Goal: Answer question/provide support: Share knowledge or assist other users

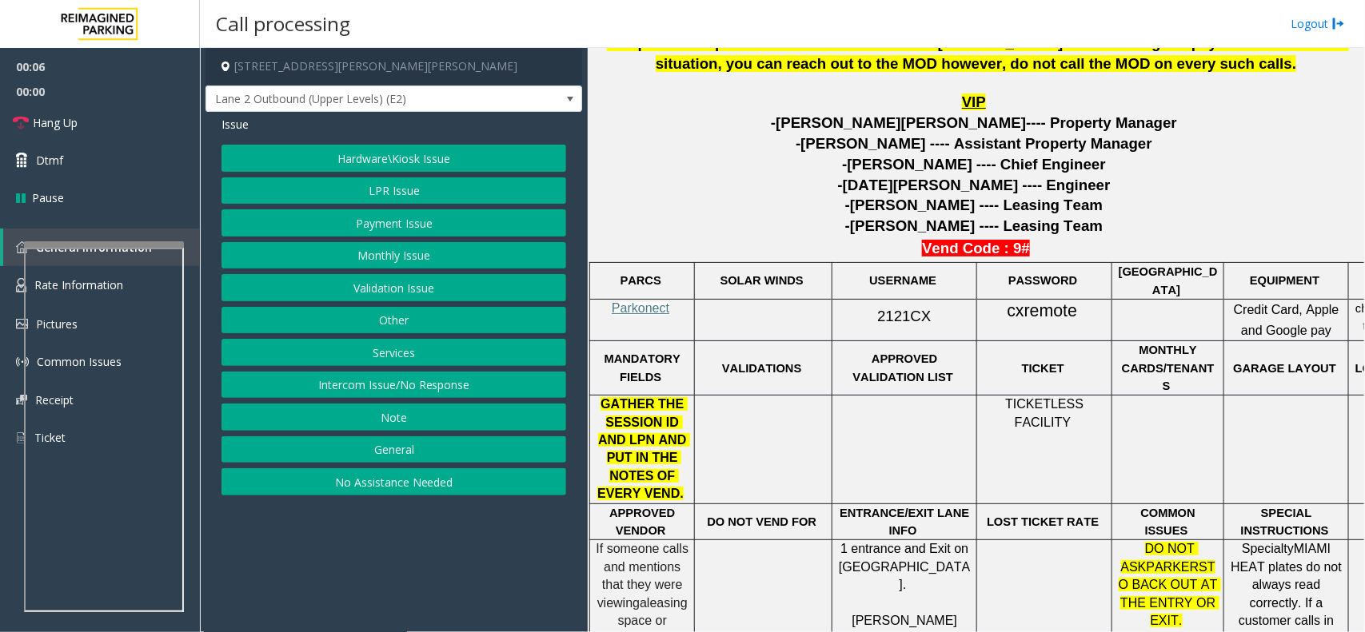
scroll to position [699, 0]
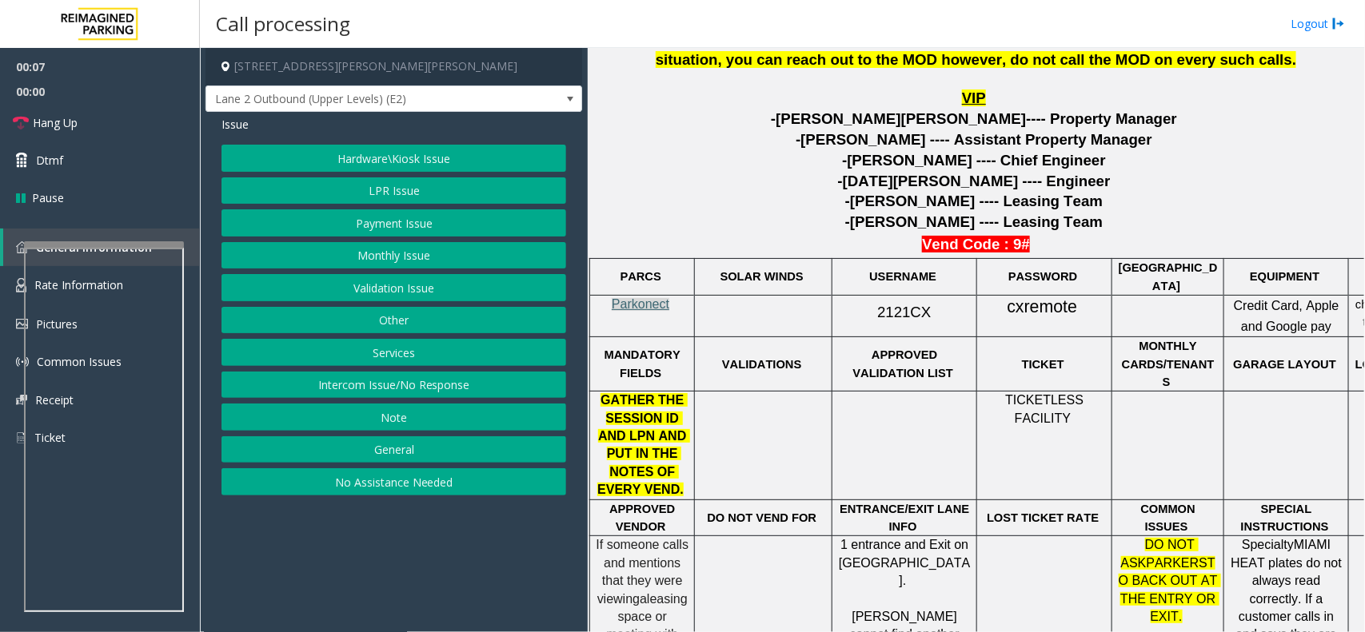
click at [650, 302] on span "Parkonect" at bounding box center [641, 304] width 58 height 14
click at [919, 309] on span "2121CX" at bounding box center [904, 312] width 54 height 17
click at [888, 297] on p "2121CX" at bounding box center [904, 310] width 133 height 29
drag, startPoint x: 888, startPoint y: 297, endPoint x: 908, endPoint y: 310, distance: 24.2
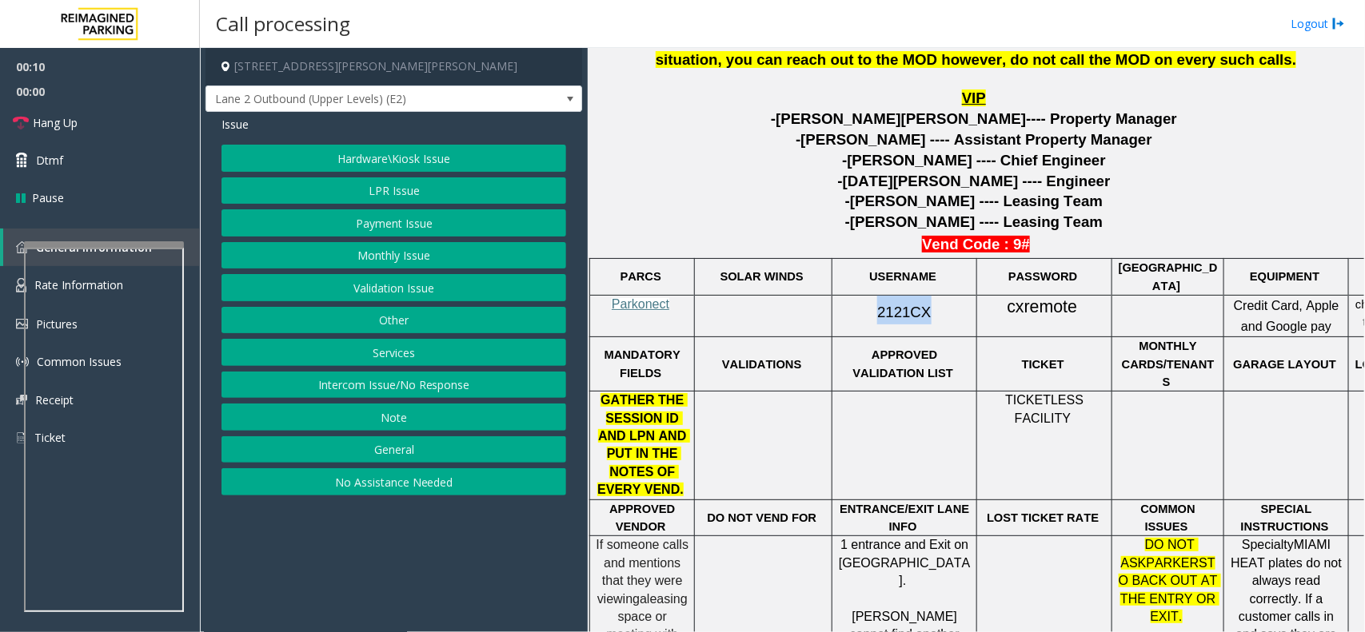
click at [908, 310] on p "2121CX" at bounding box center [904, 310] width 133 height 29
click at [386, 377] on button "Intercom Issue/No Response" at bounding box center [393, 385] width 345 height 27
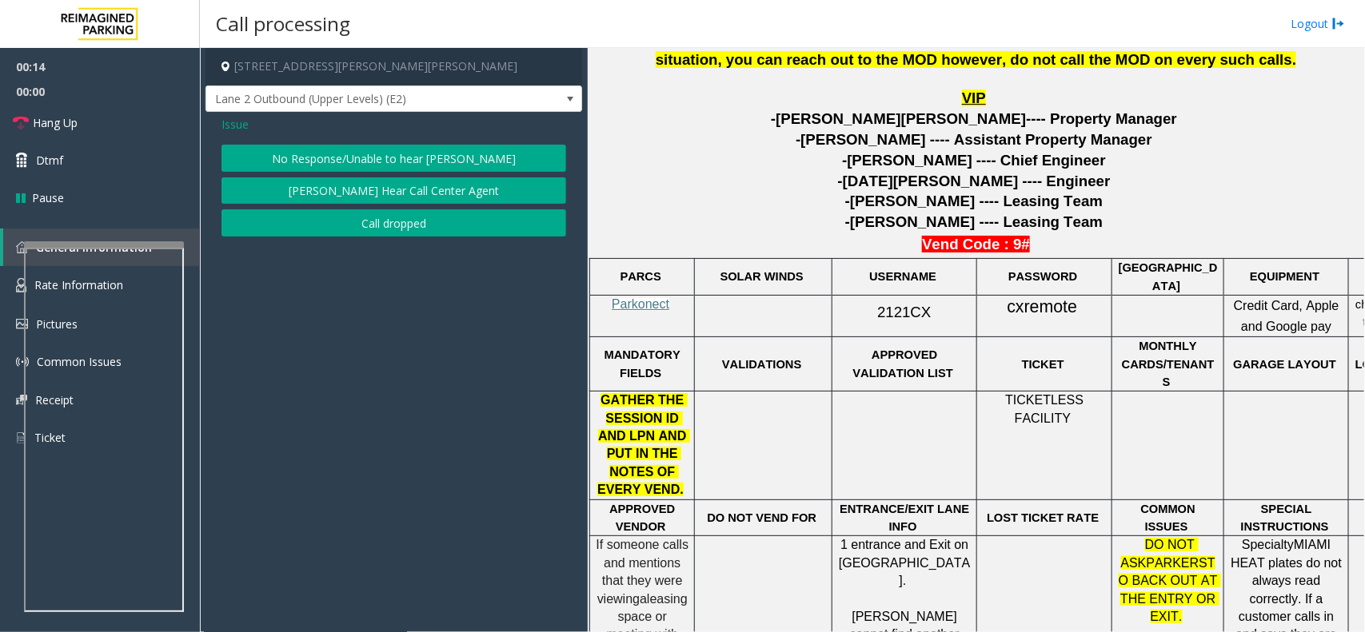
click at [241, 129] on span "Issue" at bounding box center [234, 124] width 27 height 17
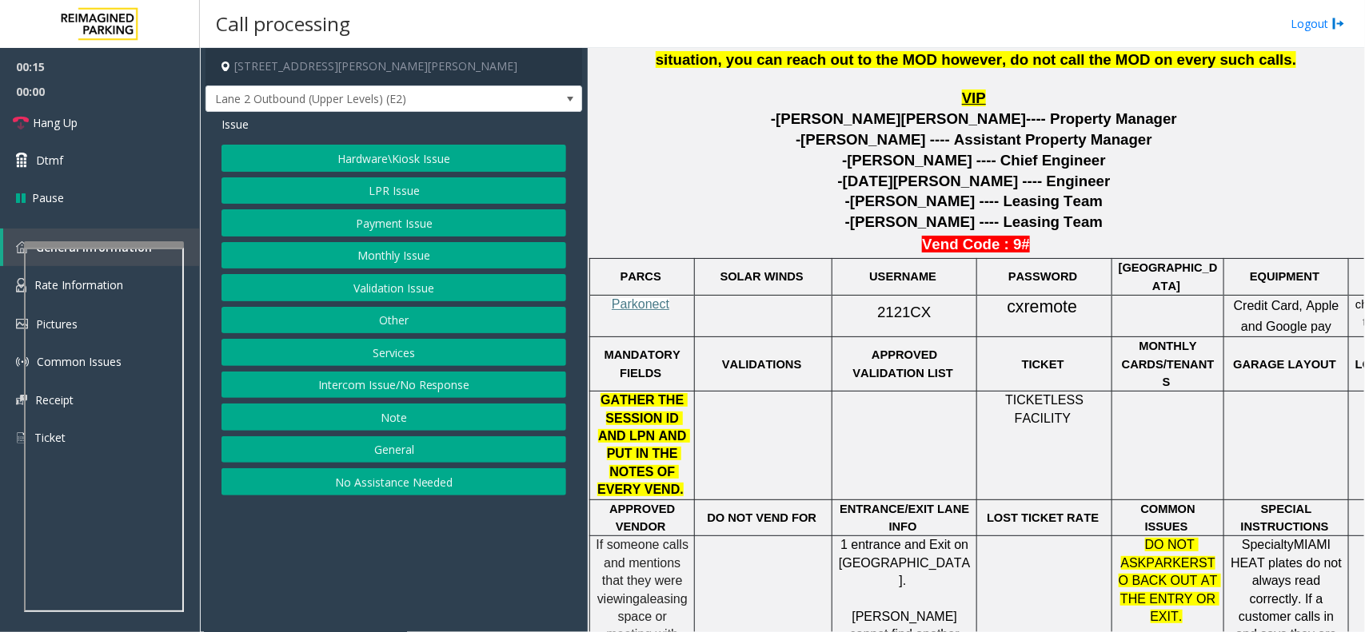
click at [365, 158] on button "Hardware\Kiosk Issue" at bounding box center [393, 158] width 345 height 27
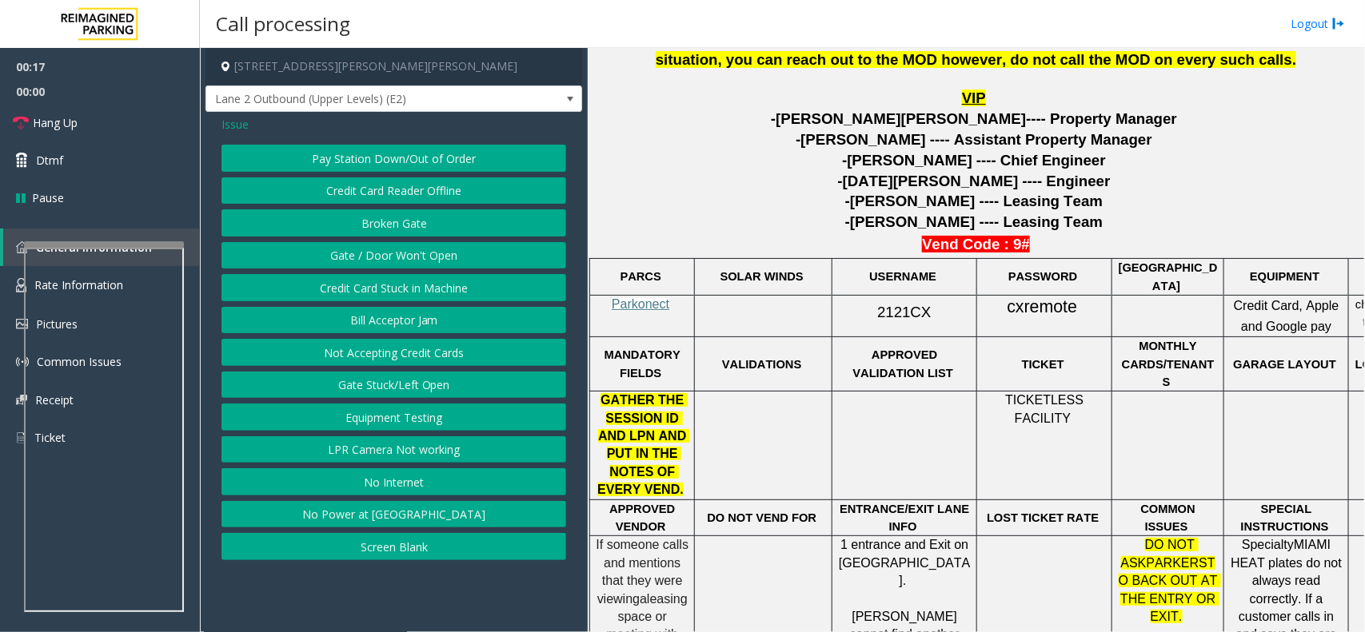
click at [376, 241] on div "Pay Station Down/Out of Order Credit Card Reader Offline Broken Gate Gate / Doo…" at bounding box center [393, 353] width 345 height 416
drag, startPoint x: 380, startPoint y: 258, endPoint x: 336, endPoint y: 182, distance: 87.7
click at [364, 240] on div "Pay Station Down/Out of Order Credit Card Reader Offline Broken Gate Gate / Doo…" at bounding box center [393, 353] width 345 height 416
click at [345, 270] on div "Pay Station Down/Out of Order Credit Card Reader Offline Broken Gate Gate / Doo…" at bounding box center [393, 353] width 345 height 416
click at [345, 265] on button "Gate / Door Won't Open" at bounding box center [393, 255] width 345 height 27
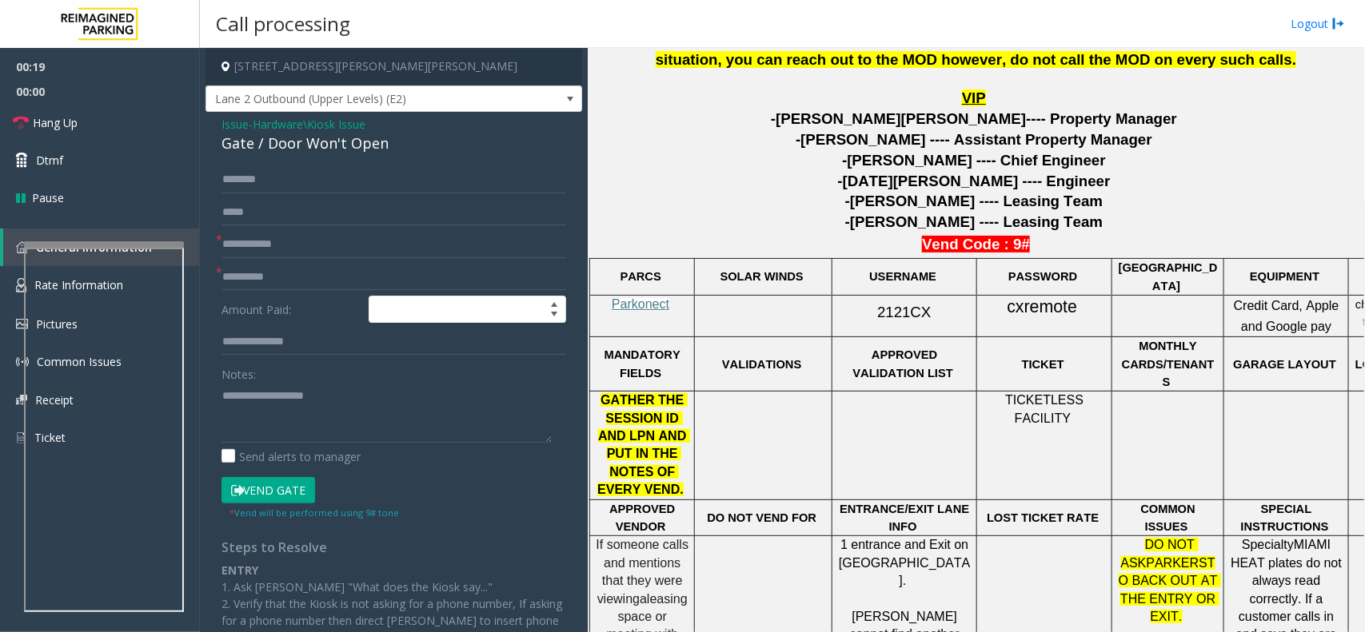
click at [309, 149] on div "Gate / Door Won't Open" at bounding box center [393, 144] width 345 height 22
copy div "Gate / Door Won't Open"
click at [358, 217] on input "text" at bounding box center [393, 212] width 345 height 27
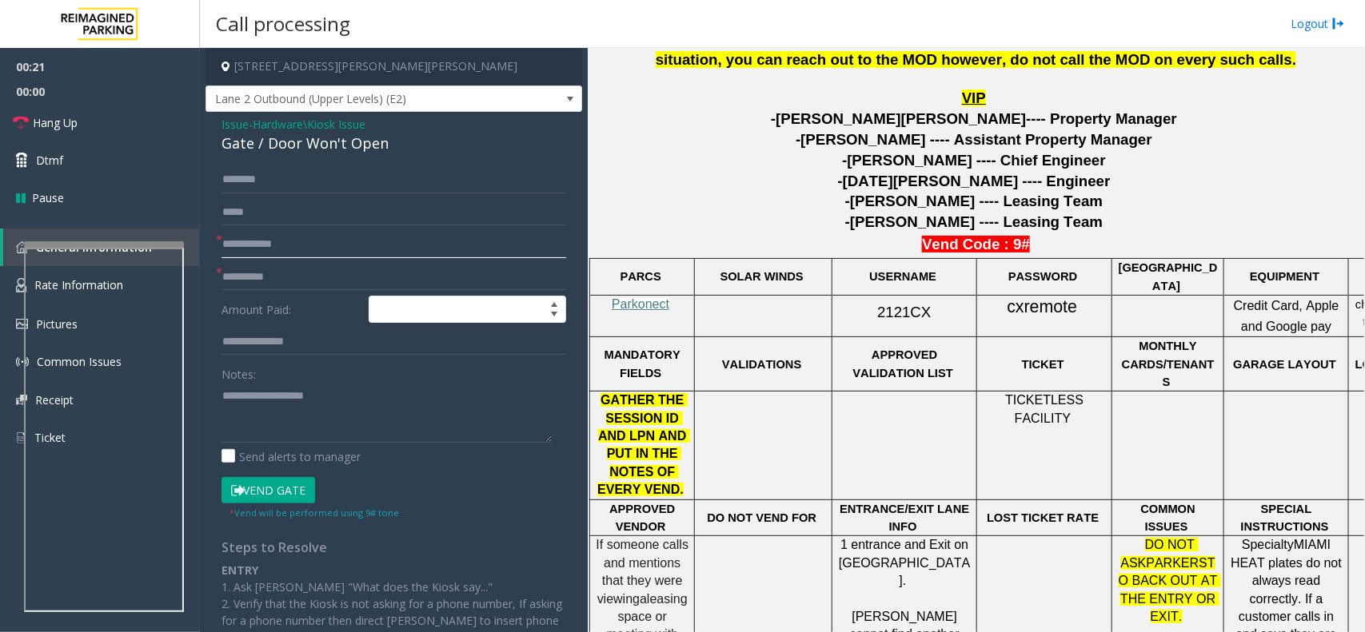
click at [358, 234] on input "text" at bounding box center [393, 244] width 345 height 27
type input "**"
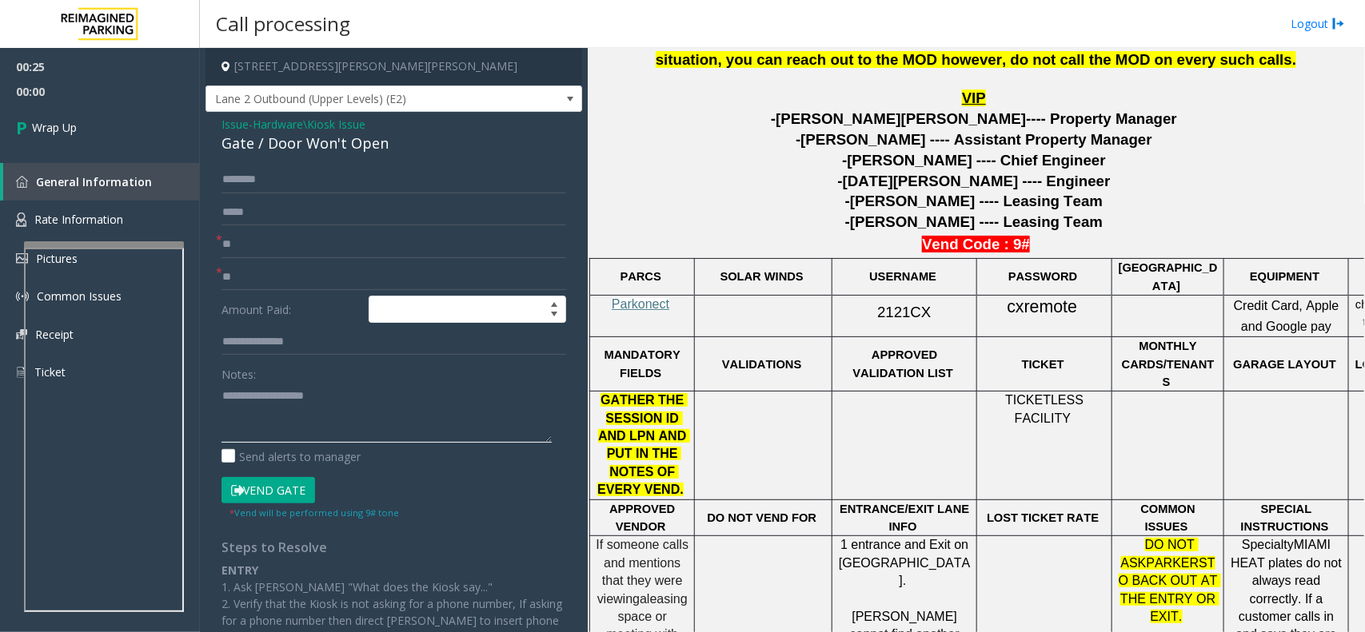
click at [337, 385] on textarea at bounding box center [386, 413] width 330 height 60
paste textarea "**********"
click at [460, 438] on textarea at bounding box center [386, 413] width 330 height 60
paste textarea "**********"
type textarea "**********"
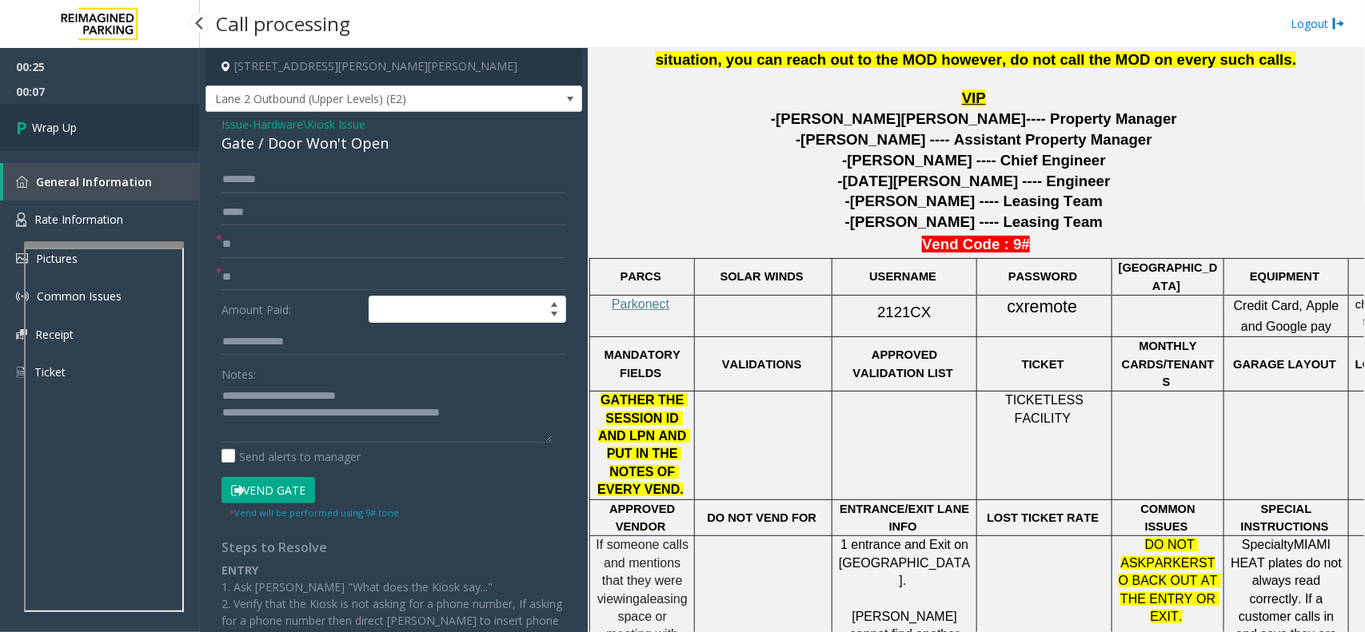
click at [141, 124] on link "Wrap Up" at bounding box center [100, 127] width 200 height 47
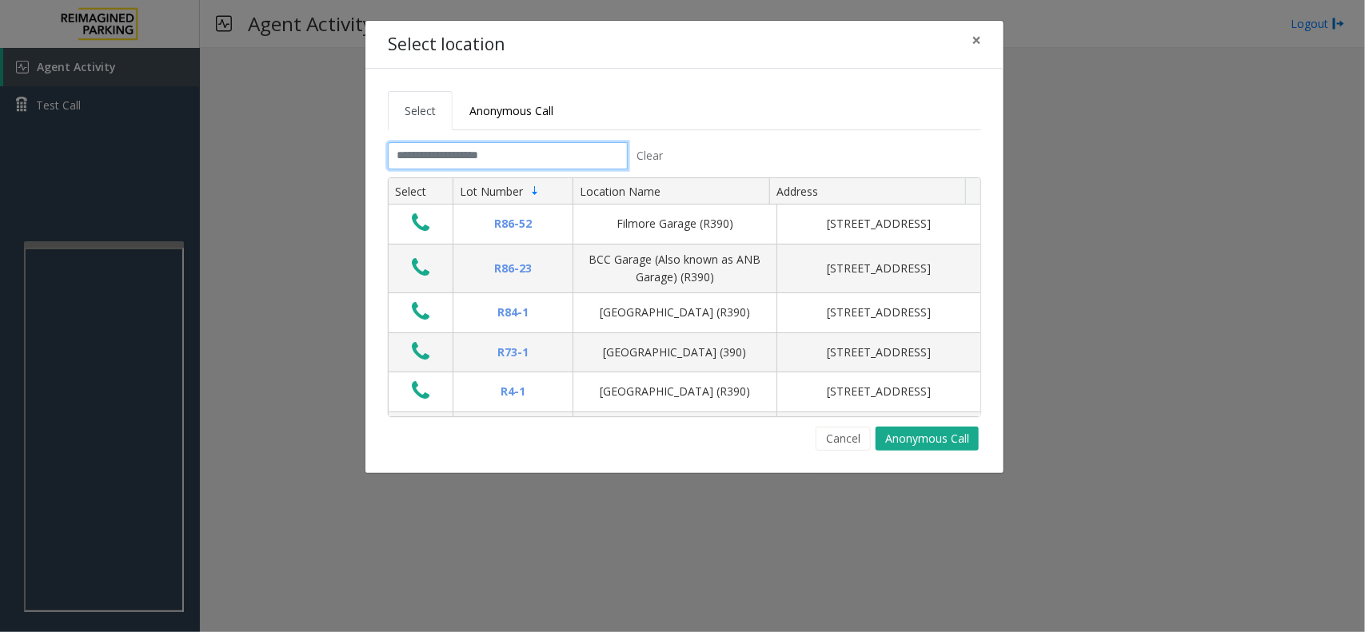
click at [433, 157] on input "text" at bounding box center [508, 155] width 240 height 27
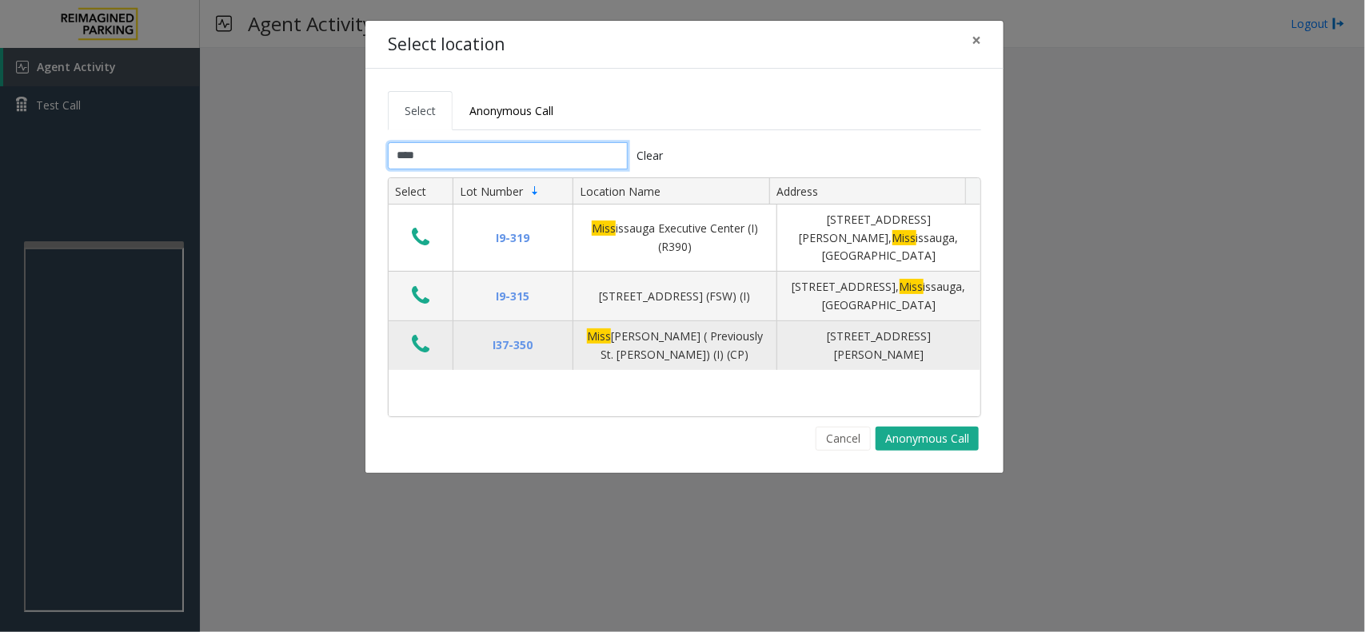
type input "****"
click at [436, 332] on td "Data table" at bounding box center [420, 345] width 64 height 49
click at [418, 333] on icon "Data table" at bounding box center [421, 344] width 18 height 22
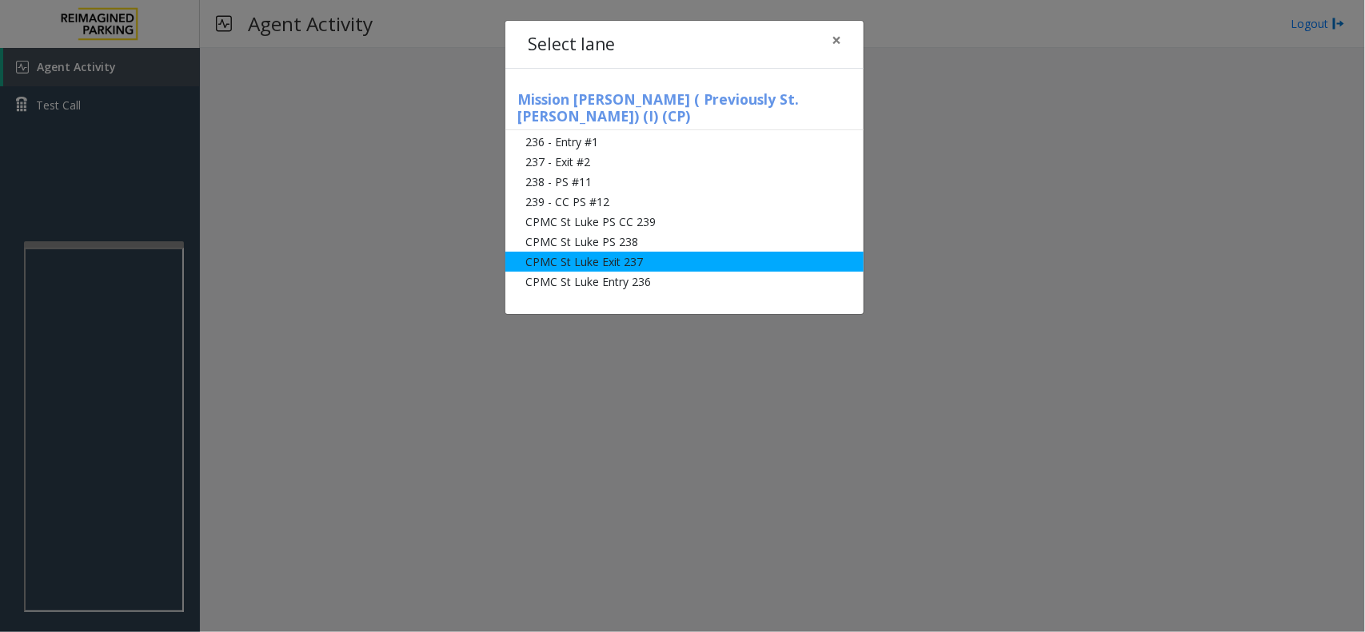
click at [675, 252] on li "CPMC St Luke Exit 237" at bounding box center [684, 262] width 358 height 20
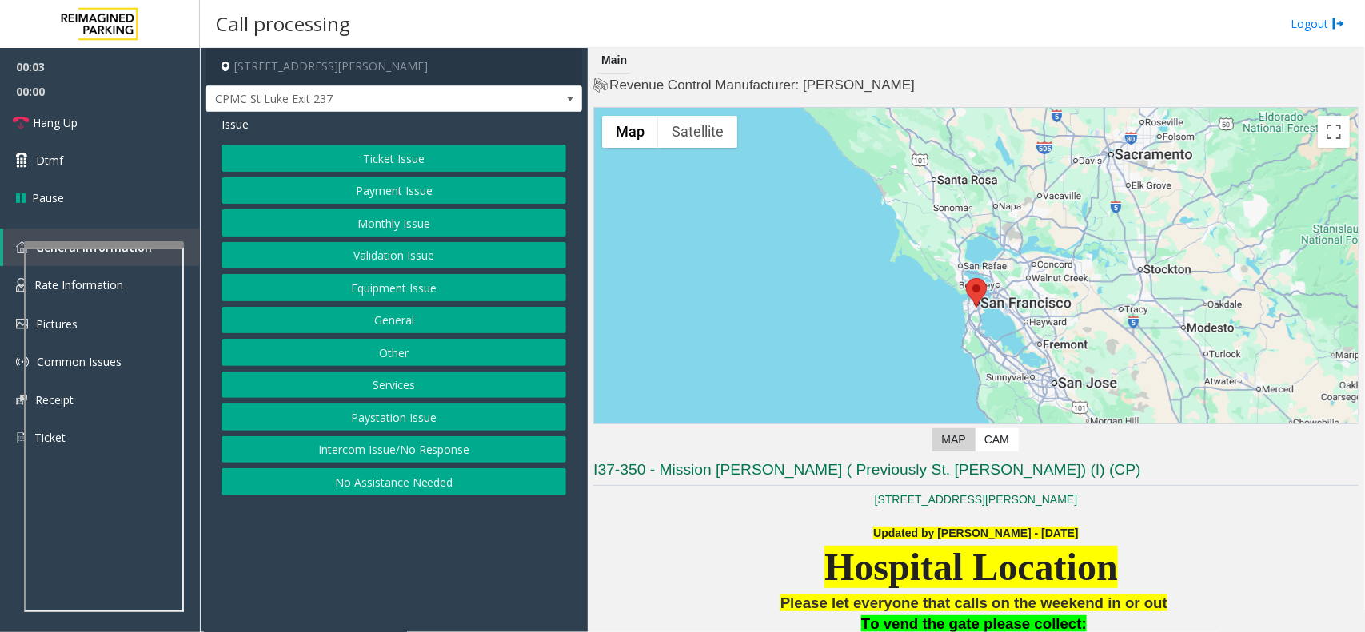
click at [410, 226] on button "Monthly Issue" at bounding box center [393, 222] width 345 height 27
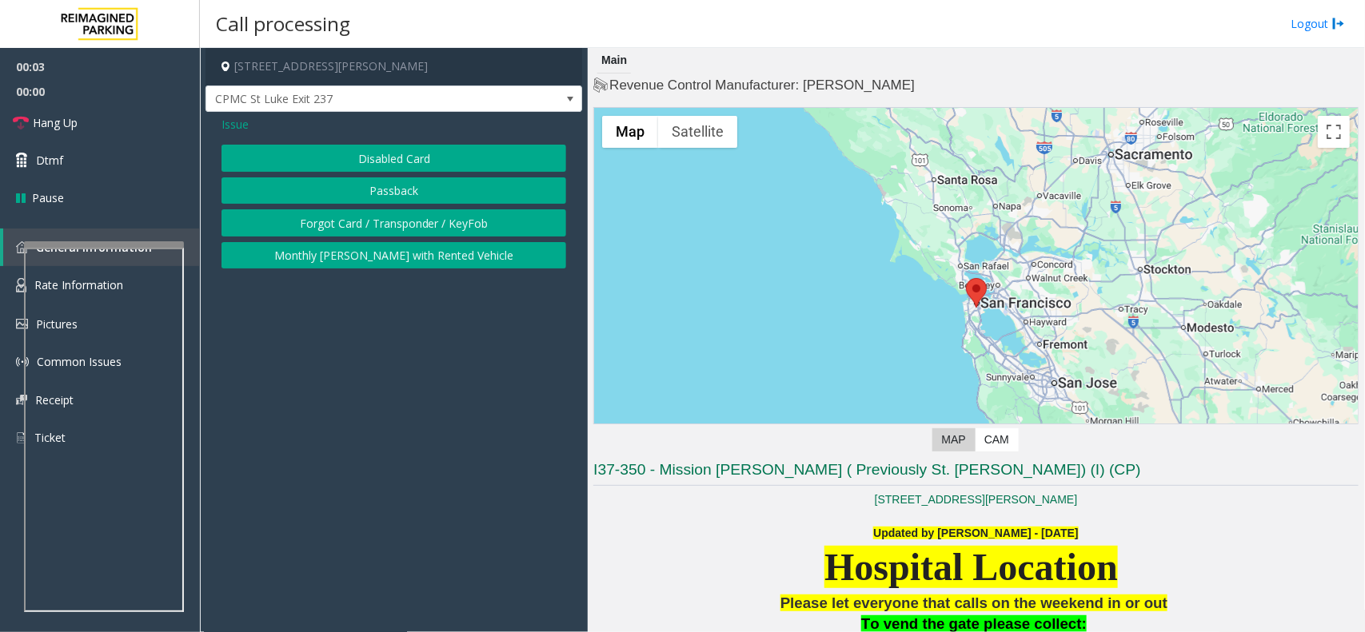
click at [404, 130] on div "Issue" at bounding box center [393, 124] width 345 height 17
click at [408, 138] on div "Issue Disabled Card Passback Forgot Card / Transponder / KeyFob Monthly [PERSON…" at bounding box center [393, 194] width 377 height 165
click at [409, 161] on button "Disabled Card" at bounding box center [393, 158] width 345 height 27
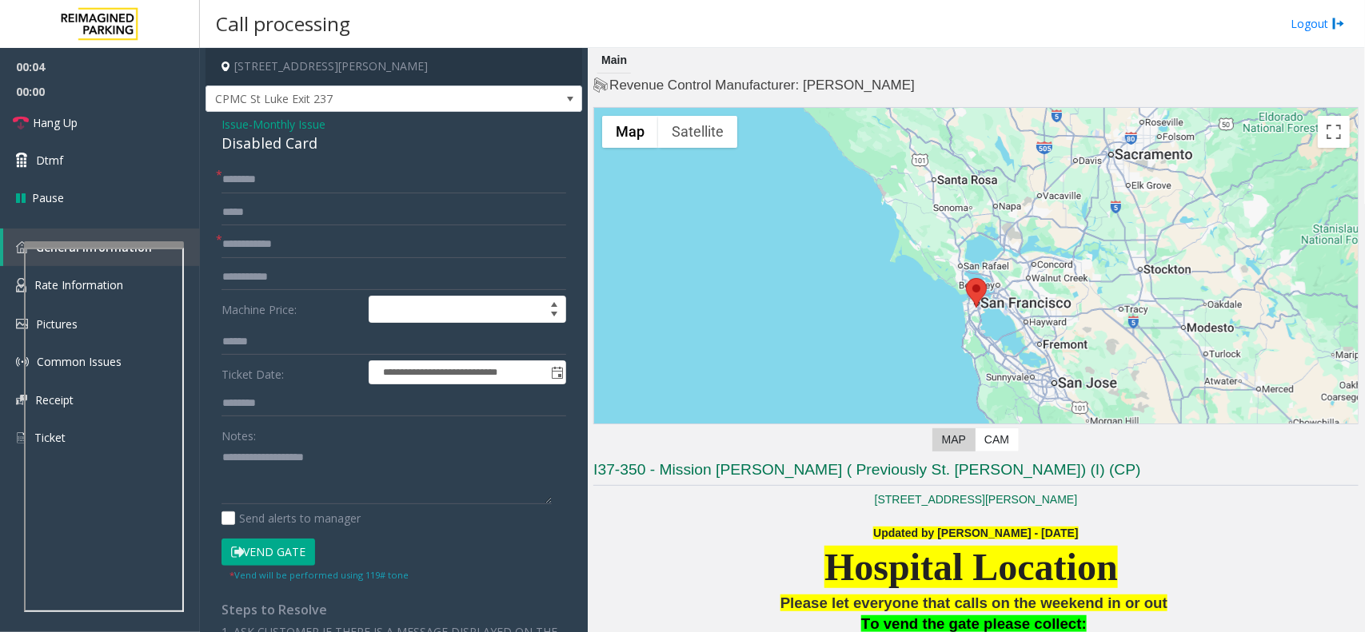
click at [353, 149] on div "Disabled Card" at bounding box center [393, 144] width 345 height 22
copy div "Disabled Card"
click at [373, 514] on div "Send alerts to manager" at bounding box center [393, 518] width 345 height 17
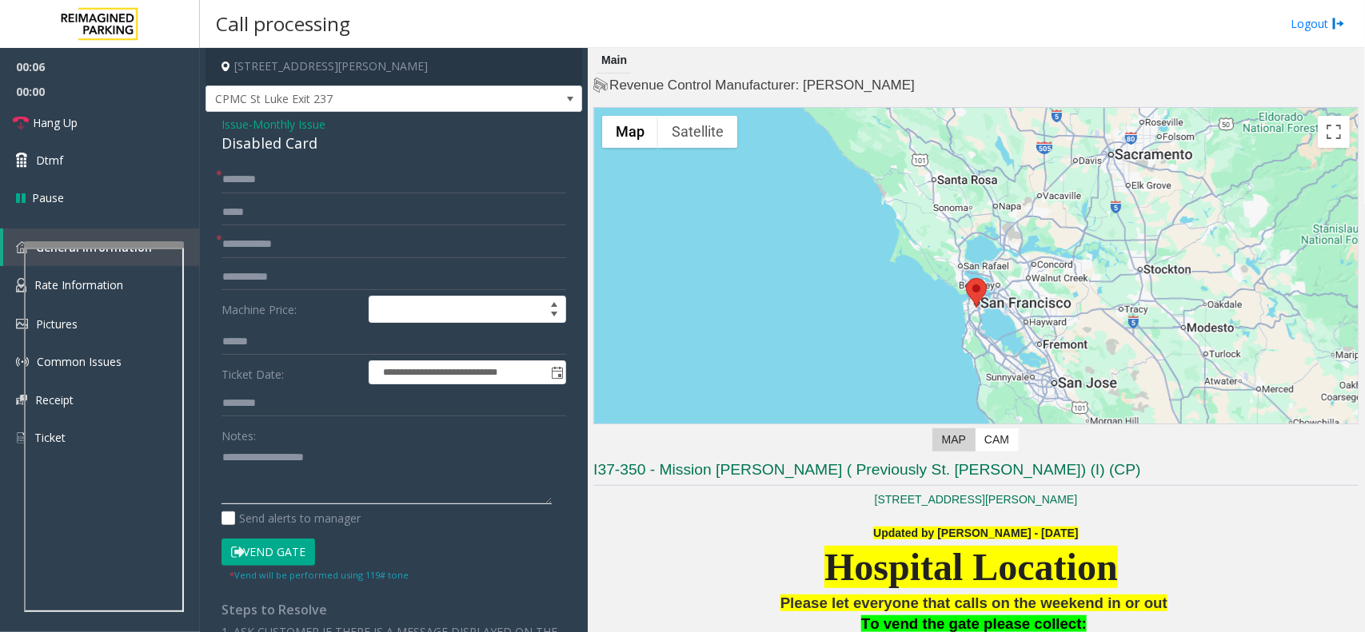
click at [353, 457] on textarea at bounding box center [386, 474] width 330 height 60
paste textarea "**********"
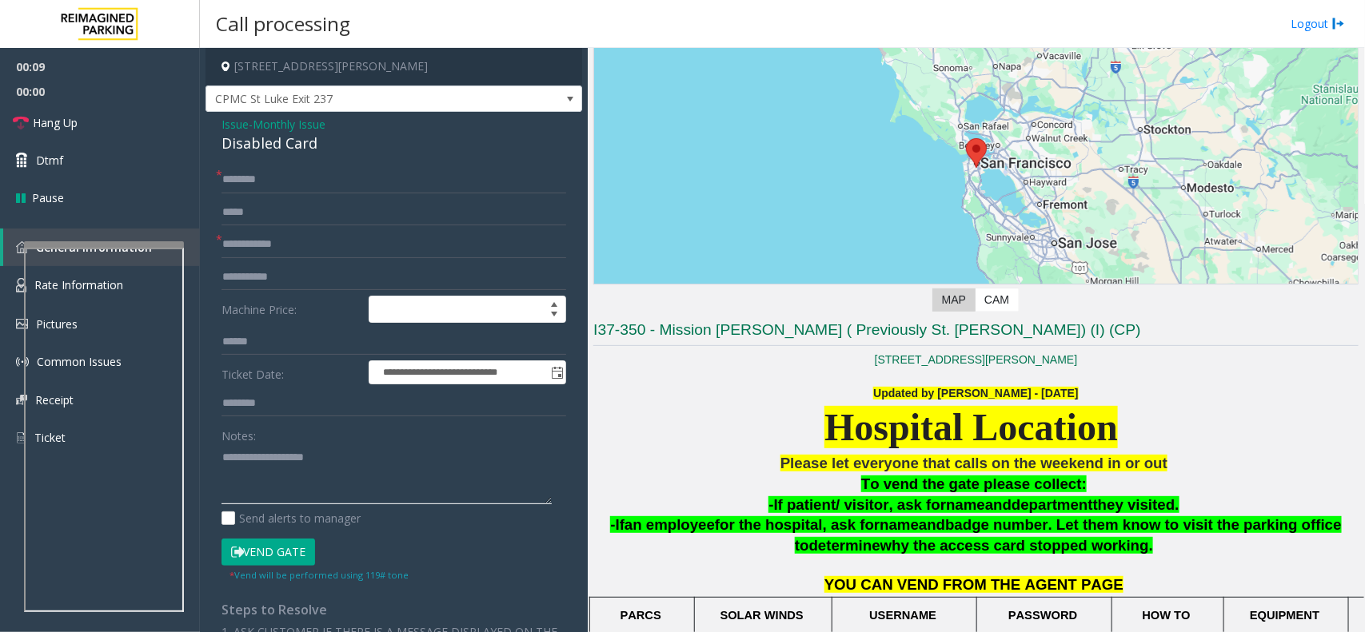
scroll to position [400, 0]
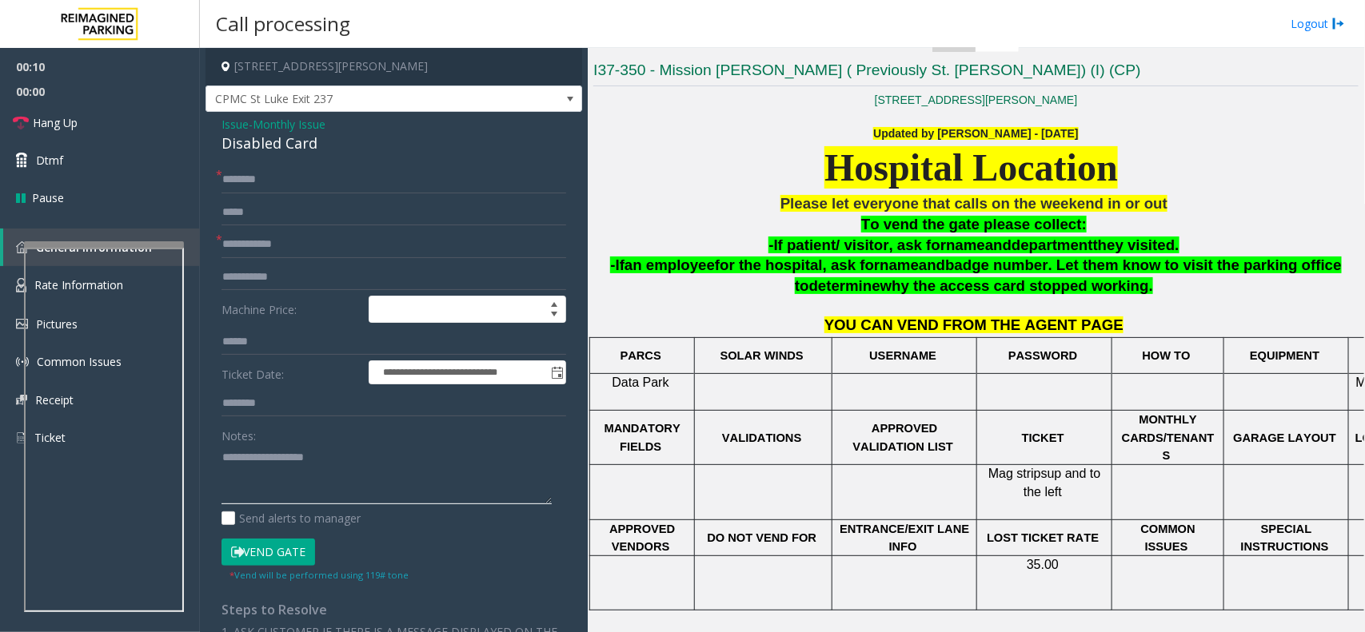
type textarea "**********"
click at [284, 181] on input "text" at bounding box center [393, 179] width 345 height 27
paste input "*******"
type input "*******"
click at [412, 232] on input "text" at bounding box center [393, 244] width 345 height 27
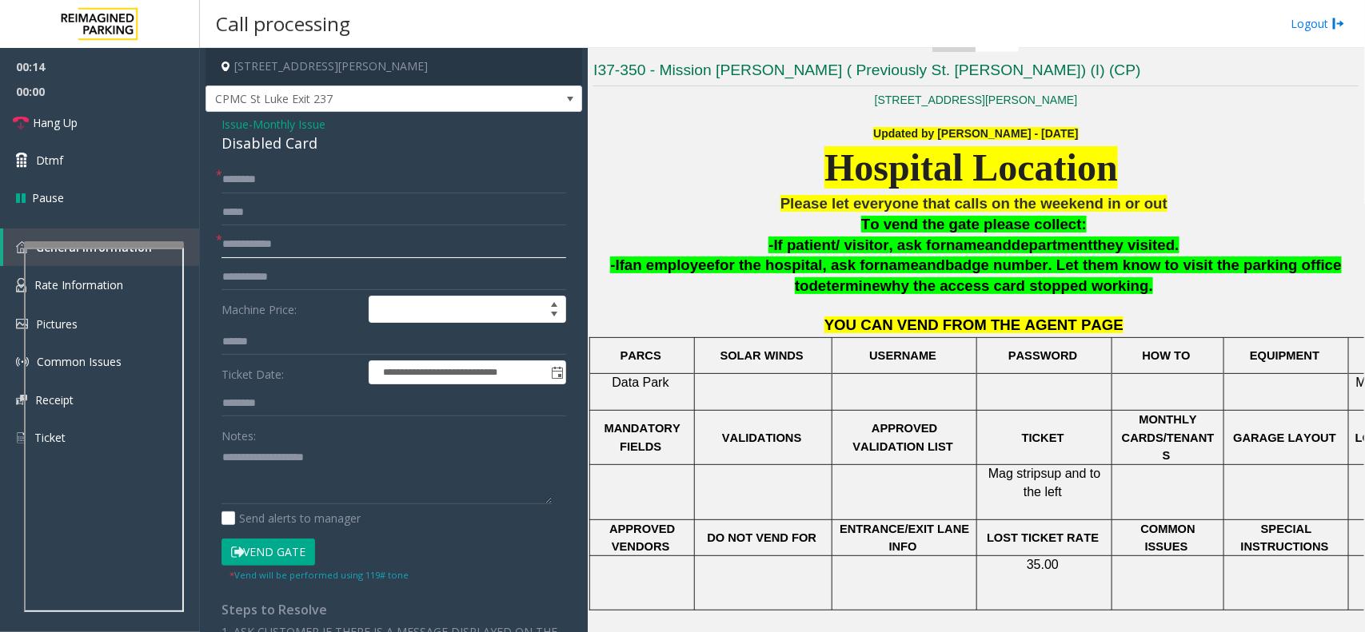
paste input "*********"
type input "*********"
click at [297, 565] on button "Vend Gate" at bounding box center [268, 552] width 94 height 27
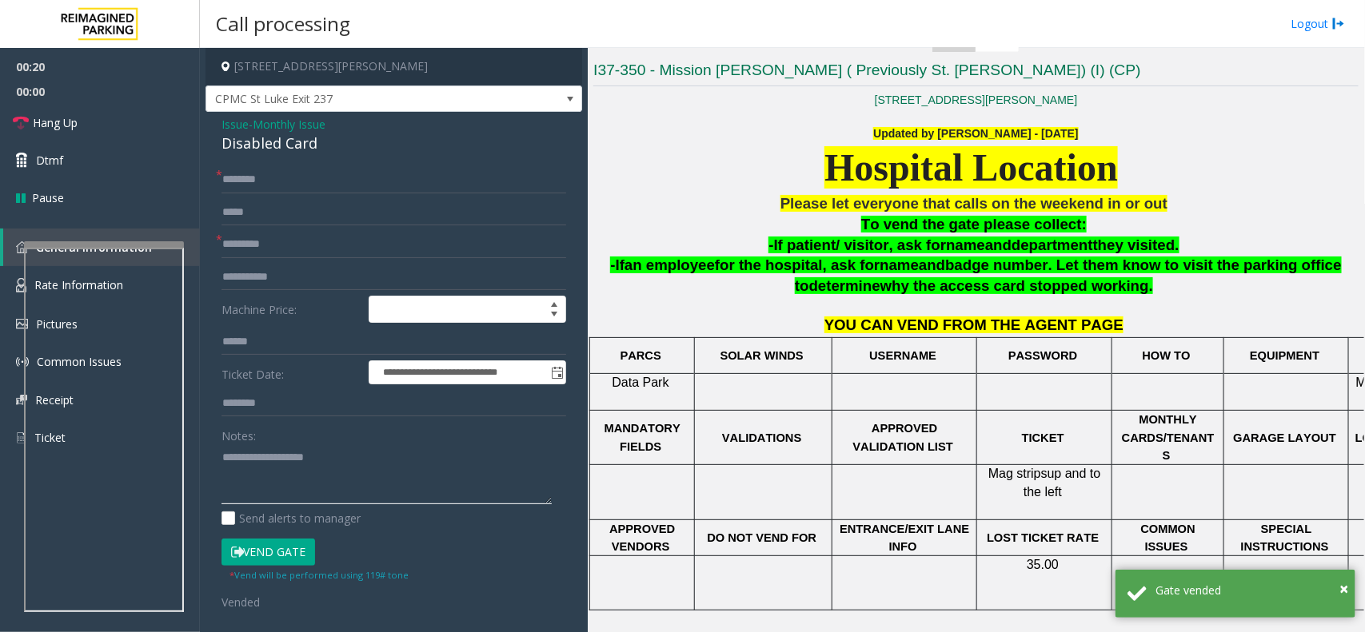
click at [297, 494] on textarea at bounding box center [386, 474] width 330 height 60
paste textarea "**********"
type textarea "**********"
click at [879, 261] on span "name" at bounding box center [898, 265] width 39 height 17
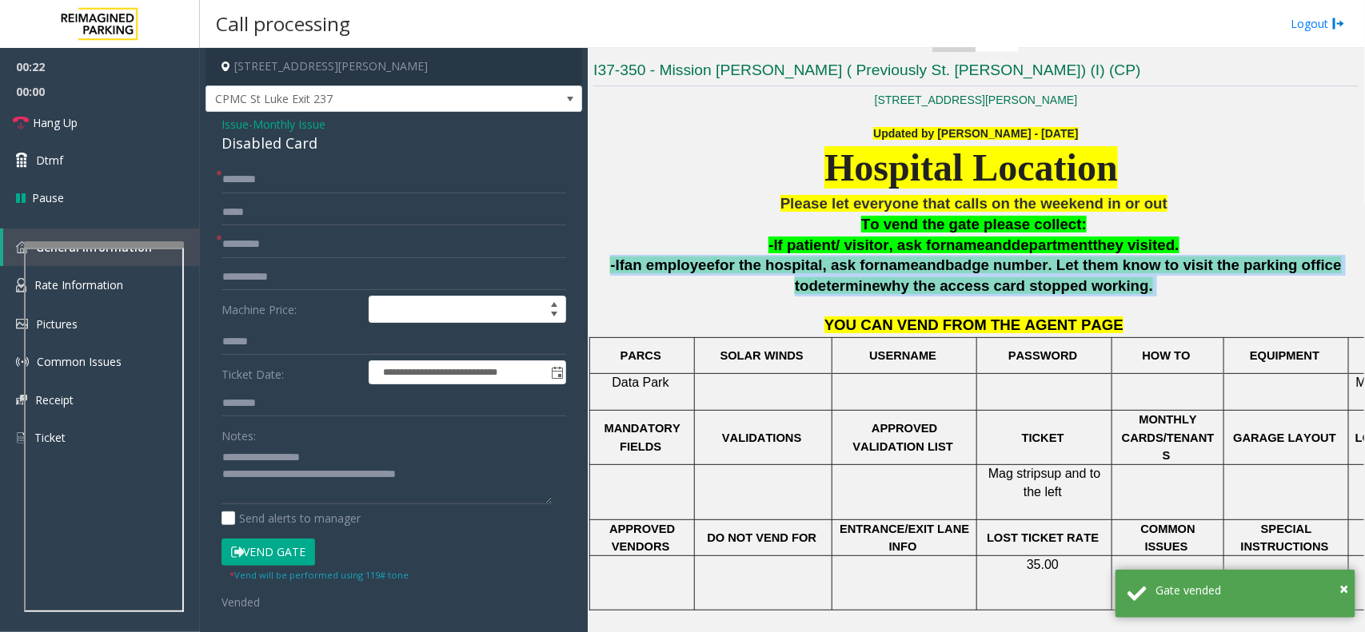
click at [879, 261] on span "name" at bounding box center [898, 265] width 39 height 17
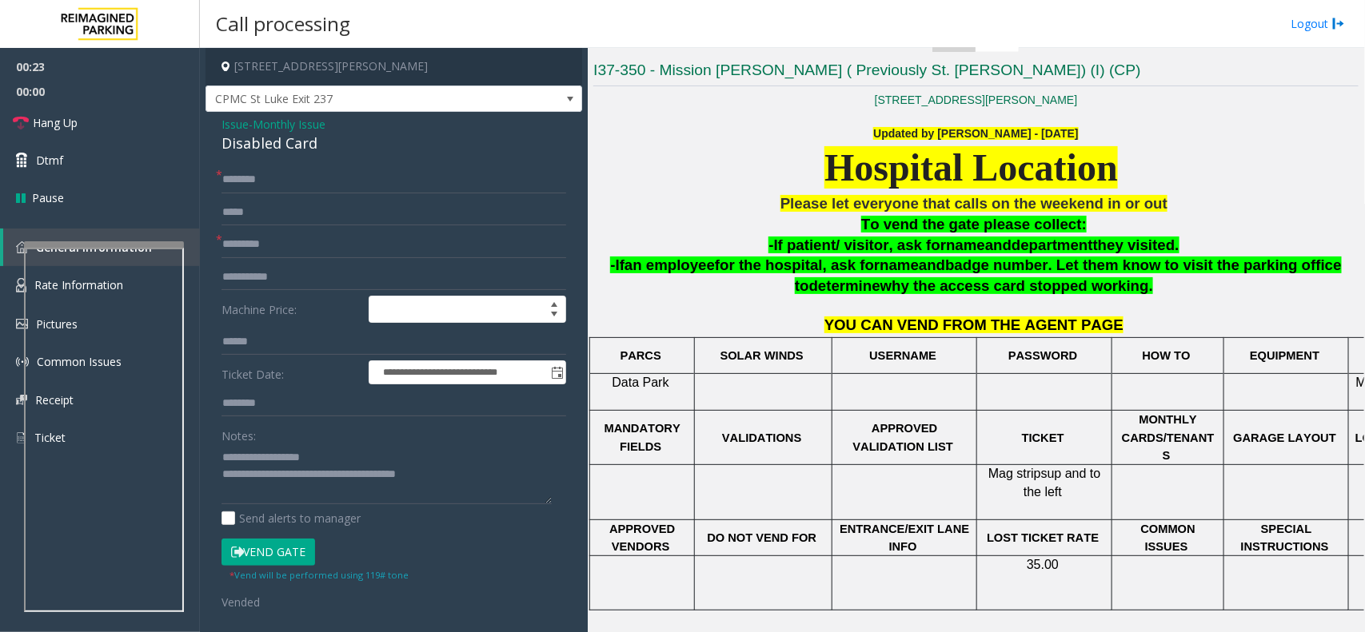
click at [358, 578] on small "* Vend will be performed using 119# tone" at bounding box center [318, 575] width 179 height 12
drag, startPoint x: 358, startPoint y: 578, endPoint x: 377, endPoint y: 572, distance: 19.5
click at [377, 572] on small "* Vend will be performed using 119# tone" at bounding box center [318, 575] width 179 height 12
copy small "119#"
click at [73, 114] on span "Hang Up" at bounding box center [55, 122] width 45 height 17
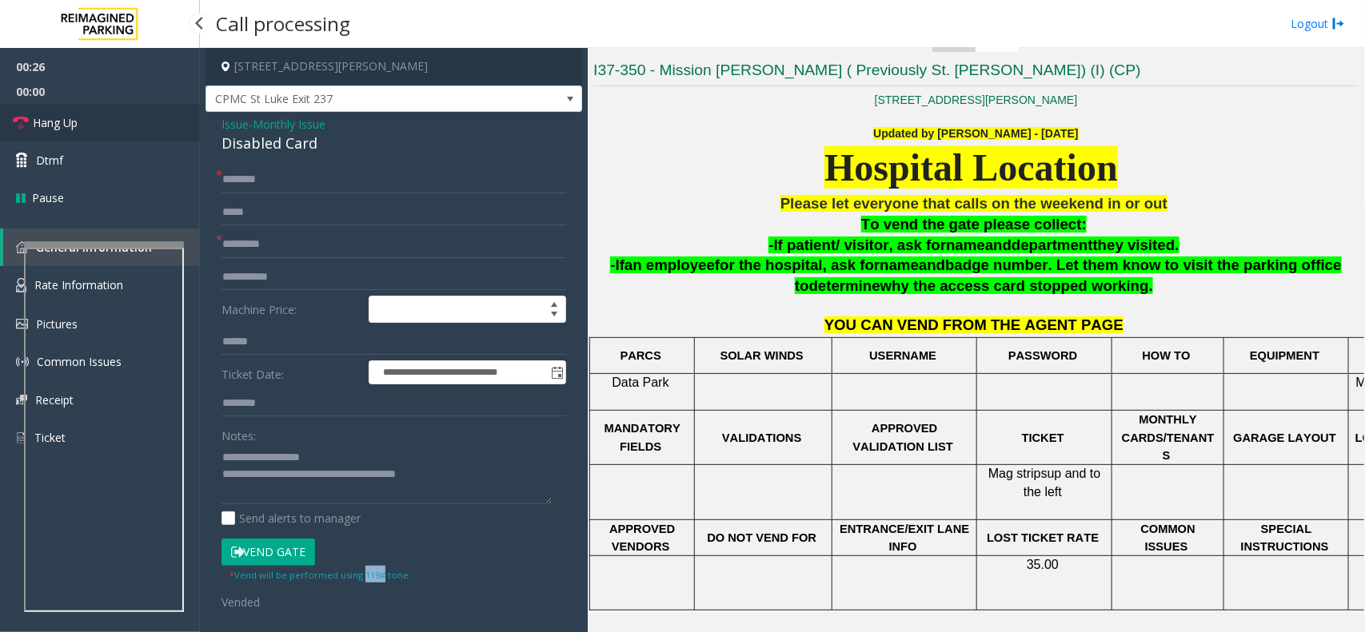
click at [73, 114] on span "Hang Up" at bounding box center [55, 122] width 45 height 17
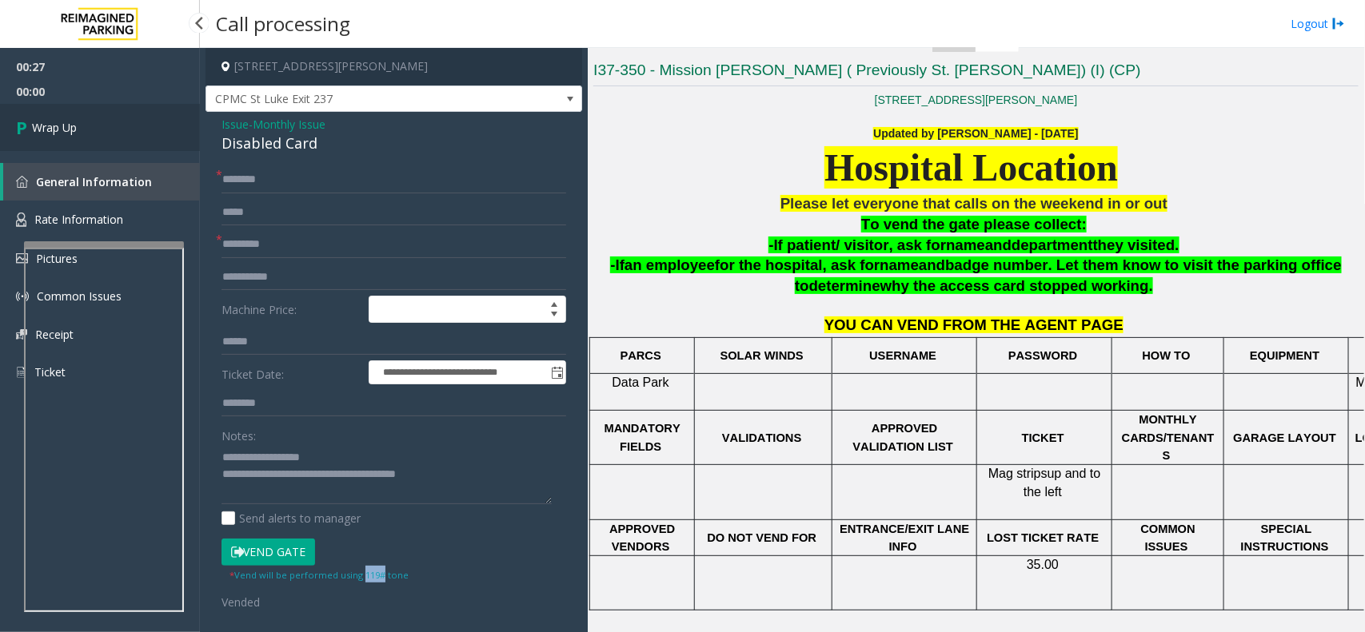
click at [73, 114] on link "Wrap Up" at bounding box center [100, 127] width 200 height 47
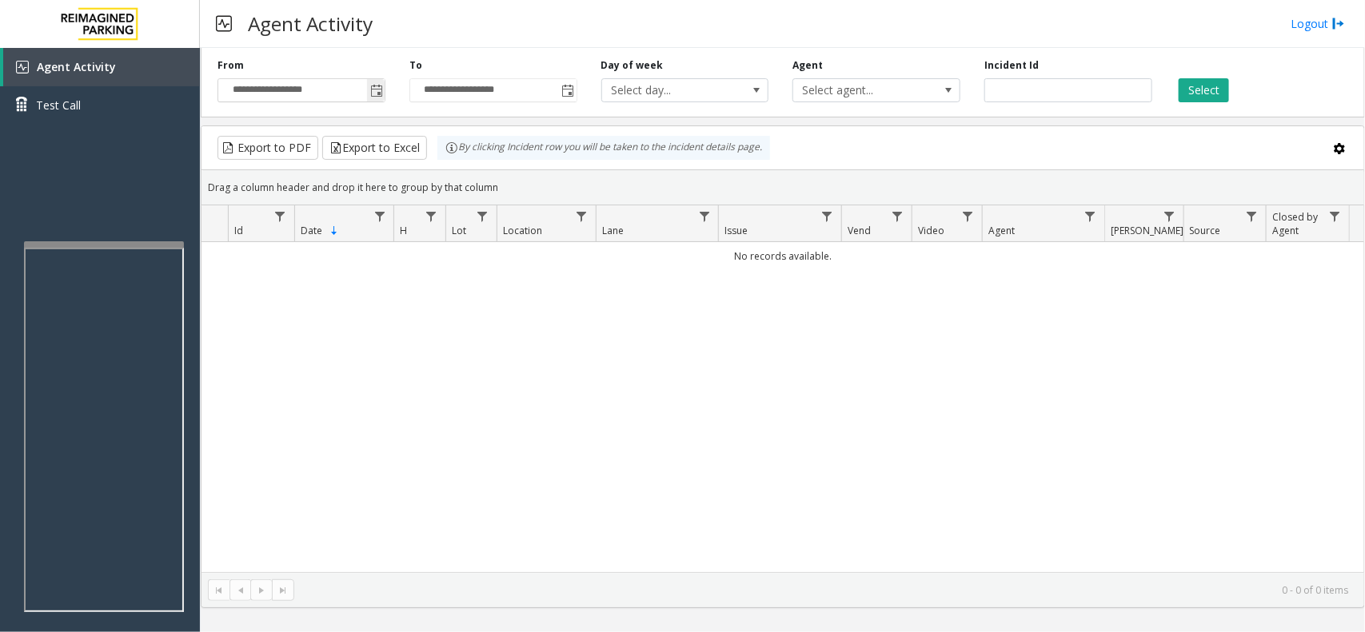
click at [378, 94] on span "Toggle popup" at bounding box center [376, 91] width 13 height 13
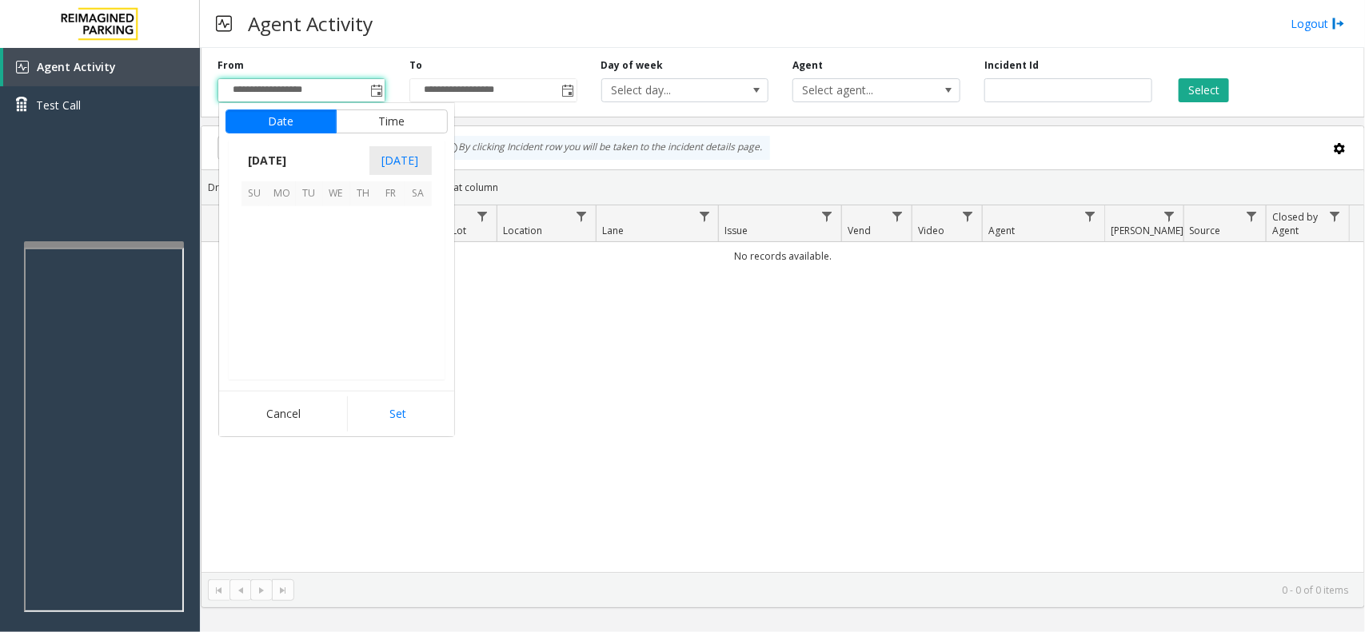
scroll to position [286576, 0]
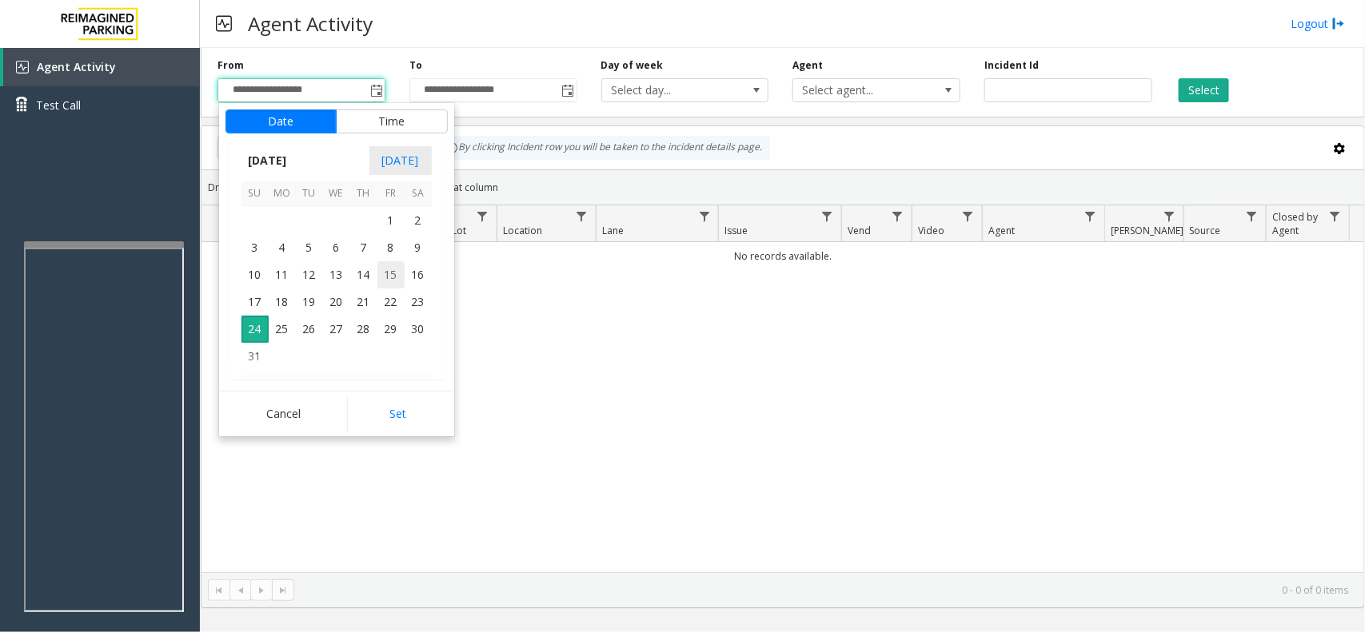
click at [385, 281] on span "15" at bounding box center [390, 274] width 27 height 27
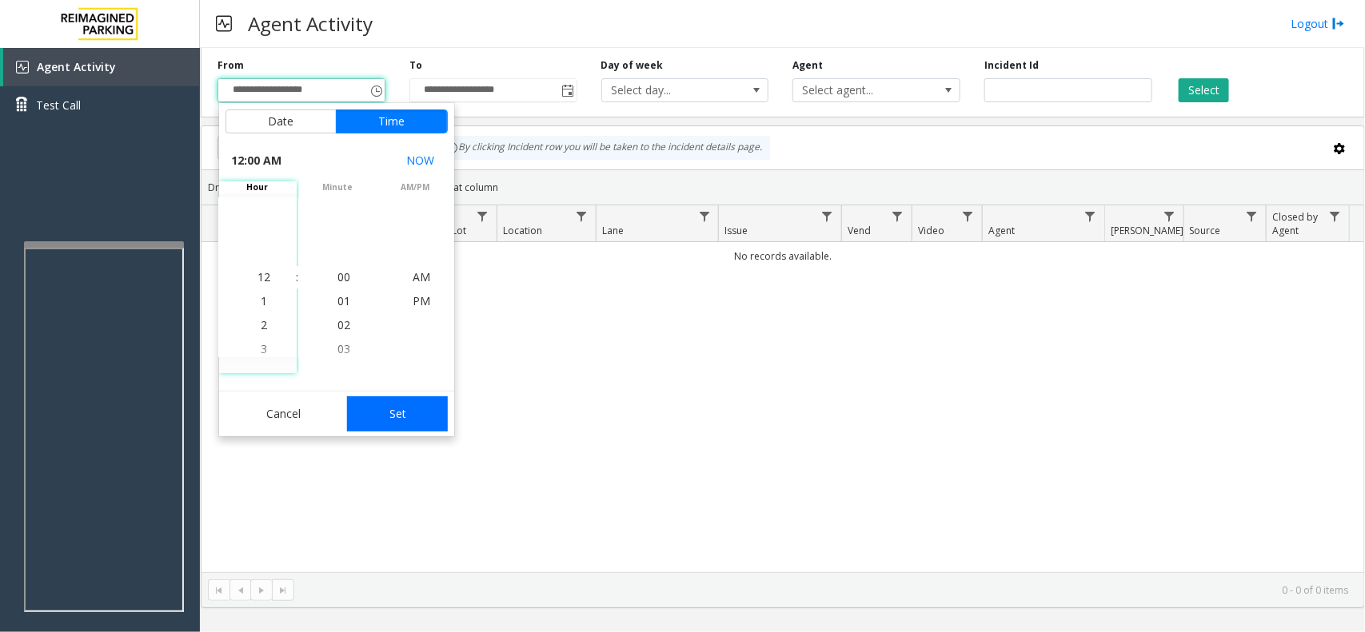
click at [425, 402] on button "Set" at bounding box center [397, 413] width 101 height 35
type input "**********"
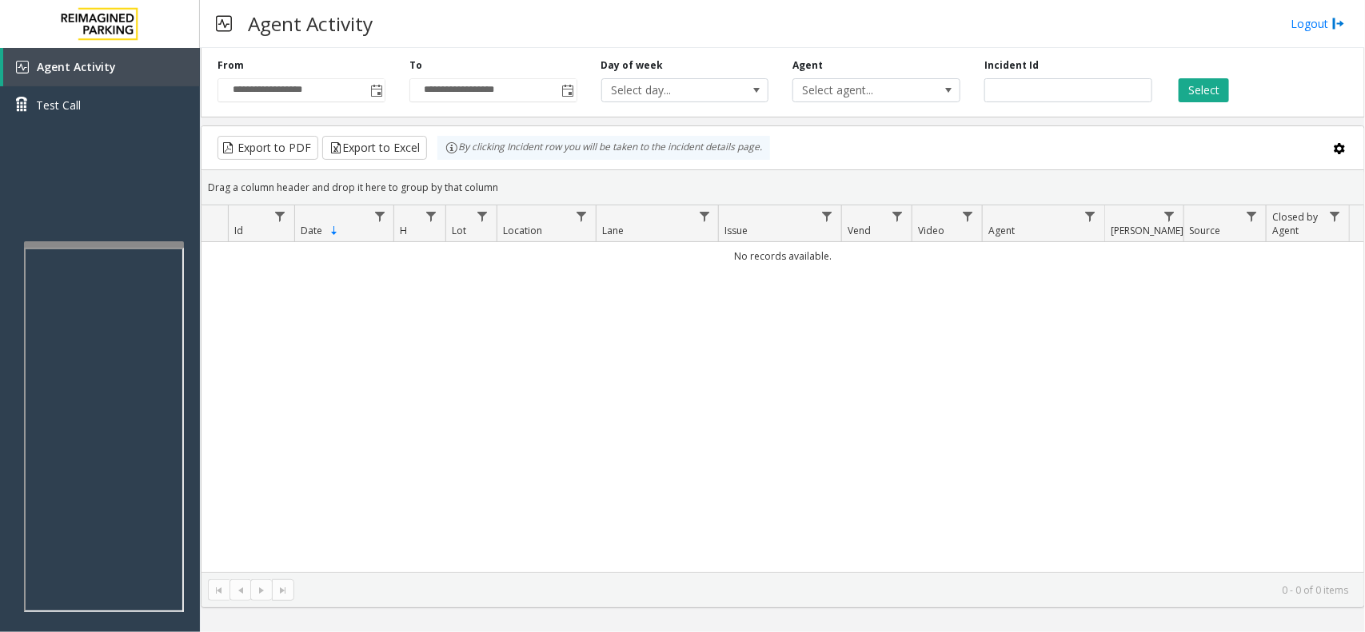
click at [1183, 106] on div "**********" at bounding box center [783, 80] width 1164 height 76
click at [1196, 86] on button "Select" at bounding box center [1203, 90] width 50 height 24
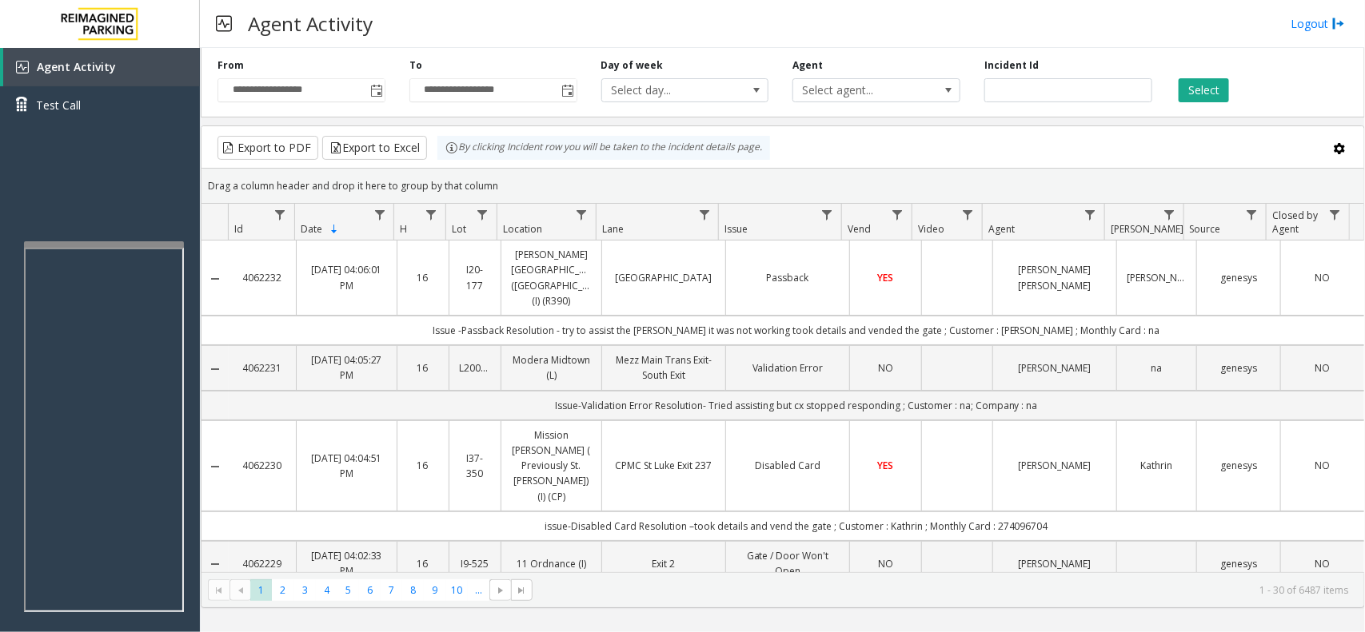
click at [679, 296] on td "[GEOGRAPHIC_DATA]" at bounding box center [663, 278] width 124 height 75
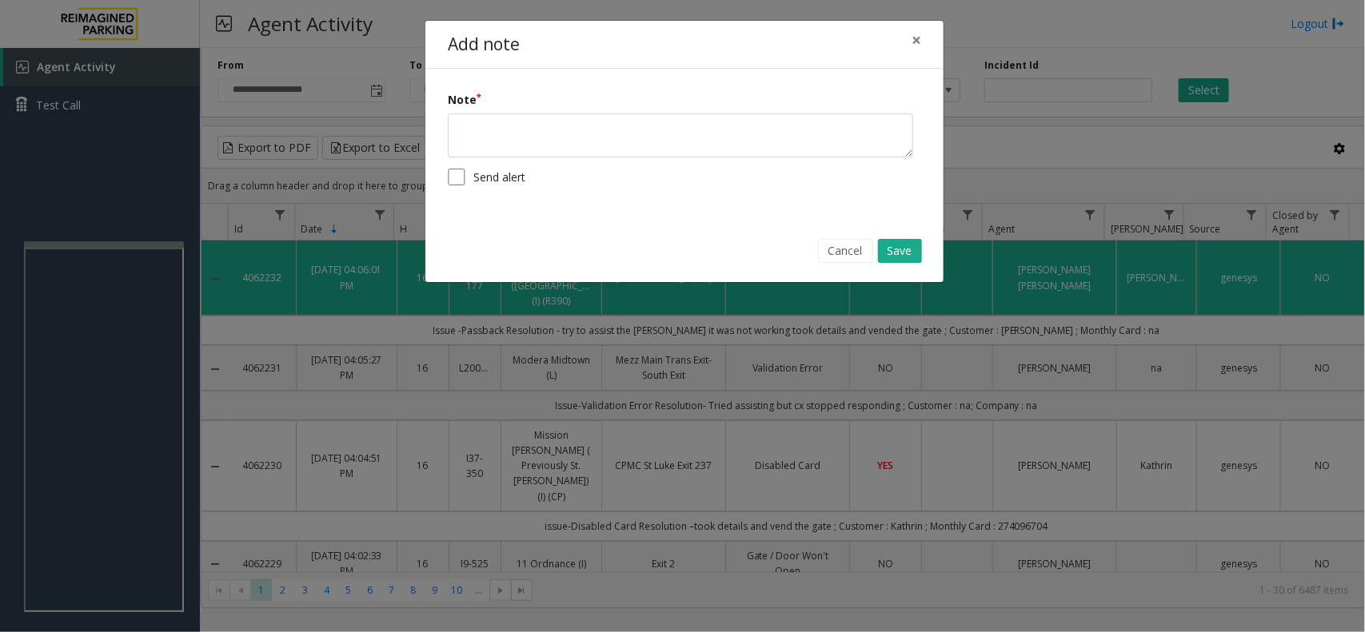
click at [679, 301] on div "Add note × Note Send alert Cancel Save" at bounding box center [682, 316] width 1365 height 632
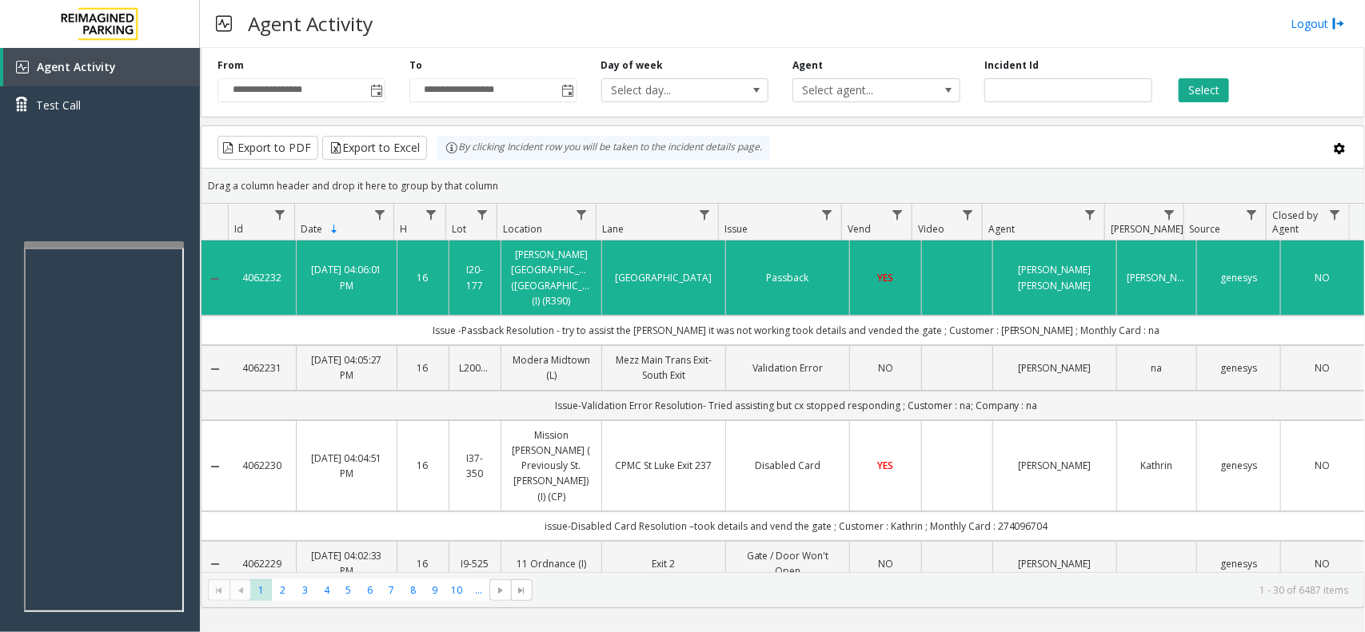
click at [683, 316] on td "Issue -Passback Resolution - try to assist the [PERSON_NAME] it was not working…" at bounding box center [796, 331] width 1135 height 30
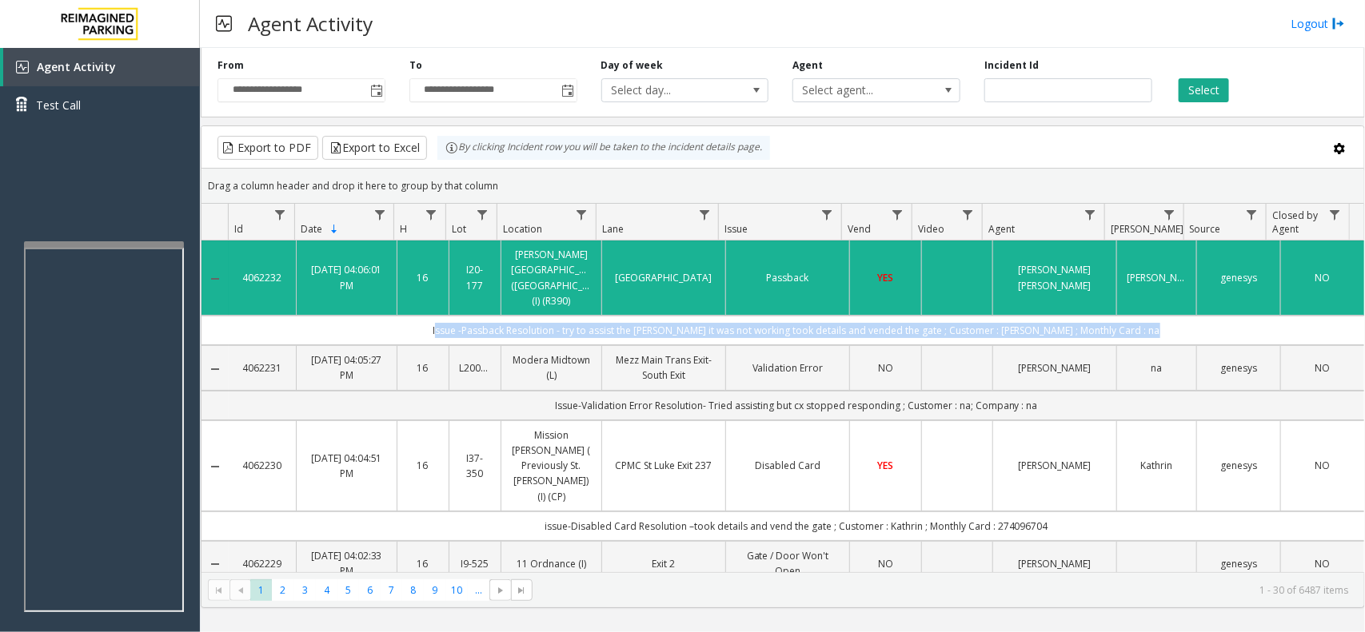
click at [683, 316] on td "Issue -Passback Resolution - try to assist the [PERSON_NAME] it was not working…" at bounding box center [796, 331] width 1135 height 30
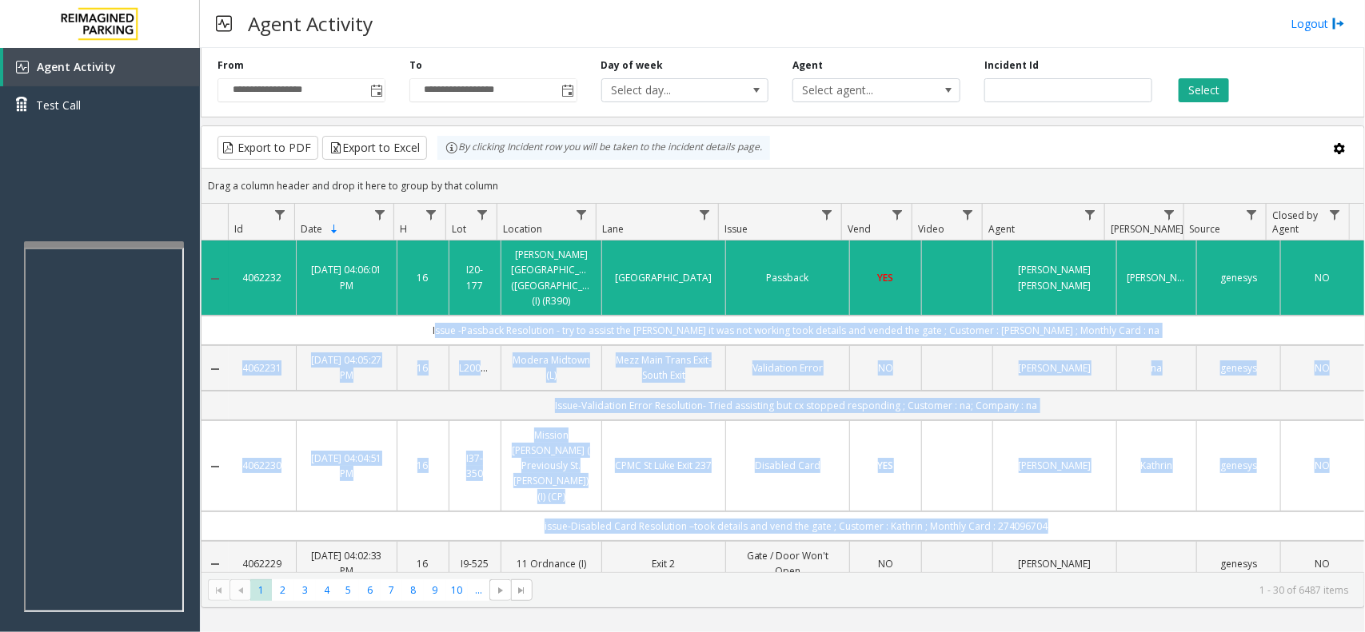
drag, startPoint x: 683, startPoint y: 316, endPoint x: 1060, endPoint y: 477, distance: 409.7
click at [1060, 512] on td "issue-Disabled Card Resolution –took details and vend the gate ; Customer : Kat…" at bounding box center [796, 527] width 1135 height 30
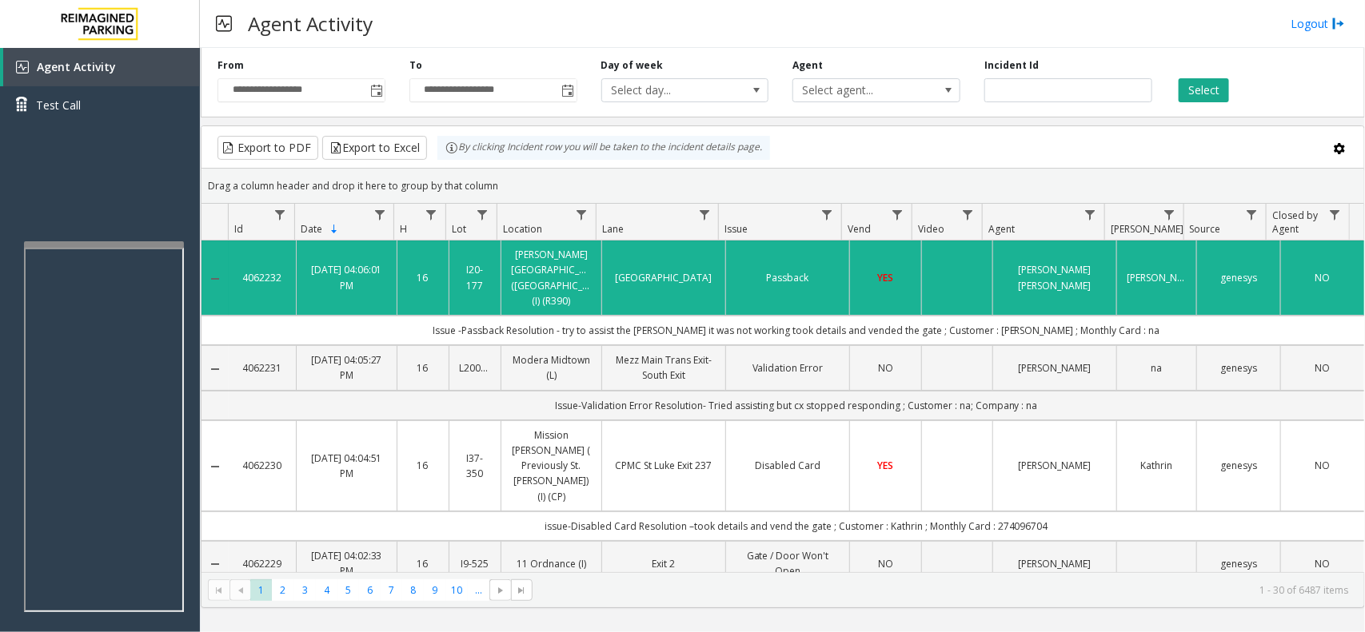
click at [1060, 512] on td "issue-Disabled Card Resolution –took details and vend the gate ; Customer : Kat…" at bounding box center [796, 527] width 1135 height 30
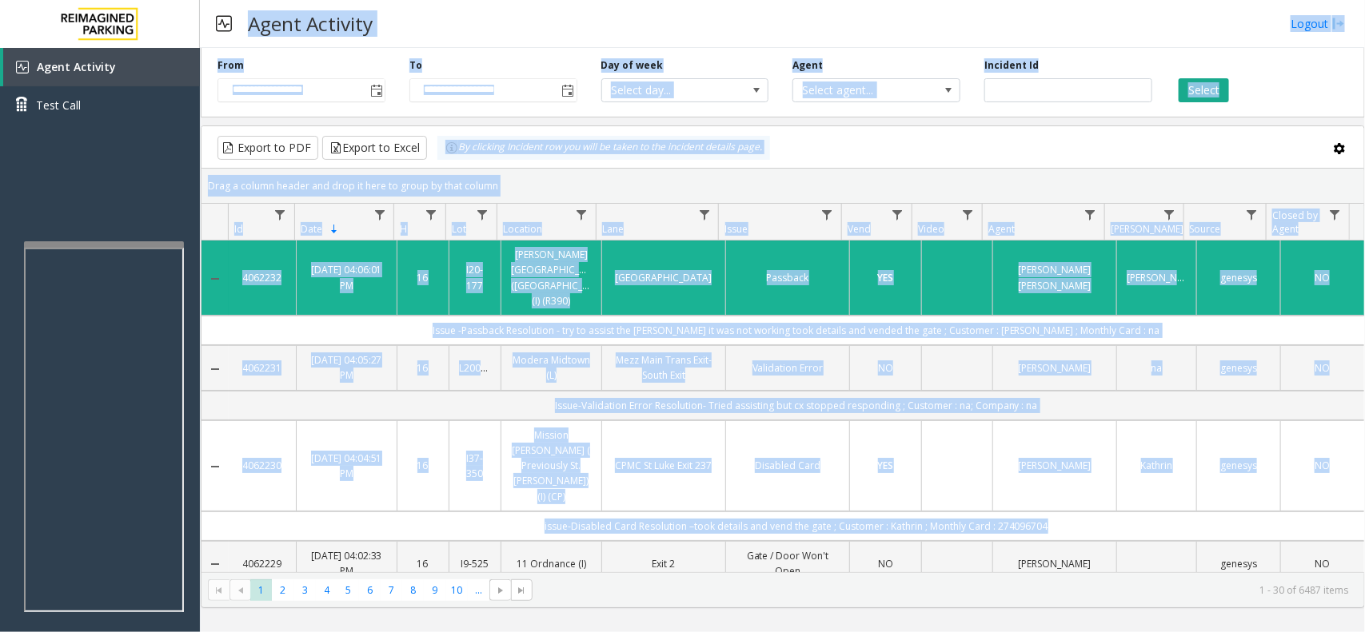
drag, startPoint x: 1060, startPoint y: 477, endPoint x: 494, endPoint y: 14, distance: 731.1
click at [494, 14] on div "**********" at bounding box center [782, 316] width 1165 height 632
click at [494, 14] on div "Agent Activity Logout" at bounding box center [782, 24] width 1165 height 48
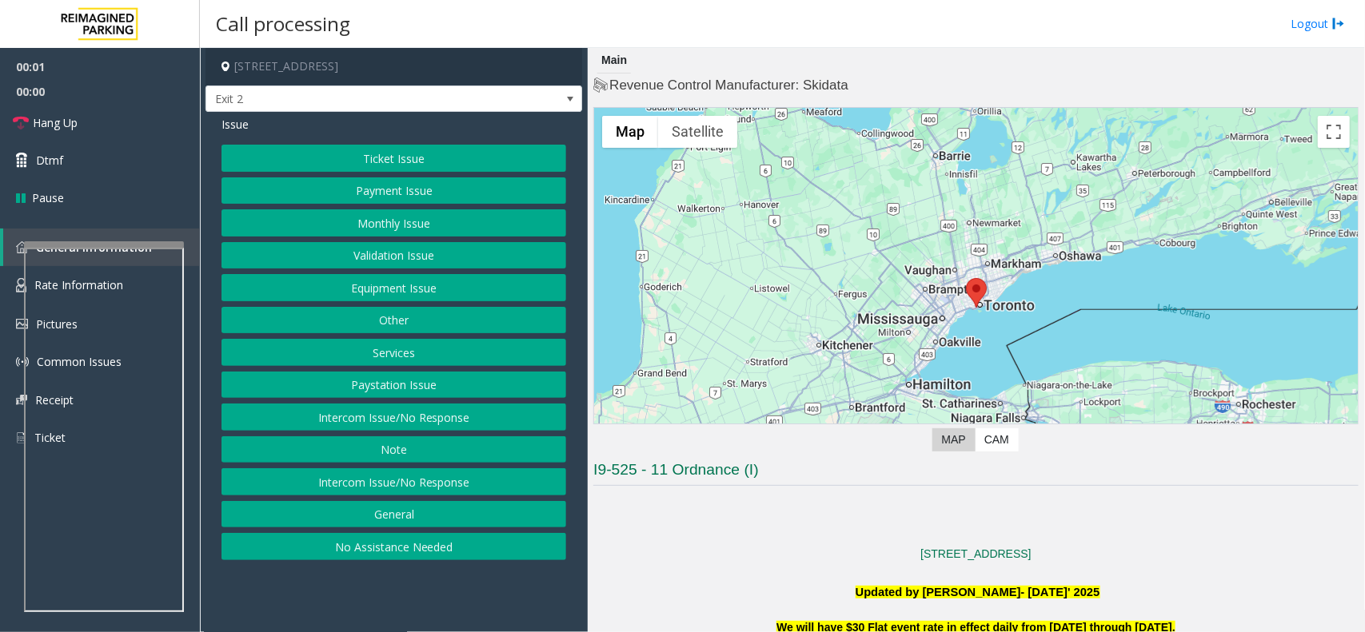
click at [397, 158] on button "Ticket Issue" at bounding box center [393, 158] width 345 height 27
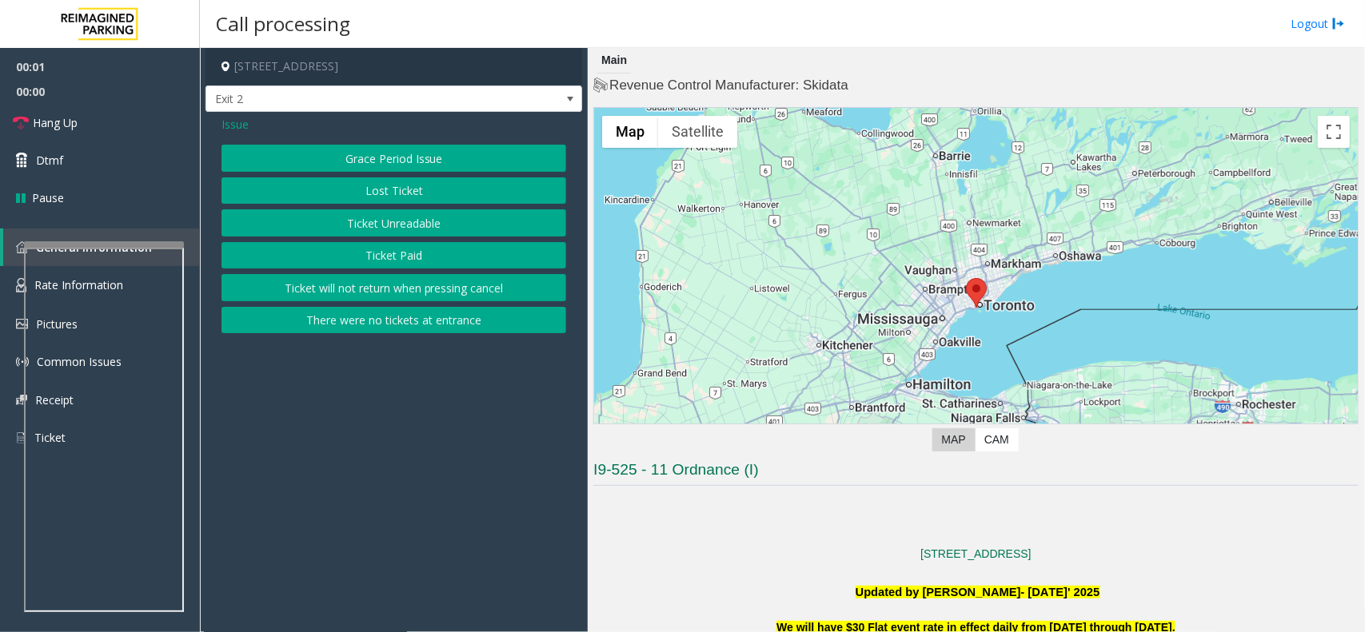
click at [397, 158] on button "Grace Period Issue" at bounding box center [393, 158] width 345 height 27
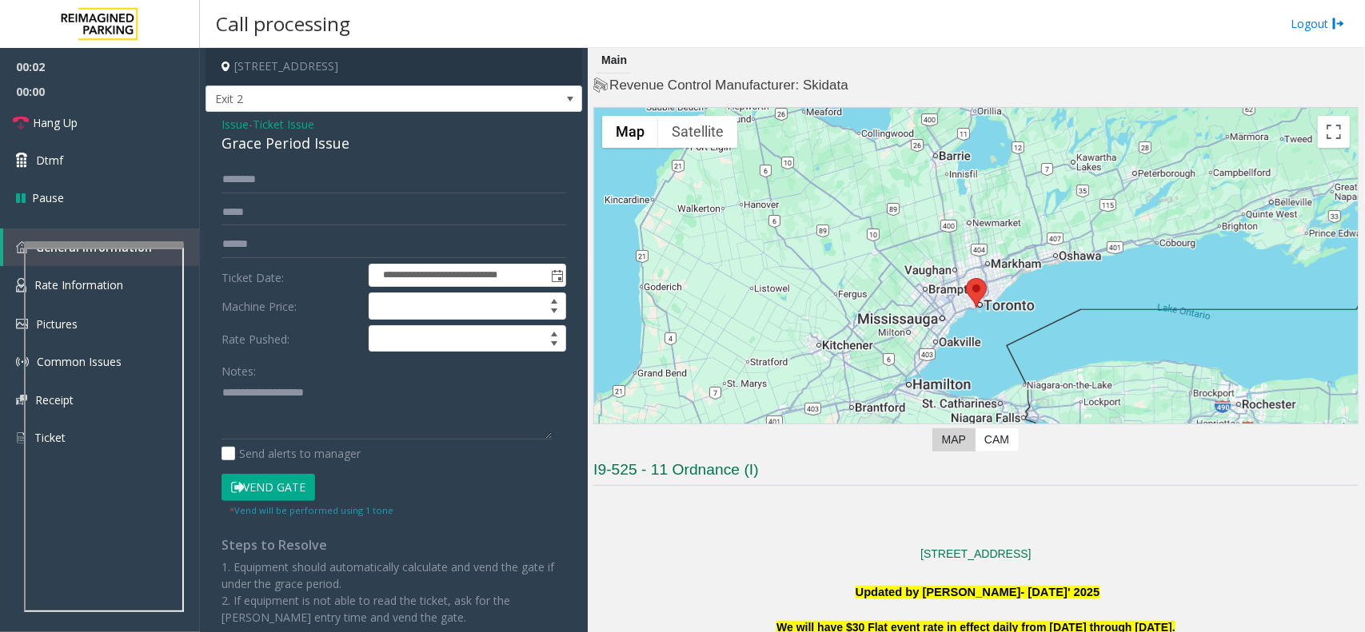
click at [365, 153] on div "Grace Period Issue" at bounding box center [393, 144] width 345 height 22
copy div "Grace Period Issue"
paste textarea "**********"
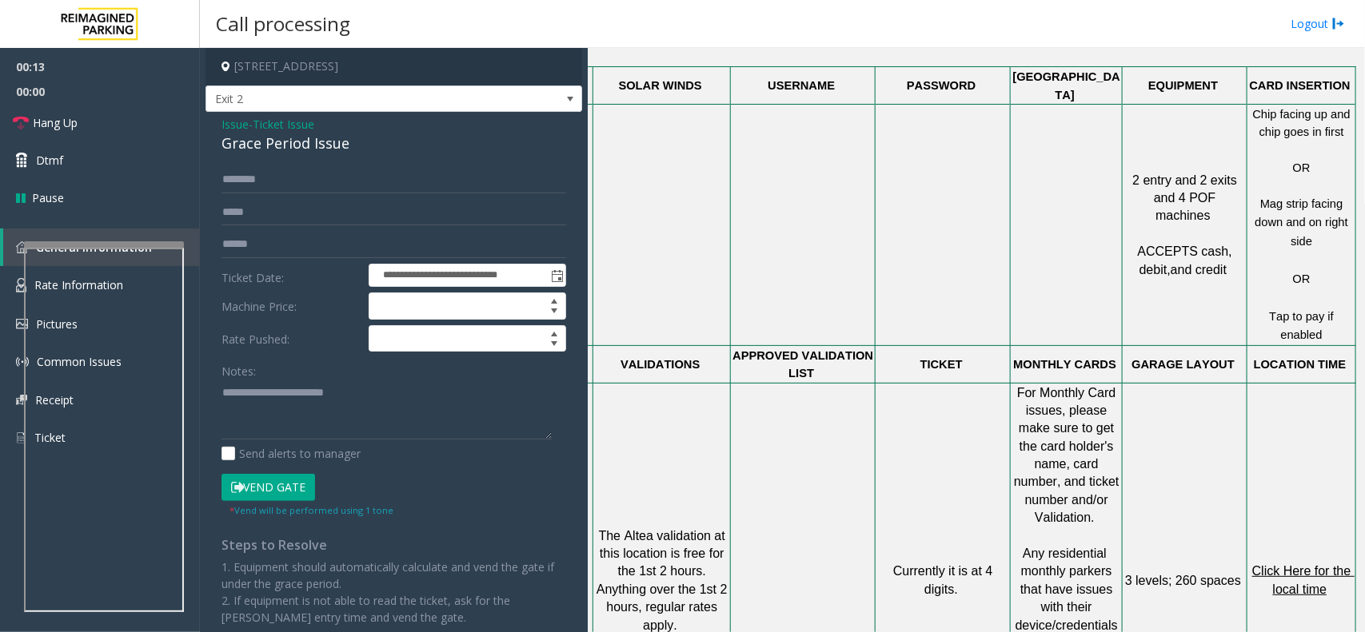
scroll to position [1008, 116]
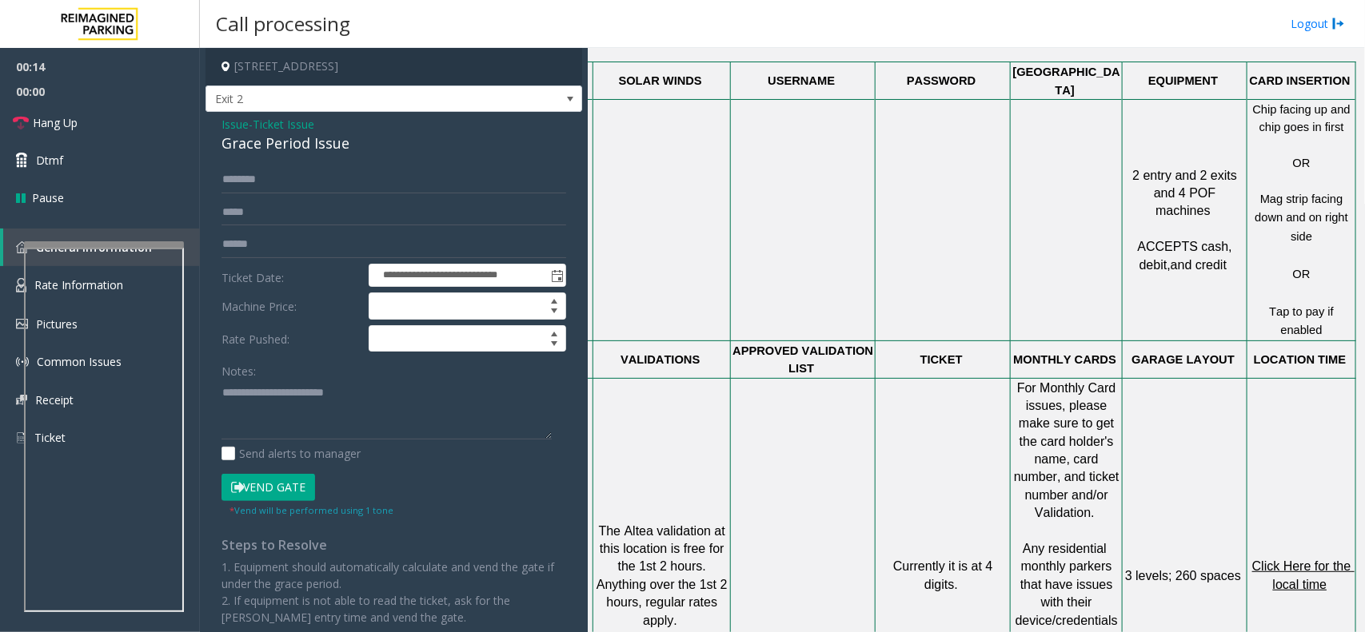
click at [1277, 560] on span "Click Here for the local time" at bounding box center [1303, 575] width 102 height 31
drag, startPoint x: 325, startPoint y: 442, endPoint x: 282, endPoint y: 418, distance: 49.4
paste textarea "**********"
type textarea "**********"
click at [18, 292] on link "Rate Information" at bounding box center [100, 285] width 200 height 39
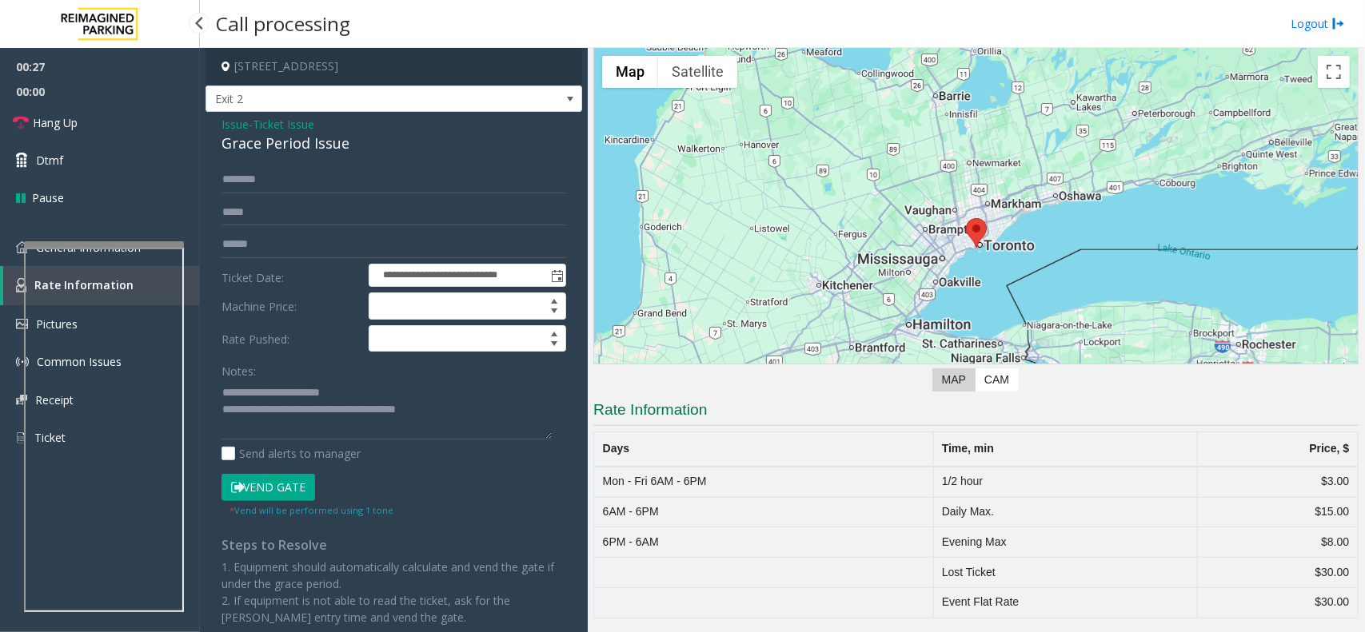
scroll to position [61, 0]
click at [953, 473] on td "1/2 hour" at bounding box center [1065, 482] width 265 height 30
click at [944, 469] on td "1/2 hour" at bounding box center [1065, 482] width 265 height 30
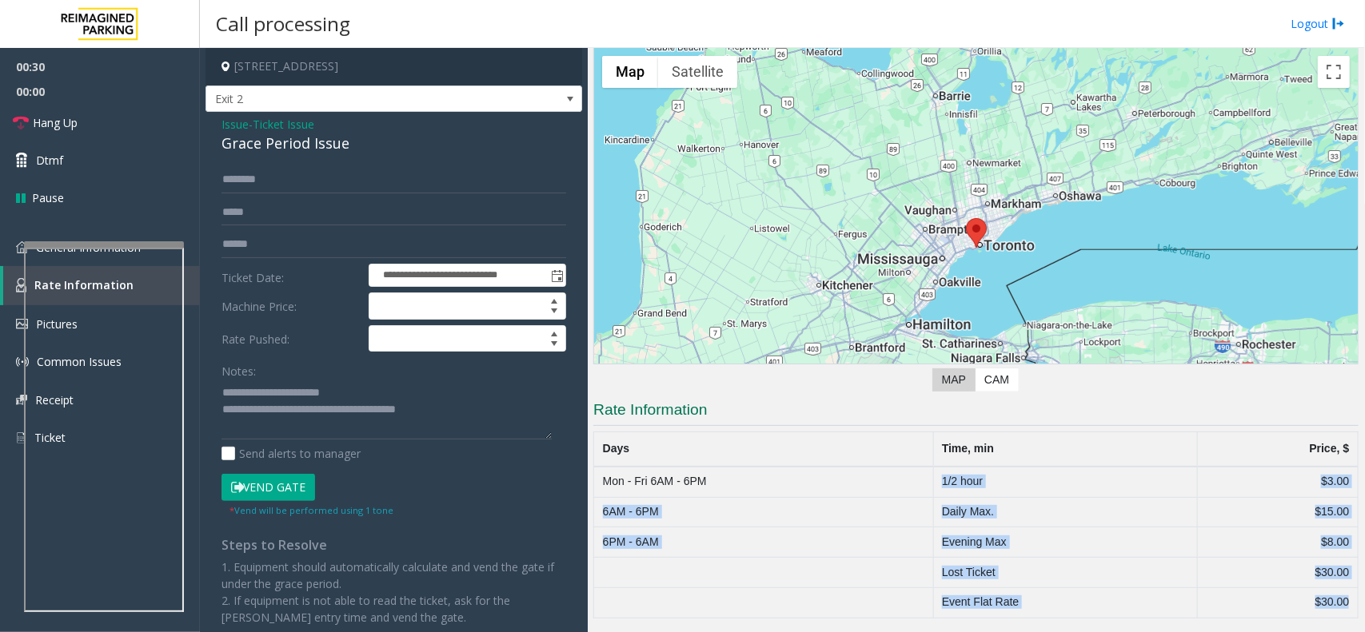
drag, startPoint x: 944, startPoint y: 469, endPoint x: 1245, endPoint y: 604, distance: 330.3
click at [1245, 604] on tbody "Mon - Fri 6AM - 6PM [DATE] hour $3.00 6AM - 6PM Daily Max. $15.00 6PM - 6AM Eve…" at bounding box center [976, 542] width 764 height 151
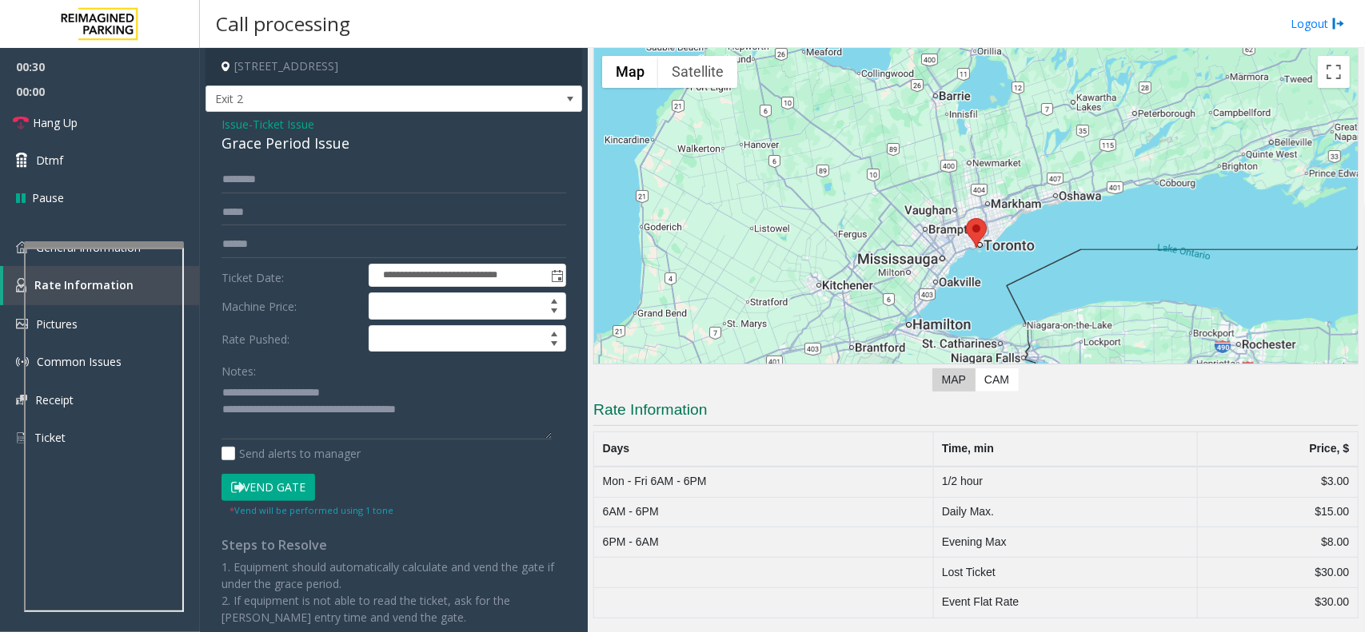
click at [597, 388] on div "← Move left → Move right ↑ Move up ↓ Move down + Zoom in - Zoom out Home Jump l…" at bounding box center [975, 222] width 765 height 351
click at [612, 394] on div "← Move left → Move right ↑ Move up ↓ Move down + Zoom in - Zoom out Home Jump l…" at bounding box center [975, 222] width 765 height 351
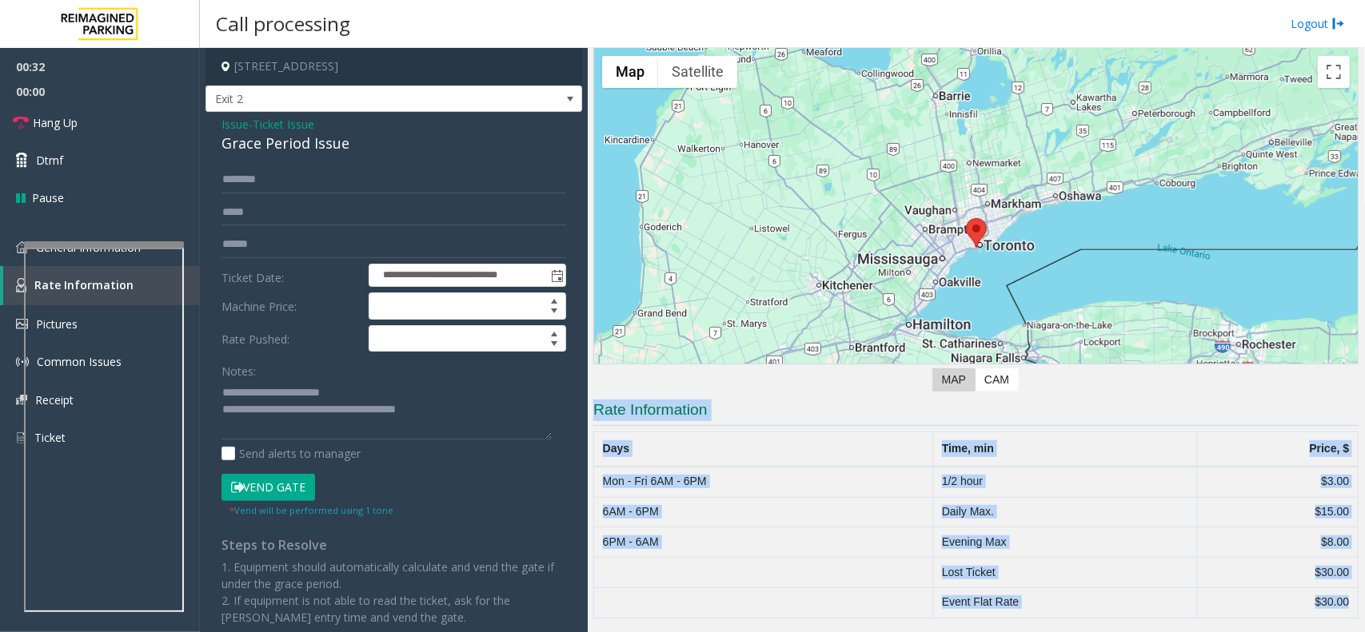
drag, startPoint x: 612, startPoint y: 394, endPoint x: 1347, endPoint y: 609, distance: 766.2
click at [1347, 609] on div "Main Revenue Control Manufacturer: Skidata ← Move left → Move right ↑ Move up ↓…" at bounding box center [976, 340] width 776 height 584
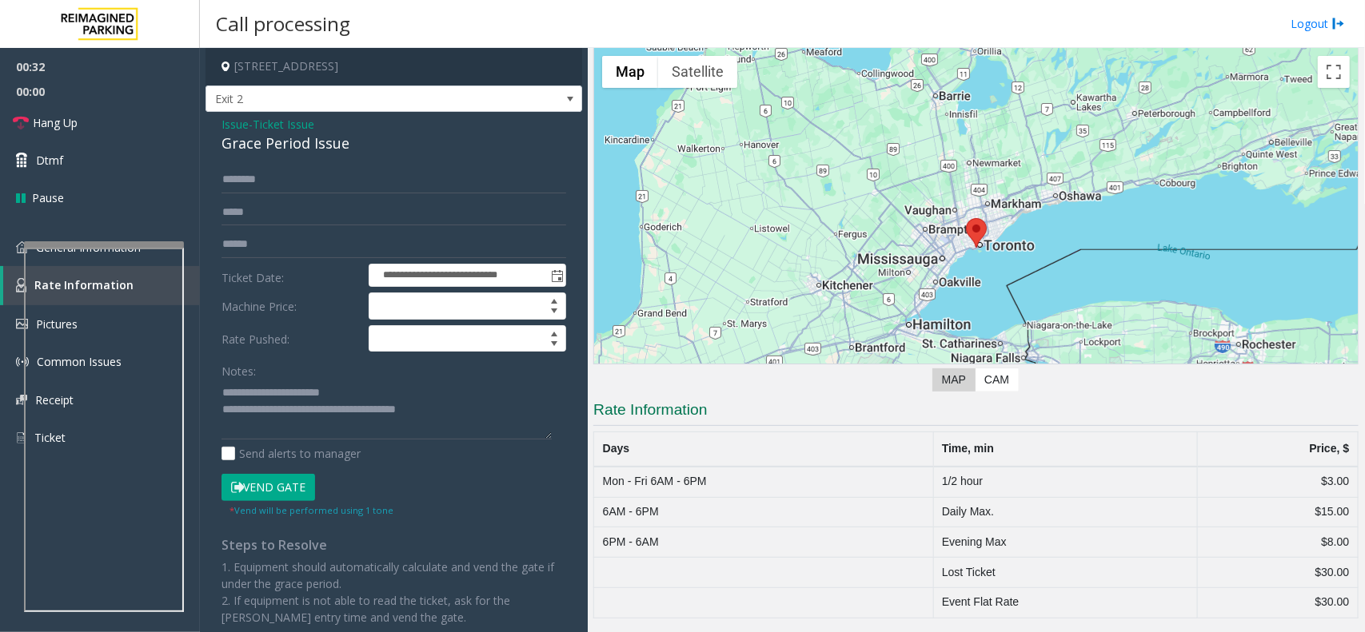
click at [1347, 609] on div "Main Revenue Control Manufacturer: Skidata ← Move left → Move right ↑ Move up ↓…" at bounding box center [976, 340] width 776 height 584
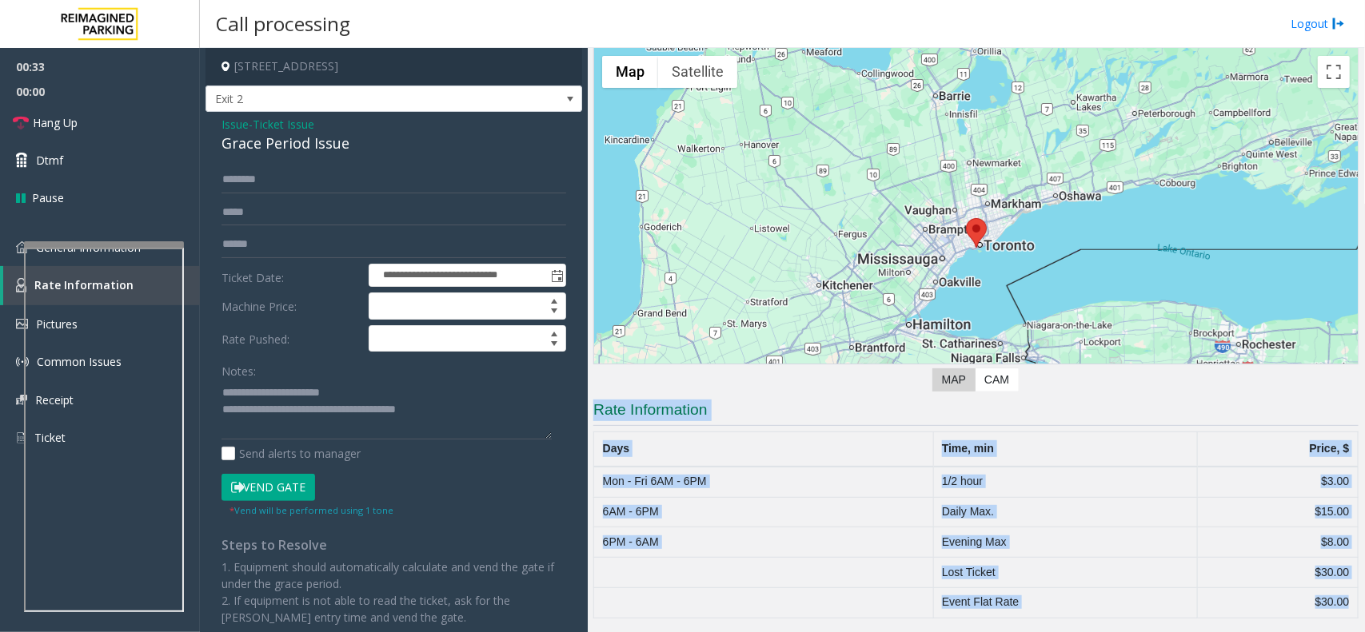
drag, startPoint x: 1347, startPoint y: 609, endPoint x: 688, endPoint y: 381, distance: 697.2
click at [688, 381] on div "Main Revenue Control Manufacturer: Skidata ← Move left → Move right ↑ Move up ↓…" at bounding box center [976, 340] width 776 height 584
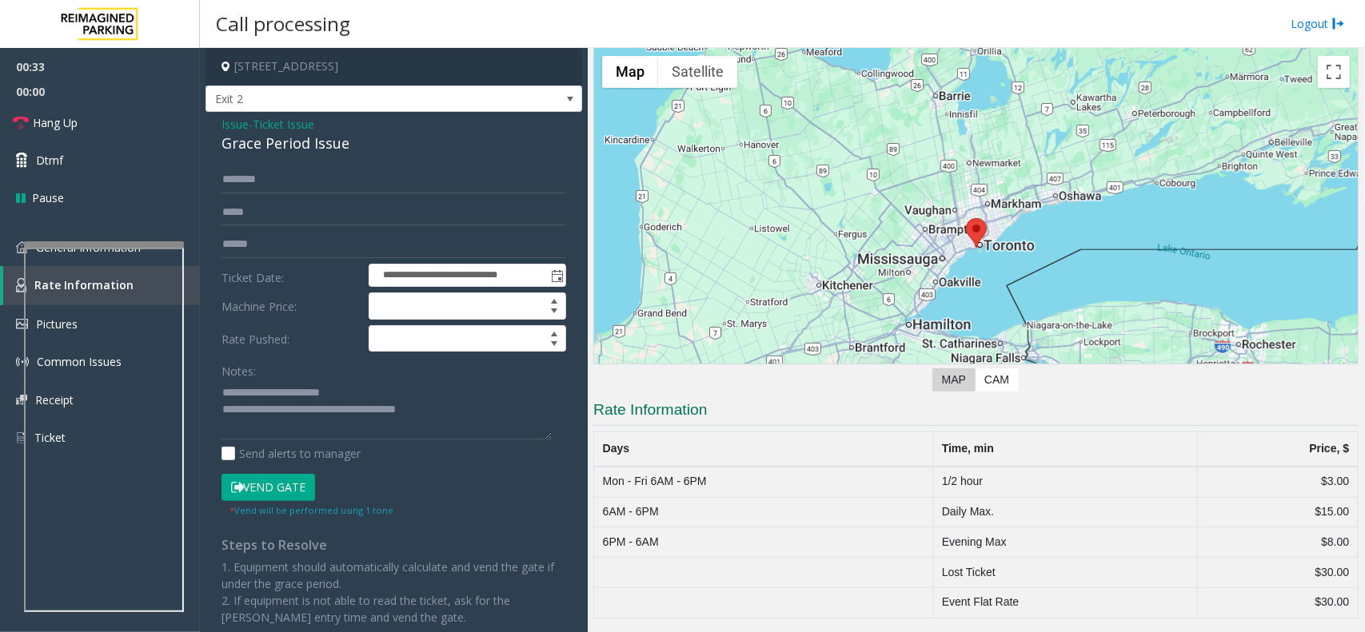
click at [688, 381] on div "← Move left → Move right ↑ Move up ↓ Move down + Zoom in - Zoom out Home Jump l…" at bounding box center [975, 222] width 765 height 351
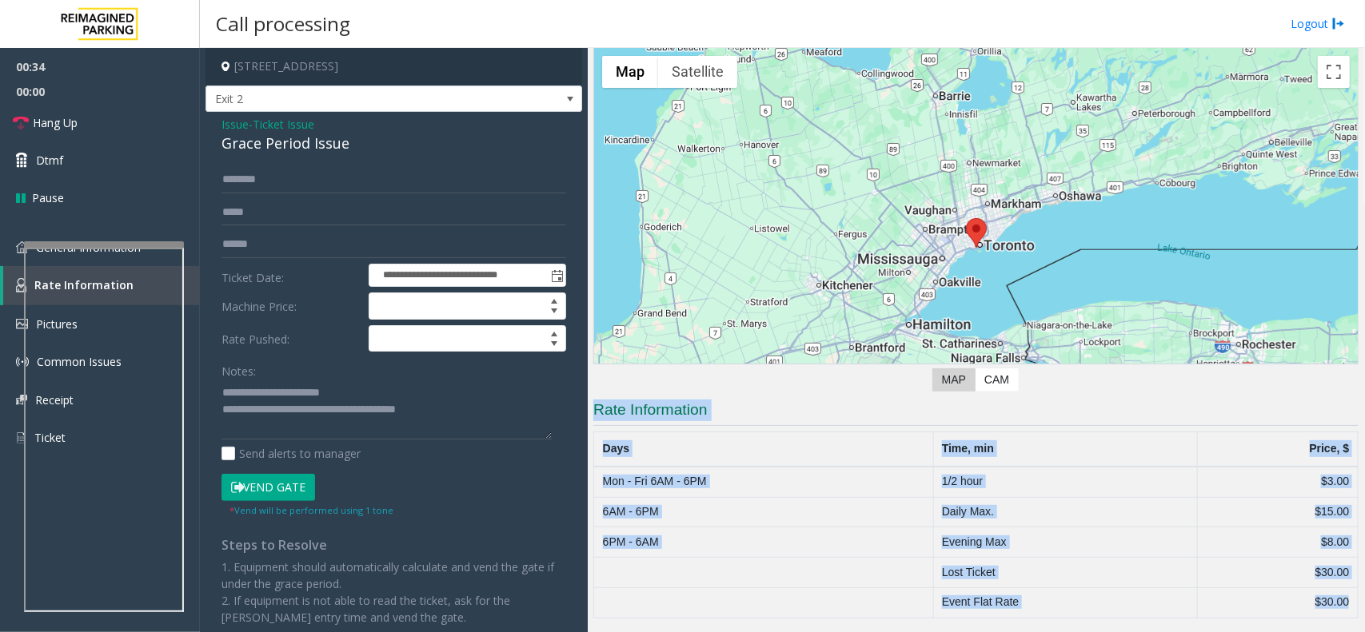
drag, startPoint x: 688, startPoint y: 381, endPoint x: 1269, endPoint y: 644, distance: 637.5
click at [1269, 632] on html "**********" at bounding box center [682, 316] width 1365 height 632
click at [1265, 513] on td "$15.00" at bounding box center [1277, 512] width 161 height 30
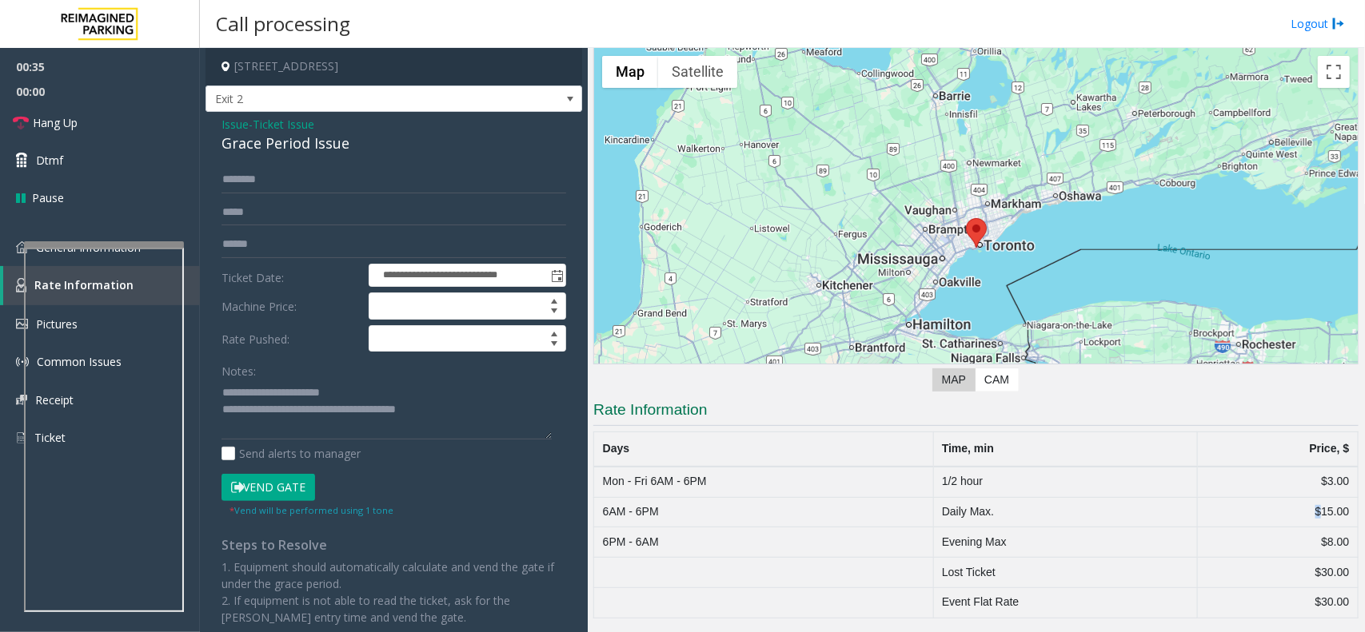
click at [1265, 513] on td "$15.00" at bounding box center [1277, 512] width 161 height 30
drag, startPoint x: 1265, startPoint y: 513, endPoint x: 1325, endPoint y: 661, distance: 159.6
click at [1325, 632] on html "**********" at bounding box center [682, 316] width 1365 height 632
click at [1304, 588] on td "$30.00" at bounding box center [1277, 603] width 161 height 30
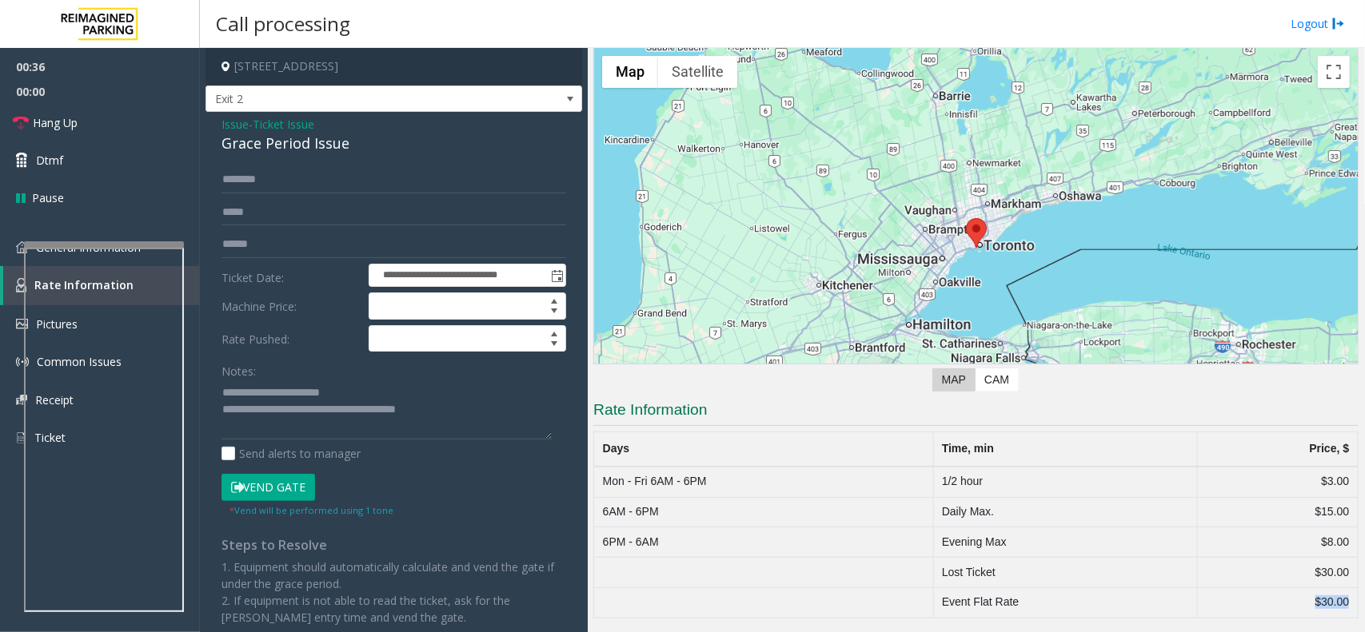
click at [1304, 588] on td "$30.00" at bounding box center [1277, 603] width 161 height 30
click at [284, 236] on input "text" at bounding box center [393, 244] width 345 height 27
click at [293, 408] on textarea at bounding box center [386, 410] width 330 height 60
drag, startPoint x: 293, startPoint y: 408, endPoint x: 250, endPoint y: 385, distance: 48.6
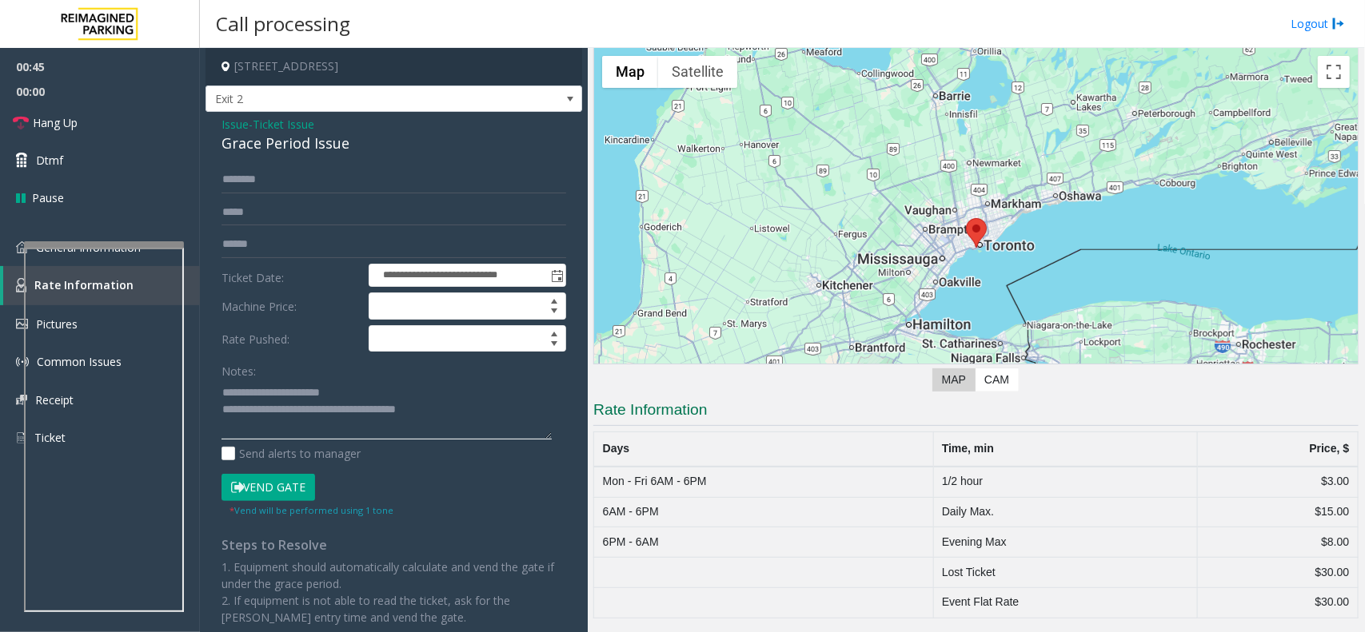
click at [250, 385] on textarea at bounding box center [386, 410] width 330 height 60
click at [66, 225] on div "00:55 00:00 Hang Up Dtmf Pause General Information Rate Information Pictures Co…" at bounding box center [100, 259] width 200 height 422
click at [66, 242] on div at bounding box center [104, 244] width 160 height 6
click at [66, 237] on link "General Information" at bounding box center [100, 248] width 200 height 38
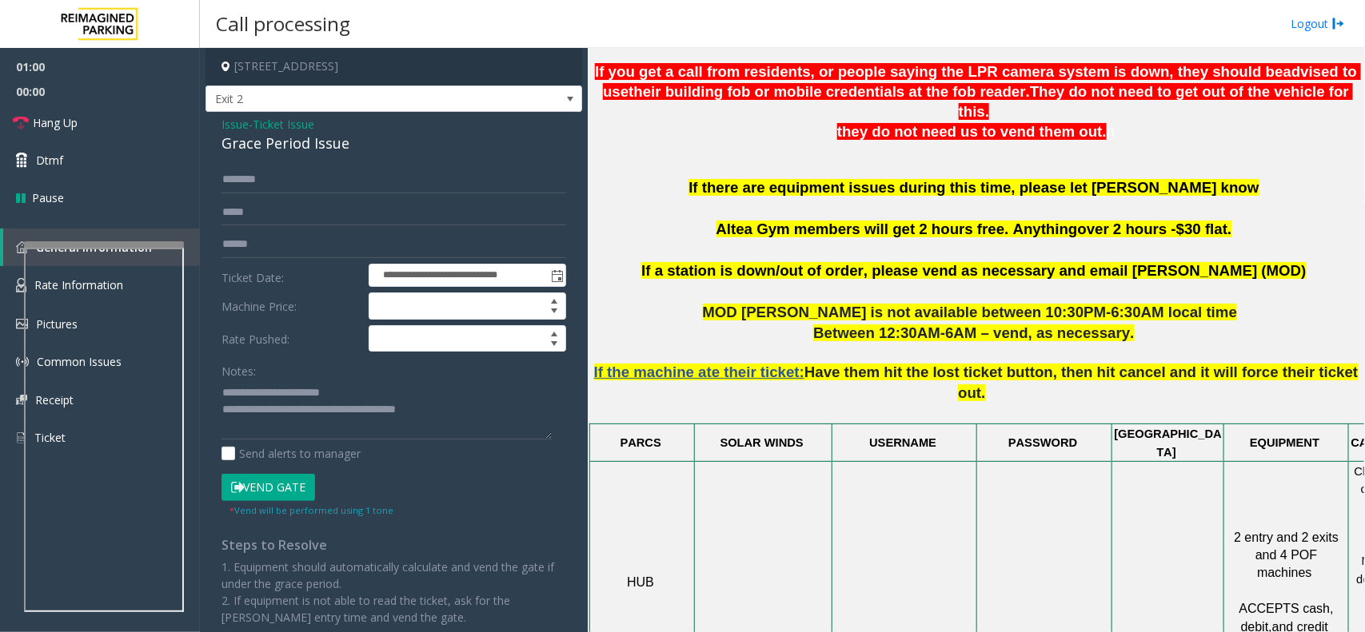
scroll to position [408, 0]
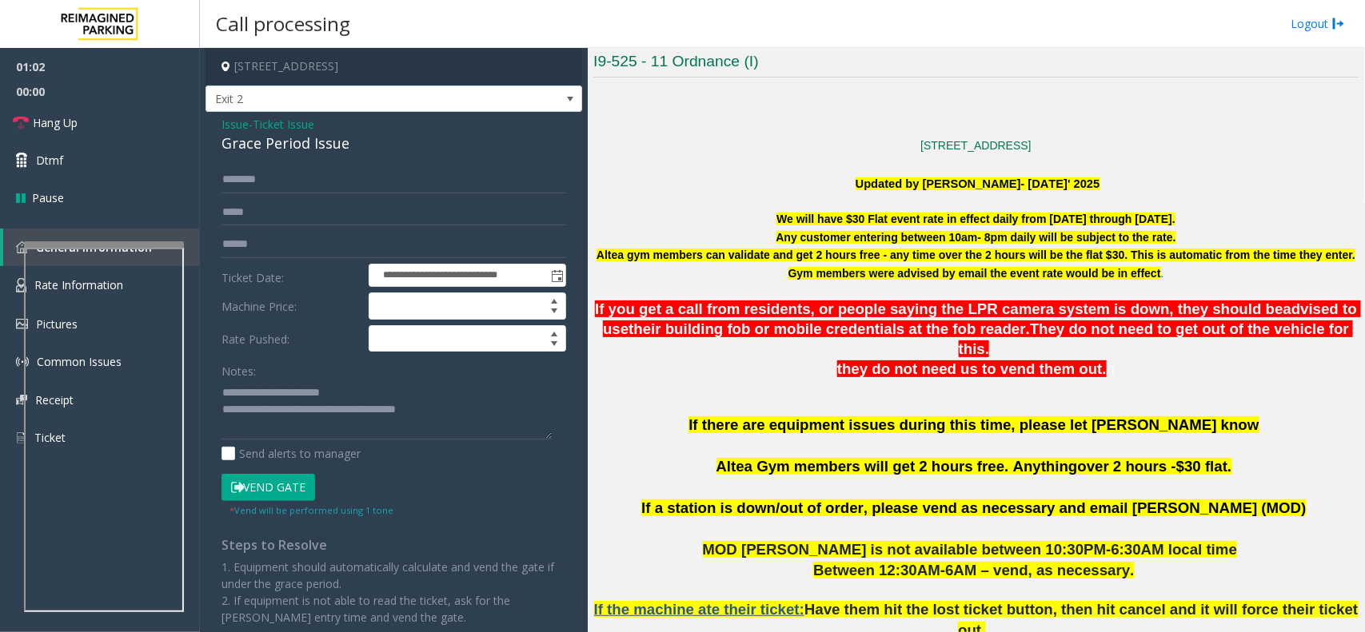
click at [895, 272] on font "Altea gym members can validate and get 2 hours free - any time over the 2 hours…" at bounding box center [975, 264] width 759 height 30
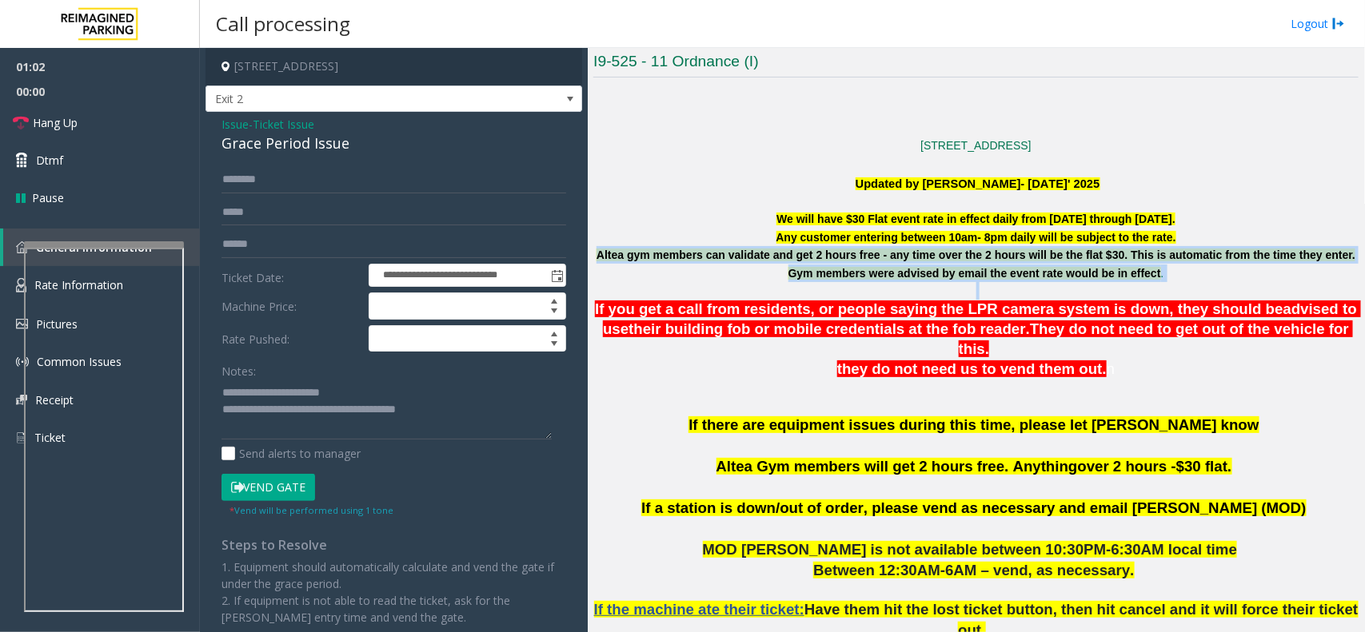
click at [895, 272] on font "Altea gym members can validate and get 2 hours free - any time over the 2 hours…" at bounding box center [975, 264] width 759 height 30
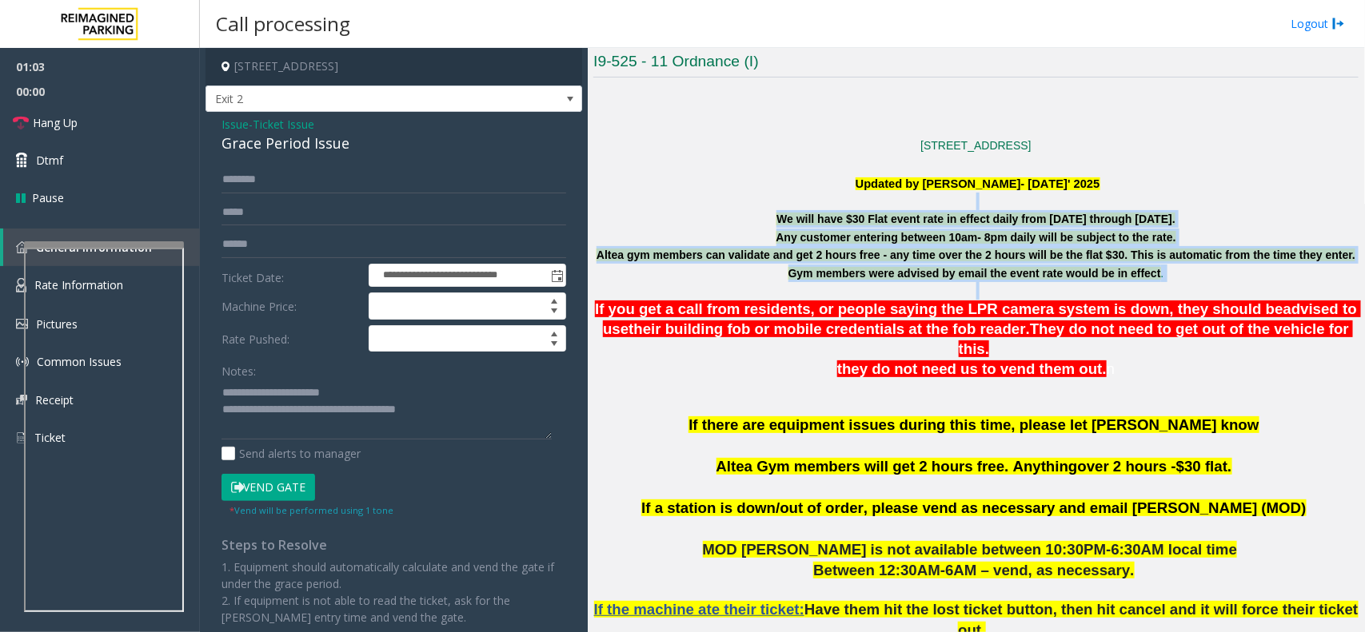
drag, startPoint x: 895, startPoint y: 272, endPoint x: 839, endPoint y: 201, distance: 89.9
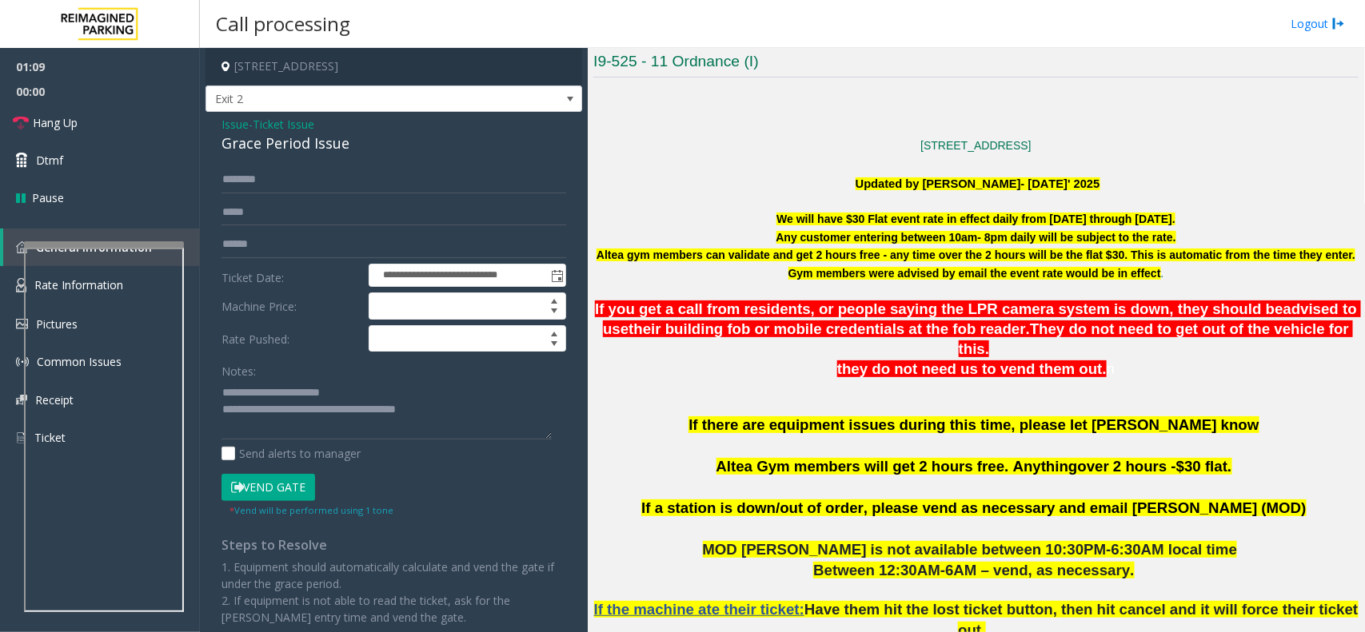
click at [349, 228] on form "**********" at bounding box center [393, 341] width 345 height 351
click at [357, 232] on input "text" at bounding box center [393, 244] width 345 height 27
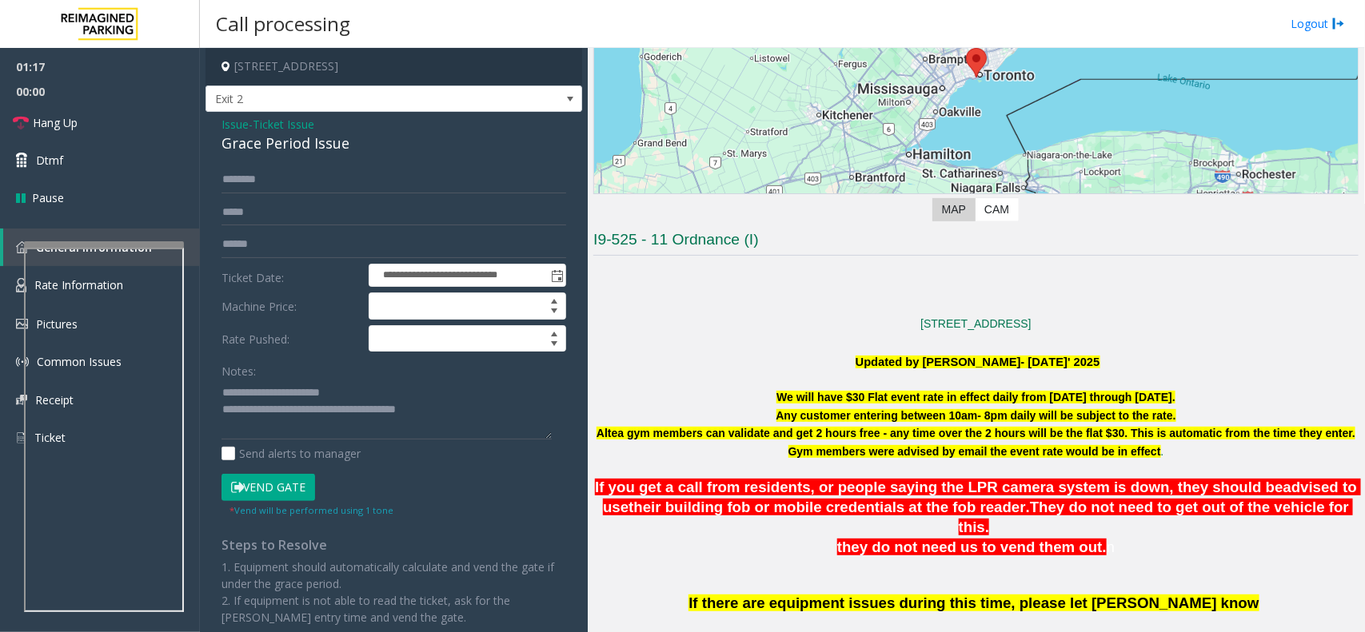
scroll to position [209, 0]
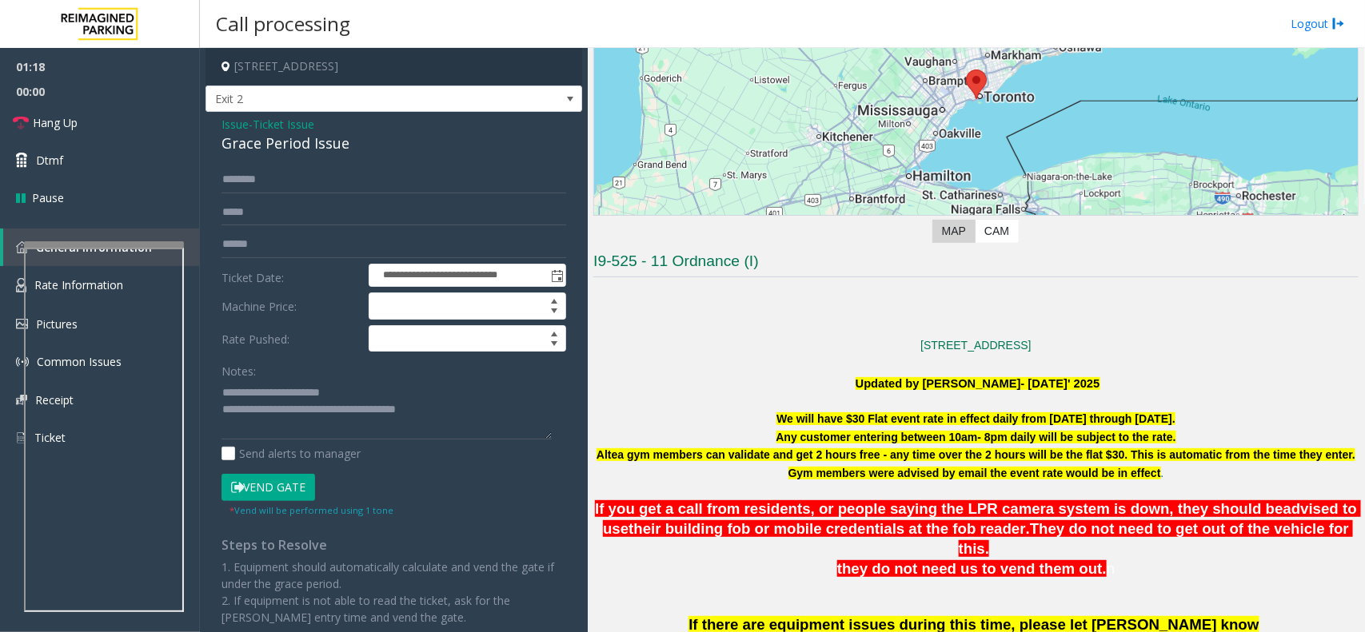
click at [653, 246] on div "← Move left → Move right ↑ Move up ↓ Move down + Zoom in - Zoom out Home Jump l…" at bounding box center [975, 73] width 765 height 351
click at [289, 249] on input "text" at bounding box center [393, 244] width 345 height 27
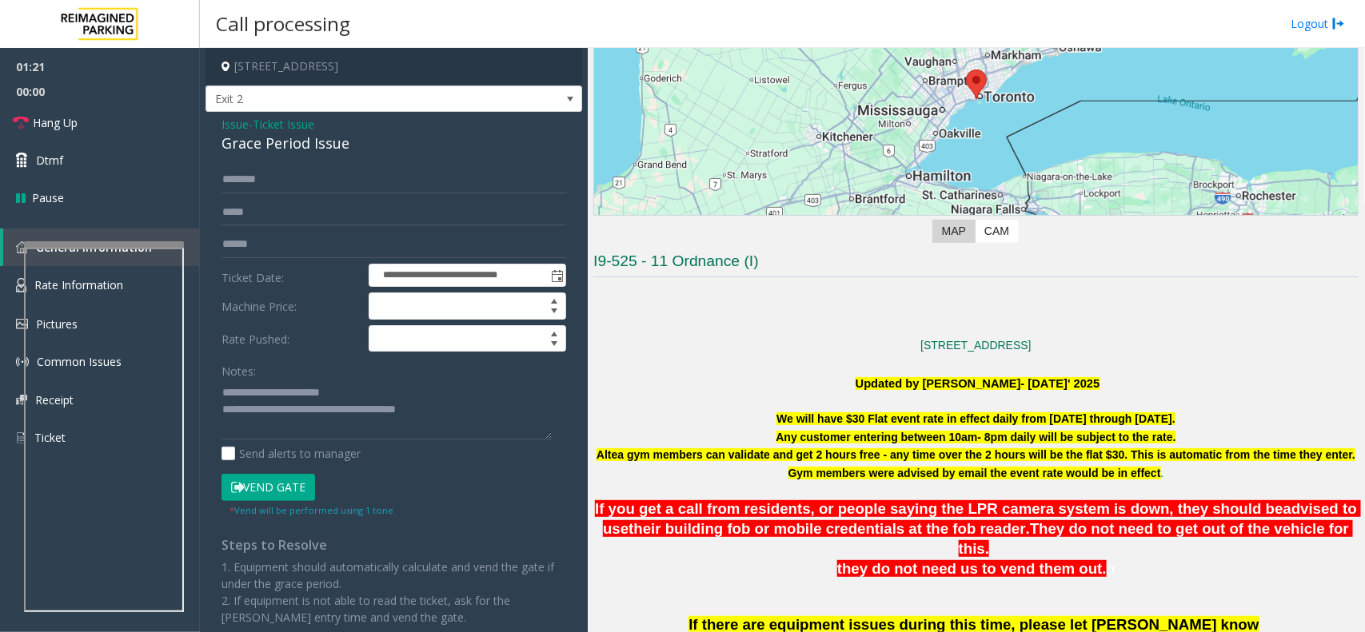
click at [256, 138] on div "Grace Period Issue" at bounding box center [393, 144] width 345 height 22
click at [237, 140] on div "Grace Period Issue" at bounding box center [393, 144] width 345 height 22
click at [241, 132] on span "Issue" at bounding box center [234, 124] width 27 height 17
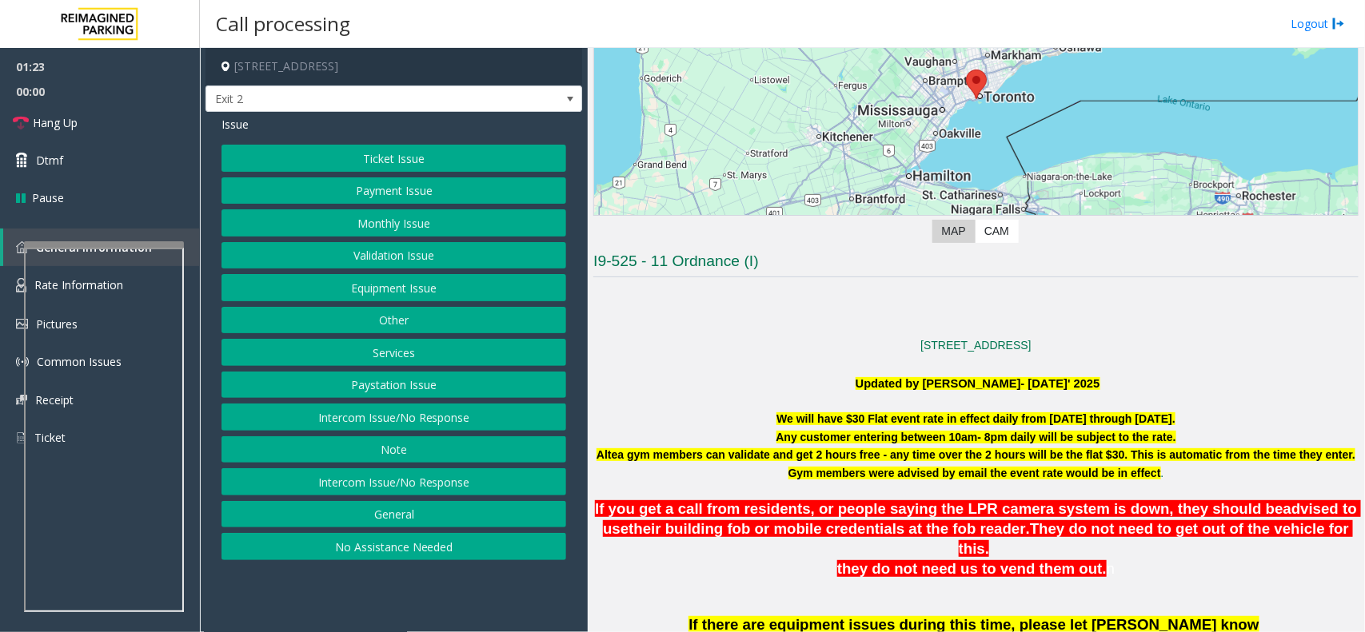
click at [386, 369] on div "Ticket Issue Payment Issue Monthly Issue Validation Issue Equipment Issue Other…" at bounding box center [393, 353] width 345 height 416
click at [417, 333] on button "Other" at bounding box center [393, 320] width 345 height 27
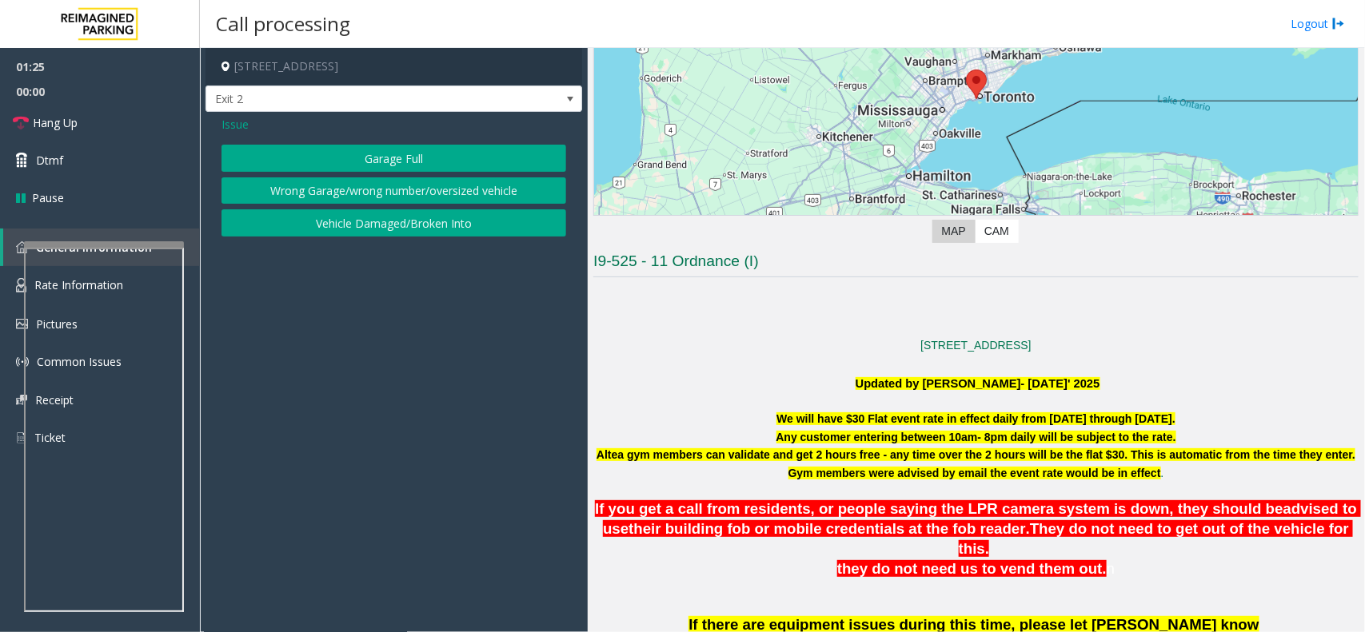
click at [406, 168] on button "Garage Full" at bounding box center [393, 158] width 345 height 27
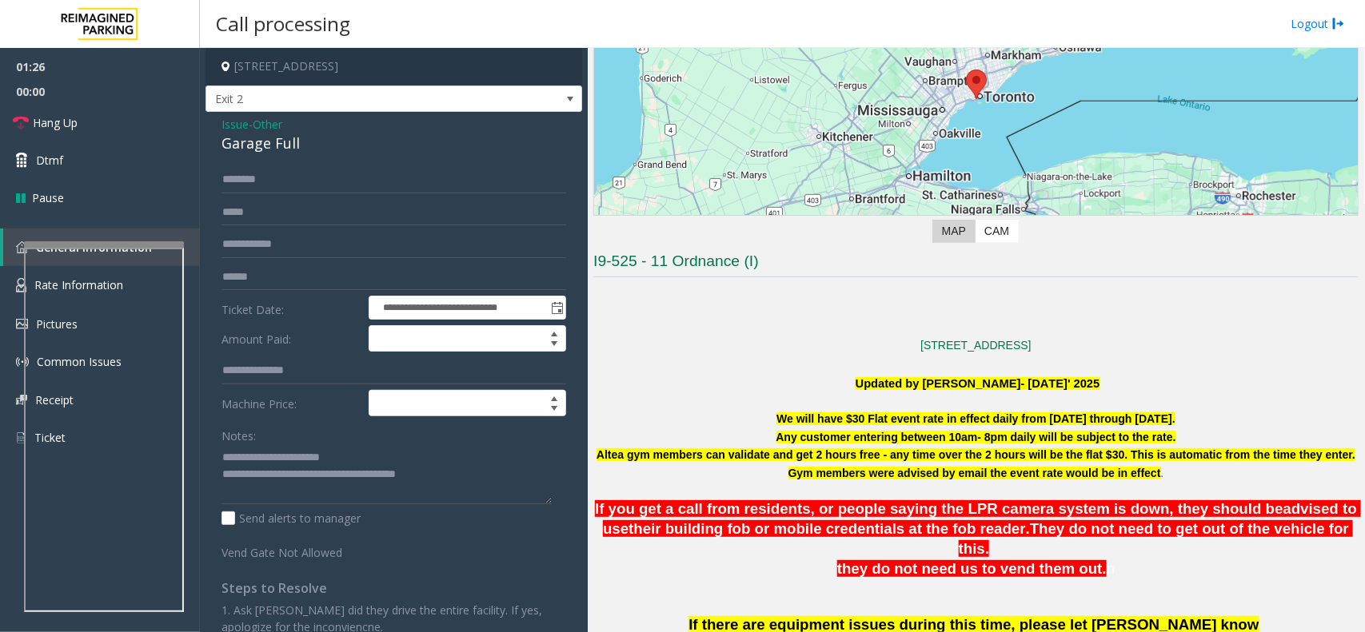
click at [294, 145] on div "Garage Full" at bounding box center [393, 144] width 345 height 22
copy div "Garage Full"
click at [274, 454] on textarea at bounding box center [386, 474] width 330 height 60
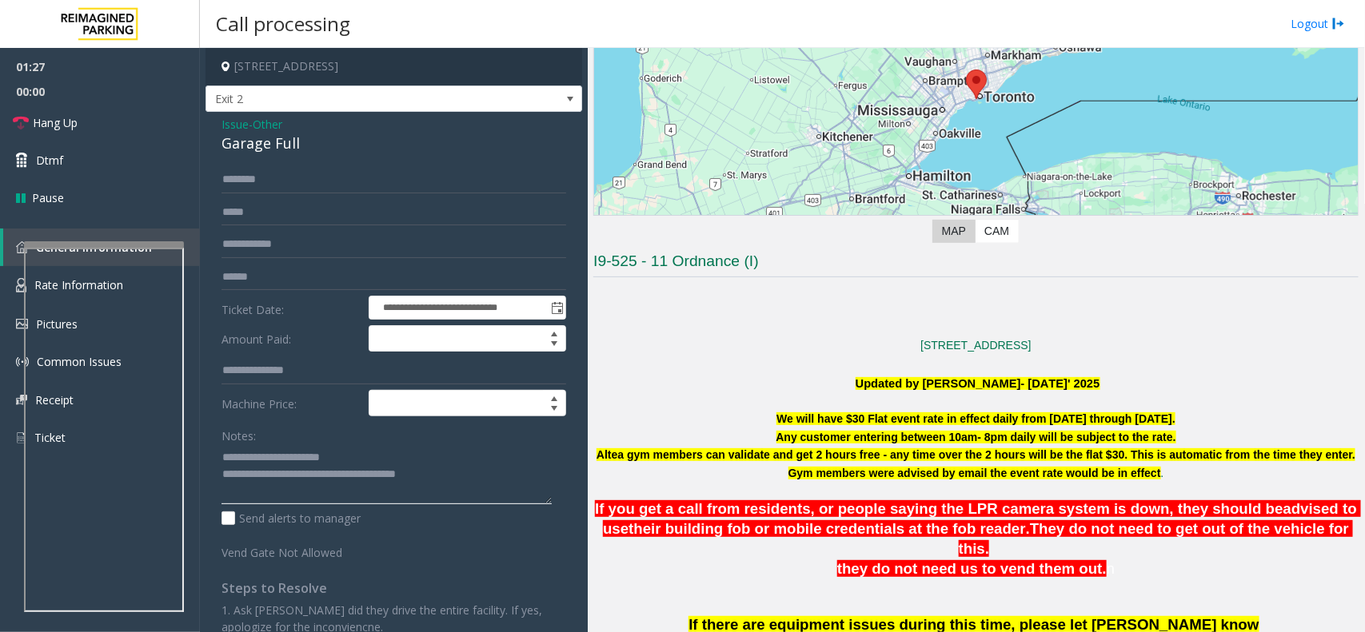
drag, startPoint x: 274, startPoint y: 454, endPoint x: 420, endPoint y: 454, distance: 145.5
click at [420, 454] on textarea at bounding box center [386, 474] width 330 height 60
paste textarea
type textarea "**********"
click at [270, 221] on input "text" at bounding box center [393, 212] width 345 height 27
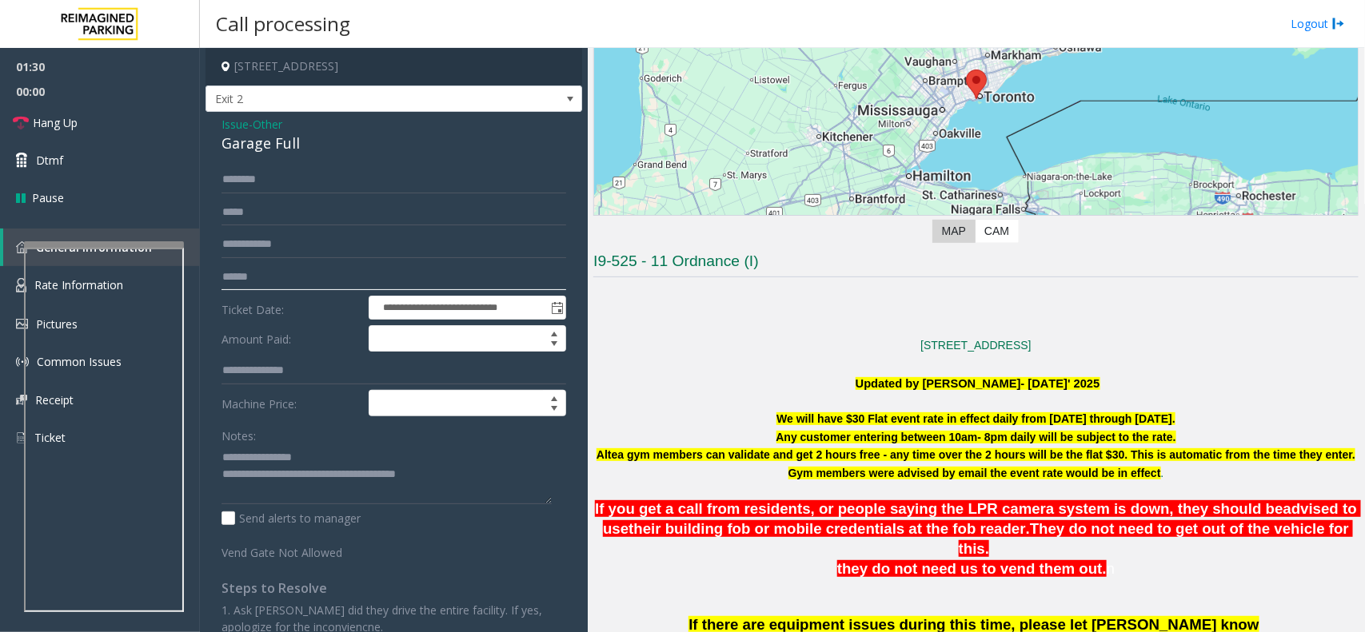
click at [264, 272] on input "text" at bounding box center [393, 277] width 345 height 27
click at [245, 277] on input "text" at bounding box center [393, 277] width 345 height 27
type input "*******"
click at [449, 485] on textarea at bounding box center [386, 474] width 330 height 60
drag, startPoint x: 449, startPoint y: 485, endPoint x: 225, endPoint y: 450, distance: 227.4
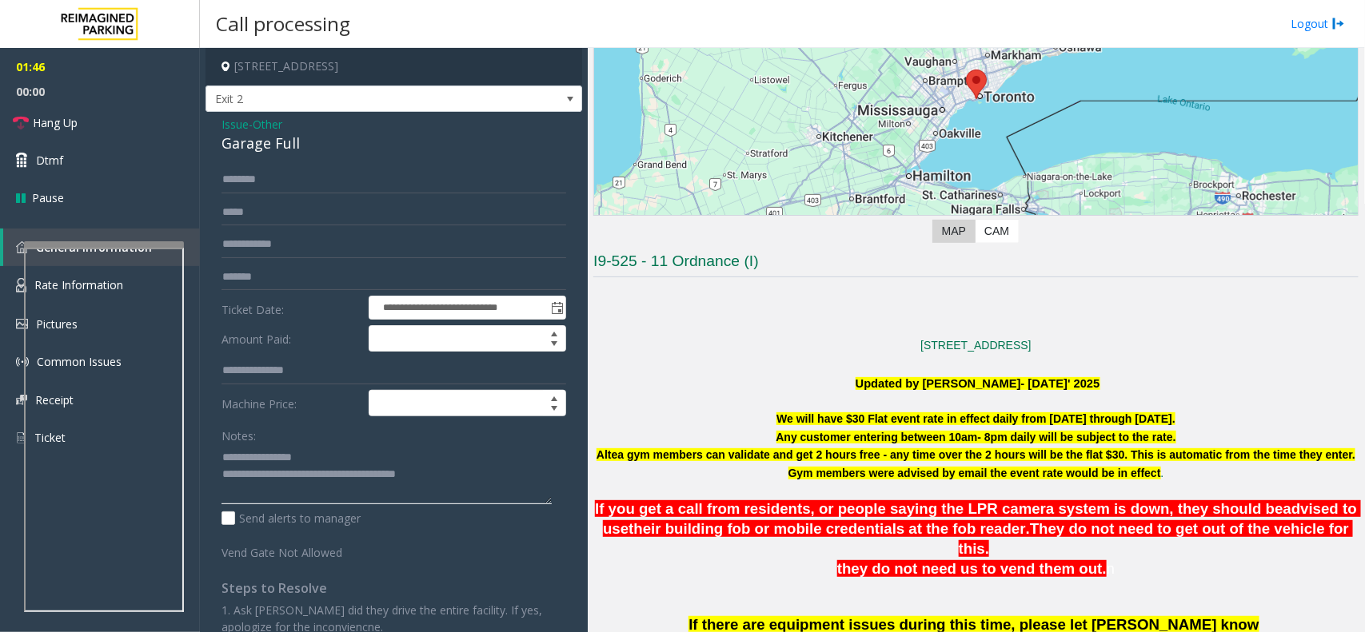
click at [225, 450] on textarea at bounding box center [386, 474] width 330 height 60
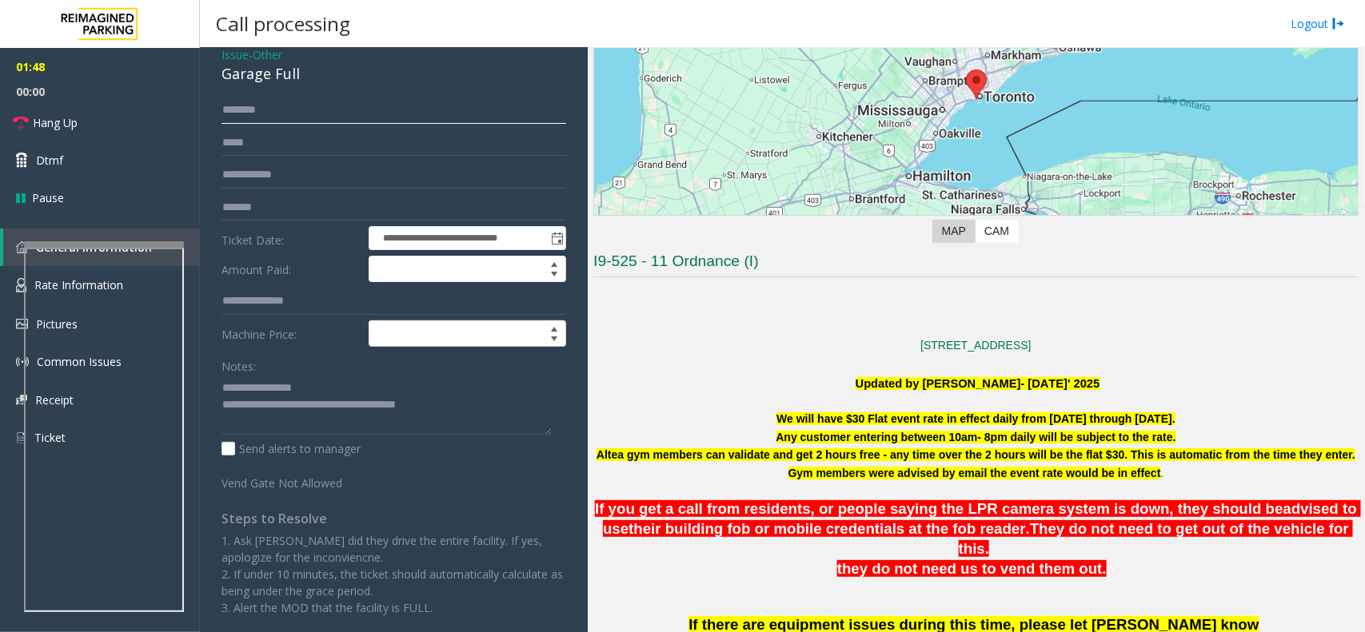
click at [317, 108] on input "text" at bounding box center [393, 110] width 345 height 27
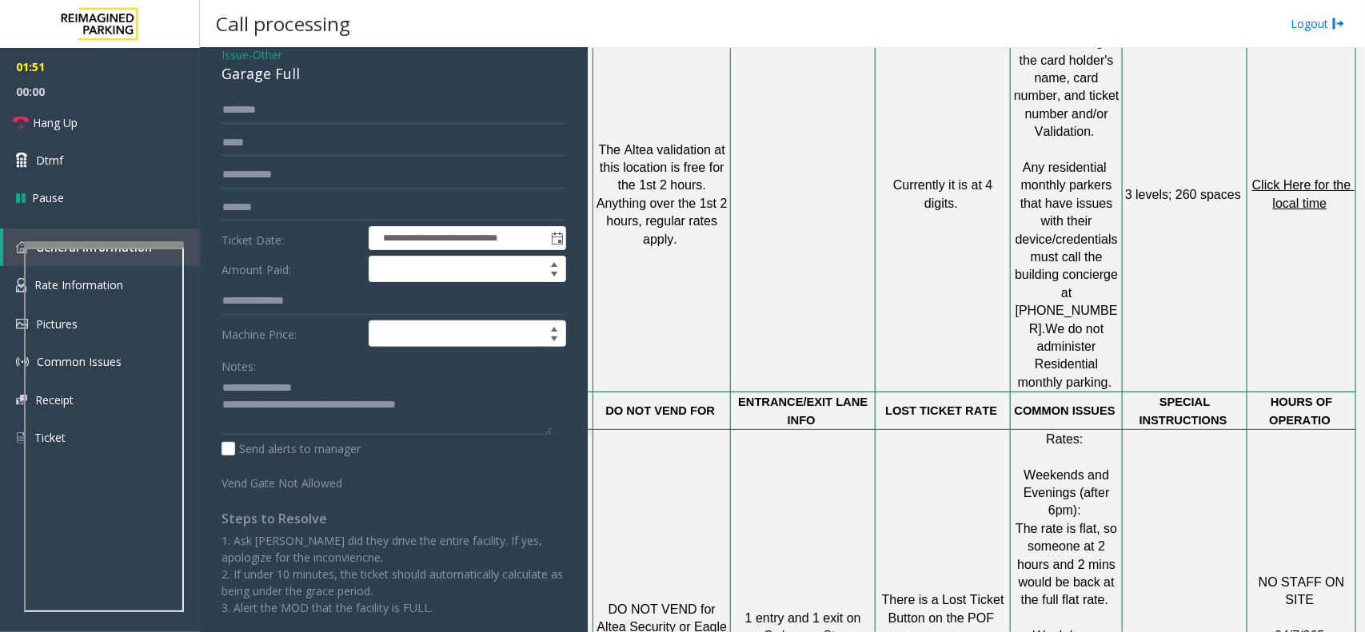
scroll to position [1108, 116]
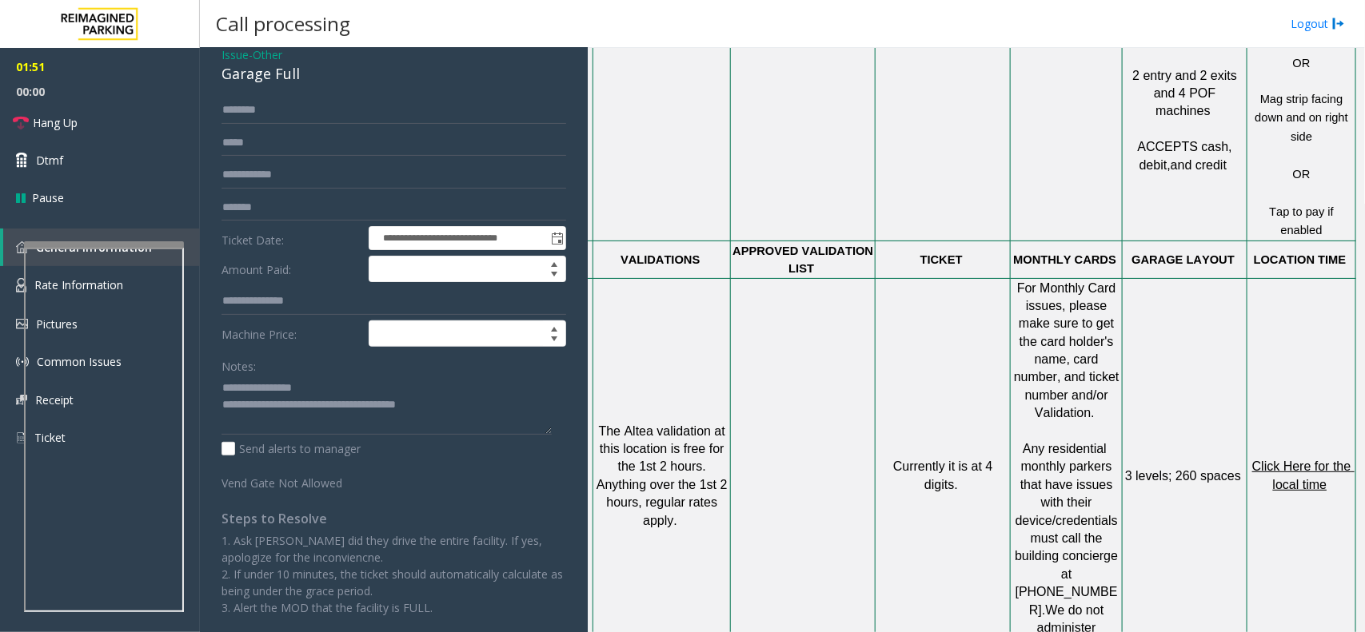
click at [1273, 460] on span "Click Here for the local time" at bounding box center [1303, 475] width 102 height 31
click at [338, 100] on input "text" at bounding box center [393, 110] width 345 height 27
drag, startPoint x: 245, startPoint y: 98, endPoint x: 608, endPoint y: 113, distance: 362.4
click at [608, 113] on td at bounding box center [661, 120] width 137 height 241
click at [528, 93] on div "**********" at bounding box center [393, 337] width 377 height 590
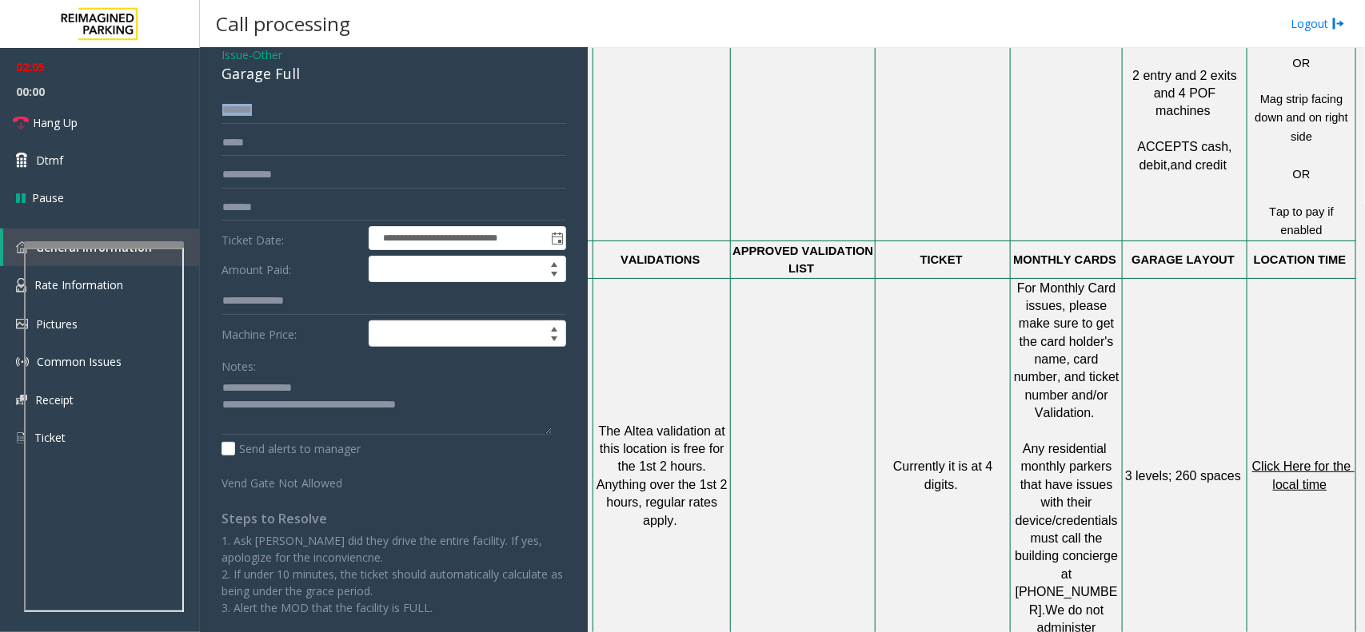
click at [528, 93] on div "**********" at bounding box center [393, 337] width 377 height 590
click at [534, 117] on input "******" at bounding box center [393, 110] width 345 height 27
click at [345, 108] on input "******" at bounding box center [393, 110] width 345 height 27
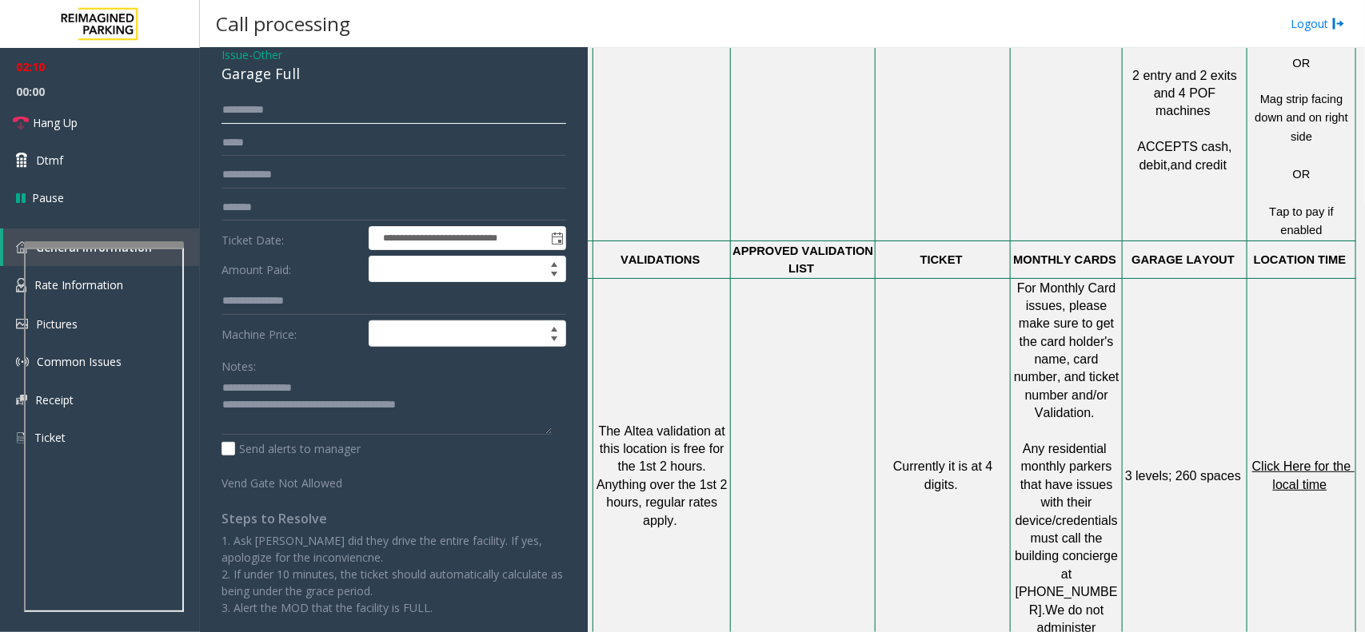
drag, startPoint x: 273, startPoint y: 122, endPoint x: 253, endPoint y: 114, distance: 21.5
drag, startPoint x: 253, startPoint y: 114, endPoint x: 233, endPoint y: 110, distance: 20.4
click at [233, 110] on input "*********" at bounding box center [393, 110] width 345 height 27
click at [229, 110] on input "*********" at bounding box center [393, 110] width 345 height 27
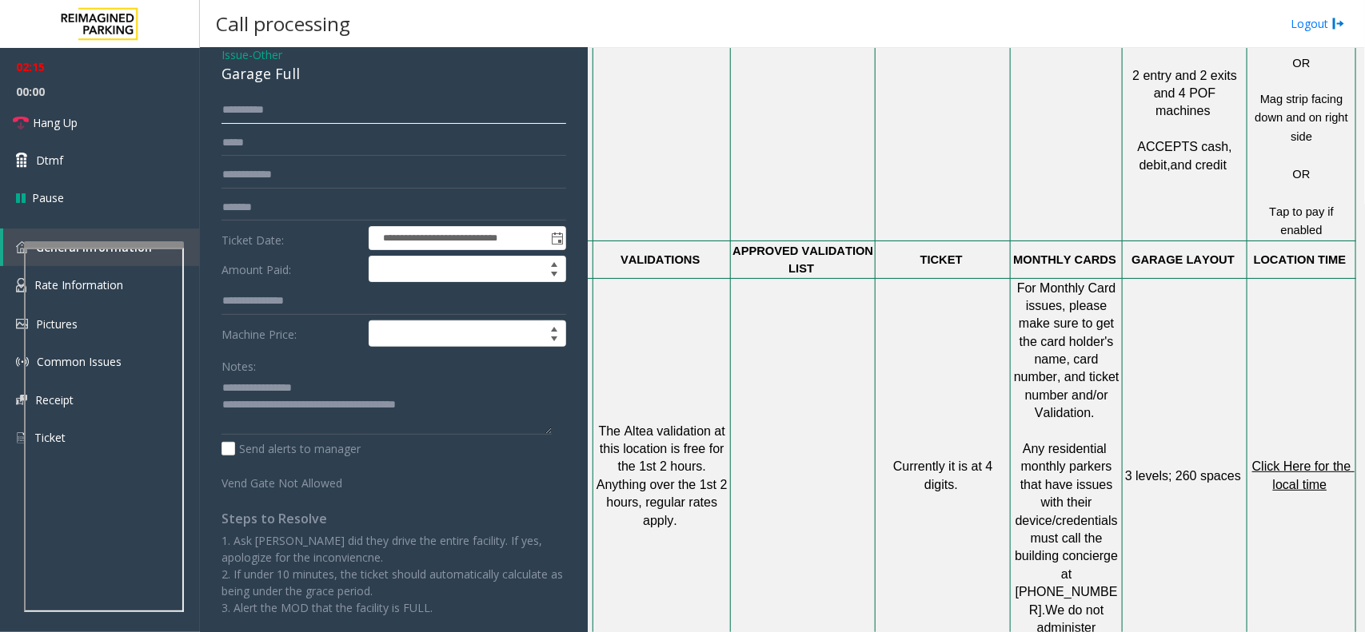
drag, startPoint x: 324, startPoint y: 118, endPoint x: 314, endPoint y: 114, distance: 10.4
click at [321, 117] on input "*********" at bounding box center [393, 110] width 345 height 27
click at [260, 105] on input "*********" at bounding box center [393, 110] width 345 height 27
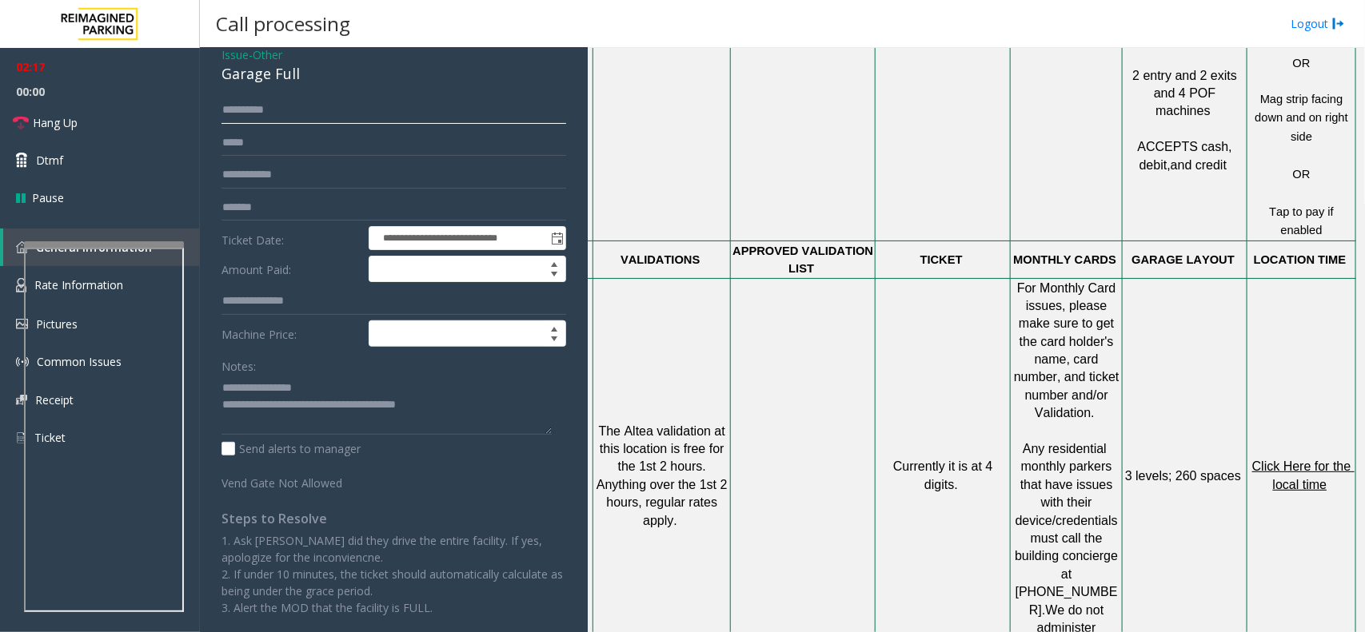
type input "*********"
click at [302, 142] on input "text" at bounding box center [393, 142] width 345 height 27
type input "*"
type input "*****"
click at [462, 404] on textarea at bounding box center [386, 405] width 330 height 60
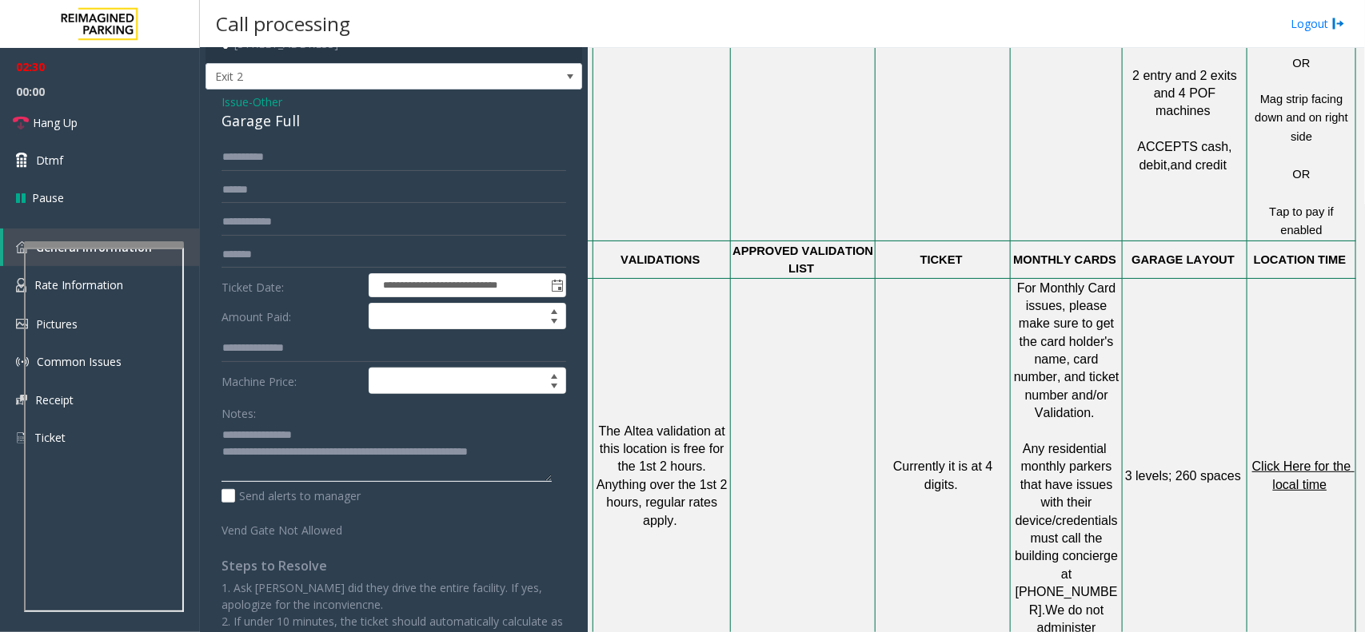
scroll to position [0, 0]
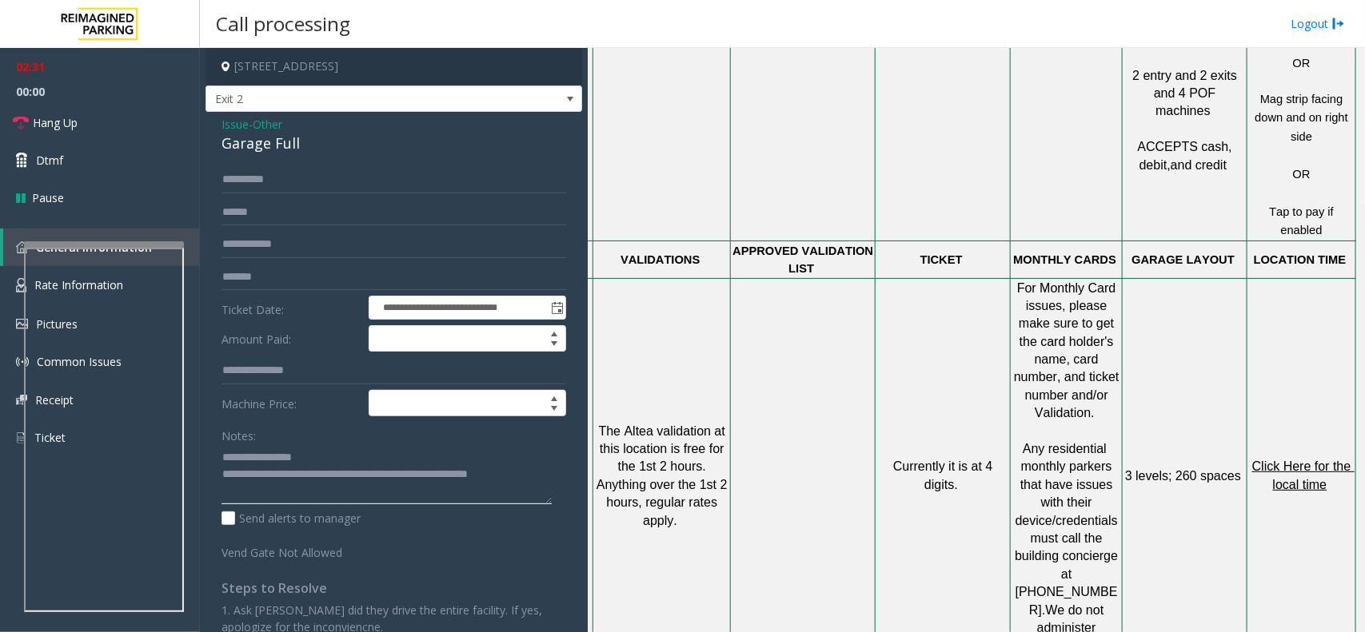
type textarea "**********"
click at [262, 121] on span "Other" at bounding box center [268, 124] width 30 height 17
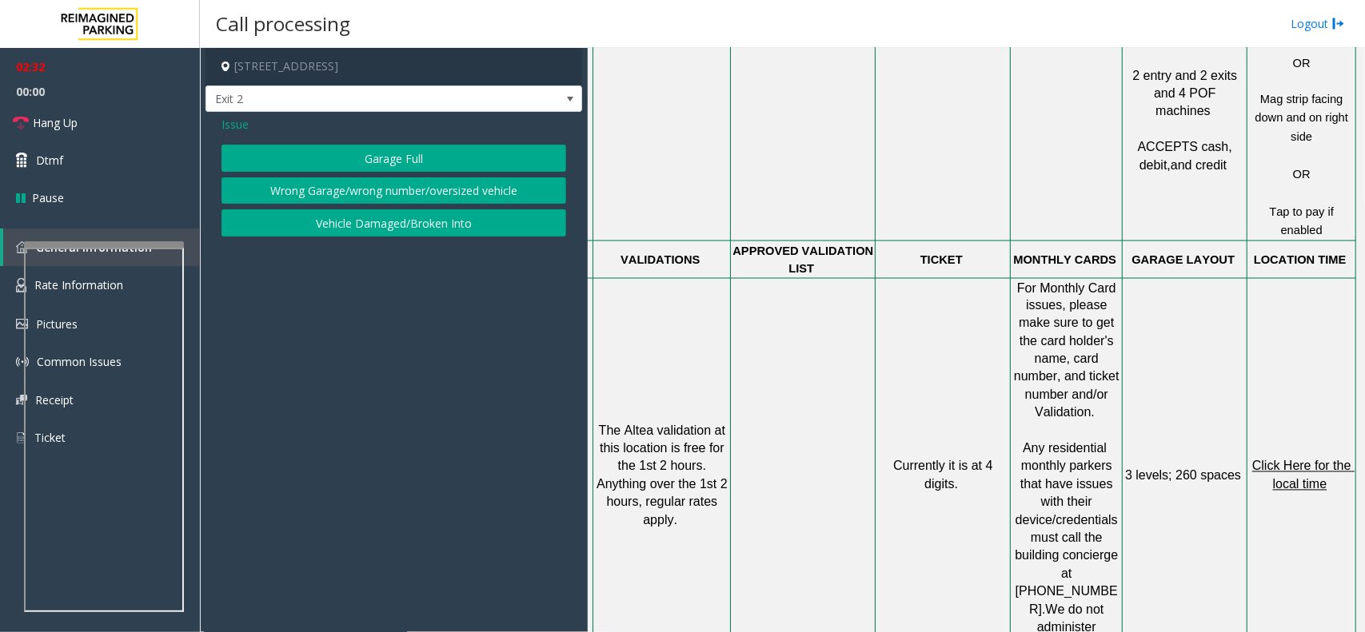
click at [422, 213] on button "Vehicle Damaged/Broken Into" at bounding box center [393, 222] width 345 height 27
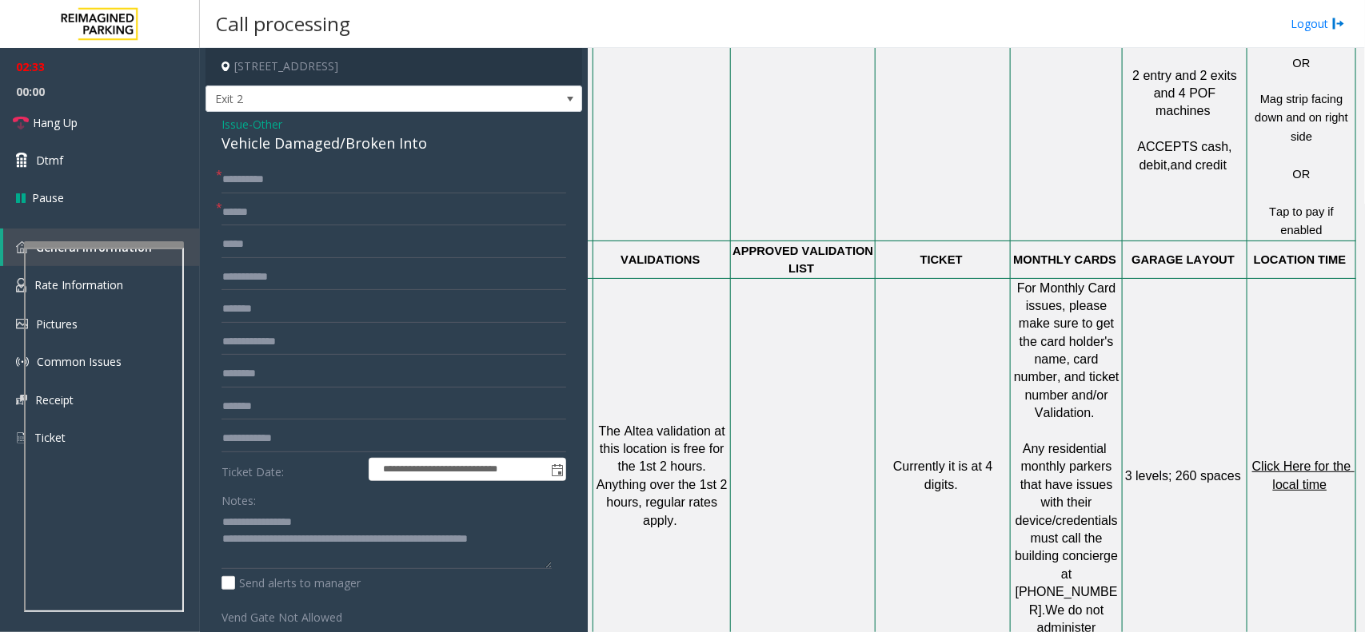
click at [236, 116] on span "Issue" at bounding box center [234, 124] width 27 height 17
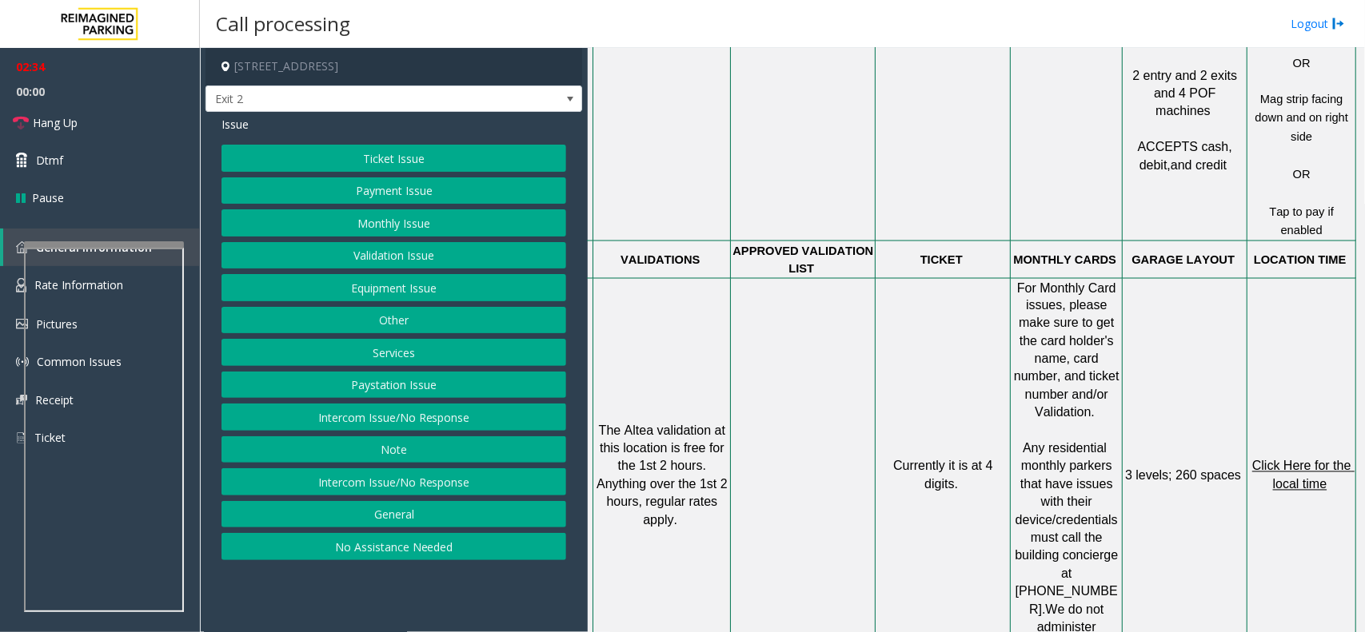
click at [229, 126] on span "Issue" at bounding box center [234, 124] width 27 height 17
click at [450, 186] on button "Payment Issue" at bounding box center [393, 190] width 345 height 27
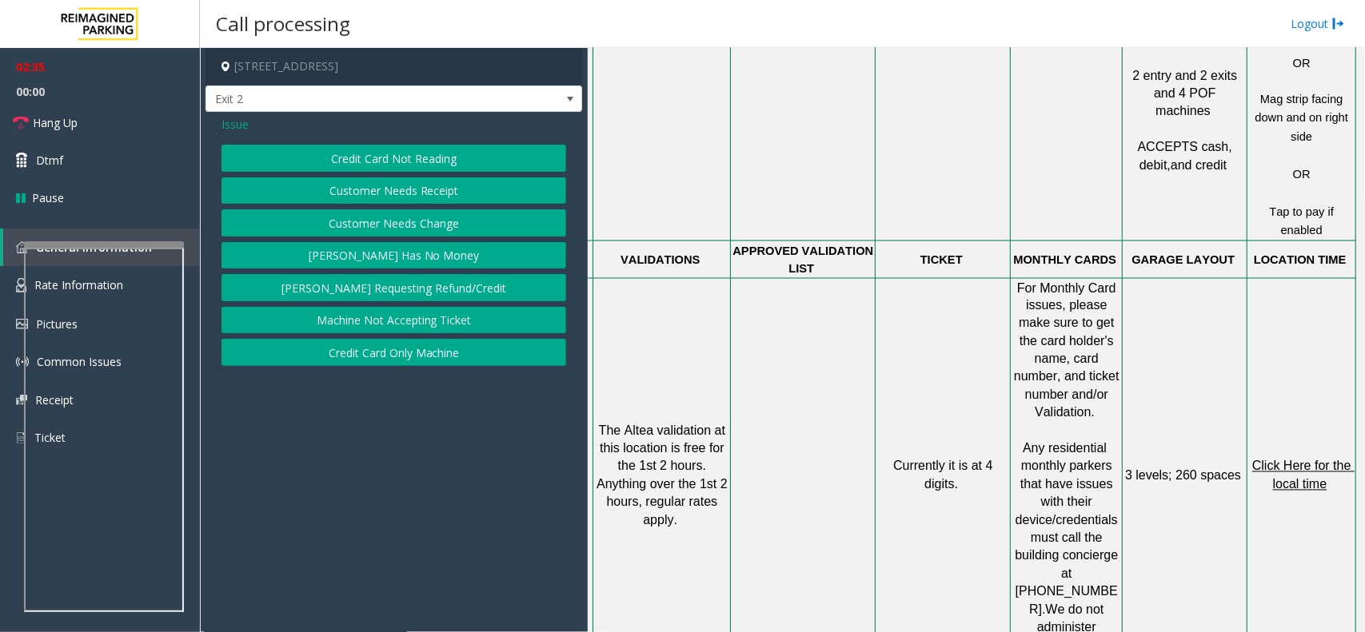
click at [218, 122] on div "Issue Credit Card Not Reading Customer Needs Receipt Customer Needs Change [PER…" at bounding box center [393, 243] width 377 height 262
click at [392, 161] on button "Credit Card Not Reading" at bounding box center [393, 158] width 345 height 27
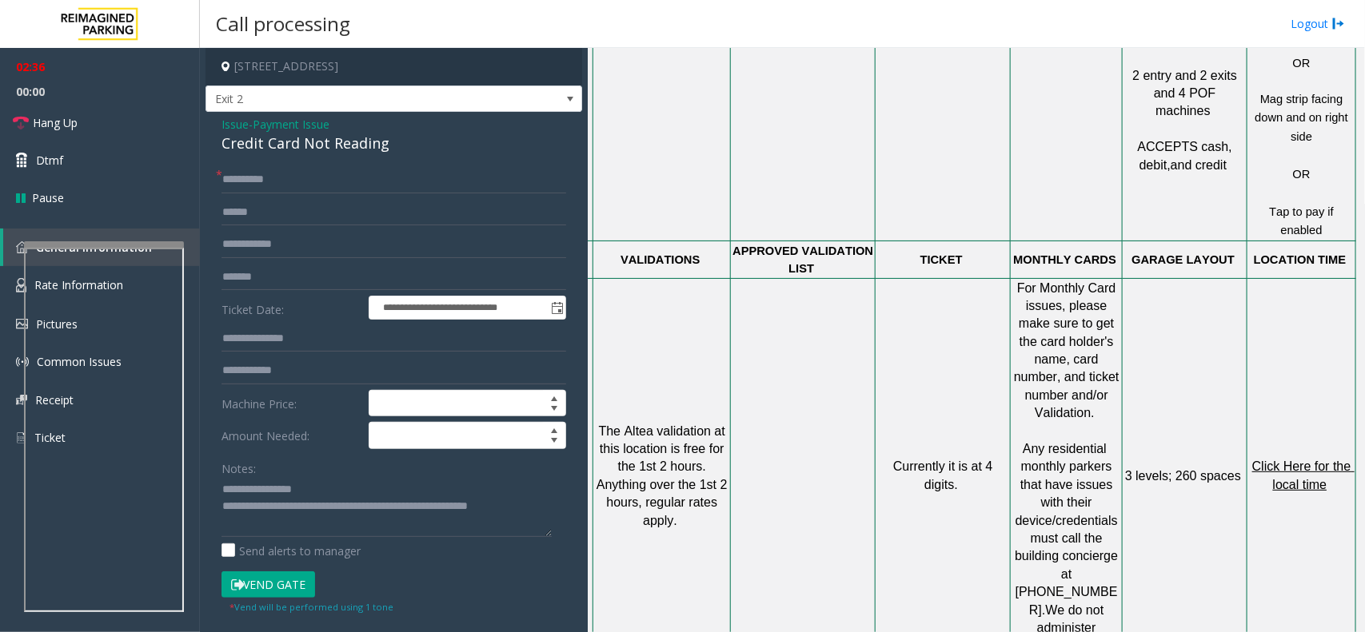
click at [281, 602] on small "* Vend will be performed using 1 tone" at bounding box center [311, 607] width 164 height 12
click at [277, 585] on button "Vend Gate" at bounding box center [268, 585] width 94 height 27
click at [250, 129] on span "- Payment Issue" at bounding box center [289, 124] width 81 height 15
click at [225, 122] on span "Issue" at bounding box center [234, 124] width 27 height 17
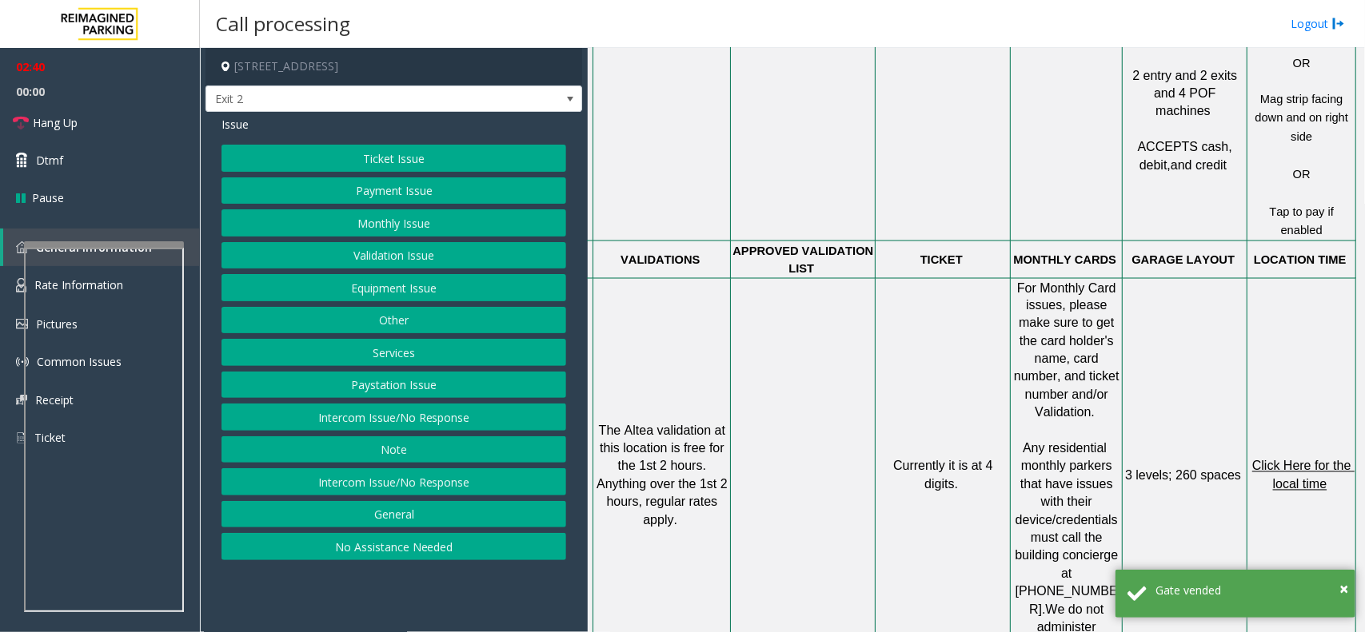
drag, startPoint x: 445, startPoint y: 445, endPoint x: 446, endPoint y: 349, distance: 95.9
click at [446, 349] on div "Ticket Issue Payment Issue Monthly Issue Validation Issue Equipment Issue Other…" at bounding box center [393, 353] width 345 height 416
click at [432, 312] on button "Other" at bounding box center [393, 320] width 345 height 27
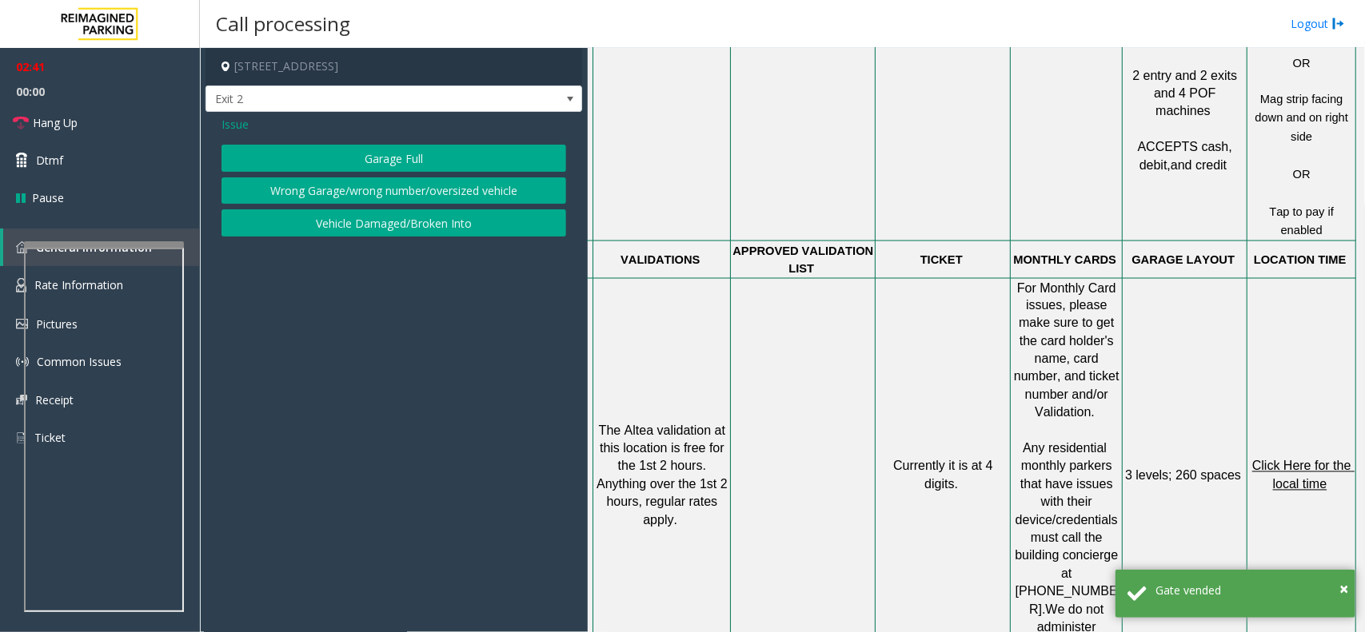
click at [340, 130] on div "Issue" at bounding box center [393, 124] width 345 height 17
click at [349, 137] on div "Issue Garage Full Wrong Garage/wrong number/oversized vehicle Vehicle Damaged/B…" at bounding box center [393, 178] width 377 height 133
click at [317, 164] on button "Garage Full" at bounding box center [393, 158] width 345 height 27
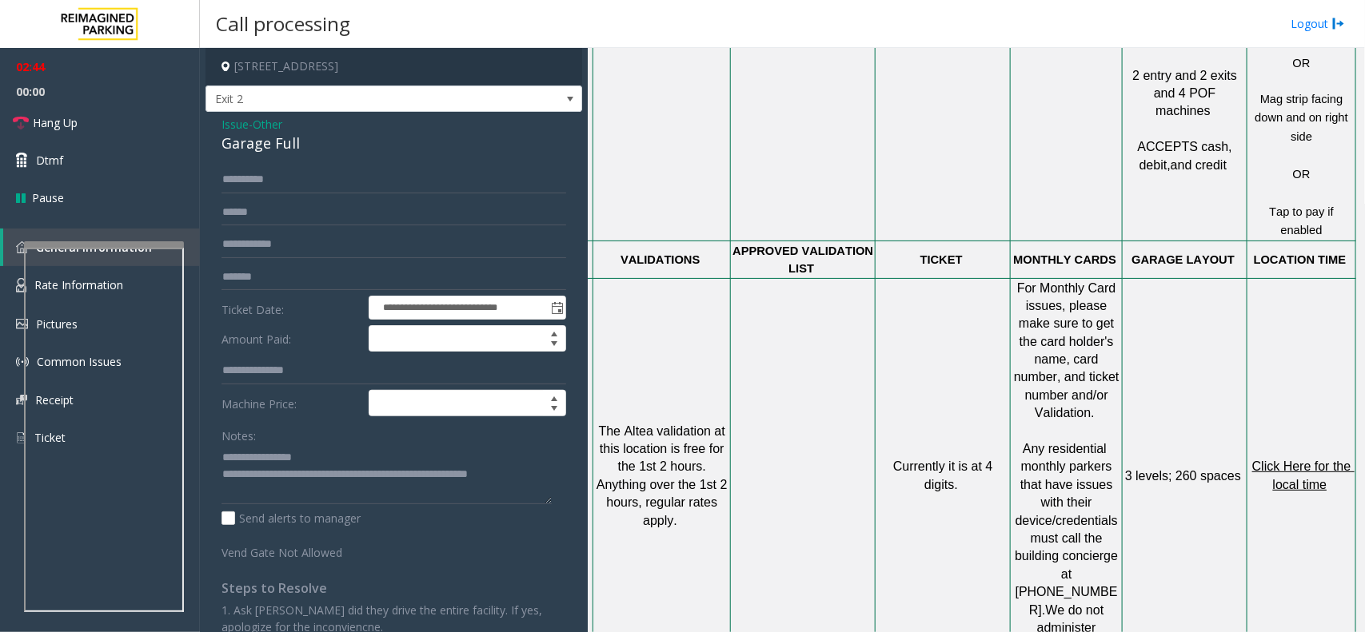
click at [317, 153] on div "Garage Full" at bounding box center [393, 144] width 345 height 22
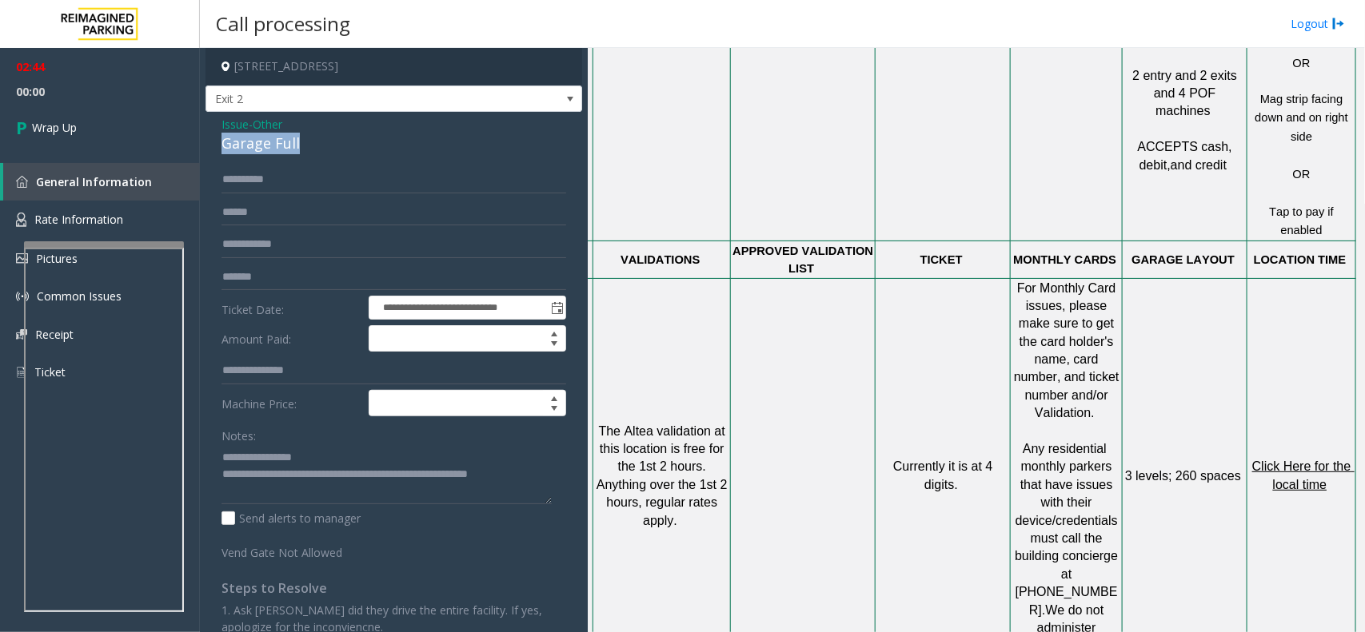
click at [317, 153] on div "Garage Full" at bounding box center [393, 144] width 345 height 22
click at [108, 94] on span "00:00" at bounding box center [100, 91] width 200 height 25
click at [106, 108] on link "Wrap Up" at bounding box center [100, 127] width 200 height 47
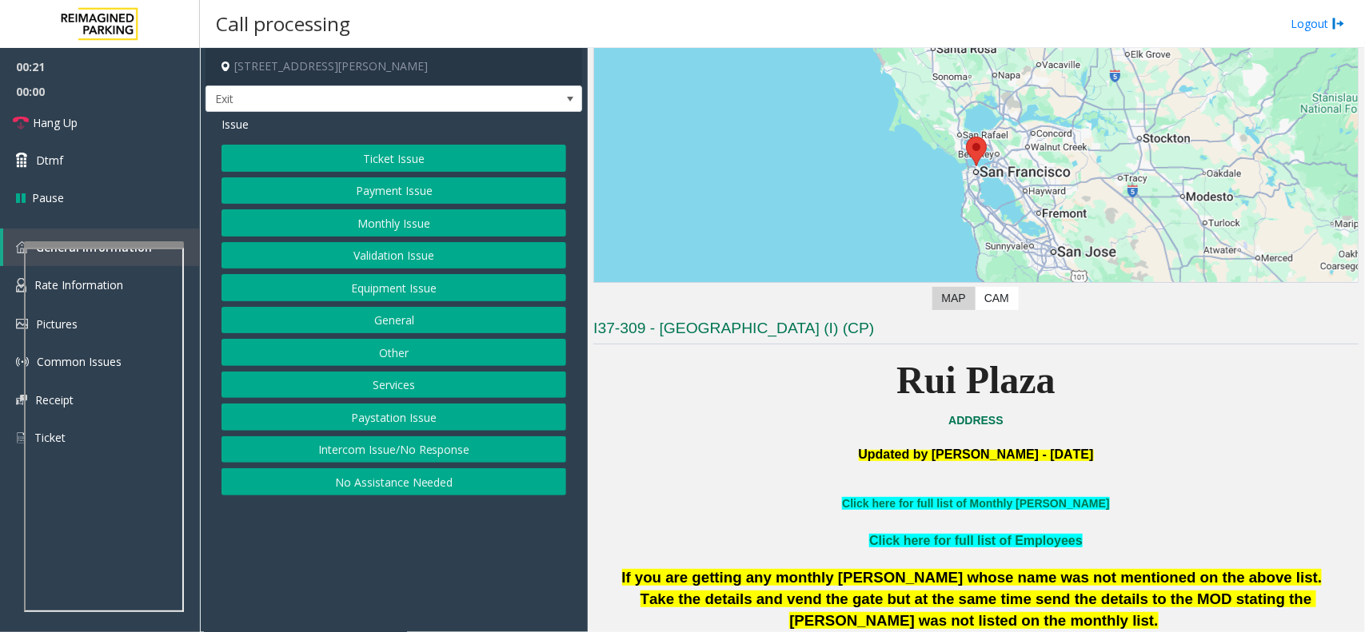
scroll to position [200, 0]
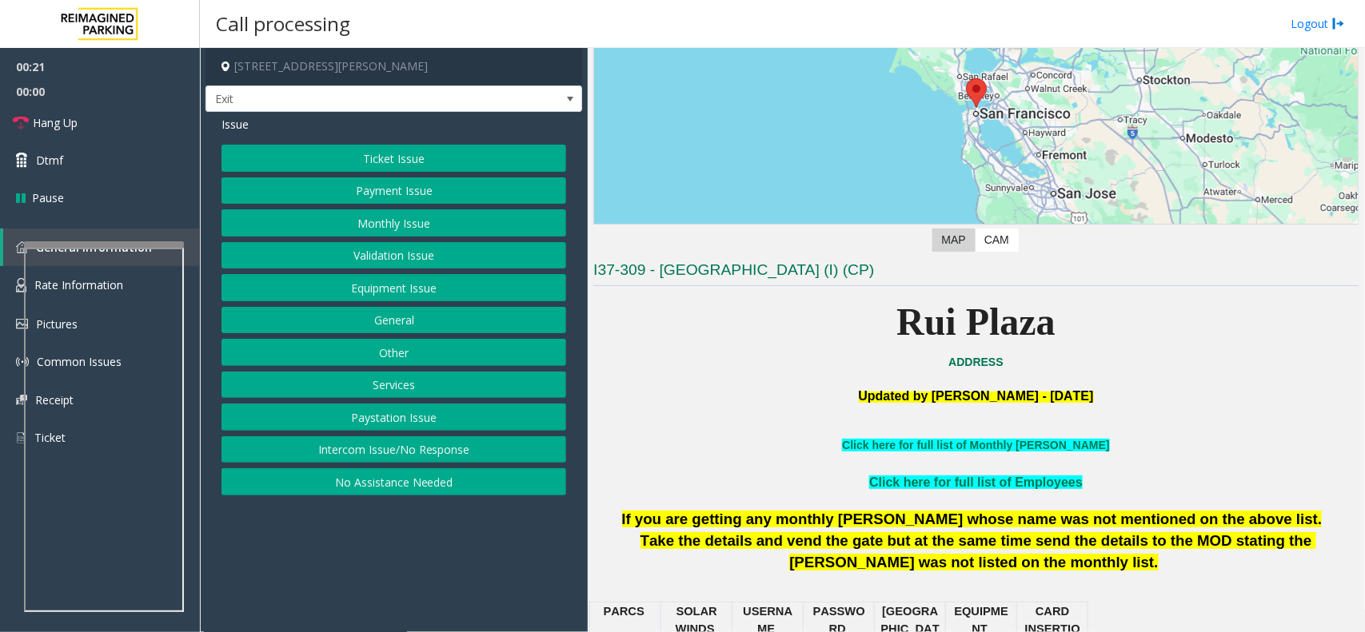
click at [718, 277] on h3 "I37-309 - [GEOGRAPHIC_DATA] (I) (CP)" at bounding box center [975, 273] width 765 height 26
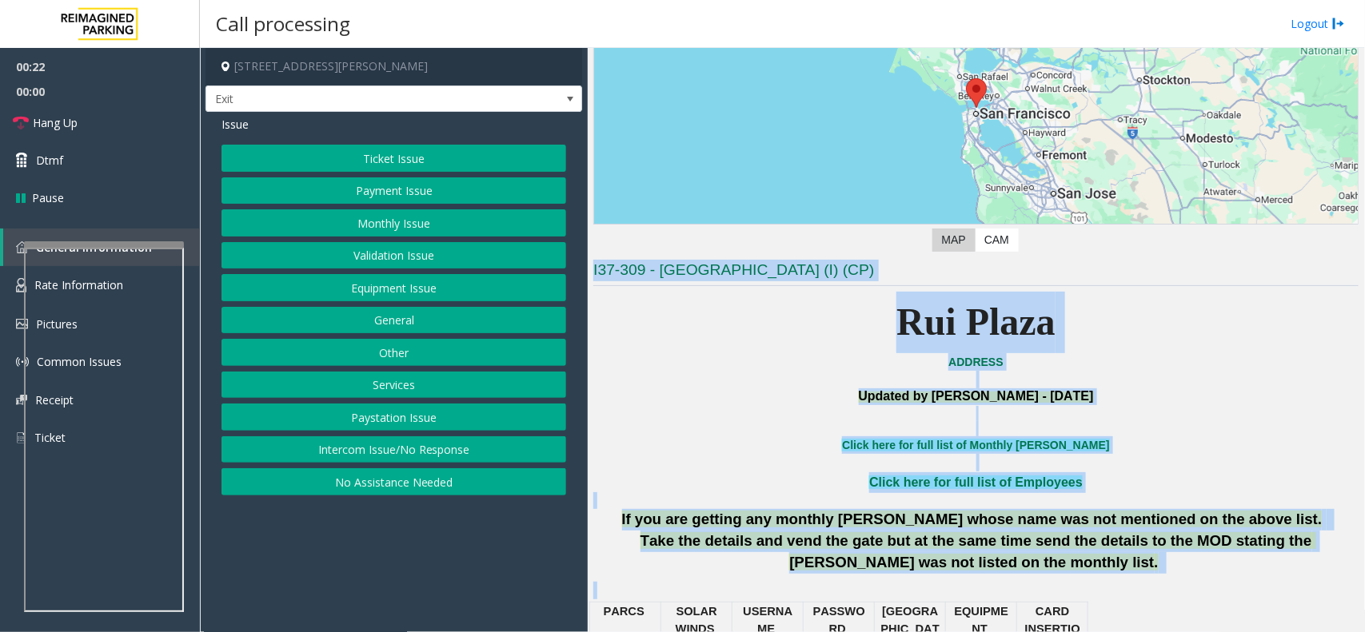
drag, startPoint x: 718, startPoint y: 277, endPoint x: 1011, endPoint y: 576, distance: 418.9
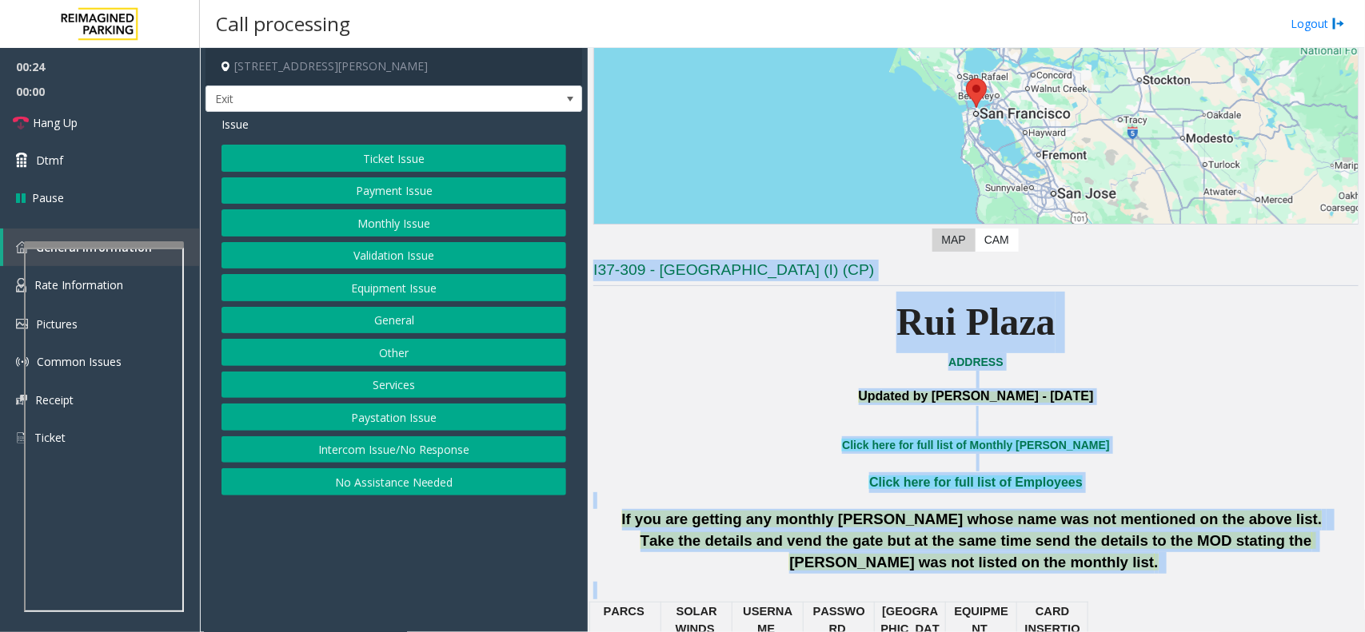
drag, startPoint x: 1011, startPoint y: 576, endPoint x: 618, endPoint y: 285, distance: 489.7
click at [618, 285] on h3 "I37-309 - [GEOGRAPHIC_DATA] (I) (CP)" at bounding box center [975, 273] width 765 height 26
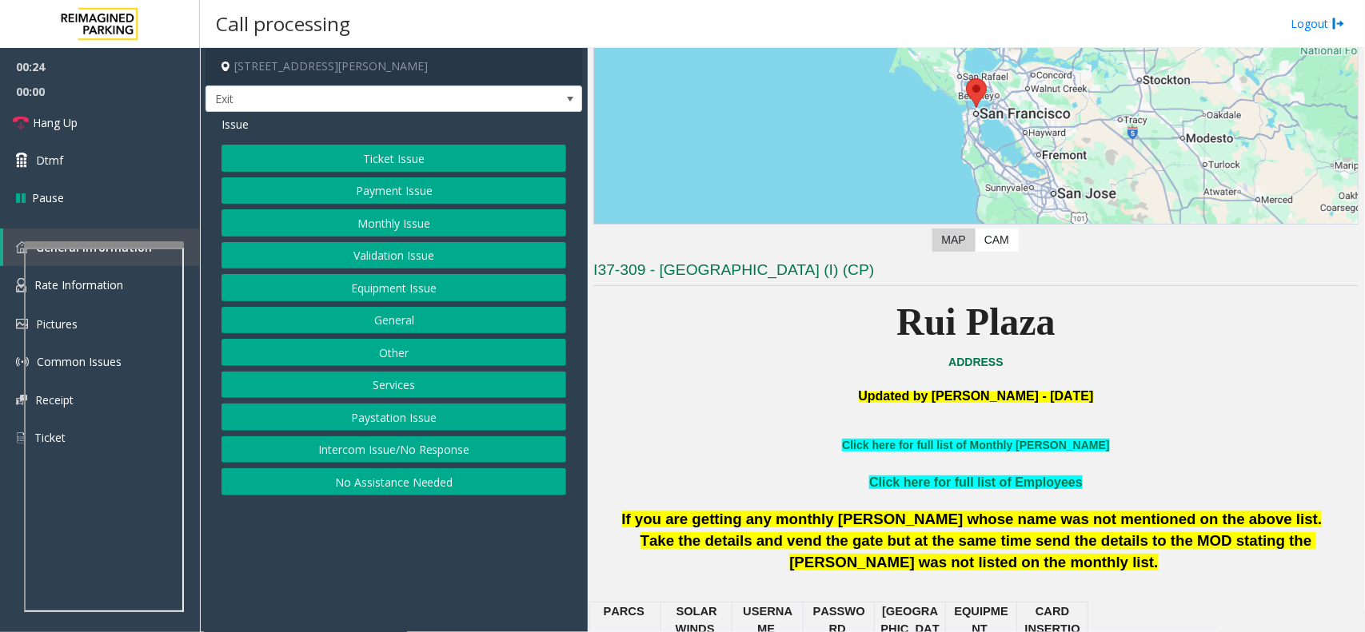
click at [221, 464] on button "Intercom Issue/No Response" at bounding box center [393, 449] width 345 height 27
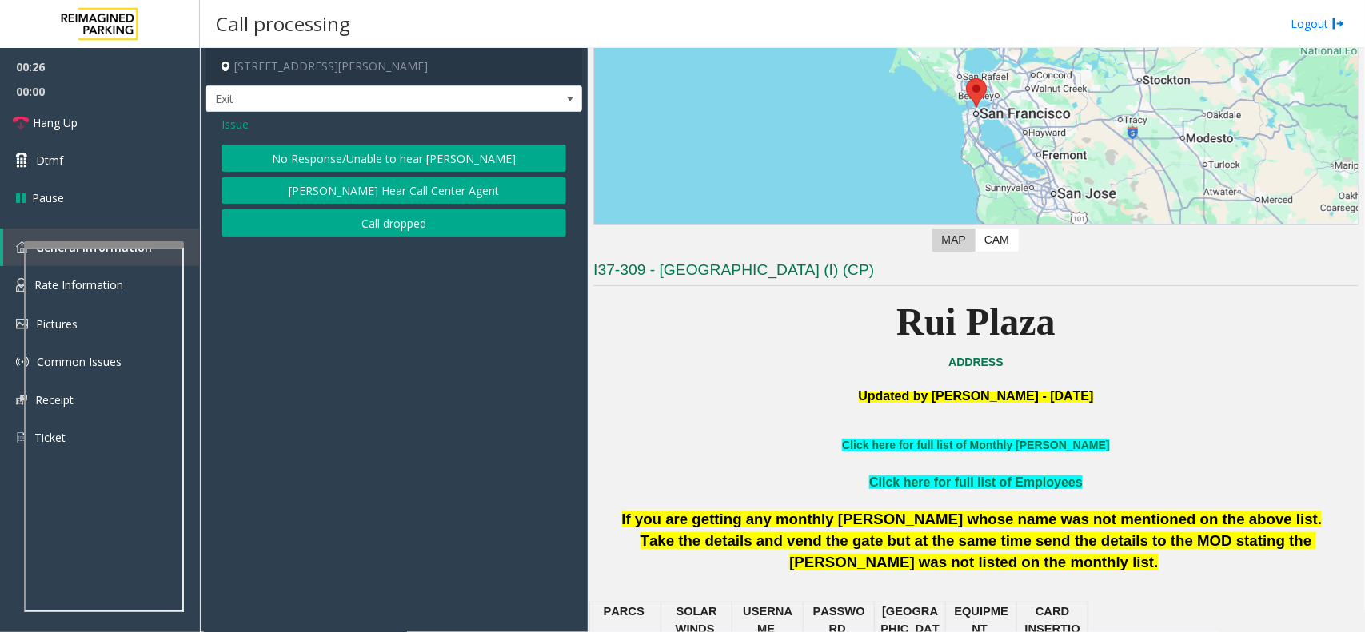
click at [229, 118] on span "Issue" at bounding box center [234, 124] width 27 height 17
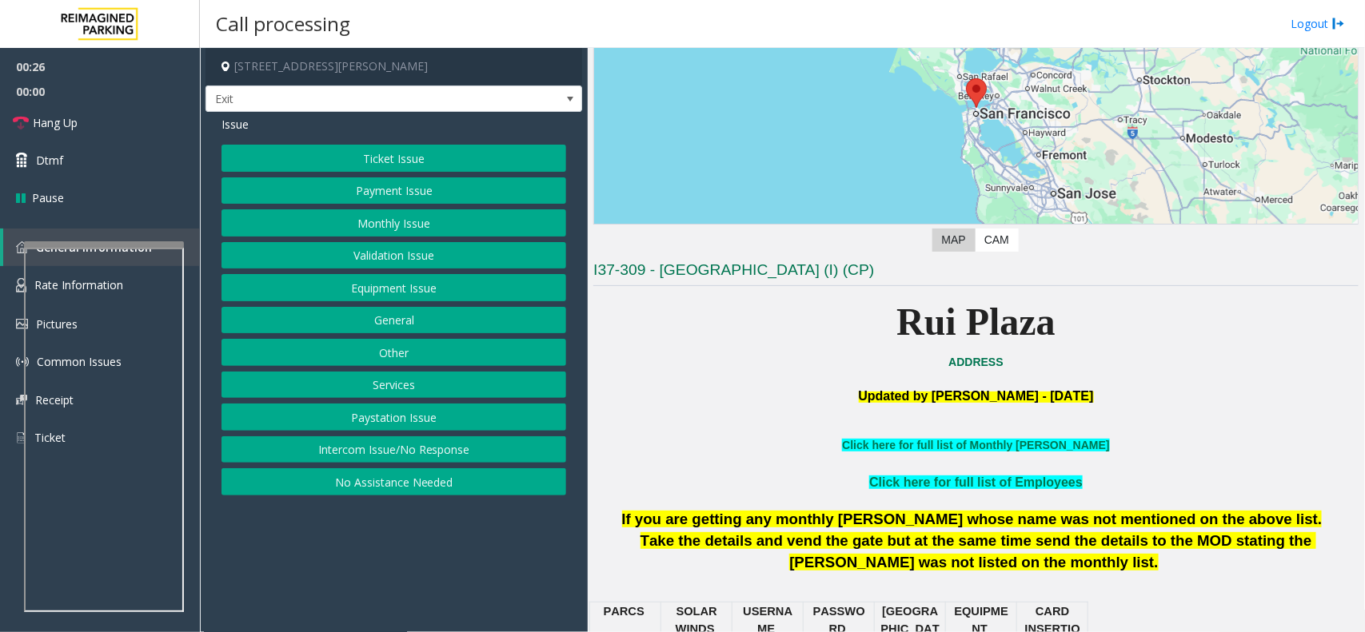
click at [289, 161] on button "Ticket Issue" at bounding box center [393, 158] width 345 height 27
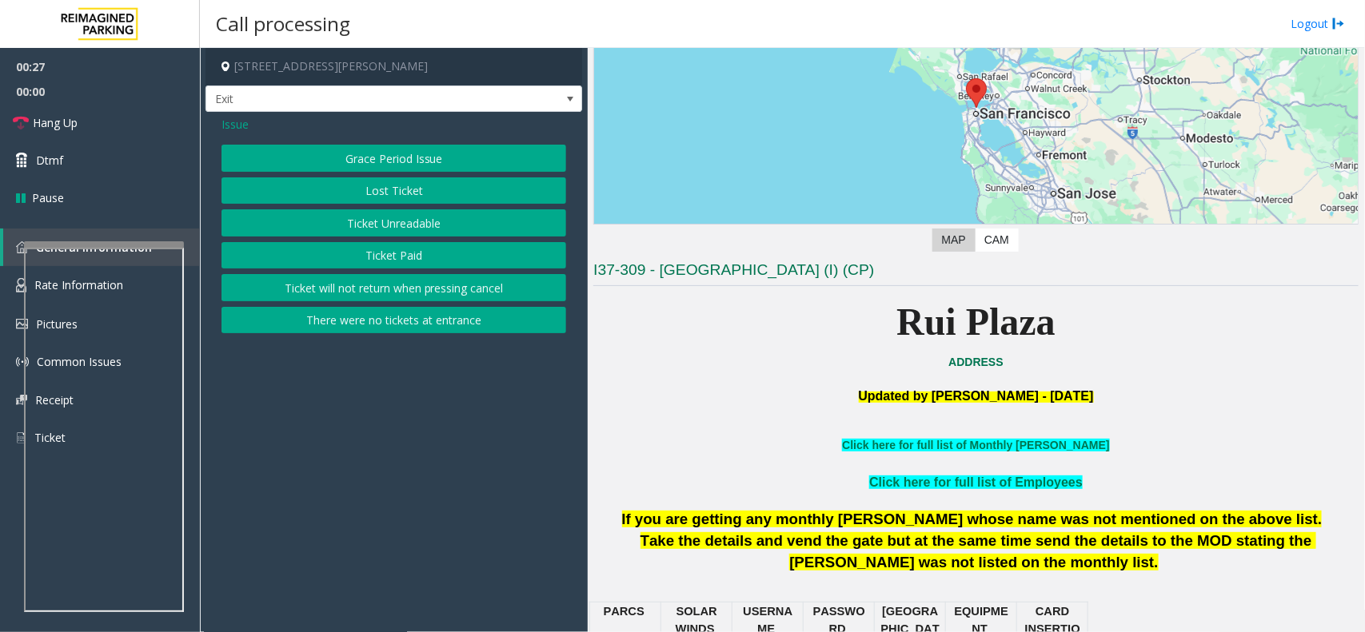
click at [389, 242] on button "Ticket Paid" at bounding box center [393, 255] width 345 height 27
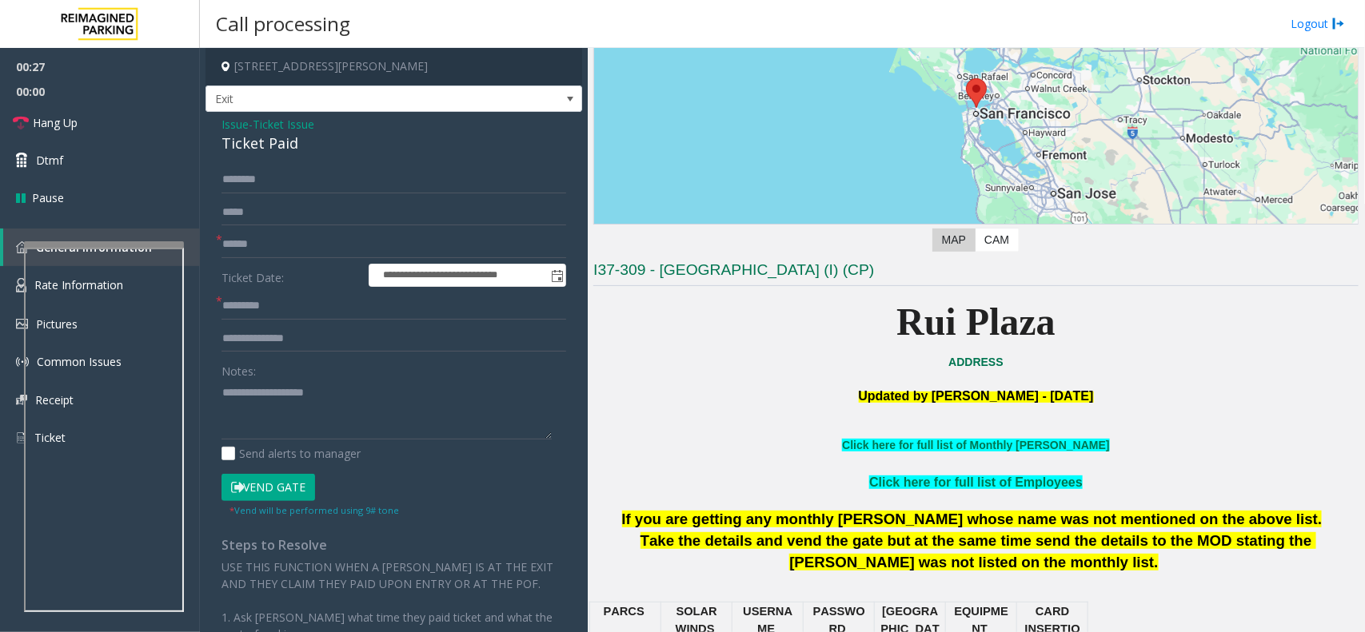
click at [268, 132] on span "Ticket Issue" at bounding box center [284, 124] width 62 height 17
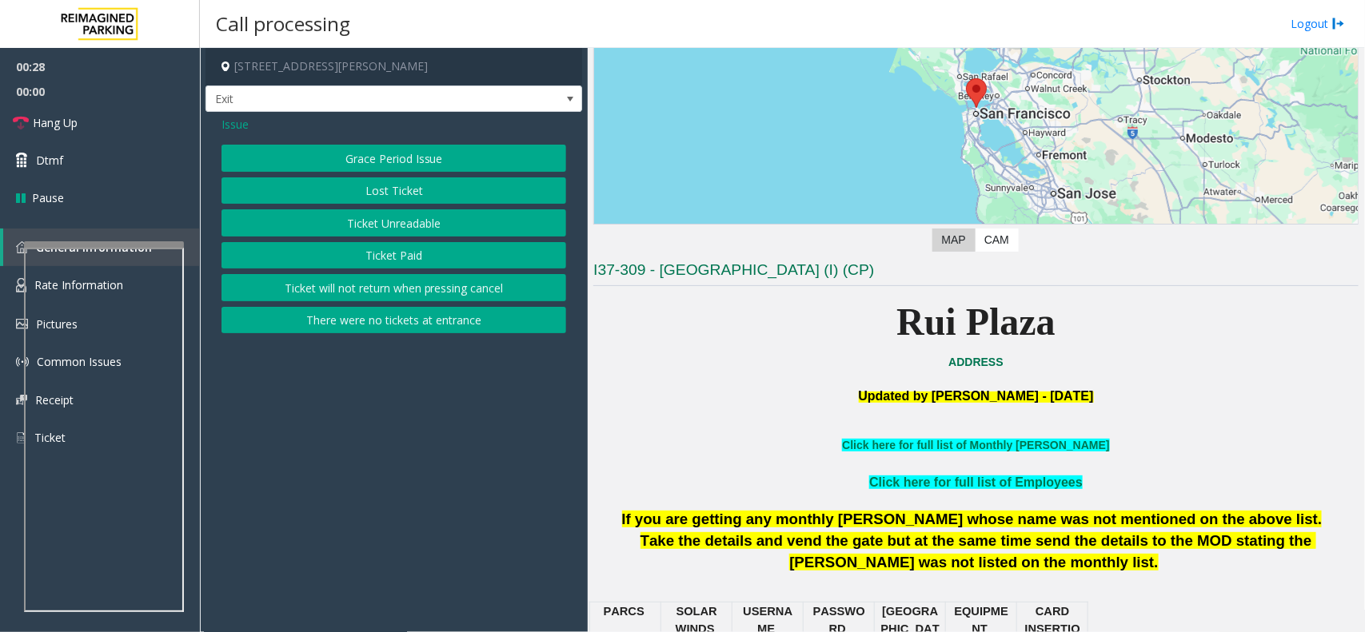
click at [244, 124] on span "Issue" at bounding box center [234, 124] width 27 height 17
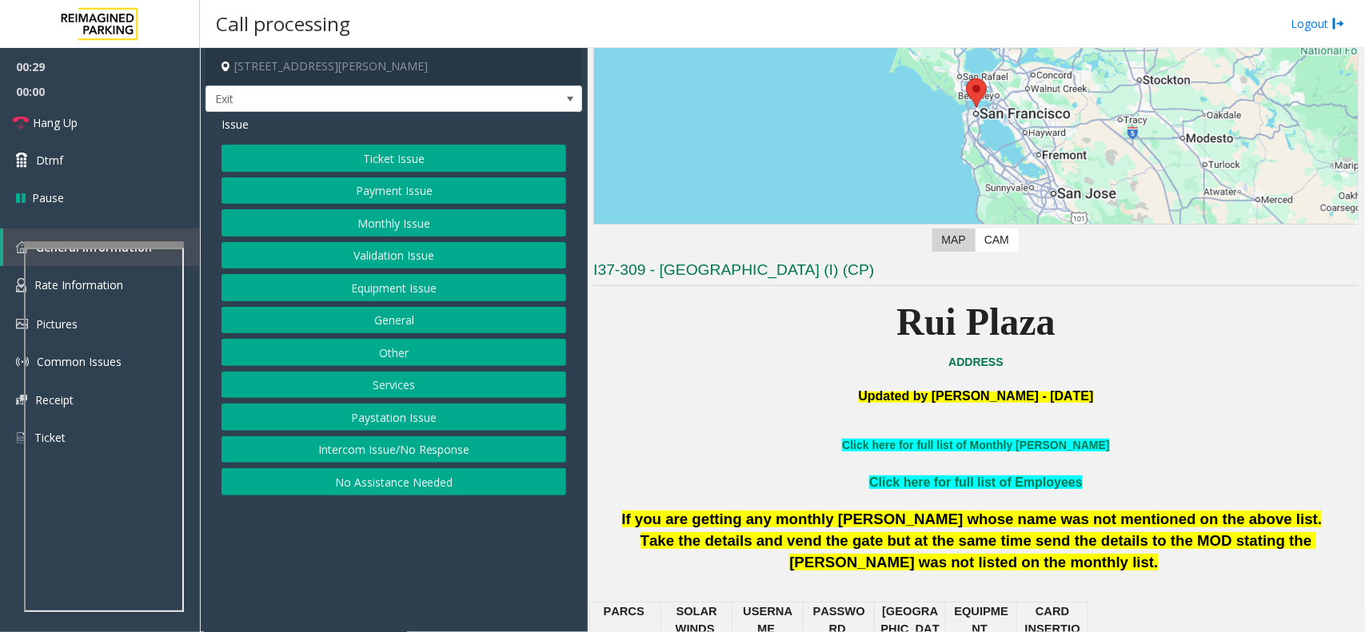
click at [424, 277] on button "Equipment Issue" at bounding box center [393, 287] width 345 height 27
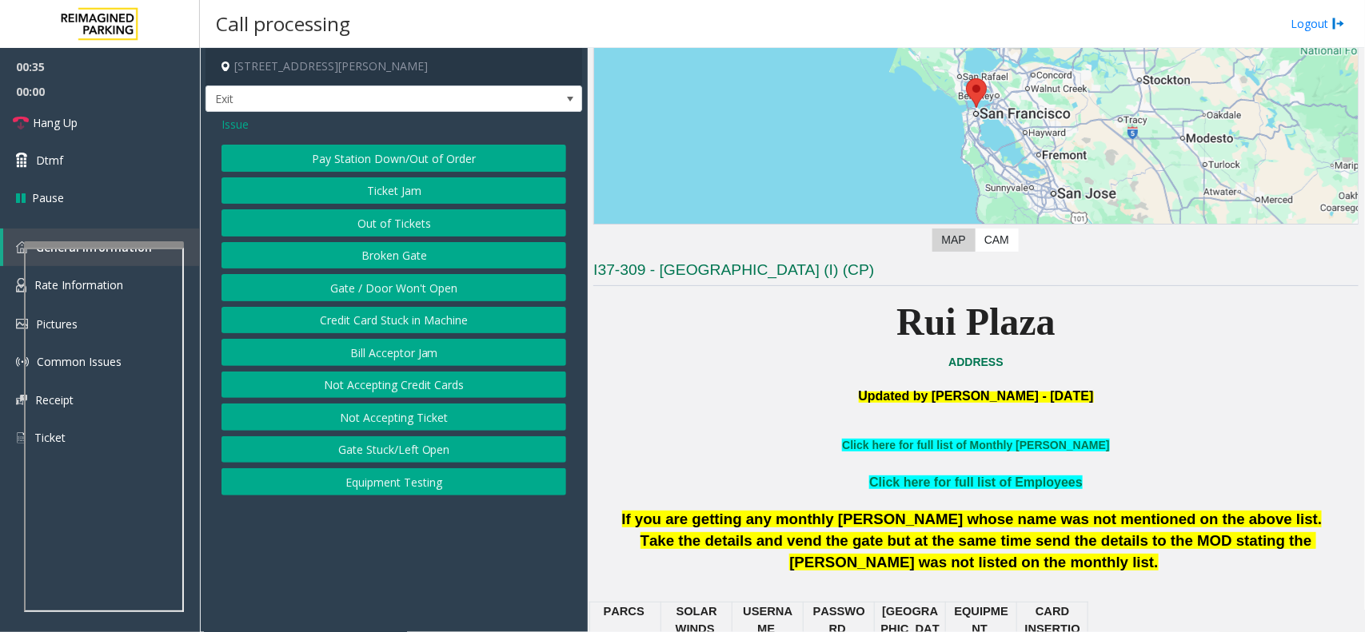
click at [432, 158] on button "Pay Station Down/Out of Order" at bounding box center [393, 158] width 345 height 27
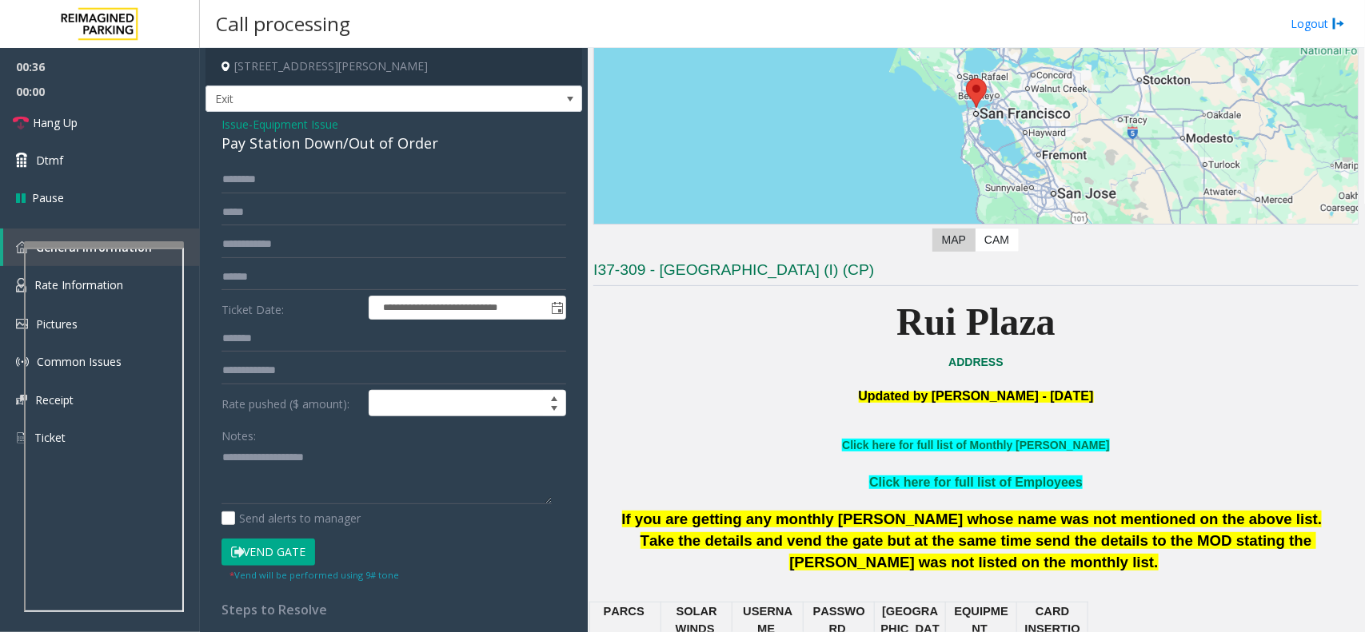
click at [356, 146] on div "Pay Station Down/Out of Order" at bounding box center [393, 144] width 345 height 22
drag, startPoint x: 356, startPoint y: 146, endPoint x: 433, endPoint y: 142, distance: 77.6
click at [433, 142] on div "Pay Station Down/Out of Order" at bounding box center [393, 144] width 345 height 22
copy div "Out of Order"
click at [361, 484] on textarea at bounding box center [386, 474] width 330 height 60
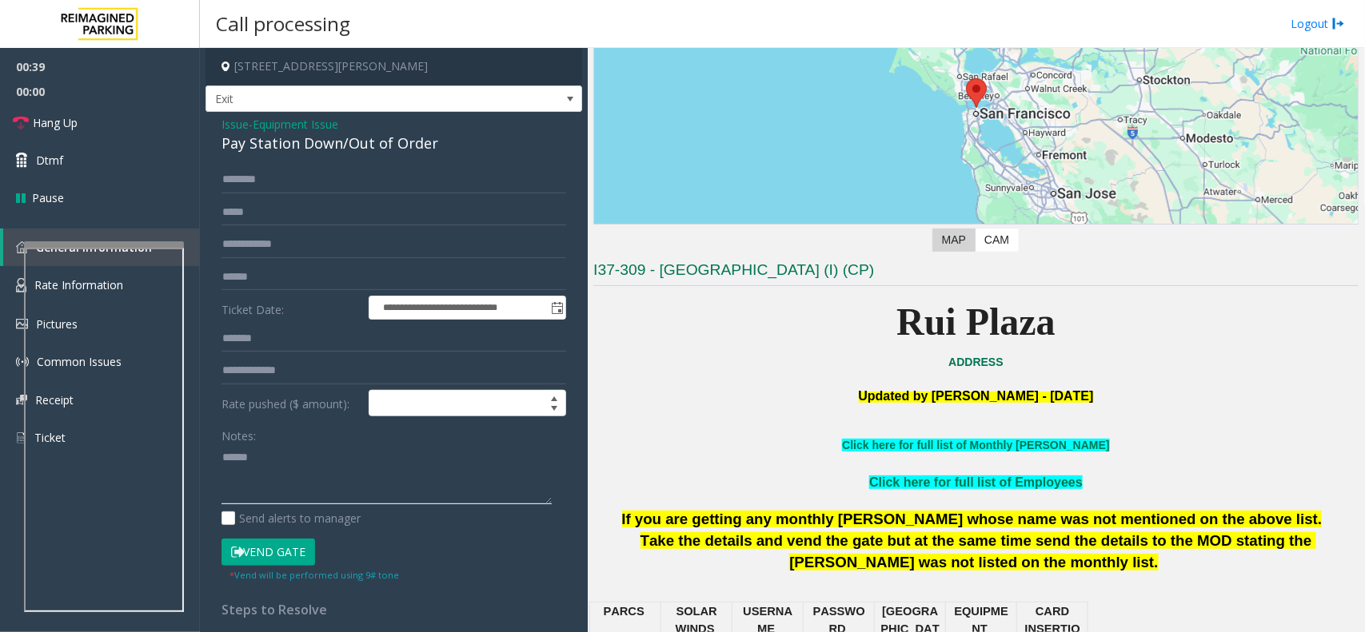
paste textarea "**********"
click at [349, 493] on textarea at bounding box center [386, 474] width 330 height 60
click at [440, 184] on input "text" at bounding box center [393, 179] width 345 height 27
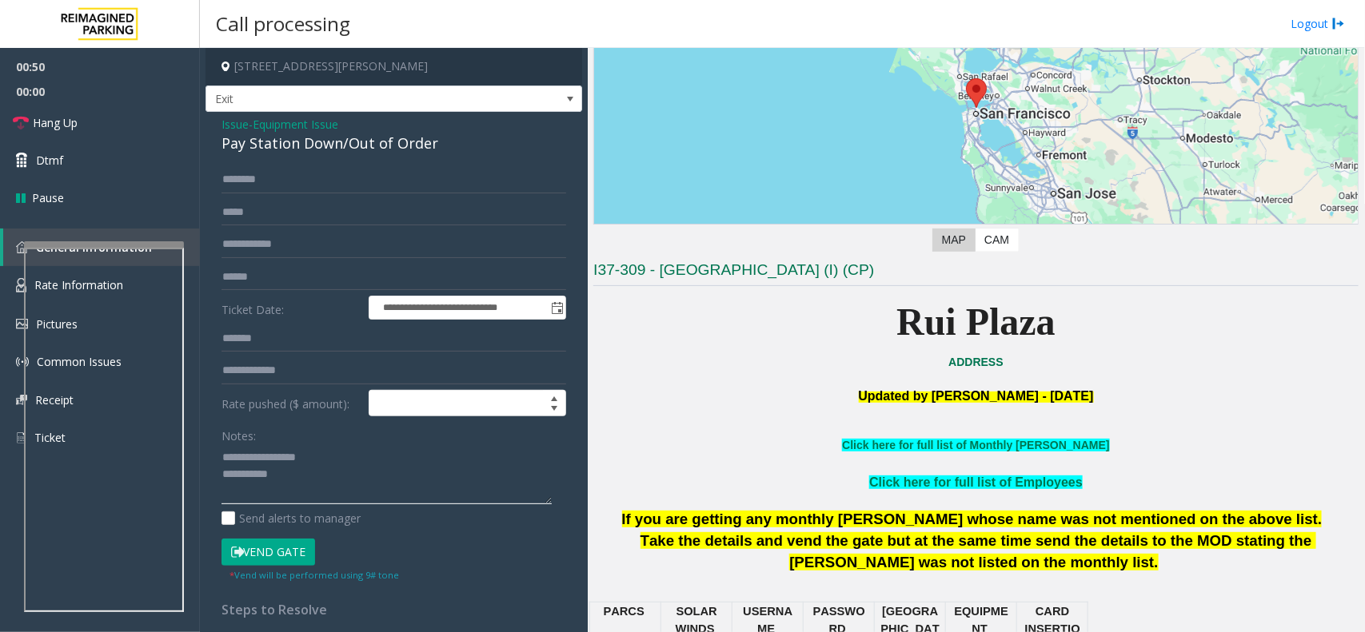
click at [318, 477] on textarea at bounding box center [386, 474] width 330 height 60
paste textarea "**********"
type textarea "**********"
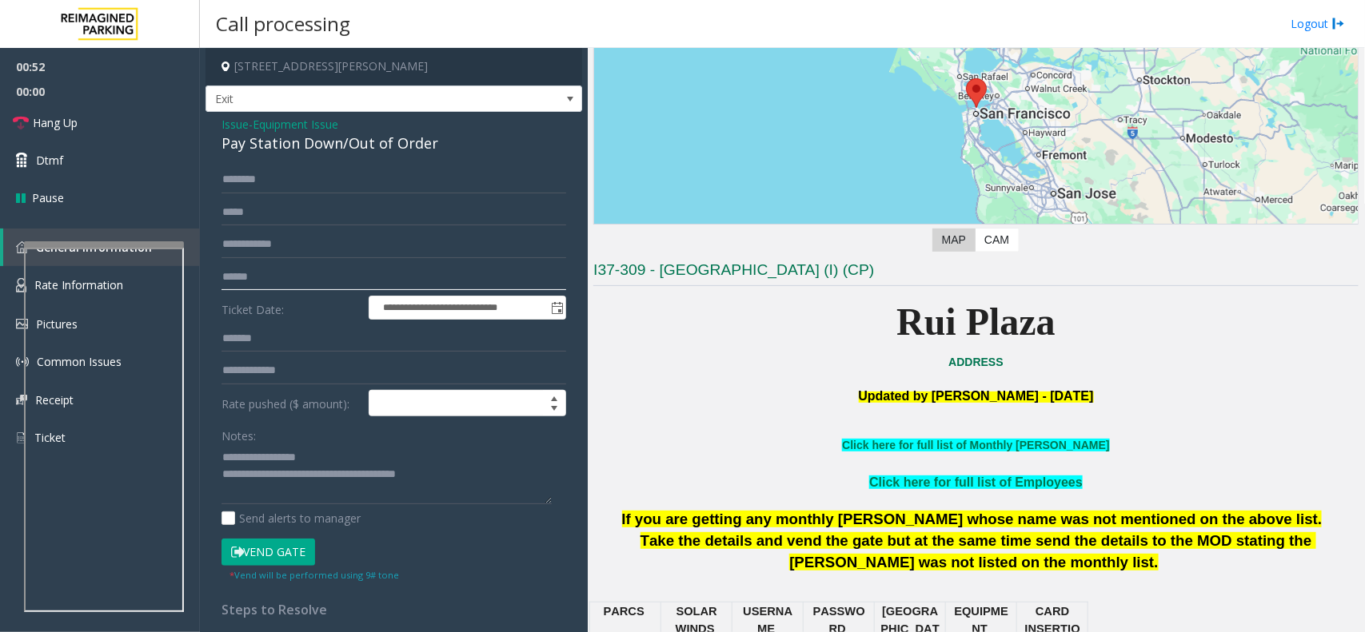
click at [325, 273] on input "text" at bounding box center [393, 277] width 345 height 27
type input "******"
click at [316, 157] on div "**********" at bounding box center [393, 467] width 377 height 711
click at [314, 186] on input "text" at bounding box center [393, 179] width 345 height 27
click at [306, 192] on input "text" at bounding box center [393, 179] width 345 height 27
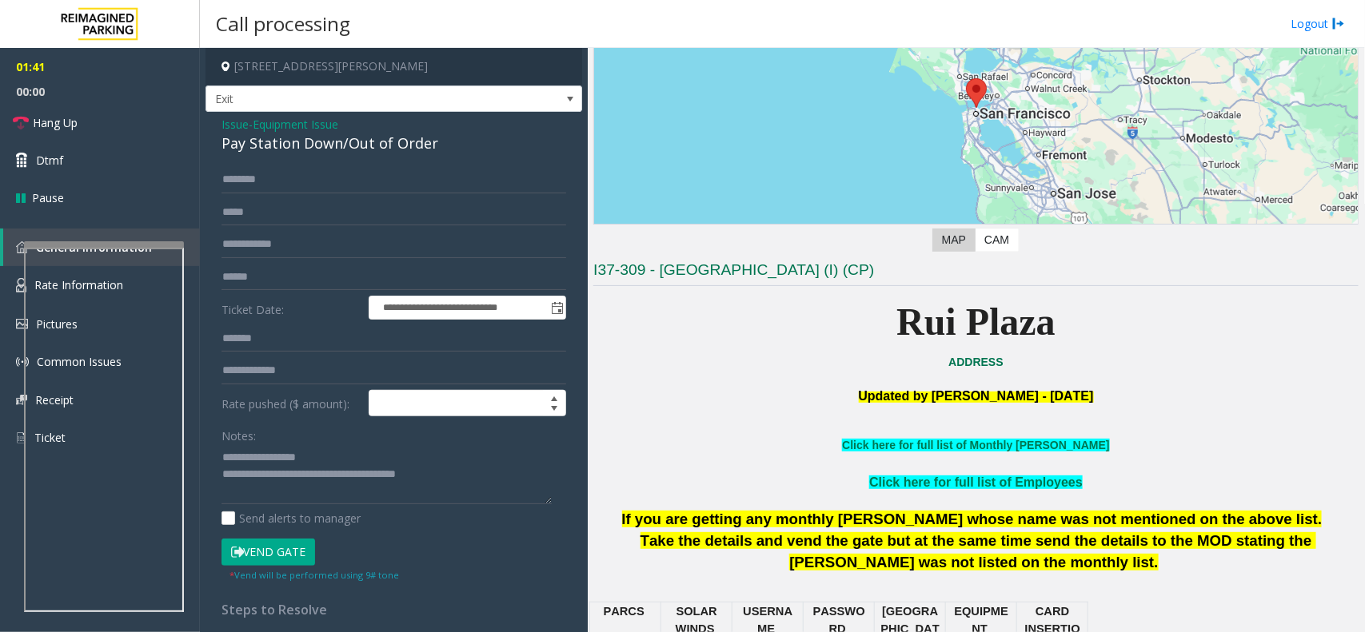
click at [289, 541] on button "Vend Gate" at bounding box center [268, 552] width 94 height 27
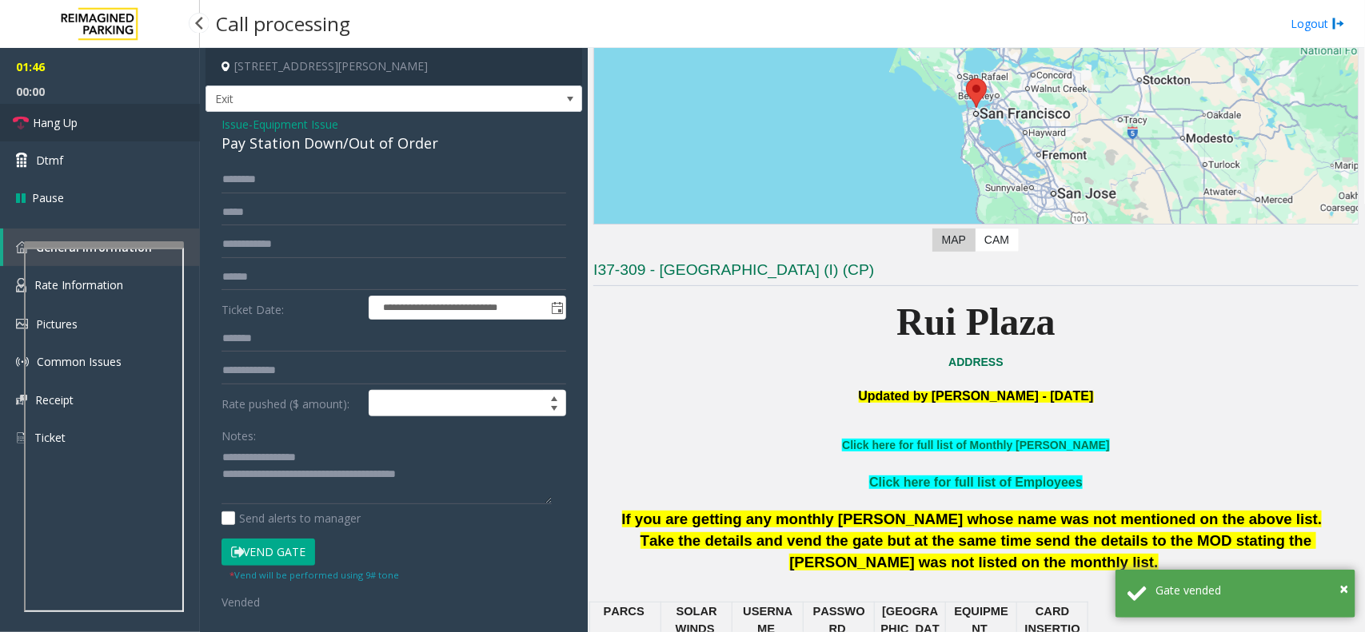
click at [42, 113] on link "Hang Up" at bounding box center [100, 123] width 200 height 38
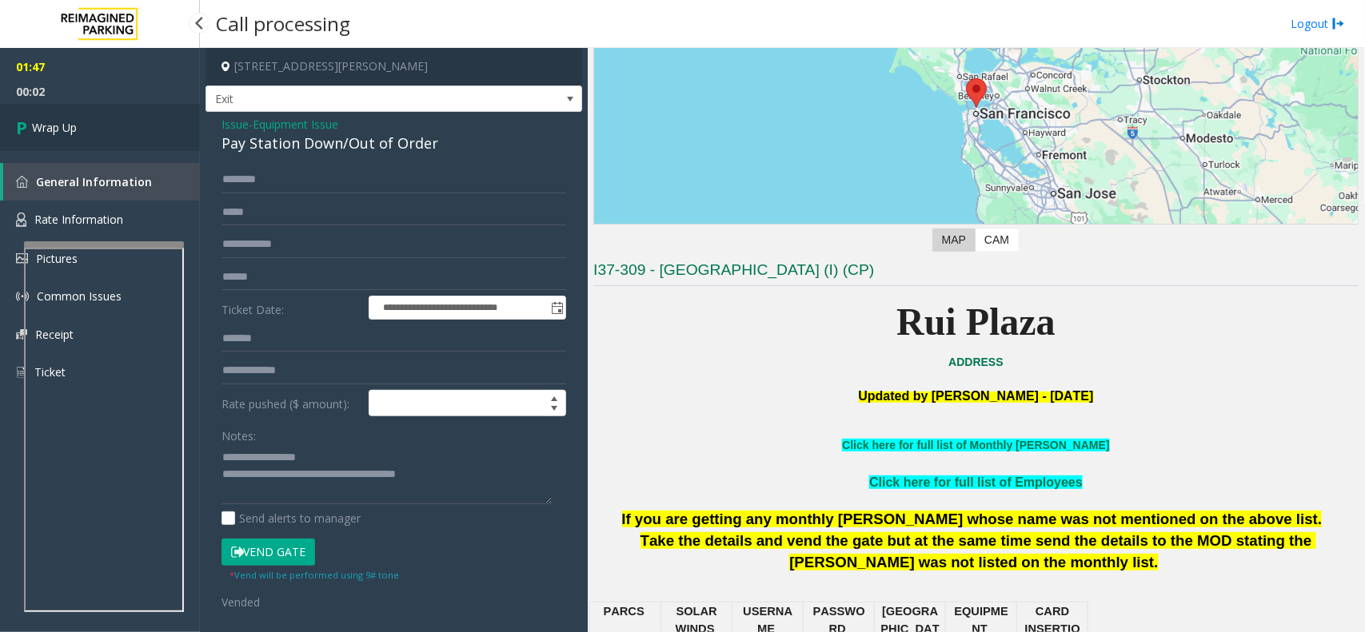
click at [42, 113] on link "Wrap Up" at bounding box center [100, 127] width 200 height 47
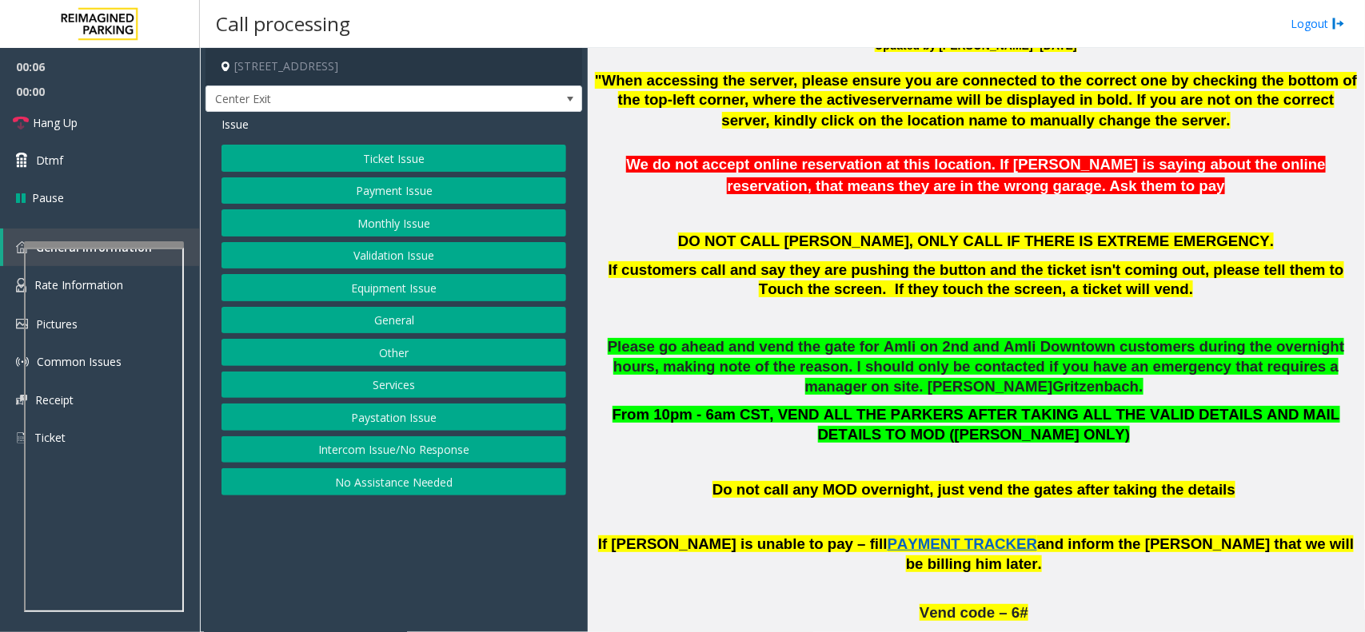
scroll to position [899, 0]
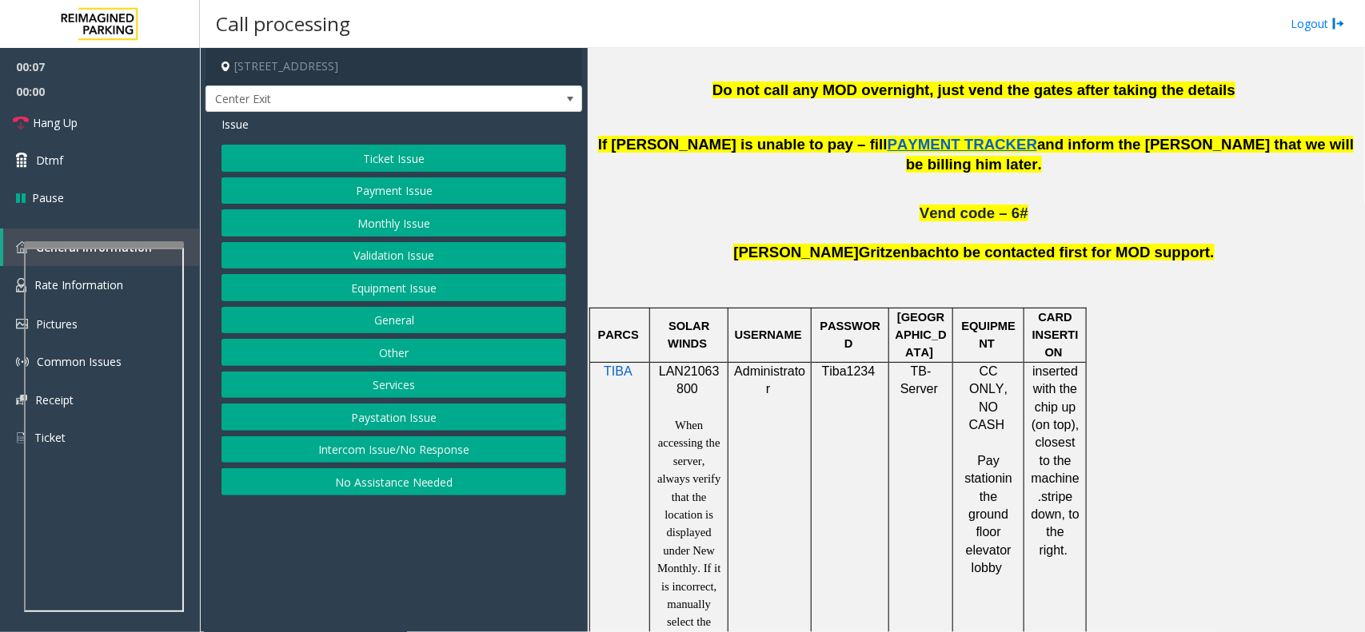
click at [708, 363] on p "LAN21063800" at bounding box center [688, 381] width 66 height 36
click at [702, 363] on p "LAN21063800" at bounding box center [688, 381] width 66 height 36
copy span "LAN21063800"
click at [430, 164] on button "Ticket Issue" at bounding box center [393, 158] width 345 height 27
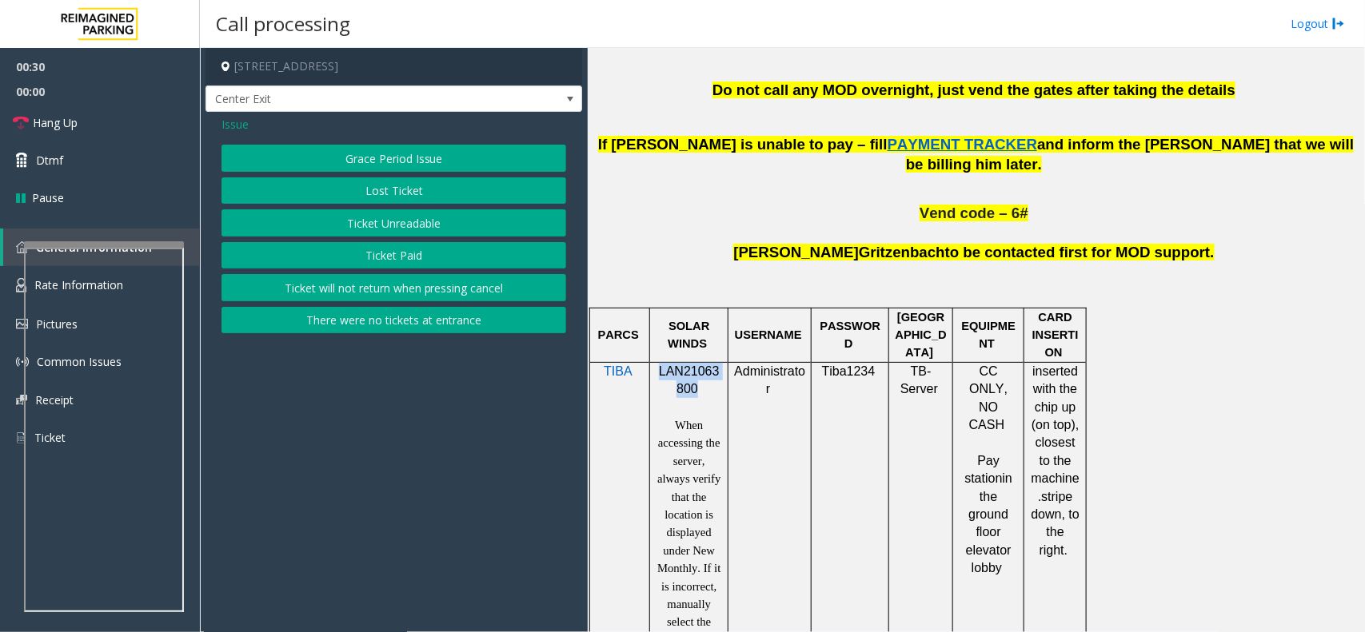
click at [433, 222] on button "Ticket Unreadable" at bounding box center [393, 222] width 345 height 27
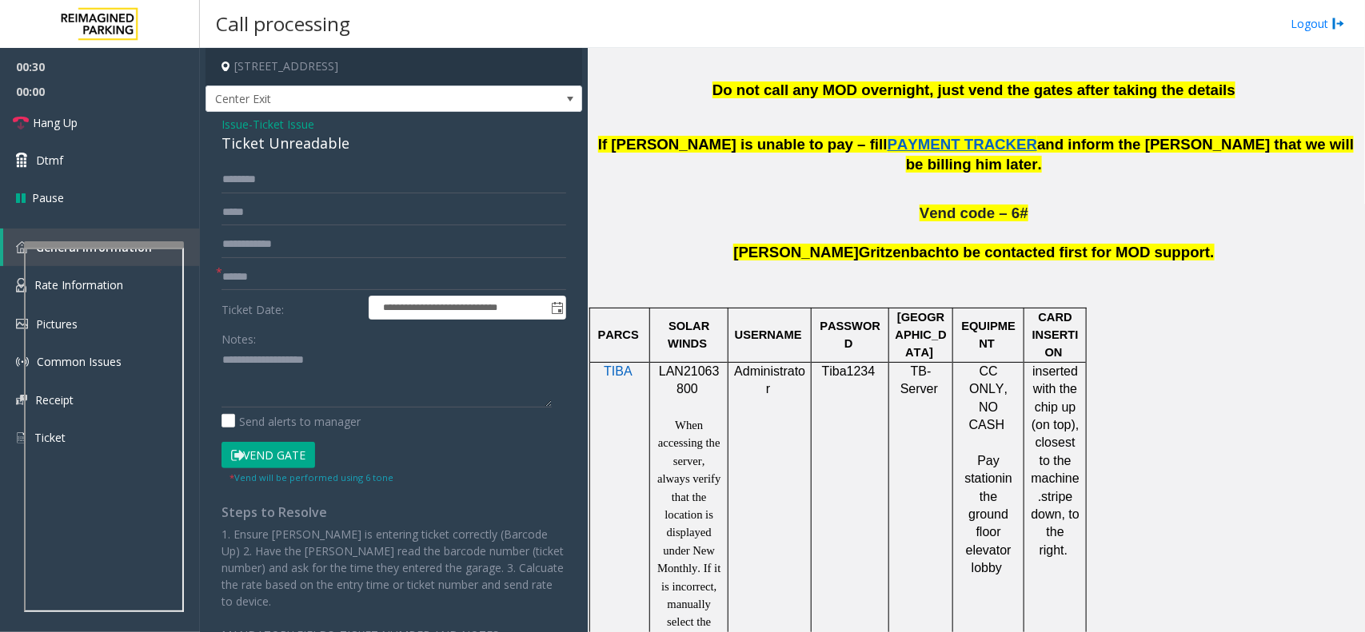
click at [297, 140] on div "Ticket Unreadable" at bounding box center [393, 144] width 345 height 22
copy div "Ticket Unreadable"
paste textarea "**********"
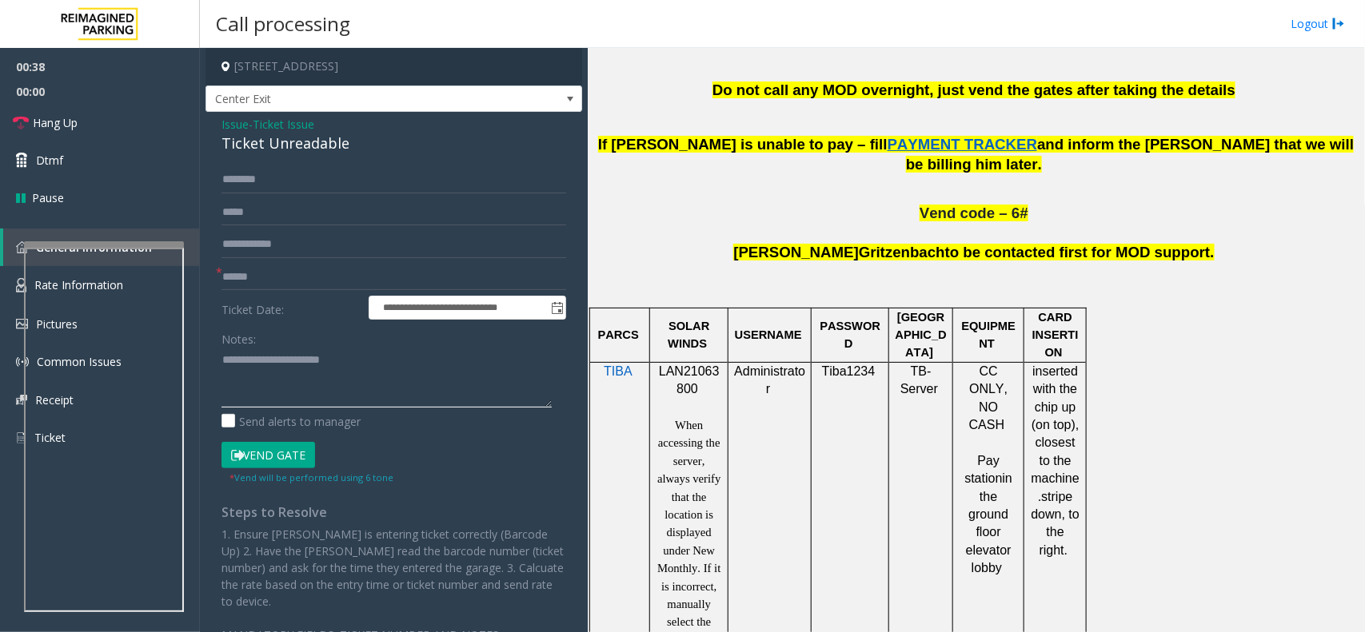
type textarea "**********"
drag, startPoint x: 388, startPoint y: 289, endPoint x: 380, endPoint y: 284, distance: 9.3
click at [380, 284] on input "text" at bounding box center [393, 277] width 345 height 27
type input "**"
click at [84, 121] on link "Hang Up" at bounding box center [100, 123] width 200 height 38
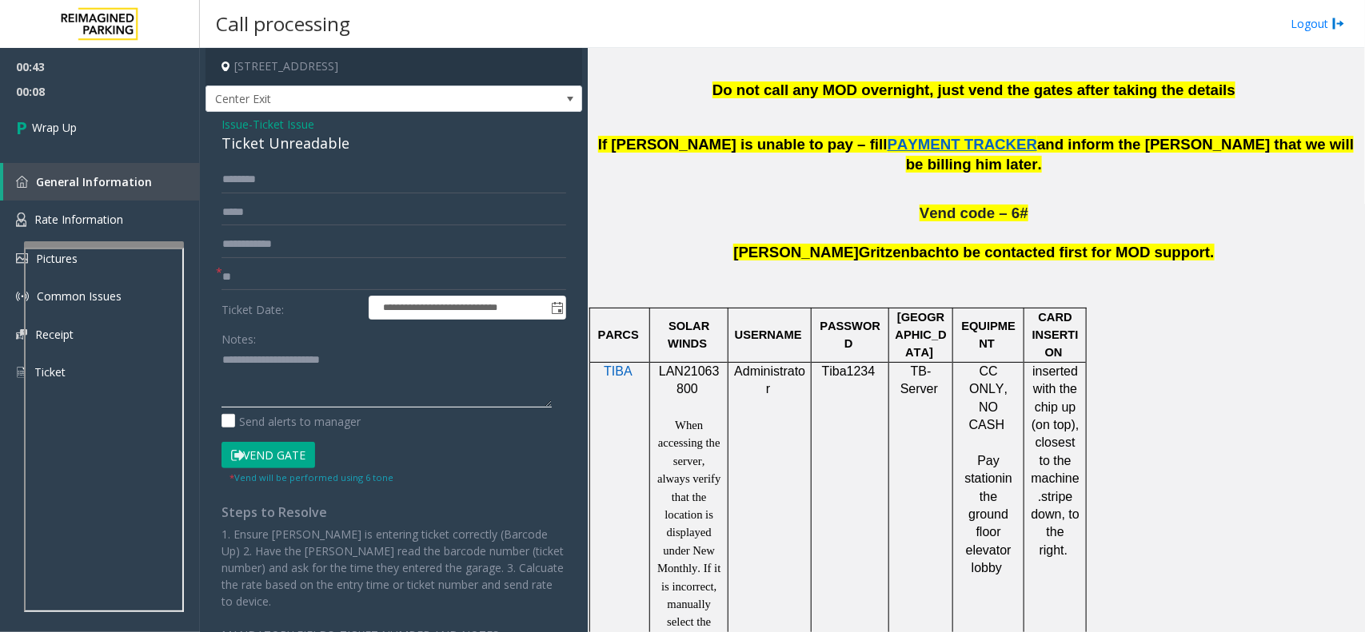
paste textarea "**********"
type textarea "**********"
click at [42, 122] on span "Wrap Up" at bounding box center [54, 127] width 45 height 17
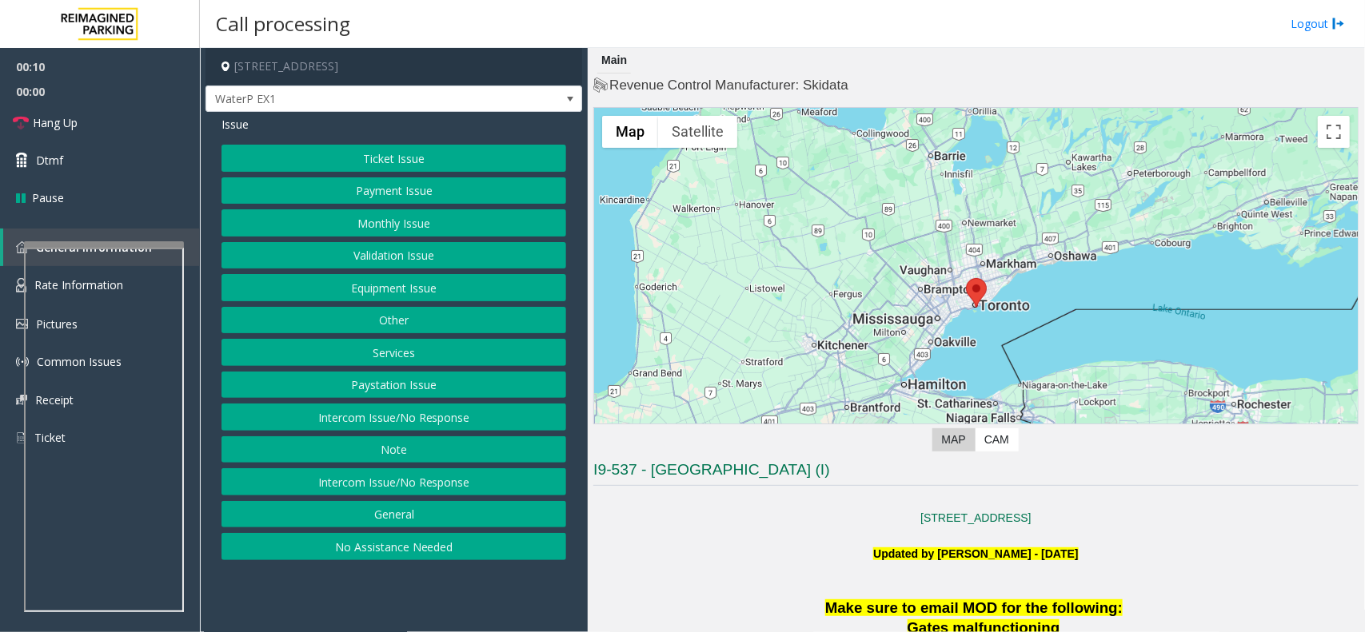
click at [452, 156] on button "Ticket Issue" at bounding box center [393, 158] width 345 height 27
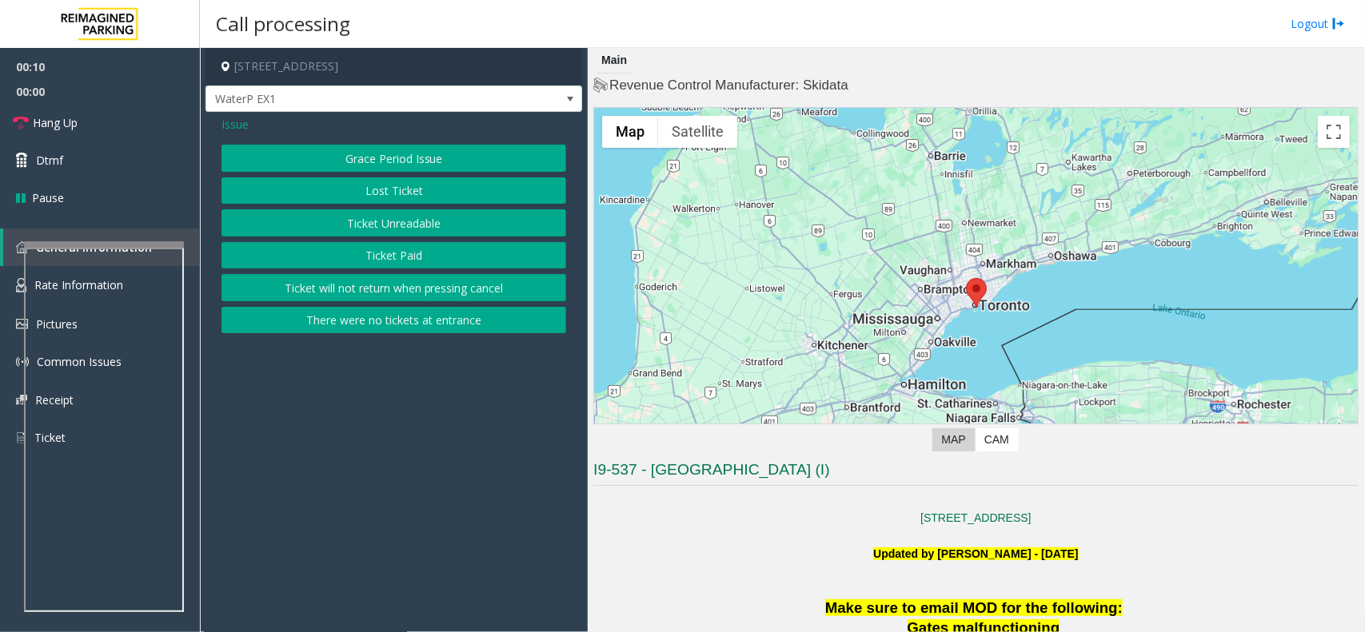
click at [437, 253] on button "Ticket Paid" at bounding box center [393, 255] width 345 height 27
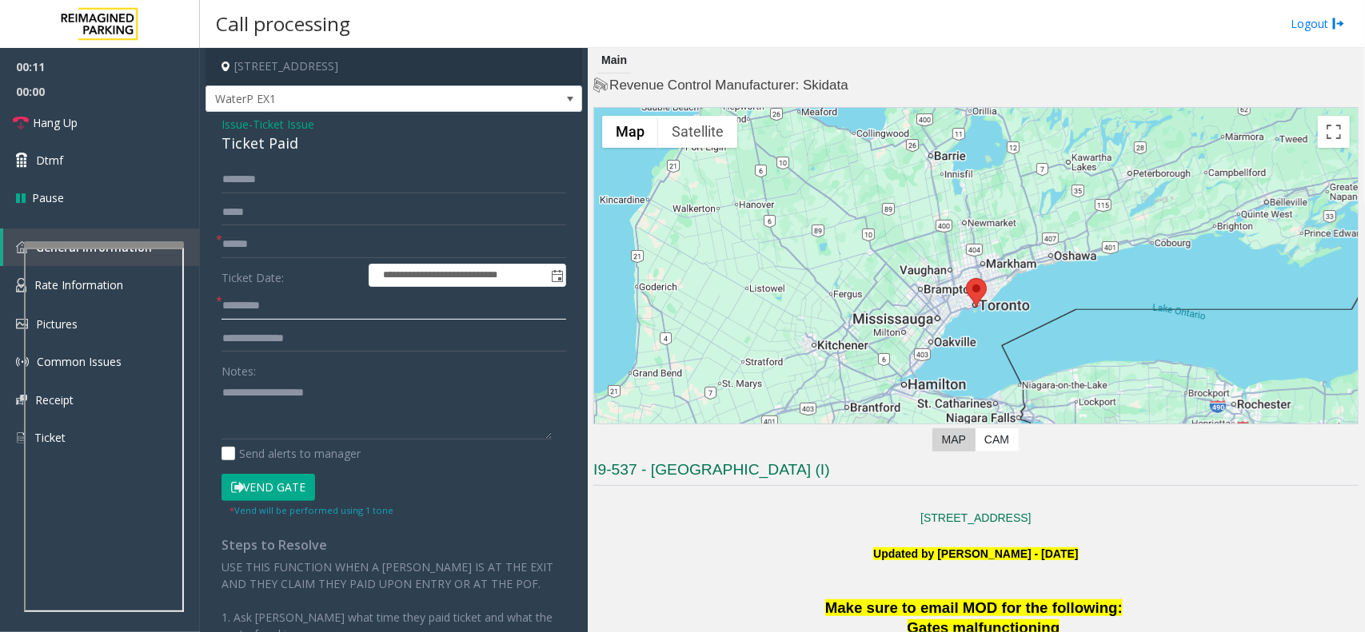
click at [352, 313] on input "text" at bounding box center [393, 306] width 345 height 27
click at [222, 302] on input "**********" at bounding box center [393, 306] width 345 height 27
type input "**********"
drag, startPoint x: 324, startPoint y: 370, endPoint x: 301, endPoint y: 402, distance: 39.5
paste textarea "**********"
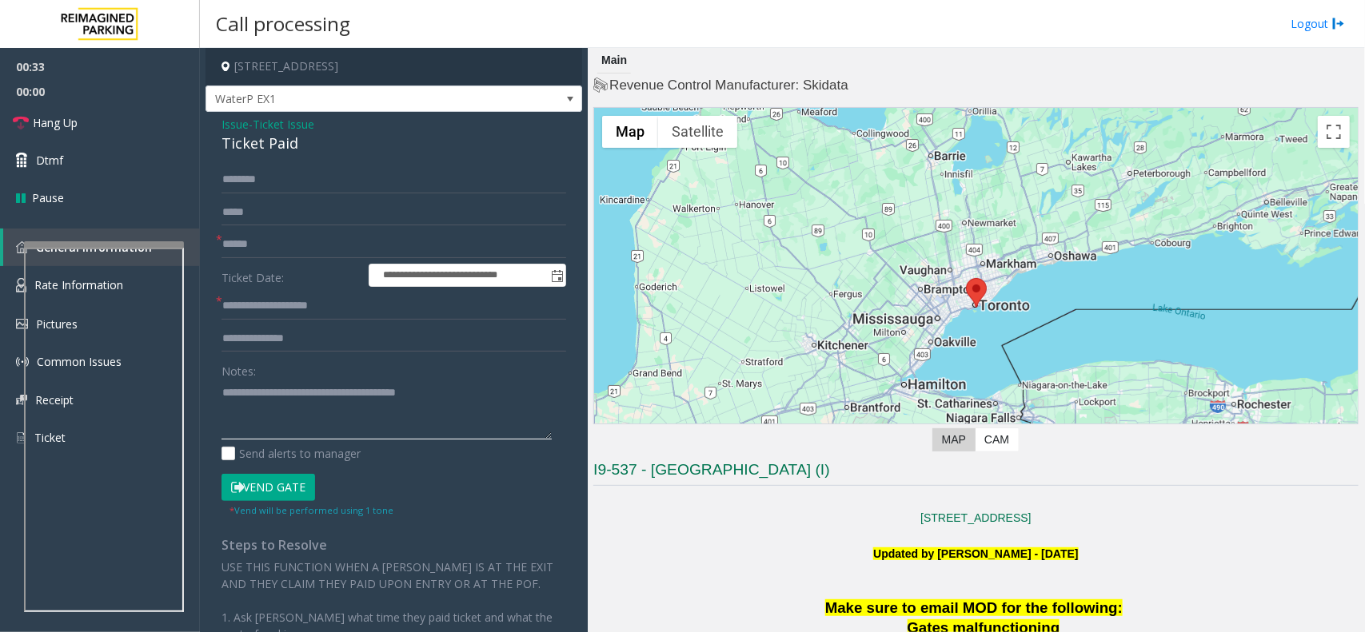
click at [224, 397] on textarea at bounding box center [386, 410] width 330 height 60
type textarea "**********"
drag, startPoint x: 392, startPoint y: 308, endPoint x: 289, endPoint y: 302, distance: 104.1
click at [289, 302] on input "**********" at bounding box center [393, 306] width 345 height 27
type input "**********"
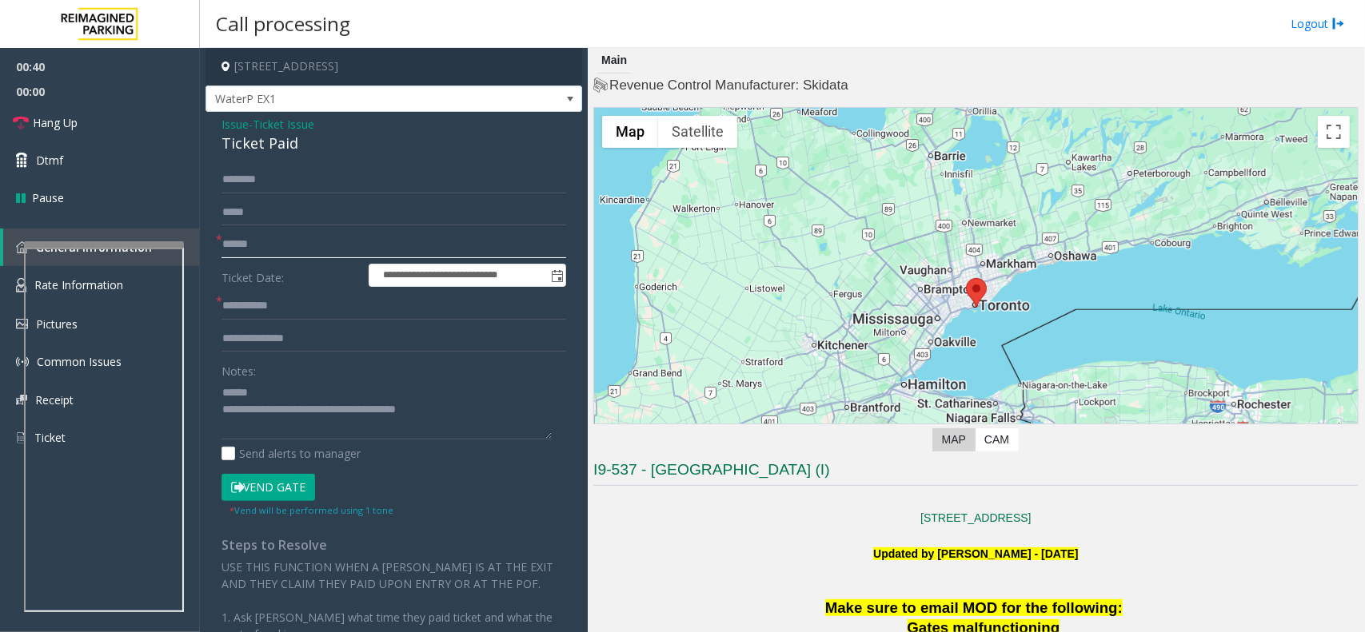
click at [276, 244] on input "text" at bounding box center [393, 244] width 345 height 27
type input "**"
click at [20, 132] on link "Hang Up" at bounding box center [100, 123] width 200 height 38
click at [474, 409] on textarea at bounding box center [386, 410] width 330 height 60
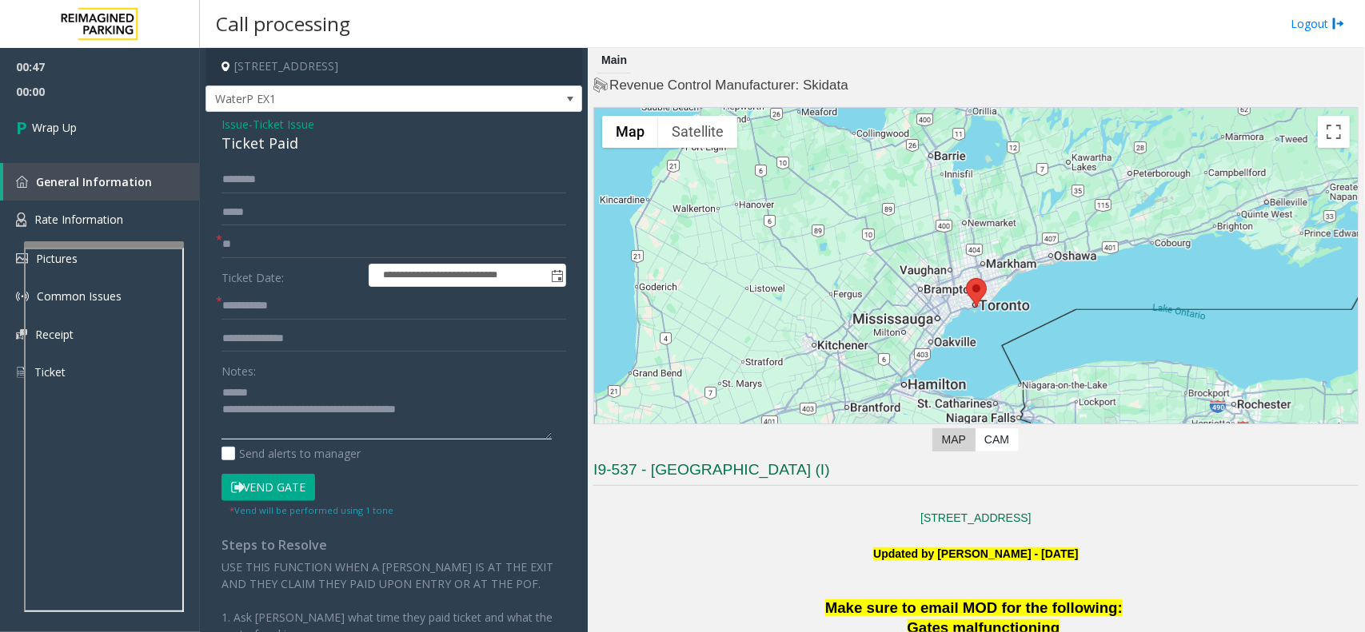
click at [474, 409] on textarea at bounding box center [386, 410] width 330 height 60
paste textarea "**********"
click at [305, 144] on div "Ticket Paid" at bounding box center [393, 144] width 345 height 22
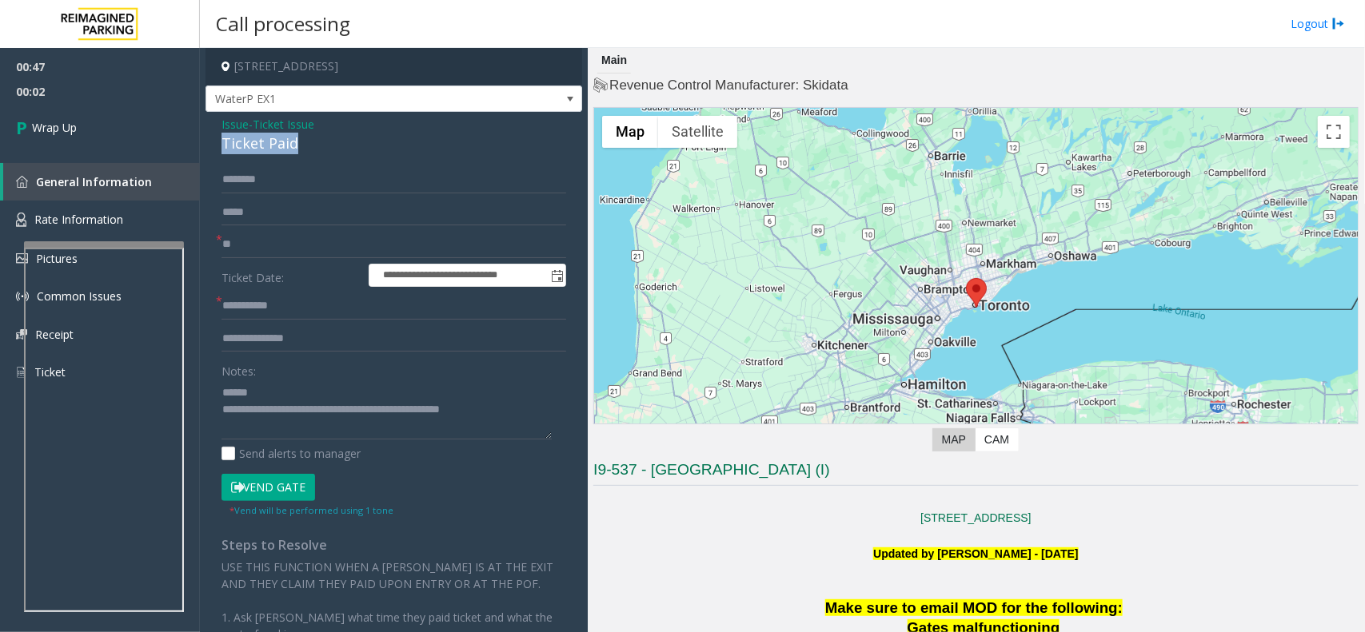
copy div "Ticket Paid"
click at [364, 404] on textarea at bounding box center [386, 410] width 330 height 60
click at [340, 385] on textarea at bounding box center [386, 410] width 330 height 60
paste textarea "**********"
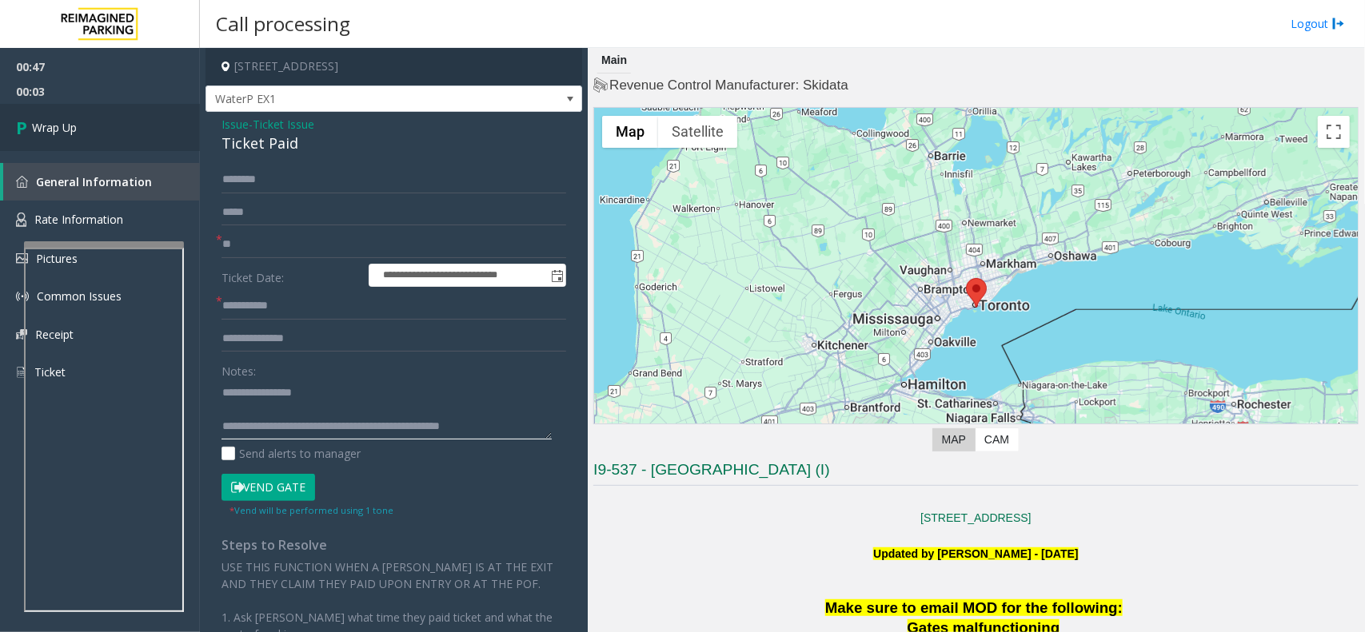
type textarea "**********"
click at [145, 149] on link "Wrap Up" at bounding box center [100, 127] width 200 height 47
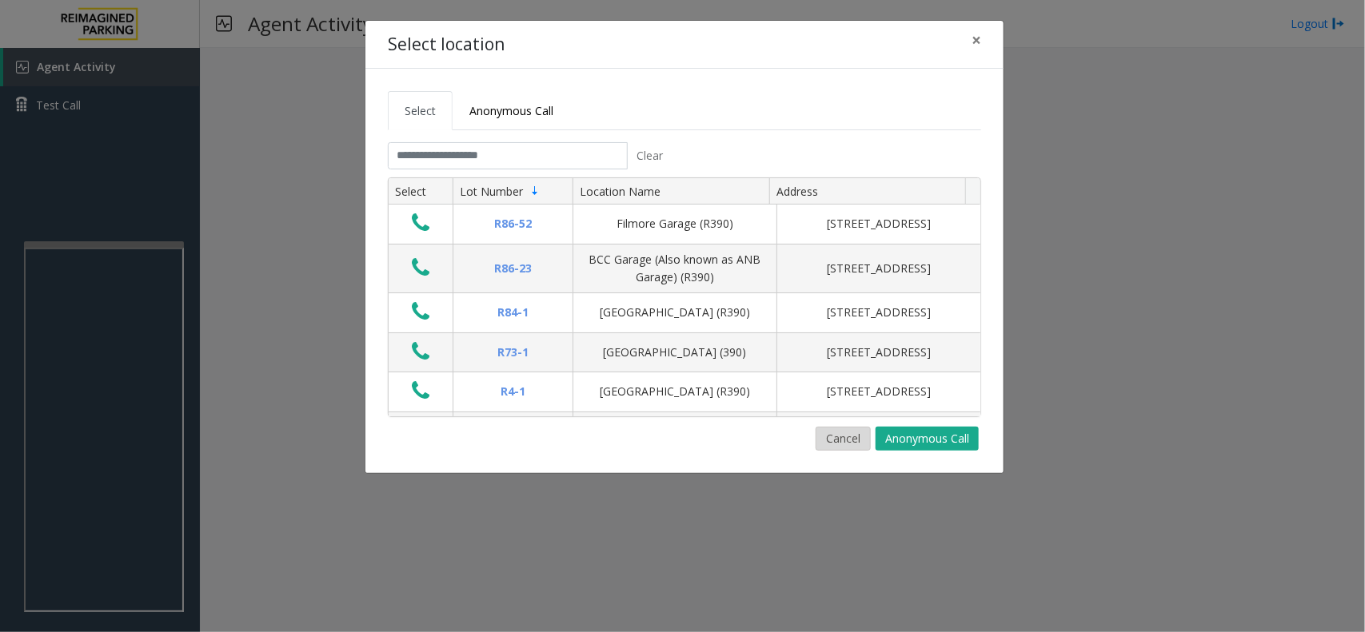
click at [849, 442] on button "Cancel" at bounding box center [842, 439] width 55 height 24
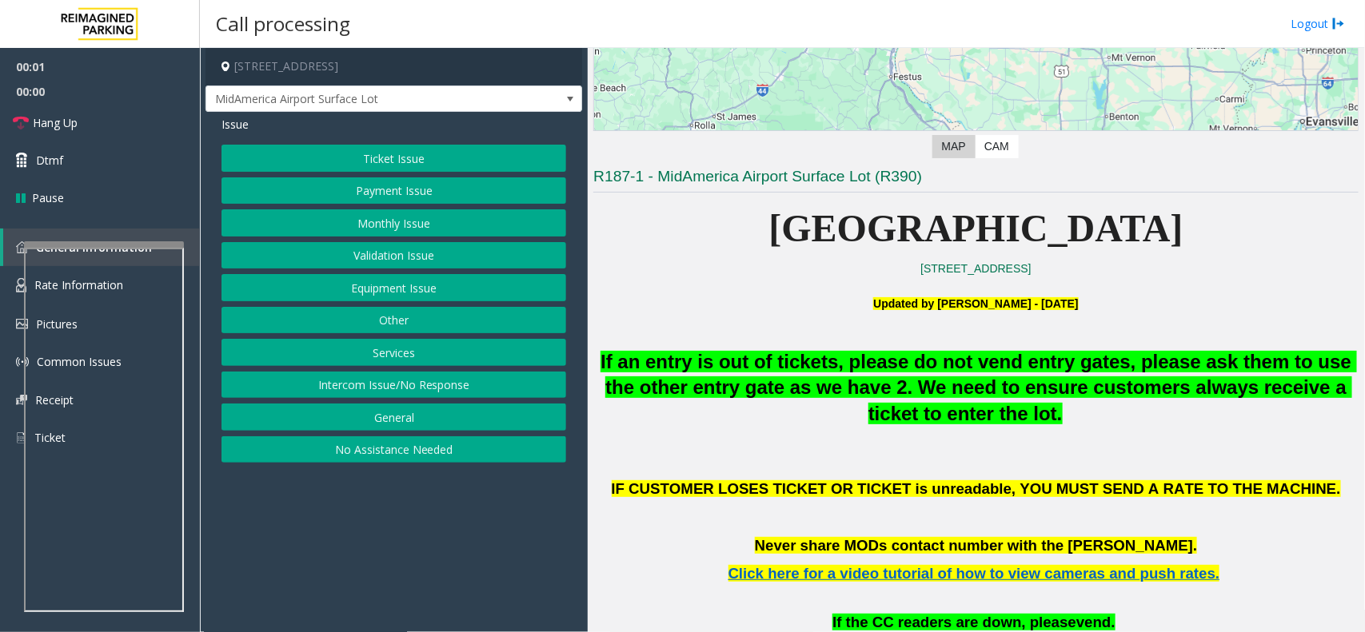
scroll to position [300, 0]
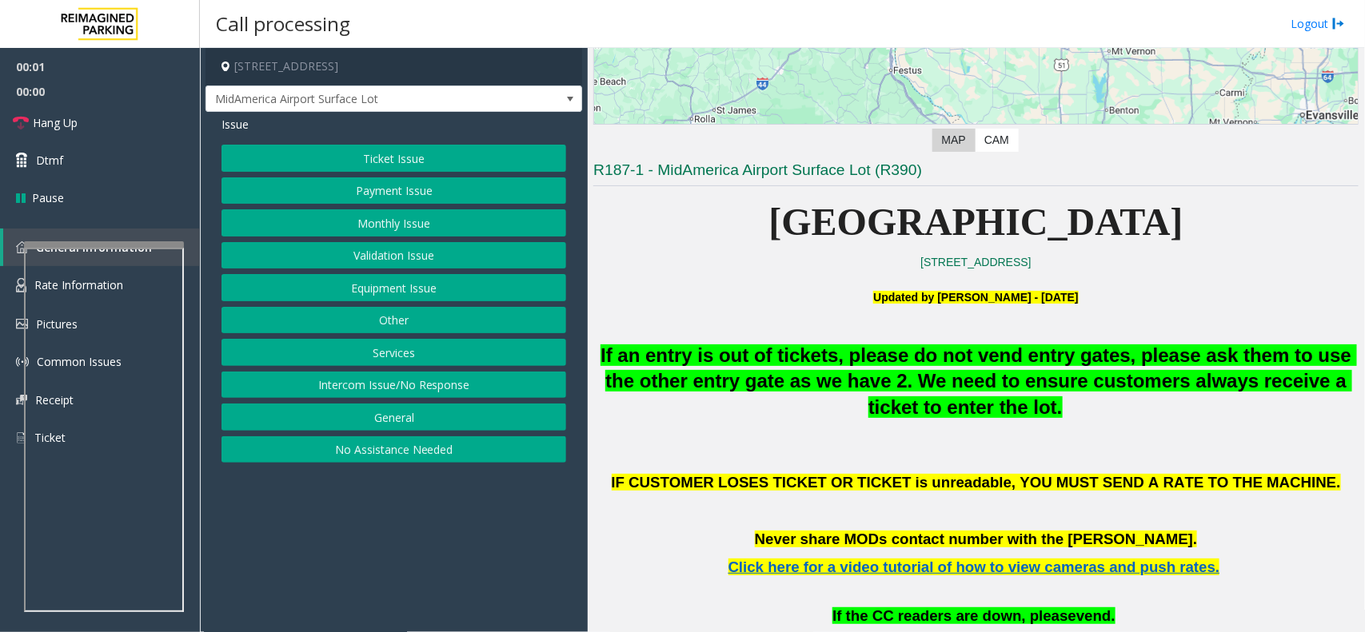
click at [873, 373] on span "If an entry is out of tickets, please do not vend entry gates, please ask them …" at bounding box center [978, 382] width 756 height 74
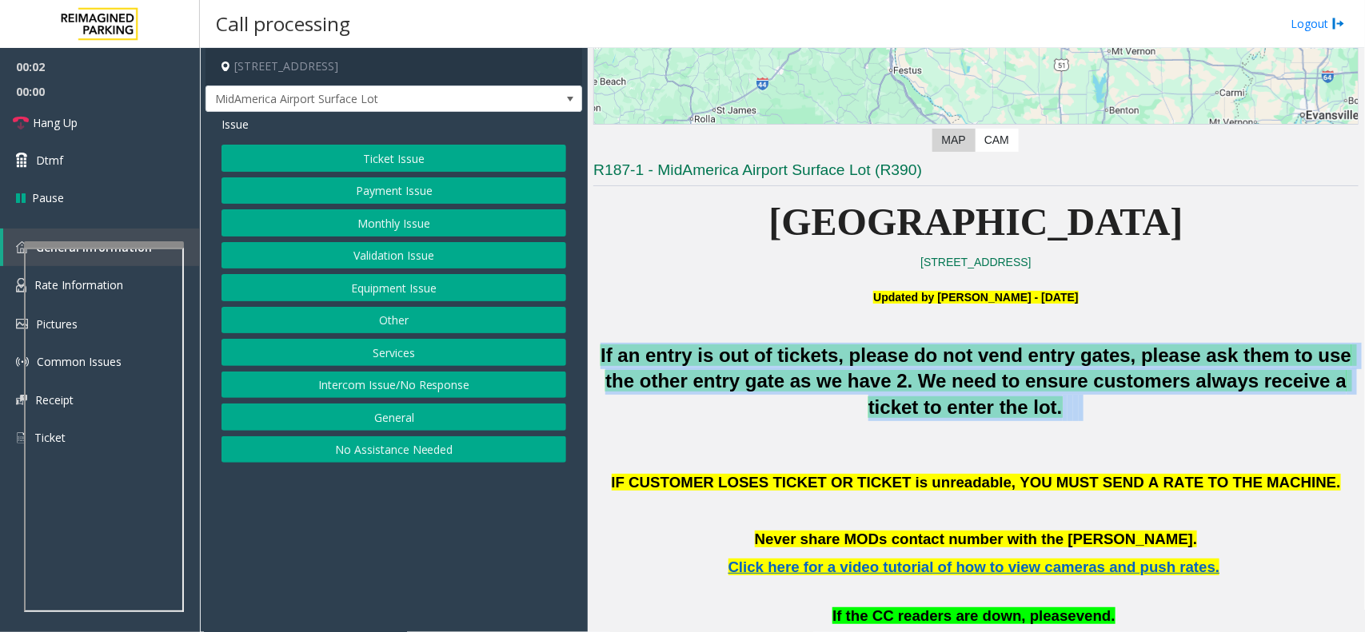
click at [873, 373] on span "If an entry is out of tickets, please do not vend entry gates, please ask them …" at bounding box center [978, 382] width 756 height 74
click at [848, 350] on span "If an entry is out of tickets, please do not vend entry gates, please ask them …" at bounding box center [978, 382] width 756 height 74
drag, startPoint x: 848, startPoint y: 350, endPoint x: 1248, endPoint y: 448, distance: 411.4
click at [1248, 448] on p at bounding box center [975, 448] width 765 height 18
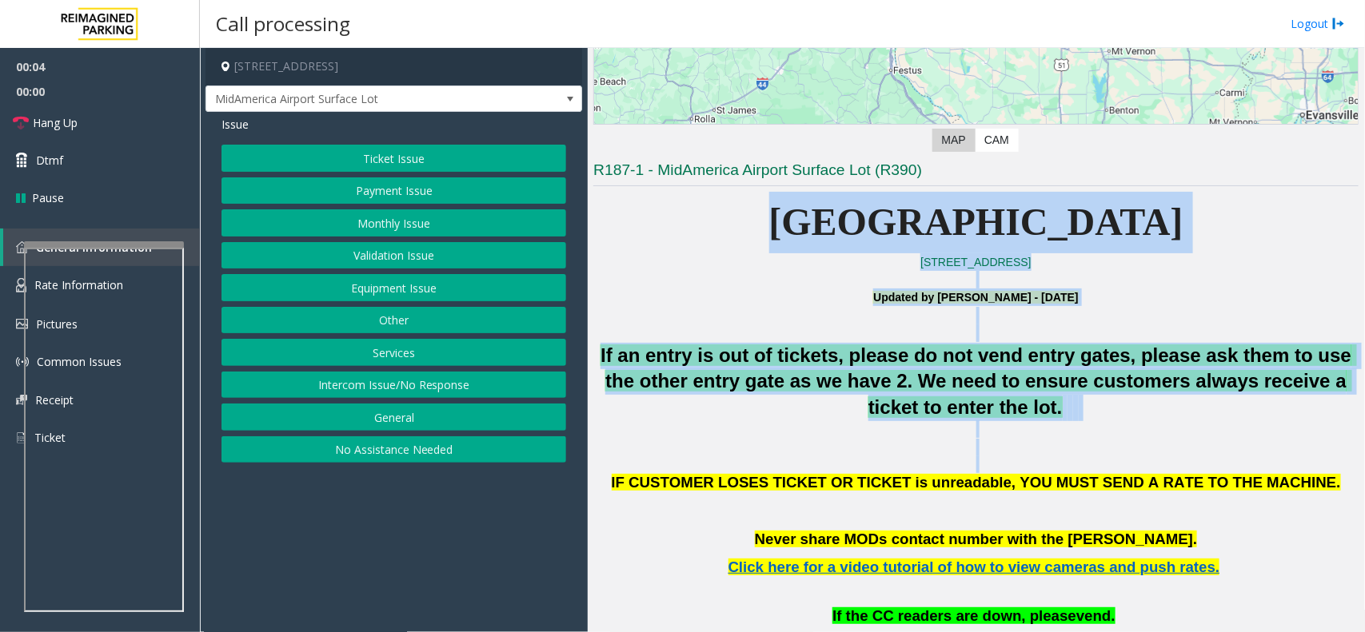
drag, startPoint x: 1248, startPoint y: 448, endPoint x: 650, endPoint y: 189, distance: 651.3
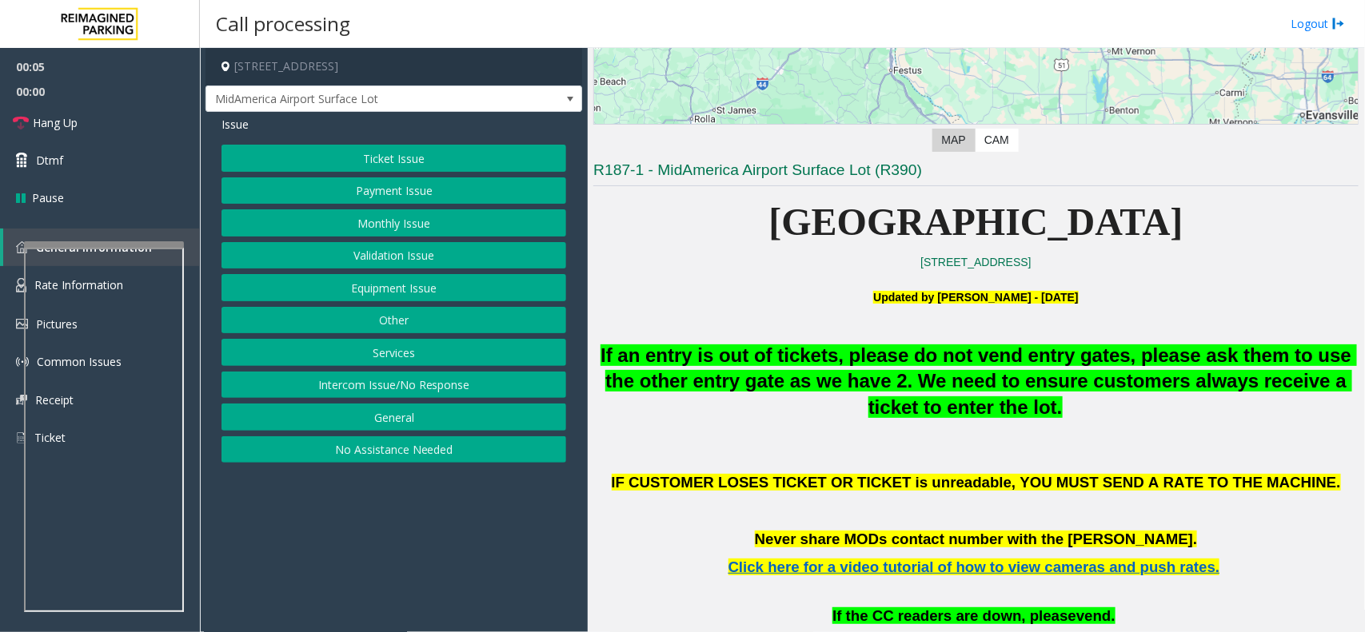
click at [673, 169] on h3 "R187-1 - MidAmerica Airport Surface Lot (R390)" at bounding box center [975, 173] width 765 height 26
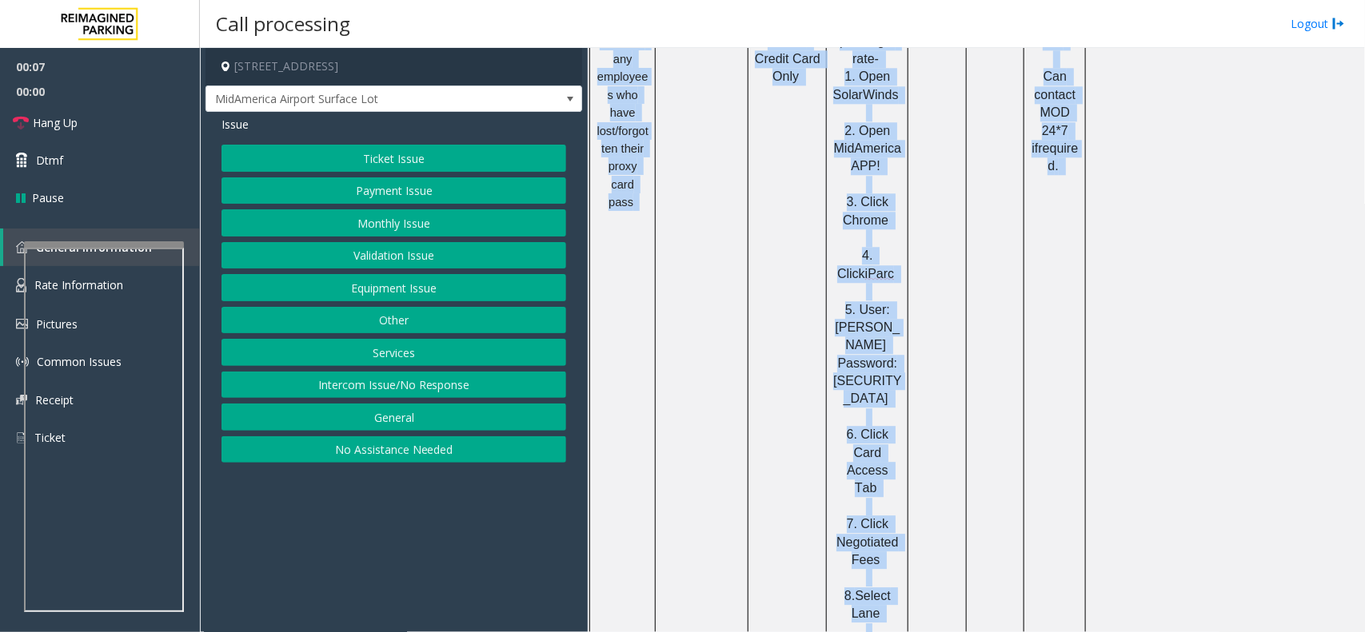
scroll to position [1986, 0]
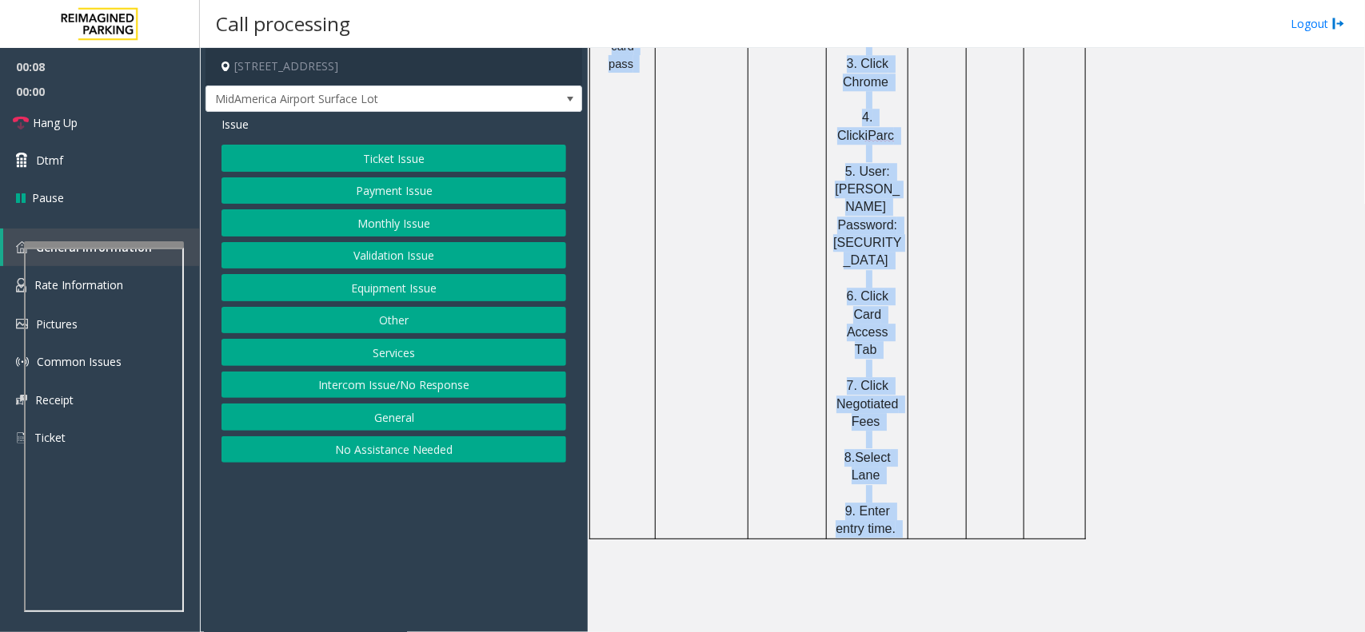
drag, startPoint x: 673, startPoint y: 169, endPoint x: 1142, endPoint y: 297, distance: 485.8
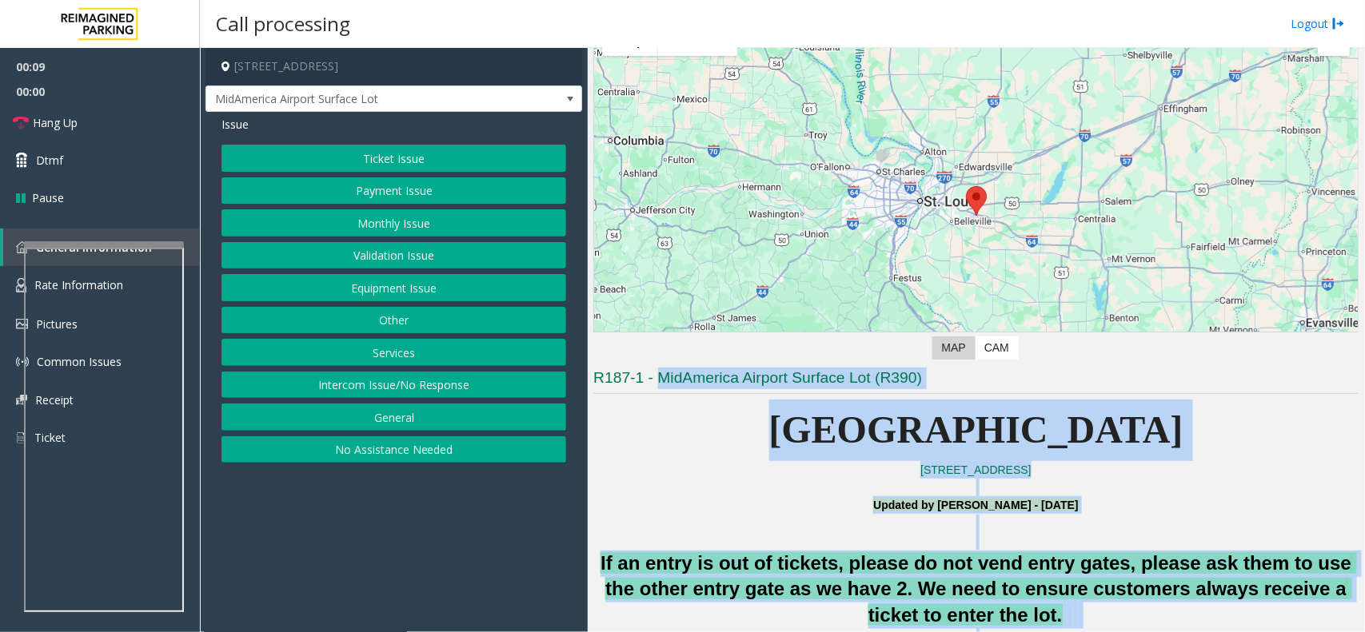
scroll to position [0, 0]
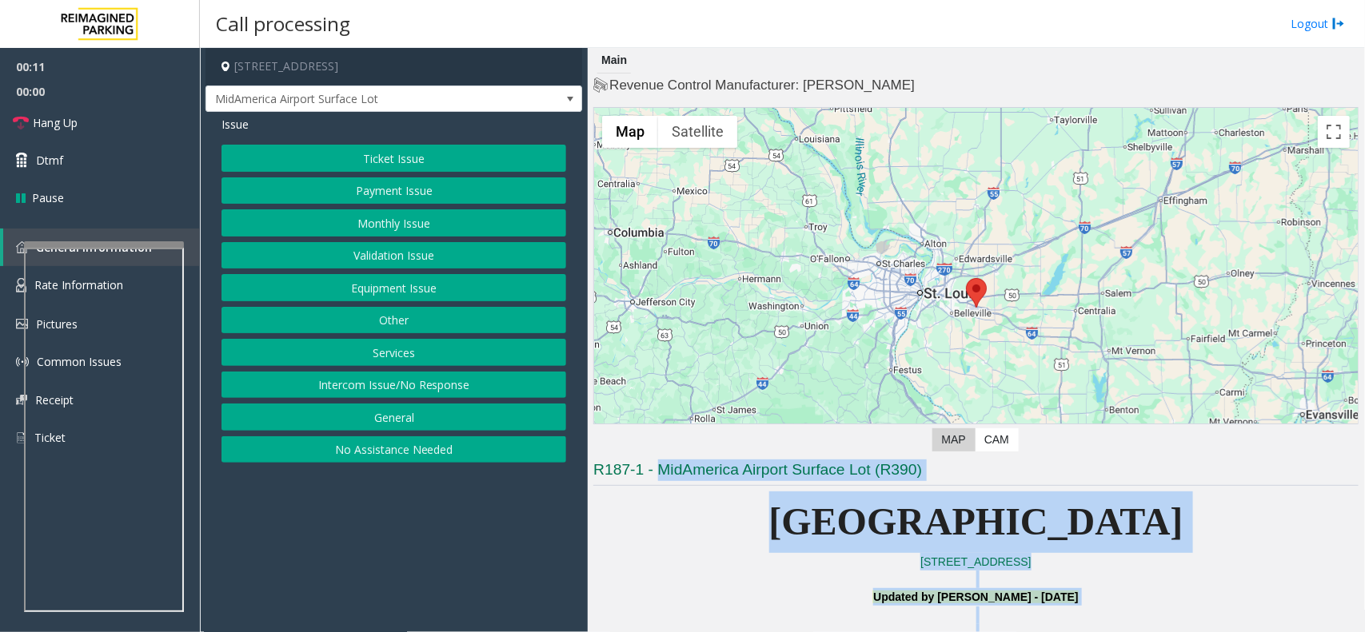
click at [652, 496] on p "[GEOGRAPHIC_DATA]" at bounding box center [975, 523] width 765 height 62
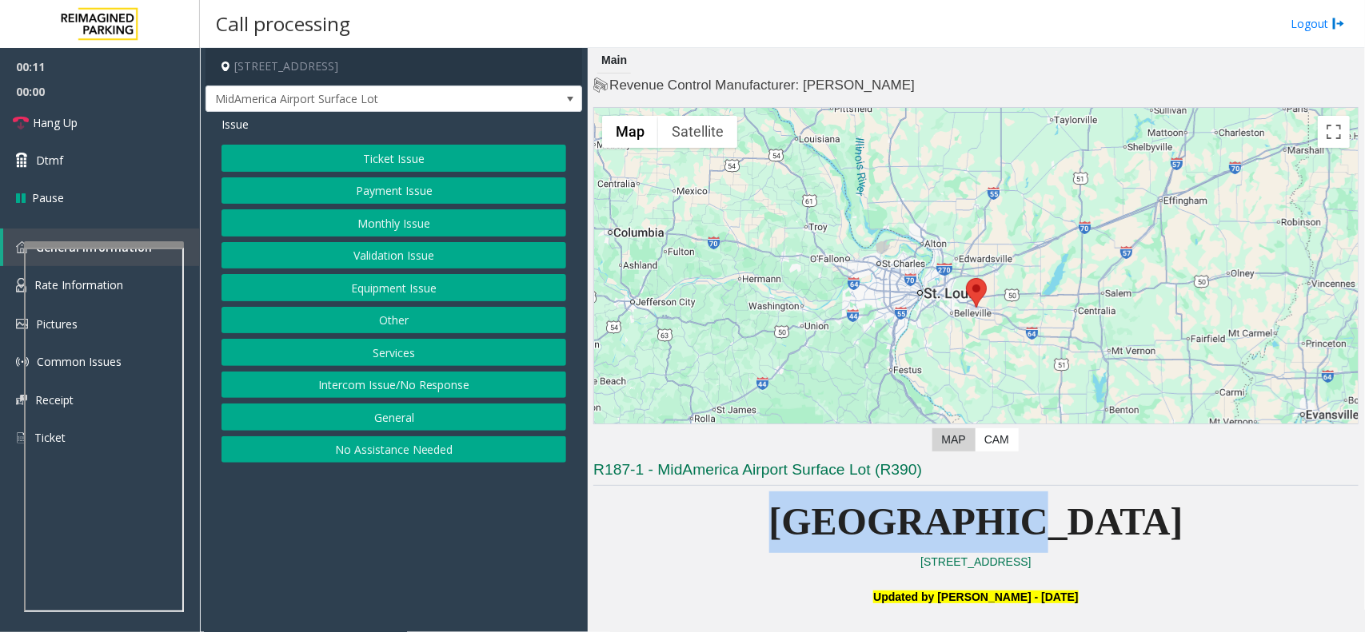
click at [652, 496] on p "[GEOGRAPHIC_DATA]" at bounding box center [975, 523] width 765 height 62
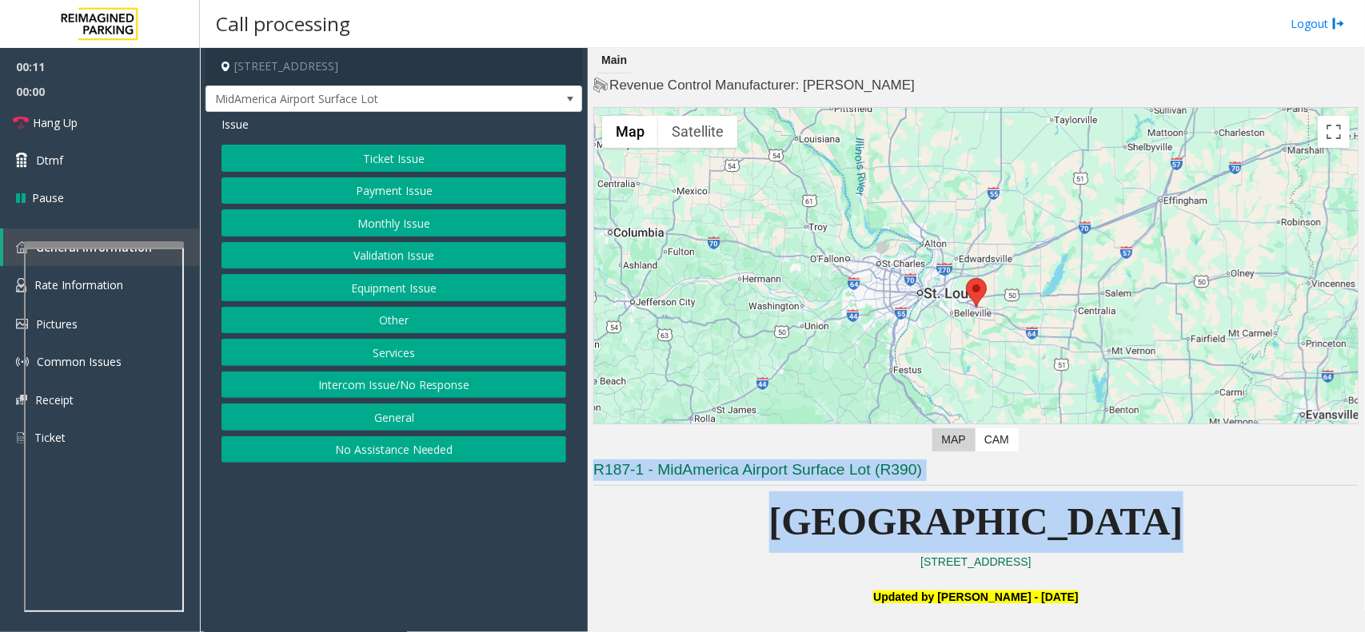
drag, startPoint x: 652, startPoint y: 496, endPoint x: 600, endPoint y: 464, distance: 61.0
click at [600, 464] on h3 "R187-1 - MidAmerica Airport Surface Lot (R390)" at bounding box center [975, 473] width 765 height 26
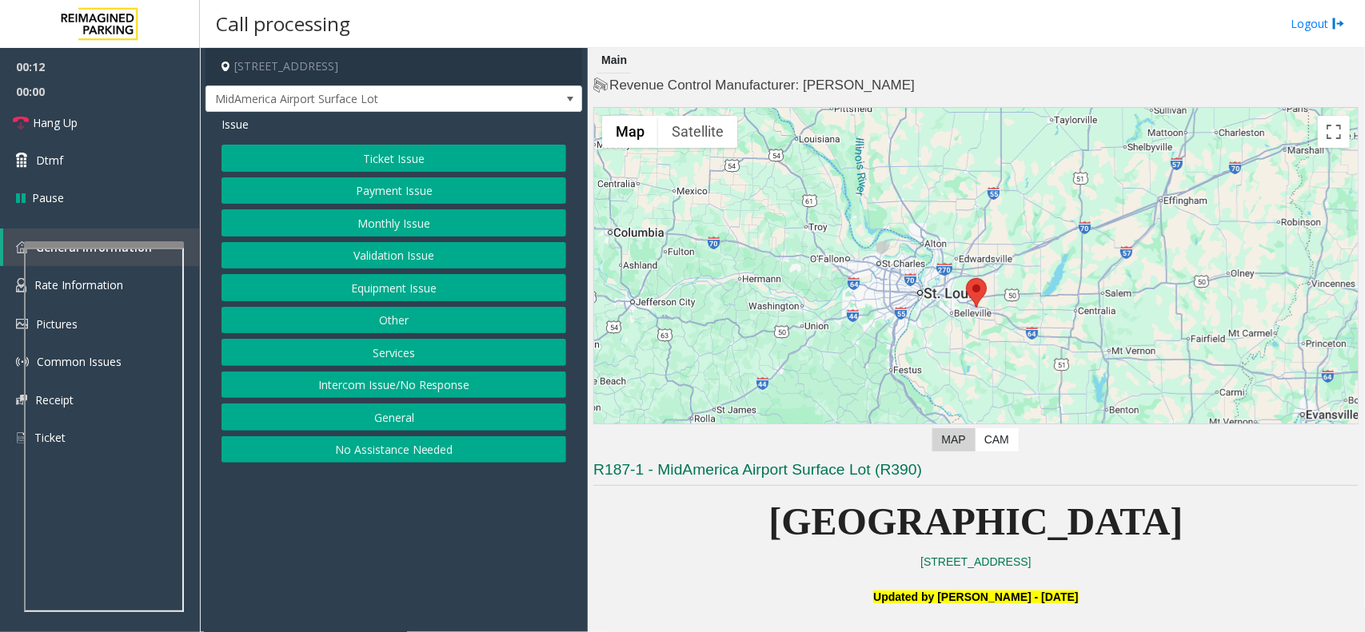
click at [438, 392] on button "Intercom Issue/No Response" at bounding box center [393, 385] width 345 height 27
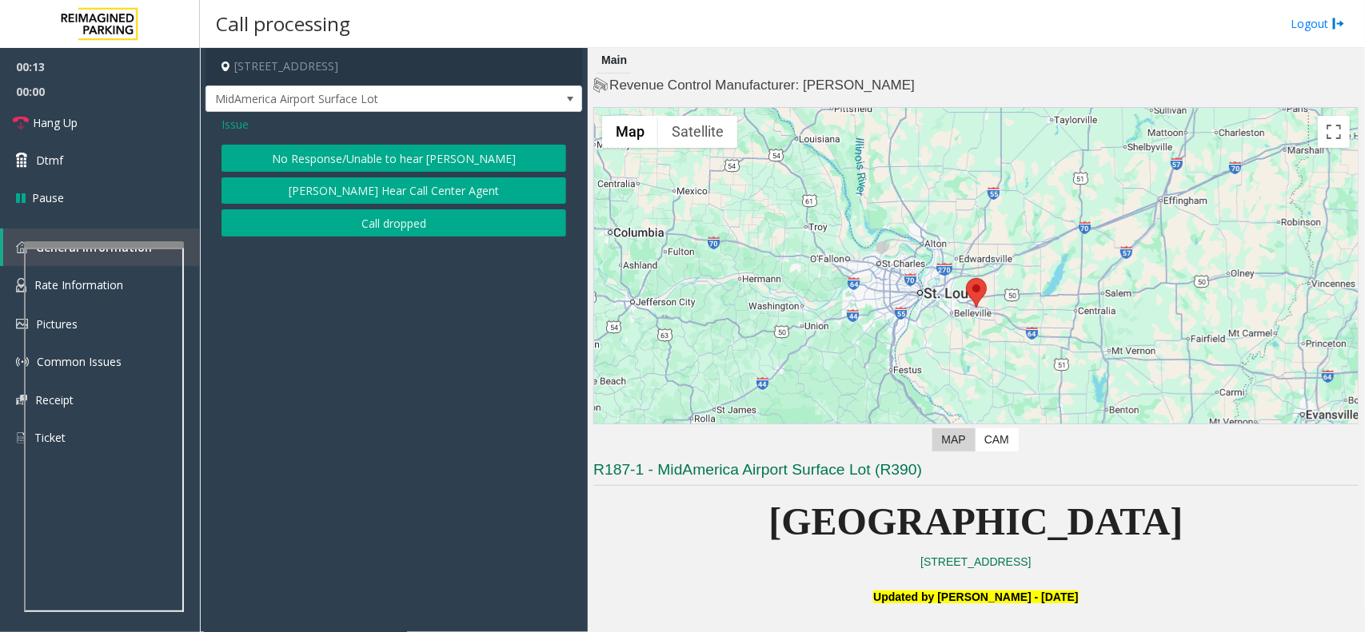
click at [413, 149] on button "No Response/Unable to hear [PERSON_NAME]" at bounding box center [393, 158] width 345 height 27
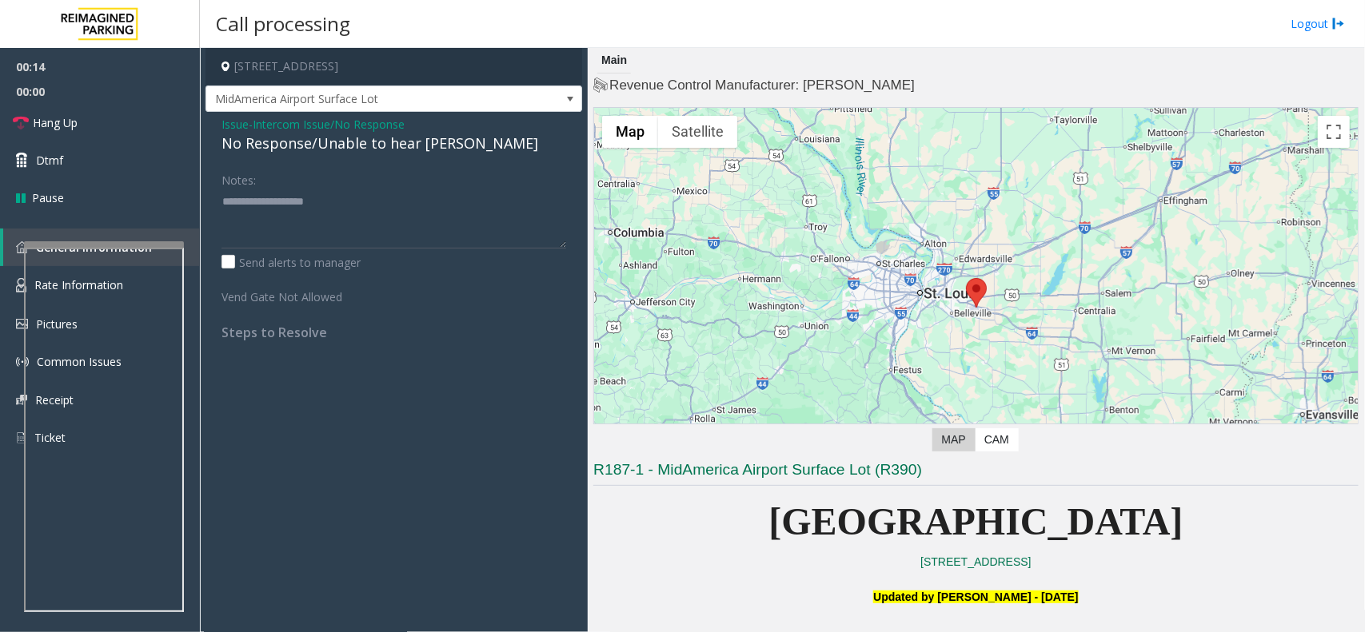
click at [404, 133] on div "No Response/Unable to hear [PERSON_NAME]" at bounding box center [393, 144] width 345 height 22
type textarea "**********"
click at [129, 130] on link "Hang Up" at bounding box center [100, 123] width 200 height 38
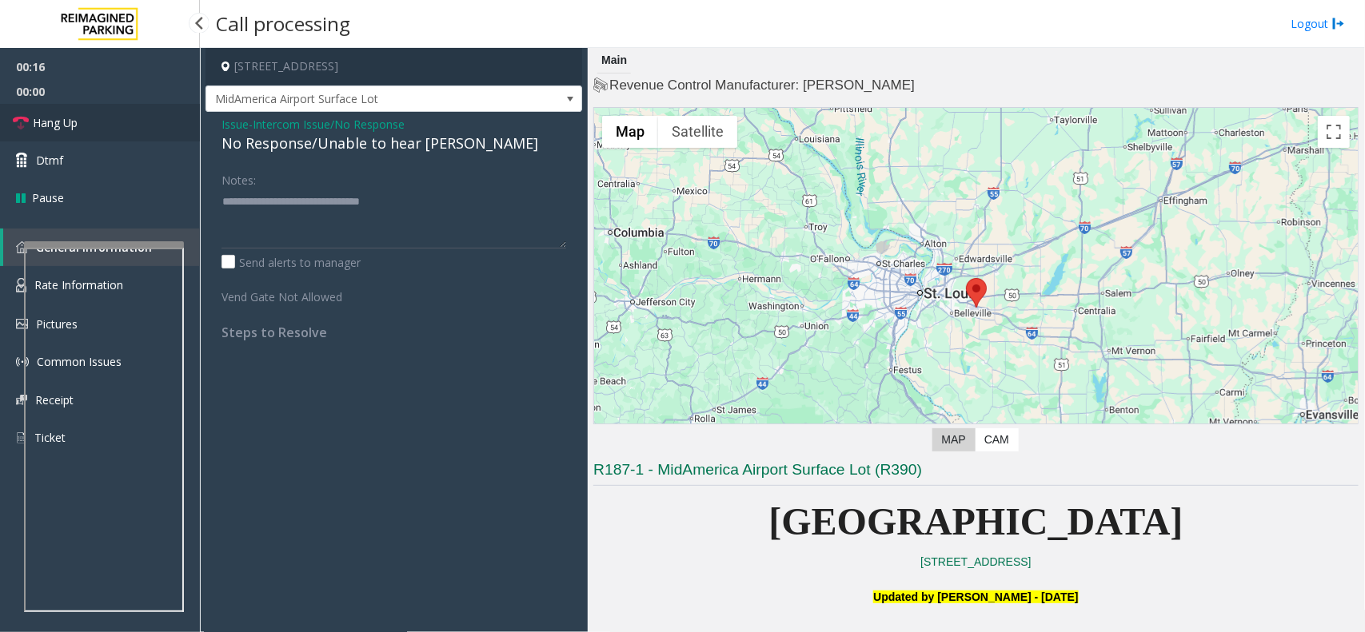
click at [129, 130] on link "Hang Up" at bounding box center [100, 123] width 200 height 38
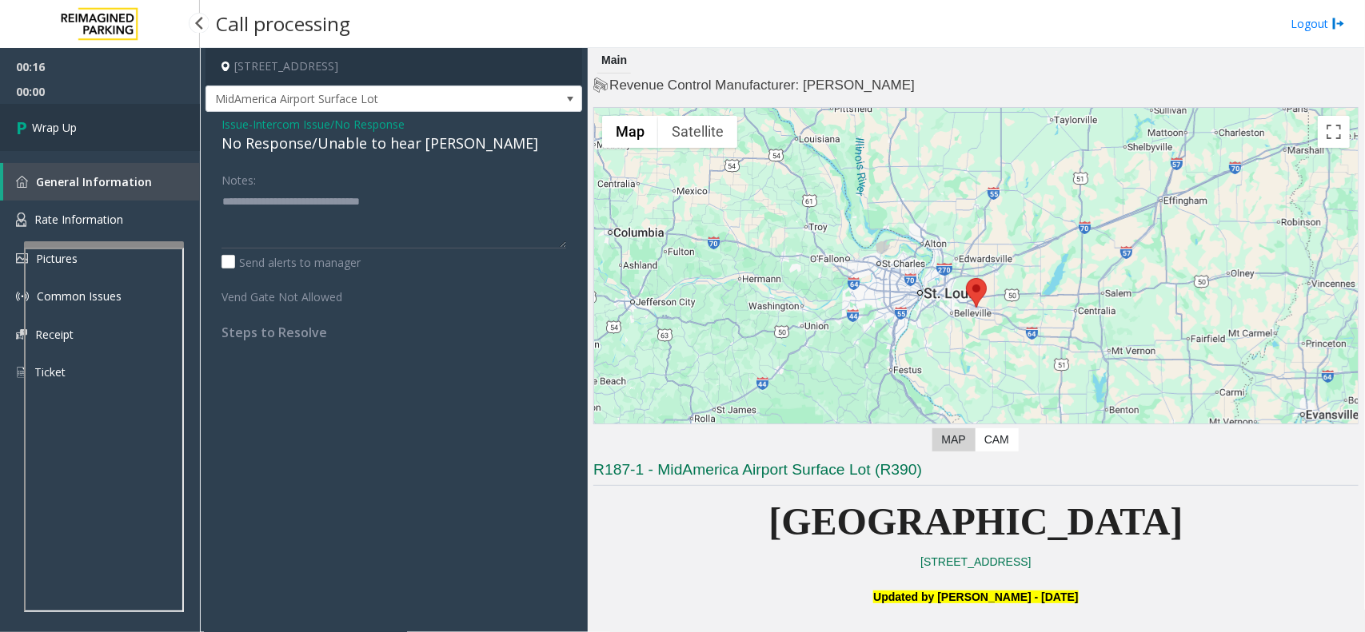
click at [129, 130] on link "Wrap Up" at bounding box center [100, 127] width 200 height 47
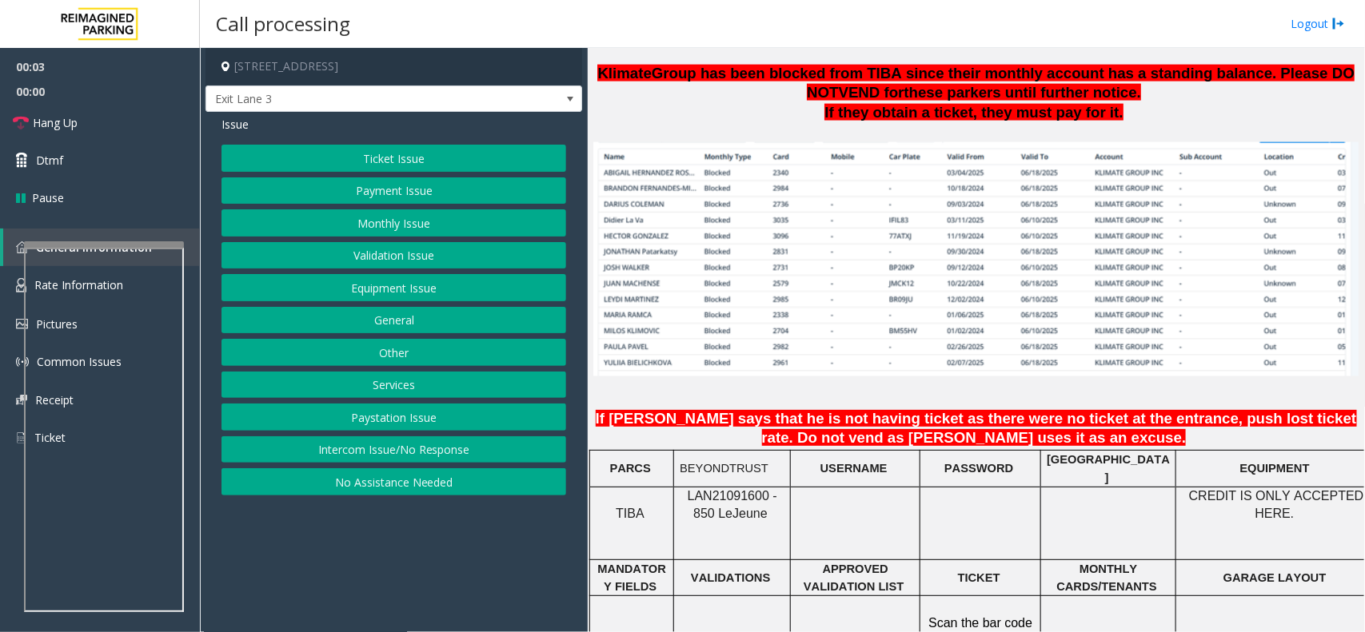
scroll to position [1199, 0]
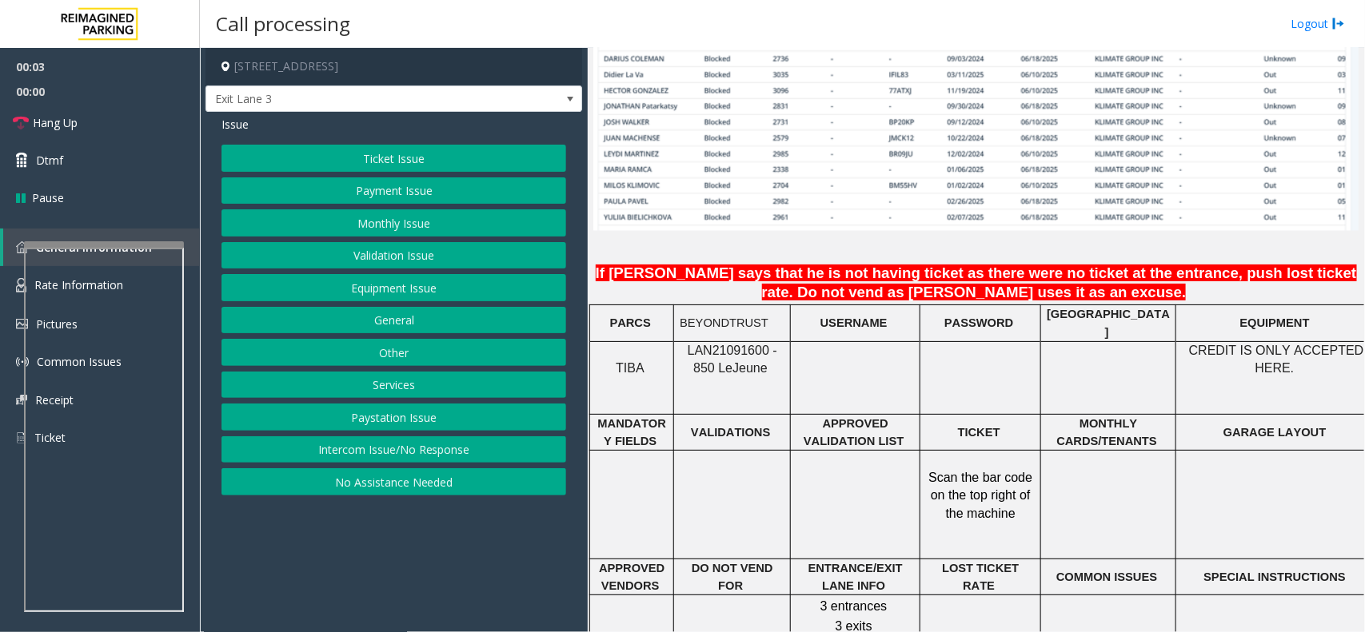
click at [719, 342] on p "LAN21091600 - 850 Le Jeune" at bounding box center [731, 360] width 105 height 36
drag, startPoint x: 719, startPoint y: 336, endPoint x: 711, endPoint y: 337, distance: 8.2
click at [711, 342] on p "LAN21091600 - 850 Le Jeune" at bounding box center [731, 360] width 105 height 36
copy span "LAN21091600"
click at [432, 257] on button "Validation Issue" at bounding box center [393, 255] width 345 height 27
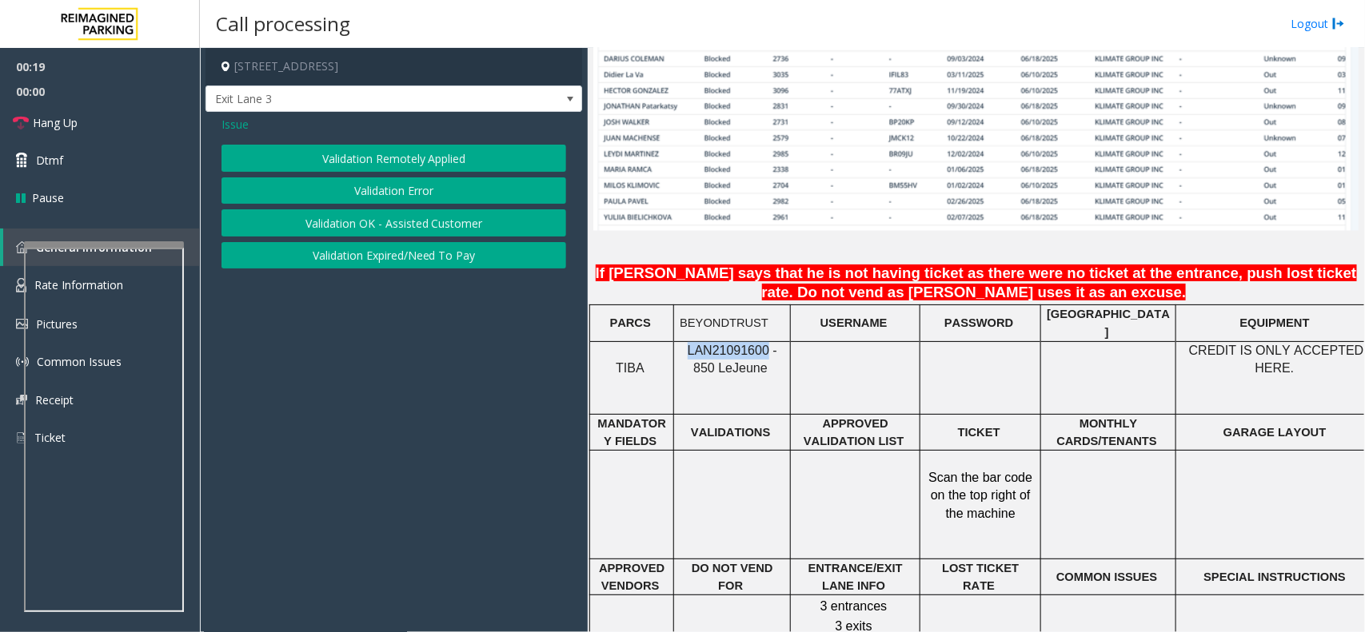
click at [425, 196] on button "Validation Error" at bounding box center [393, 190] width 345 height 27
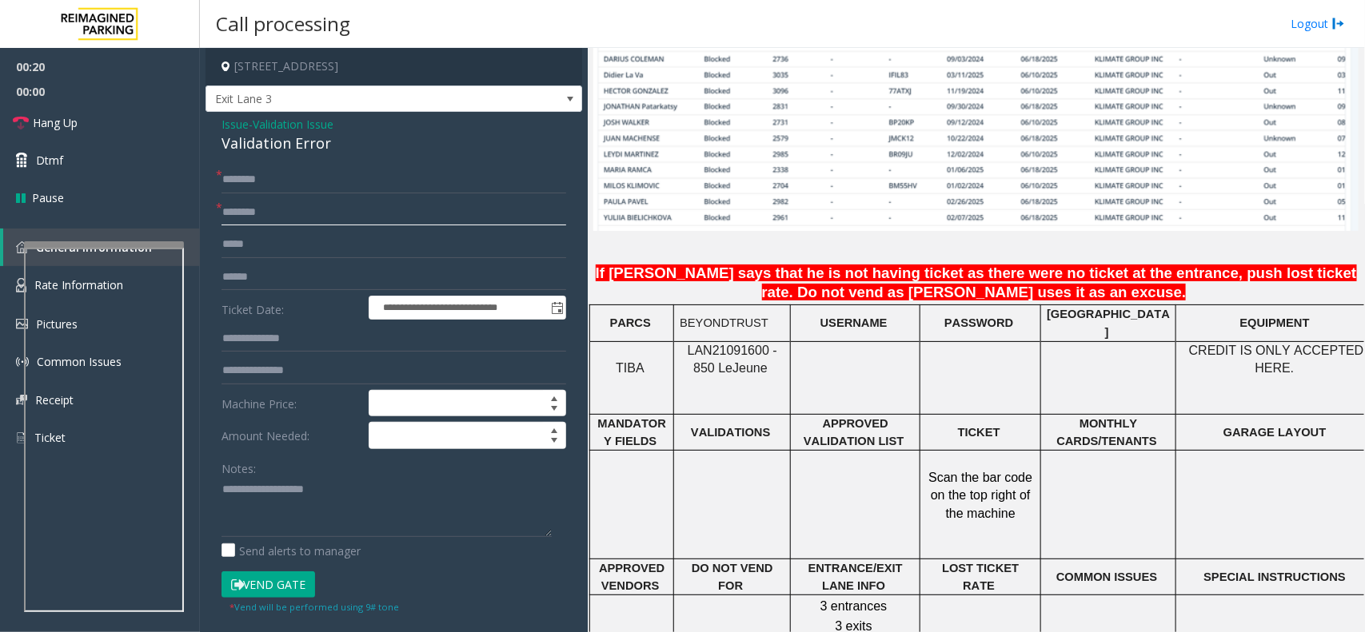
click at [330, 205] on input "text" at bounding box center [393, 212] width 345 height 27
click at [322, 204] on input "**********" at bounding box center [393, 212] width 345 height 27
type input "**********"
click at [317, 184] on input "text" at bounding box center [393, 179] width 345 height 27
click at [317, 184] on input "**********" at bounding box center [393, 179] width 345 height 27
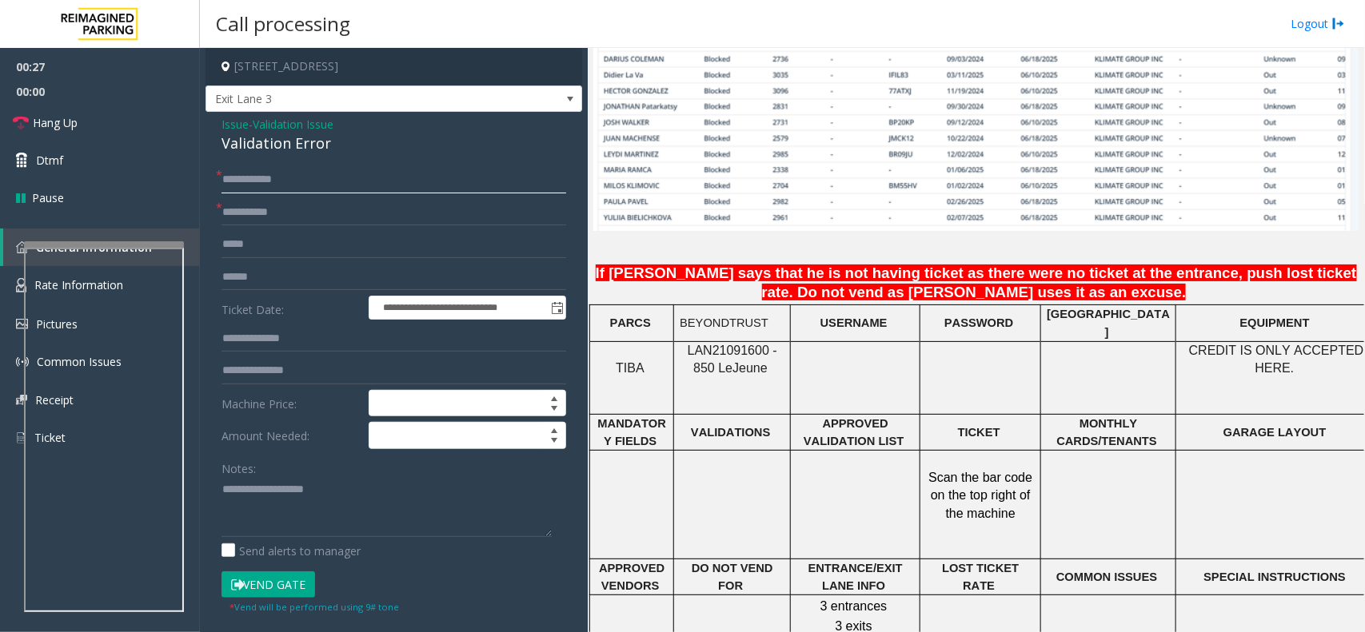
click at [317, 184] on input "**********" at bounding box center [393, 179] width 345 height 27
drag, startPoint x: 249, startPoint y: 193, endPoint x: 232, endPoint y: 176, distance: 24.9
click at [232, 176] on input "********" at bounding box center [393, 179] width 345 height 27
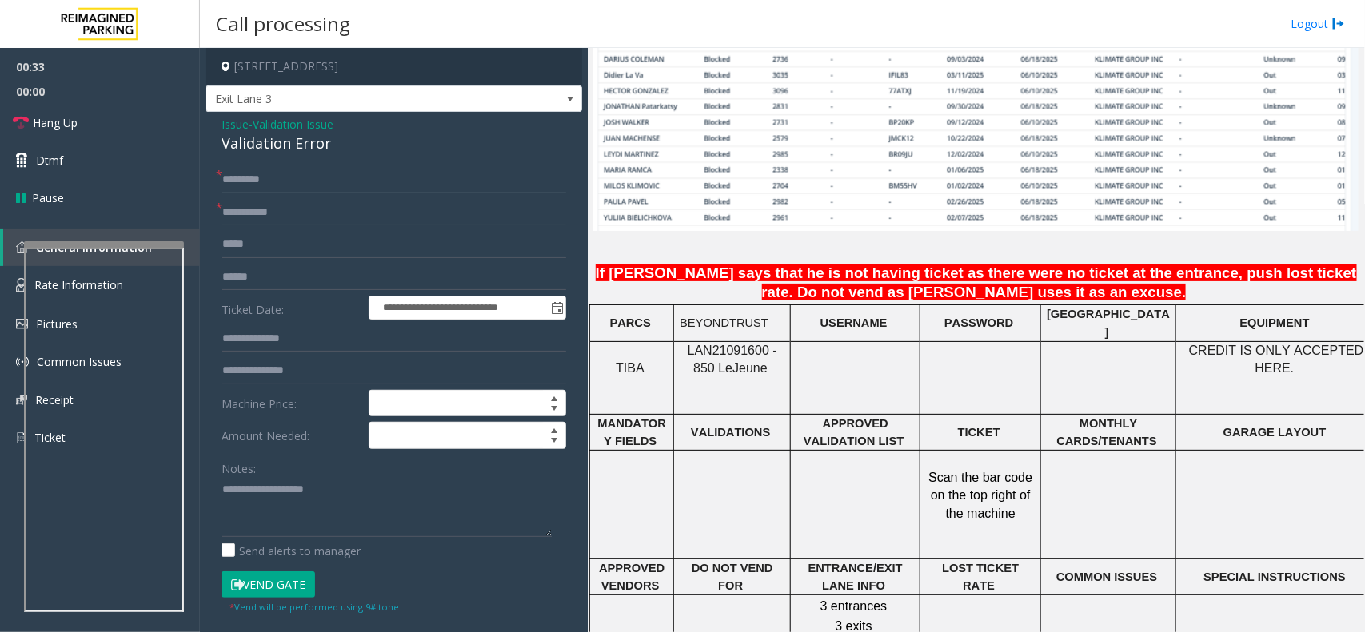
click at [301, 170] on input "********" at bounding box center [393, 179] width 345 height 27
type input "********"
click at [364, 524] on textarea at bounding box center [386, 507] width 330 height 60
paste textarea "**********"
type textarea "**********"
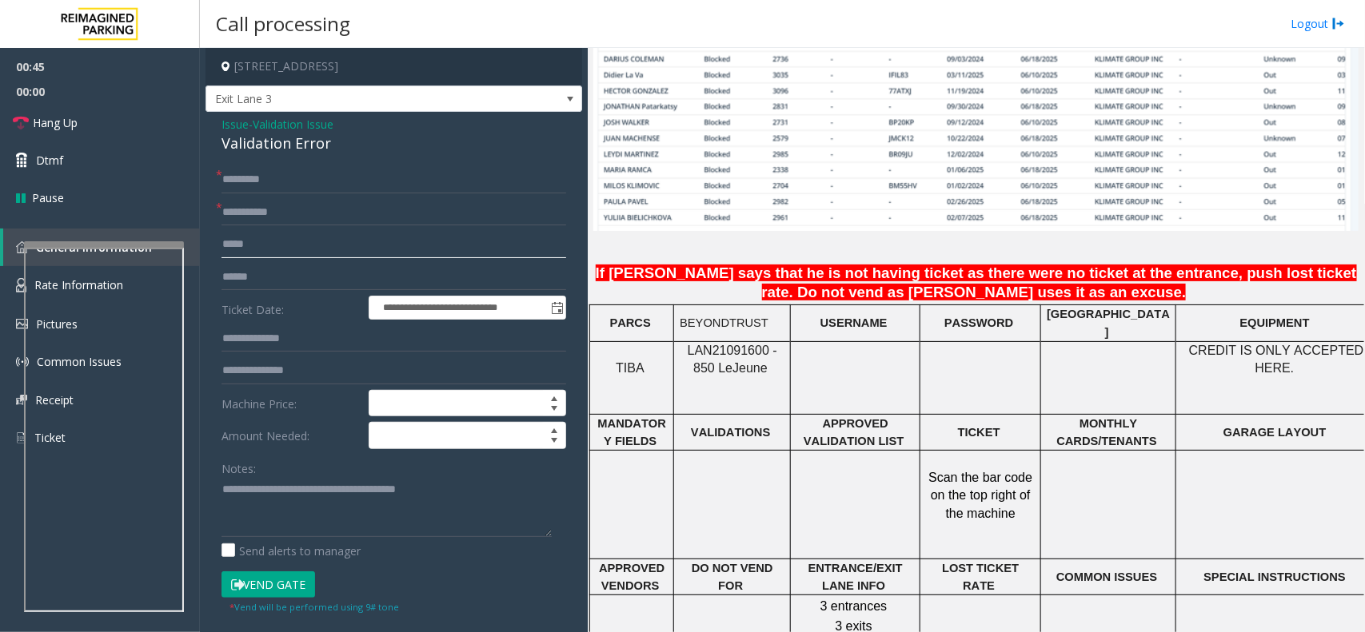
click at [324, 257] on input "text" at bounding box center [393, 244] width 345 height 27
click at [333, 265] on input "text" at bounding box center [393, 277] width 345 height 27
type input "*******"
drag, startPoint x: 222, startPoint y: 476, endPoint x: 241, endPoint y: 496, distance: 26.6
click at [241, 494] on div "Notes:" at bounding box center [393, 496] width 345 height 82
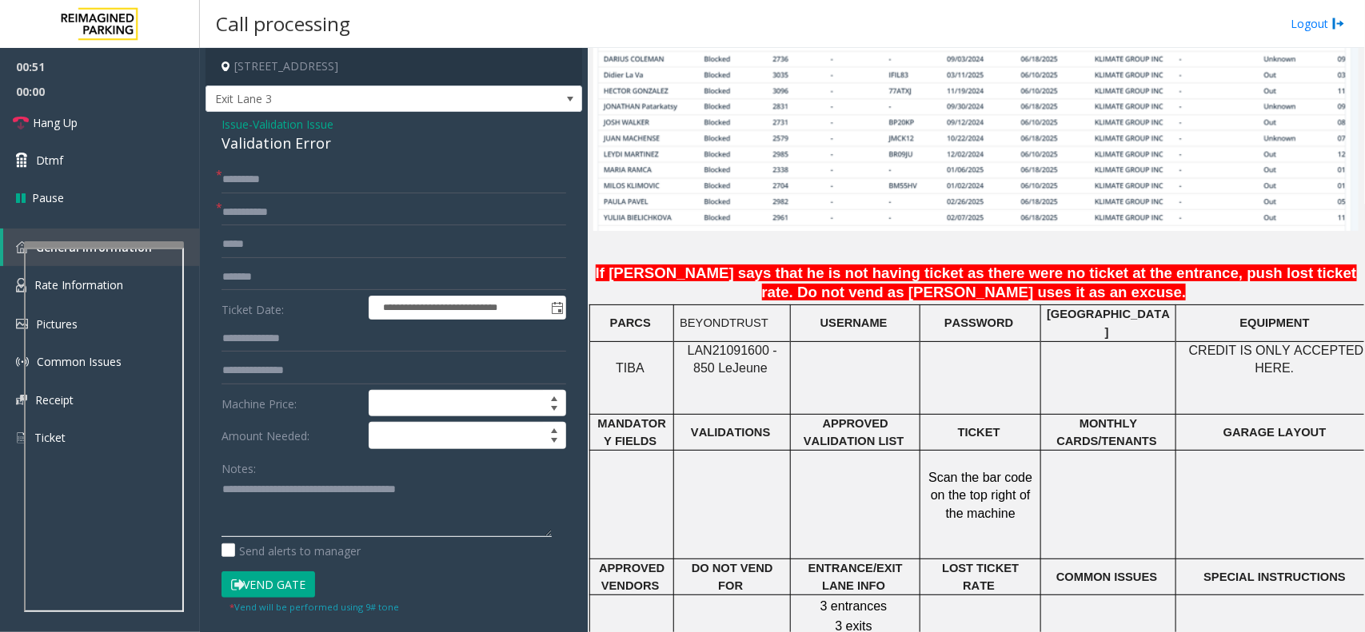
click at [228, 493] on textarea at bounding box center [386, 507] width 330 height 60
click at [224, 490] on textarea at bounding box center [386, 507] width 330 height 60
click at [277, 149] on div "Validation Error" at bounding box center [393, 144] width 345 height 22
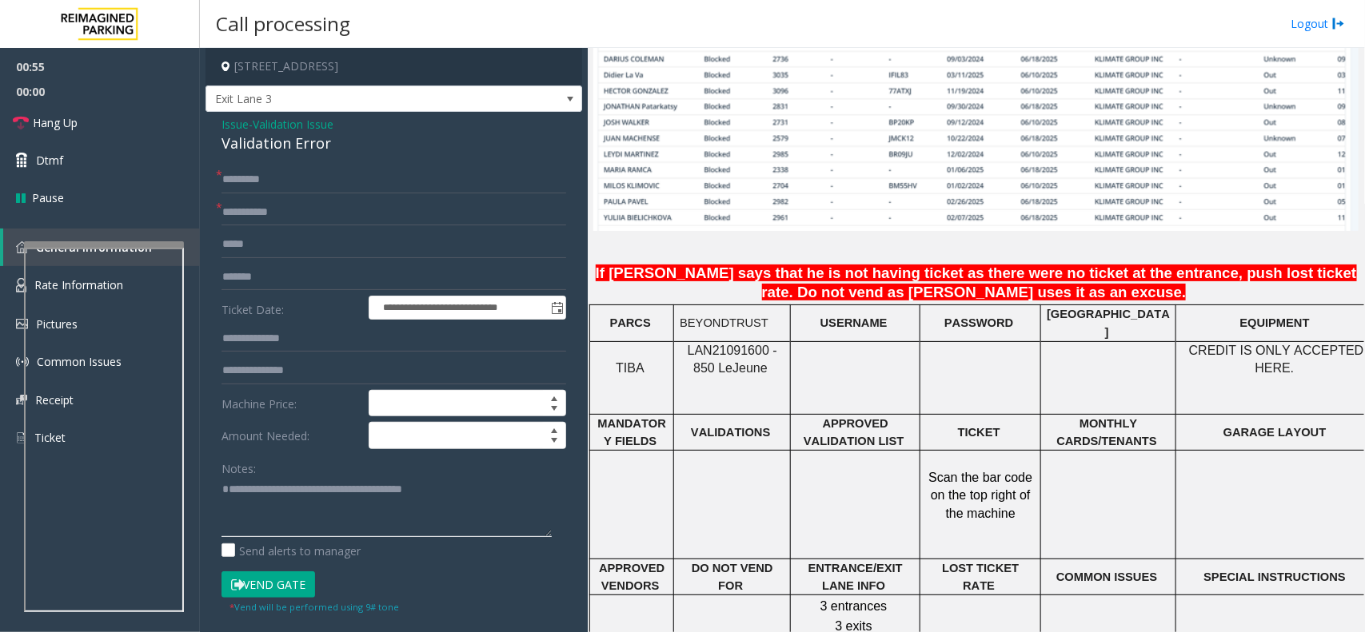
click at [245, 482] on textarea at bounding box center [386, 507] width 330 height 60
paste textarea "**********"
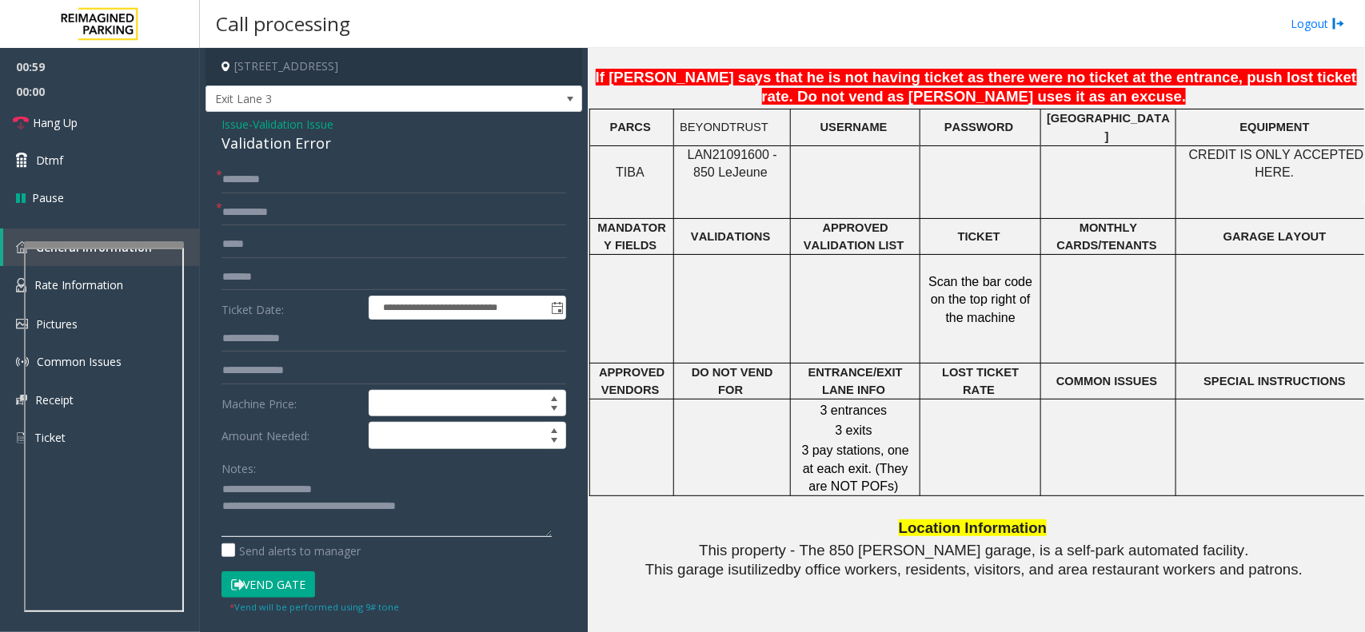
scroll to position [1599, 0]
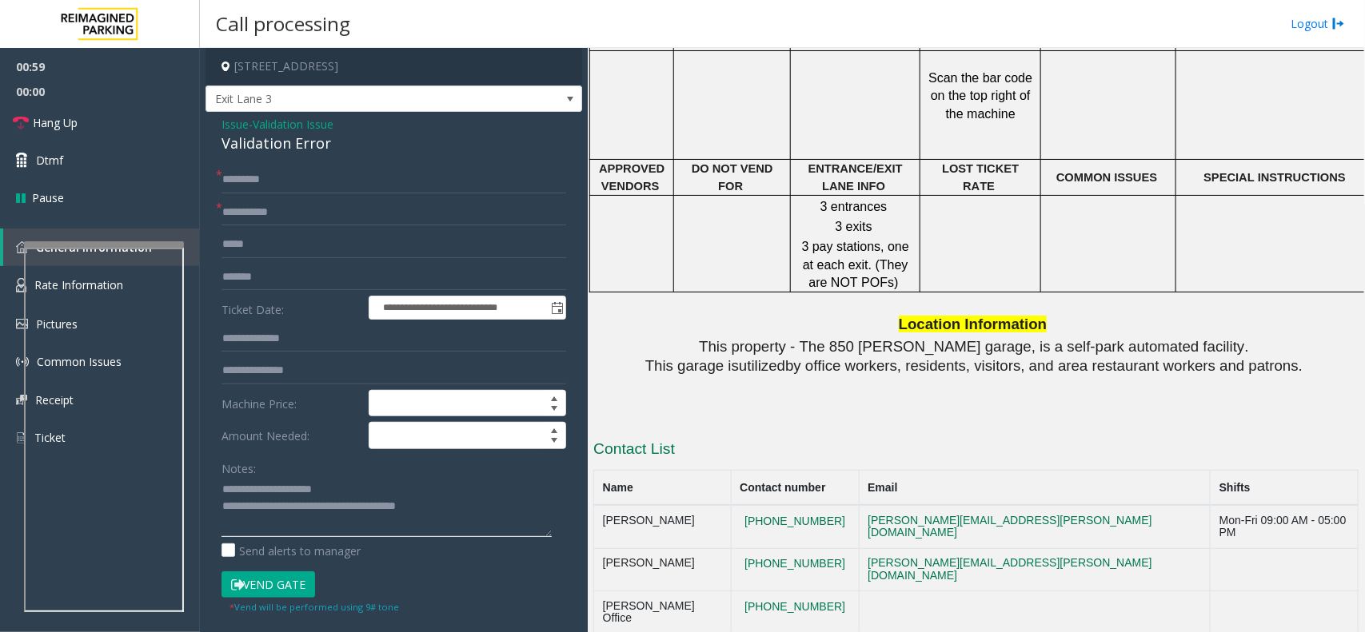
type textarea "**********"
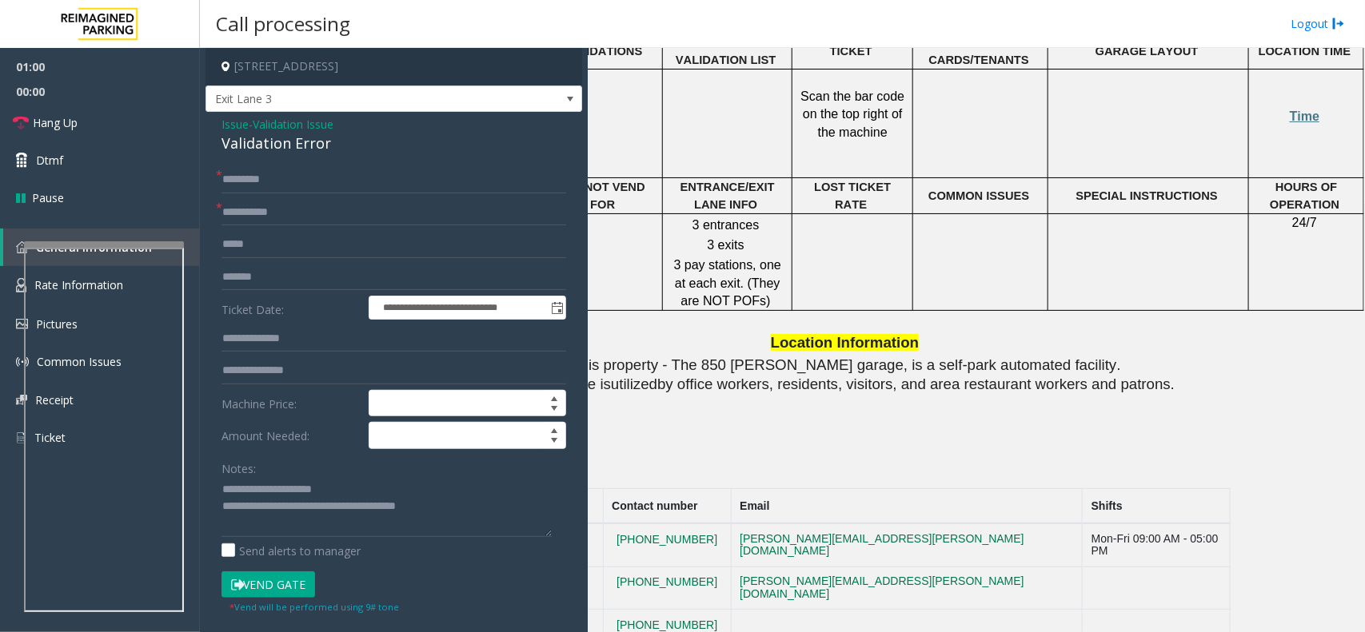
scroll to position [1524, 142]
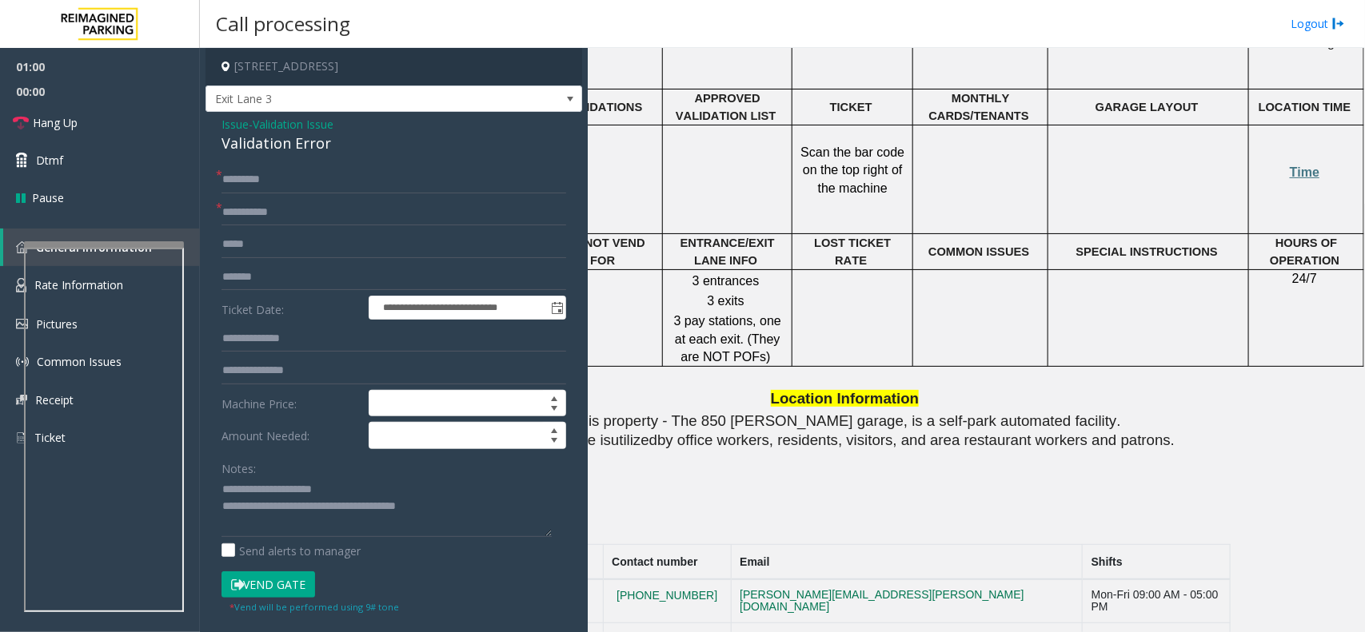
click at [1307, 156] on div "Time" at bounding box center [1306, 154] width 114 height 56
click at [1292, 165] on span "Time" at bounding box center [1304, 172] width 30 height 14
click at [316, 229] on form "**********" at bounding box center [393, 390] width 345 height 448
click at [324, 236] on input "text" at bounding box center [393, 244] width 345 height 27
type input "**********"
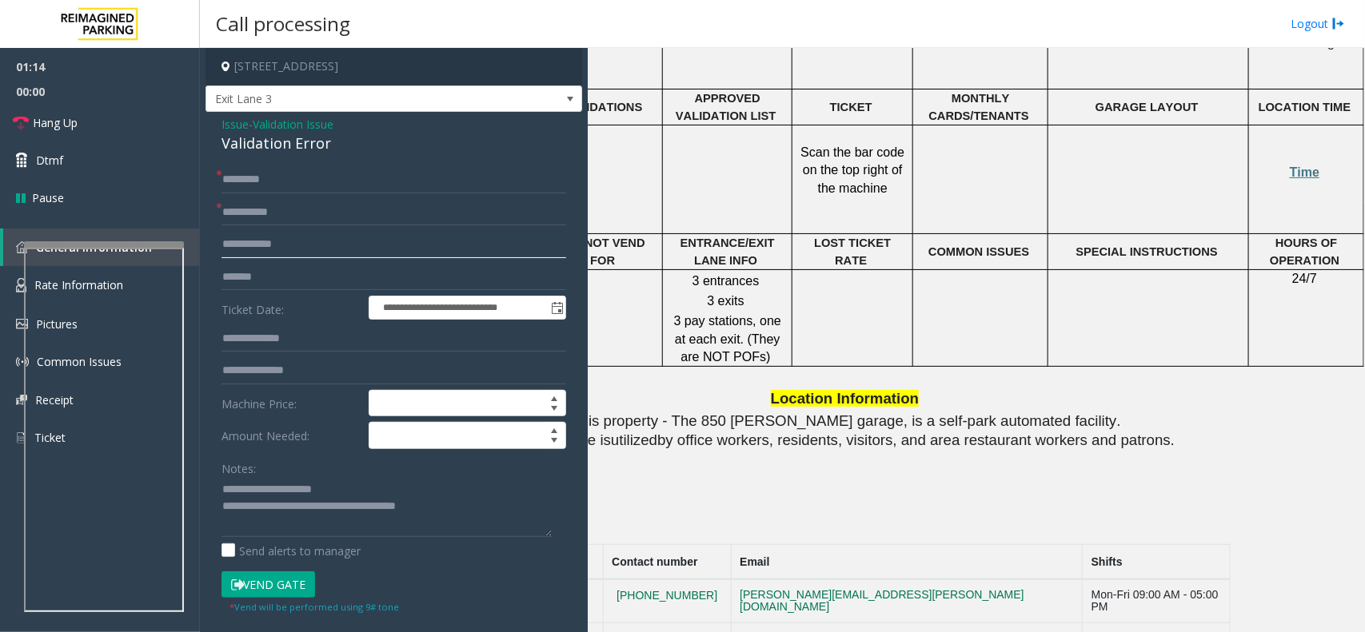
click at [221, 572] on button "Vend Gate" at bounding box center [268, 585] width 94 height 27
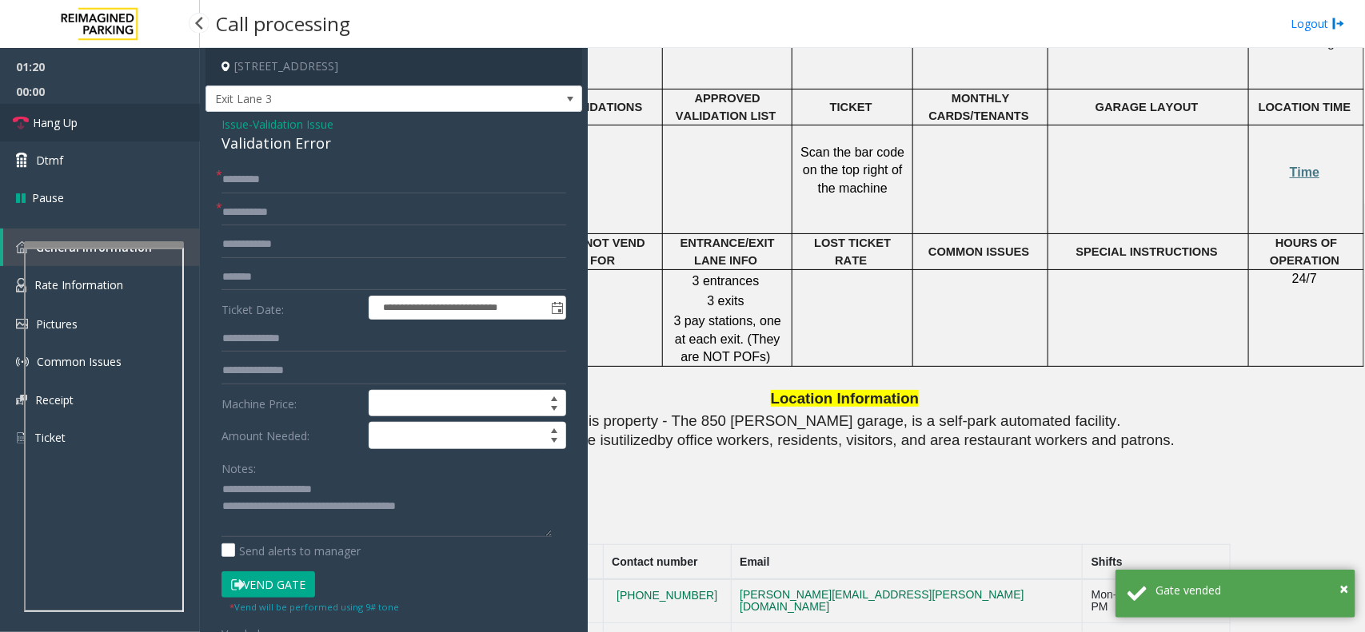
click at [114, 121] on link "Hang Up" at bounding box center [100, 123] width 200 height 38
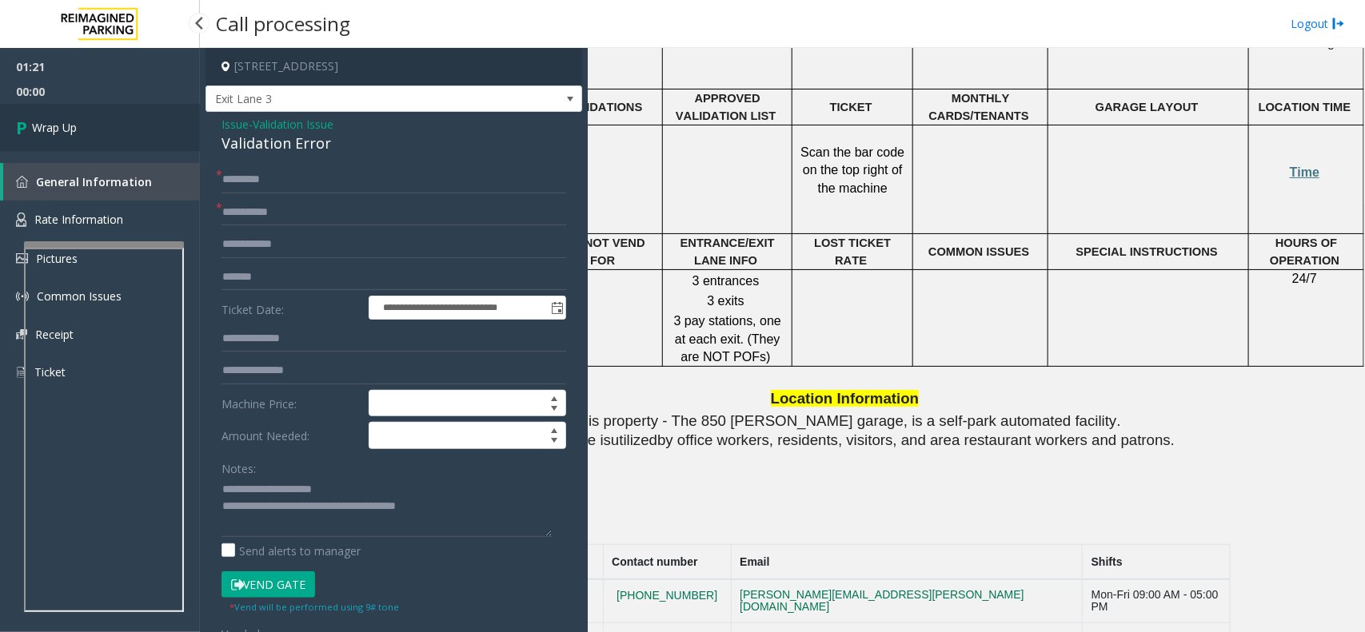
click at [114, 121] on link "Wrap Up" at bounding box center [100, 127] width 200 height 47
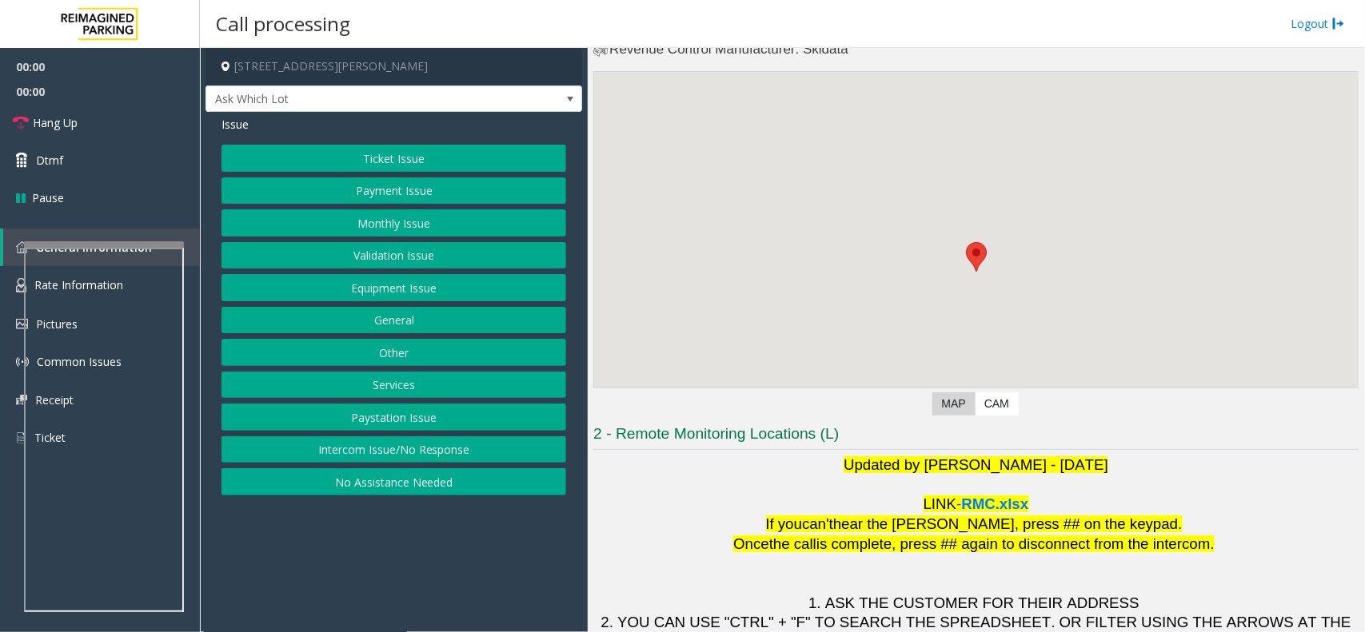
scroll to position [133, 0]
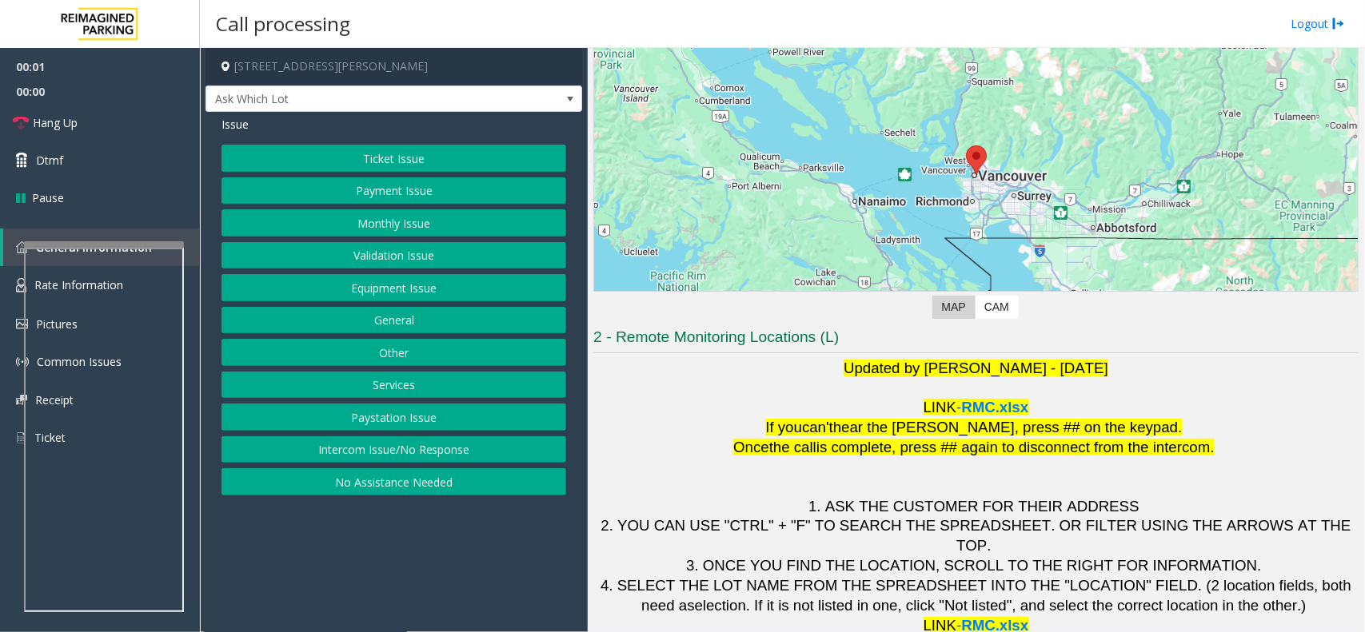
click at [980, 392] on p at bounding box center [975, 389] width 765 height 20
click at [1004, 408] on span "RMC.xlsx" at bounding box center [995, 407] width 67 height 17
click at [376, 448] on button "Intercom Issue/No Response" at bounding box center [393, 449] width 345 height 27
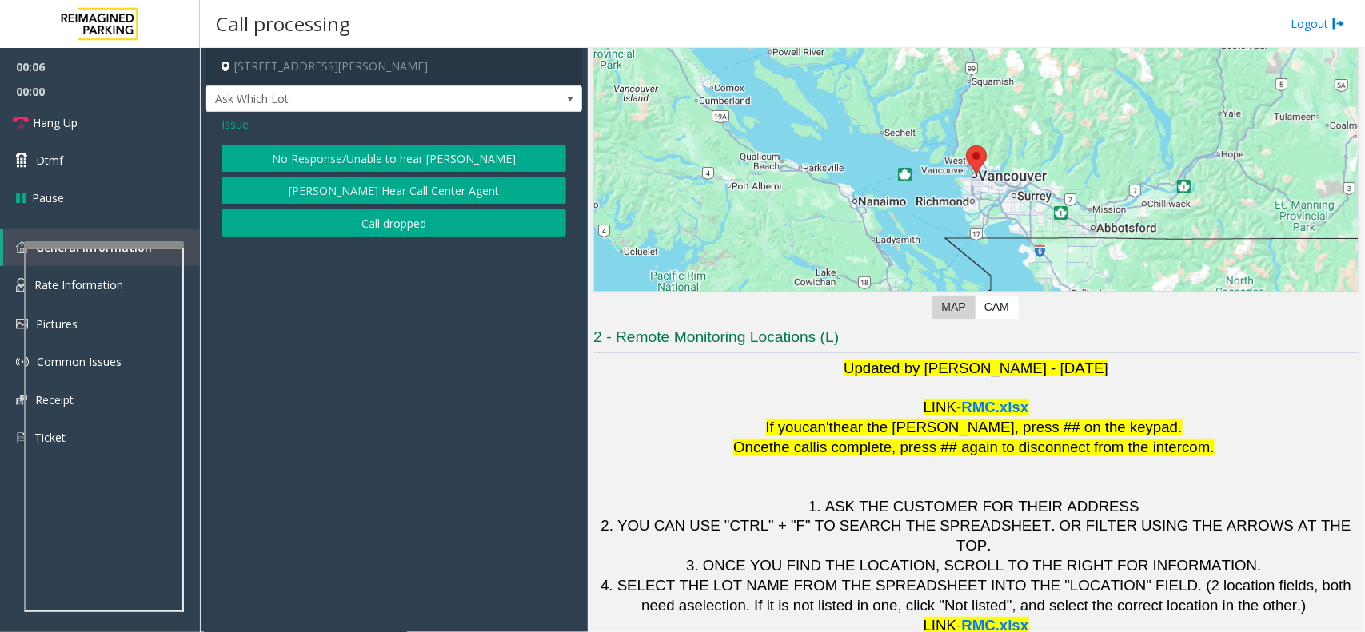
click at [326, 165] on button "No Response/Unable to hear [PERSON_NAME]" at bounding box center [393, 158] width 345 height 27
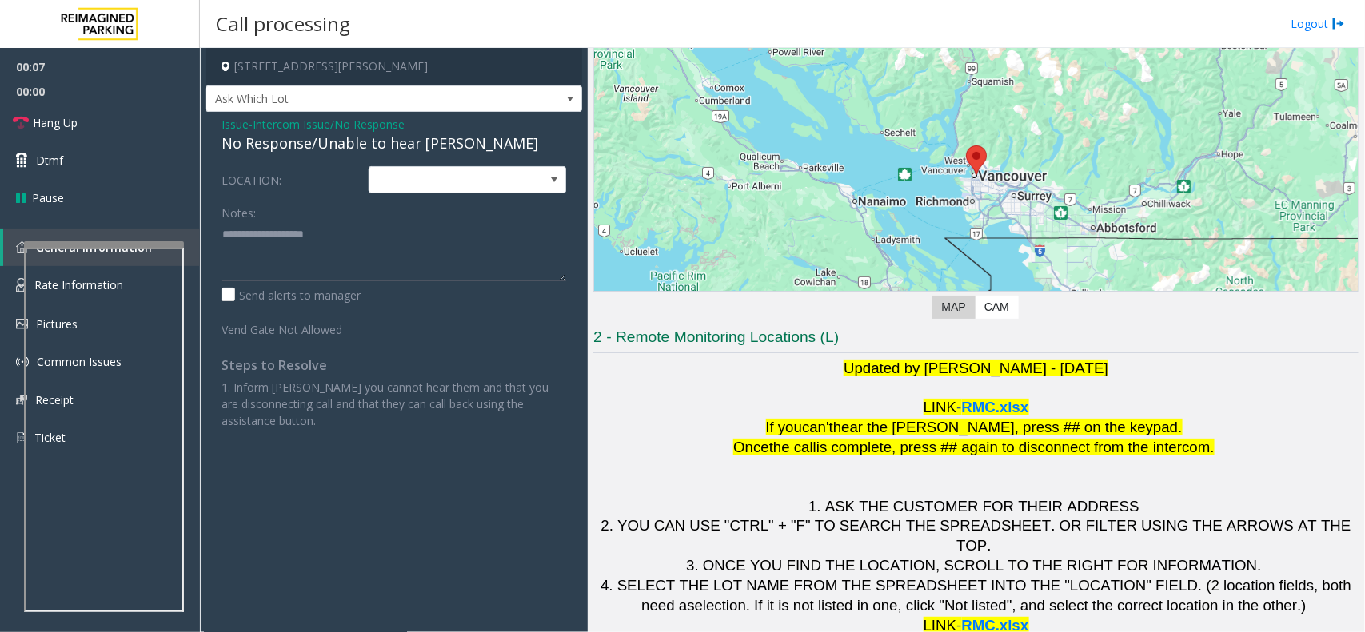
click at [320, 153] on div "No Response/Unable to hear [PERSON_NAME]" at bounding box center [393, 144] width 345 height 22
click at [326, 264] on textarea at bounding box center [393, 251] width 345 height 60
type textarea "**********"
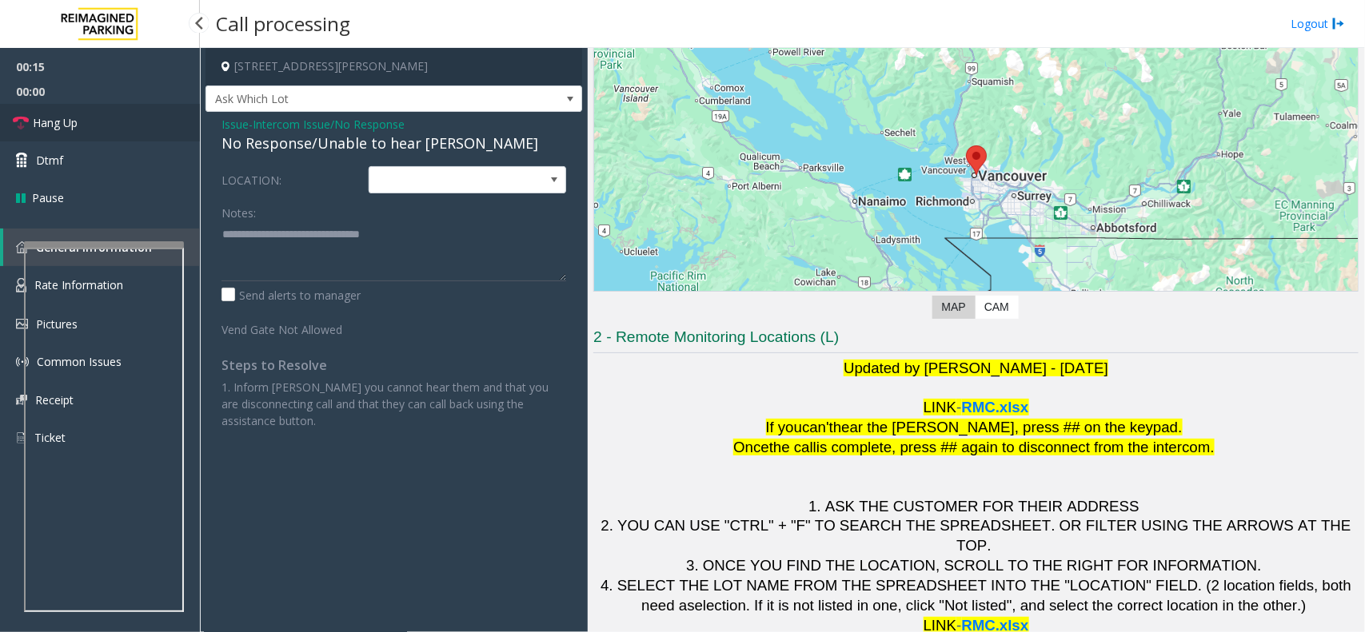
click at [102, 122] on link "Hang Up" at bounding box center [100, 123] width 200 height 38
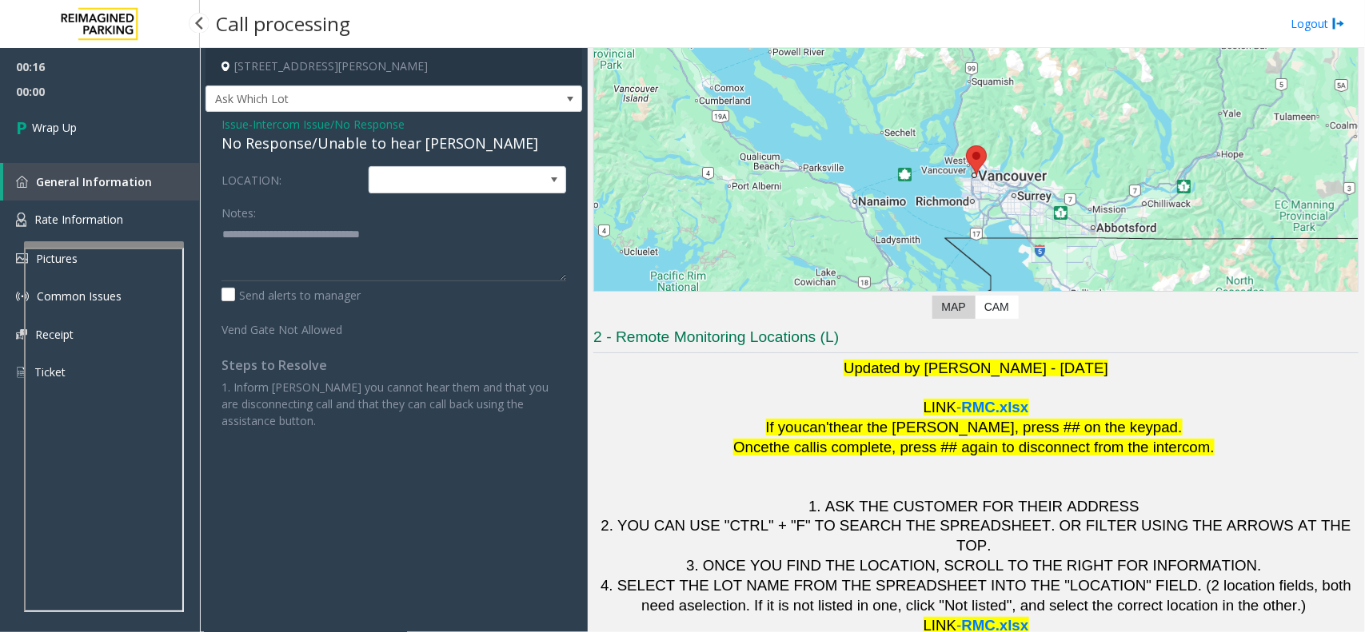
click at [102, 122] on link "Wrap Up" at bounding box center [100, 127] width 200 height 47
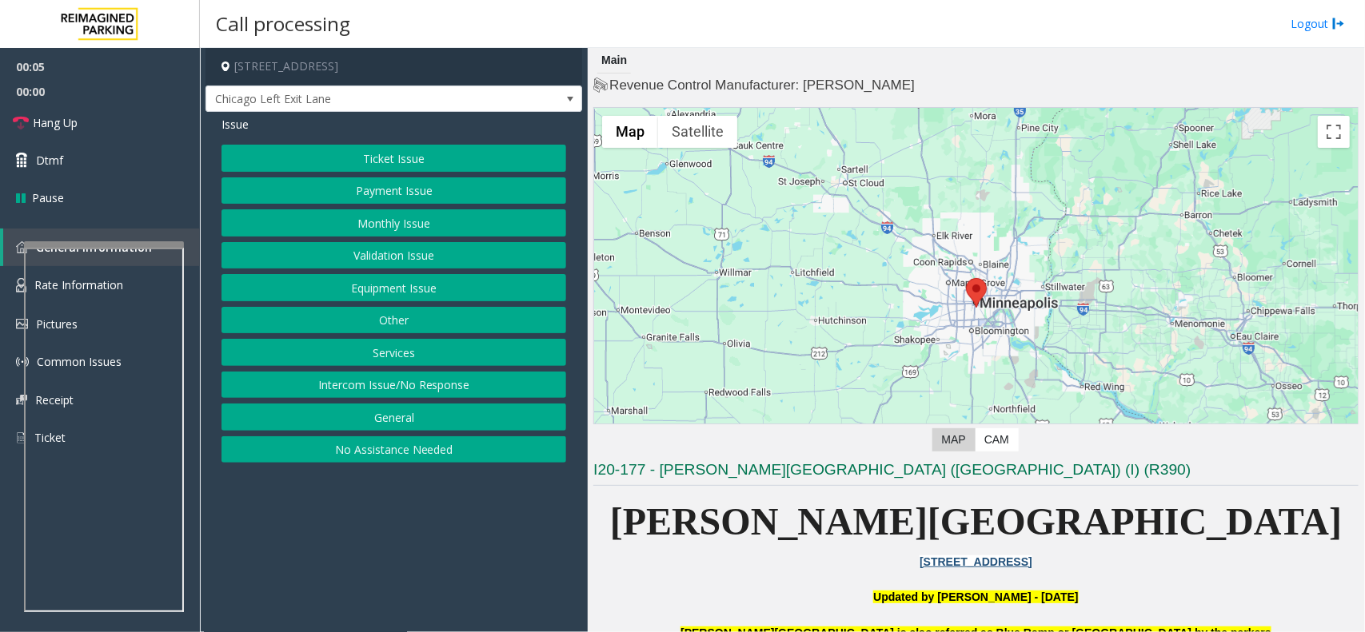
click at [361, 229] on button "Monthly Issue" at bounding box center [393, 222] width 345 height 27
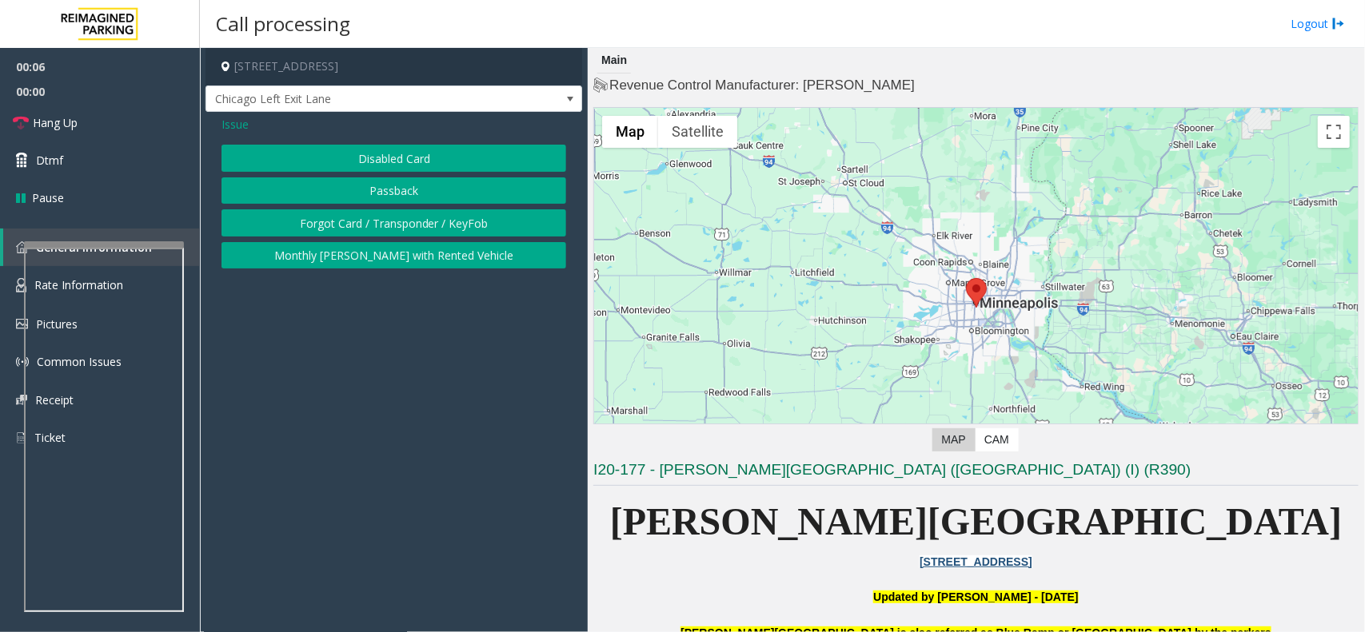
click at [330, 161] on button "Disabled Card" at bounding box center [393, 158] width 345 height 27
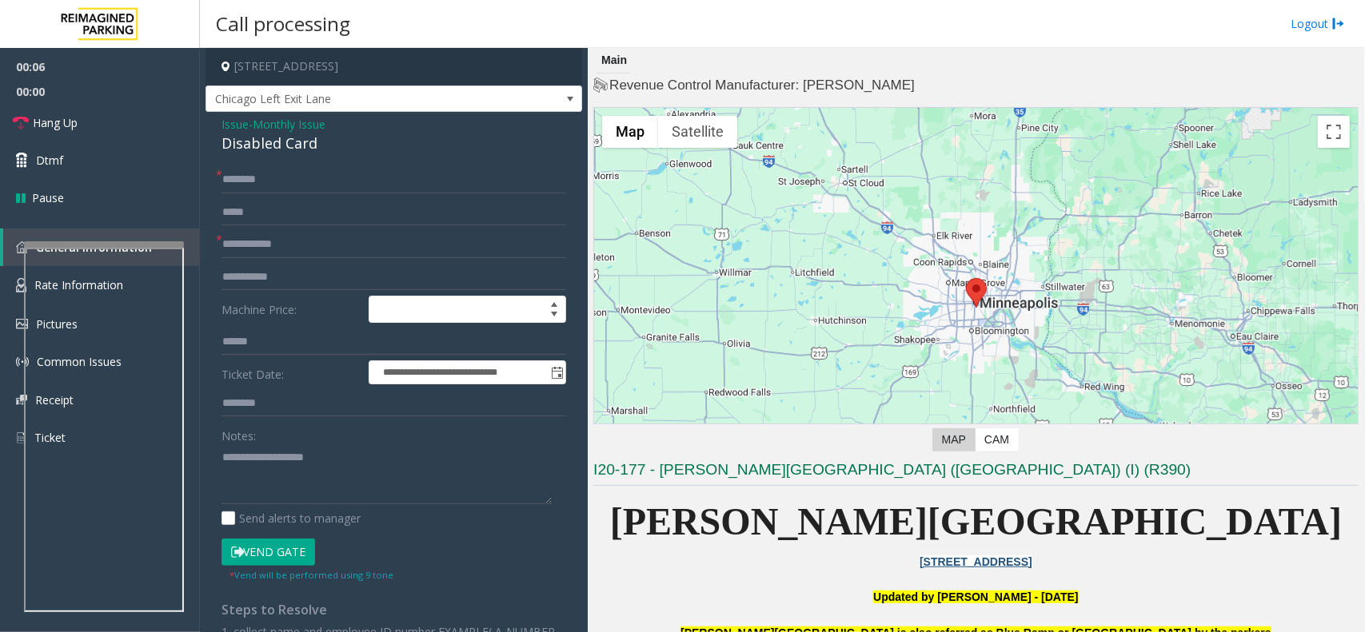
click at [281, 133] on div "Disabled Card" at bounding box center [393, 144] width 345 height 22
paste textarea "**********"
type textarea "**********"
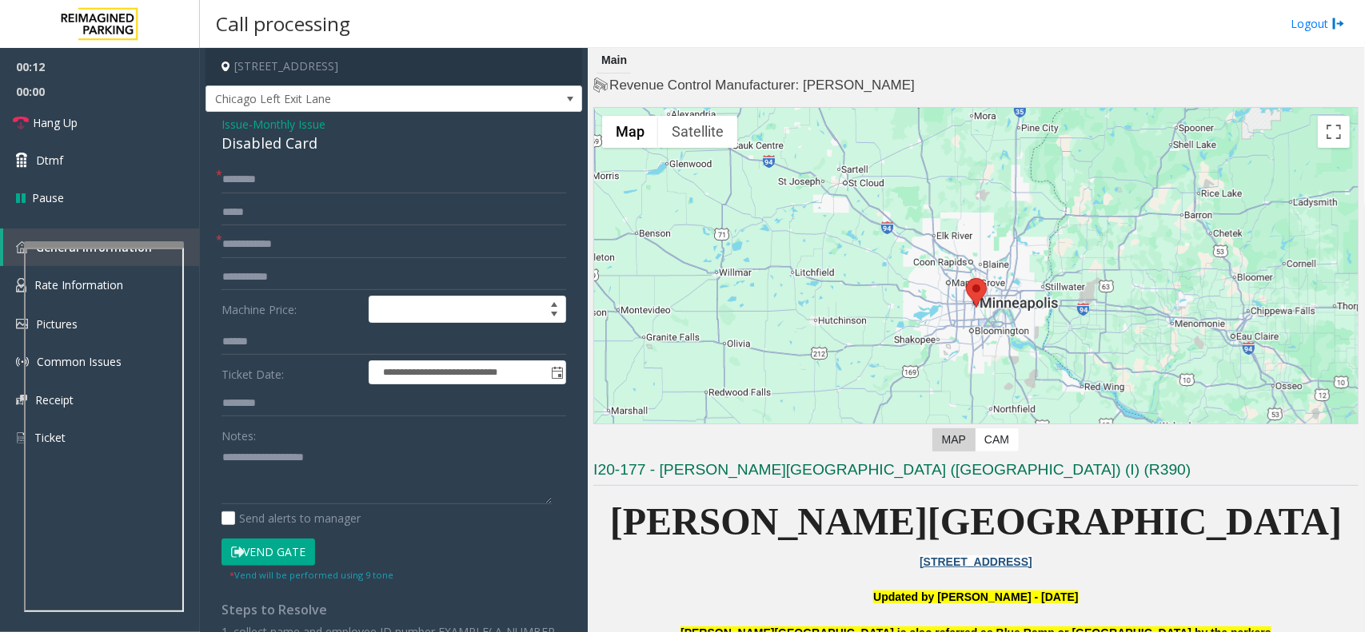
click at [332, 261] on form "**********" at bounding box center [393, 374] width 345 height 416
click at [325, 242] on input "text" at bounding box center [393, 244] width 345 height 27
type input "**"
click at [289, 180] on input "text" at bounding box center [393, 179] width 345 height 27
click at [289, 545] on button "Vend Gate" at bounding box center [268, 552] width 94 height 27
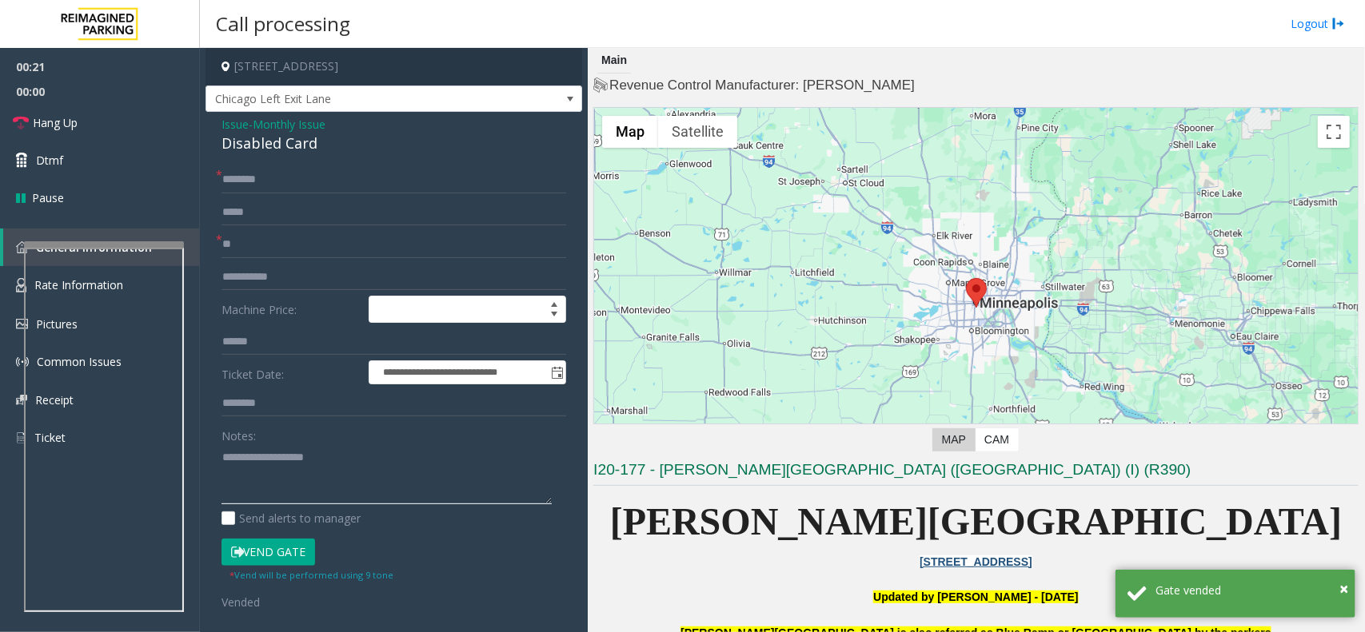
paste textarea "**********"
click at [293, 497] on textarea at bounding box center [386, 474] width 330 height 60
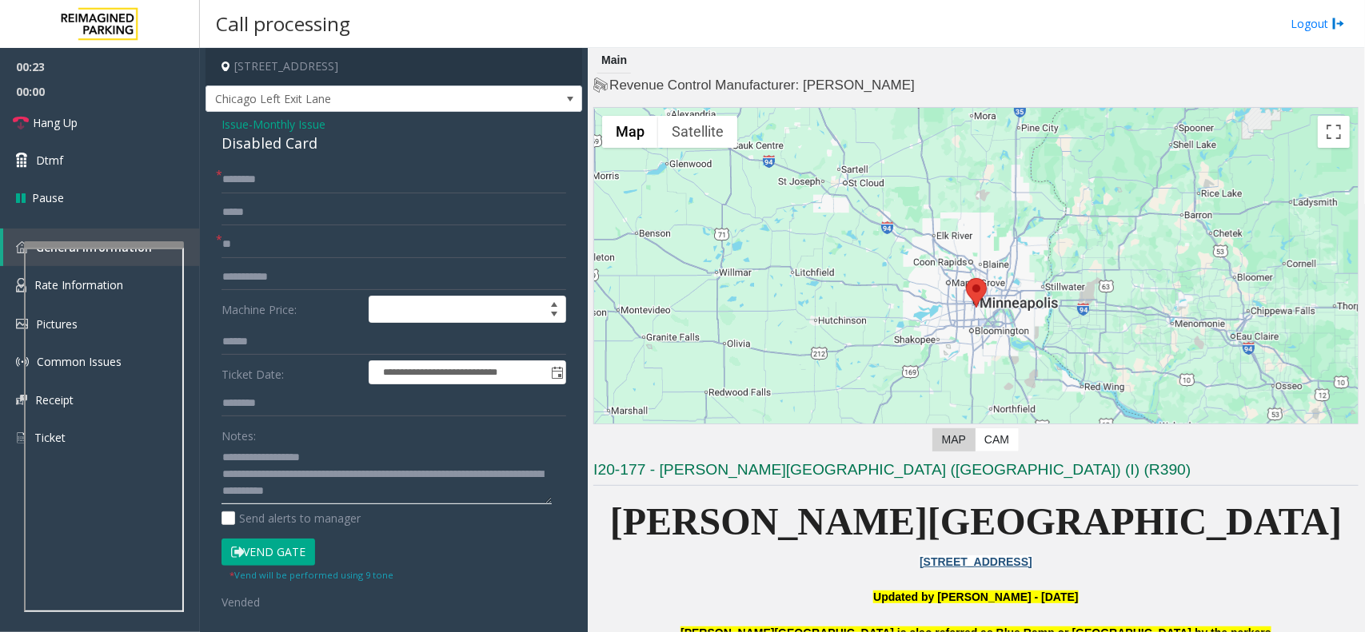
click at [293, 497] on textarea at bounding box center [386, 474] width 330 height 60
drag, startPoint x: 281, startPoint y: 488, endPoint x: 290, endPoint y: 488, distance: 8.8
click at [290, 488] on textarea at bounding box center [386, 474] width 330 height 60
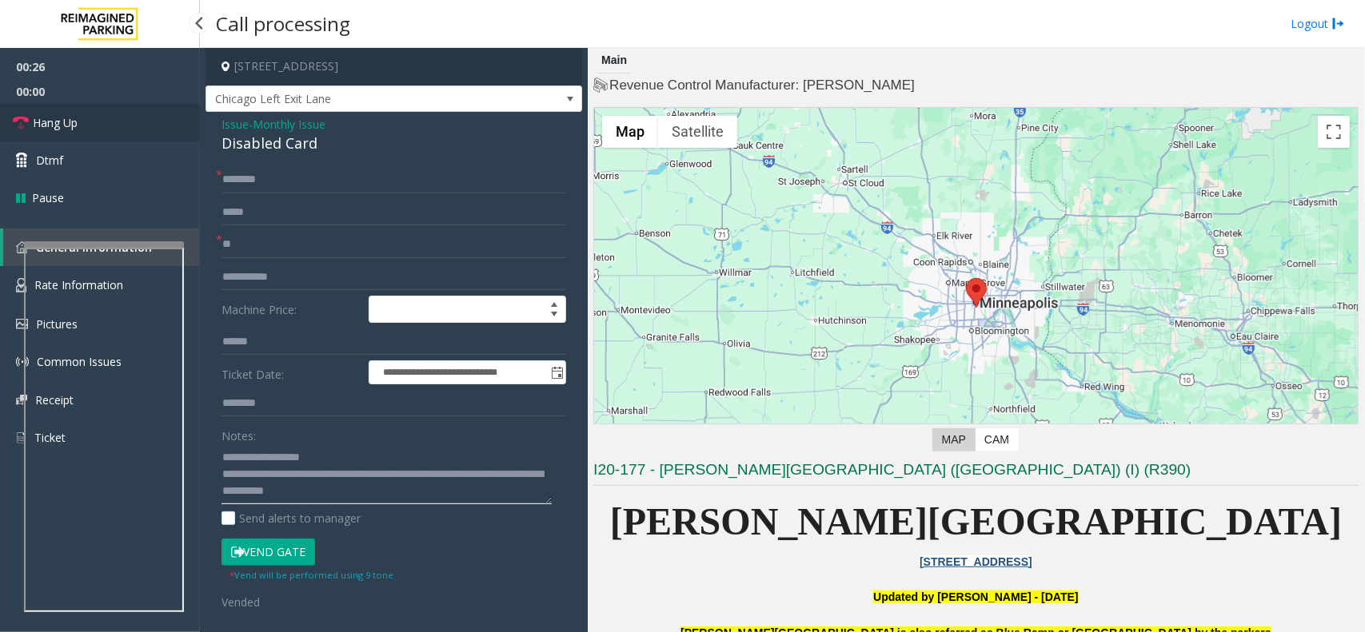
type textarea "**********"
click at [94, 126] on link "Hang Up" at bounding box center [100, 123] width 200 height 38
click at [232, 181] on input "text" at bounding box center [393, 179] width 345 height 27
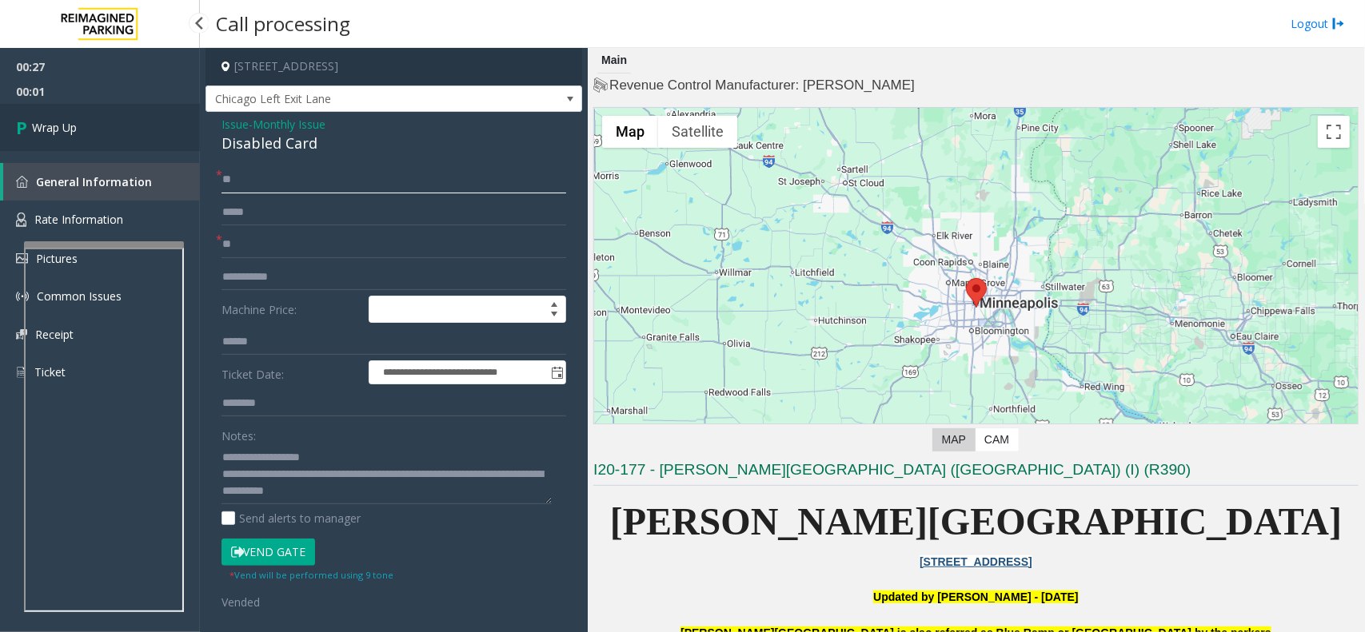
type input "**"
click at [117, 130] on link "Wrap Up" at bounding box center [100, 127] width 200 height 47
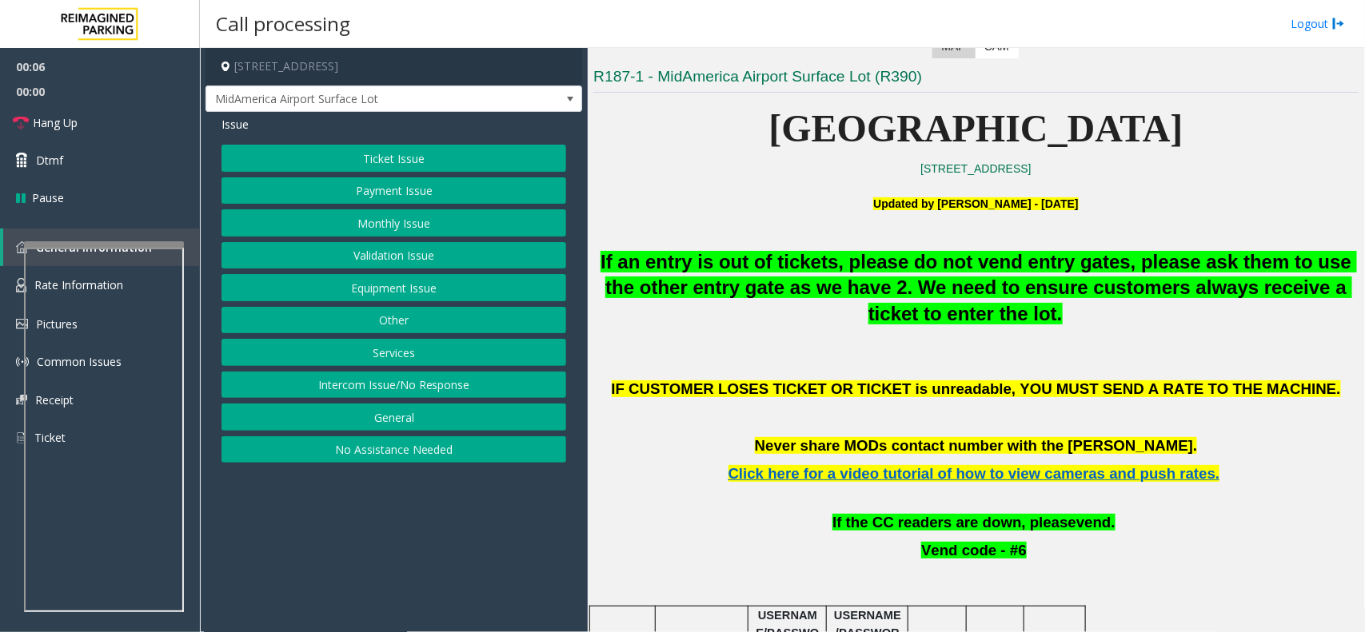
scroll to position [400, 0]
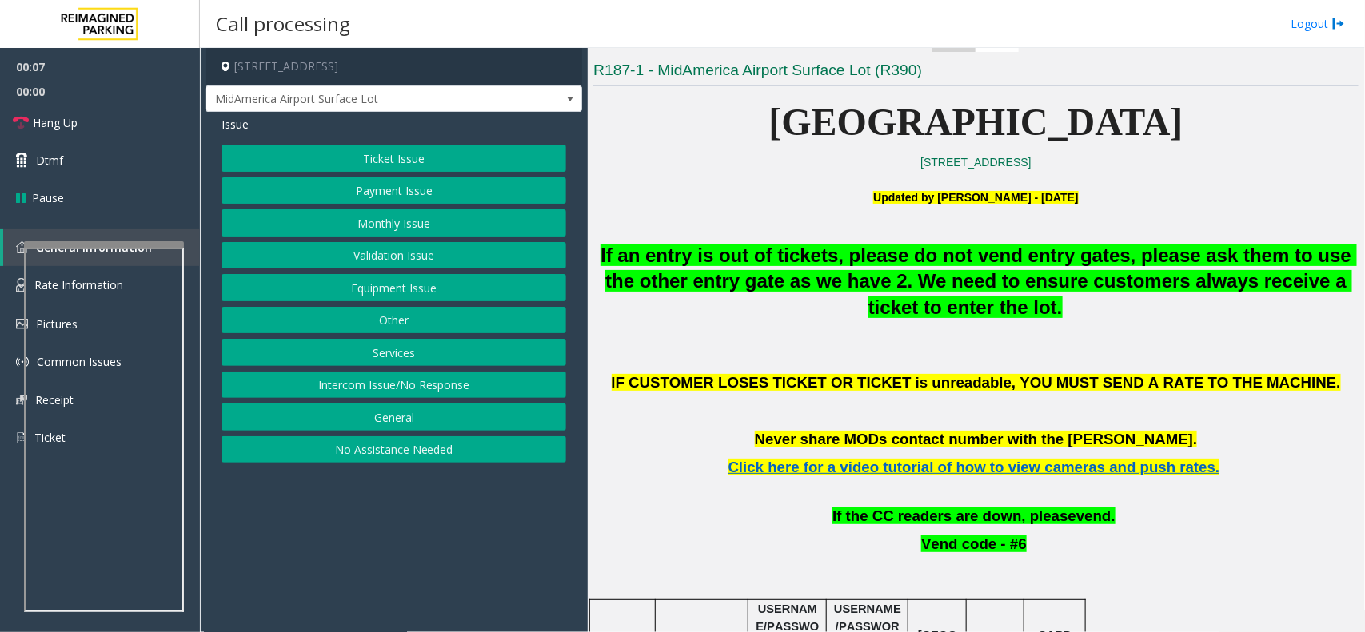
click at [814, 110] on span "[GEOGRAPHIC_DATA]" at bounding box center [976, 122] width 414 height 42
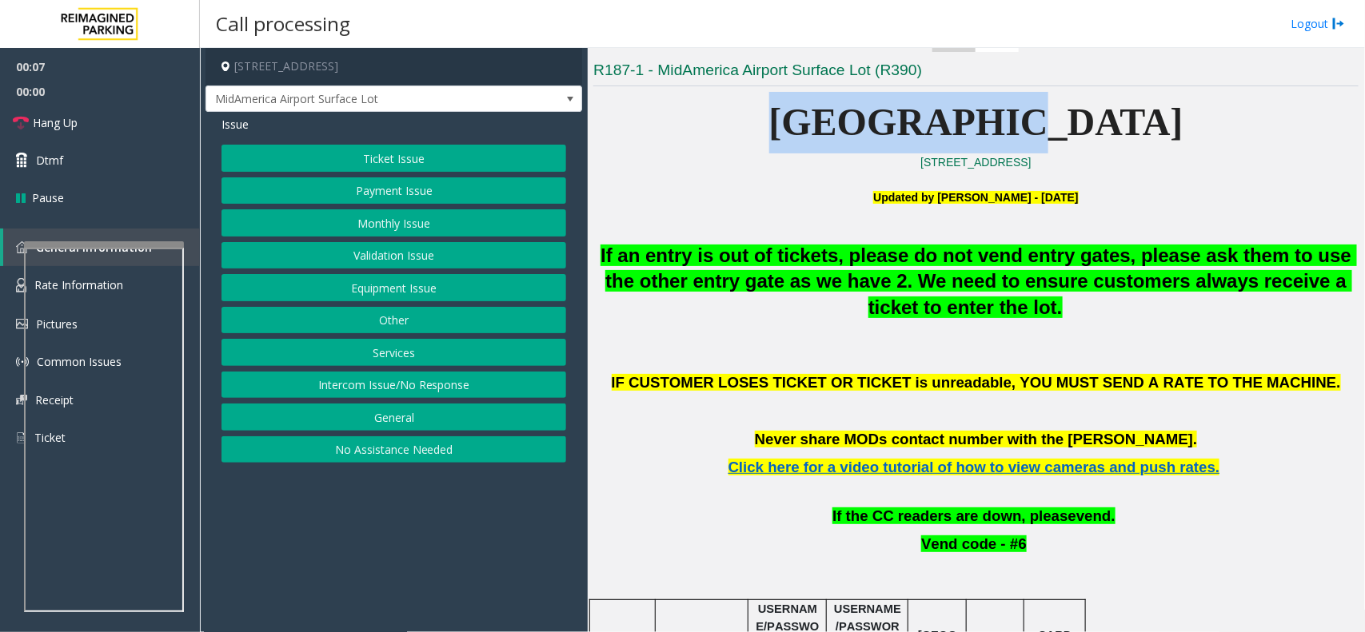
click at [814, 110] on span "[GEOGRAPHIC_DATA]" at bounding box center [976, 122] width 414 height 42
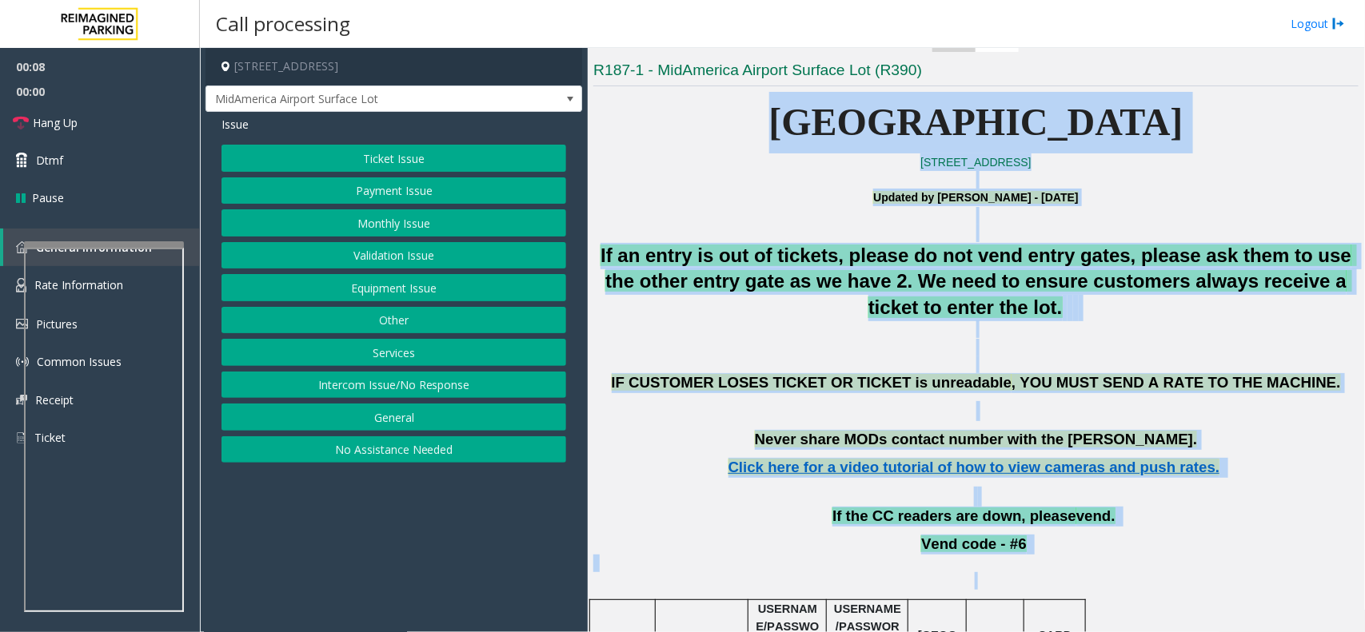
drag, startPoint x: 814, startPoint y: 110, endPoint x: 1173, endPoint y: 588, distance: 598.3
click at [1173, 588] on p at bounding box center [975, 581] width 765 height 18
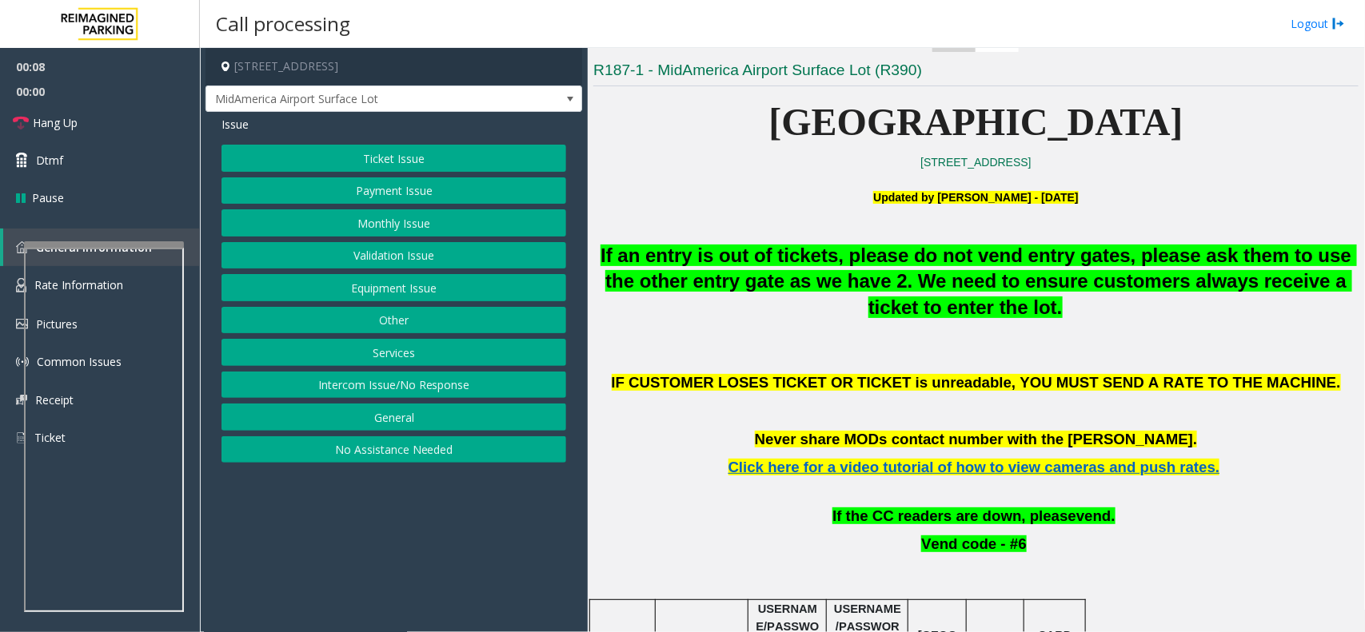
click at [1173, 588] on p at bounding box center [975, 581] width 765 height 18
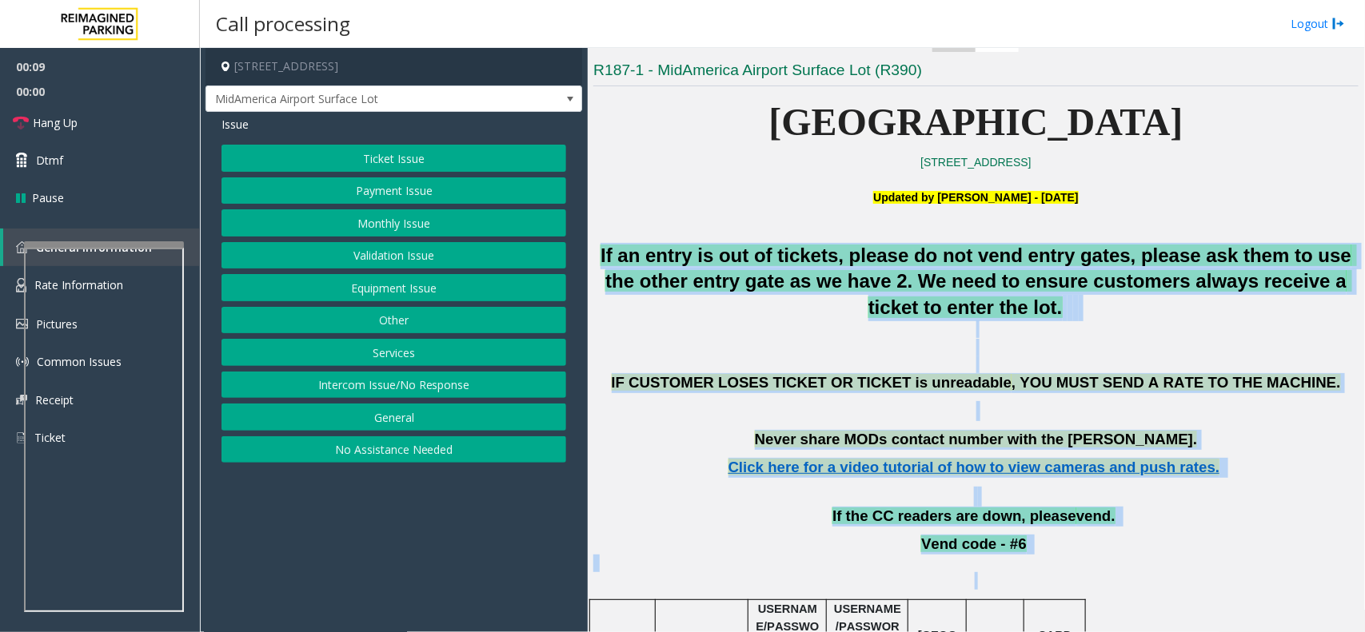
drag, startPoint x: 1173, startPoint y: 588, endPoint x: 725, endPoint y: 312, distance: 526.5
click at [725, 312] on p "If an entry is out of tickets, please do not vend entry gates, please ask them …" at bounding box center [975, 282] width 765 height 78
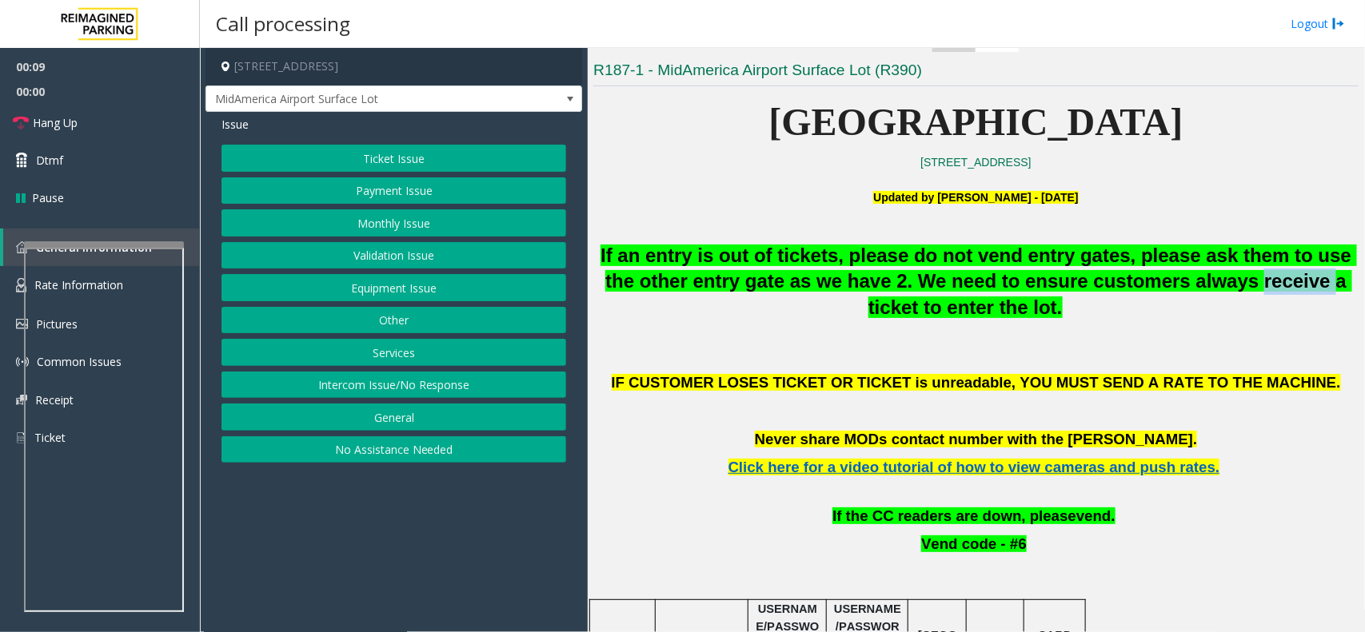
click at [725, 312] on p "If an entry is out of tickets, please do not vend entry gates, please ask them …" at bounding box center [975, 282] width 765 height 78
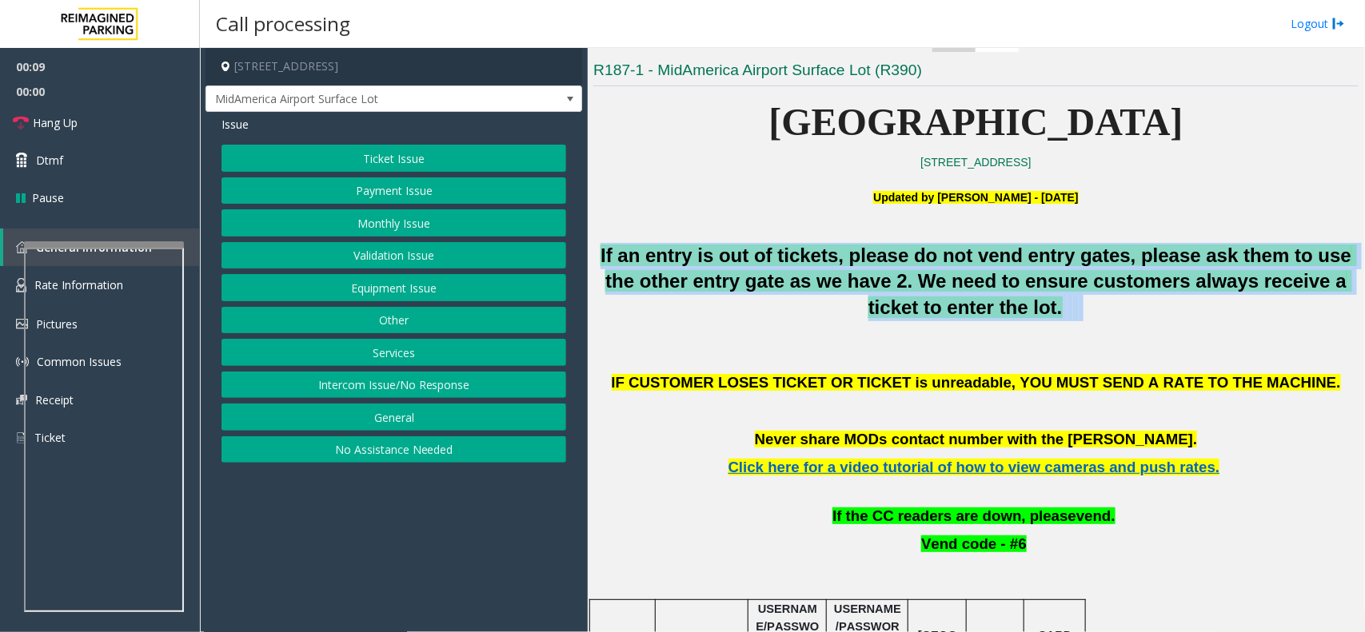
click at [725, 312] on p "If an entry is out of tickets, please do not vend entry gates, please ask them …" at bounding box center [975, 282] width 765 height 78
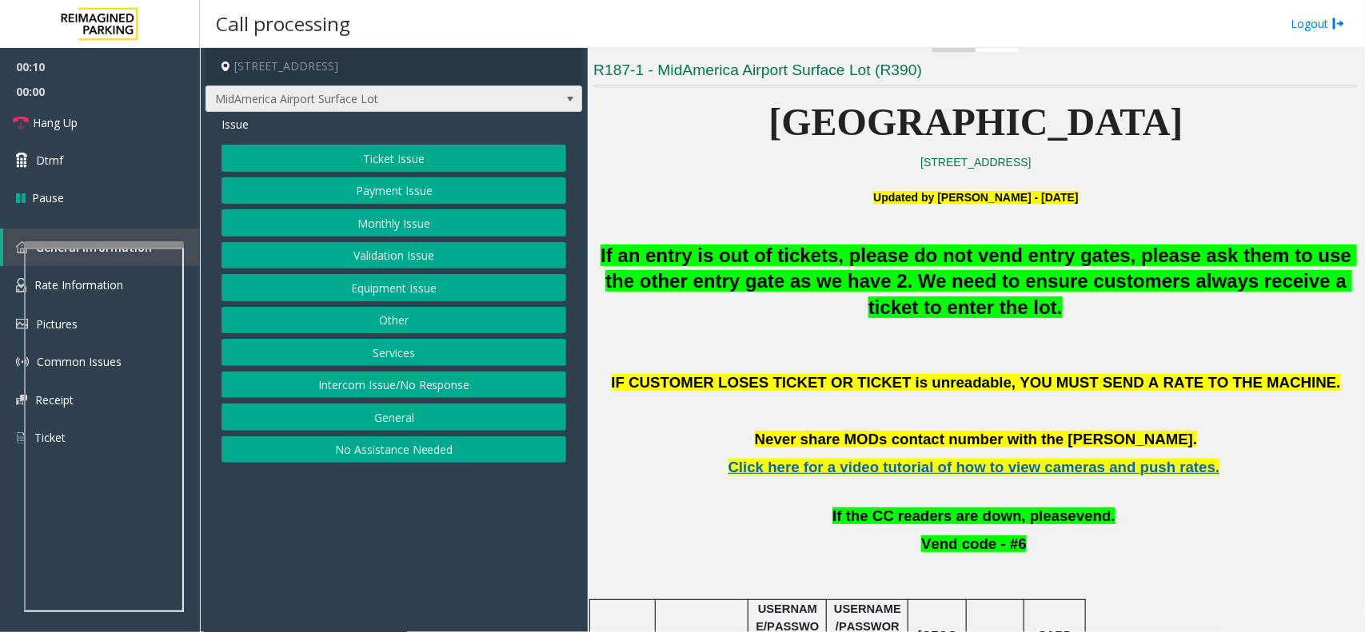
click at [433, 94] on span "MidAmerica Airport Surface Lot" at bounding box center [356, 99] width 300 height 26
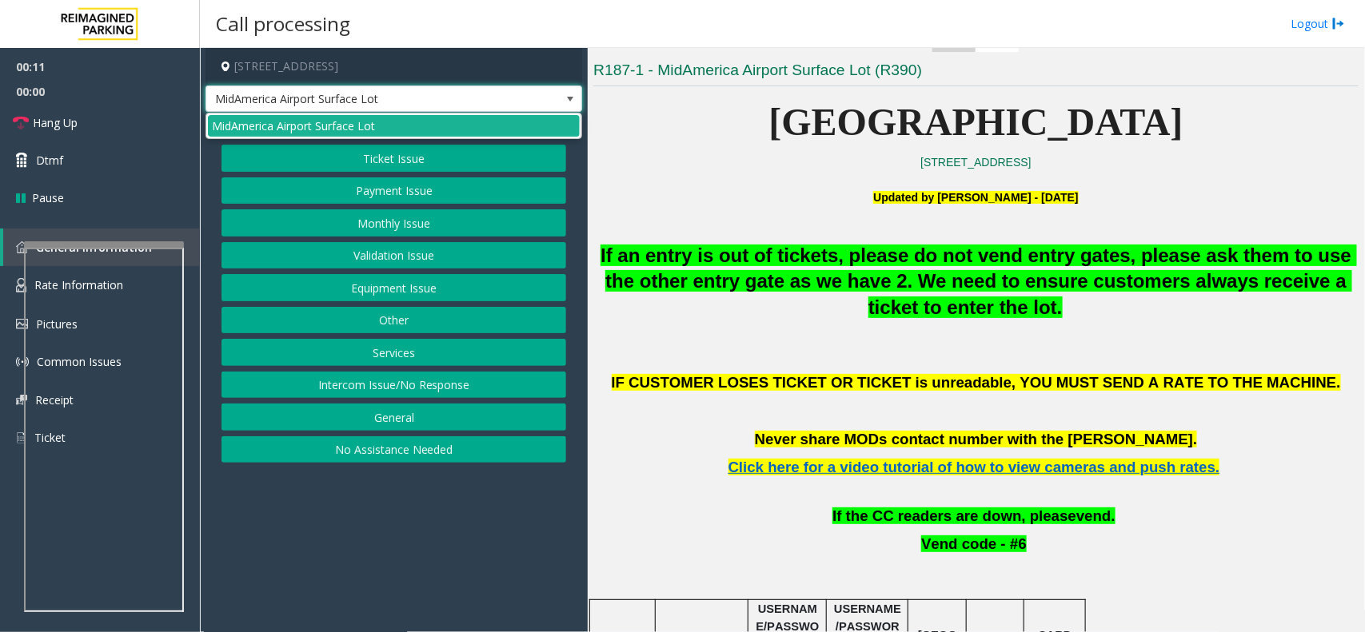
click at [433, 94] on span "MidAmerica Airport Surface Lot" at bounding box center [356, 99] width 300 height 26
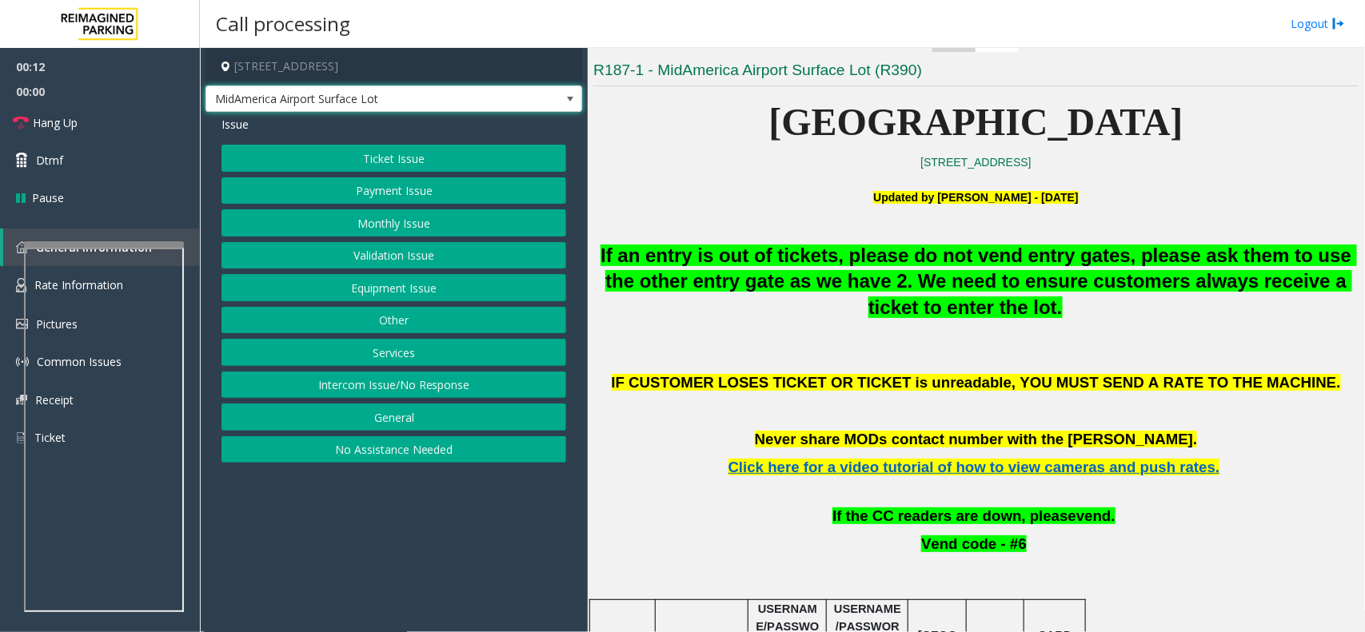
click at [771, 245] on span "If an entry is out of tickets, please do not vend entry gates, please ask them …" at bounding box center [978, 282] width 756 height 74
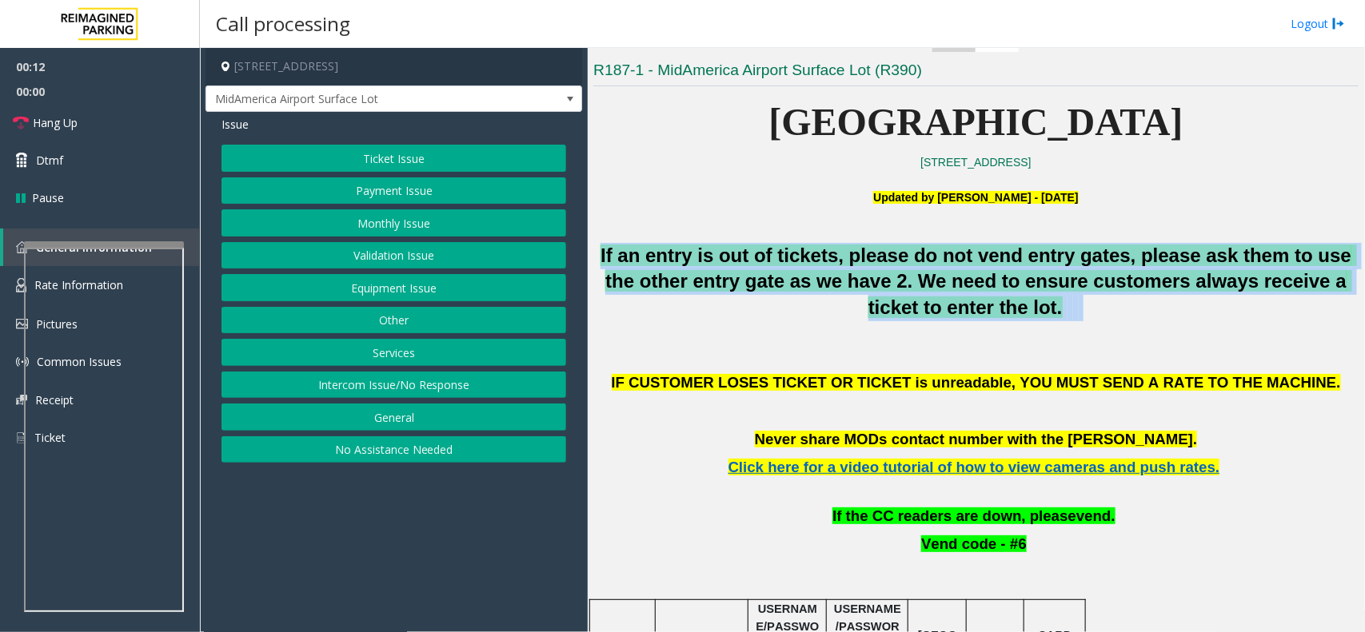
click at [771, 245] on span "If an entry is out of tickets, please do not vend entry gates, please ask them …" at bounding box center [978, 282] width 756 height 74
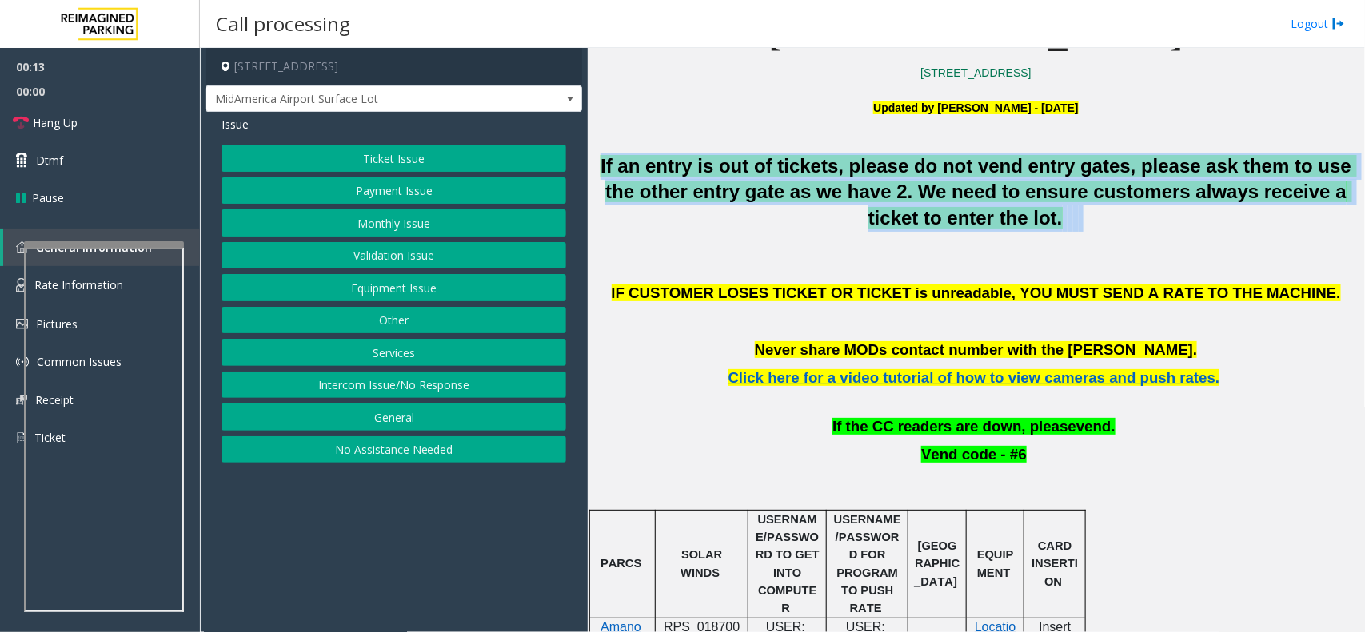
scroll to position [600, 0]
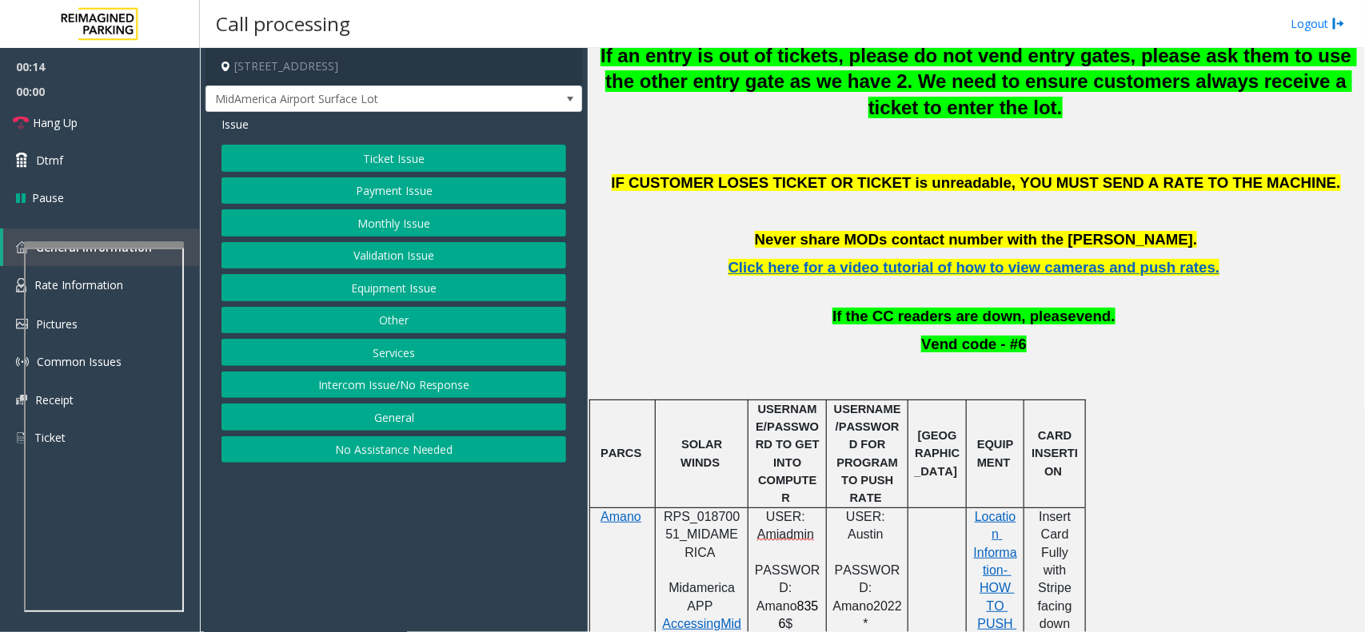
click at [612, 447] on span "PARCS" at bounding box center [620, 453] width 41 height 13
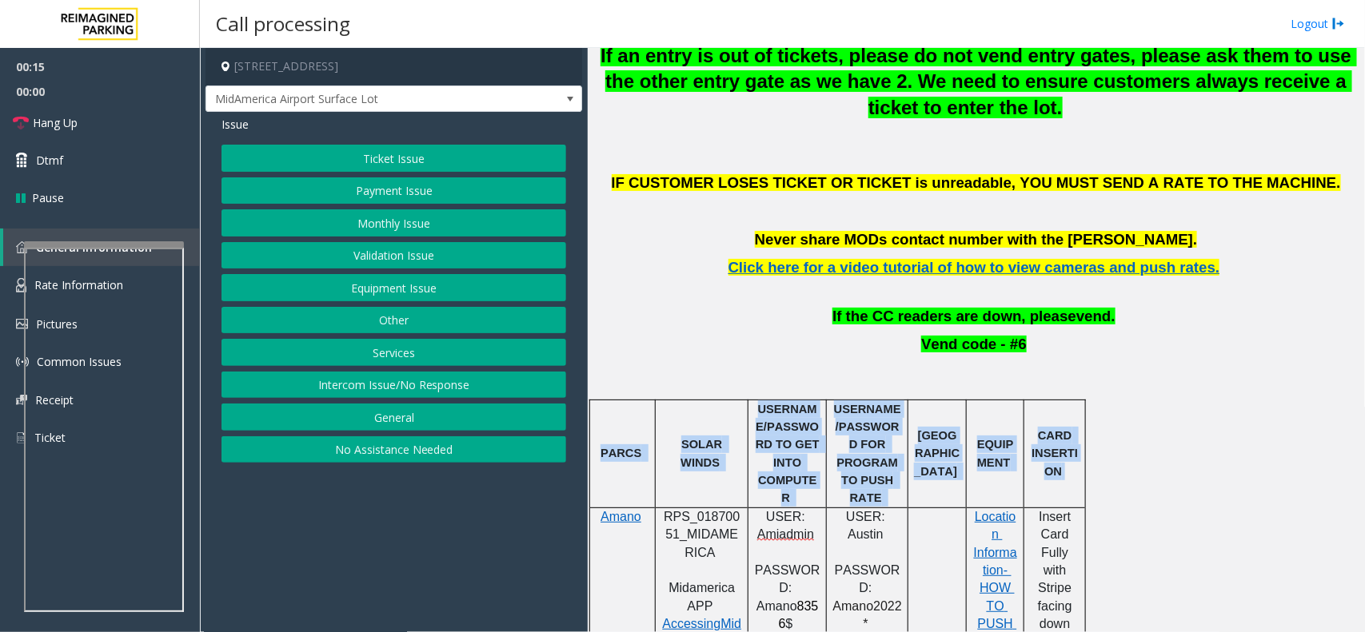
drag, startPoint x: 612, startPoint y: 438, endPoint x: 1055, endPoint y: 460, distance: 443.4
click at [1055, 460] on tr "PARCS SOLAR WINDS USERNAME/PASSWORD TO GET INTO COMPUTER USERNAME/PASSWORD FOR …" at bounding box center [838, 454] width 496 height 108
click at [1055, 460] on span "CARD INSERTION" at bounding box center [1054, 453] width 46 height 49
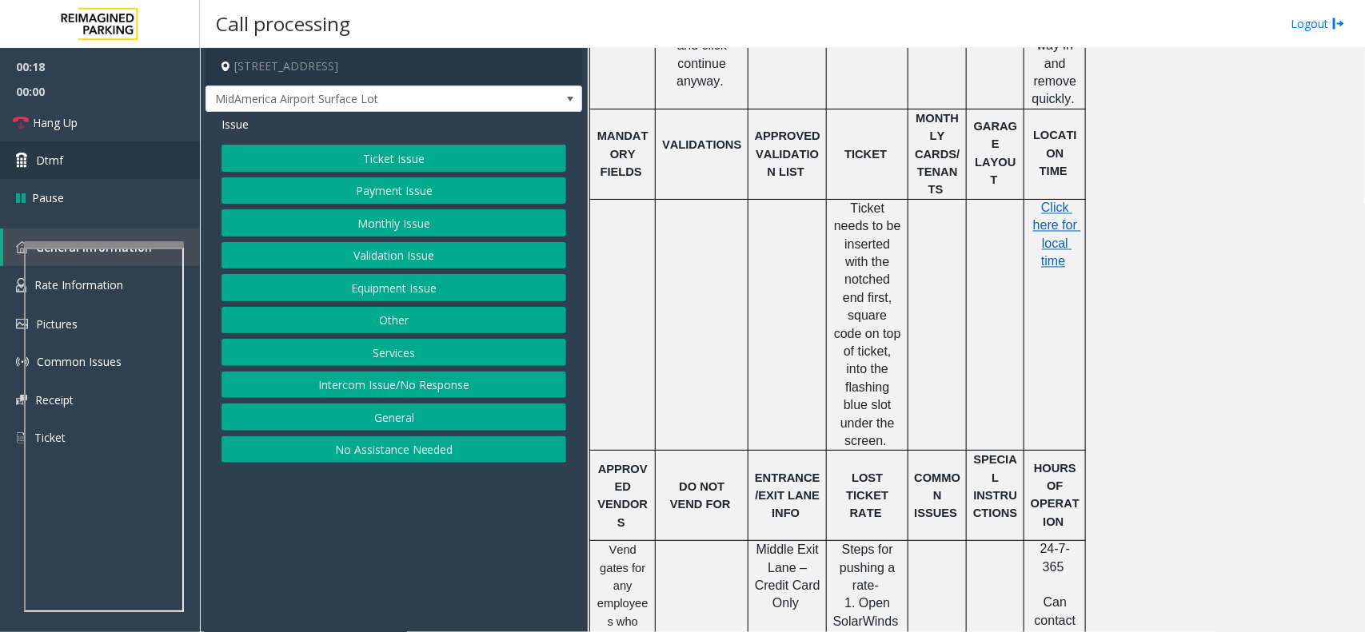
scroll to position [1287, 0]
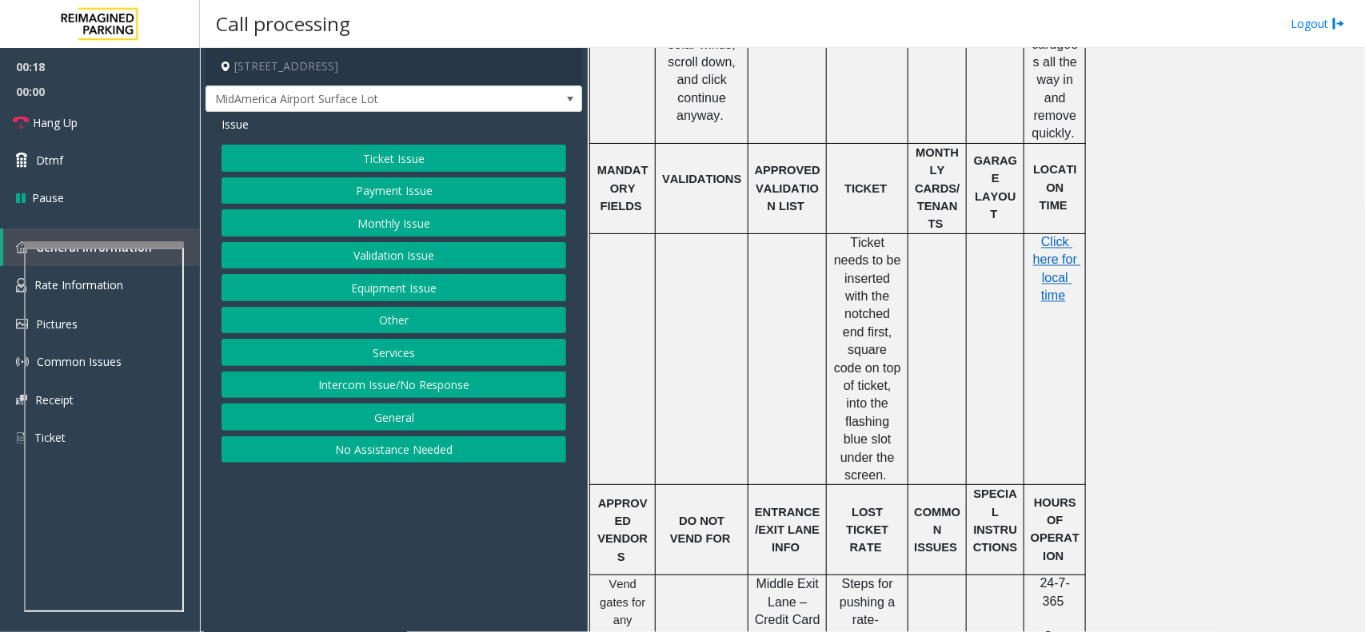
click at [349, 158] on button "Ticket Issue" at bounding box center [393, 158] width 345 height 27
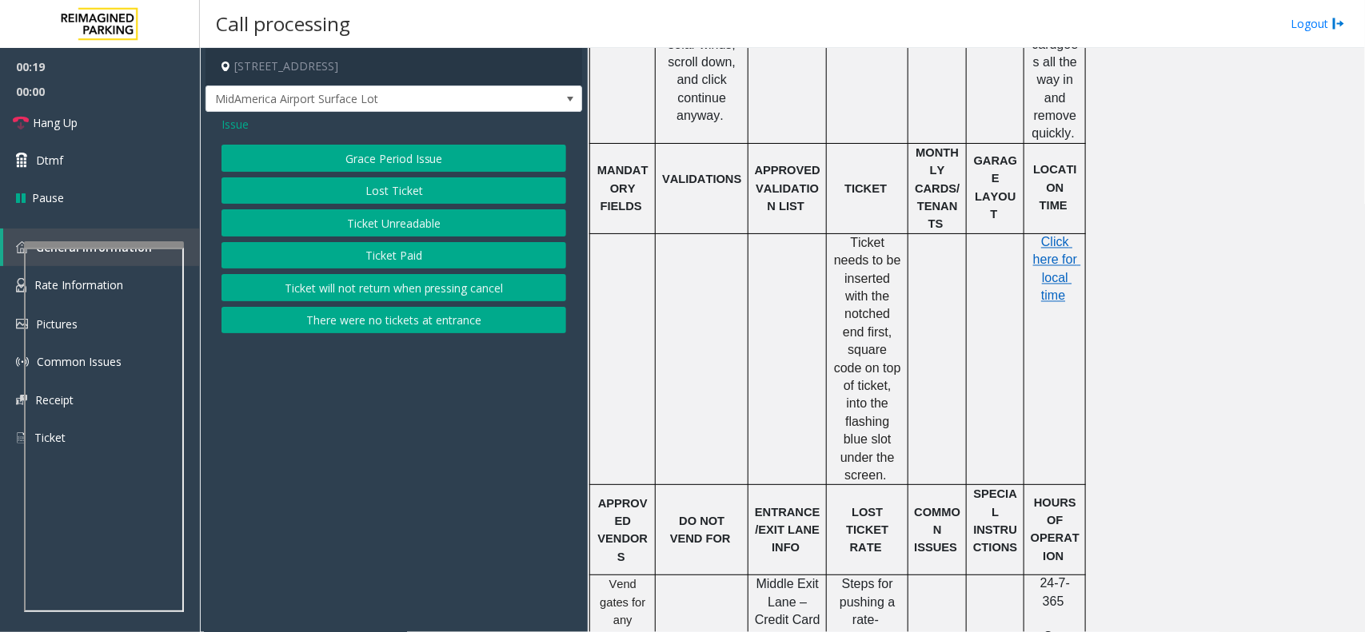
click at [366, 192] on button "Lost Ticket" at bounding box center [393, 190] width 345 height 27
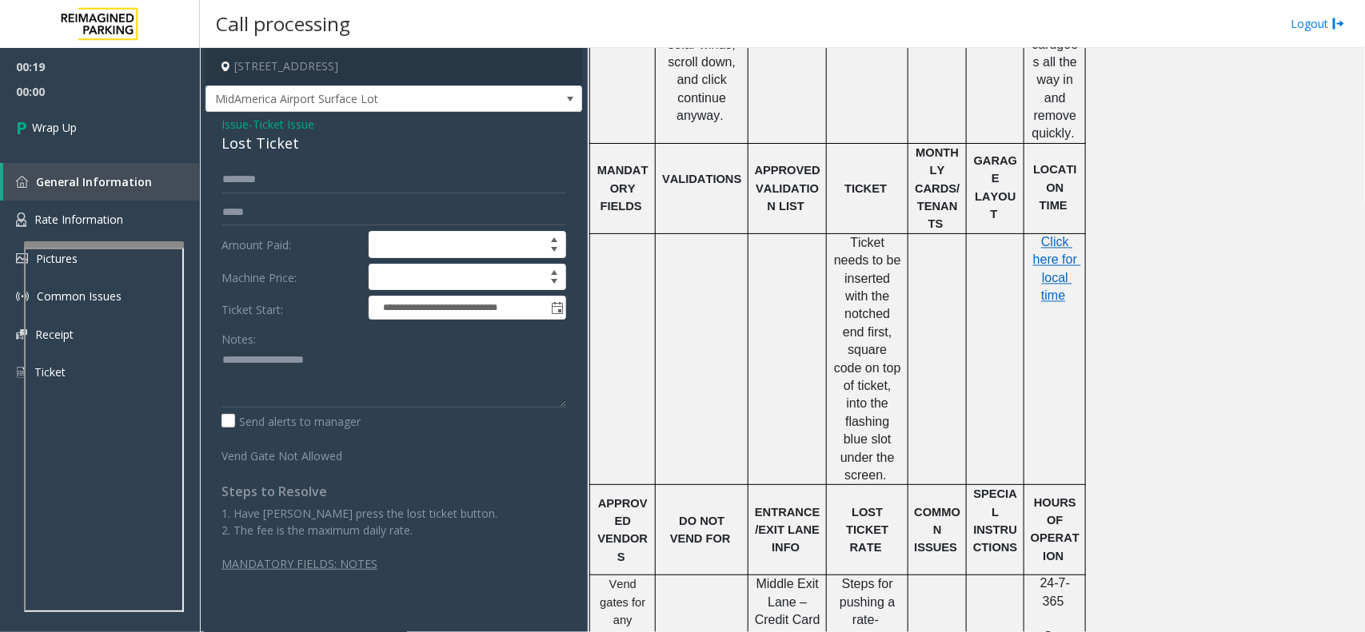
click at [265, 136] on div "Lost Ticket" at bounding box center [393, 144] width 345 height 22
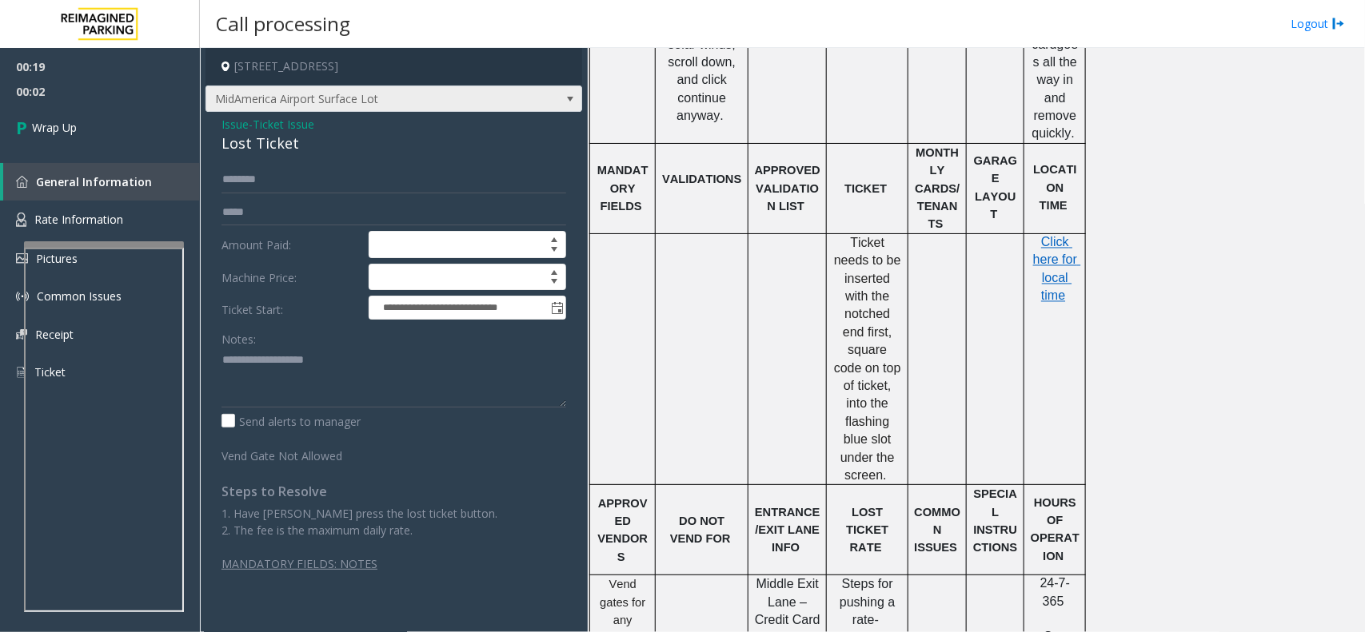
drag, startPoint x: 265, startPoint y: 136, endPoint x: 250, endPoint y: 102, distance: 36.5
click at [250, 102] on span "MidAmerica Airport Surface Lot" at bounding box center [356, 99] width 300 height 26
click at [234, 150] on div "Lost Ticket" at bounding box center [393, 144] width 345 height 22
click at [221, 118] on span "Issue" at bounding box center [234, 124] width 27 height 17
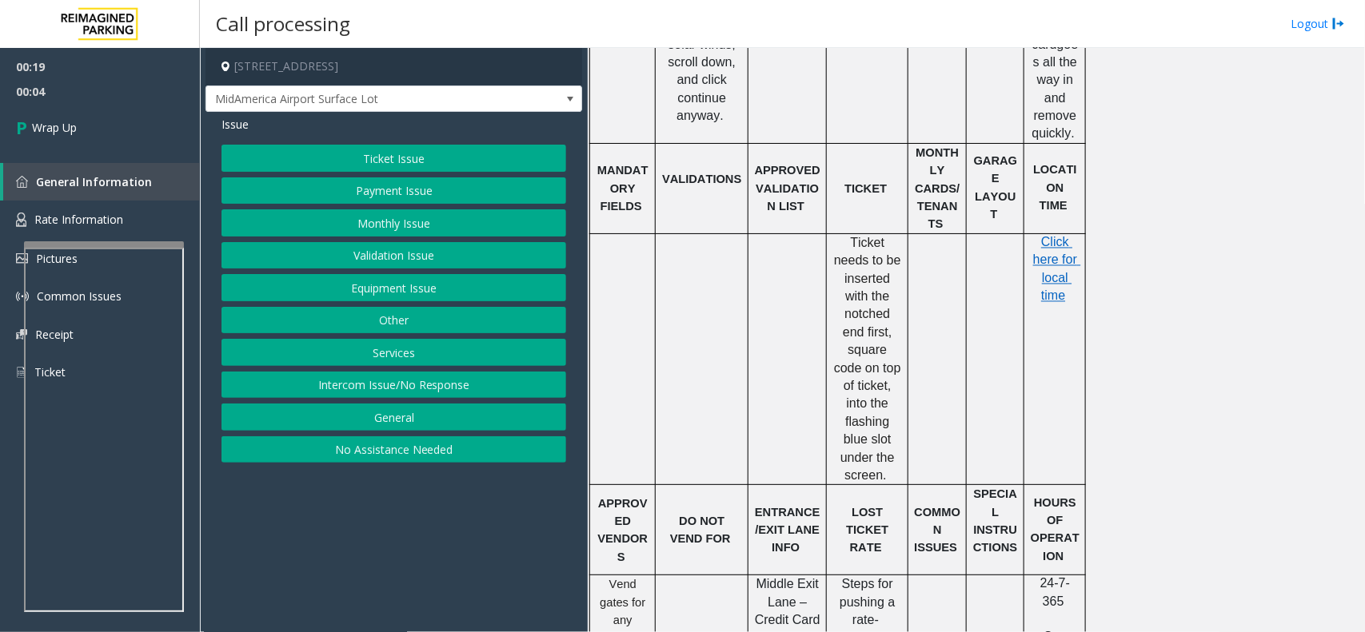
click at [396, 292] on button "Equipment Issue" at bounding box center [393, 287] width 345 height 27
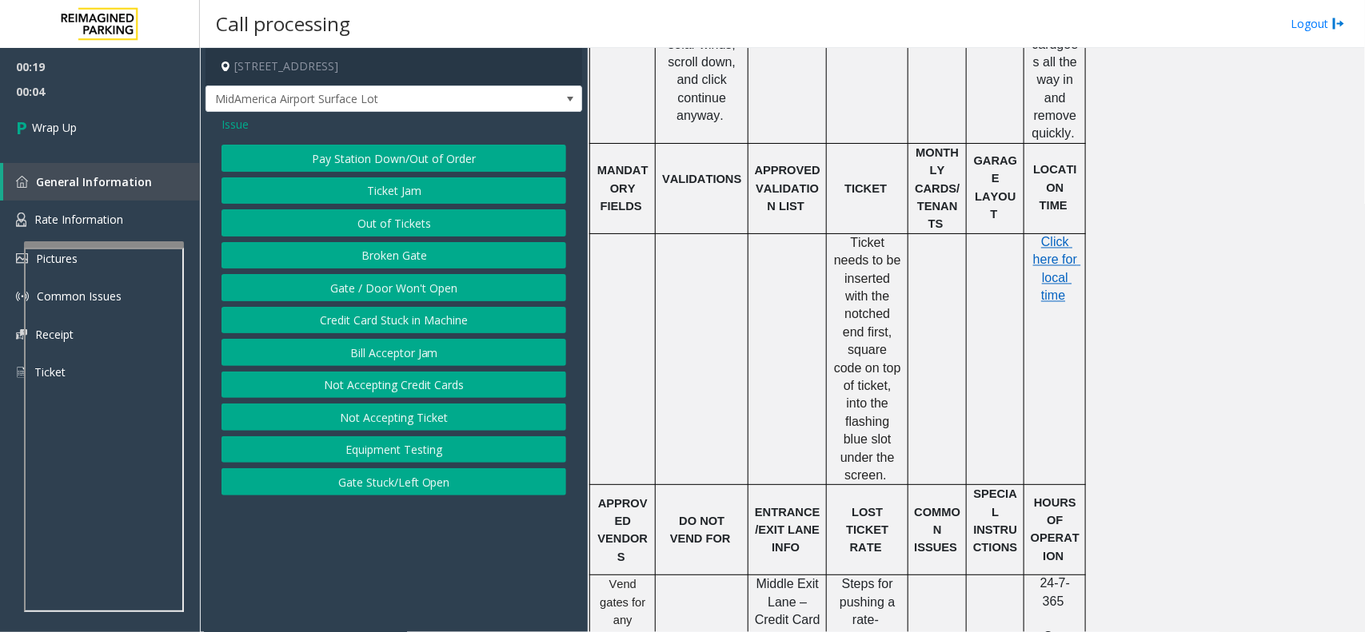
click at [396, 292] on button "Gate / Door Won't Open" at bounding box center [393, 287] width 345 height 27
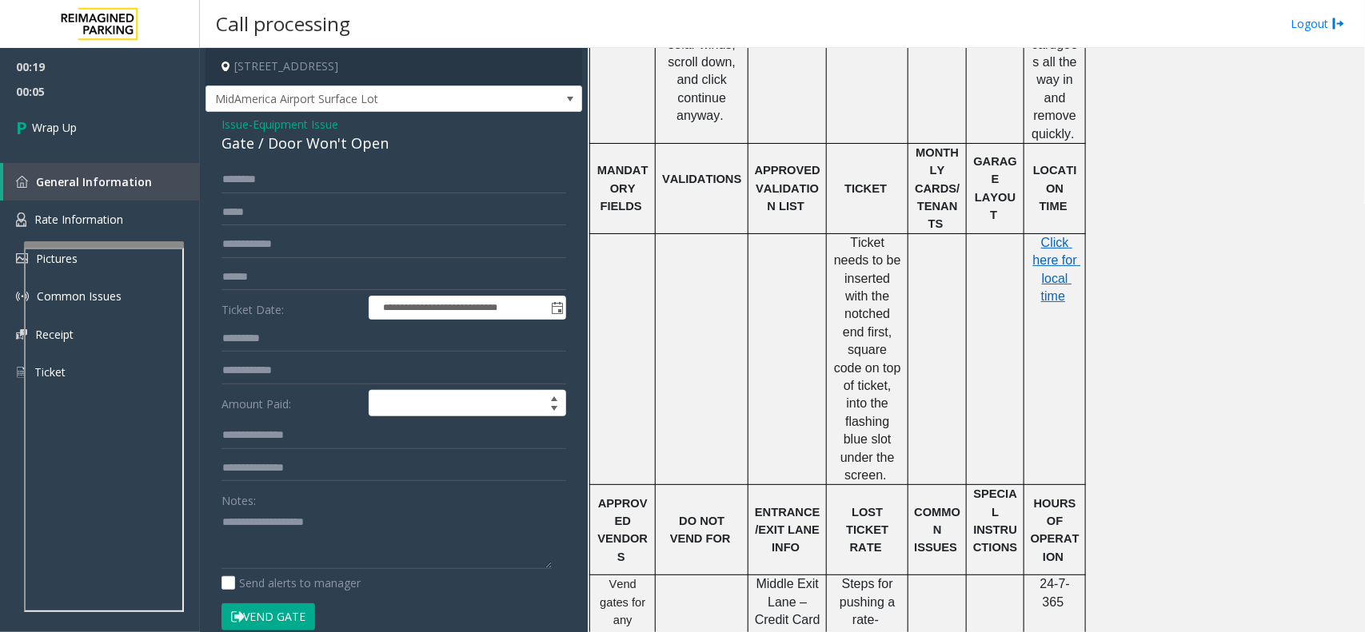
click at [301, 137] on div "Gate / Door Won't Open" at bounding box center [393, 144] width 345 height 22
click at [329, 532] on textarea at bounding box center [386, 539] width 330 height 60
paste textarea "**********"
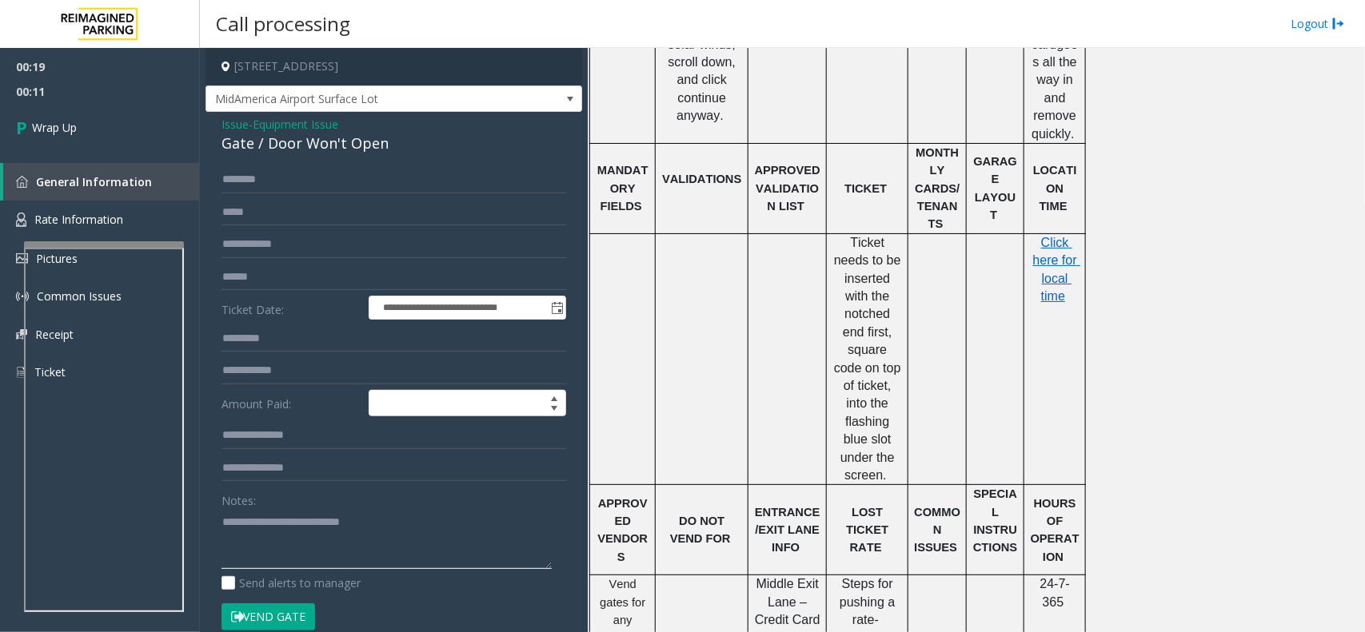
click at [309, 550] on textarea at bounding box center [386, 539] width 330 height 60
paste textarea "**********"
type textarea "**********"
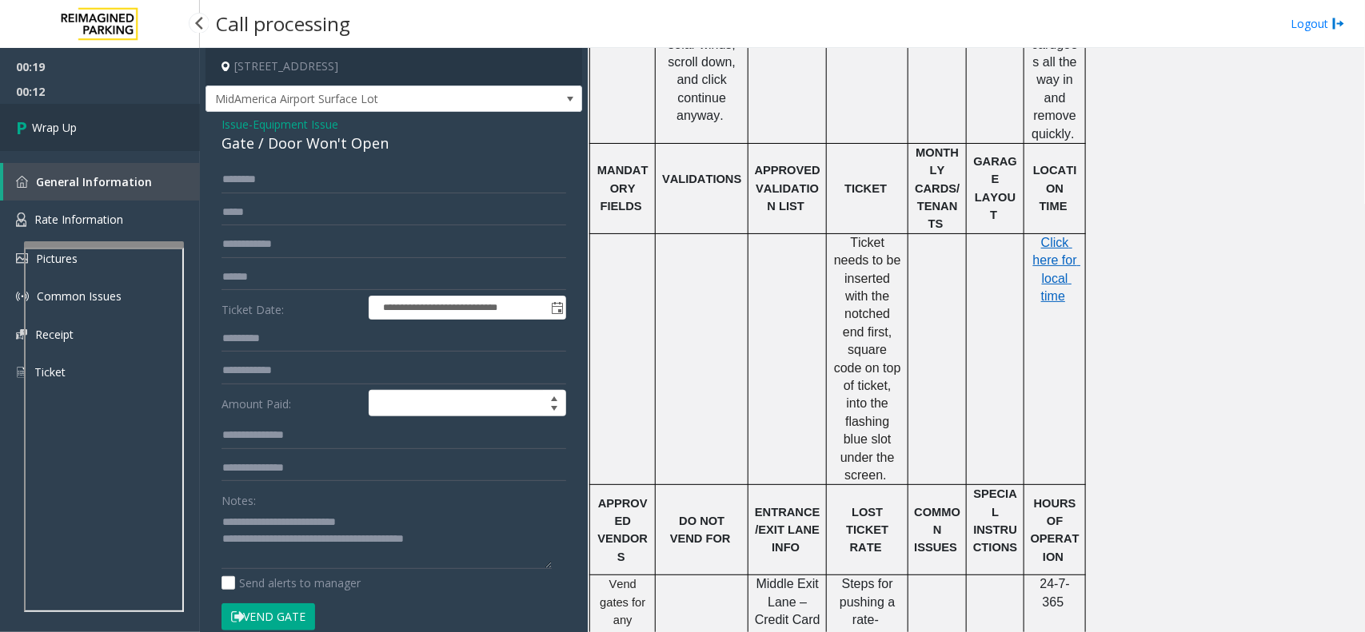
click at [54, 129] on span "Wrap Up" at bounding box center [54, 127] width 45 height 17
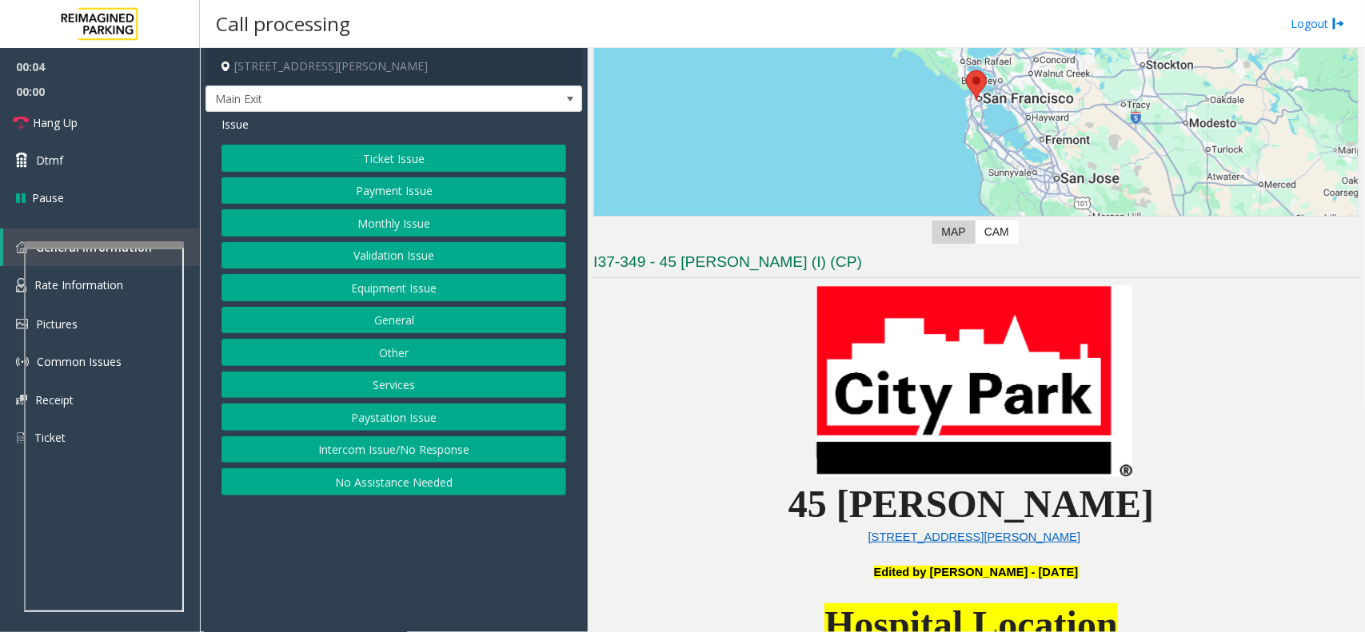
scroll to position [200, 0]
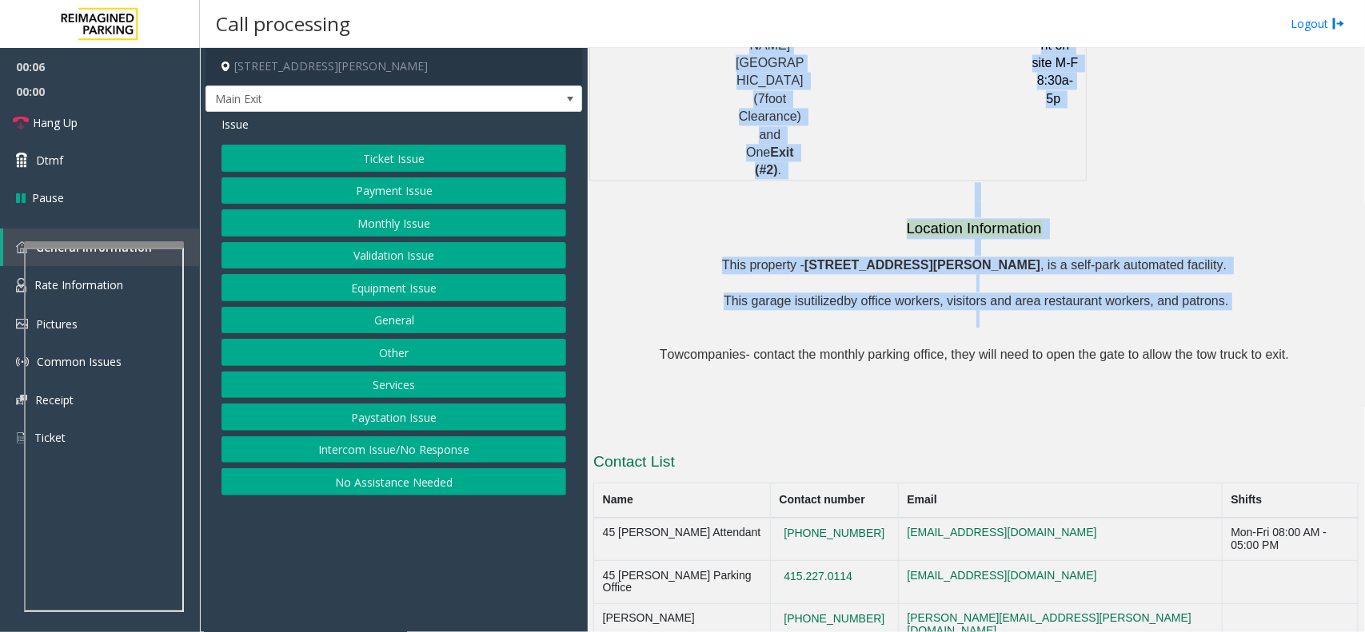
scroll to position [1489, 0]
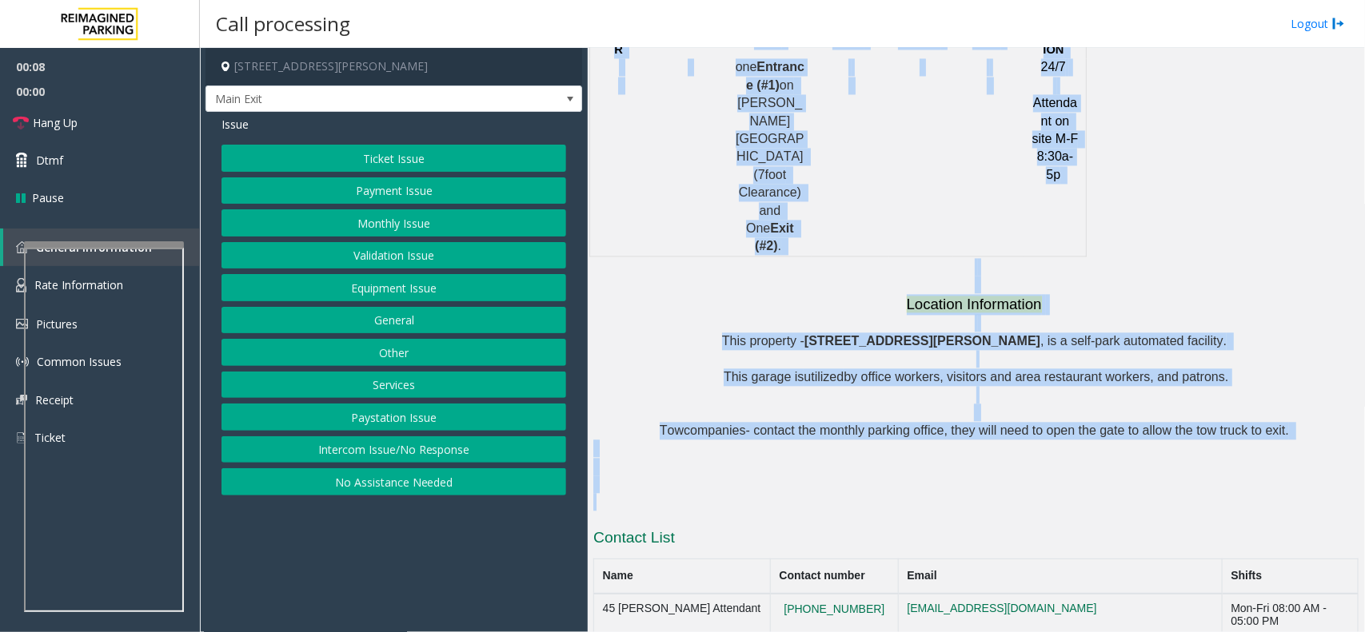
drag, startPoint x: 731, startPoint y: 289, endPoint x: 1237, endPoint y: 396, distance: 517.4
click at [1189, 440] on p at bounding box center [975, 458] width 765 height 36
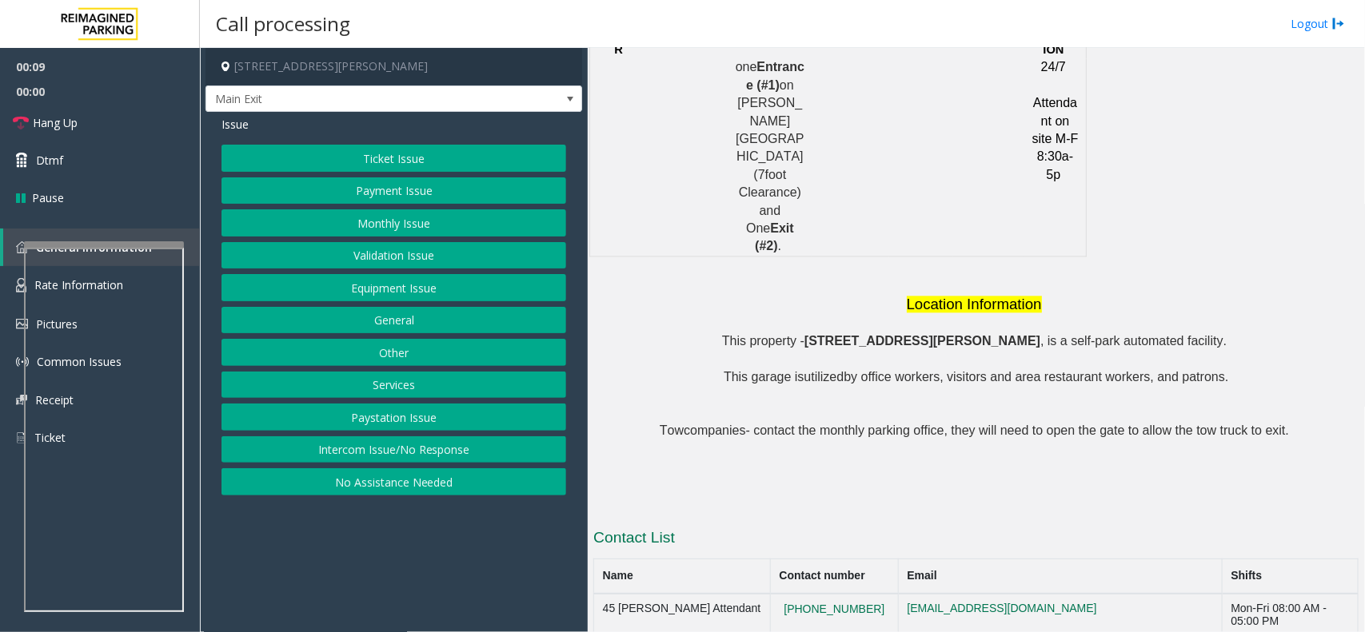
click at [354, 488] on button "No Assistance Needed" at bounding box center [393, 481] width 345 height 27
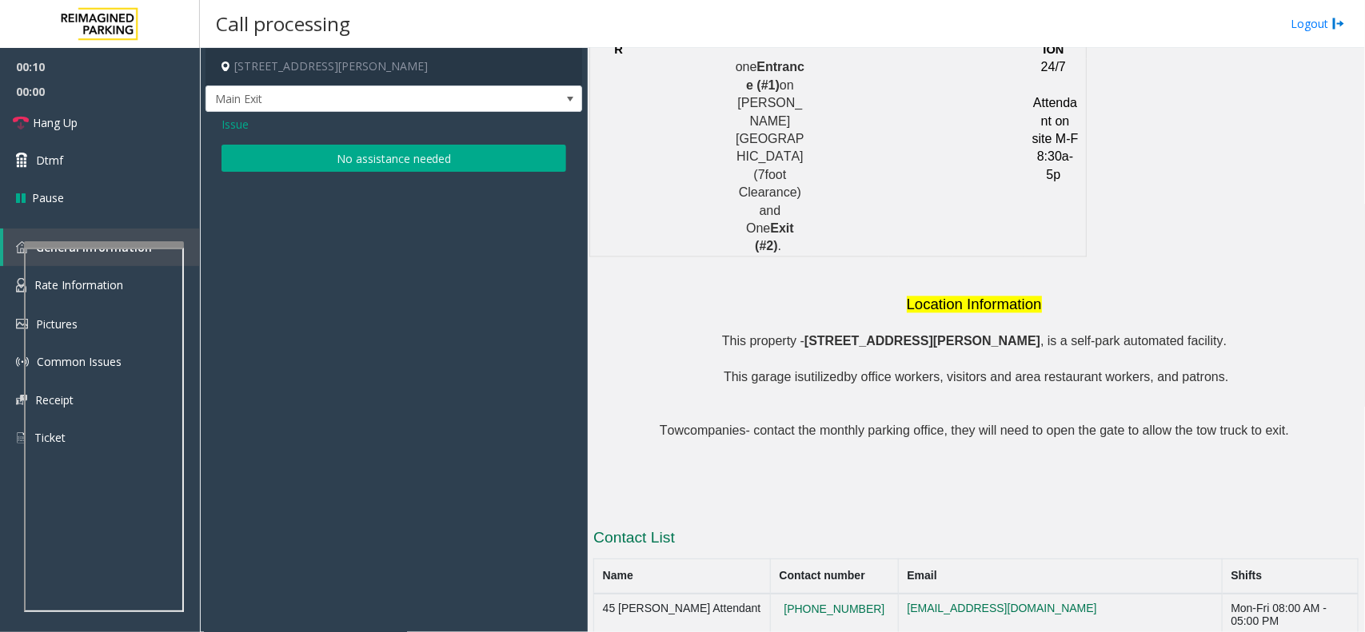
click at [233, 120] on span "Issue" at bounding box center [234, 124] width 27 height 17
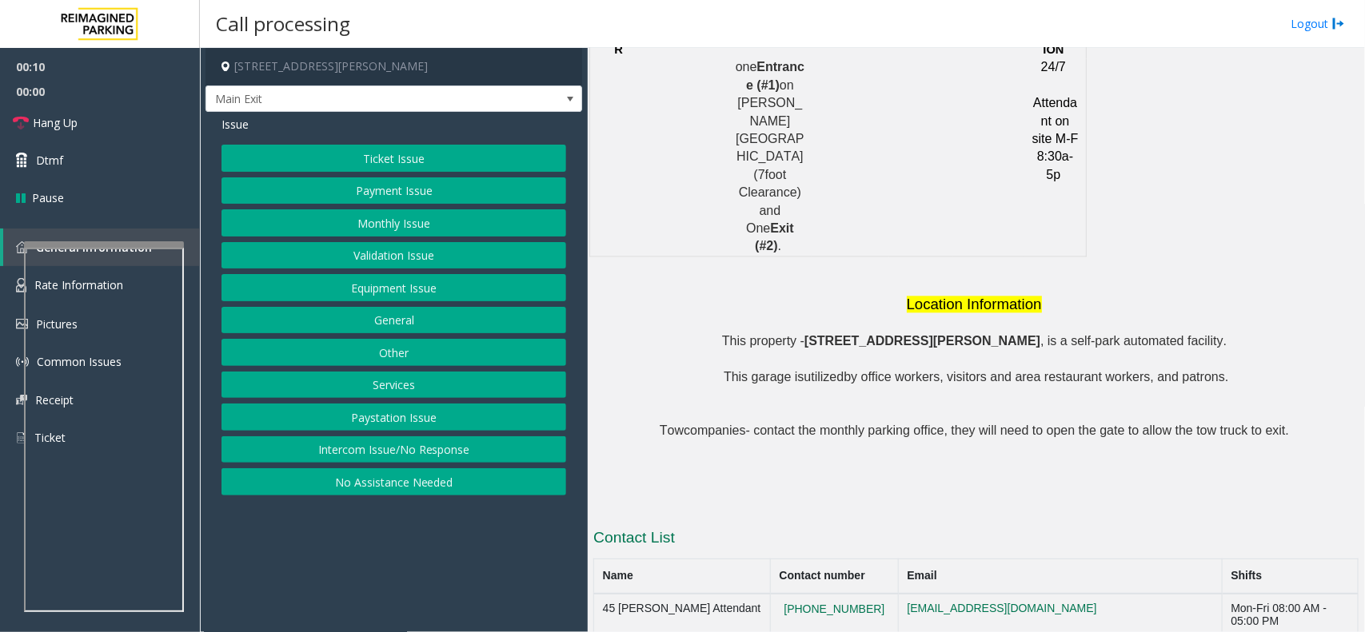
drag, startPoint x: 374, startPoint y: 448, endPoint x: 365, endPoint y: 249, distance: 200.0
click at [376, 448] on button "Intercom Issue/No Response" at bounding box center [393, 449] width 345 height 27
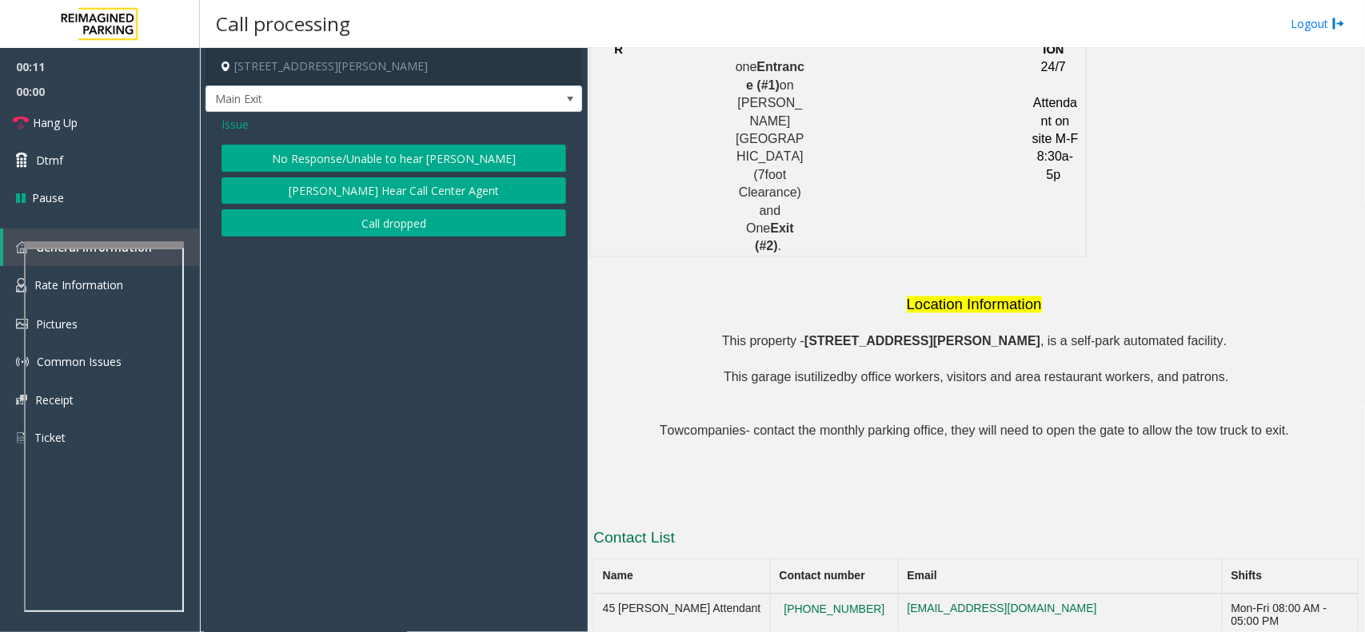
click at [361, 158] on button "No Response/Unable to hear [PERSON_NAME]" at bounding box center [393, 158] width 345 height 27
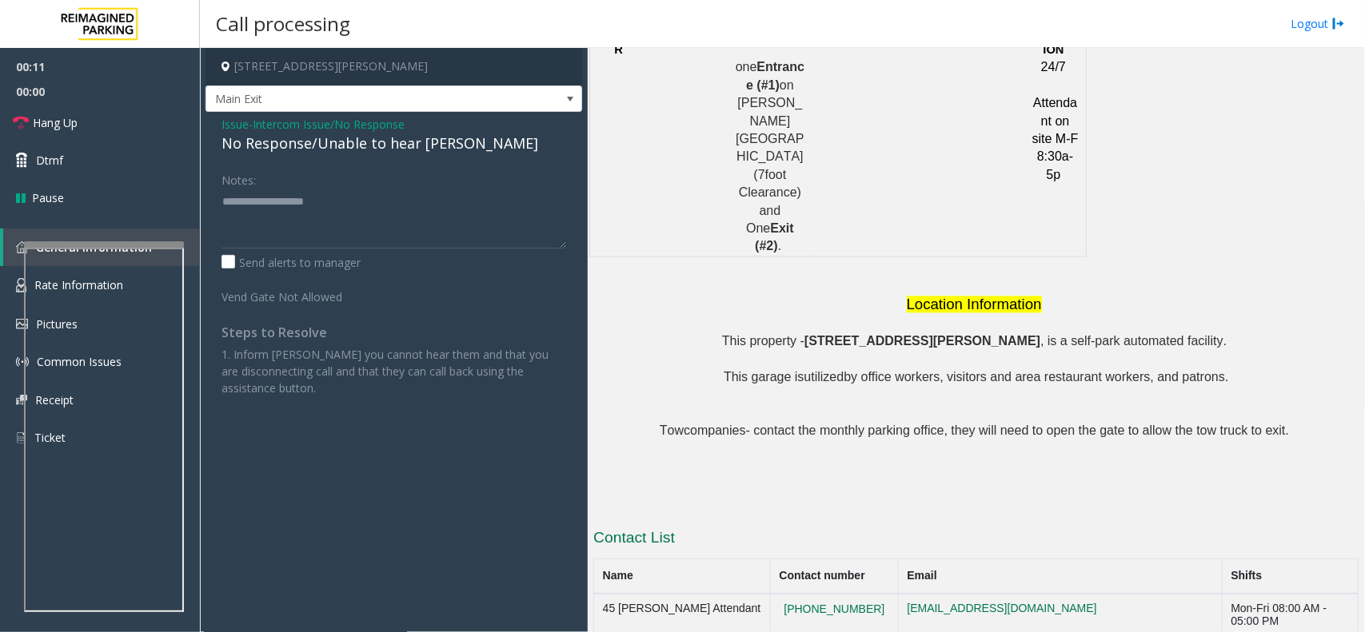
click at [353, 148] on div "No Response/Unable to hear [PERSON_NAME]" at bounding box center [393, 144] width 345 height 22
type textarea "**********"
click at [78, 121] on link "Hang Up" at bounding box center [100, 123] width 200 height 38
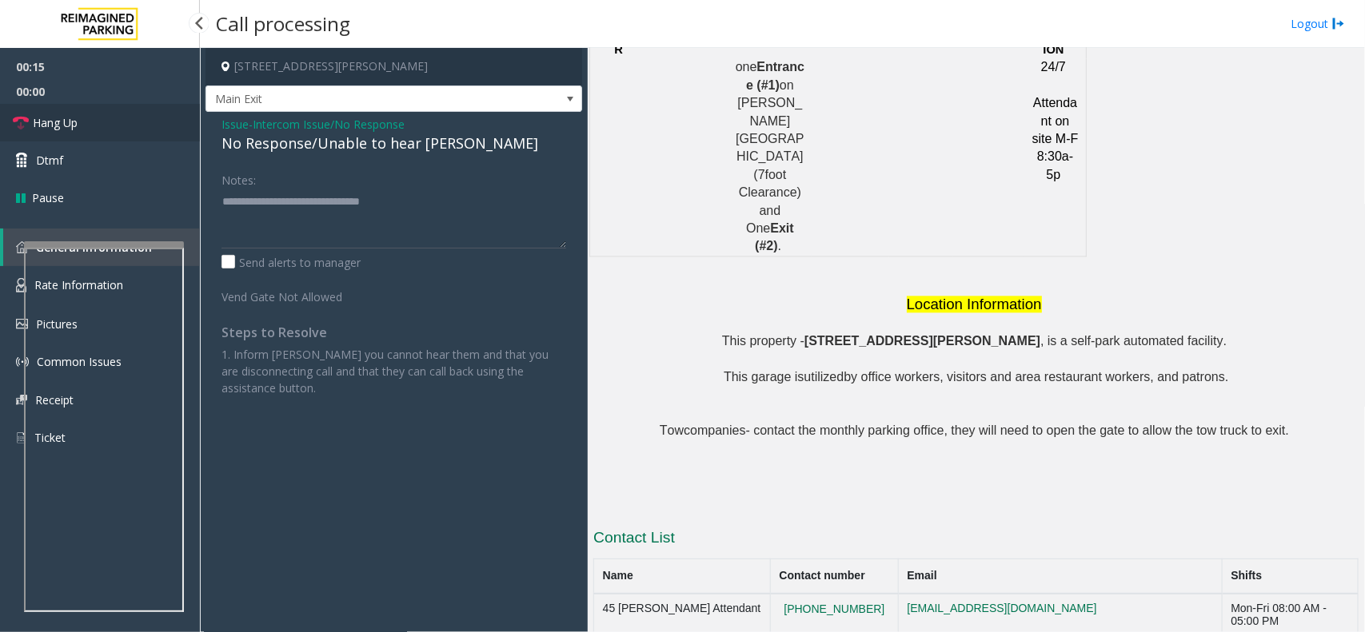
click at [78, 121] on link "Hang Up" at bounding box center [100, 123] width 200 height 38
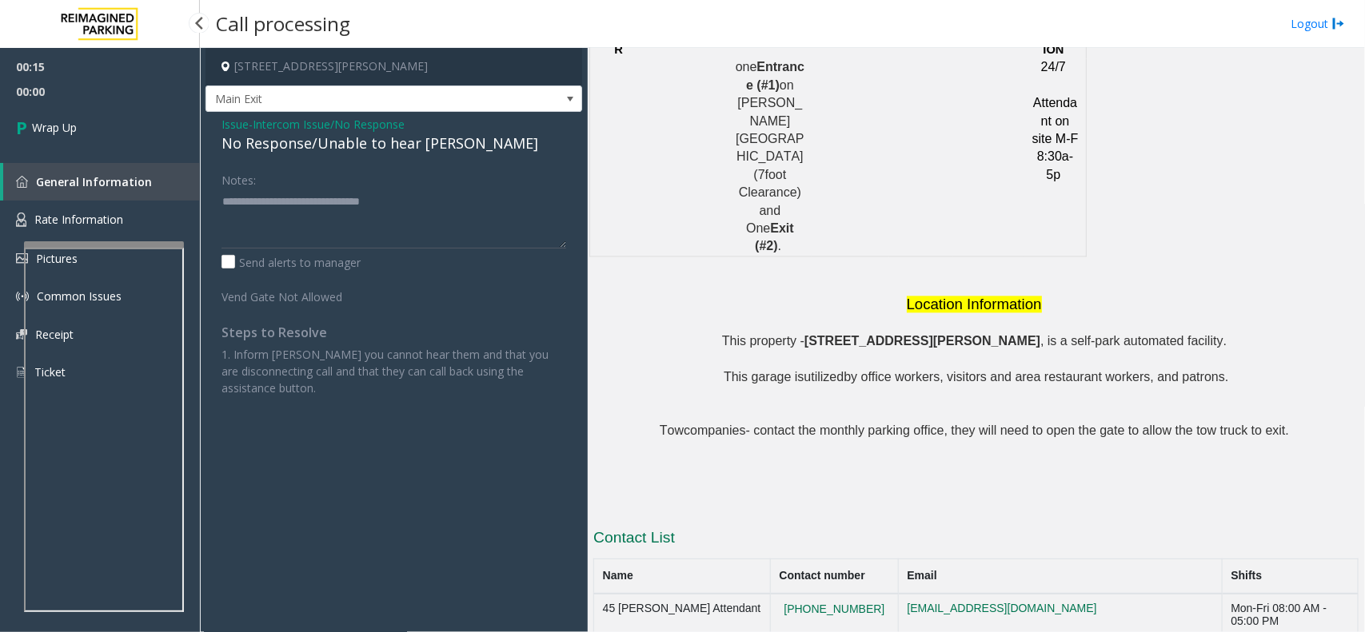
click at [78, 121] on link "Wrap Up" at bounding box center [100, 127] width 200 height 47
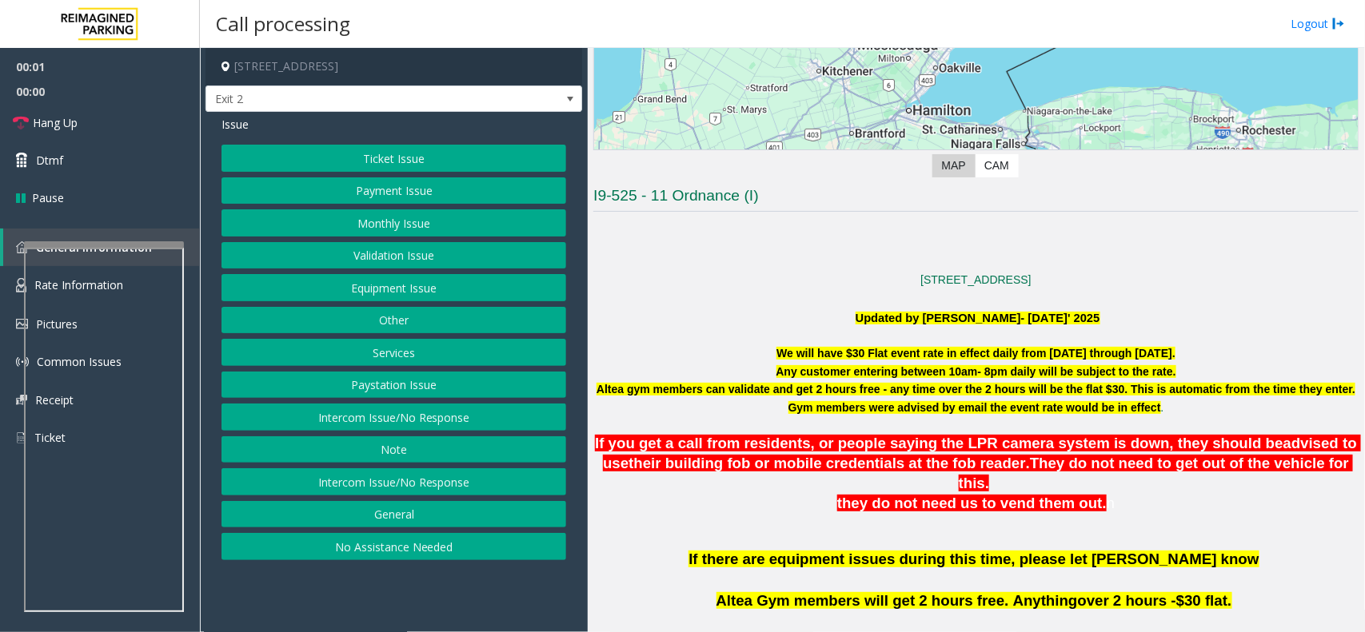
scroll to position [500, 0]
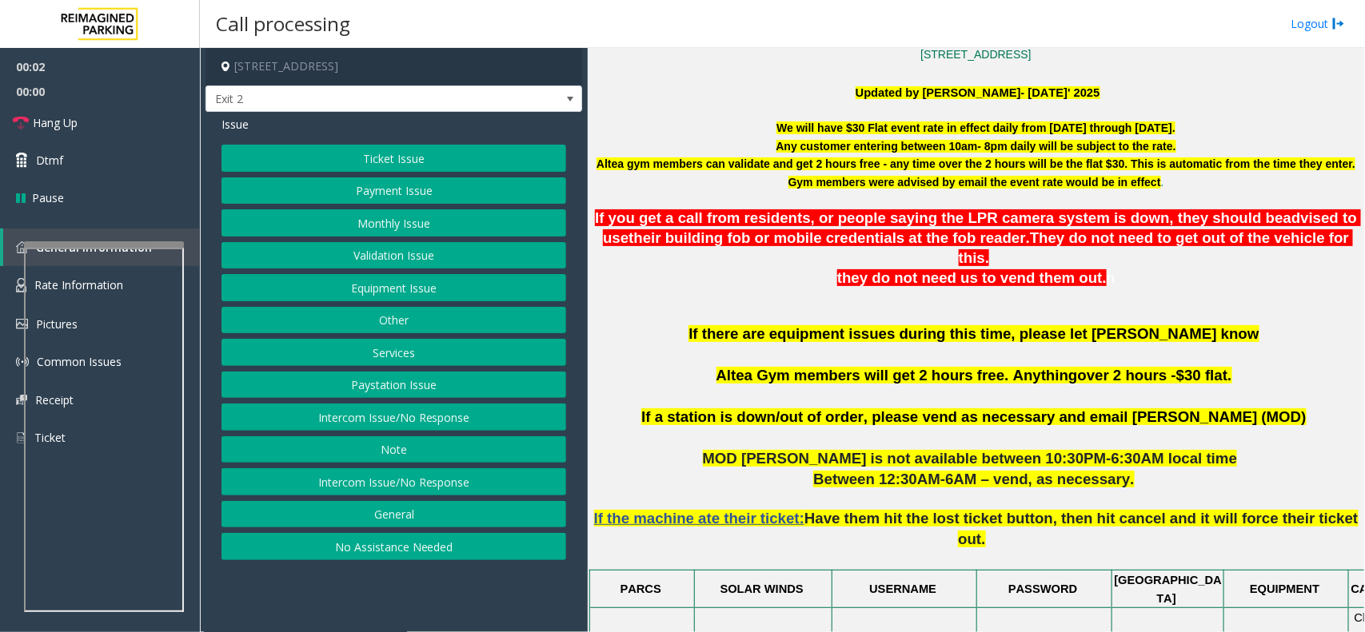
click at [776, 152] on font "Any customer entering between 10am- 8pm daily will be subject to the rate." at bounding box center [976, 146] width 400 height 13
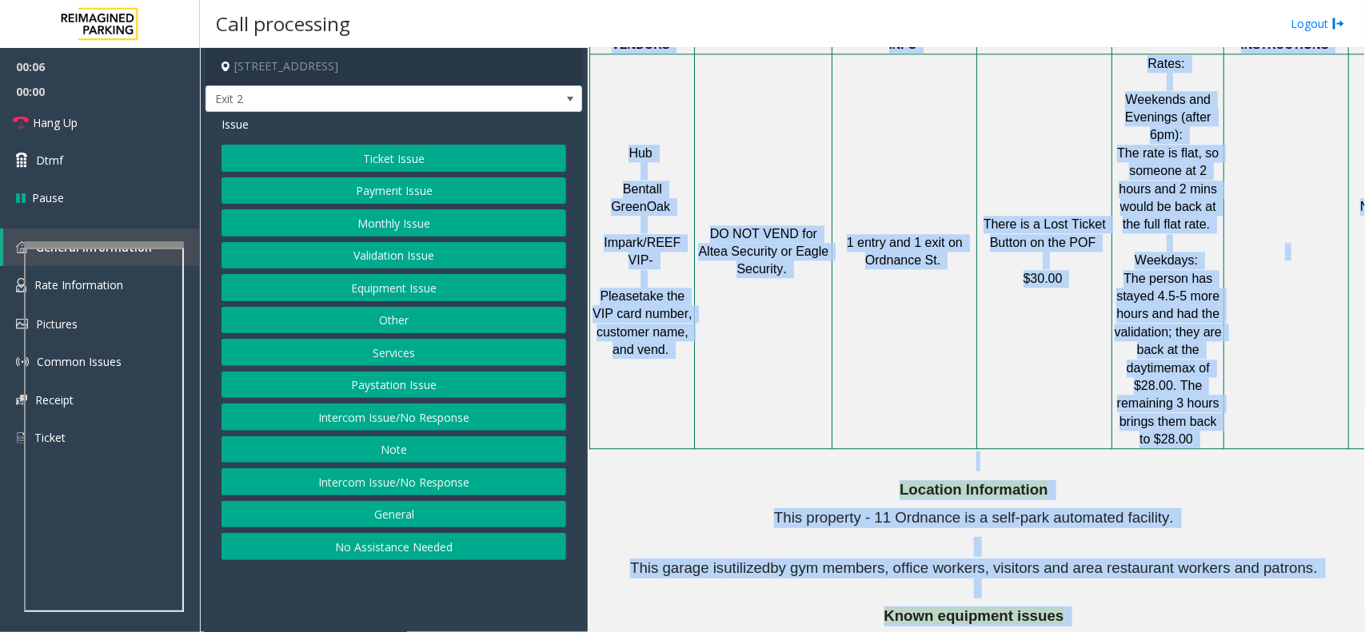
scroll to position [2311, 0]
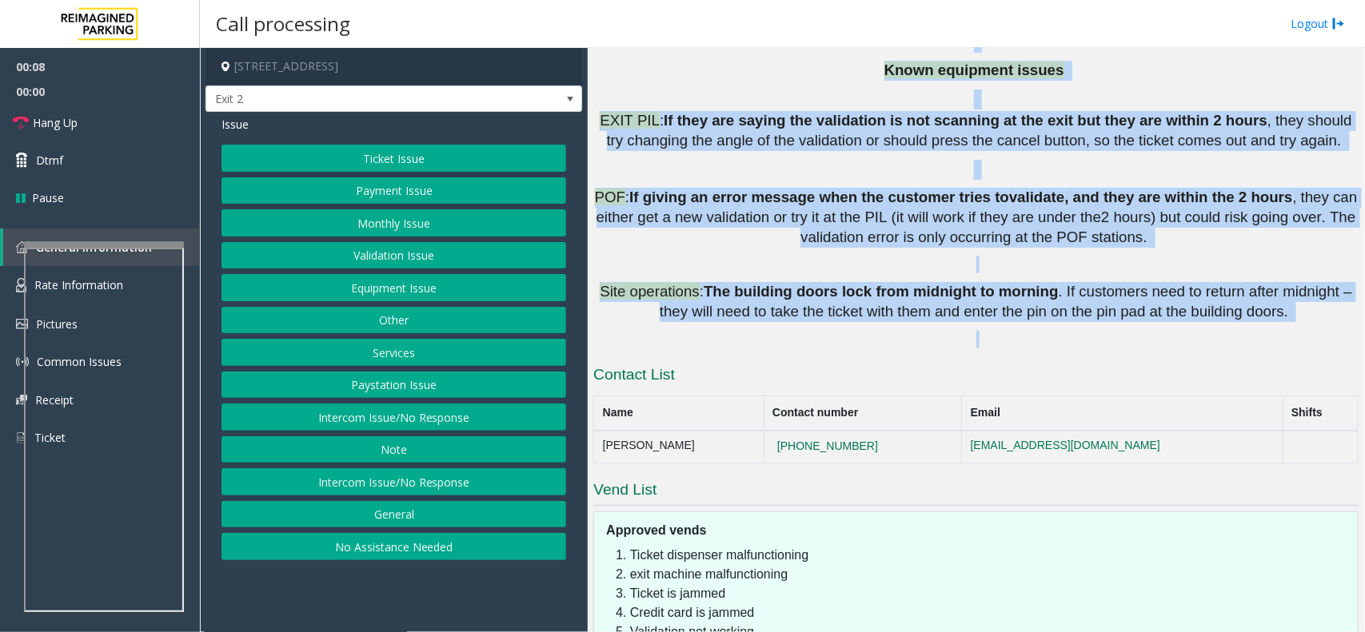
drag, startPoint x: 776, startPoint y: 152, endPoint x: 1081, endPoint y: 188, distance: 306.7
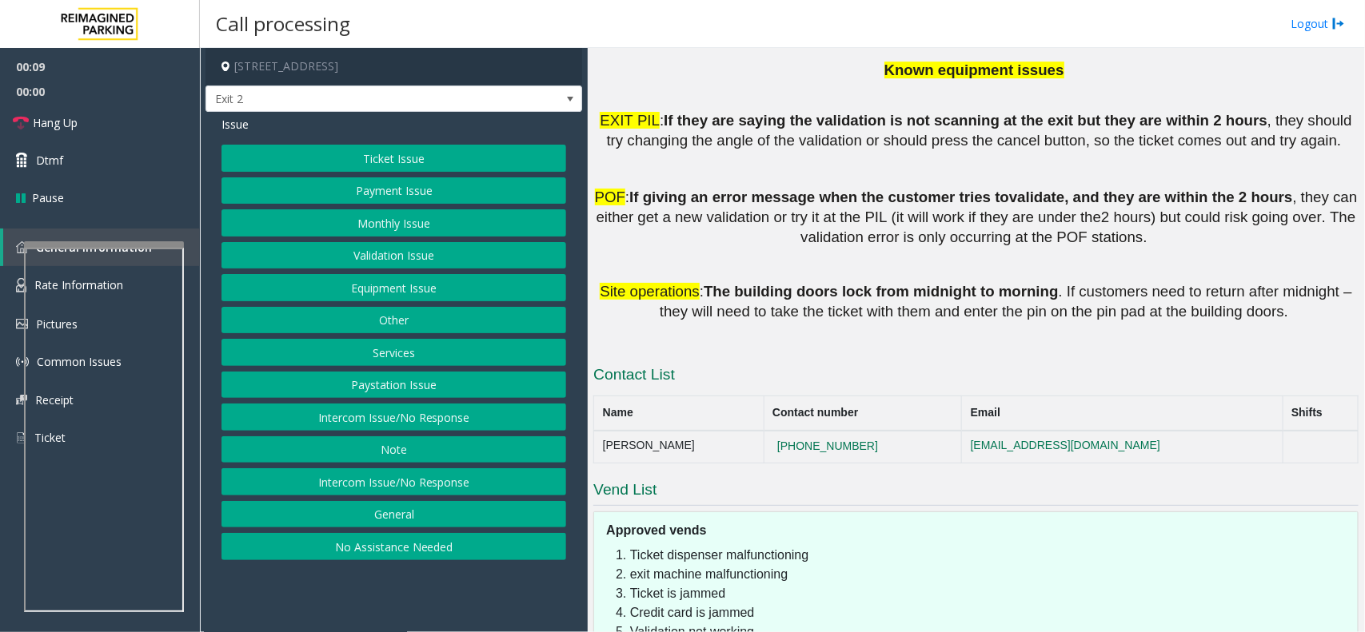
click at [445, 482] on button "Intercom Issue/No Response" at bounding box center [393, 481] width 345 height 27
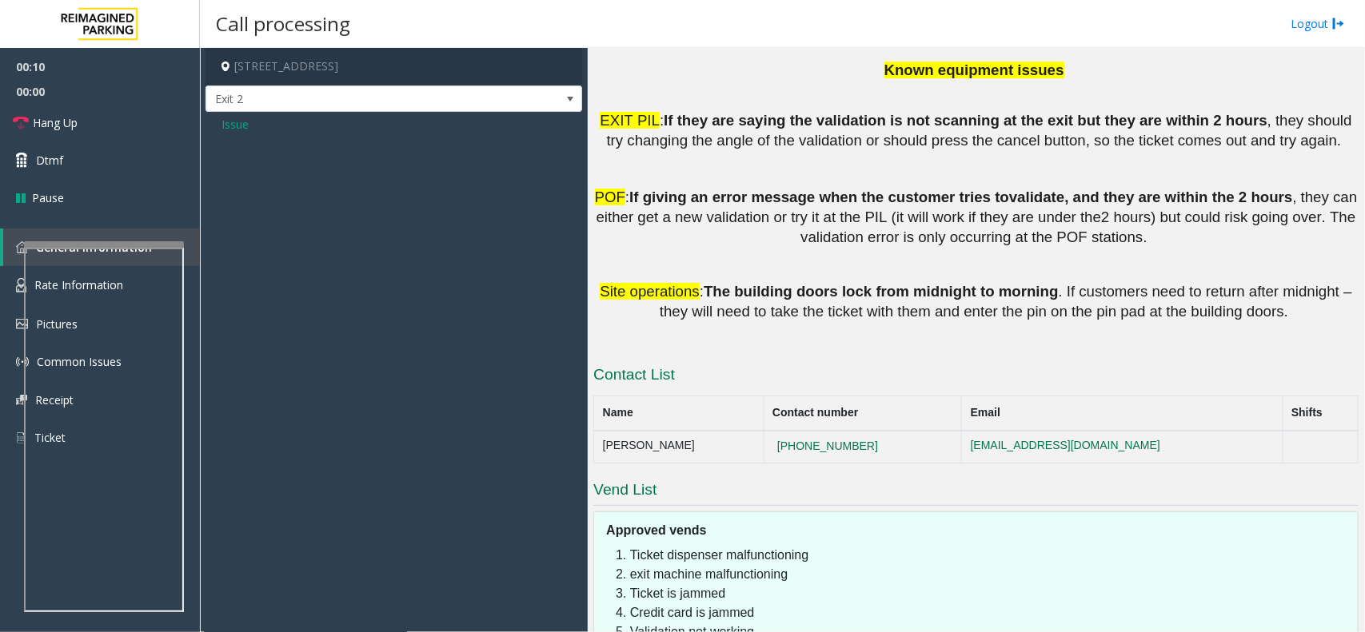
click at [220, 121] on div "Issue" at bounding box center [393, 130] width 377 height 37
click at [229, 126] on span "Issue" at bounding box center [234, 124] width 27 height 17
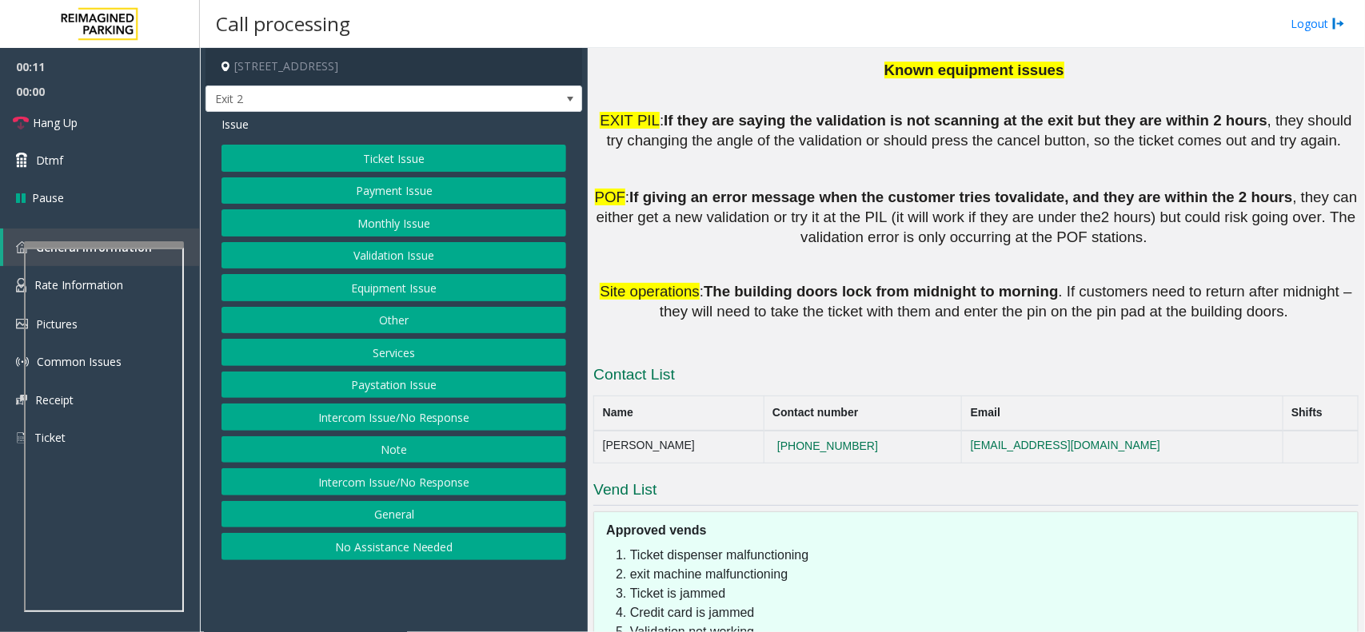
click at [544, 436] on div "Ticket Issue Payment Issue Monthly Issue Validation Issue Equipment Issue Other…" at bounding box center [393, 353] width 345 height 416
click at [532, 420] on button "Intercom Issue/No Response" at bounding box center [393, 417] width 345 height 27
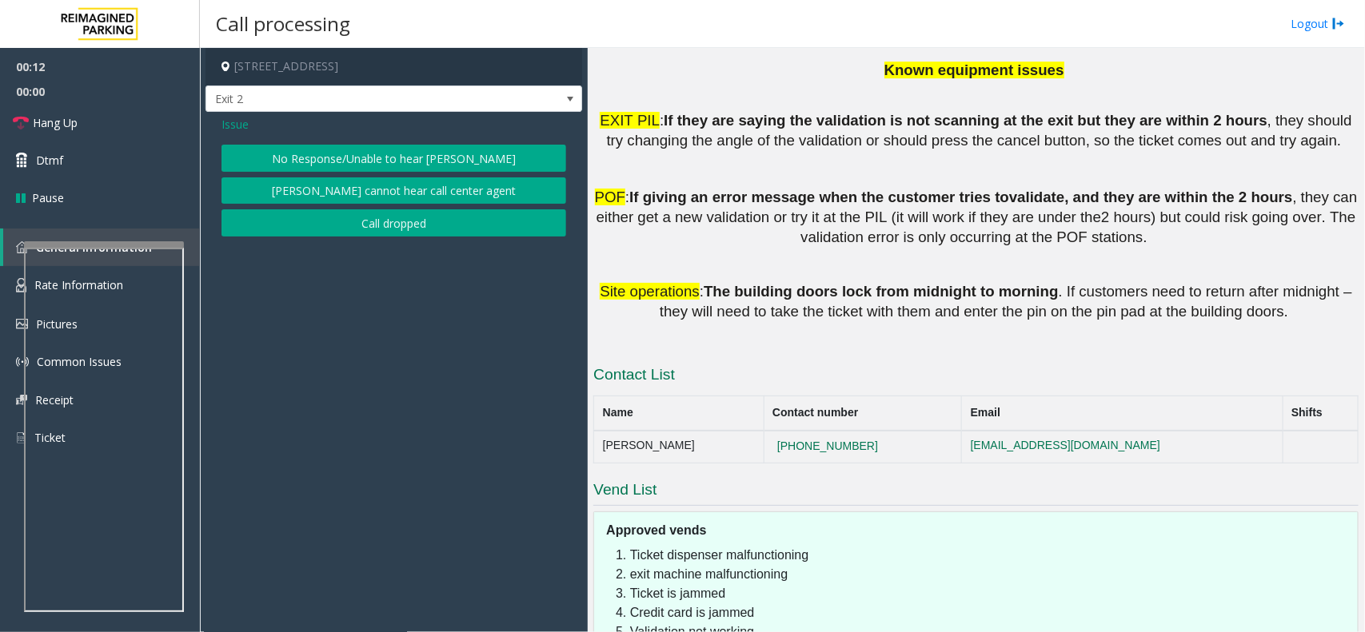
click at [425, 148] on button "No Response/Unable to hear [PERSON_NAME]" at bounding box center [393, 158] width 345 height 27
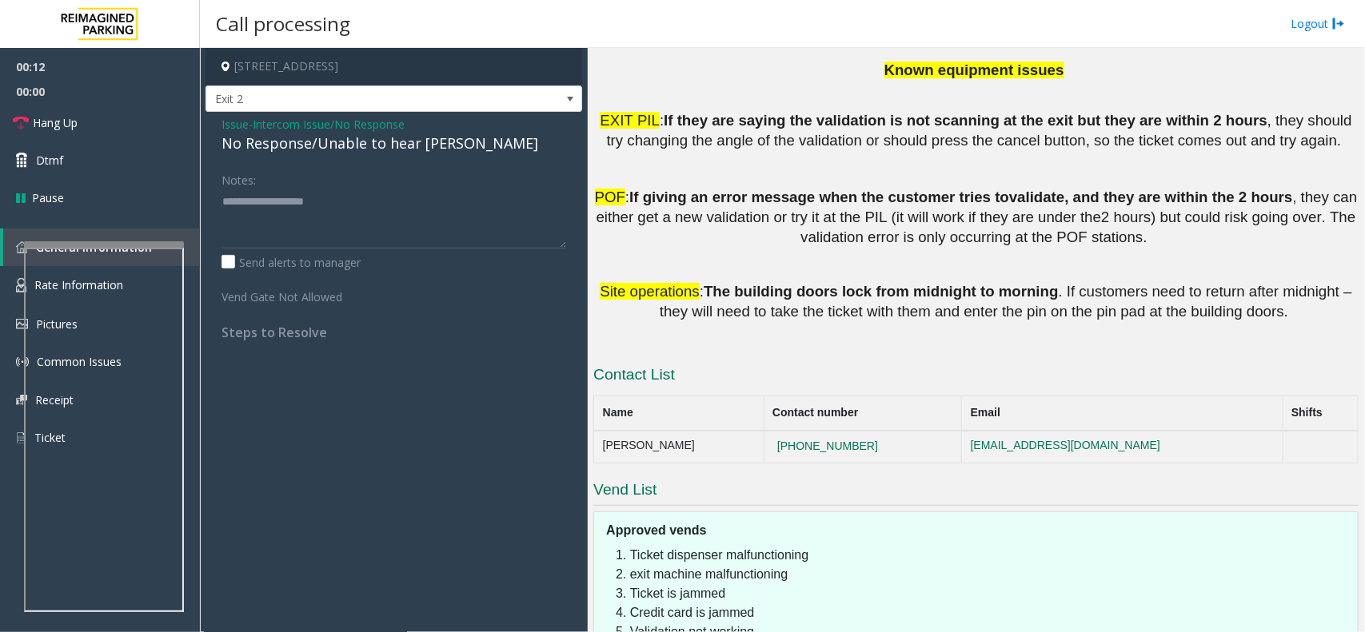
click at [425, 148] on div "No Response/Unable to hear [PERSON_NAME]" at bounding box center [393, 144] width 345 height 22
click at [394, 218] on textarea at bounding box center [393, 219] width 345 height 60
type textarea "**********"
click at [102, 114] on link "Hang Up" at bounding box center [100, 123] width 200 height 38
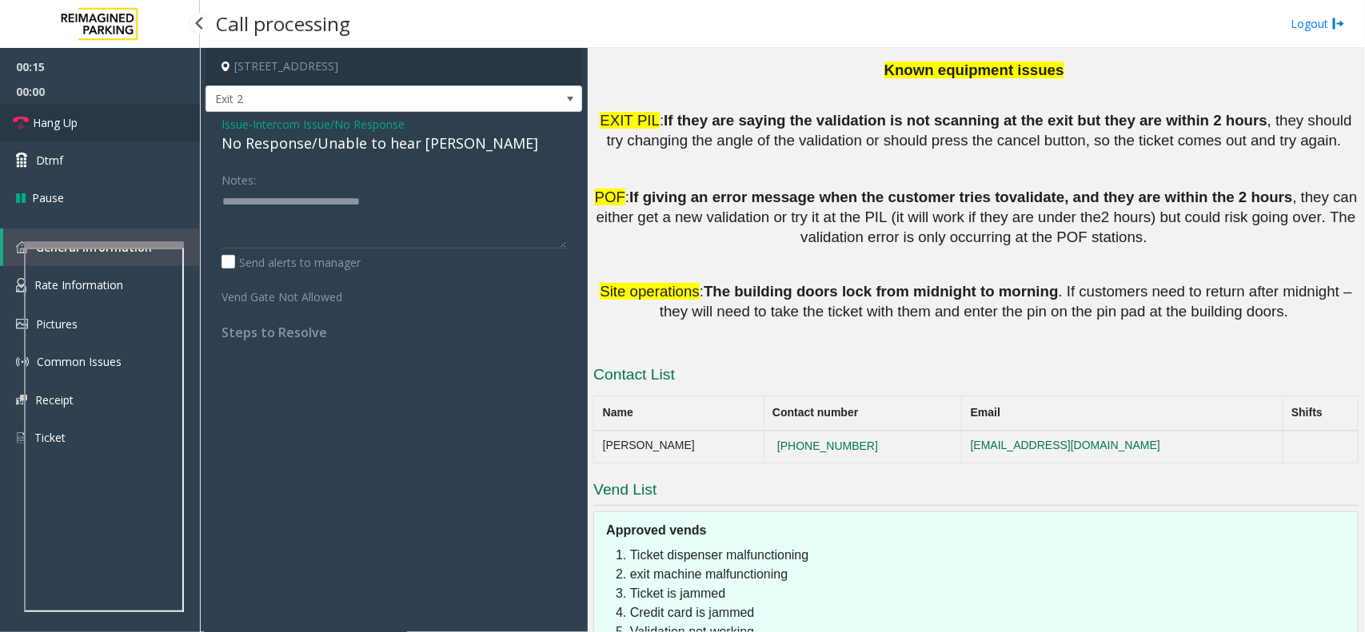
click at [102, 114] on link "Hang Up" at bounding box center [100, 123] width 200 height 38
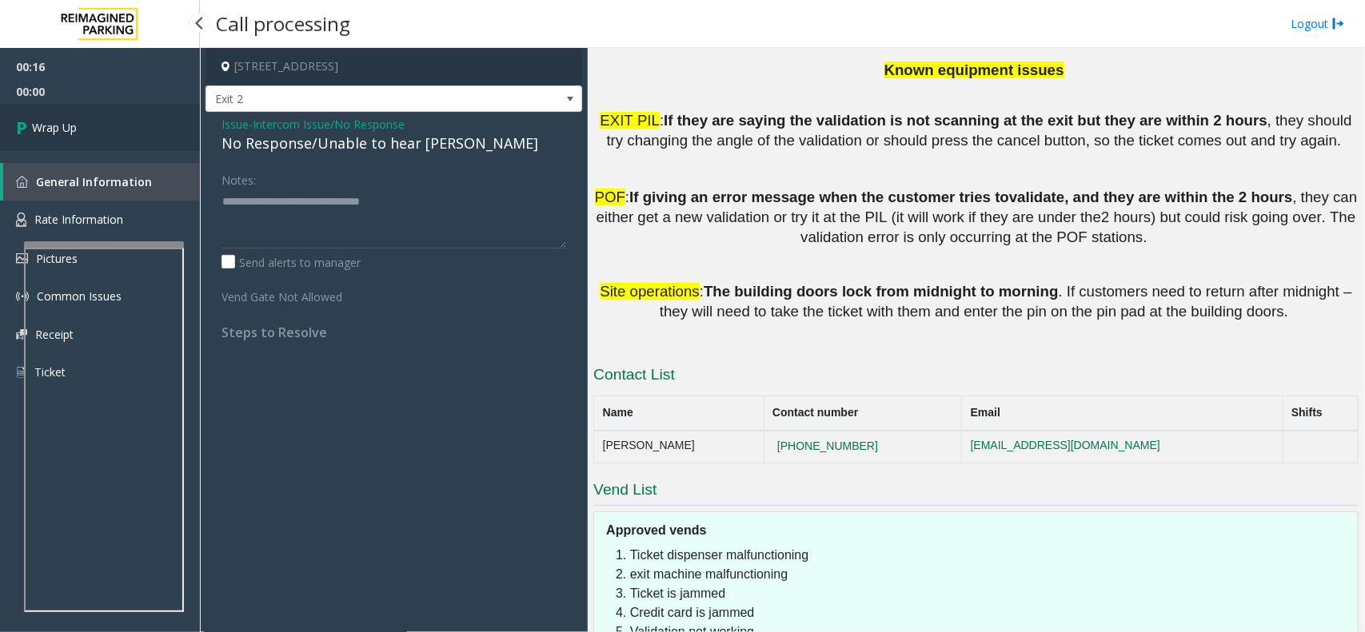
click at [102, 114] on link "Wrap Up" at bounding box center [100, 127] width 200 height 47
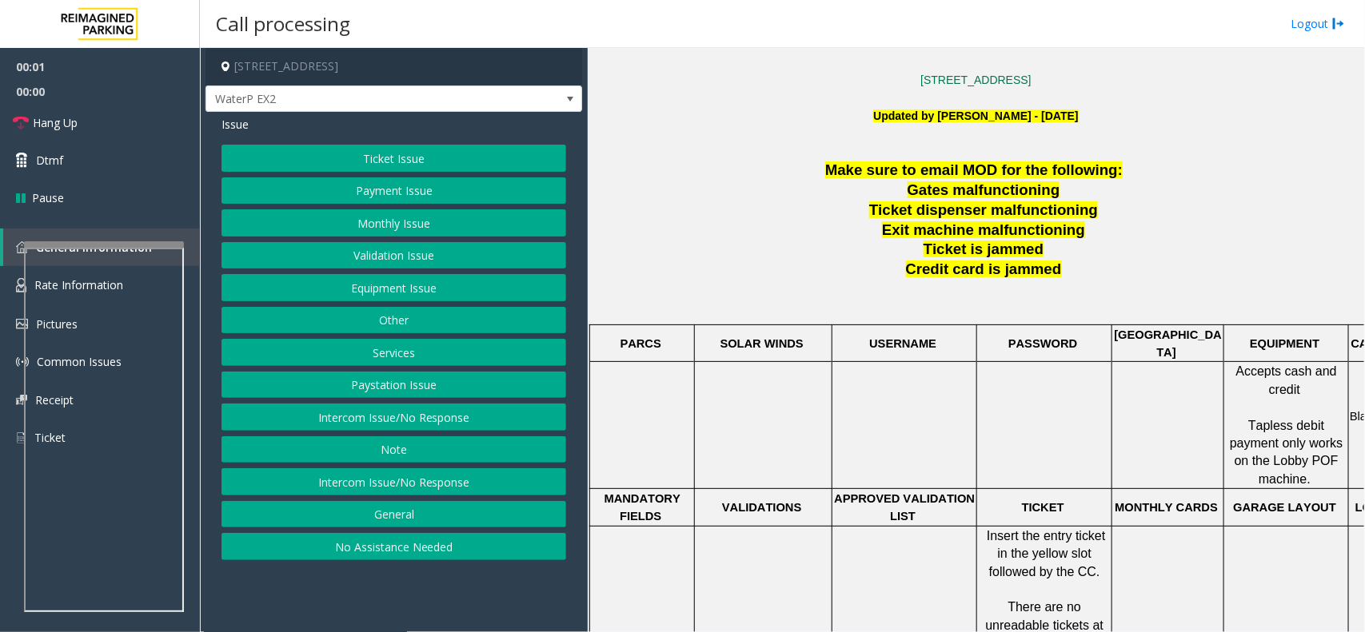
scroll to position [400, 0]
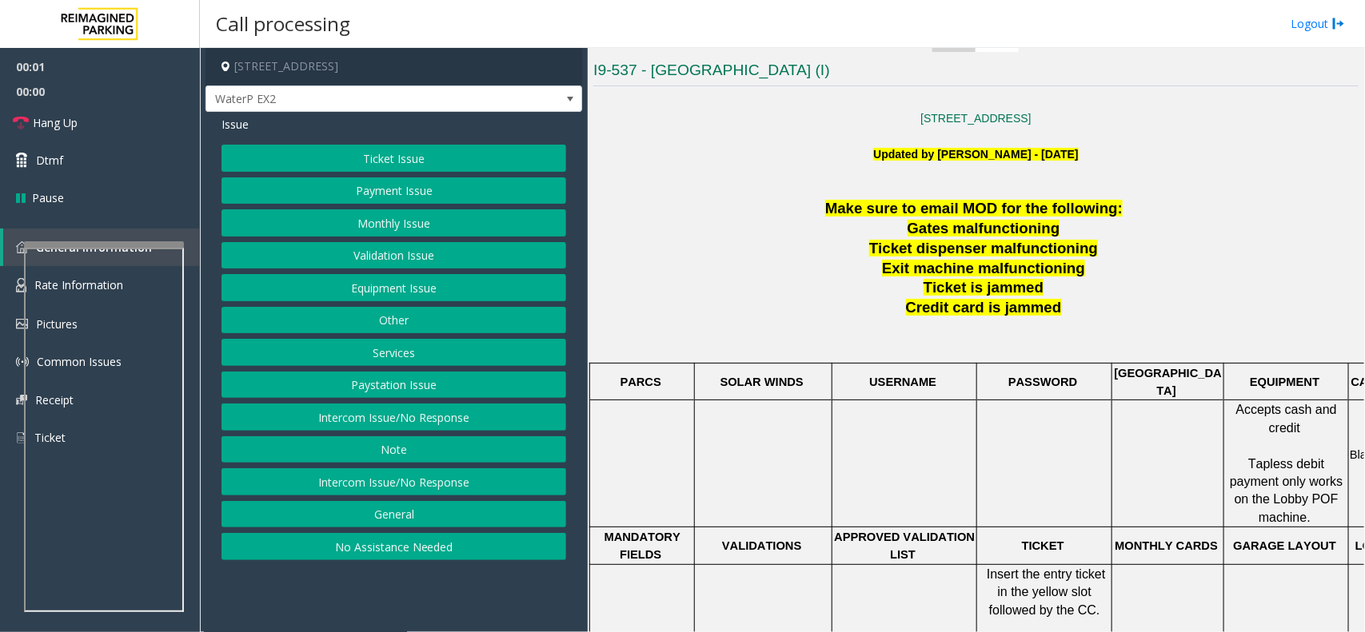
click at [872, 252] on p "Ticket dispenser malfunctioning" at bounding box center [985, 249] width 746 height 20
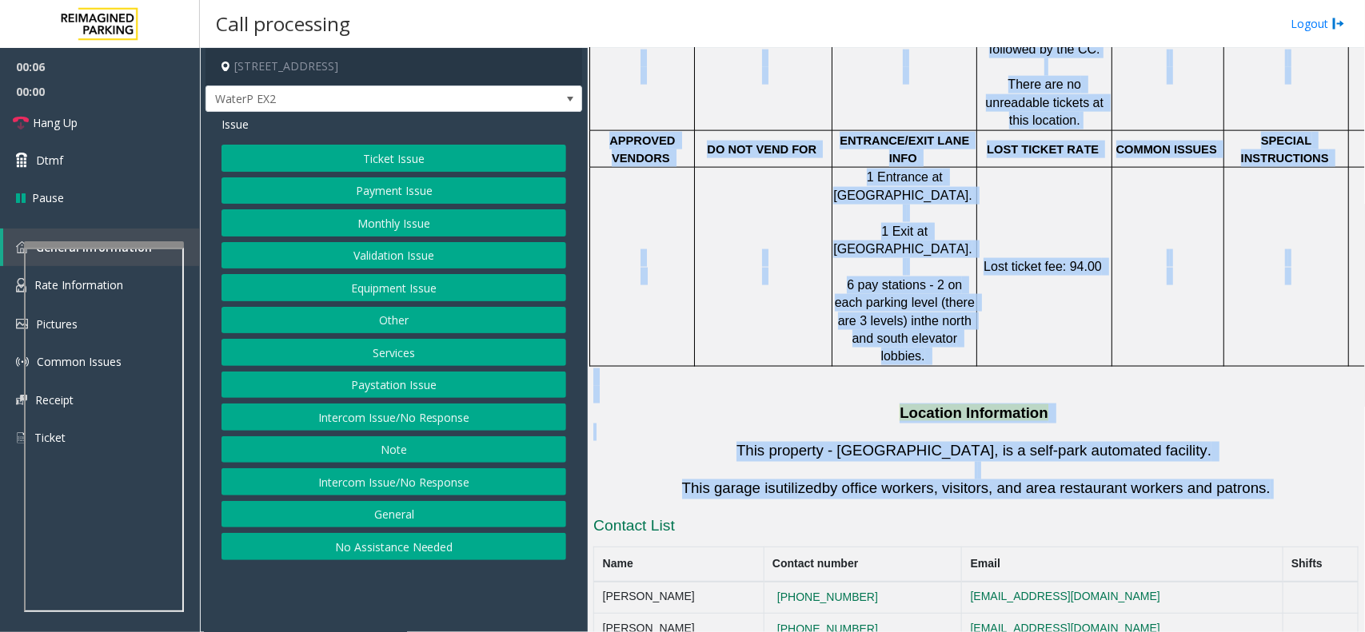
scroll to position [1221, 0]
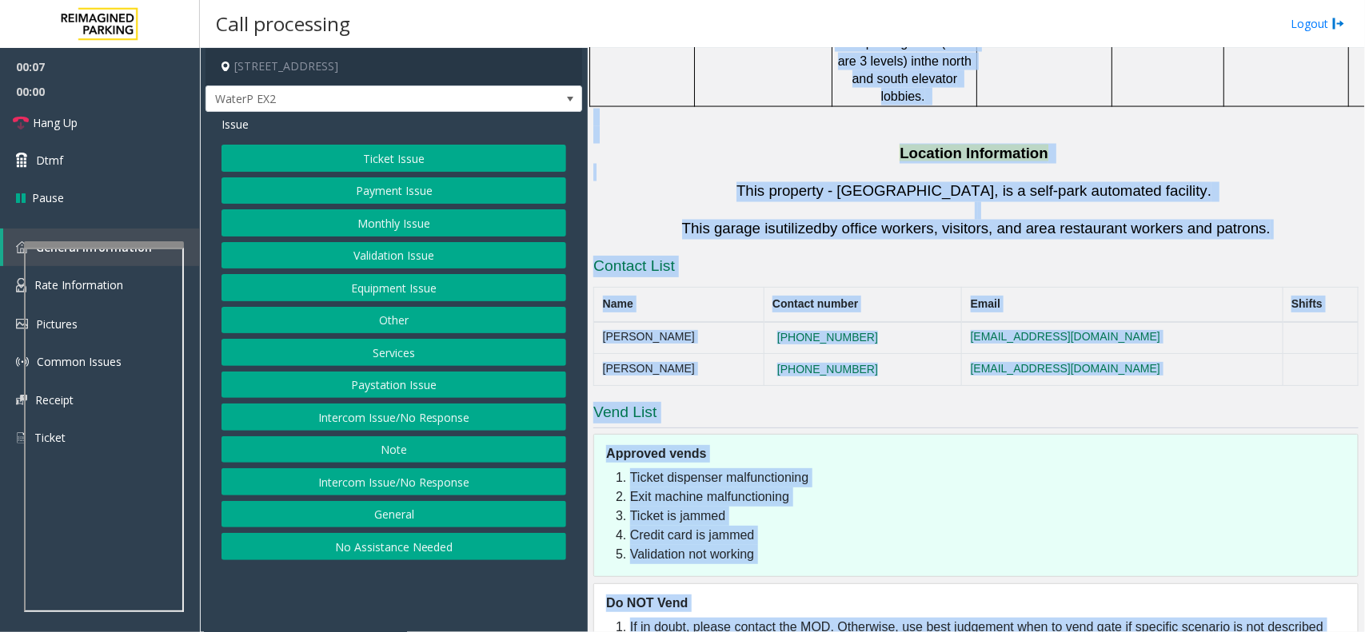
drag, startPoint x: 872, startPoint y: 252, endPoint x: 1100, endPoint y: 546, distance: 372.1
click at [1100, 584] on div "Do NOT Vend If in doubt, please contact the MOD. Otherwise, use best judgement …" at bounding box center [975, 627] width 765 height 86
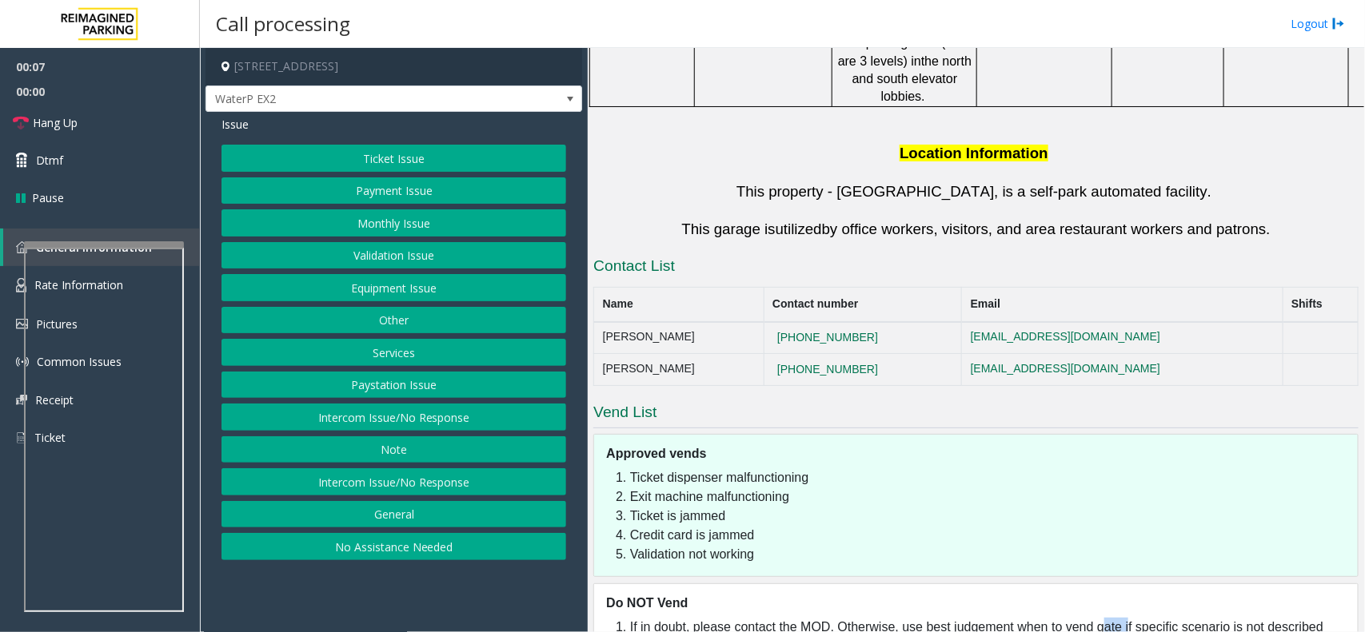
click at [1100, 584] on div "Do NOT Vend If in doubt, please contact the MOD. Otherwise, use best judgement …" at bounding box center [975, 627] width 765 height 86
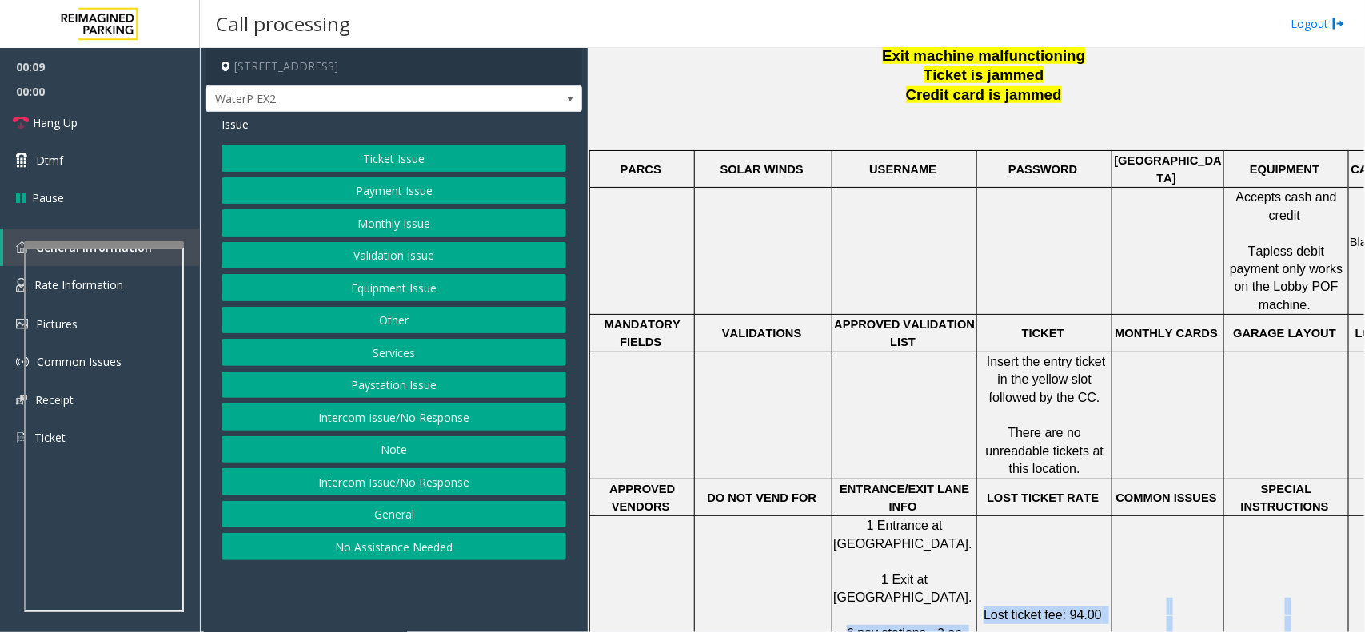
scroll to position [821, 0]
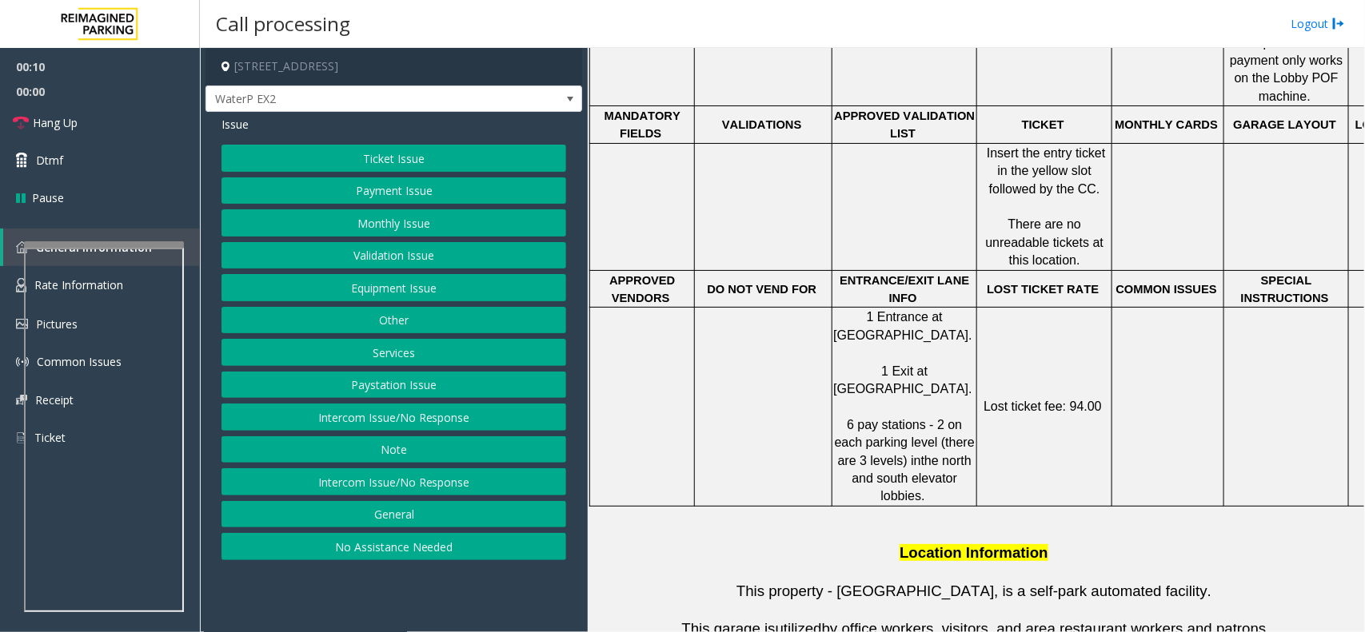
drag, startPoint x: 1100, startPoint y: 546, endPoint x: 918, endPoint y: 596, distance: 189.1
click at [918, 596] on div "I9-537 - Waterpark Place (I) [STREET_ADDRESS] Updated by [PERSON_NAME] - [DATE]…" at bounding box center [975, 354] width 765 height 1431
click at [393, 393] on button "Paystation Issue" at bounding box center [393, 385] width 345 height 27
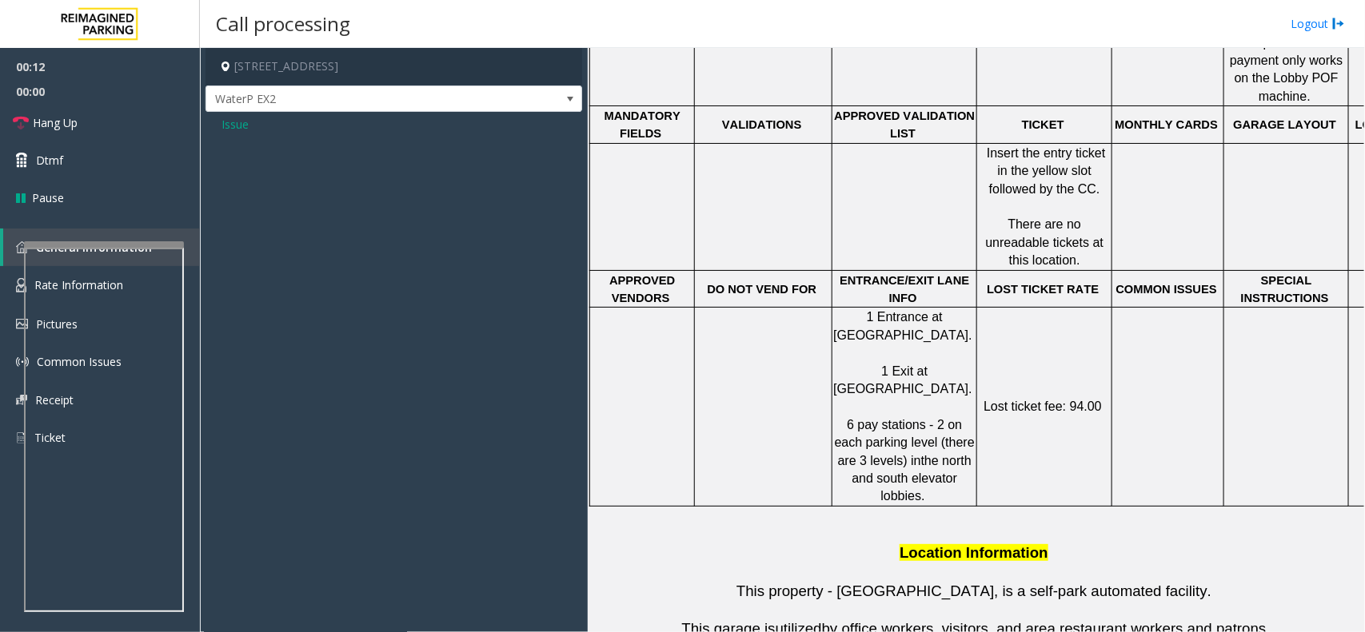
click at [229, 122] on span "Issue" at bounding box center [234, 124] width 27 height 17
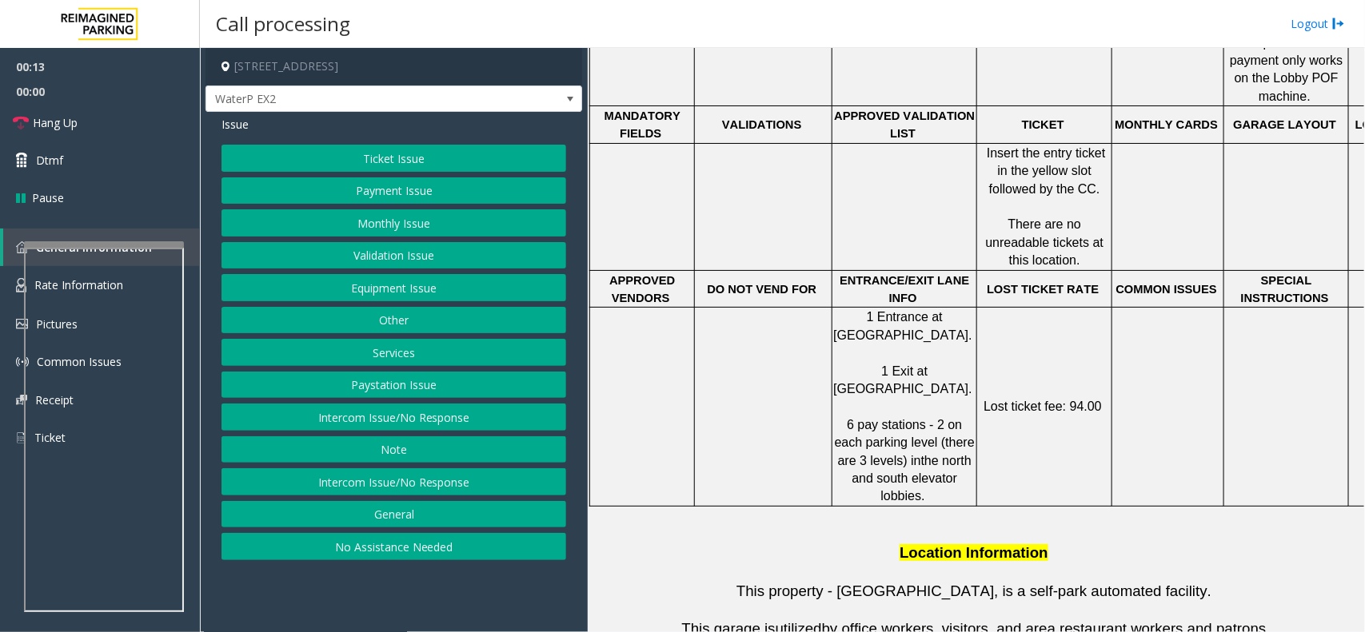
click at [418, 481] on button "Intercom Issue/No Response" at bounding box center [393, 481] width 345 height 27
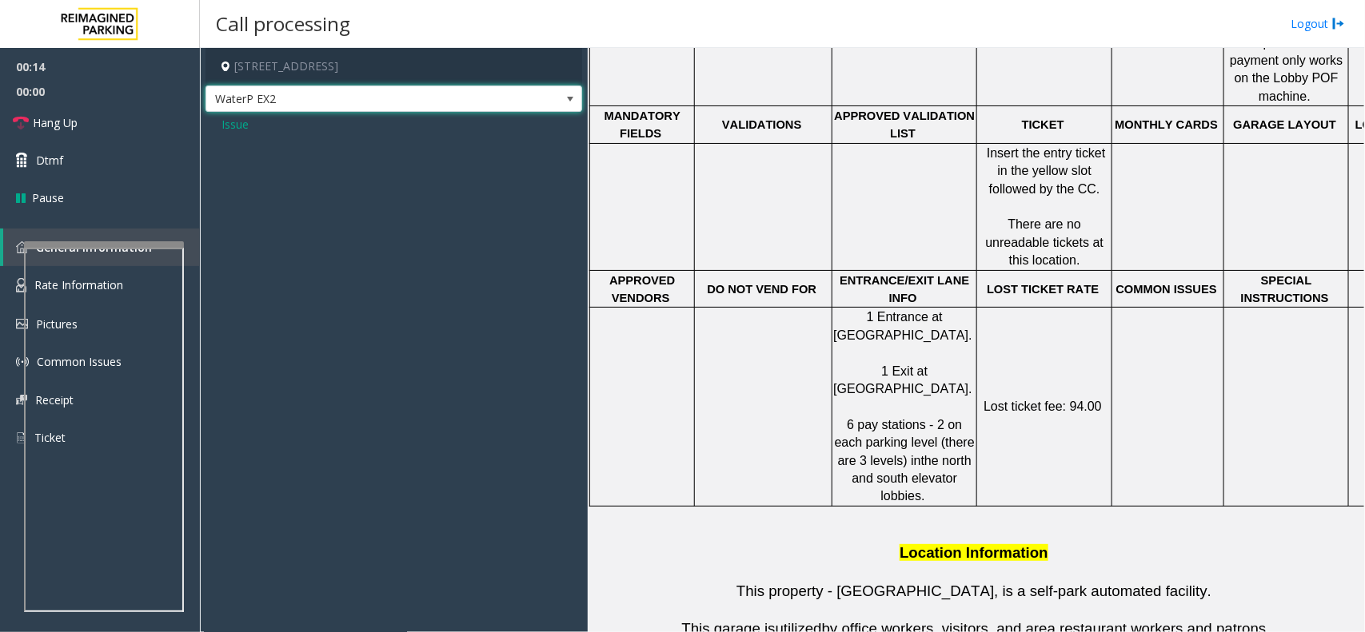
click at [254, 112] on span "WaterP EX2" at bounding box center [393, 99] width 377 height 27
click at [136, 98] on span "00:00" at bounding box center [100, 91] width 200 height 25
click at [128, 114] on link "Hang Up" at bounding box center [100, 123] width 200 height 38
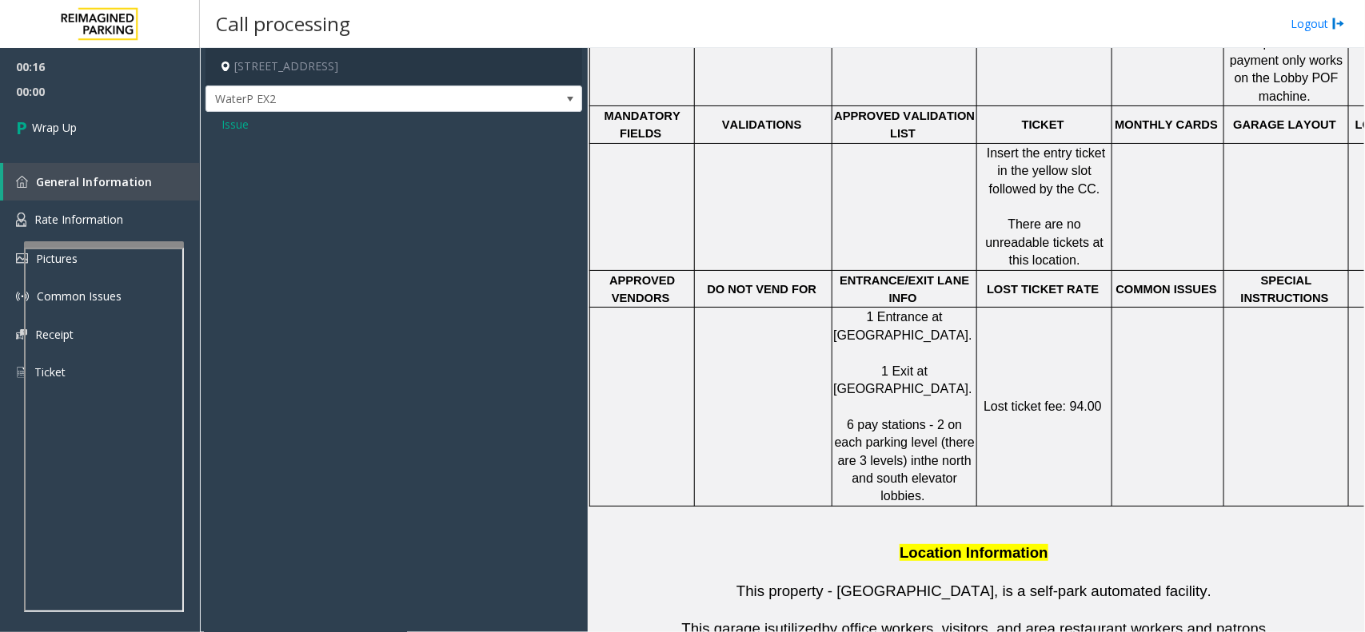
click at [237, 133] on span "Issue" at bounding box center [234, 124] width 27 height 17
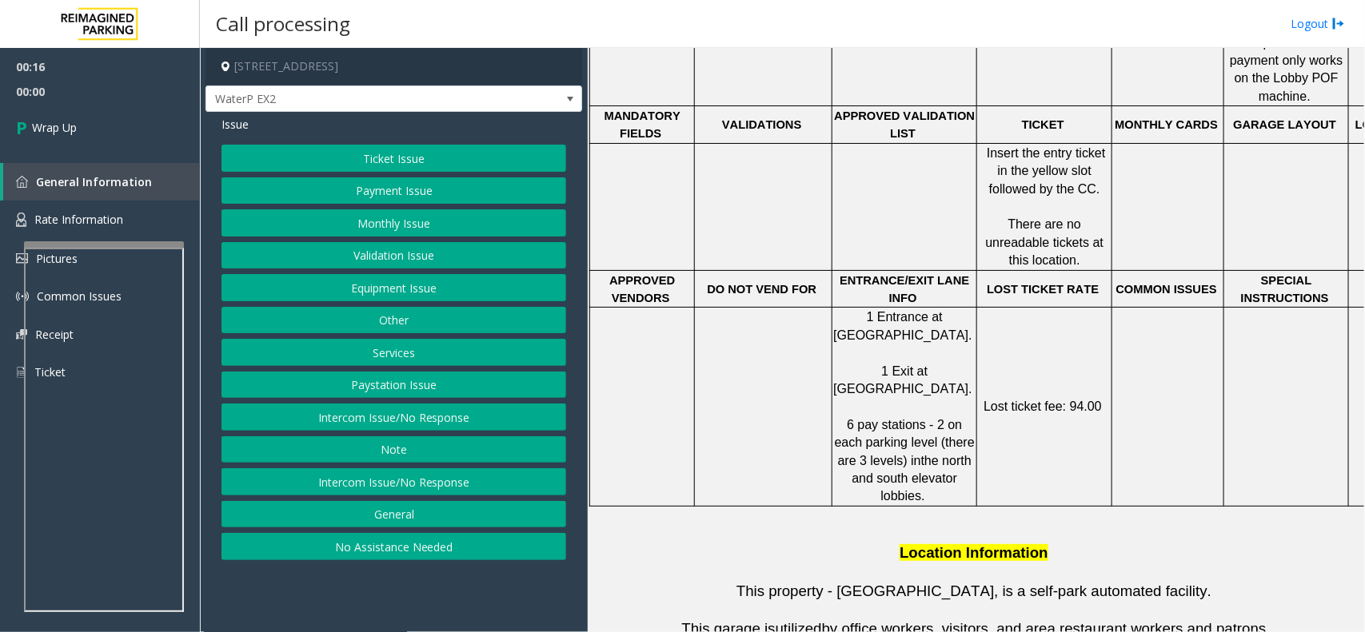
click at [230, 126] on span "Issue" at bounding box center [234, 124] width 27 height 17
click at [366, 392] on button "Paystation Issue" at bounding box center [393, 385] width 345 height 27
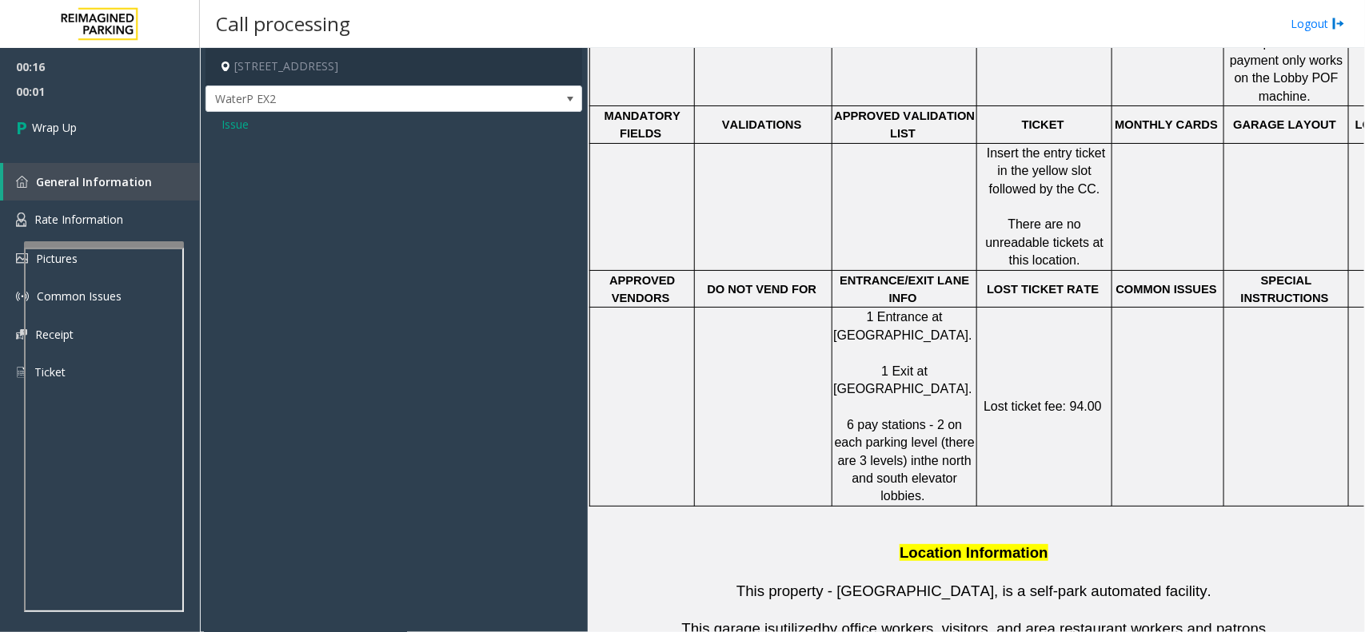
drag, startPoint x: 249, startPoint y: 145, endPoint x: 242, endPoint y: 133, distance: 14.0
click at [248, 141] on div "Issue" at bounding box center [393, 130] width 377 height 37
click at [242, 133] on span "Issue" at bounding box center [234, 124] width 27 height 17
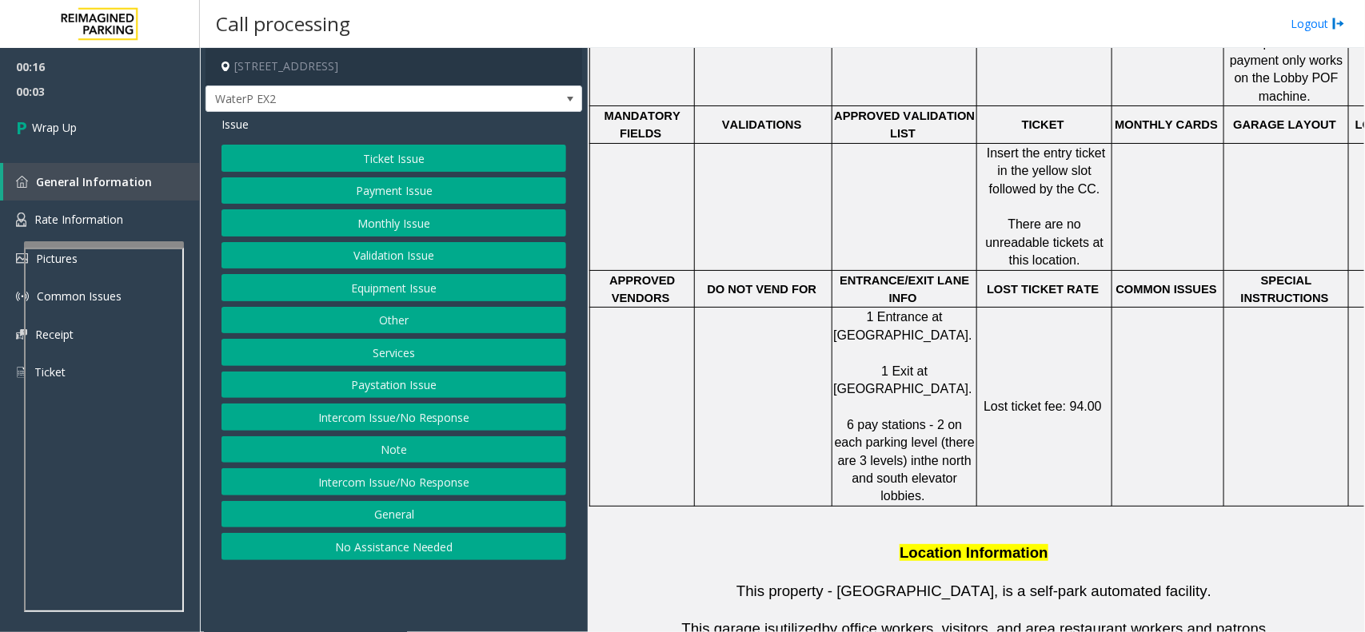
drag, startPoint x: 421, startPoint y: 438, endPoint x: 422, endPoint y: 422, distance: 16.0
click at [422, 422] on div "Ticket Issue Payment Issue Monthly Issue Validation Issue Equipment Issue Other…" at bounding box center [393, 353] width 345 height 416
click at [422, 422] on button "Intercom Issue/No Response" at bounding box center [393, 417] width 345 height 27
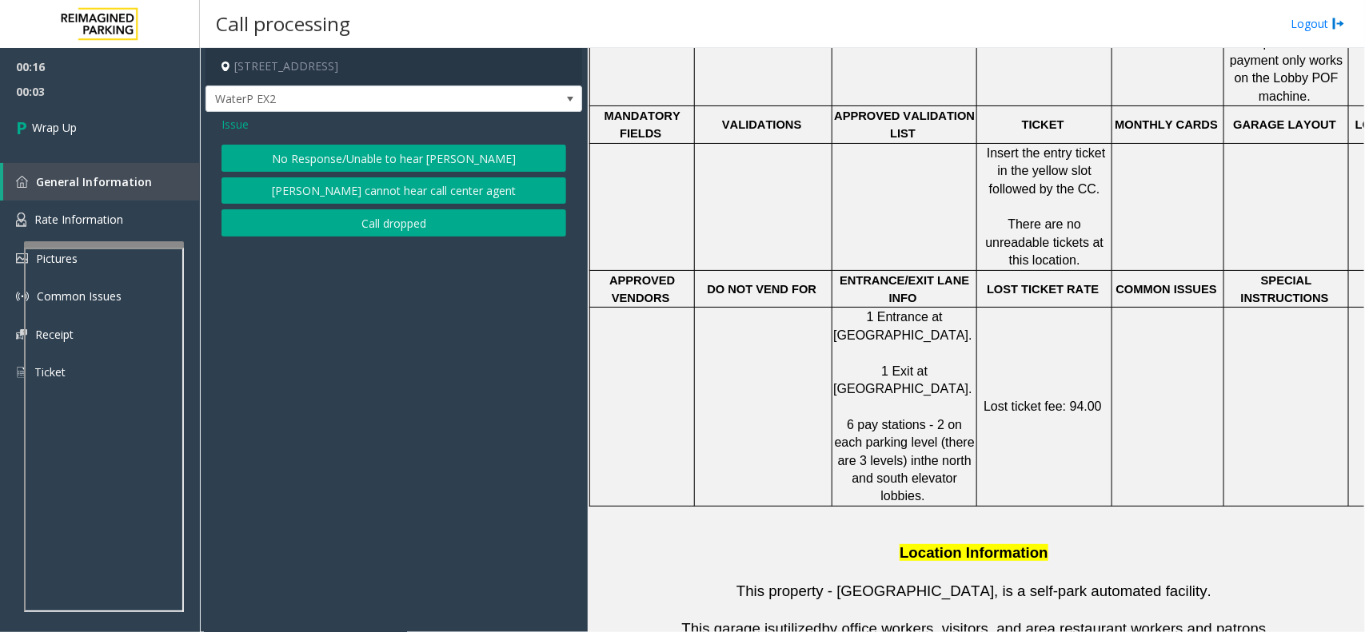
click at [381, 157] on button "No Response/Unable to hear [PERSON_NAME]" at bounding box center [393, 158] width 345 height 27
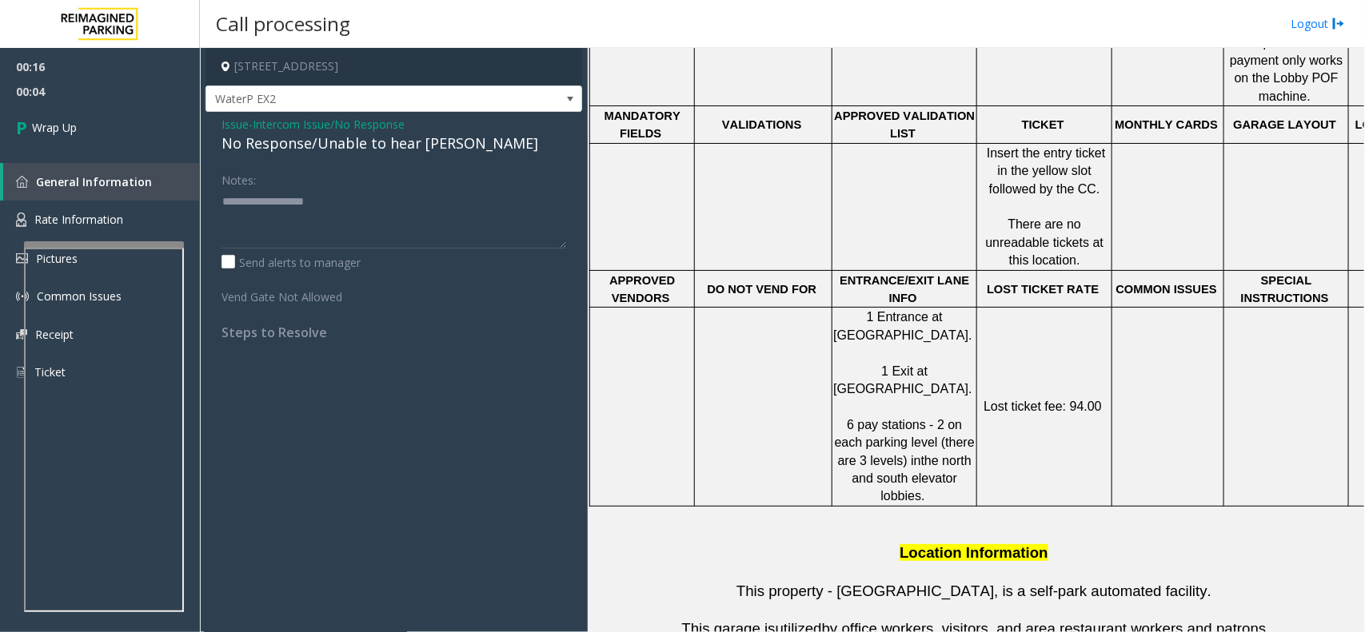
click at [374, 144] on div "No Response/Unable to hear [PERSON_NAME]" at bounding box center [393, 144] width 345 height 22
type textarea "**********"
drag, startPoint x: 222, startPoint y: 154, endPoint x: 184, endPoint y: 133, distance: 43.6
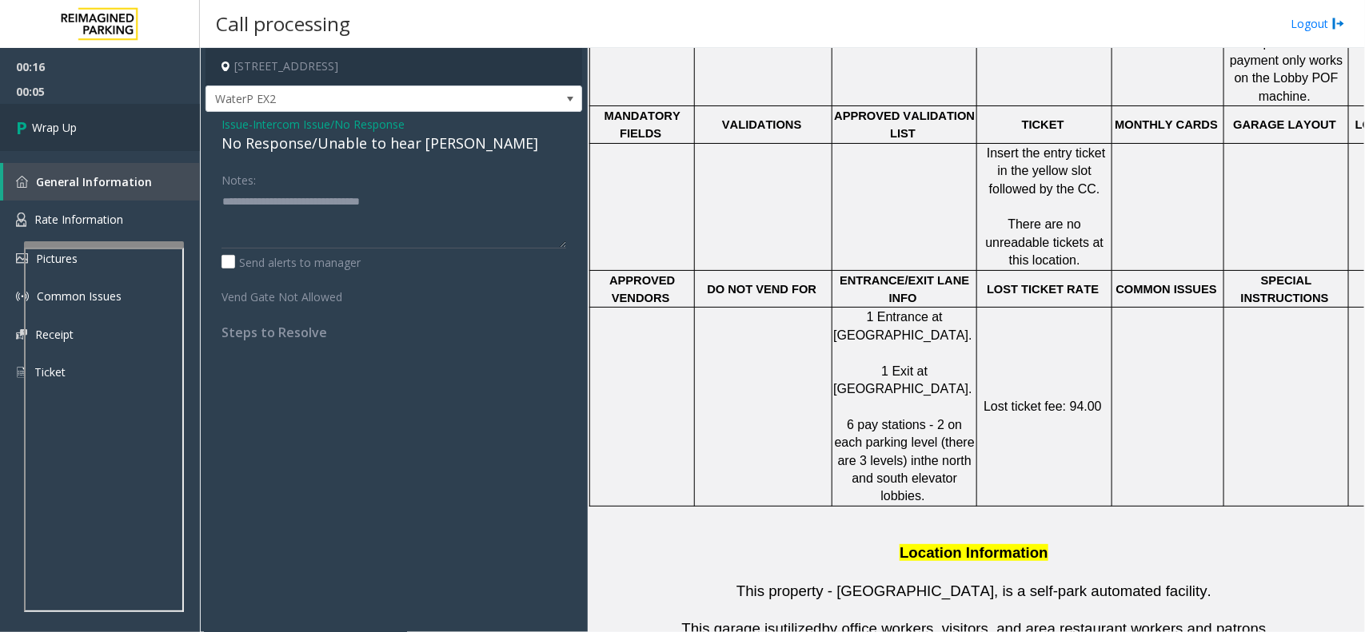
click at [204, 148] on app-call-processing-form "[STREET_ADDRESS] Issue - Intercom Issue/No Response No Response/Unable to hear …" at bounding box center [394, 340] width 388 height 584
click at [168, 132] on link "Wrap Up" at bounding box center [100, 127] width 200 height 47
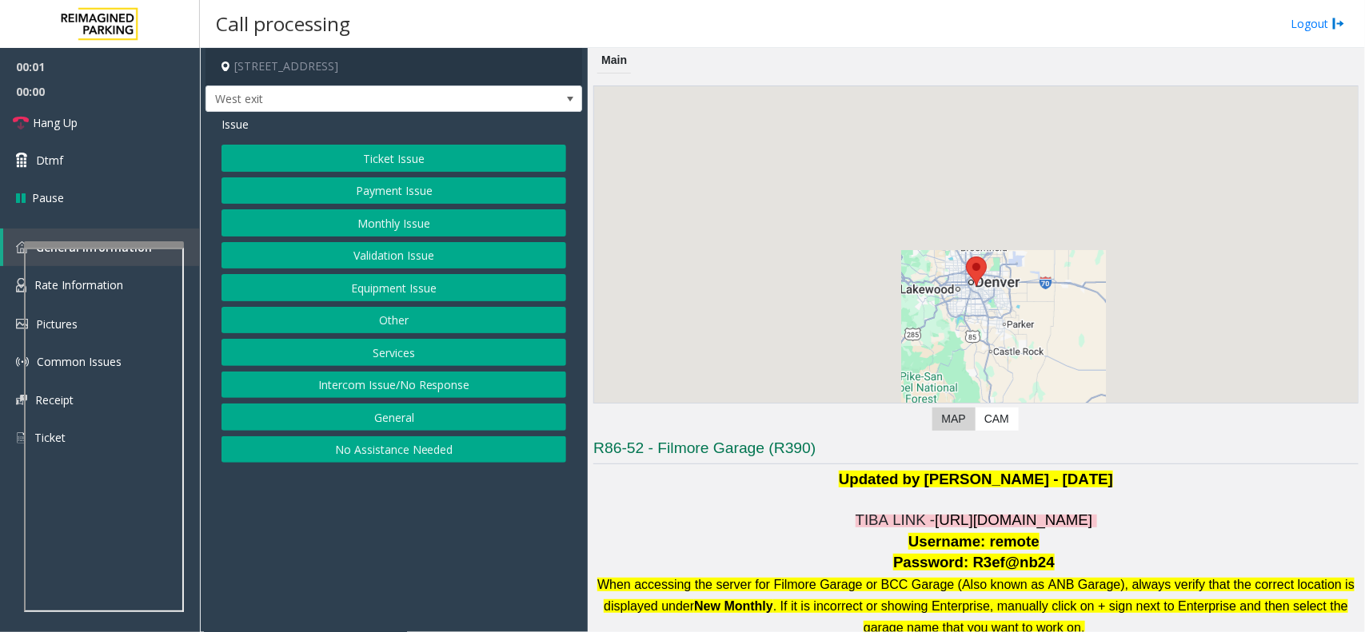
scroll to position [300, 0]
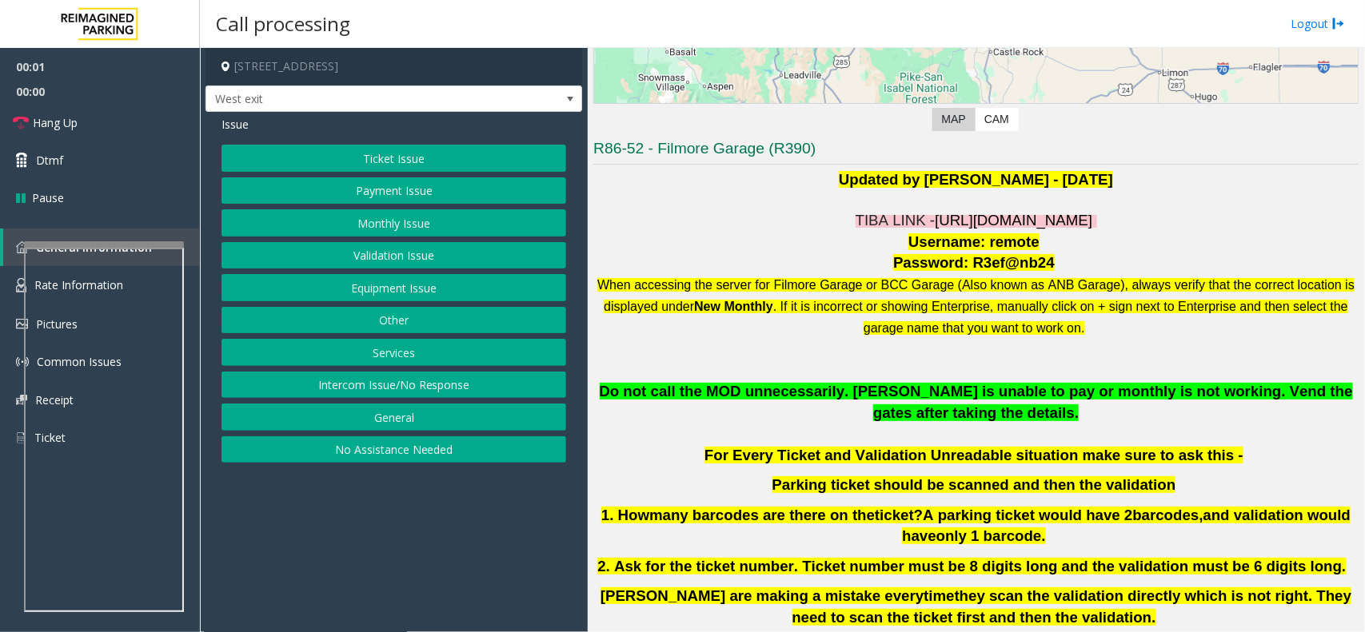
click at [934, 213] on span "[URL][DOMAIN_NAME]" at bounding box center [1012, 220] width 157 height 17
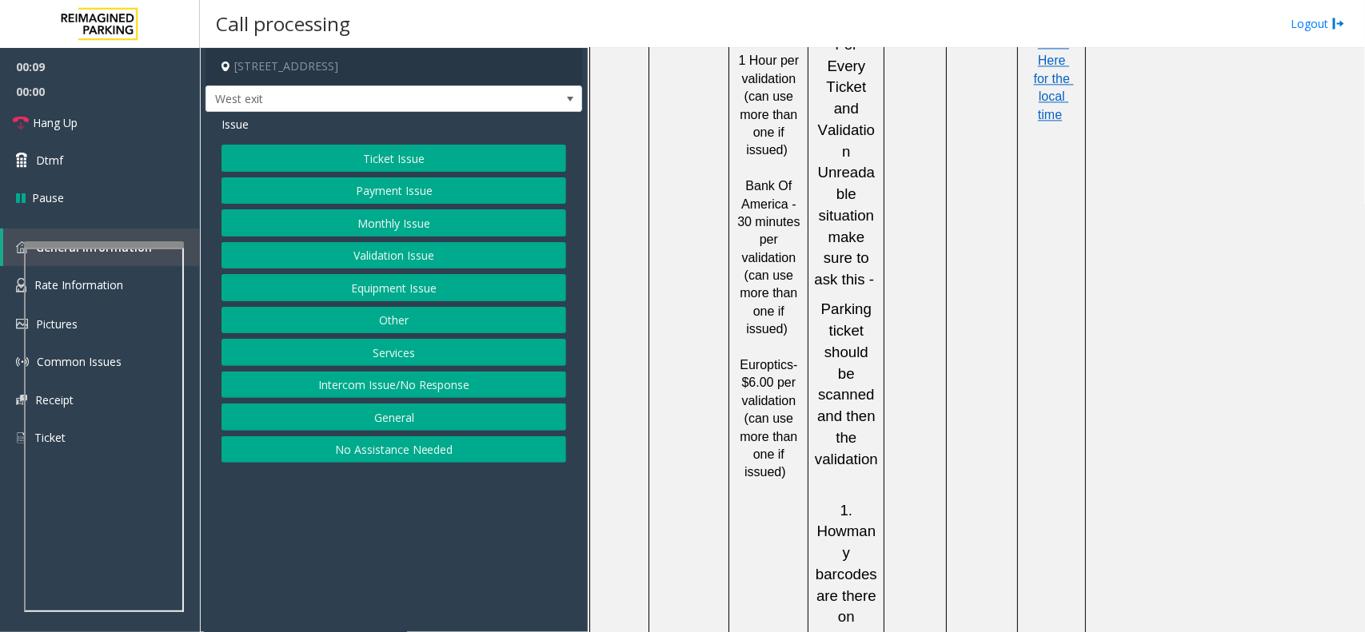
scroll to position [1399, 0]
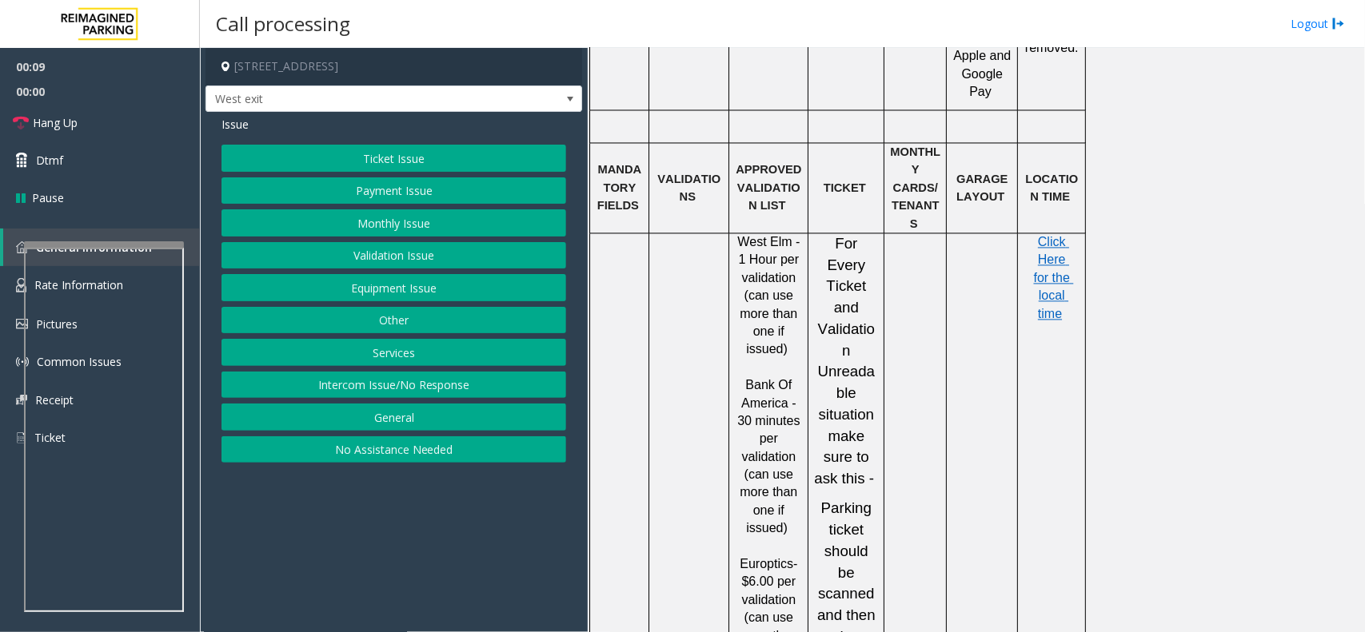
click at [453, 173] on div "Ticket Issue Payment Issue Monthly Issue Validation Issue Equipment Issue Other…" at bounding box center [393, 304] width 345 height 318
click at [428, 165] on button "Ticket Issue" at bounding box center [393, 158] width 345 height 27
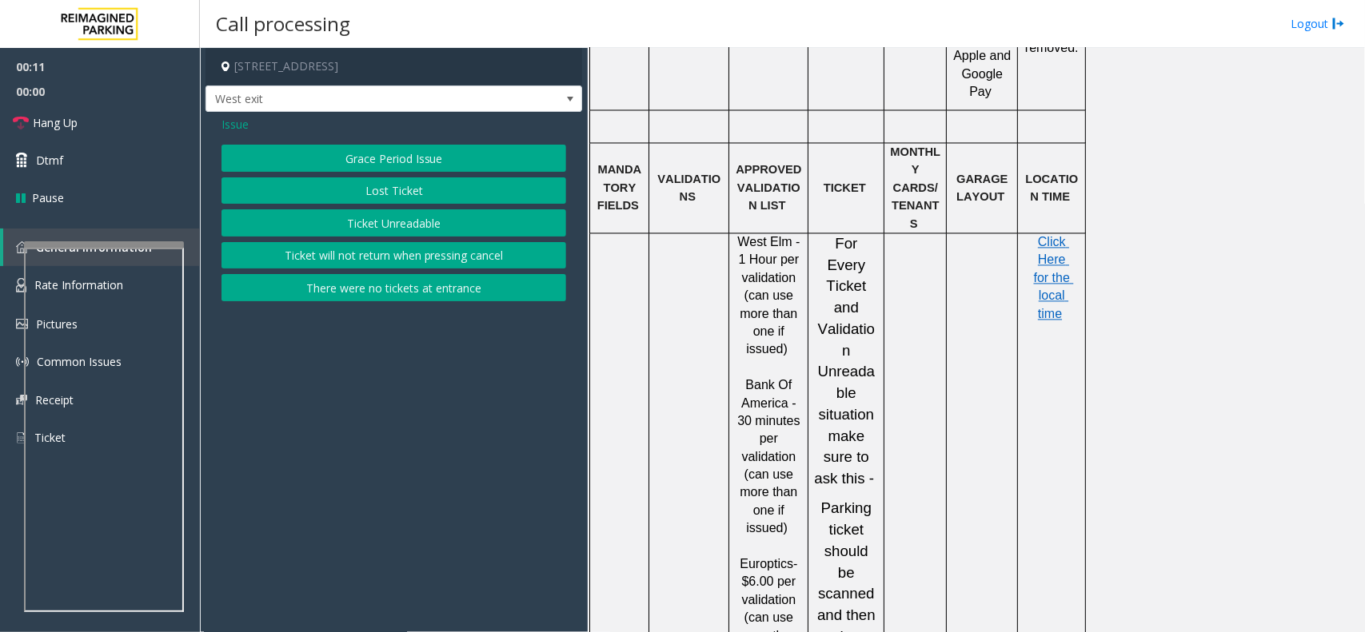
click at [430, 200] on button "Lost Ticket" at bounding box center [393, 190] width 345 height 27
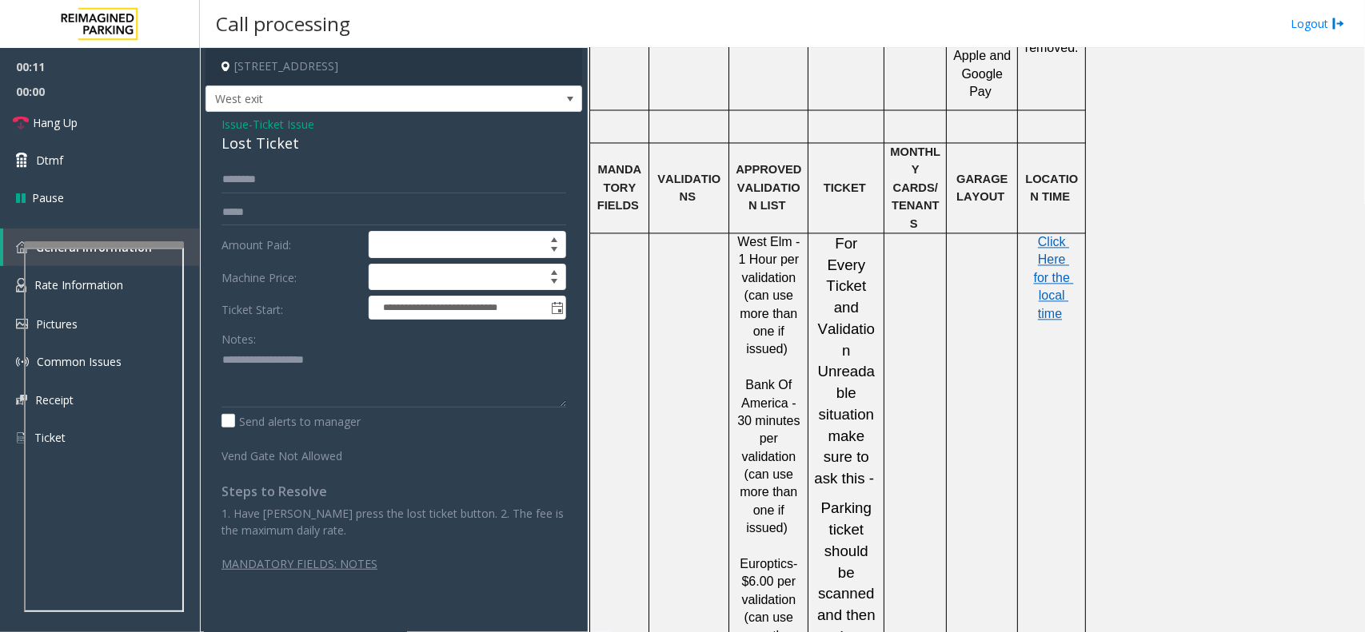
click at [273, 141] on div "Lost Ticket" at bounding box center [393, 144] width 345 height 22
click at [346, 361] on textarea at bounding box center [393, 378] width 345 height 60
paste textarea "**********"
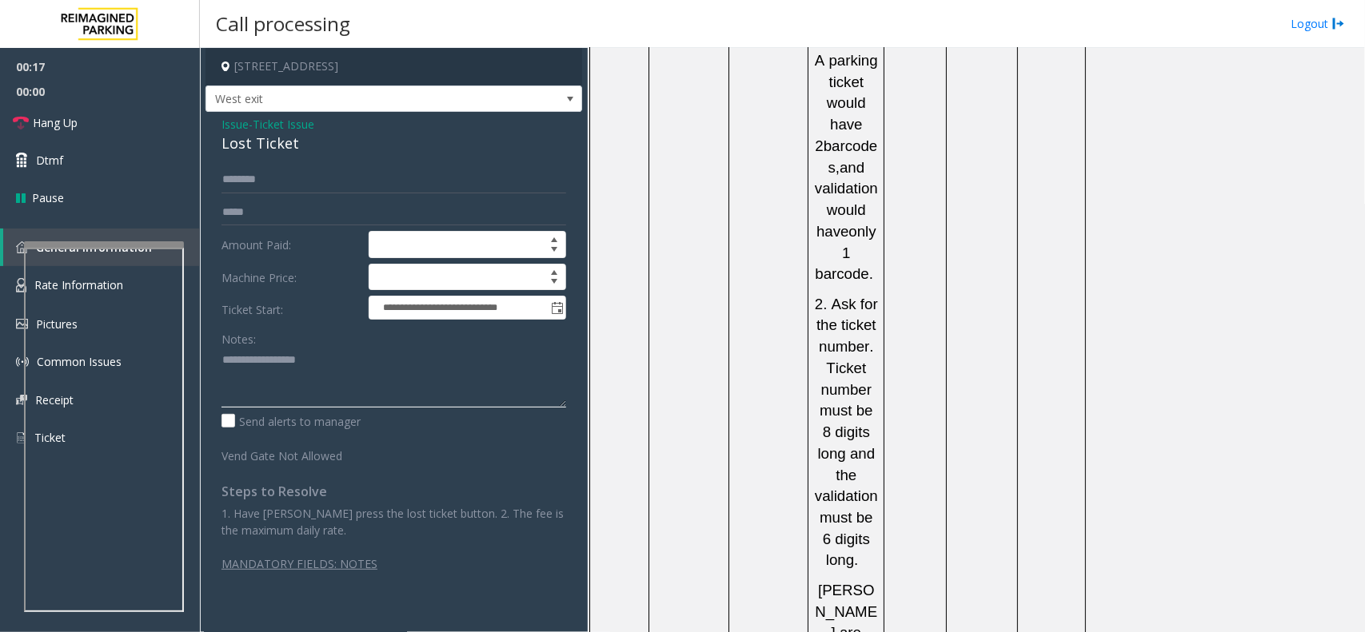
scroll to position [2698, 0]
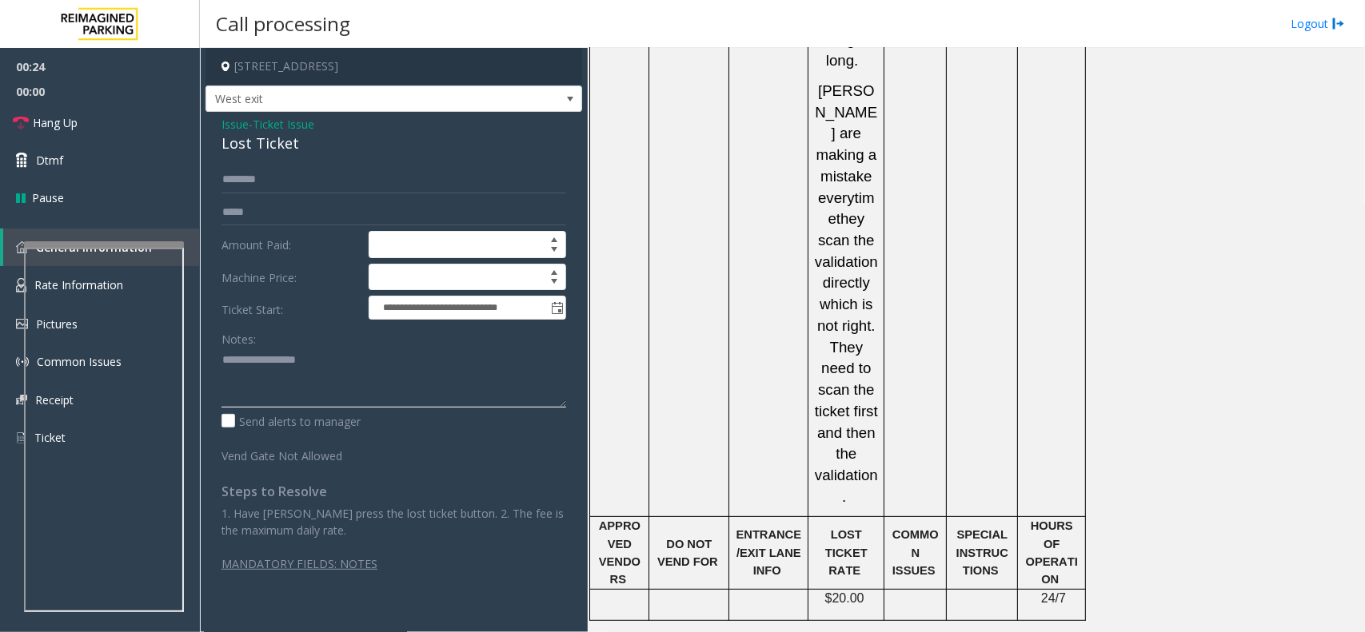
click at [273, 388] on textarea at bounding box center [393, 378] width 345 height 60
paste textarea "**********"
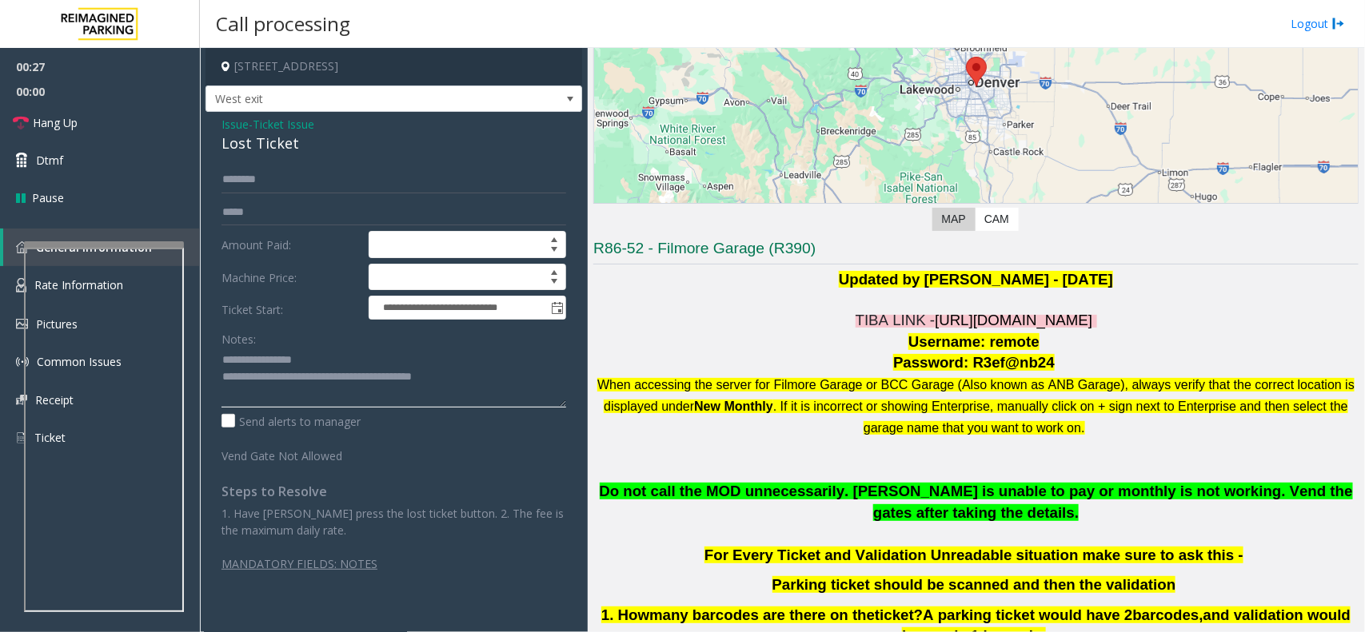
scroll to position [400, 0]
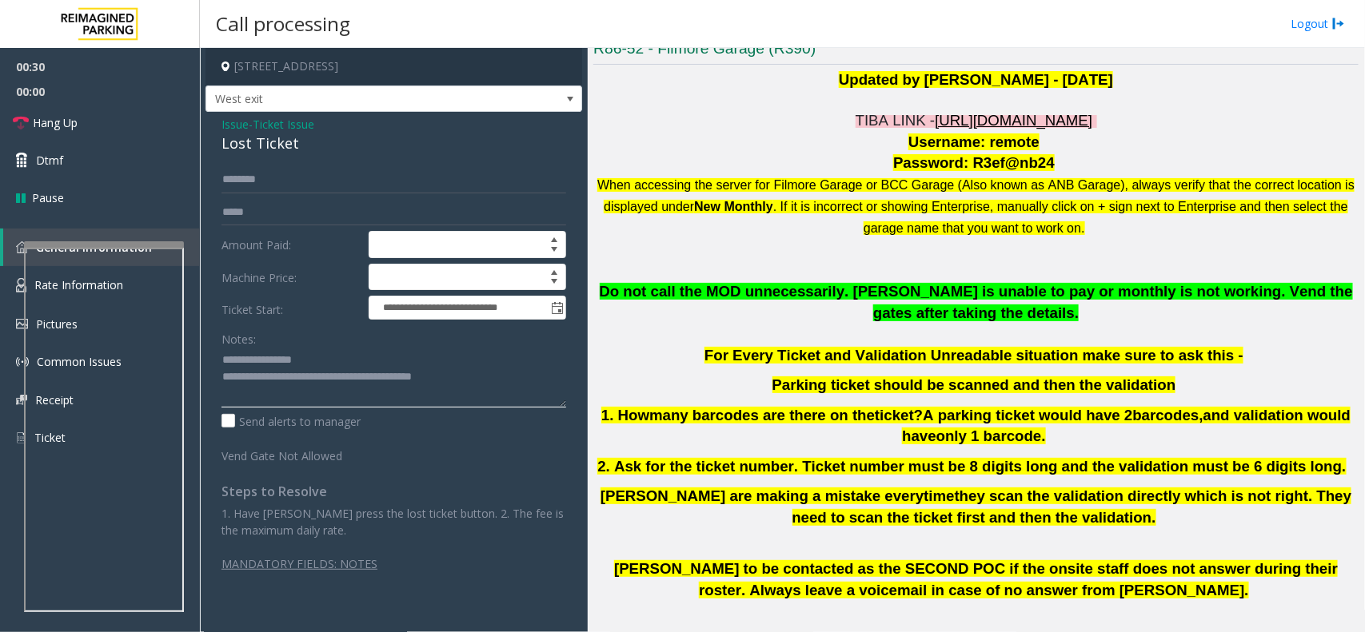
type textarea "**********"
click at [950, 122] on span "[URL][DOMAIN_NAME]" at bounding box center [1012, 120] width 157 height 17
click at [682, 233] on p "When accessing the server for Filmore Garage or BCC Garage (Also known as ANB G…" at bounding box center [975, 206] width 765 height 64
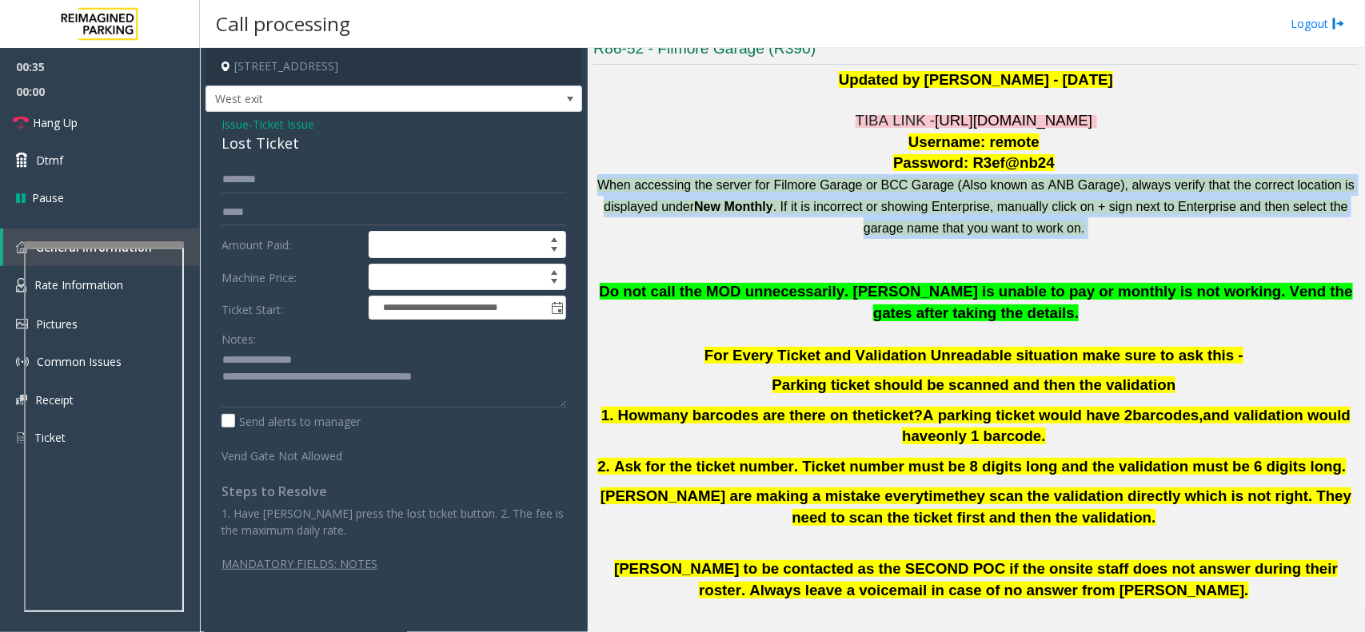
click at [682, 233] on p "When accessing the server for Filmore Garage or BCC Garage (Also known as ANB G…" at bounding box center [975, 206] width 765 height 64
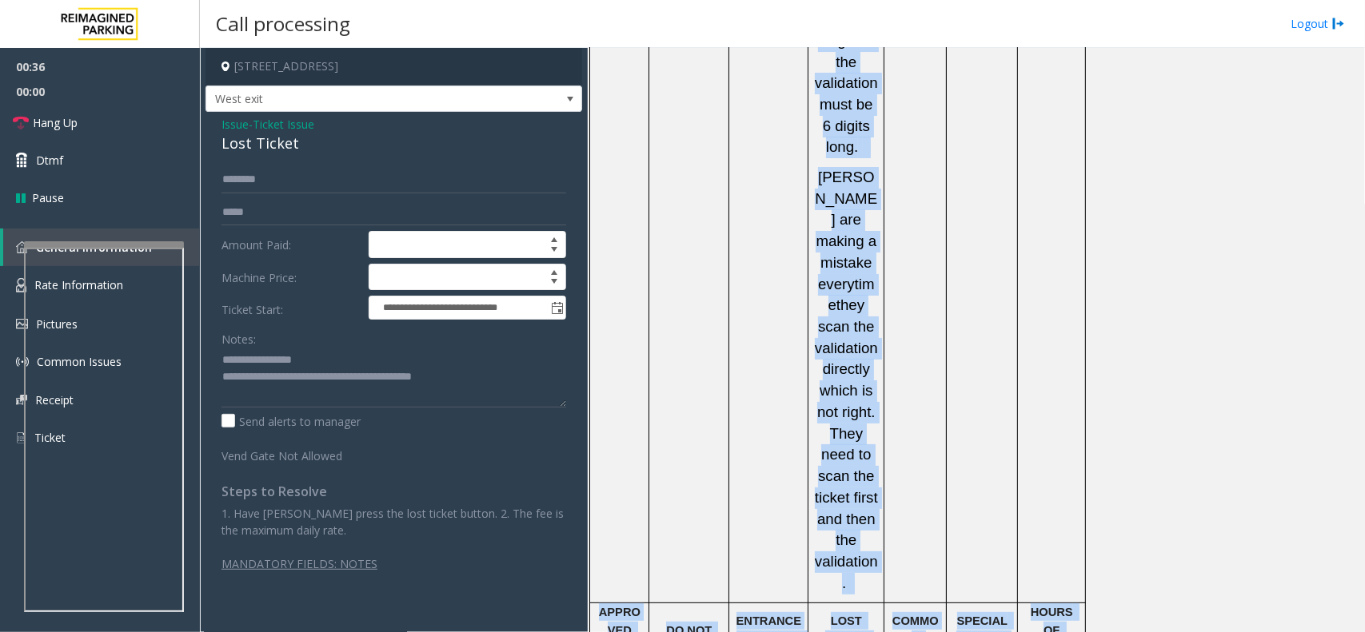
scroll to position [2898, 0]
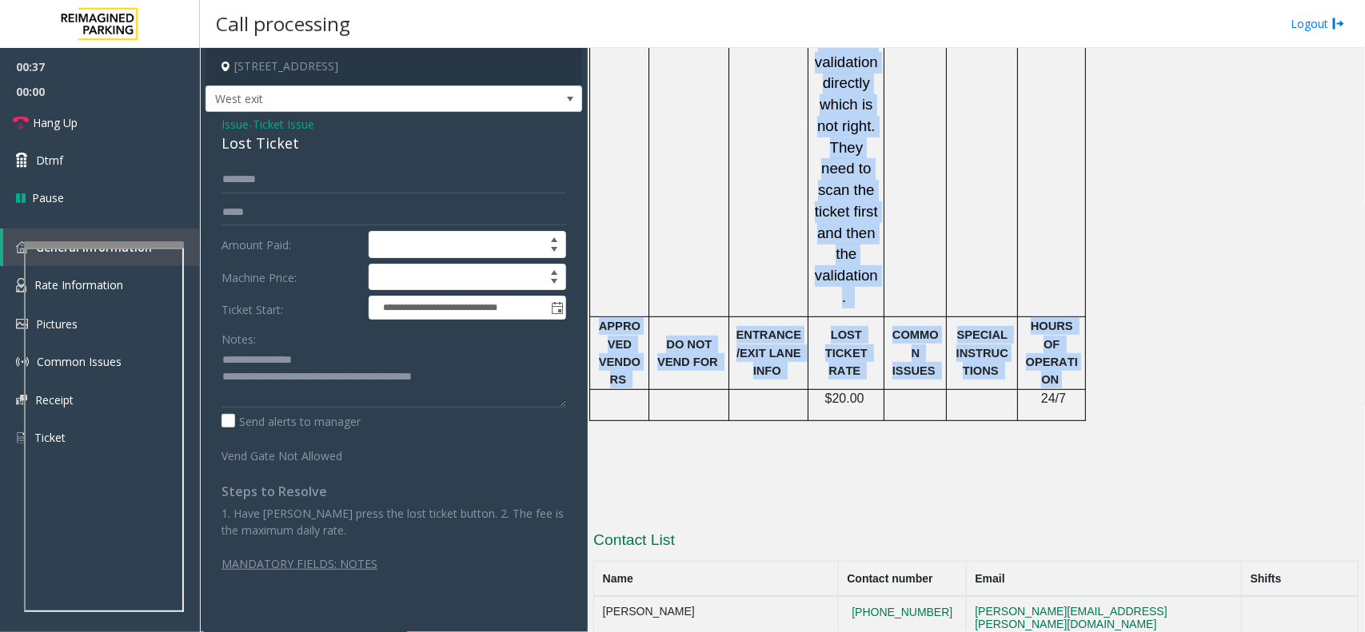
drag, startPoint x: 682, startPoint y: 233, endPoint x: 630, endPoint y: 177, distance: 76.4
drag, startPoint x: 797, startPoint y: 362, endPoint x: 1225, endPoint y: 679, distance: 532.5
click at [1225, 632] on html "**********" at bounding box center [682, 316] width 1365 height 632
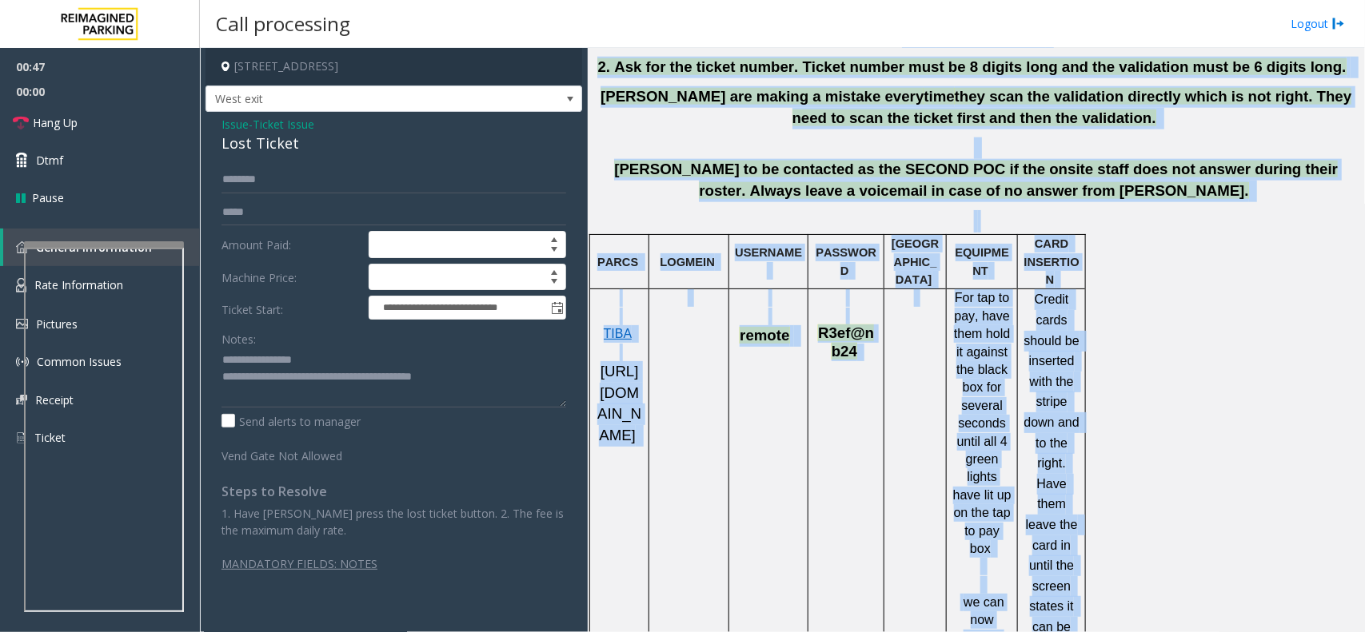
scroll to position [600, 0]
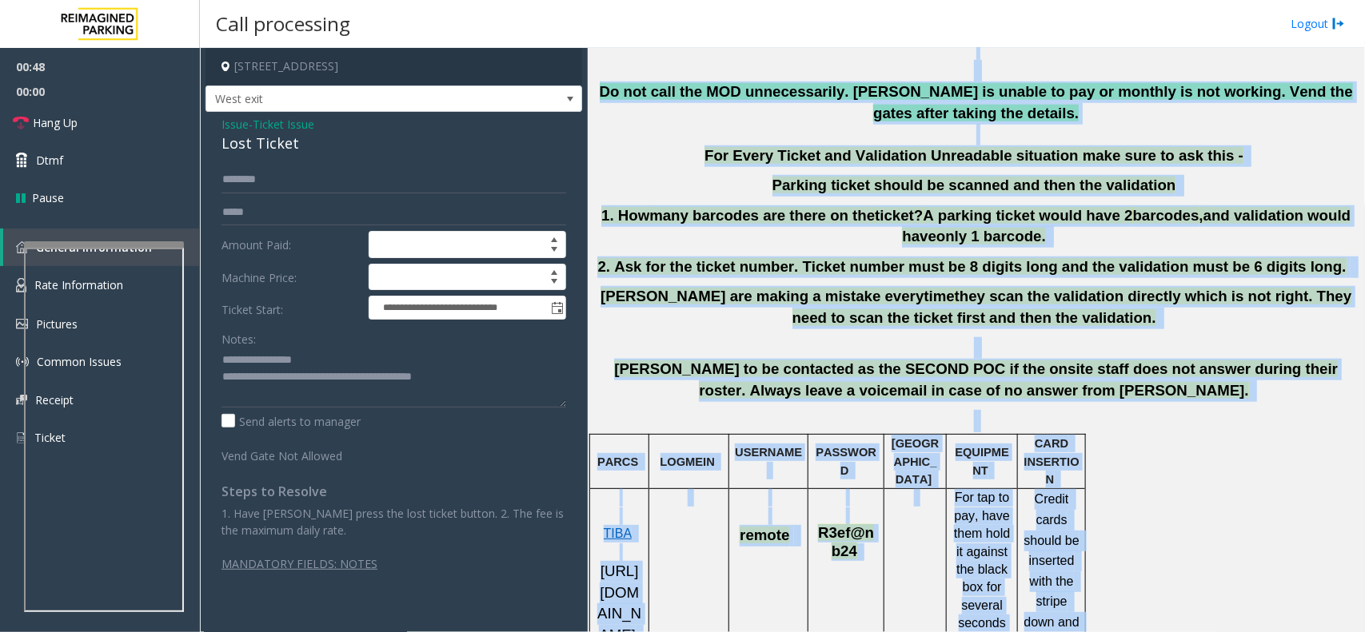
click at [834, 384] on span "[PERSON_NAME] to be contacted as the SECOND POC if the onsite staff does not an…" at bounding box center [975, 380] width 723 height 38
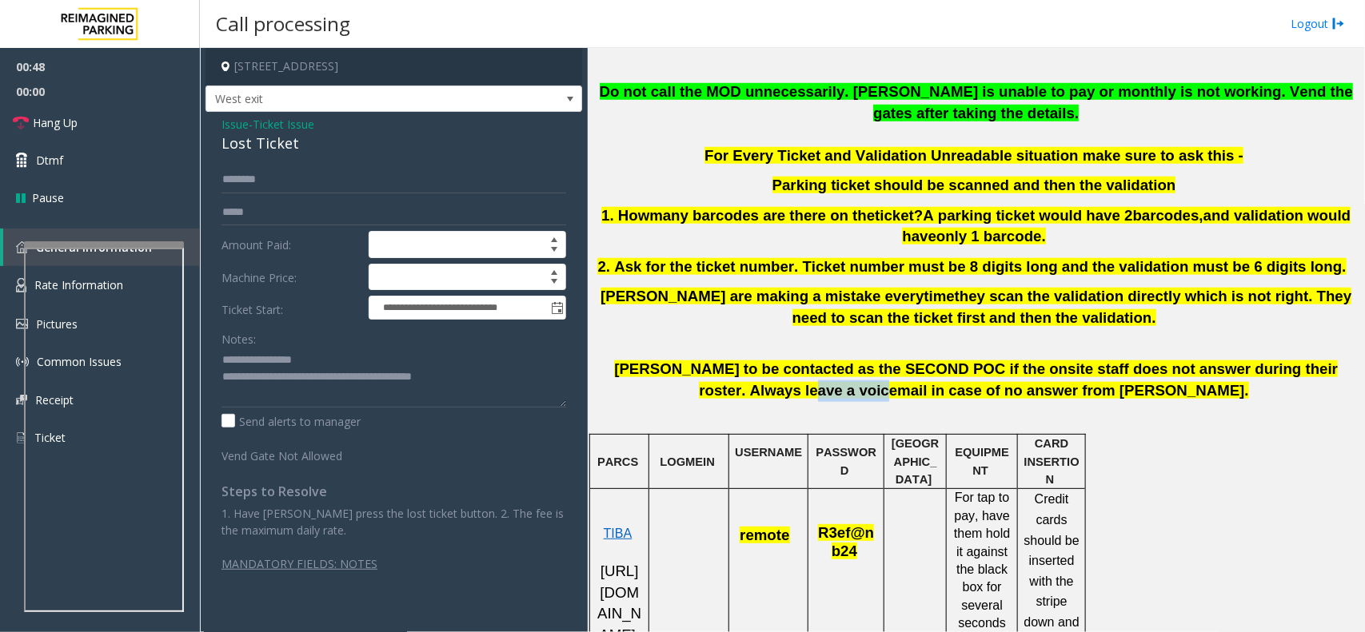
click at [834, 384] on span "[PERSON_NAME] to be contacted as the SECOND POC if the onsite staff does not an…" at bounding box center [975, 380] width 723 height 38
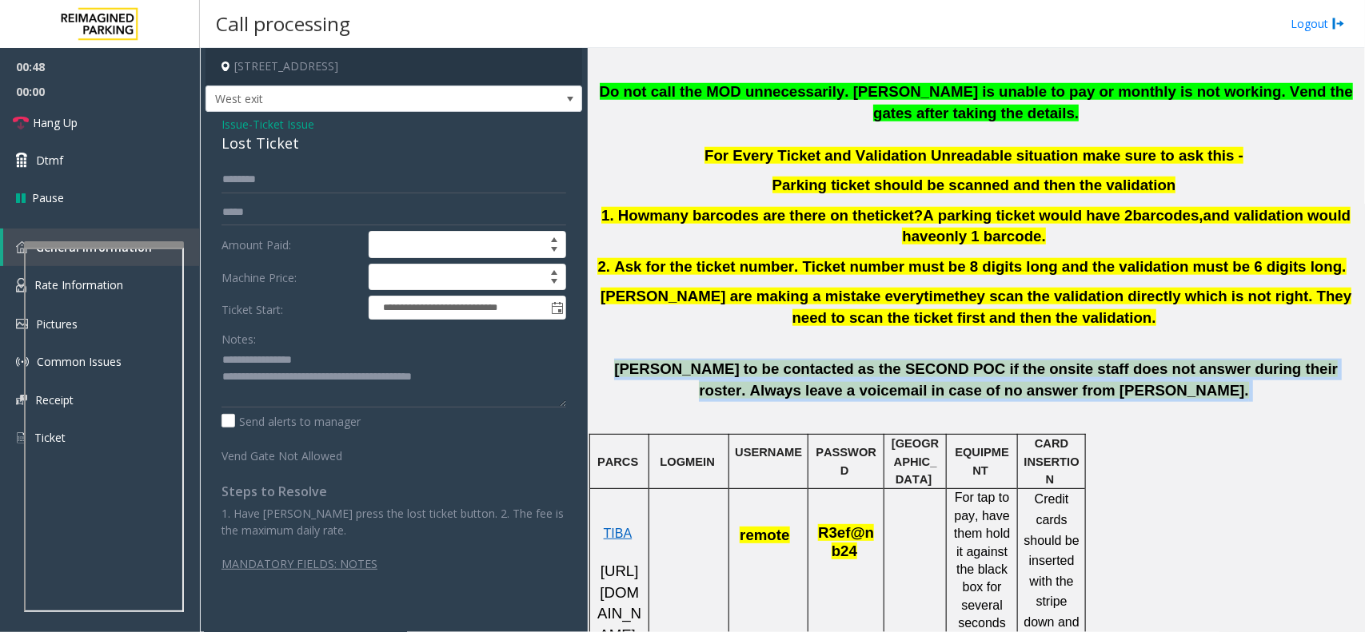
click at [834, 384] on span "[PERSON_NAME] to be contacted as the SECOND POC if the onsite staff does not an…" at bounding box center [975, 380] width 723 height 38
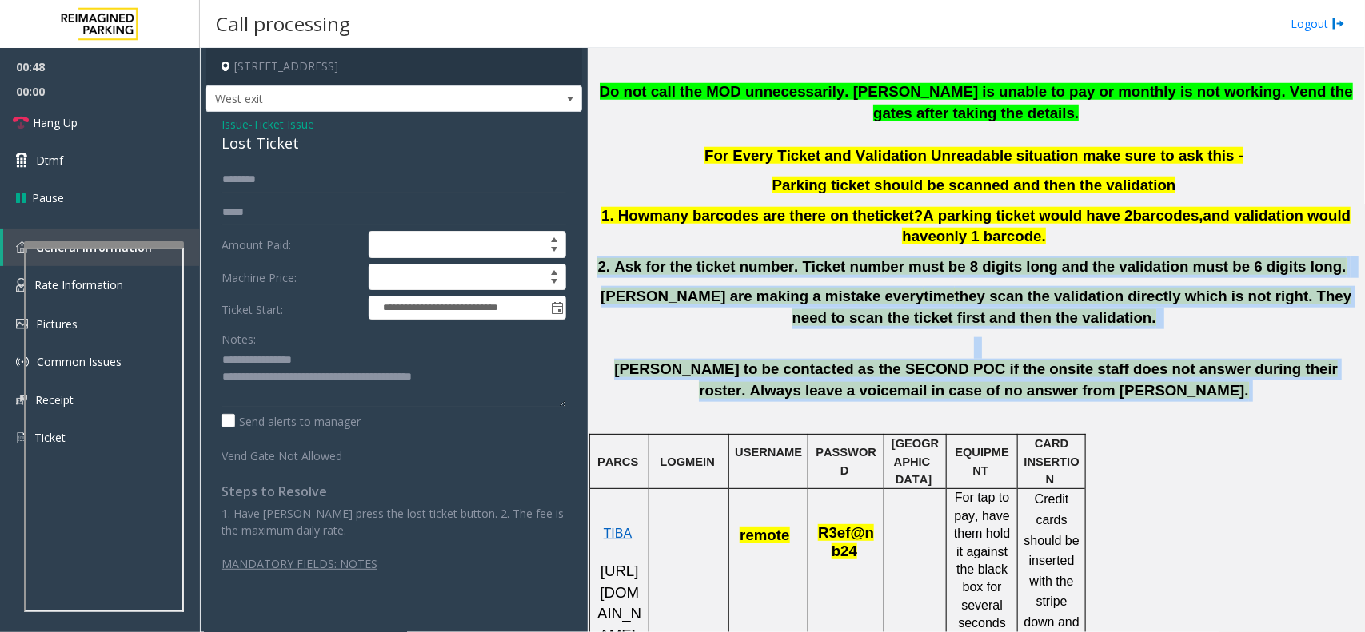
drag, startPoint x: 834, startPoint y: 384, endPoint x: 638, endPoint y: 252, distance: 236.6
click at [638, 252] on div "TIBA LINK - [URL][DOMAIN_NAME] Username: remote Password: R3ef@nb24 When access…" at bounding box center [975, 171] width 765 height 522
click at [636, 268] on p "2. Ask for the ticket number. Ticket number must be 8 digits long and the valid…" at bounding box center [975, 268] width 765 height 22
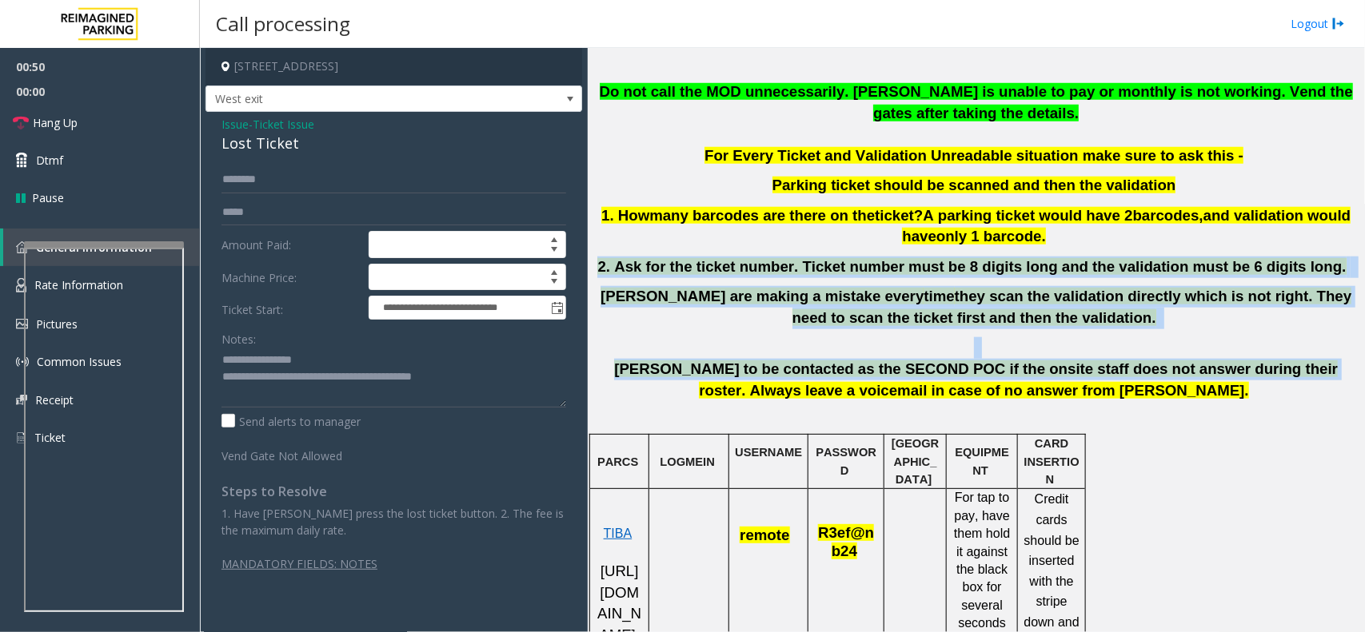
drag, startPoint x: 636, startPoint y: 268, endPoint x: 1212, endPoint y: 381, distance: 587.3
click at [1212, 381] on div "TIBA LINK - [URL][DOMAIN_NAME] Username: remote Password: R3ef@nb24 When access…" at bounding box center [975, 171] width 765 height 522
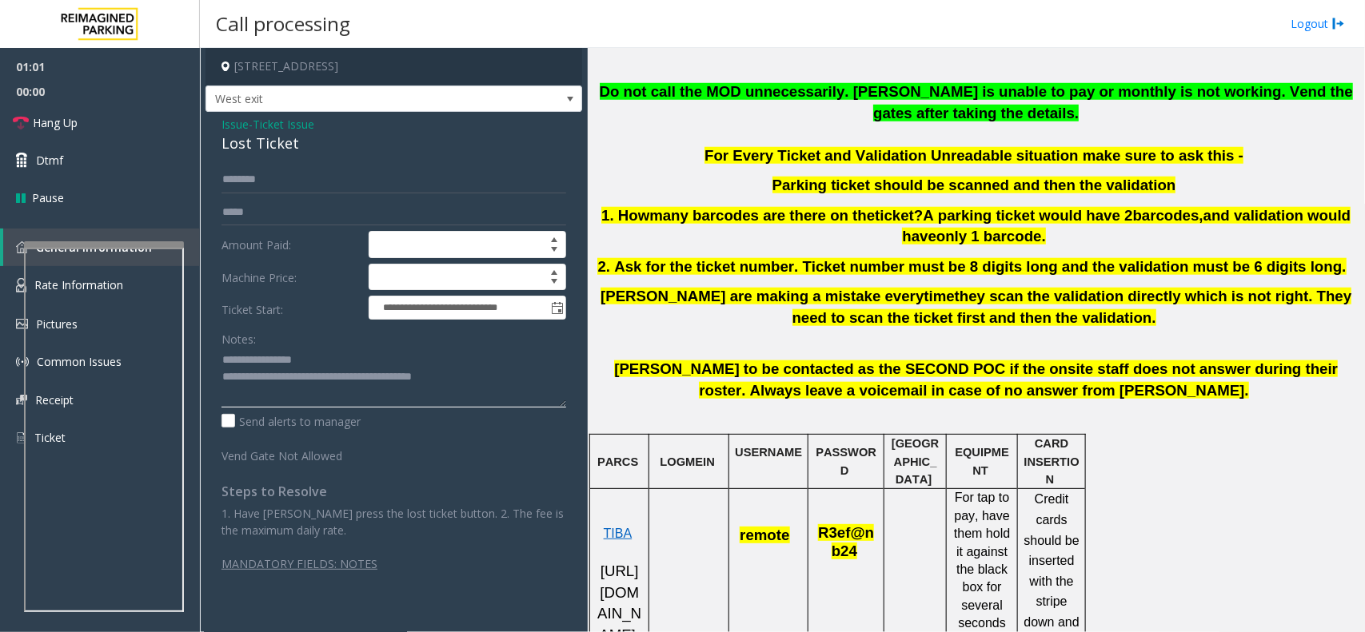
drag, startPoint x: 492, startPoint y: 385, endPoint x: 214, endPoint y: 345, distance: 280.4
click at [214, 345] on div "**********" at bounding box center [393, 368] width 369 height 405
click at [256, 361] on textarea at bounding box center [393, 378] width 345 height 60
drag, startPoint x: 256, startPoint y: 361, endPoint x: 1143, endPoint y: 392, distance: 887.9
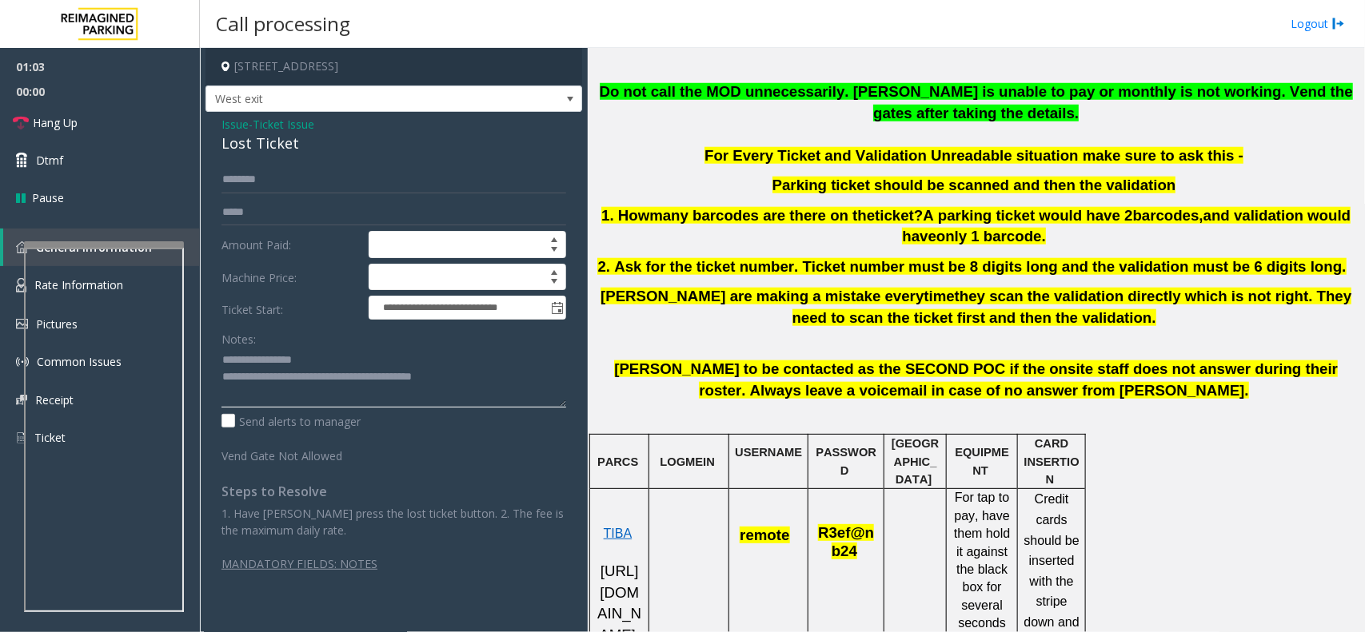
click at [1143, 392] on div "**********" at bounding box center [782, 340] width 1164 height 584
click at [1143, 392] on p "[PERSON_NAME] to be contacted as the SECOND POC if the onsite staff does not an…" at bounding box center [975, 380] width 765 height 42
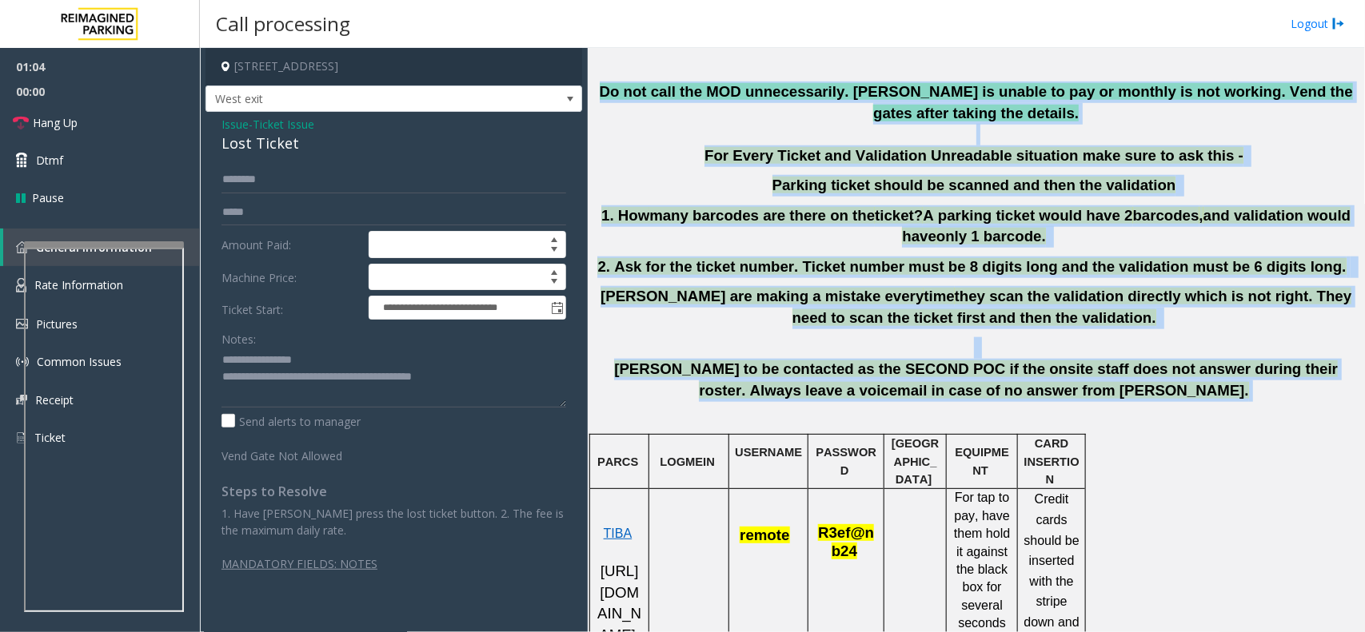
drag, startPoint x: 1143, startPoint y: 392, endPoint x: 636, endPoint y: 114, distance: 579.2
click at [636, 114] on div "TIBA LINK - [URL][DOMAIN_NAME] Username: remote Password: R3ef@nb24 When access…" at bounding box center [975, 171] width 765 height 522
click at [636, 114] on p "Do not call the MOD unnecessarily. [PERSON_NAME] is unable to pay or monthly is…" at bounding box center [975, 103] width 765 height 42
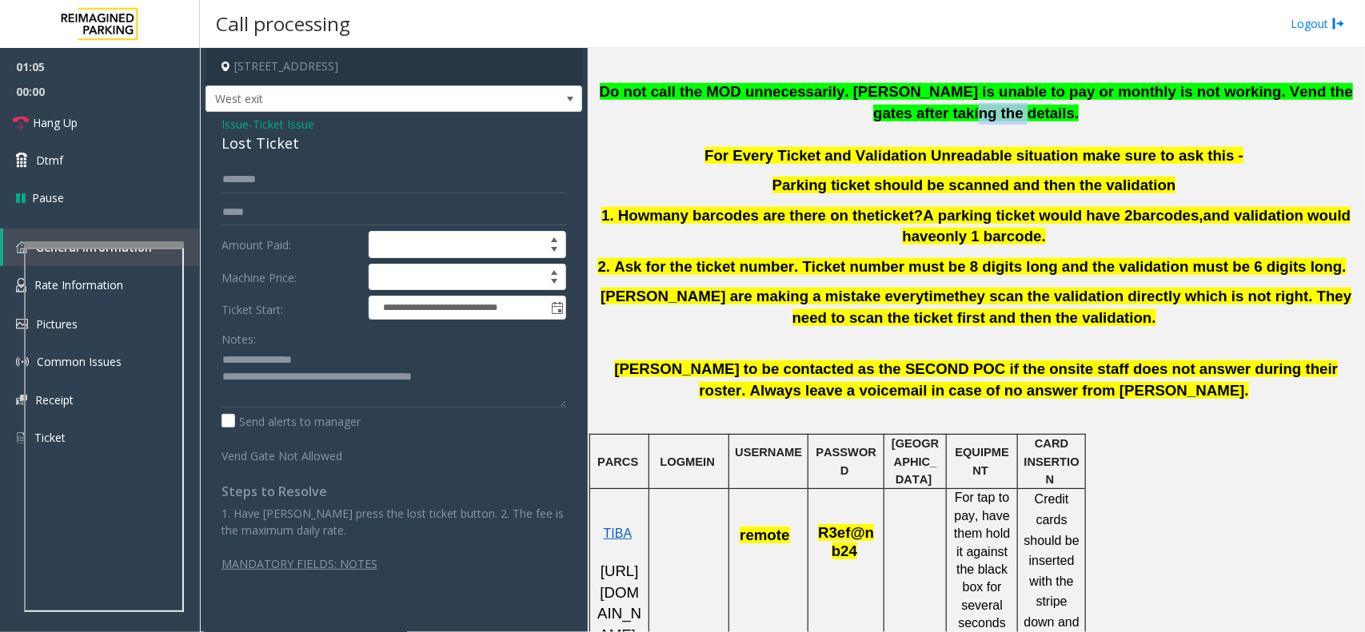
click at [636, 114] on p "Do not call the MOD unnecessarily. [PERSON_NAME] is unable to pay or monthly is…" at bounding box center [975, 103] width 765 height 42
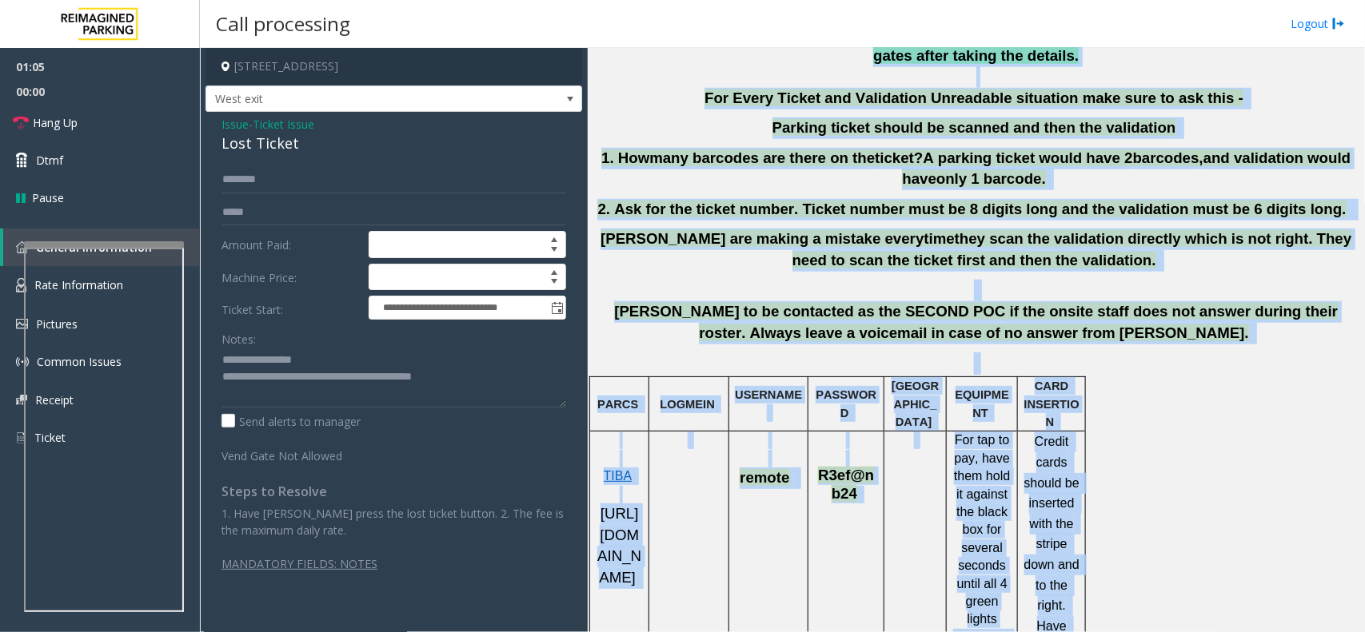
drag, startPoint x: 636, startPoint y: 114, endPoint x: 1265, endPoint y: 624, distance: 810.4
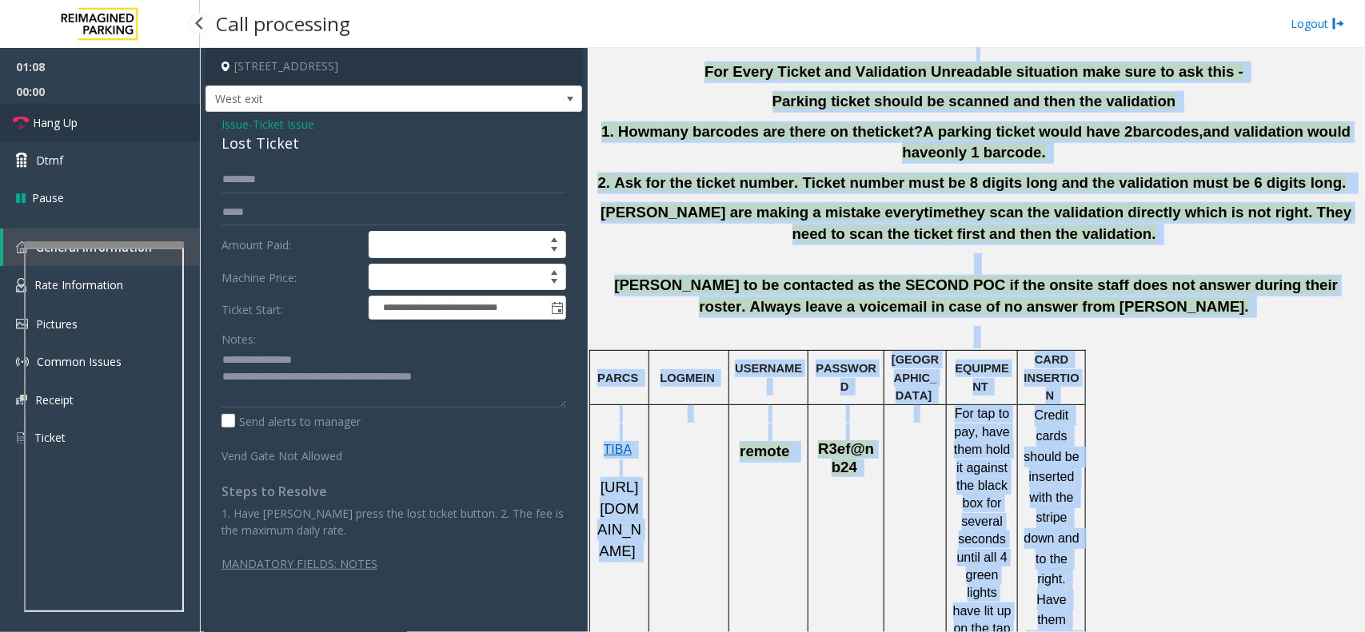
click at [82, 126] on link "Hang Up" at bounding box center [100, 123] width 200 height 38
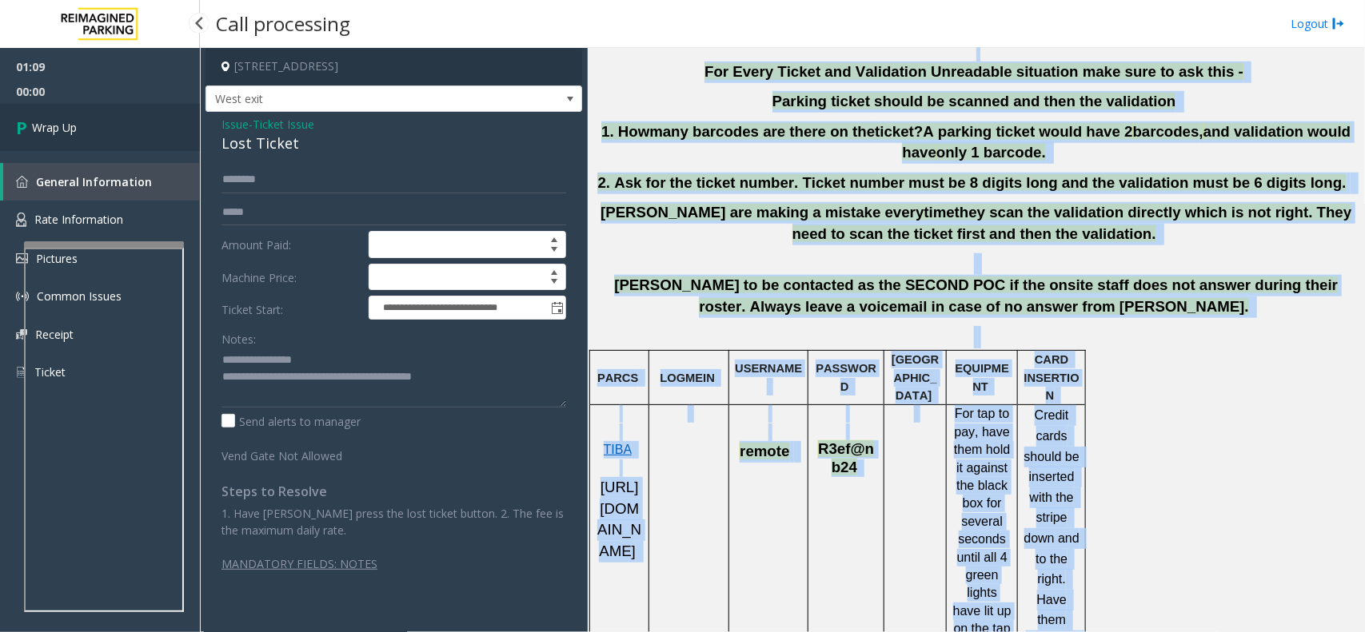
click at [82, 126] on link "Wrap Up" at bounding box center [100, 127] width 200 height 47
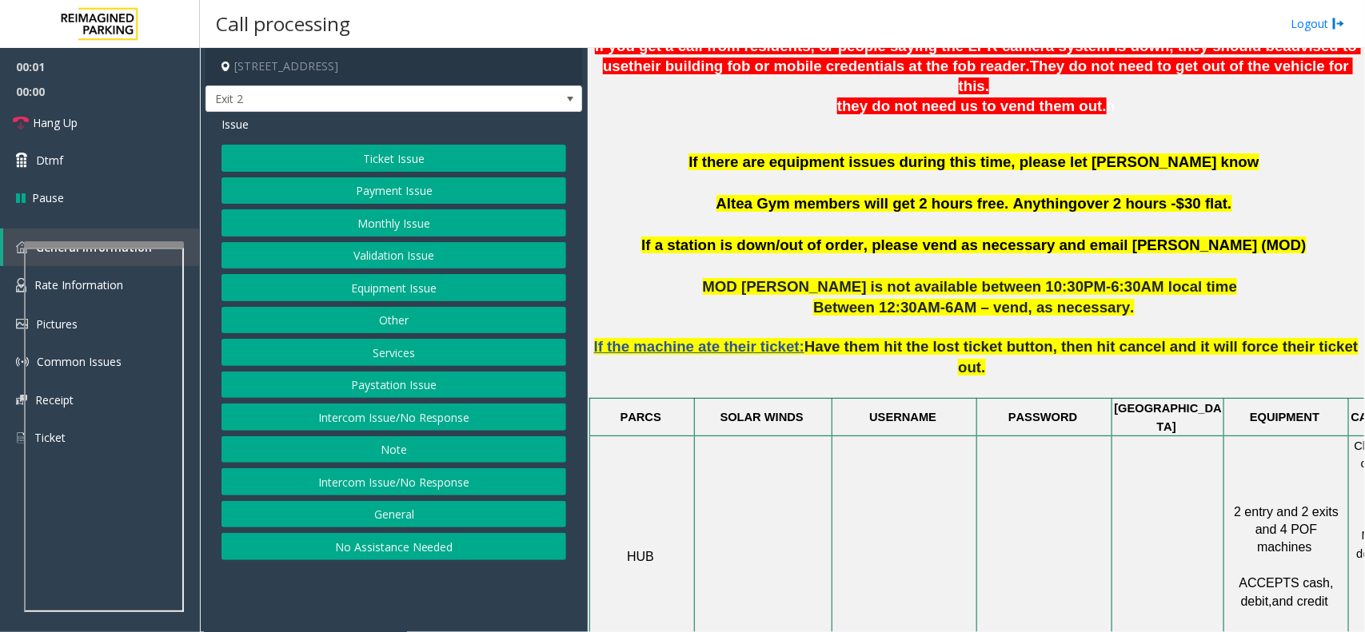
scroll to position [500, 0]
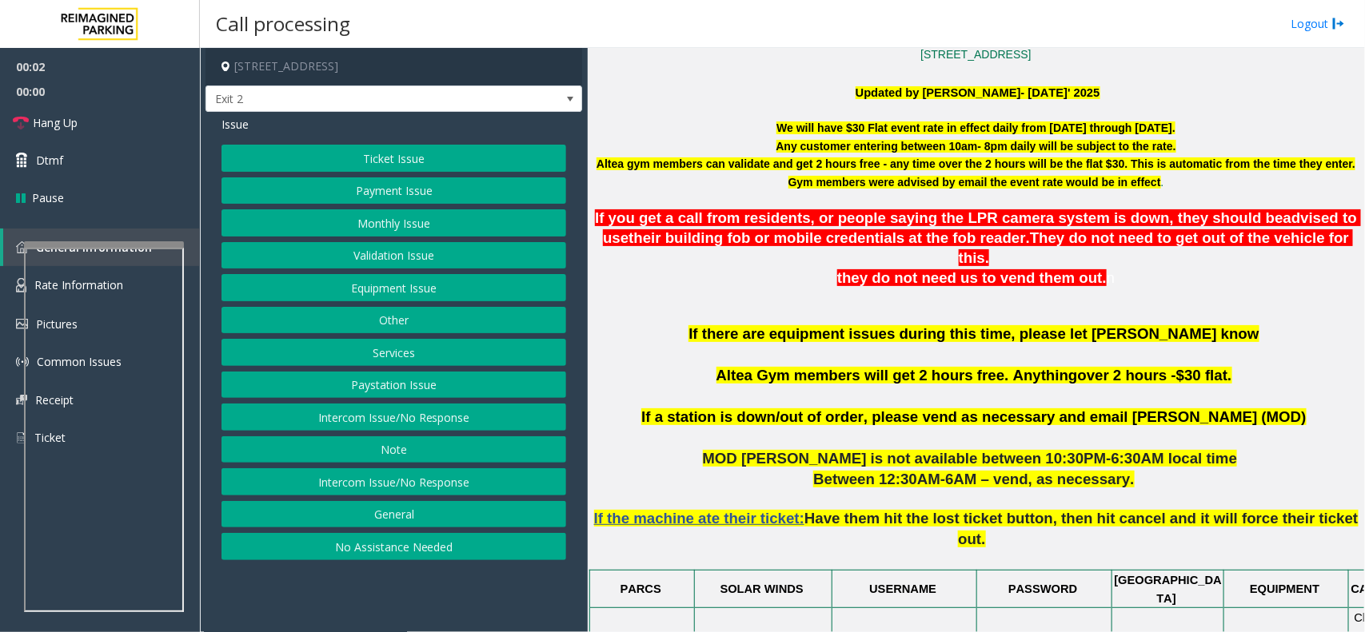
click at [749, 306] on p at bounding box center [975, 315] width 765 height 18
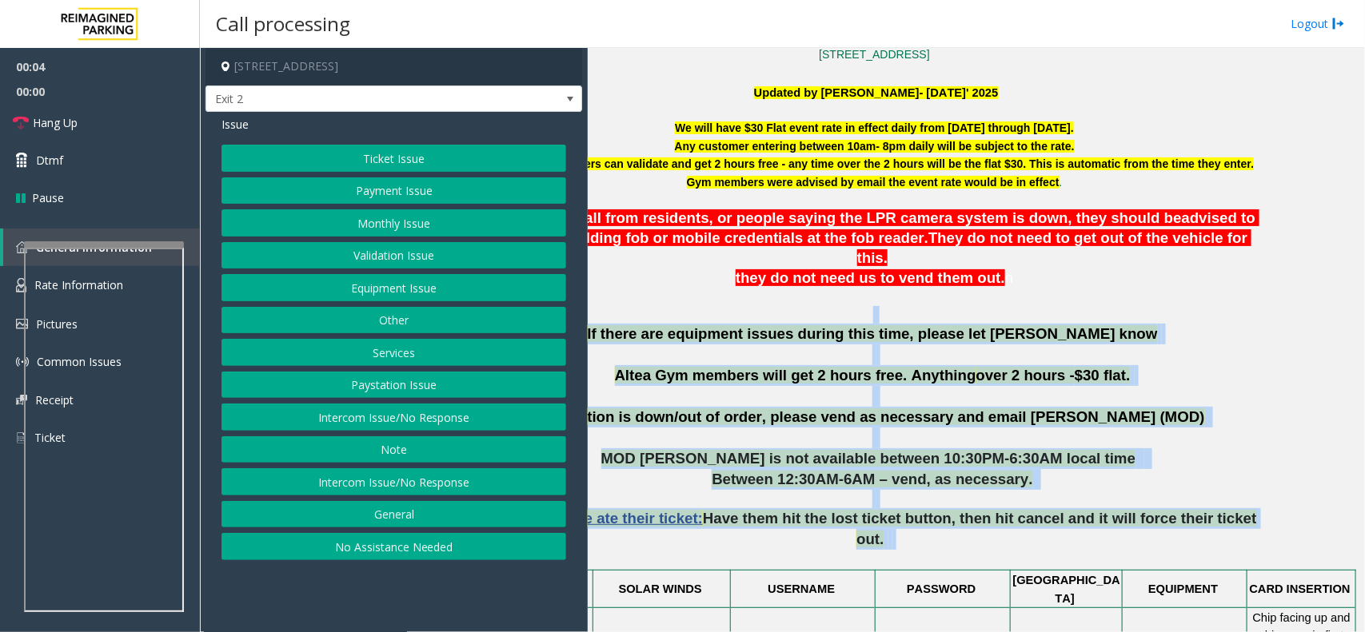
drag, startPoint x: 749, startPoint y: 298, endPoint x: 1353, endPoint y: 509, distance: 639.4
click at [1353, 509] on div "Main Revenue Control Manufacturer: Skidata ← Move left → Move right ↑ Move up ↓…" at bounding box center [976, 340] width 776 height 584
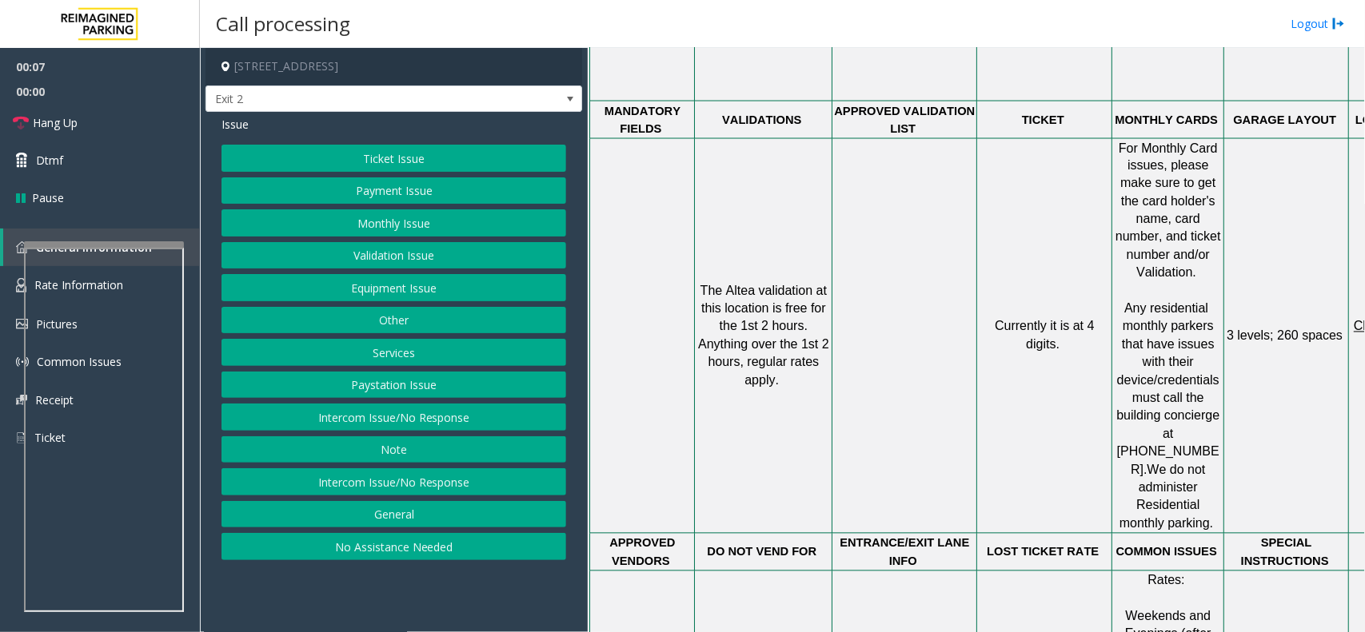
scroll to position [974, 0]
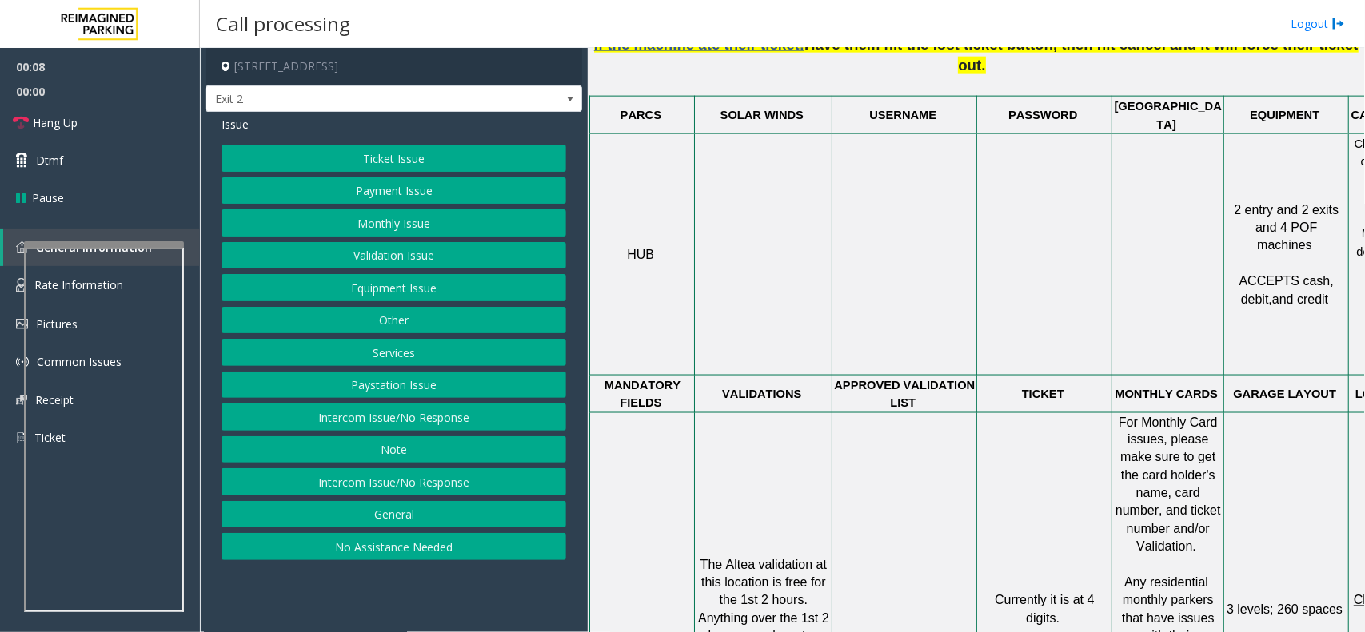
click at [402, 157] on button "Ticket Issue" at bounding box center [393, 158] width 345 height 27
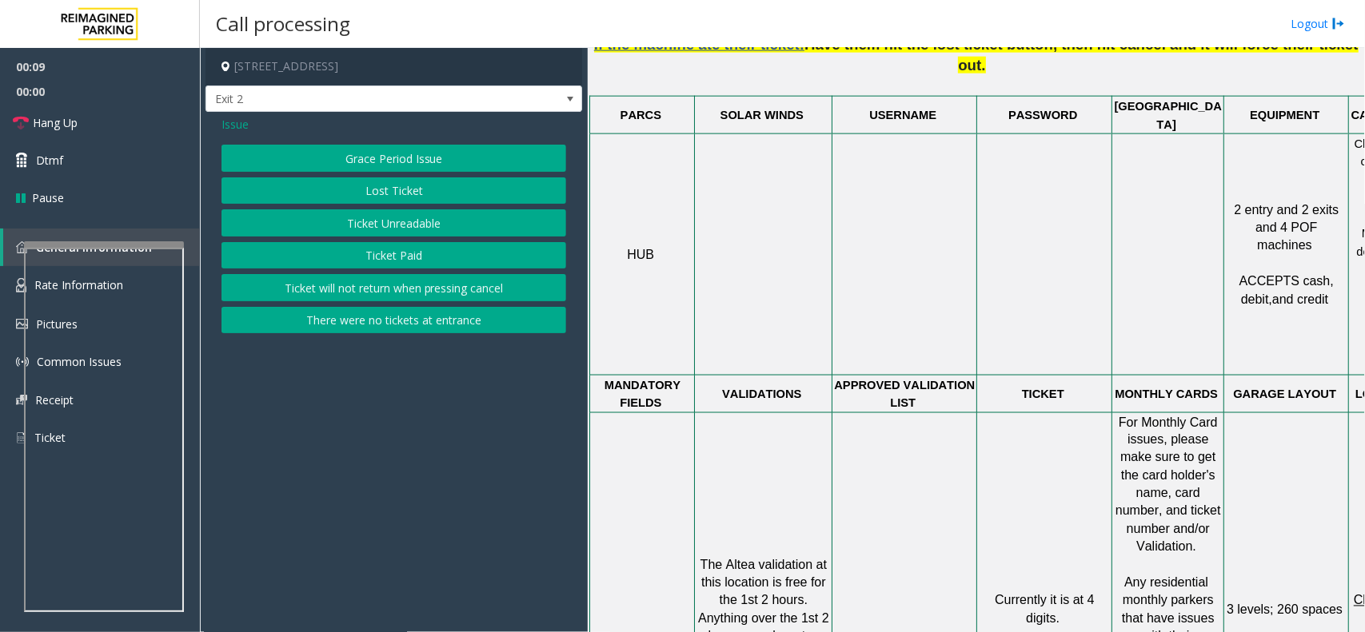
click at [244, 121] on span "Issue" at bounding box center [234, 124] width 27 height 17
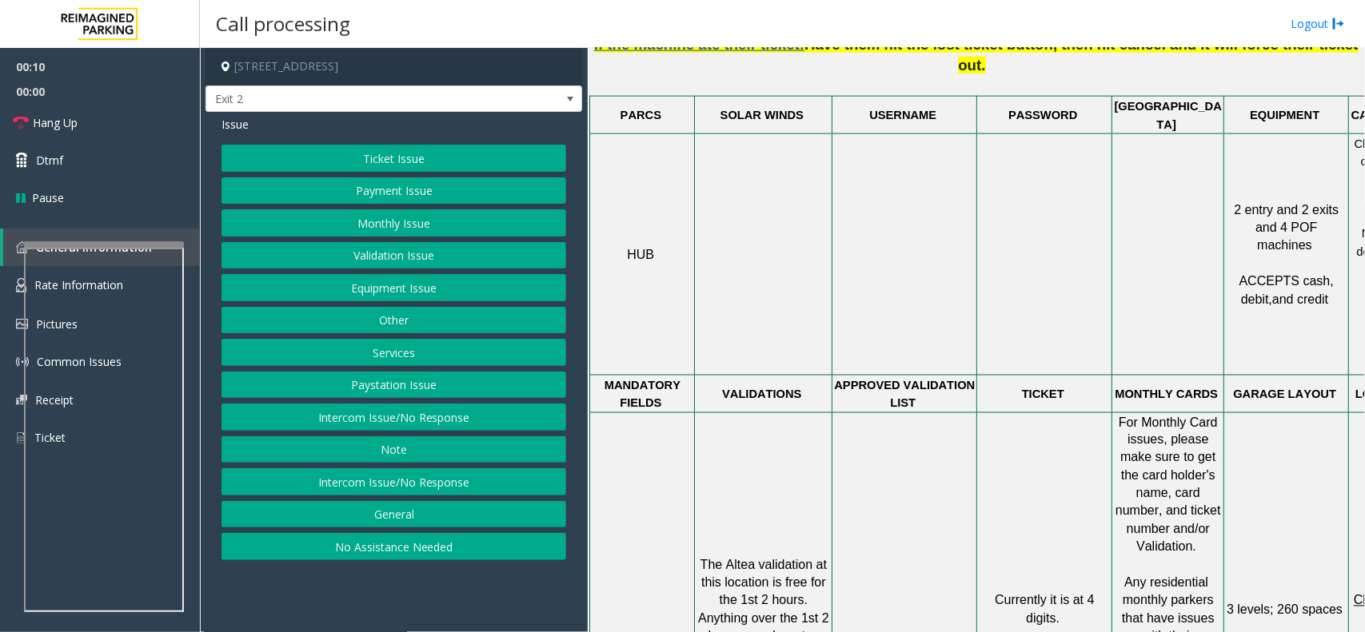
click at [433, 310] on button "Other" at bounding box center [393, 320] width 345 height 27
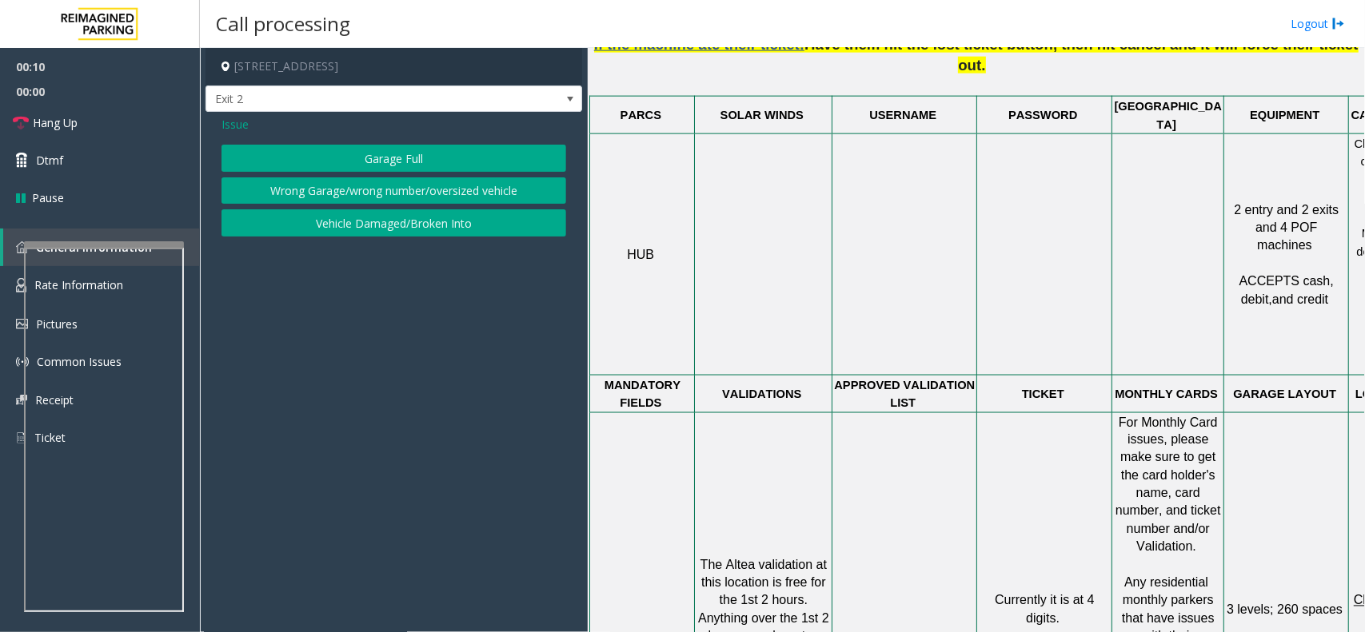
click at [362, 149] on button "Garage Full" at bounding box center [393, 158] width 345 height 27
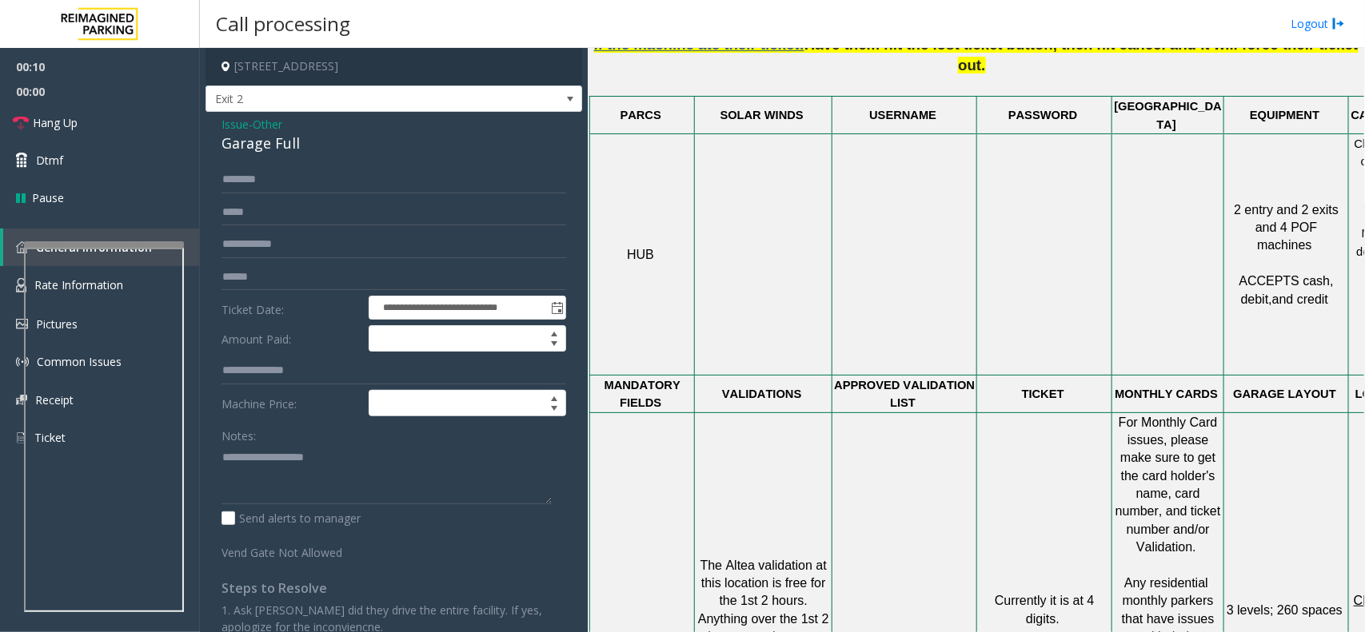
click at [361, 149] on div "Garage Full" at bounding box center [393, 144] width 345 height 22
drag, startPoint x: 317, startPoint y: 440, endPoint x: 306, endPoint y: 445, distance: 12.5
paste textarea "**********"
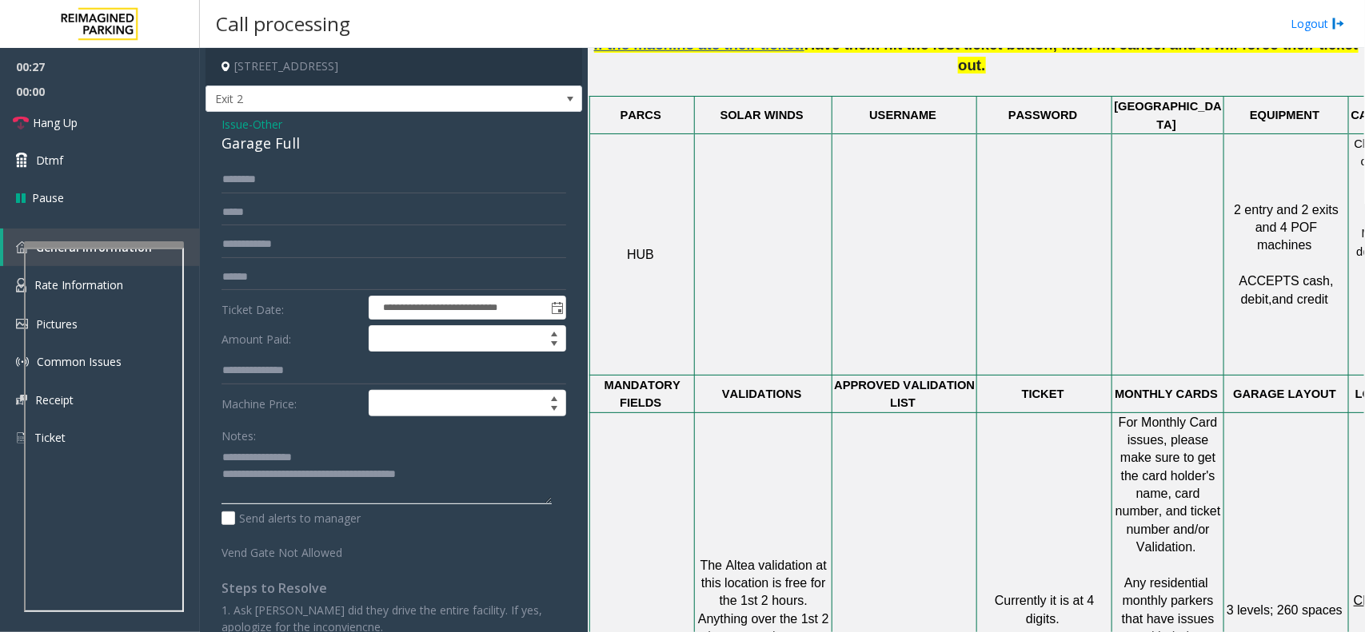
type textarea "**********"
click at [336, 296] on label "Ticket Date:" at bounding box center [290, 308] width 147 height 24
click at [317, 262] on form "**********" at bounding box center [393, 363] width 345 height 395
click at [352, 288] on input "text" at bounding box center [393, 277] width 345 height 27
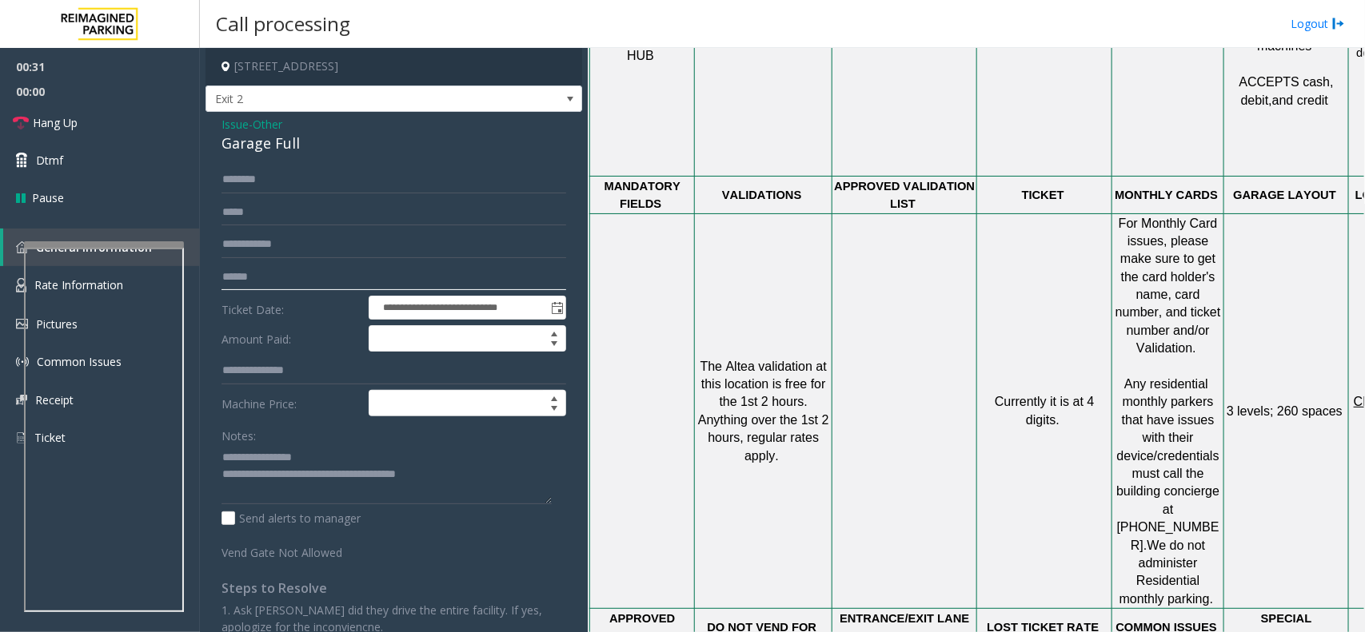
type input "******"
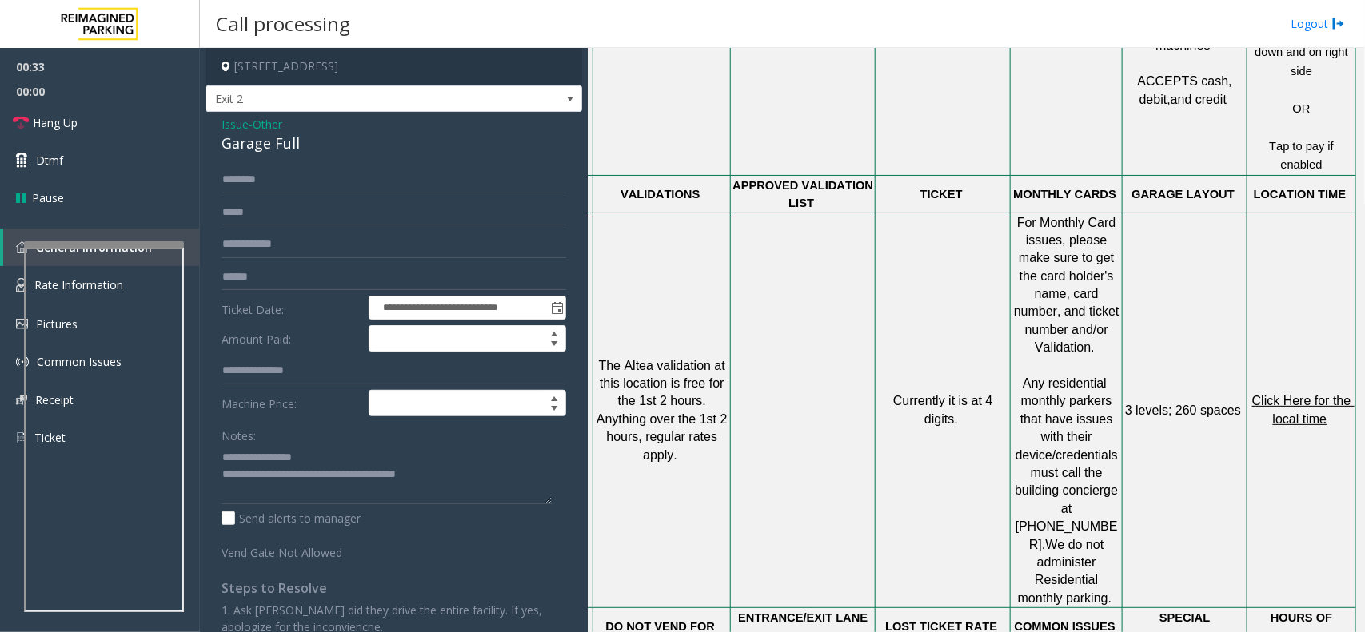
click at [1315, 392] on p "Click Here for the local time" at bounding box center [1301, 410] width 106 height 36
click at [1299, 394] on span "Click Here for the local time" at bounding box center [1303, 409] width 102 height 31
click at [294, 162] on div "**********" at bounding box center [393, 407] width 377 height 590
click at [272, 233] on input "text" at bounding box center [393, 244] width 345 height 27
type input "*****"
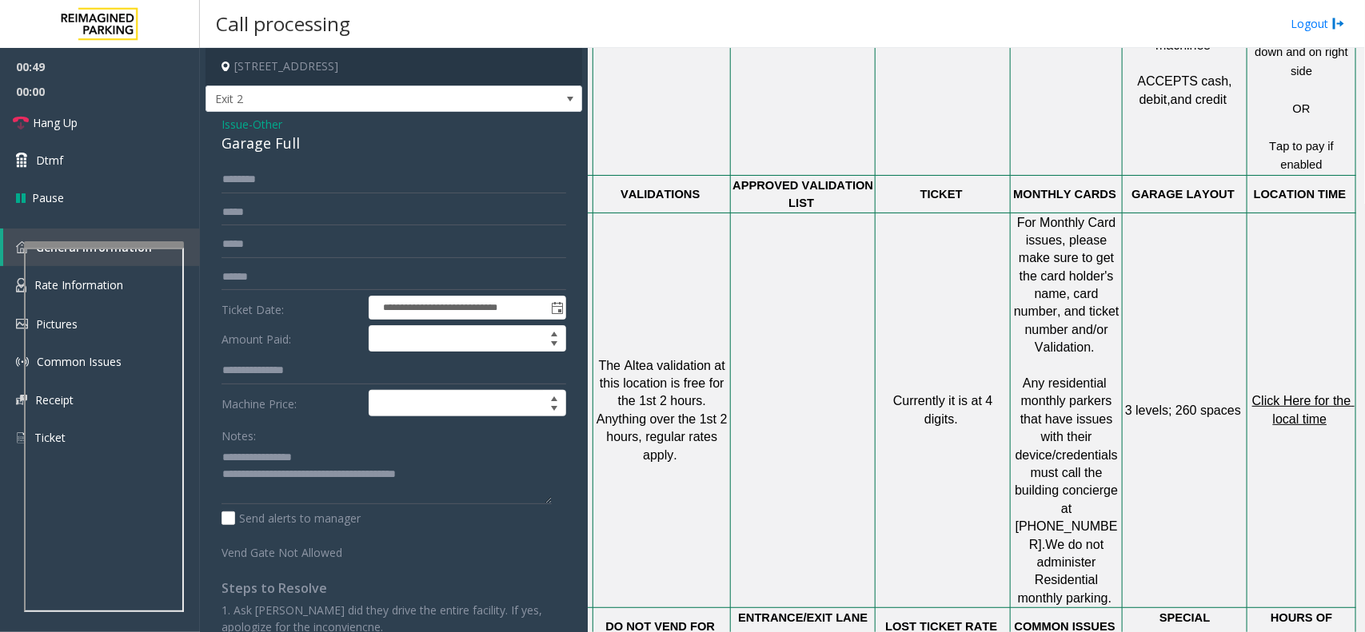
click at [309, 165] on div "**********" at bounding box center [393, 407] width 377 height 590
click at [321, 172] on input "text" at bounding box center [393, 179] width 345 height 27
type input "****"
click at [241, 118] on span "Issue" at bounding box center [234, 124] width 27 height 17
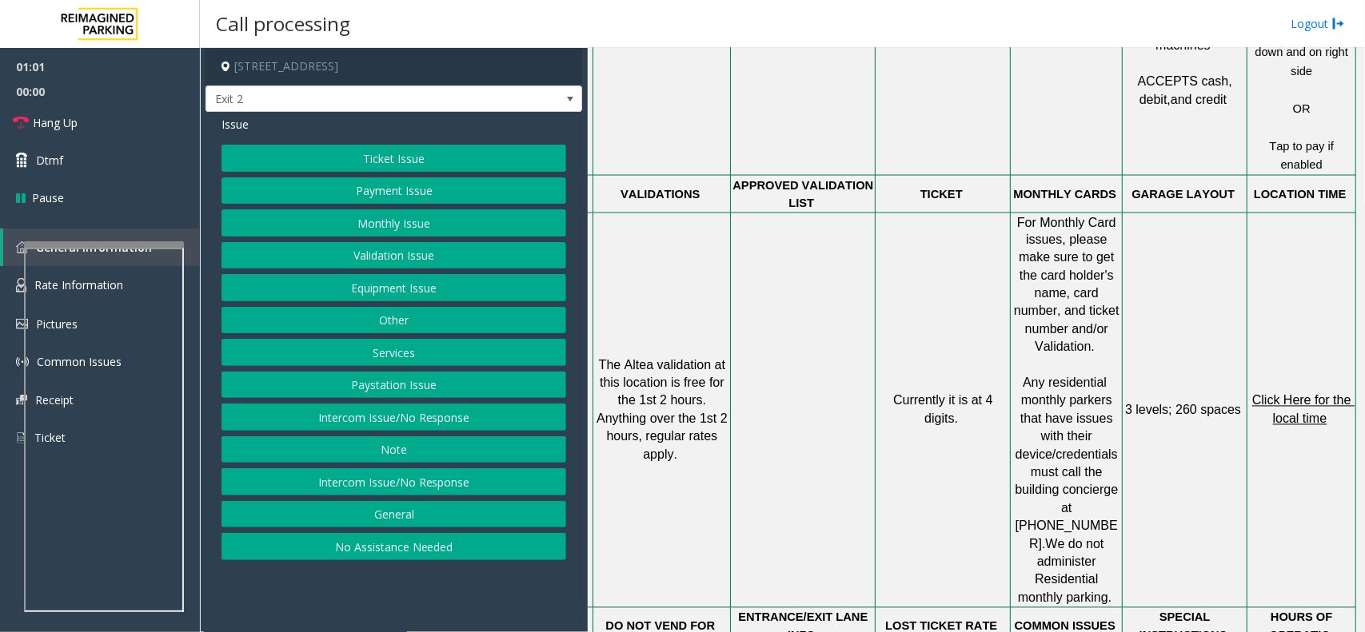
click at [229, 124] on span "Issue" at bounding box center [234, 124] width 27 height 17
click at [396, 152] on button "Ticket Issue" at bounding box center [393, 158] width 345 height 27
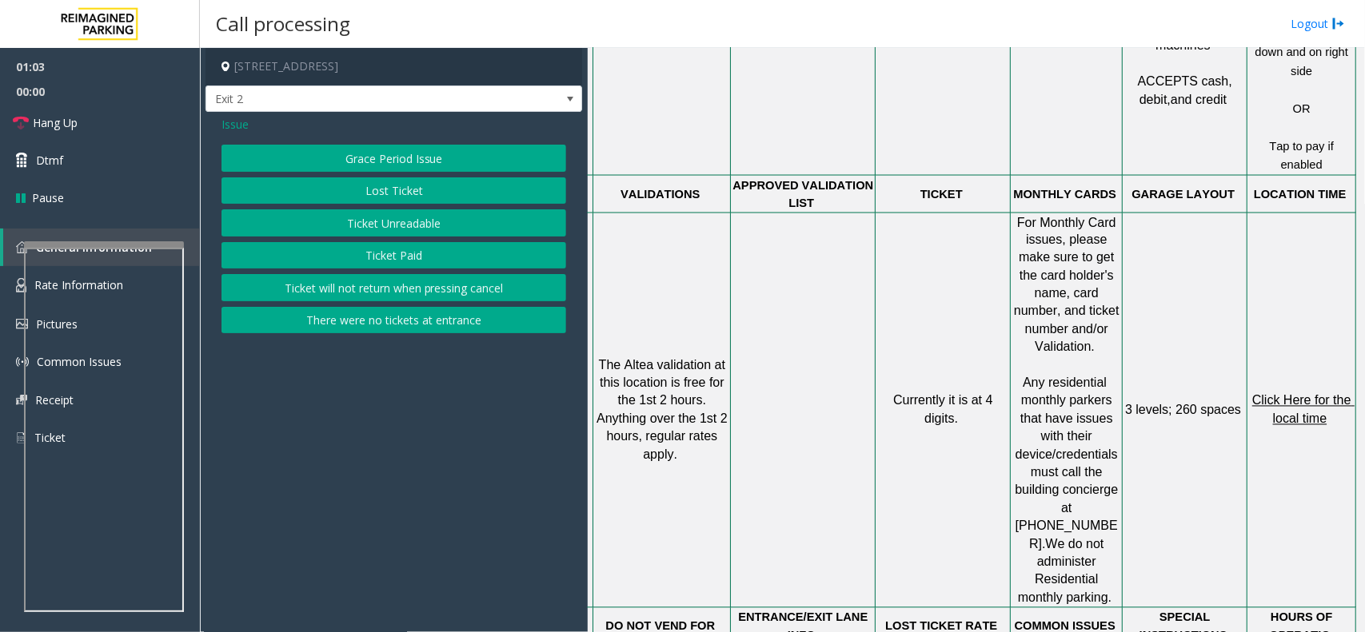
click at [412, 230] on button "Ticket Unreadable" at bounding box center [393, 222] width 345 height 27
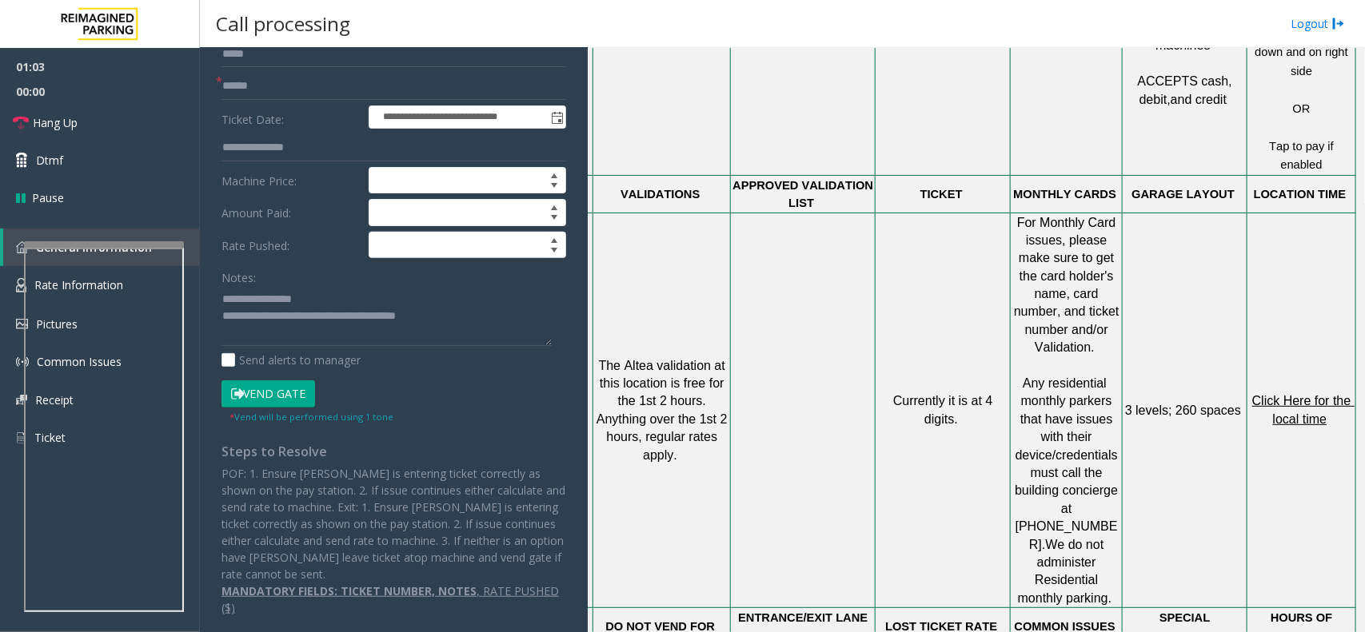
click at [301, 384] on button "Vend Gate" at bounding box center [268, 394] width 94 height 27
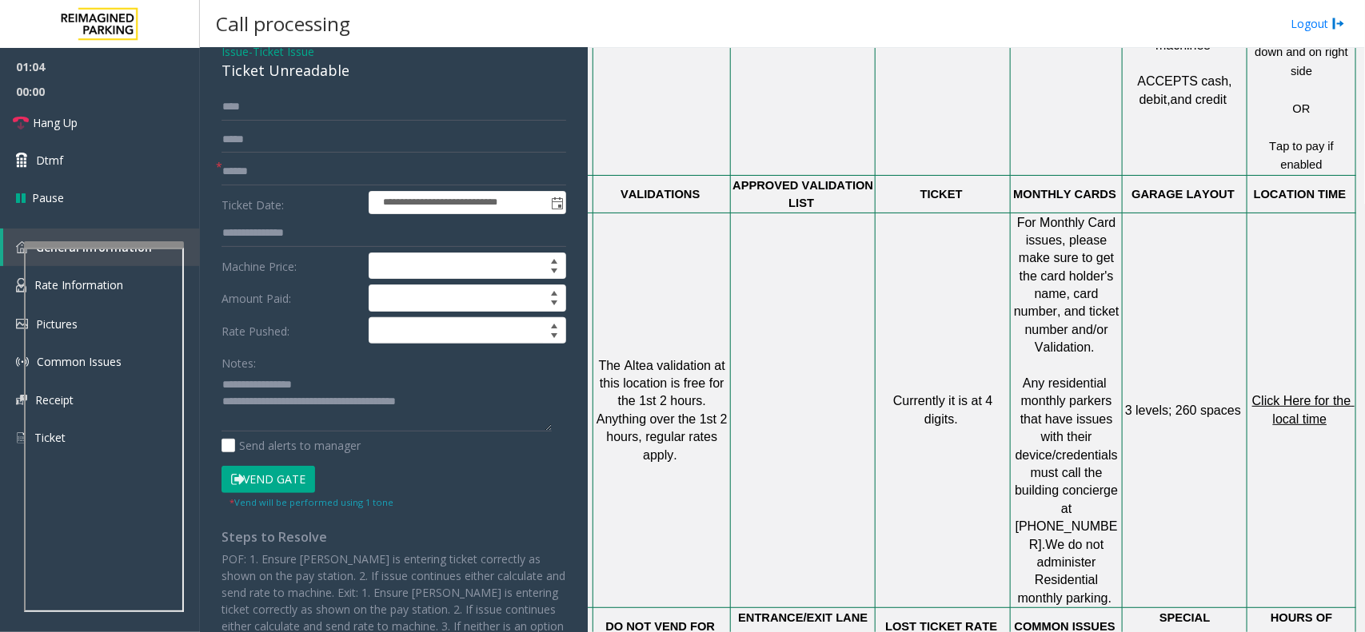
scroll to position [0, 0]
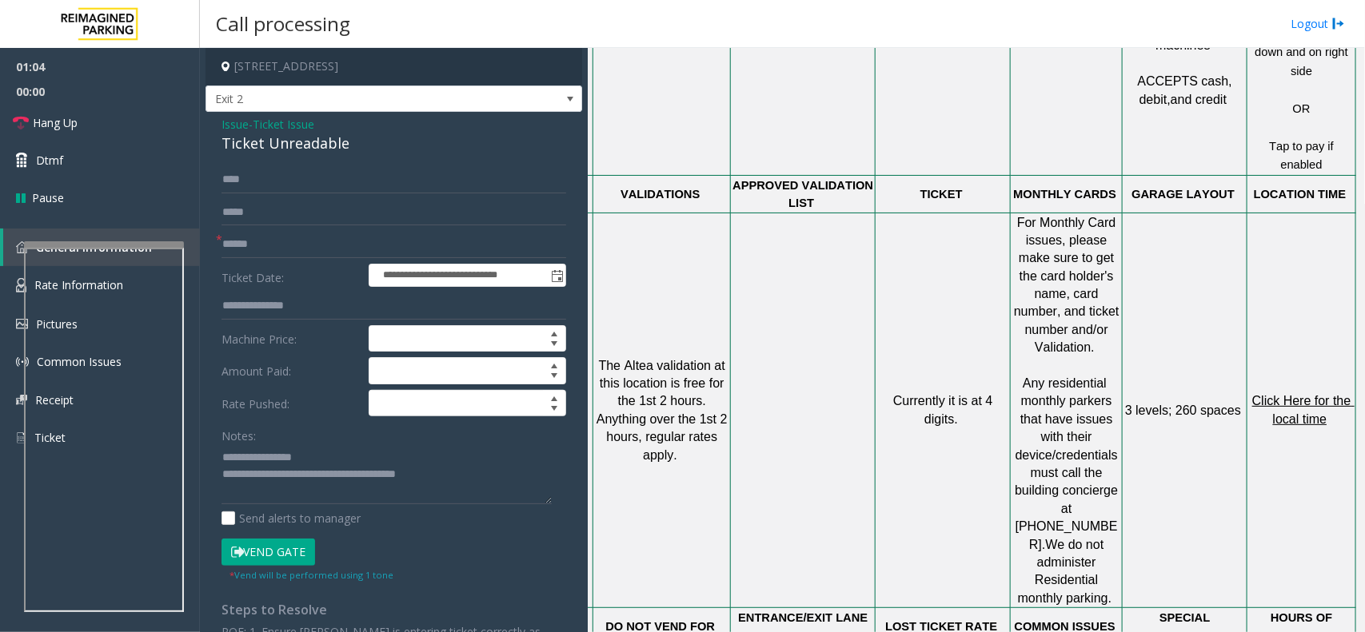
click at [269, 132] on span "Ticket Issue" at bounding box center [284, 124] width 62 height 17
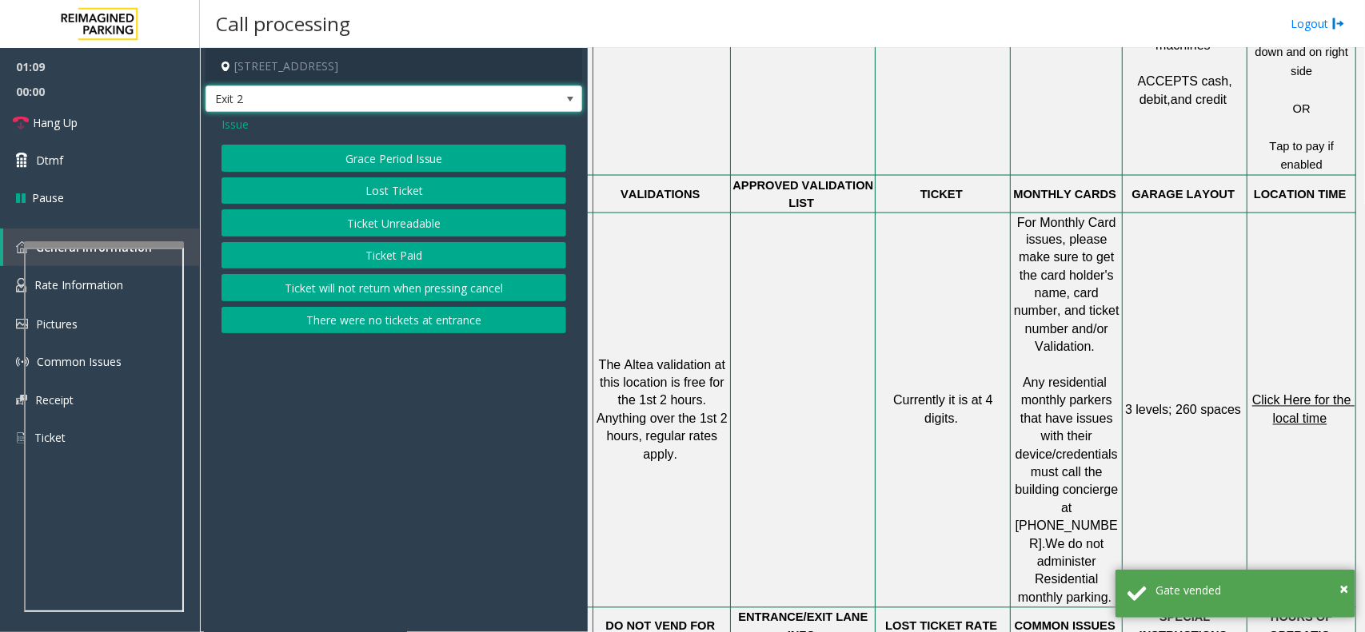
click at [229, 105] on span "Exit 2" at bounding box center [356, 99] width 300 height 26
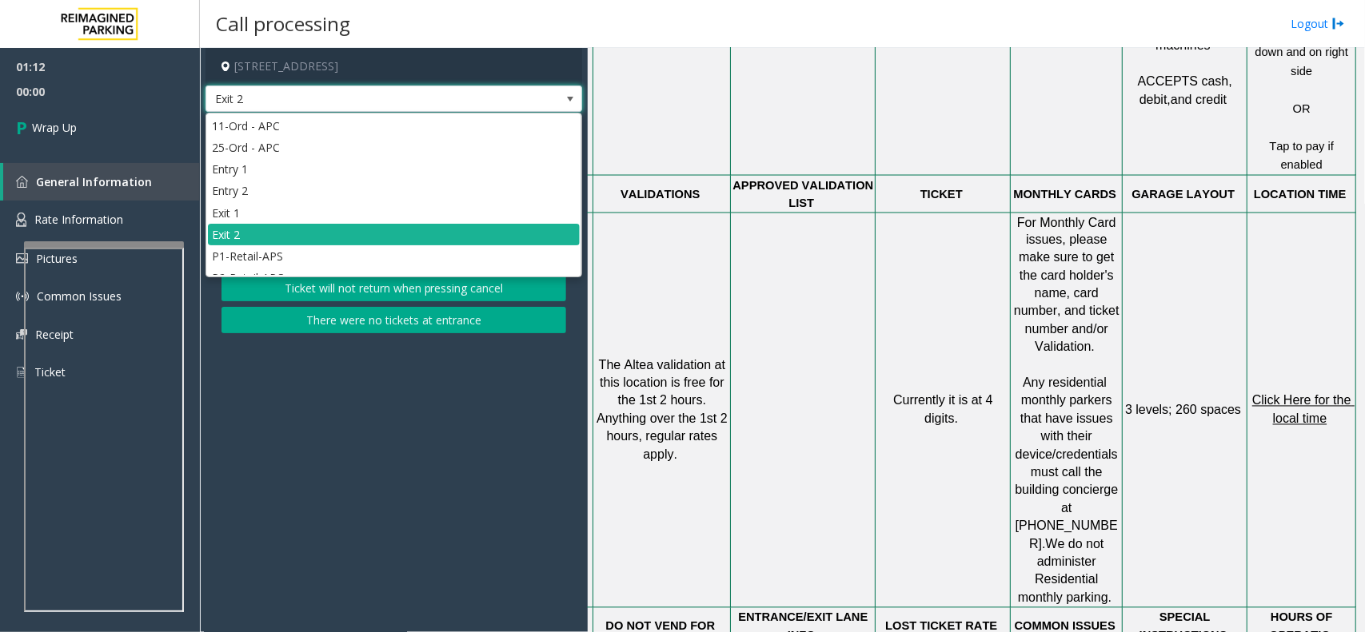
click at [337, 320] on button "There were no tickets at entrance" at bounding box center [393, 320] width 345 height 27
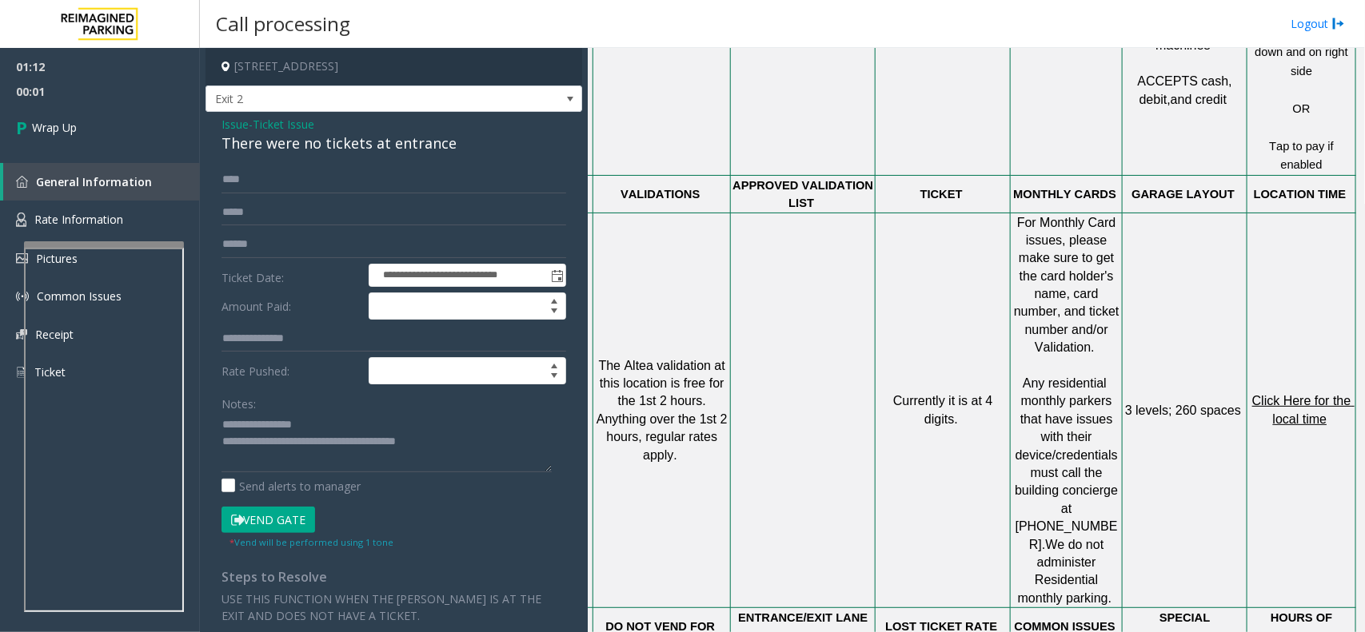
click at [244, 129] on span "Issue" at bounding box center [234, 124] width 27 height 17
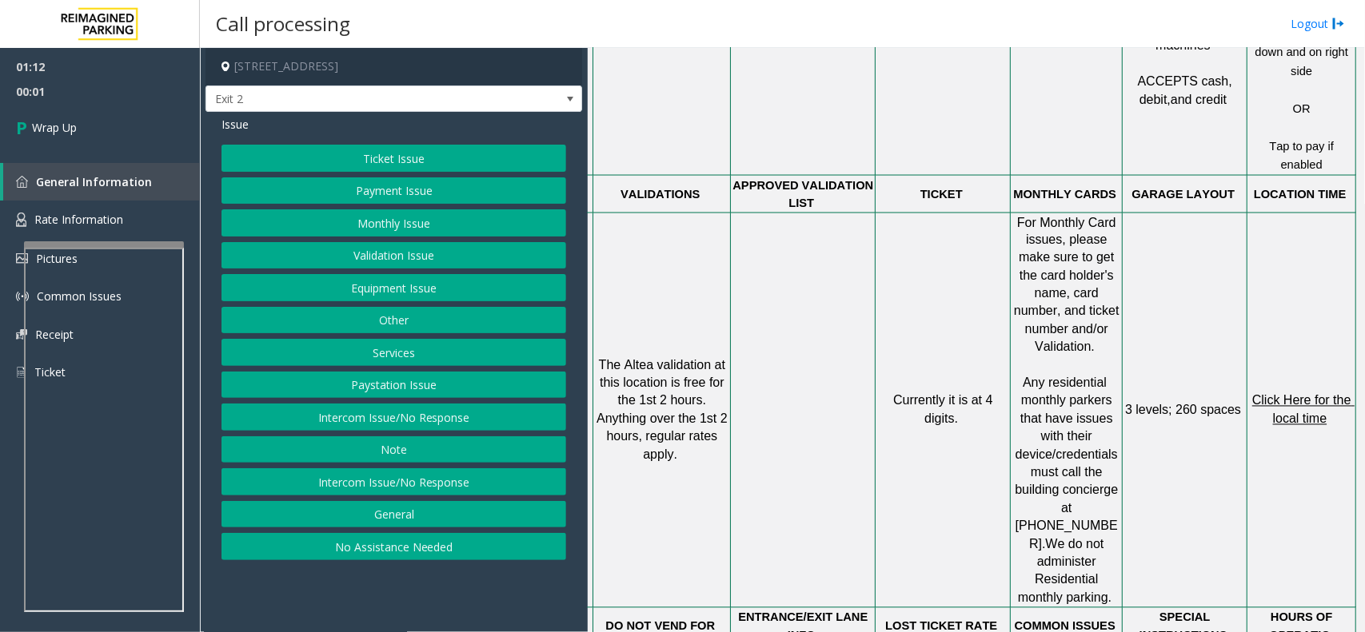
click at [230, 122] on span "Issue" at bounding box center [234, 124] width 27 height 17
click at [374, 324] on button "Other" at bounding box center [393, 320] width 345 height 27
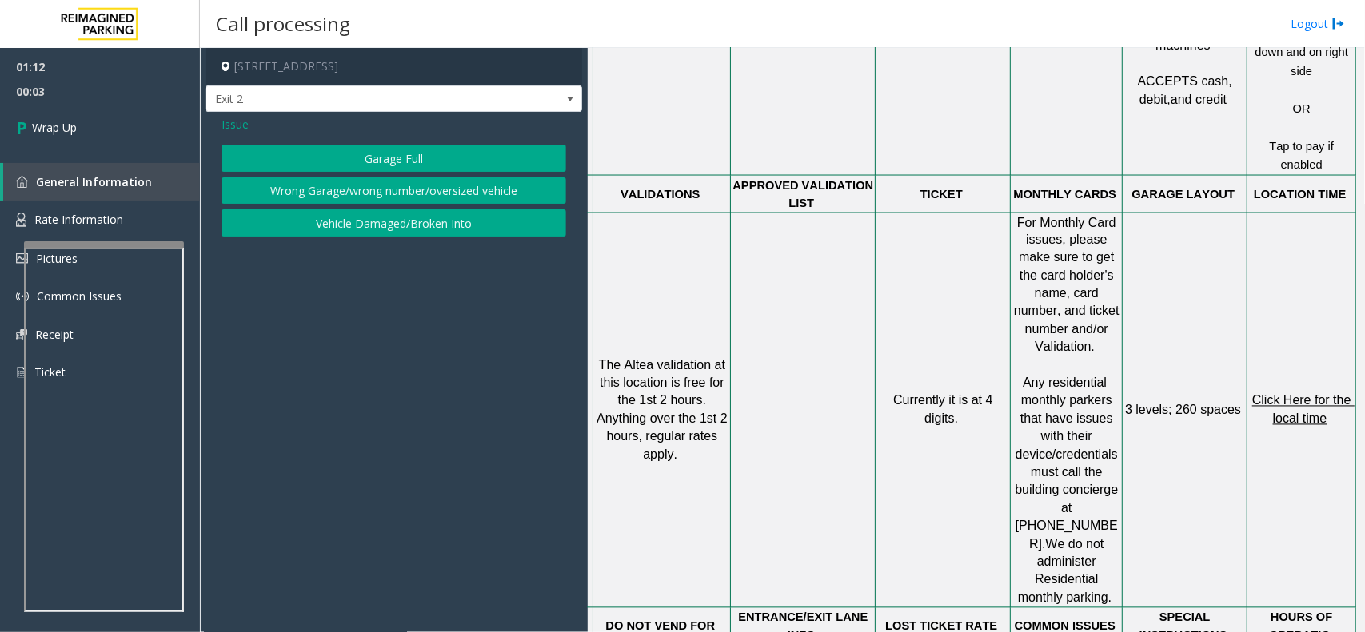
click at [386, 157] on button "Garage Full" at bounding box center [393, 158] width 345 height 27
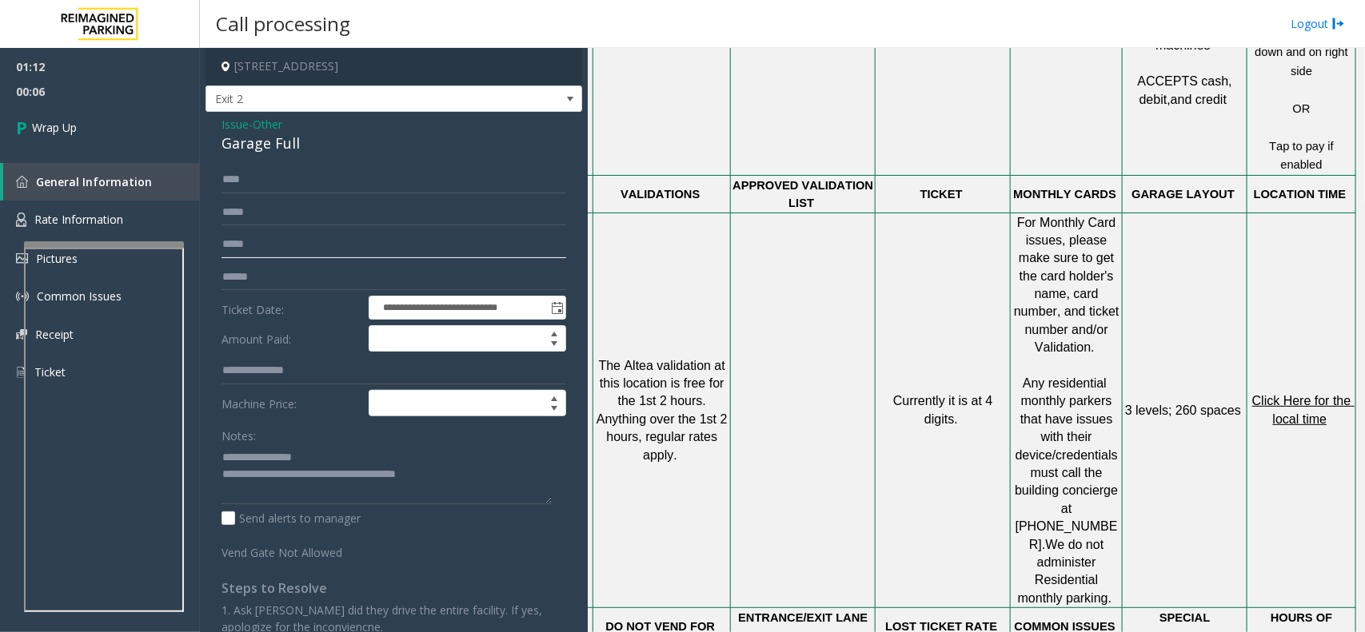
click at [378, 240] on input "*****" at bounding box center [393, 244] width 345 height 27
type input "*********"
click at [14, 120] on link "Wrap Up" at bounding box center [100, 127] width 200 height 47
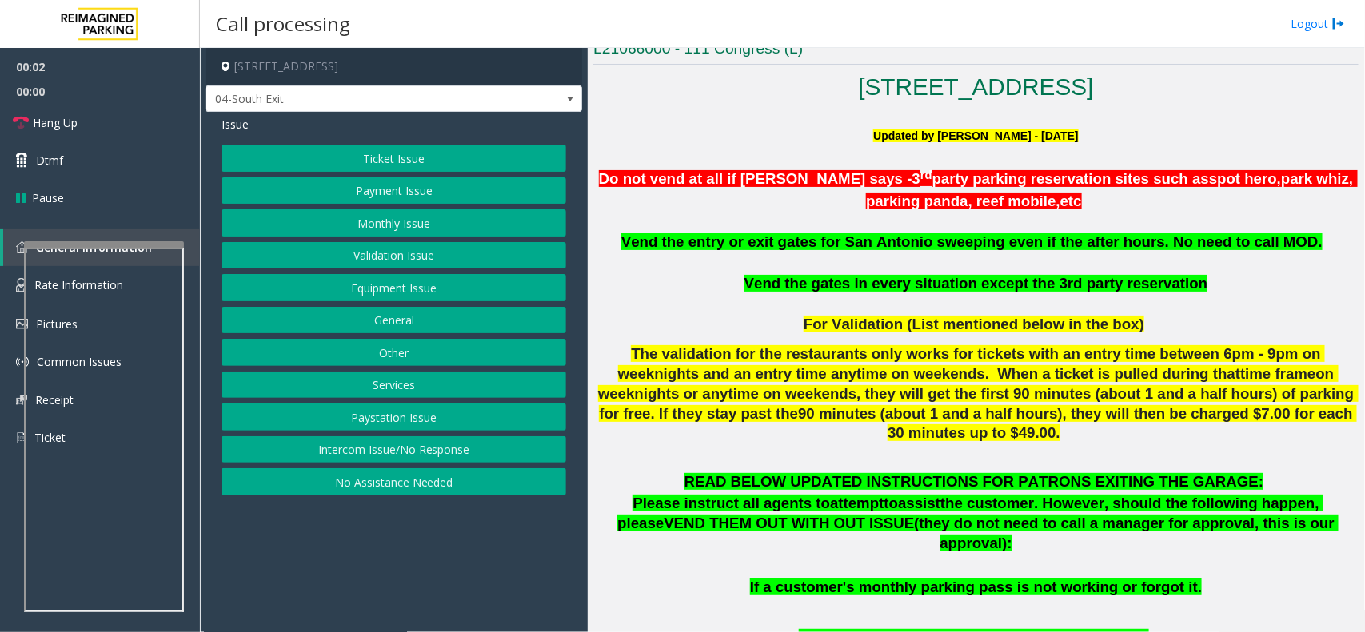
scroll to position [500, 0]
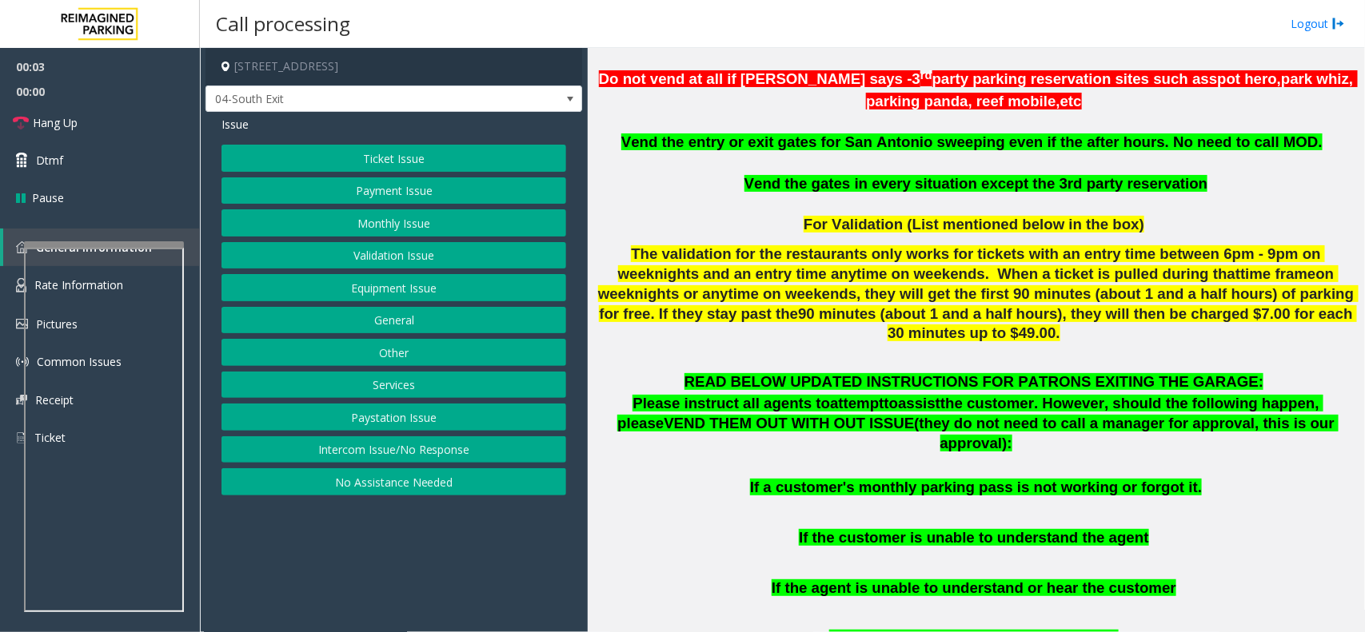
click at [754, 353] on p at bounding box center [975, 362] width 765 height 18
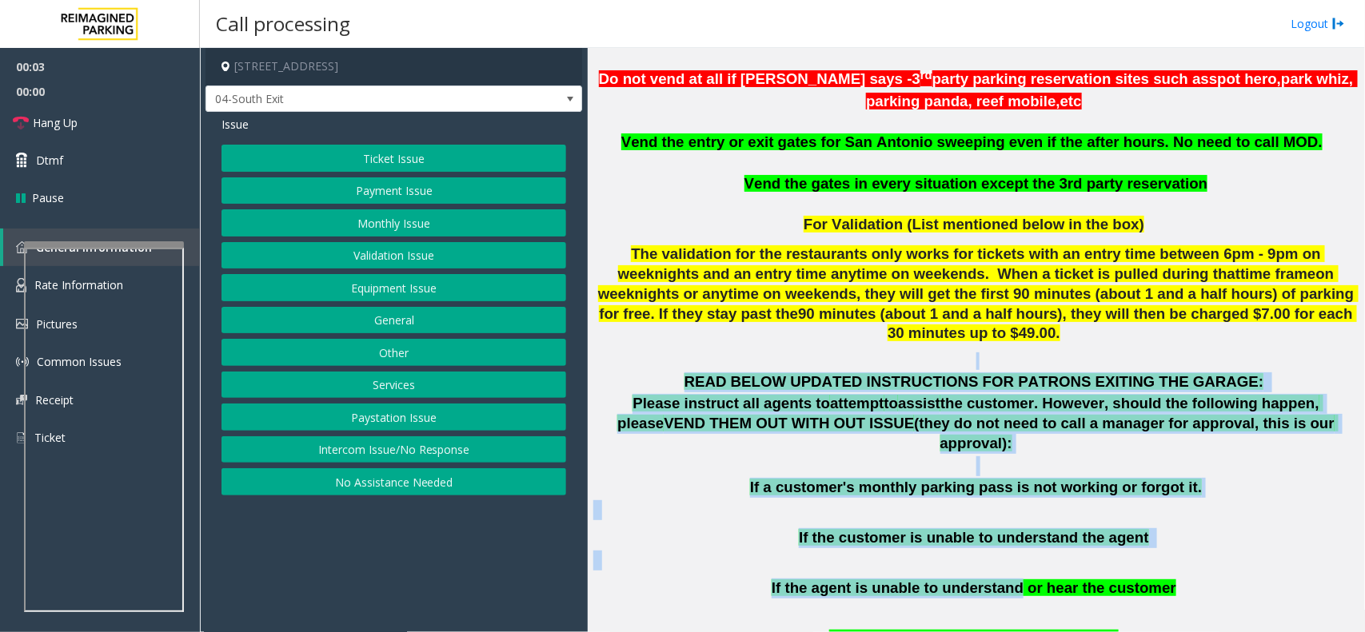
drag, startPoint x: 754, startPoint y: 349, endPoint x: 999, endPoint y: 548, distance: 316.5
click at [999, 580] on span "If the agent is unable to understand or hear the customer" at bounding box center [973, 588] width 404 height 17
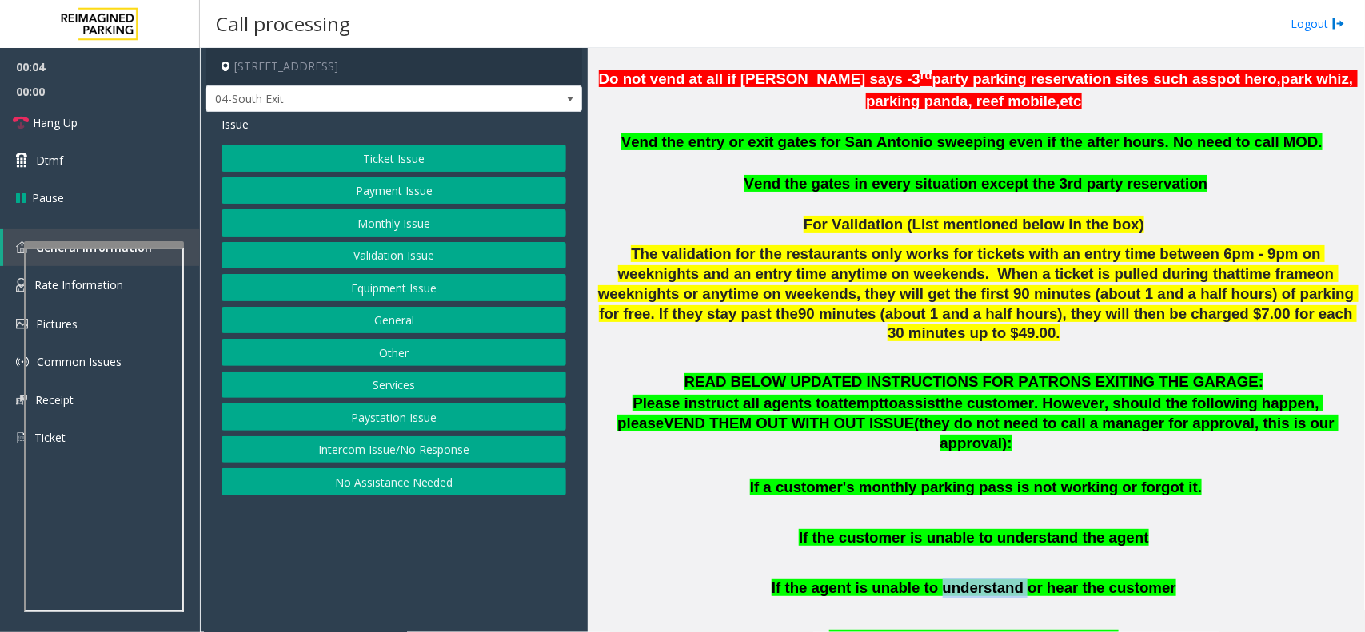
click at [999, 580] on span "If the agent is unable to understand or hear the customer" at bounding box center [973, 588] width 404 height 17
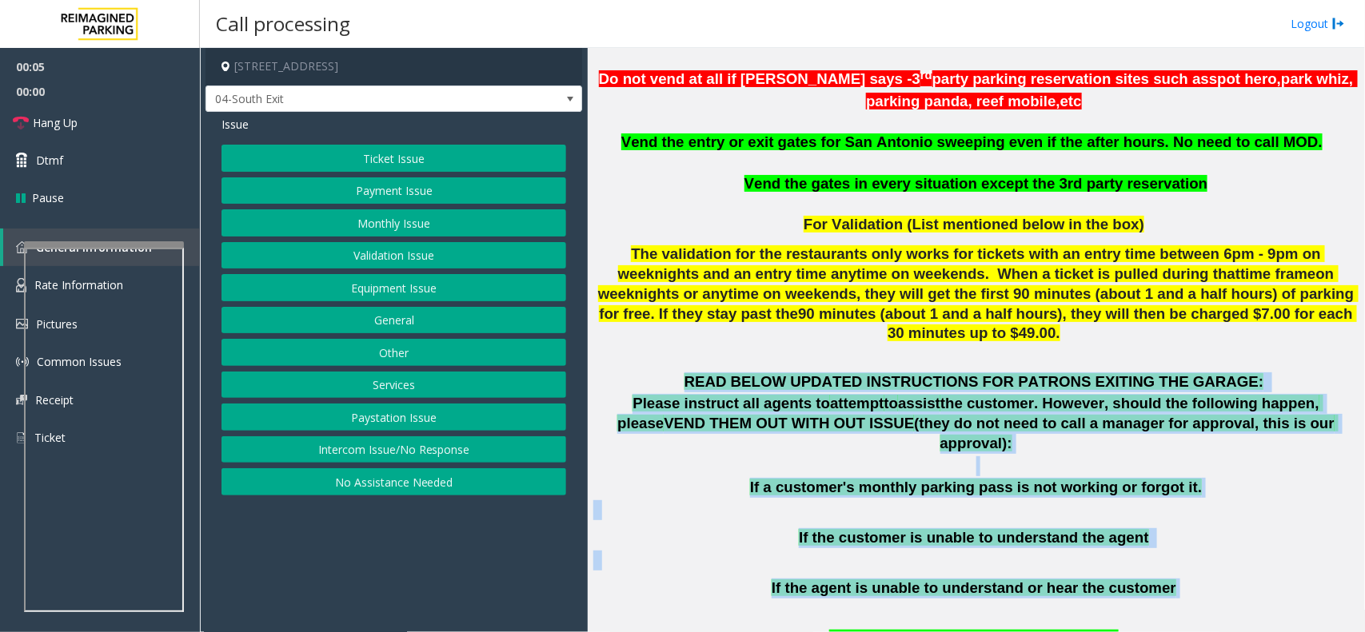
drag, startPoint x: 999, startPoint y: 548, endPoint x: 695, endPoint y: 368, distance: 353.4
click at [695, 373] on div "READ BELOW UPDATED INSTRUCTIONS FOR PATRONS EXITING THE GARAGE: Please instruct…" at bounding box center [975, 622] width 765 height 498
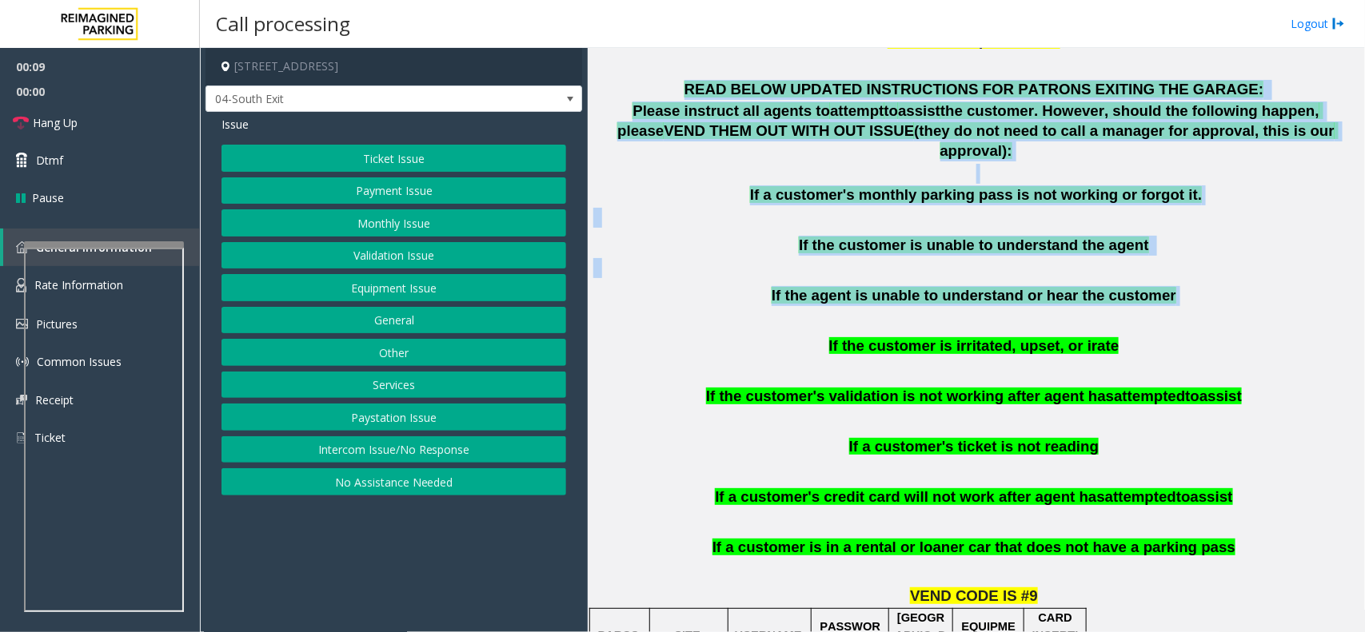
scroll to position [799, 0]
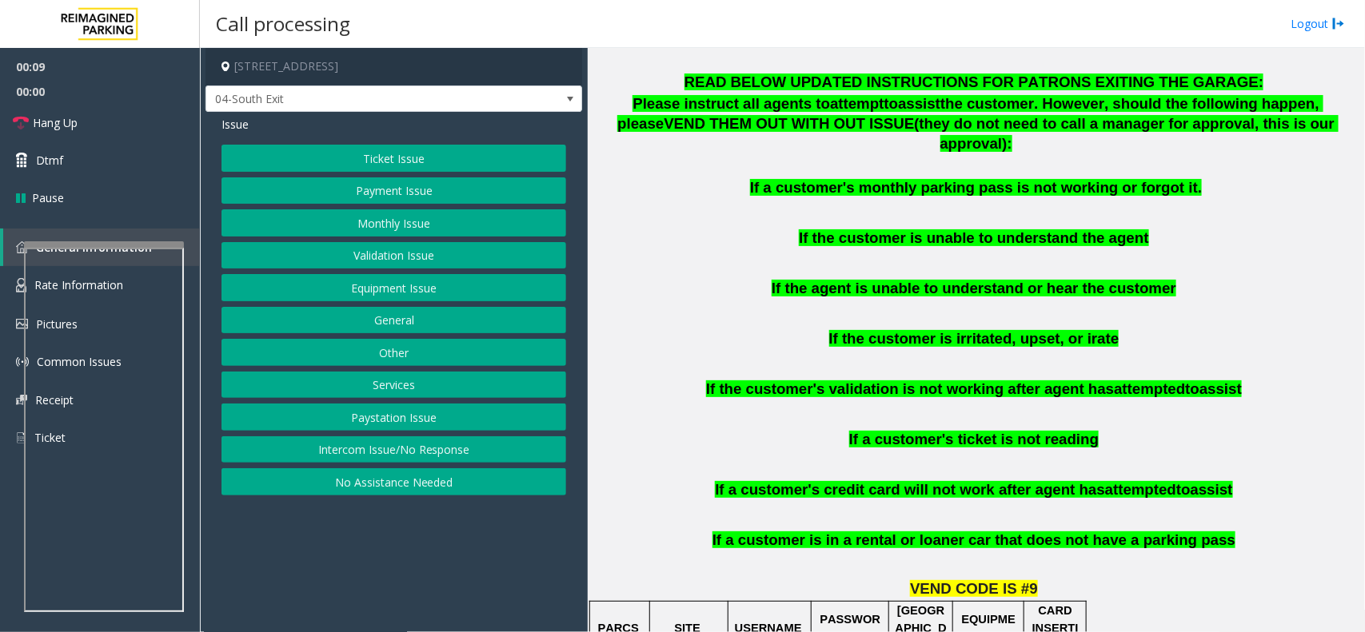
click at [904, 431] on span "If a customer's ticket is not reading" at bounding box center [973, 439] width 249 height 17
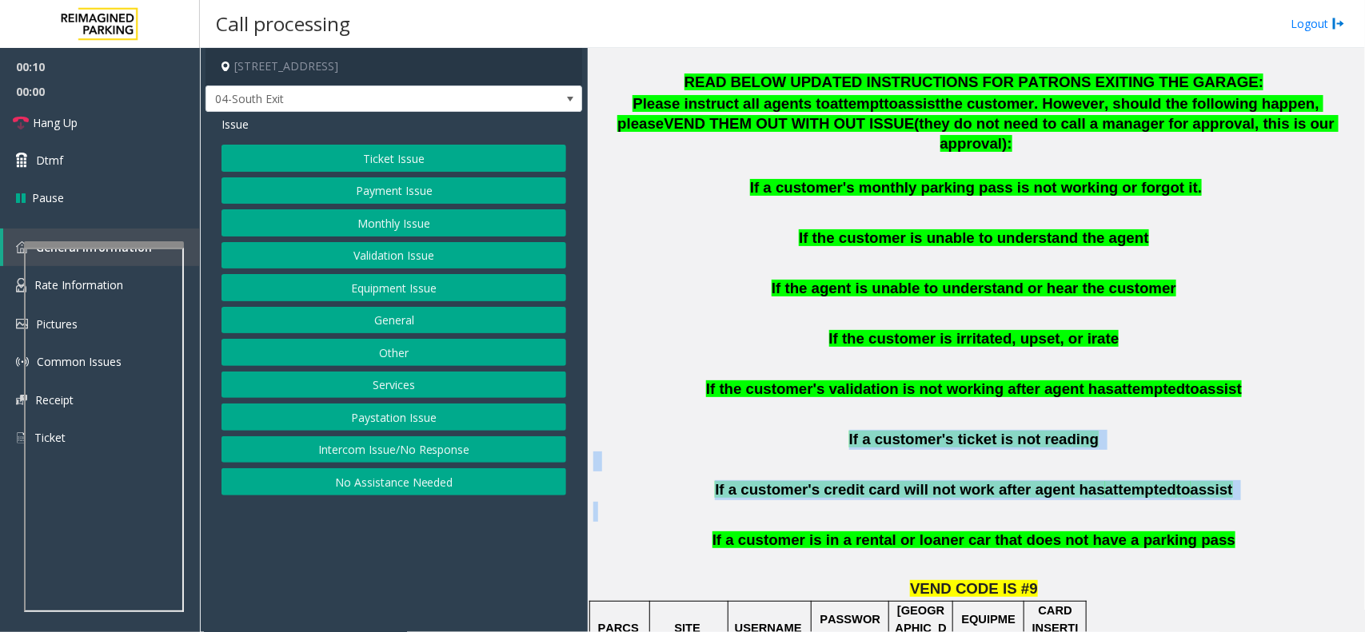
drag, startPoint x: 904, startPoint y: 396, endPoint x: 1042, endPoint y: 482, distance: 162.3
click at [1042, 482] on div "READ BELOW UPDATED INSTRUCTIONS FOR PATRONS EXITING THE GARAGE: Please instruct…" at bounding box center [975, 322] width 765 height 498
click at [1042, 502] on p at bounding box center [975, 512] width 765 height 20
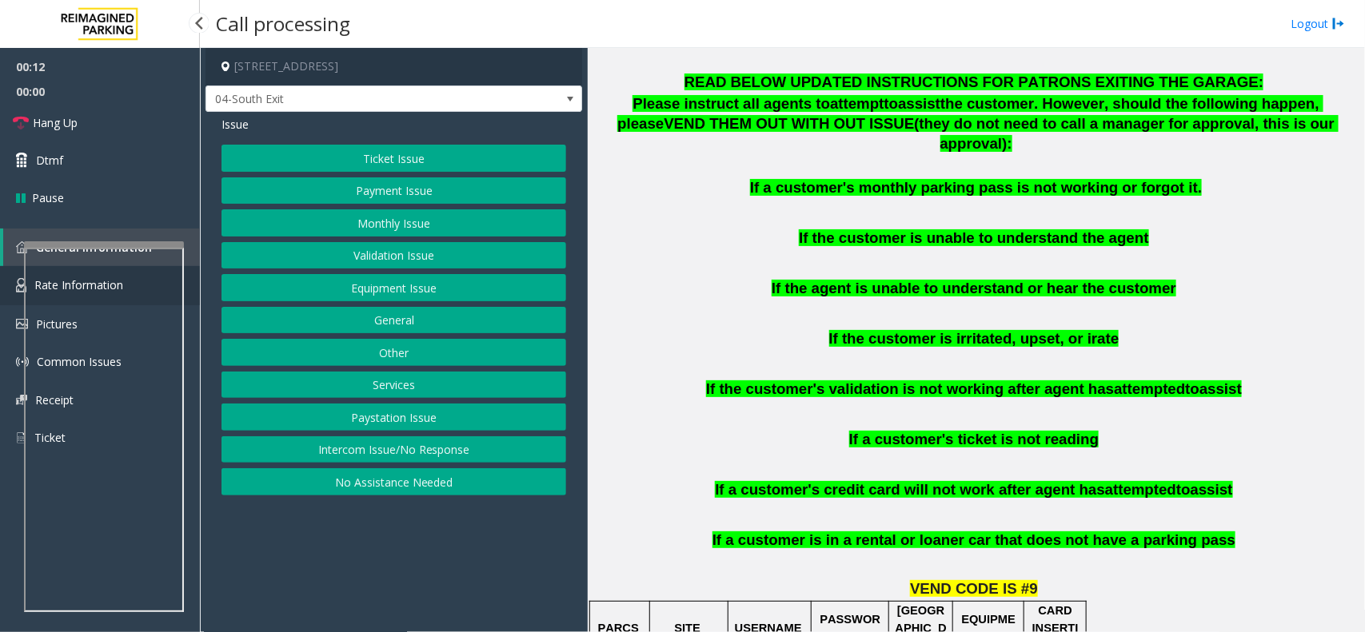
click at [2, 297] on link "Rate Information" at bounding box center [100, 285] width 200 height 39
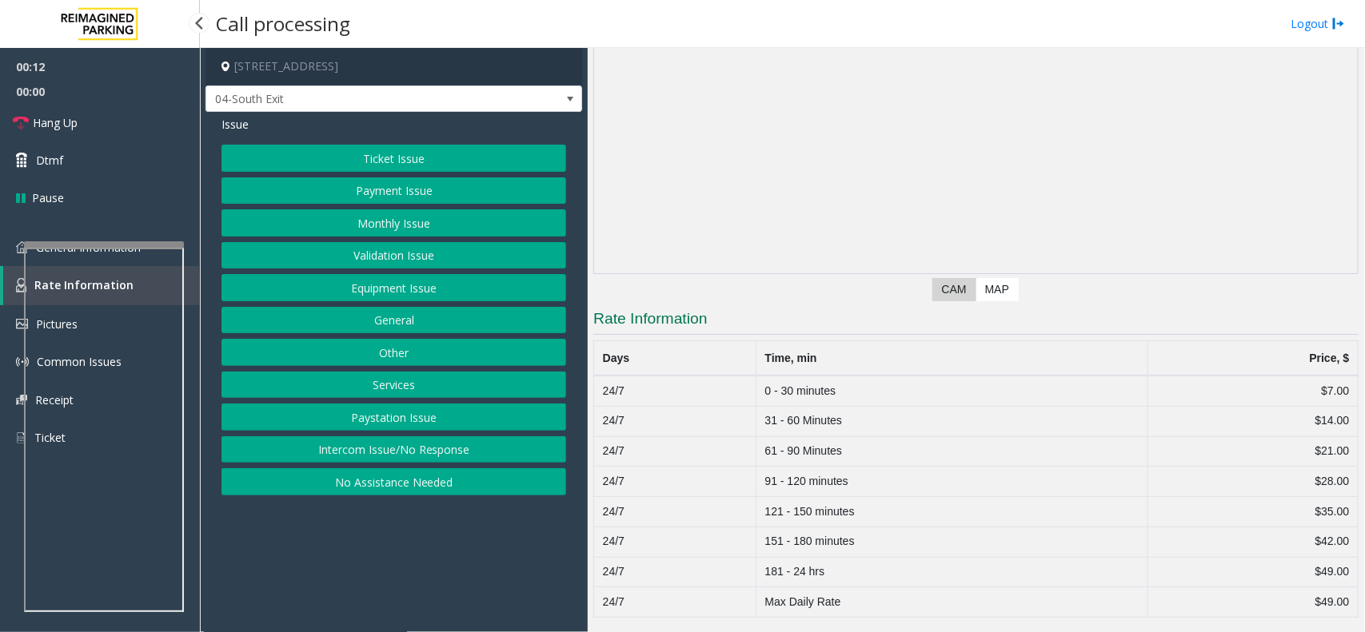
scroll to position [130, 0]
click at [618, 332] on h3 "Rate Information" at bounding box center [975, 322] width 765 height 26
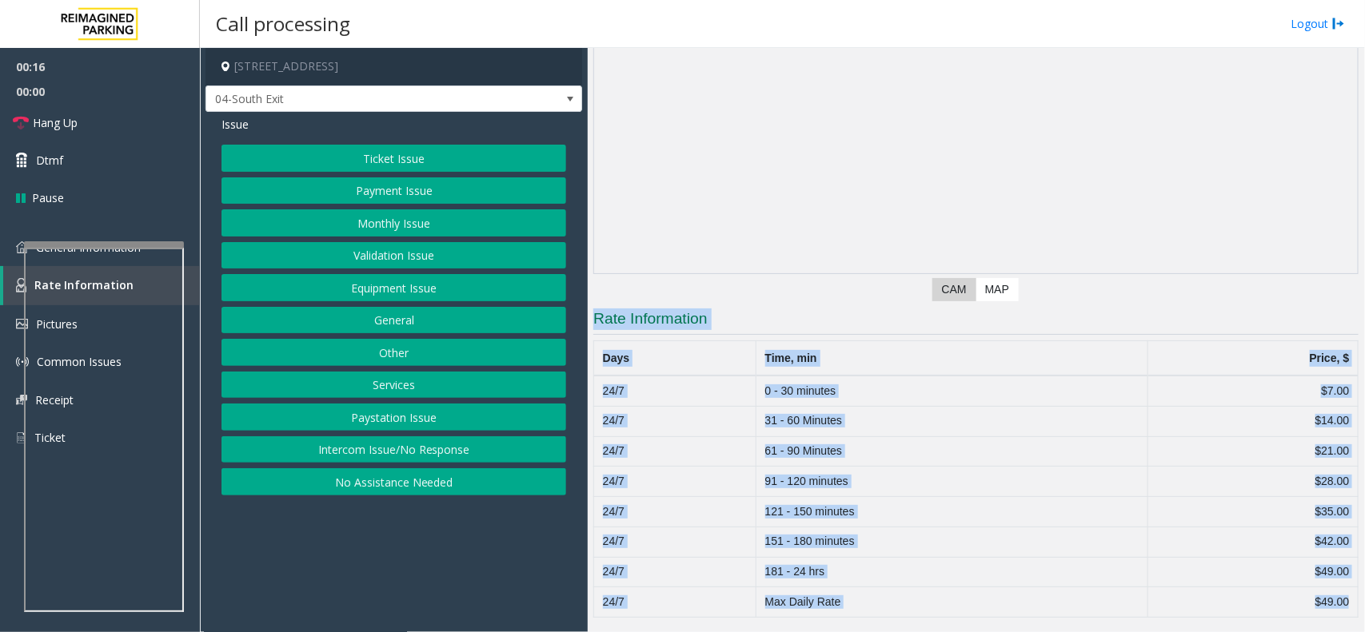
drag, startPoint x: 618, startPoint y: 332, endPoint x: 1349, endPoint y: 608, distance: 781.7
click at [1349, 608] on div "Main Previous Next CAM Map Rate Information Days Time, min Price, $ 24/7 0 - 30…" at bounding box center [976, 340] width 776 height 584
click at [0, 252] on link "General Information" at bounding box center [100, 248] width 200 height 38
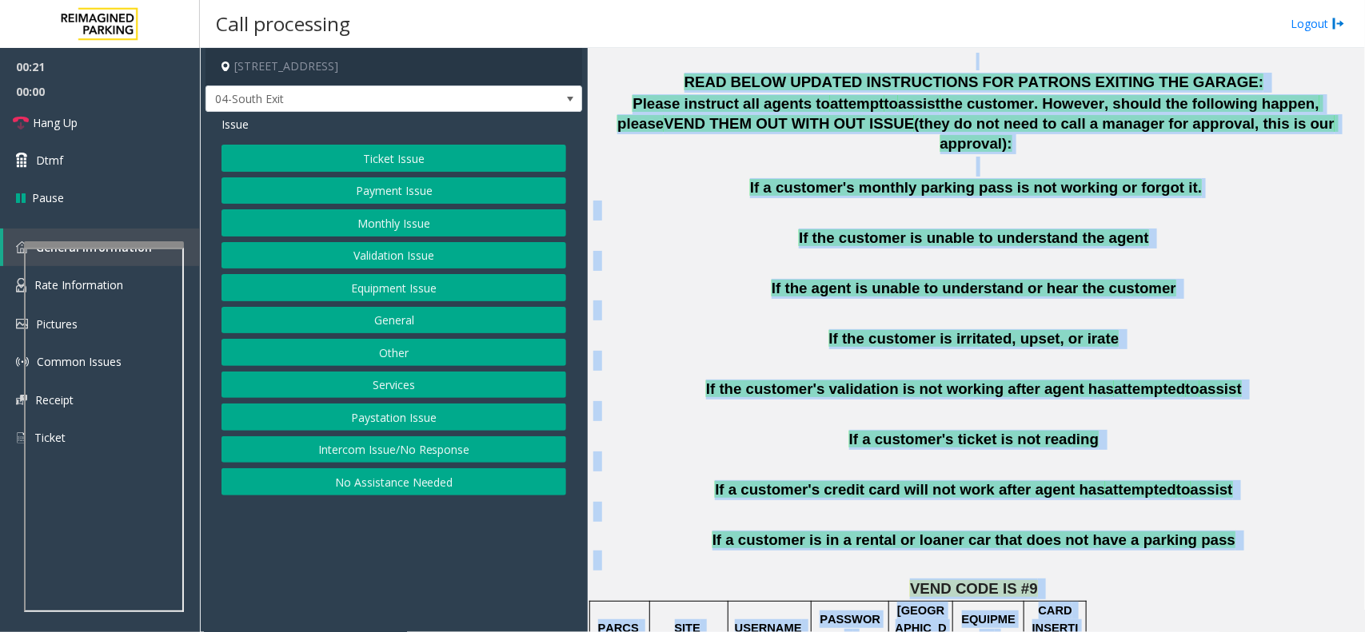
click at [970, 280] on span "If the agent is unable to understand or hear the customer" at bounding box center [973, 288] width 404 height 17
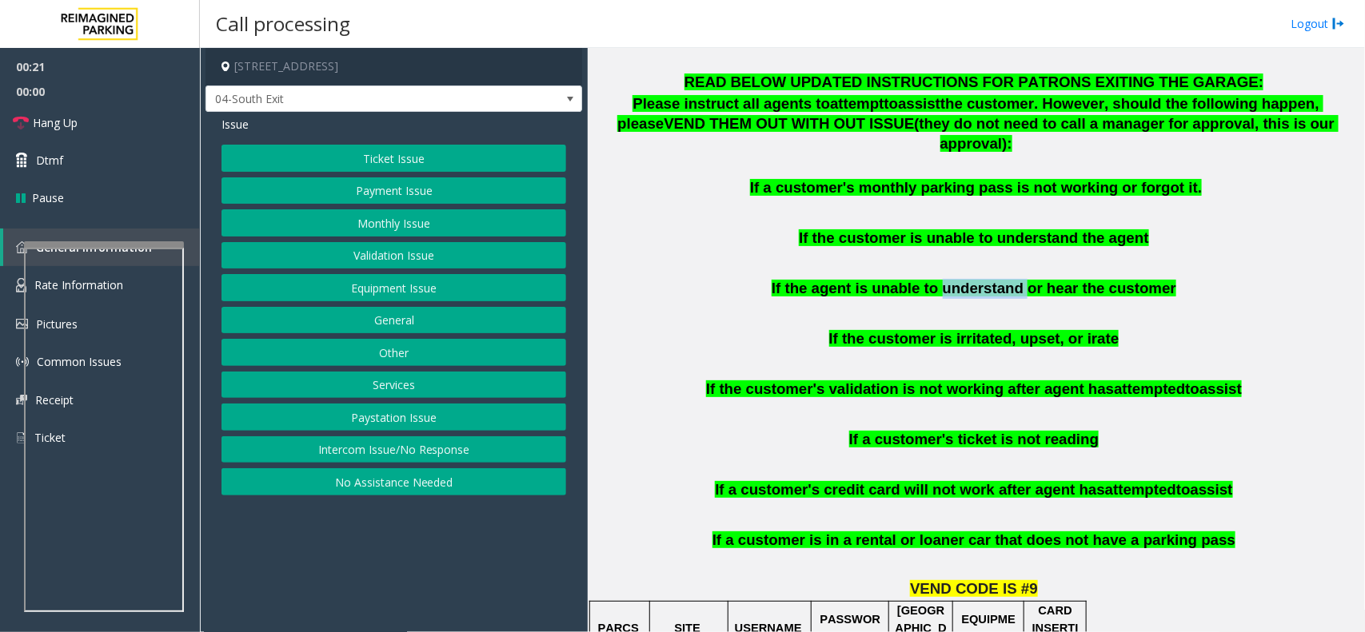
click at [971, 280] on span "If the agent is unable to understand or hear the customer" at bounding box center [973, 288] width 404 height 17
click at [401, 157] on button "Ticket Issue" at bounding box center [393, 158] width 345 height 27
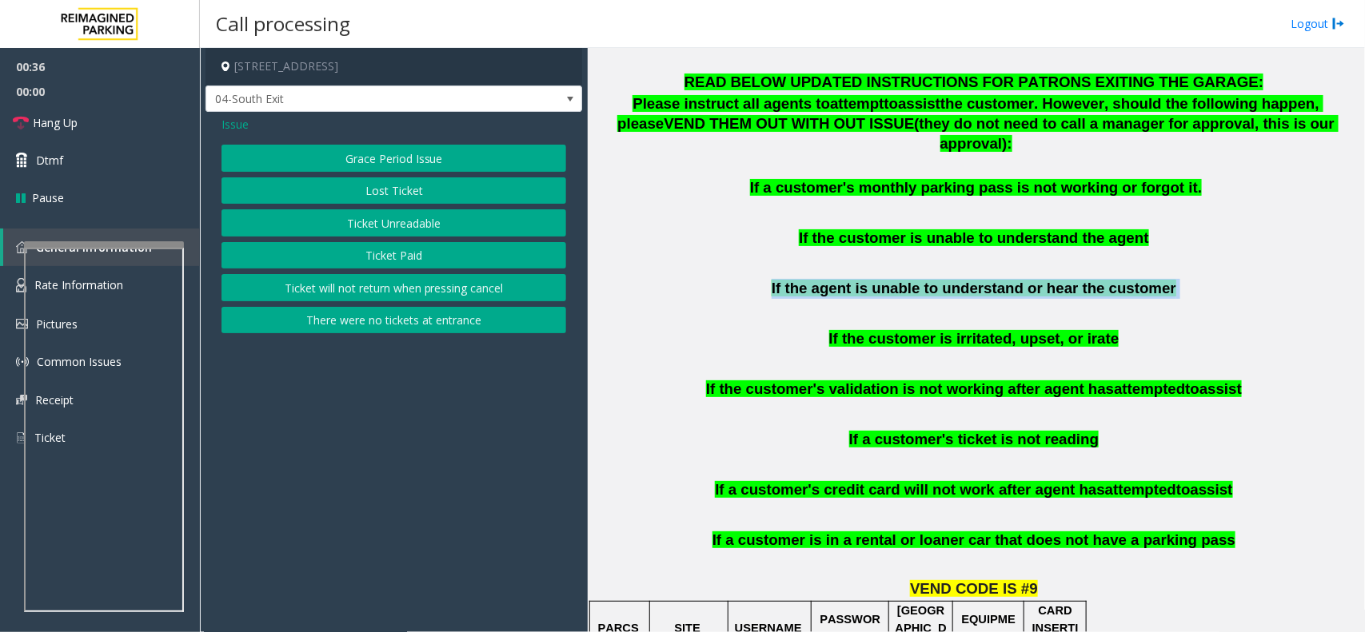
click at [401, 157] on button "Grace Period Issue" at bounding box center [393, 158] width 345 height 27
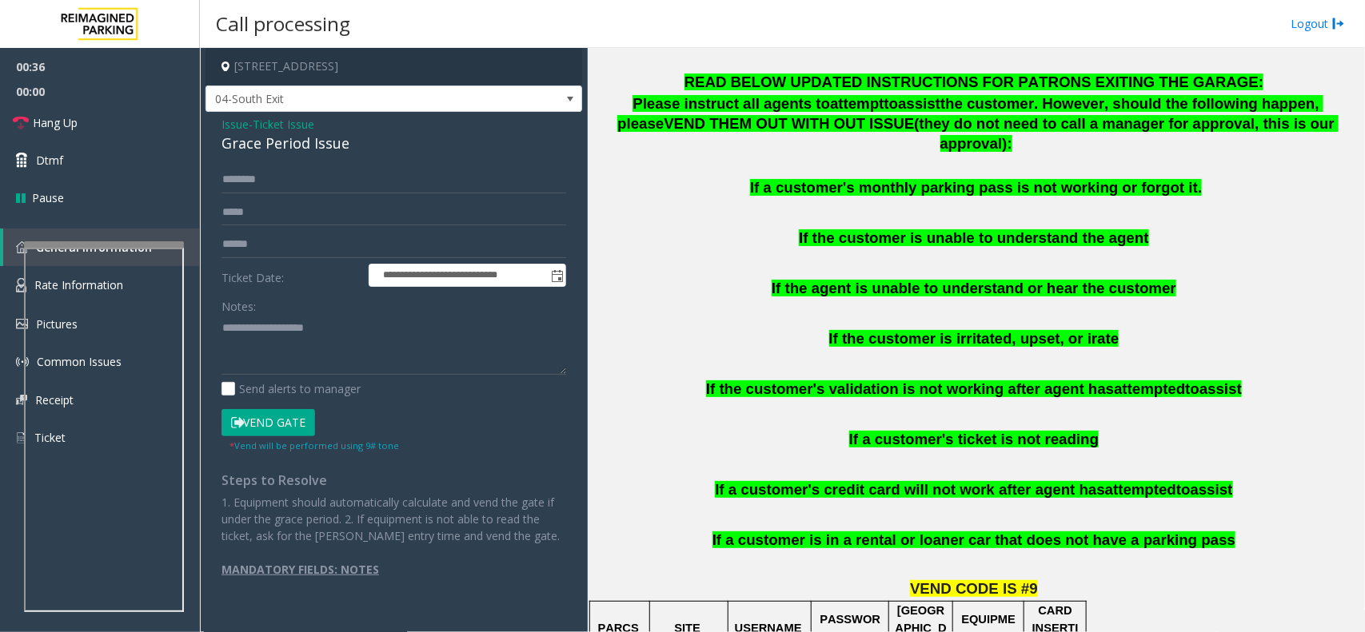
click at [377, 138] on div "Grace Period Issue" at bounding box center [393, 144] width 345 height 22
paste textarea "**********"
click at [14, 286] on link "Rate Information" at bounding box center [100, 285] width 200 height 39
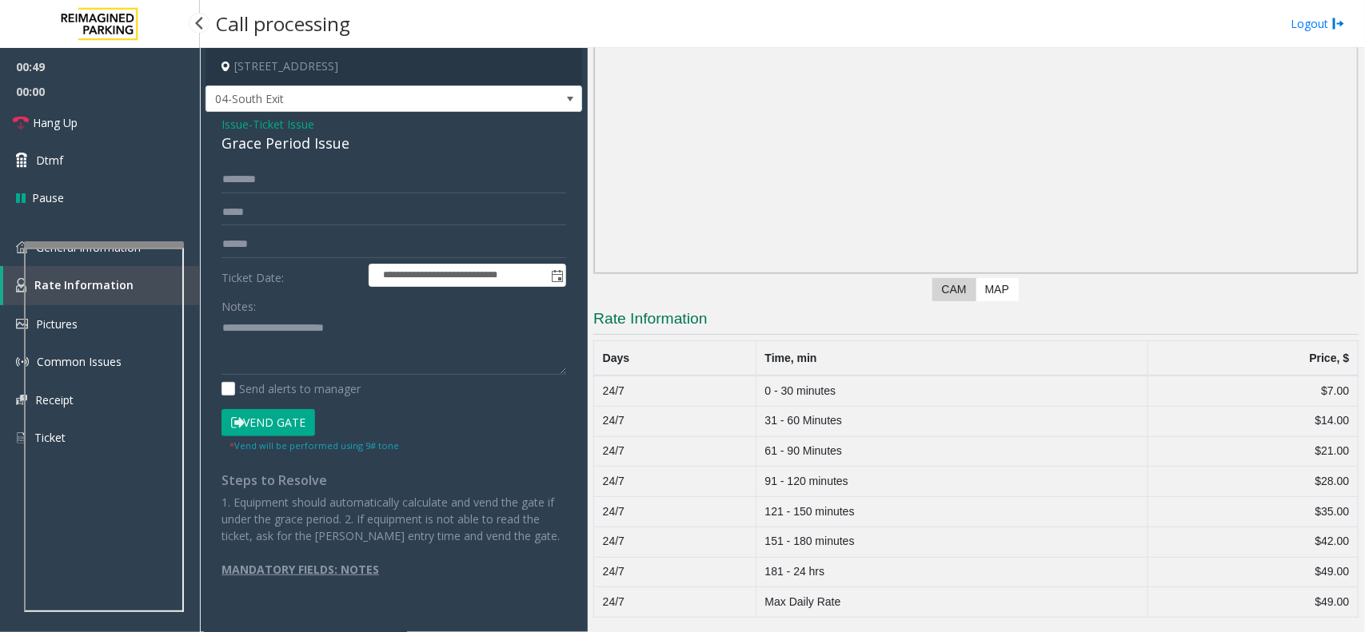
scroll to position [130, 0]
click at [6, 250] on link "General Information" at bounding box center [100, 248] width 200 height 38
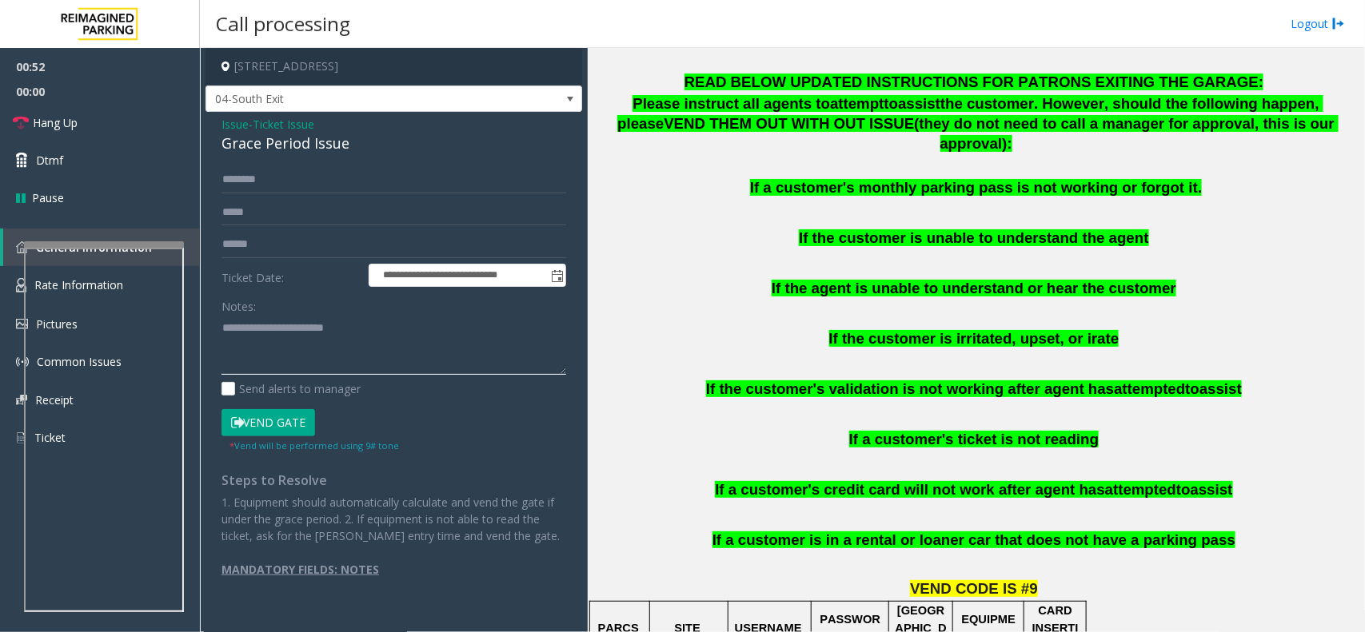
paste textarea "**********"
drag, startPoint x: 309, startPoint y: 440, endPoint x: 293, endPoint y: 428, distance: 20.6
click at [293, 428] on div "Vend Gate * Vend will be performed using 9# tone" at bounding box center [393, 431] width 353 height 44
click at [292, 428] on button "Vend Gate" at bounding box center [268, 422] width 94 height 27
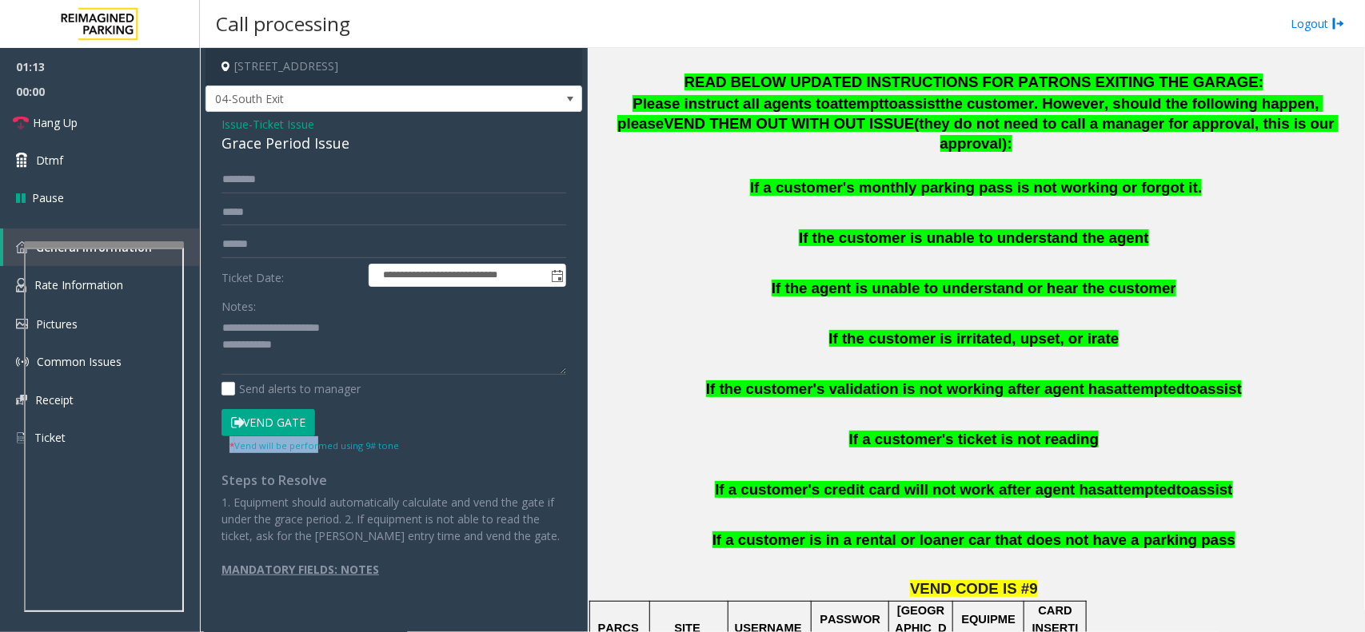
click at [292, 428] on button "Vend Gate" at bounding box center [268, 422] width 94 height 27
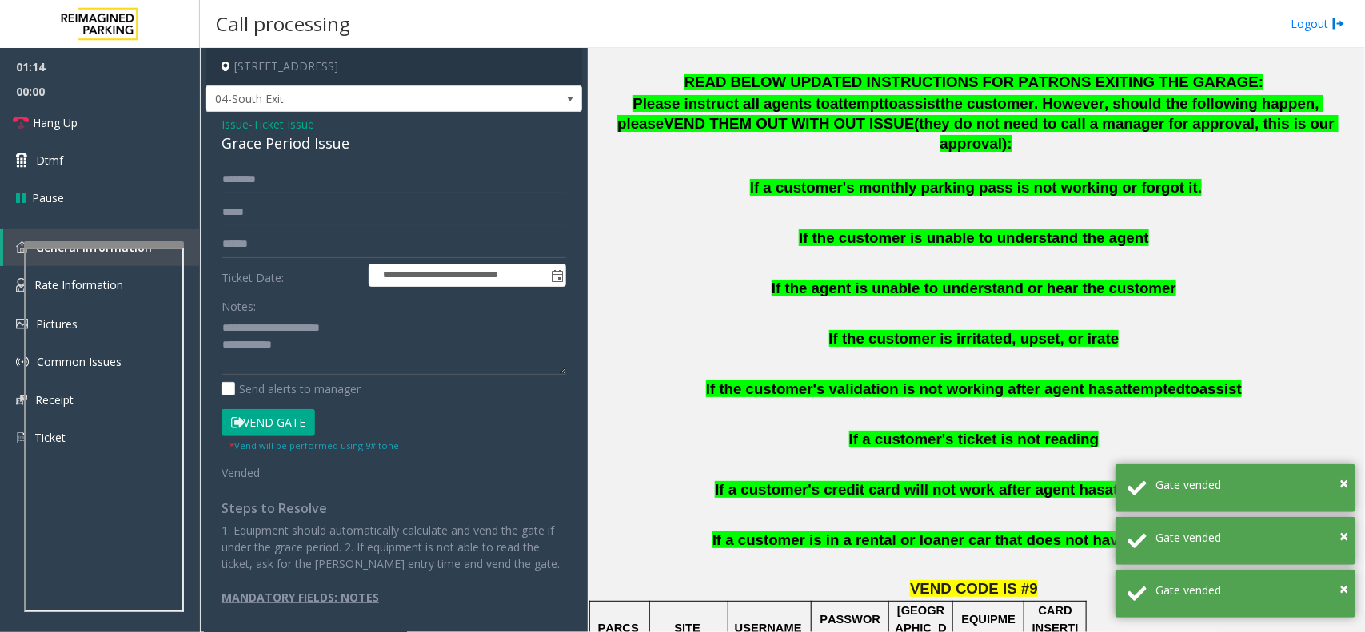
click at [392, 377] on div "Notes: Send alerts to manager" at bounding box center [393, 345] width 345 height 105
click at [384, 368] on textarea at bounding box center [393, 345] width 345 height 60
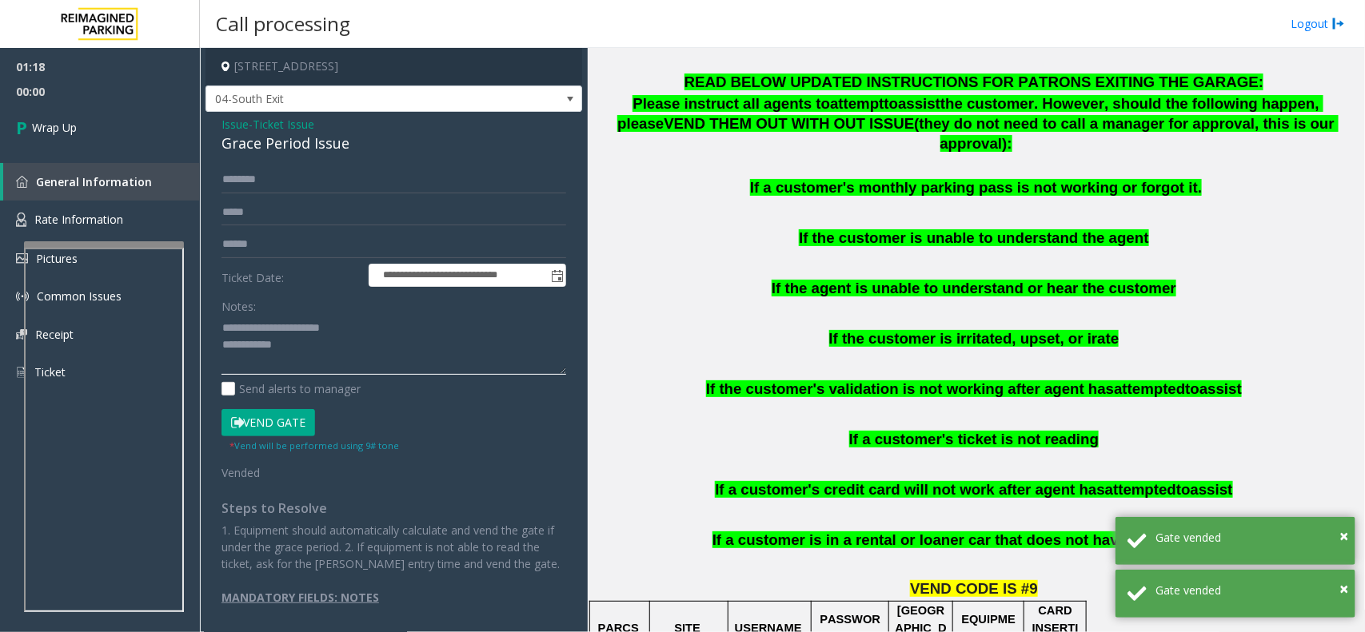
click at [309, 344] on textarea at bounding box center [393, 345] width 345 height 60
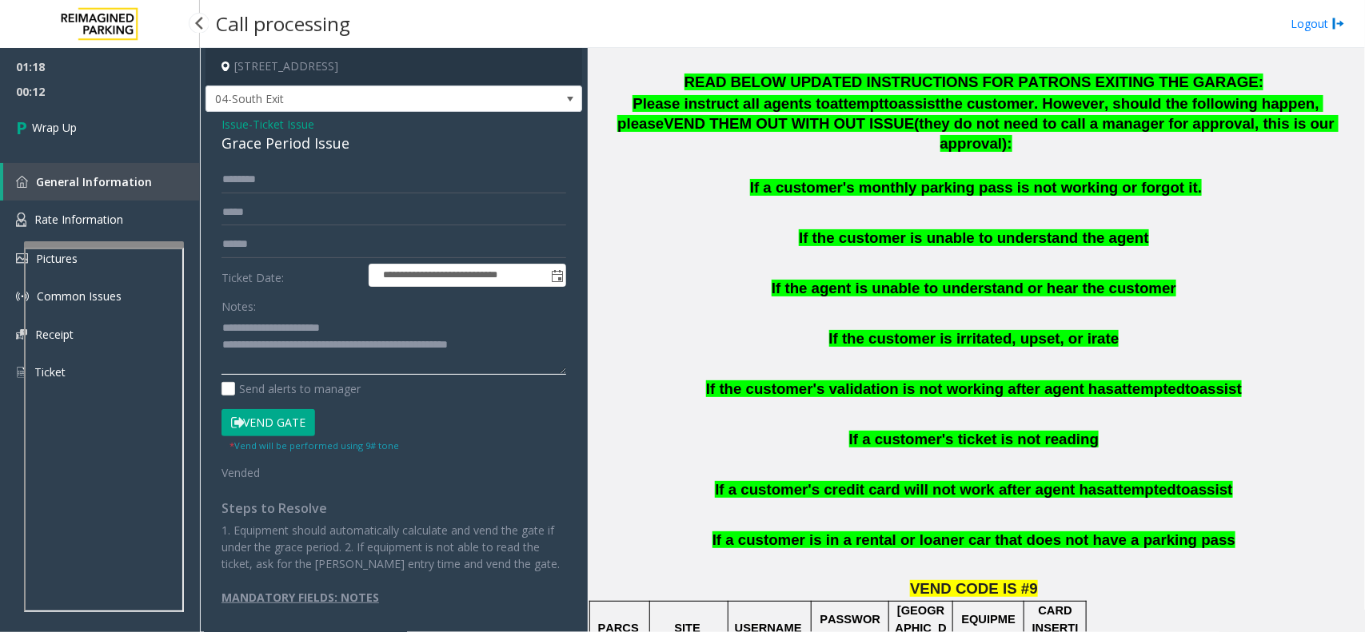
type textarea "**********"
click at [117, 157] on div "01:18 00:12 Wrap Up General Information Rate Information Pictures Common Issues…" at bounding box center [100, 226] width 200 height 357
click at [102, 134] on link "Wrap Up" at bounding box center [100, 127] width 200 height 47
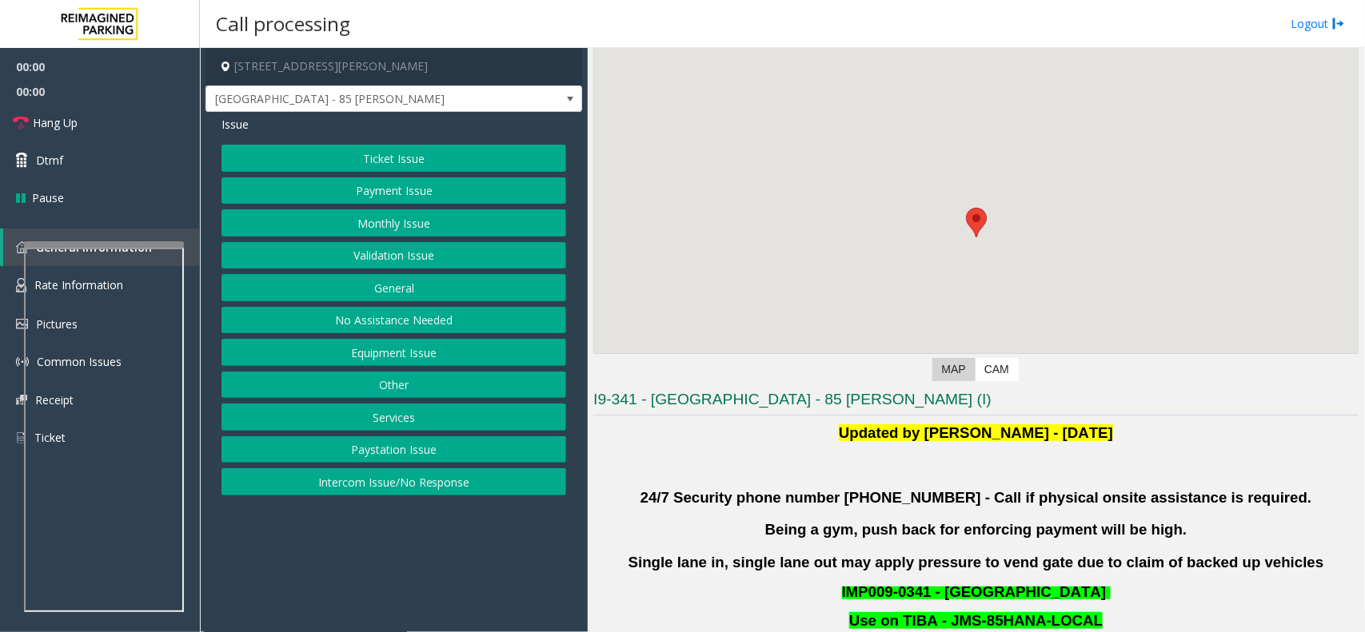
scroll to position [100, 0]
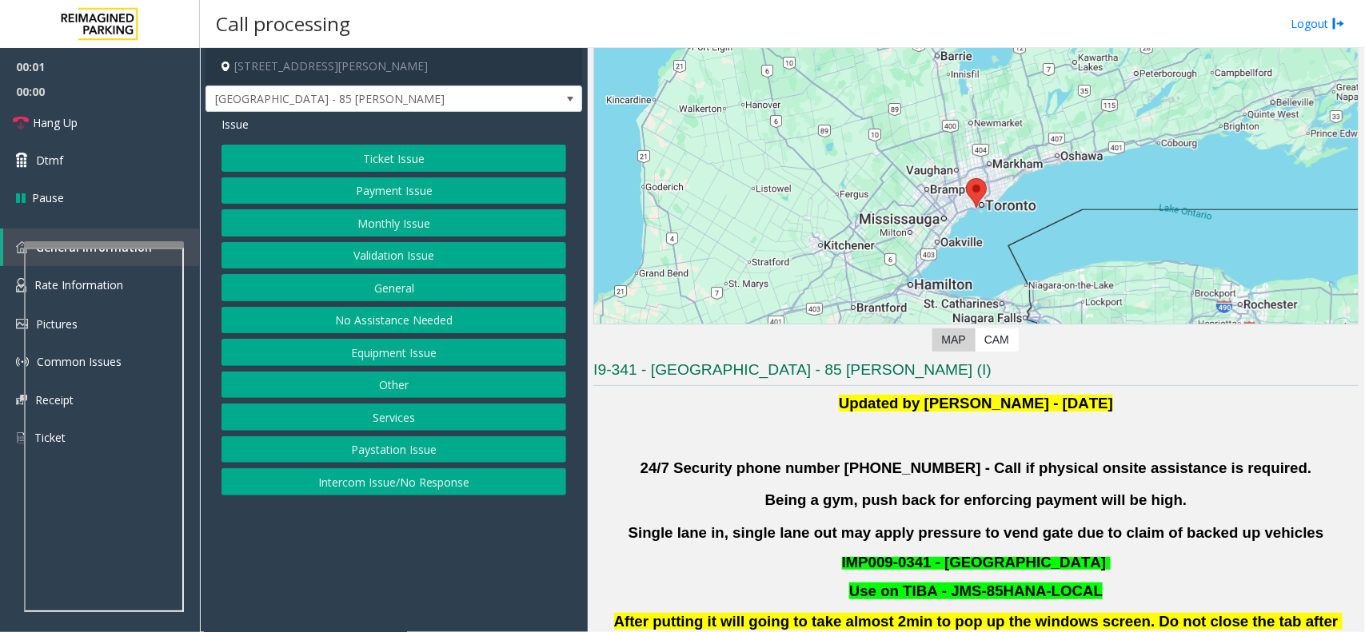
click at [452, 252] on button "Validation Issue" at bounding box center [393, 255] width 345 height 27
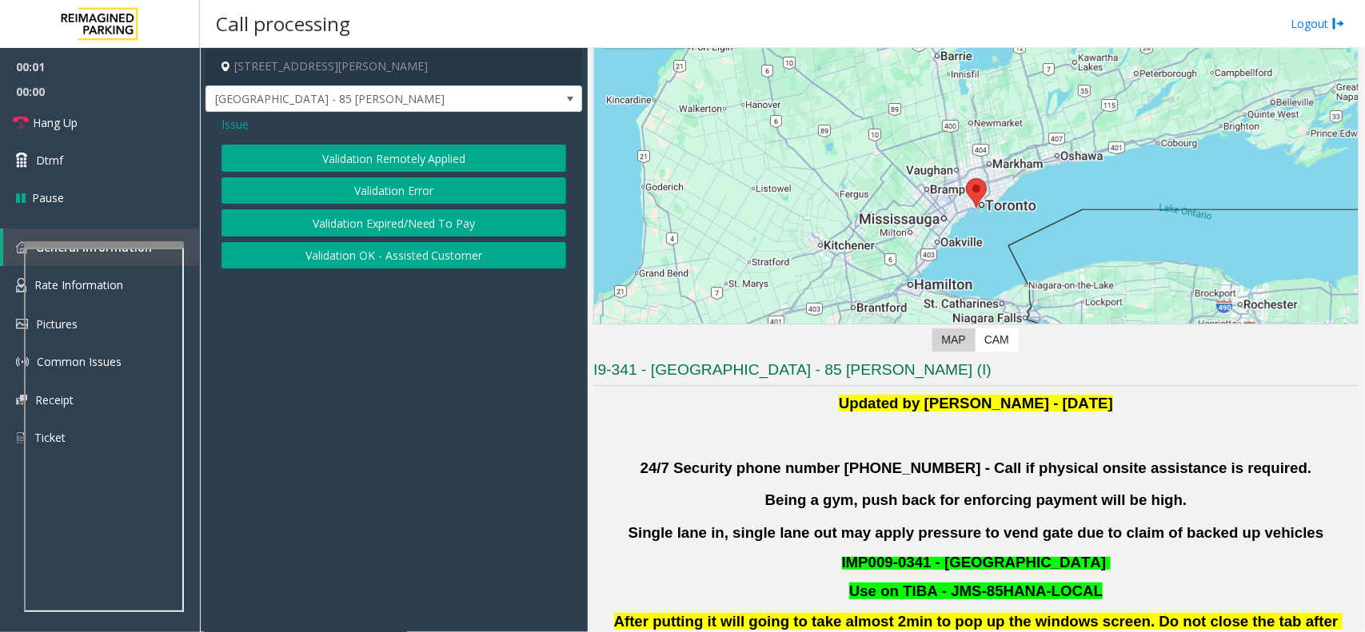
click at [392, 197] on button "Validation Error" at bounding box center [393, 190] width 345 height 27
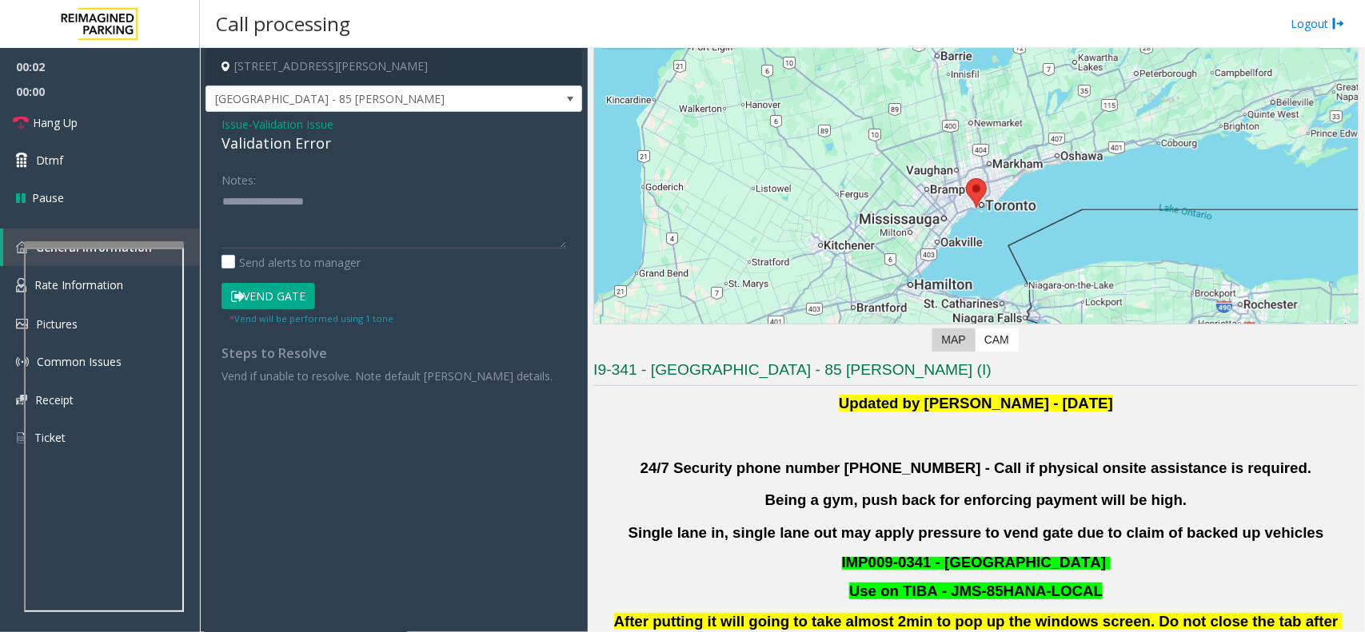
click at [318, 149] on div "Validation Error" at bounding box center [393, 144] width 345 height 22
drag, startPoint x: 349, startPoint y: 184, endPoint x: 272, endPoint y: 194, distance: 77.4
paste textarea "**********"
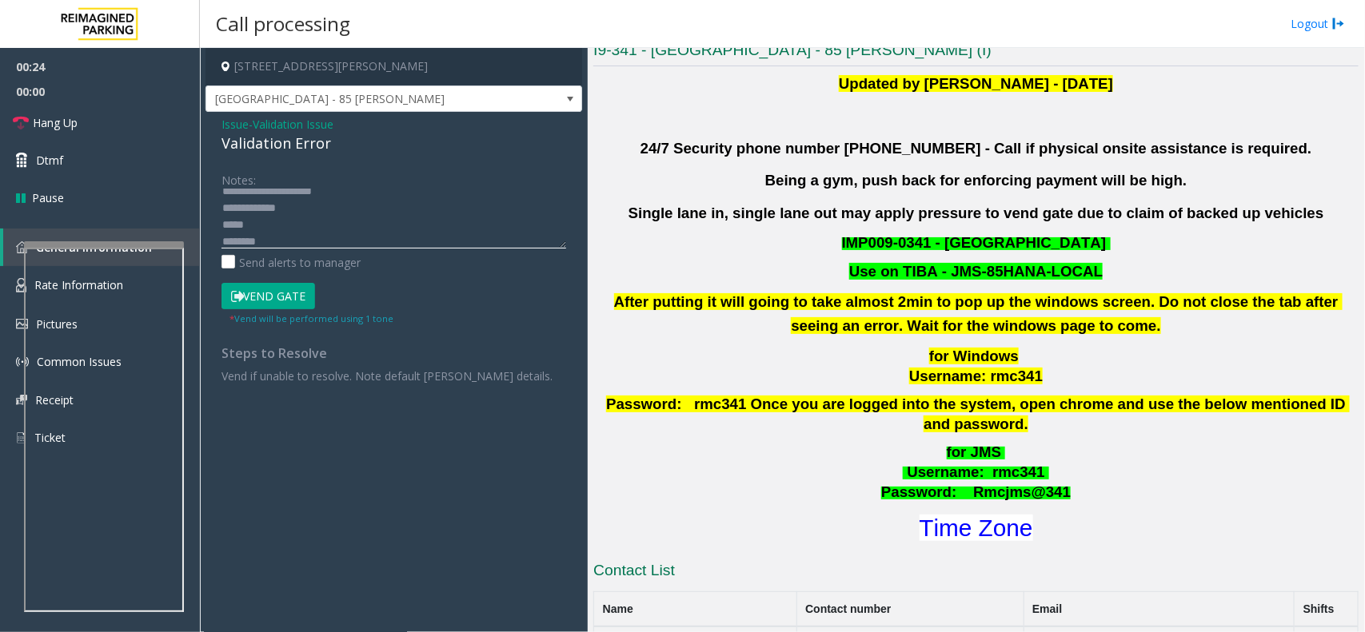
scroll to position [699, 0]
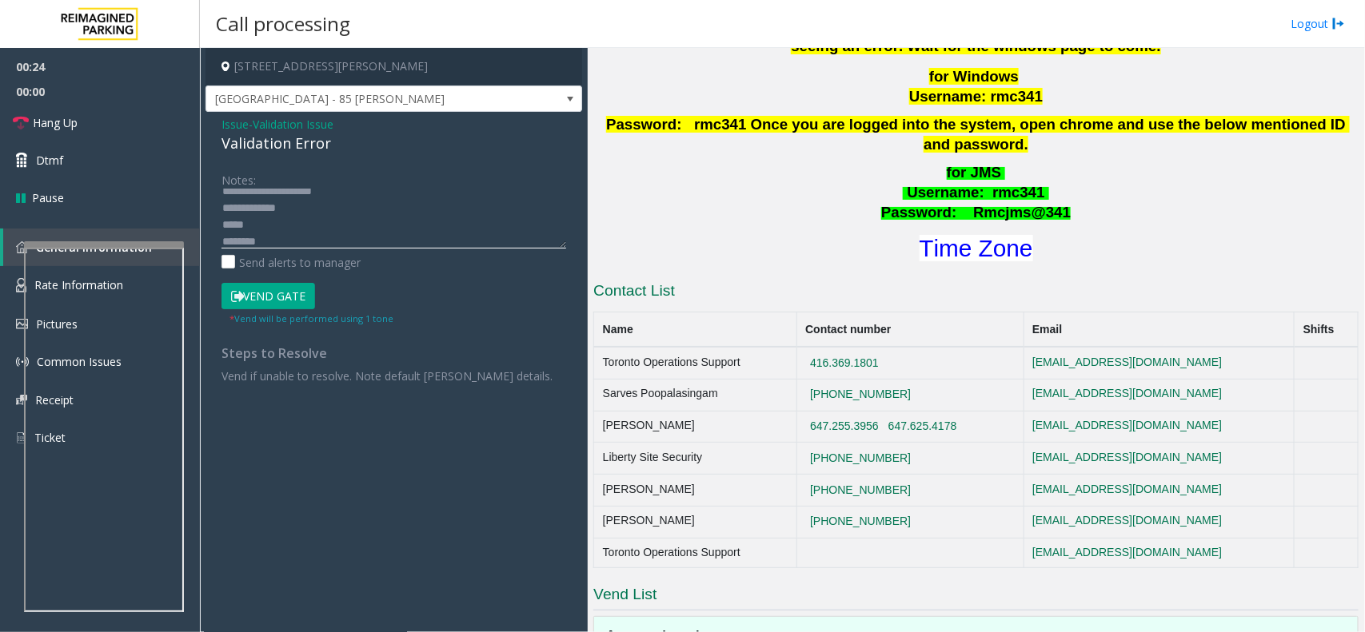
type textarea "**********"
click at [969, 209] on div "for JMS Username : rmc341 Password: Rmcjms@341 Time Zone" at bounding box center [975, 214] width 765 height 102
click at [983, 235] on font "Time Zone" at bounding box center [976, 248] width 114 height 26
click at [232, 120] on span "Issue" at bounding box center [234, 124] width 27 height 17
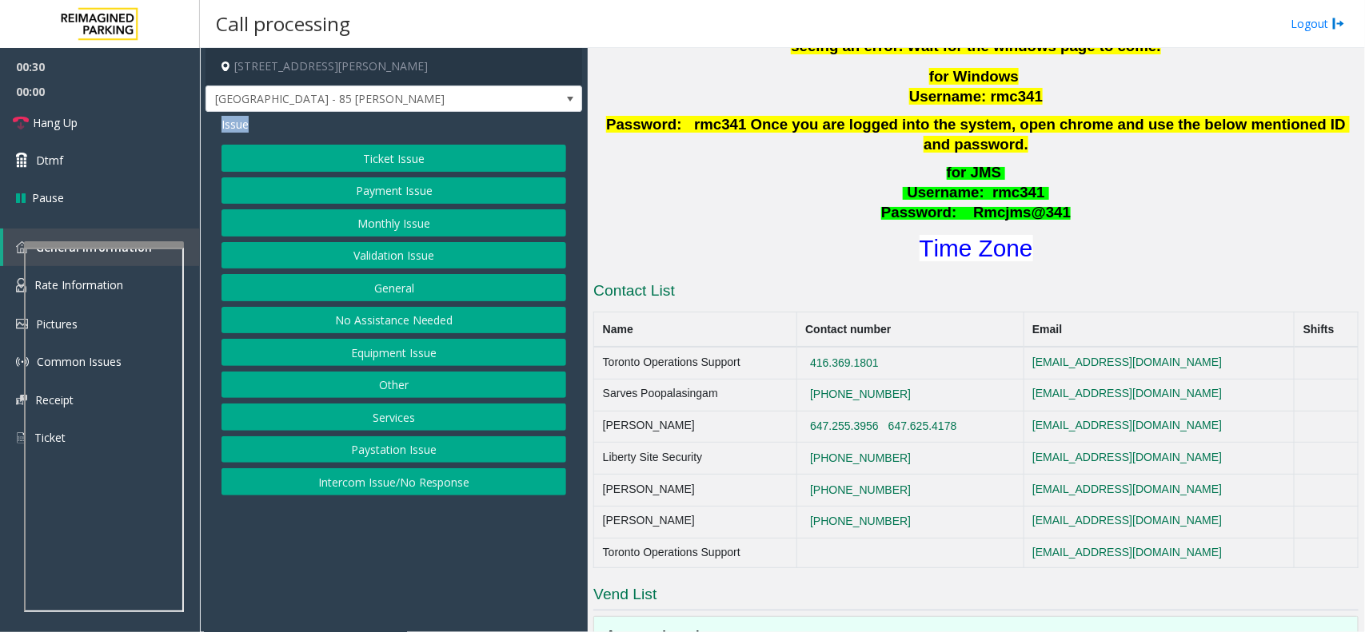
click at [232, 120] on span "Issue" at bounding box center [234, 124] width 27 height 17
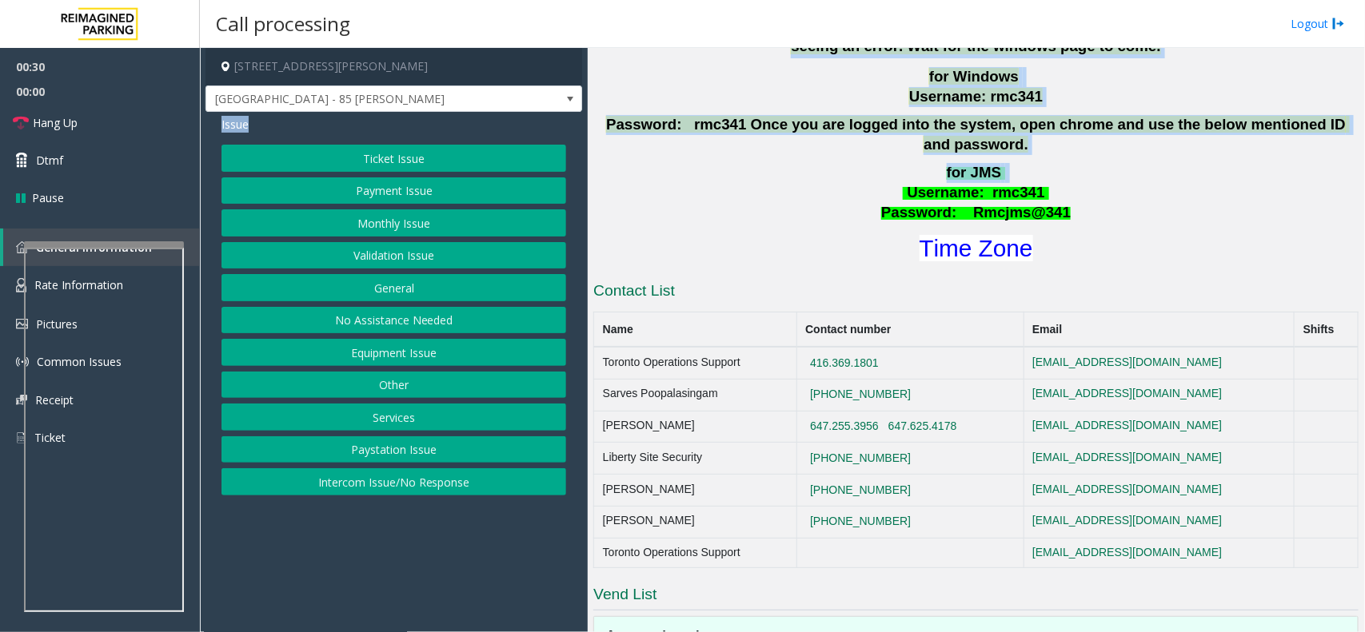
drag, startPoint x: 232, startPoint y: 120, endPoint x: 1193, endPoint y: 158, distance: 961.6
click at [1193, 158] on div "[STREET_ADDRESS][PERSON_NAME] [GEOGRAPHIC_DATA] - 85 [PERSON_NAME] Issue Ticket…" at bounding box center [782, 340] width 1164 height 584
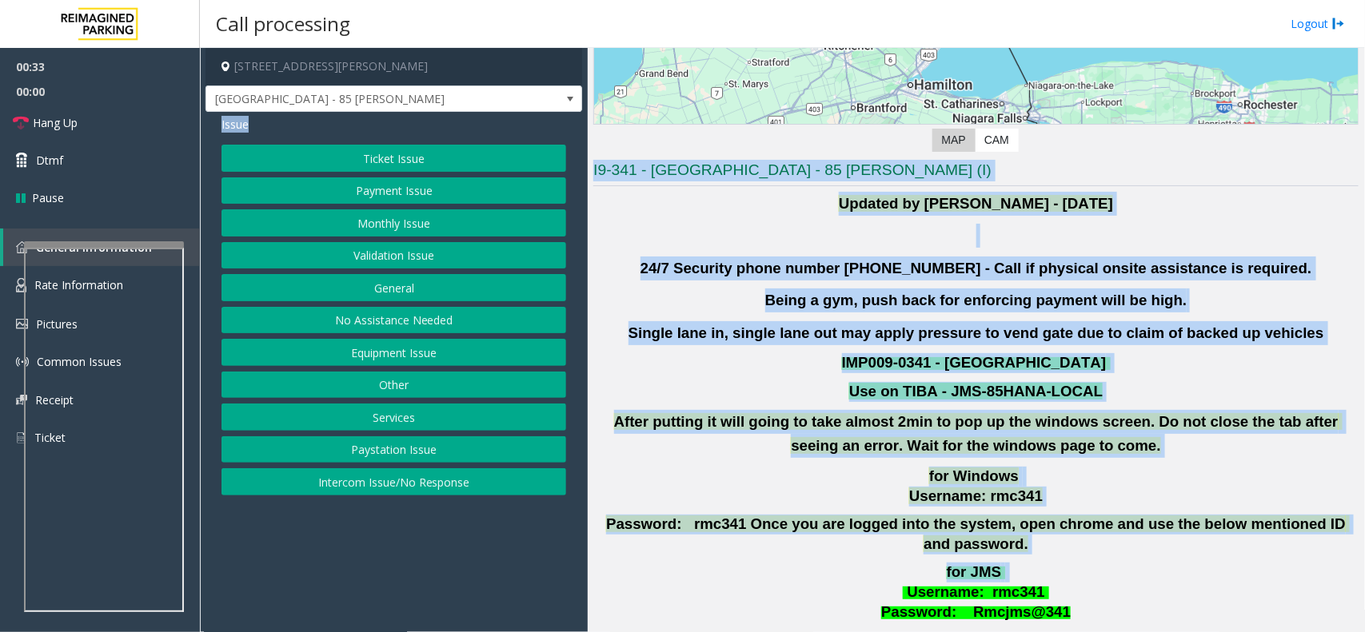
click at [409, 182] on button "Payment Issue" at bounding box center [393, 190] width 345 height 27
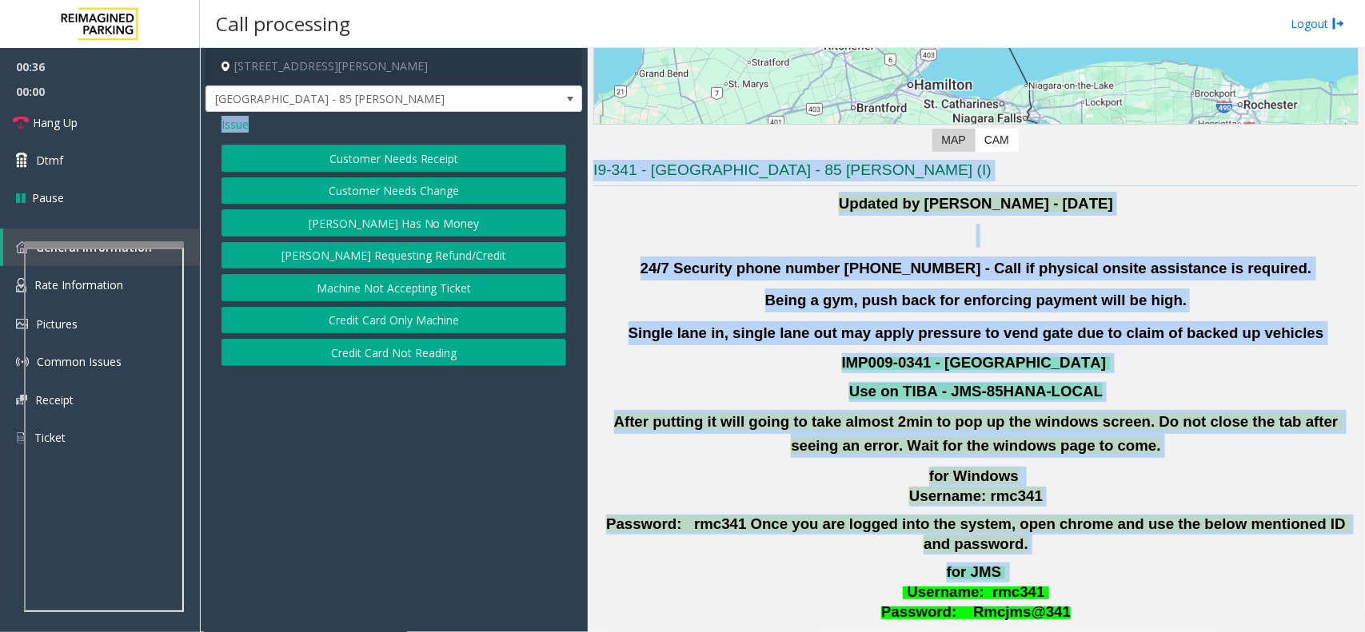
click at [416, 366] on button "Credit Card Not Reading" at bounding box center [393, 352] width 345 height 27
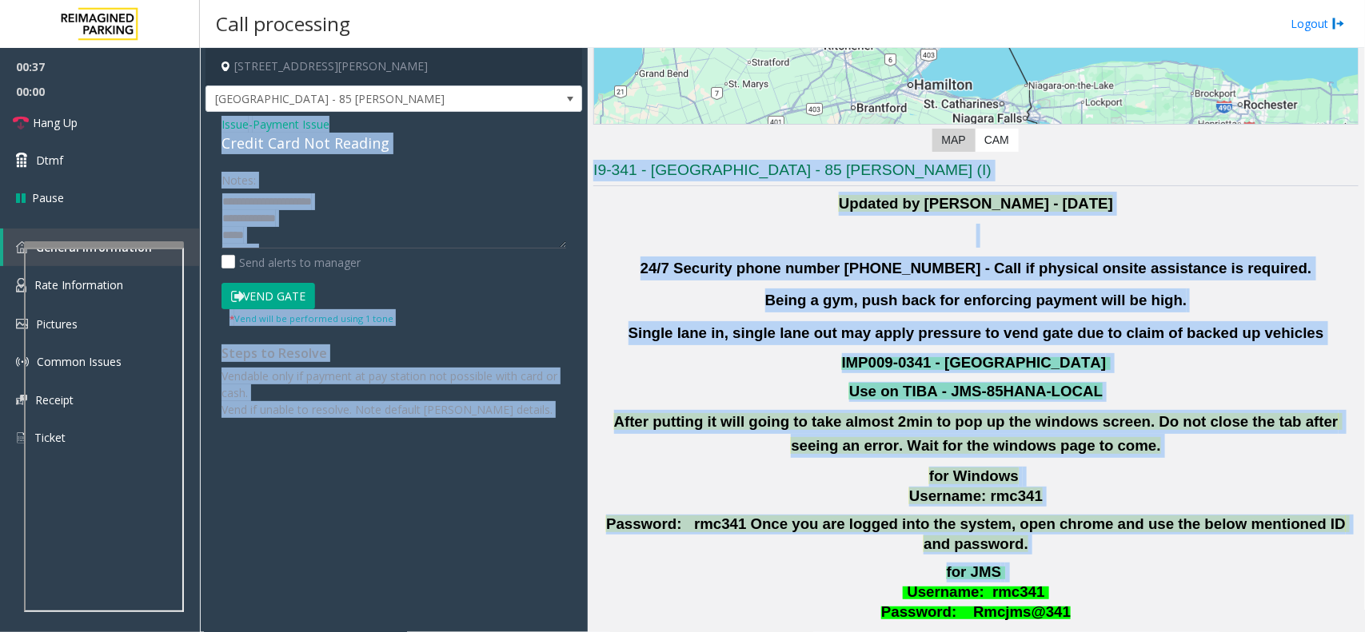
click at [378, 153] on div "Credit Card Not Reading" at bounding box center [393, 144] width 345 height 22
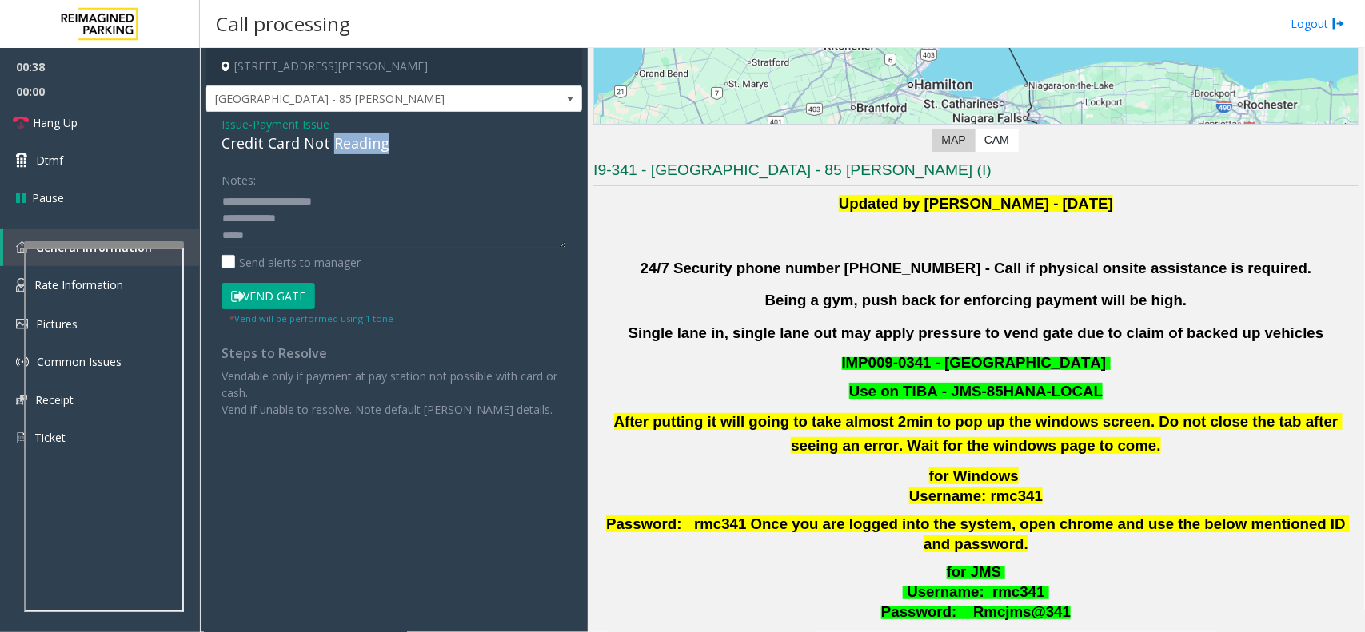
click at [378, 153] on div "Credit Card Not Reading" at bounding box center [393, 144] width 345 height 22
click at [265, 197] on textarea at bounding box center [393, 219] width 345 height 60
drag, startPoint x: 265, startPoint y: 197, endPoint x: 412, endPoint y: 212, distance: 148.6
click at [412, 212] on textarea at bounding box center [393, 219] width 345 height 60
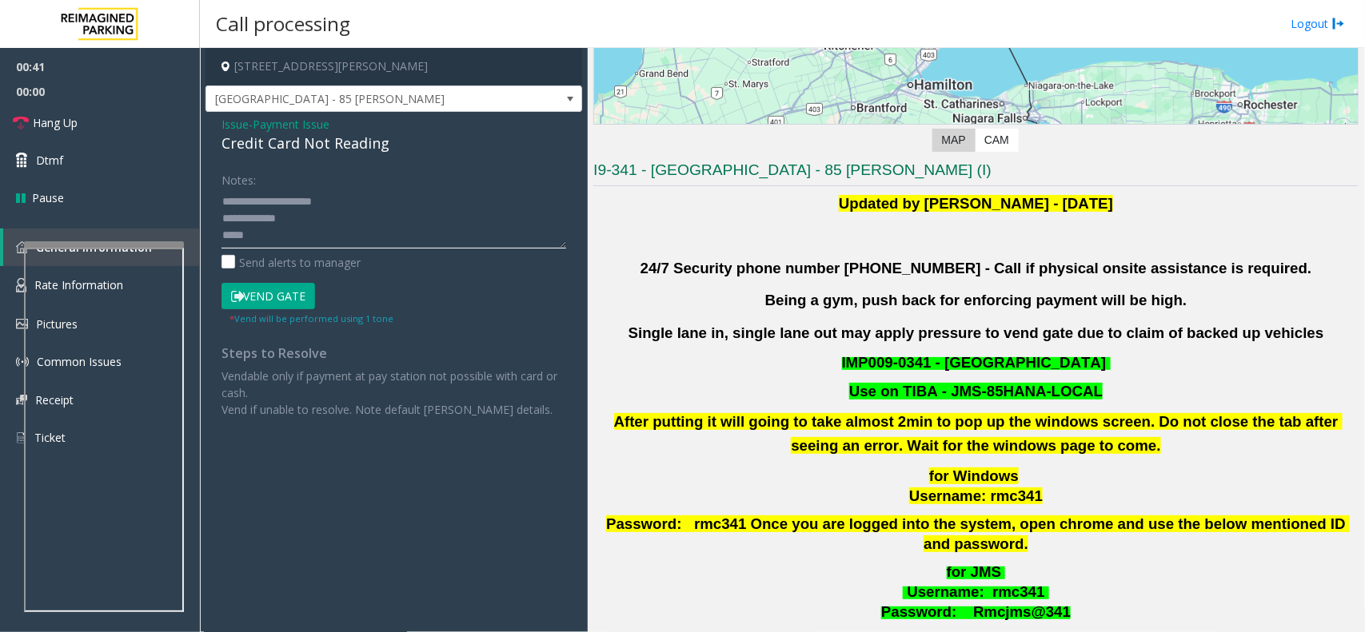
click at [304, 193] on textarea at bounding box center [393, 219] width 345 height 60
click at [325, 202] on textarea at bounding box center [393, 219] width 345 height 60
drag, startPoint x: 325, startPoint y: 202, endPoint x: 280, endPoint y: 202, distance: 44.8
click at [280, 202] on textarea at bounding box center [393, 219] width 345 height 60
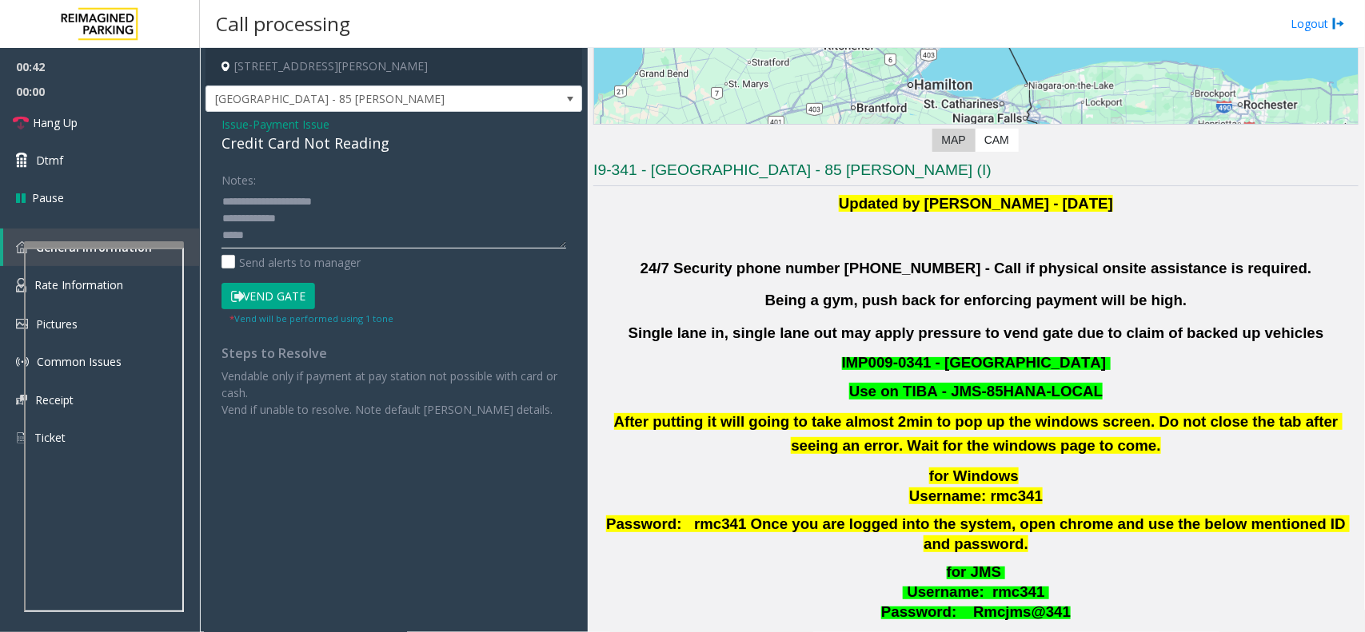
scroll to position [17, 0]
drag, startPoint x: 280, startPoint y: 202, endPoint x: 520, endPoint y: 273, distance: 250.7
click at [520, 273] on form "Notes: Send alerts to manager Vend Gate * Vend will be performed using 1 tone" at bounding box center [393, 246] width 345 height 160
click at [293, 116] on span "Payment Issue" at bounding box center [291, 124] width 77 height 17
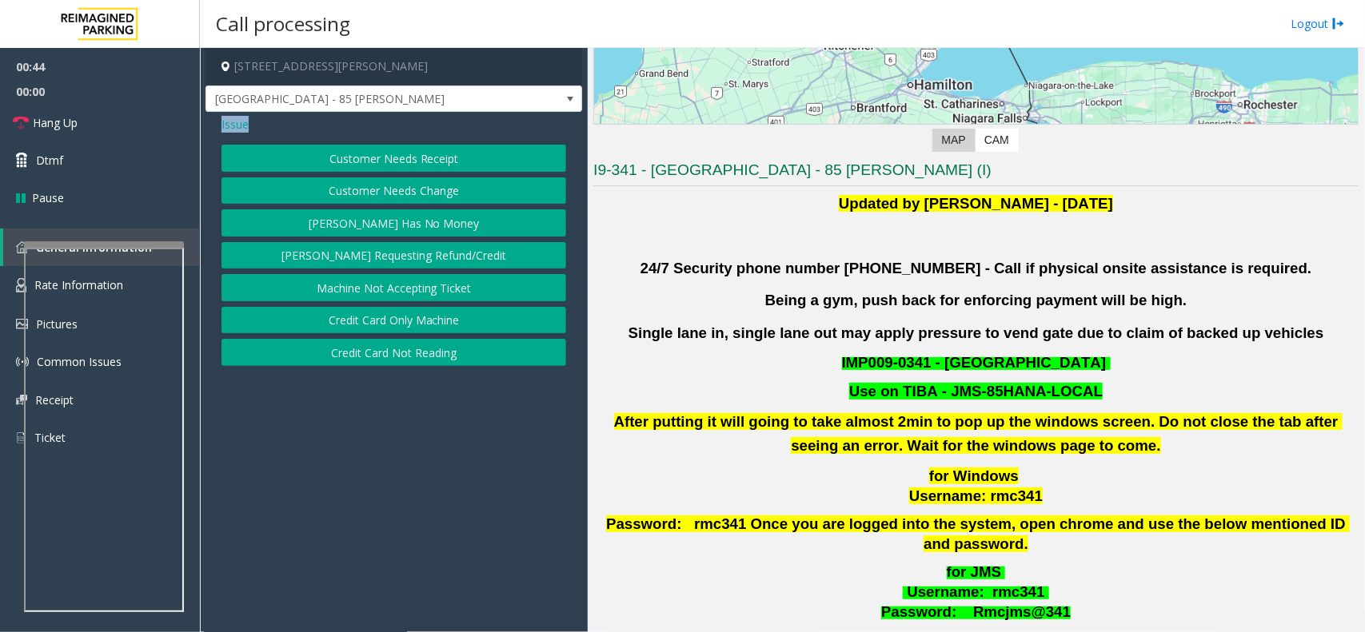
click at [248, 116] on div "Issue Customer Needs Receipt Customer Needs Change [PERSON_NAME] Has No Money […" at bounding box center [393, 243] width 377 height 262
click at [245, 118] on span "Issue" at bounding box center [234, 124] width 27 height 17
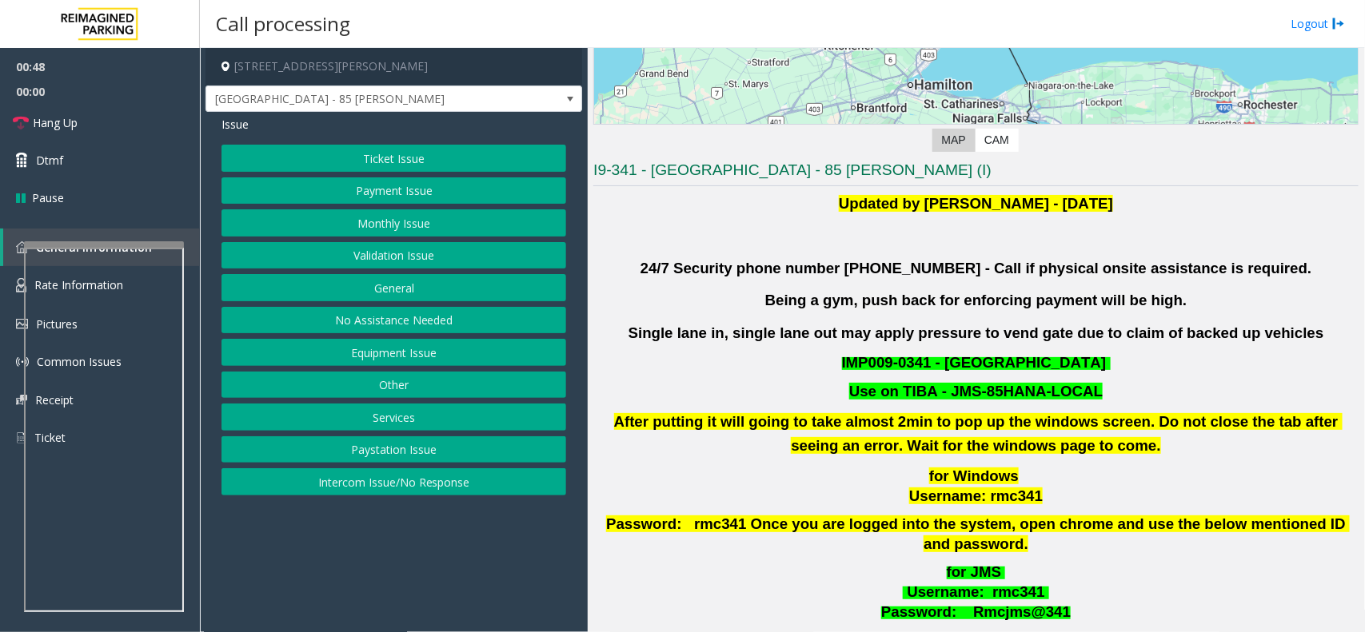
click at [384, 257] on button "Validation Issue" at bounding box center [393, 255] width 345 height 27
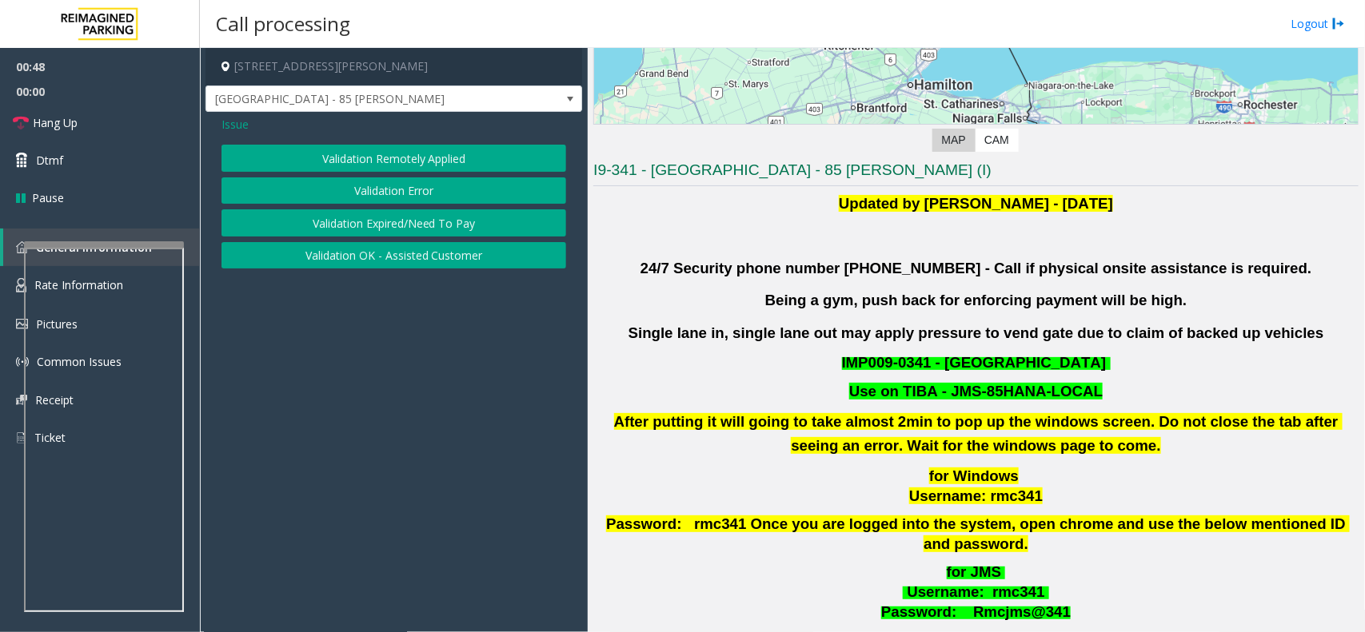
click at [346, 182] on button "Validation Error" at bounding box center [393, 190] width 345 height 27
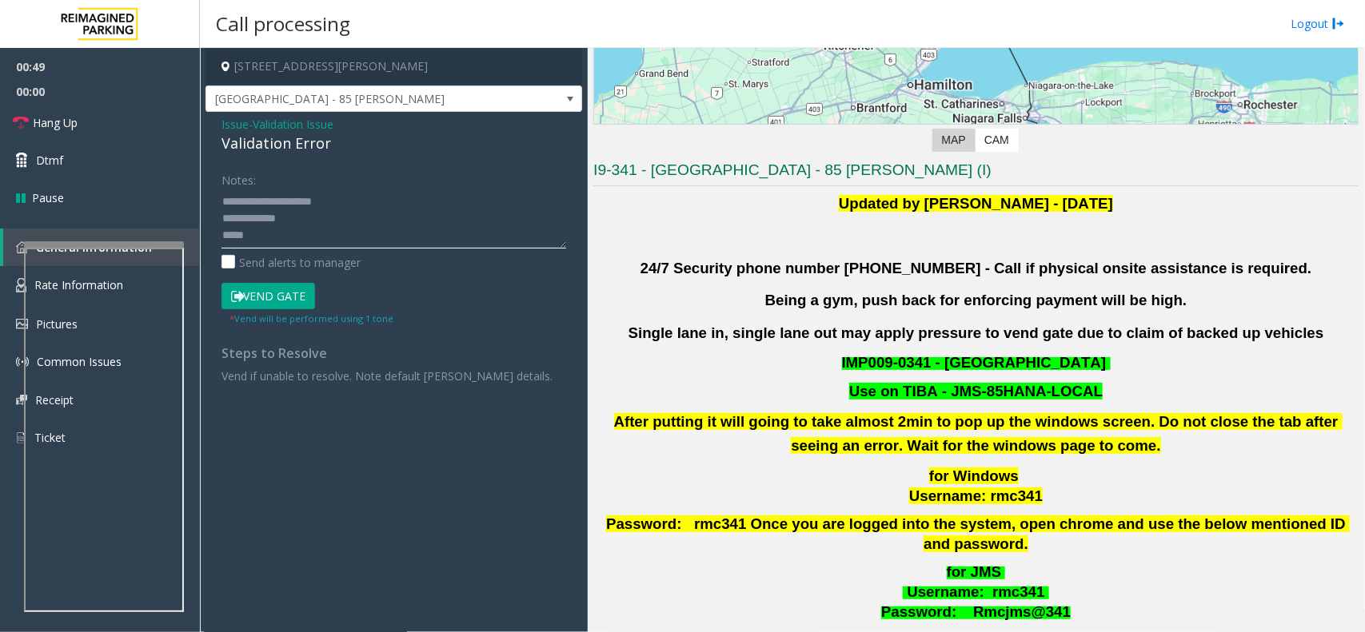
click at [325, 226] on textarea at bounding box center [393, 219] width 345 height 60
click at [328, 233] on textarea at bounding box center [393, 219] width 345 height 60
type textarea "**********"
click at [329, 224] on textarea at bounding box center [393, 219] width 345 height 60
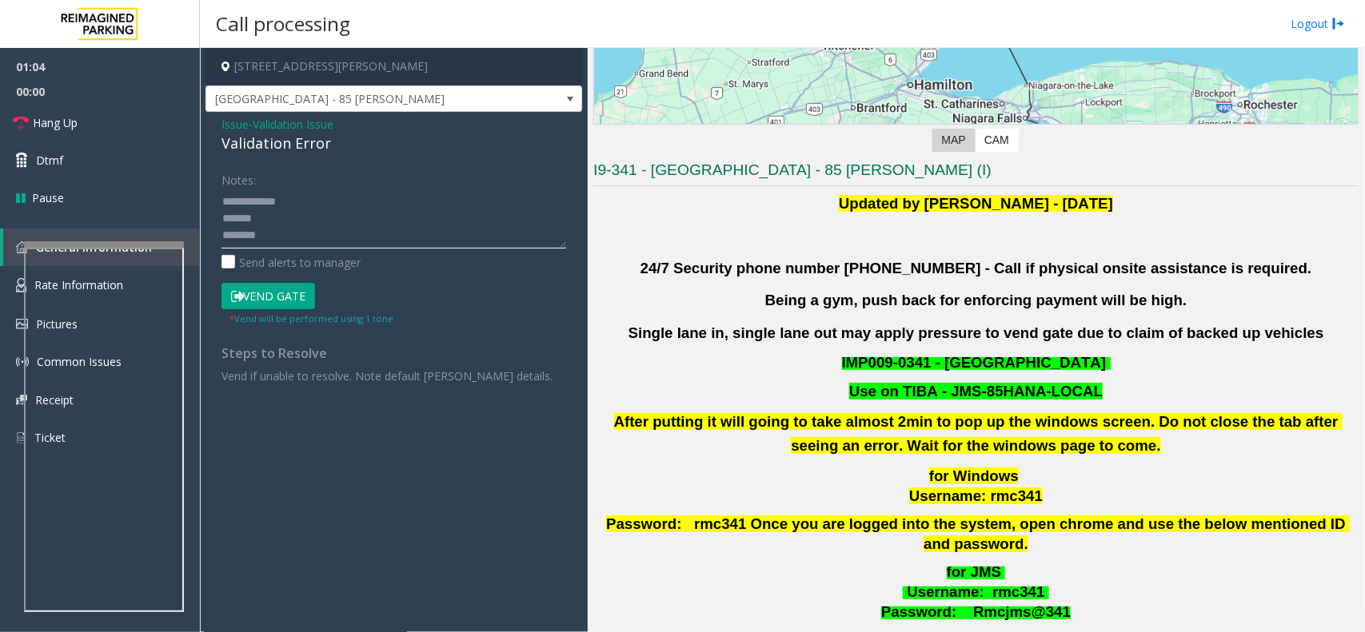
click at [329, 224] on textarea at bounding box center [393, 219] width 345 height 60
click at [272, 128] on span "Validation Issue" at bounding box center [293, 124] width 81 height 17
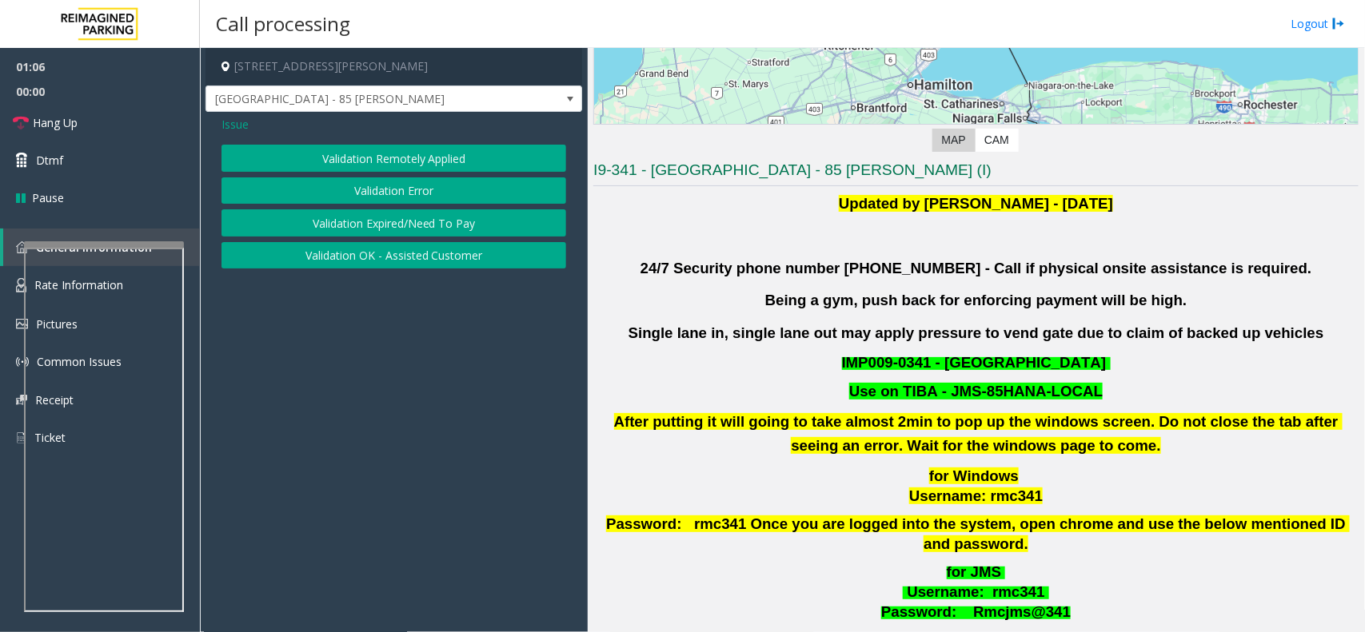
click at [357, 214] on button "Validation Expired/Need To Pay" at bounding box center [393, 222] width 345 height 27
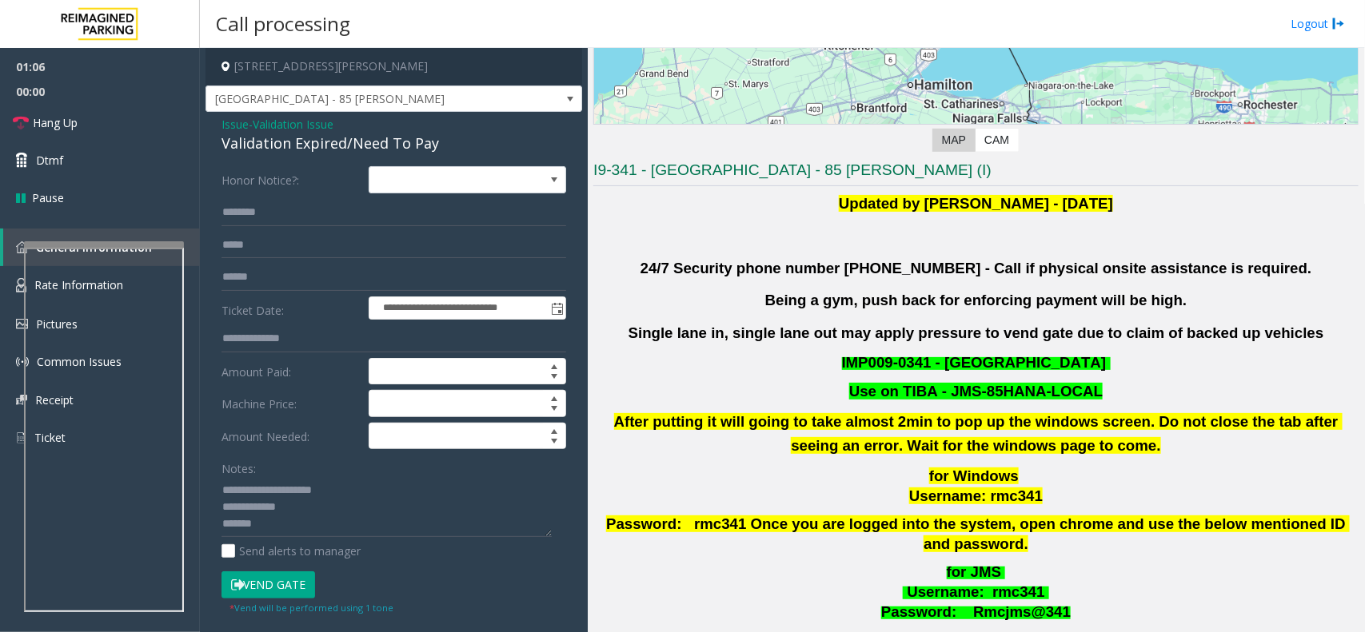
click at [256, 149] on div "Validation Expired/Need To Pay" at bounding box center [393, 144] width 345 height 22
drag, startPoint x: 256, startPoint y: 149, endPoint x: 316, endPoint y: 148, distance: 60.0
click at [316, 148] on div "Validation Expired/Need To Pay" at bounding box center [393, 144] width 345 height 22
click at [265, 488] on textarea at bounding box center [386, 507] width 330 height 60
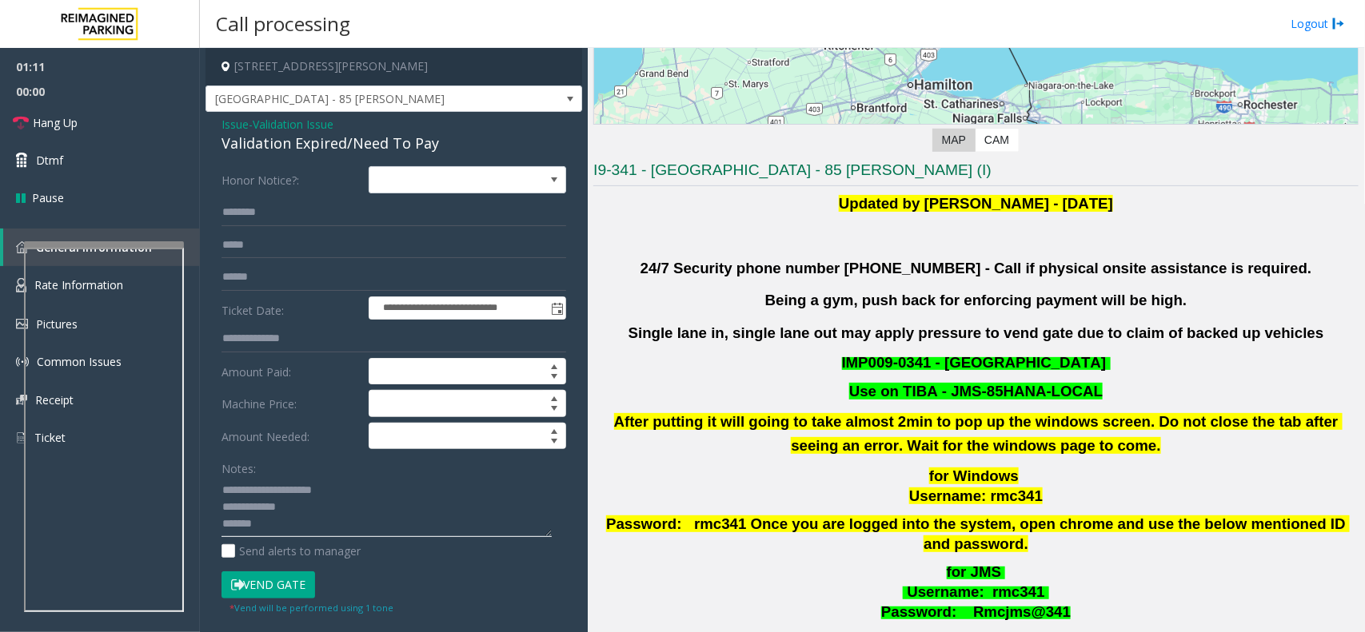
drag, startPoint x: 265, startPoint y: 488, endPoint x: 356, endPoint y: 486, distance: 90.4
click at [356, 486] on textarea at bounding box center [386, 507] width 330 height 60
paste textarea "**"
click at [265, 530] on textarea at bounding box center [386, 507] width 330 height 60
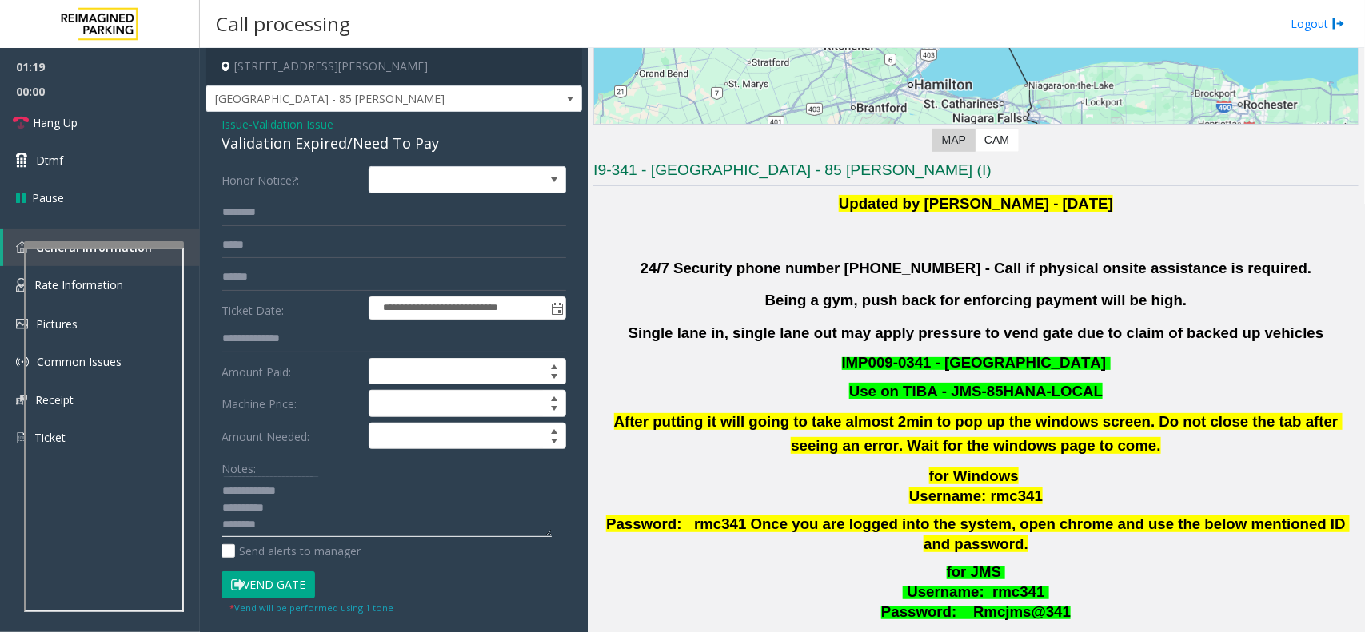
click at [269, 528] on textarea at bounding box center [386, 507] width 330 height 60
click at [98, 122] on link "Hang Up" at bounding box center [100, 123] width 200 height 38
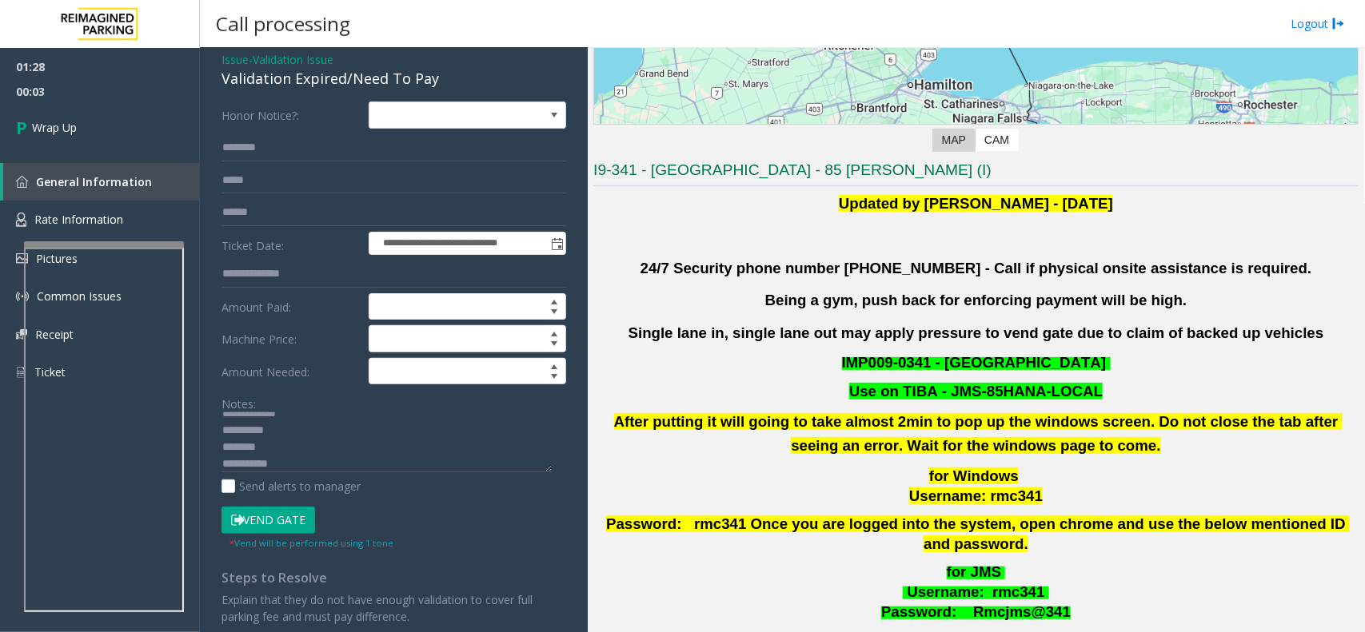
scroll to position [100, 0]
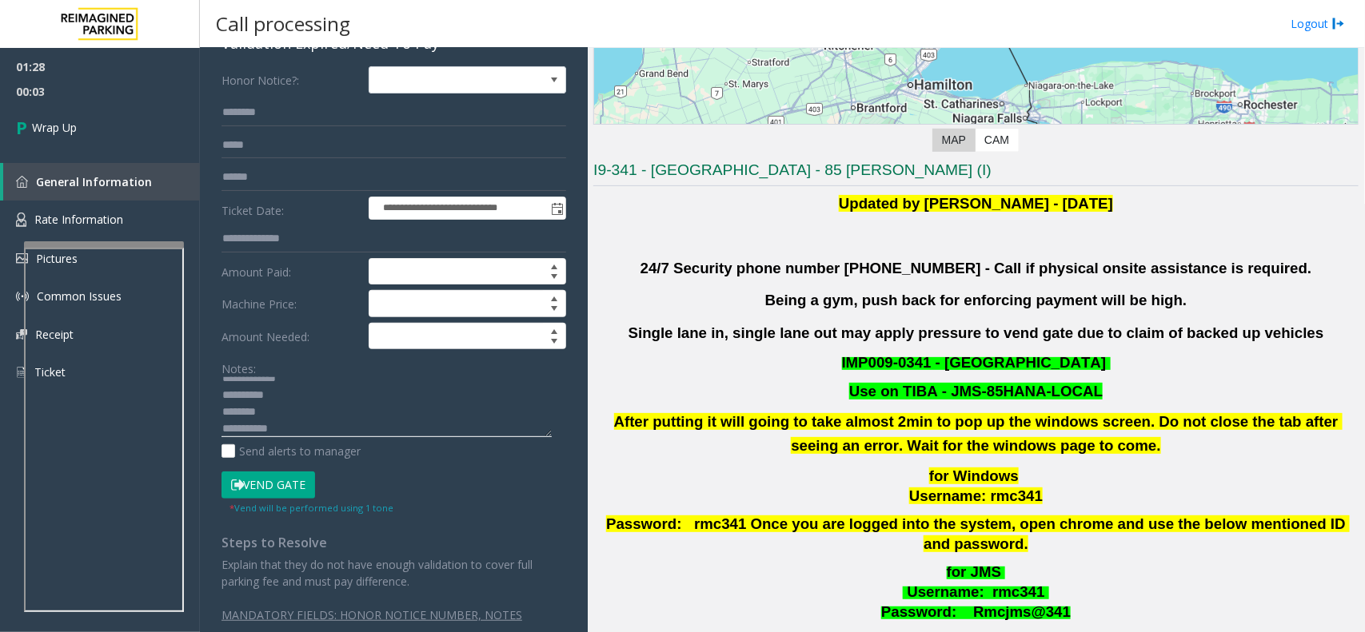
click at [273, 412] on textarea at bounding box center [386, 407] width 330 height 60
click at [278, 417] on textarea at bounding box center [386, 407] width 330 height 60
click at [282, 421] on textarea at bounding box center [386, 407] width 330 height 60
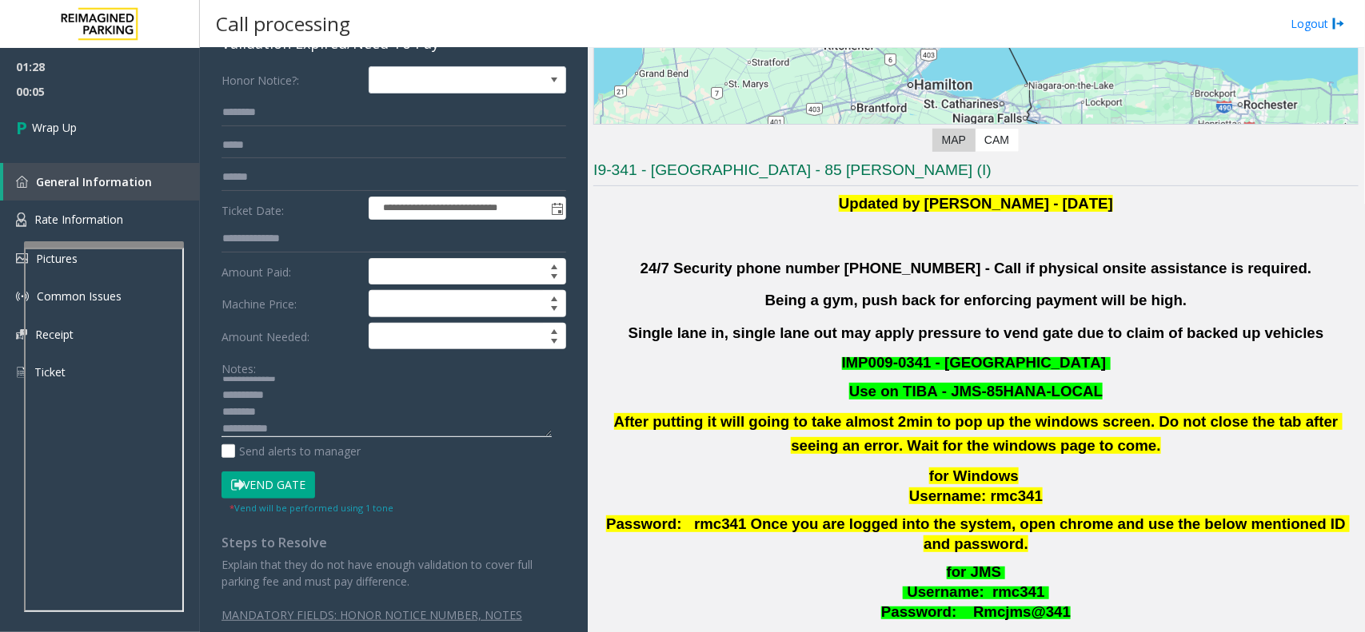
click at [301, 428] on textarea at bounding box center [386, 407] width 330 height 60
paste textarea "**********"
type textarea "**********"
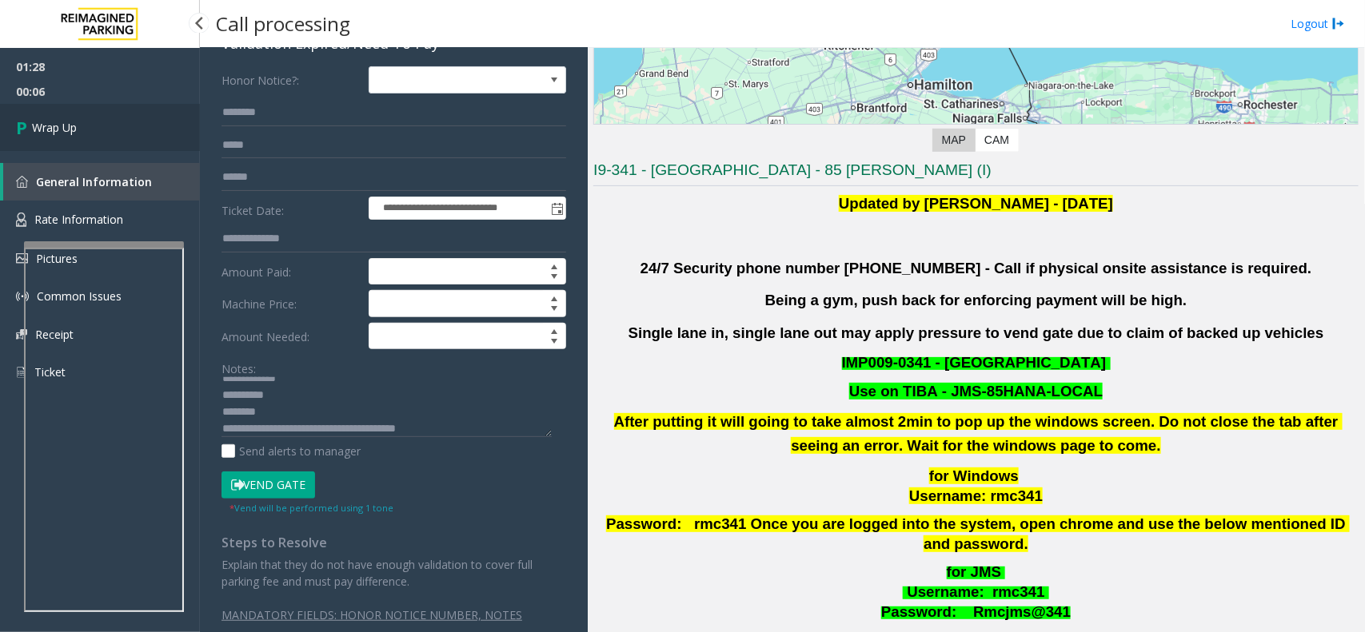
click at [142, 117] on link "Wrap Up" at bounding box center [100, 127] width 200 height 47
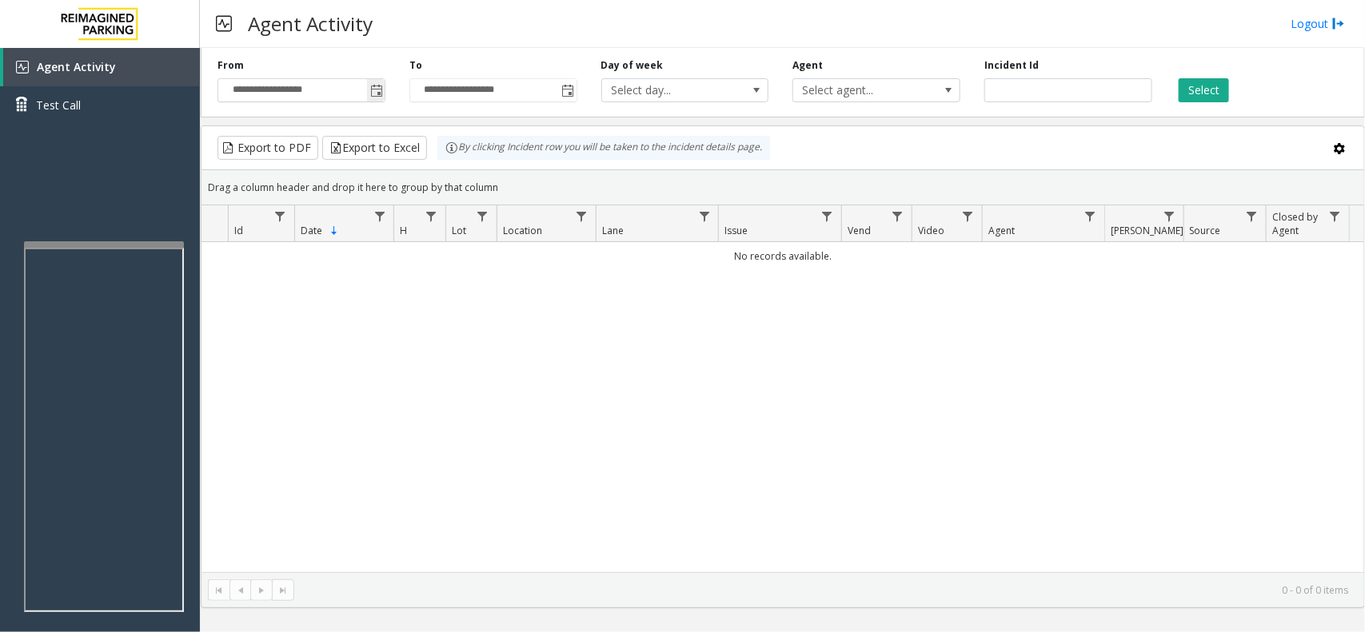
click at [376, 85] on span "Toggle popup" at bounding box center [376, 91] width 13 height 13
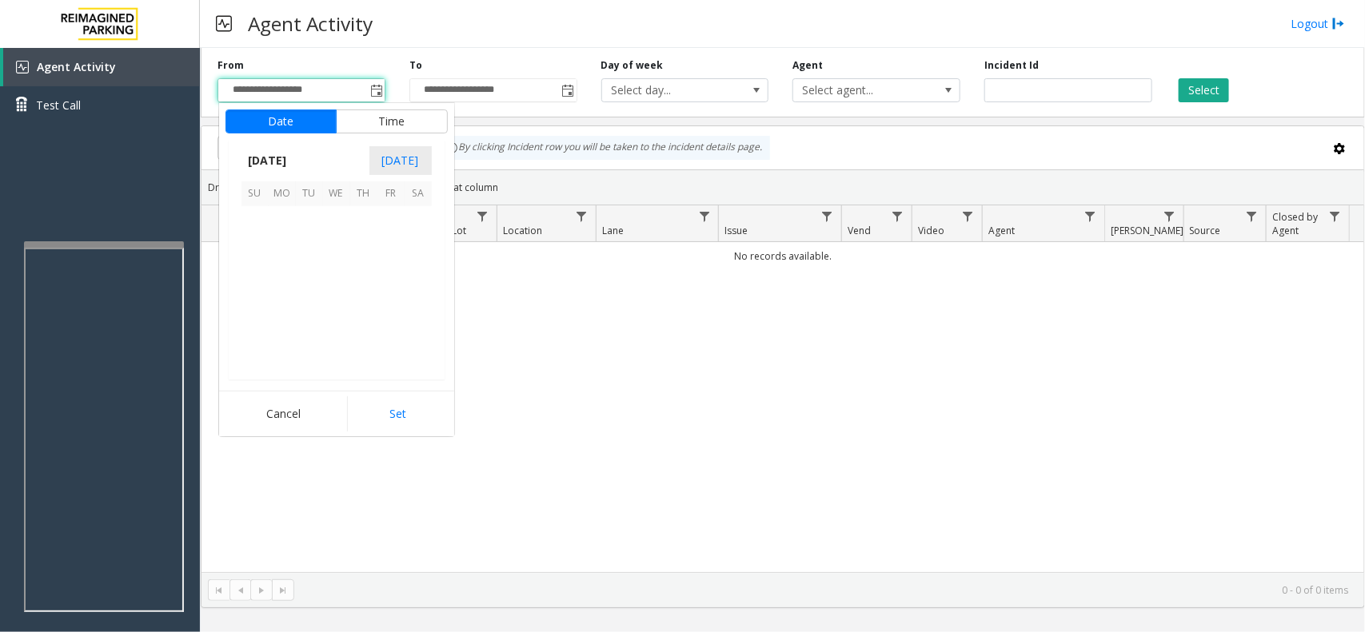
scroll to position [286576, 0]
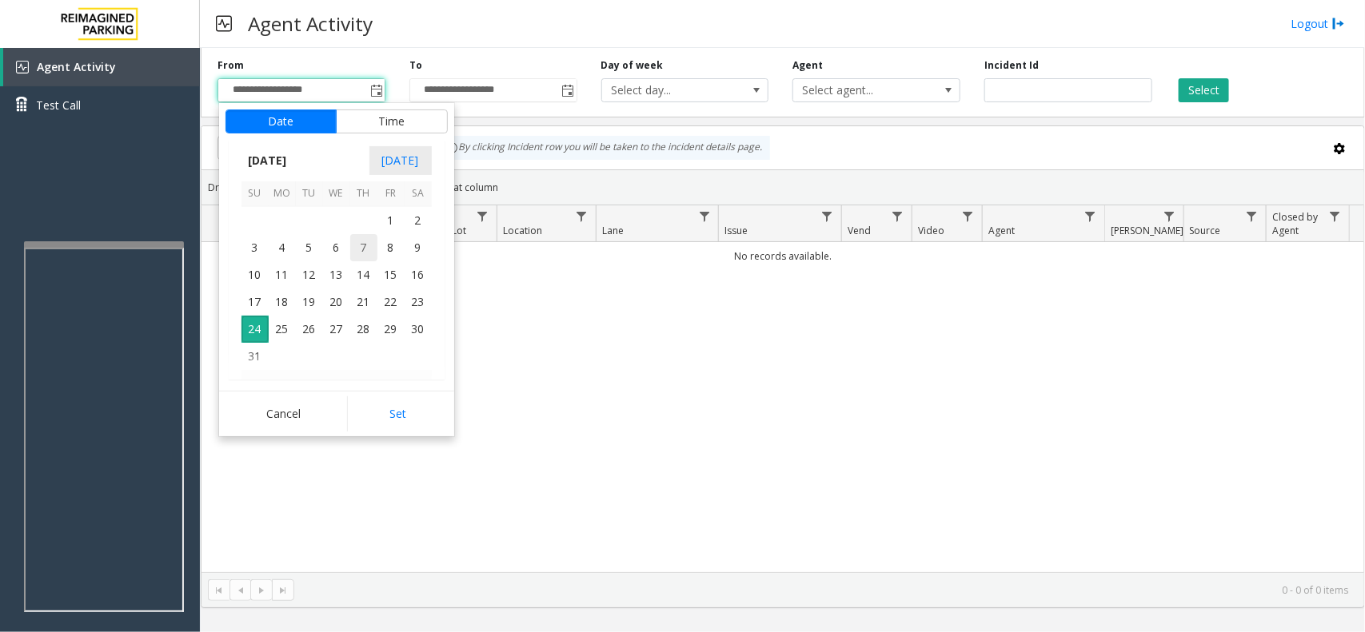
click at [350, 241] on span "7" at bounding box center [363, 247] width 27 height 27
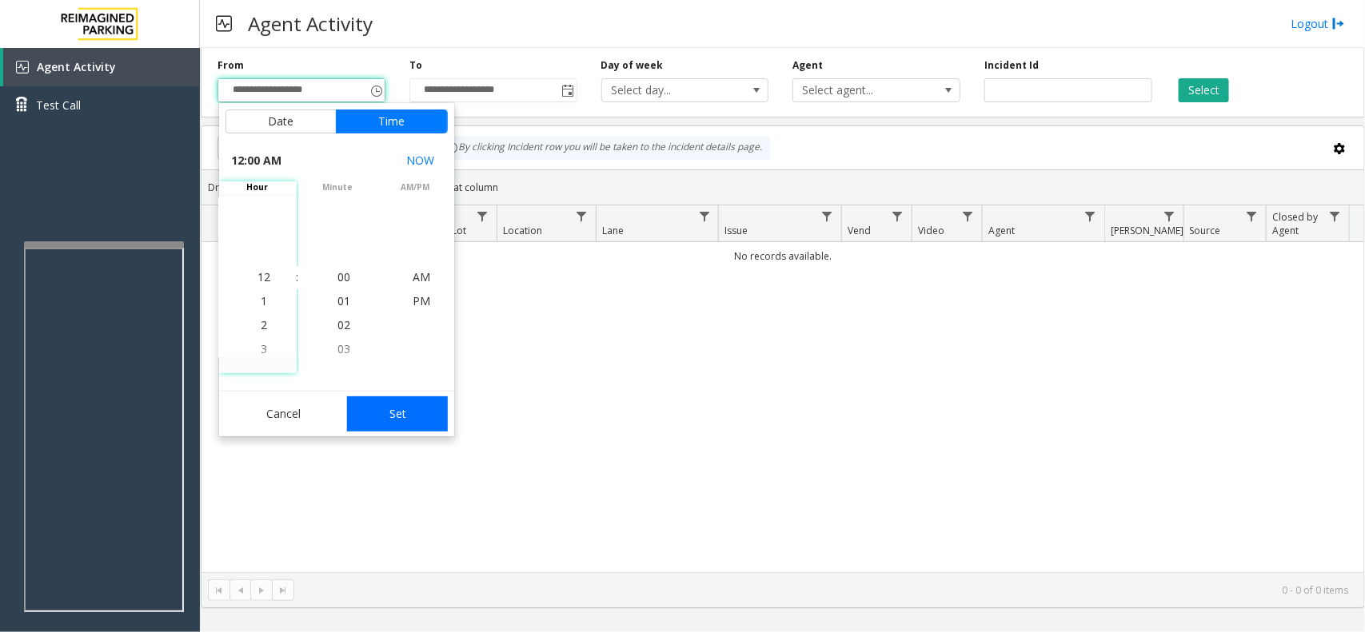
click at [357, 428] on button "Set" at bounding box center [397, 413] width 101 height 35
type input "**********"
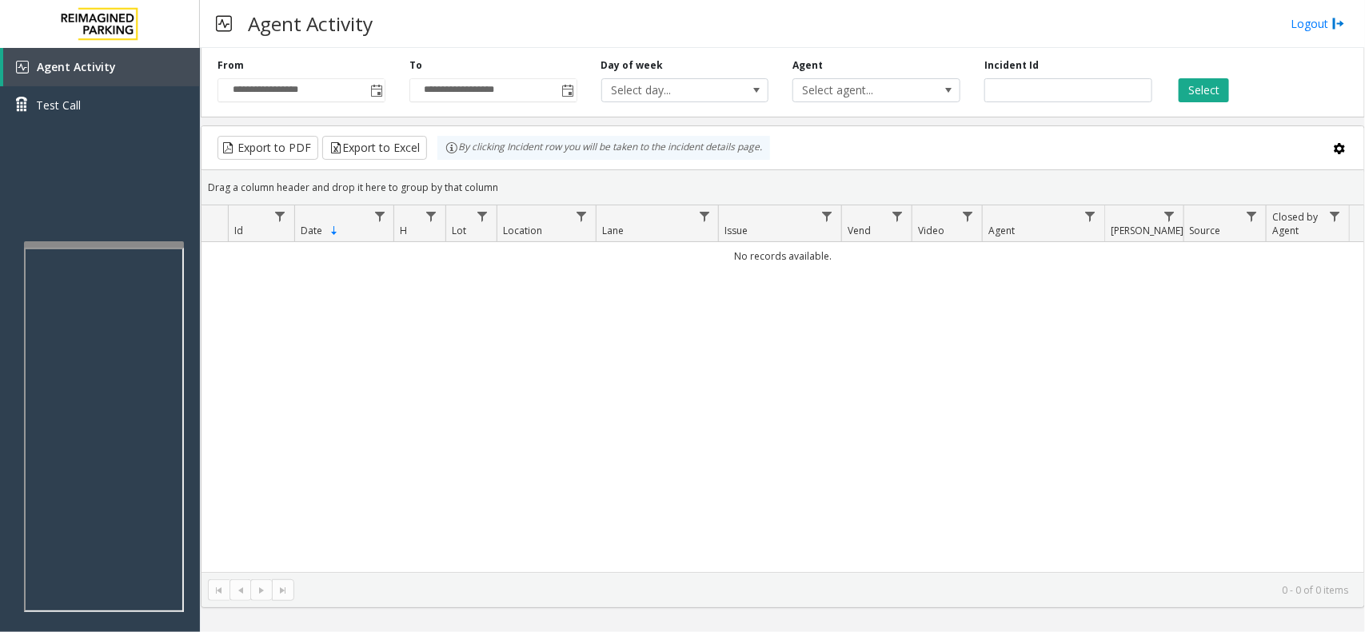
click at [1175, 72] on div "Select" at bounding box center [1260, 80] width 192 height 44
click at [1179, 80] on button "Select" at bounding box center [1203, 90] width 50 height 24
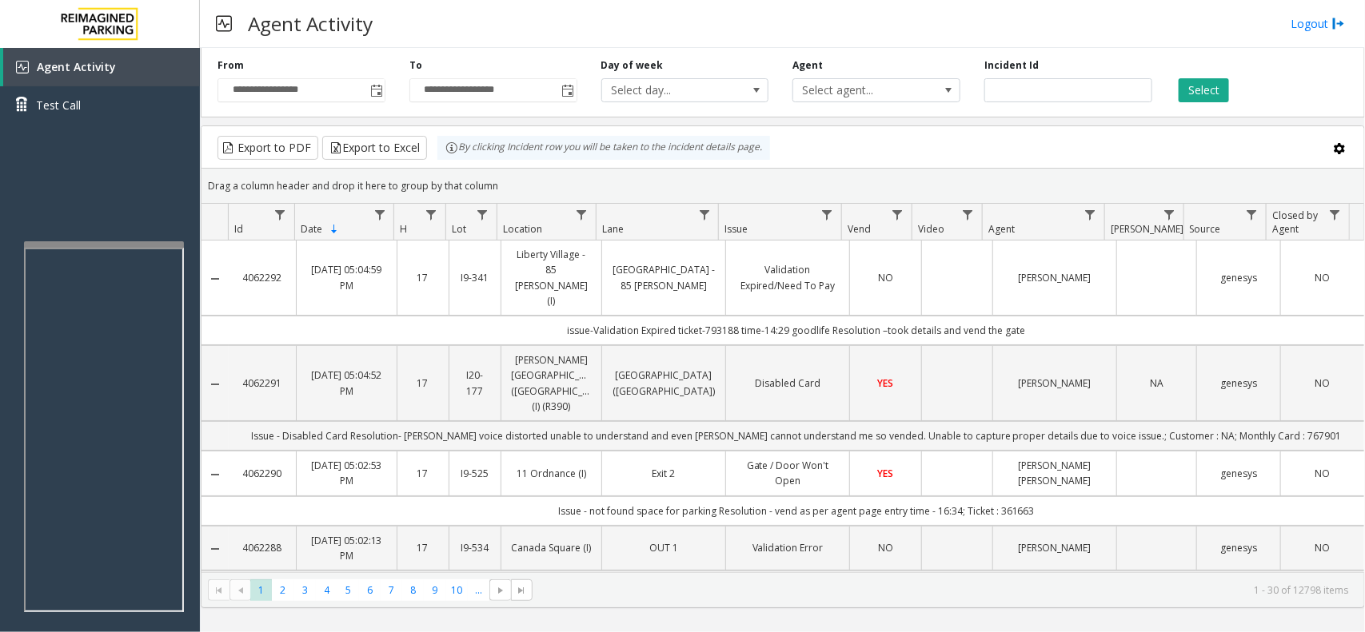
click at [839, 265] on td "Validation Expired/Need To Pay" at bounding box center [787, 278] width 124 height 75
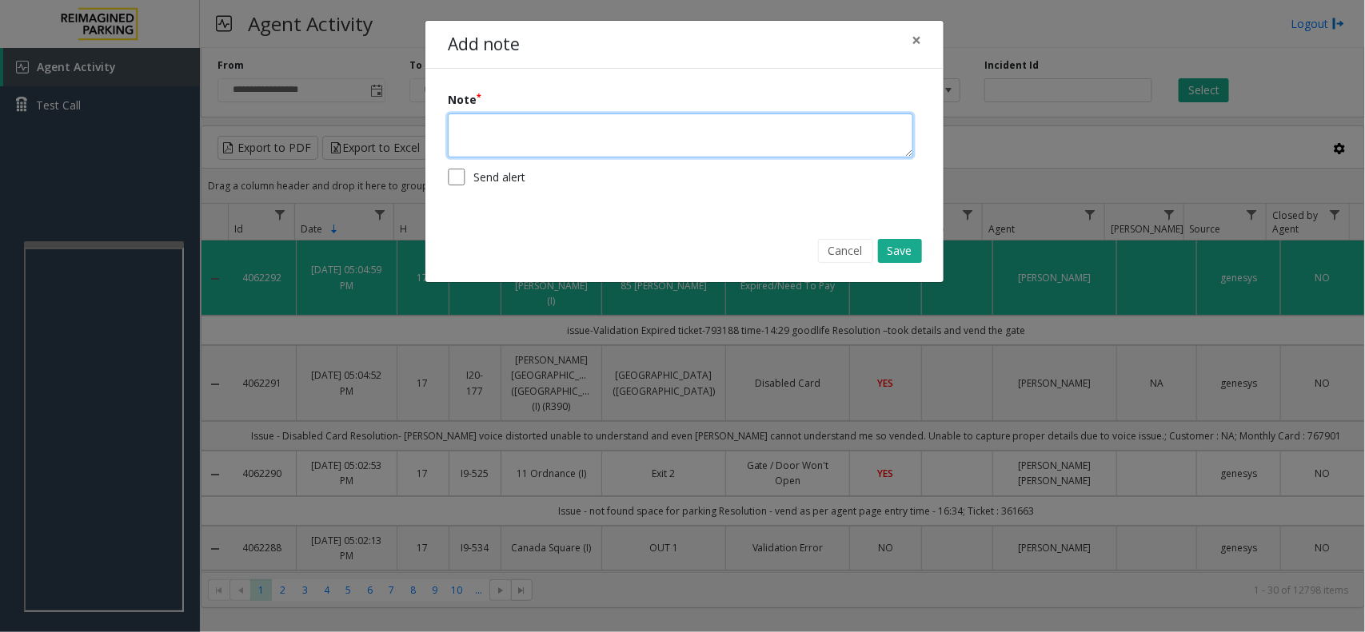
click at [620, 118] on textarea at bounding box center [680, 136] width 465 height 44
paste textarea "**********"
type textarea "**********"
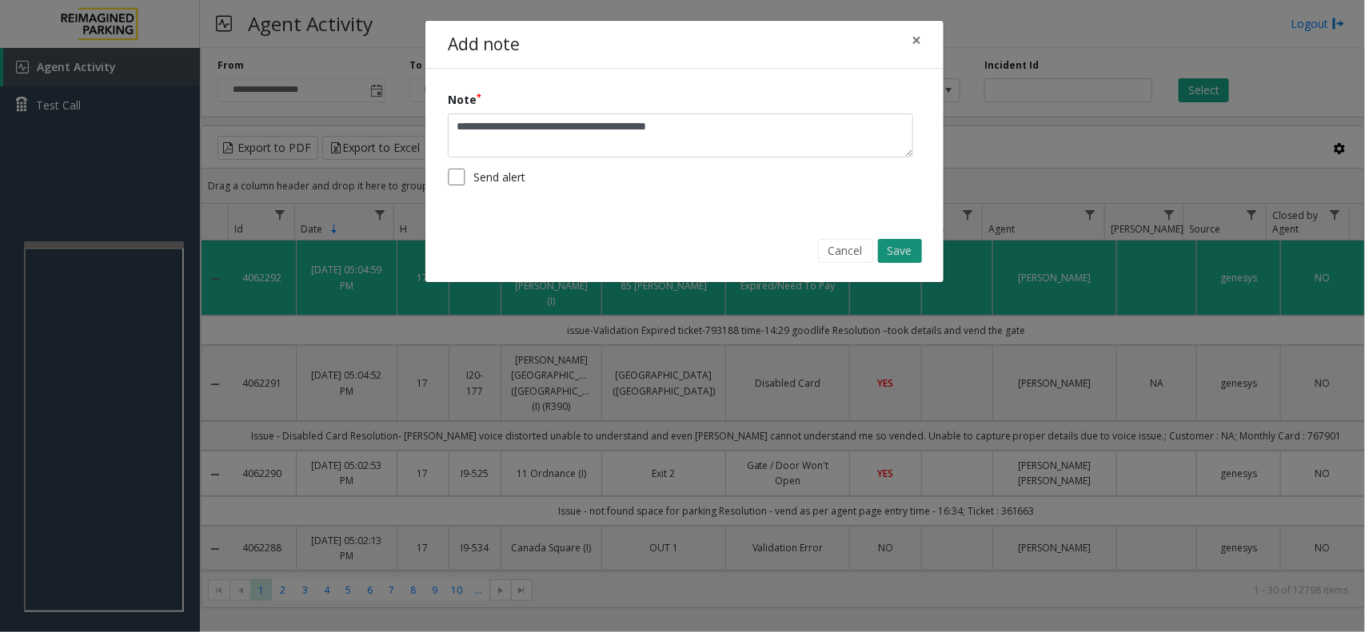
click at [894, 252] on button "Save" at bounding box center [900, 251] width 44 height 24
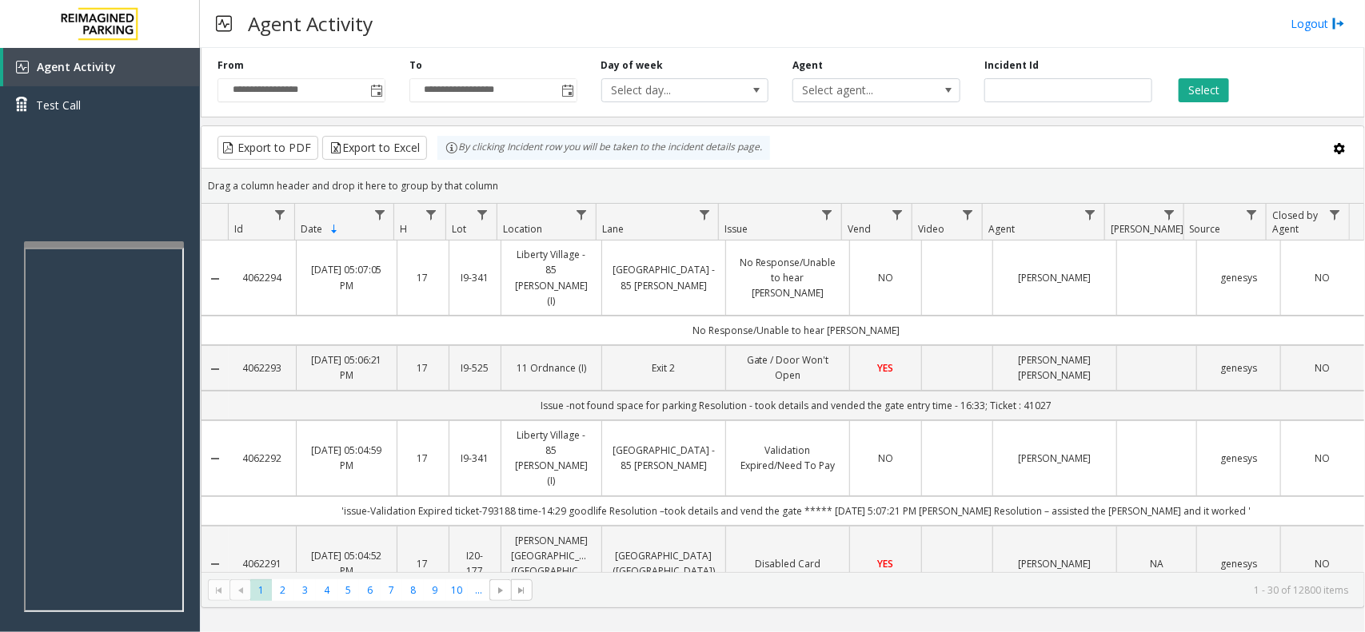
click at [758, 28] on div "Agent Activity Logout" at bounding box center [782, 24] width 1165 height 48
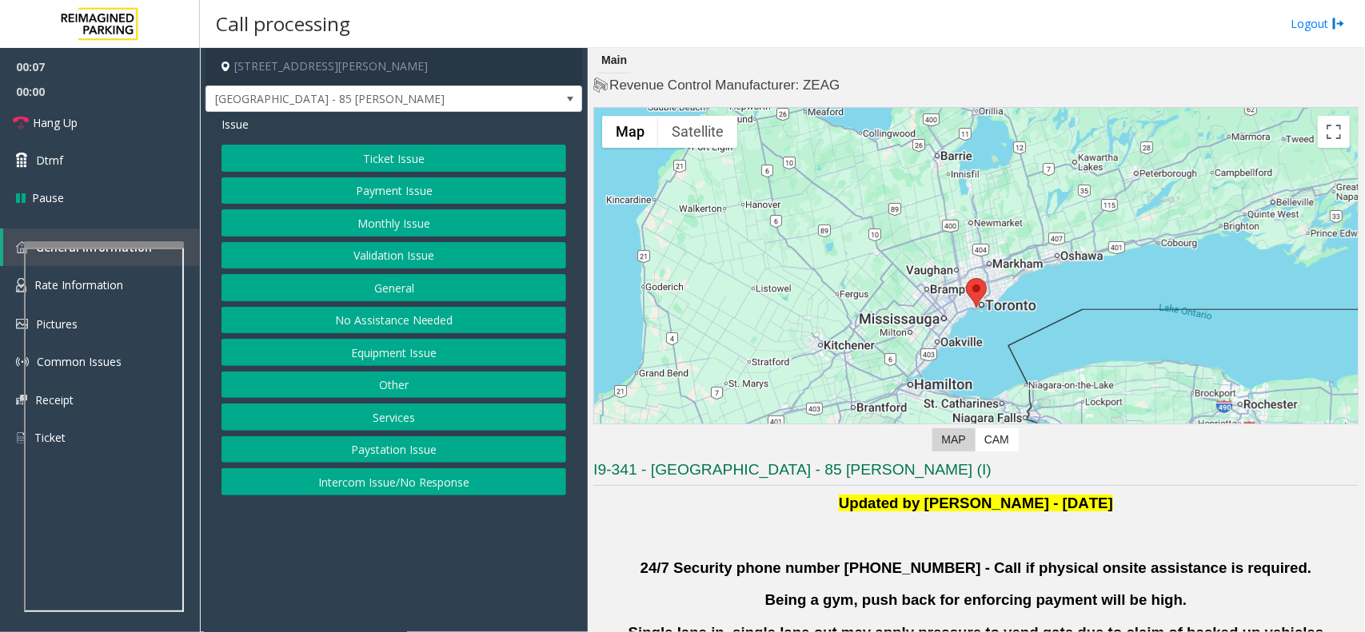
click at [372, 250] on button "Validation Issue" at bounding box center [393, 255] width 345 height 27
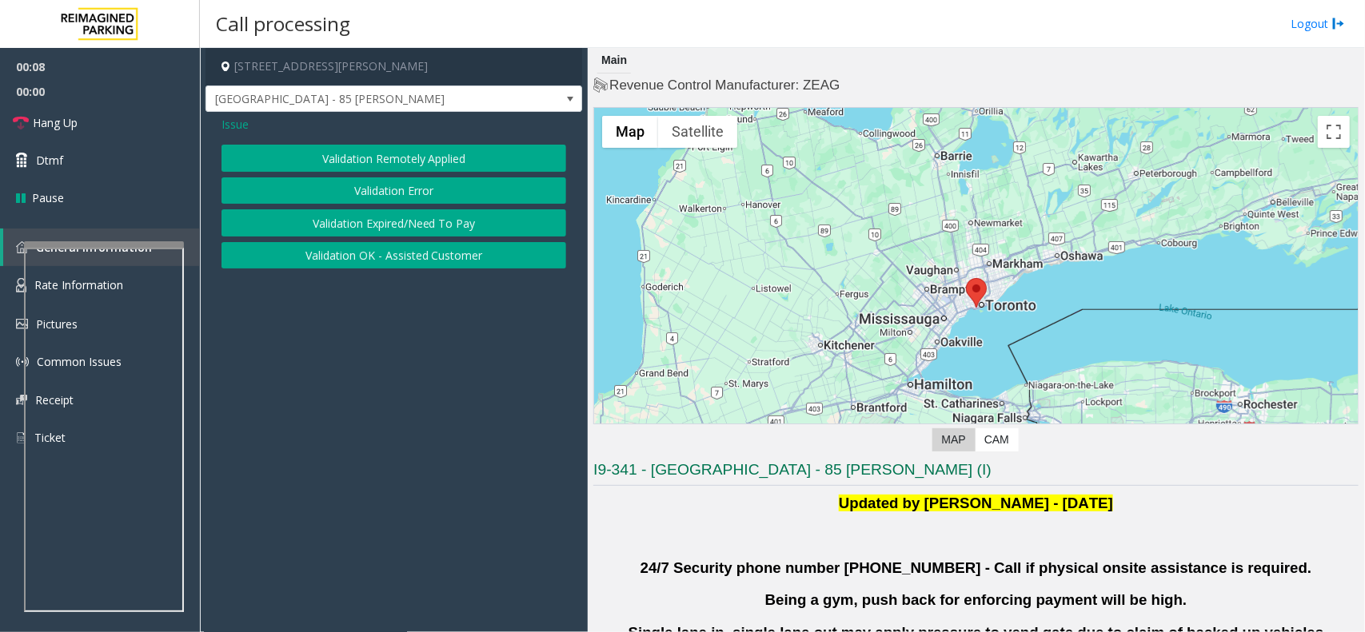
click at [337, 177] on button "Validation Error" at bounding box center [393, 190] width 345 height 27
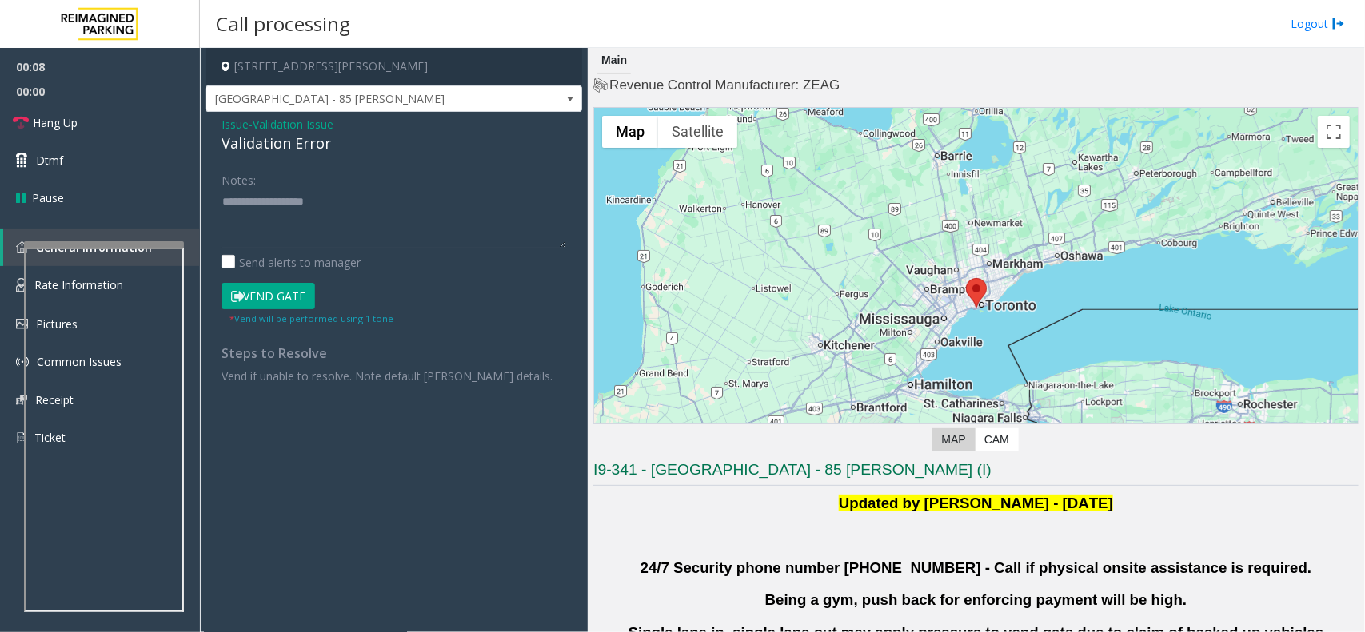
click at [274, 142] on div "Validation Error" at bounding box center [393, 144] width 345 height 22
click at [241, 129] on span "Issue" at bounding box center [234, 124] width 27 height 17
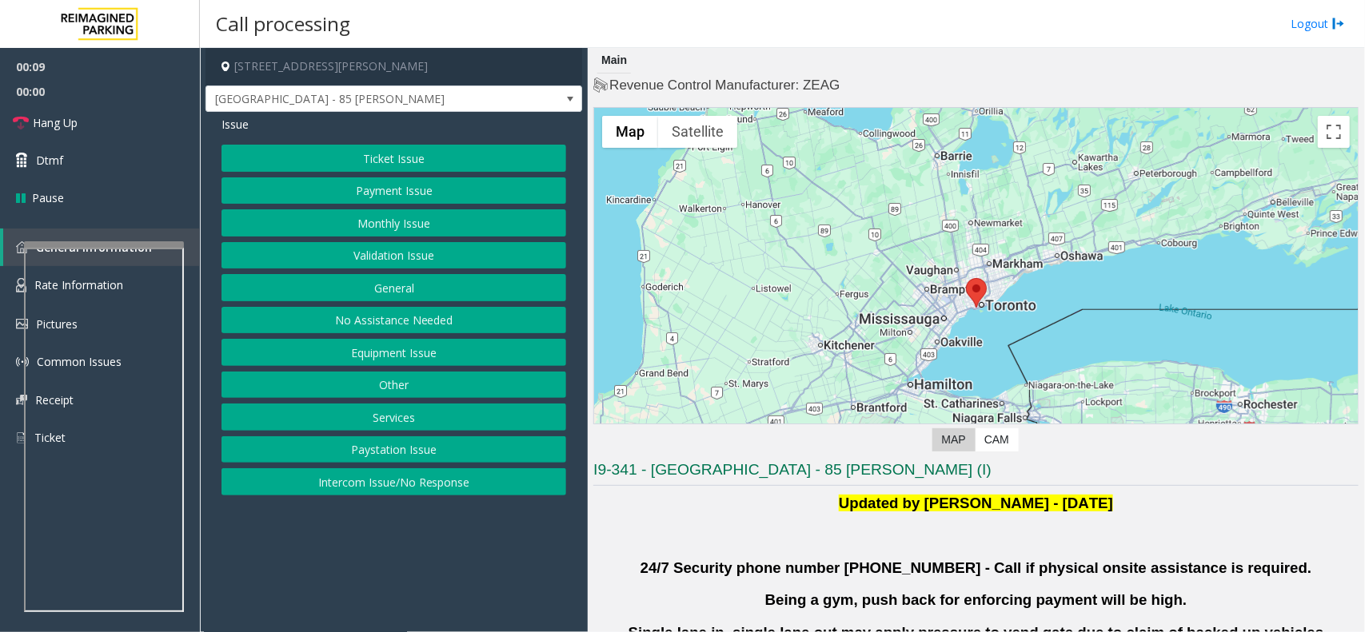
click at [224, 129] on span "Issue" at bounding box center [234, 124] width 27 height 17
click at [353, 144] on div "Issue Ticket Issue Payment Issue Monthly Issue Validation Issue General No Assi…" at bounding box center [393, 308] width 377 height 392
click at [365, 149] on button "Ticket Issue" at bounding box center [393, 158] width 345 height 27
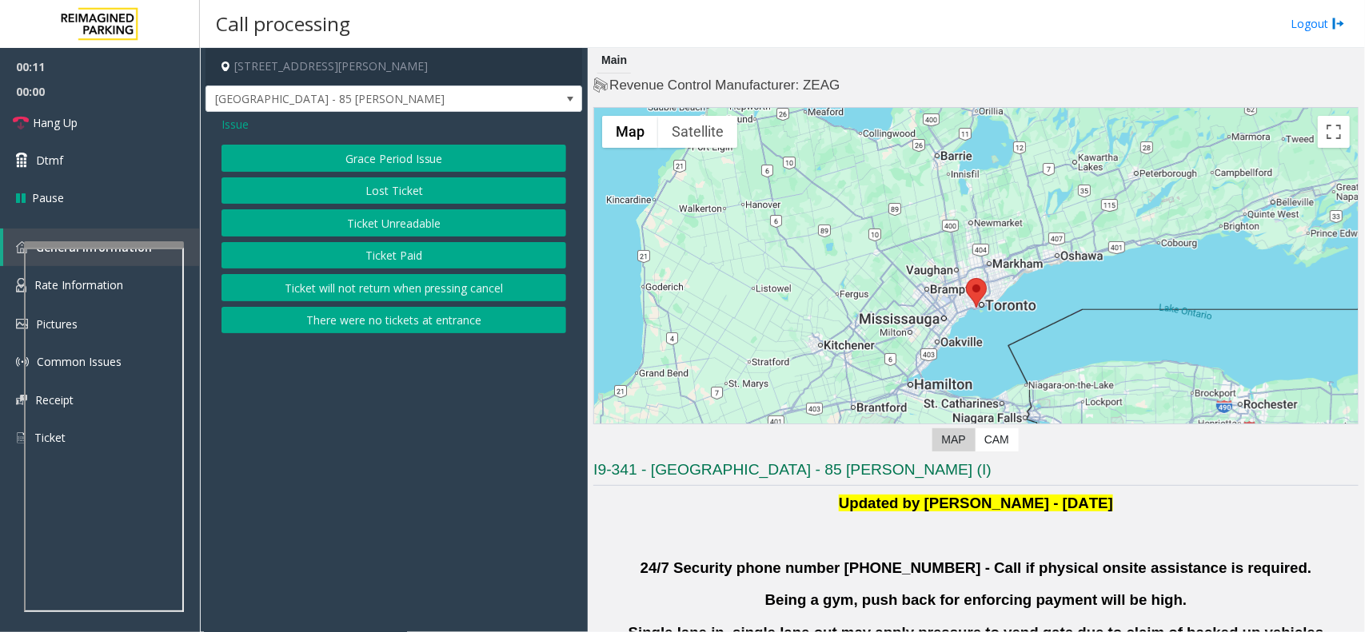
click at [384, 182] on button "Lost Ticket" at bounding box center [393, 190] width 345 height 27
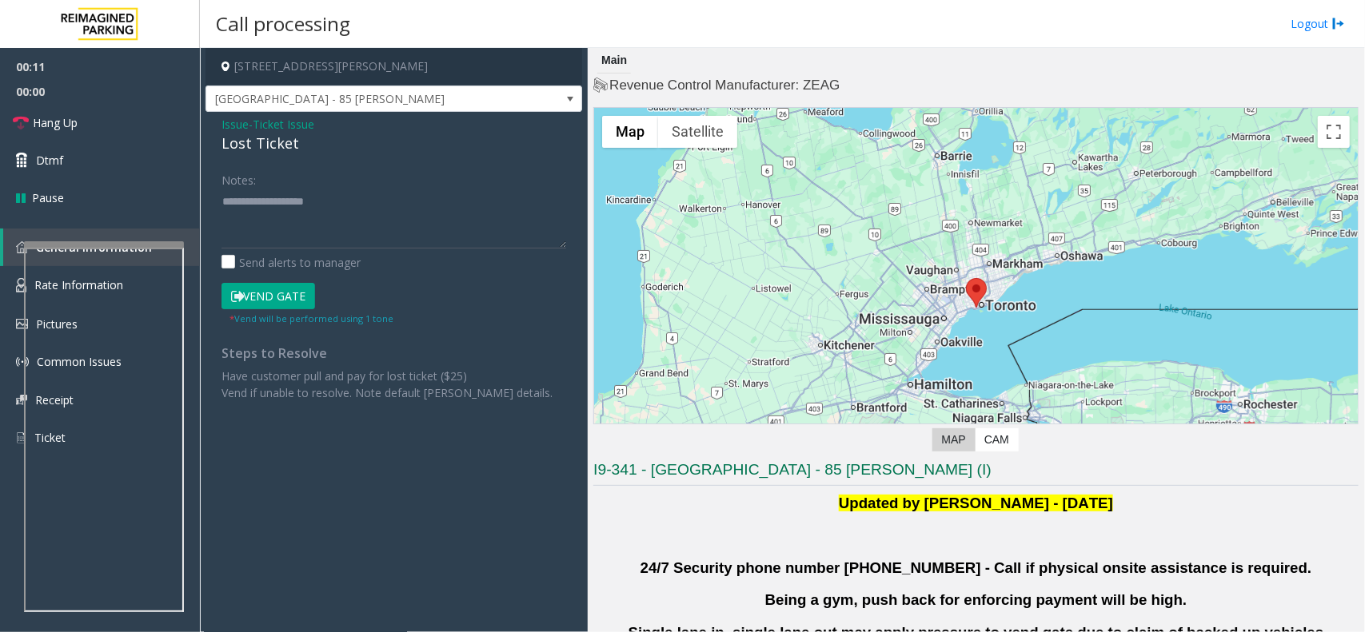
click at [286, 134] on div "Lost Ticket" at bounding box center [393, 144] width 345 height 22
paste textarea "**********"
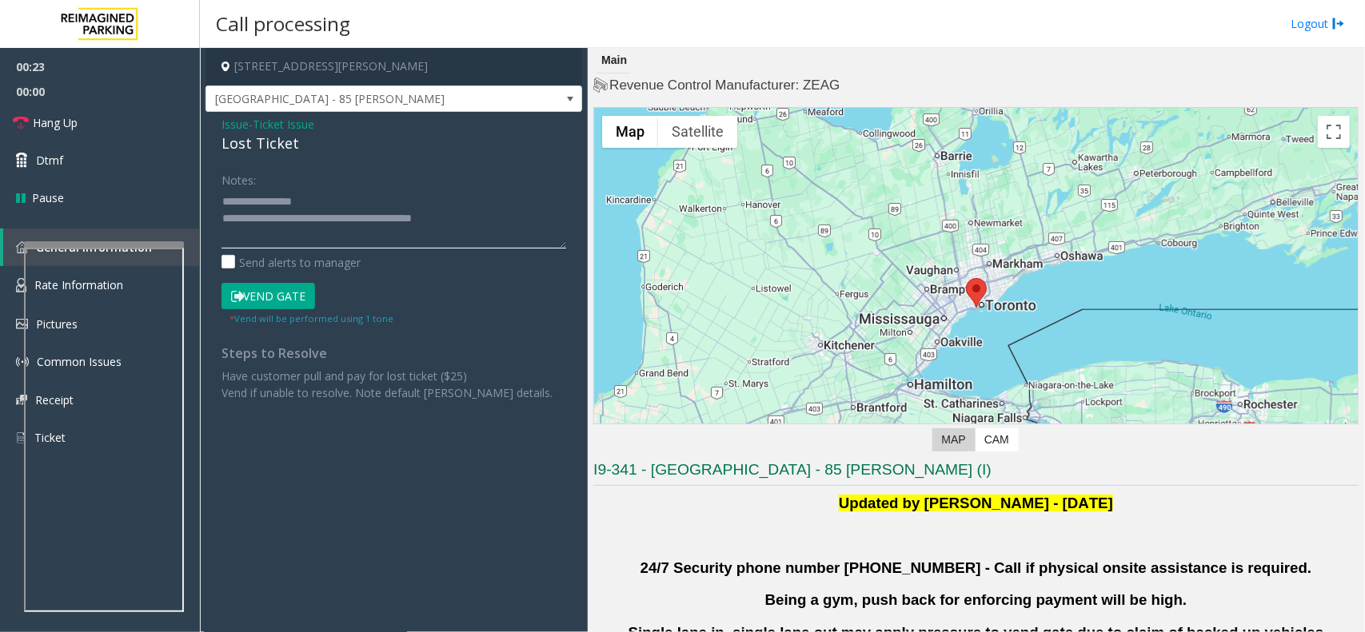
type textarea "**********"
click at [80, 110] on link "Hang Up" at bounding box center [100, 123] width 200 height 38
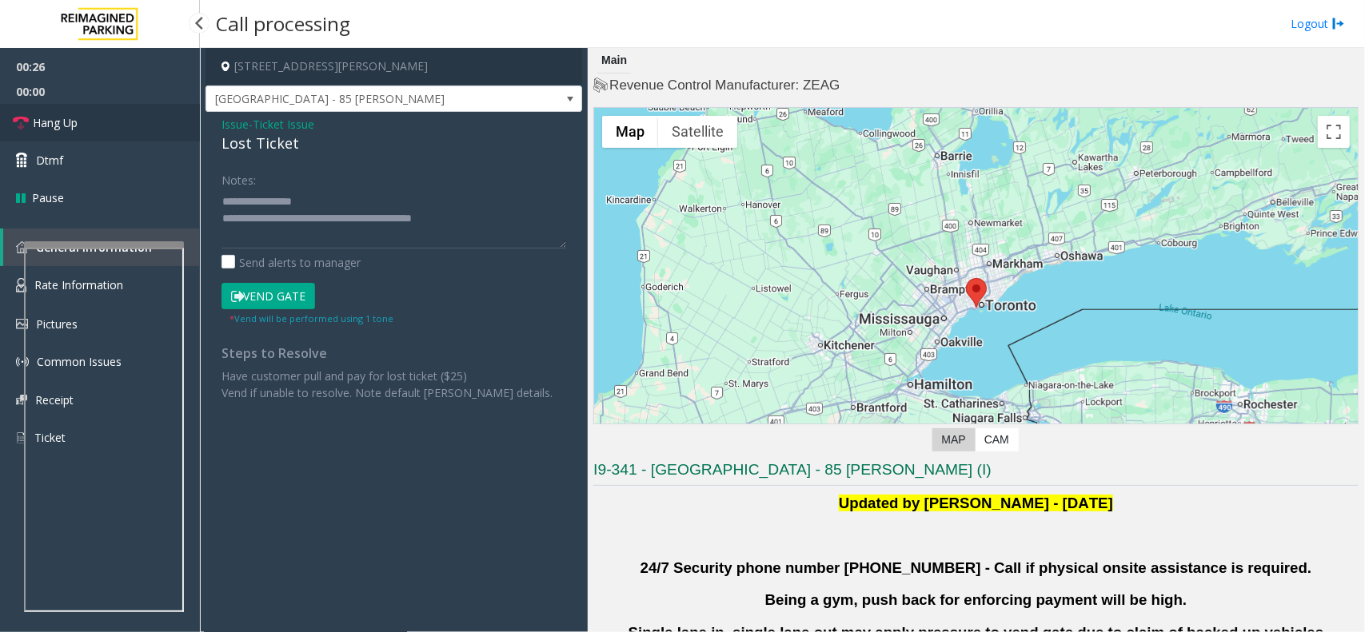
click at [80, 110] on link "Hang Up" at bounding box center [100, 123] width 200 height 38
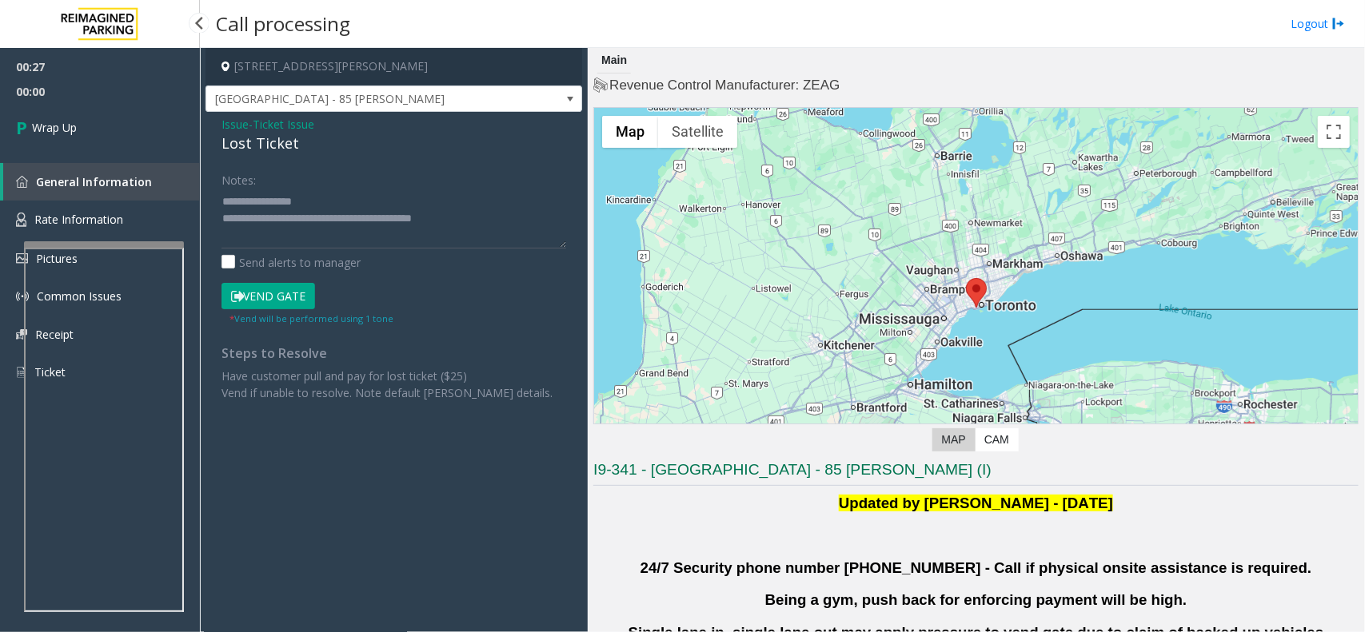
click at [80, 110] on link "Wrap Up" at bounding box center [100, 127] width 200 height 47
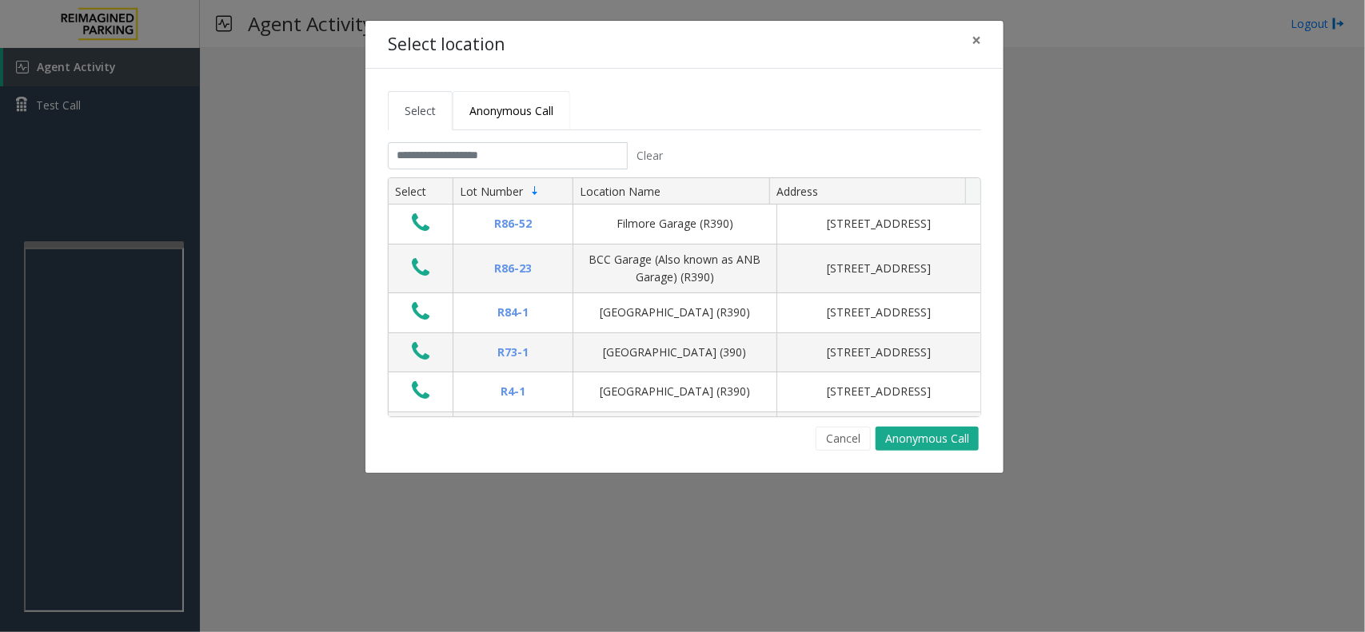
click at [524, 103] on span "Anonymous Call" at bounding box center [511, 110] width 84 height 15
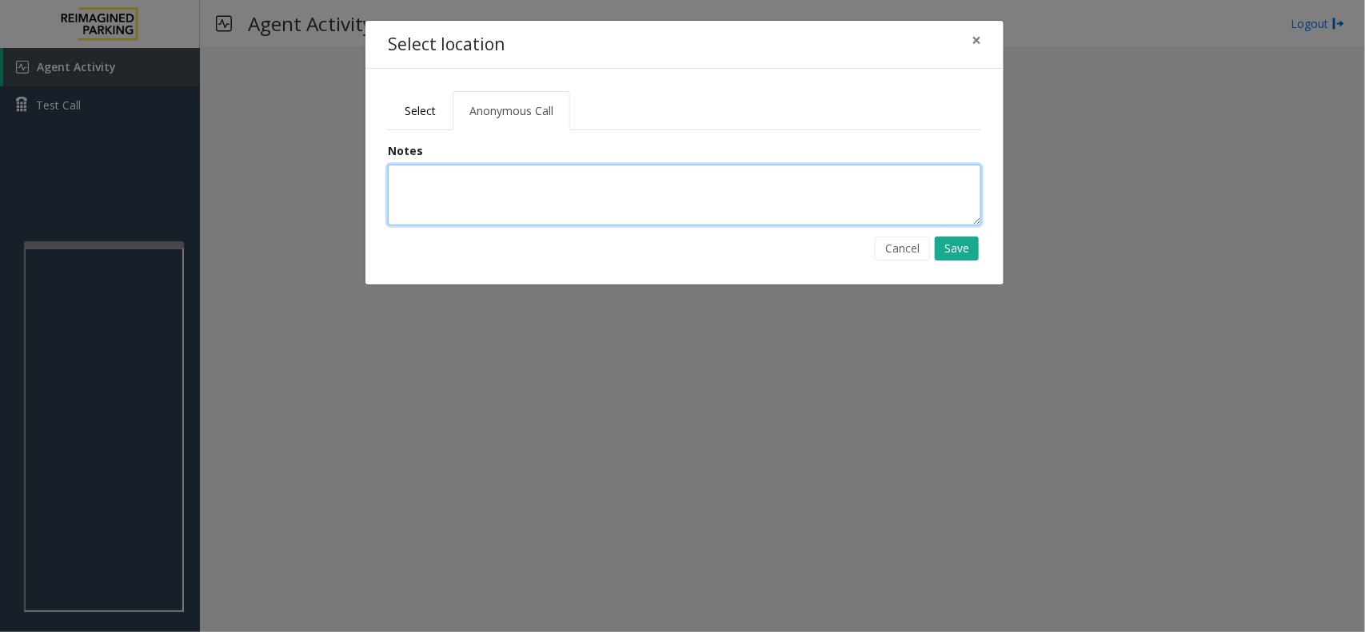
click at [582, 221] on textarea at bounding box center [684, 195] width 593 height 61
type textarea "**********"
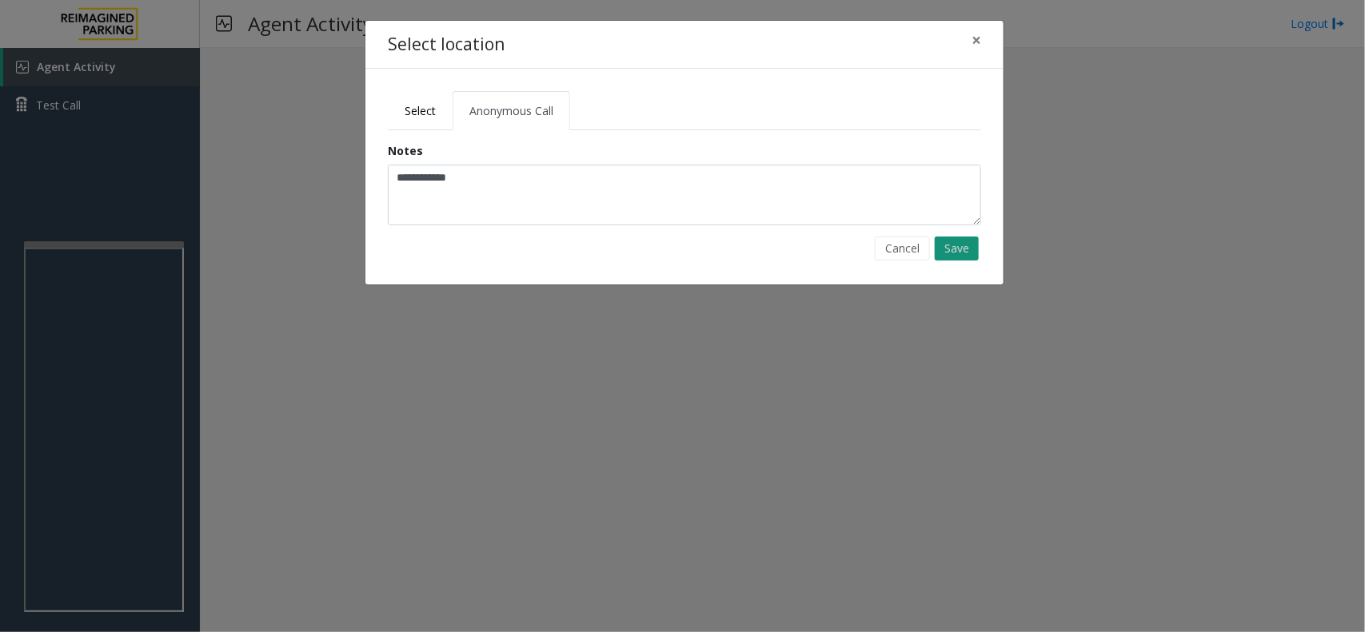
click at [968, 244] on button "Save" at bounding box center [956, 249] width 44 height 24
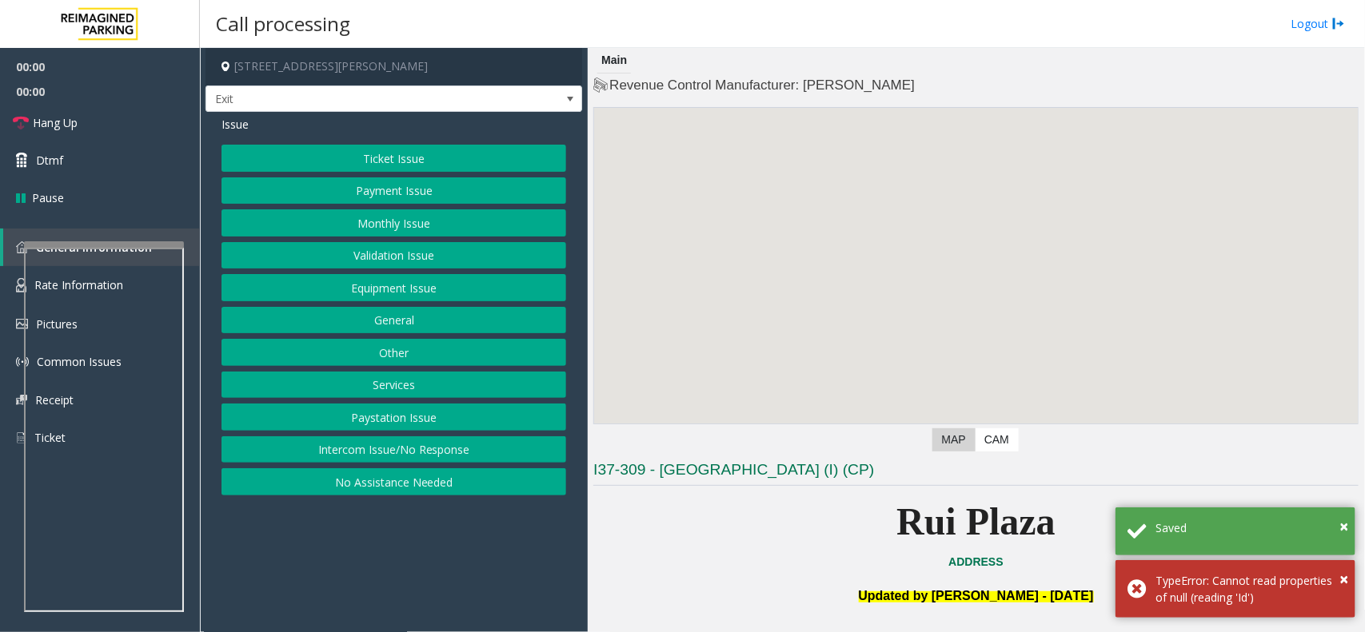
scroll to position [400, 0]
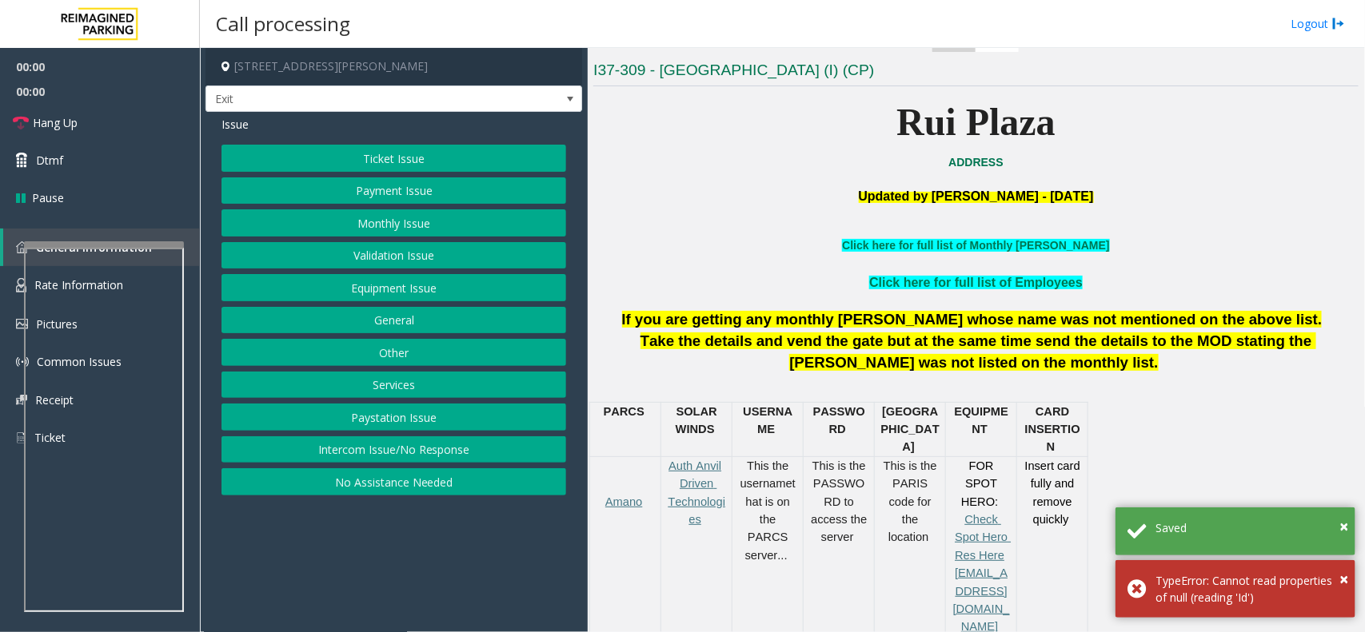
click at [796, 345] on span "Take the details and vend the gate but at the same time send the details to the…" at bounding box center [977, 352] width 675 height 38
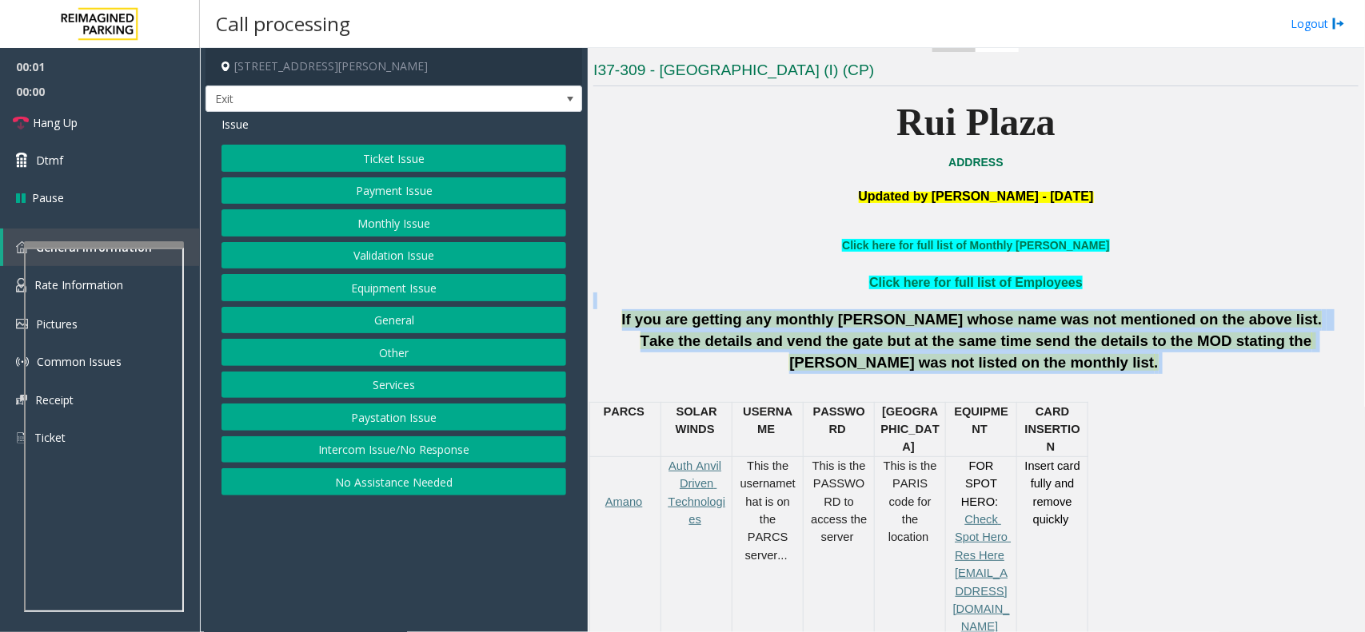
drag, startPoint x: 796, startPoint y: 345, endPoint x: 713, endPoint y: 304, distance: 92.6
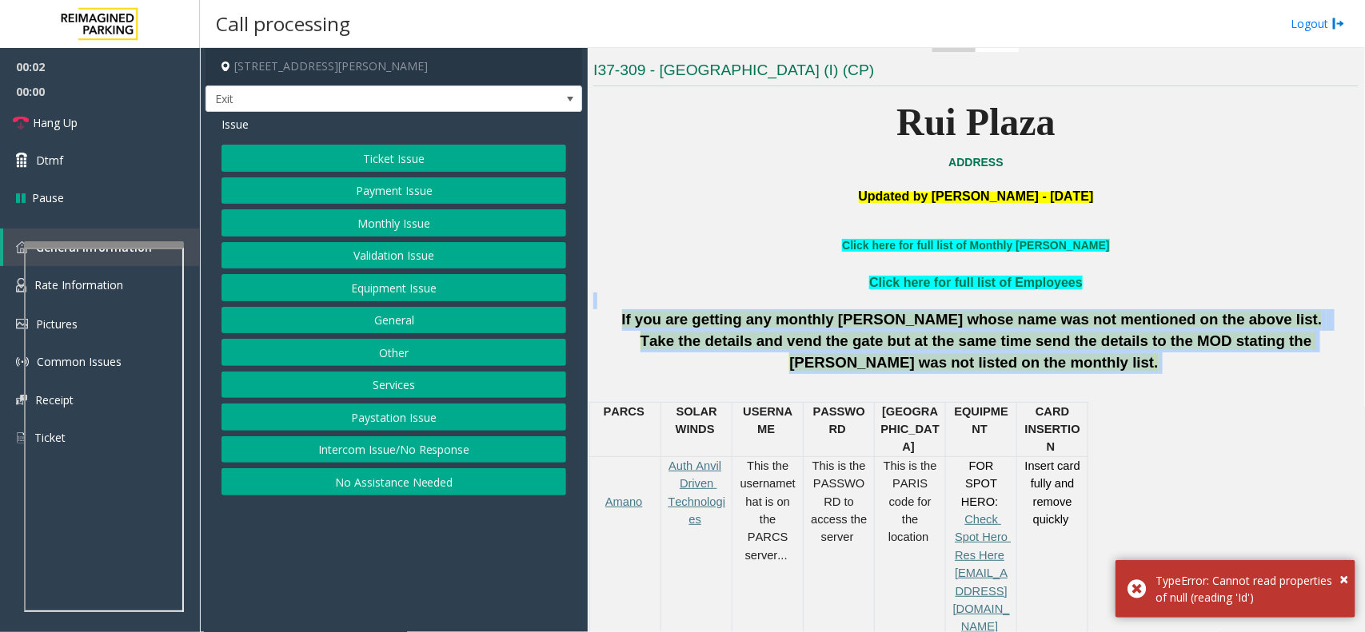
click at [713, 304] on div at bounding box center [975, 301] width 765 height 17
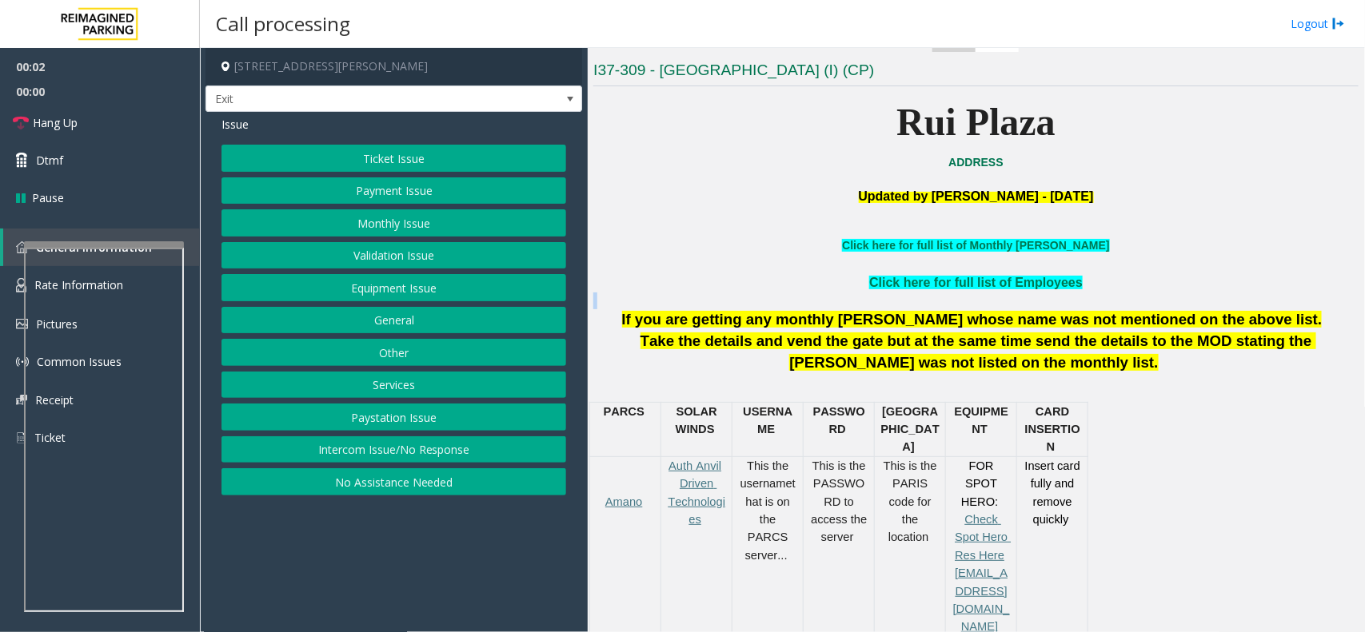
click at [713, 304] on div at bounding box center [975, 301] width 765 height 17
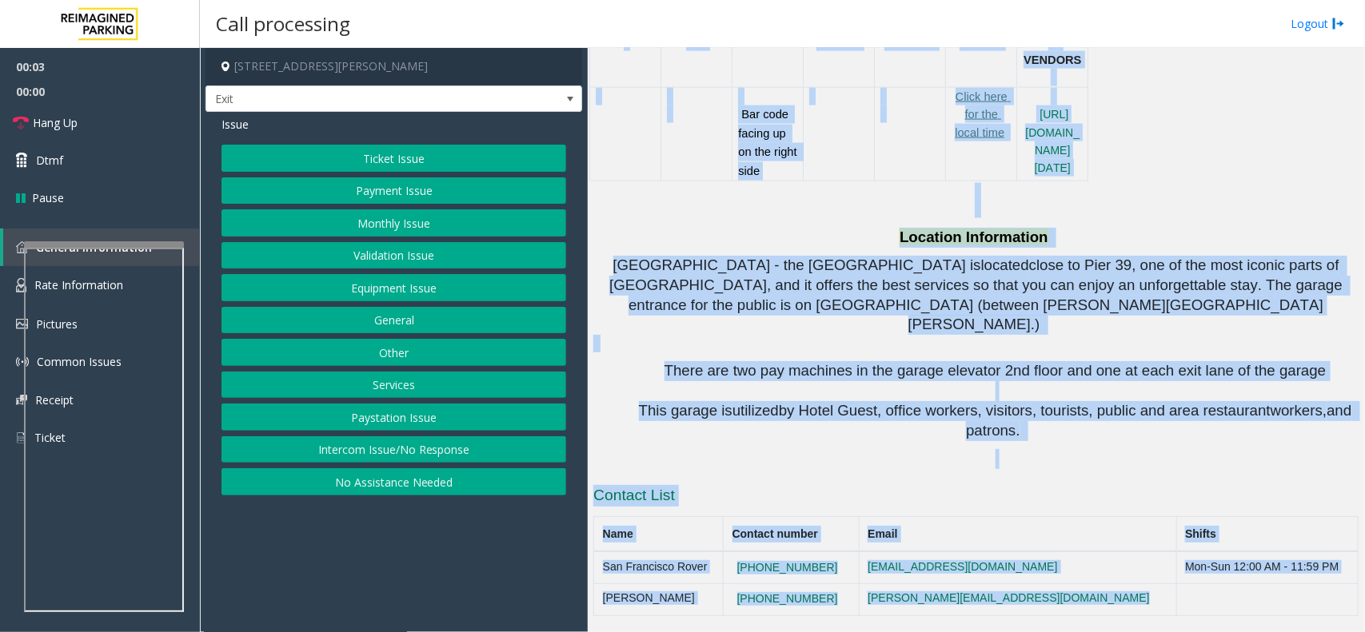
scroll to position [1428, 0]
drag, startPoint x: 713, startPoint y: 304, endPoint x: 1364, endPoint y: 679, distance: 751.4
click at [1364, 632] on html "00:03 00:00 Hang Up Dtmf Pause General Information Rate Information Pictures Co…" at bounding box center [682, 316] width 1365 height 632
click at [1053, 402] on span "by Hotel Guest, office workers, visitors, tourists, public and area restaurant" at bounding box center [1025, 410] width 492 height 17
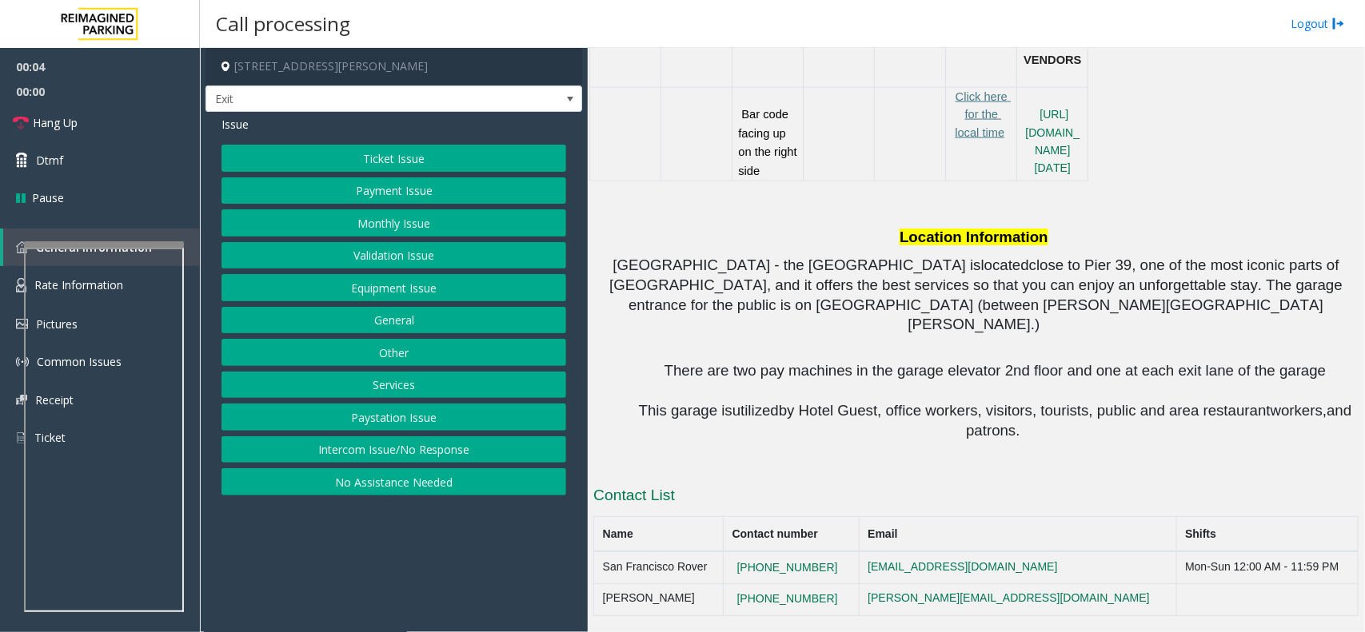
click at [396, 454] on button "Intercom Issue/No Response" at bounding box center [393, 449] width 345 height 27
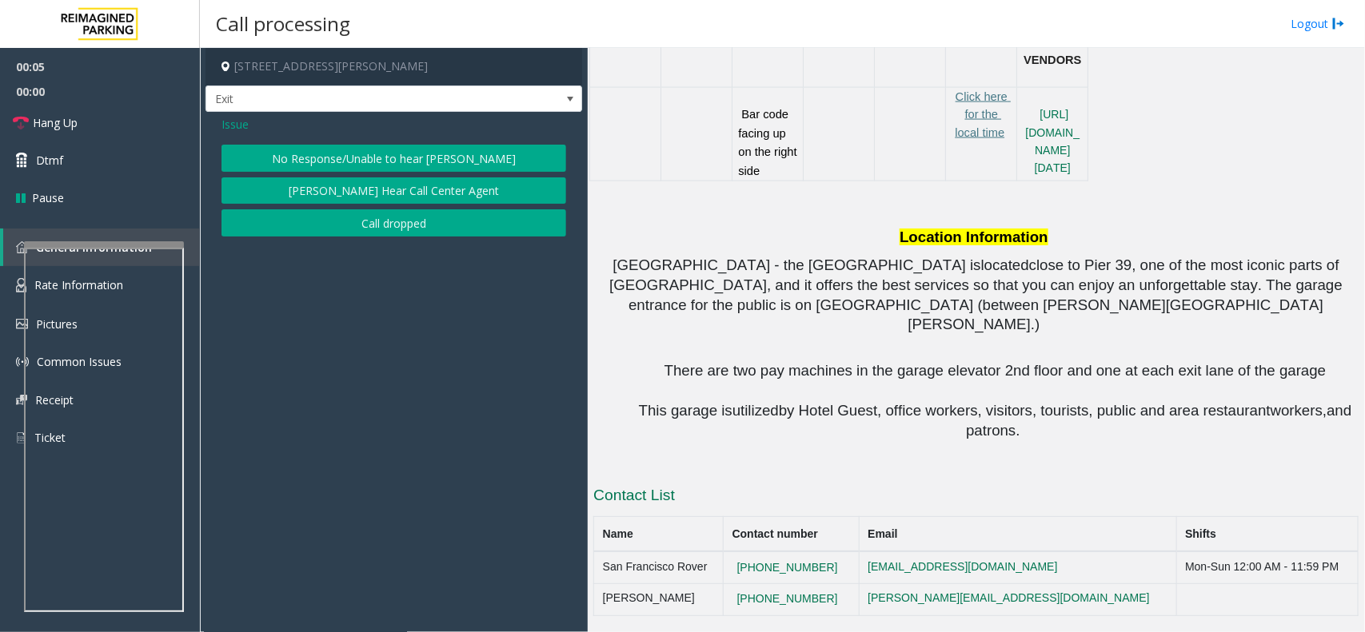
click at [237, 122] on span "Issue" at bounding box center [234, 124] width 27 height 17
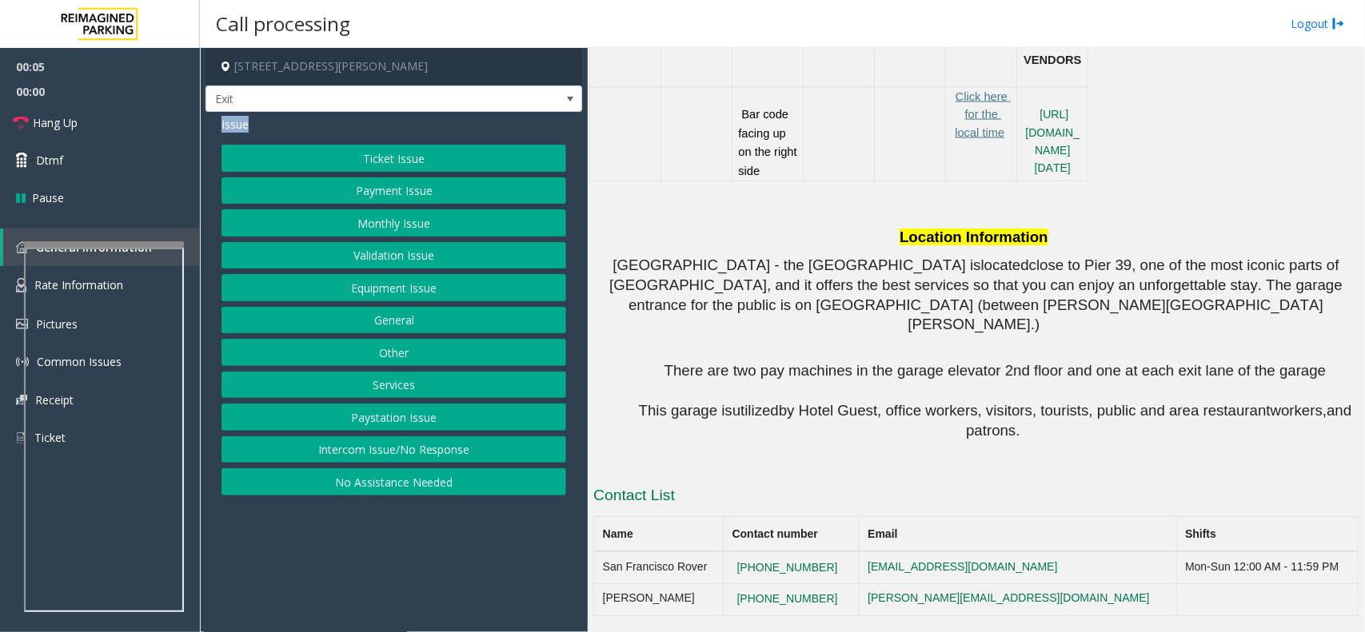
click at [237, 122] on span "Issue" at bounding box center [234, 124] width 27 height 17
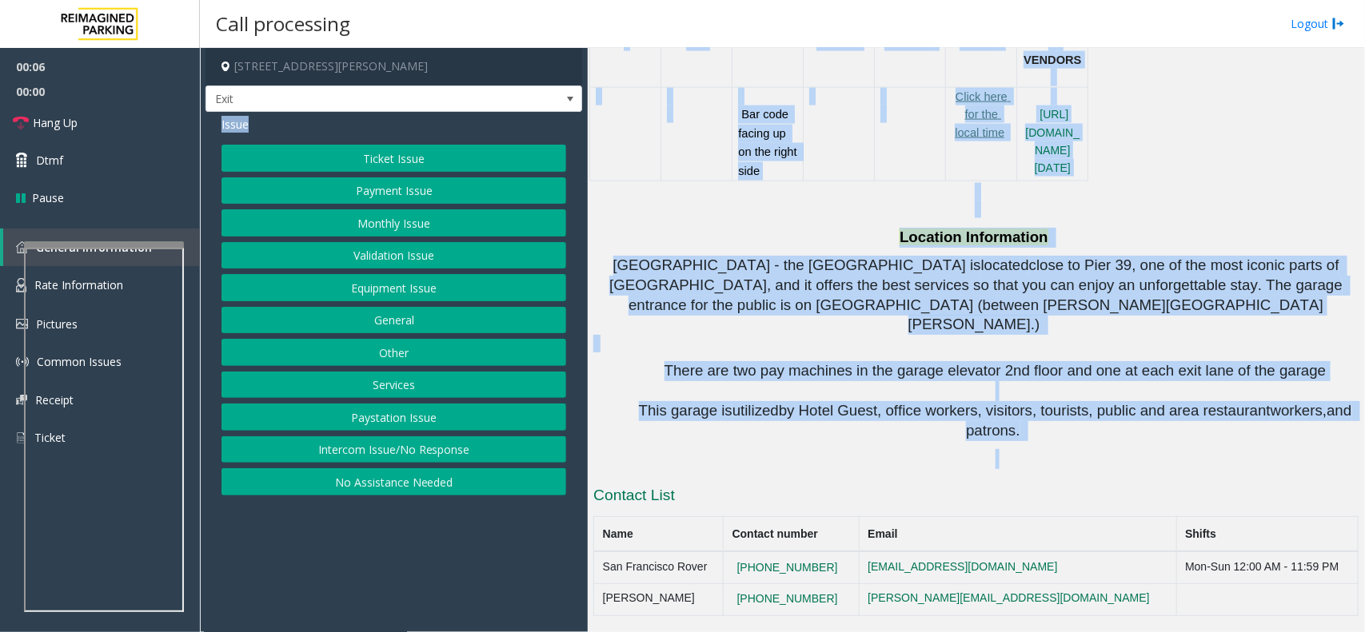
drag, startPoint x: 237, startPoint y: 122, endPoint x: 1220, endPoint y: 466, distance: 1041.1
click at [1220, 466] on div "2500 Mason Street, San Francisco, CA Exit Issue Ticket Issue Payment Issue Mont…" at bounding box center [782, 340] width 1164 height 584
click at [1220, 466] on p at bounding box center [995, 459] width 727 height 20
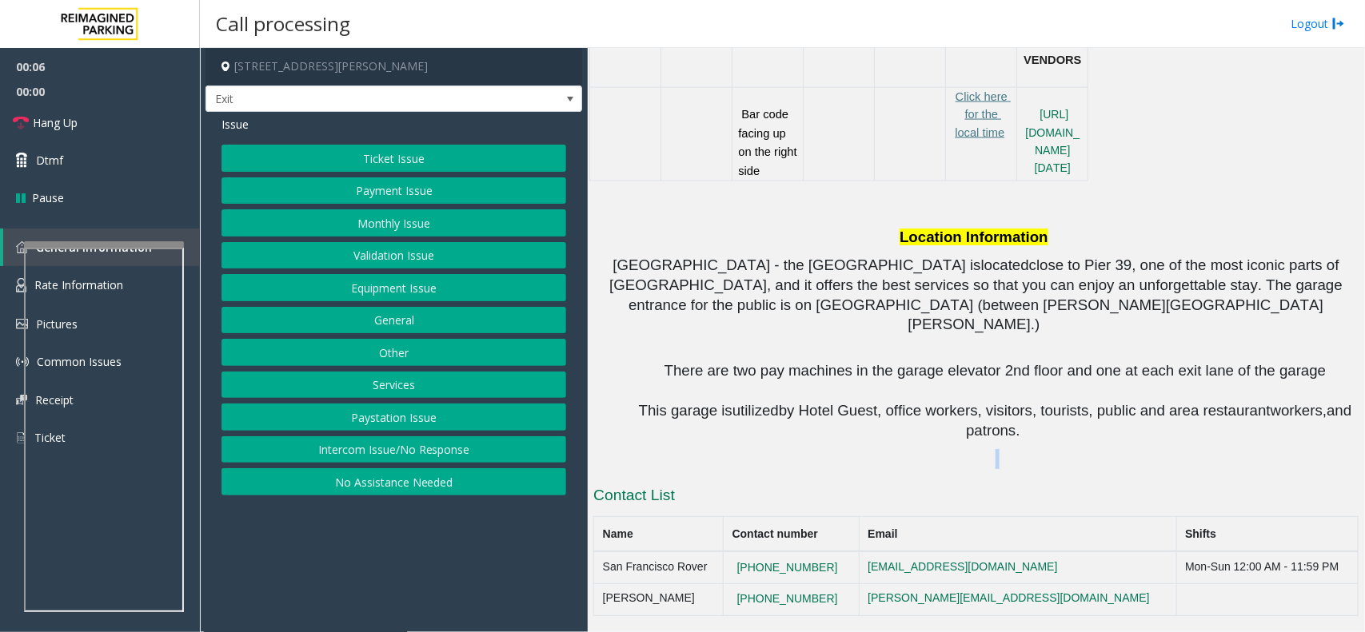
click at [1220, 466] on p at bounding box center [995, 459] width 727 height 20
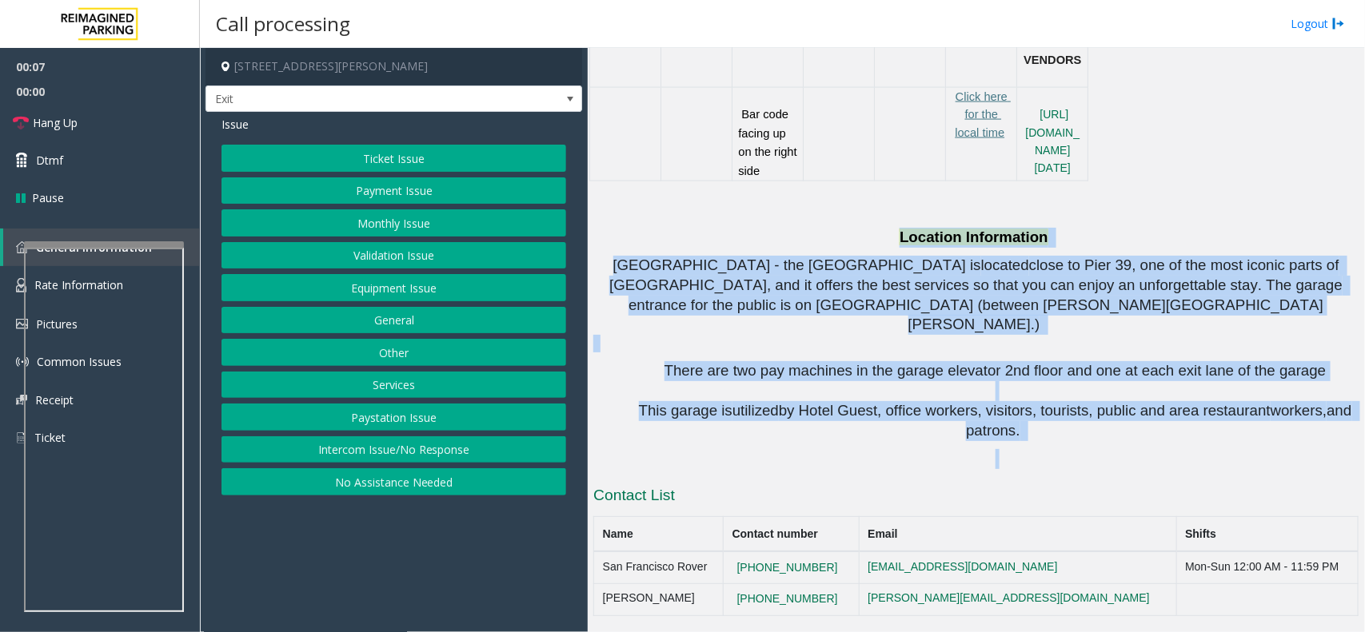
drag, startPoint x: 1220, startPoint y: 466, endPoint x: 821, endPoint y: 248, distance: 454.7
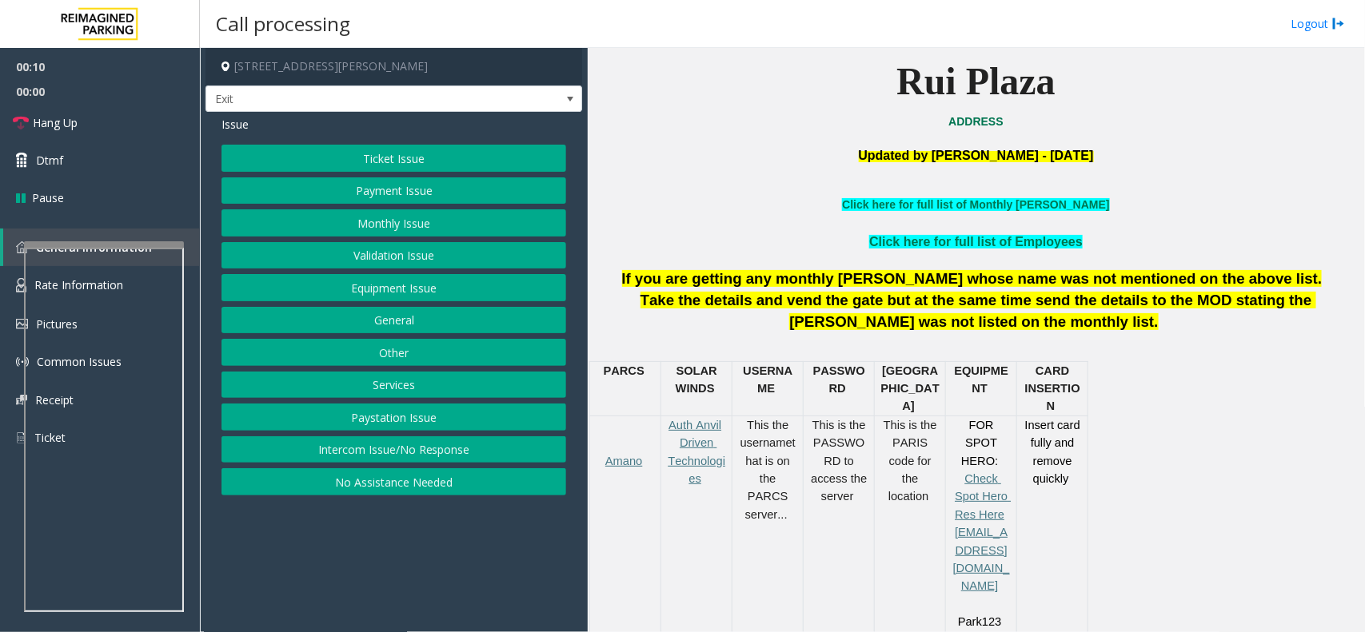
scroll to position [429, 0]
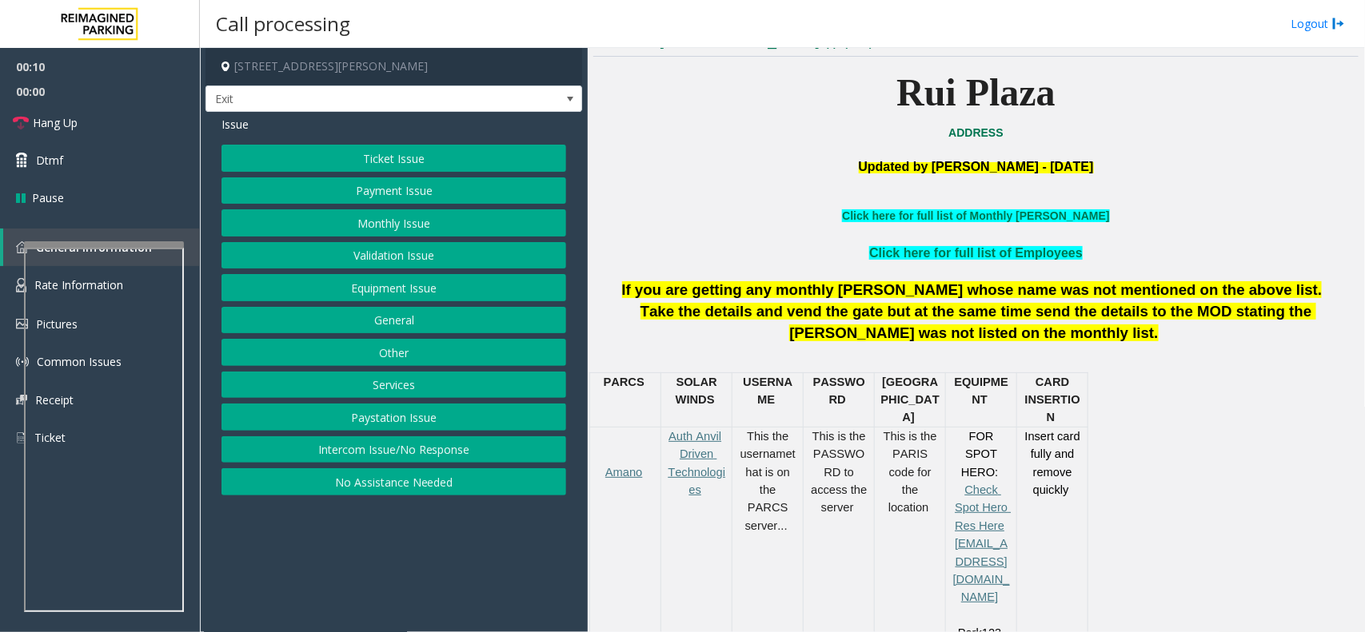
click at [699, 289] on span "If you are getting any monthly [PERSON_NAME] whose name was not mentioned on th…" at bounding box center [972, 289] width 700 height 17
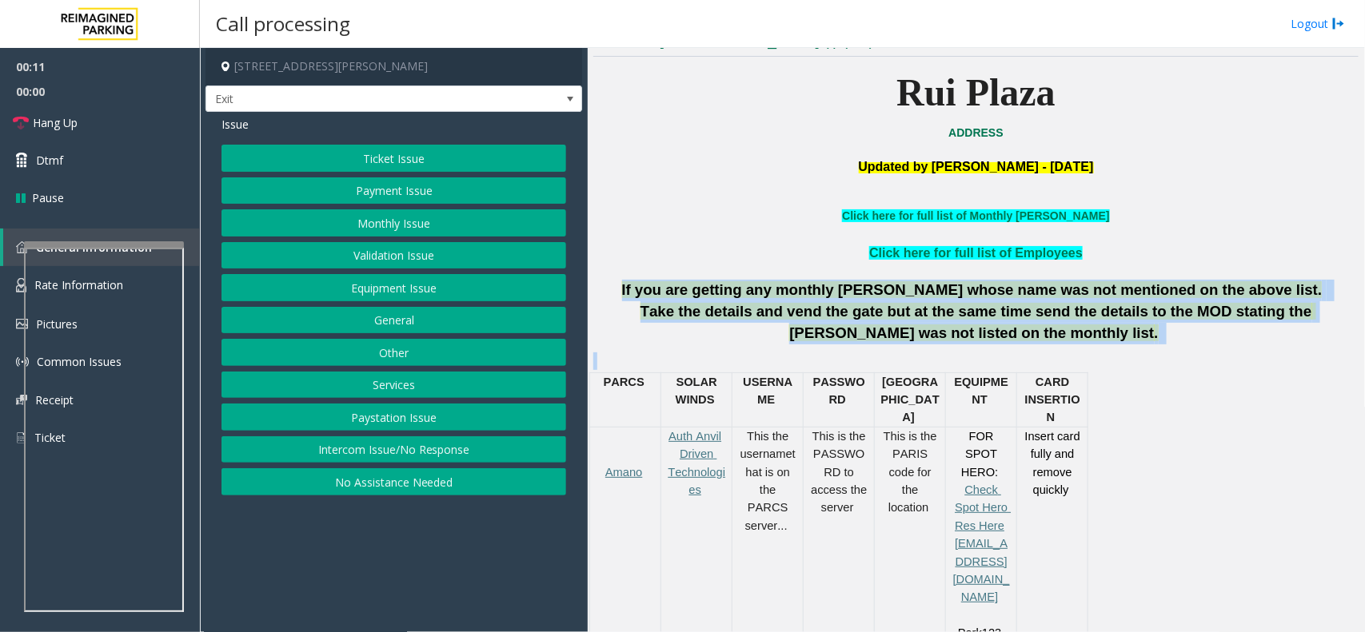
drag, startPoint x: 699, startPoint y: 289, endPoint x: 1364, endPoint y: 361, distance: 668.3
click at [1364, 361] on div "Main Revenue Control Manufacturer: Amano McGann ← Move left → Move right ↑ Move…" at bounding box center [976, 340] width 776 height 584
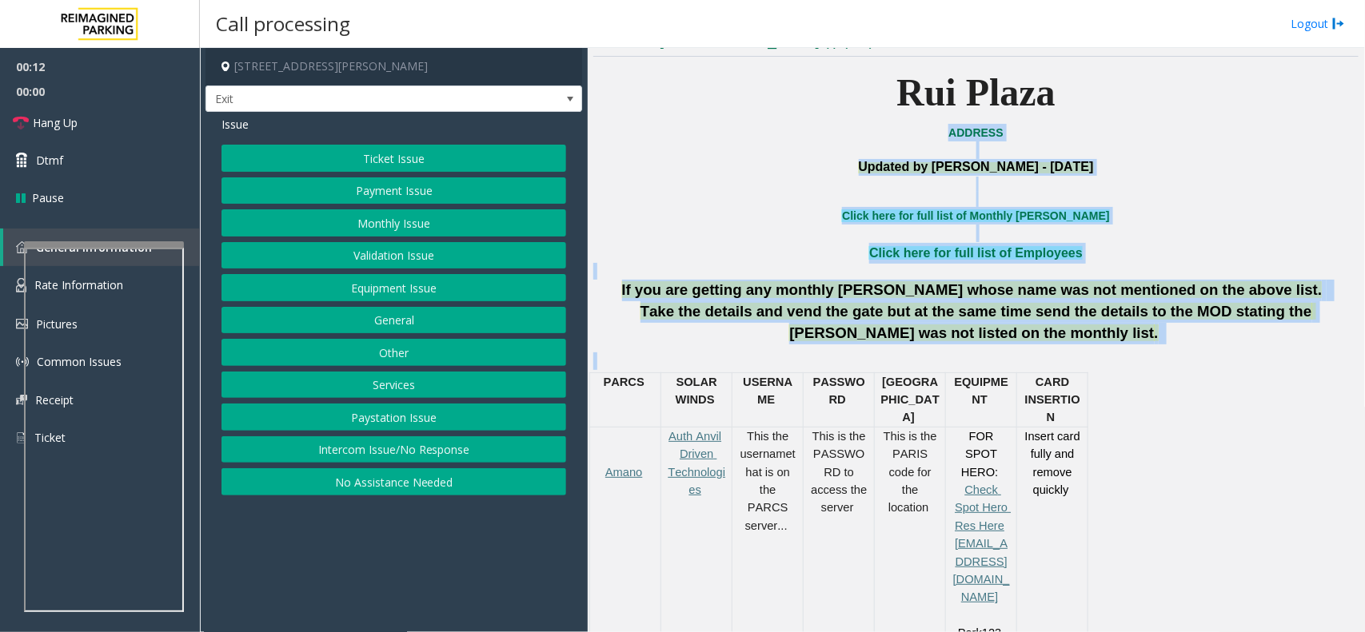
drag, startPoint x: 1364, startPoint y: 361, endPoint x: 690, endPoint y: 130, distance: 712.4
click at [690, 130] on div "Main Revenue Control Manufacturer: Amano McGann ← Move left → Move right ↑ Move…" at bounding box center [976, 340] width 776 height 584
click at [690, 130] on p "ADDRESS" at bounding box center [975, 133] width 765 height 18
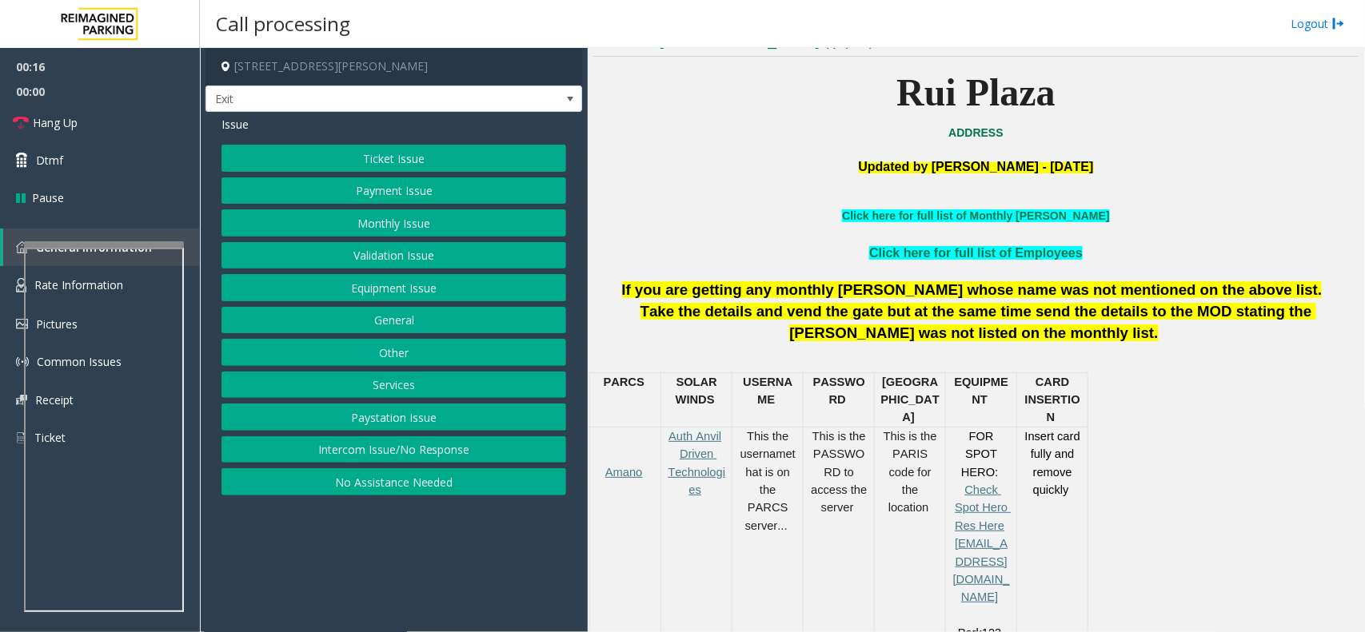
click at [417, 318] on button "General" at bounding box center [393, 320] width 345 height 27
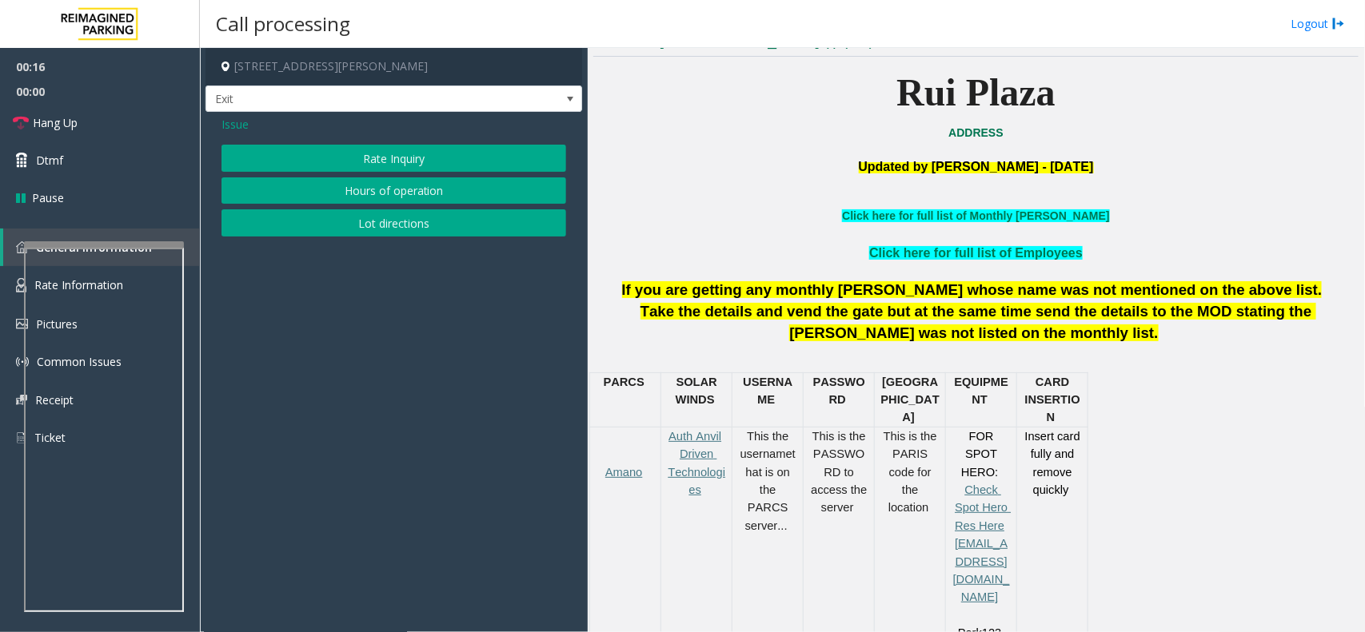
click at [370, 216] on button "Lot directions" at bounding box center [393, 222] width 345 height 27
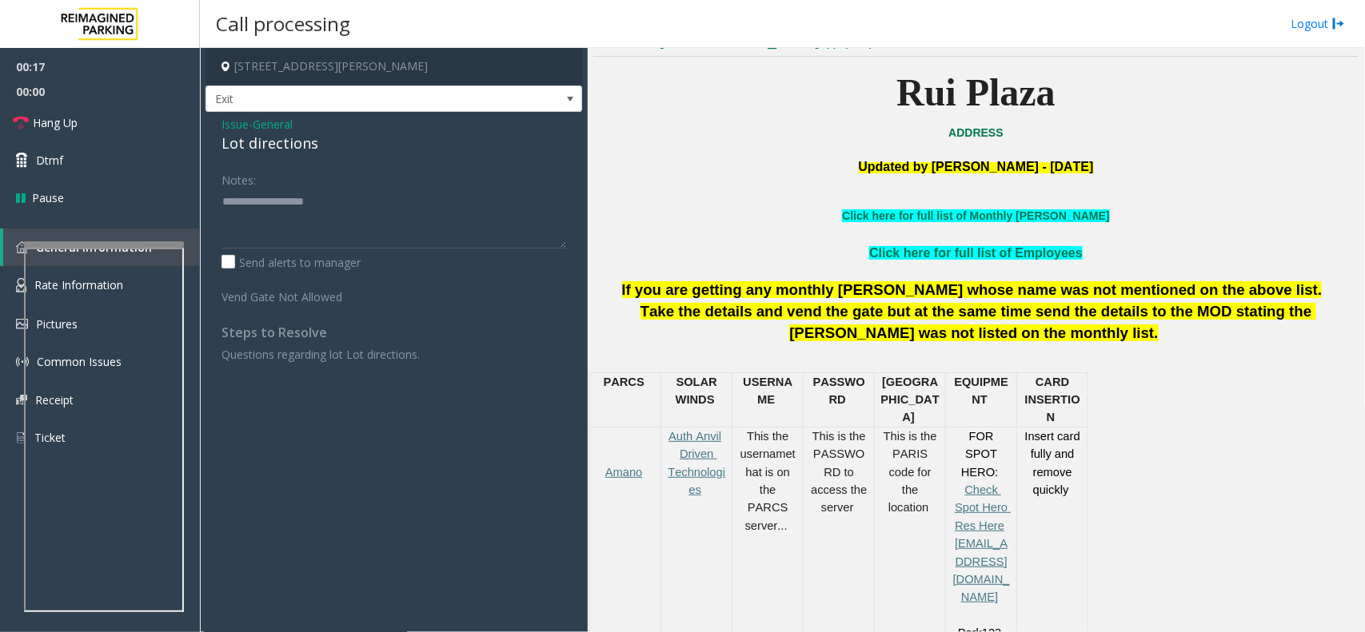
click at [290, 136] on div "Lot directions" at bounding box center [393, 144] width 345 height 22
copy div "Lot directions"
click at [258, 124] on span "General" at bounding box center [273, 124] width 40 height 17
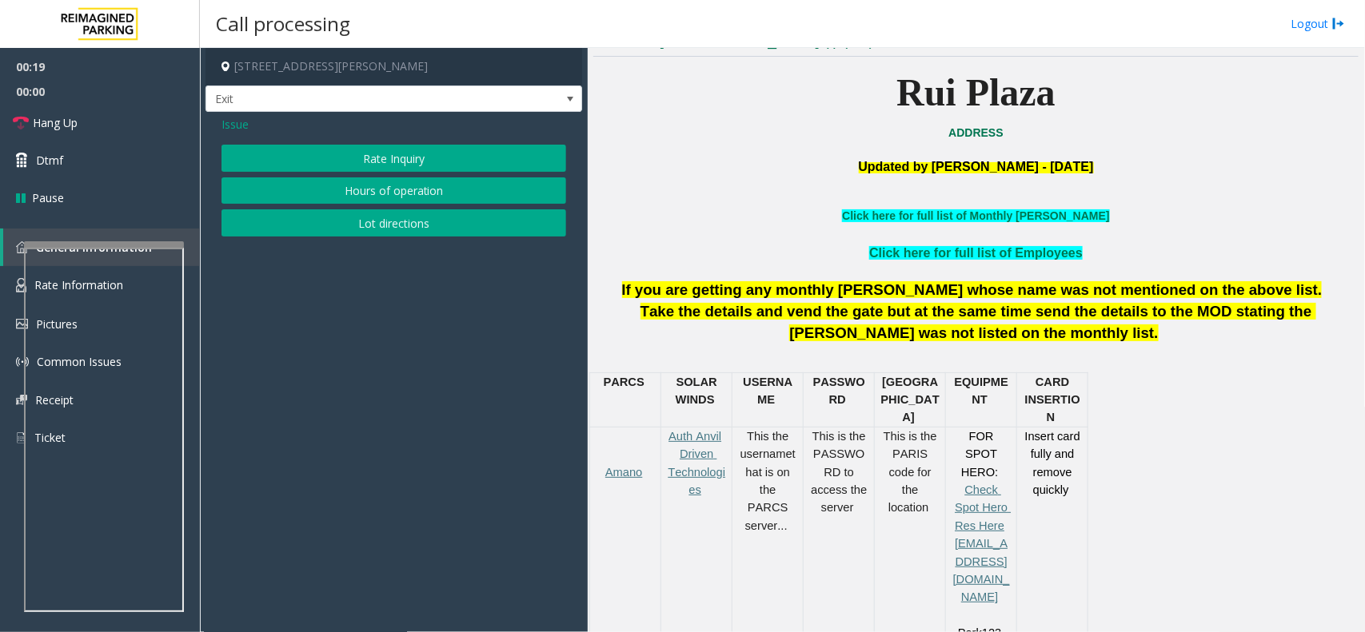
click at [249, 129] on div "Issue" at bounding box center [393, 124] width 345 height 17
click at [245, 129] on span "Issue" at bounding box center [234, 124] width 27 height 17
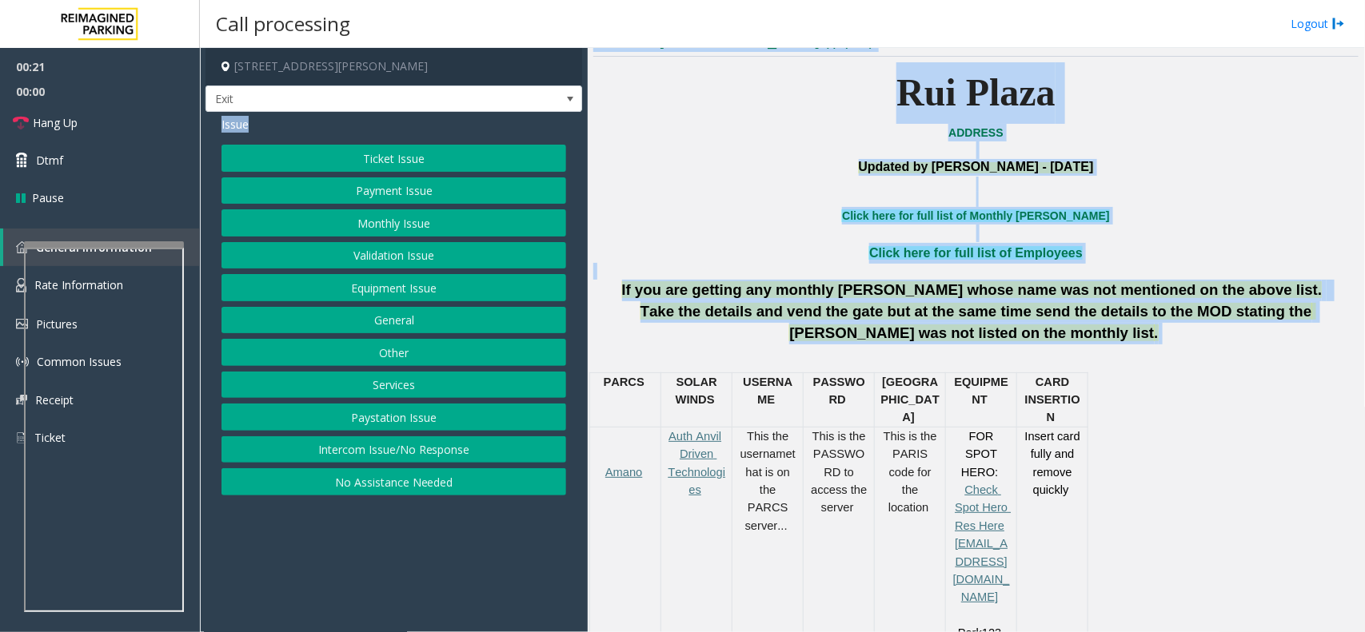
drag, startPoint x: 245, startPoint y: 129, endPoint x: 1297, endPoint y: 342, distance: 1073.3
click at [1297, 342] on div "2500 Mason Street, San Francisco, CA Exit Issue Ticket Issue Payment Issue Mont…" at bounding box center [782, 340] width 1164 height 584
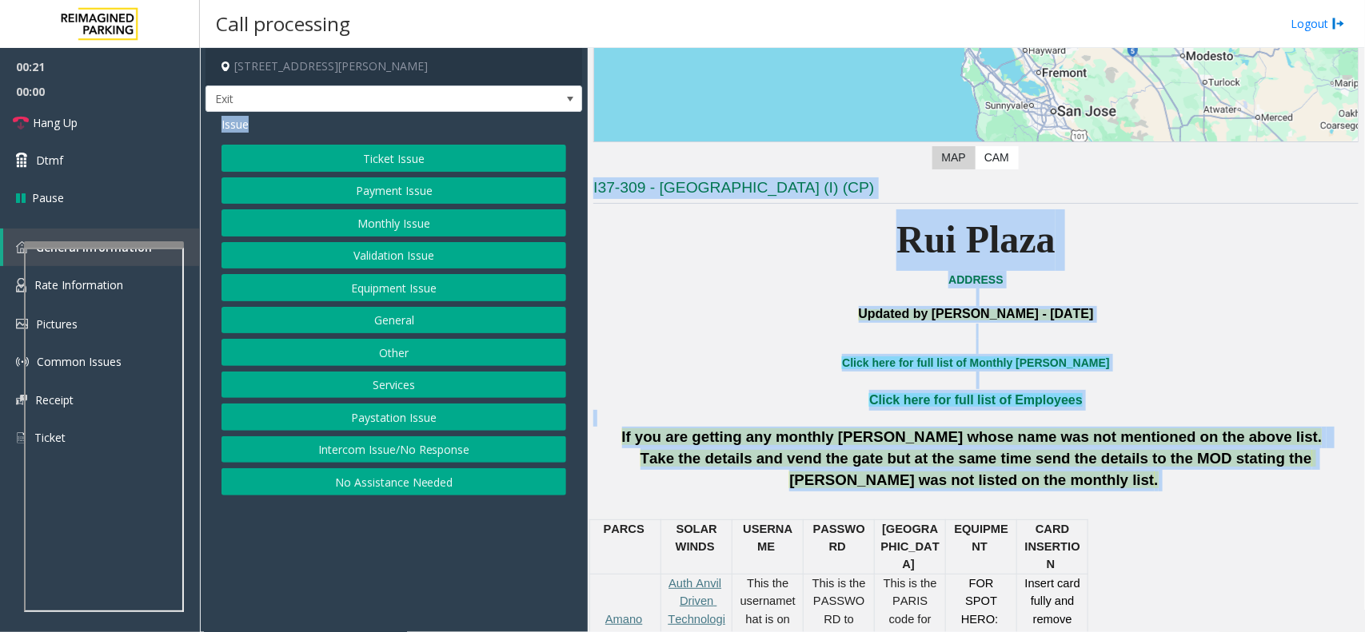
scroll to position [30, 0]
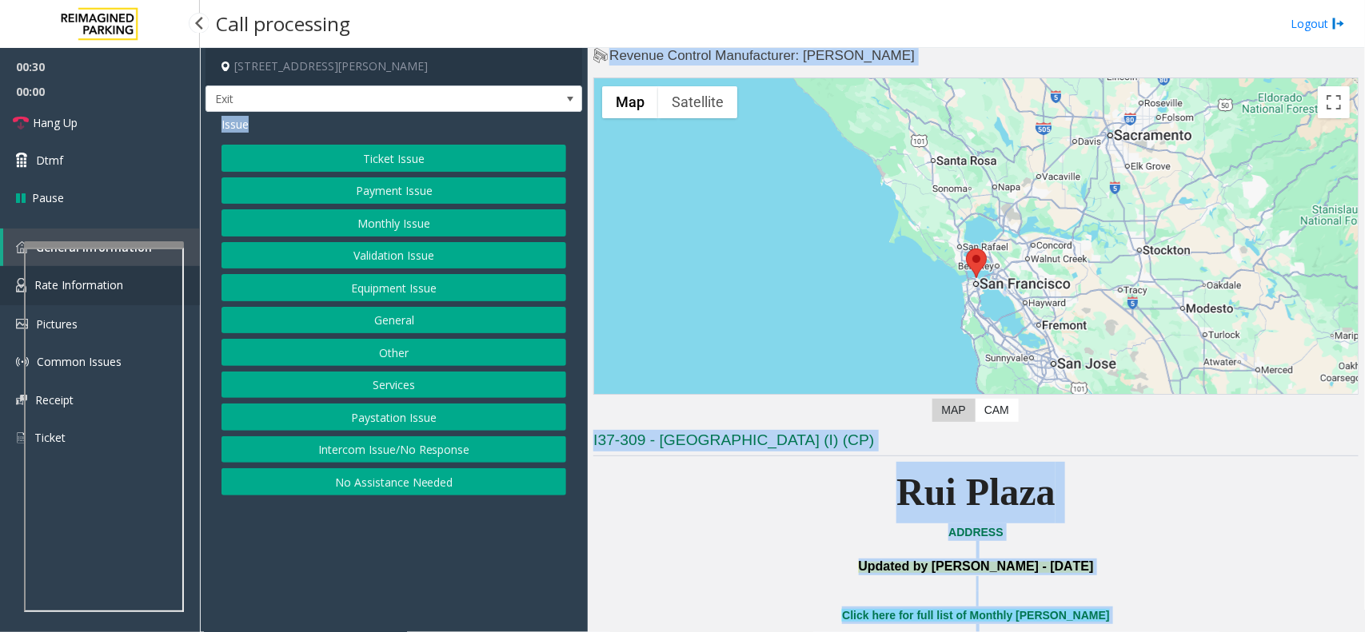
click at [6, 289] on link "Rate Information" at bounding box center [100, 285] width 200 height 39
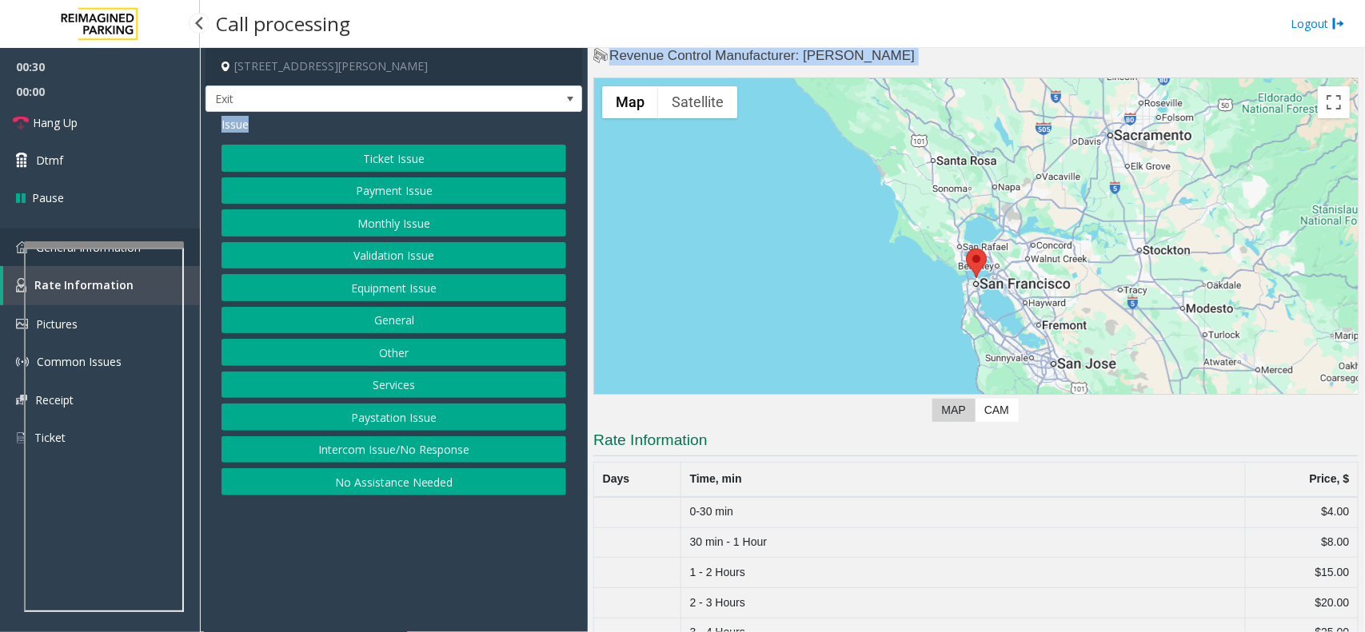
click at [12, 245] on link "General Information" at bounding box center [100, 248] width 200 height 38
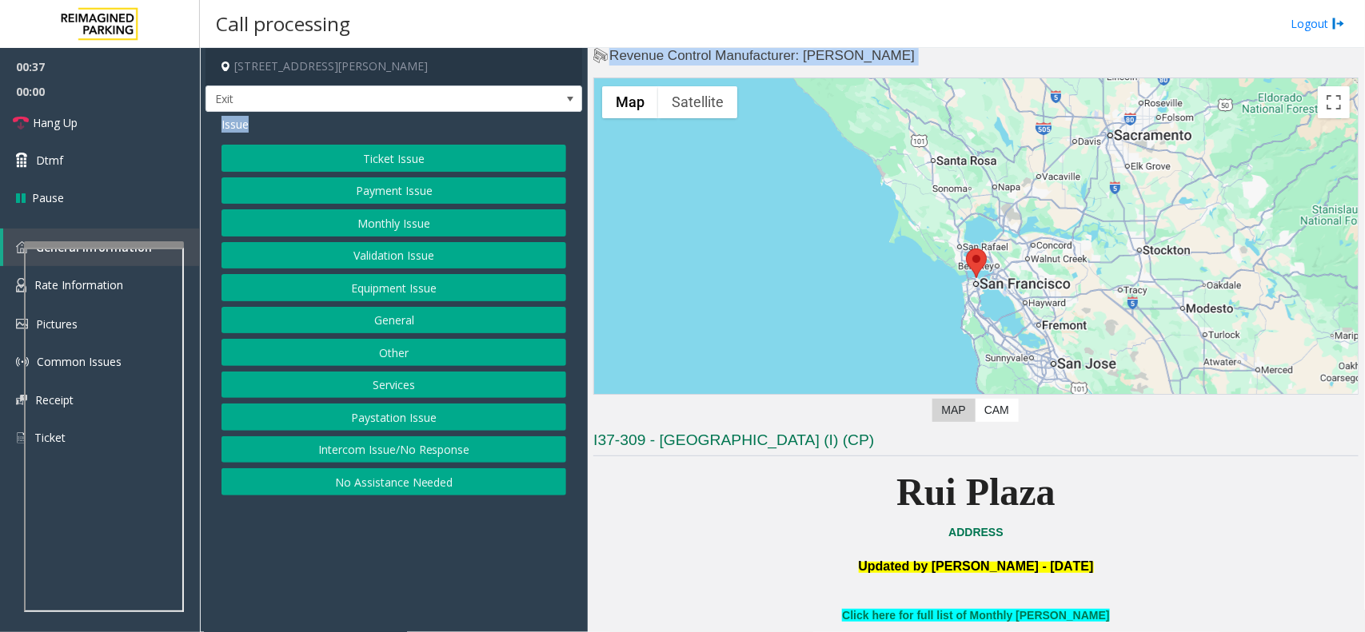
click at [486, 278] on button "Equipment Issue" at bounding box center [393, 287] width 345 height 27
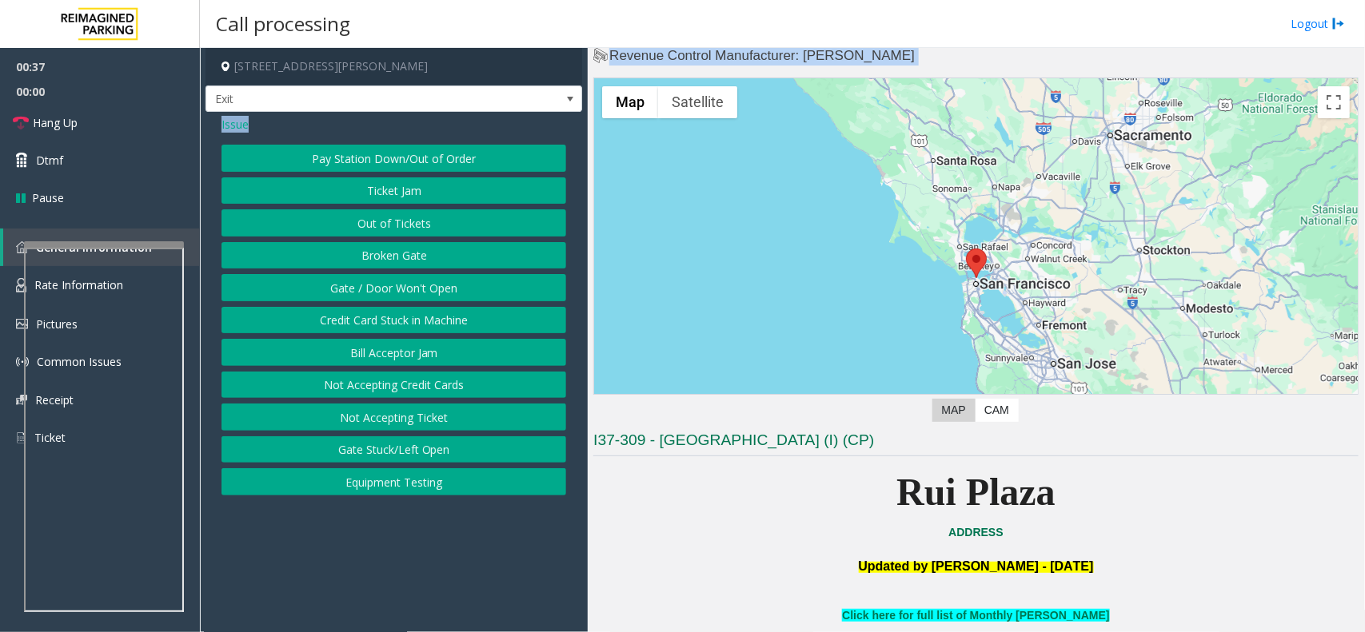
click at [486, 278] on button "Gate / Door Won't Open" at bounding box center [393, 287] width 345 height 27
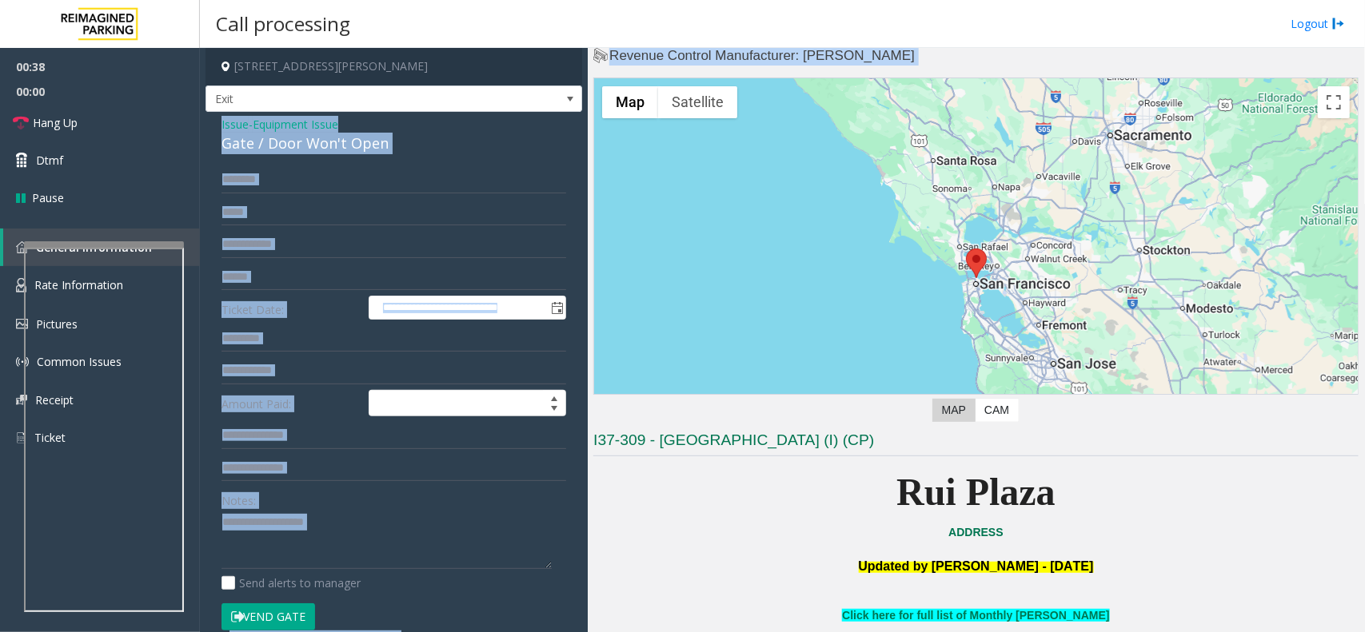
click at [361, 141] on div "Gate / Door Won't Open" at bounding box center [393, 144] width 345 height 22
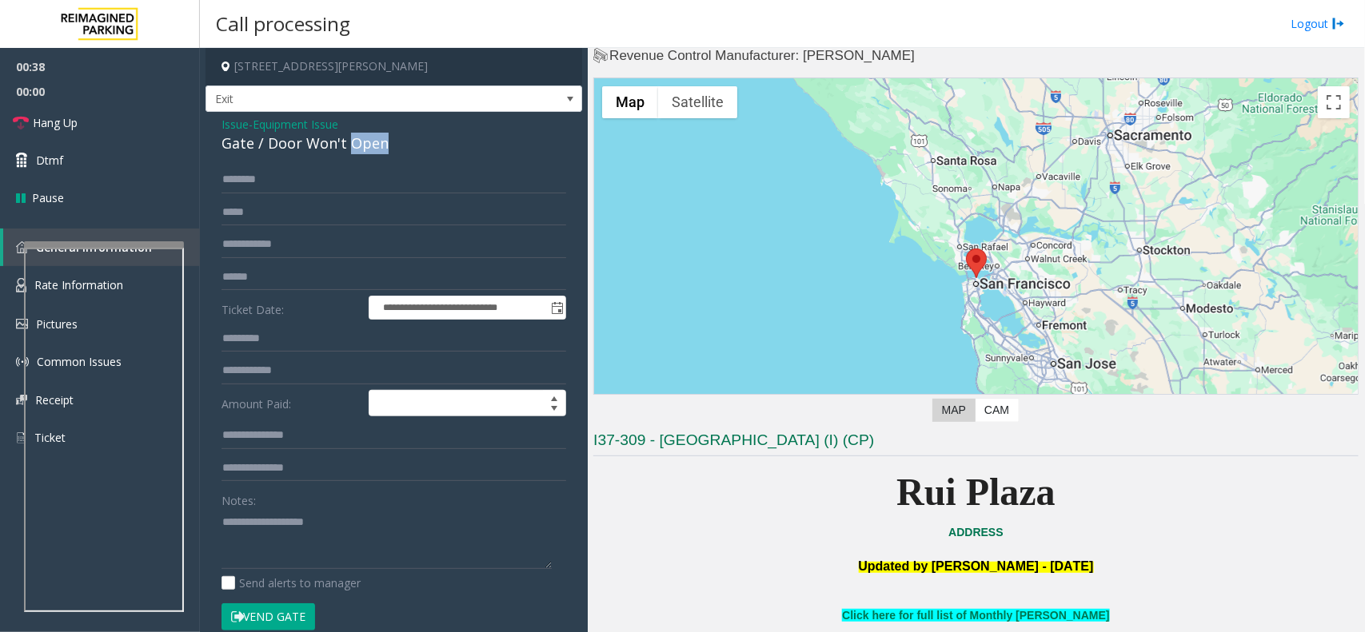
click at [361, 141] on div "Gate / Door Won't Open" at bounding box center [393, 144] width 345 height 22
drag, startPoint x: 361, startPoint y: 141, endPoint x: 292, endPoint y: 117, distance: 73.1
click at [293, 116] on span "Equipment Issue" at bounding box center [296, 124] width 86 height 17
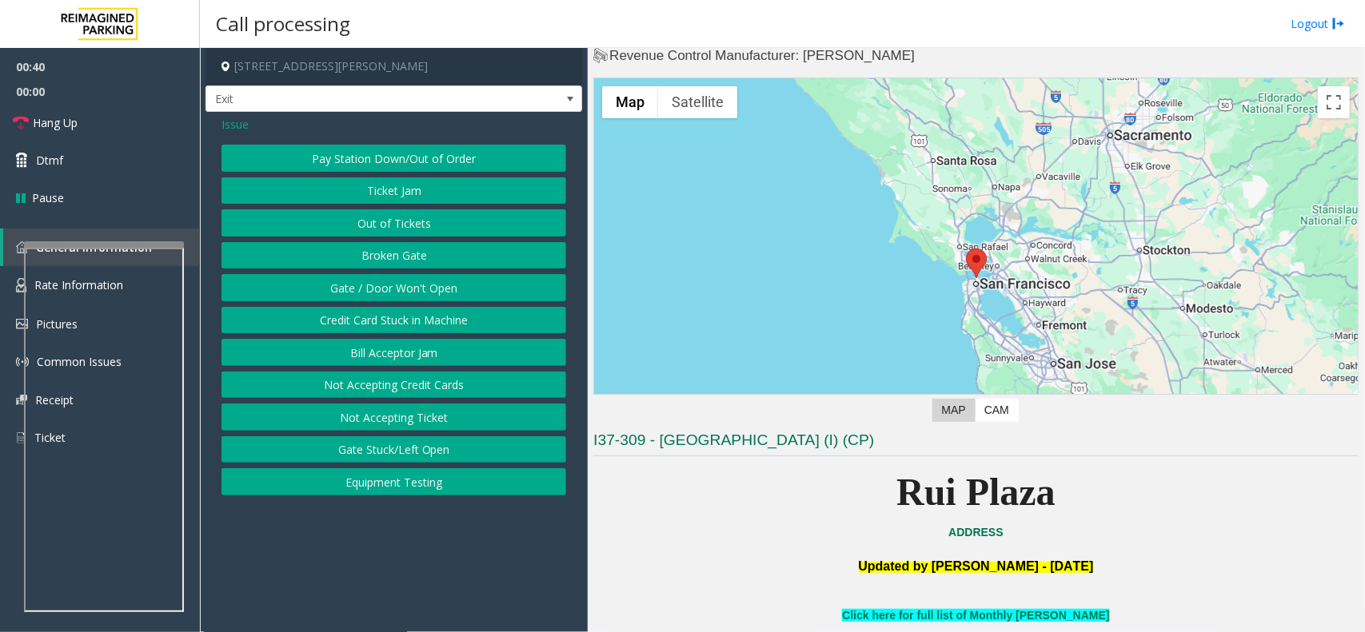
click at [224, 118] on span "Issue" at bounding box center [234, 124] width 27 height 17
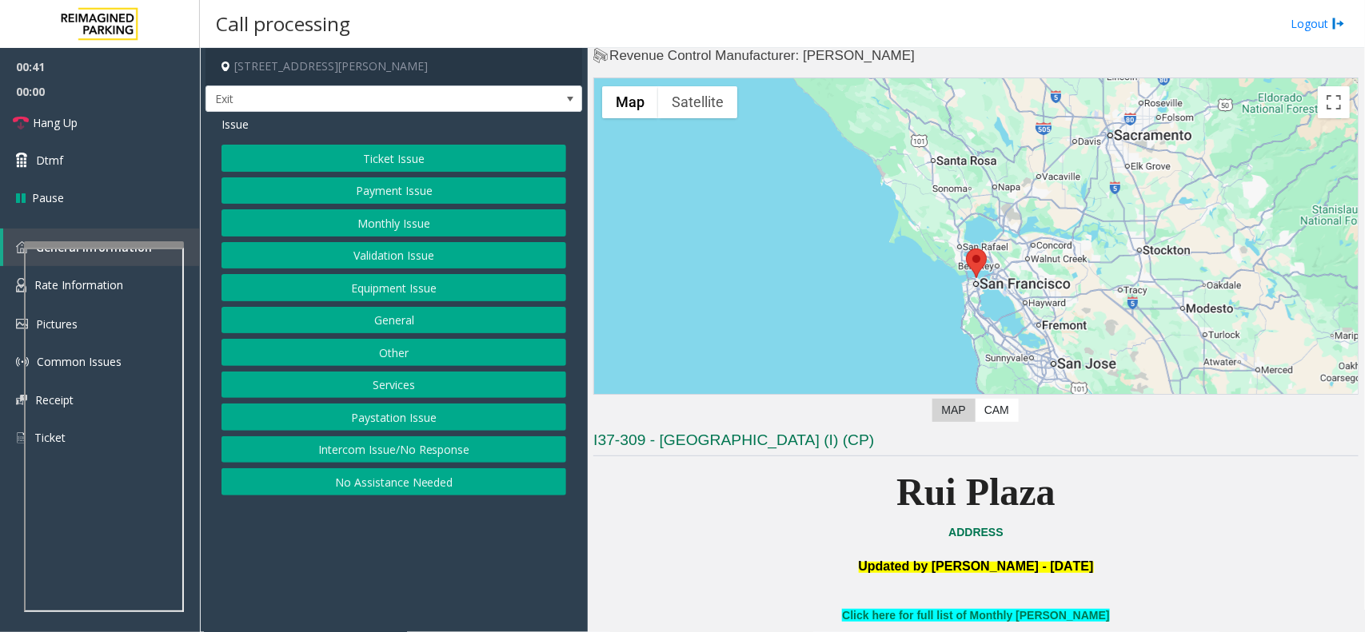
click at [400, 318] on button "General" at bounding box center [393, 320] width 345 height 27
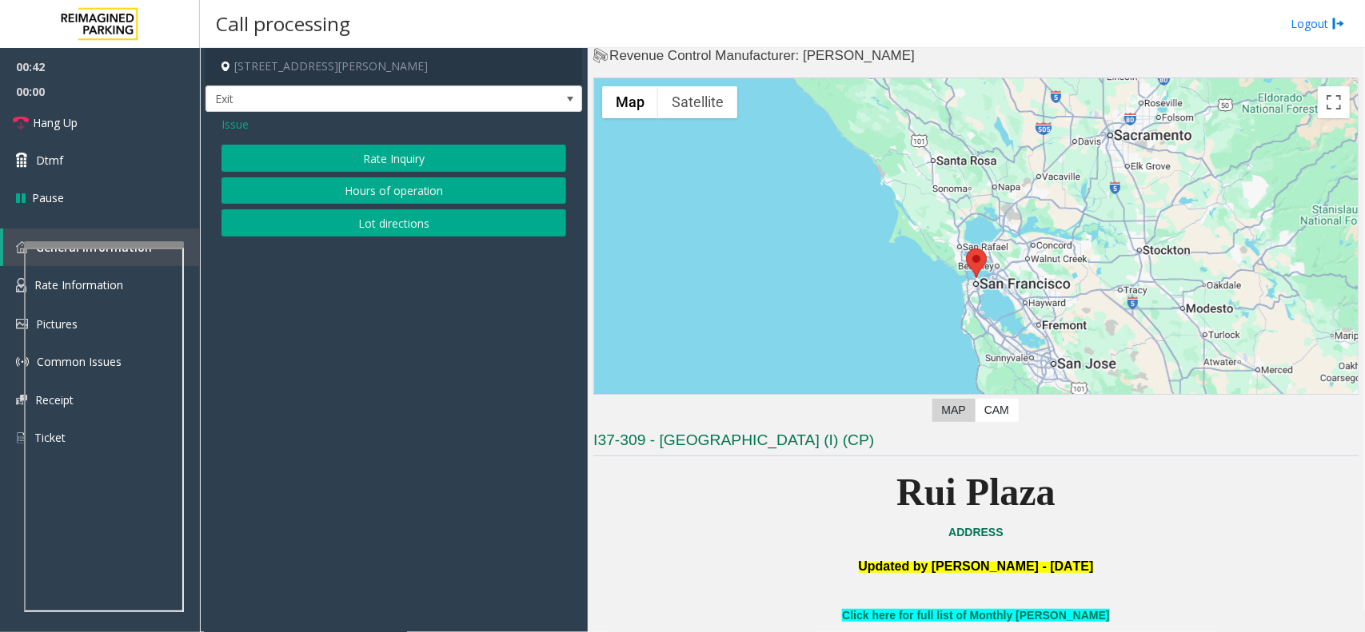
drag, startPoint x: 402, startPoint y: 186, endPoint x: 413, endPoint y: 212, distance: 27.9
click at [413, 212] on div "Rate Inquiry Hours of operation Lot directions" at bounding box center [393, 191] width 345 height 92
click at [413, 212] on button "Lot directions" at bounding box center [393, 222] width 345 height 27
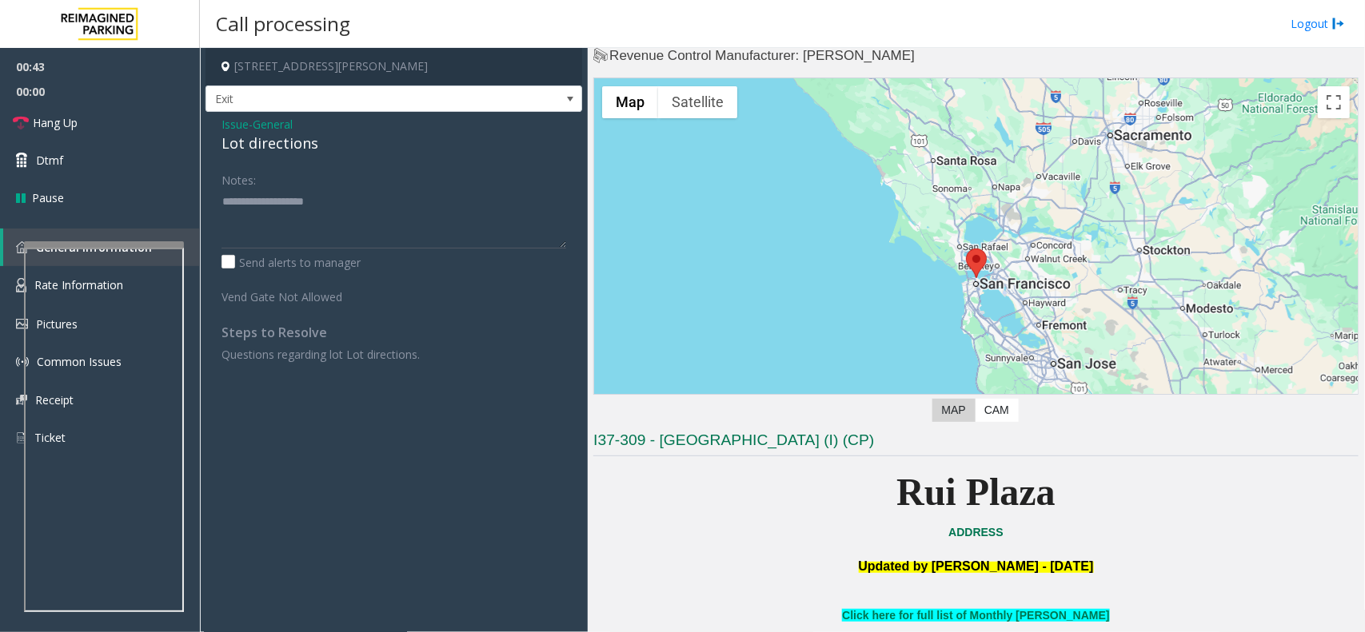
click at [281, 141] on div "Lot directions" at bounding box center [393, 144] width 345 height 22
copy div "Lot directions"
click at [152, 121] on link "Hang Up" at bounding box center [100, 123] width 200 height 38
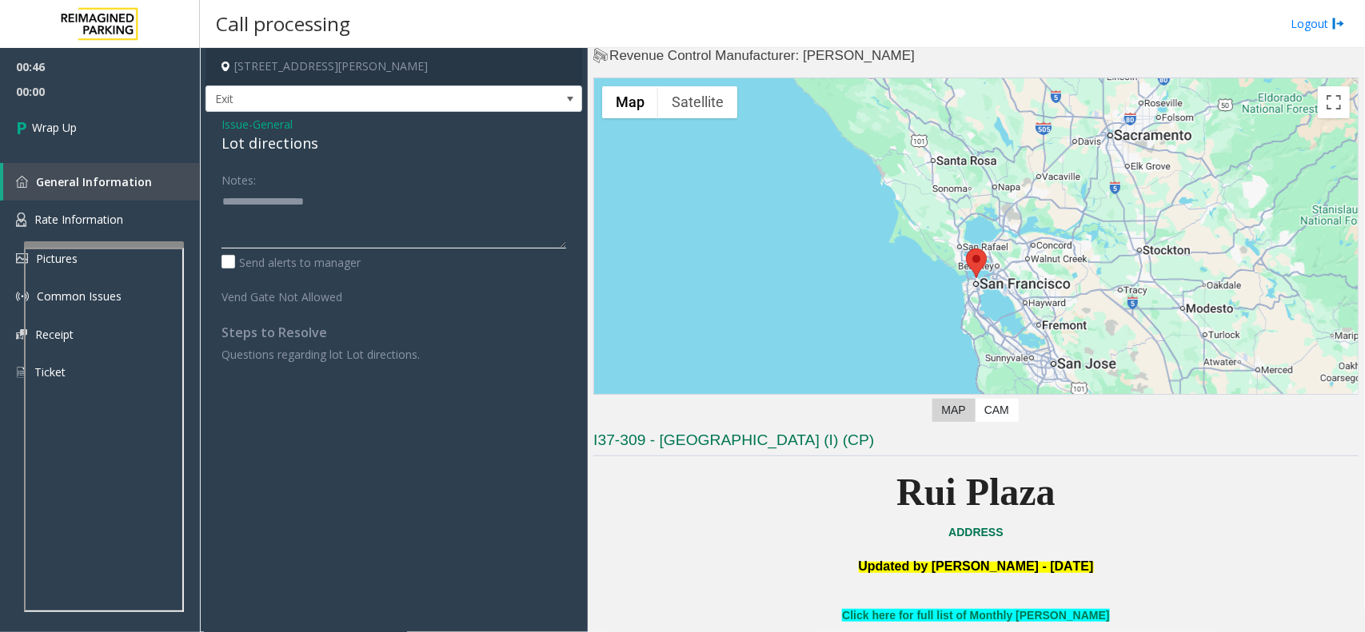
paste textarea "**********"
click at [368, 228] on textarea at bounding box center [393, 219] width 345 height 60
paste textarea "**********"
type textarea "**********"
click at [68, 97] on span "00:07" at bounding box center [100, 91] width 200 height 25
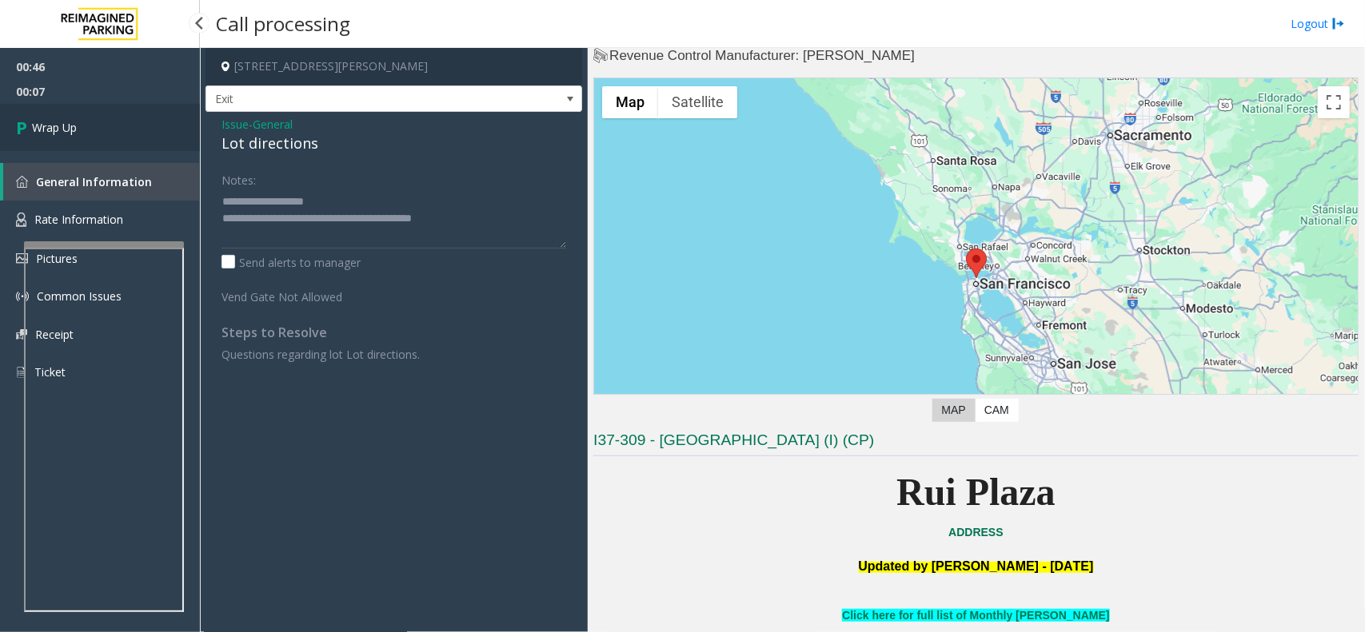
click at [94, 129] on link "Wrap Up" at bounding box center [100, 127] width 200 height 47
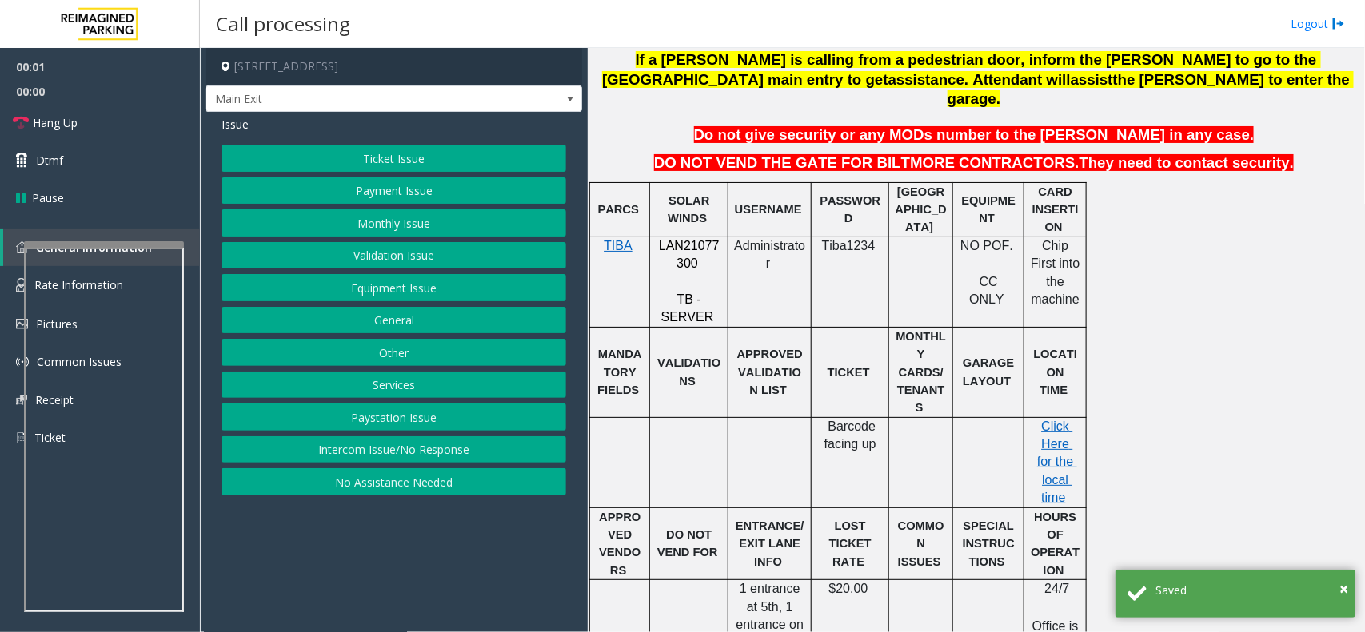
scroll to position [400, 0]
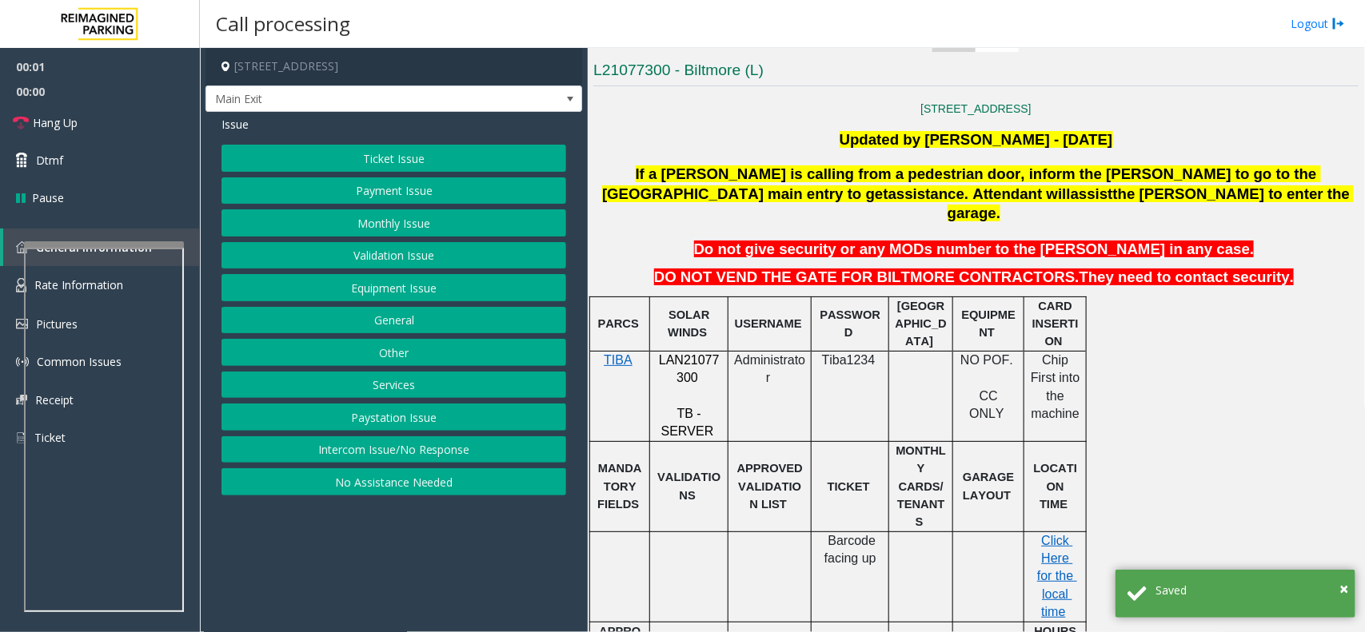
click at [672, 353] on span "LAN21077300" at bounding box center [689, 368] width 61 height 31
click at [666, 353] on span "LAN21077300" at bounding box center [689, 368] width 61 height 31
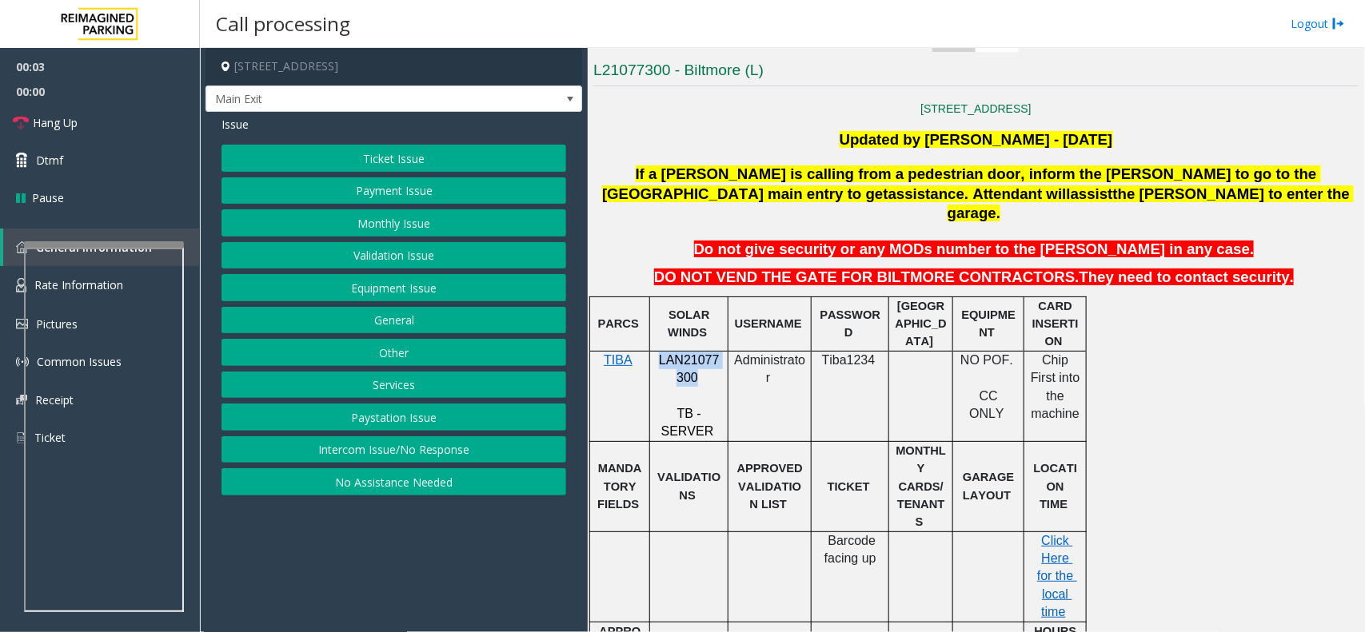
copy span "LAN21077300"
click at [5, 276] on link "Rate Information" at bounding box center [100, 285] width 200 height 39
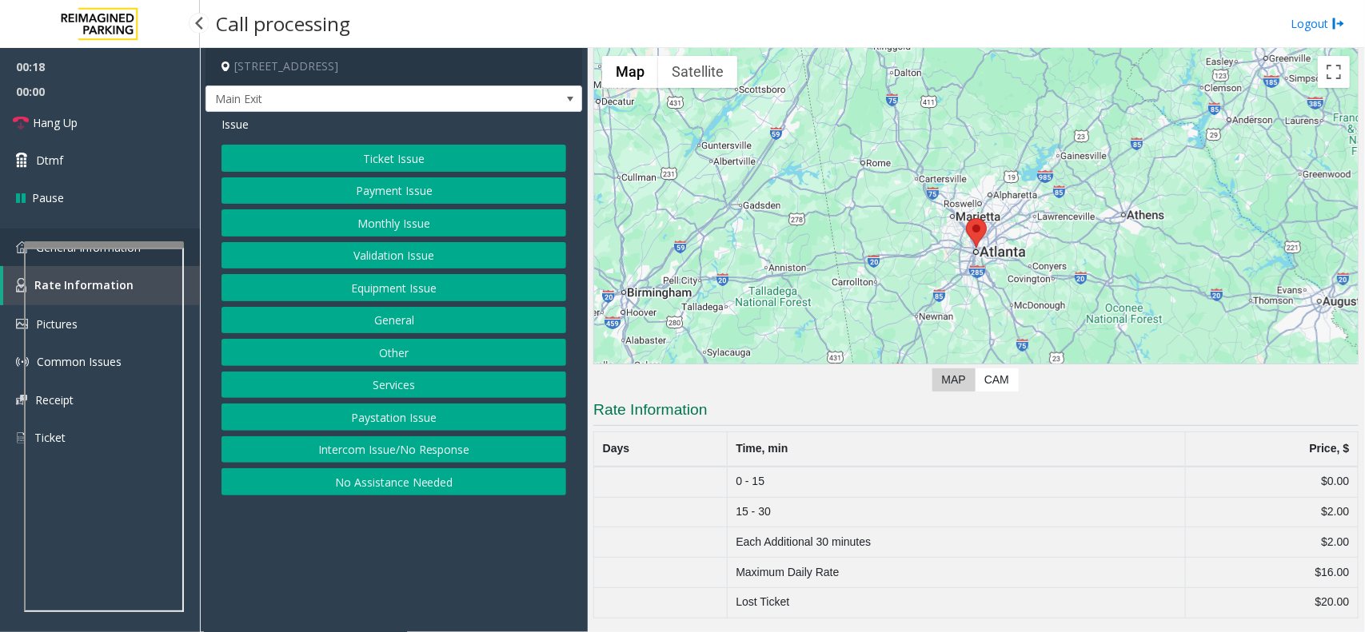
click at [1, 257] on link "General Information" at bounding box center [100, 248] width 200 height 38
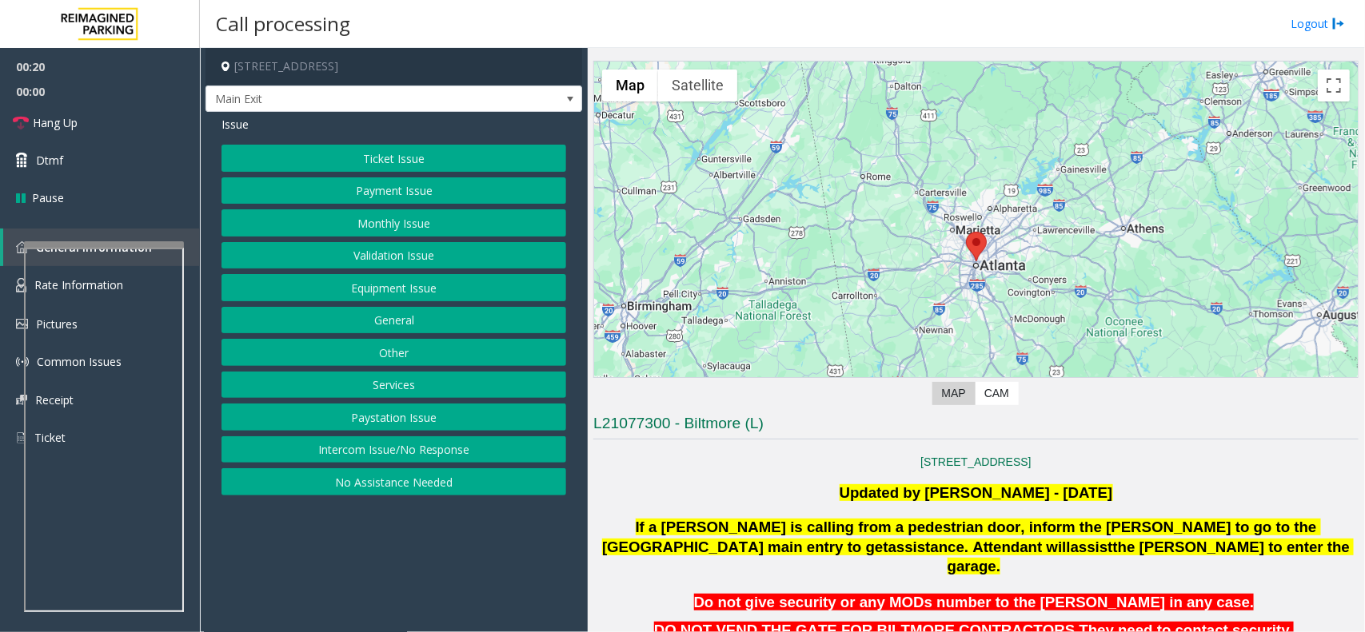
scroll to position [38, 0]
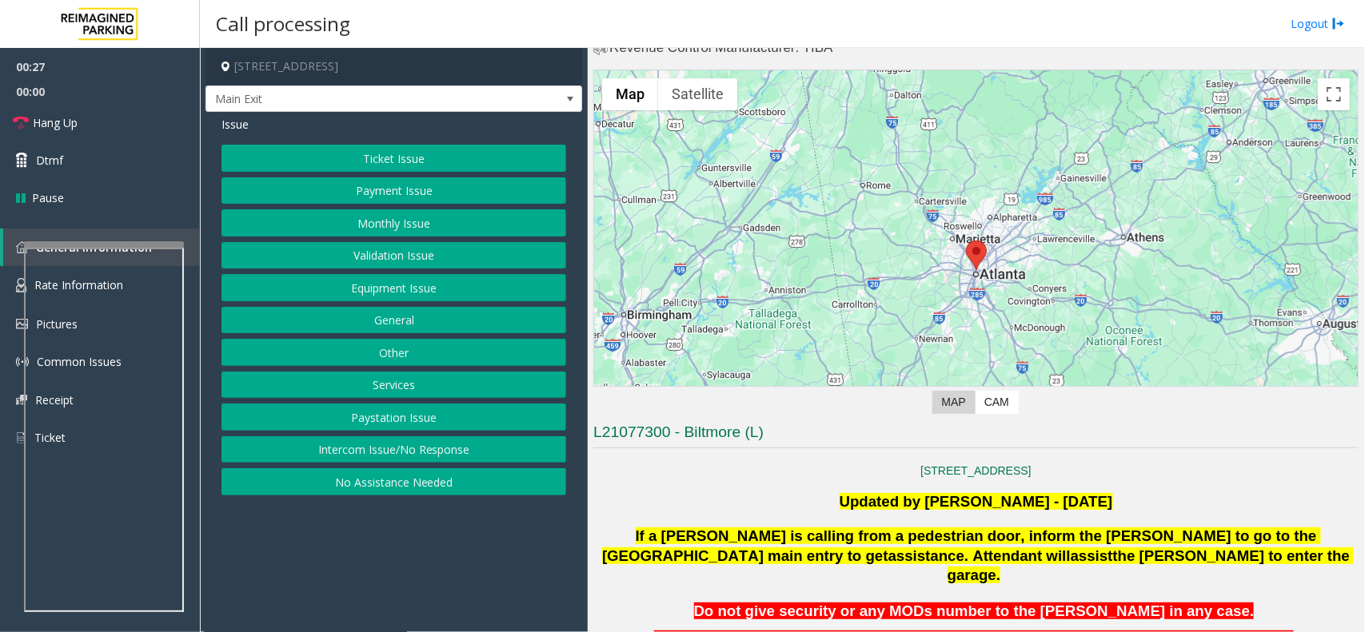
click at [193, 548] on div "00:27 00:00 Hang Up Dtmf Pause General Information Rate Information Pictures Co…" at bounding box center [100, 364] width 200 height 632
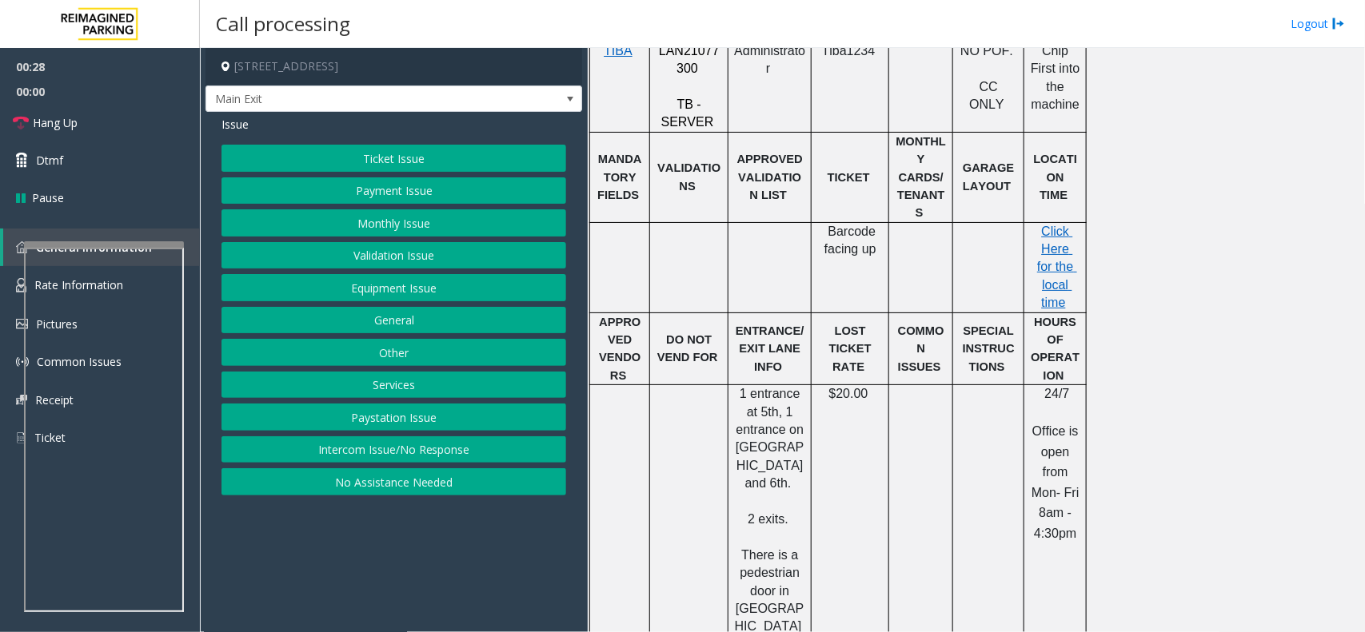
scroll to position [837, 0]
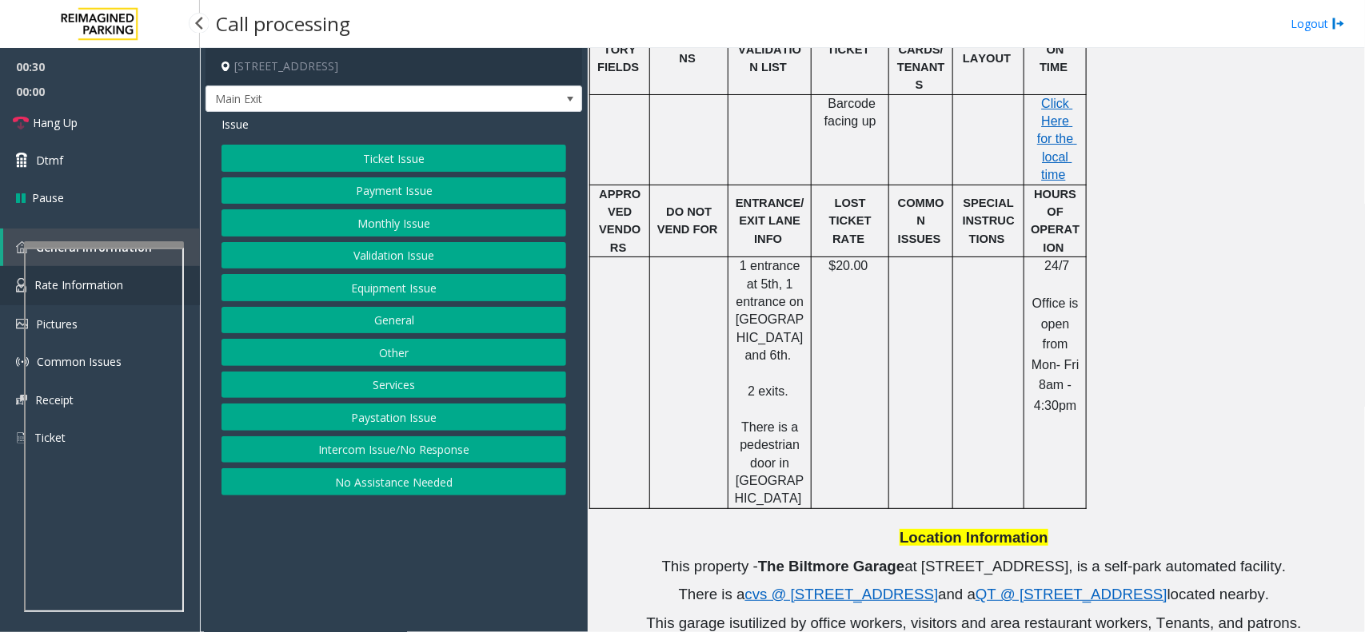
click at [20, 289] on img at bounding box center [21, 285] width 10 height 14
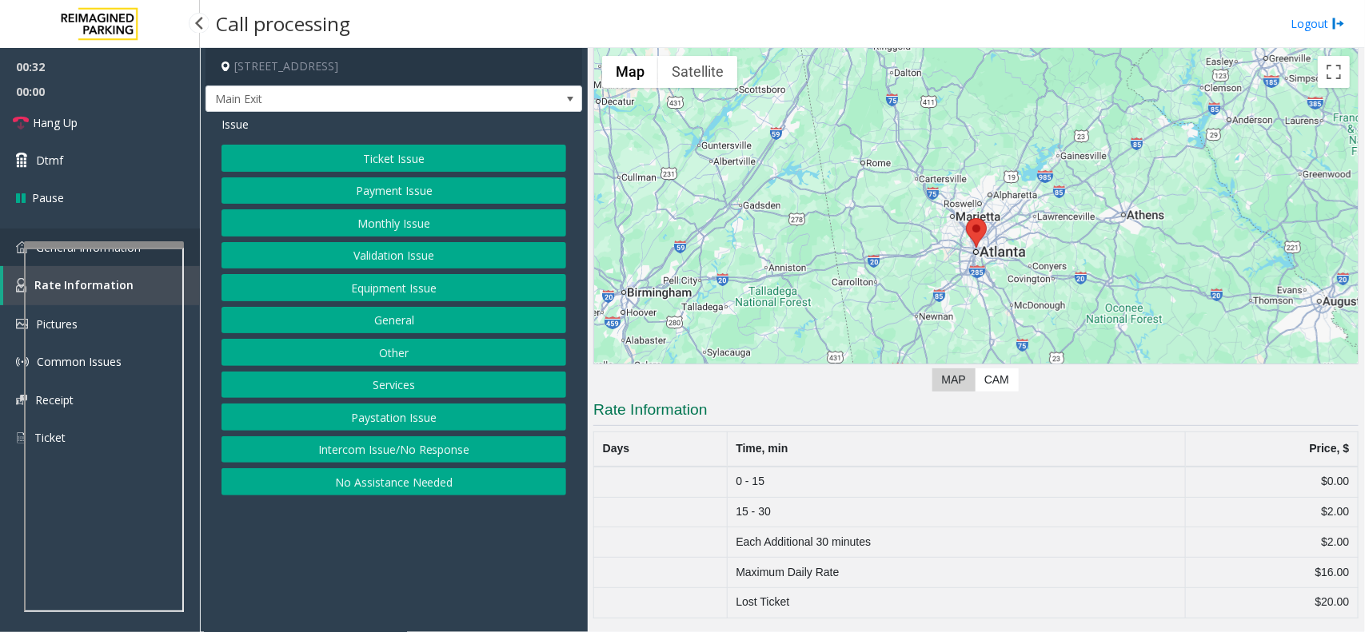
click at [2, 246] on link "General Information" at bounding box center [100, 248] width 200 height 38
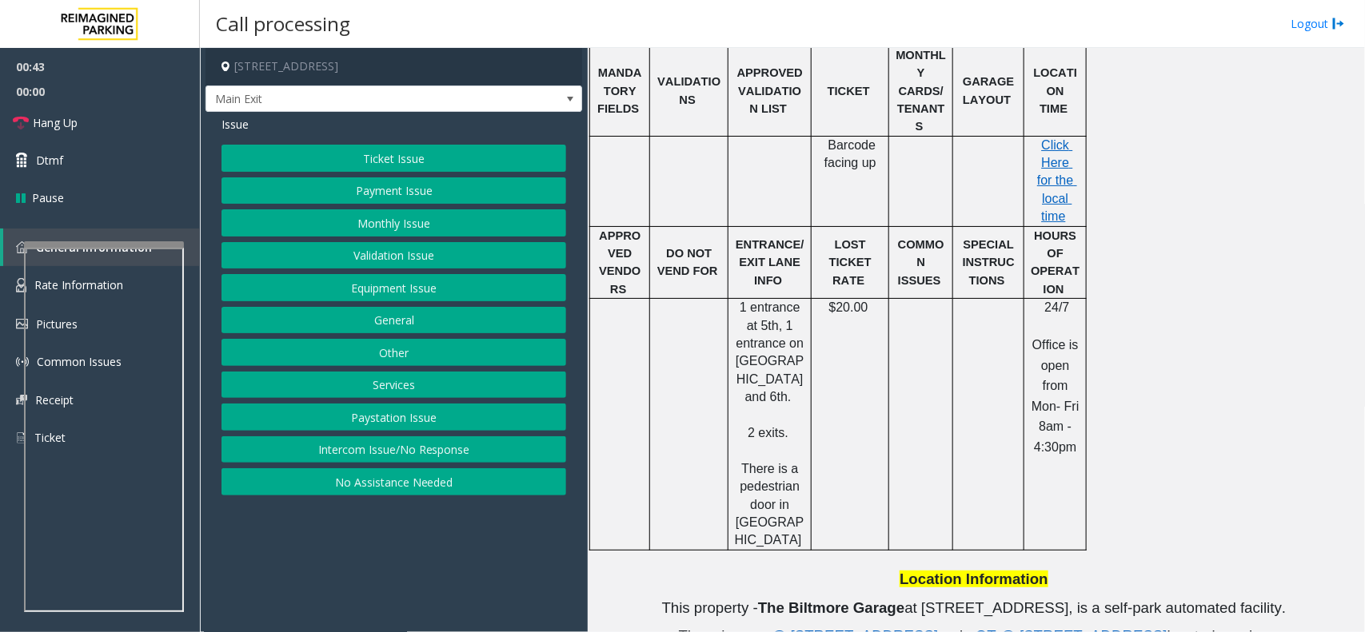
scroll to position [737, 0]
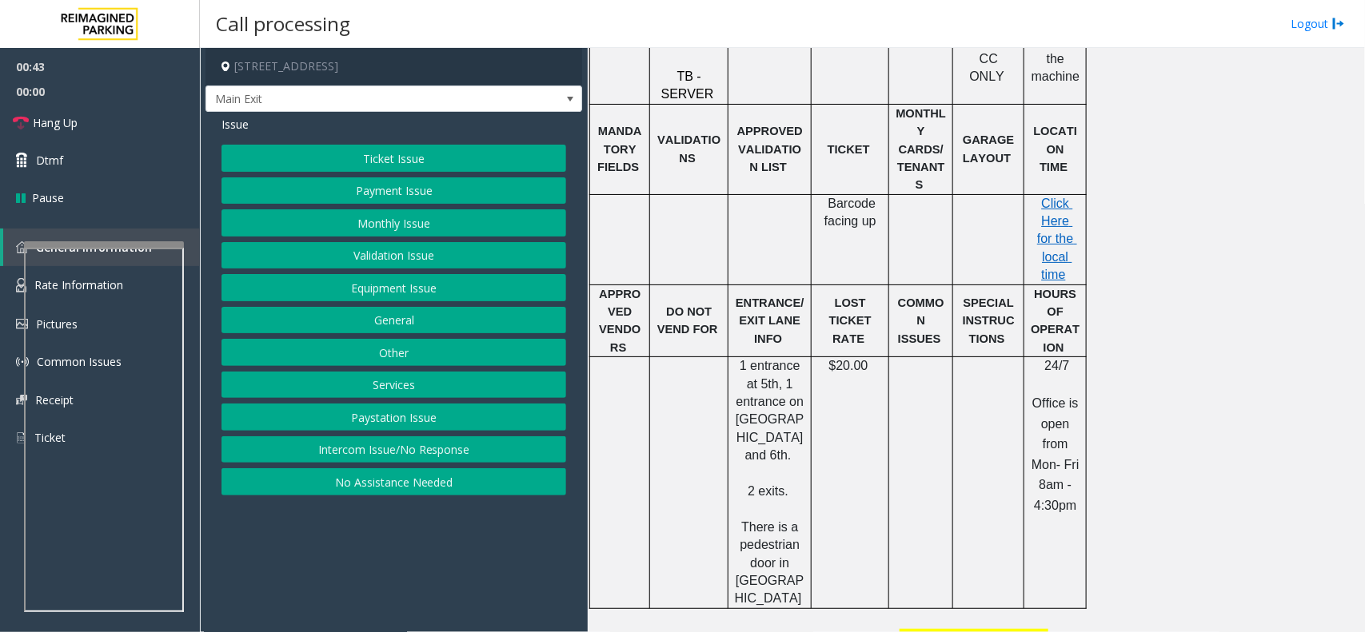
click at [826, 357] on p "$20.00" at bounding box center [850, 366] width 66 height 18
drag, startPoint x: 826, startPoint y: 301, endPoint x: 863, endPoint y: 301, distance: 37.6
click at [863, 357] on p "$20.00" at bounding box center [850, 366] width 66 height 18
drag, startPoint x: 863, startPoint y: 301, endPoint x: 620, endPoint y: 233, distance: 252.5
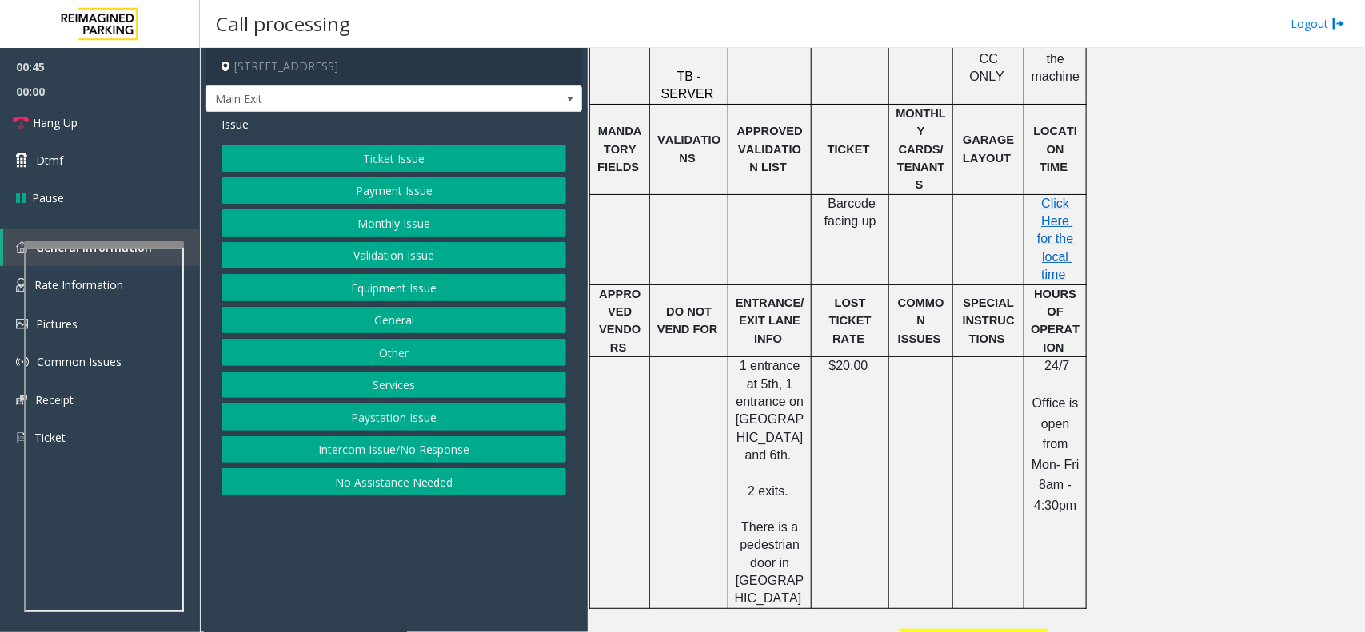
click at [620, 233] on tbody "PARCS SOLAR WINDS USERNAME PASSWORD PARIS EQUIPMENT CARD INSERTION TIBA LAN2107…" at bounding box center [838, 283] width 496 height 649
click at [620, 288] on span "APPROVED VENDORS" at bounding box center [620, 321] width 42 height 66
click at [462, 166] on button "Ticket Issue" at bounding box center [393, 158] width 345 height 27
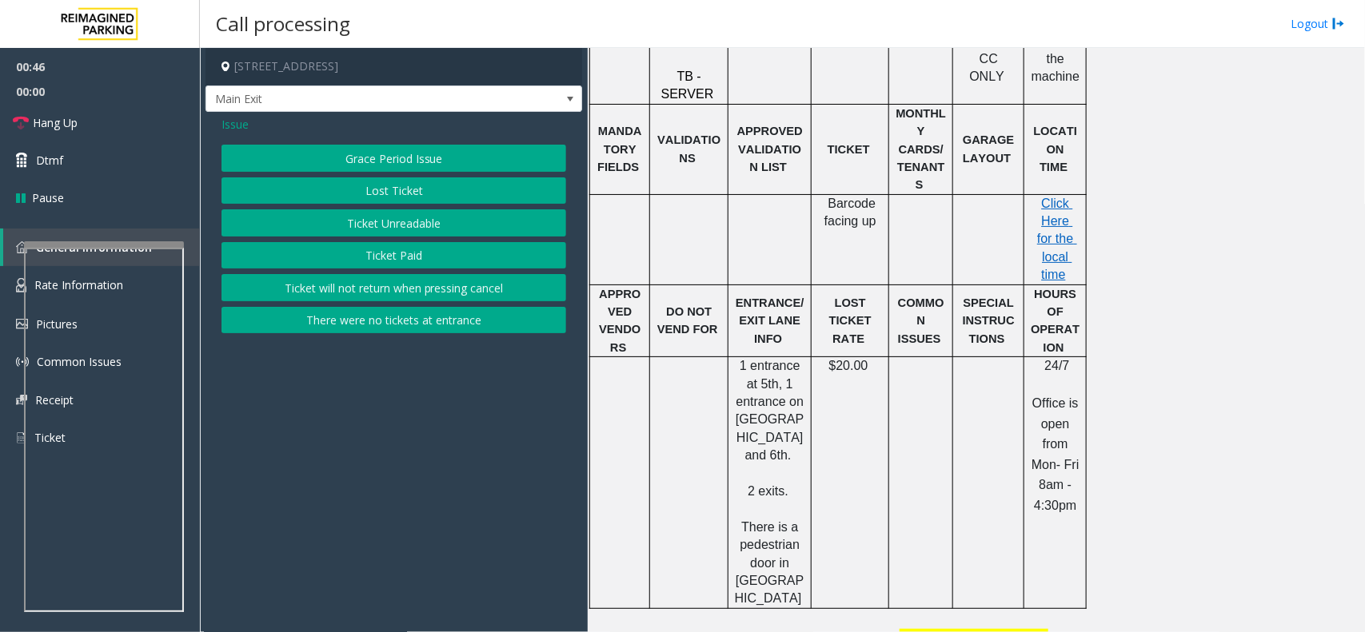
click at [436, 197] on button "Lost Ticket" at bounding box center [393, 190] width 345 height 27
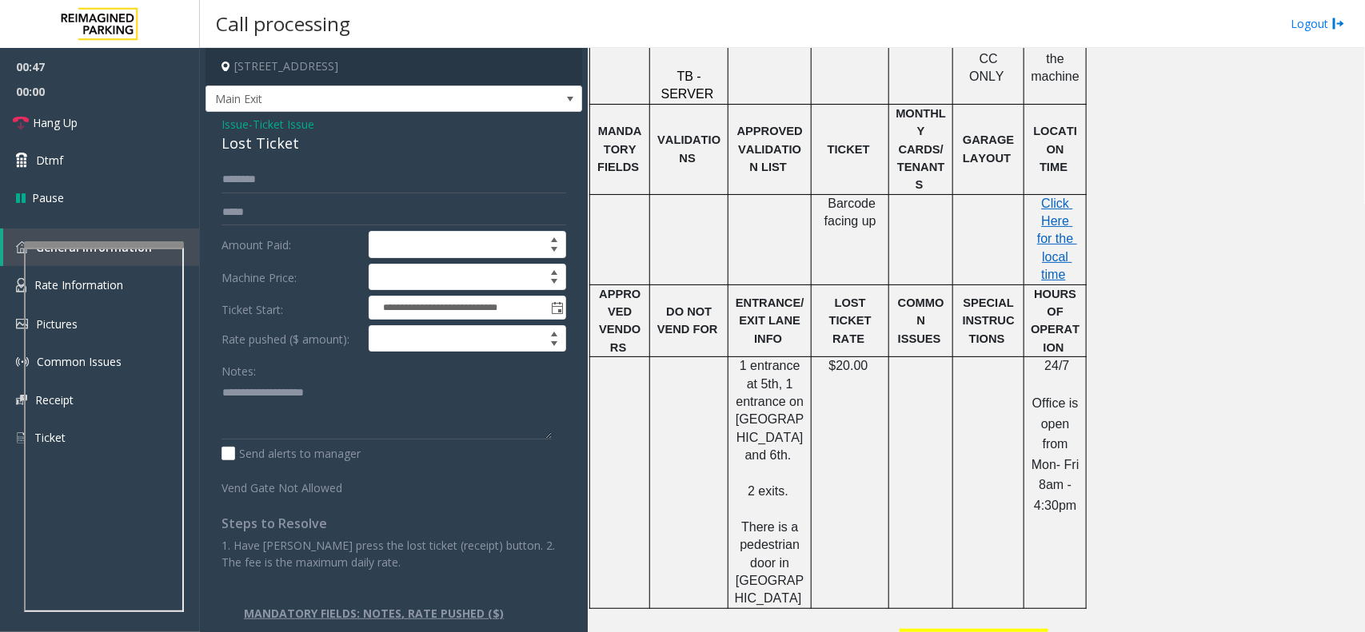
click at [288, 141] on div "Lost Ticket" at bounding box center [393, 144] width 345 height 22
copy div "Lost Ticket"
click at [341, 173] on input "text" at bounding box center [393, 179] width 345 height 27
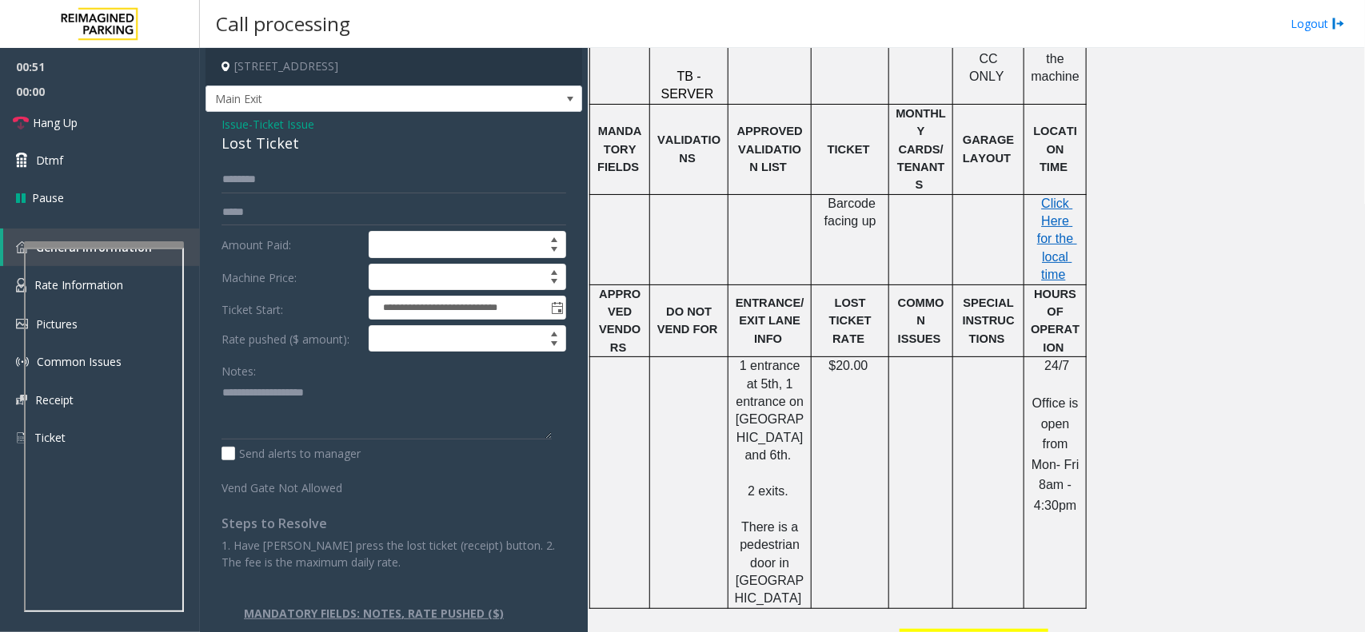
drag, startPoint x: 342, startPoint y: 388, endPoint x: 273, endPoint y: 128, distance: 269.7
click at [273, 128] on span "Ticket Issue" at bounding box center [284, 124] width 62 height 17
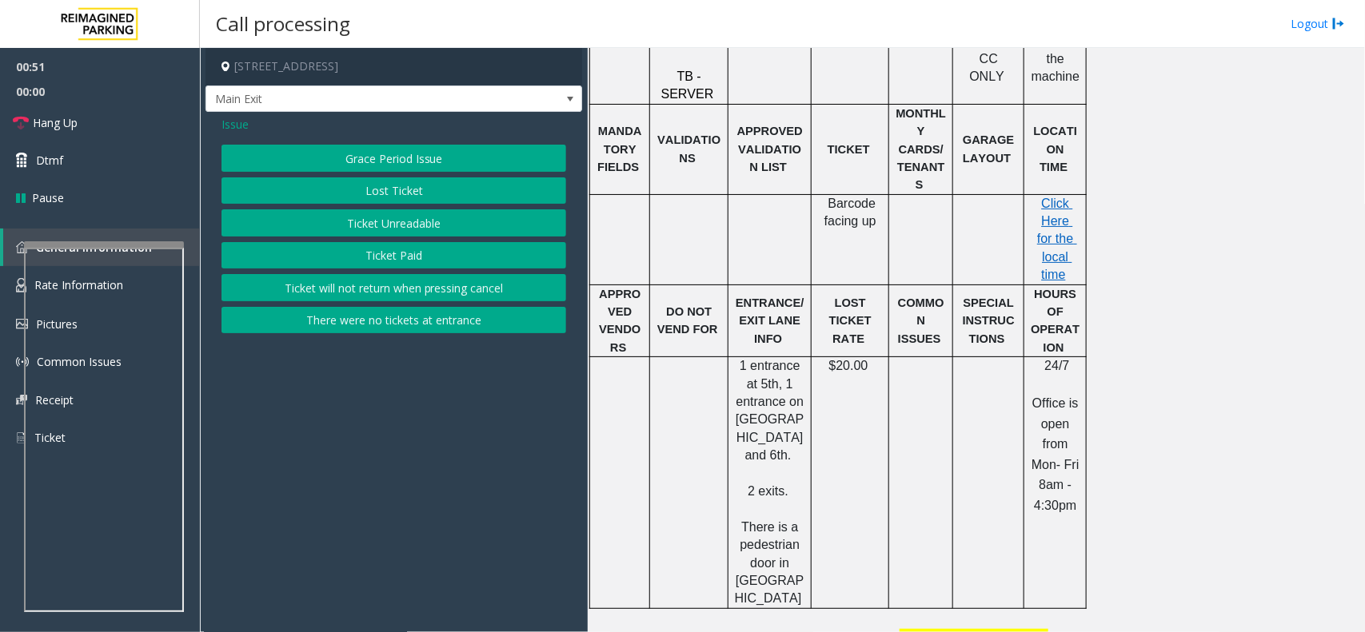
click at [229, 122] on span "Issue" at bounding box center [234, 124] width 27 height 17
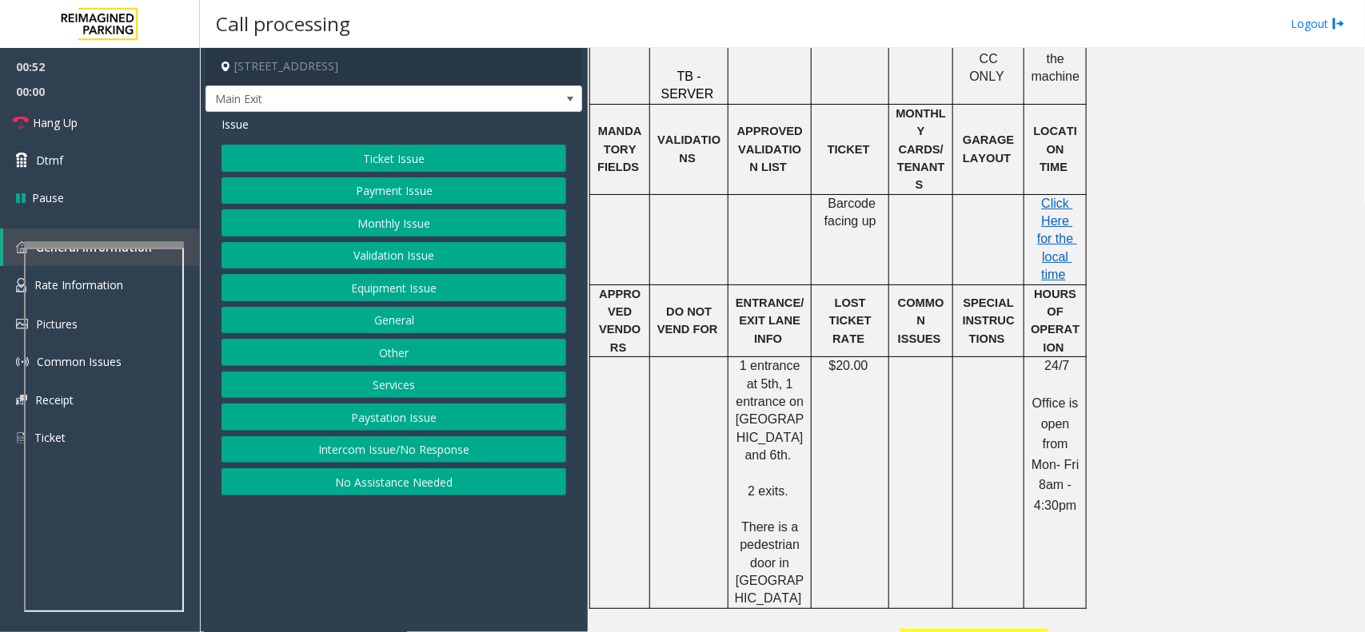
click at [404, 140] on div "Issue Ticket Issue Payment Issue Monthly Issue Validation Issue Equipment Issue…" at bounding box center [393, 308] width 377 height 392
click at [408, 148] on button "Ticket Issue" at bounding box center [393, 158] width 345 height 27
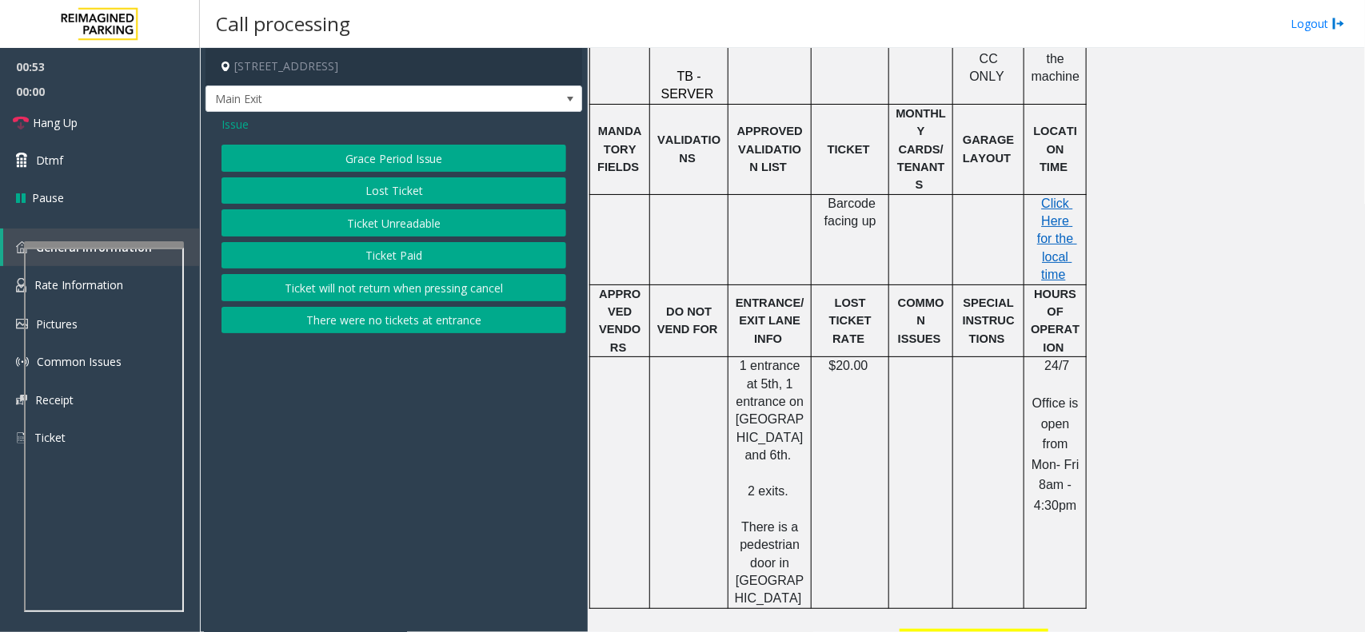
click at [425, 322] on button "There were no tickets at entrance" at bounding box center [393, 320] width 345 height 27
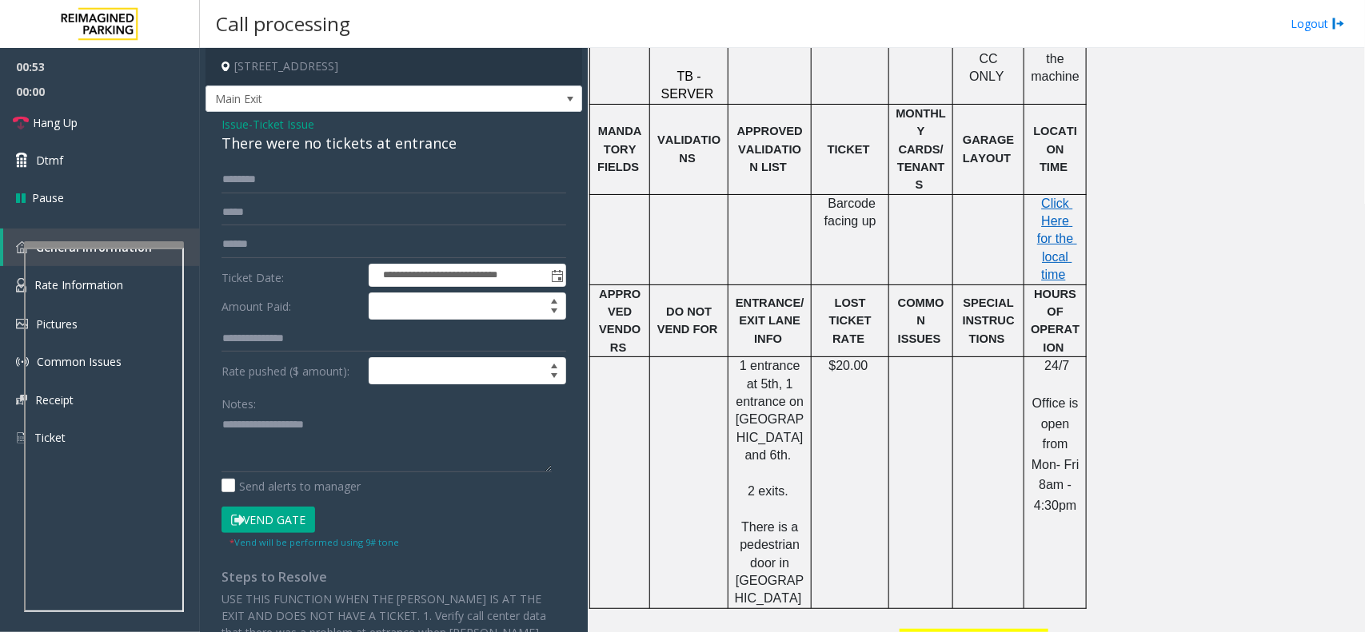
click at [358, 152] on div "There were no tickets at entrance" at bounding box center [393, 144] width 345 height 22
copy div "There were no tickets at entrance"
drag, startPoint x: 380, startPoint y: 408, endPoint x: 317, endPoint y: 434, distance: 68.1
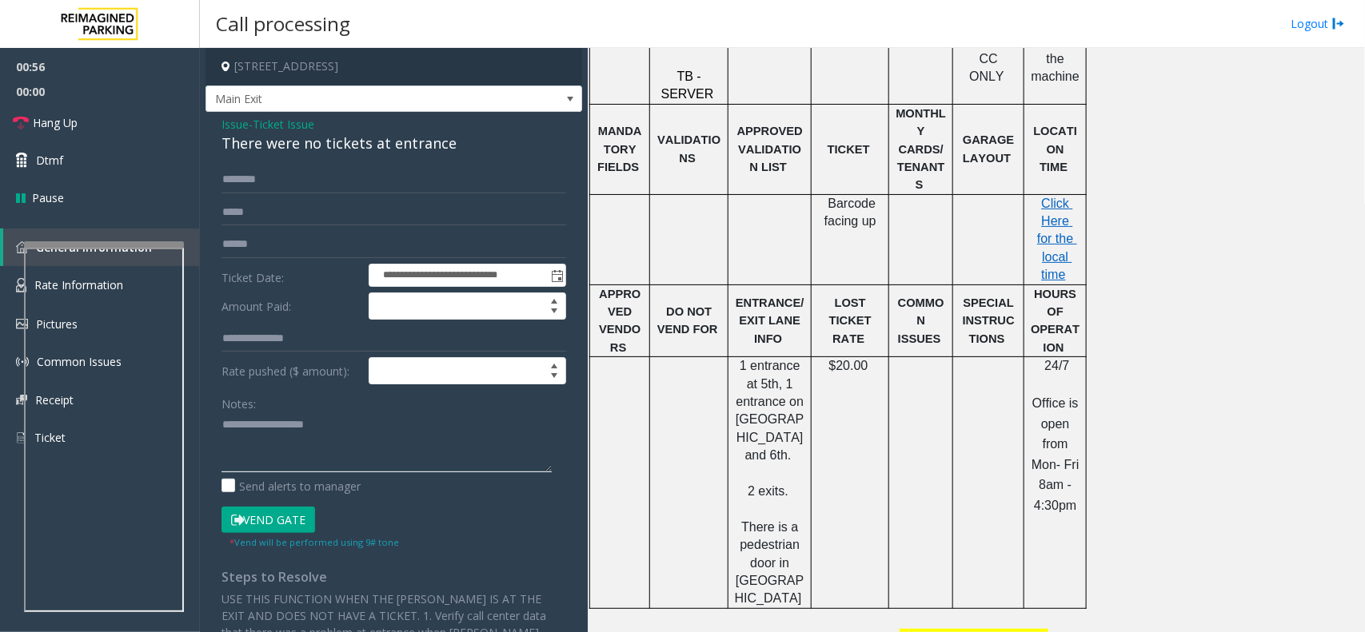
paste textarea "**********"
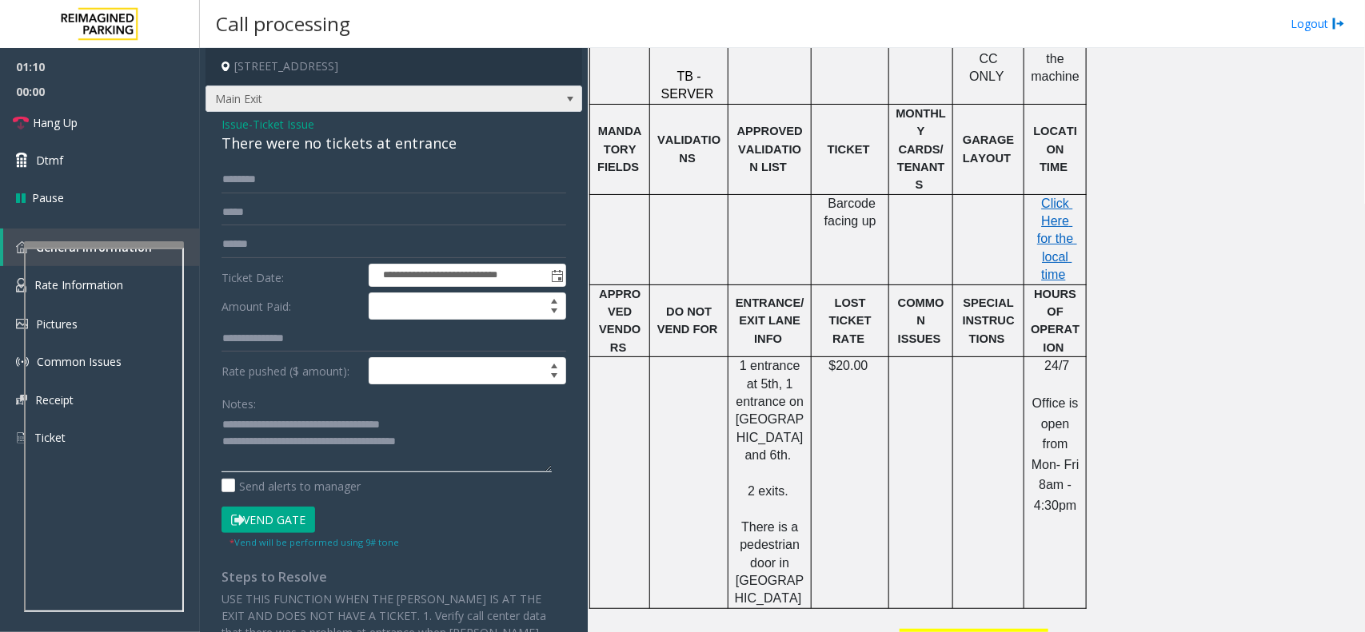
type textarea "**********"
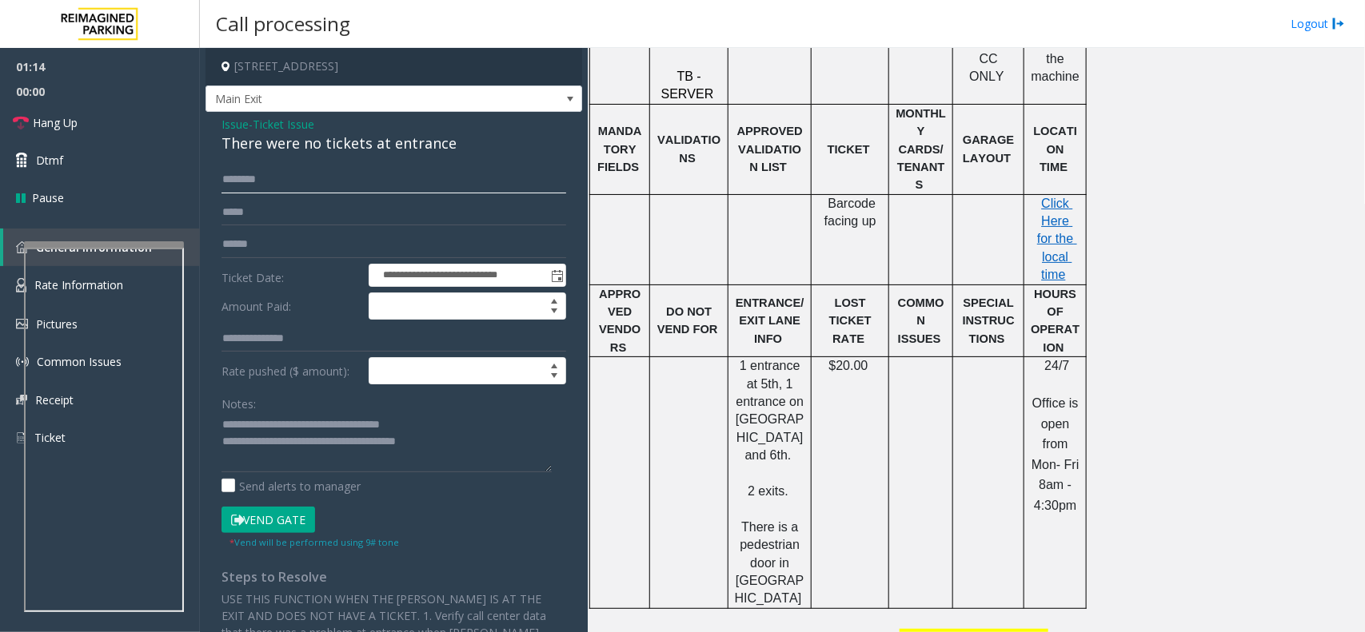
click at [292, 176] on input "text" at bounding box center [393, 179] width 345 height 27
drag, startPoint x: 248, startPoint y: 157, endPoint x: 233, endPoint y: 162, distance: 15.2
click at [233, 162] on div "**********" at bounding box center [393, 435] width 377 height 646
drag, startPoint x: 233, startPoint y: 162, endPoint x: 269, endPoint y: 189, distance: 44.6
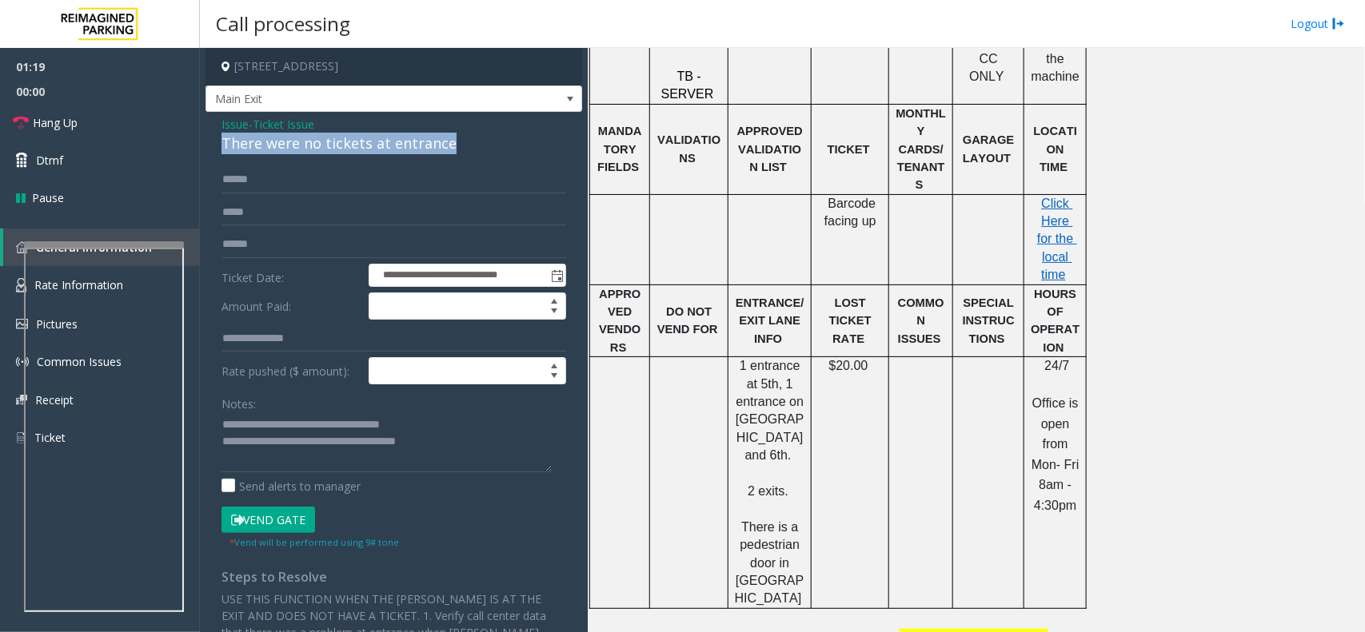
click at [233, 165] on div "**********" at bounding box center [393, 435] width 377 height 646
click at [269, 189] on input "*****" at bounding box center [393, 179] width 345 height 27
click at [221, 507] on button "Vend Gate" at bounding box center [268, 520] width 94 height 27
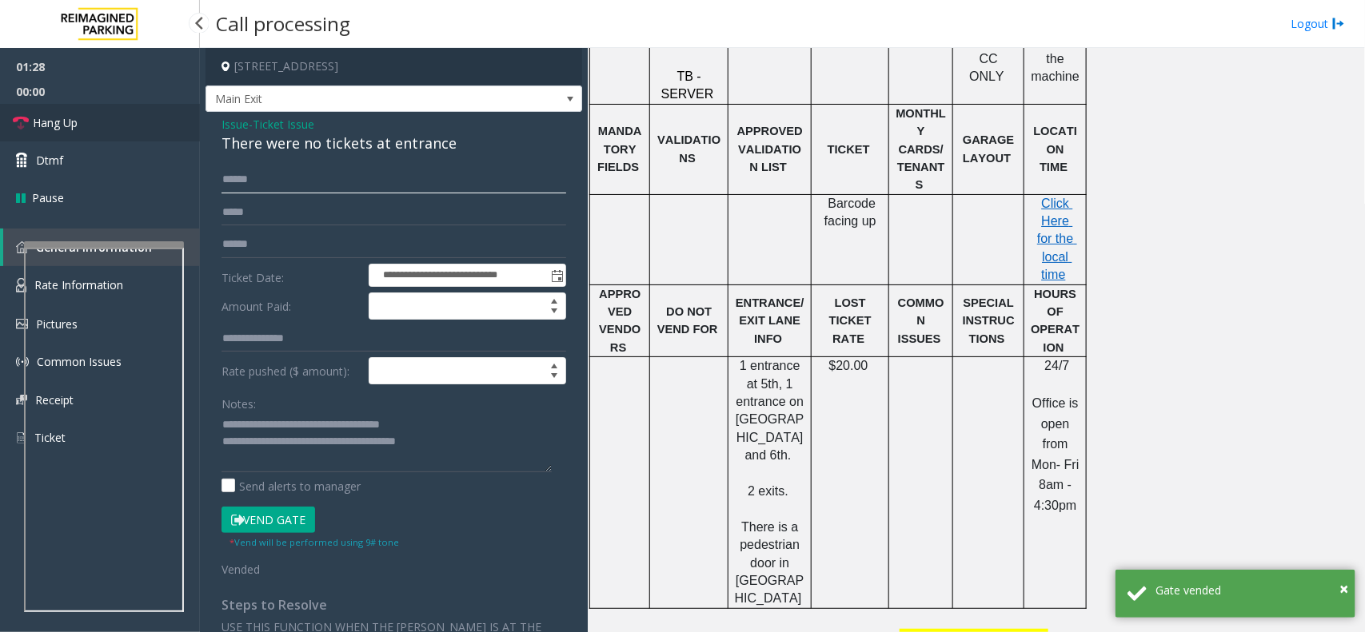
type input "*****"
click at [129, 125] on link "Hang Up" at bounding box center [100, 123] width 200 height 38
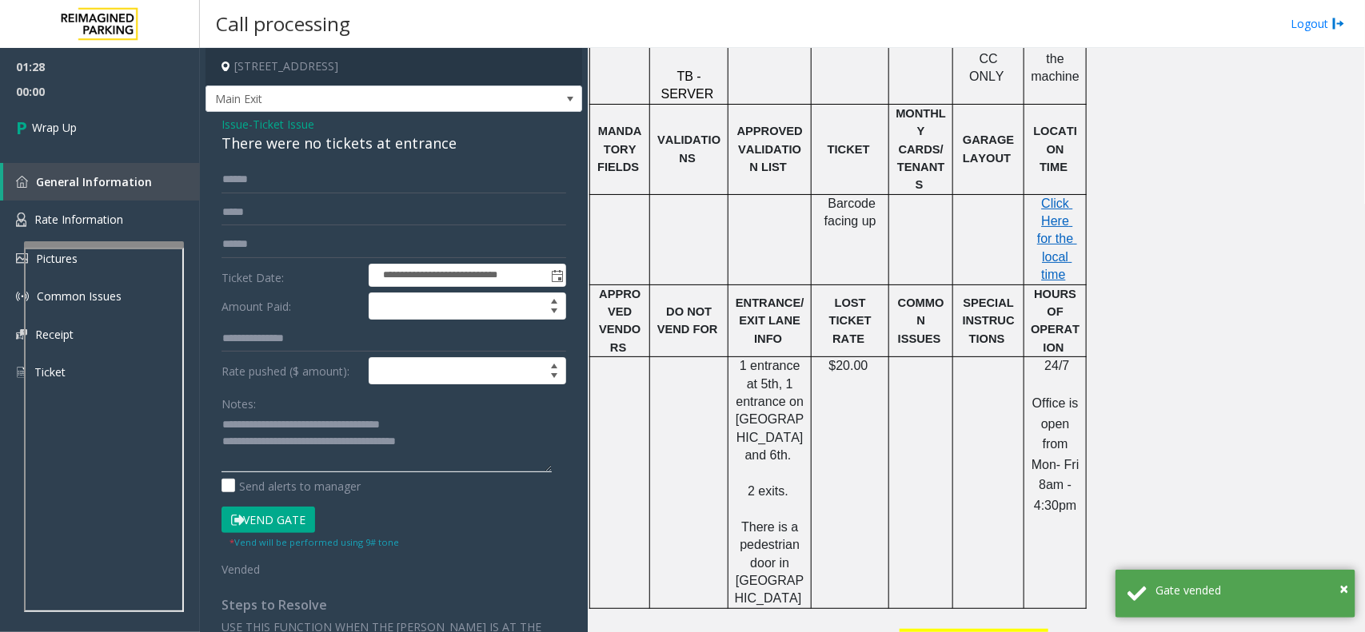
click at [281, 436] on textarea at bounding box center [386, 442] width 330 height 60
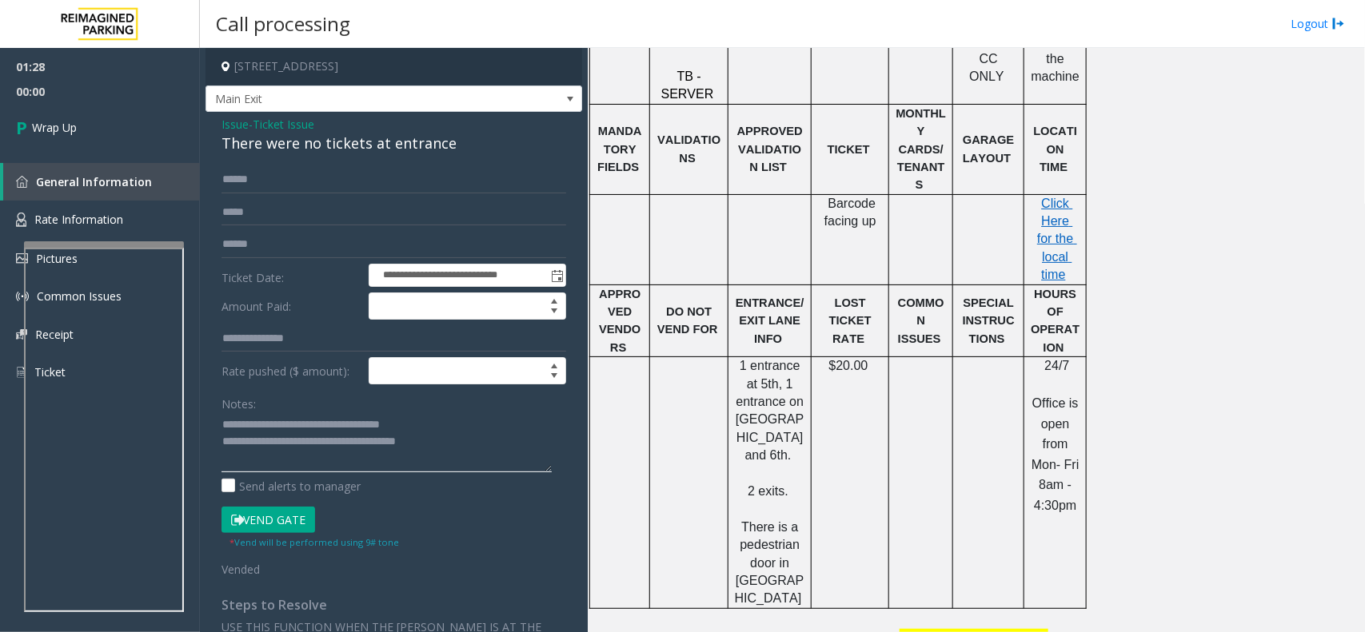
click at [290, 444] on textarea at bounding box center [386, 442] width 330 height 60
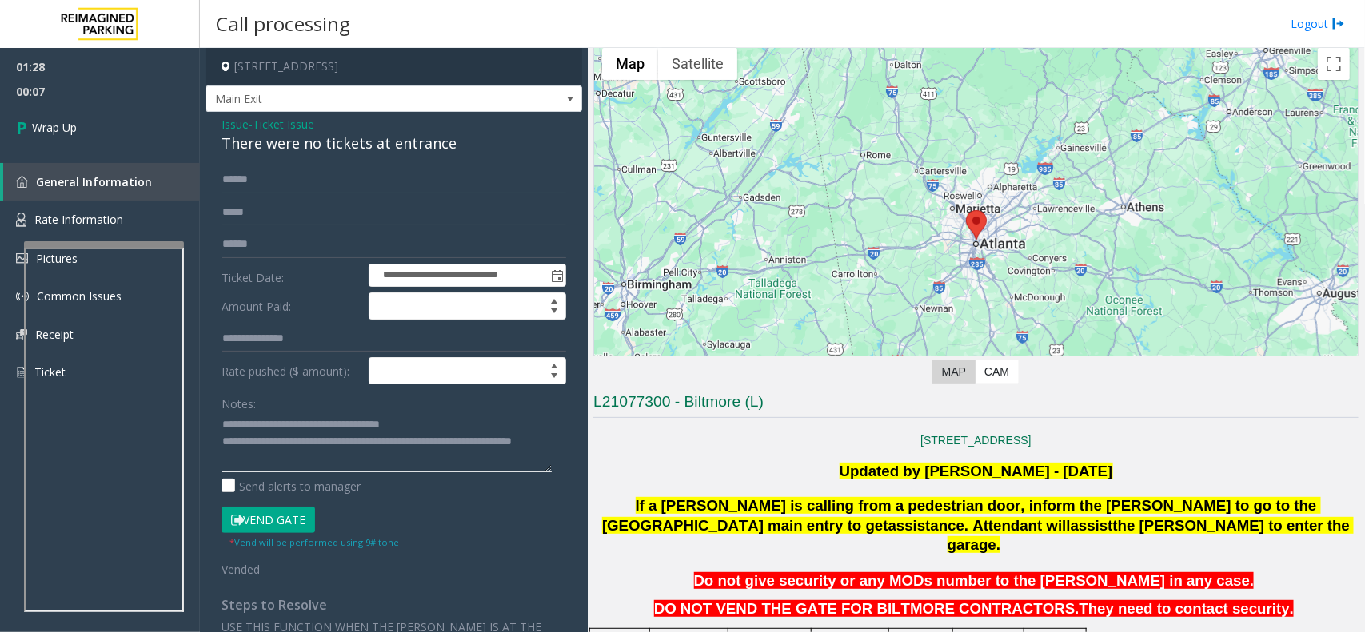
scroll to position [100, 0]
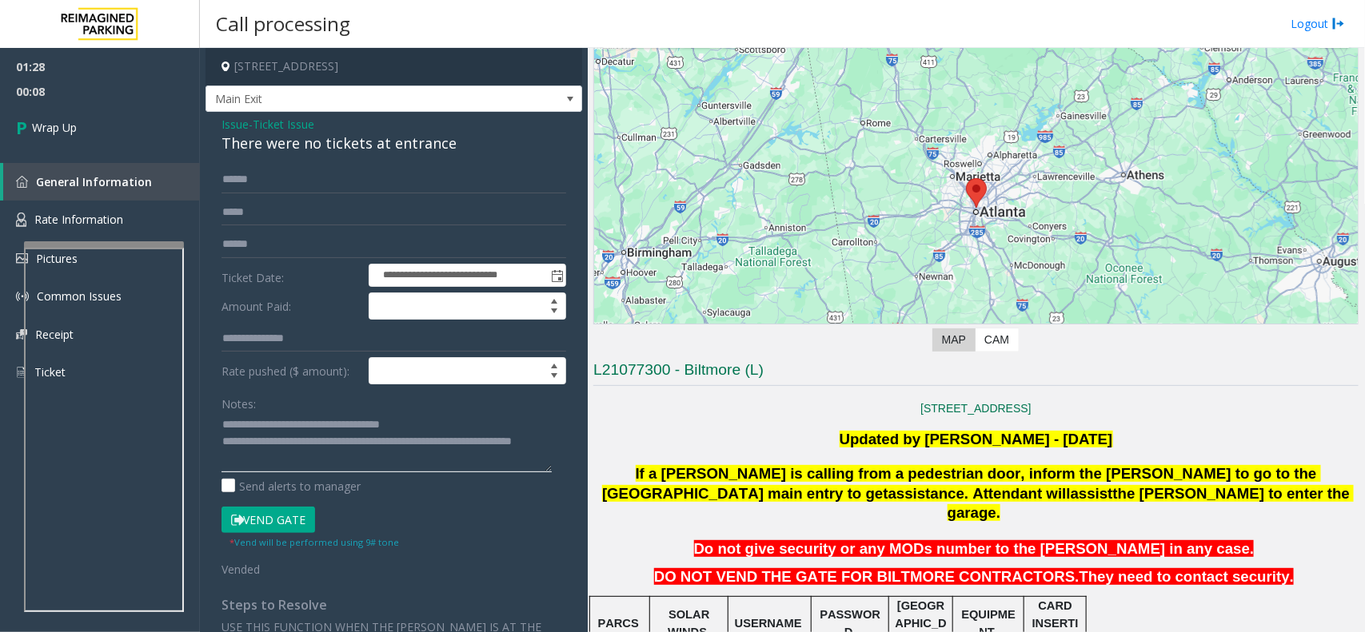
type textarea "**********"
click at [854, 540] on span "Do not give security or any MODs number to the parker in any case." at bounding box center [974, 548] width 560 height 17
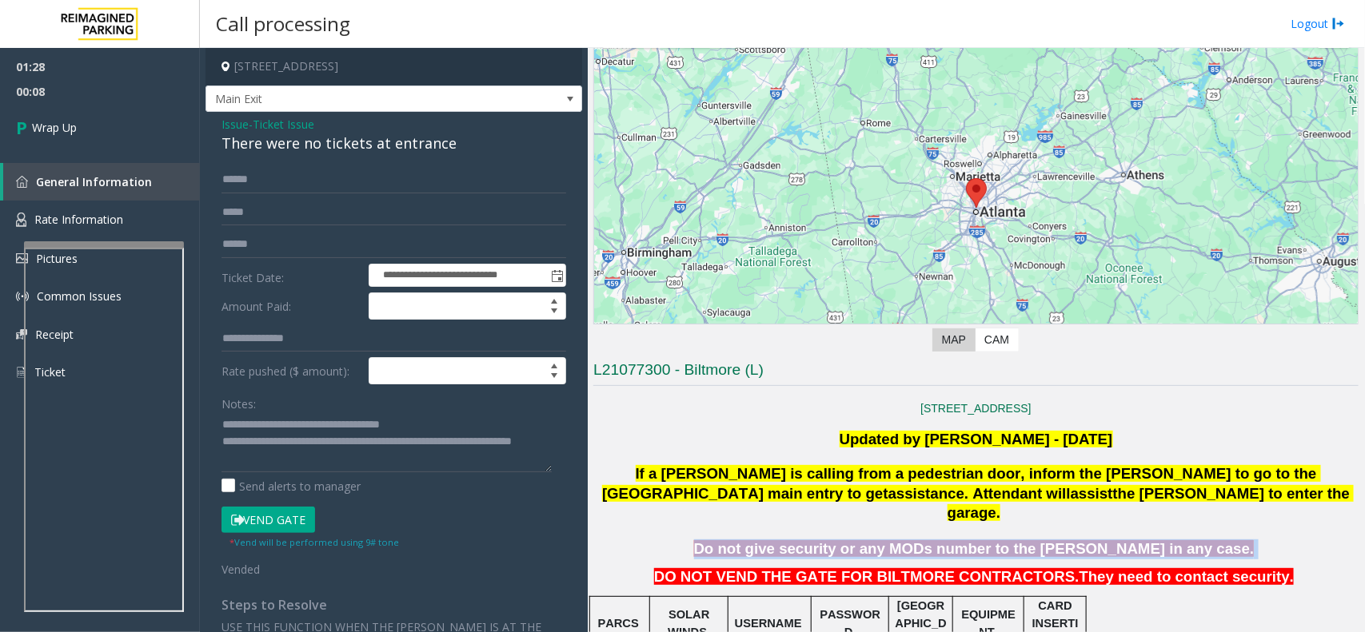
click at [854, 540] on span "Do not give security or any MODs number to the parker in any case." at bounding box center [974, 548] width 560 height 17
click at [832, 540] on span "Do not give security or any MODs number to the parker in any case." at bounding box center [974, 548] width 560 height 17
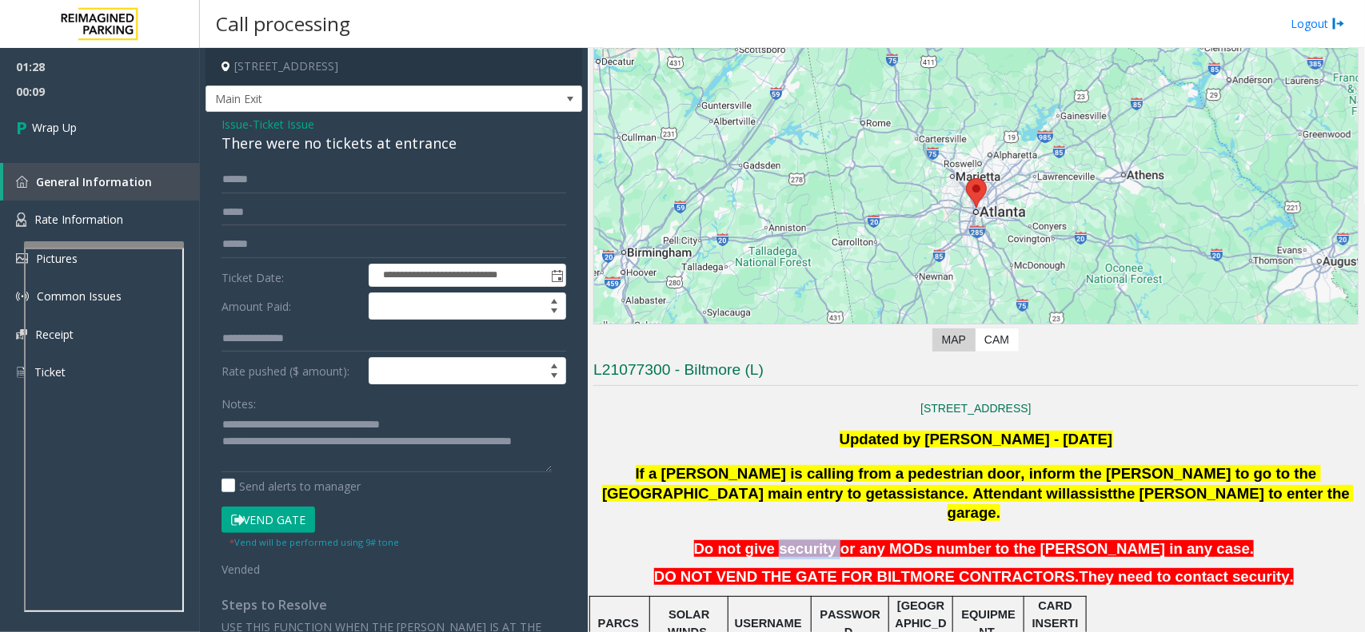
click at [832, 540] on span "Do not give security or any MODs number to the parker in any case." at bounding box center [974, 548] width 560 height 17
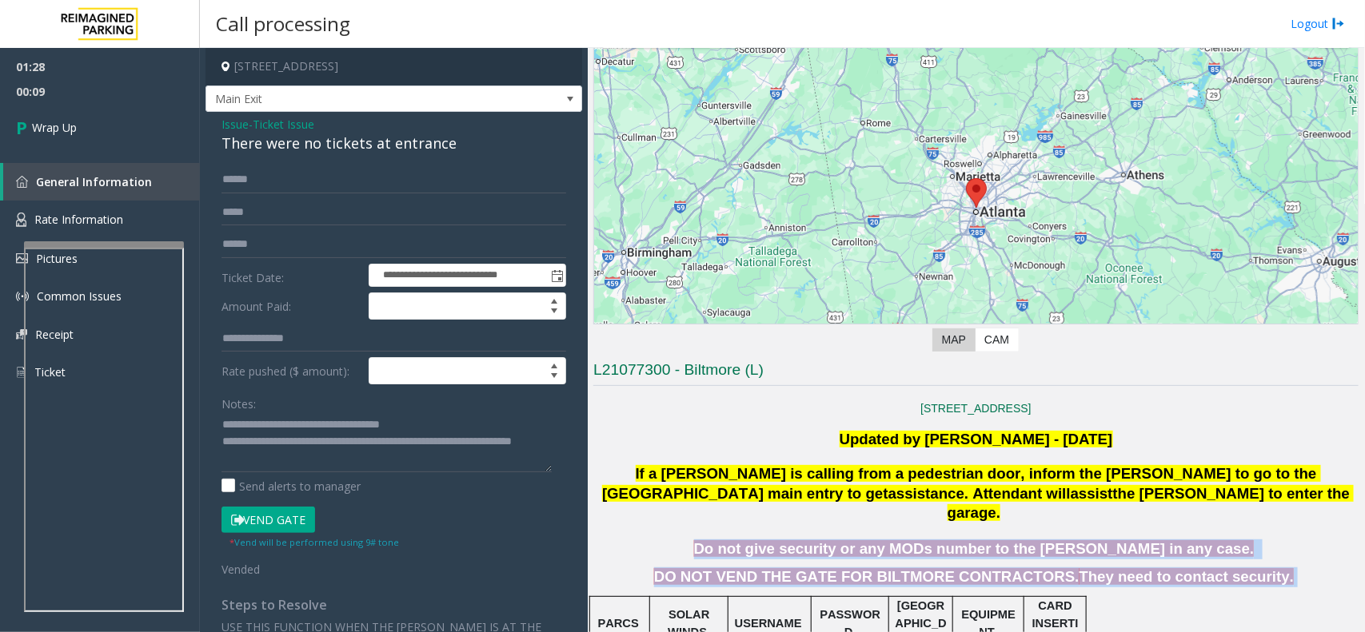
drag, startPoint x: 832, startPoint y: 528, endPoint x: 924, endPoint y: 566, distance: 99.6
click at [924, 568] on p "DO NOT VEND THE GATE FOR BILTMORE CONTRACTORS. They need to contact security." at bounding box center [975, 578] width 765 height 20
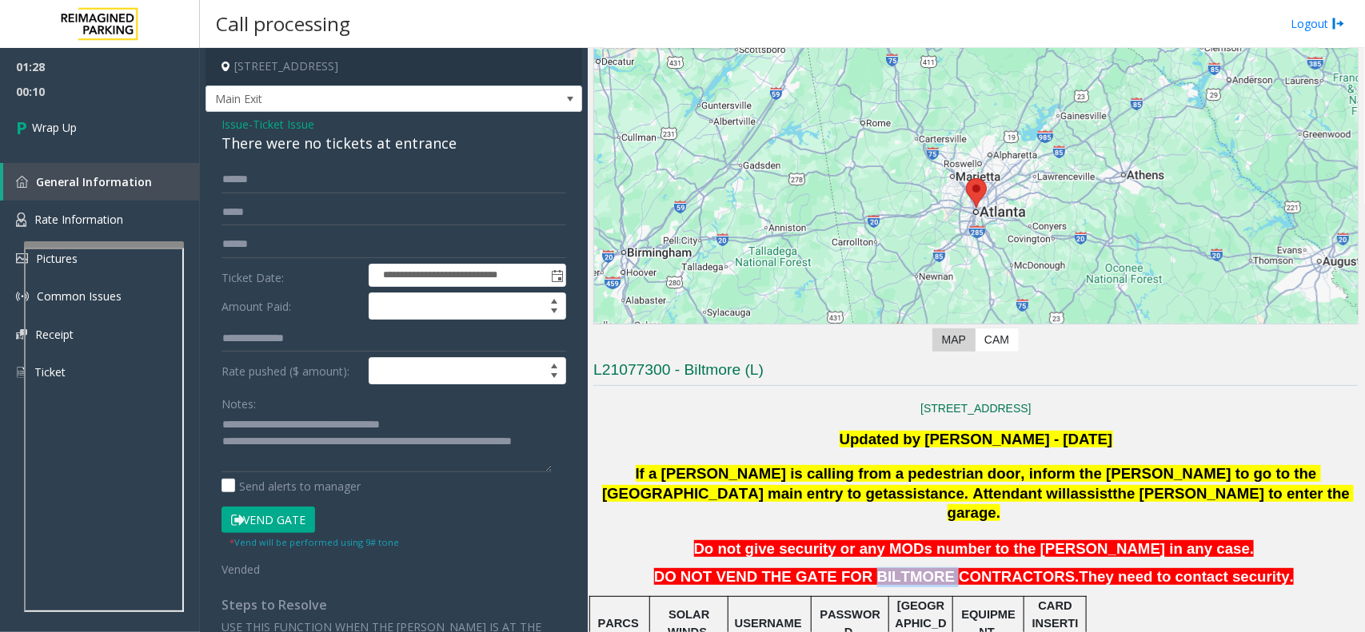
click at [924, 568] on p "DO NOT VEND THE GATE FOR BILTMORE CONTRACTORS. They need to contact security." at bounding box center [975, 578] width 765 height 20
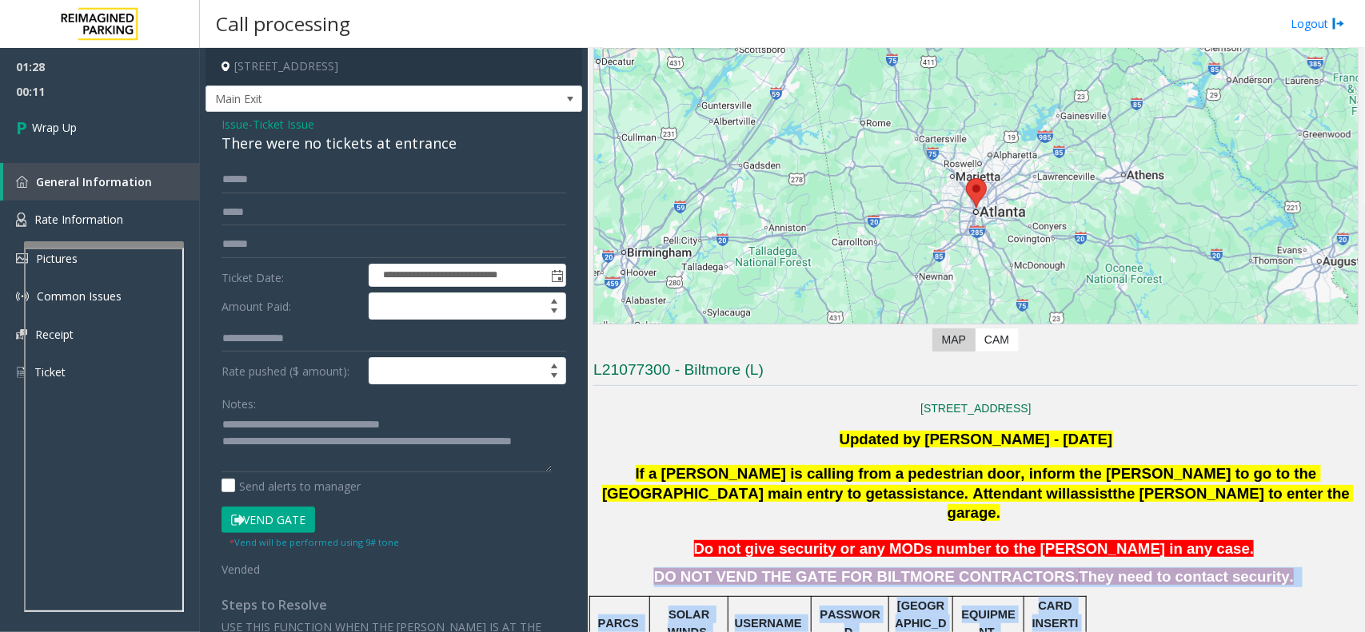
drag, startPoint x: 924, startPoint y: 566, endPoint x: 1188, endPoint y: 581, distance: 264.2
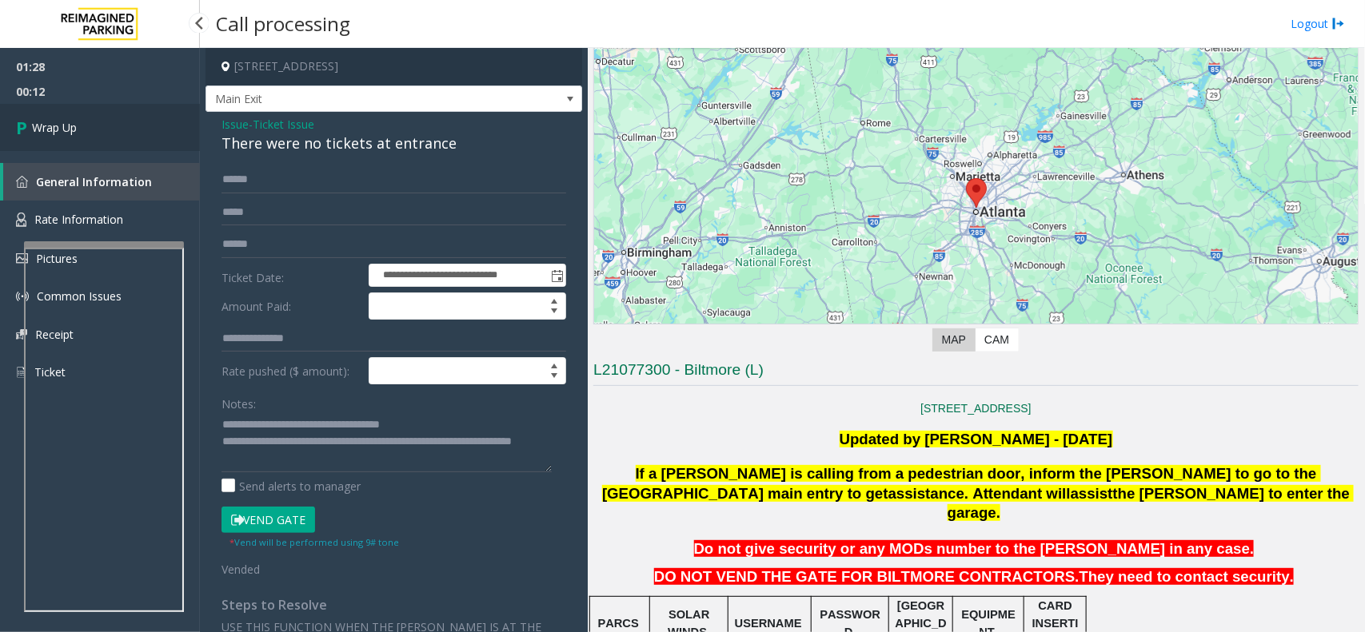
click at [150, 148] on link "Wrap Up" at bounding box center [100, 127] width 200 height 47
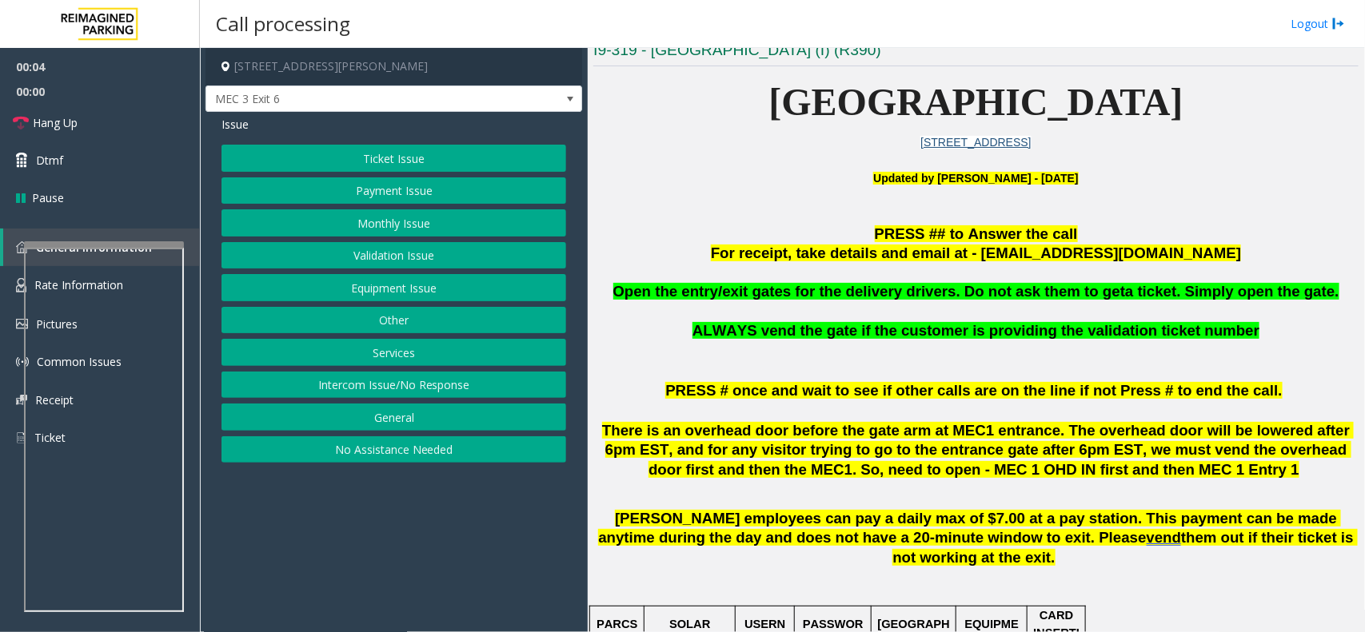
scroll to position [400, 0]
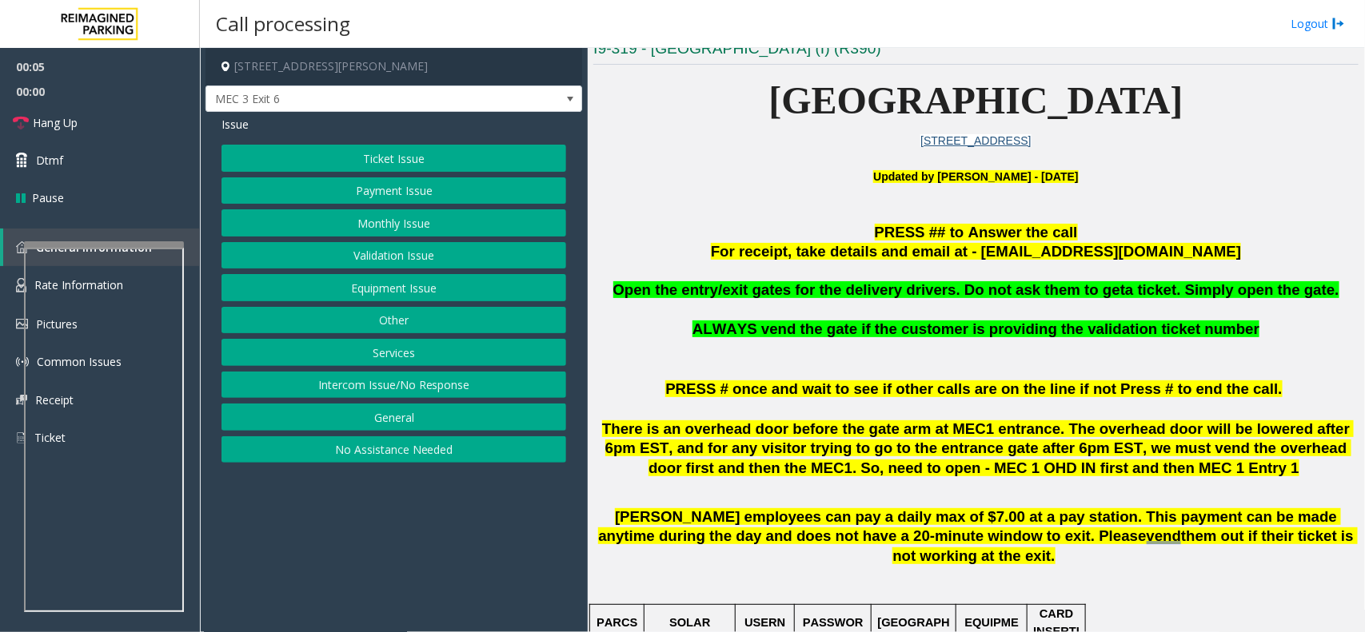
click at [769, 122] on span "Mississauga Executive Center" at bounding box center [976, 100] width 414 height 42
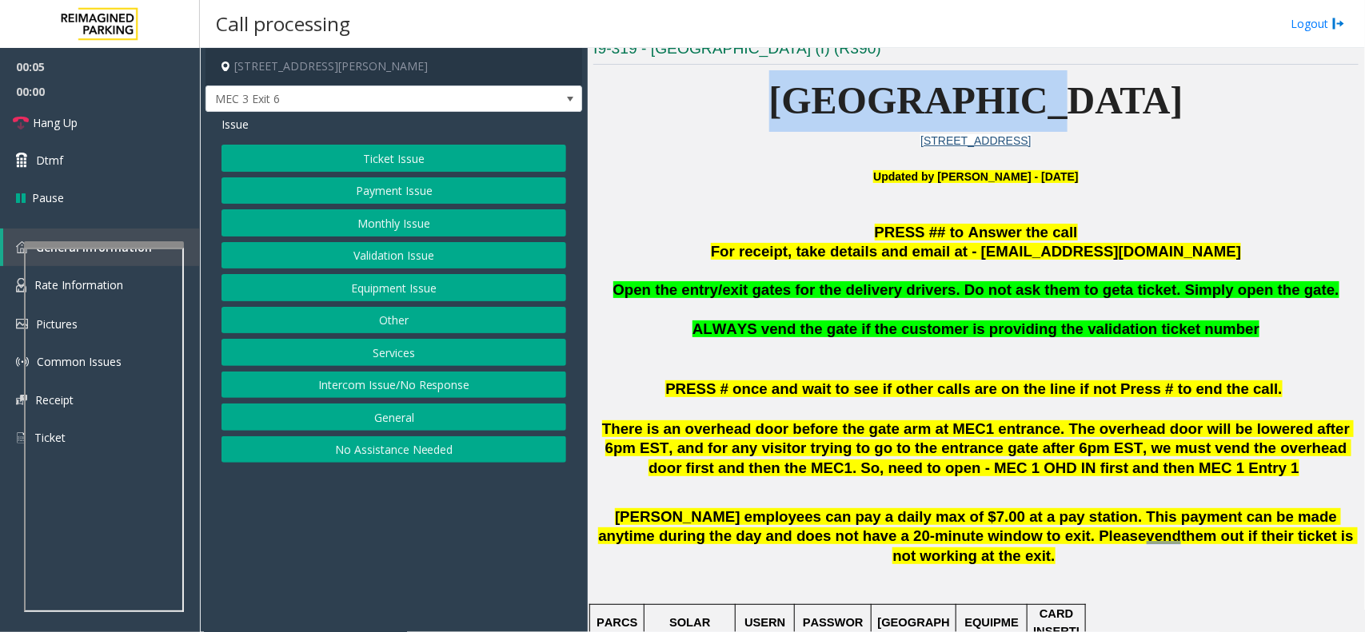
click at [769, 122] on span "Mississauga Executive Center" at bounding box center [976, 100] width 414 height 42
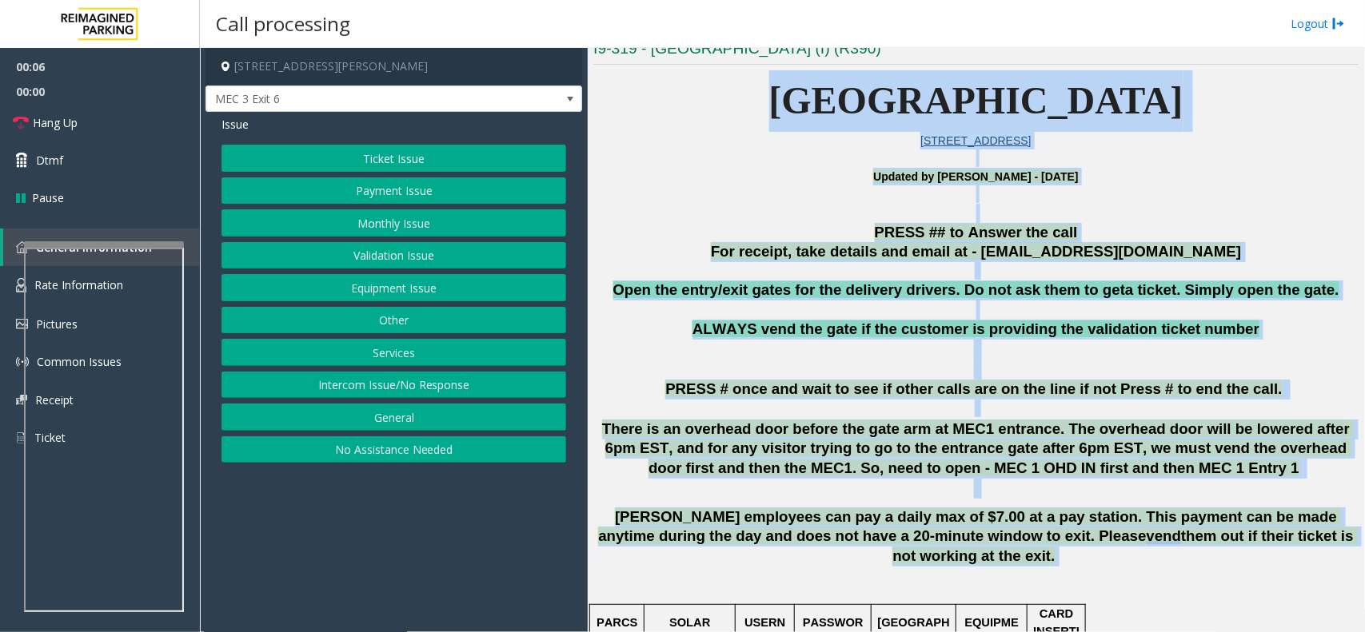
drag, startPoint x: 720, startPoint y: 122, endPoint x: 1105, endPoint y: 541, distance: 569.2
click at [1105, 541] on span "them out if their ticket is not working at the exit" at bounding box center [1124, 546] width 465 height 37
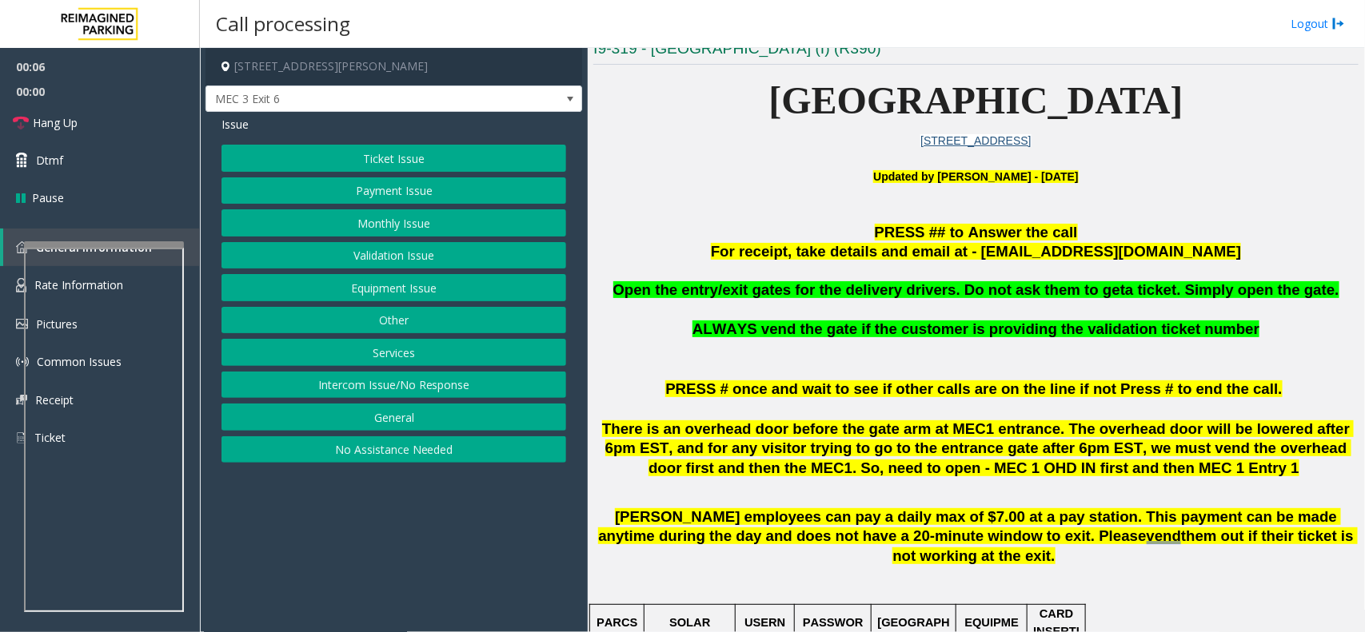
click at [364, 149] on button "Ticket Issue" at bounding box center [393, 158] width 345 height 27
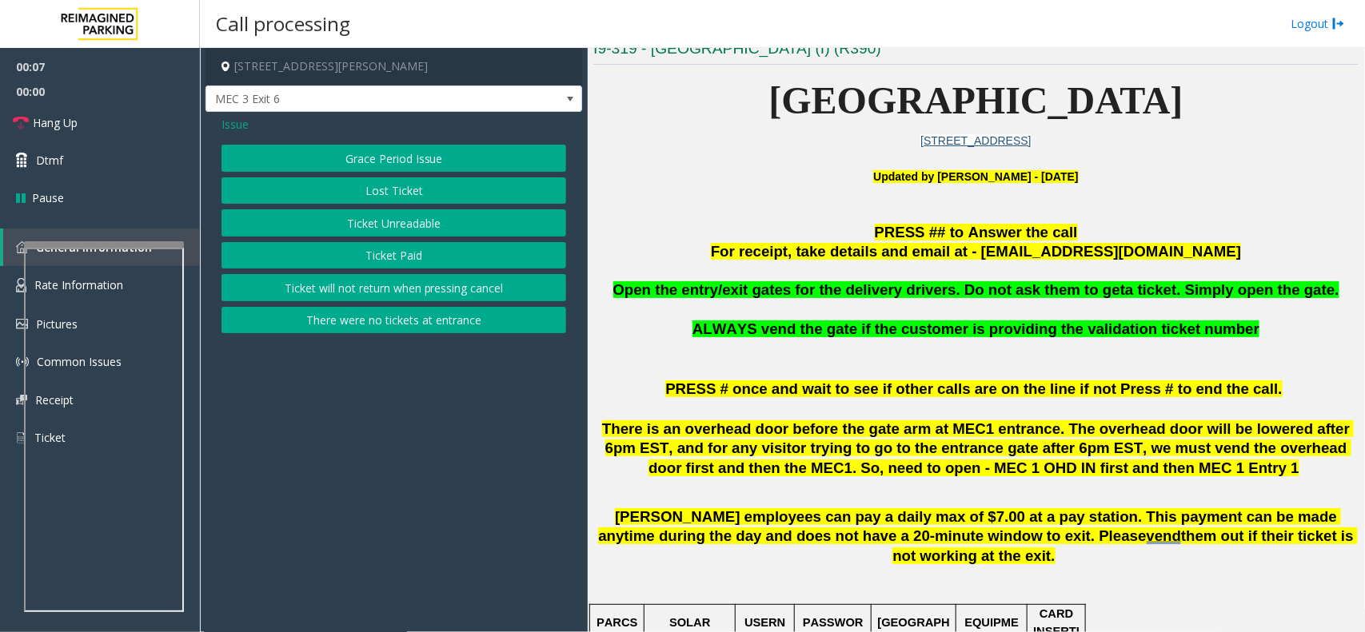
click at [377, 222] on button "Ticket Unreadable" at bounding box center [393, 222] width 345 height 27
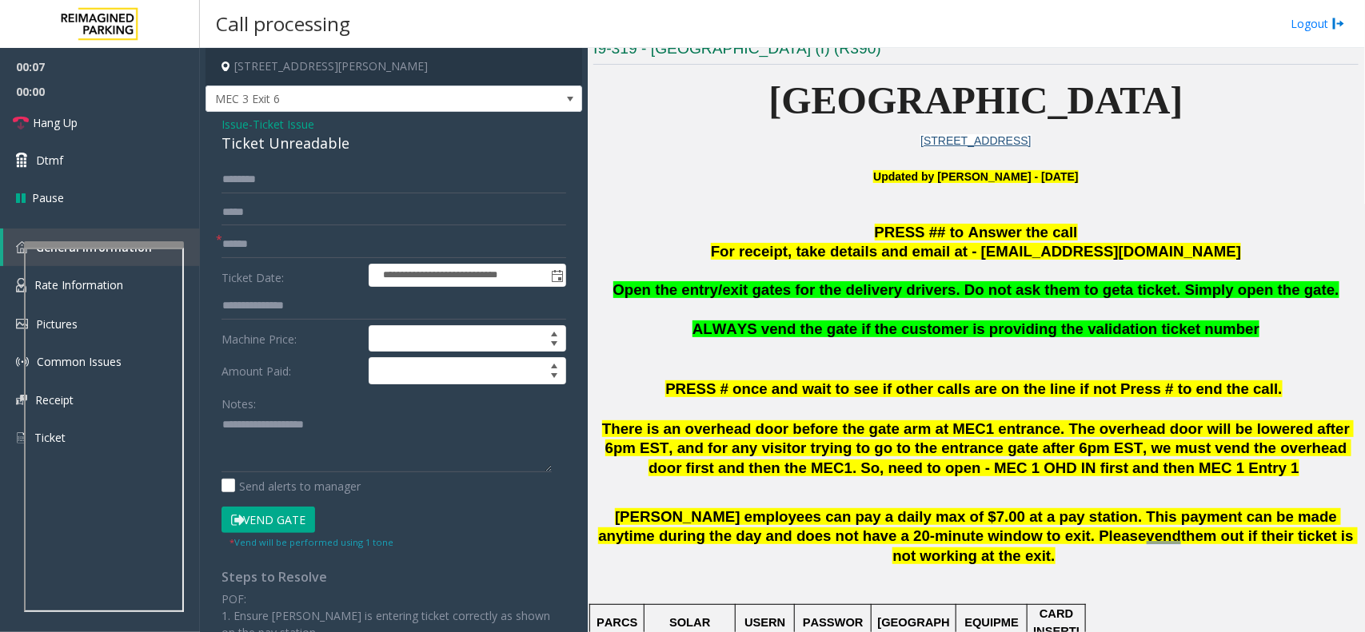
click at [269, 137] on div "Ticket Unreadable" at bounding box center [393, 144] width 345 height 22
copy div "Ticket Unreadable"
paste textarea "**********"
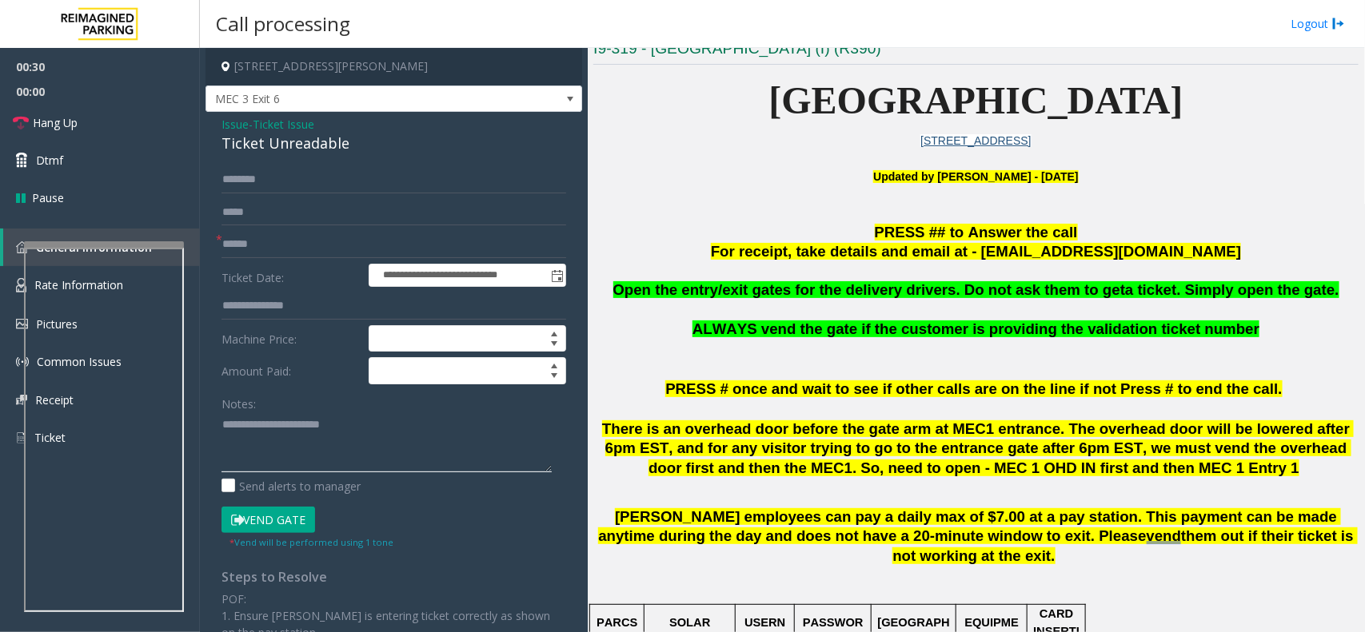
drag, startPoint x: 392, startPoint y: 433, endPoint x: 276, endPoint y: 458, distance: 118.5
paste textarea "**********"
type textarea "**********"
click at [265, 260] on form "**********" at bounding box center [393, 358] width 345 height 384
click at [333, 222] on input "text" at bounding box center [393, 212] width 345 height 27
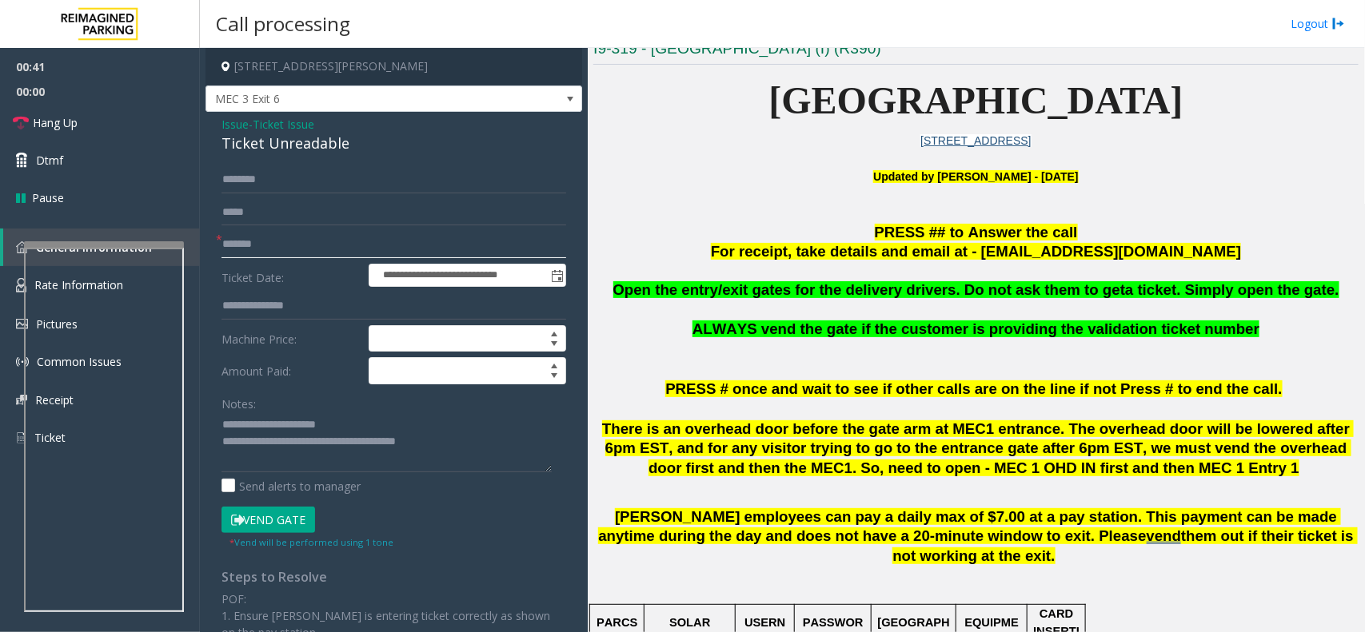
click at [221, 507] on button "Vend Gate" at bounding box center [268, 520] width 94 height 27
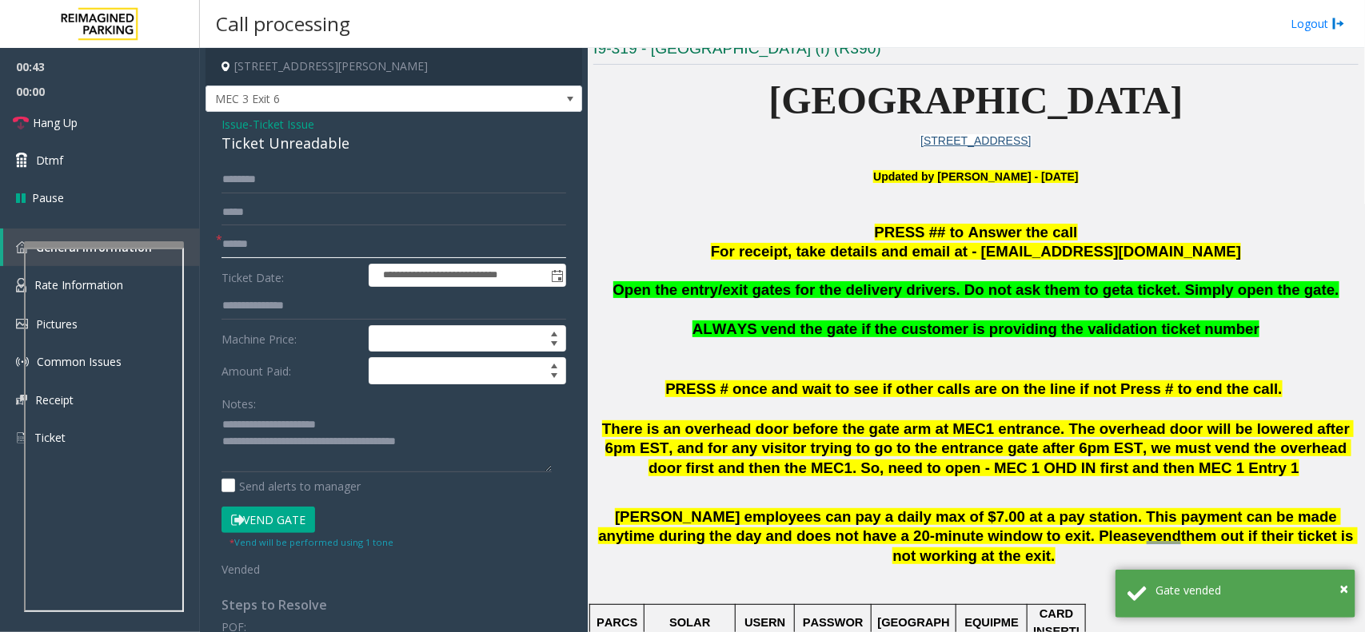
type input "******"
click at [70, 137] on link "Hang Up" at bounding box center [100, 123] width 200 height 38
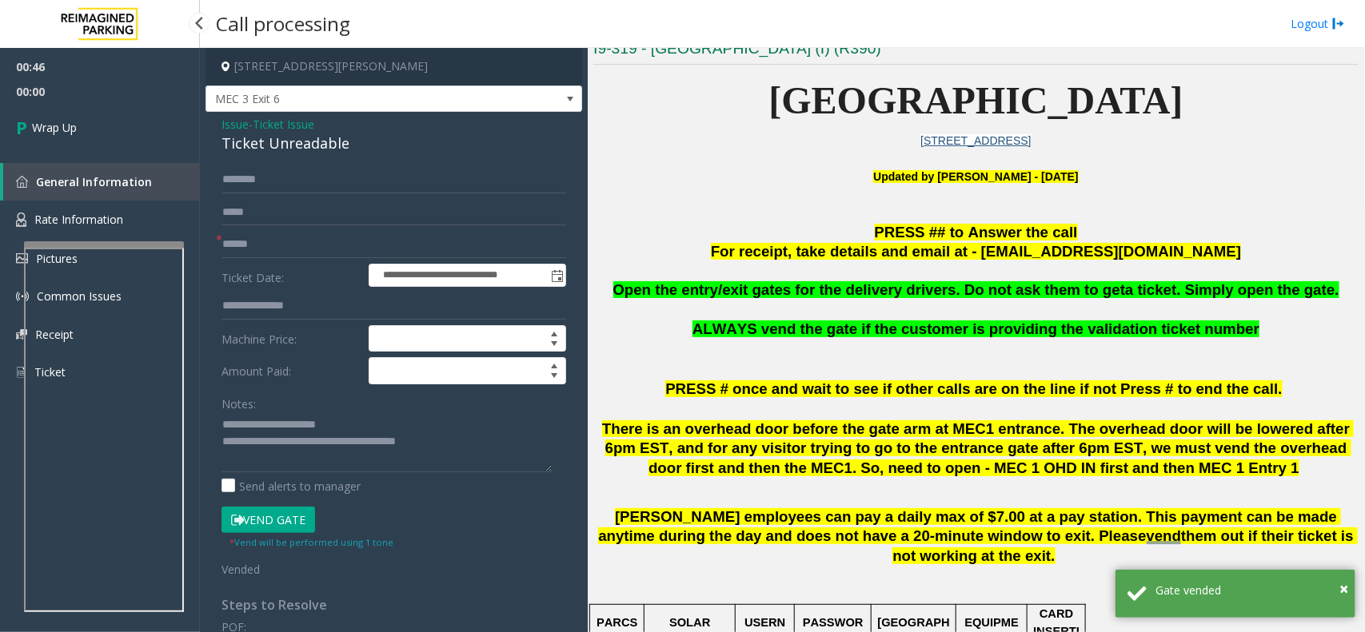
click at [70, 137] on link "Wrap Up" at bounding box center [100, 127] width 200 height 47
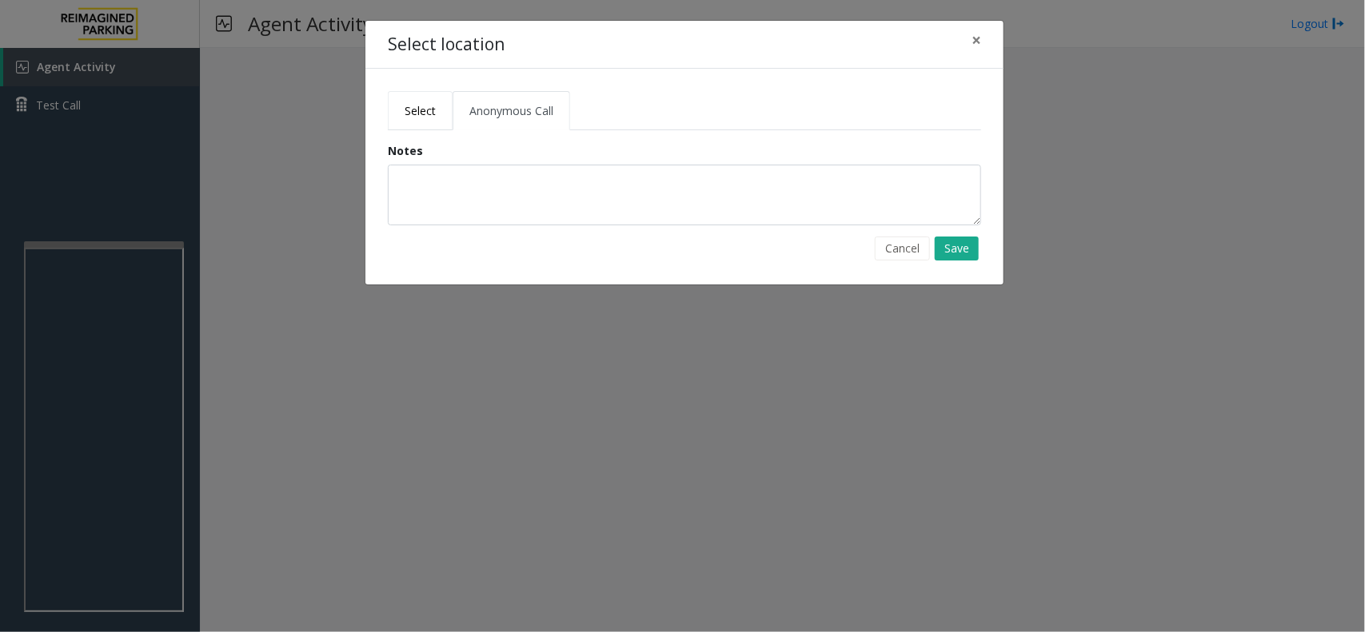
drag, startPoint x: 401, startPoint y: 106, endPoint x: 388, endPoint y: 110, distance: 14.2
click at [401, 106] on link "Select" at bounding box center [420, 110] width 65 height 39
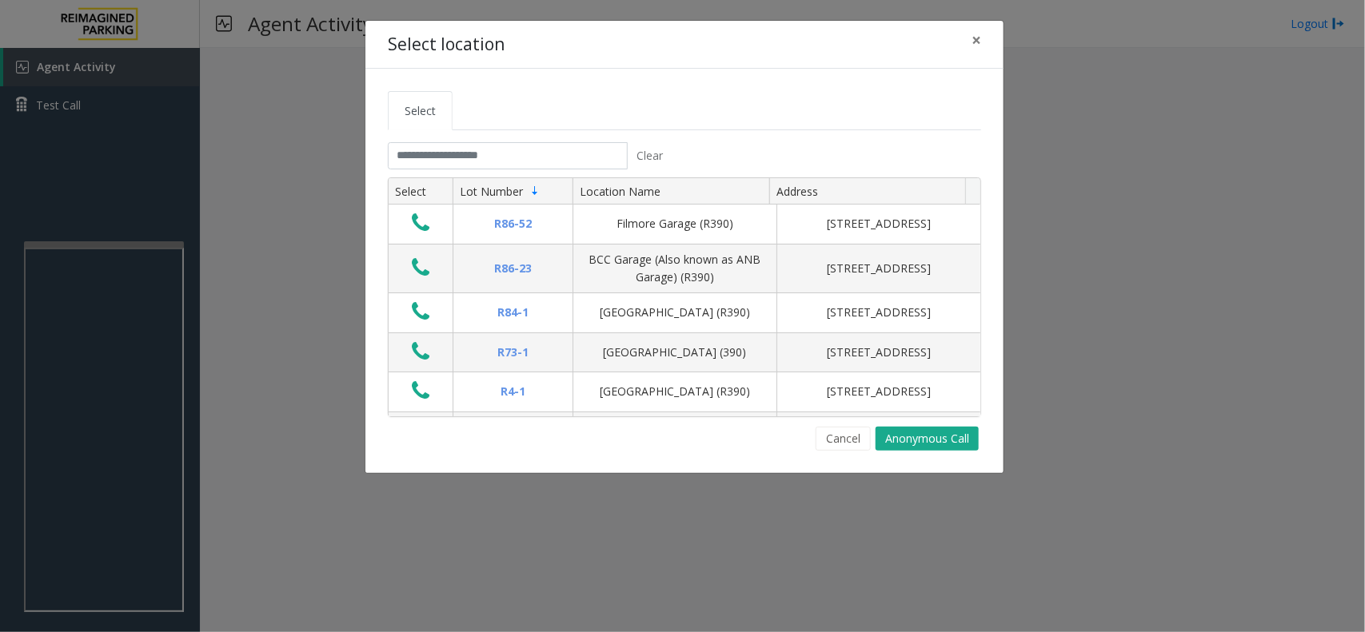
click at [553, 181] on th "Lot Number" at bounding box center [512, 191] width 120 height 27
click at [536, 142] on input "text" at bounding box center [508, 155] width 240 height 27
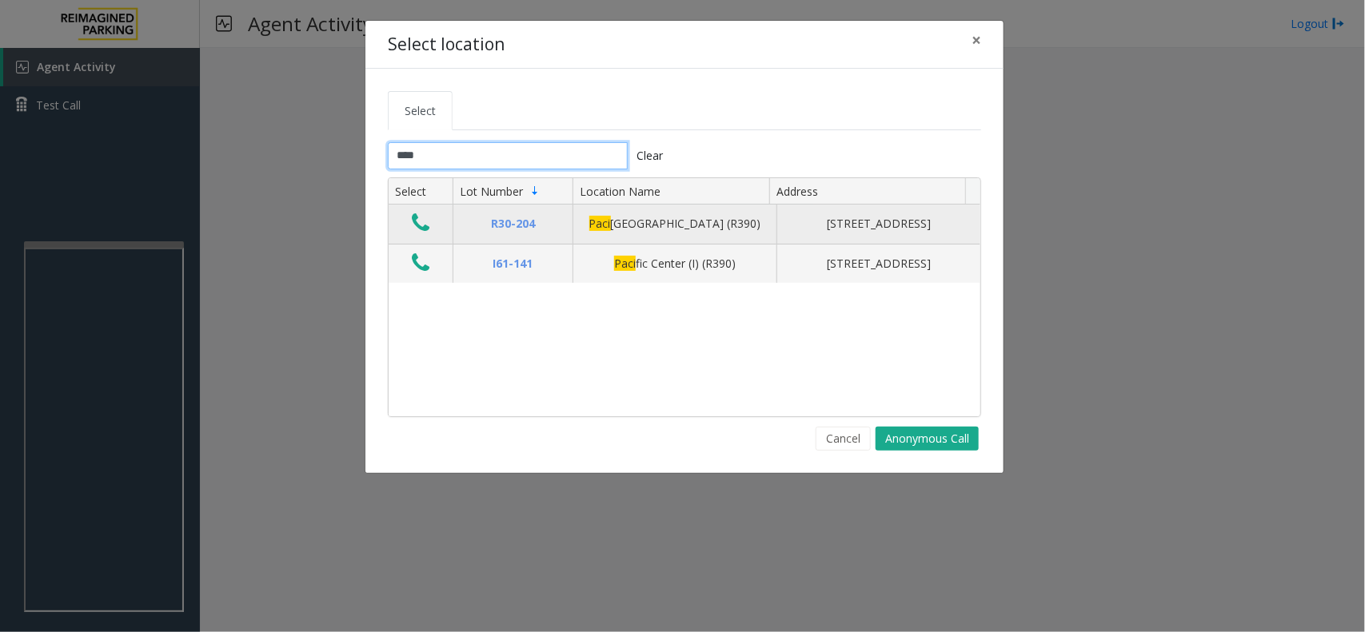
type input "****"
click at [430, 237] on button "Data table" at bounding box center [420, 224] width 27 height 26
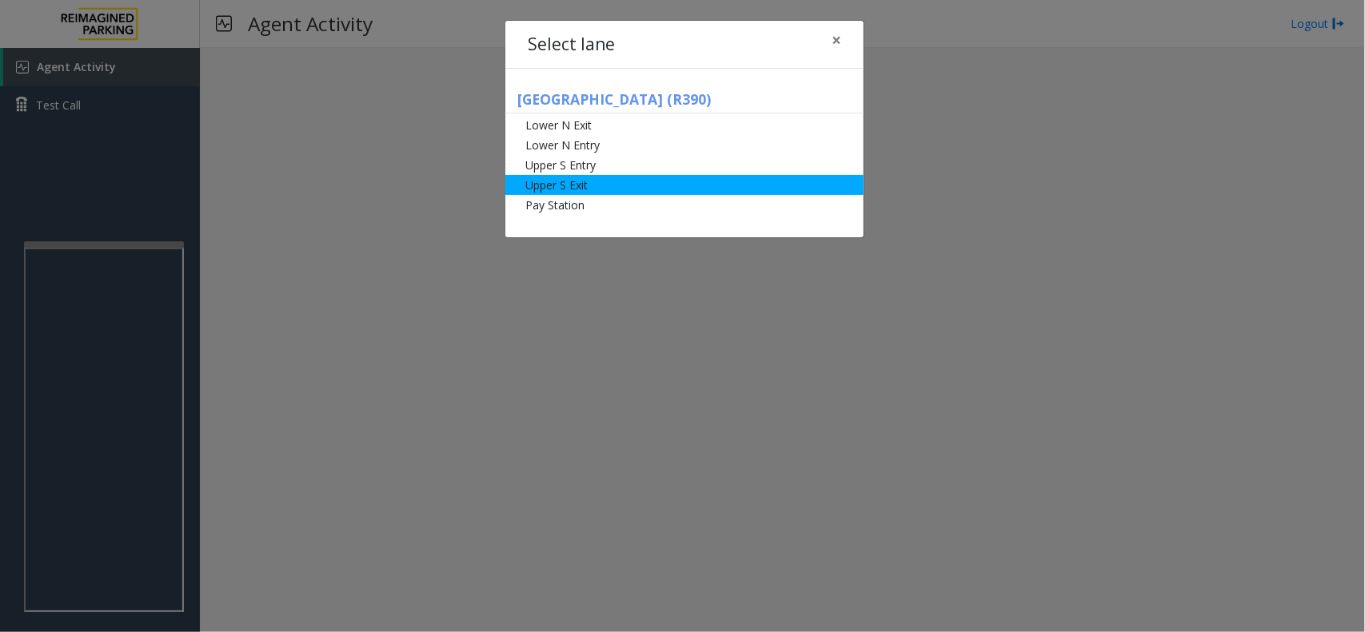
click at [622, 181] on li "Upper S Exit" at bounding box center [684, 185] width 358 height 20
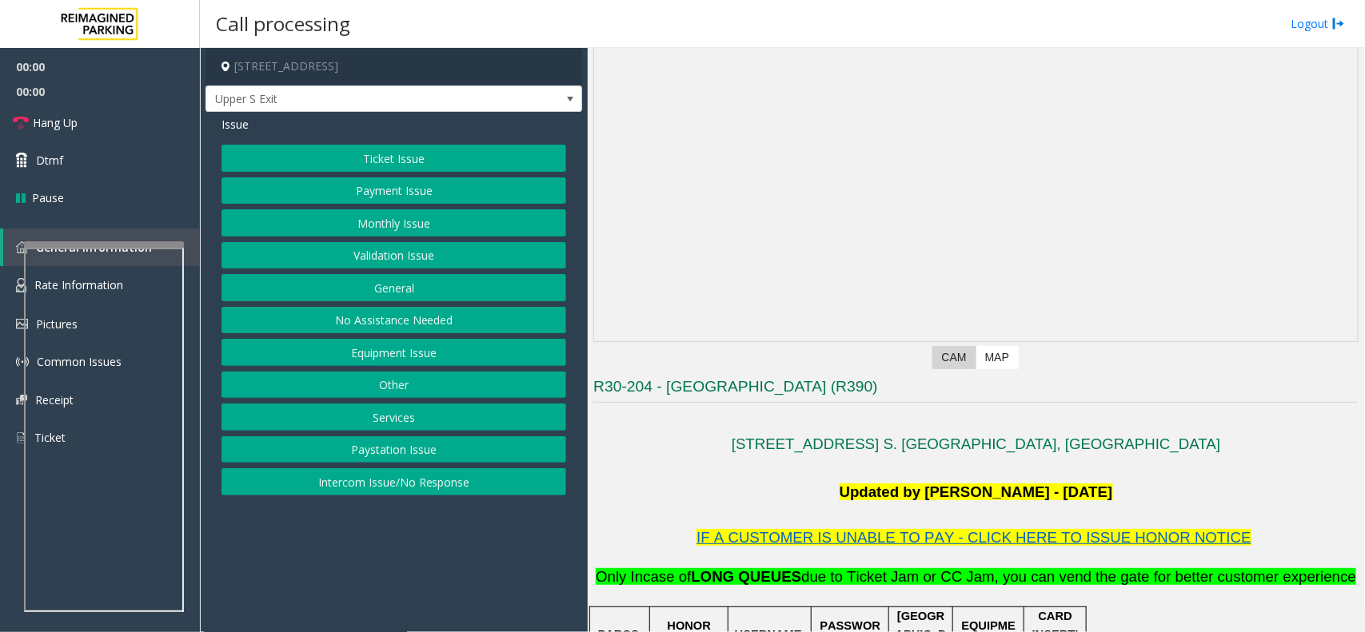
scroll to position [200, 0]
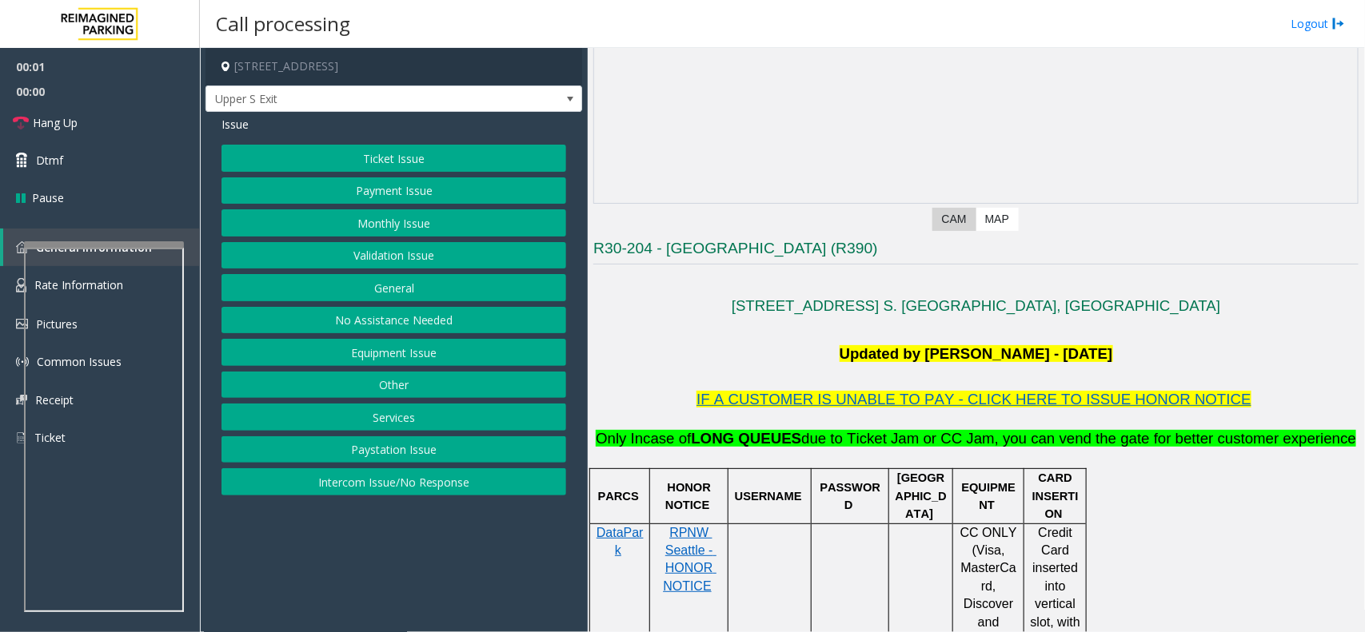
drag, startPoint x: 448, startPoint y: 418, endPoint x: 442, endPoint y: 337, distance: 81.7
click at [444, 417] on button "Services" at bounding box center [393, 417] width 345 height 27
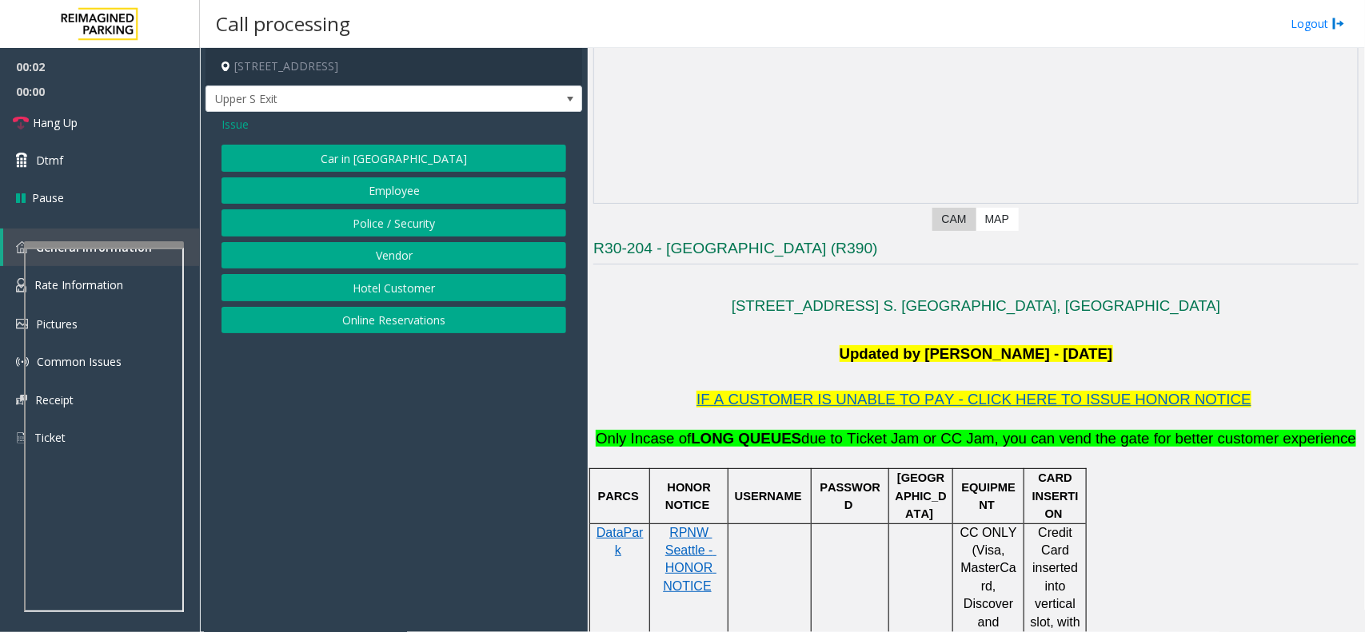
click at [436, 321] on button "Online Reservations" at bounding box center [393, 320] width 345 height 27
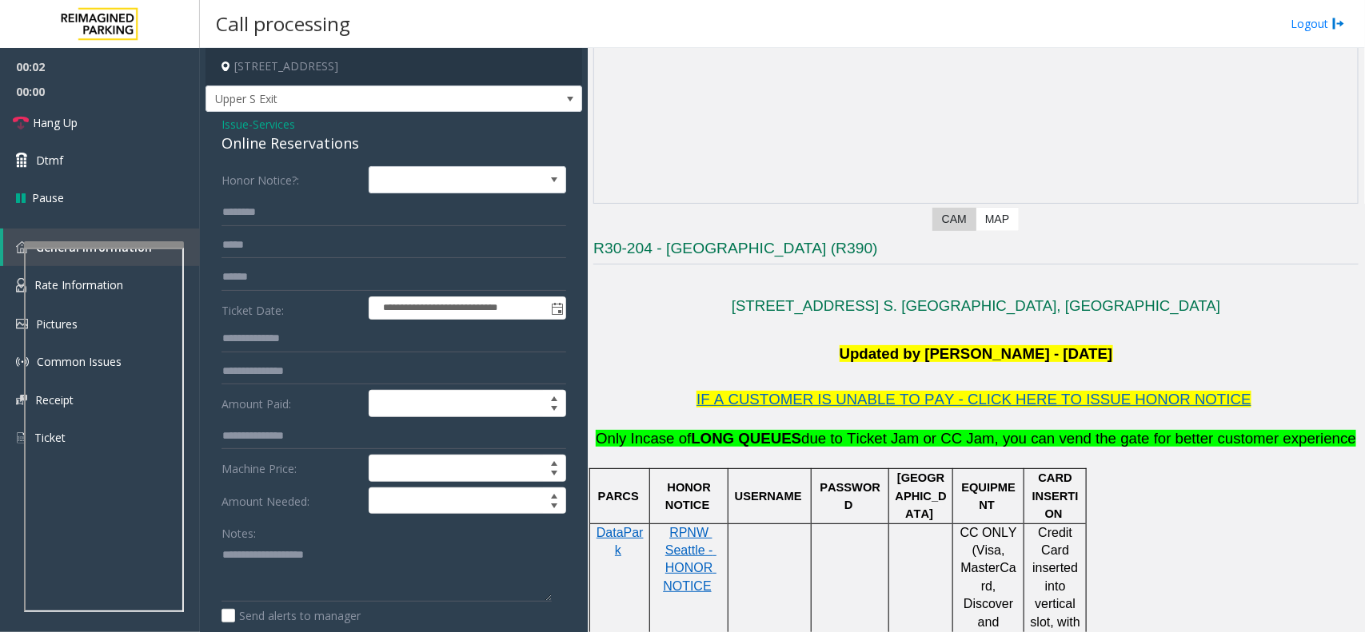
click at [302, 130] on div "Issue - Services Online Reservations" at bounding box center [393, 135] width 345 height 38
copy div "Issue - Services"
click at [262, 149] on div "Online Reservations" at bounding box center [393, 144] width 345 height 22
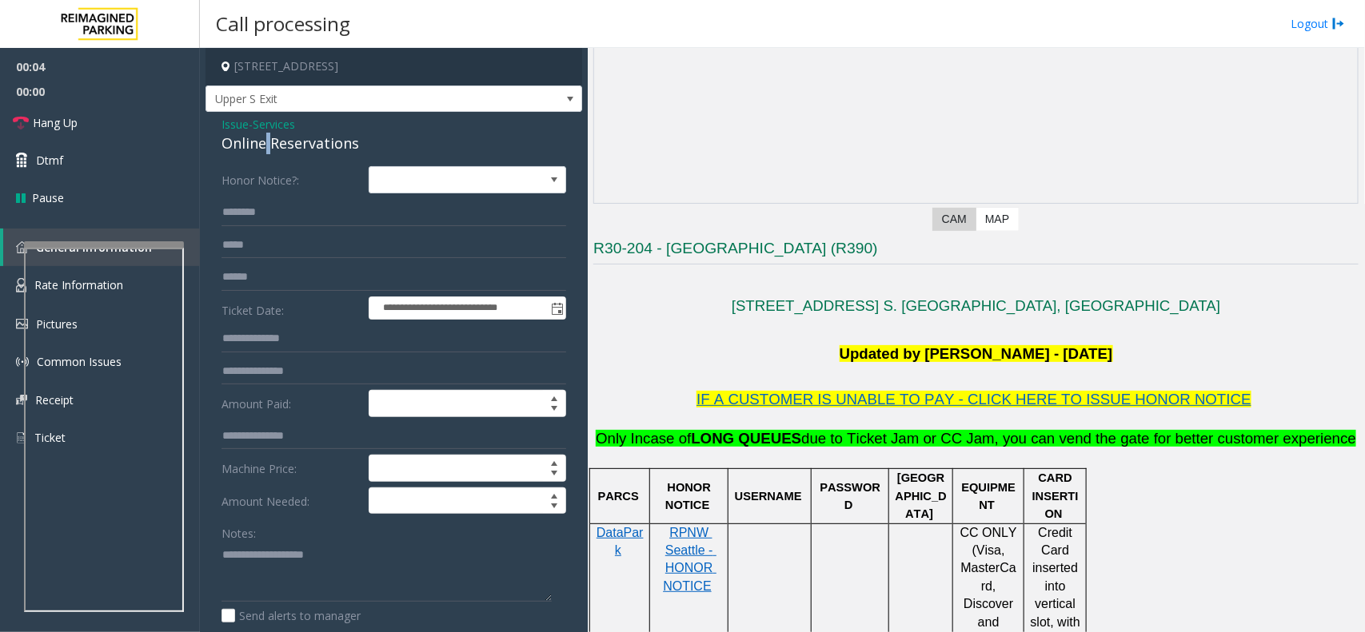
click at [262, 149] on div "Online Reservations" at bounding box center [393, 144] width 345 height 22
copy div "Online Reservations"
drag, startPoint x: 301, startPoint y: 608, endPoint x: 269, endPoint y: 580, distance: 43.0
paste textarea "**********"
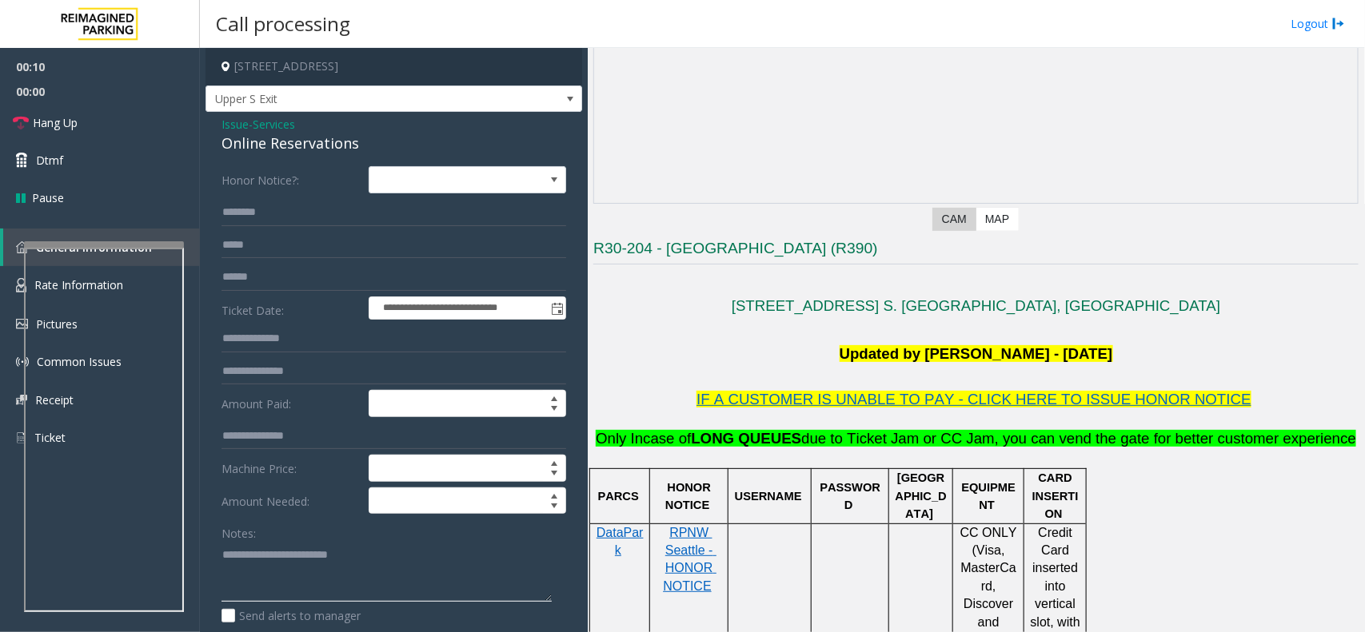
type textarea "**********"
click at [285, 253] on input "text" at bounding box center [393, 245] width 345 height 27
click at [254, 241] on input "**********" at bounding box center [393, 245] width 345 height 27
type input "**********"
paste textarea "**********"
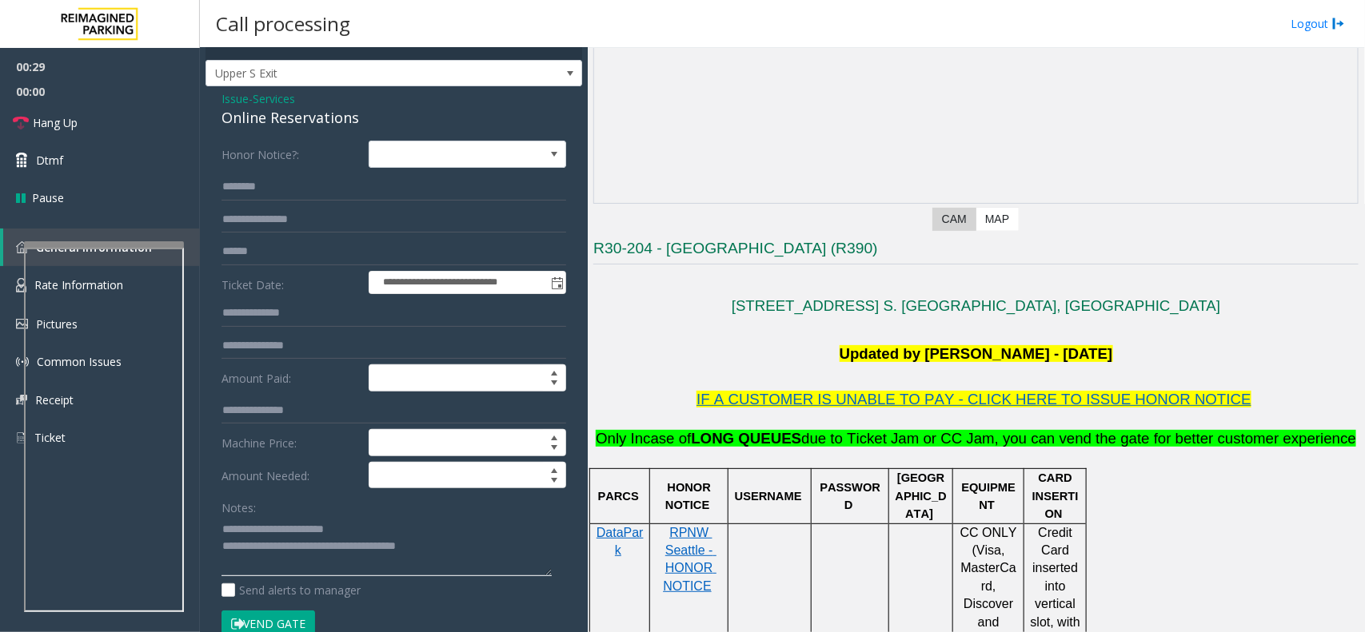
scroll to position [0, 0]
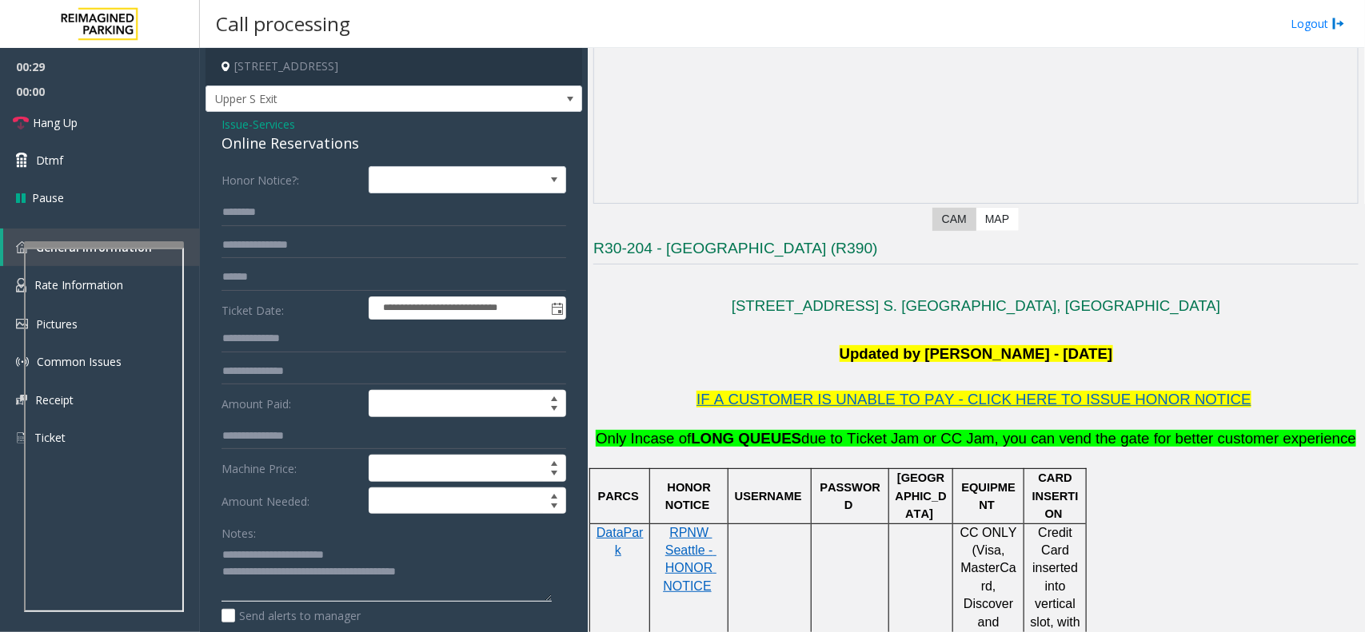
type textarea "**********"
click at [300, 202] on input "text" at bounding box center [393, 212] width 345 height 27
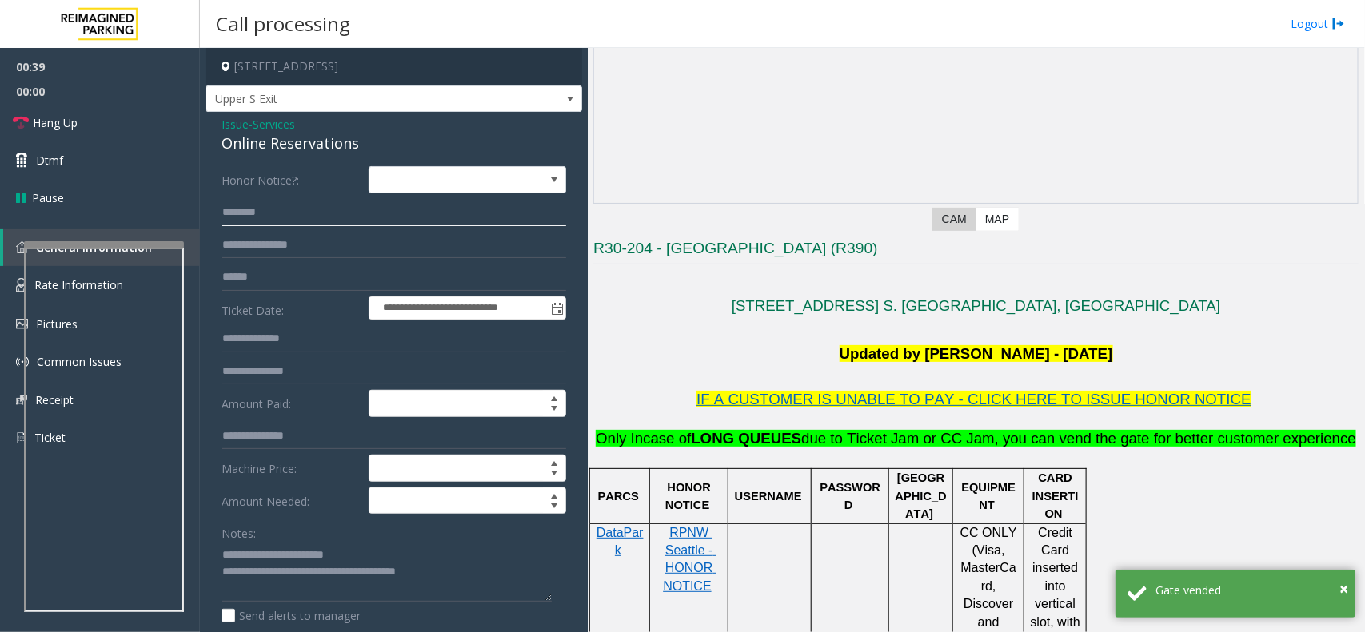
click at [264, 218] on input "********" at bounding box center [393, 212] width 345 height 27
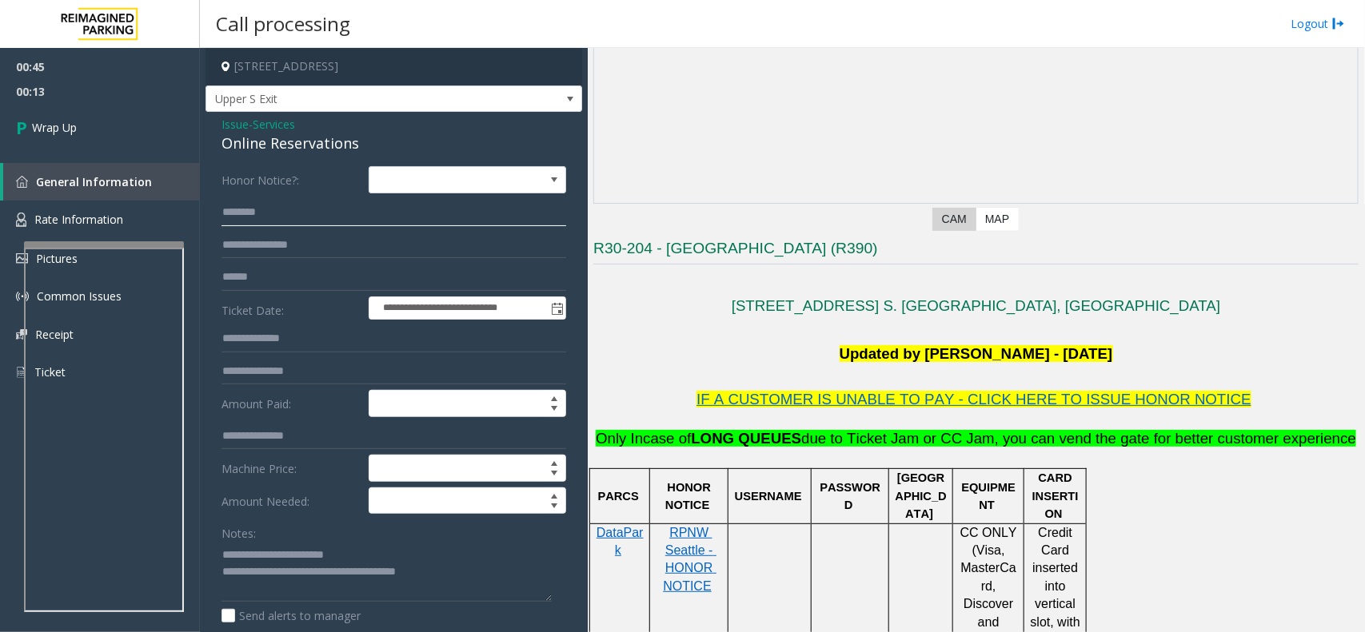
click at [242, 221] on input "********" at bounding box center [393, 212] width 345 height 27
click at [245, 217] on input "********" at bounding box center [393, 212] width 345 height 27
type input "********"
click at [133, 125] on link "Wrap Up" at bounding box center [100, 127] width 200 height 47
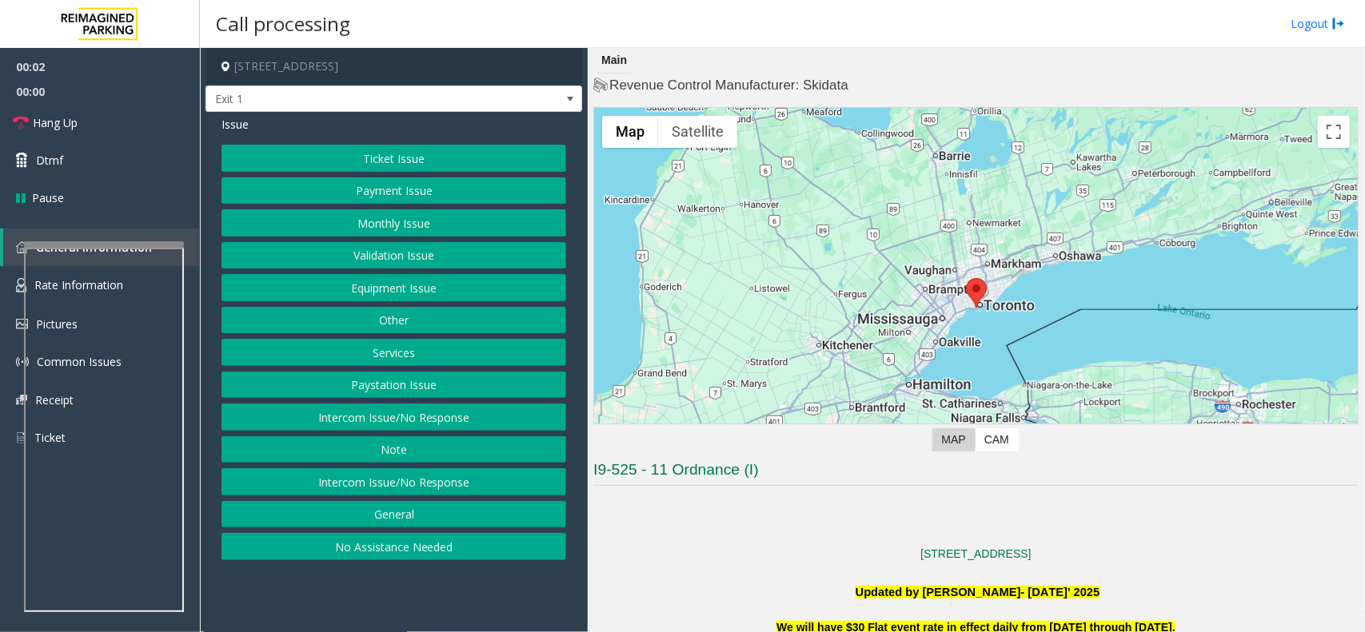
click at [784, 450] on div "← Move left → Move right ↑ Move up ↓ Move down + Zoom in - Zoom out Home Jump l…" at bounding box center [975, 282] width 765 height 351
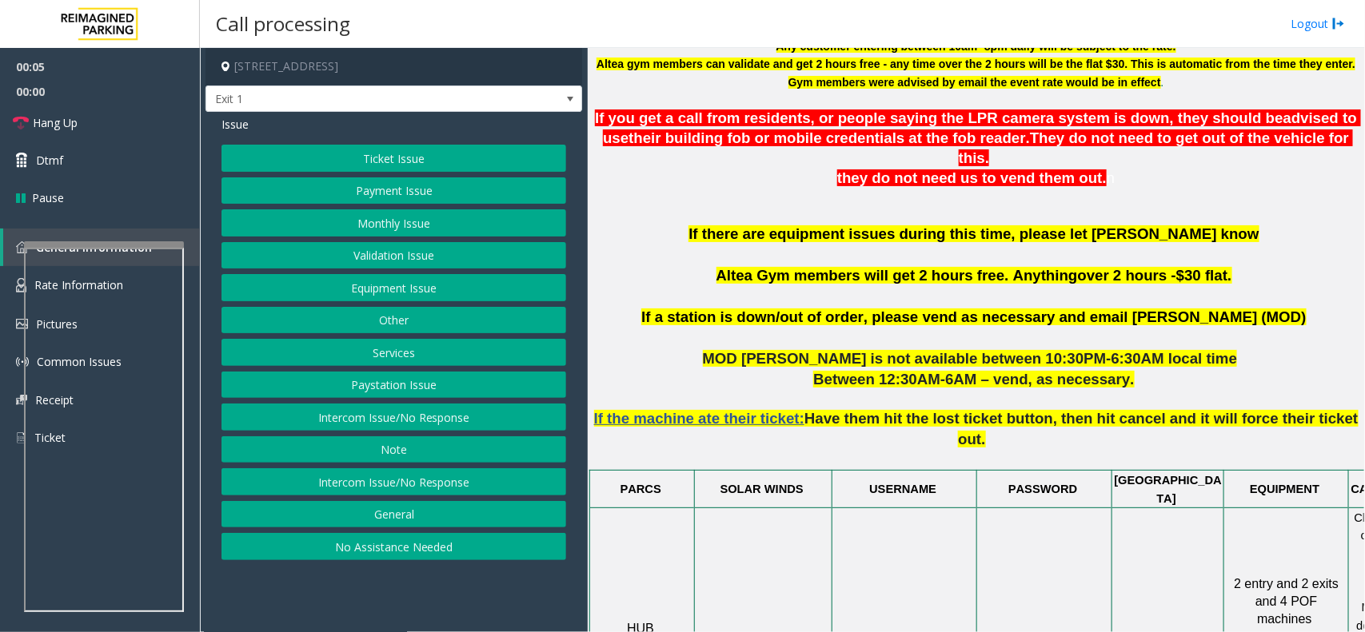
click at [385, 341] on div "Ticket Issue Payment Issue Monthly Issue Validation Issue Equipment Issue Other…" at bounding box center [393, 353] width 345 height 416
click at [432, 304] on div "Ticket Issue Payment Issue Monthly Issue Validation Issue Equipment Issue Other…" at bounding box center [393, 353] width 345 height 416
click at [433, 313] on button "Other" at bounding box center [393, 320] width 345 height 27
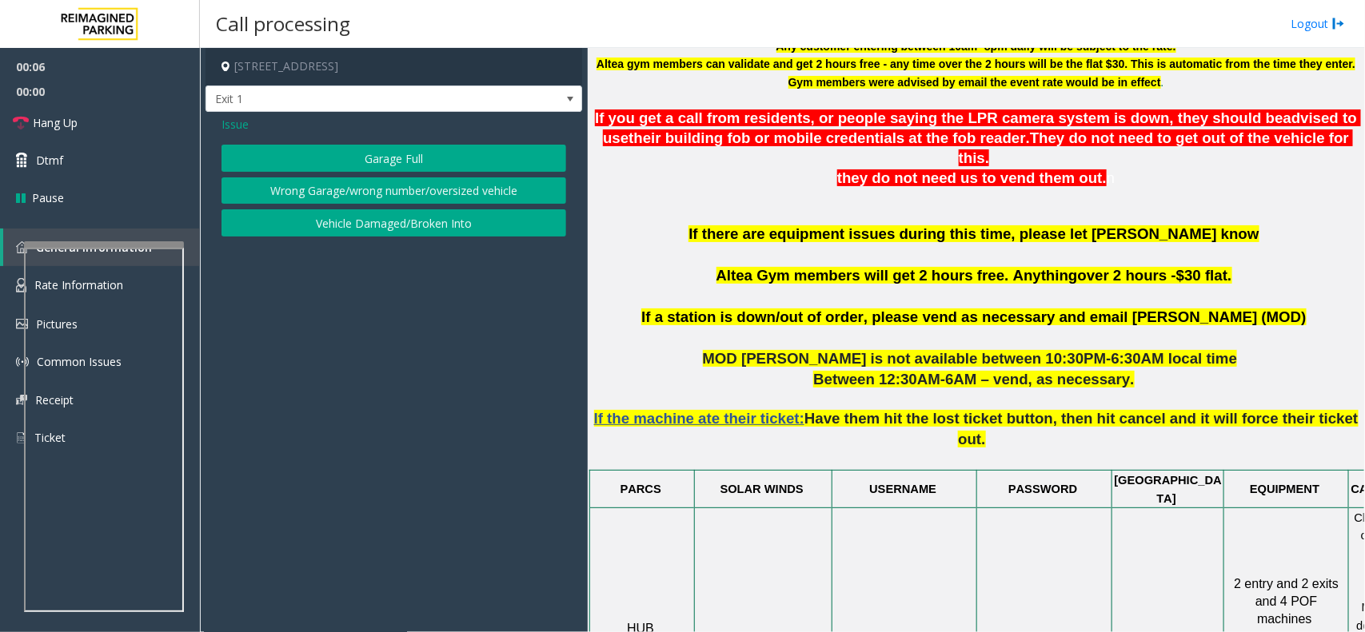
click at [412, 181] on button "Wrong Garage/wrong number/oversized vehicle" at bounding box center [393, 190] width 345 height 27
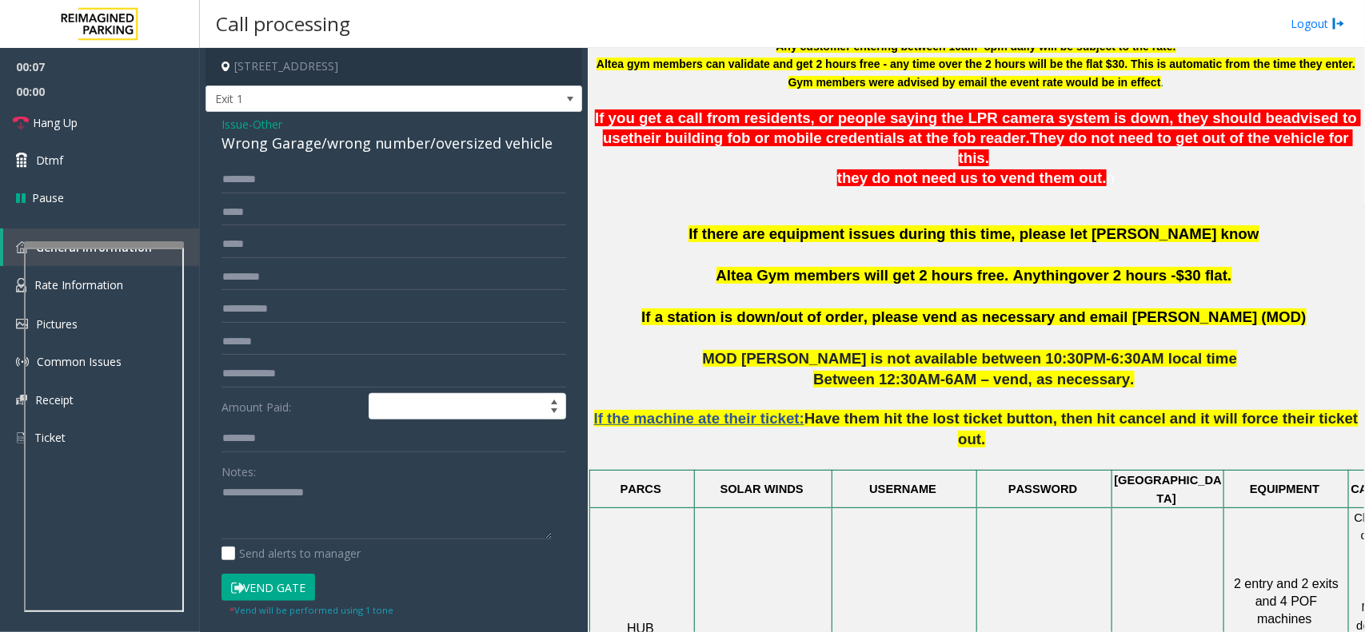
drag, startPoint x: 282, startPoint y: 117, endPoint x: 273, endPoint y: 130, distance: 16.2
click at [277, 124] on span "Other" at bounding box center [268, 124] width 30 height 17
click at [273, 130] on div "Issue - Other Wrong Garage/wrong number/oversized vehicle" at bounding box center [393, 135] width 345 height 38
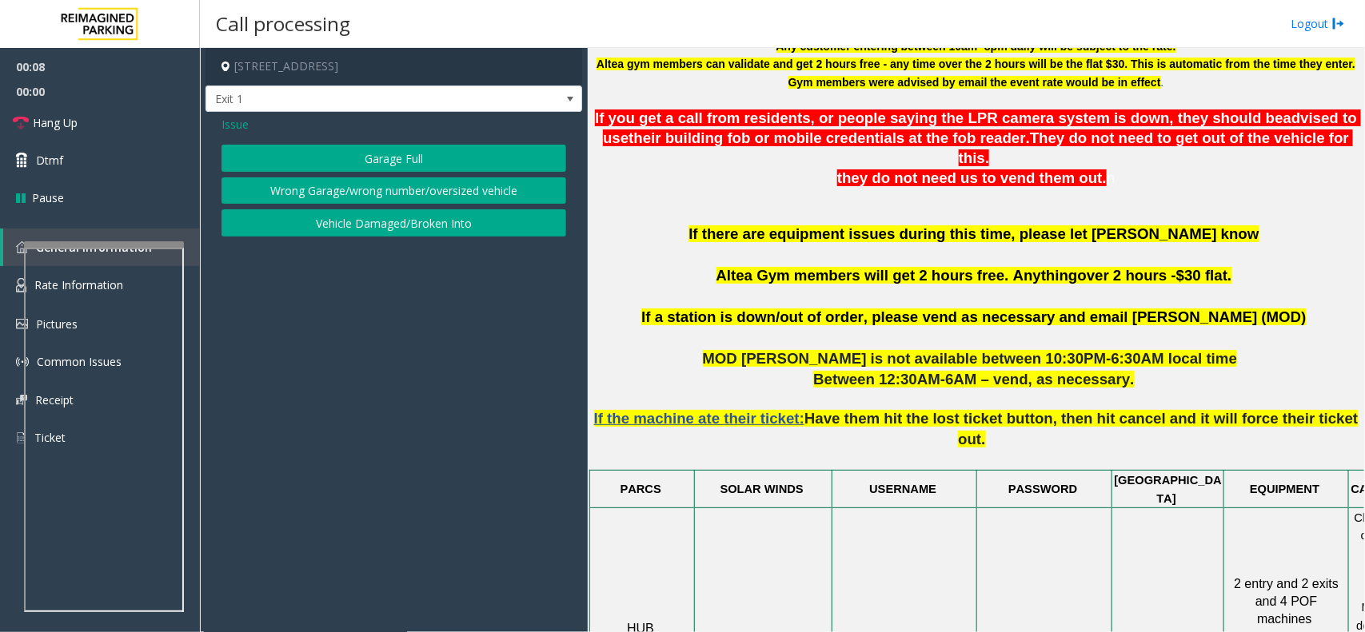
click at [329, 166] on button "Garage Full" at bounding box center [393, 158] width 345 height 27
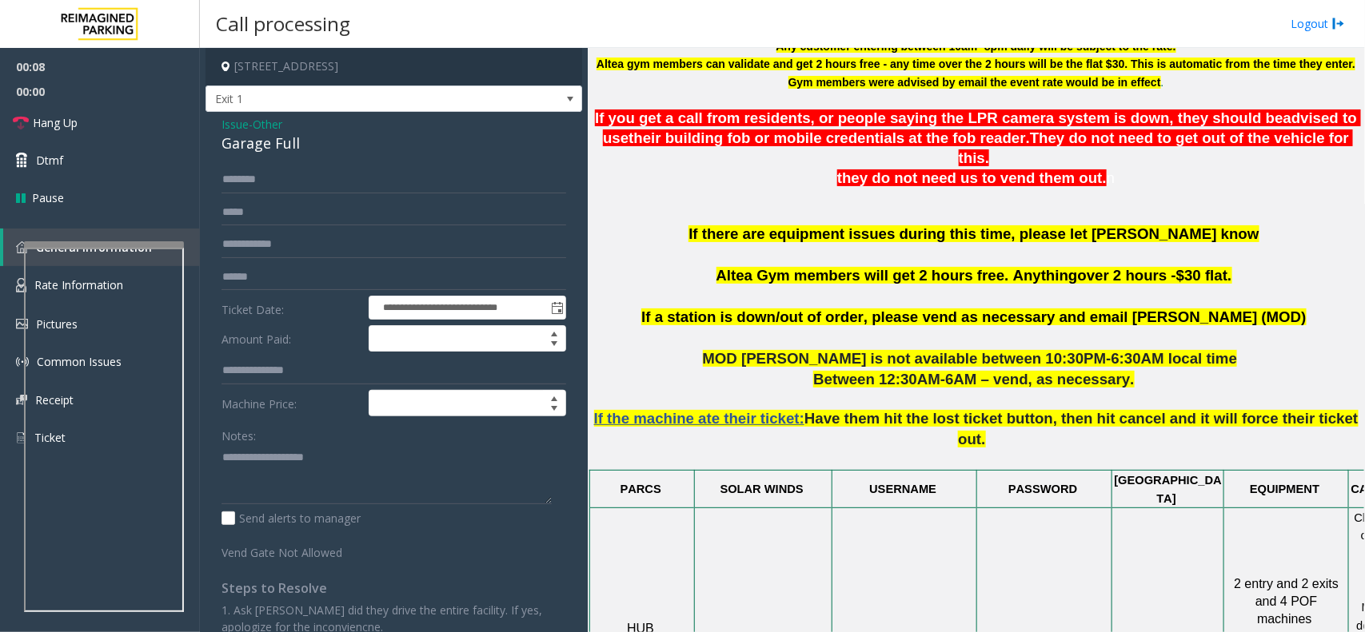
click at [300, 149] on div "Garage Full" at bounding box center [393, 144] width 345 height 22
copy div "Garage Full"
paste textarea "**********"
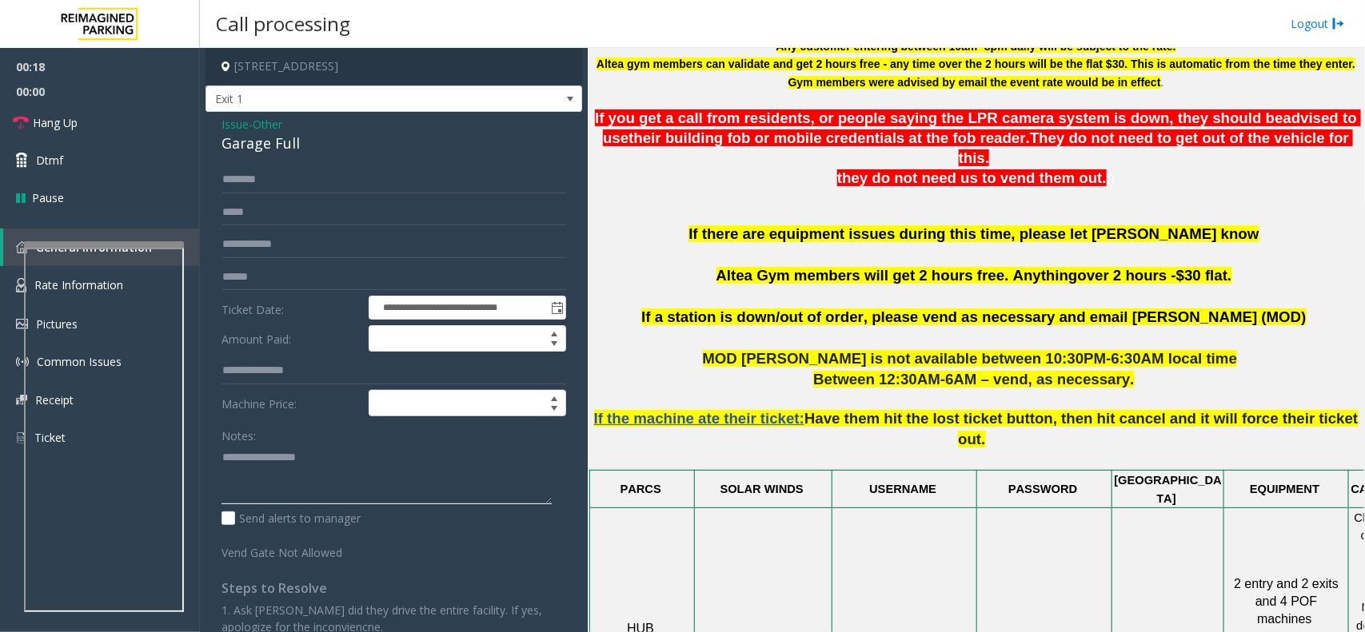
paste textarea "**********"
type textarea "**********"
click at [313, 286] on input "text" at bounding box center [393, 277] width 345 height 27
type input "**"
click at [424, 508] on div "Notes: Send alerts to manager" at bounding box center [393, 474] width 345 height 105
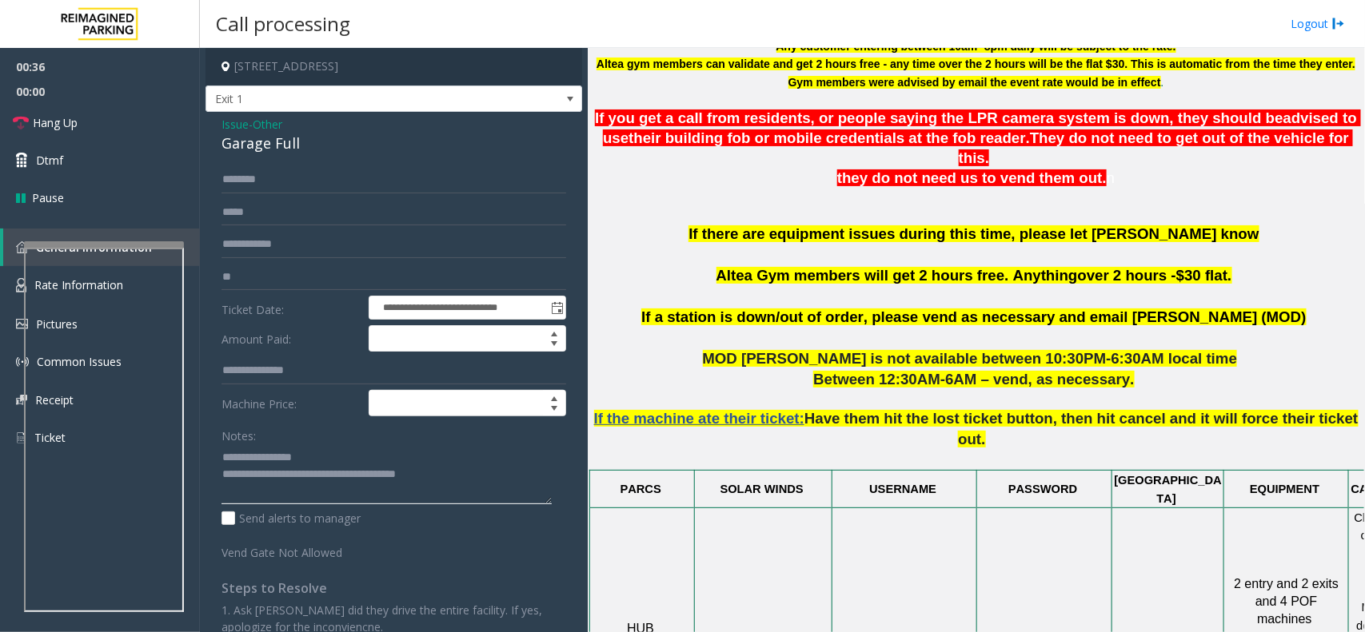
click at [408, 478] on textarea at bounding box center [386, 474] width 330 height 60
click at [408, 476] on textarea at bounding box center [386, 474] width 330 height 60
paste textarea "**********"
type textarea "**********"
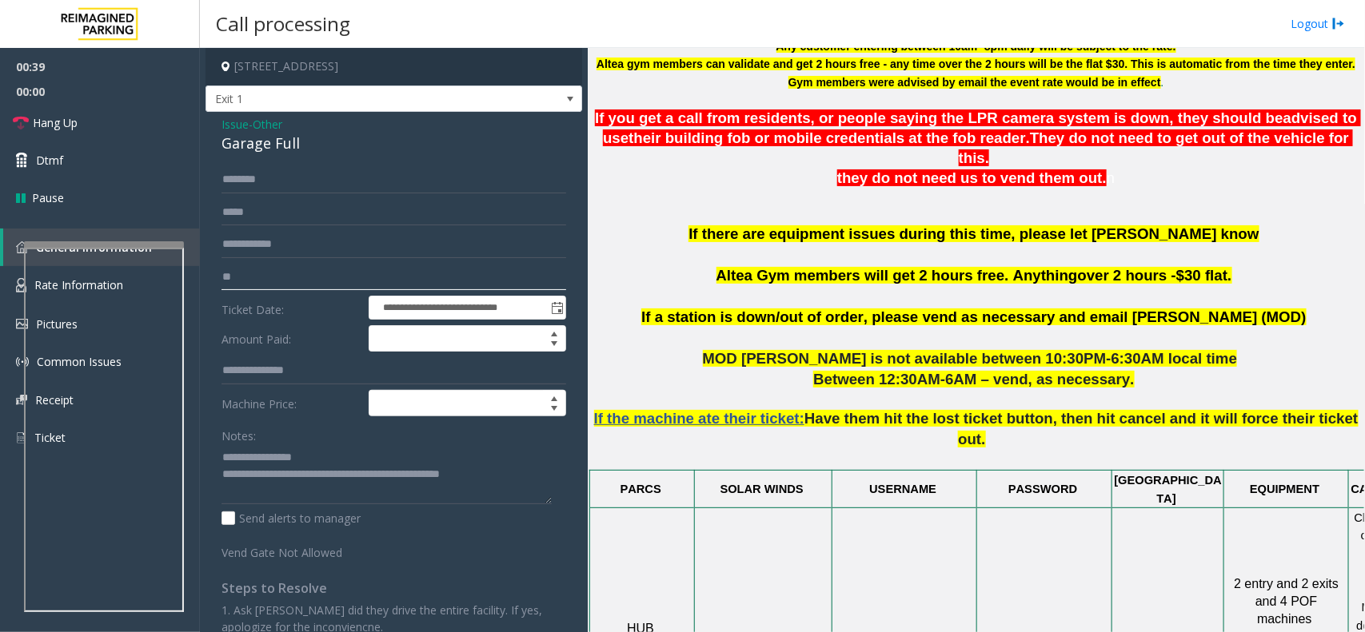
click at [302, 276] on input "**" at bounding box center [393, 277] width 345 height 27
click at [13, 69] on span "00:42" at bounding box center [100, 66] width 200 height 25
click at [78, 133] on link "Hang Up" at bounding box center [100, 123] width 200 height 38
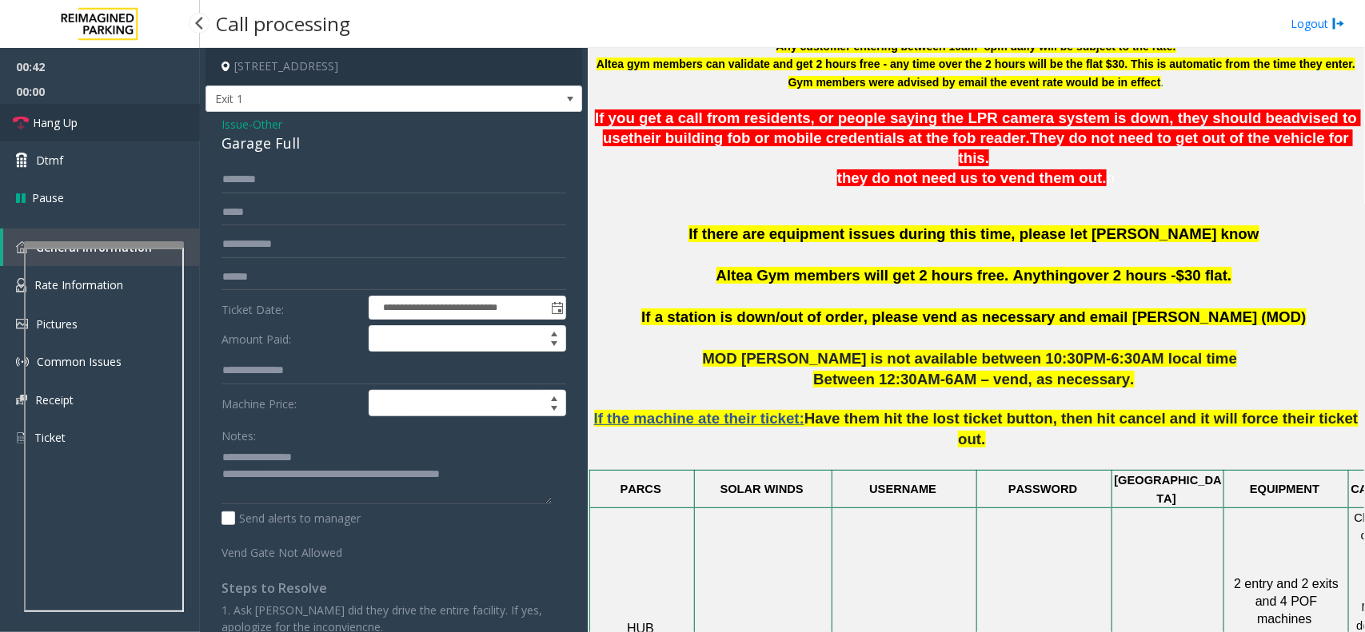
click at [78, 133] on link "Hang Up" at bounding box center [100, 123] width 200 height 38
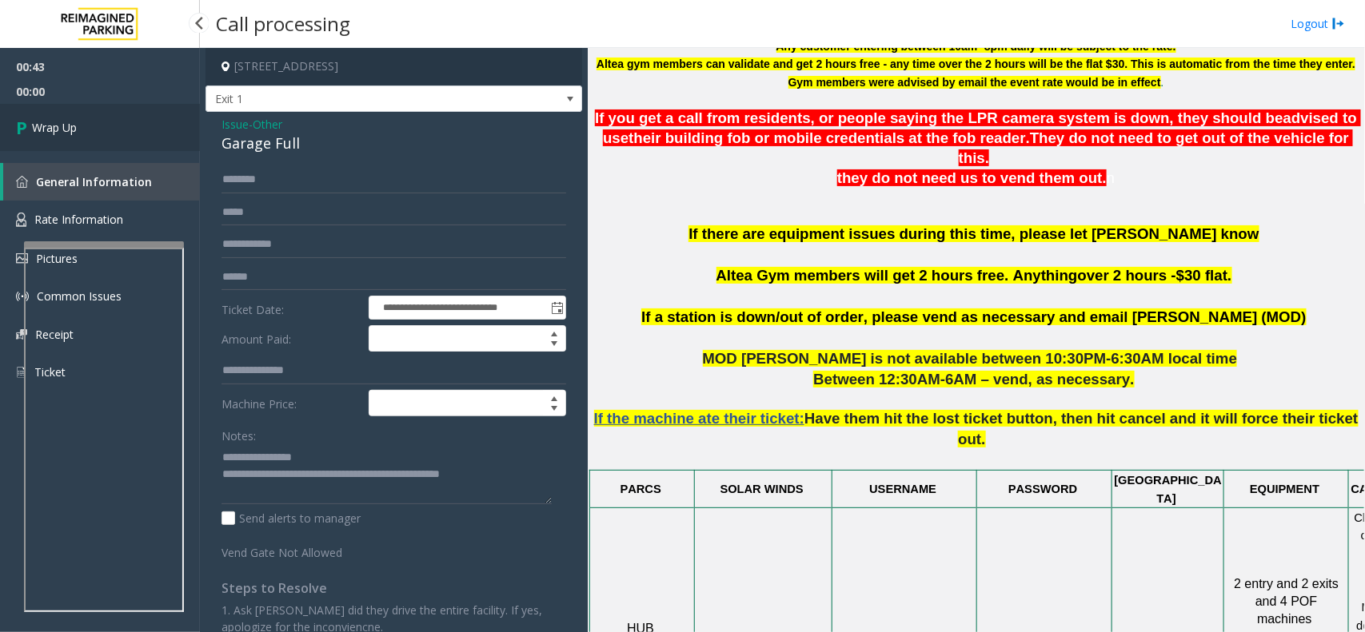
click at [78, 133] on link "Wrap Up" at bounding box center [100, 127] width 200 height 47
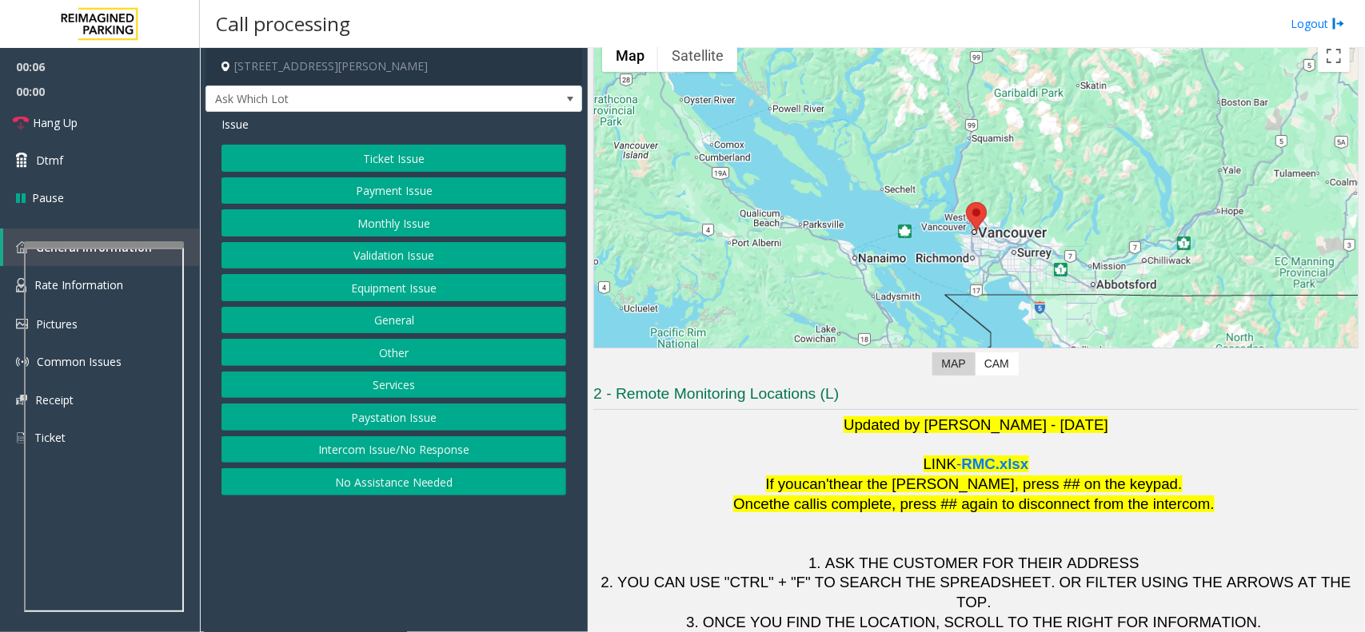
scroll to position [133, 0]
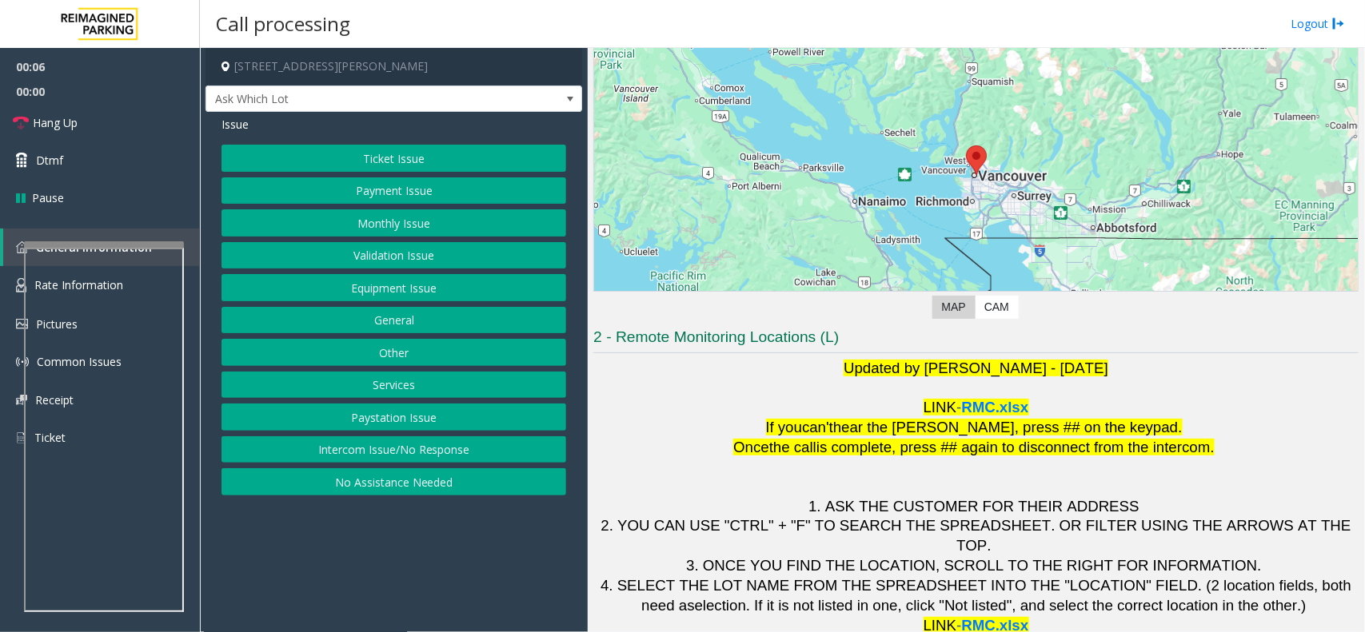
click at [679, 242] on div at bounding box center [975, 175] width 763 height 400
click at [710, 273] on div at bounding box center [975, 175] width 763 height 400
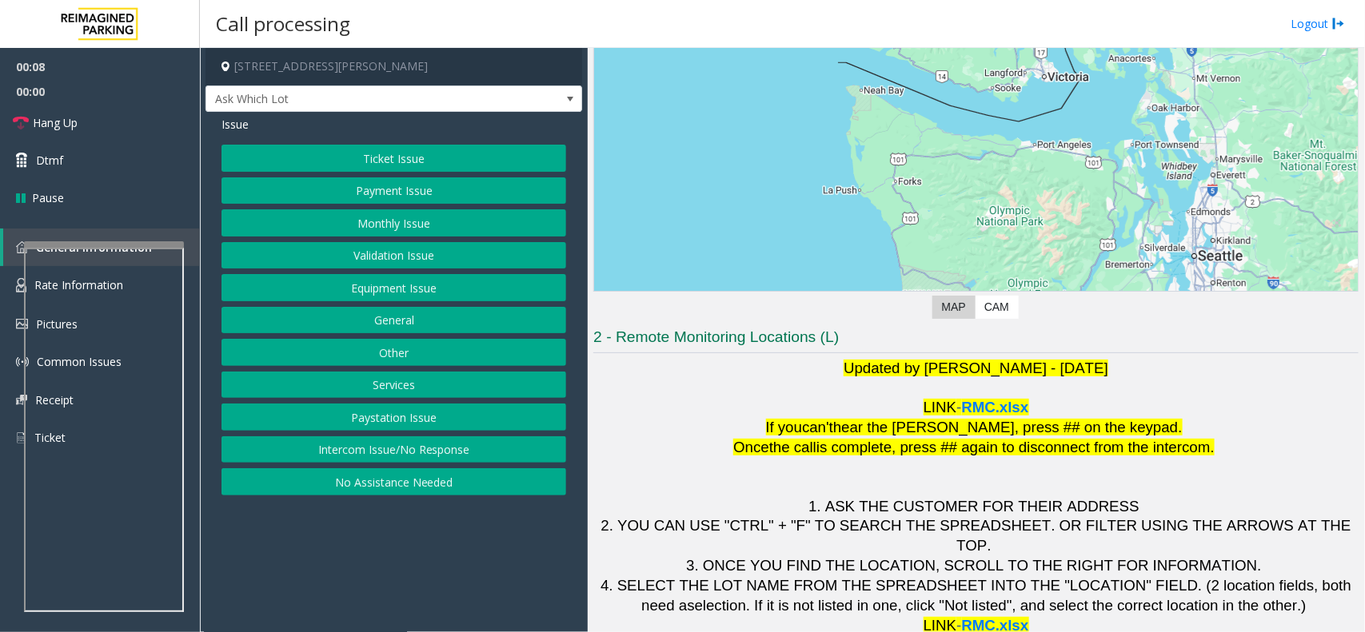
drag, startPoint x: 710, startPoint y: 273, endPoint x: 813, endPoint y: -43, distance: 332.9
click at [813, 0] on html "00:08 00:00 Hang Up Dtmf Pause General Information Rate Information Pictures Co…" at bounding box center [682, 316] width 1365 height 632
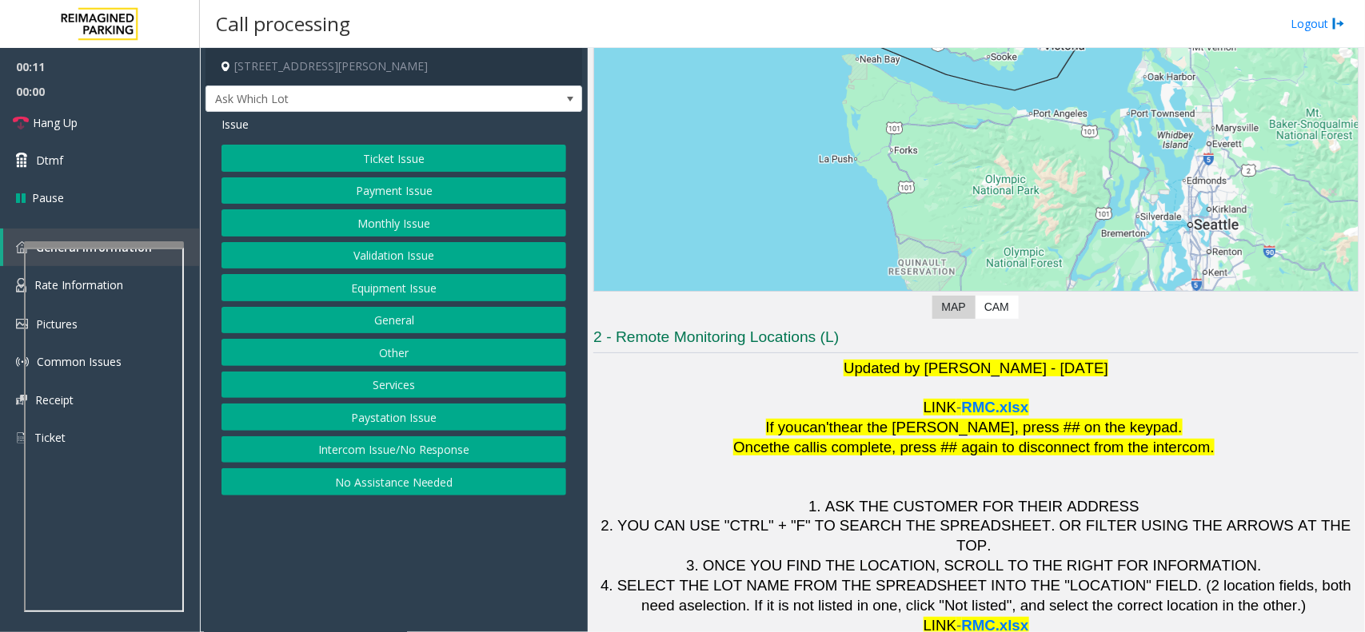
click at [405, 456] on button "Intercom Issue/No Response" at bounding box center [393, 449] width 345 height 27
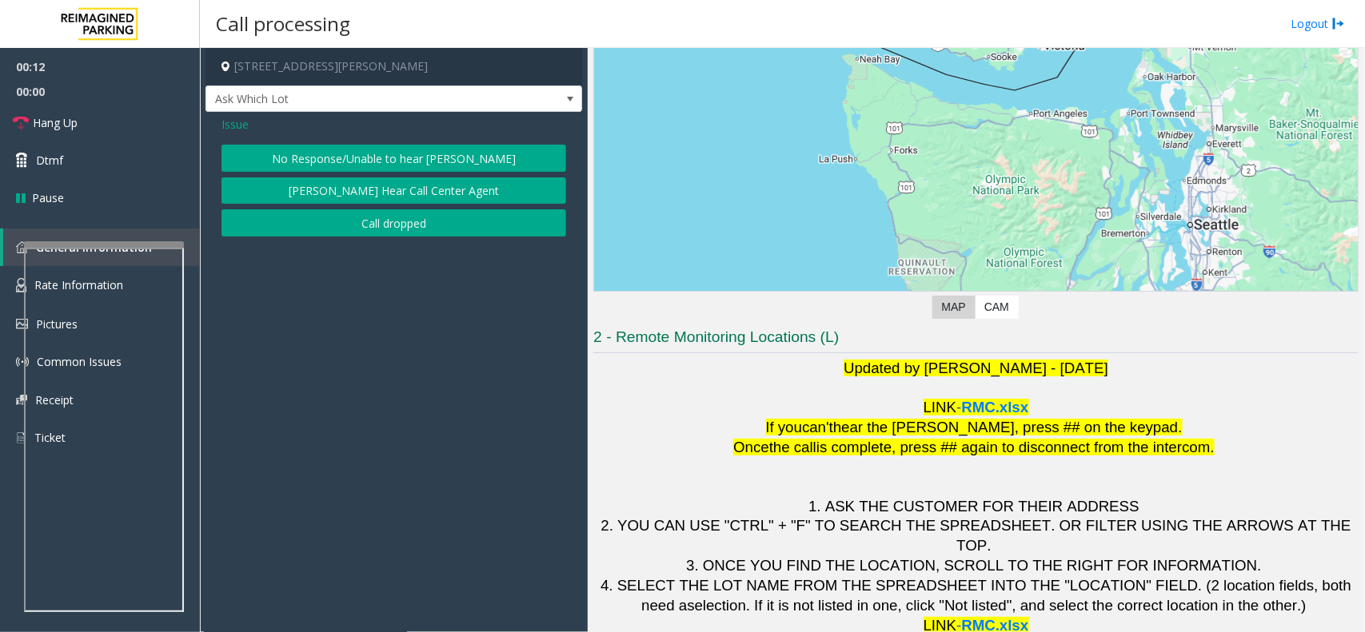
click at [369, 162] on button "No Response/Unable to hear [PERSON_NAME]" at bounding box center [393, 158] width 345 height 27
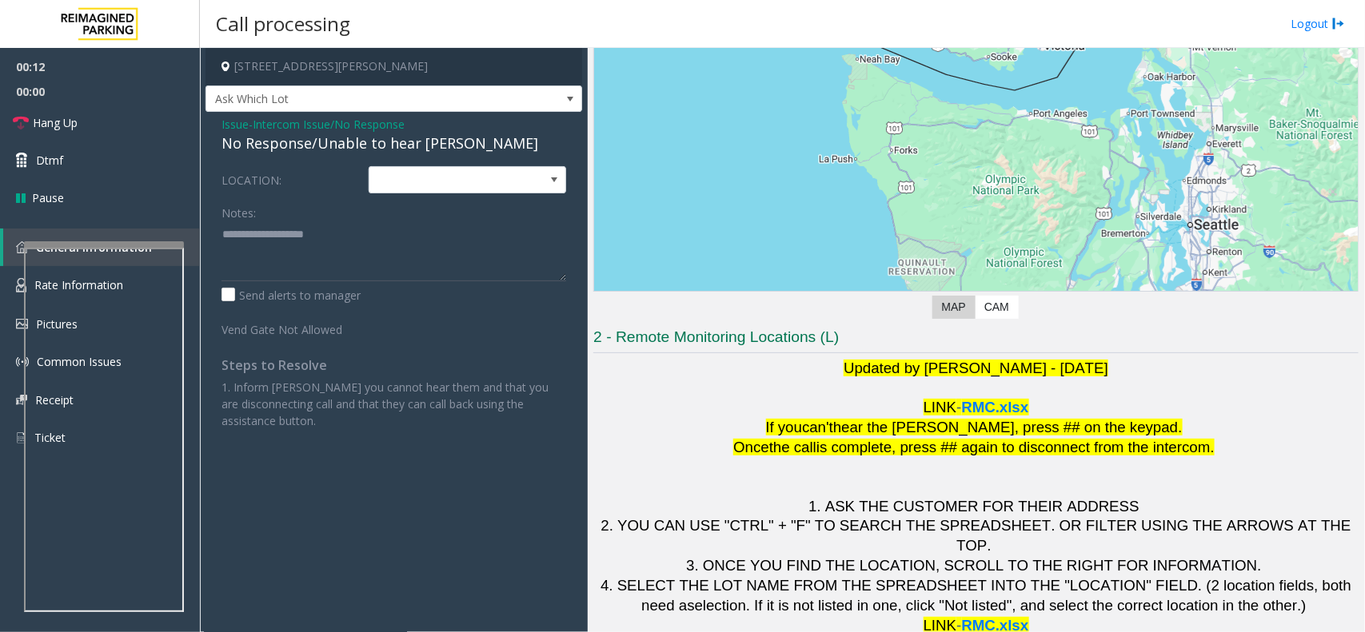
click at [365, 158] on div "Issue - Intercom Issue/No Response No Response/Unable to hear parker LOCATION: …" at bounding box center [393, 278] width 377 height 333
click at [364, 157] on div "Issue - Intercom Issue/No Response No Response/Unable to hear parker LOCATION: …" at bounding box center [393, 278] width 377 height 333
drag, startPoint x: 364, startPoint y: 157, endPoint x: 345, endPoint y: 150, distance: 19.7
click at [345, 150] on div "Issue - Intercom Issue/No Response No Response/Unable to hear parker LOCATION: …" at bounding box center [393, 278] width 377 height 333
click at [345, 150] on div "No Response/Unable to hear [PERSON_NAME]" at bounding box center [393, 144] width 345 height 22
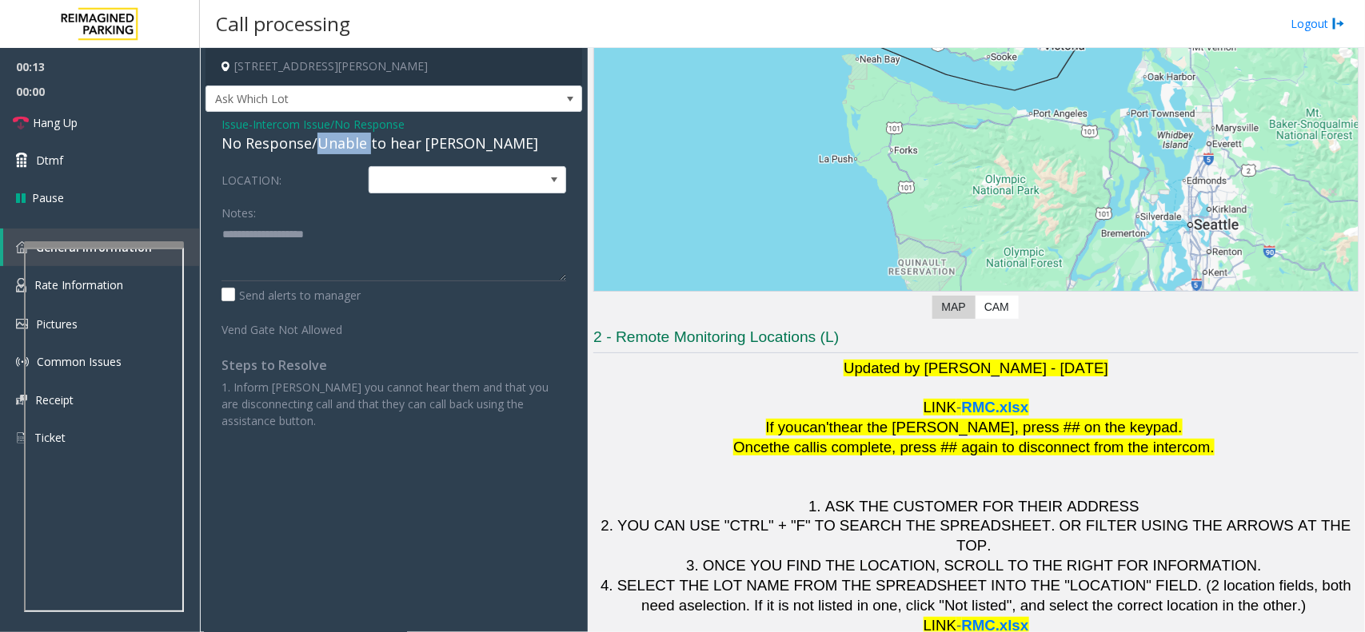
click at [345, 150] on div "No Response/Unable to hear [PERSON_NAME]" at bounding box center [393, 144] width 345 height 22
type textarea "**********"
click at [77, 118] on span "Hang Up" at bounding box center [55, 122] width 45 height 17
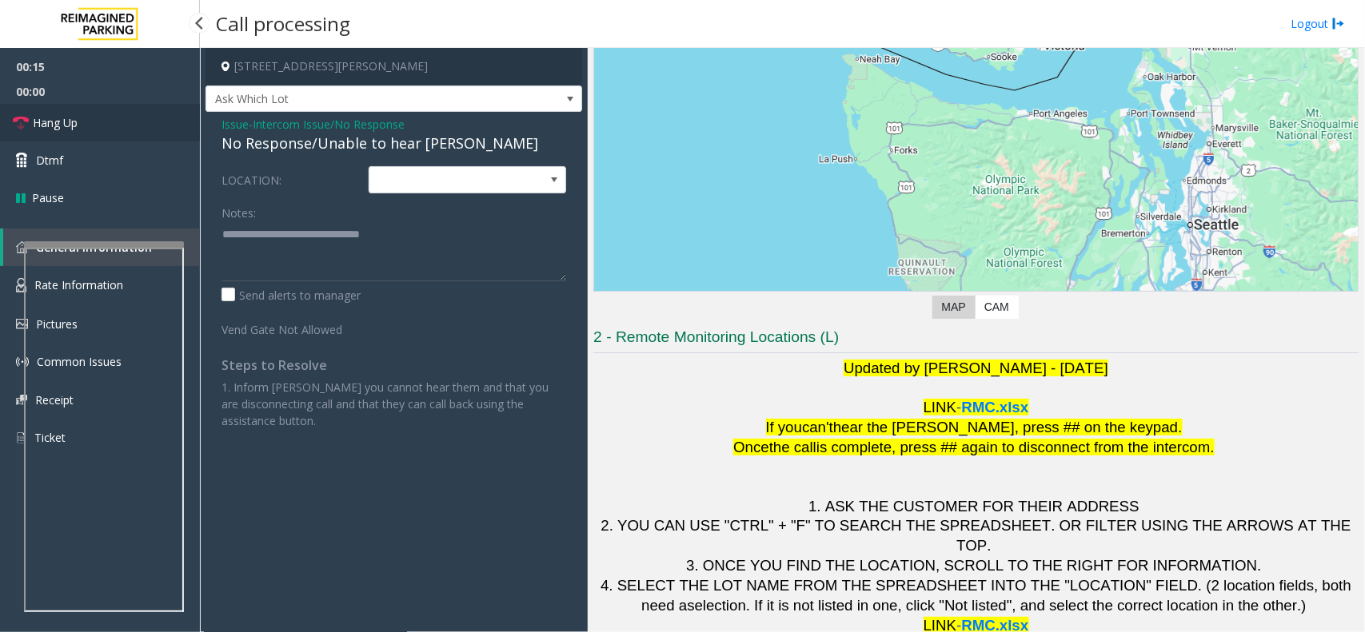
click at [77, 118] on span "Hang Up" at bounding box center [55, 122] width 45 height 17
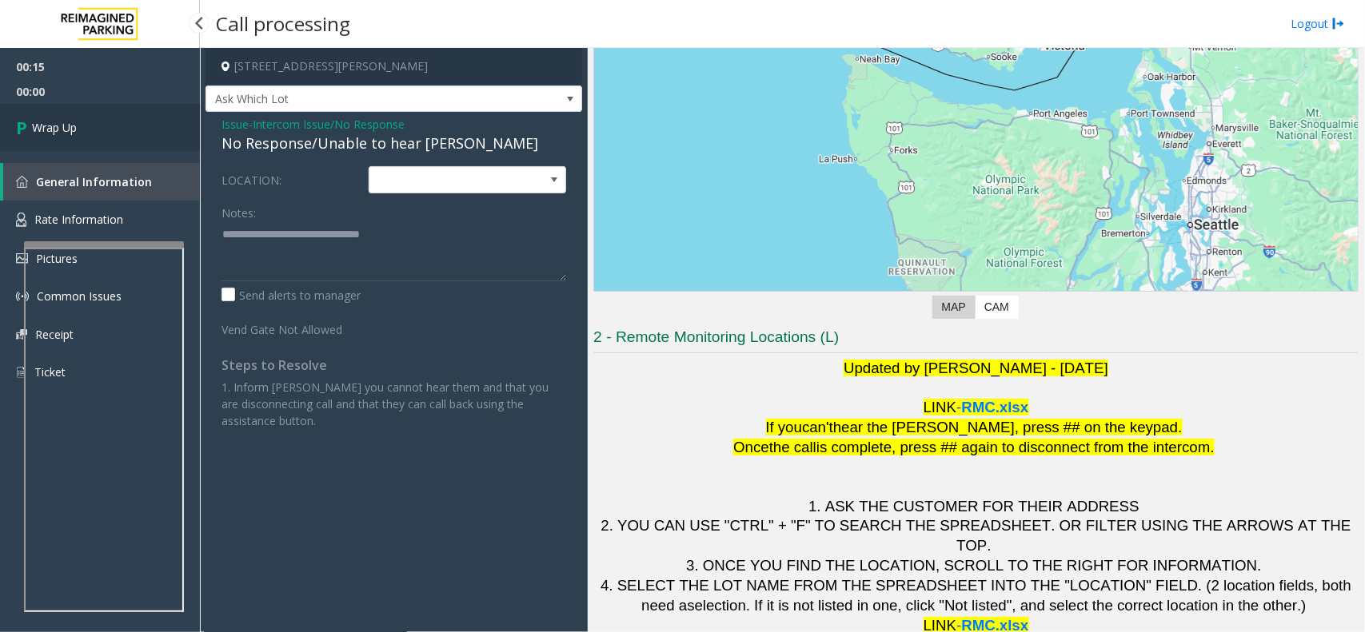
click at [77, 119] on span "Wrap Up" at bounding box center [54, 127] width 45 height 17
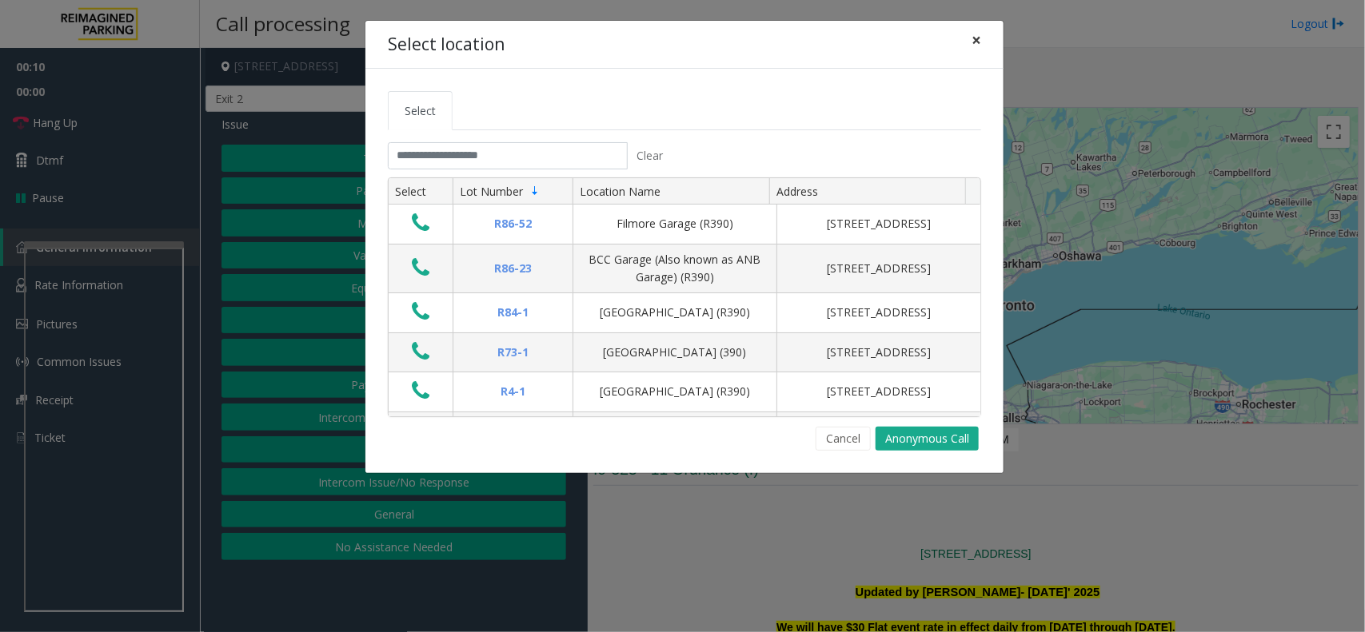
click at [973, 34] on span "×" at bounding box center [976, 40] width 10 height 22
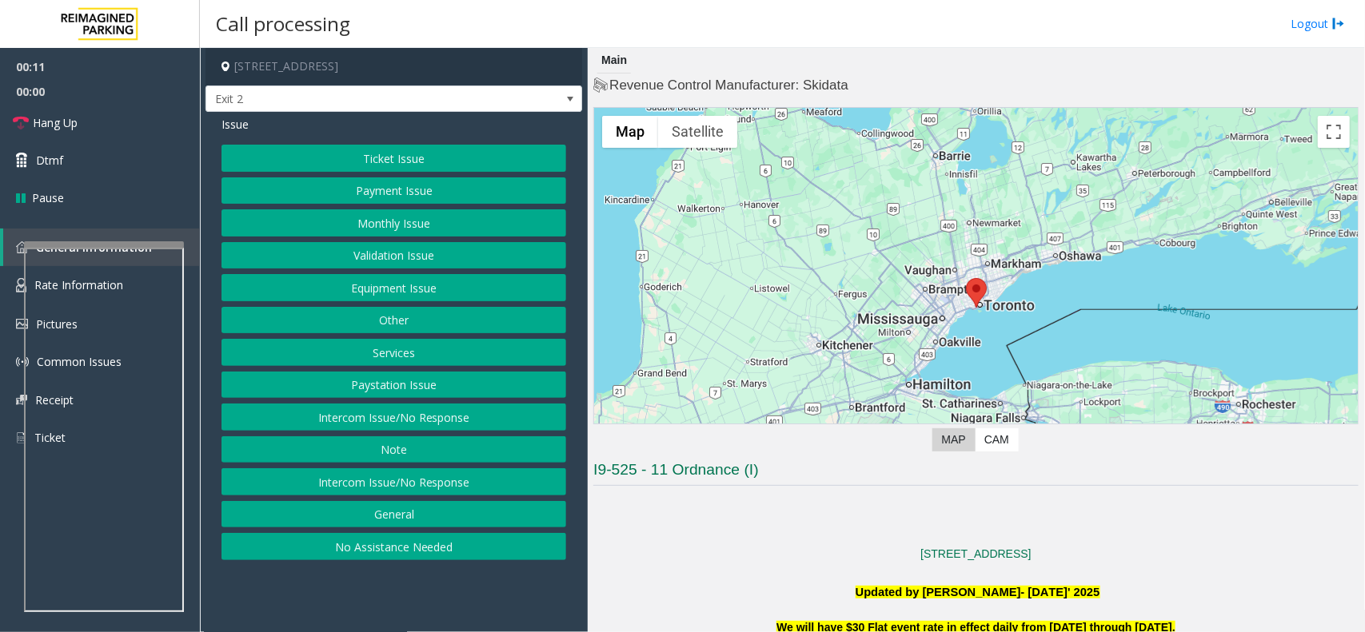
click at [437, 360] on button "Services" at bounding box center [393, 352] width 345 height 27
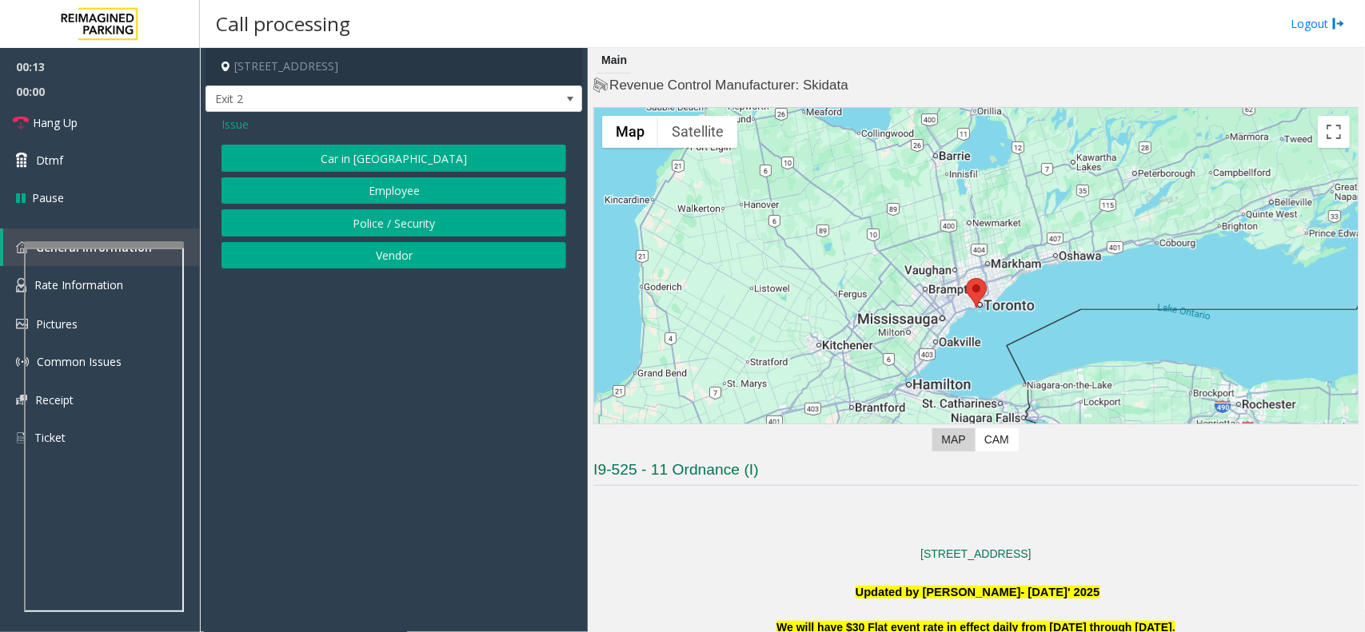
click at [241, 128] on span "Issue" at bounding box center [234, 124] width 27 height 17
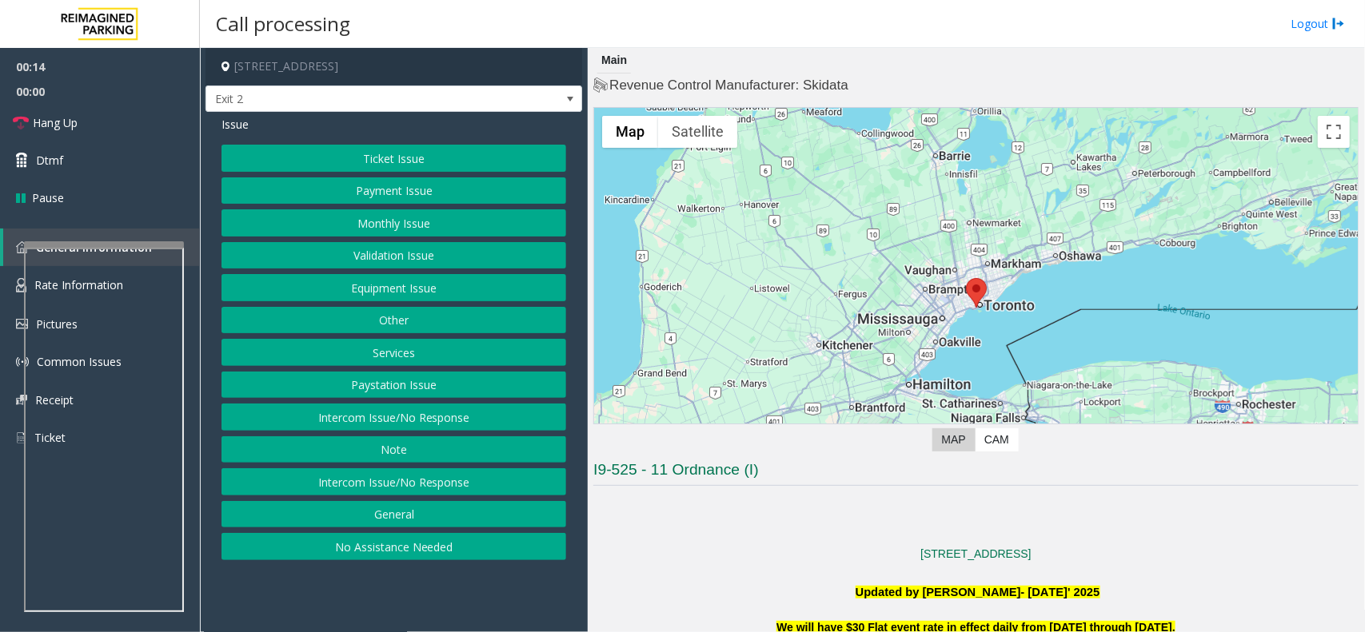
click at [400, 318] on button "Other" at bounding box center [393, 320] width 345 height 27
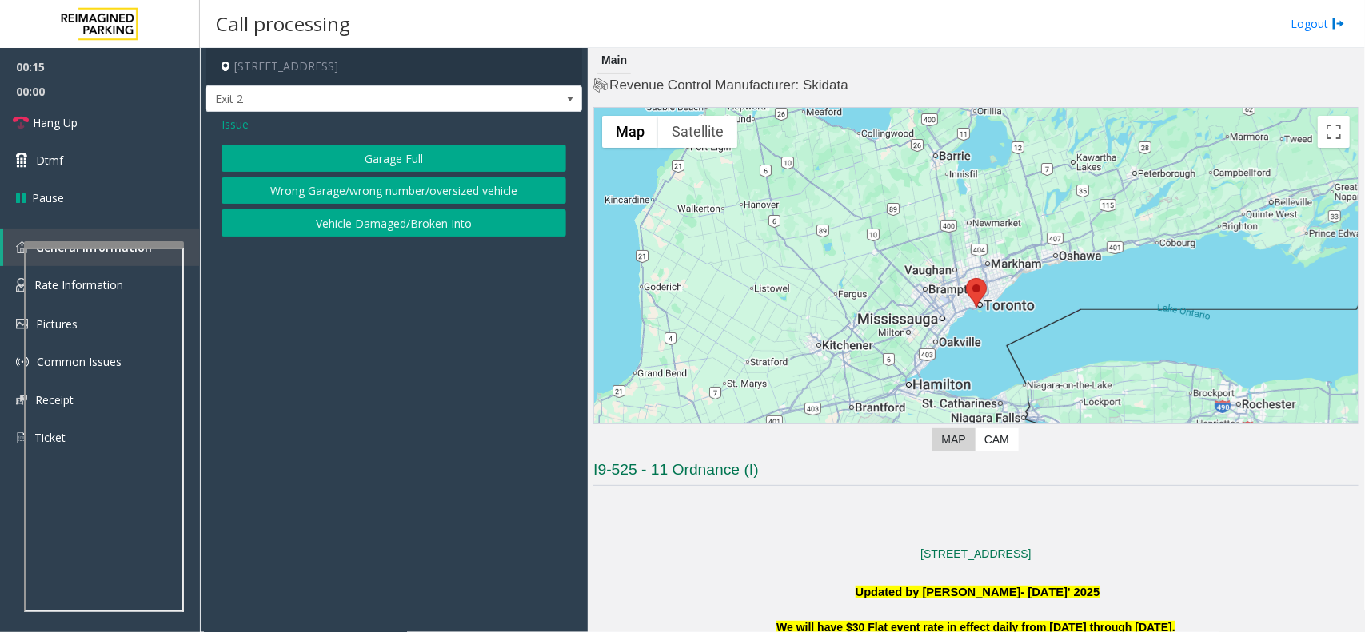
click at [378, 136] on div "Issue Garage Full Wrong Garage/wrong number/oversized vehicle Vehicle Damaged/B…" at bounding box center [393, 178] width 377 height 133
click at [388, 142] on div "Issue Garage Full Wrong Garage/wrong number/oversized vehicle Vehicle Damaged/B…" at bounding box center [393, 178] width 377 height 133
click at [393, 142] on div "Issue Garage Full Wrong Garage/wrong number/oversized vehicle Vehicle Damaged/B…" at bounding box center [393, 178] width 377 height 133
drag, startPoint x: 393, startPoint y: 142, endPoint x: 400, endPoint y: 149, distance: 9.6
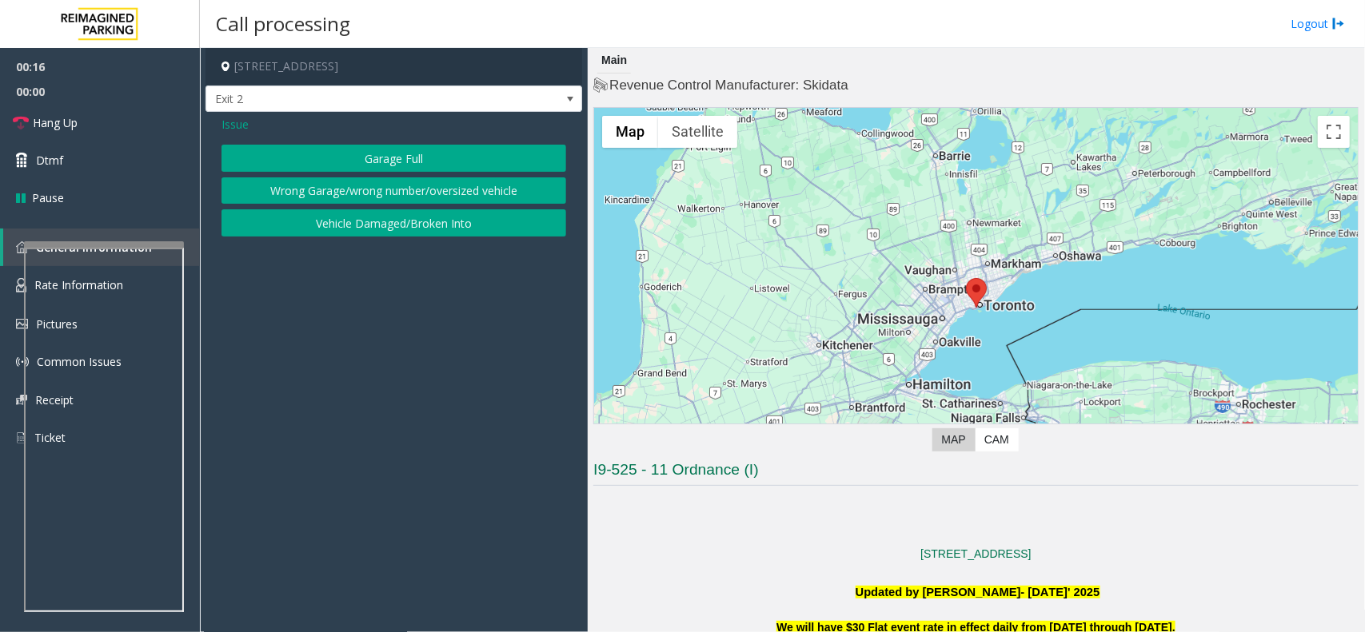
click at [400, 149] on div "Issue Garage Full Wrong Garage/wrong number/oversized vehicle Vehicle Damaged/B…" at bounding box center [393, 178] width 377 height 133
click at [400, 149] on button "Garage Full" at bounding box center [393, 158] width 345 height 27
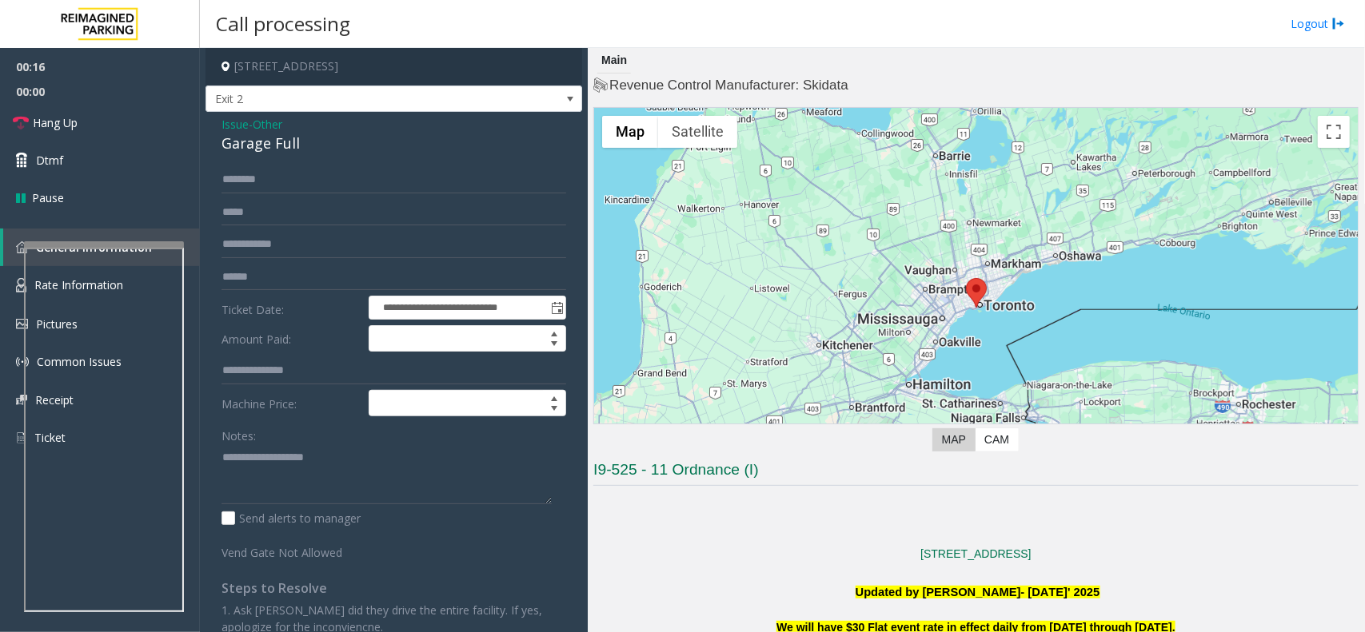
click at [400, 149] on div "Garage Full" at bounding box center [393, 144] width 345 height 22
copy div "Garage Full"
paste textarea "**********"
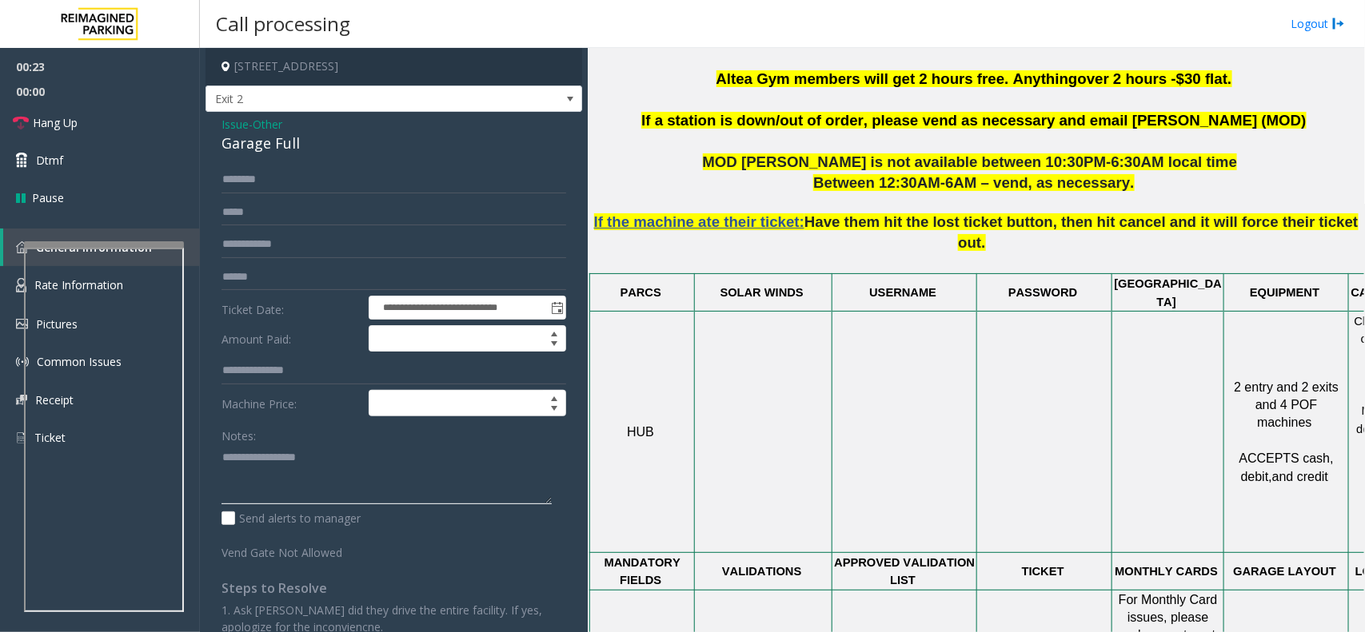
type textarea "**********"
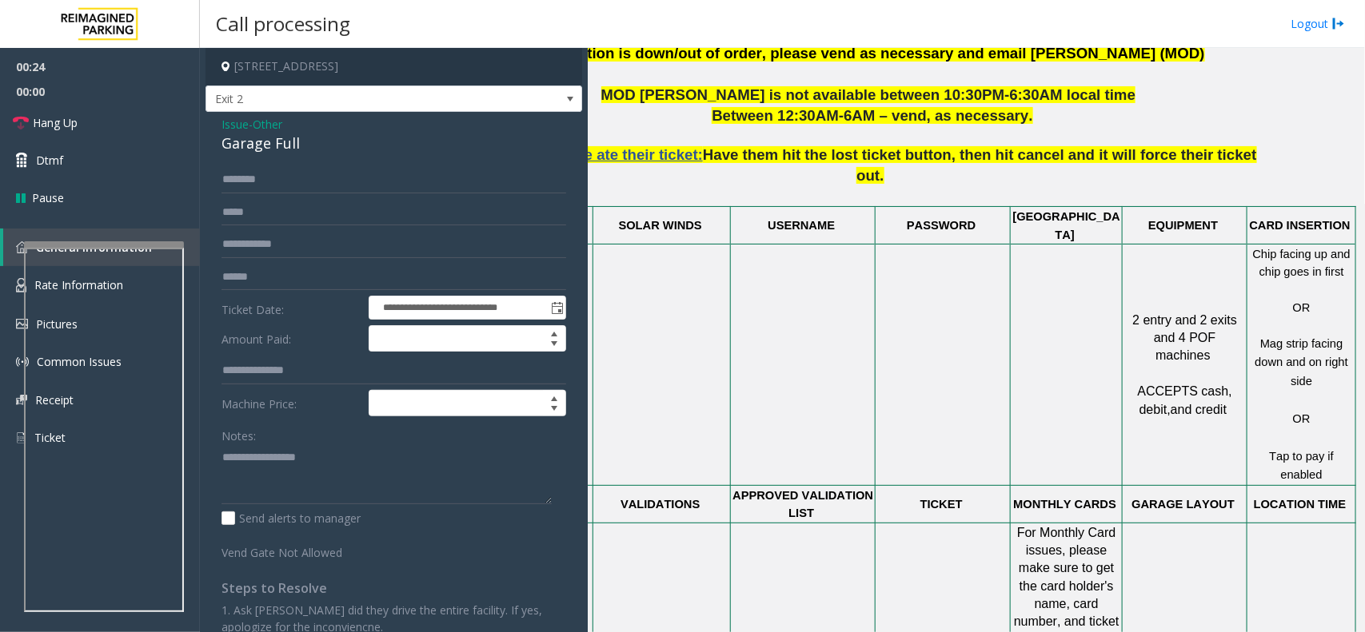
scroll to position [1099, 116]
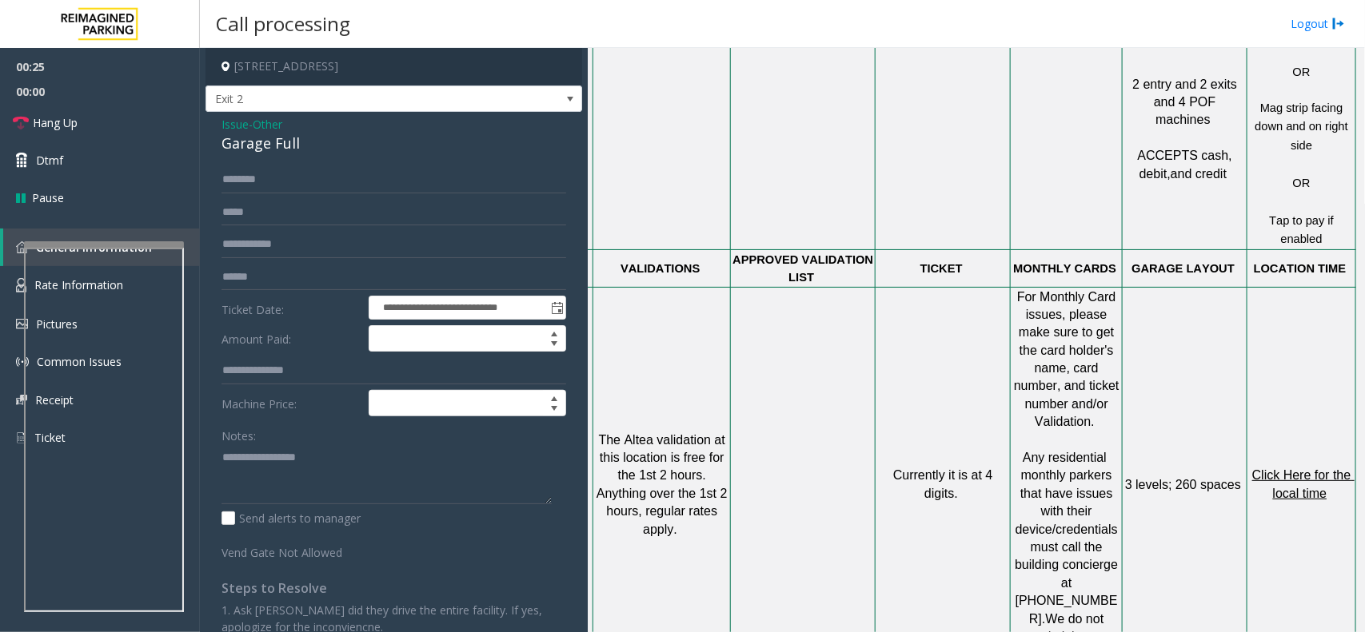
click at [1289, 468] on span "Click Here for the local time" at bounding box center [1303, 483] width 102 height 31
click at [309, 261] on form "**********" at bounding box center [393, 363] width 345 height 395
click at [317, 246] on input "text" at bounding box center [393, 244] width 345 height 27
click at [317, 245] on input "****" at bounding box center [393, 244] width 345 height 27
type input "*********"
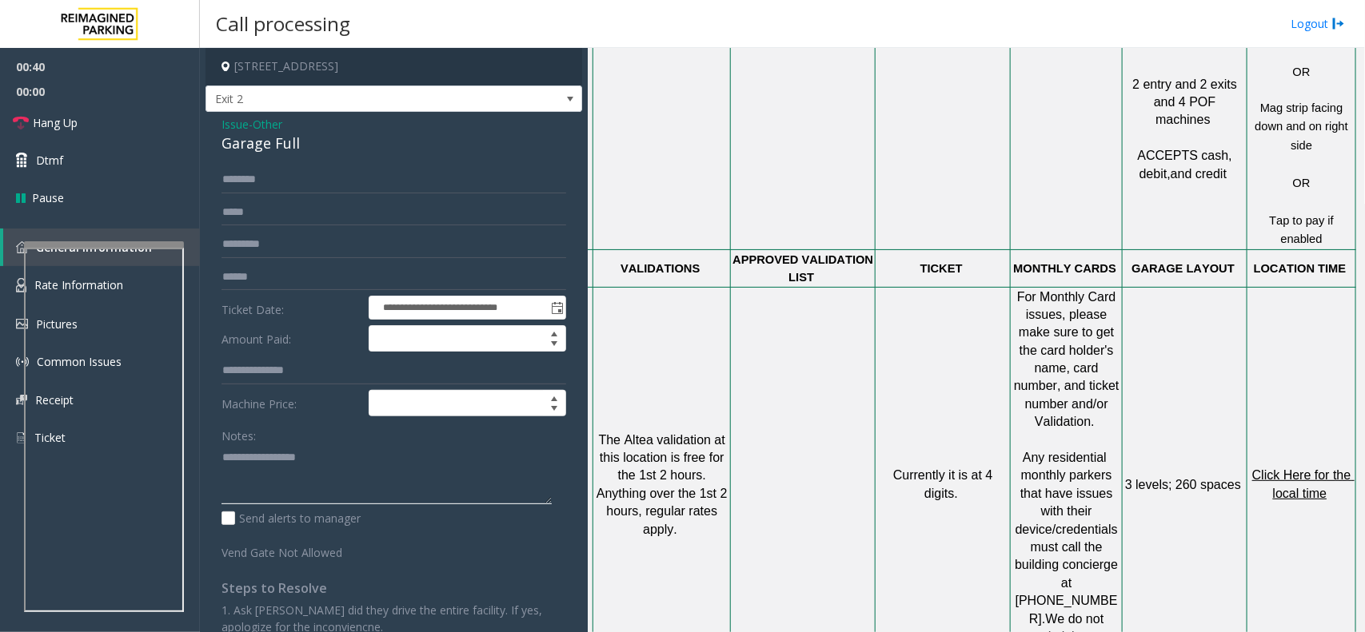
paste textarea "**********"
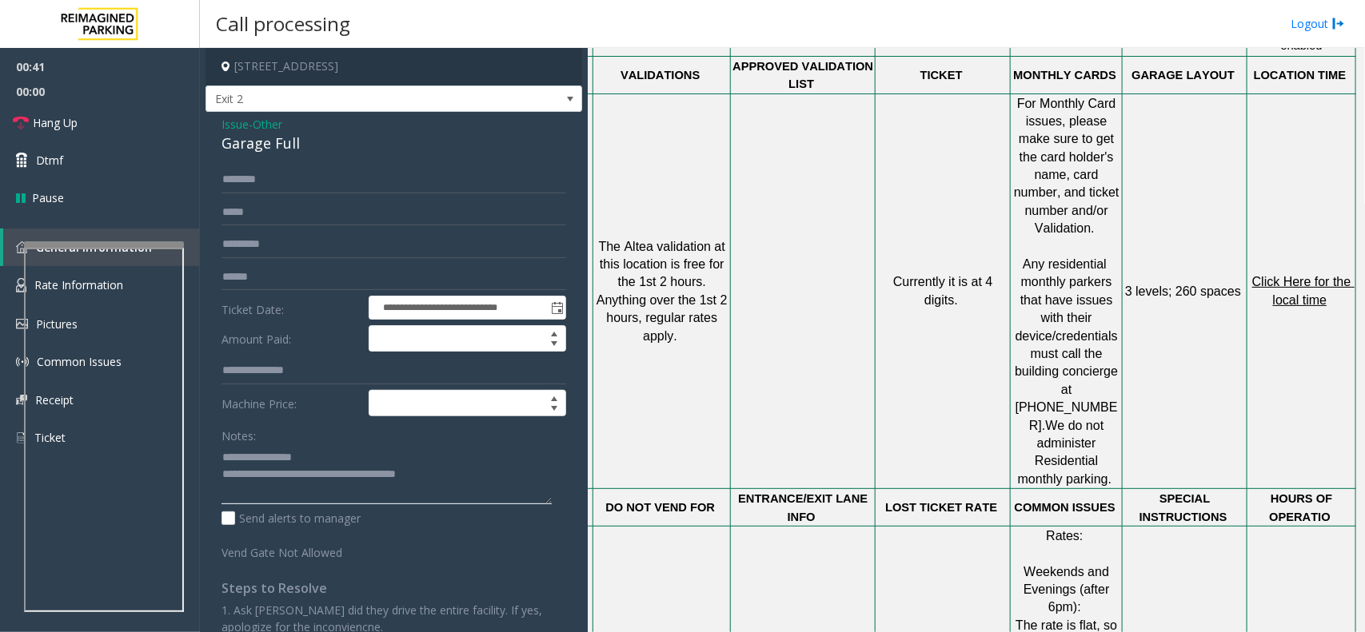
scroll to position [1399, 116]
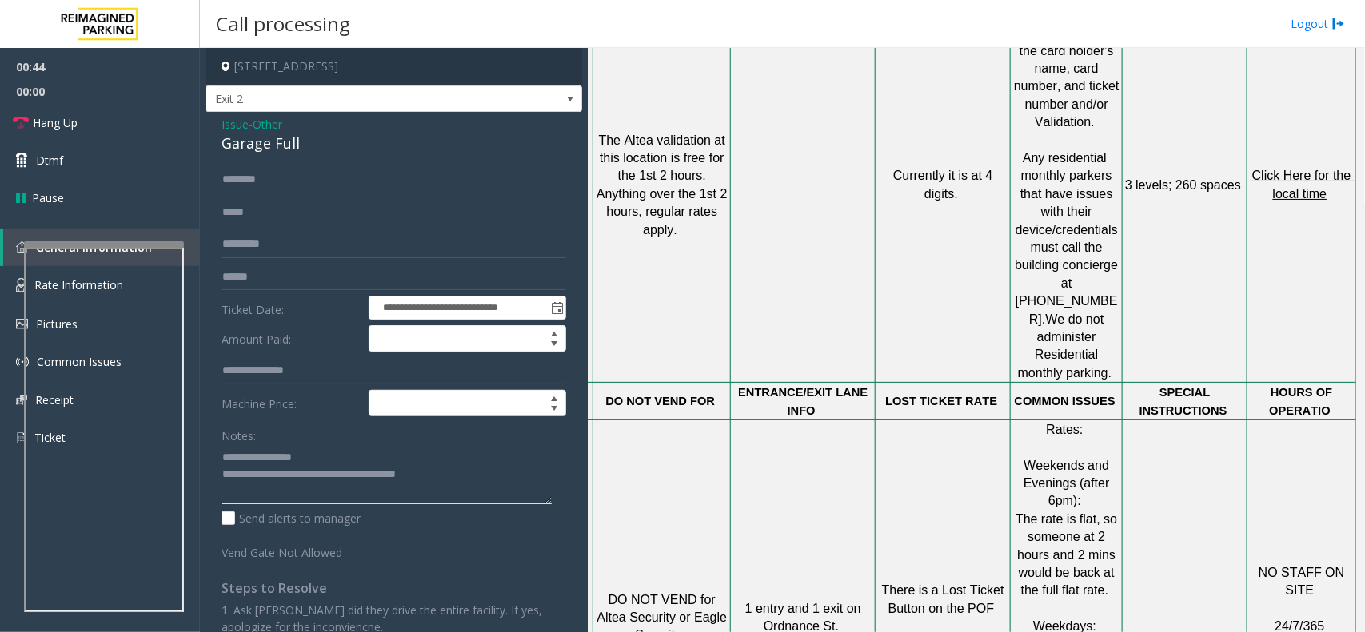
type textarea "**********"
click at [900, 584] on span "There is a Lost Ticket Button on the POF" at bounding box center [945, 599] width 126 height 31
drag, startPoint x: 900, startPoint y: 438, endPoint x: 945, endPoint y: 480, distance: 61.6
click at [945, 582] on p "There is a Lost Ticket Button on the POF $30.00" at bounding box center [942, 618] width 133 height 72
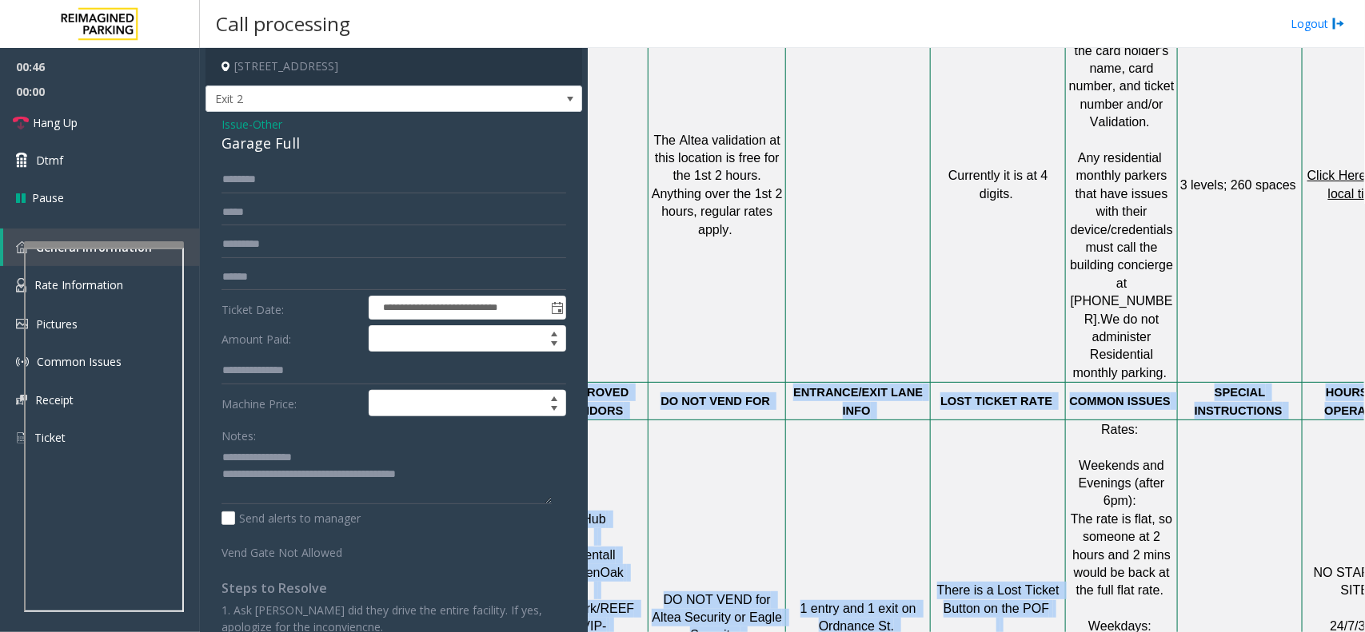
scroll to position [1399, 0]
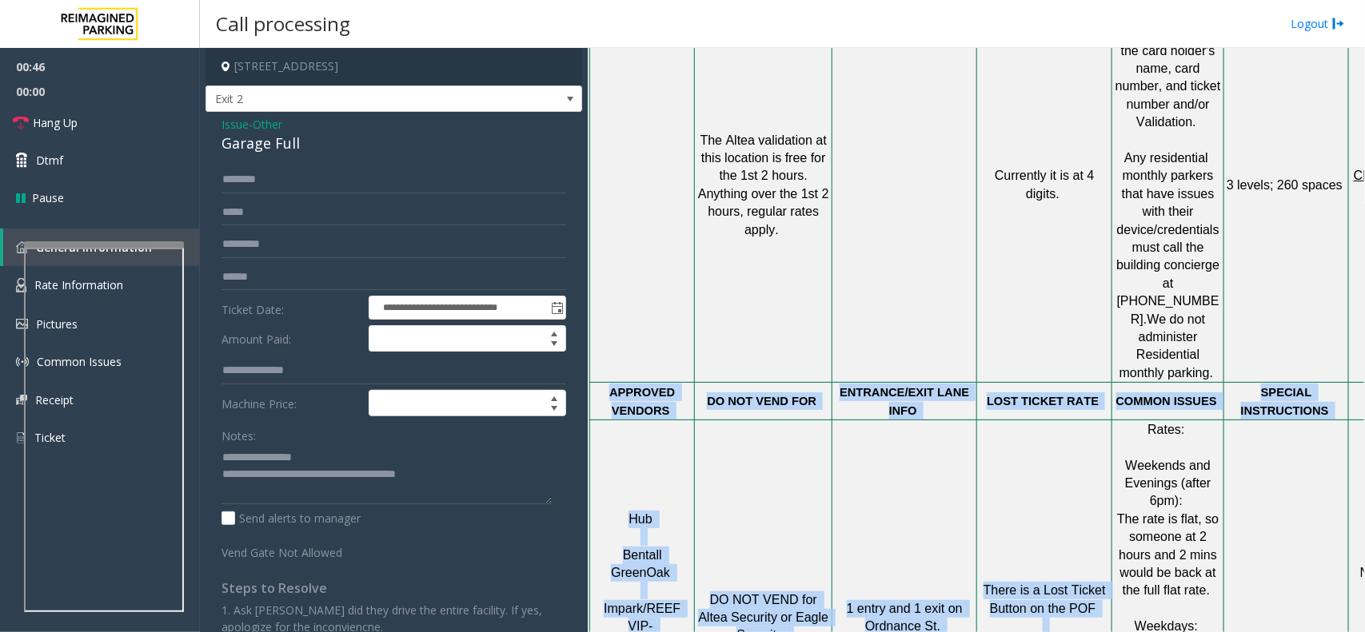
drag, startPoint x: 945, startPoint y: 480, endPoint x: 596, endPoint y: 254, distance: 415.5
click at [596, 254] on tbody "PARCS SOLAR WINDS USERNAME PASSWORD PARIS EQUIPMENT CARD INSERTION HUB 2 entry …" at bounding box center [1023, 243] width 867 height 1144
click at [596, 384] on p "APPROVED VENDORS" at bounding box center [642, 402] width 102 height 36
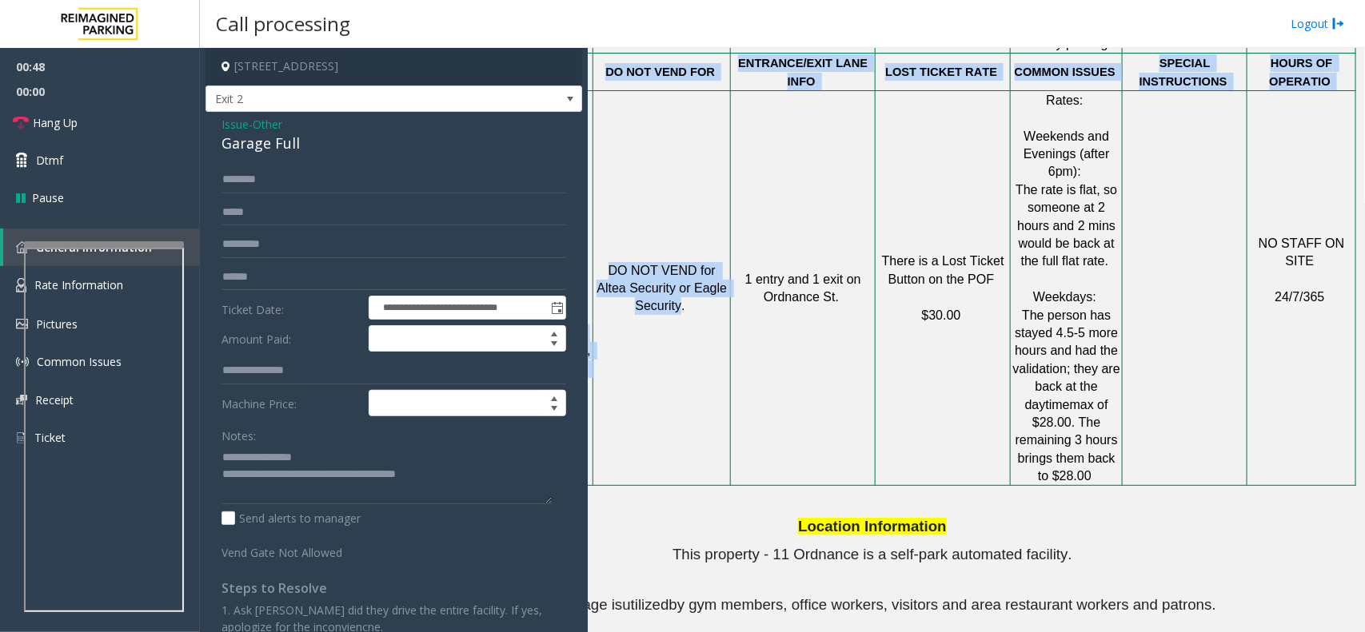
scroll to position [1728, 0]
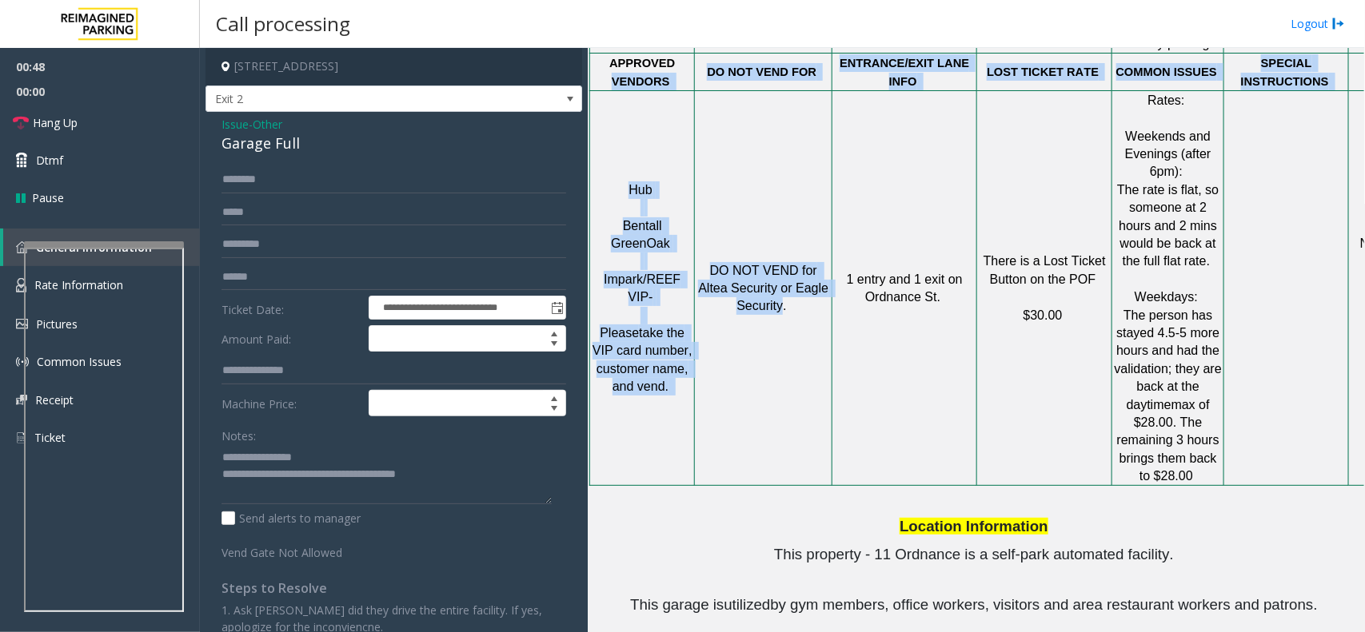
drag, startPoint x: 596, startPoint y: 254, endPoint x: 698, endPoint y: 197, distance: 116.3
click at [698, 197] on td "DO NOT VEND for Altea Security or Eagle Security." at bounding box center [763, 288] width 137 height 396
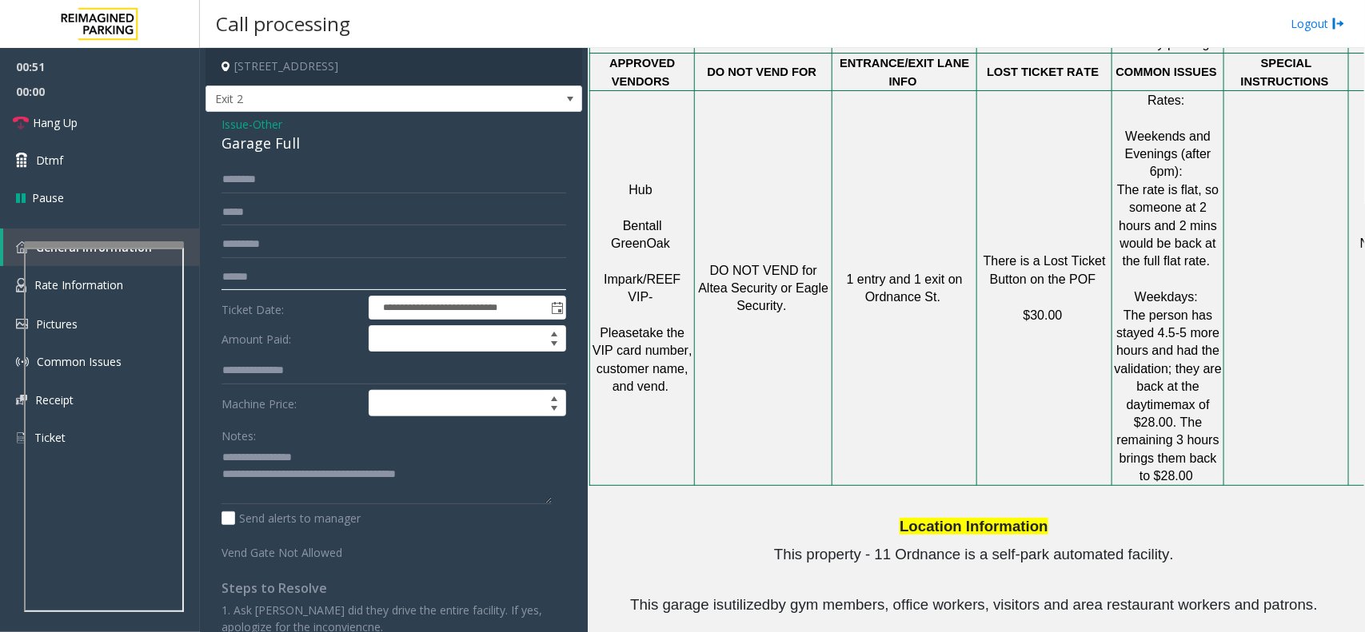
click at [290, 285] on input "text" at bounding box center [393, 277] width 345 height 27
drag, startPoint x: 652, startPoint y: 544, endPoint x: 1165, endPoint y: 589, distance: 514.4
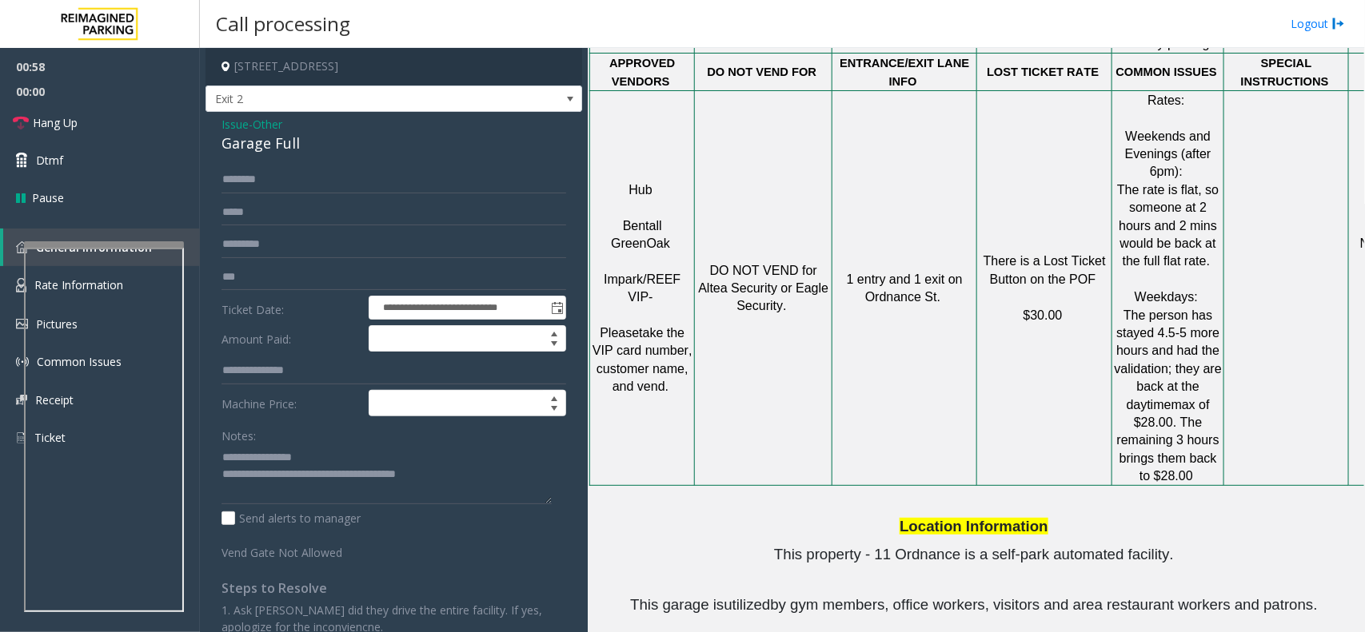
drag, startPoint x: 1004, startPoint y: 493, endPoint x: 1181, endPoint y: 586, distance: 199.5
click at [274, 281] on input "***" at bounding box center [393, 277] width 345 height 27
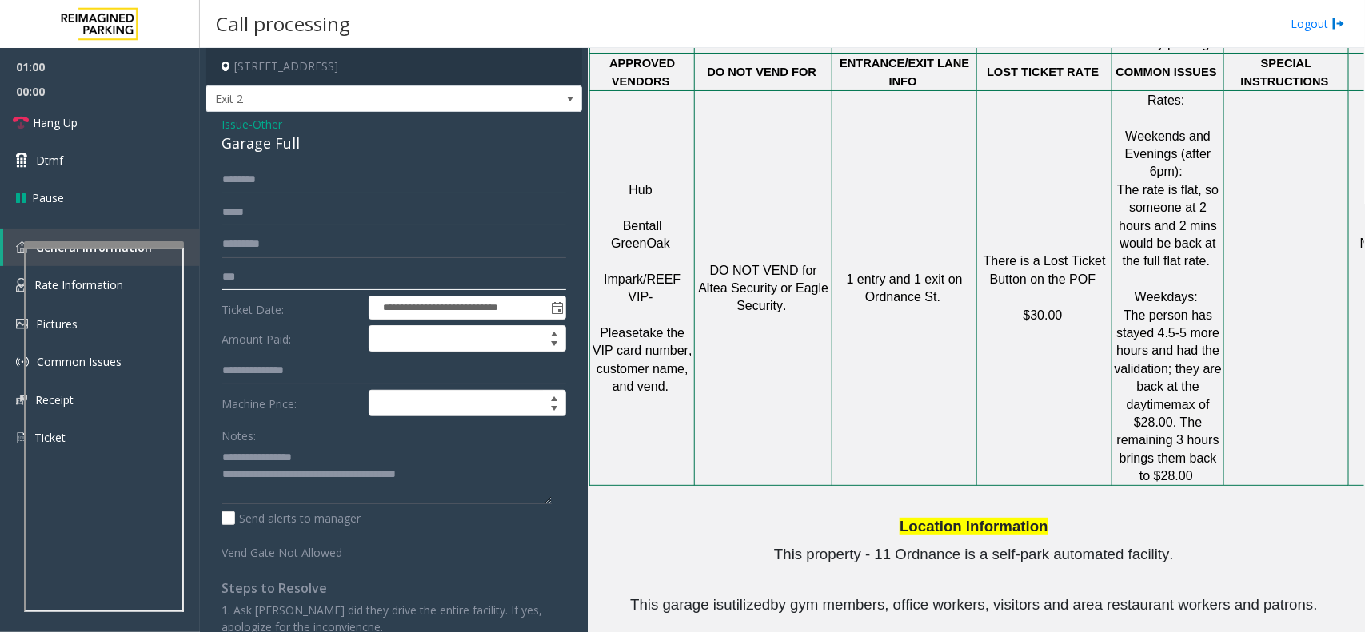
click at [274, 281] on input "***" at bounding box center [393, 277] width 345 height 27
type input "******"
click at [294, 454] on textarea at bounding box center [386, 474] width 330 height 60
drag, startPoint x: 294, startPoint y: 454, endPoint x: 382, endPoint y: 486, distance: 93.6
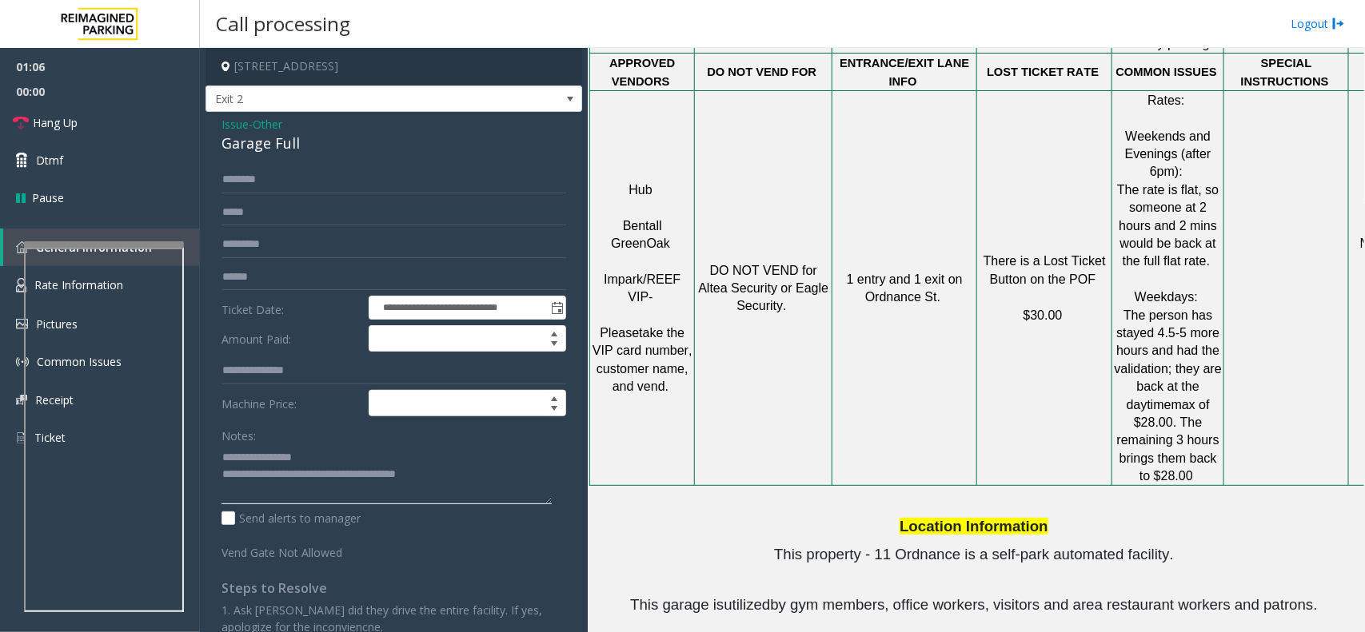
click at [382, 486] on textarea at bounding box center [386, 474] width 330 height 60
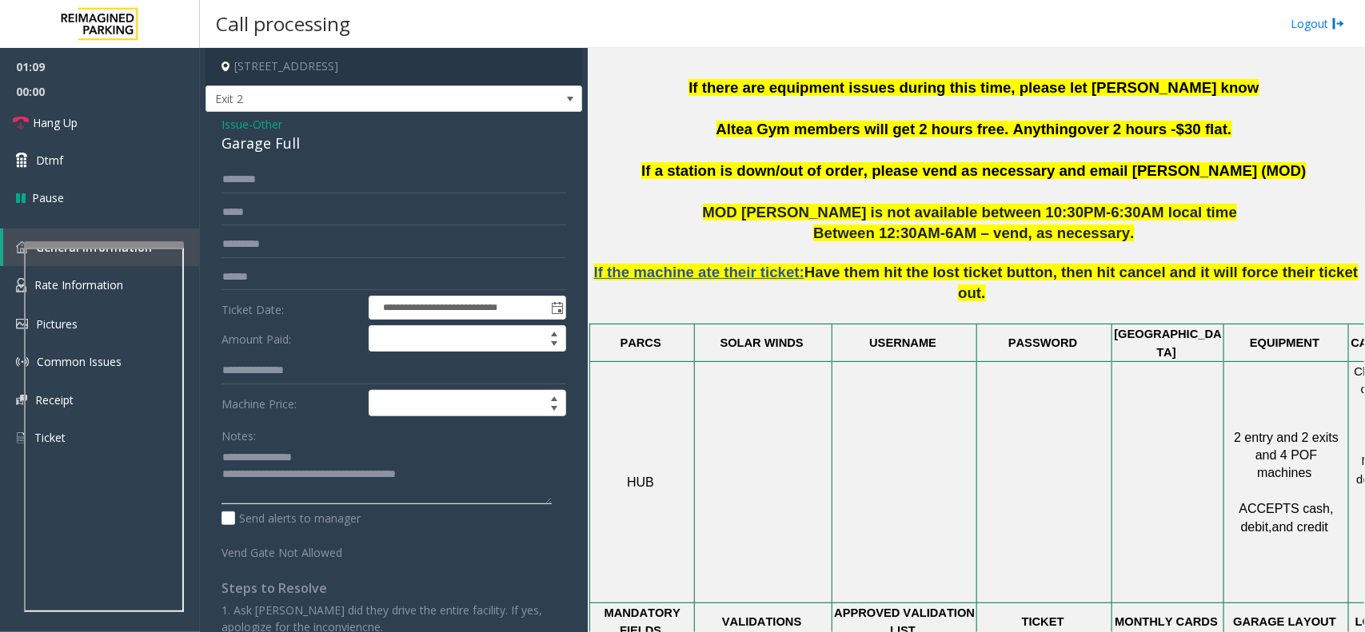
scroll to position [729, 0]
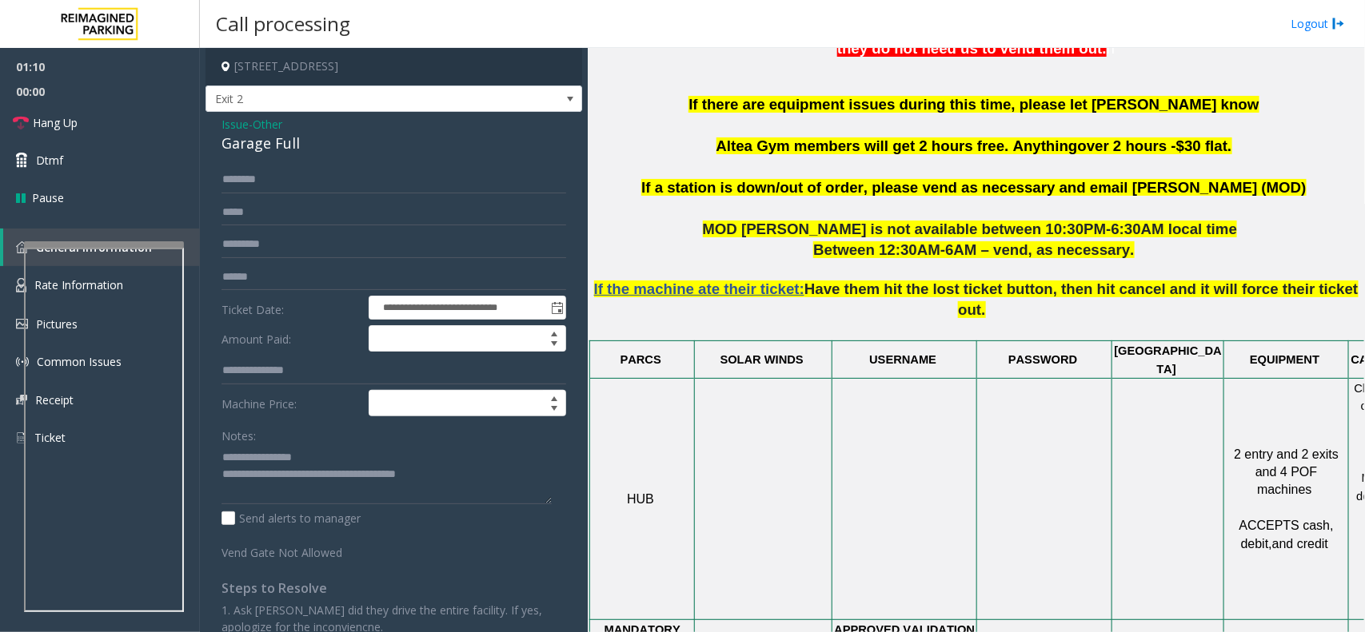
click at [816, 281] on span "Have them hit the lost ticket button, then hit cancel and it will force their t…" at bounding box center [1080, 300] width 553 height 38
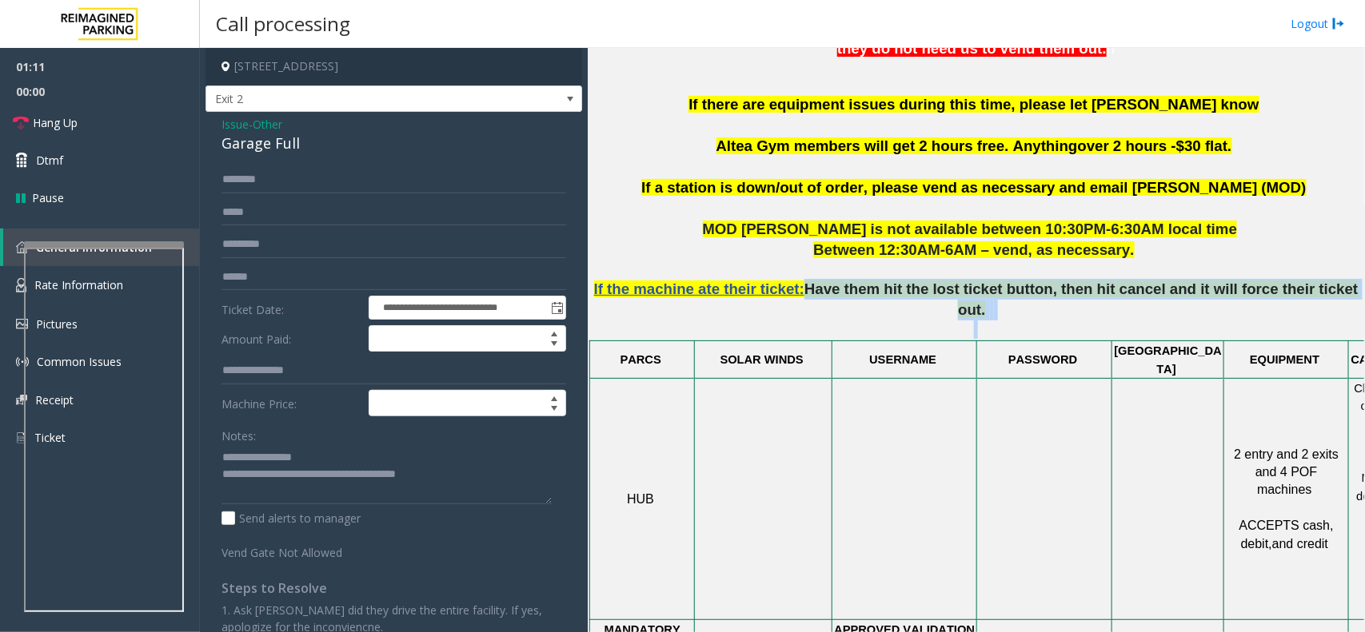
drag, startPoint x: 816, startPoint y: 269, endPoint x: 1328, endPoint y: 281, distance: 511.7
click at [1328, 281] on p "If the machine ate their ticket: Have them hit the lost ticket button, then hit…" at bounding box center [975, 300] width 765 height 79
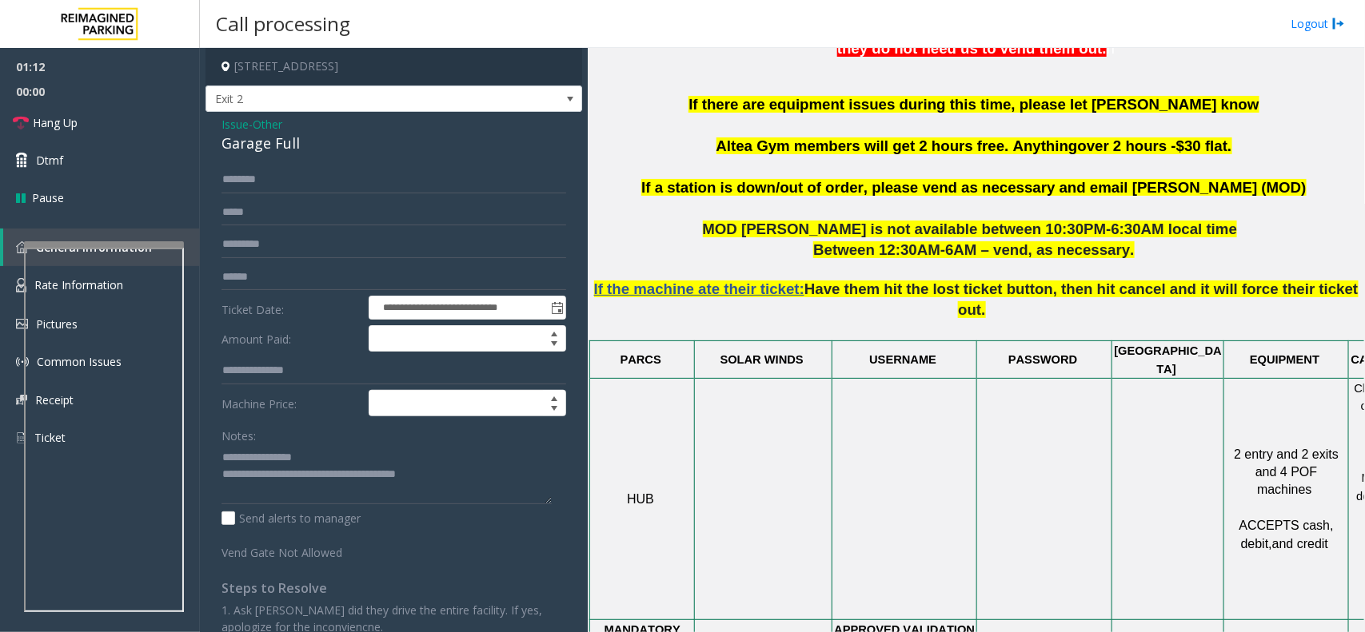
click at [1328, 281] on p "If the machine ate their ticket: Have them hit the lost ticket button, then hit…" at bounding box center [975, 300] width 765 height 79
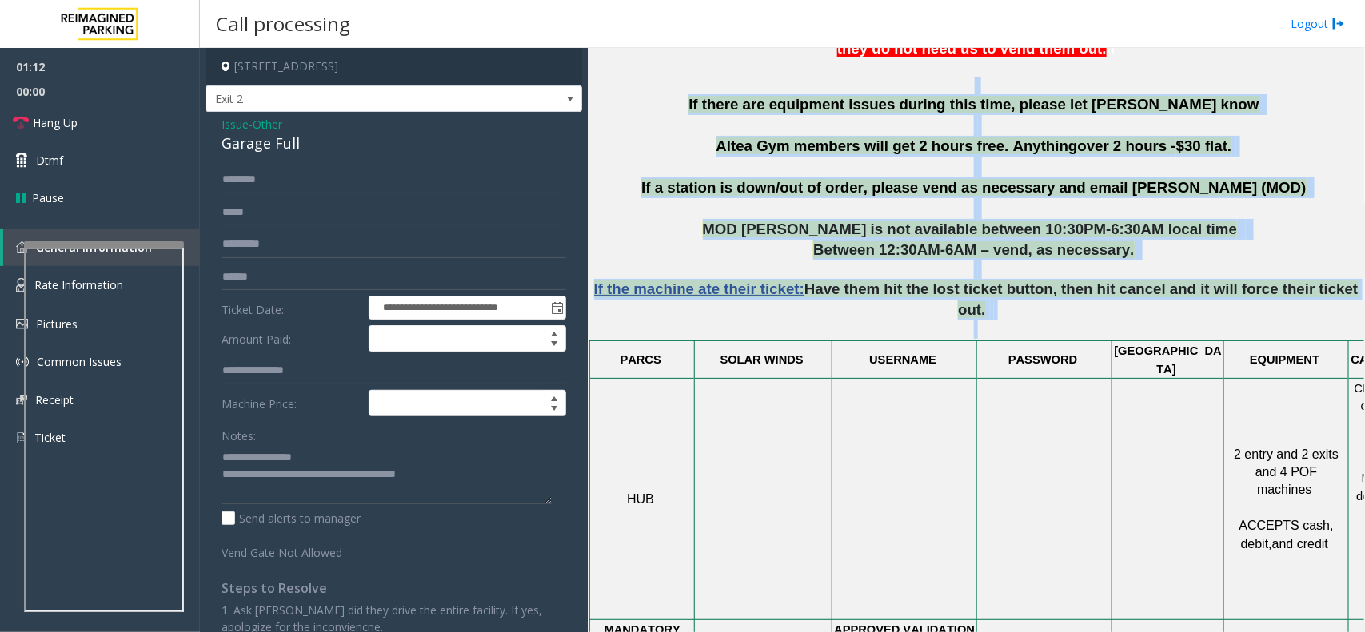
drag, startPoint x: 1328, startPoint y: 281, endPoint x: 887, endPoint y: 74, distance: 486.7
click at [836, 137] on span "Altea Gym members will get 2 hours free. Anything" at bounding box center [896, 145] width 361 height 17
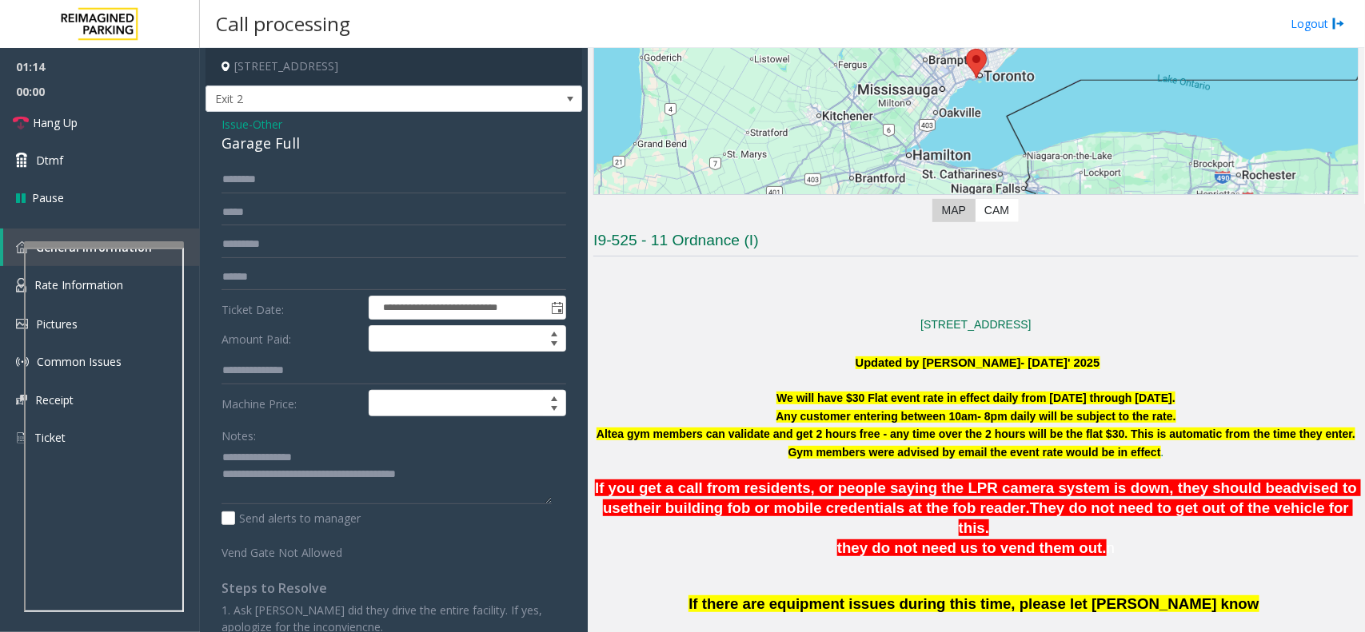
scroll to position [129, 0]
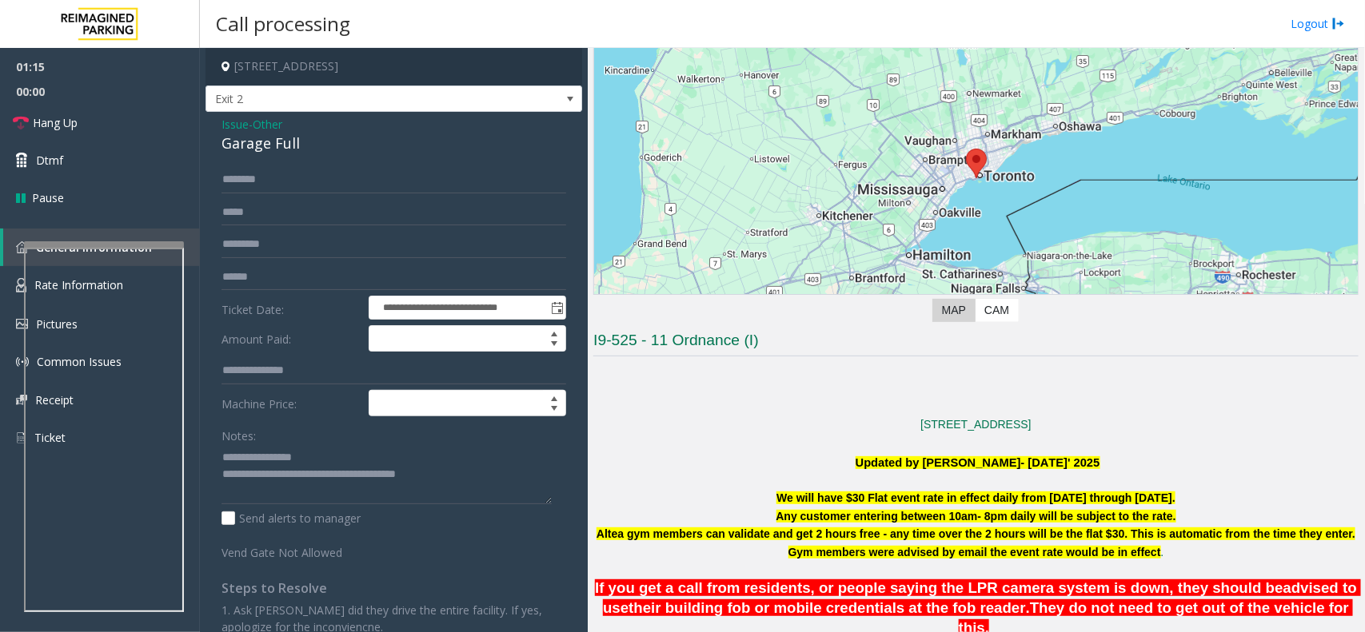
drag, startPoint x: 250, startPoint y: 133, endPoint x: 240, endPoint y: 134, distance: 10.4
click at [248, 133] on div "Garage Full" at bounding box center [393, 144] width 345 height 22
drag, startPoint x: 284, startPoint y: 189, endPoint x: 293, endPoint y: 185, distance: 10.1
click at [285, 189] on input "text" at bounding box center [393, 179] width 345 height 27
type input "****"
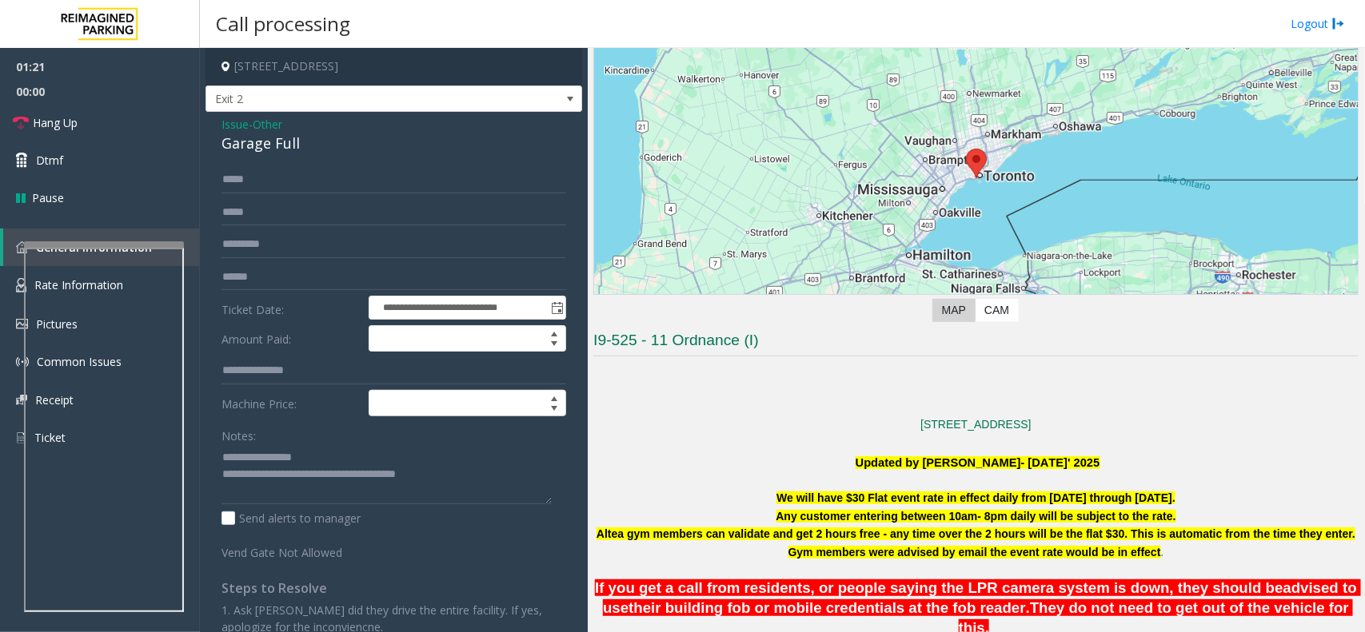
click at [237, 126] on span "Issue" at bounding box center [234, 124] width 27 height 17
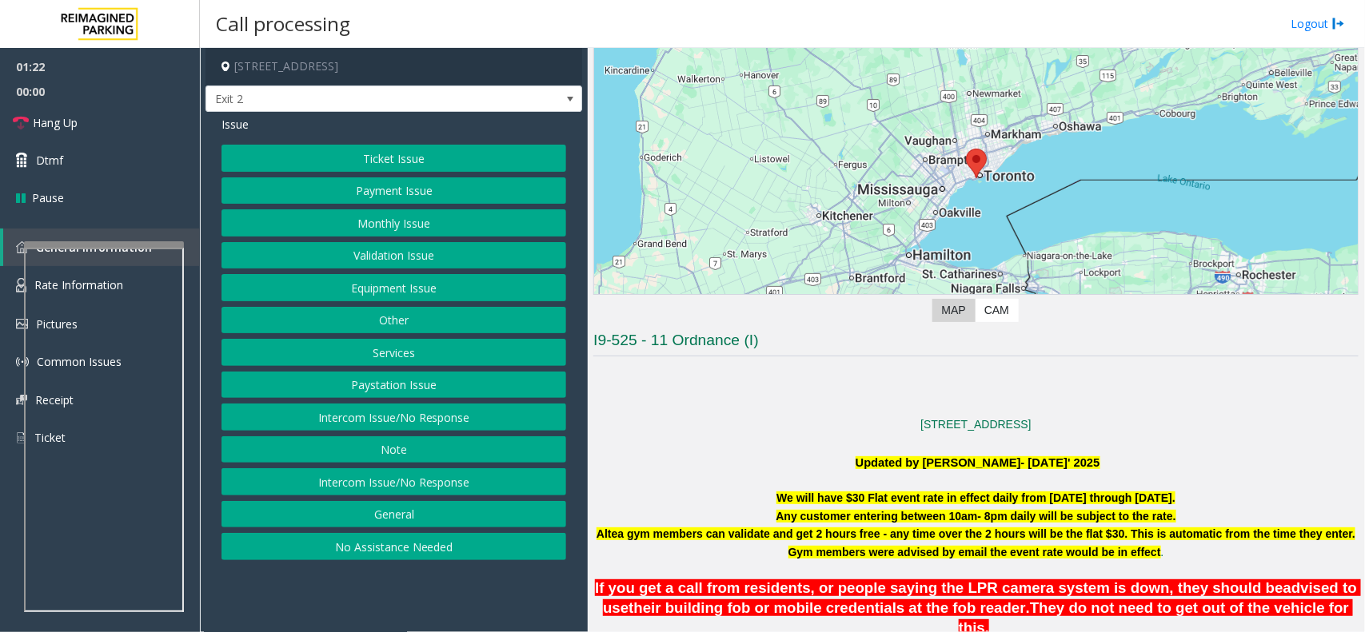
click at [358, 149] on button "Ticket Issue" at bounding box center [393, 158] width 345 height 27
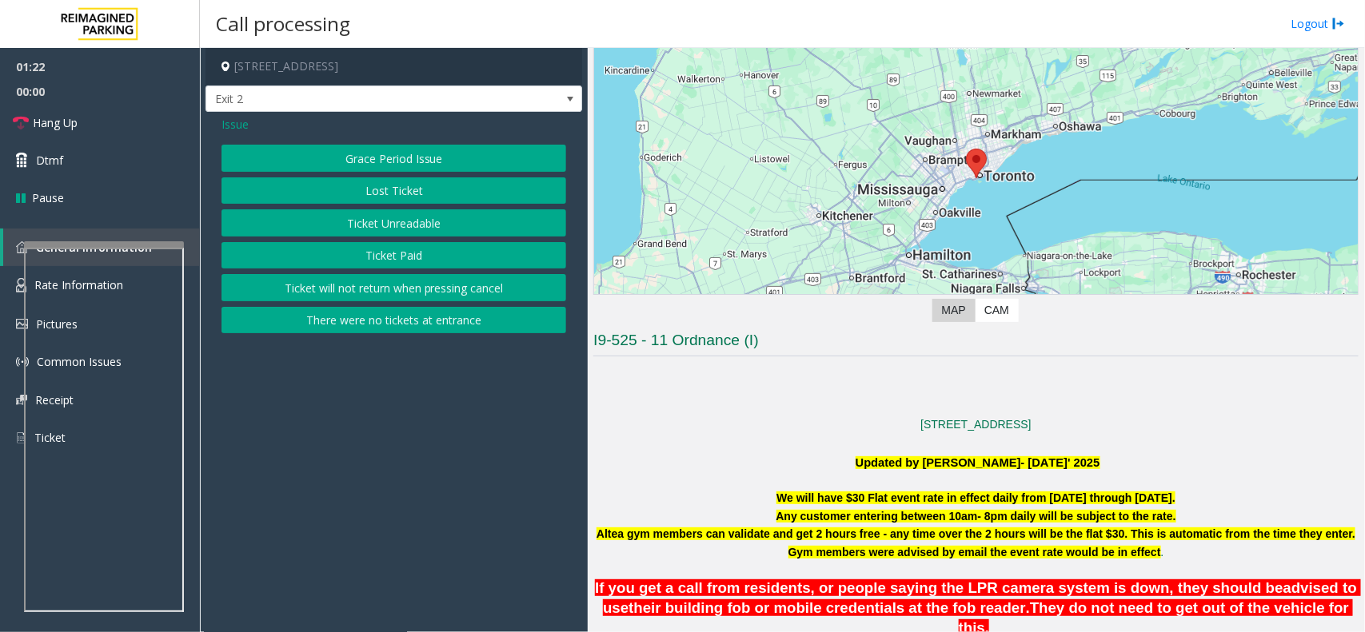
click at [373, 221] on button "Ticket Unreadable" at bounding box center [393, 222] width 345 height 27
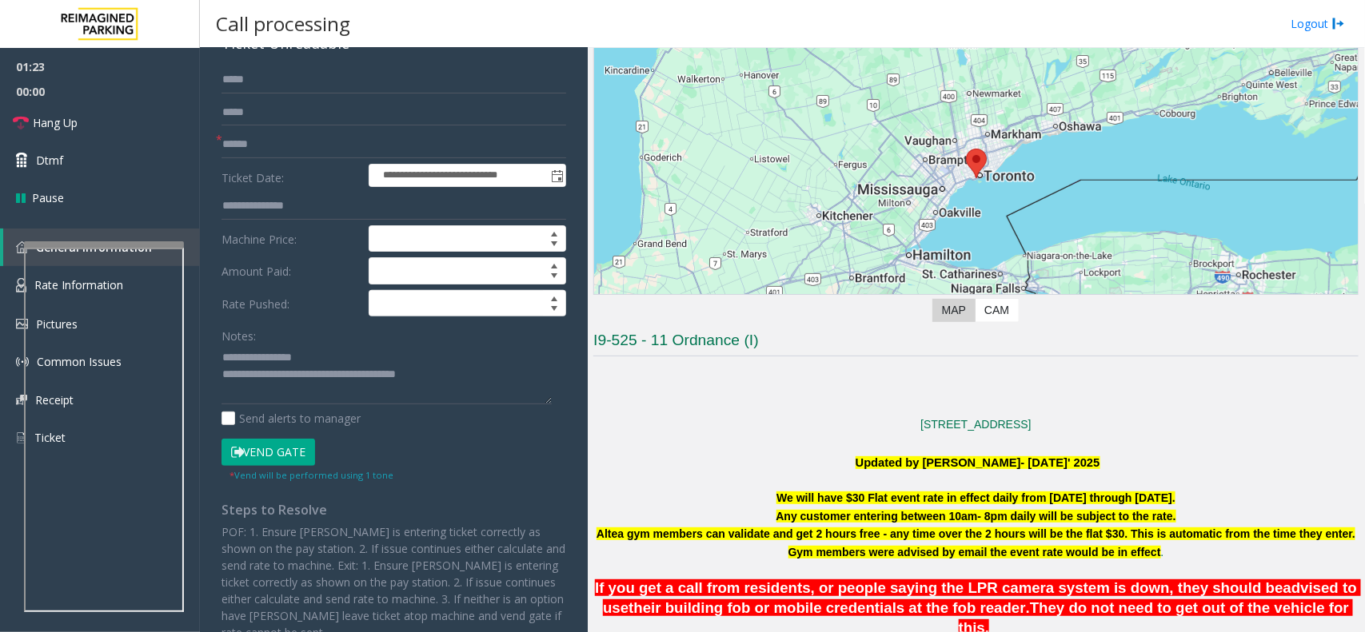
drag, startPoint x: 284, startPoint y: 461, endPoint x: 313, endPoint y: 101, distance: 361.7
click at [282, 453] on button "Vend Gate" at bounding box center [268, 452] width 94 height 27
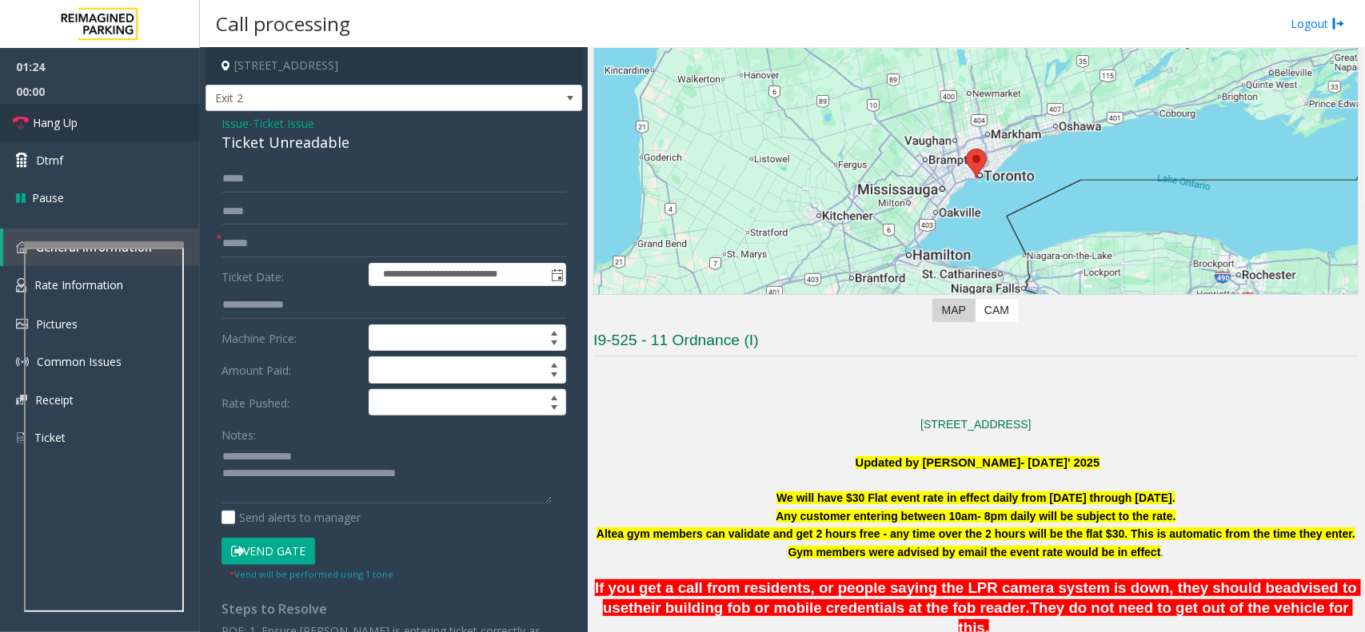
scroll to position [0, 0]
click at [277, 124] on span "Ticket Issue" at bounding box center [284, 124] width 62 height 17
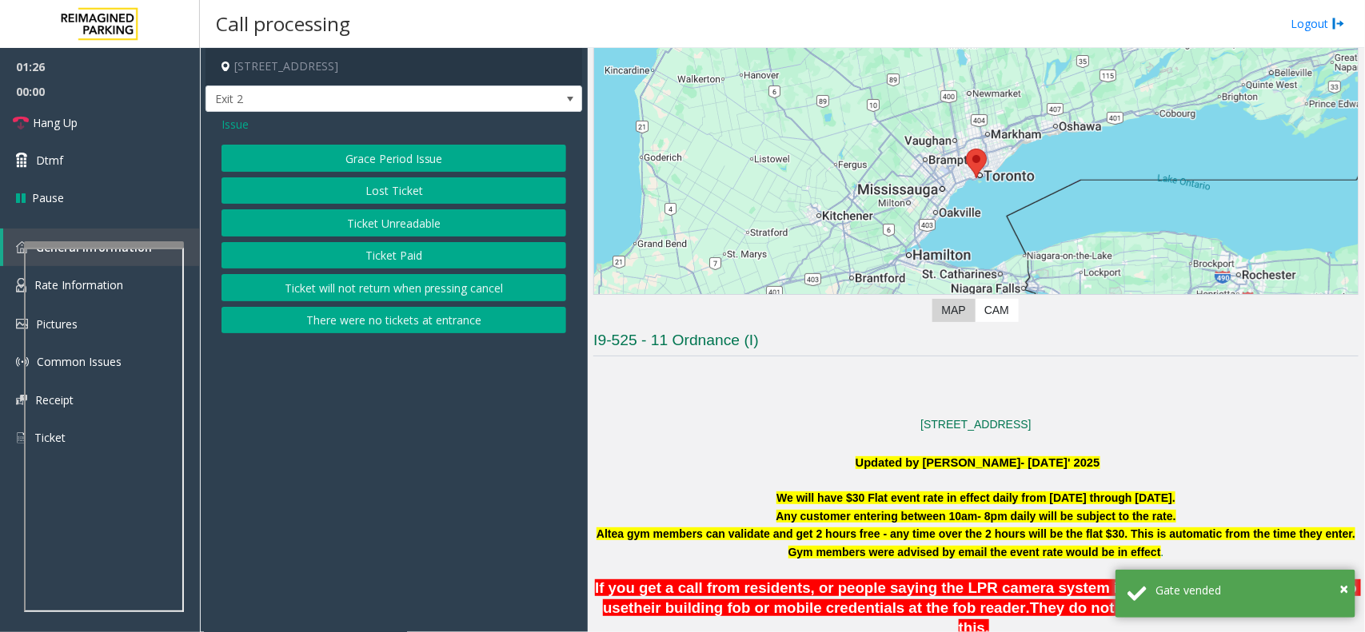
click at [240, 129] on span "Issue" at bounding box center [234, 124] width 27 height 17
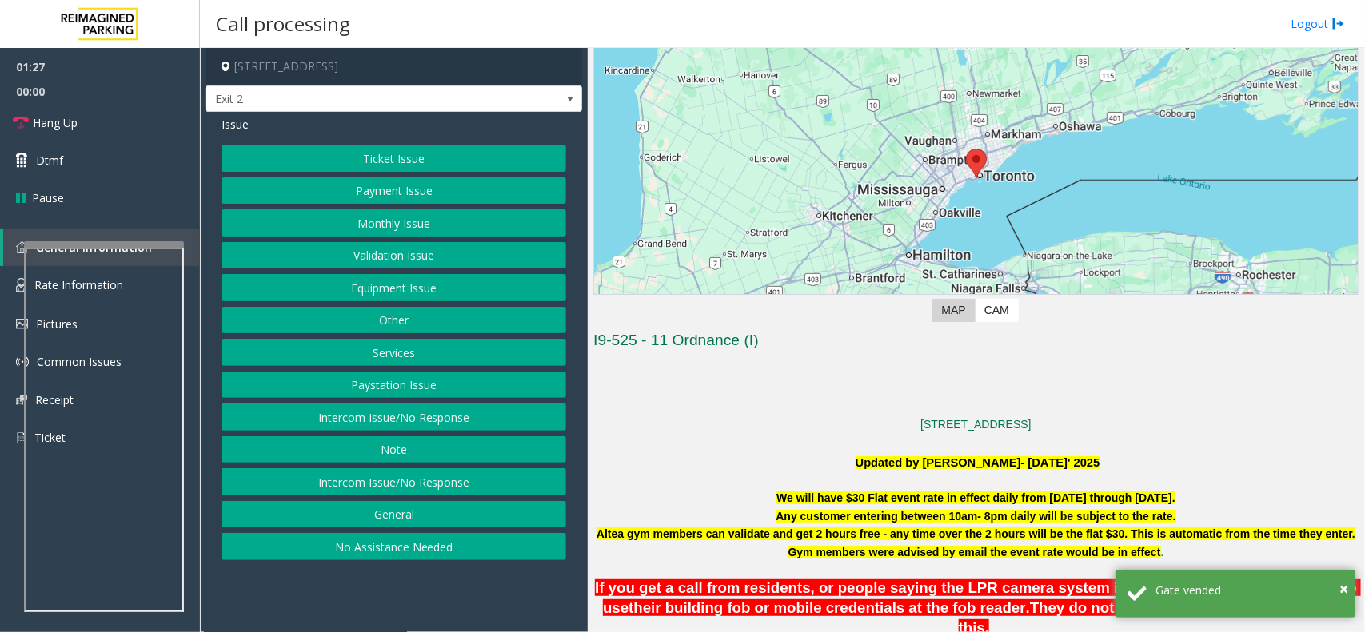
click at [398, 322] on button "Other" at bounding box center [393, 320] width 345 height 27
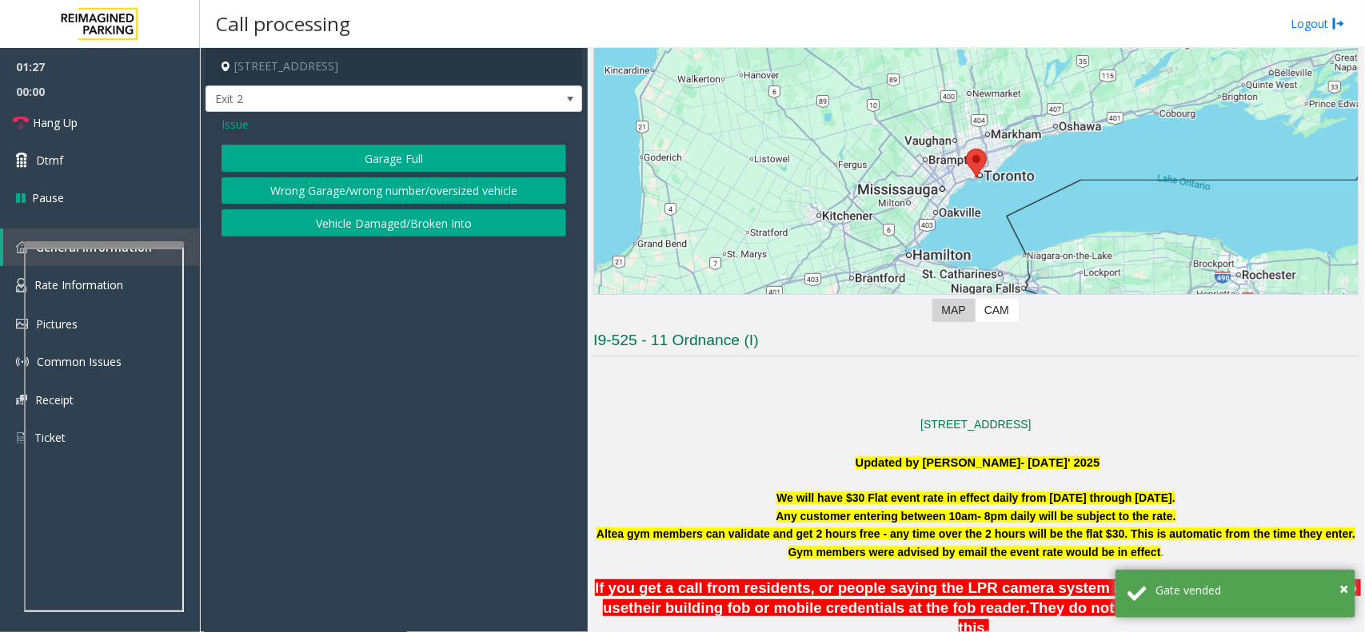
click at [364, 161] on button "Garage Full" at bounding box center [393, 158] width 345 height 27
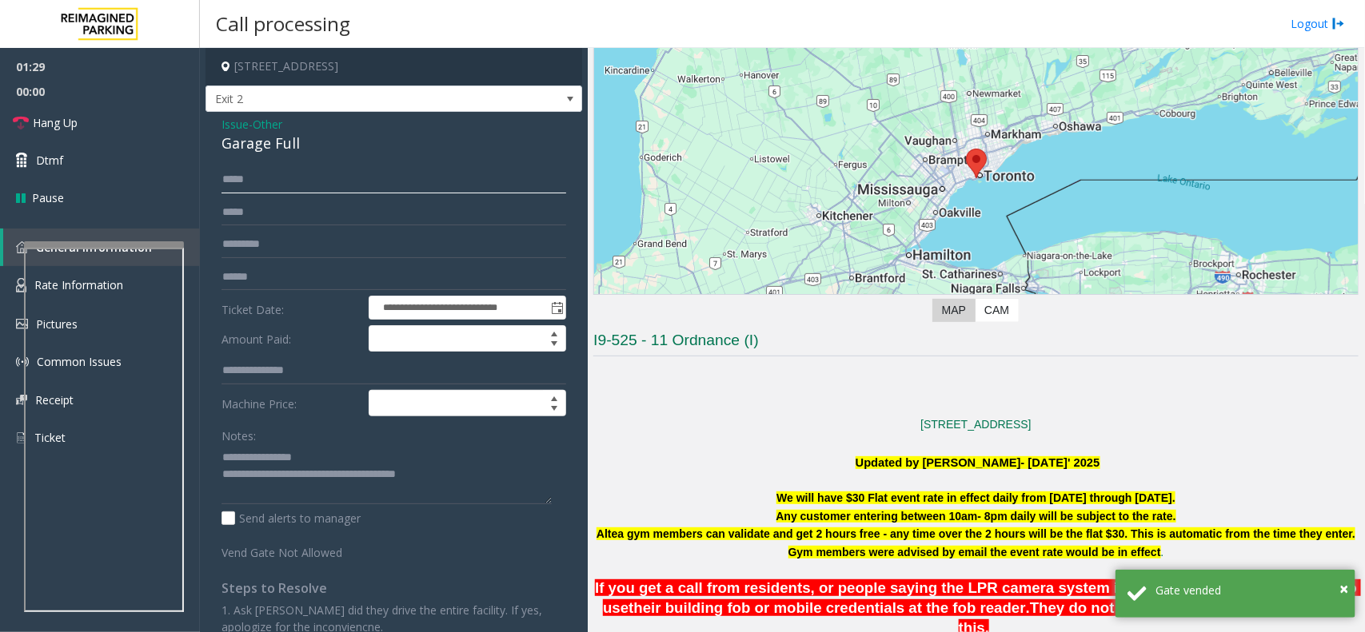
click at [241, 185] on input "****" at bounding box center [393, 179] width 345 height 27
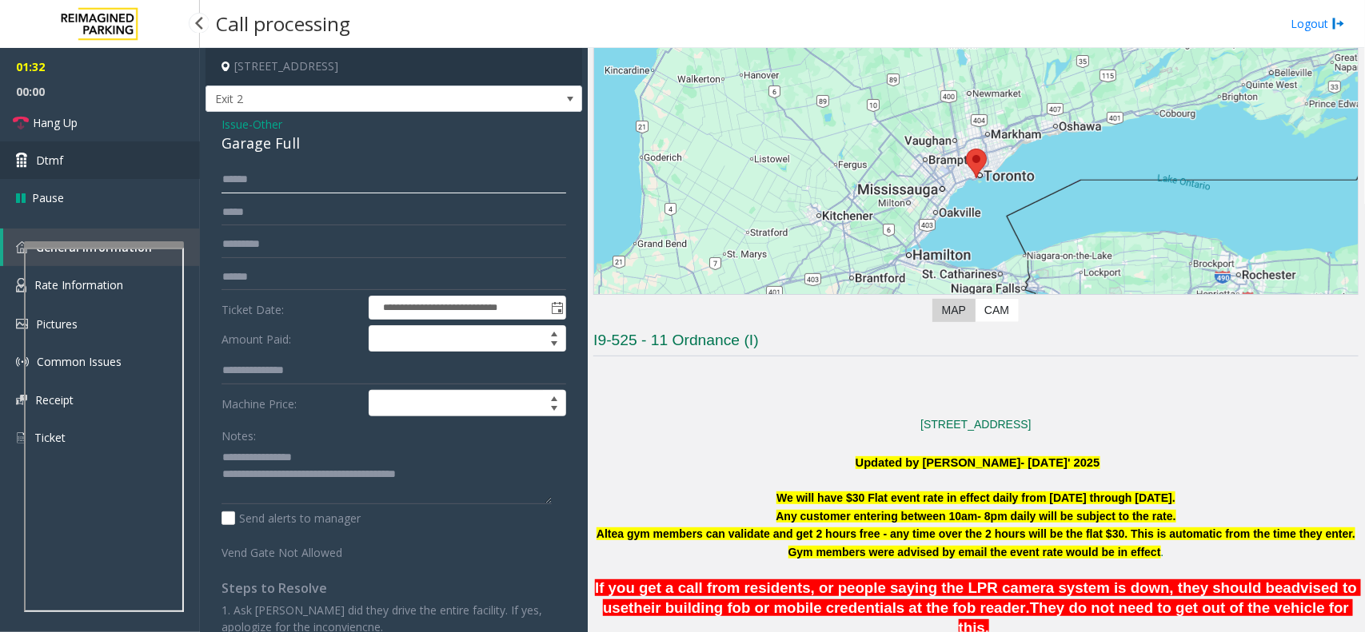
type input "*****"
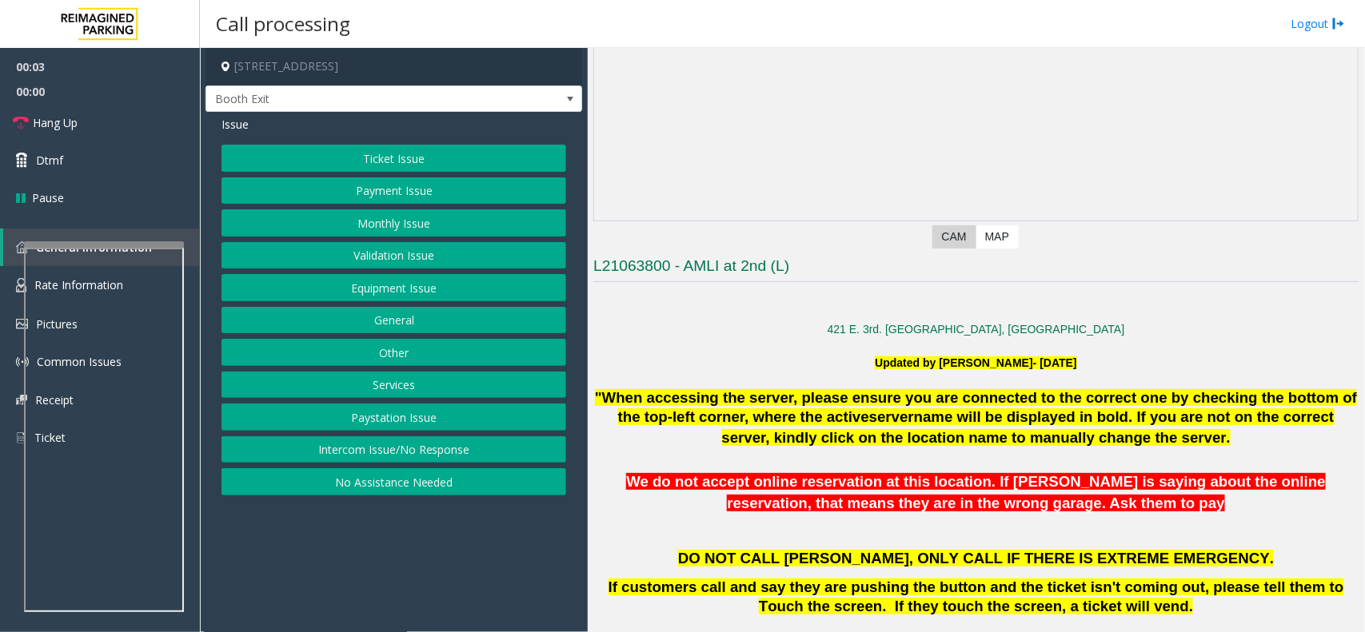
scroll to position [500, 0]
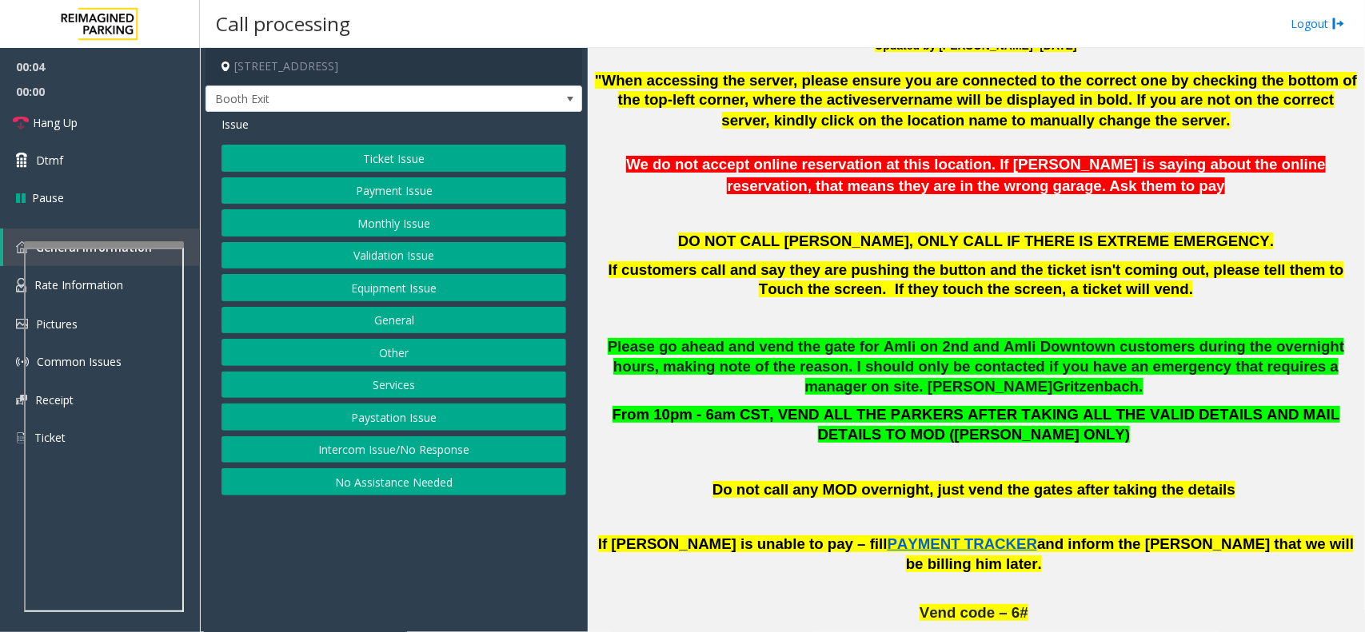
click at [360, 446] on button "Intercom Issue/No Response" at bounding box center [393, 449] width 345 height 27
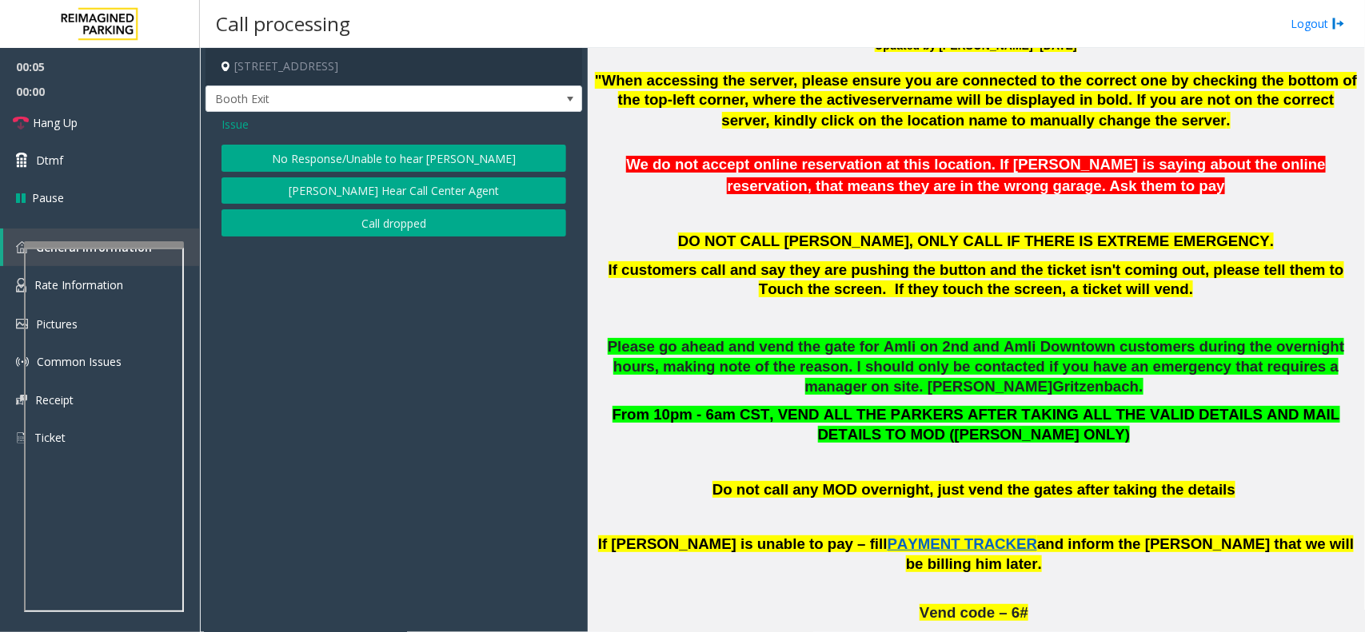
click at [309, 146] on button "No Response/Unable to hear [PERSON_NAME]" at bounding box center [393, 158] width 345 height 27
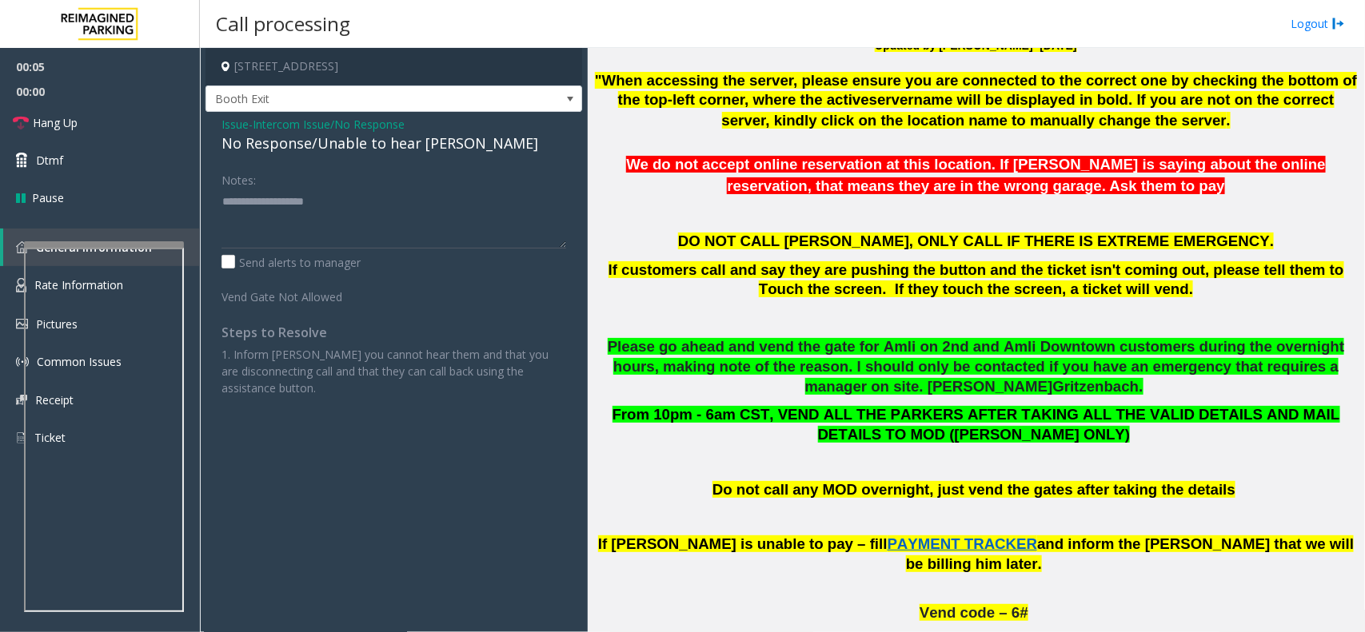
click at [309, 145] on div "No Response/Unable to hear [PERSON_NAME]" at bounding box center [393, 144] width 345 height 22
type textarea "**********"
click at [125, 145] on link "Dtmf" at bounding box center [100, 160] width 200 height 38
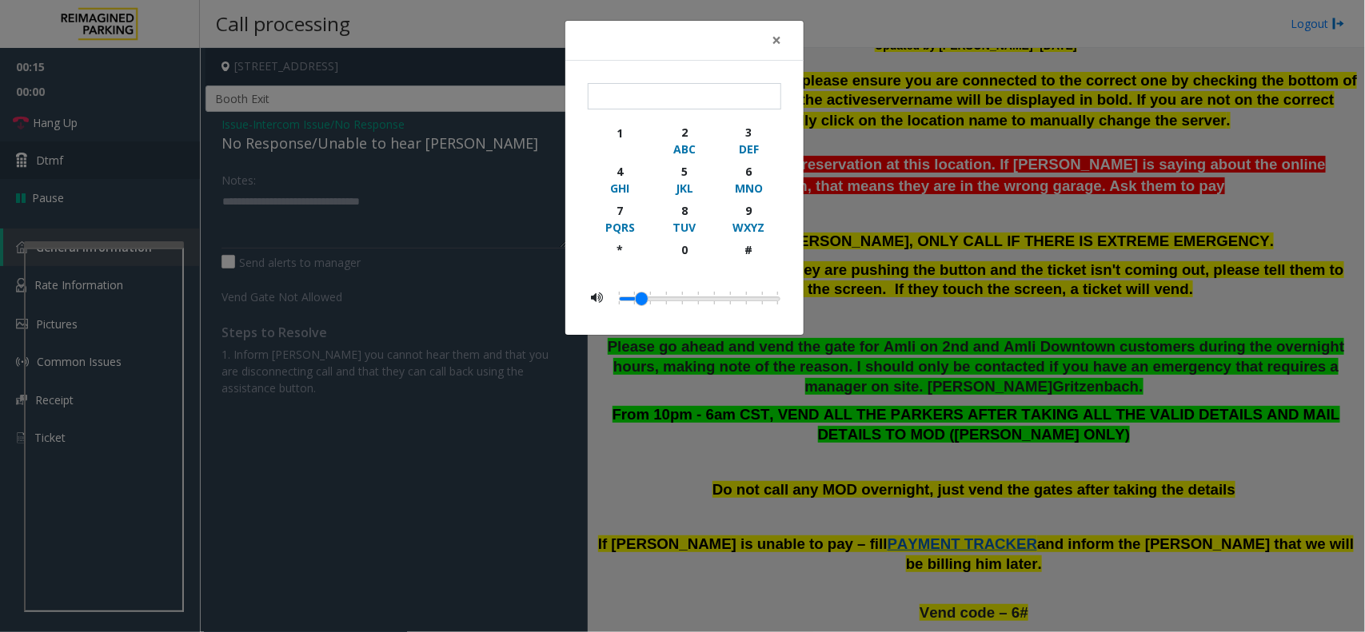
click at [124, 145] on body "00:15 00:00 Hang Up Dtmf Pause General Information Rate Information Pictures Co…" at bounding box center [682, 316] width 1365 height 632
click at [124, 145] on div "× 1 2 ABC 3 DEF 4 GHI 5 JKL 6 MNO 7 PQRS 8 TUV 9 WXYZ * 0 #" at bounding box center [682, 316] width 1365 height 632
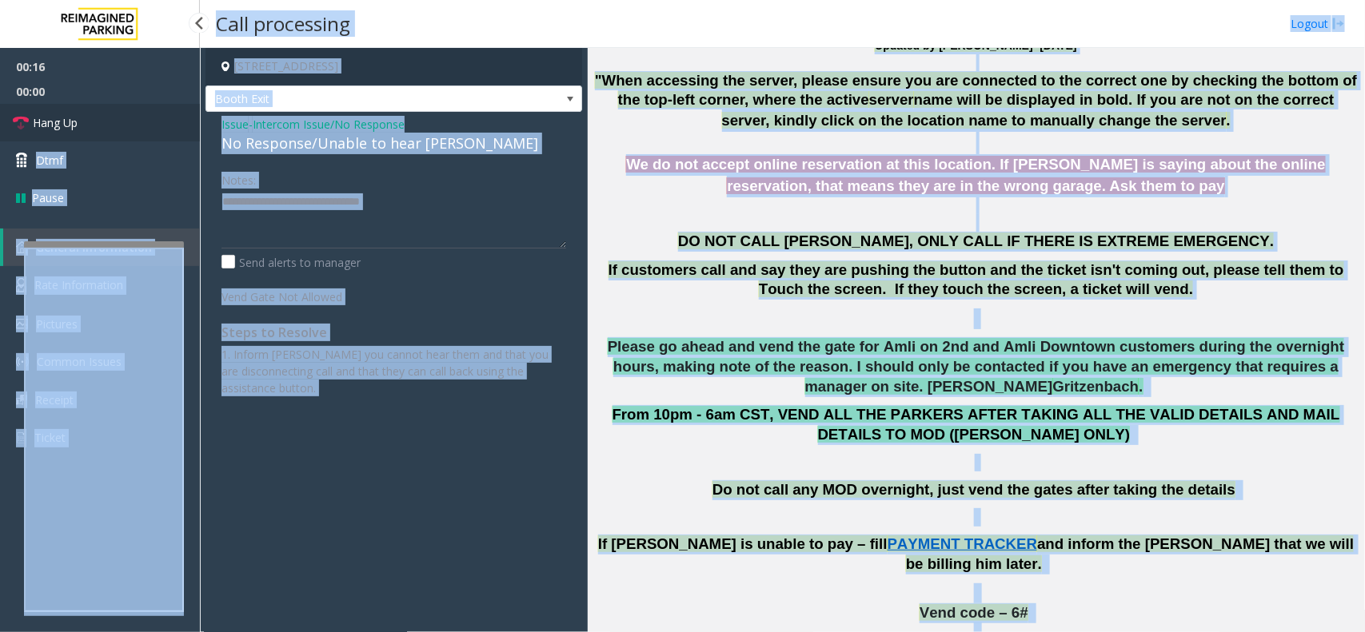
click at [114, 133] on link "Hang Up" at bounding box center [100, 123] width 200 height 38
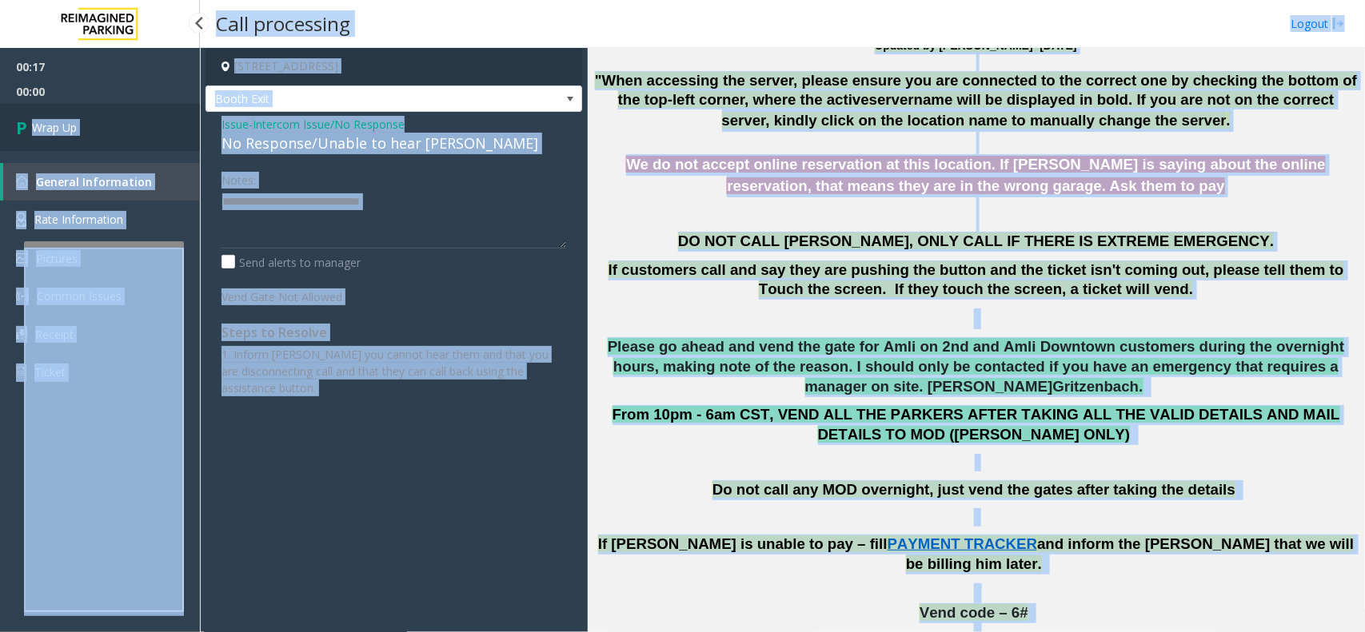
click at [114, 133] on link "Wrap Up" at bounding box center [100, 127] width 200 height 47
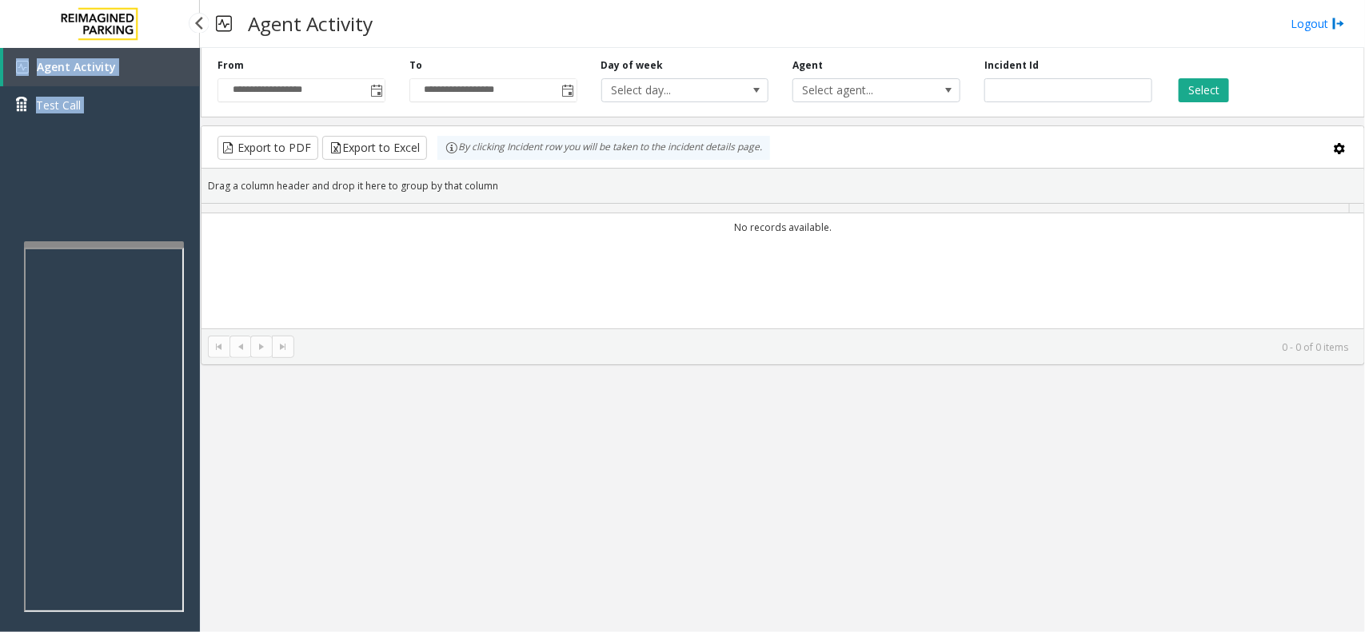
click at [114, 133] on div "Agent Activity Test Call" at bounding box center [100, 92] width 200 height 88
click at [630, 257] on div "No records available." at bounding box center [782, 313] width 1162 height 200
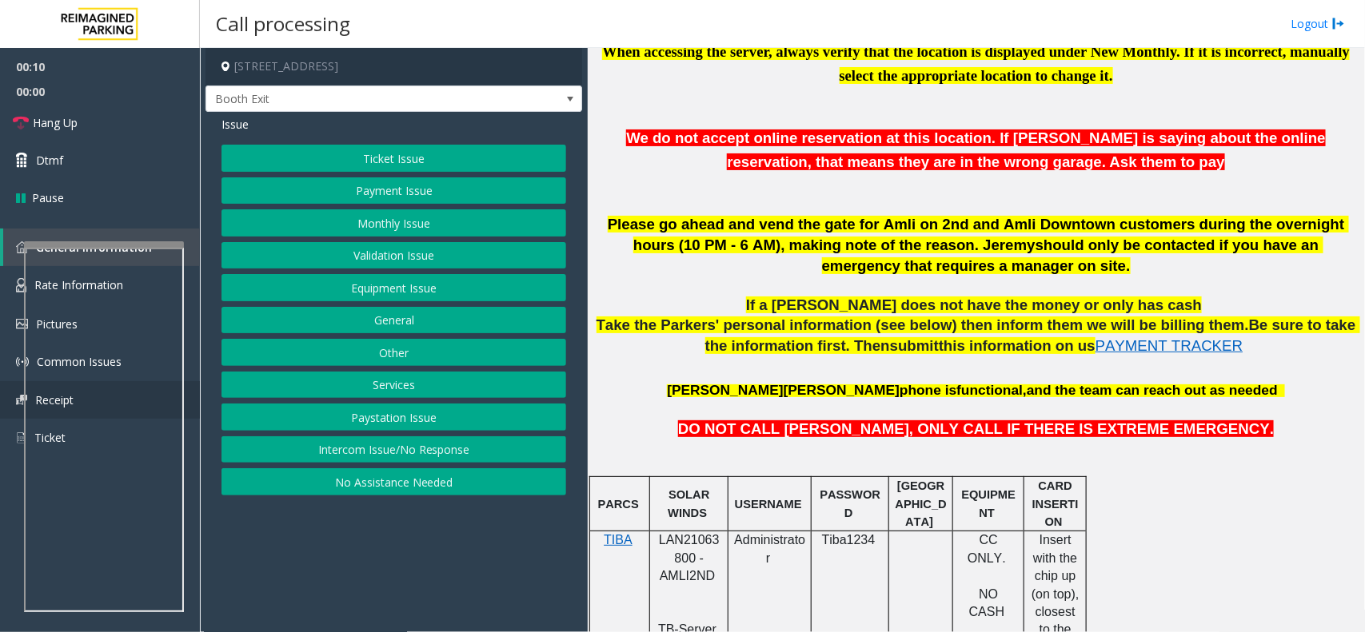
scroll to position [600, 0]
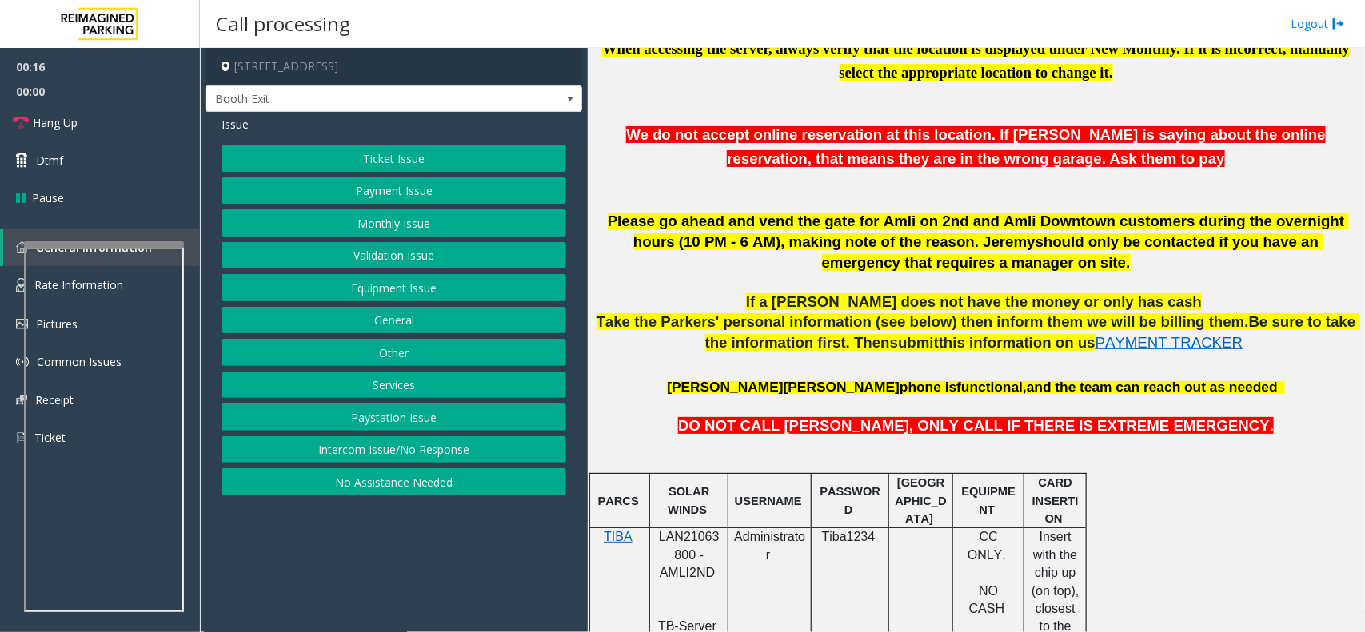
drag, startPoint x: 449, startPoint y: 428, endPoint x: 460, endPoint y: 440, distance: 15.8
click at [460, 440] on div "Ticket Issue Payment Issue Monthly Issue Validation Issue Equipment Issue Gener…" at bounding box center [393, 320] width 345 height 351
click at [460, 440] on button "Intercom Issue/No Response" at bounding box center [393, 449] width 345 height 27
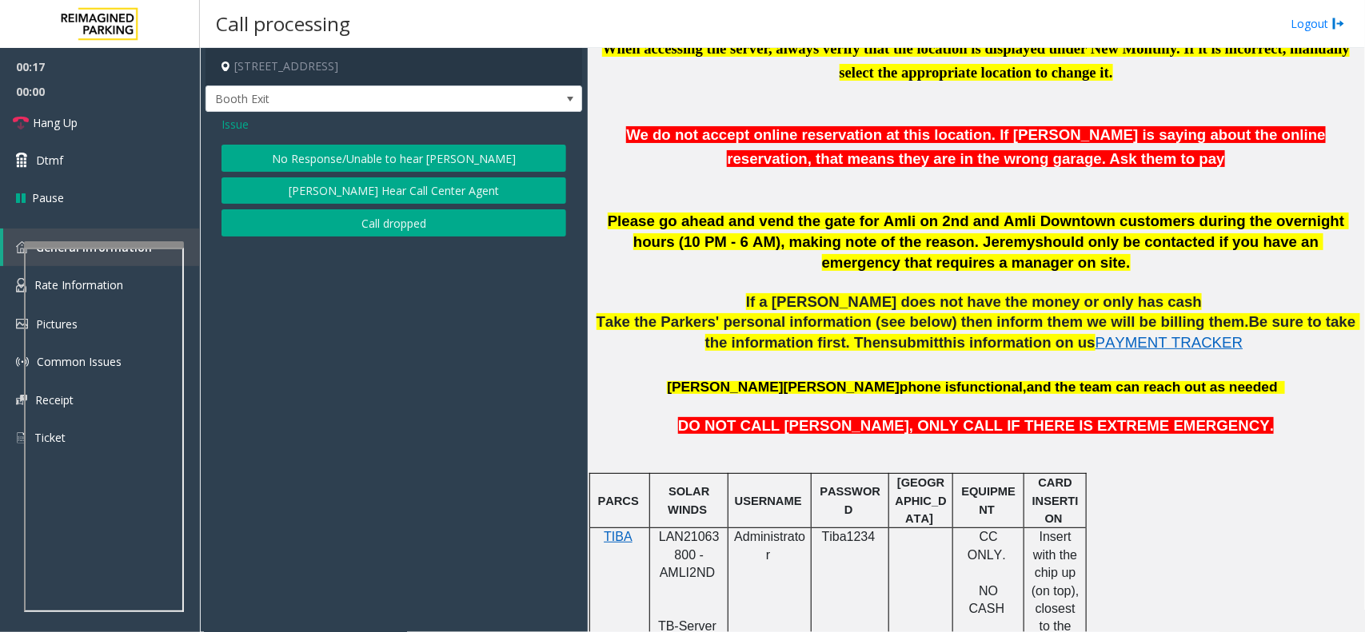
click at [341, 157] on button "No Response/Unable to hear [PERSON_NAME]" at bounding box center [393, 158] width 345 height 27
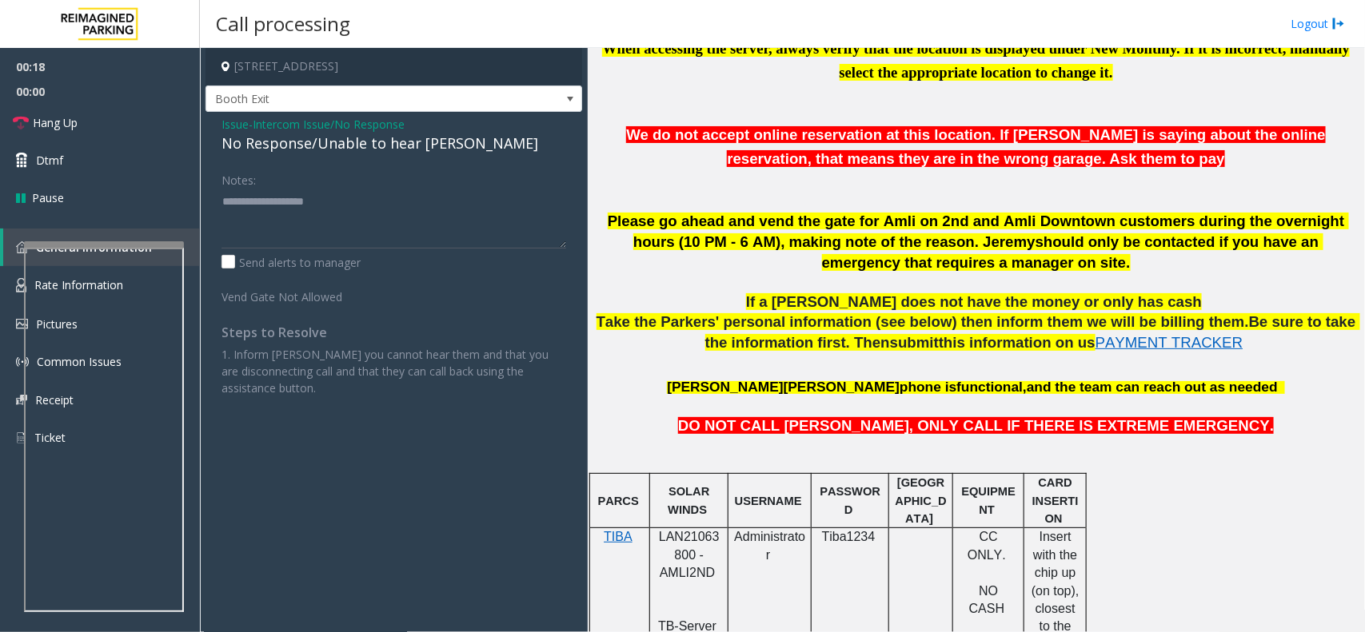
click at [340, 145] on div "No Response/Unable to hear [PERSON_NAME]" at bounding box center [393, 144] width 345 height 22
type textarea "**********"
click at [134, 124] on link "Hang Up" at bounding box center [100, 123] width 200 height 38
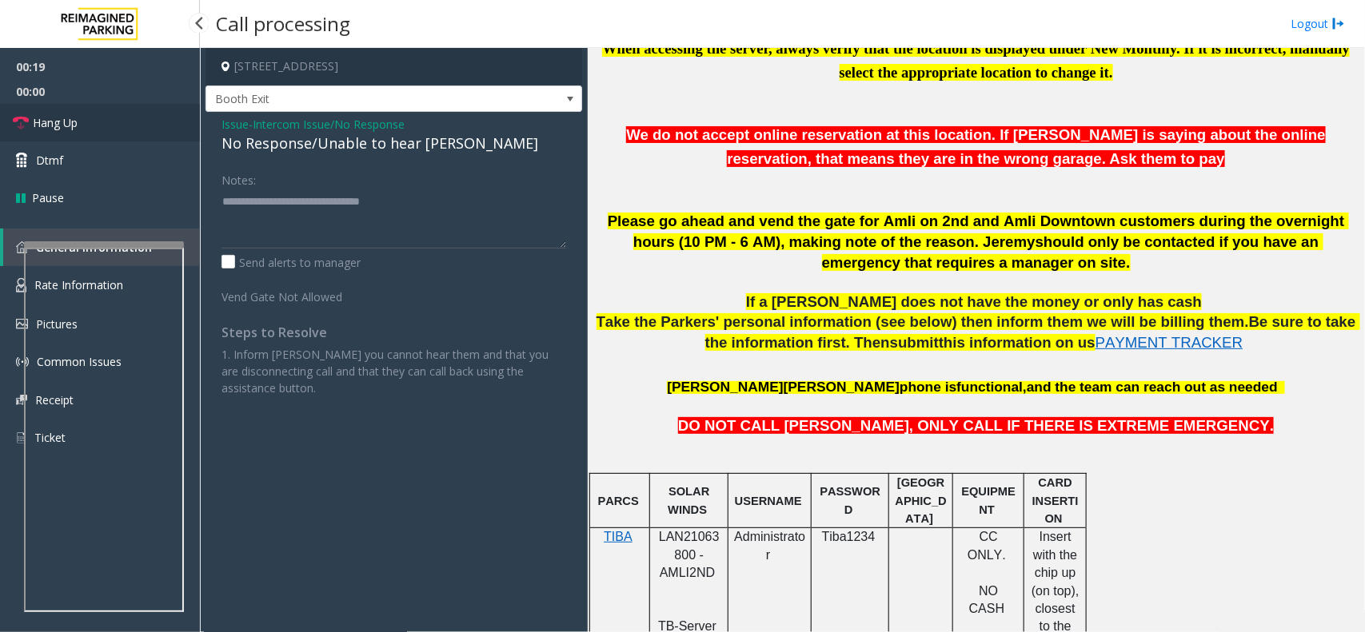
click at [134, 124] on link "Hang Up" at bounding box center [100, 123] width 200 height 38
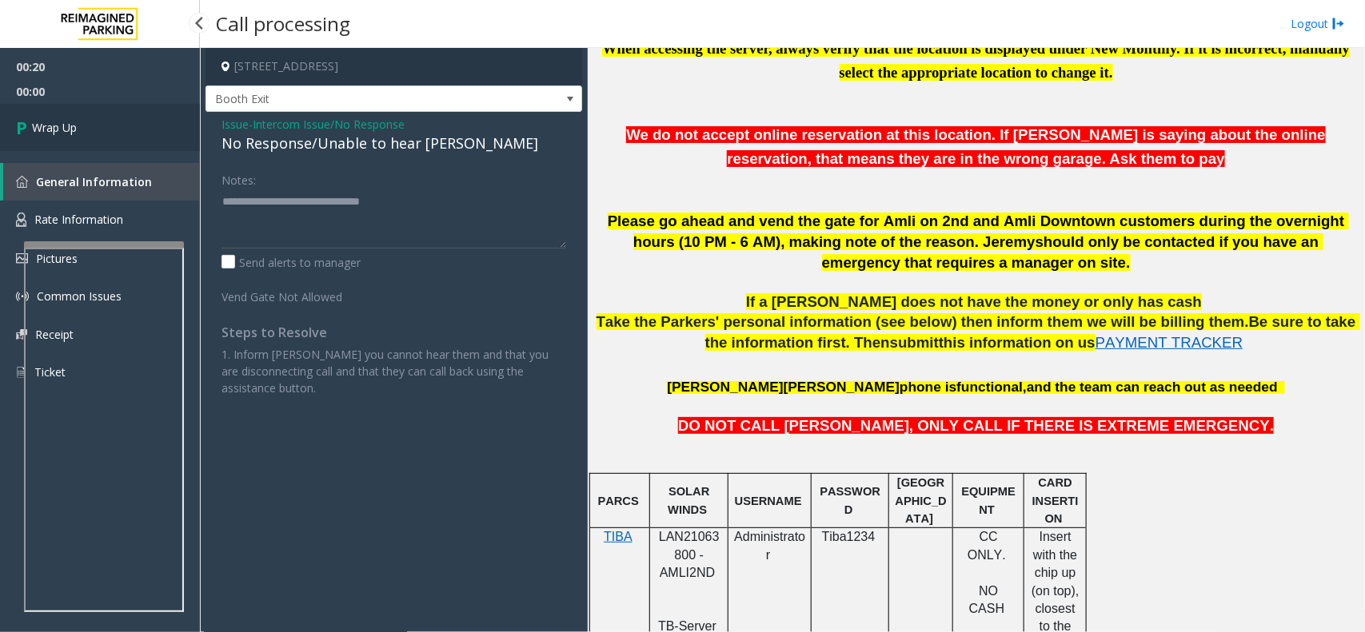
click at [134, 124] on link "Wrap Up" at bounding box center [100, 127] width 200 height 47
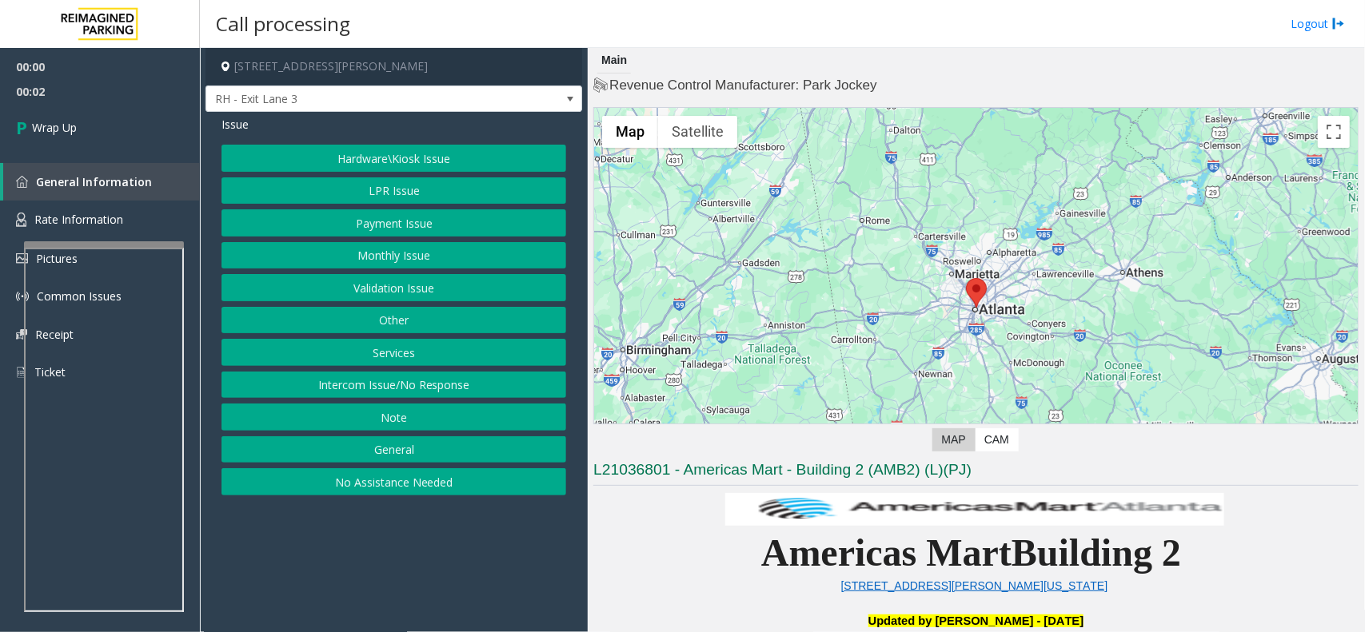
click at [372, 386] on button "Intercom Issue/No Response" at bounding box center [393, 385] width 345 height 27
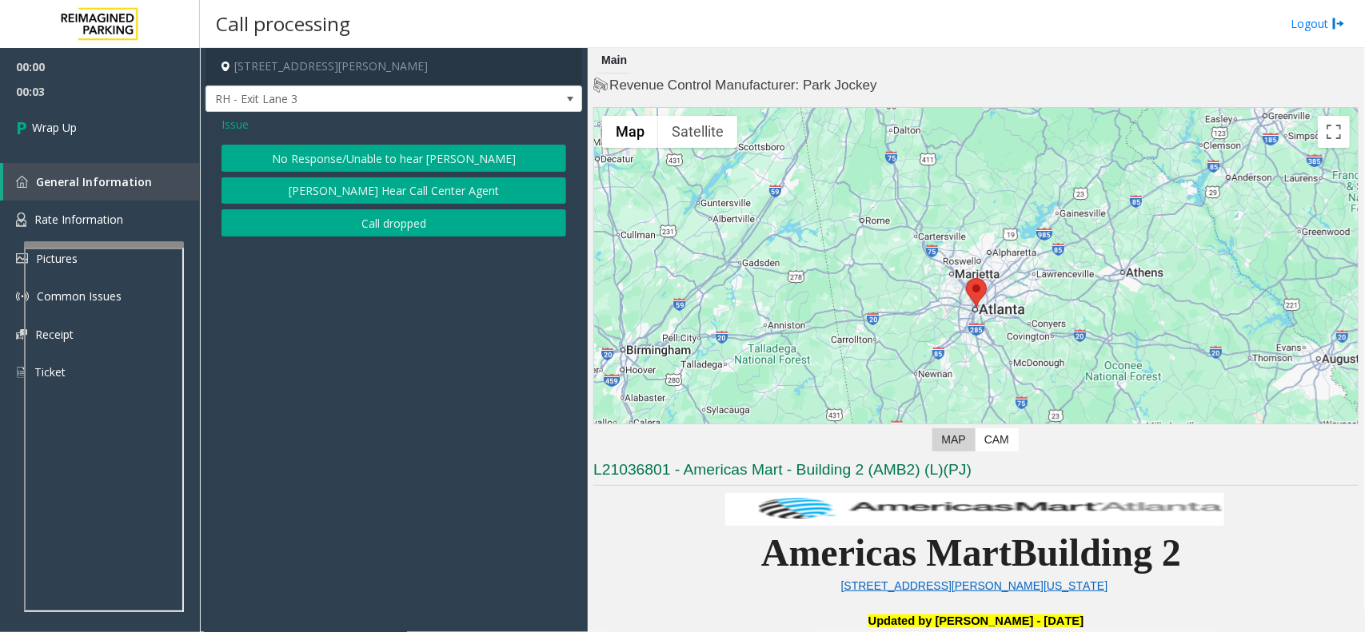
click at [325, 217] on button "Call dropped" at bounding box center [393, 222] width 345 height 27
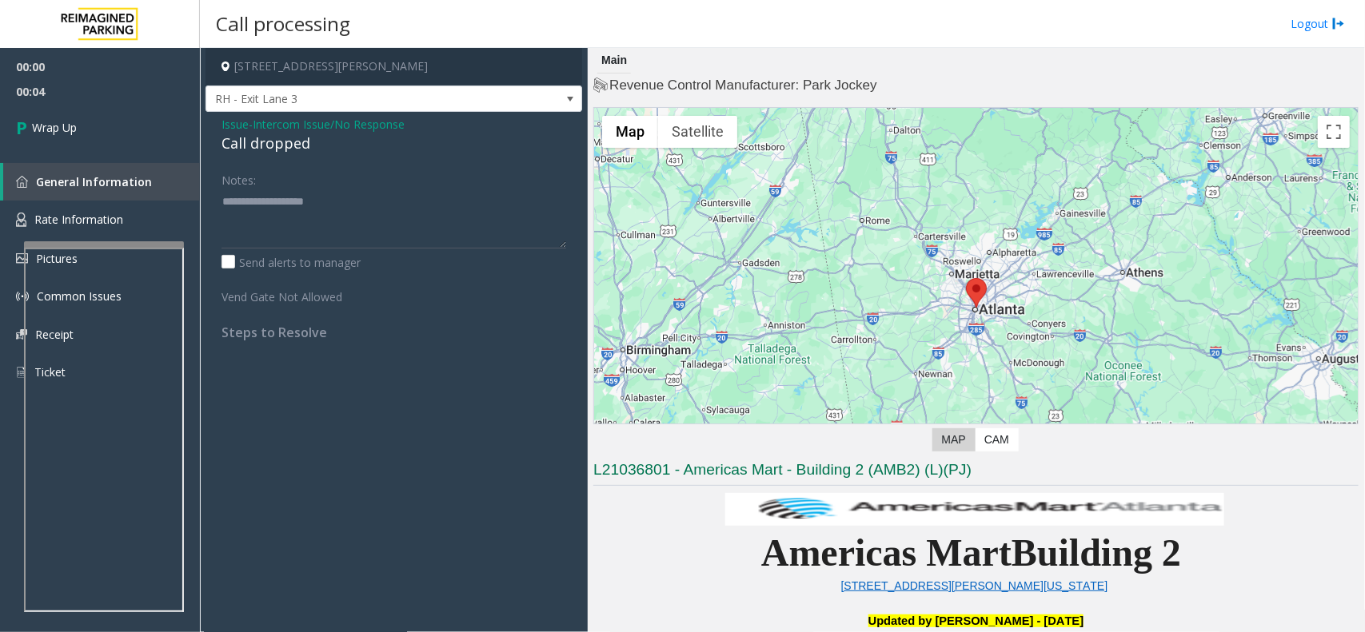
click at [245, 150] on div "Call dropped" at bounding box center [393, 144] width 345 height 22
click at [338, 225] on textarea at bounding box center [393, 219] width 345 height 60
paste textarea "**********"
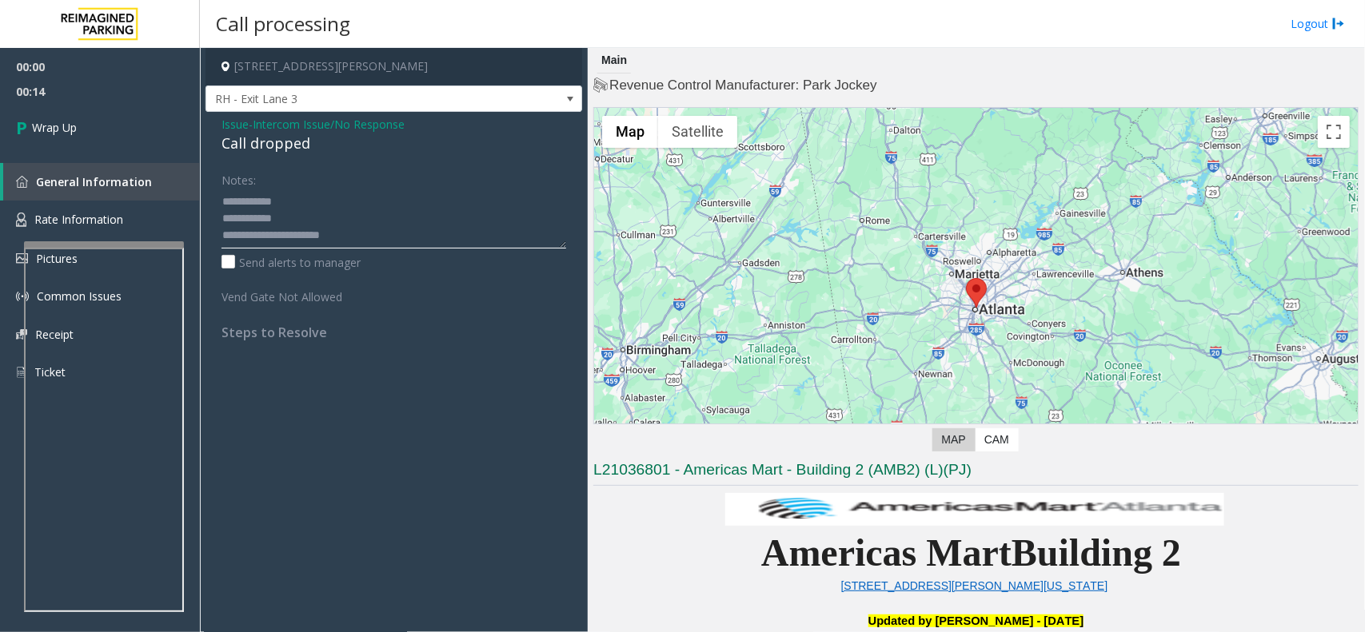
scroll to position [10, 0]
type textarea "**********"
click at [102, 161] on div "00:00 00:19 Wrap Up General Information Rate Information Pictures Common Issues…" at bounding box center [100, 226] width 200 height 357
click at [104, 130] on link "Wrap Up" at bounding box center [100, 127] width 200 height 47
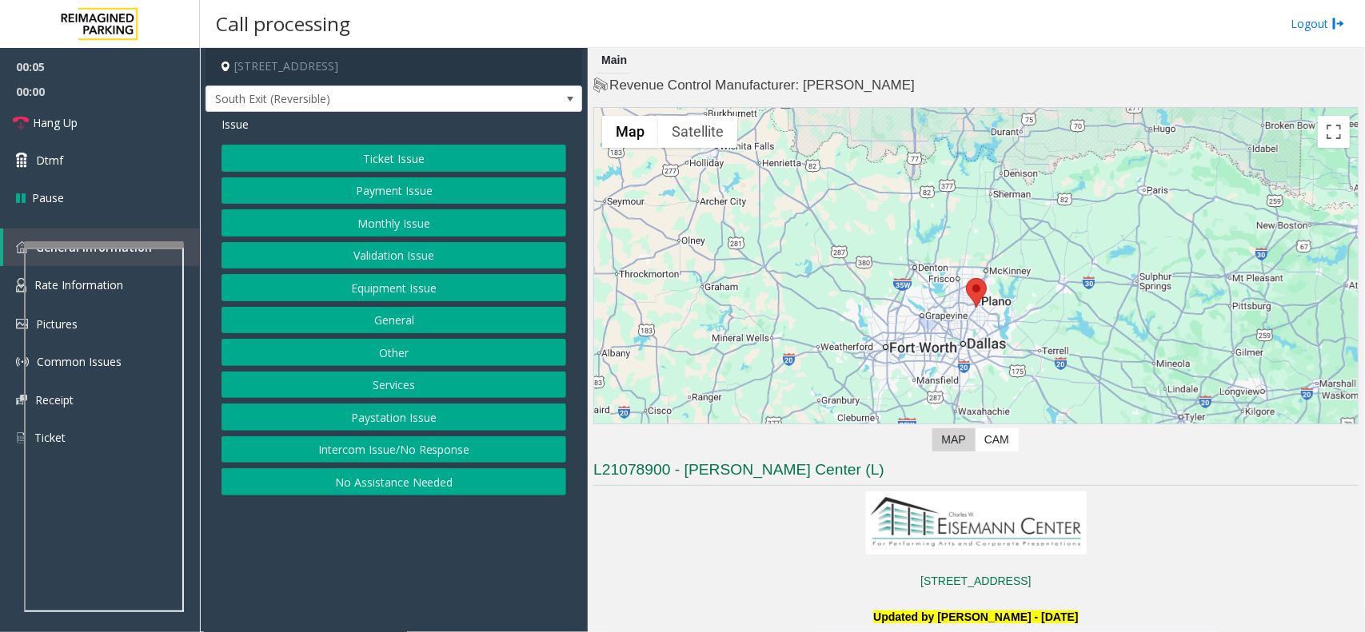
click at [386, 464] on button "Intercom Issue/No Response" at bounding box center [393, 449] width 345 height 27
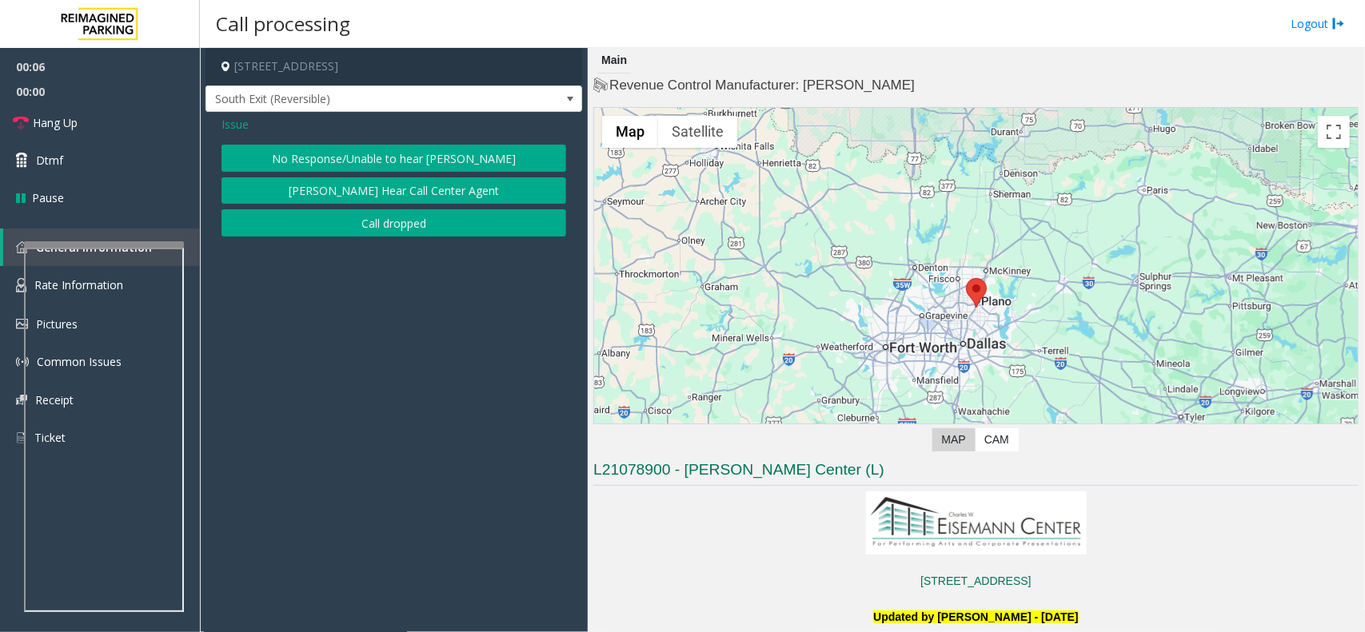
click at [405, 161] on button "No Response/Unable to hear [PERSON_NAME]" at bounding box center [393, 158] width 345 height 27
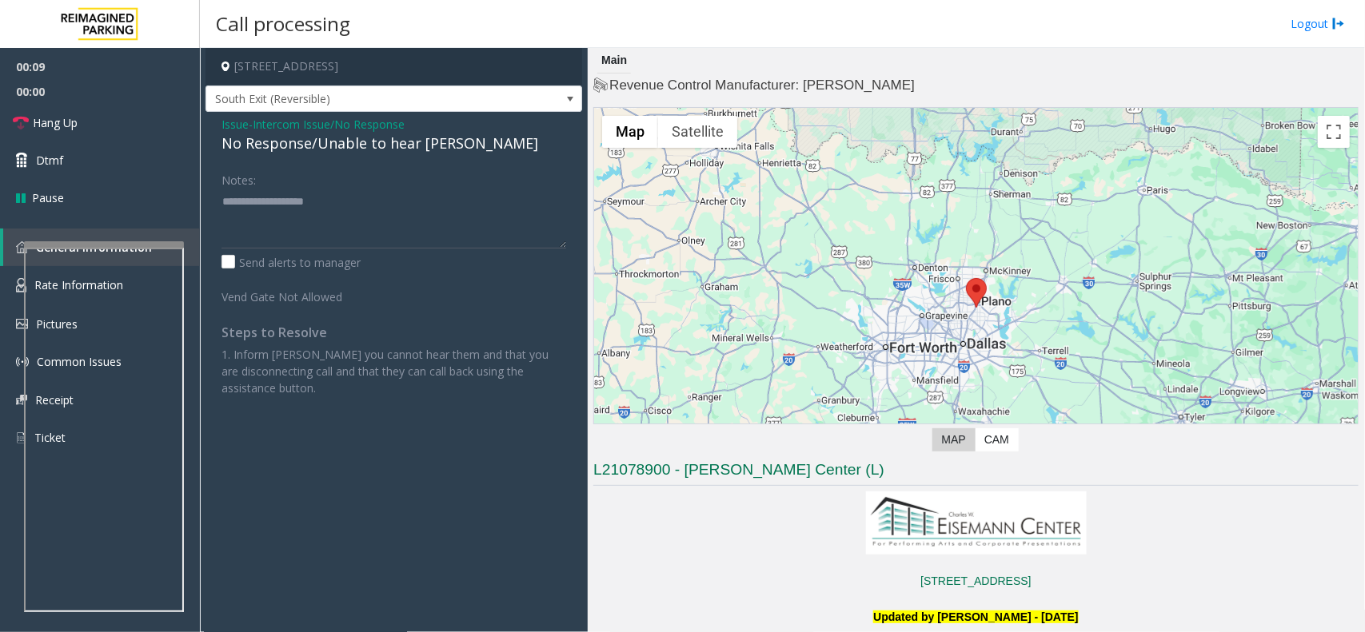
click at [330, 145] on div "No Response/Unable to hear [PERSON_NAME]" at bounding box center [393, 144] width 345 height 22
click at [297, 205] on textarea at bounding box center [393, 219] width 345 height 60
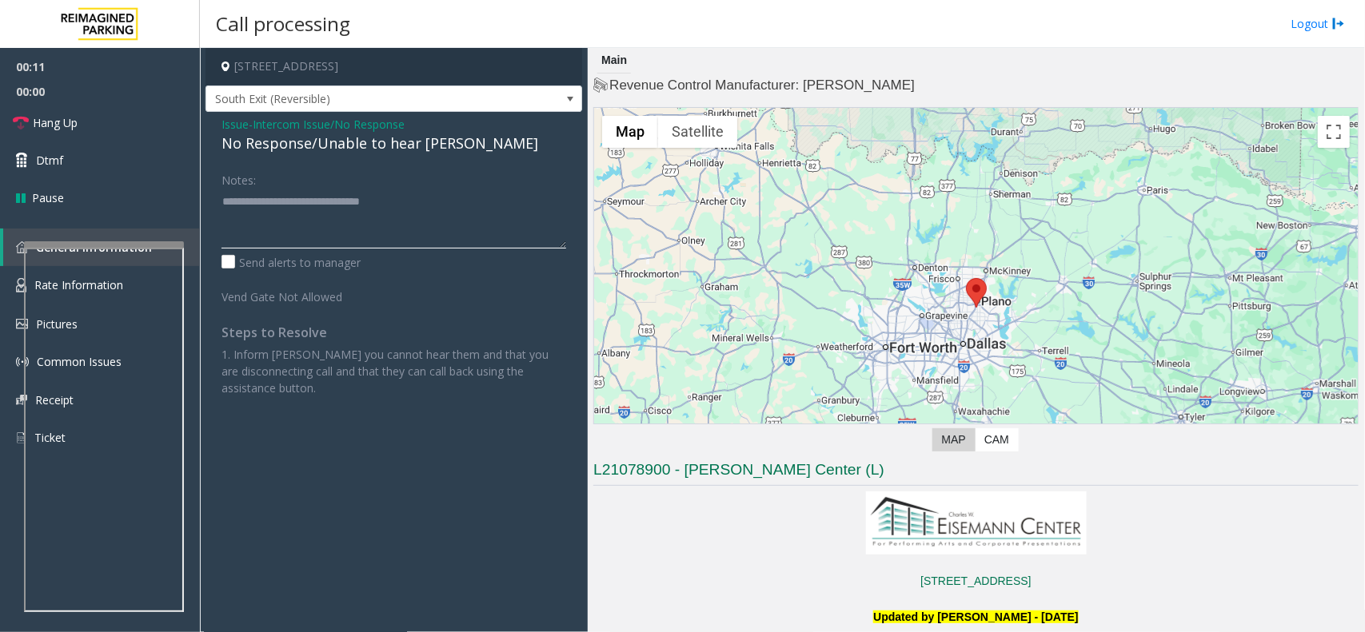
type textarea "**********"
click at [125, 122] on link "Hang Up" at bounding box center [100, 123] width 200 height 38
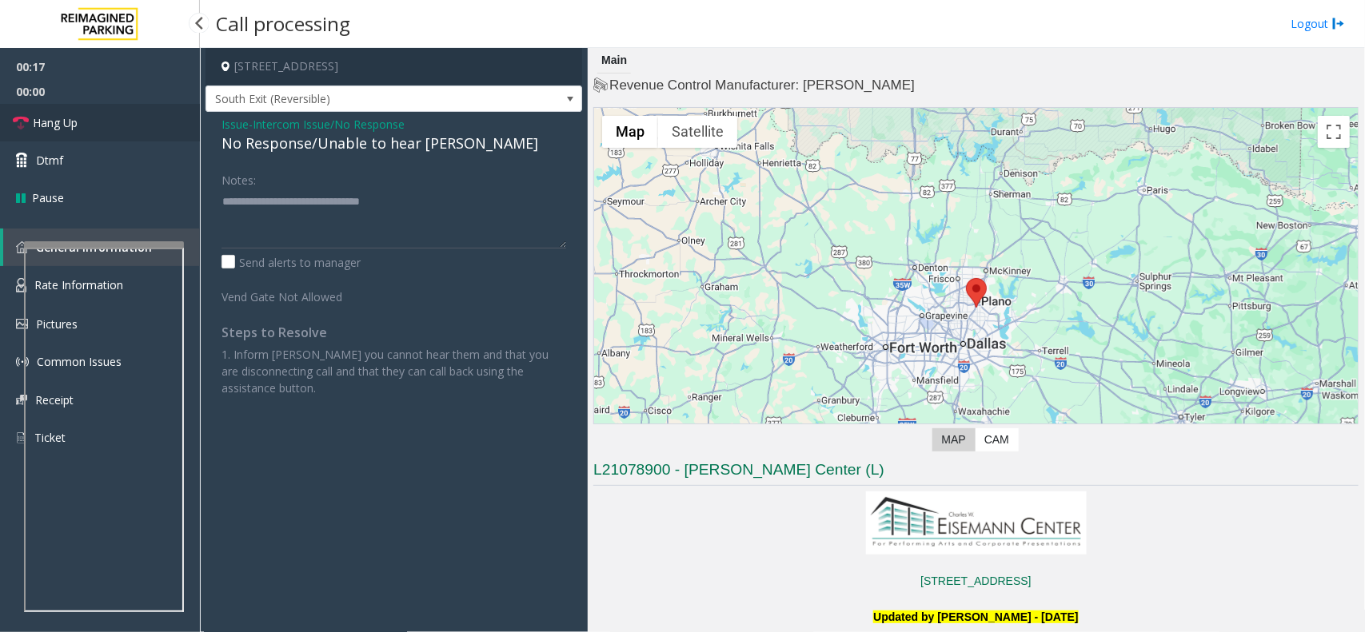
click at [125, 122] on link "Hang Up" at bounding box center [100, 123] width 200 height 38
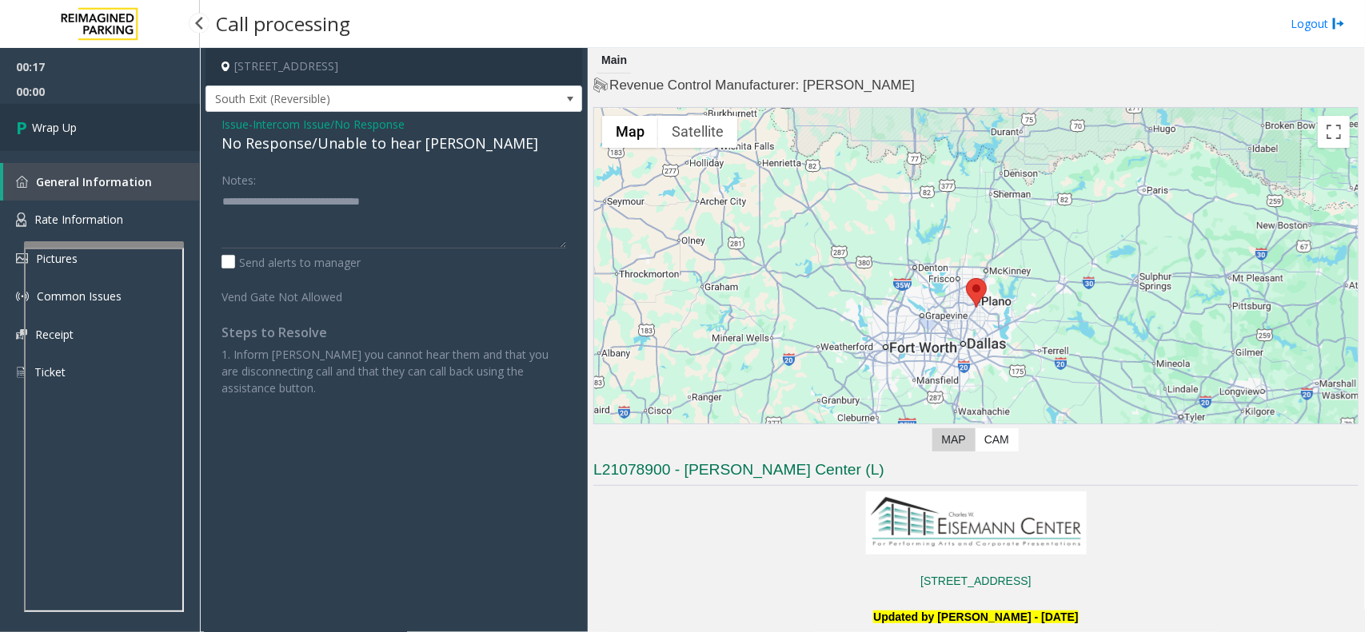
click at [125, 122] on link "Wrap Up" at bounding box center [100, 127] width 200 height 47
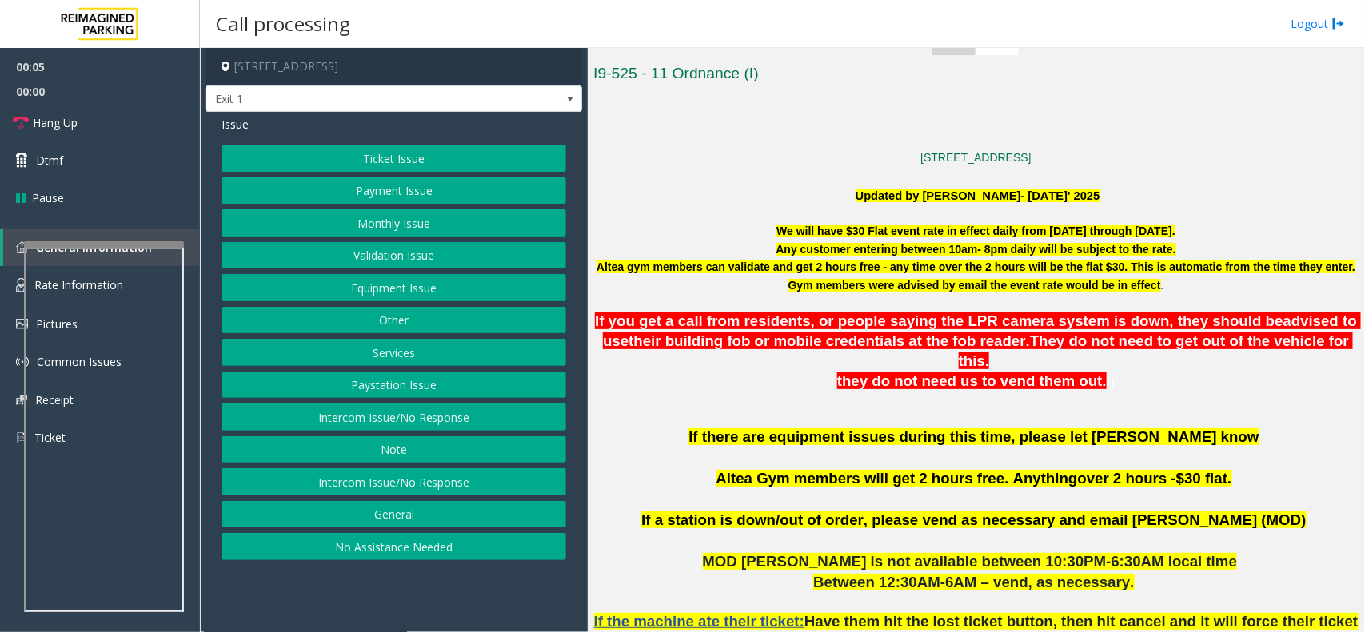
scroll to position [400, 0]
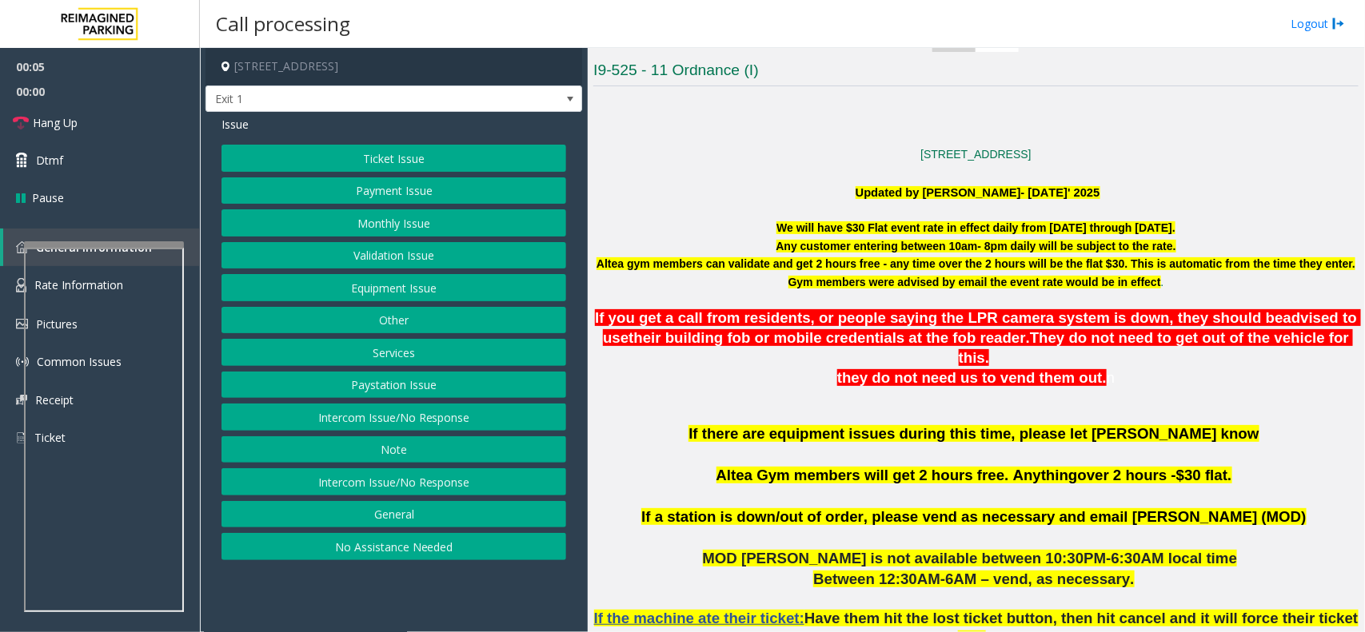
click at [773, 318] on span "If you get a call from residents, or people saying the LPR camera system is dow…" at bounding box center [938, 317] width 687 height 17
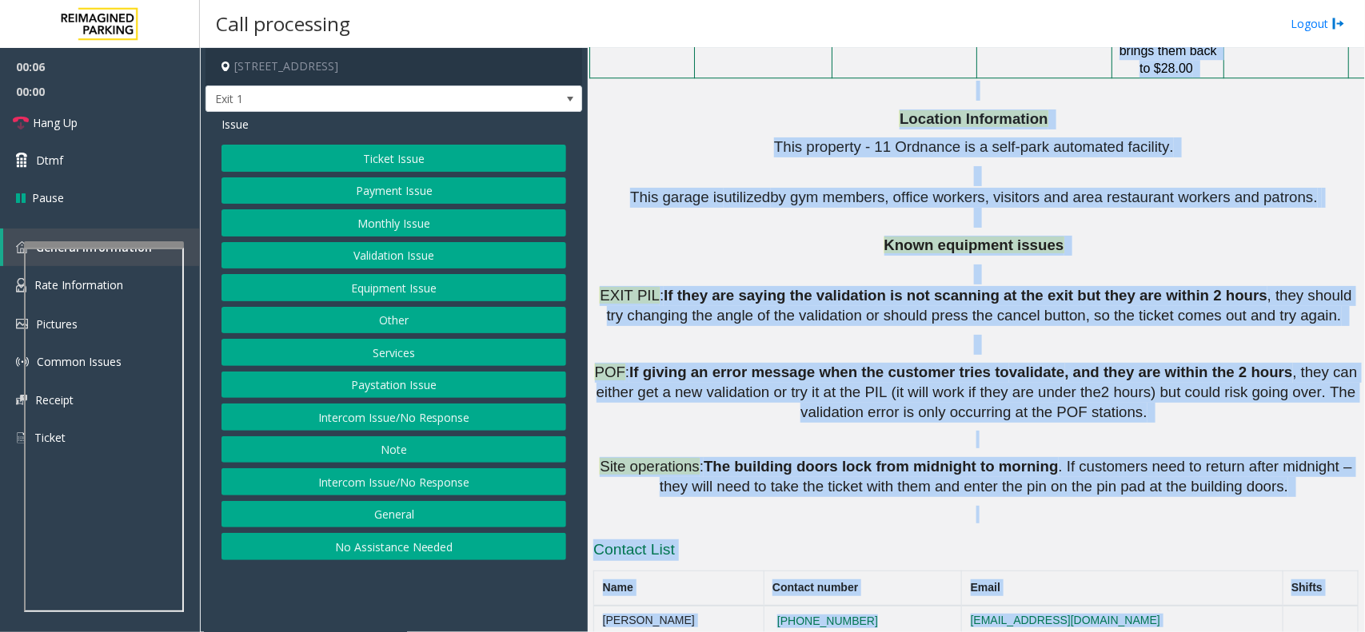
scroll to position [2311, 0]
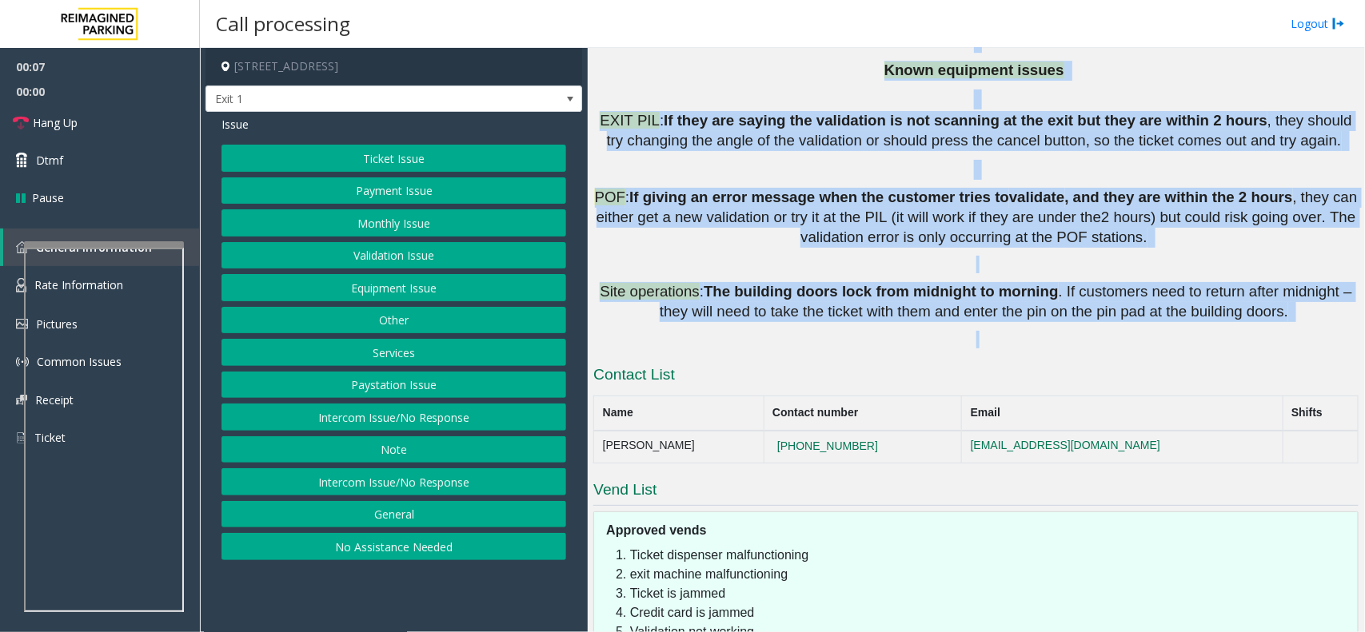
drag, startPoint x: 773, startPoint y: 318, endPoint x: 644, endPoint y: 128, distance: 229.7
click at [644, 283] on span "Site operations" at bounding box center [649, 291] width 99 height 17
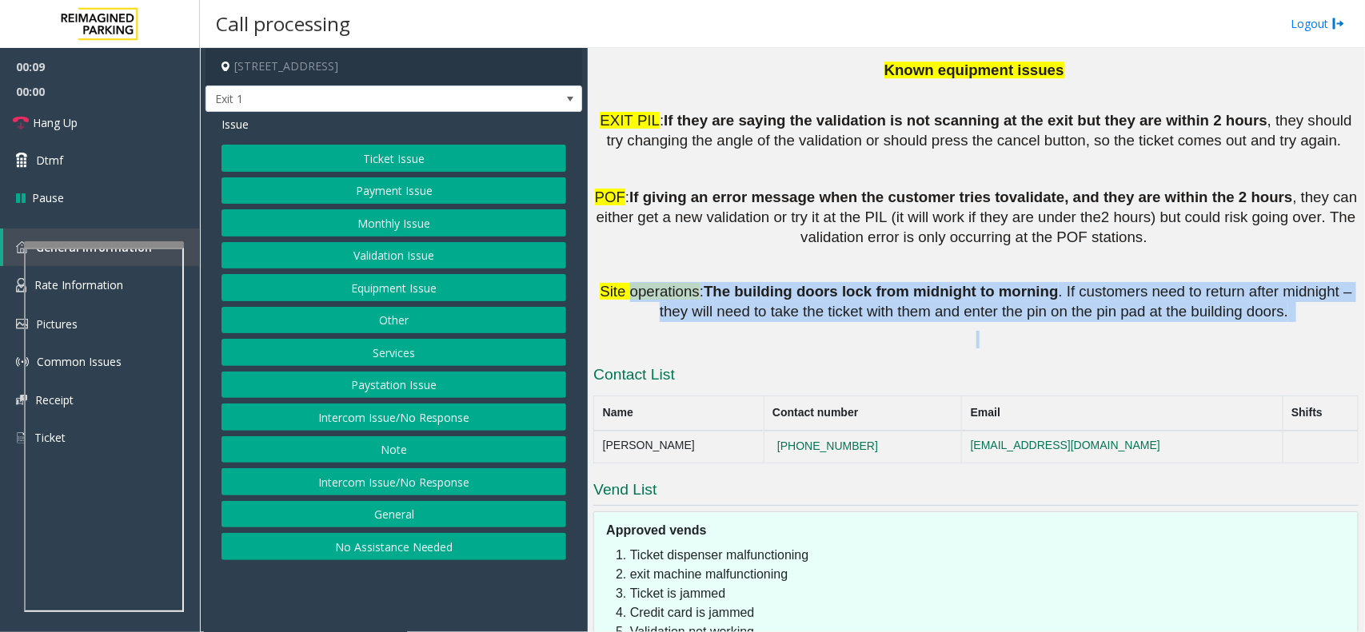
drag, startPoint x: 644, startPoint y: 128, endPoint x: 1257, endPoint y: 153, distance: 613.7
click at [1257, 282] on p "Site operations : The building doors lock from midnight to morning . If custome…" at bounding box center [975, 302] width 765 height 40
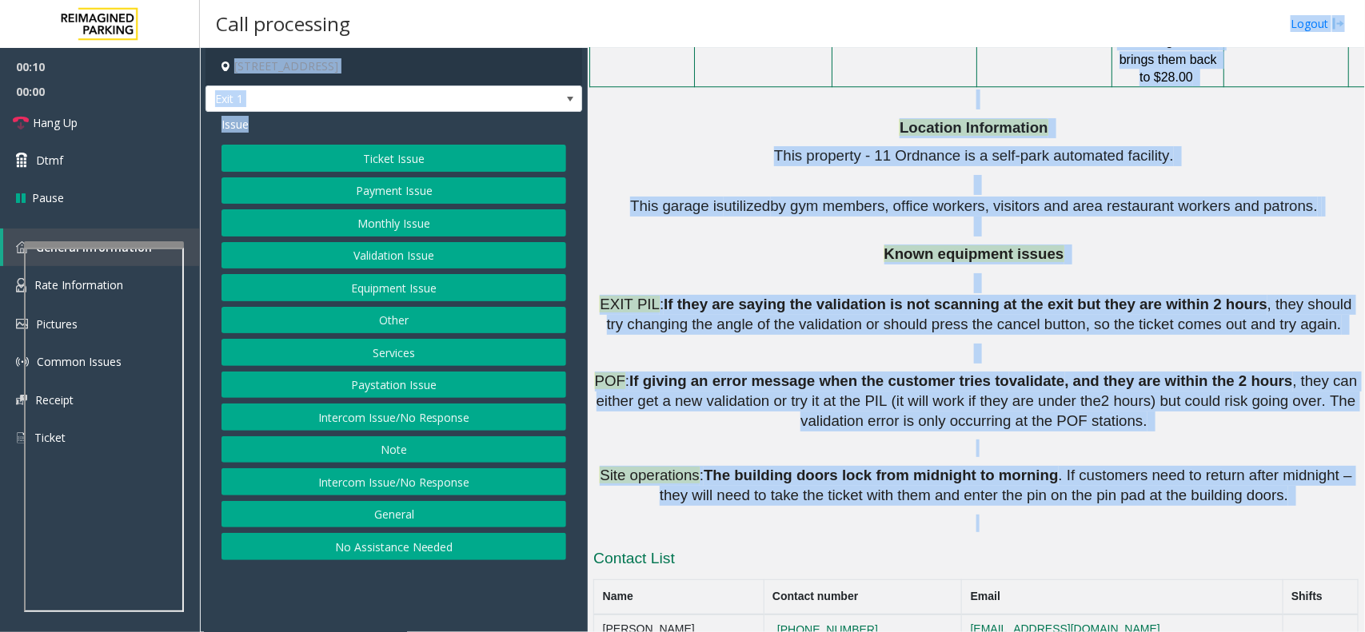
scroll to position [1741, 0]
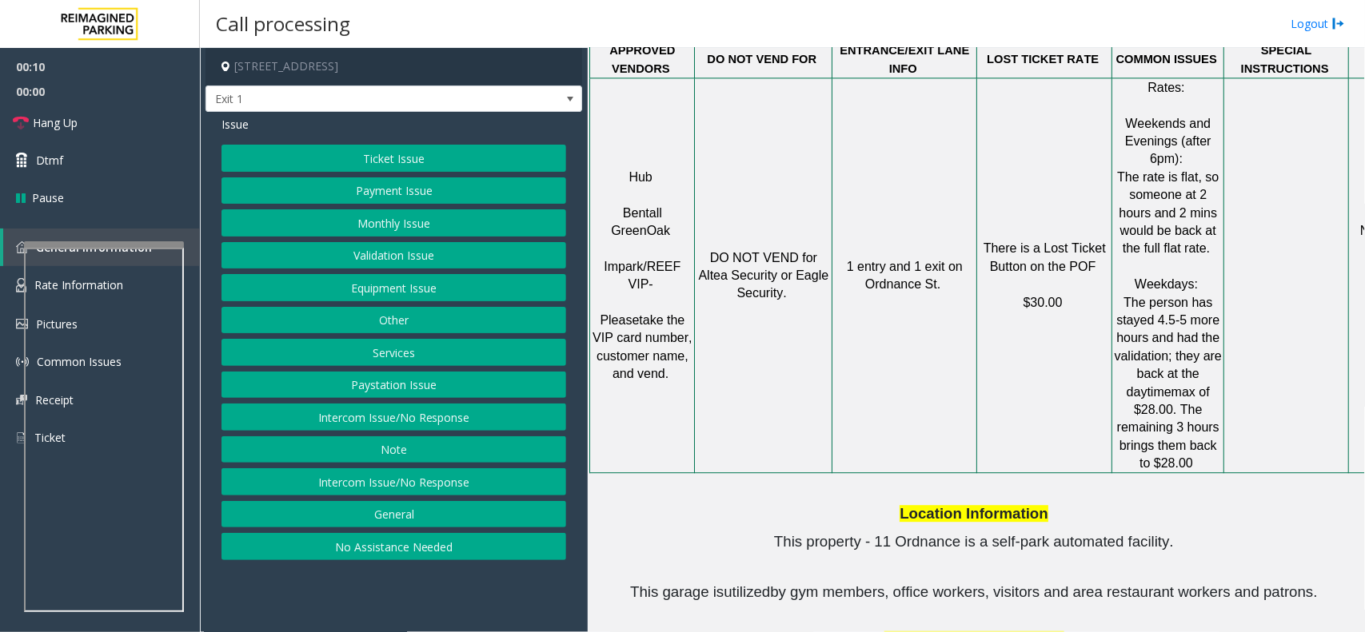
drag, startPoint x: 1257, startPoint y: 153, endPoint x: 725, endPoint y: 517, distance: 644.8
click at [446, 484] on button "Intercom Issue/No Response" at bounding box center [393, 481] width 345 height 27
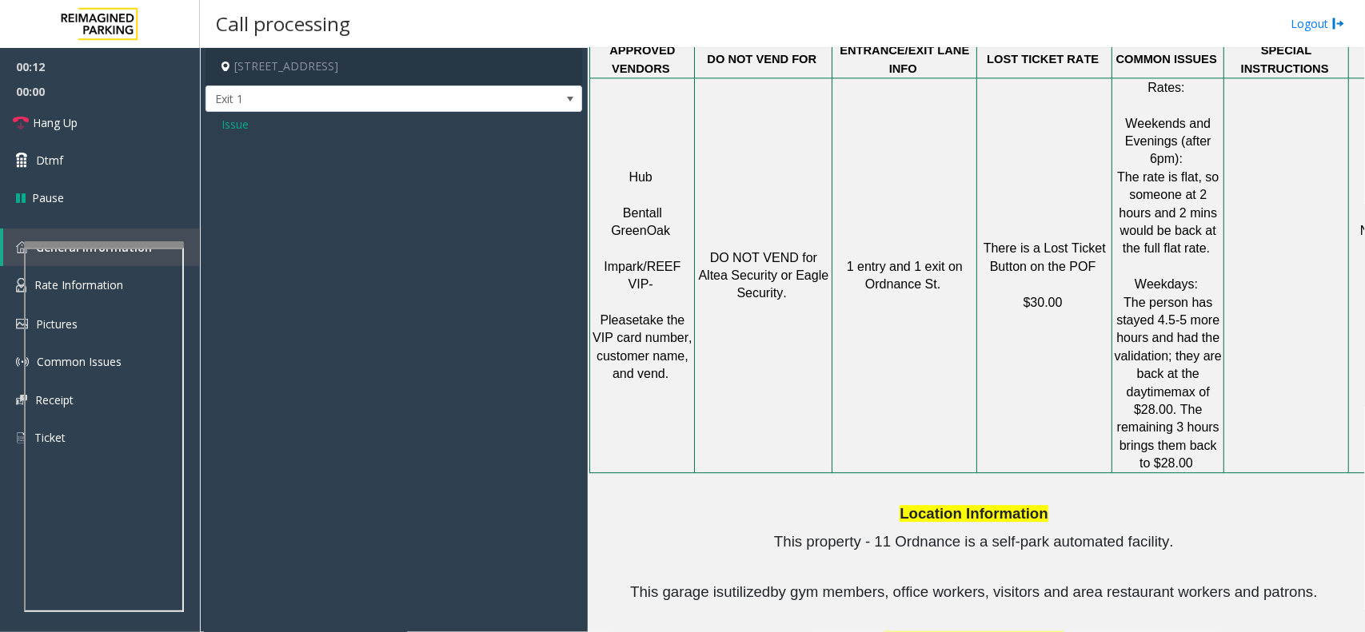
click at [244, 122] on span "Issue" at bounding box center [234, 124] width 27 height 17
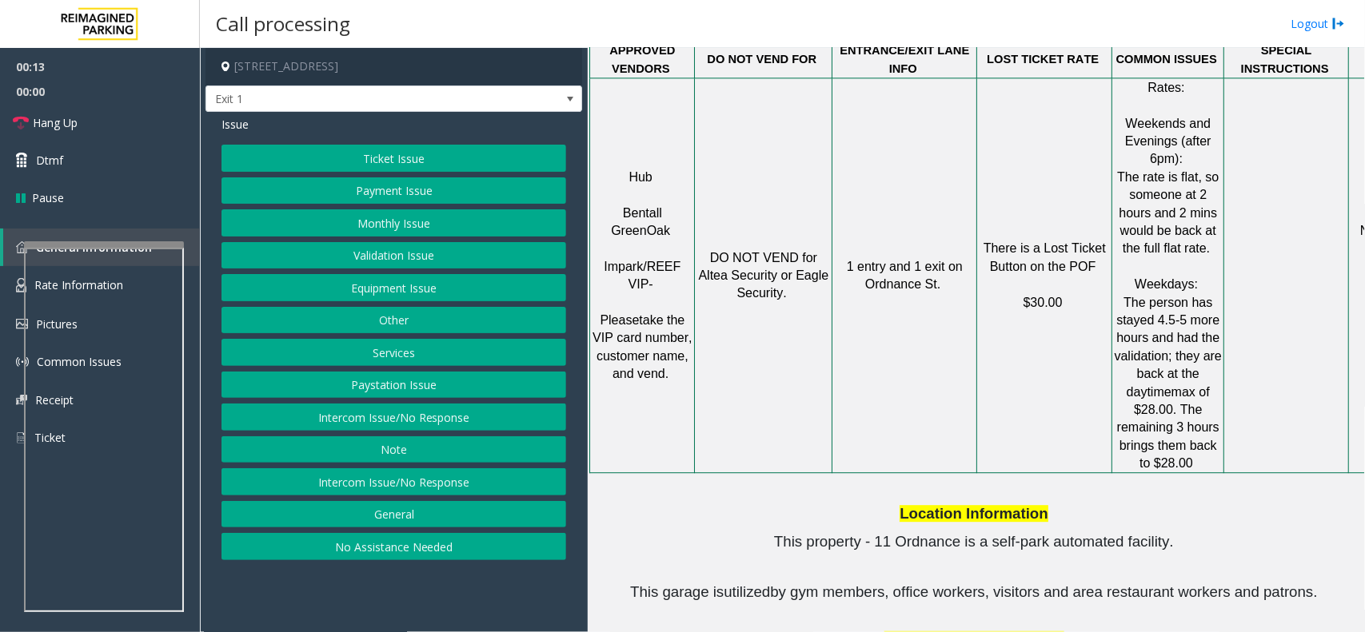
click at [424, 405] on div "Ticket Issue Payment Issue Monthly Issue Validation Issue Equipment Issue Other…" at bounding box center [393, 353] width 345 height 416
click at [424, 410] on button "Intercom Issue/No Response" at bounding box center [393, 417] width 345 height 27
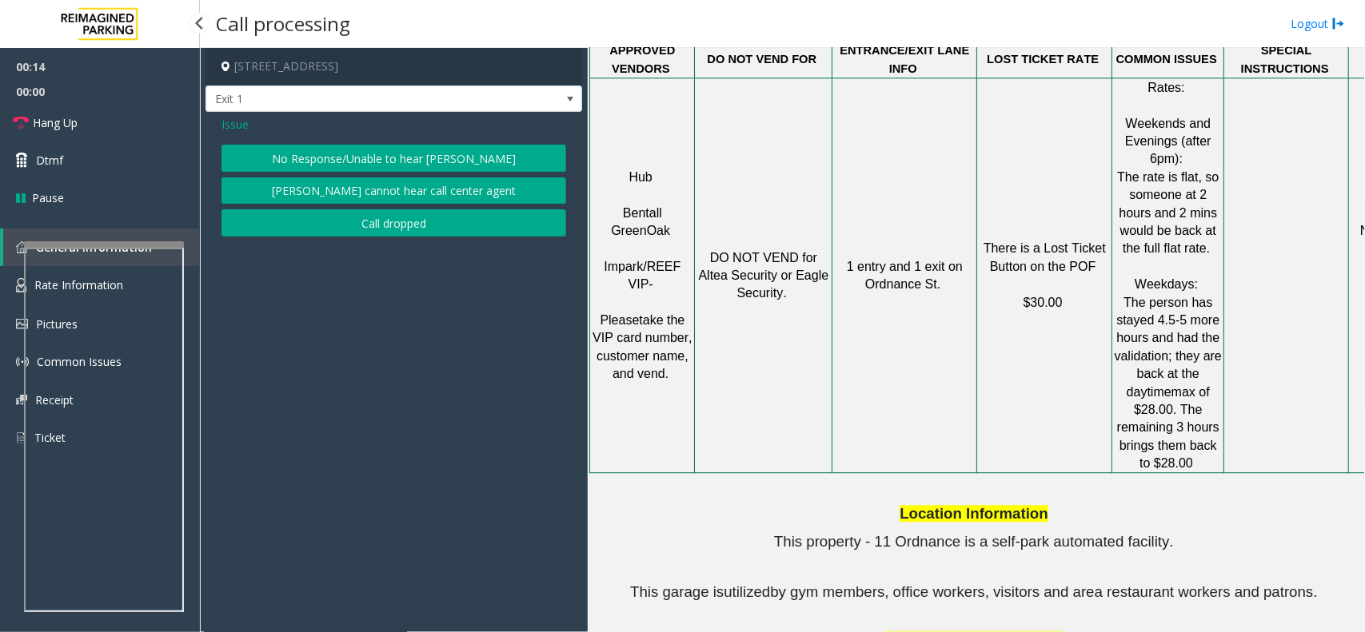
click at [90, 93] on span "00:00" at bounding box center [100, 91] width 200 height 25
click at [97, 110] on link "Hang Up" at bounding box center [100, 123] width 200 height 38
click at [324, 185] on button "[PERSON_NAME] cannot hear call center agent" at bounding box center [393, 190] width 345 height 27
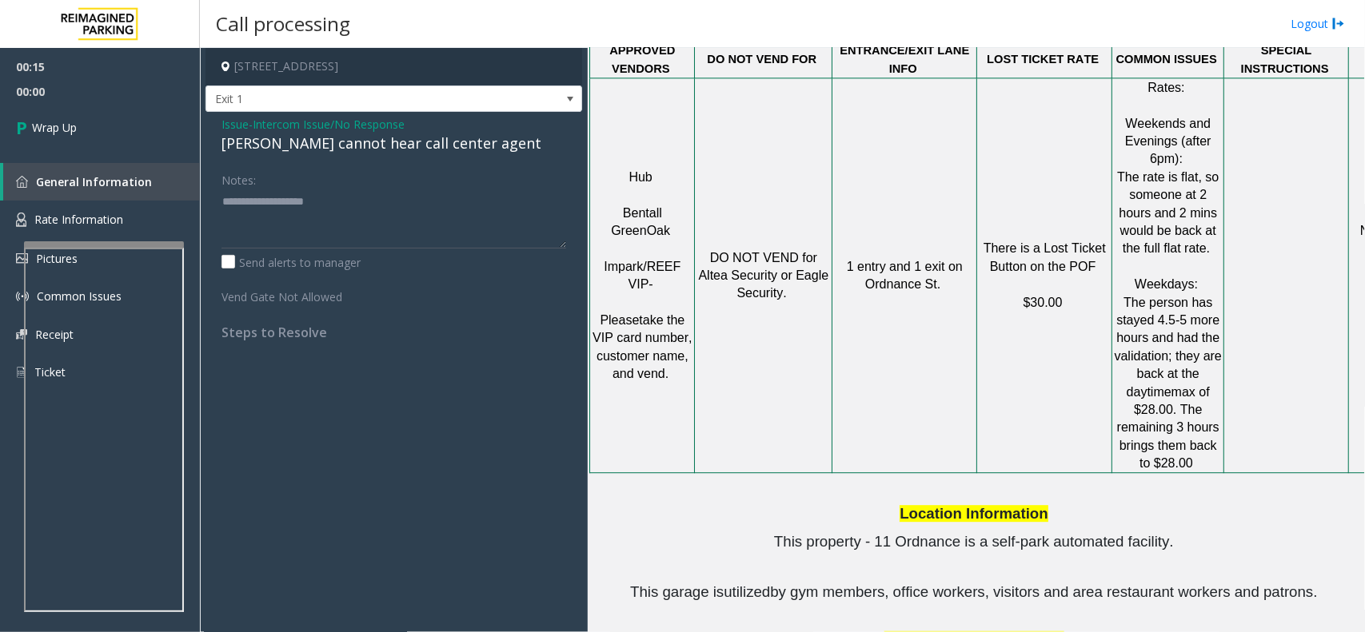
click at [253, 130] on span "- Intercom Issue/No Response" at bounding box center [327, 124] width 156 height 15
click at [261, 122] on span "Intercom Issue/No Response" at bounding box center [329, 124] width 152 height 17
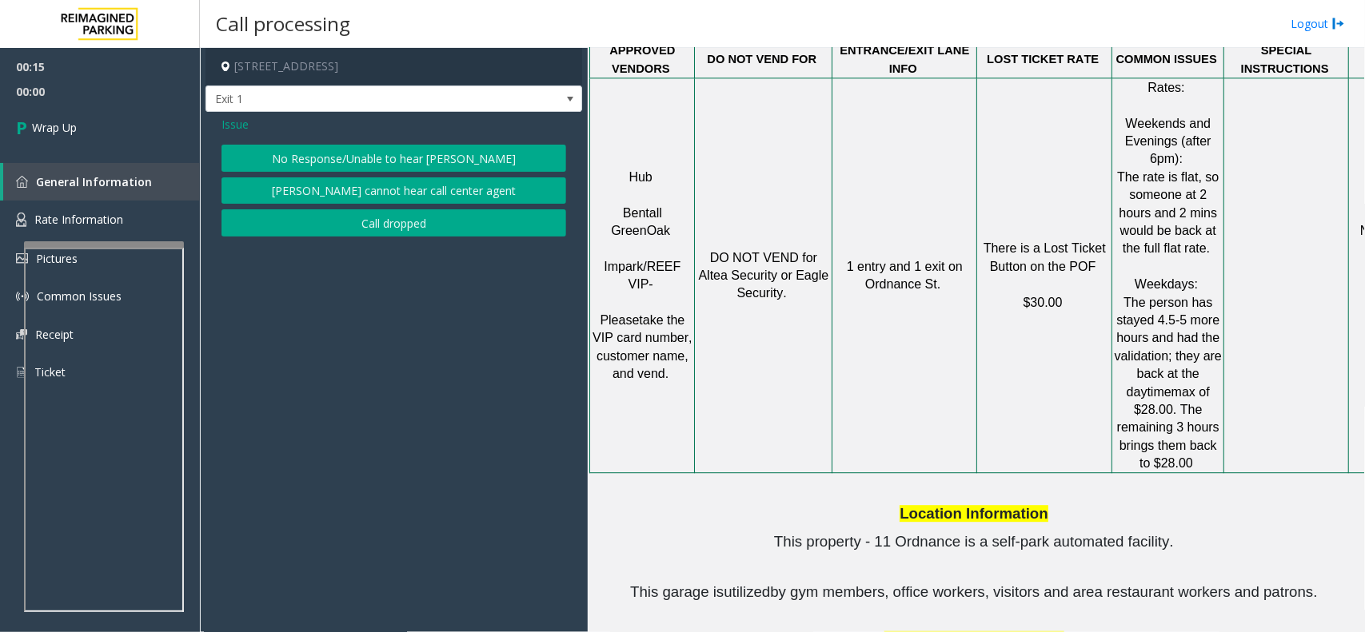
click at [282, 140] on div "Issue No Response/Unable to hear parker Parker cannot hear call center agent Ca…" at bounding box center [393, 178] width 377 height 133
click at [305, 150] on button "No Response/Unable to hear [PERSON_NAME]" at bounding box center [393, 158] width 345 height 27
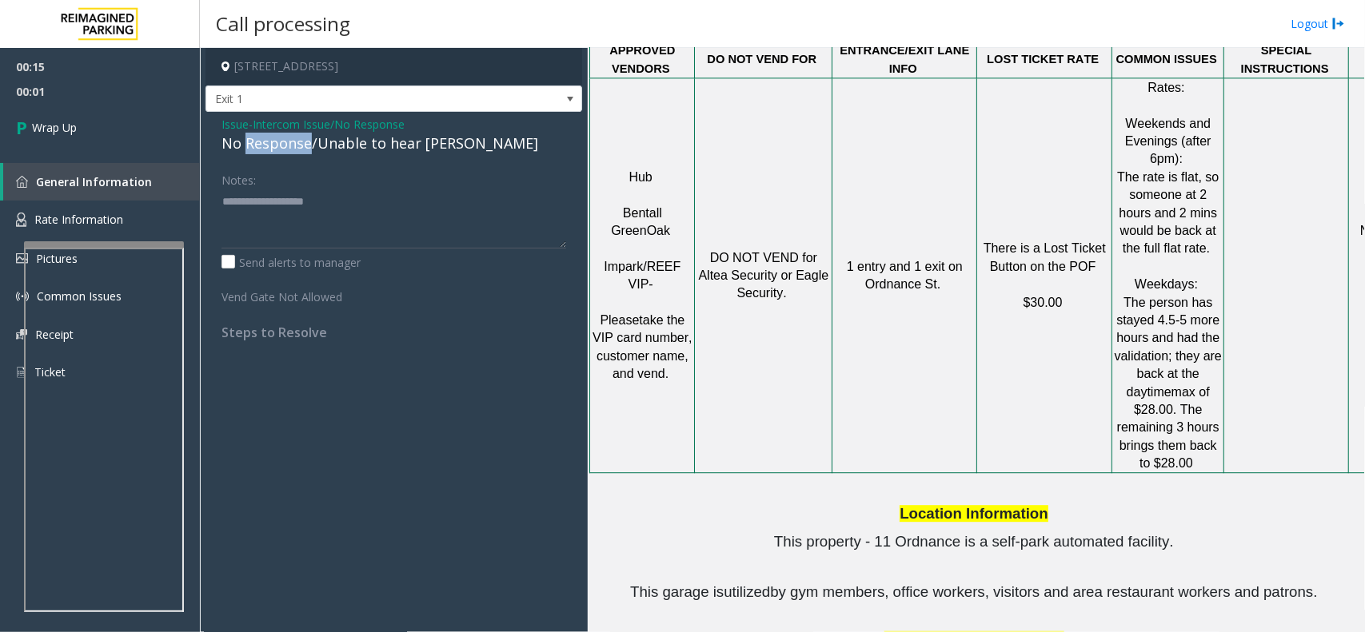
click at [305, 150] on div "No Response/Unable to hear [PERSON_NAME]" at bounding box center [393, 144] width 345 height 22
type textarea "**********"
click at [90, 133] on link "Wrap Up" at bounding box center [100, 127] width 200 height 47
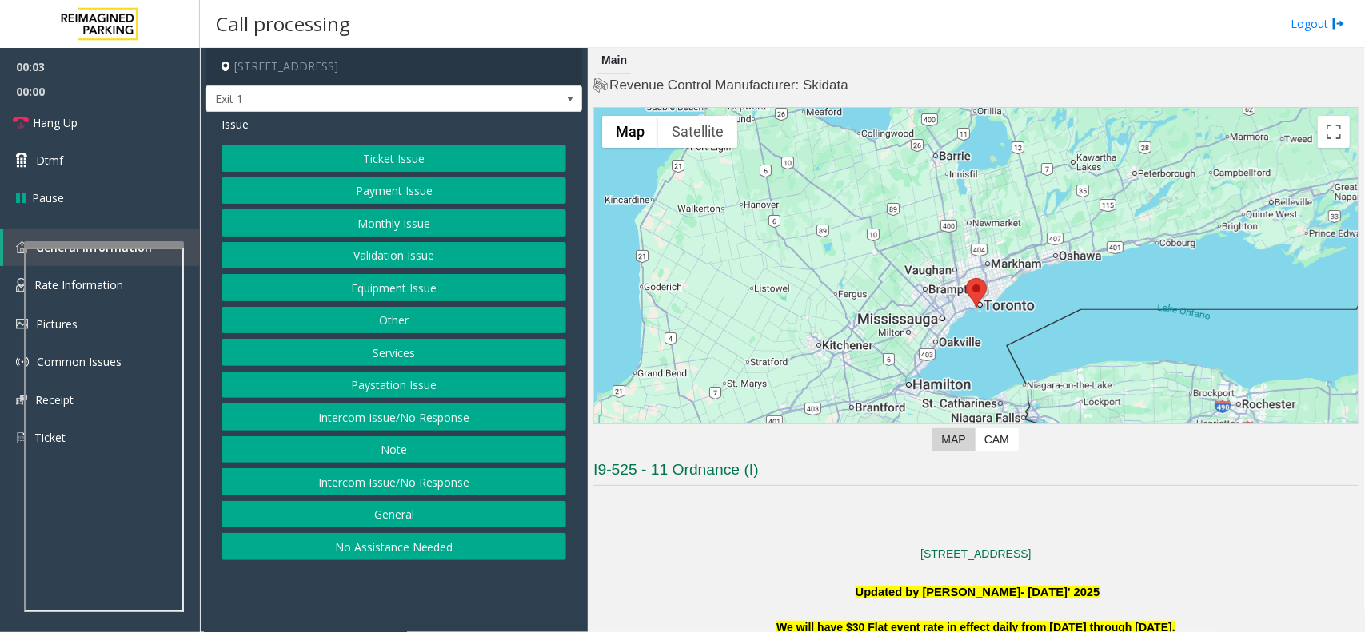
scroll to position [400, 0]
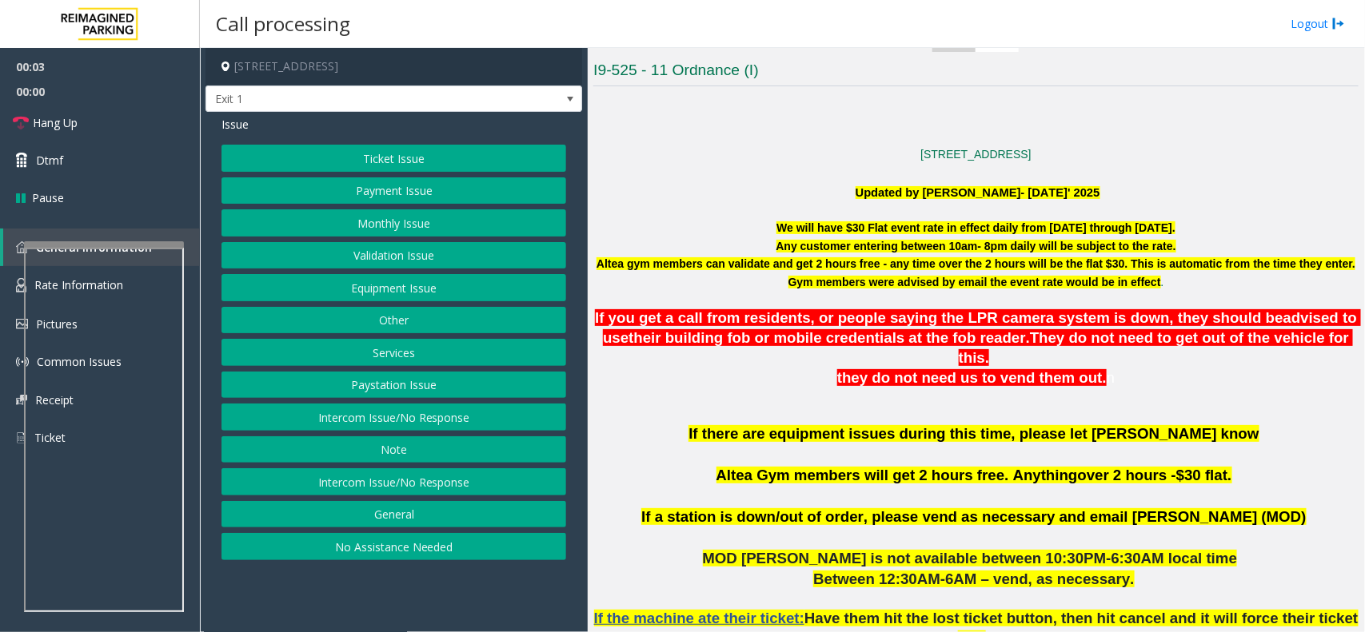
click at [738, 241] on p "Any customer entering between 10am- 8pm daily will be subject to the rate." at bounding box center [975, 246] width 765 height 18
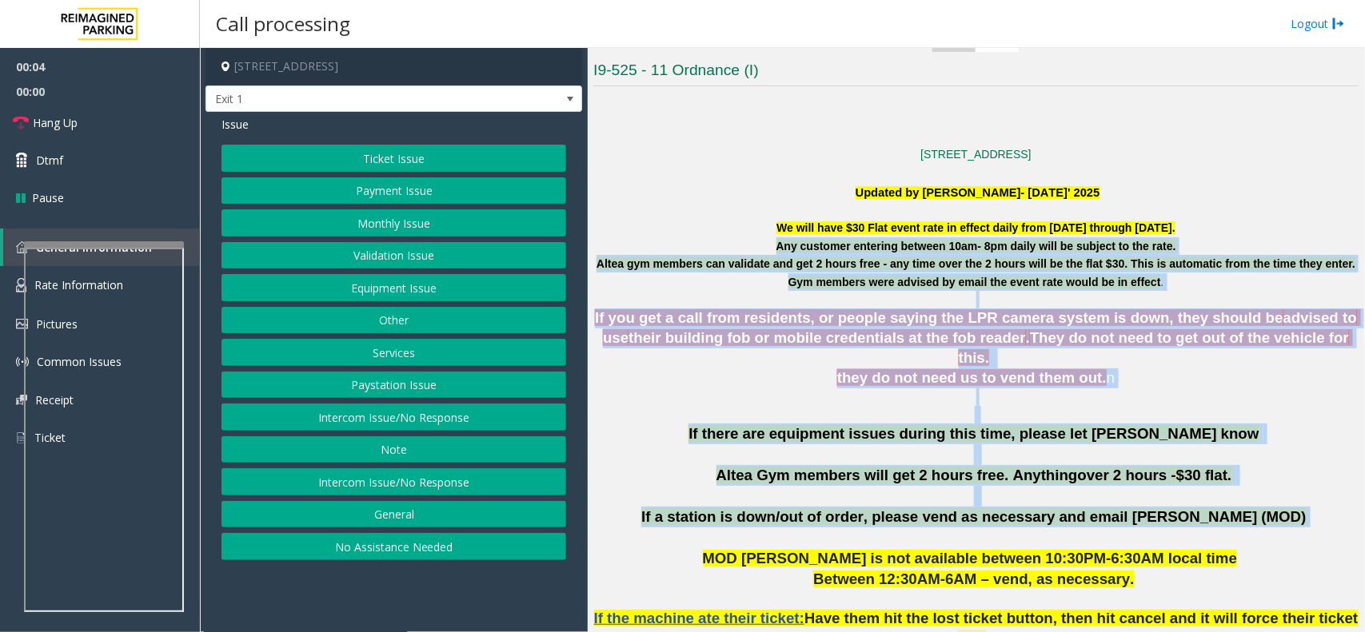
drag, startPoint x: 738, startPoint y: 241, endPoint x: 1175, endPoint y: 505, distance: 511.1
click at [1175, 508] on span "If a station is down/out of order, please vend as necessary and email [PERSON_N…" at bounding box center [973, 516] width 664 height 17
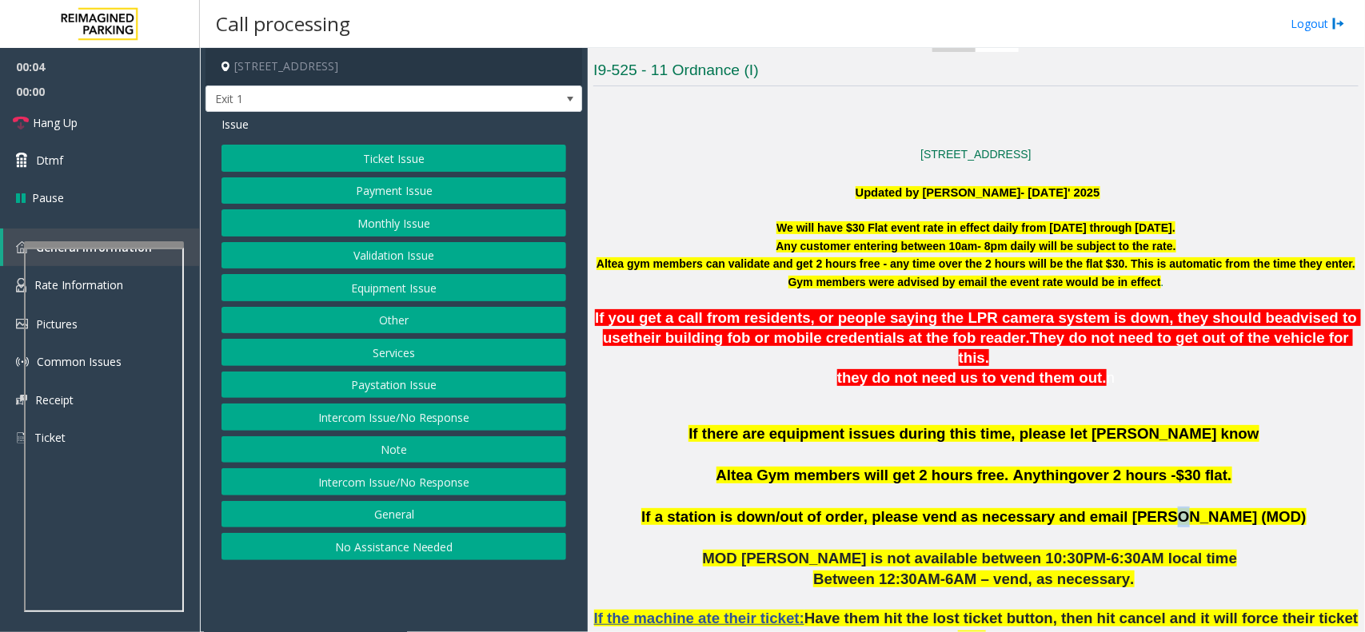
click at [1175, 508] on span "If a station is down/out of order, please vend as necessary and email [PERSON_N…" at bounding box center [973, 516] width 664 height 17
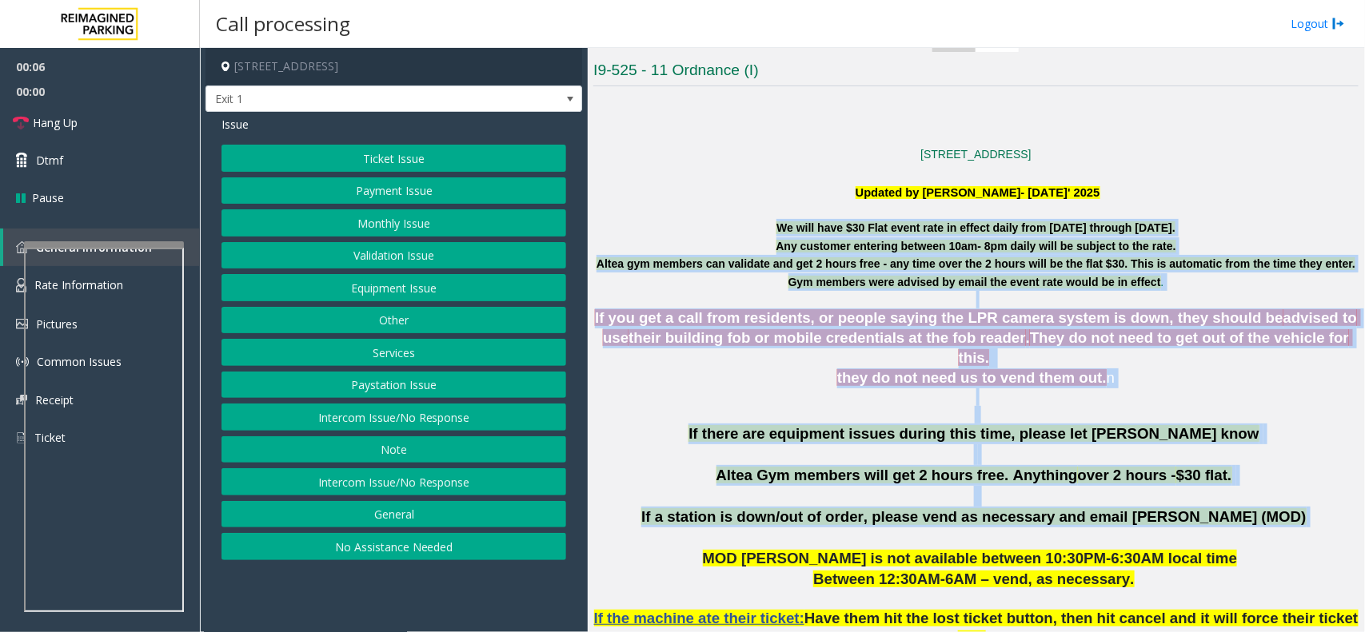
drag, startPoint x: 1175, startPoint y: 505, endPoint x: 765, endPoint y: 232, distance: 492.9
click at [776, 232] on font "We will have $30 Flat event rate in effect daily from [DATE] through [DATE]." at bounding box center [975, 227] width 399 height 13
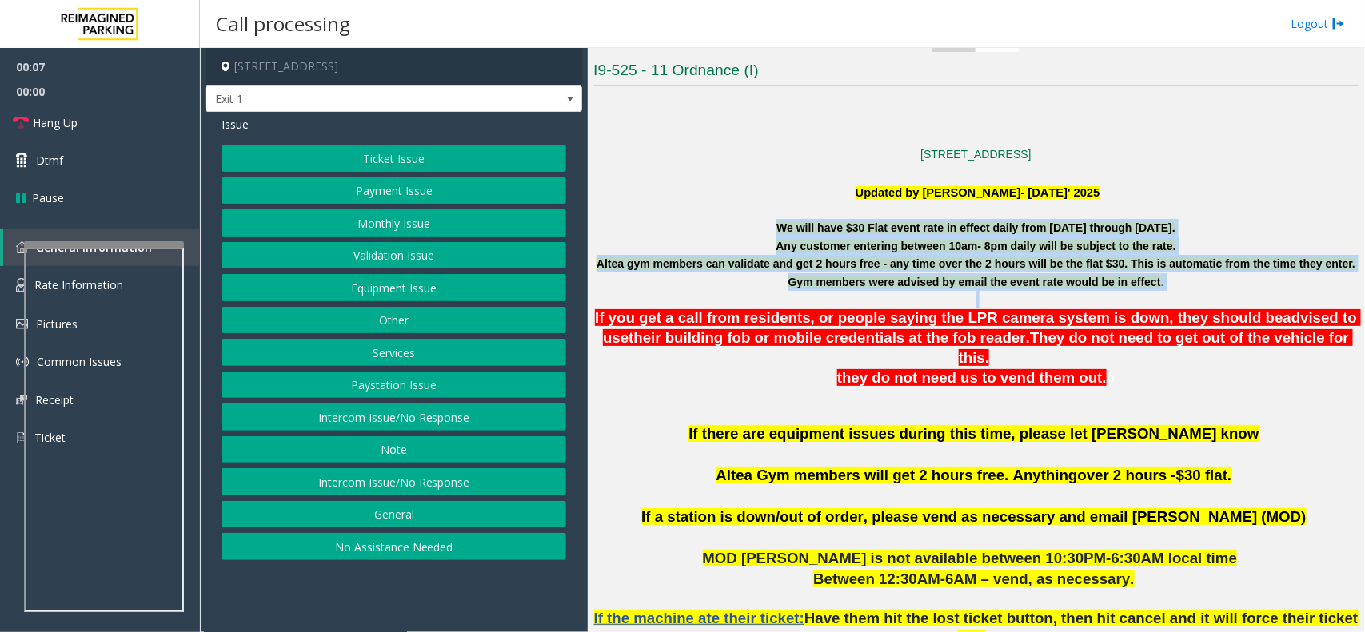
drag, startPoint x: 765, startPoint y: 232, endPoint x: 1217, endPoint y: 288, distance: 455.1
click at [1217, 288] on p "Altea gym members can validate and get 2 hours free - any time over the 2 hours…" at bounding box center [975, 273] width 765 height 36
drag, startPoint x: 1217, startPoint y: 288, endPoint x: 783, endPoint y: 230, distance: 437.1
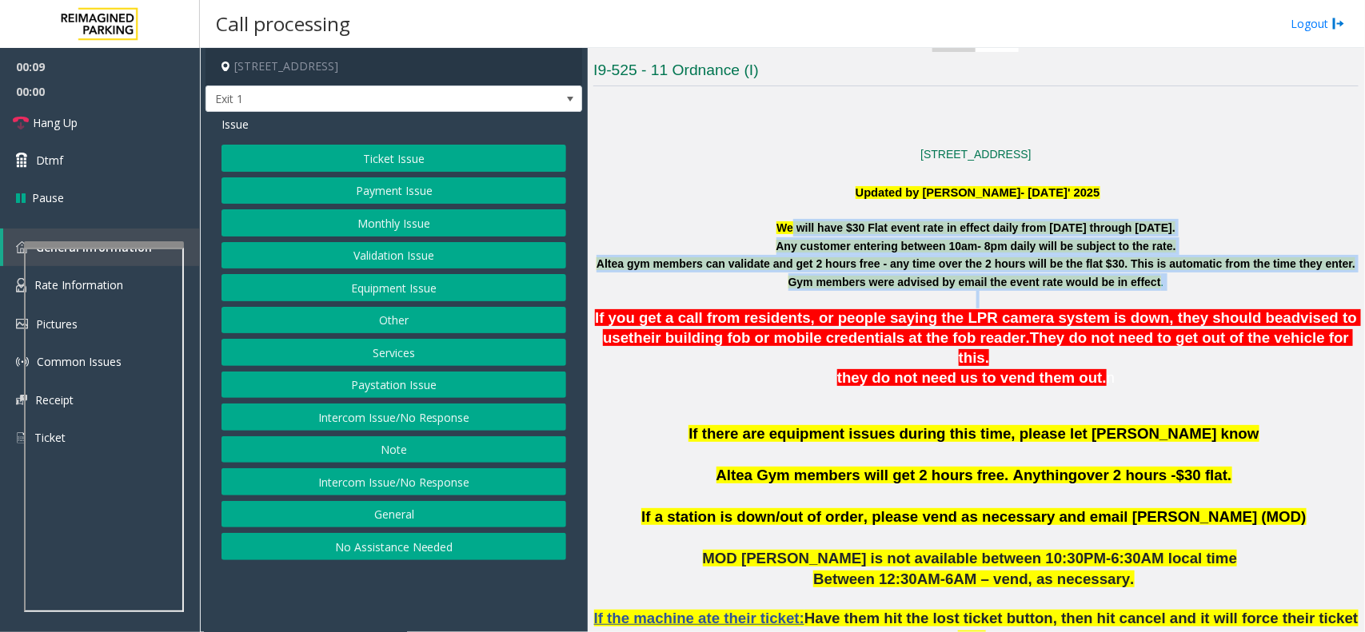
click at [783, 230] on font "We will have $30 Flat event rate in effect daily from [DATE] through [DATE]." at bounding box center [975, 227] width 399 height 13
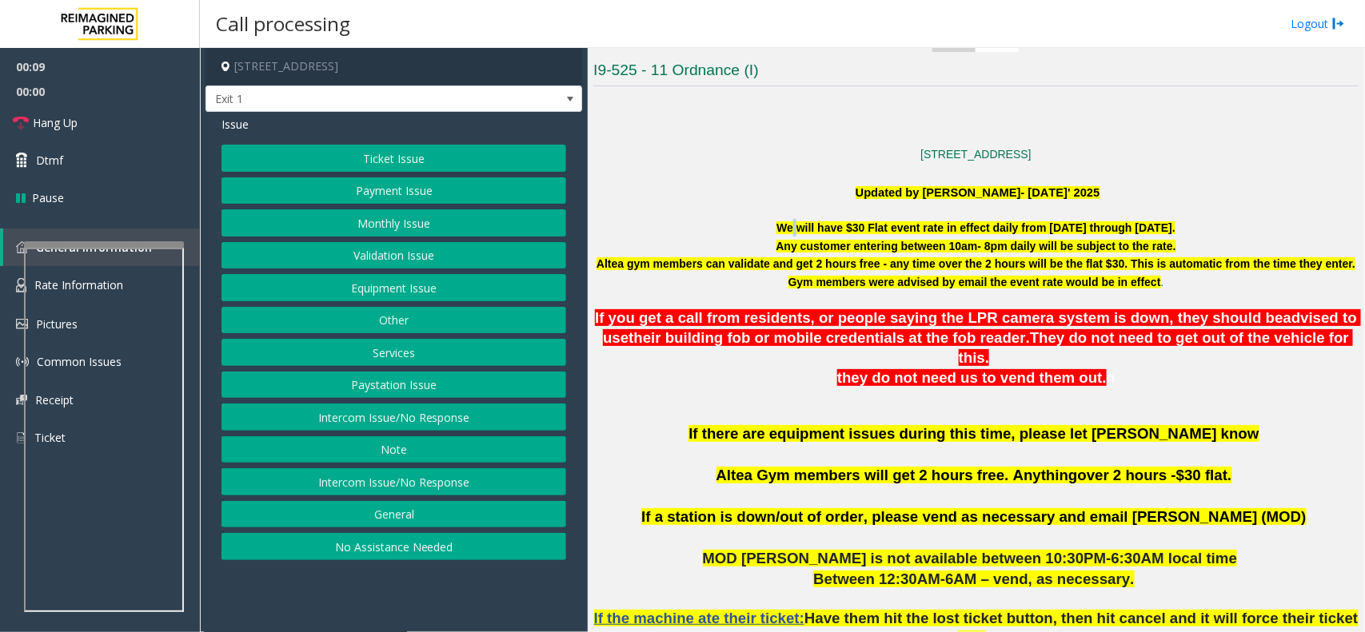
click at [783, 230] on font "We will have $30 Flat event rate in effect daily from [DATE] through [DATE]." at bounding box center [975, 227] width 399 height 13
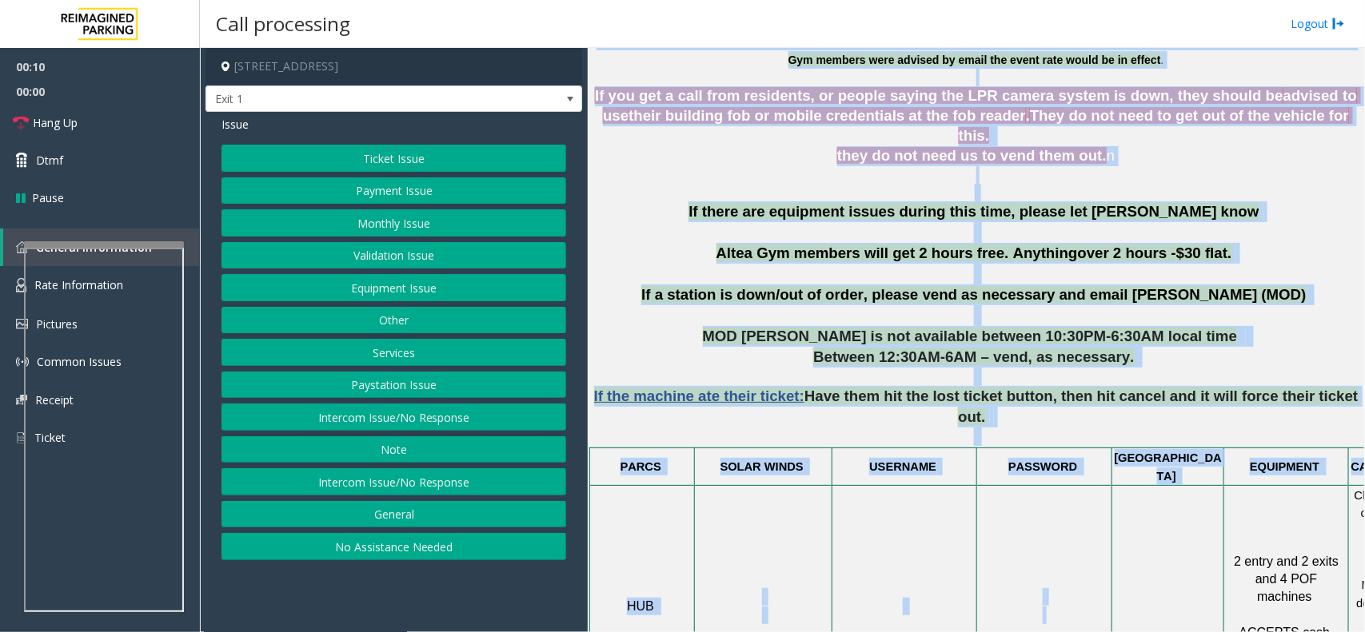
drag, startPoint x: 783, startPoint y: 230, endPoint x: 1088, endPoint y: 617, distance: 492.4
click at [1088, 617] on div "Main Revenue Control Manufacturer: Skidata ← Move left → Move right ↑ Move up ↓…" at bounding box center [976, 340] width 776 height 584
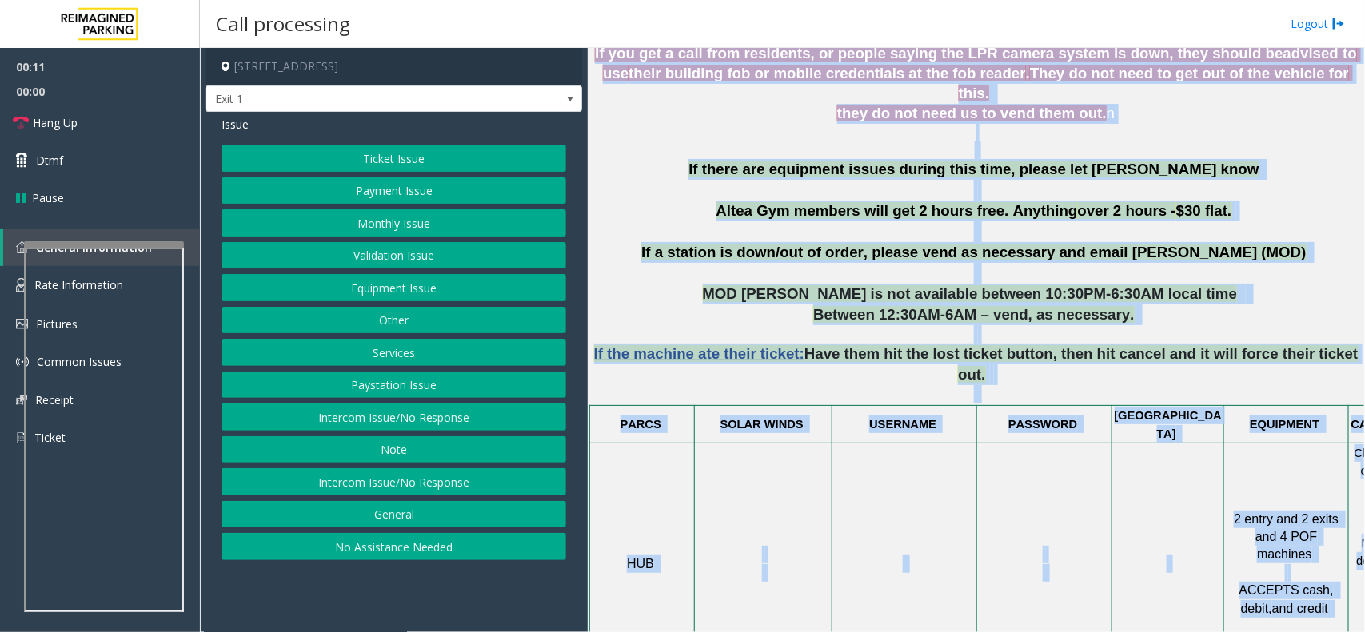
click at [922, 124] on p at bounding box center [975, 133] width 765 height 18
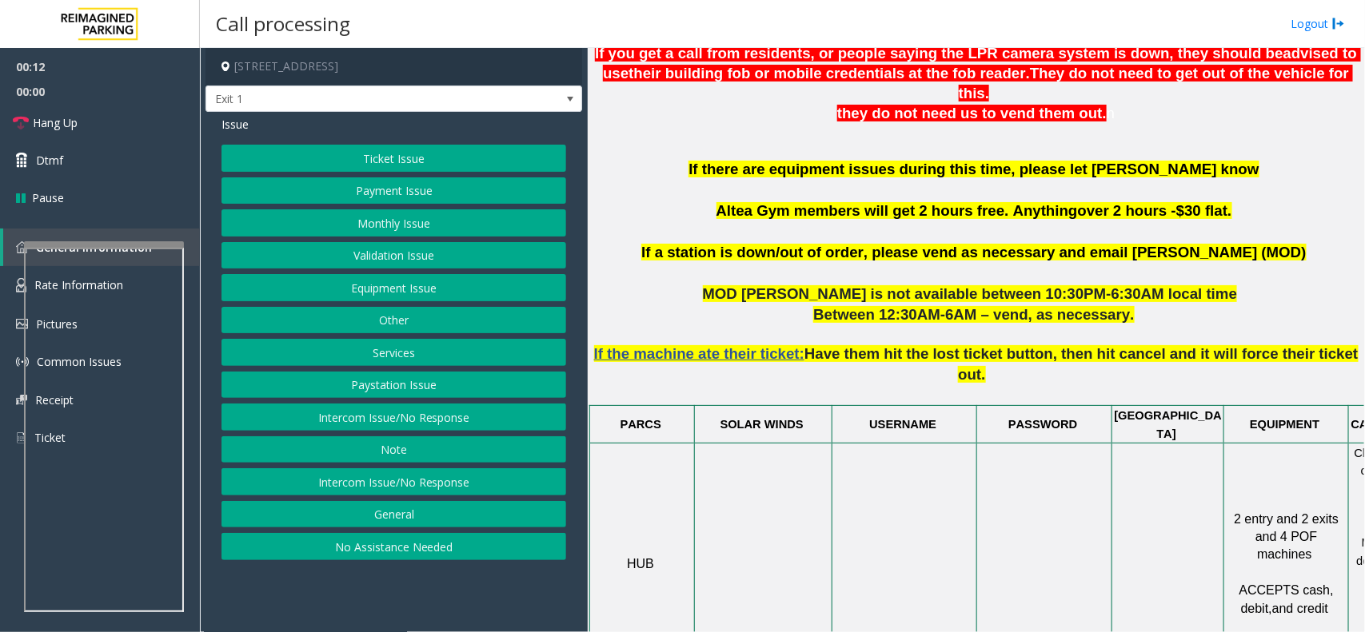
click at [430, 468] on div "Ticket Issue Payment Issue Monthly Issue Validation Issue Equipment Issue Other…" at bounding box center [393, 353] width 345 height 416
click at [456, 481] on button "Intercom Issue/No Response" at bounding box center [393, 481] width 345 height 27
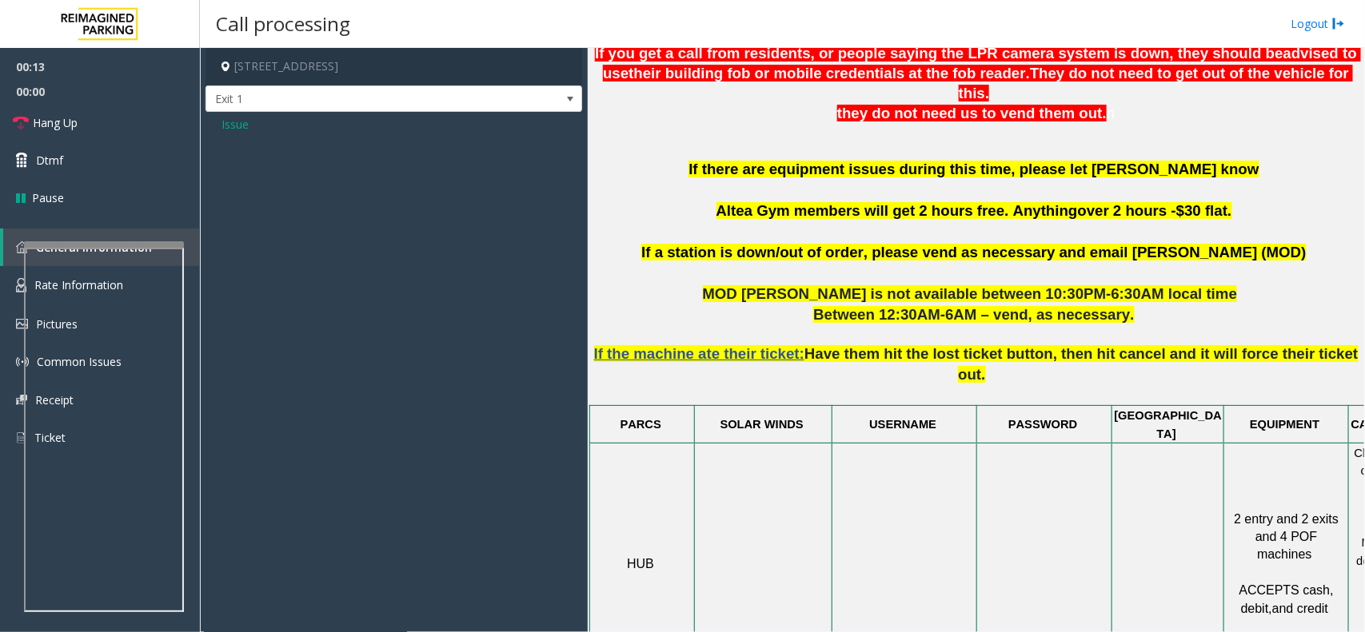
click at [245, 126] on span "Issue" at bounding box center [234, 124] width 27 height 17
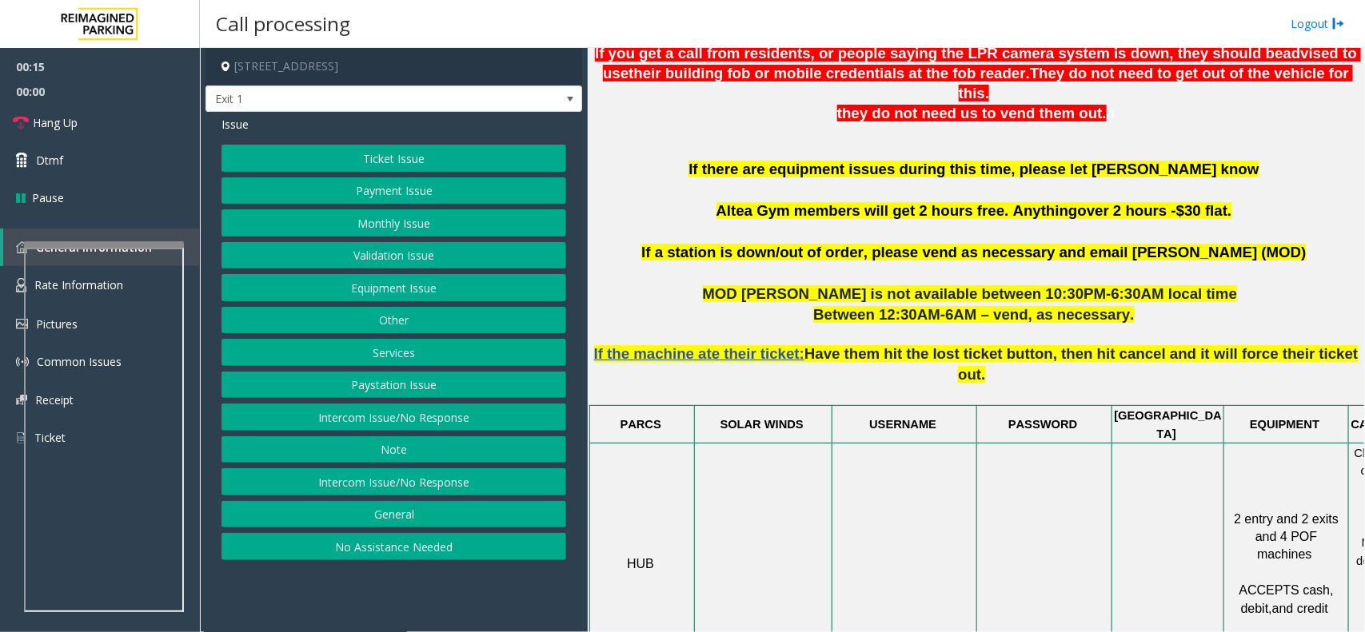
click at [417, 301] on button "Equipment Issue" at bounding box center [393, 287] width 345 height 27
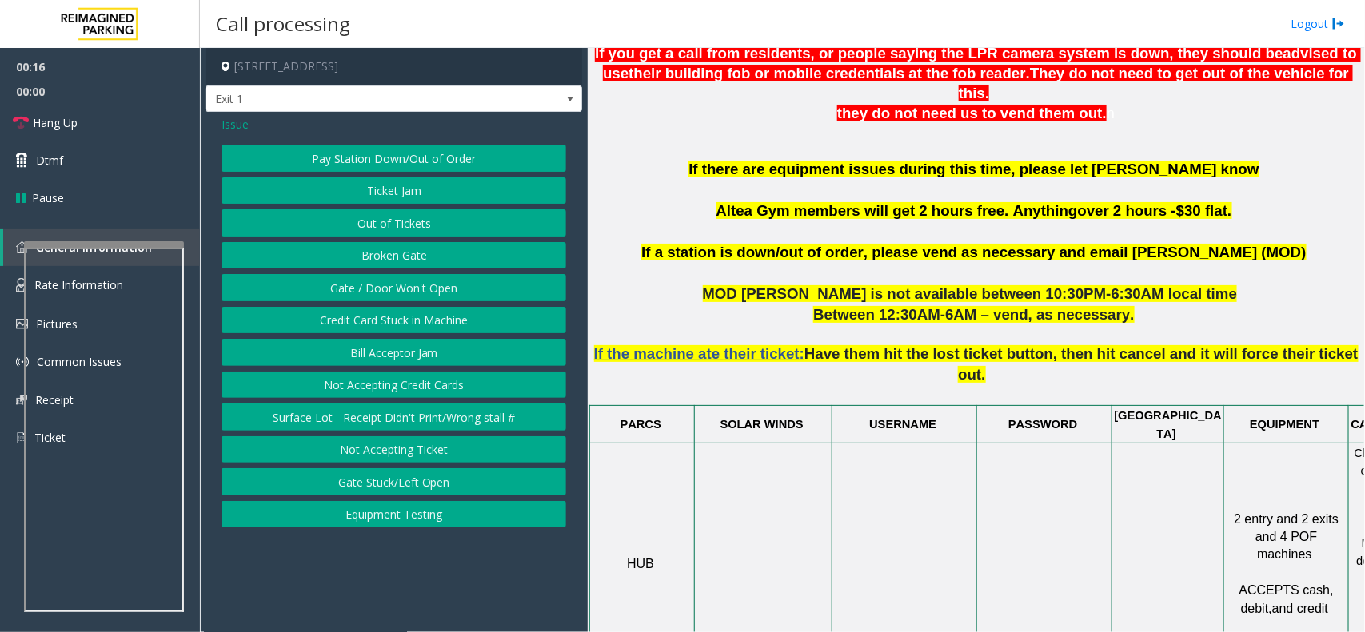
click at [416, 298] on button "Gate / Door Won't Open" at bounding box center [393, 287] width 345 height 27
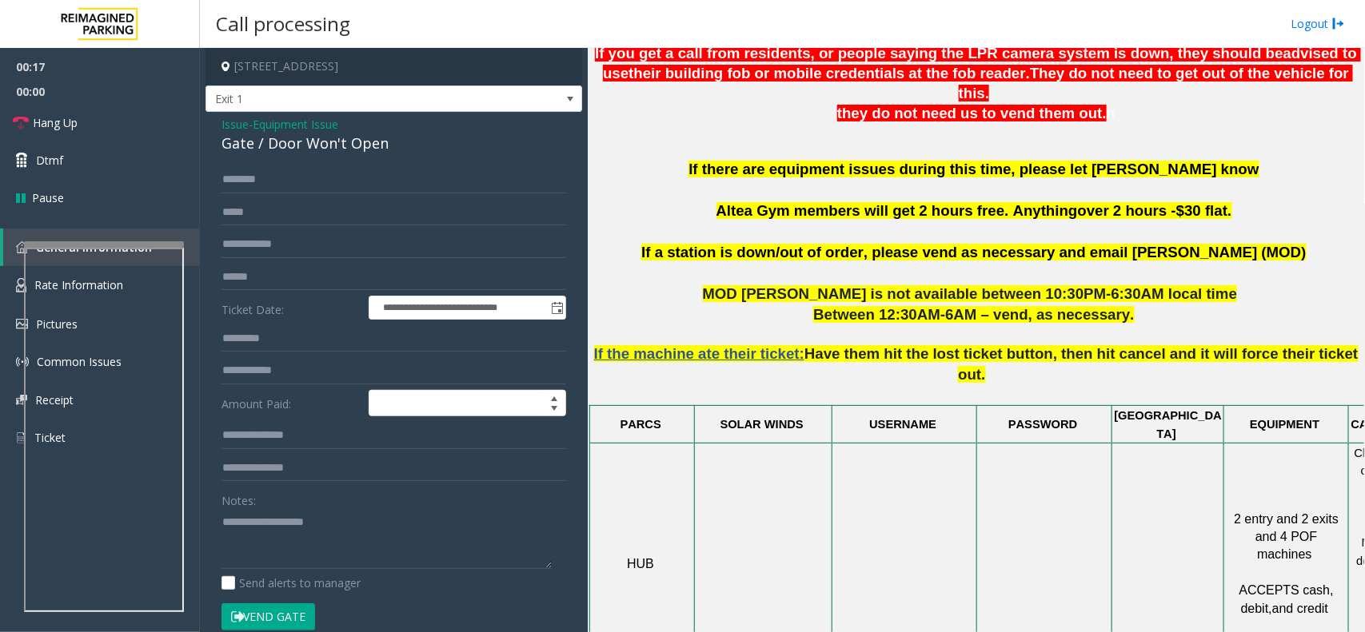
click at [338, 126] on span "Equipment Issue" at bounding box center [296, 124] width 86 height 17
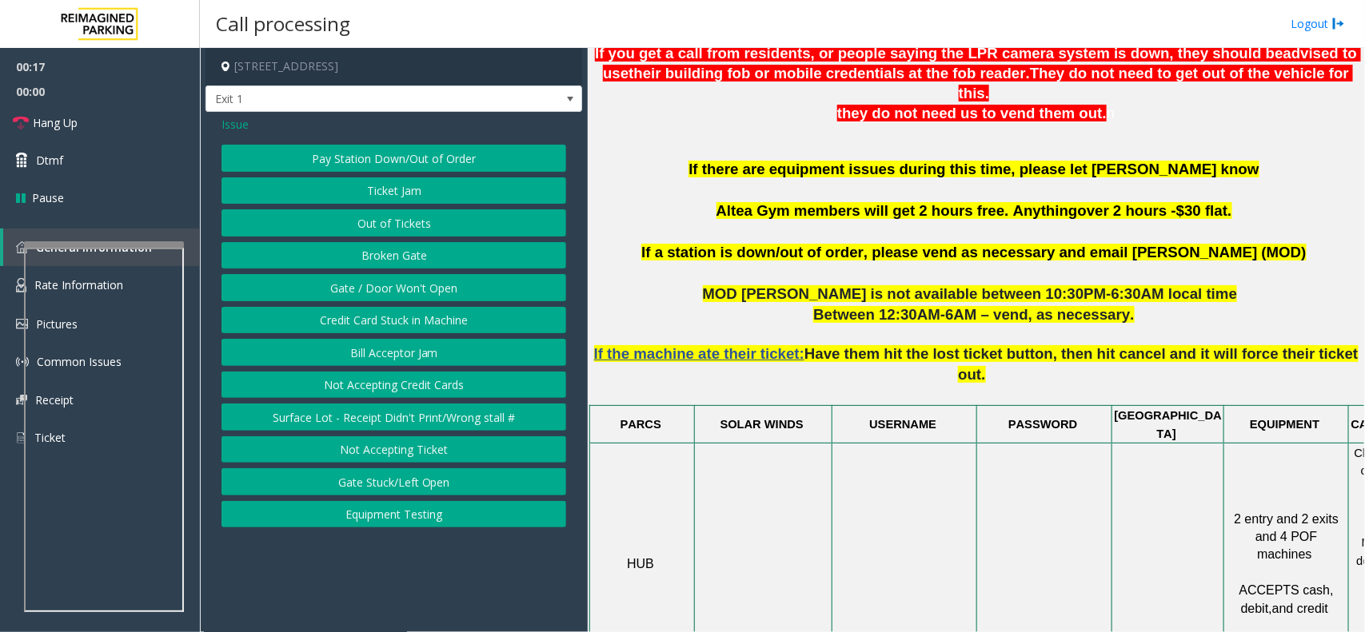
click at [338, 126] on div "Issue" at bounding box center [393, 124] width 345 height 17
click at [424, 288] on button "Gate / Door Won't Open" at bounding box center [393, 287] width 345 height 27
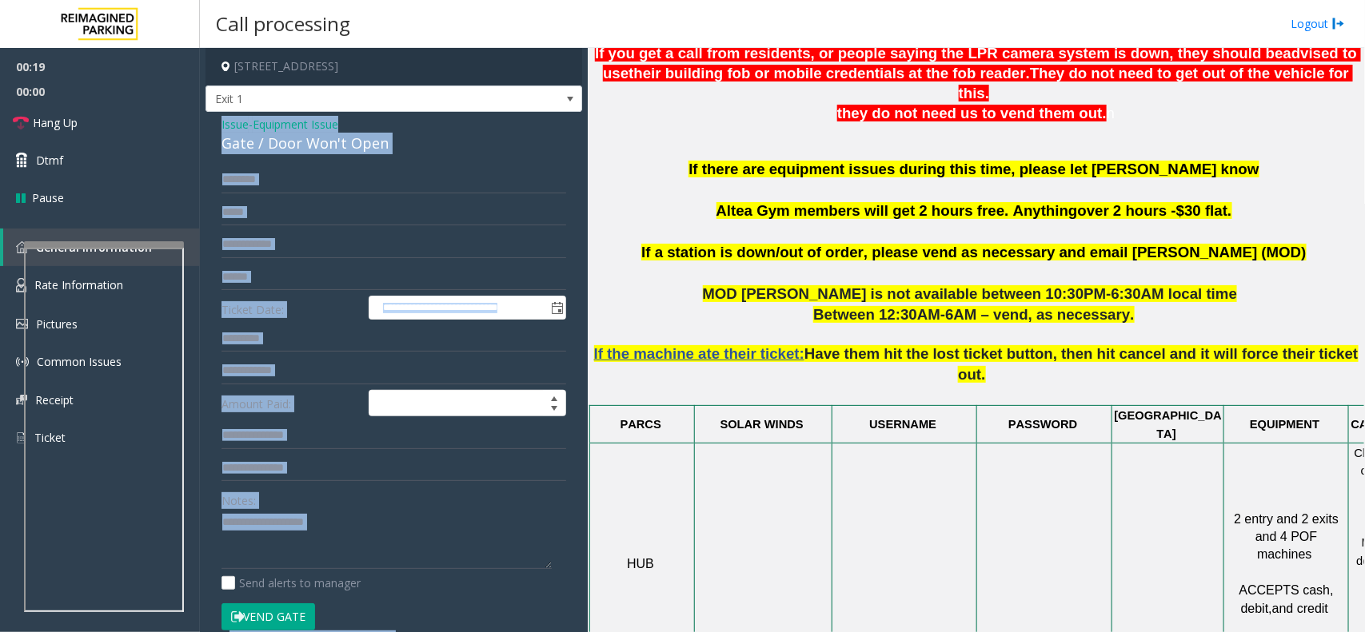
click at [320, 125] on span "Equipment Issue" at bounding box center [296, 124] width 86 height 17
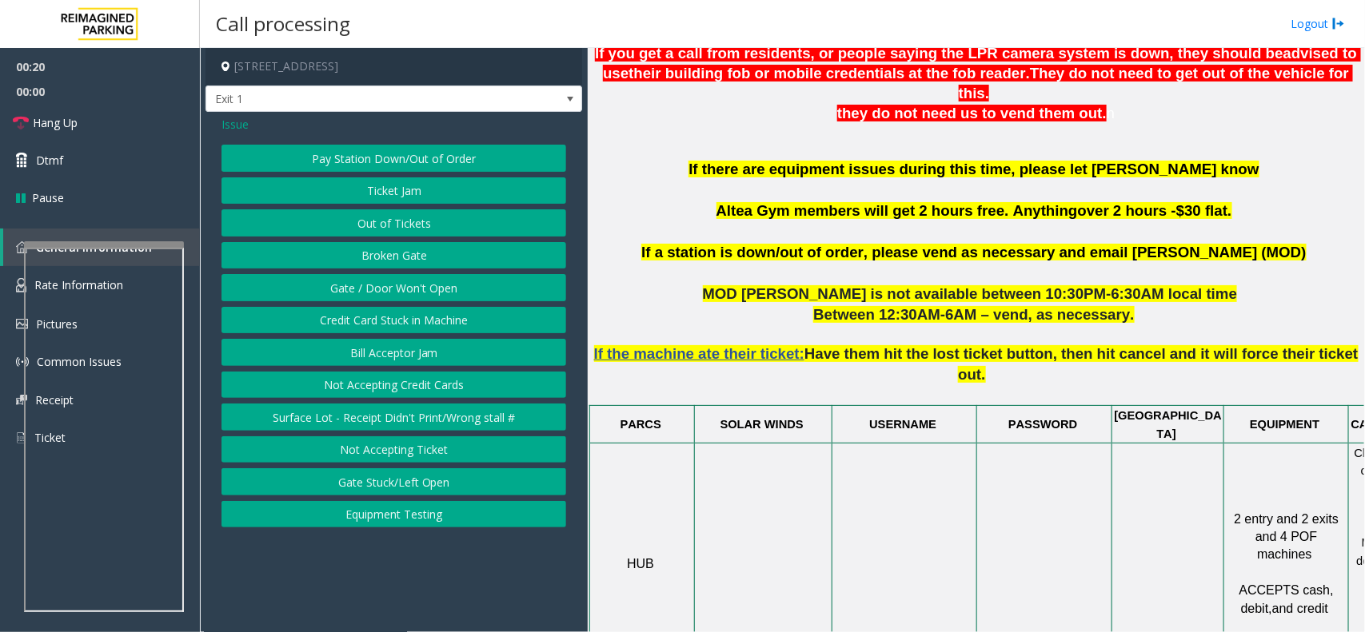
click at [392, 286] on button "Gate / Door Won't Open" at bounding box center [393, 287] width 345 height 27
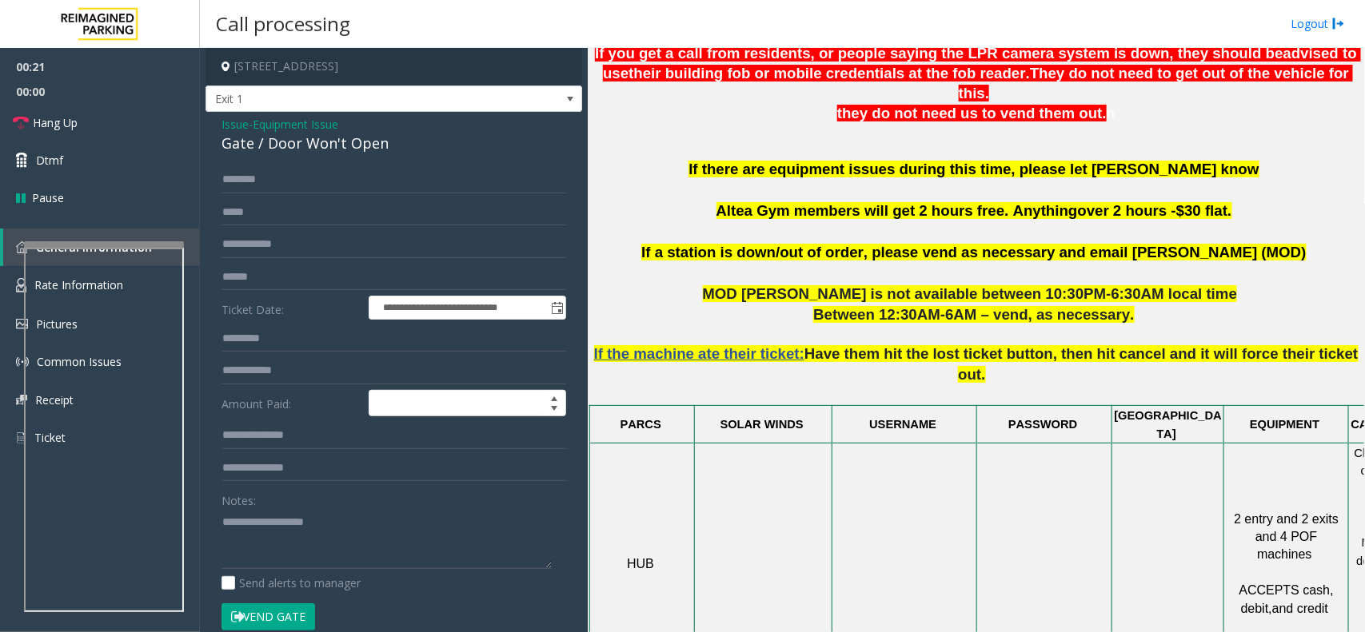
click at [324, 144] on div "Gate / Door Won't Open" at bounding box center [393, 144] width 345 height 22
paste textarea "**********"
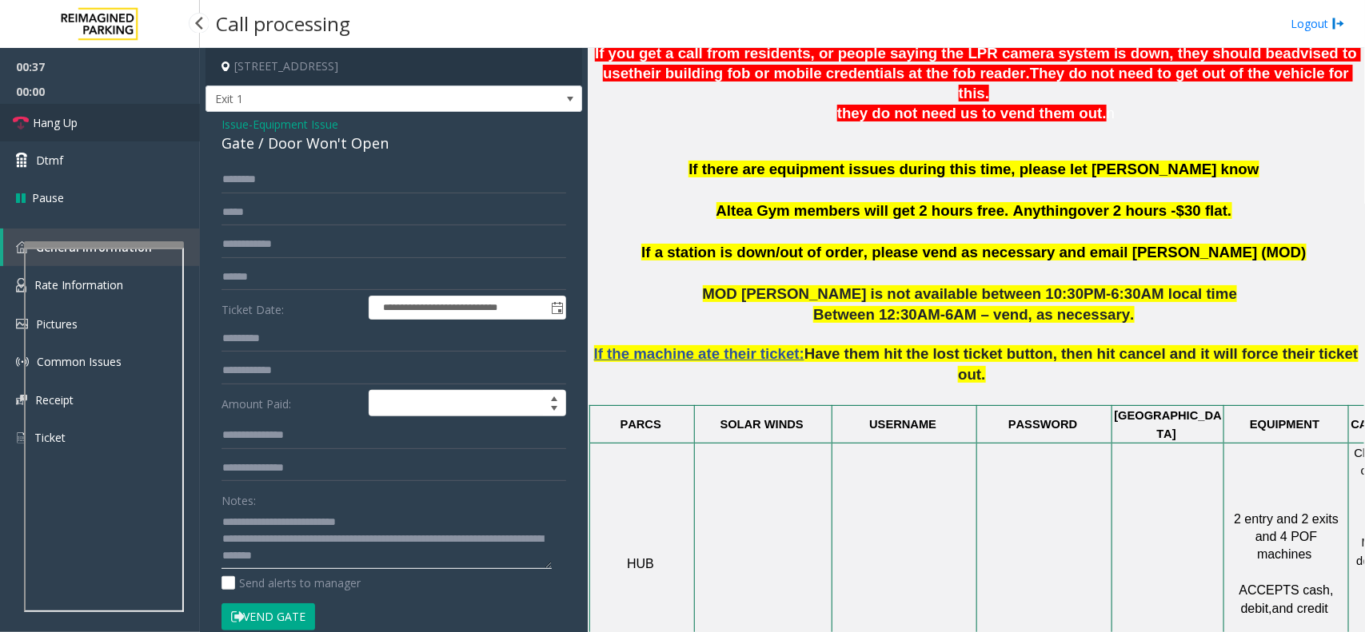
type textarea "**********"
click at [144, 122] on link "Hang Up" at bounding box center [100, 123] width 200 height 38
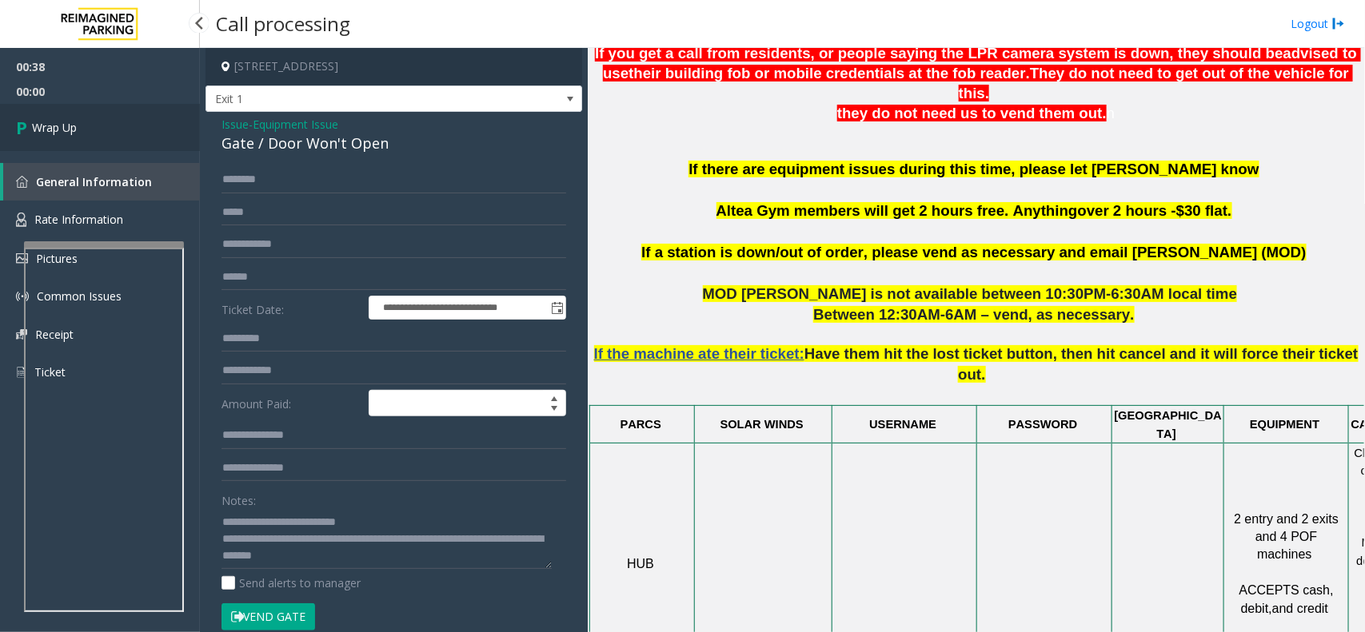
click at [144, 122] on link "Wrap Up" at bounding box center [100, 127] width 200 height 47
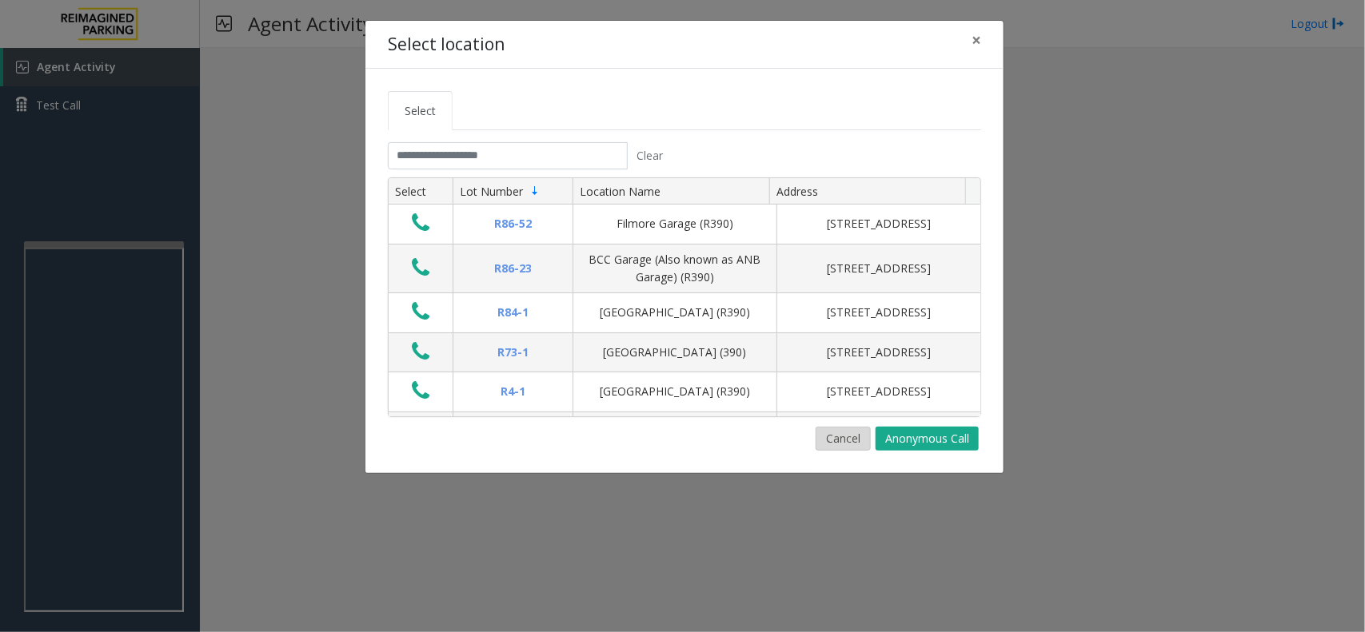
click at [860, 451] on button "Cancel" at bounding box center [842, 439] width 55 height 24
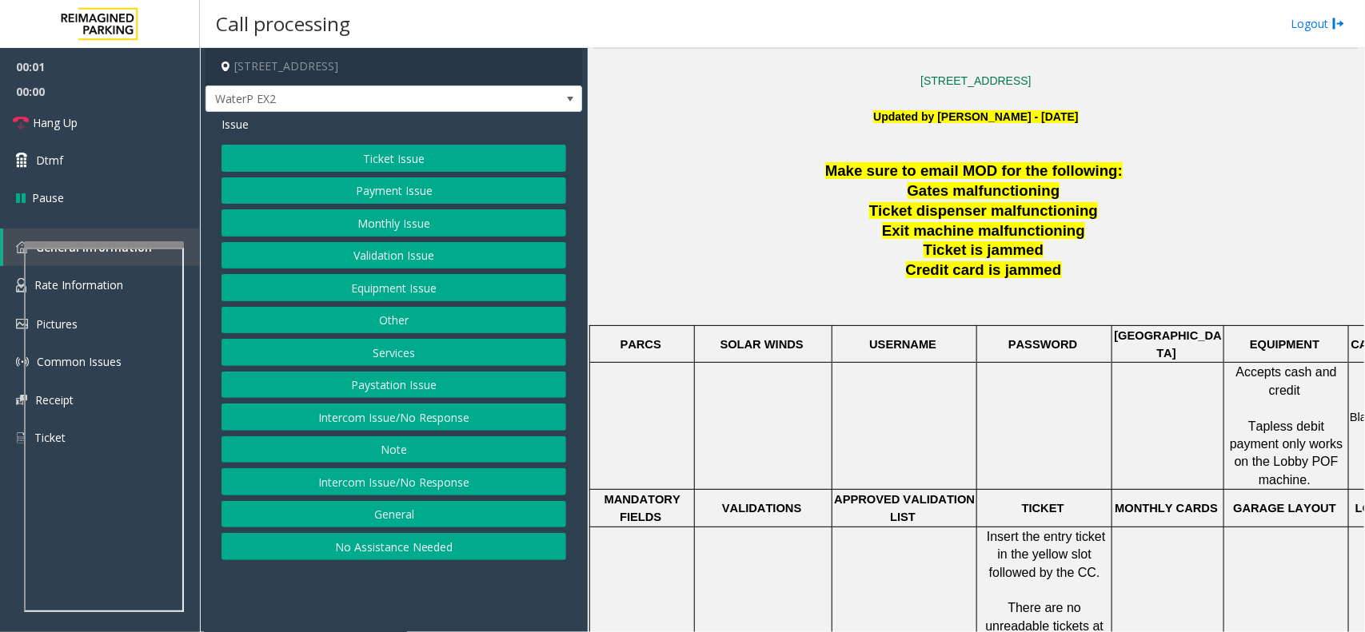
scroll to position [500, 0]
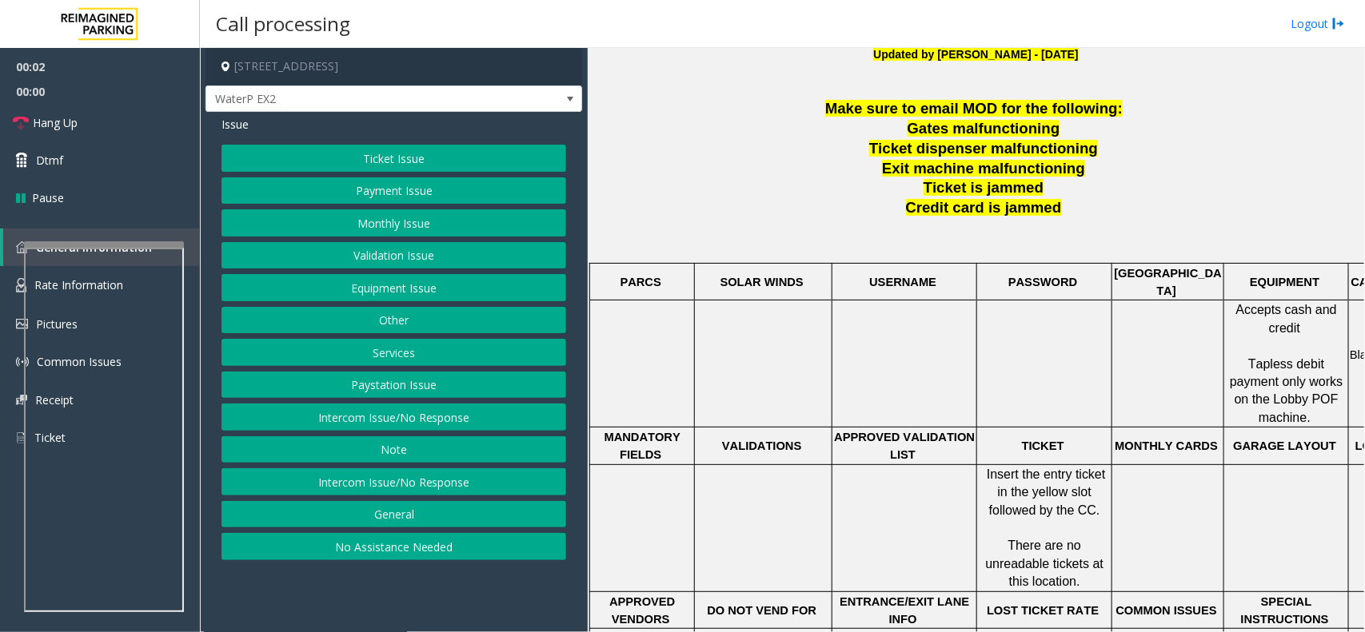
click at [939, 172] on span "Exit machine malfunctioning" at bounding box center [983, 168] width 203 height 17
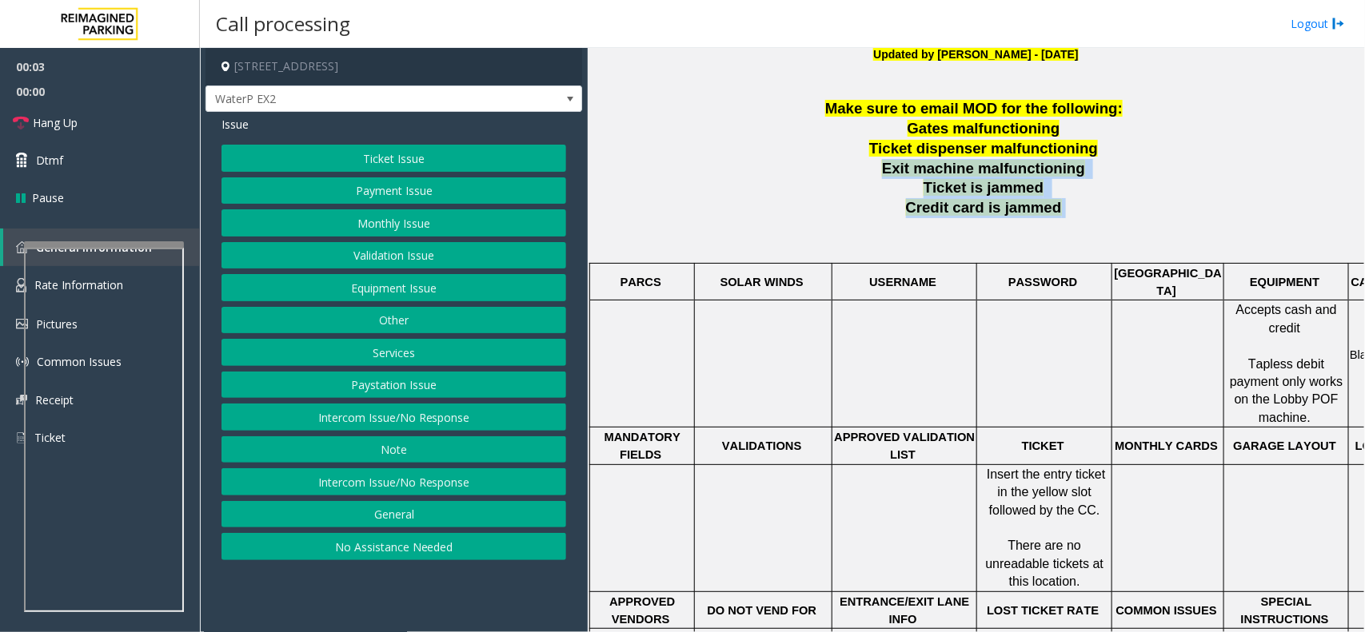
drag, startPoint x: 939, startPoint y: 172, endPoint x: 966, endPoint y: 208, distance: 44.6
click at [966, 208] on div "Make sure to email MOD for the following: Gates malfunctioning Ticket dispenser…" at bounding box center [975, 530] width 765 height 862
click at [966, 208] on span "Credit card is jammed" at bounding box center [984, 207] width 156 height 17
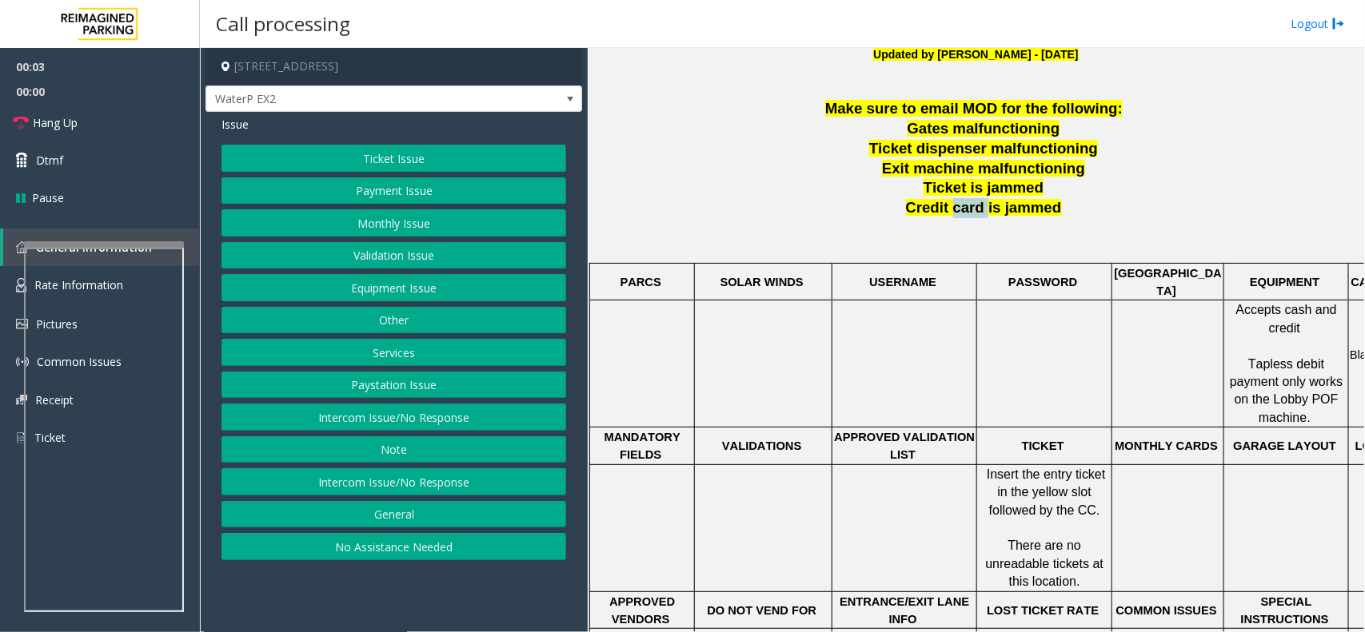
click at [966, 208] on span "Credit card is jammed" at bounding box center [984, 207] width 156 height 17
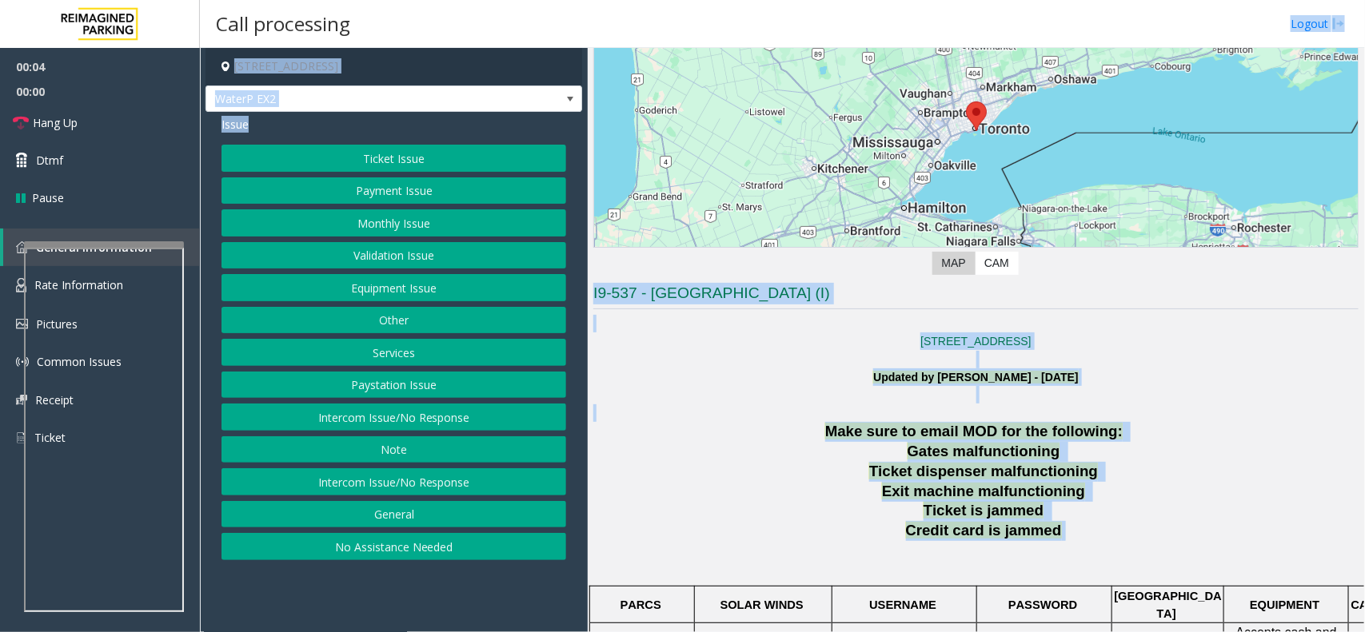
drag, startPoint x: 966, startPoint y: 208, endPoint x: 908, endPoint y: 42, distance: 175.2
click at [908, 42] on div "Call processing Logout 10 Bay Street, Toronto, ON WaterP EX2 Issue Ticket Issue…" at bounding box center [782, 316] width 1165 height 632
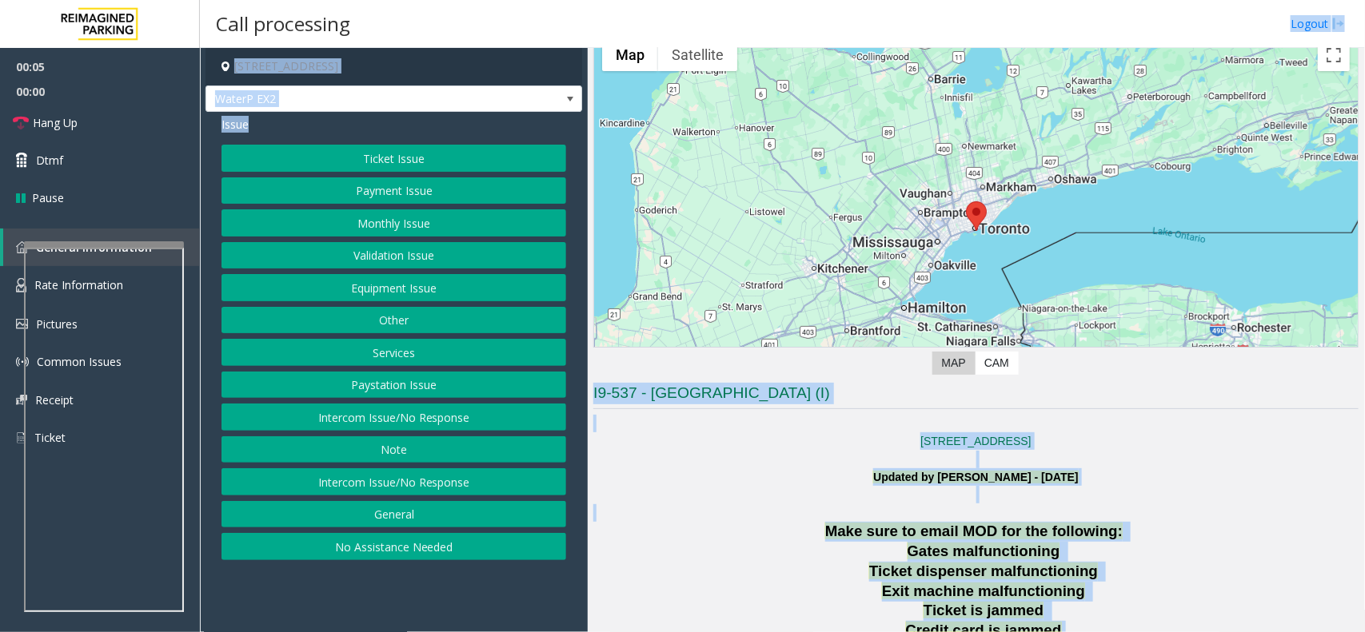
click at [887, 460] on p at bounding box center [975, 460] width 765 height 18
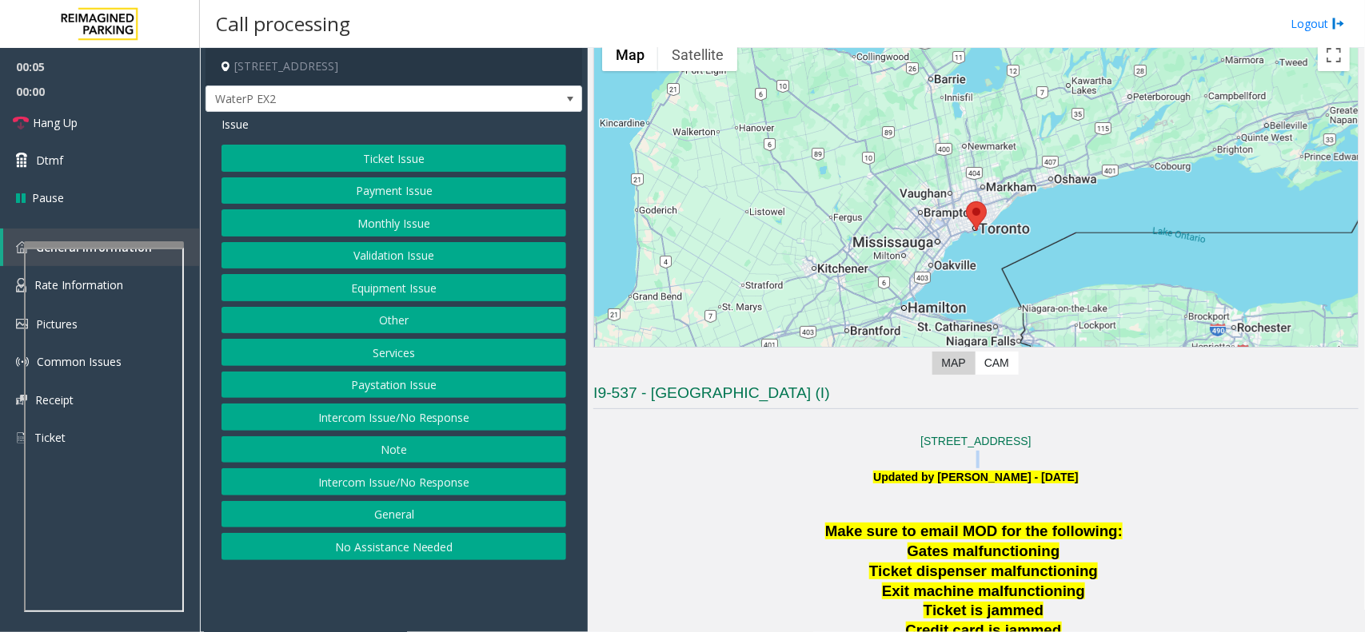
click at [887, 460] on p at bounding box center [975, 460] width 765 height 18
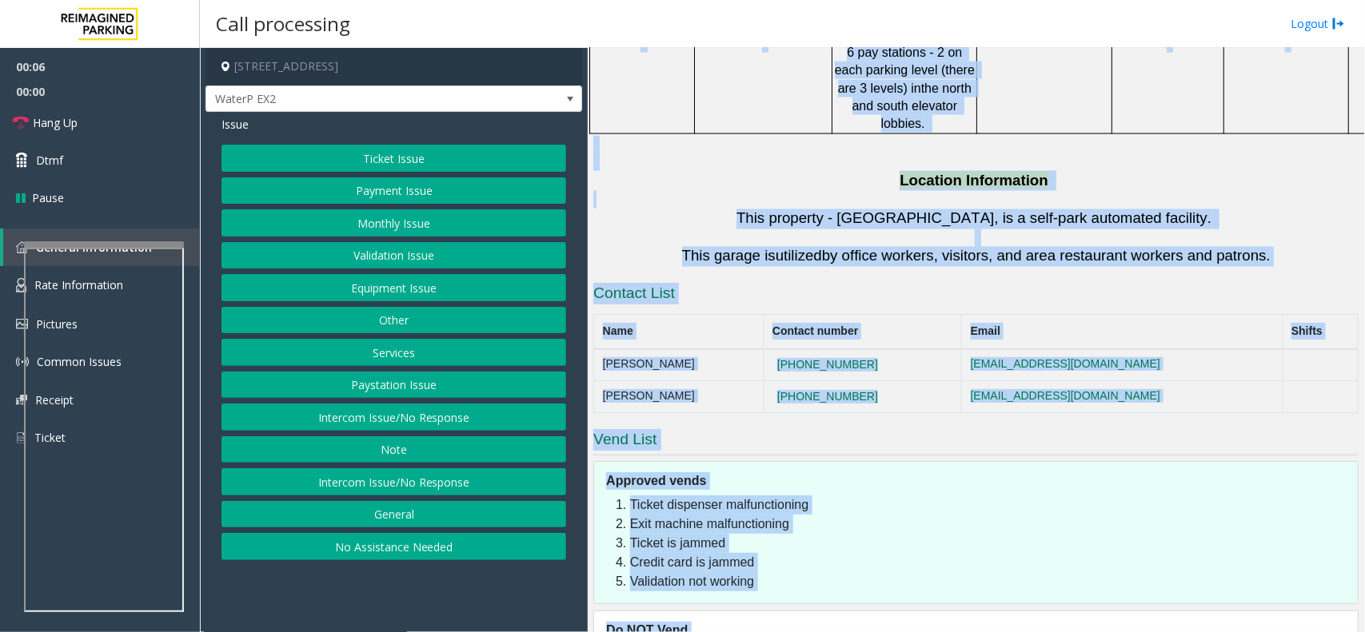
scroll to position [1221, 0]
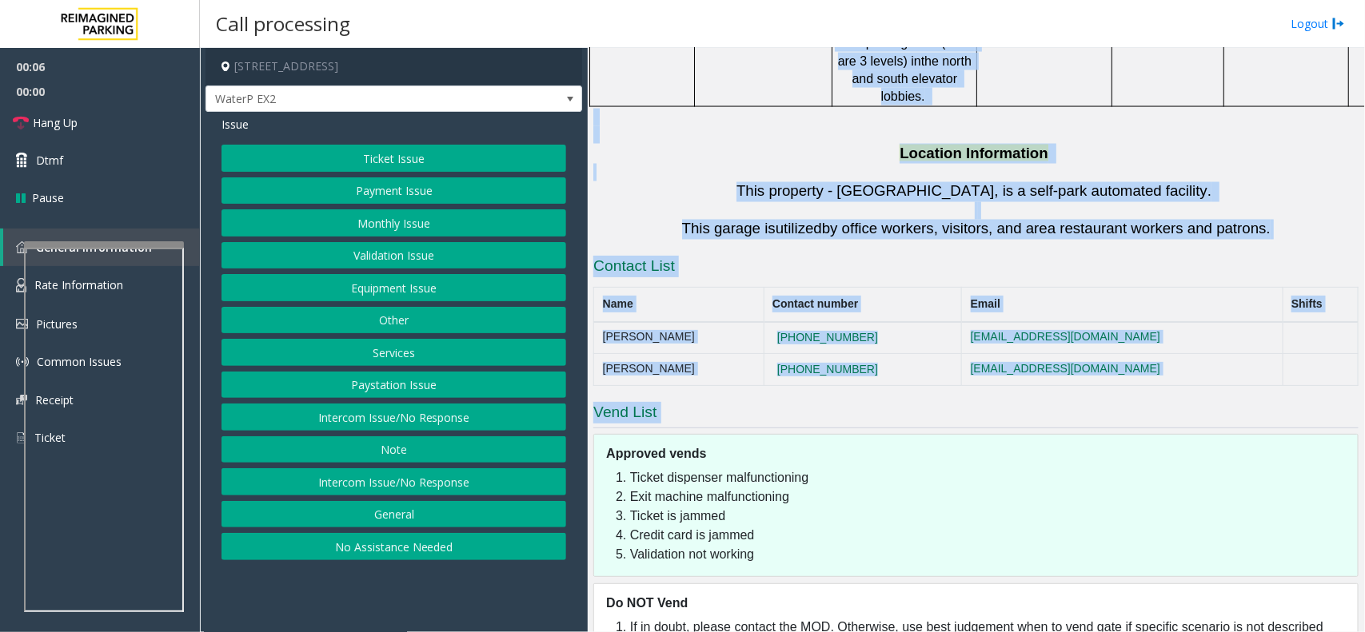
drag, startPoint x: 887, startPoint y: 460, endPoint x: 1051, endPoint y: 353, distance: 196.2
click at [1051, 402] on h3 "Vend List" at bounding box center [975, 415] width 765 height 26
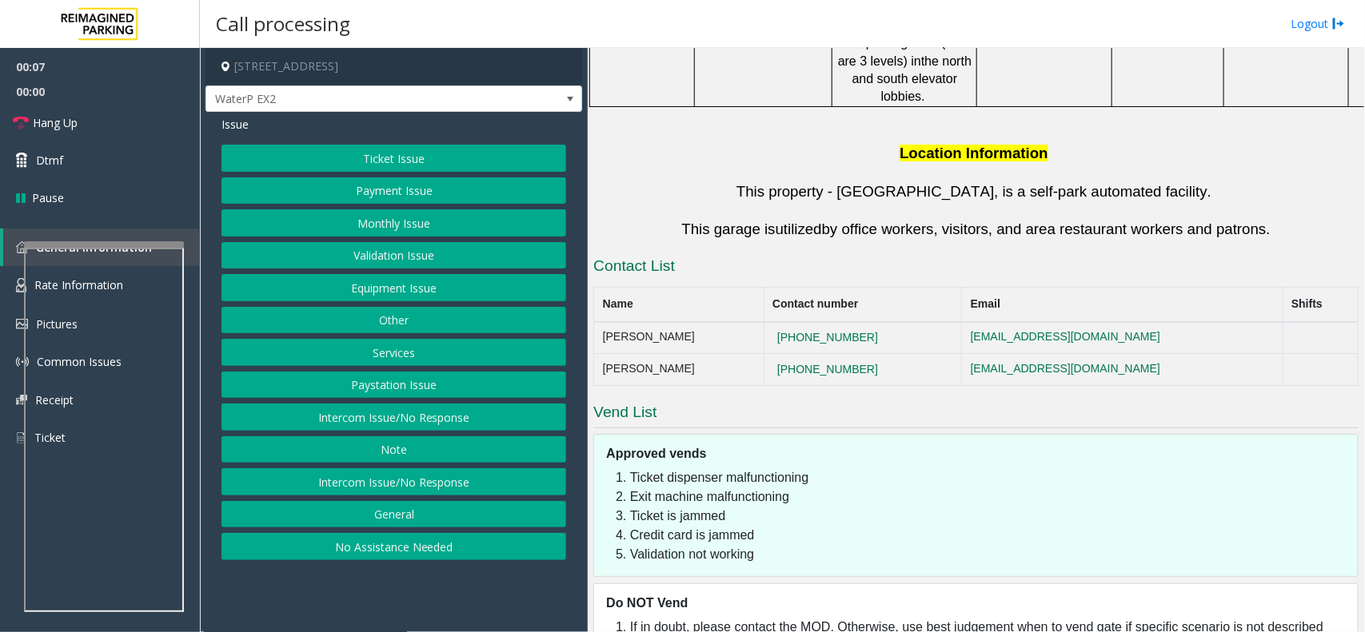
click at [418, 350] on button "Services" at bounding box center [393, 352] width 345 height 27
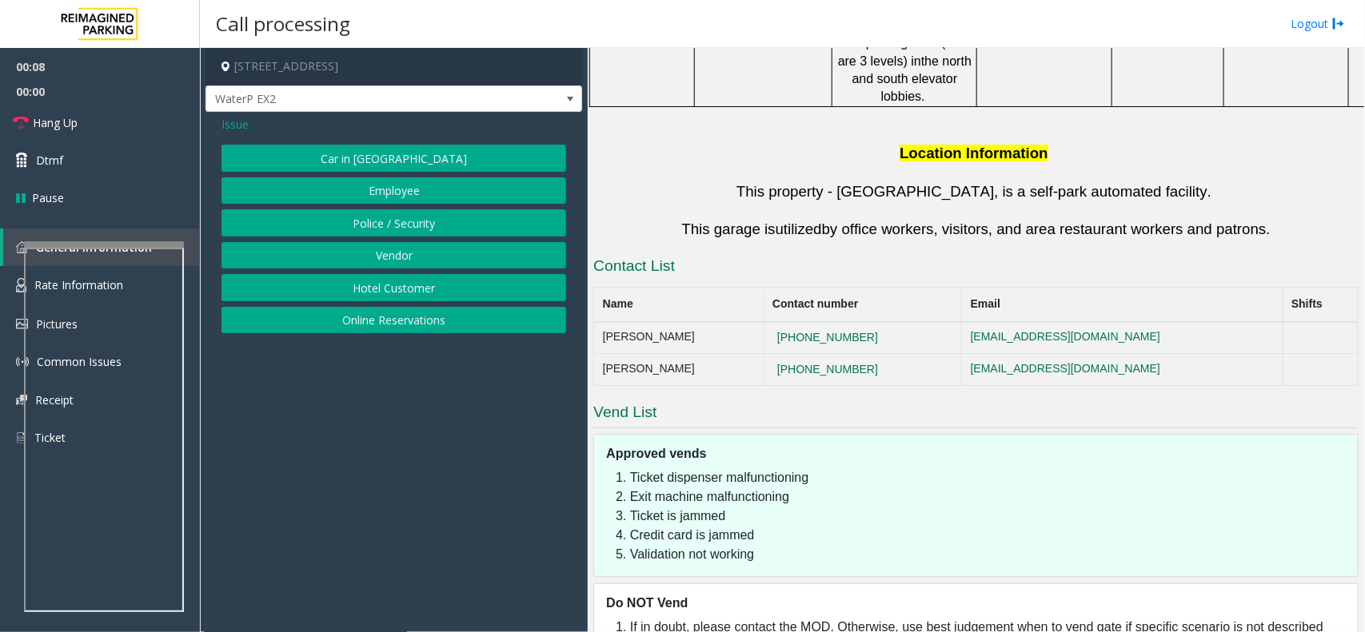
click at [418, 309] on button "Online Reservations" at bounding box center [393, 320] width 345 height 27
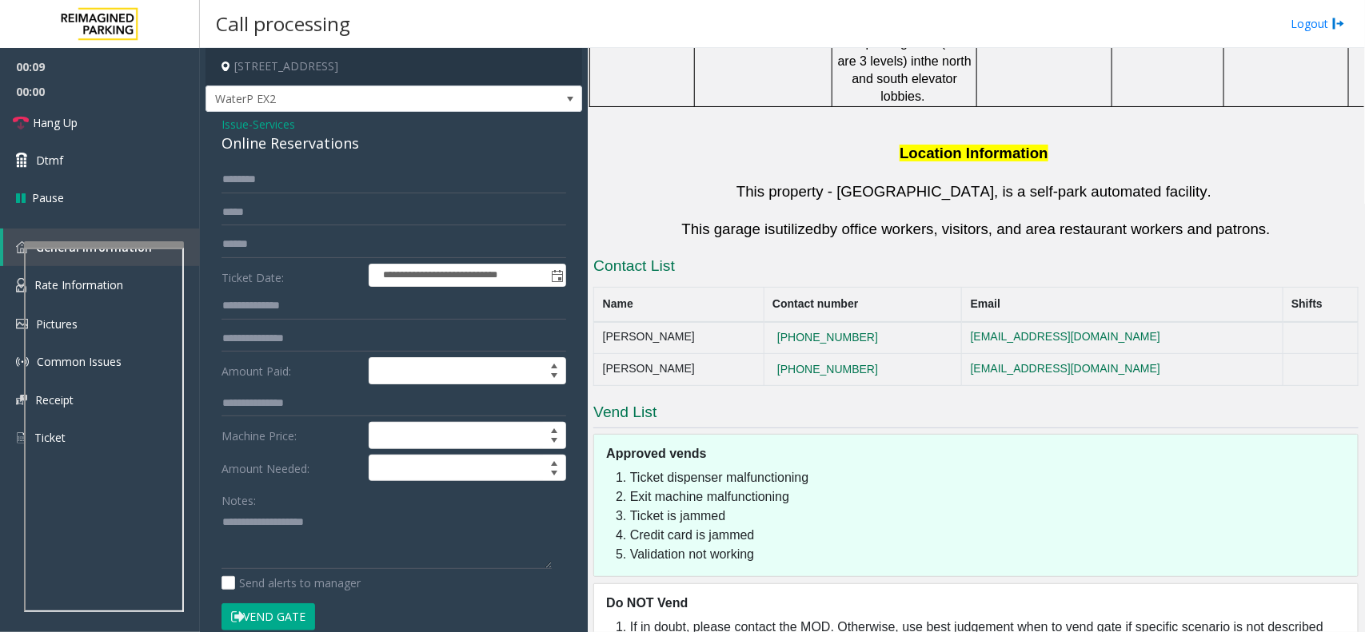
click at [334, 144] on div "Online Reservations" at bounding box center [393, 144] width 345 height 22
drag, startPoint x: 349, startPoint y: 586, endPoint x: 254, endPoint y: 536, distance: 107.3
paste textarea "**********"
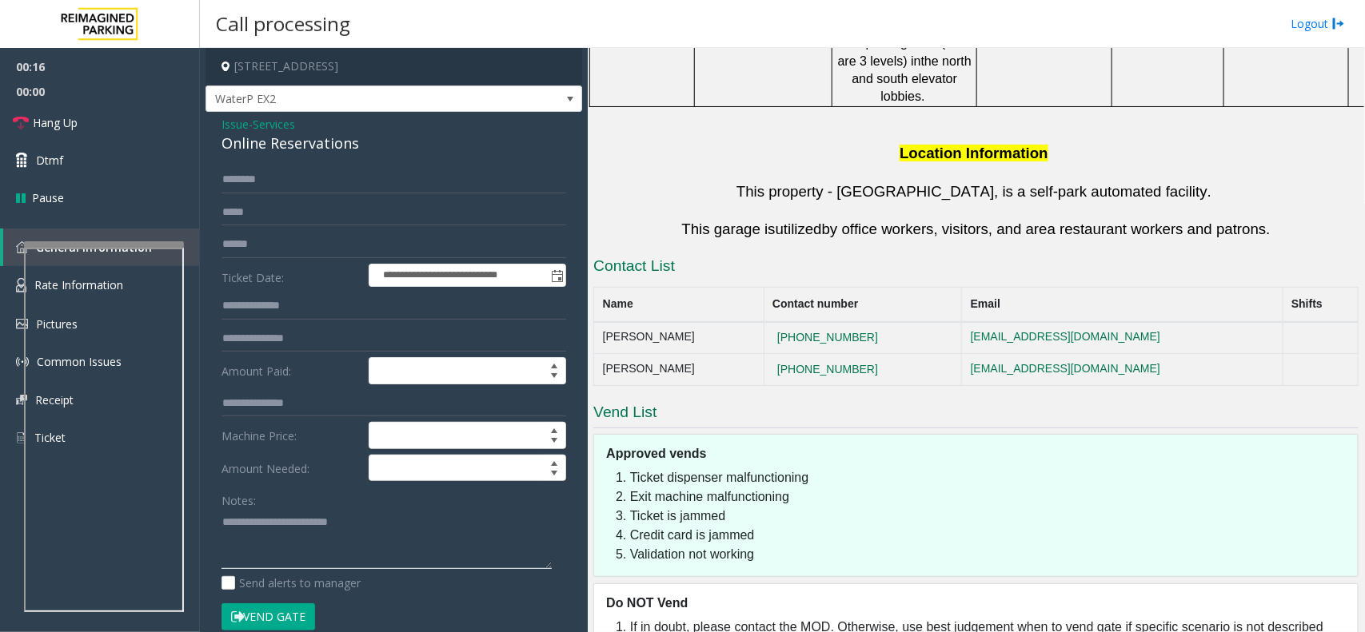
type textarea "**********"
click at [317, 181] on input "text" at bounding box center [393, 179] width 345 height 27
click at [318, 201] on input "text" at bounding box center [393, 212] width 345 height 27
type input "********"
type input "**********"
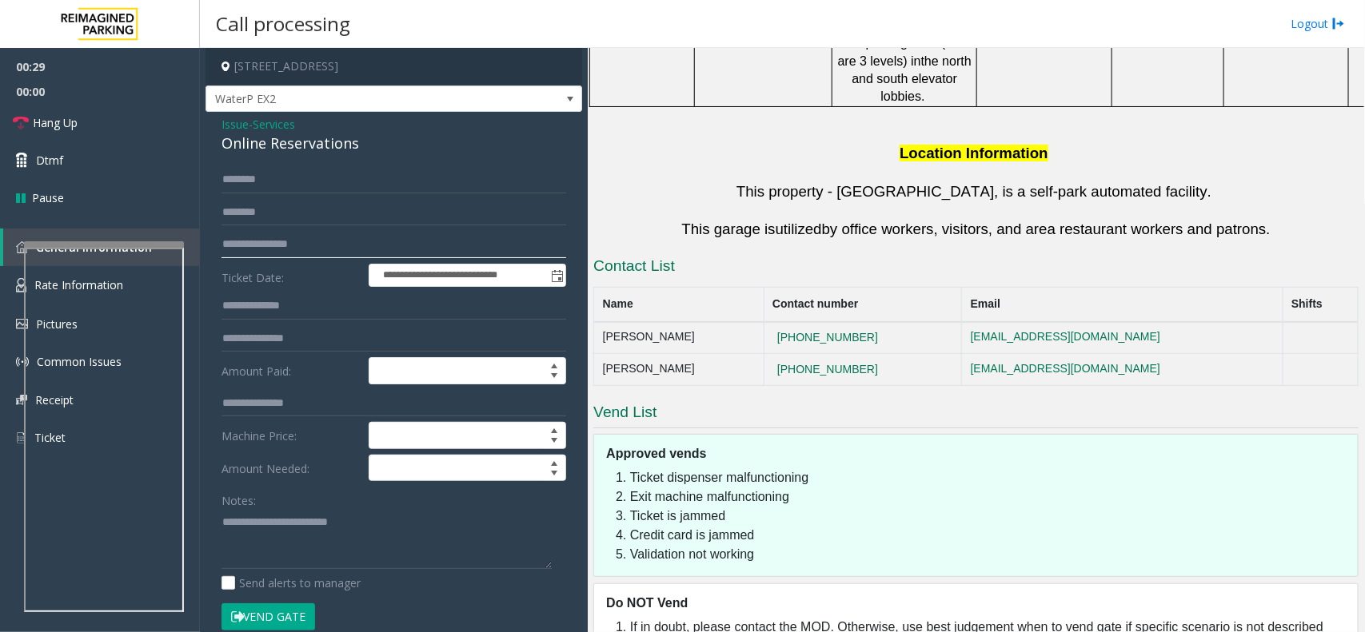
click at [221, 604] on button "Vend Gate" at bounding box center [268, 617] width 94 height 27
click at [378, 552] on textarea at bounding box center [386, 539] width 330 height 60
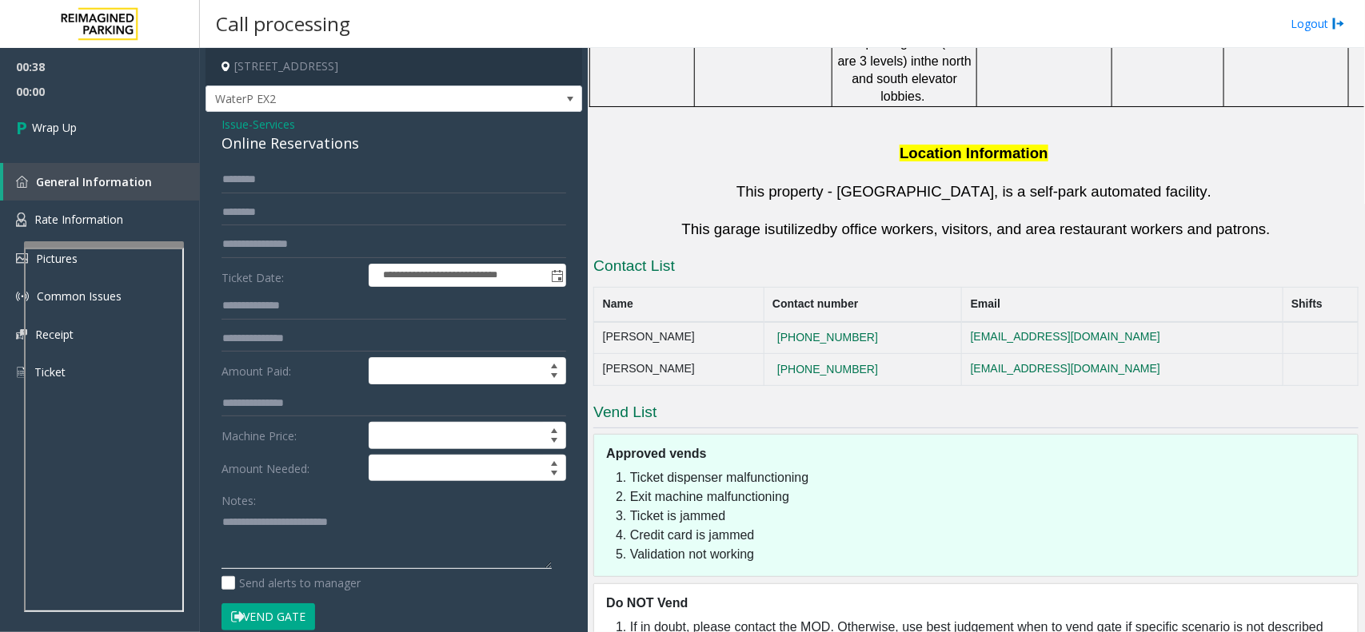
paste textarea "**********"
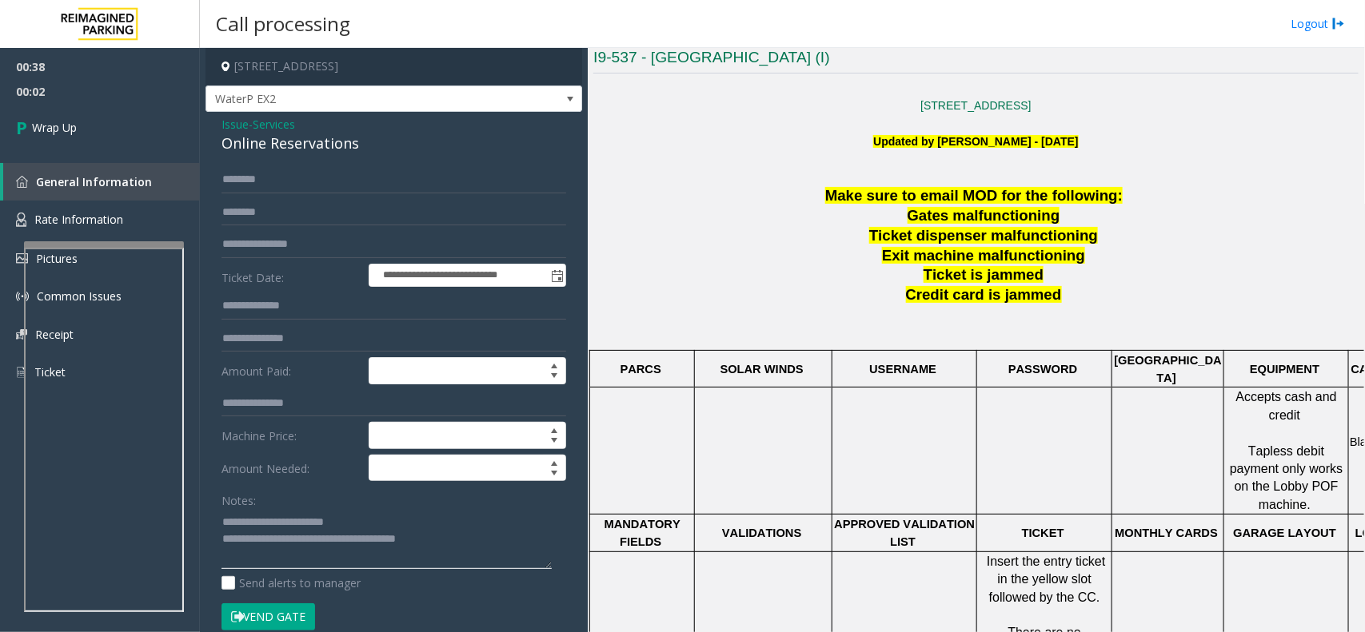
scroll to position [721, 0]
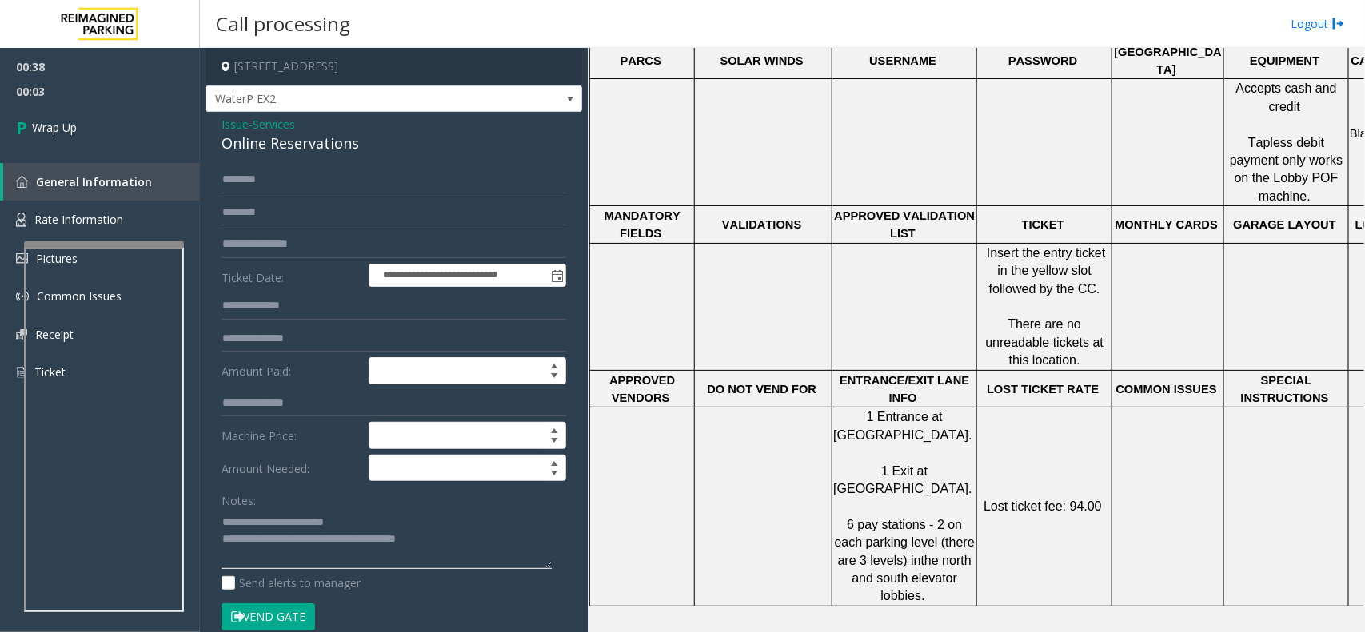
type textarea "**********"
click at [162, 101] on span "00:03" at bounding box center [100, 91] width 200 height 25
drag, startPoint x: 162, startPoint y: 101, endPoint x: 162, endPoint y: 117, distance: 16.0
click at [162, 116] on ul "00:38 00:03 Wrap Up" at bounding box center [100, 99] width 200 height 103
click at [162, 117] on link "Wrap Up" at bounding box center [100, 127] width 200 height 47
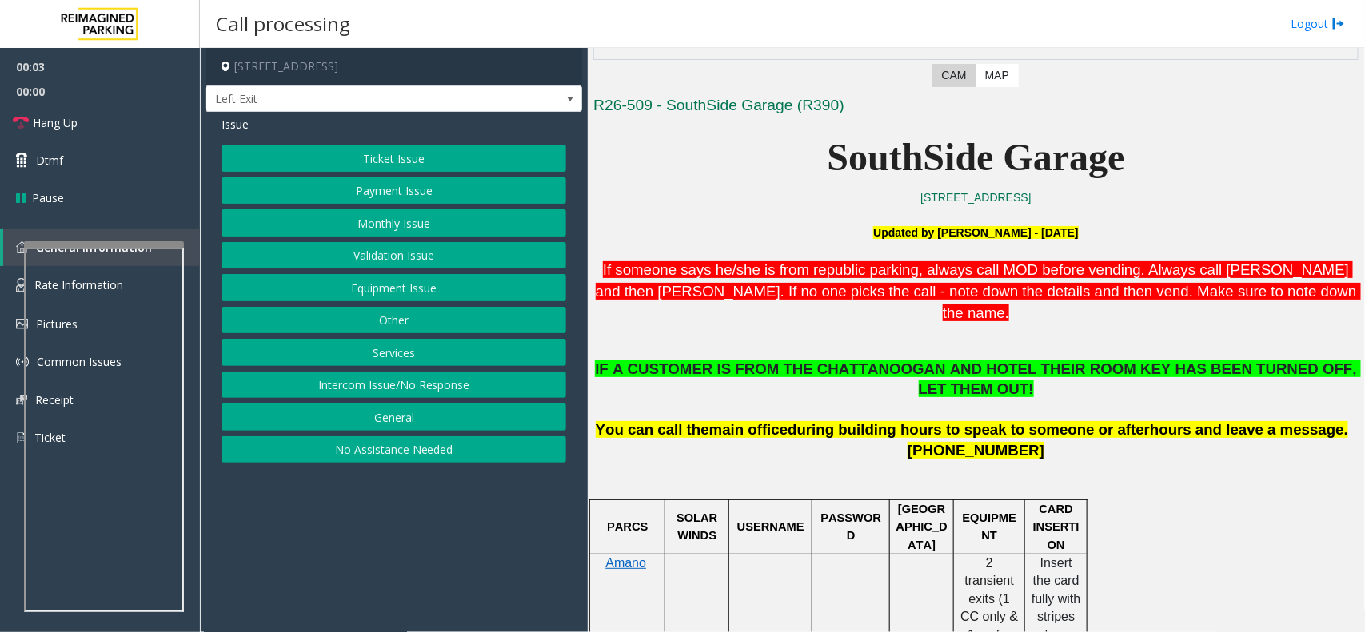
scroll to position [400, 0]
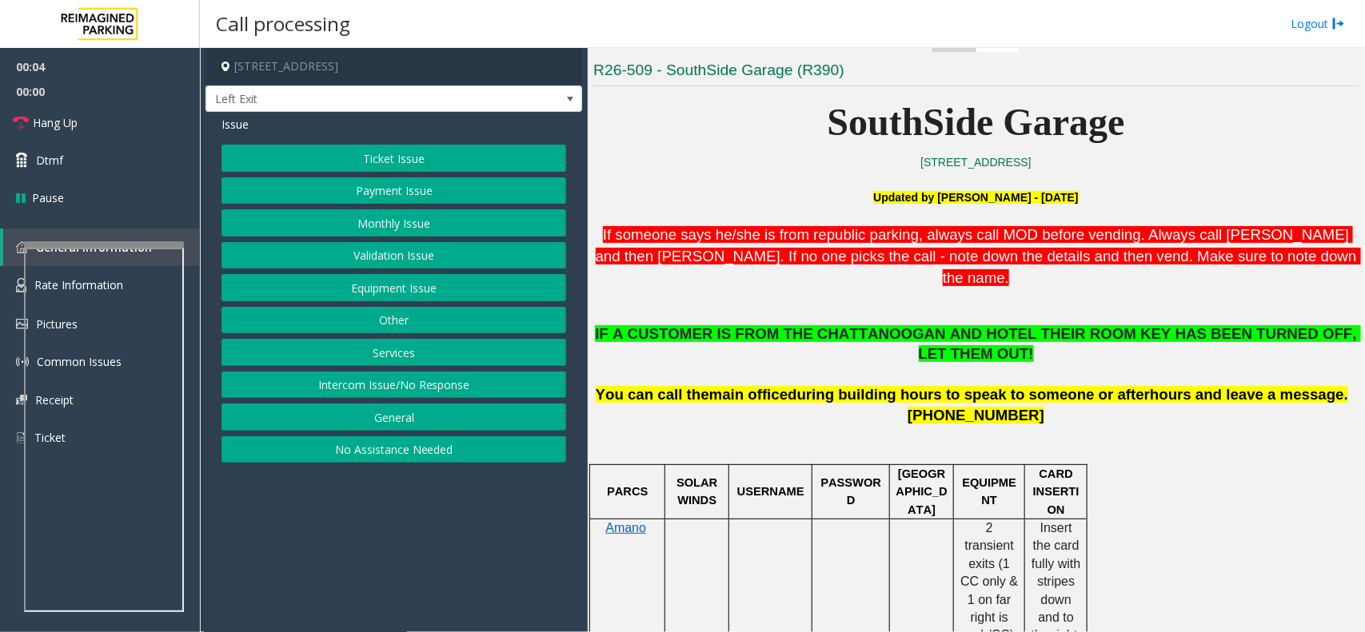
click at [851, 252] on span ". Always call Rebecca and then Marie. If no one picks the call - note down the …" at bounding box center [978, 255] width 765 height 59
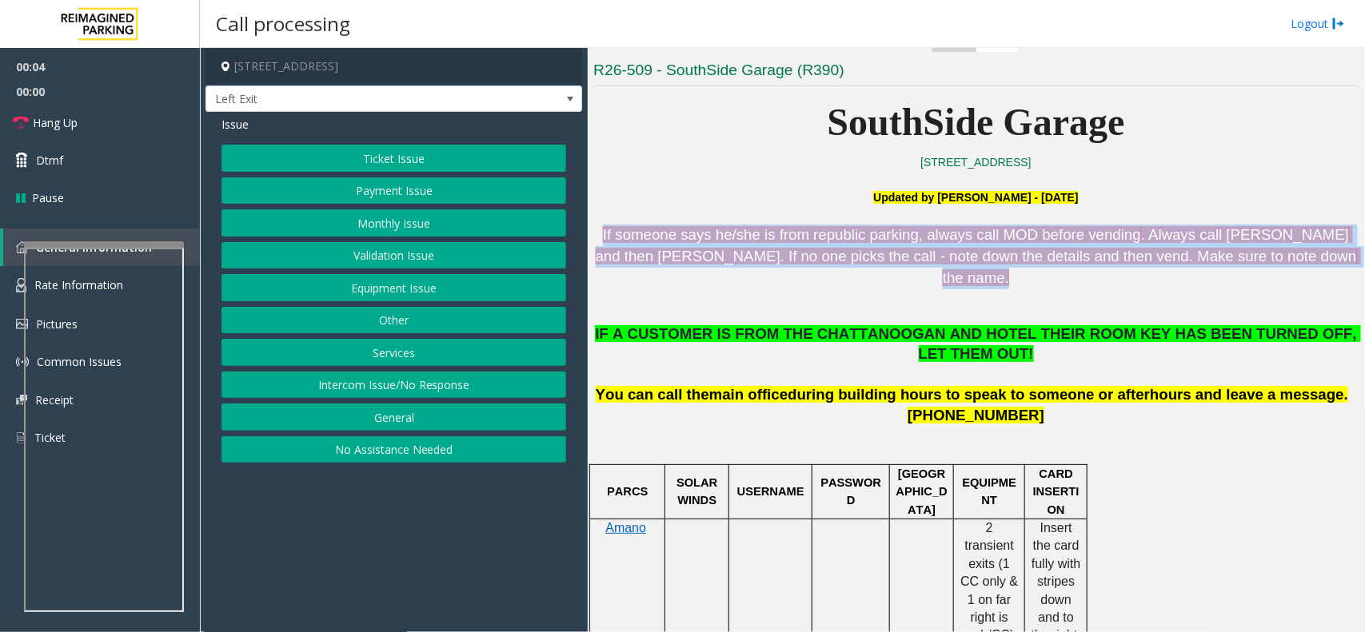
click at [851, 252] on span ". Always call Rebecca and then Marie. If no one picks the call - note down the …" at bounding box center [978, 255] width 765 height 59
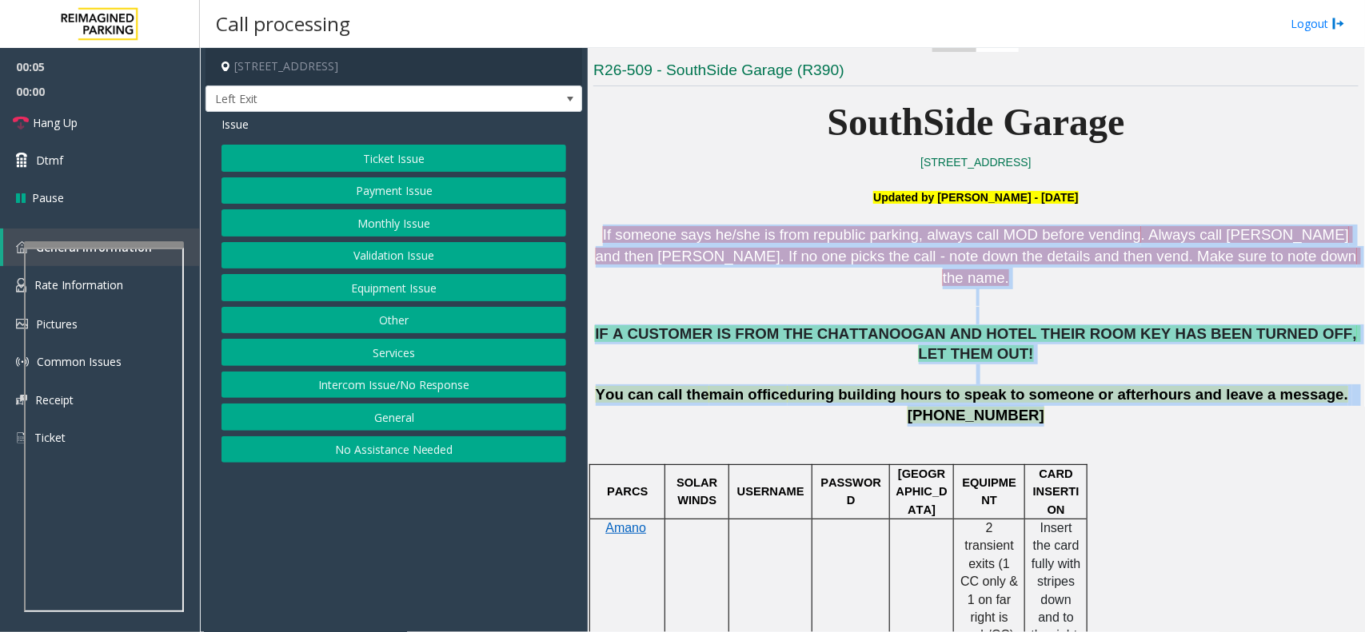
drag, startPoint x: 851, startPoint y: 252, endPoint x: 1025, endPoint y: 373, distance: 211.3
click at [1025, 405] on p "423-265-3218" at bounding box center [975, 416] width 765 height 22
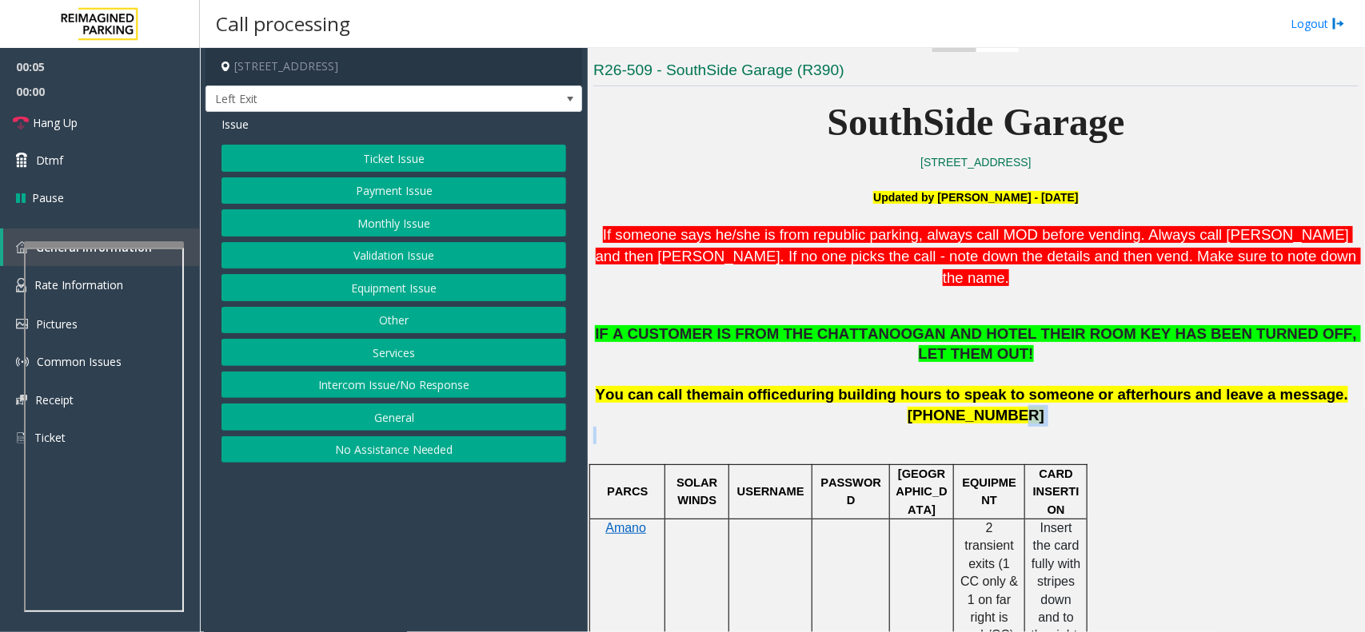
click at [1025, 405] on p "423-265-3218" at bounding box center [975, 416] width 765 height 22
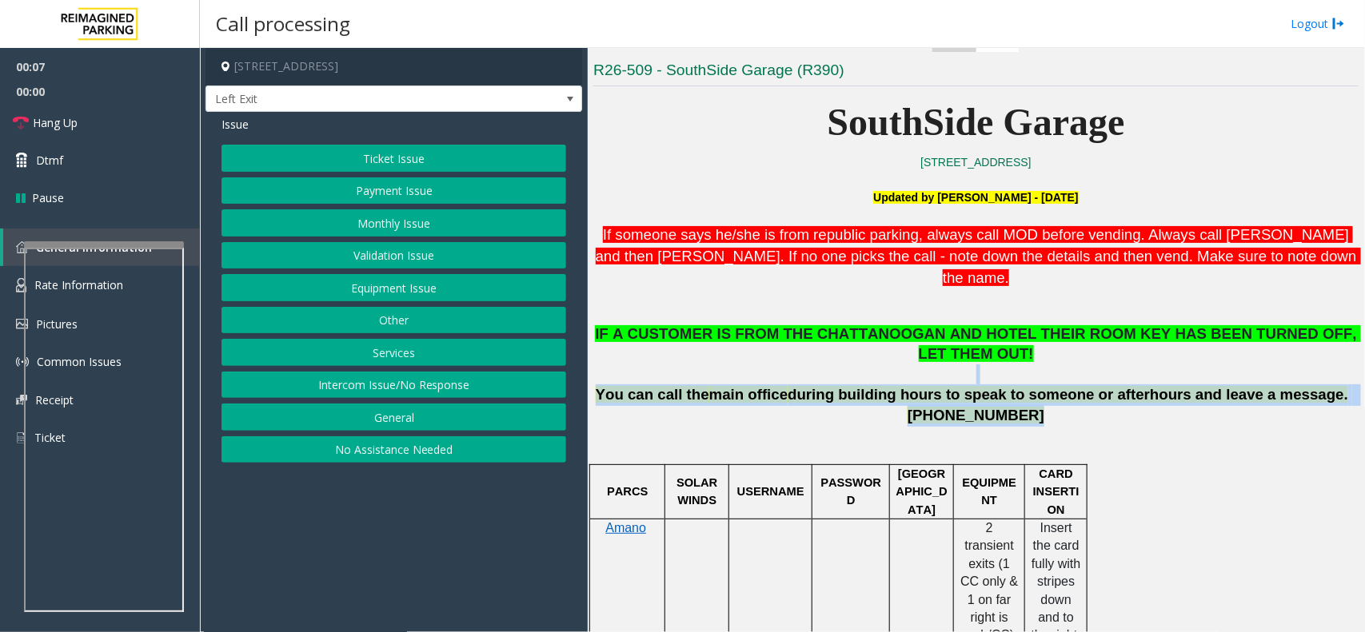
drag, startPoint x: 1025, startPoint y: 373, endPoint x: 892, endPoint y: 340, distance: 136.7
click at [892, 340] on div "IF A CUSTOMER IS FROM THE CHATTANOOGAN AND HOTEL THEIR ROOM KEY HAS BEEN TURNED…" at bounding box center [975, 376] width 765 height 102
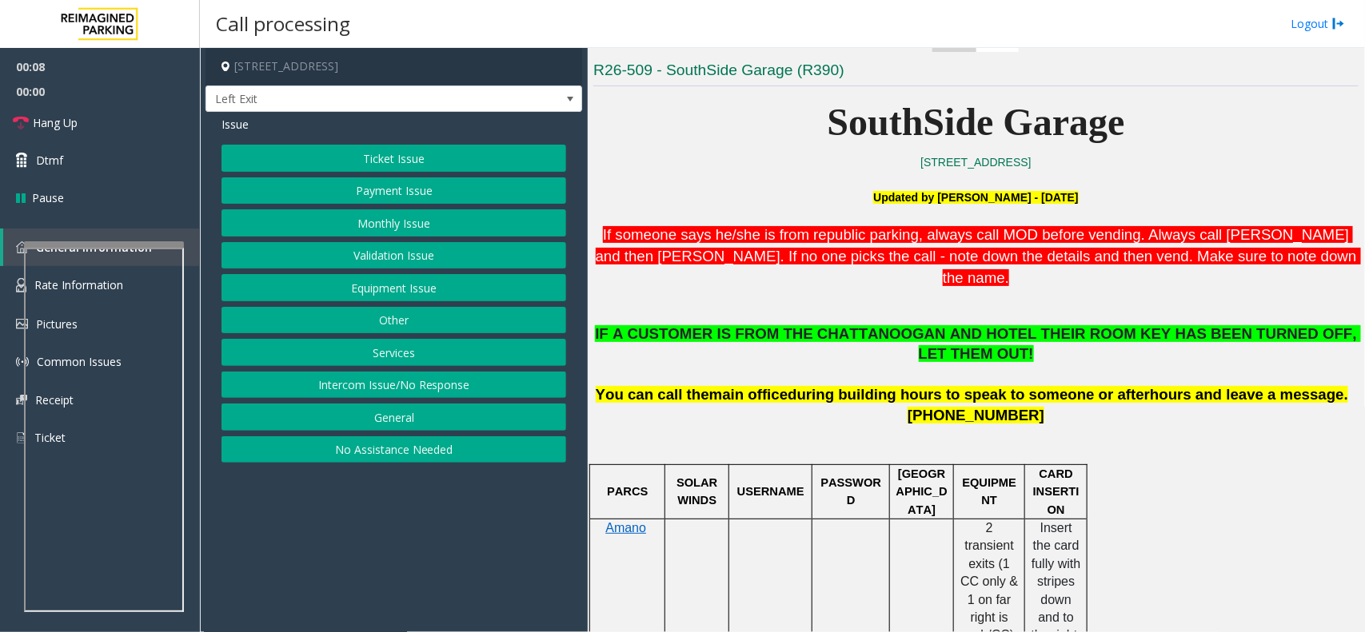
click at [853, 325] on span "IF A CUSTOMER IS FROM THE CHATTANOOGAN AND HOTEL THEIR ROOM KEY HAS BEEN TURNED…" at bounding box center [978, 343] width 766 height 37
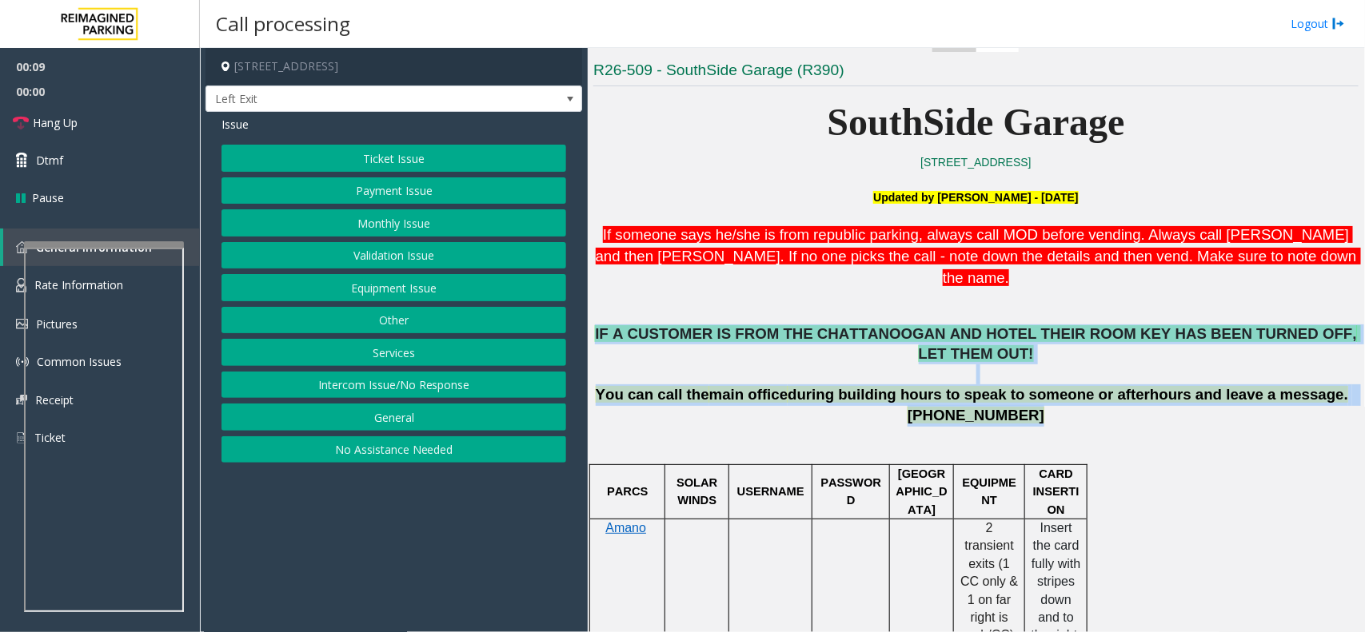
drag, startPoint x: 853, startPoint y: 313, endPoint x: 1165, endPoint y: 377, distance: 319.0
click at [1165, 377] on div "IF A CUSTOMER IS FROM THE CHATTANOOGAN AND HOTEL THEIR ROOM KEY HAS BEEN TURNED…" at bounding box center [975, 376] width 765 height 102
click at [1165, 405] on p "423-265-3218" at bounding box center [975, 416] width 765 height 22
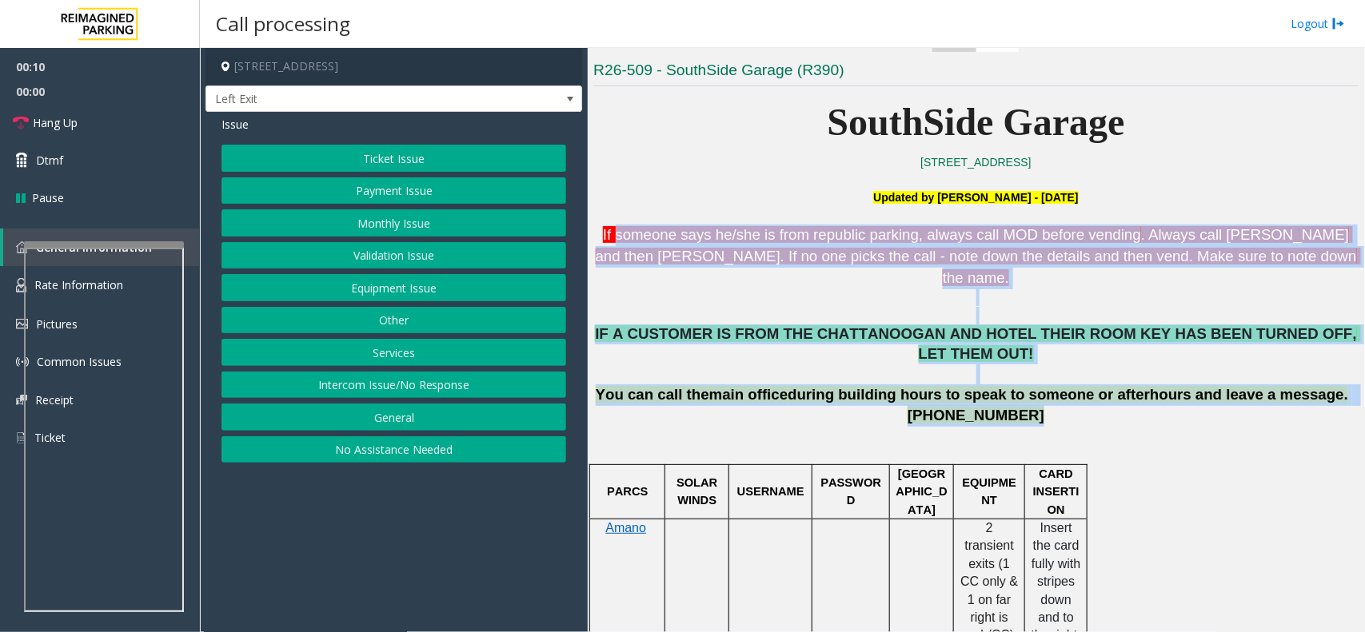
drag, startPoint x: 1165, startPoint y: 377, endPoint x: 643, endPoint y: 225, distance: 543.6
click at [643, 225] on p "If someone says he/she is from republic parking, always call MOD before vending…" at bounding box center [975, 257] width 765 height 64
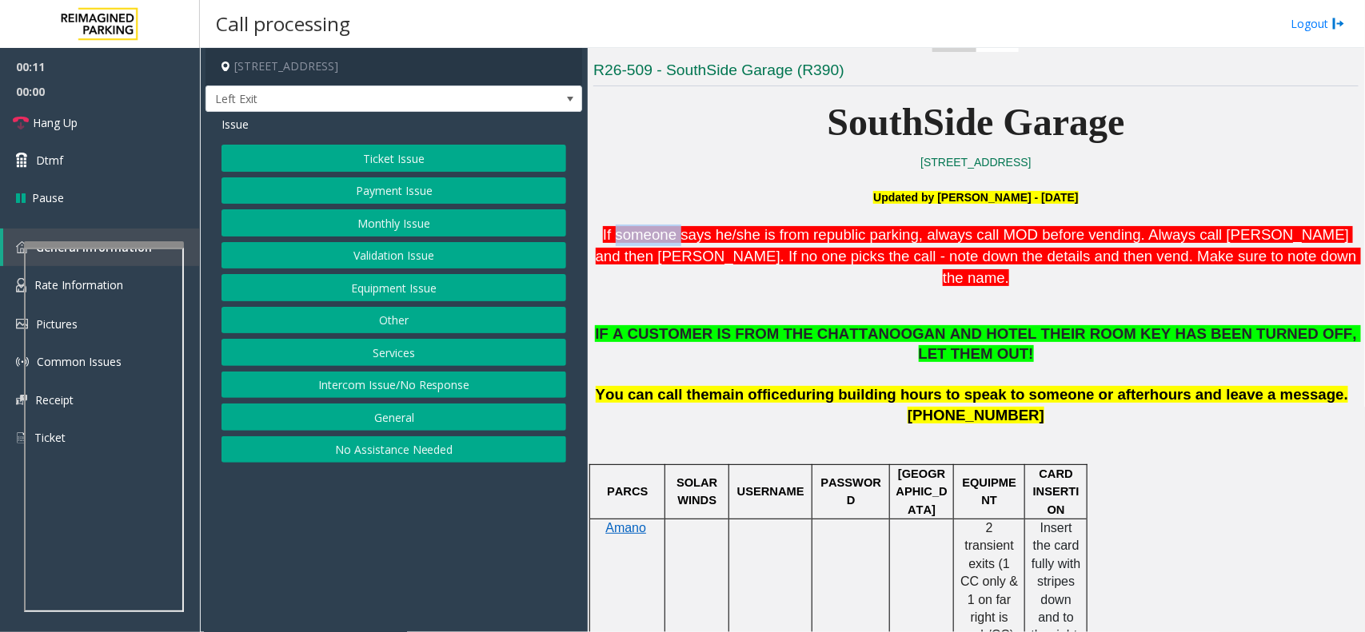
click at [643, 225] on p "If someone says he/she is from republic parking, always call MOD before vending…" at bounding box center [975, 257] width 765 height 64
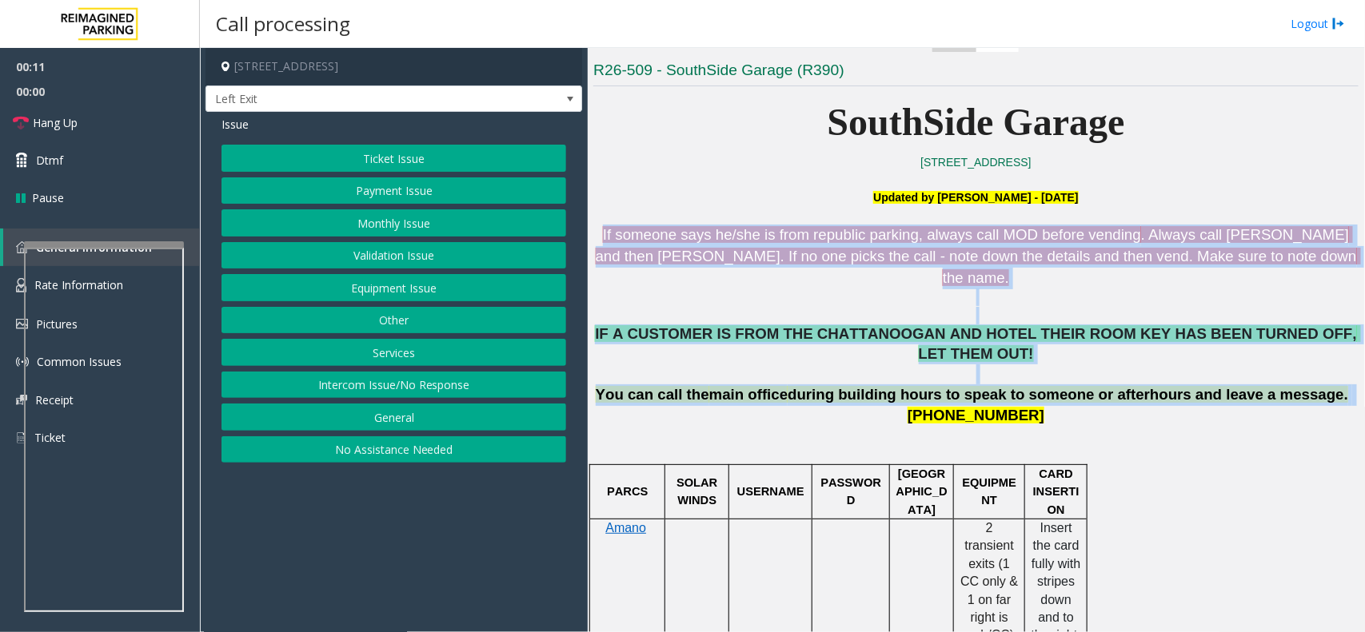
drag, startPoint x: 643, startPoint y: 225, endPoint x: 968, endPoint y: 354, distance: 349.4
click at [935, 325] on span "IF A CUSTOMER IS FROM THE CHATTANOOGAN AND HOTEL THEIR ROOM KEY HAS BEEN TURNED…" at bounding box center [978, 343] width 766 height 37
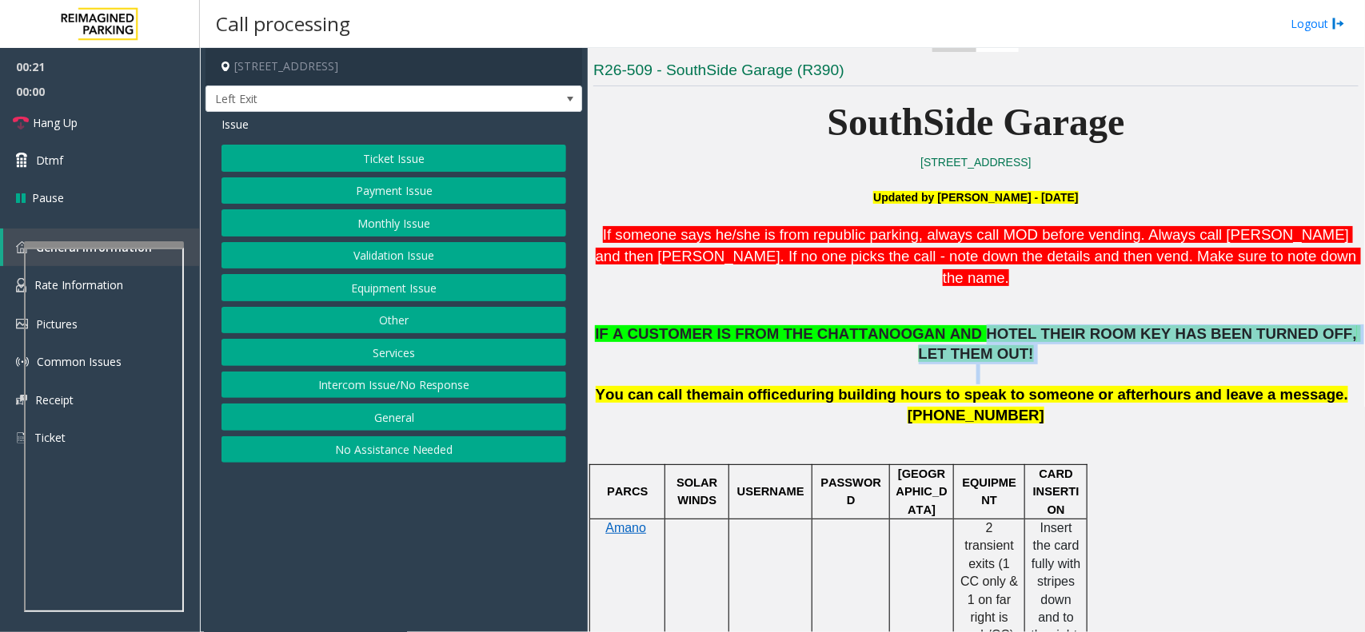
drag, startPoint x: 935, startPoint y: 321, endPoint x: 1344, endPoint y: 341, distance: 409.0
click at [1344, 341] on div "Main Revenue Control Manufacturer: Amano McGann Previous Next CAM Map R26-509 -…" at bounding box center [976, 340] width 776 height 584
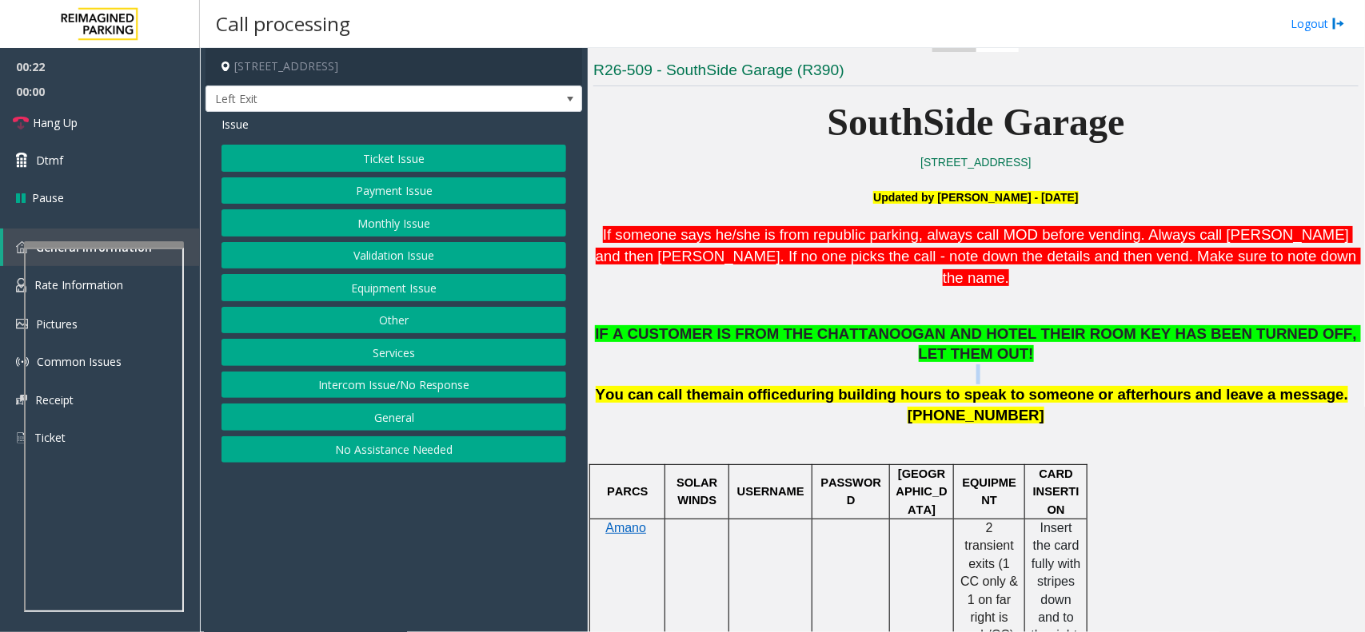
click at [1344, 341] on div "Main Revenue Control Manufacturer: Amano McGann Previous Next CAM Map R26-509 -…" at bounding box center [976, 340] width 776 height 584
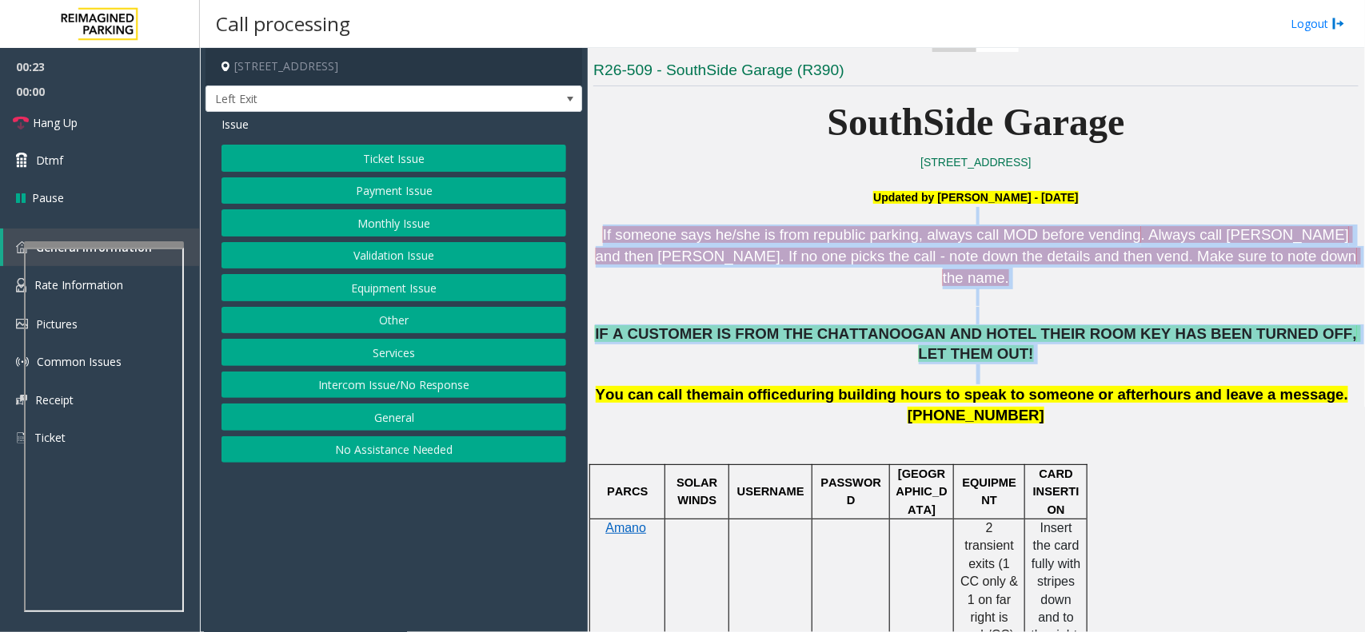
drag, startPoint x: 1344, startPoint y: 341, endPoint x: 628, endPoint y: 220, distance: 725.6
click at [628, 220] on div "Main Revenue Control Manufacturer: Amano McGann Previous Next CAM Map R26-509 -…" at bounding box center [976, 340] width 776 height 584
click at [628, 220] on p at bounding box center [975, 216] width 765 height 18
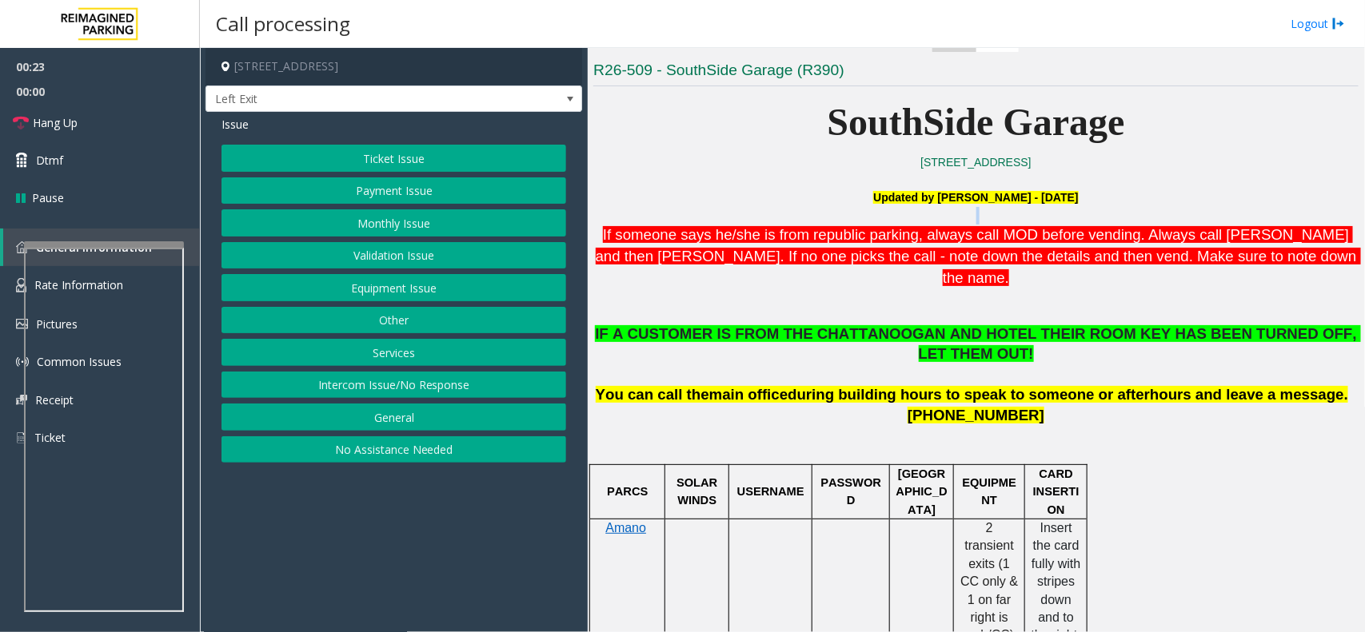
click at [628, 220] on p at bounding box center [975, 216] width 765 height 18
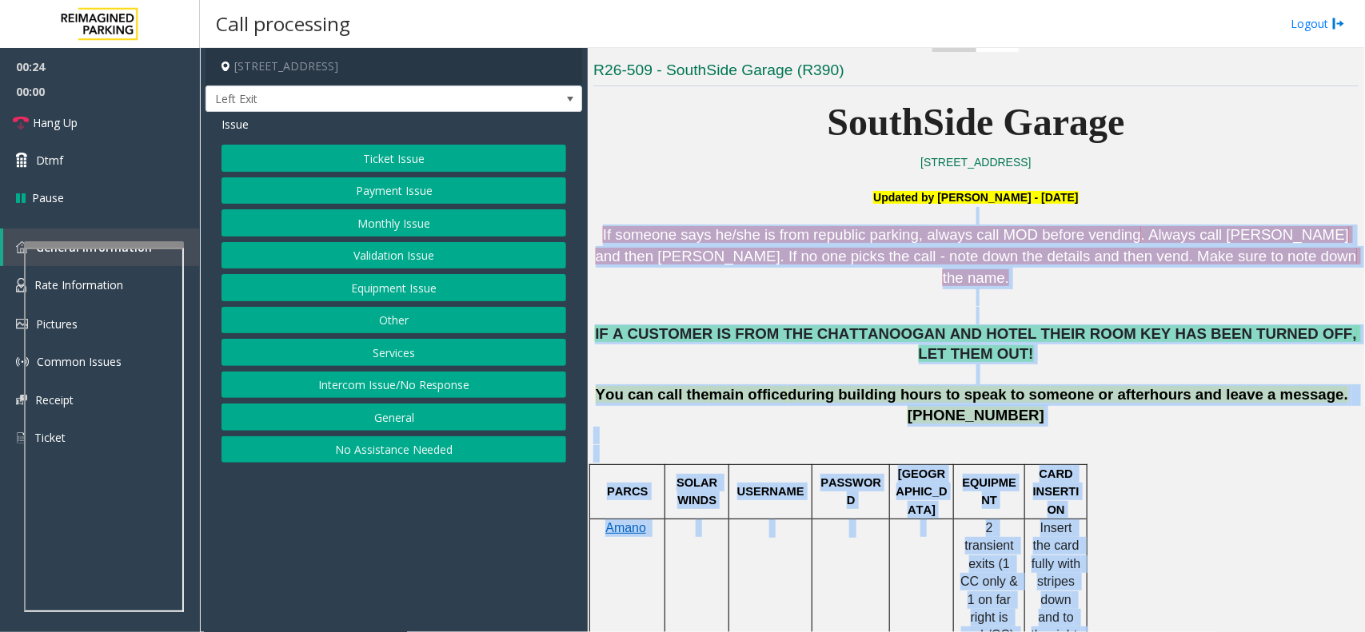
drag, startPoint x: 628, startPoint y: 220, endPoint x: 1171, endPoint y: 460, distance: 593.4
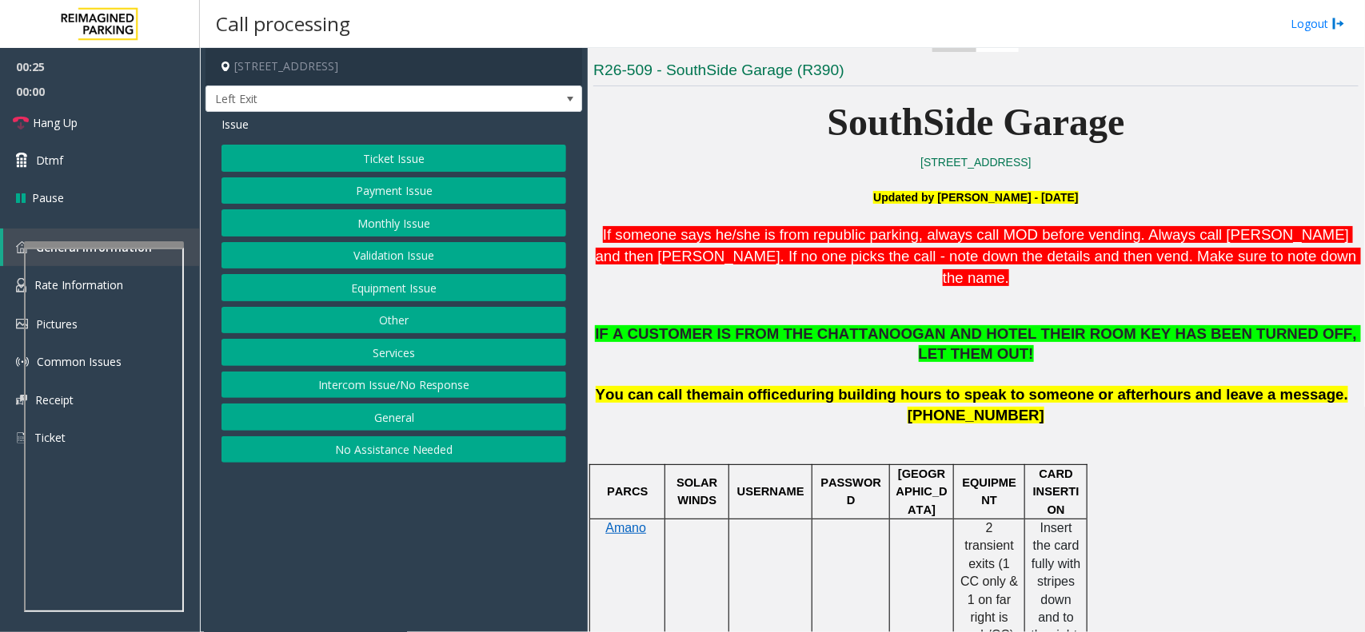
click at [412, 356] on button "Services" at bounding box center [393, 352] width 345 height 27
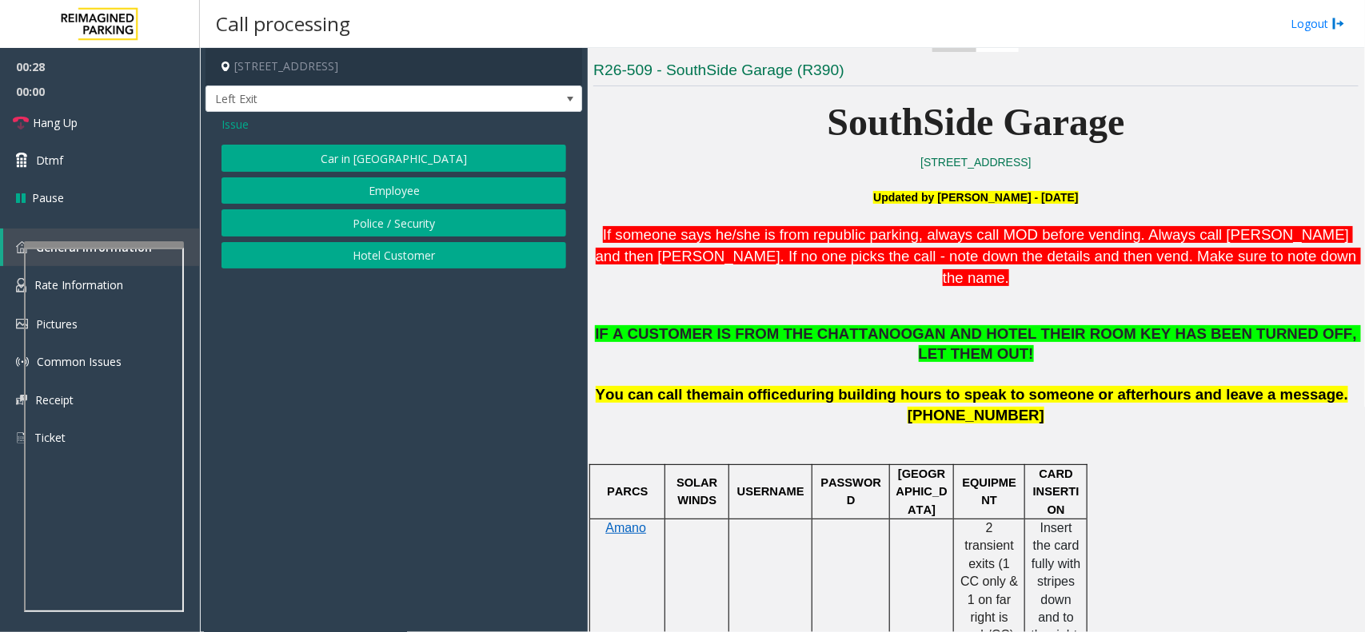
click at [241, 128] on span "Issue" at bounding box center [234, 124] width 27 height 17
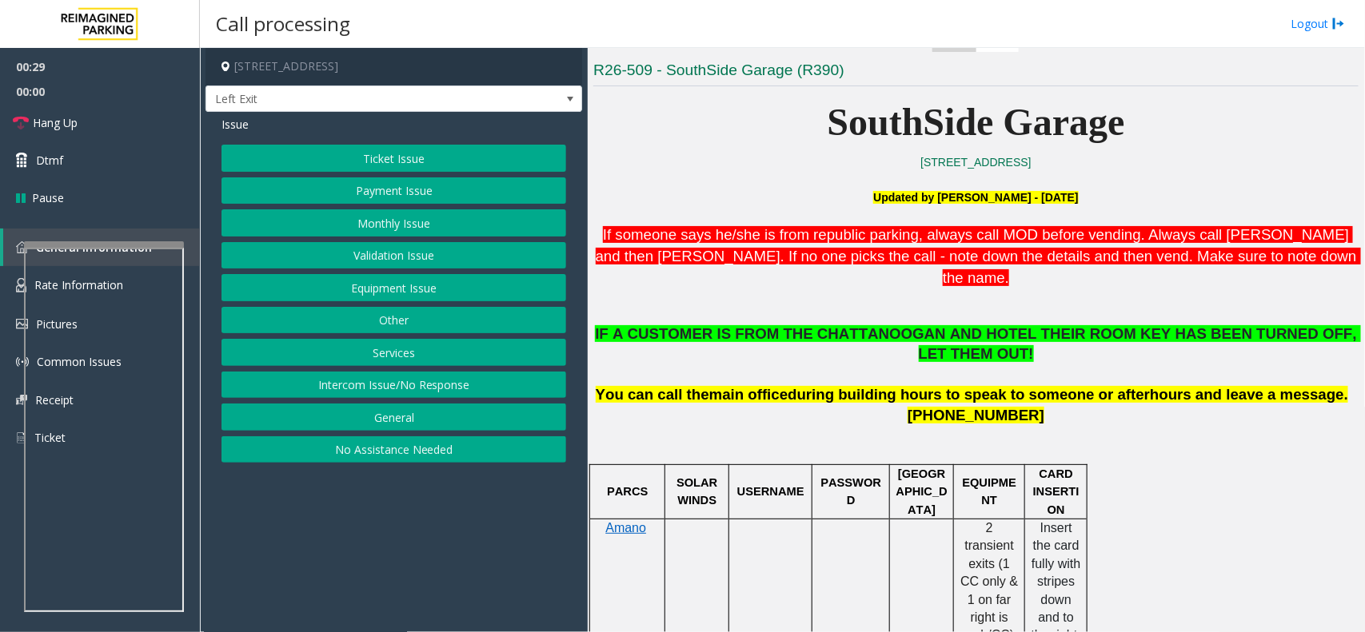
click at [436, 296] on button "Equipment Issue" at bounding box center [393, 287] width 345 height 27
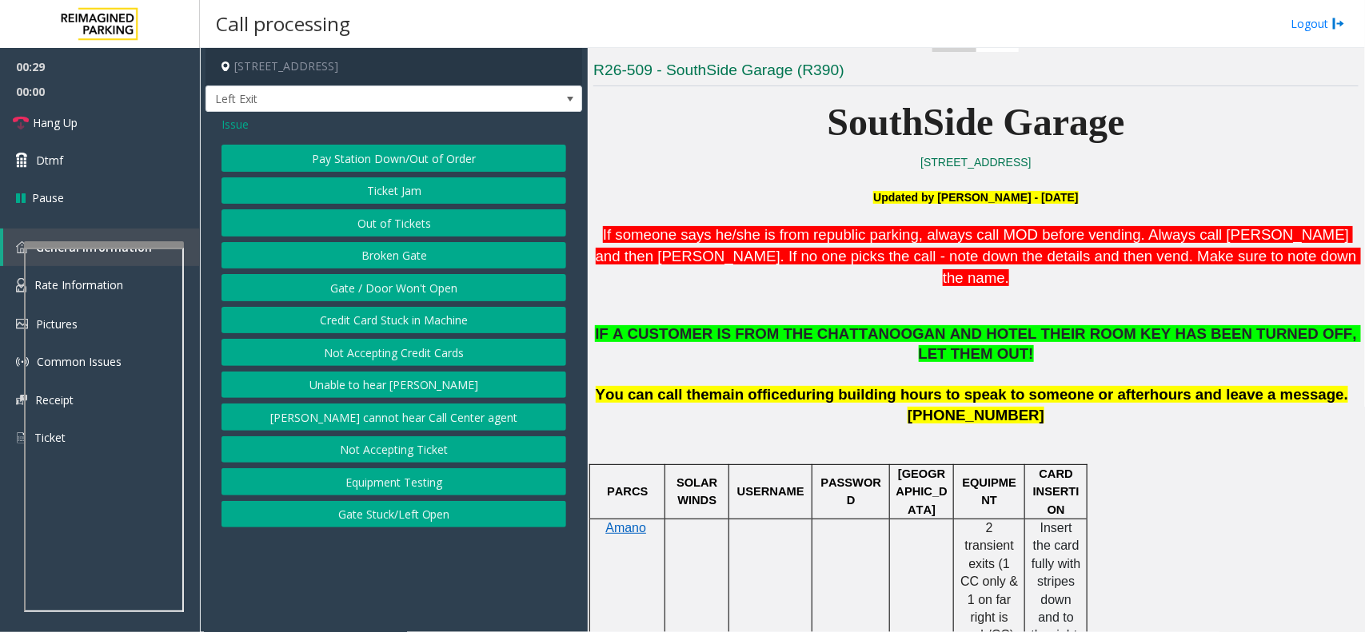
click at [436, 296] on button "Gate / Door Won't Open" at bounding box center [393, 287] width 345 height 27
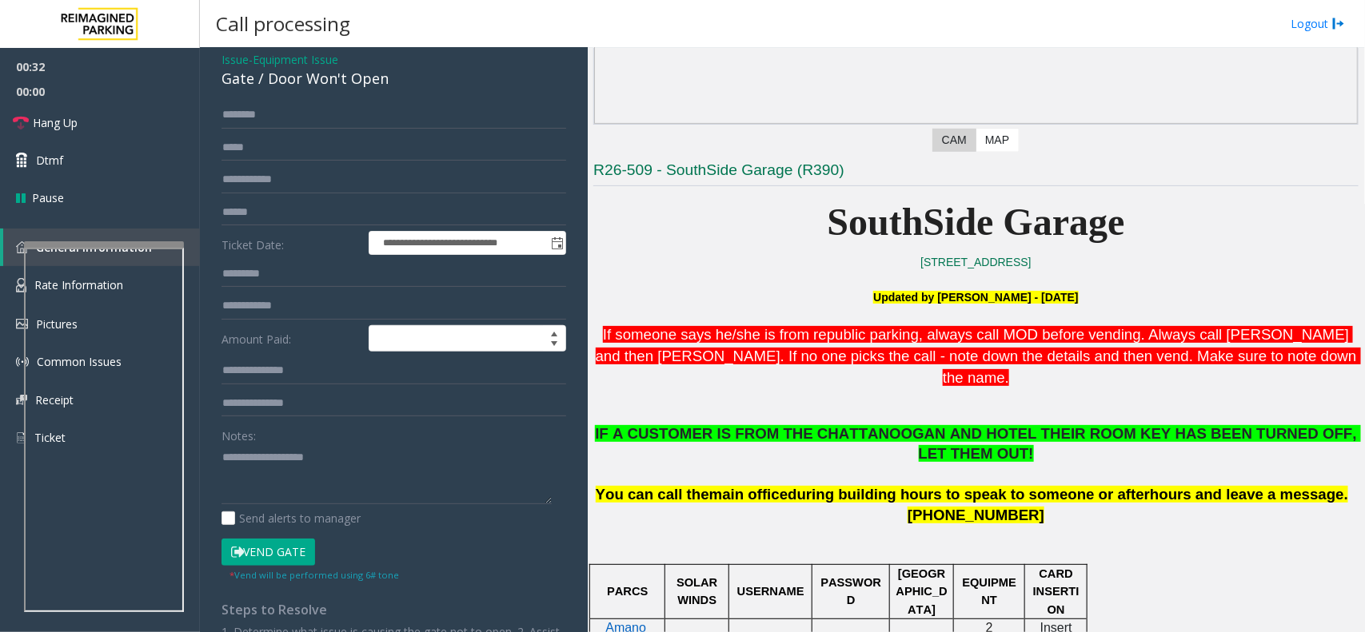
scroll to position [100, 0]
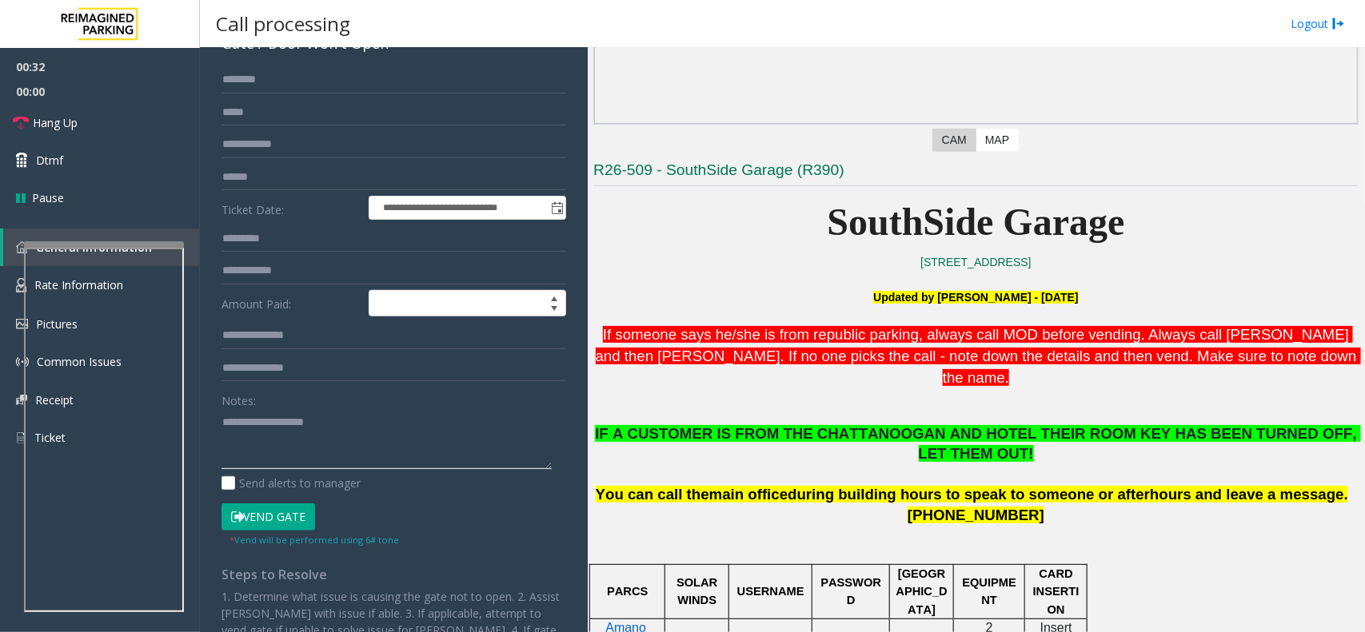
click at [332, 449] on textarea at bounding box center [386, 439] width 330 height 60
click at [273, 74] on input "text" at bounding box center [393, 79] width 345 height 27
drag, startPoint x: 218, startPoint y: 82, endPoint x: 213, endPoint y: 61, distance: 21.3
click at [213, 61] on div "**********" at bounding box center [393, 383] width 377 height 743
click at [249, 68] on input "****" at bounding box center [393, 79] width 345 height 27
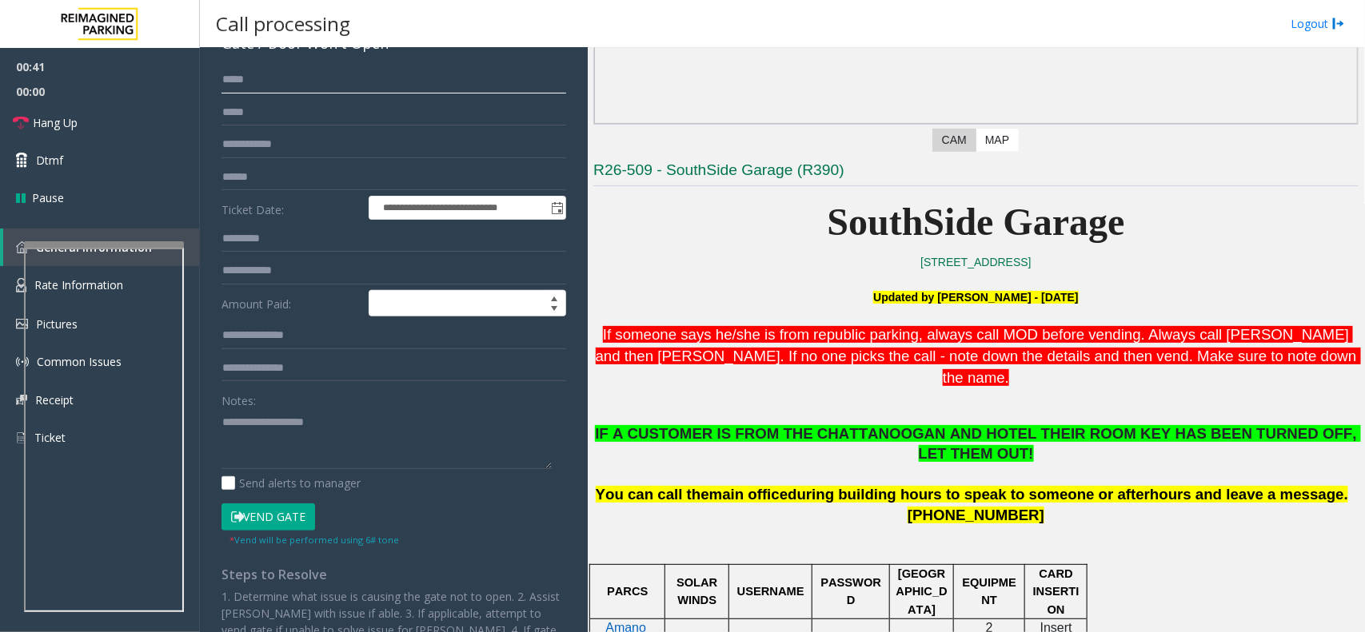
type input "****"
click at [300, 422] on textarea at bounding box center [386, 439] width 330 height 60
click at [277, 513] on button "Vend Gate" at bounding box center [268, 517] width 94 height 27
click at [345, 390] on div "Notes:" at bounding box center [393, 428] width 345 height 82
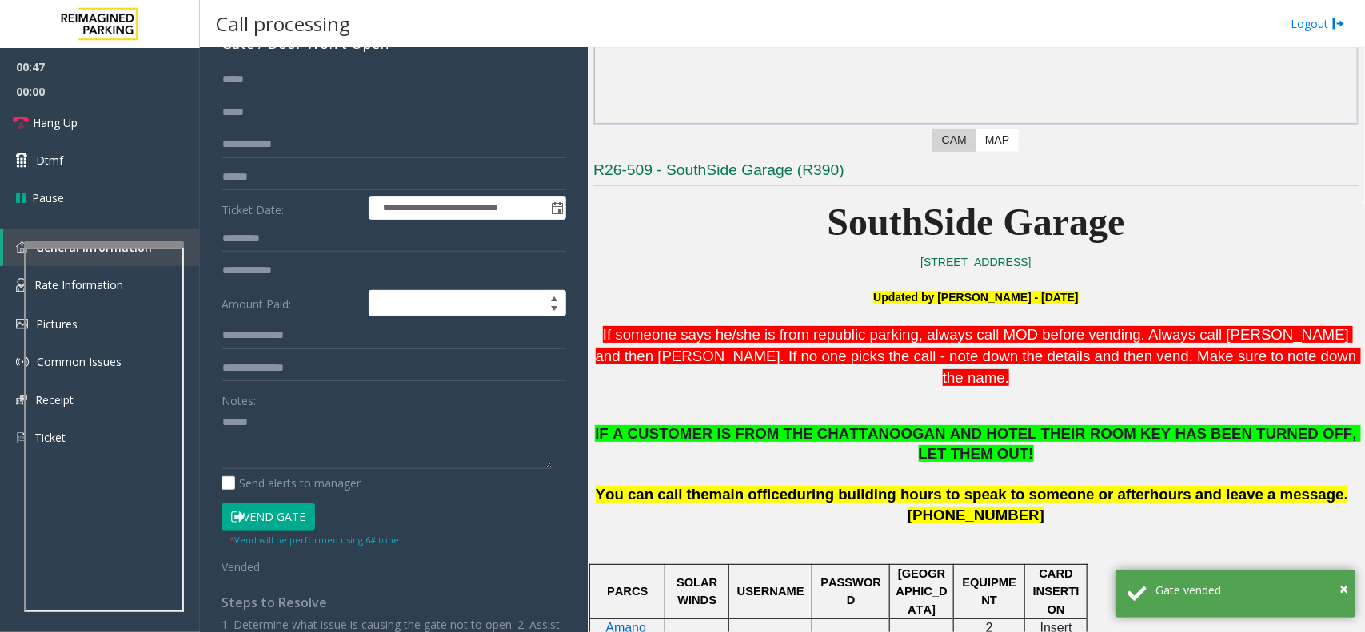
click at [997, 361] on span ". Always call Rebecca and then Marie. If no one picks the call - note down the …" at bounding box center [978, 355] width 765 height 59
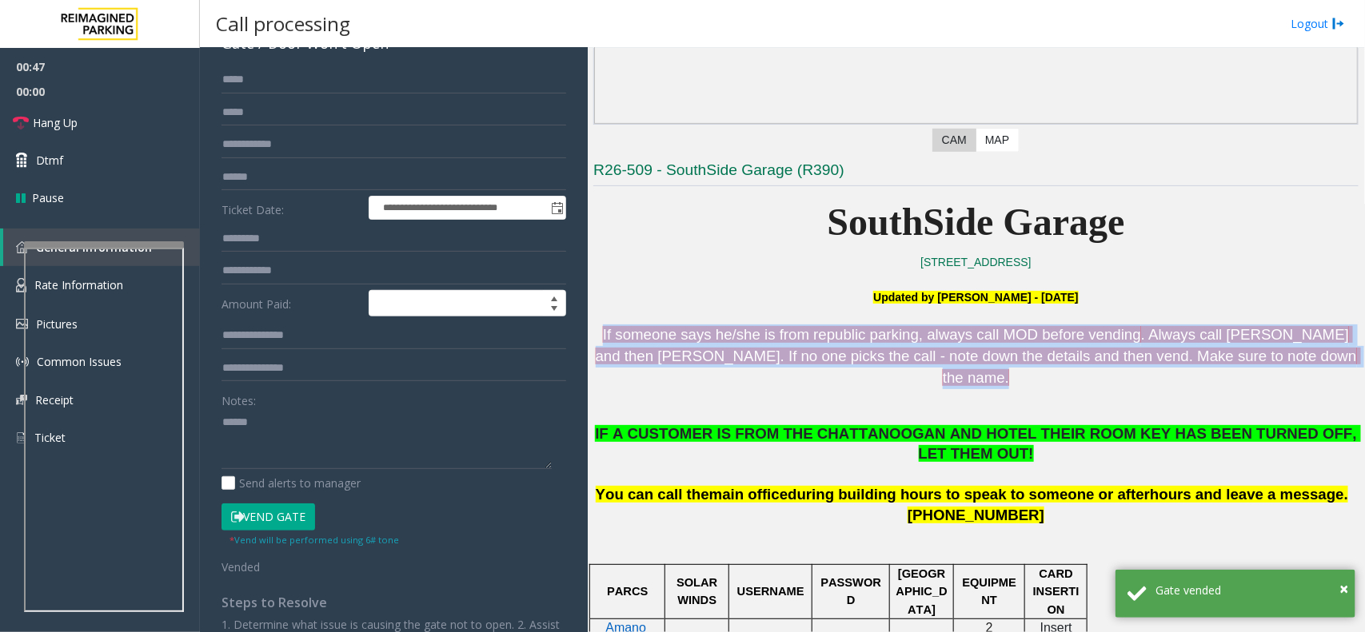
click at [997, 361] on span ". Always call Rebecca and then Marie. If no one picks the call - note down the …" at bounding box center [978, 355] width 765 height 59
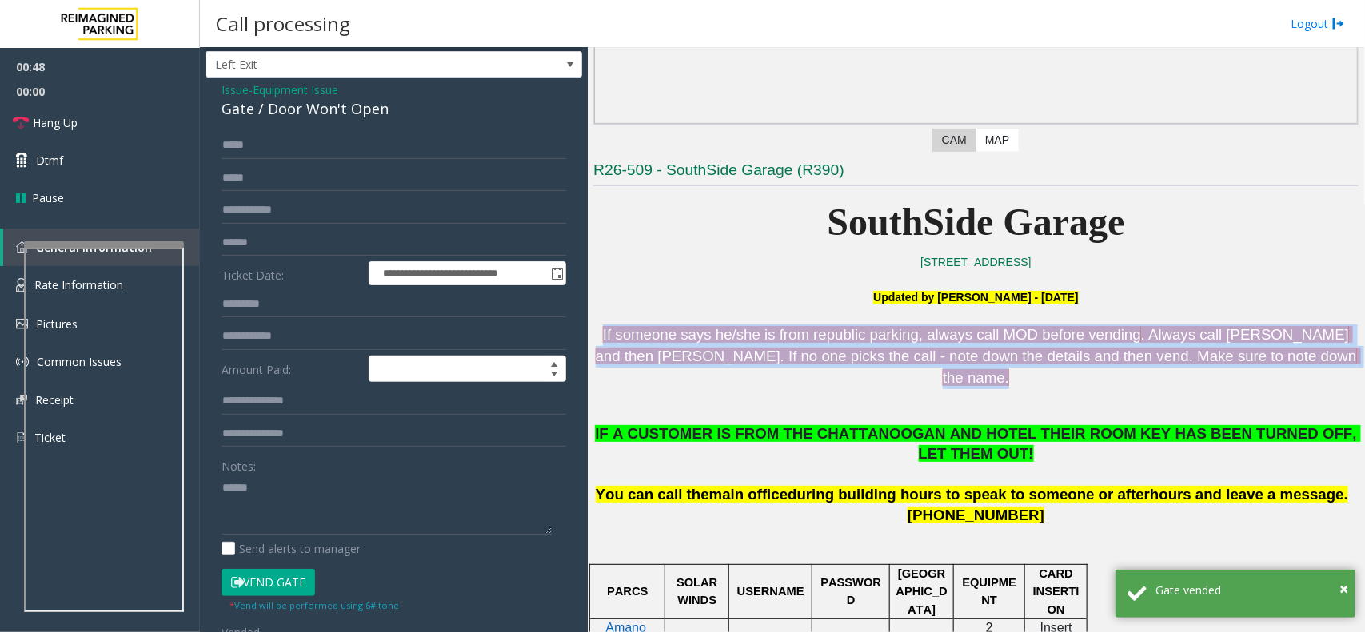
scroll to position [0, 0]
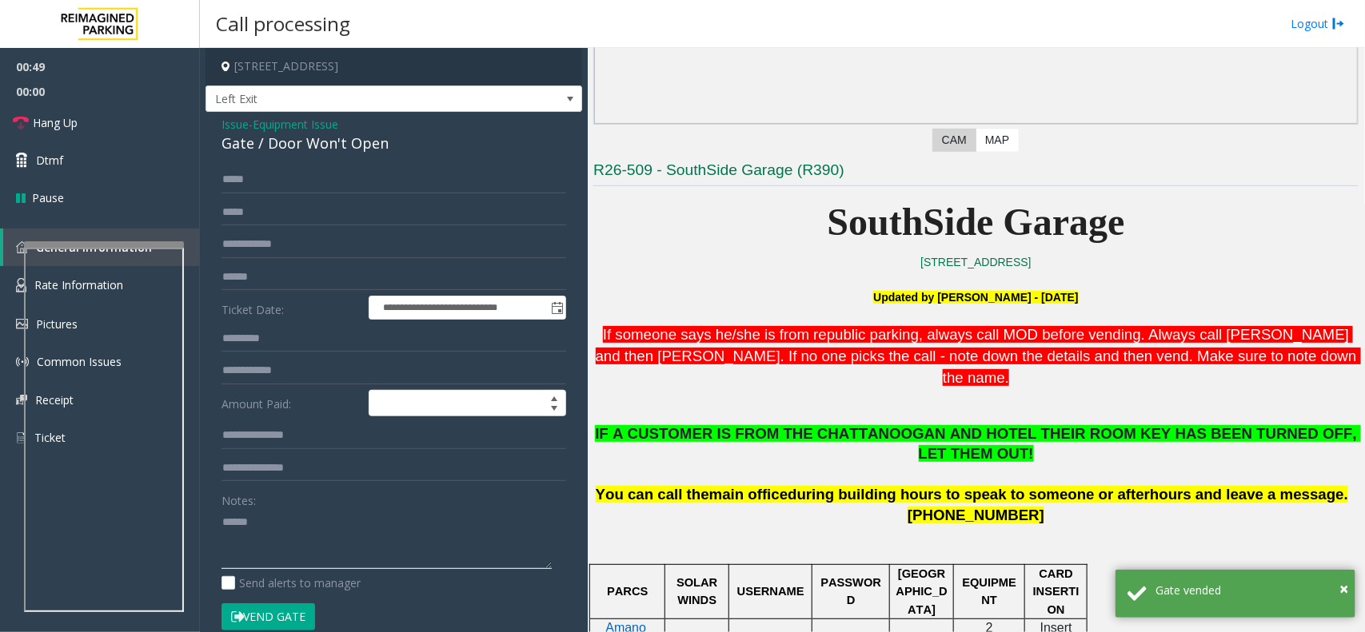
click at [316, 544] on textarea at bounding box center [386, 539] width 330 height 60
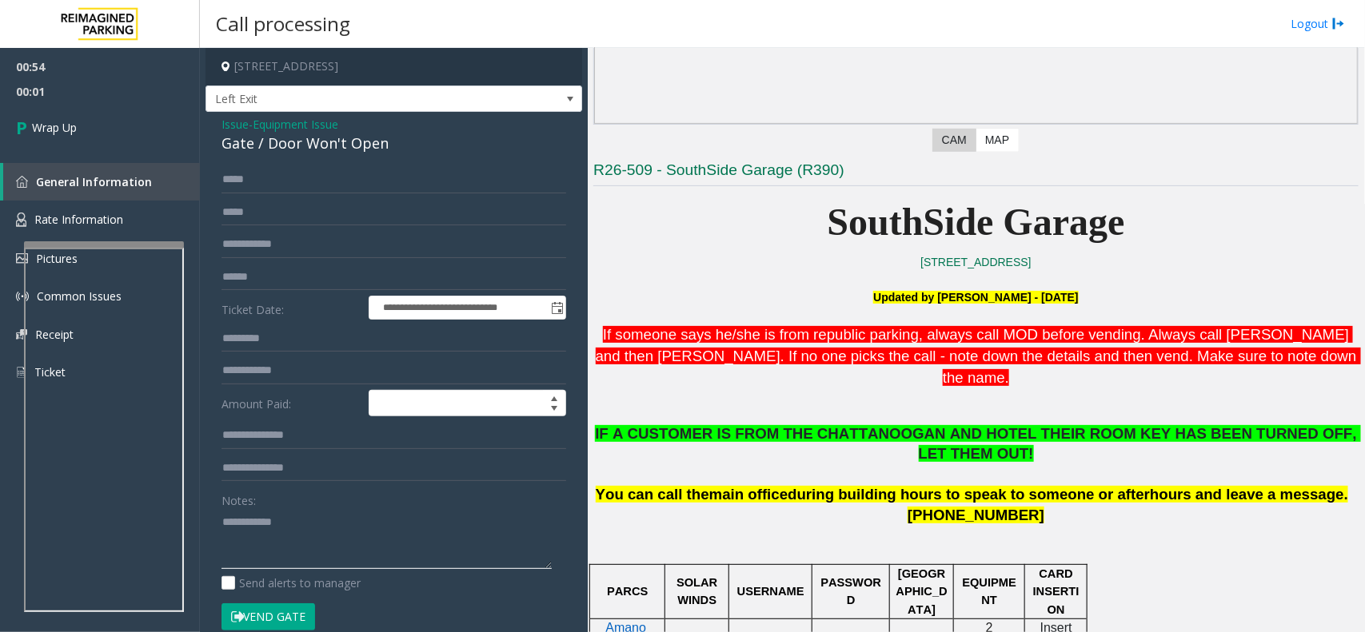
click at [338, 566] on textarea at bounding box center [386, 539] width 330 height 60
paste textarea "**********"
type textarea "**********"
drag, startPoint x: 149, startPoint y: 157, endPoint x: 145, endPoint y: 150, distance: 8.2
click at [149, 157] on div "00:54 00:02 Wrap Up General Information Rate Information Pictures Common Issues…" at bounding box center [100, 226] width 200 height 357
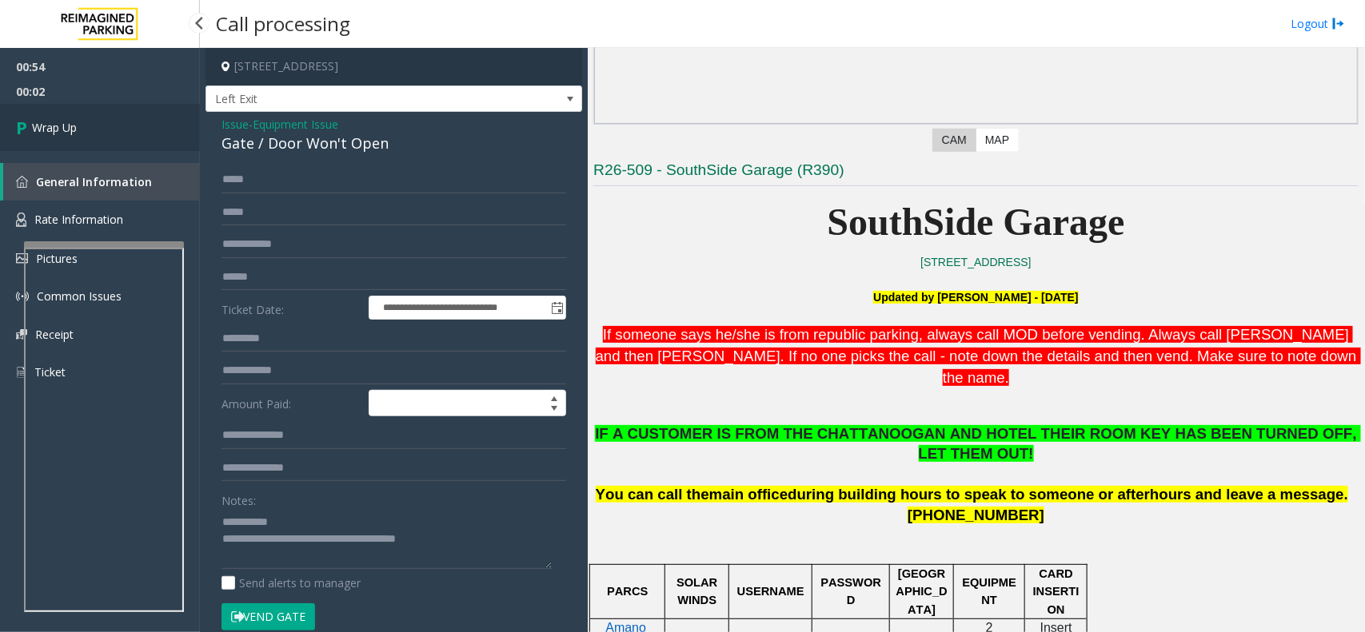
click at [142, 149] on link "Wrap Up" at bounding box center [100, 127] width 200 height 47
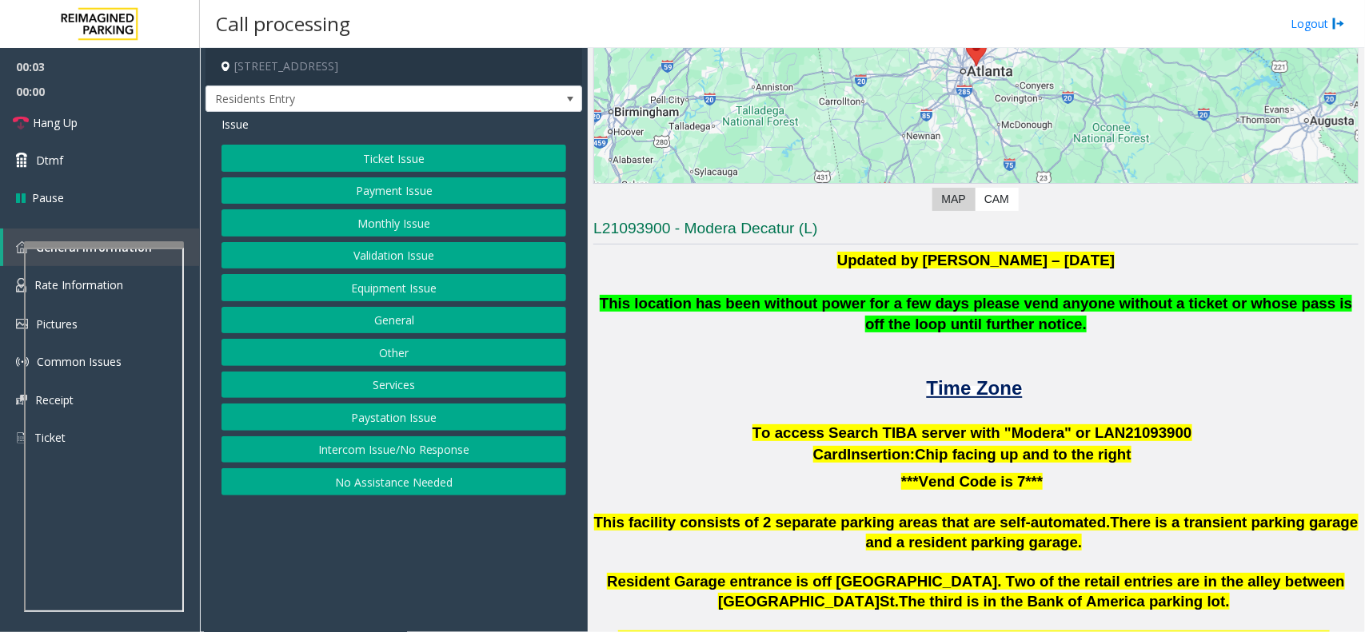
scroll to position [400, 0]
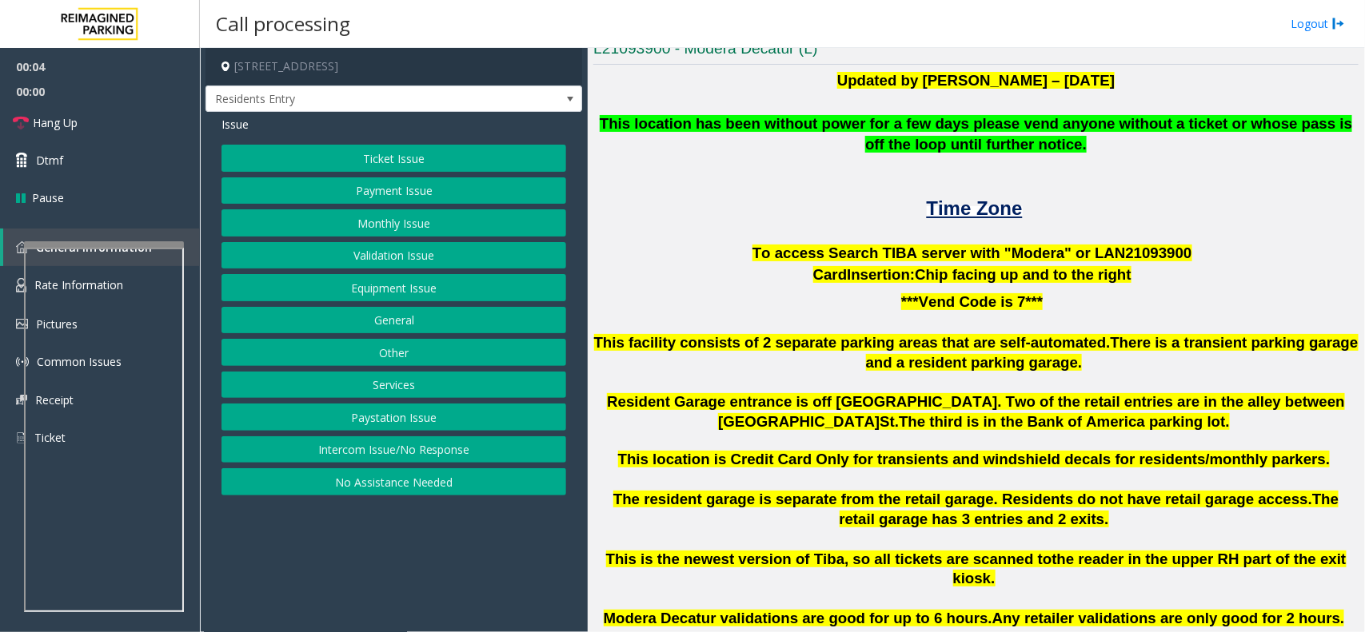
click at [408, 452] on button "Intercom Issue/No Response" at bounding box center [393, 449] width 345 height 27
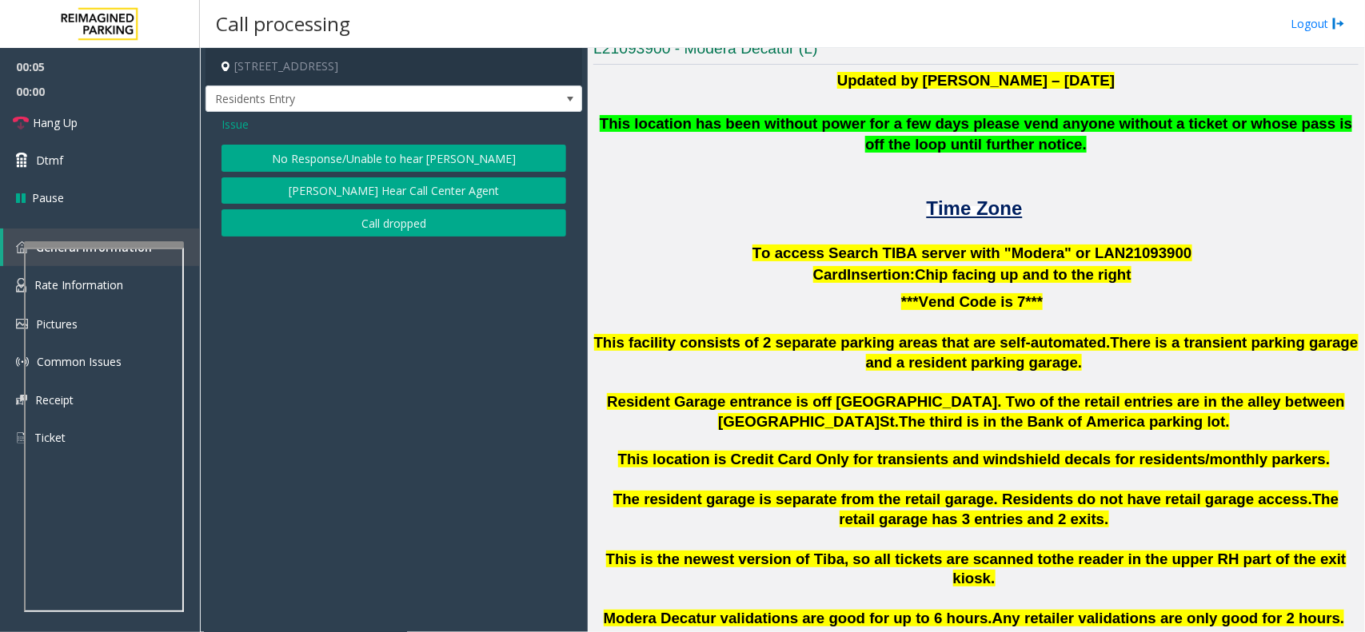
click at [392, 148] on button "No Response/Unable to hear [PERSON_NAME]" at bounding box center [393, 158] width 345 height 27
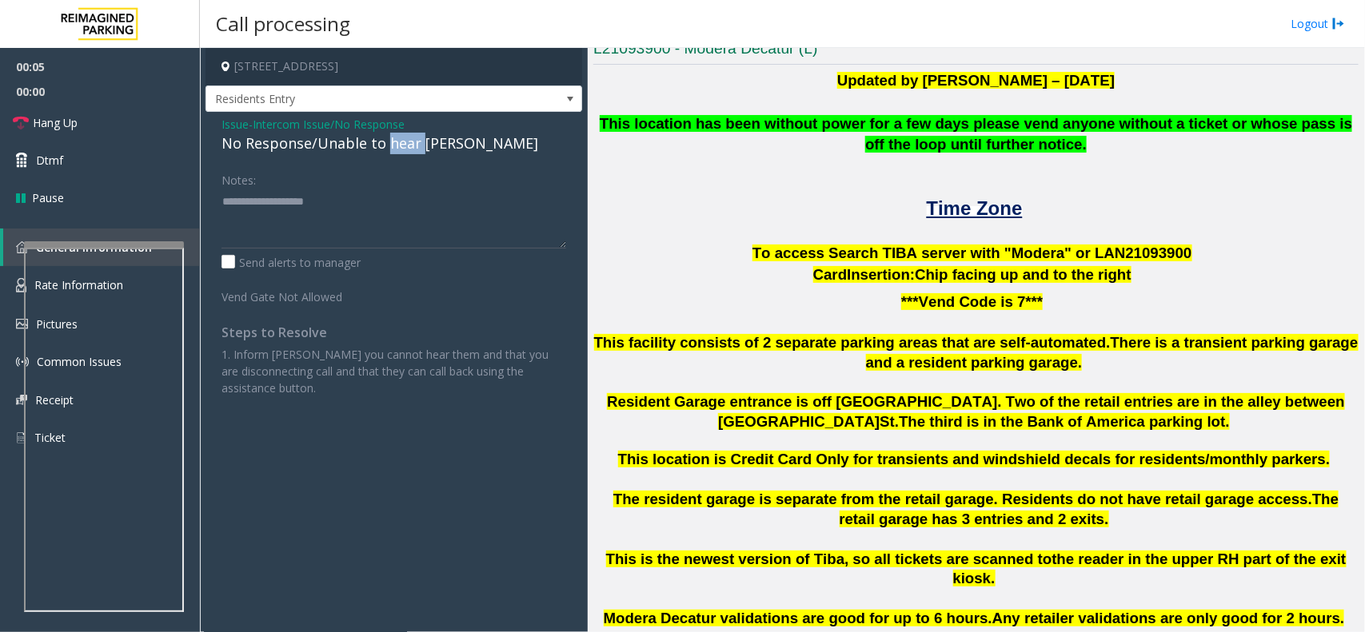
click at [392, 148] on div "No Response/Unable to hear [PERSON_NAME]" at bounding box center [393, 144] width 345 height 22
click at [350, 222] on textarea at bounding box center [393, 219] width 345 height 60
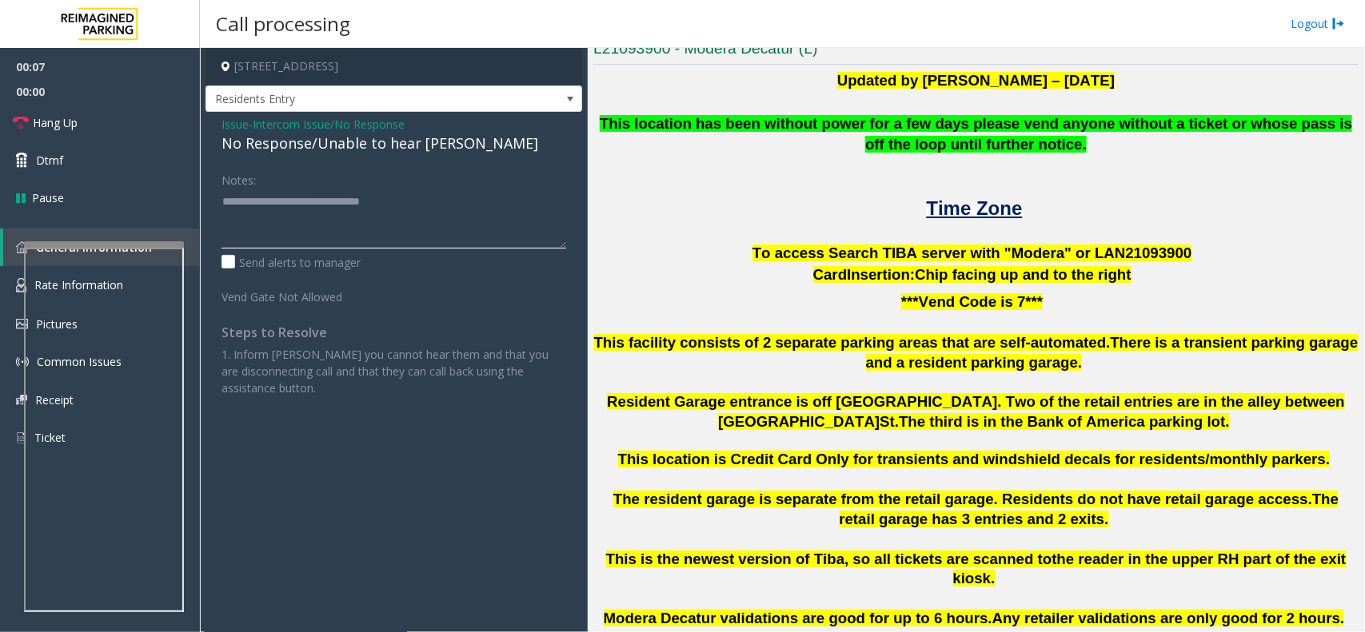
type textarea "**********"
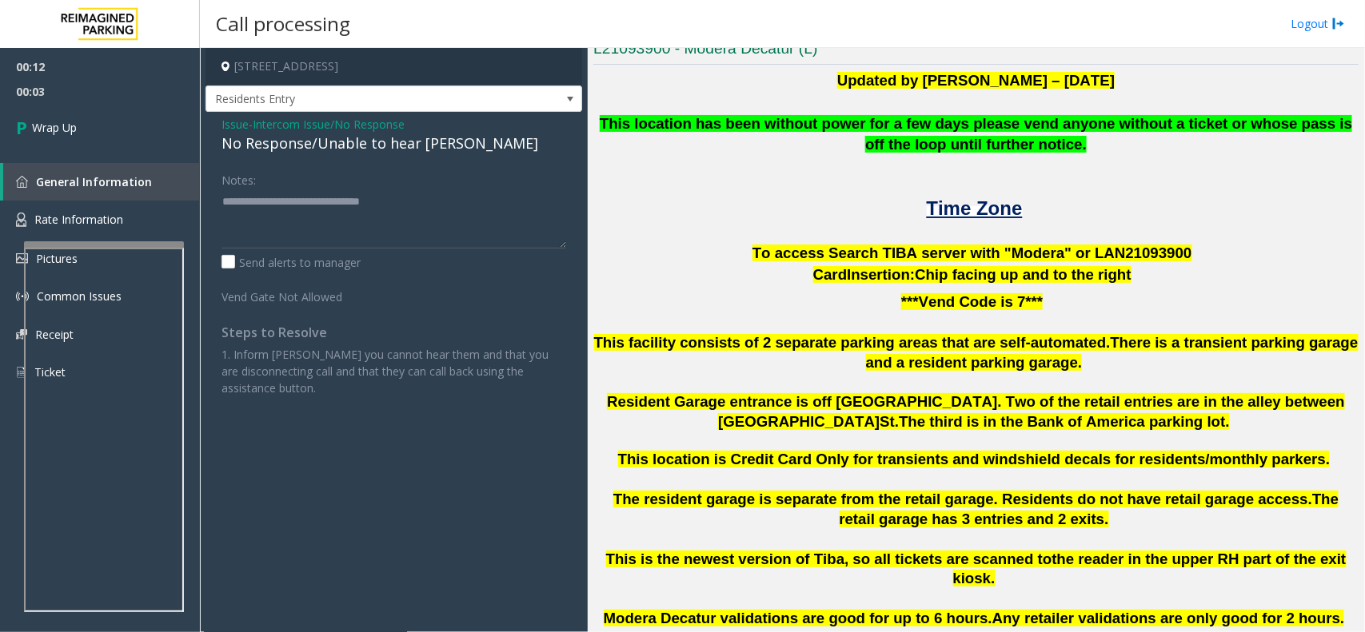
click at [249, 126] on span "- Intercom Issue/No Response" at bounding box center [327, 124] width 156 height 15
click at [256, 132] on div "Issue - Intercom Issue/No Response No Response/Unable to hear parker" at bounding box center [393, 135] width 345 height 38
click at [266, 118] on span "Intercom Issue/No Response" at bounding box center [329, 124] width 152 height 17
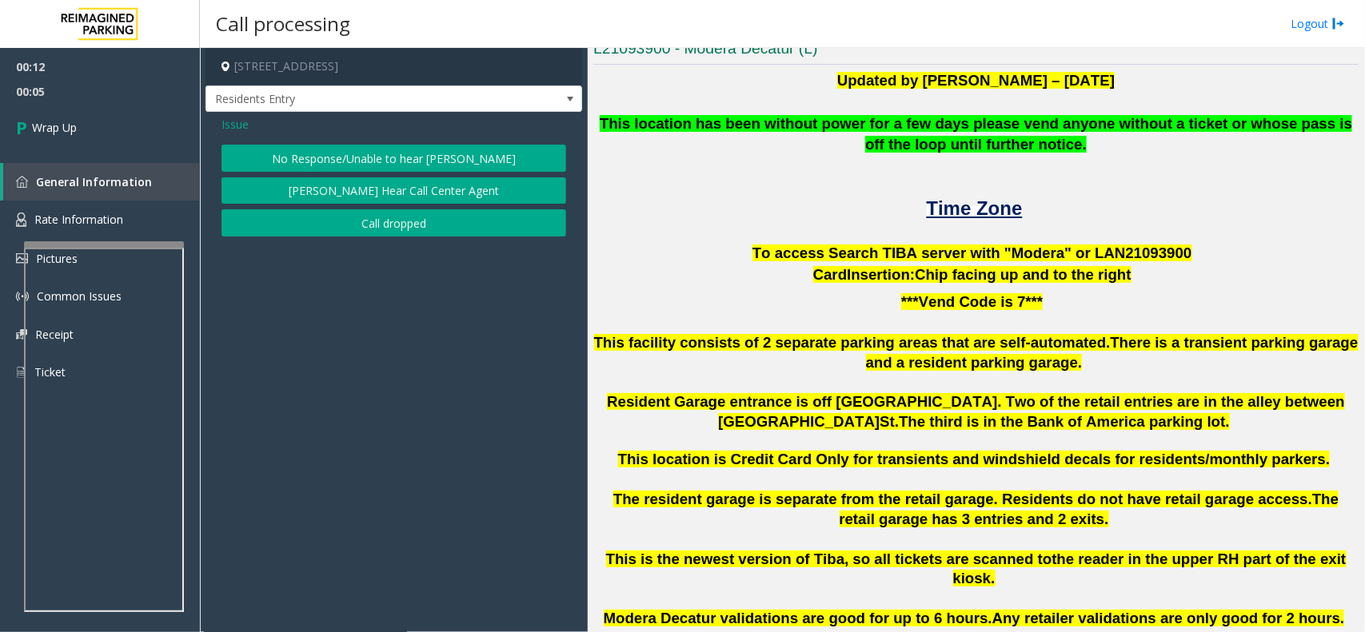
click at [329, 220] on button "Call dropped" at bounding box center [393, 222] width 345 height 27
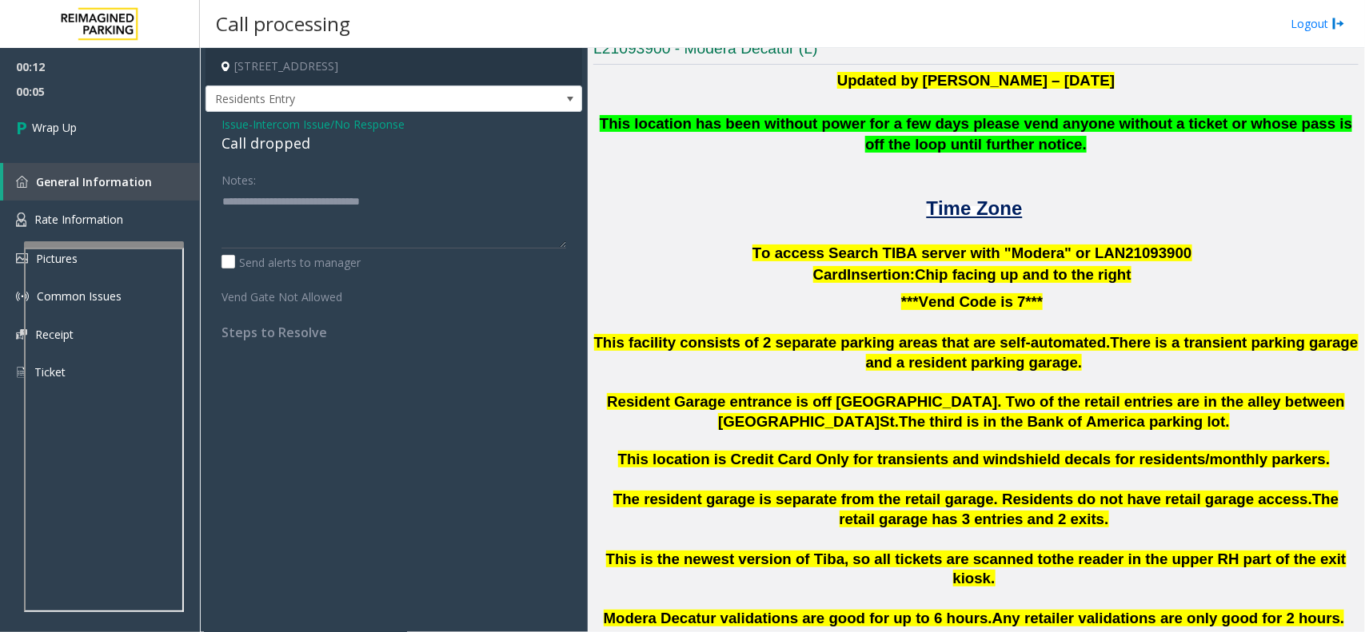
click at [272, 161] on div "Issue - Intercom Issue/No Response Call dropped Notes: Send alerts to manager V…" at bounding box center [393, 234] width 377 height 245
click at [261, 145] on div "Call dropped" at bounding box center [393, 144] width 345 height 22
click at [304, 193] on textarea at bounding box center [393, 219] width 345 height 60
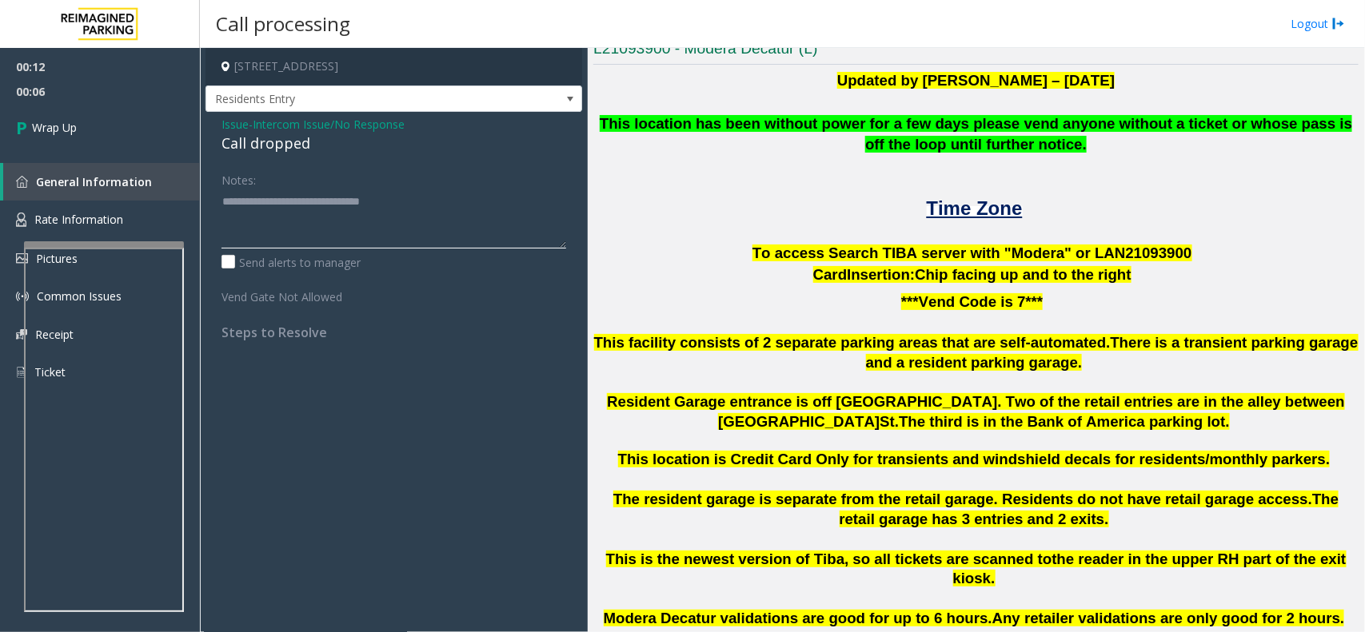
click at [304, 193] on textarea at bounding box center [393, 219] width 345 height 60
paste textarea
type textarea "**********"
click at [178, 105] on link "Wrap Up" at bounding box center [100, 127] width 200 height 47
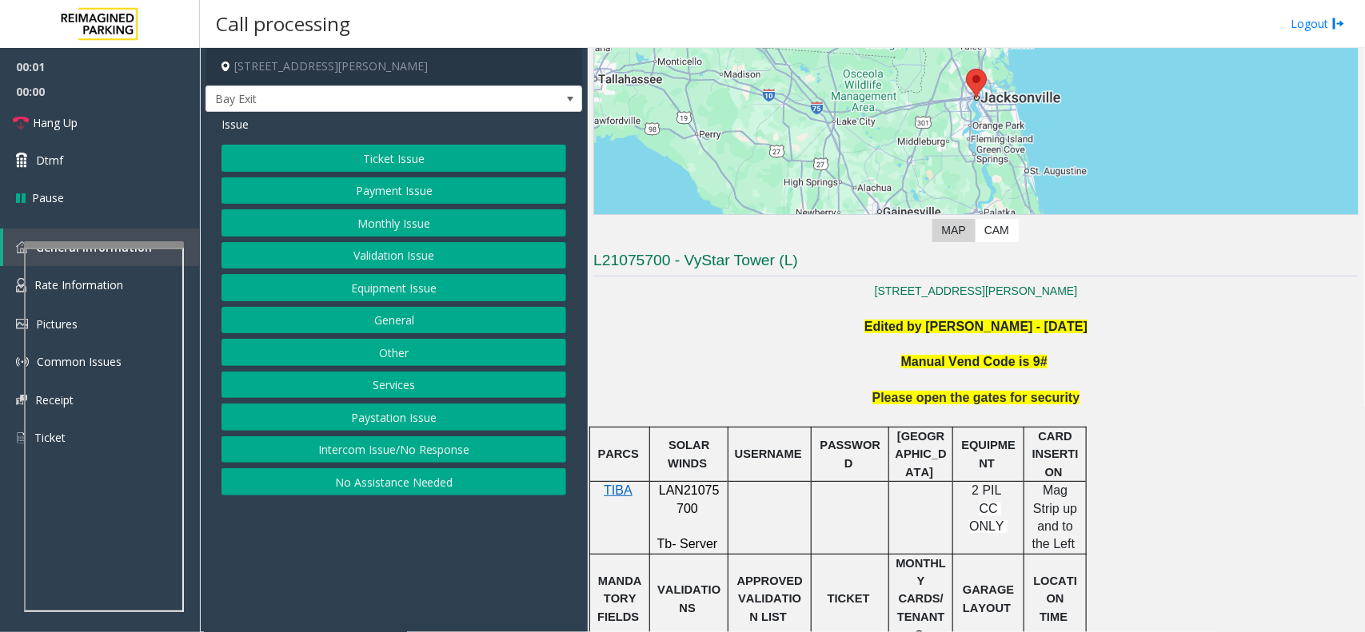
scroll to position [300, 0]
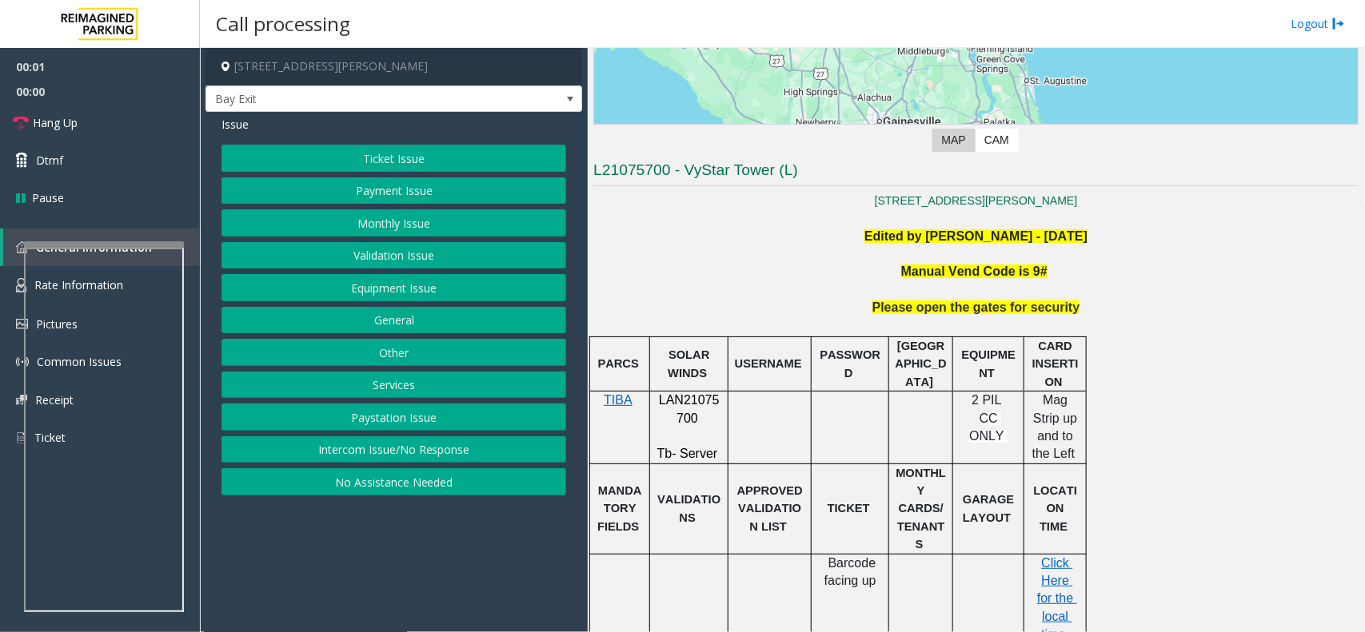
click at [942, 229] on b "Edited by Pranav Babbar - 6th March 2024" at bounding box center [975, 236] width 223 height 14
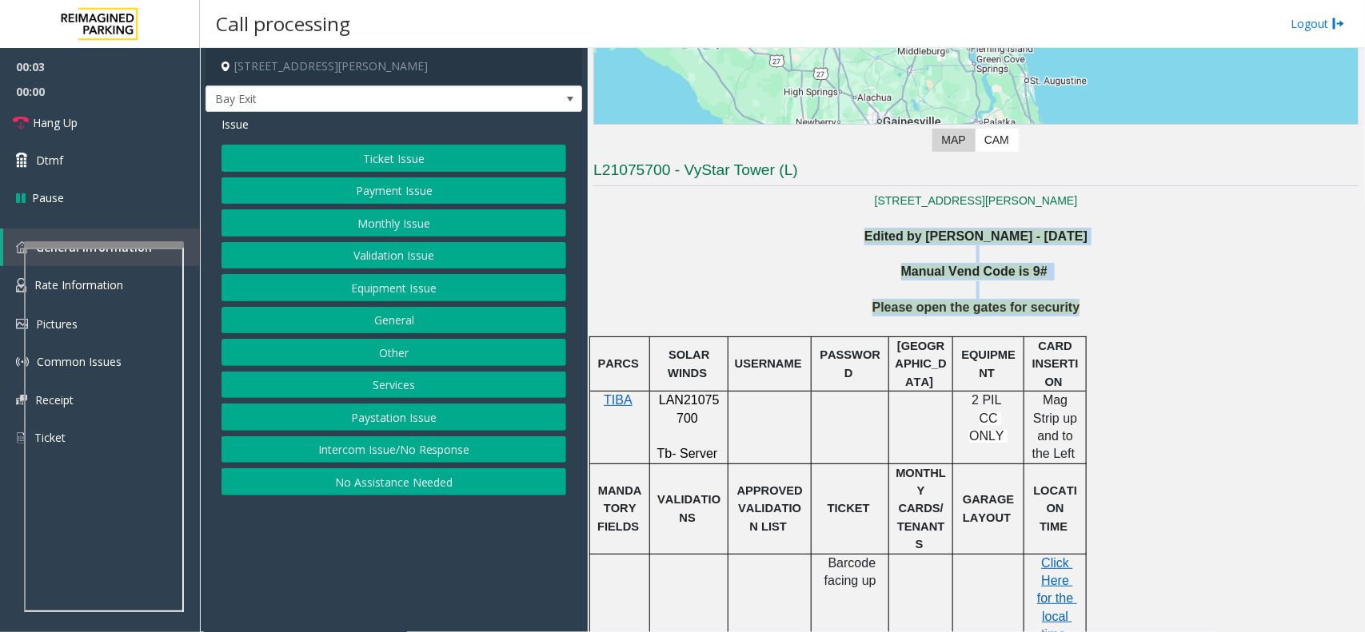
drag, startPoint x: 942, startPoint y: 229, endPoint x: 1053, endPoint y: 301, distance: 132.4
click at [1053, 301] on span "Please open the gates for security" at bounding box center [976, 308] width 208 height 14
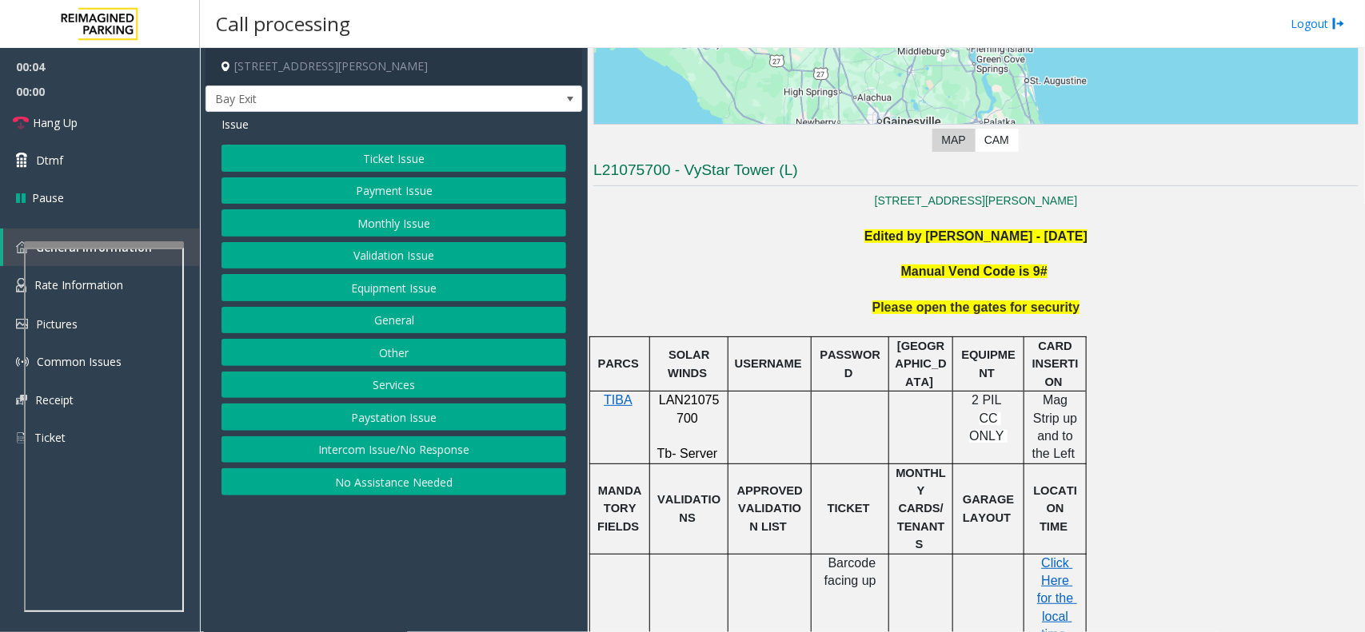
click at [681, 400] on span "LAN21075700" at bounding box center [689, 408] width 61 height 31
drag, startPoint x: 681, startPoint y: 400, endPoint x: 671, endPoint y: 397, distance: 10.1
click at [671, 397] on span "LAN21075700" at bounding box center [689, 408] width 61 height 31
click at [293, 444] on button "Intercom Issue/No Response" at bounding box center [393, 449] width 345 height 27
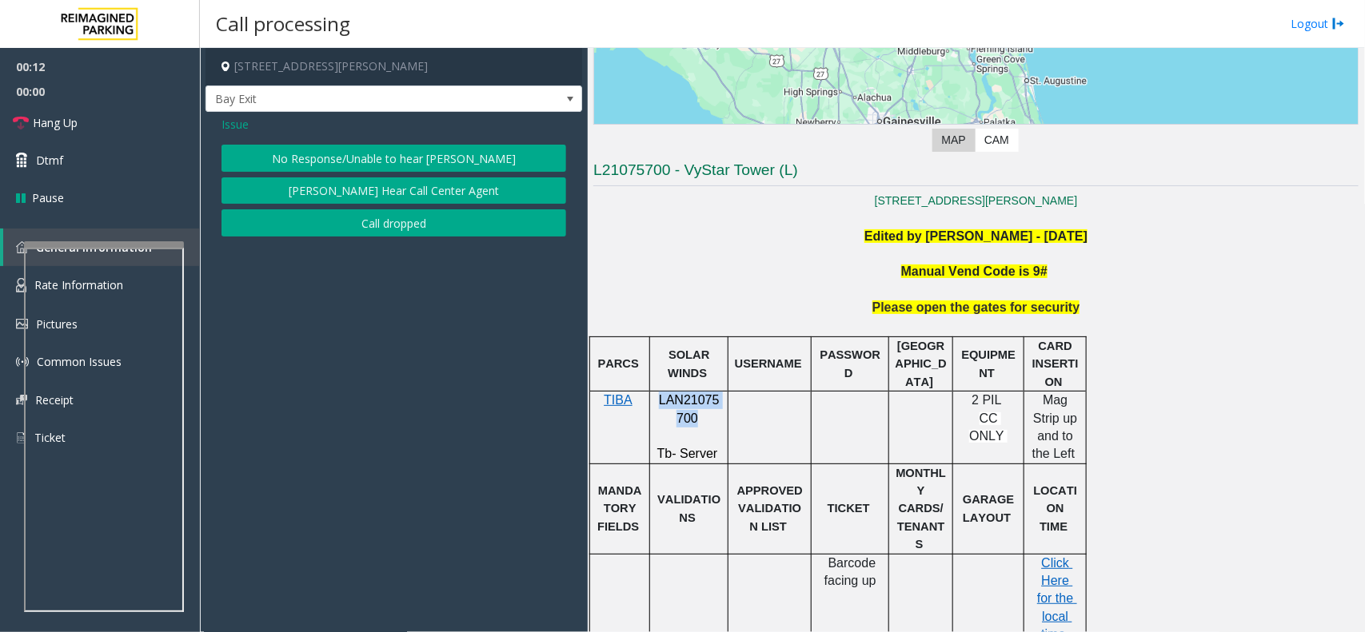
click at [360, 153] on button "No Response/Unable to hear [PERSON_NAME]" at bounding box center [393, 158] width 345 height 27
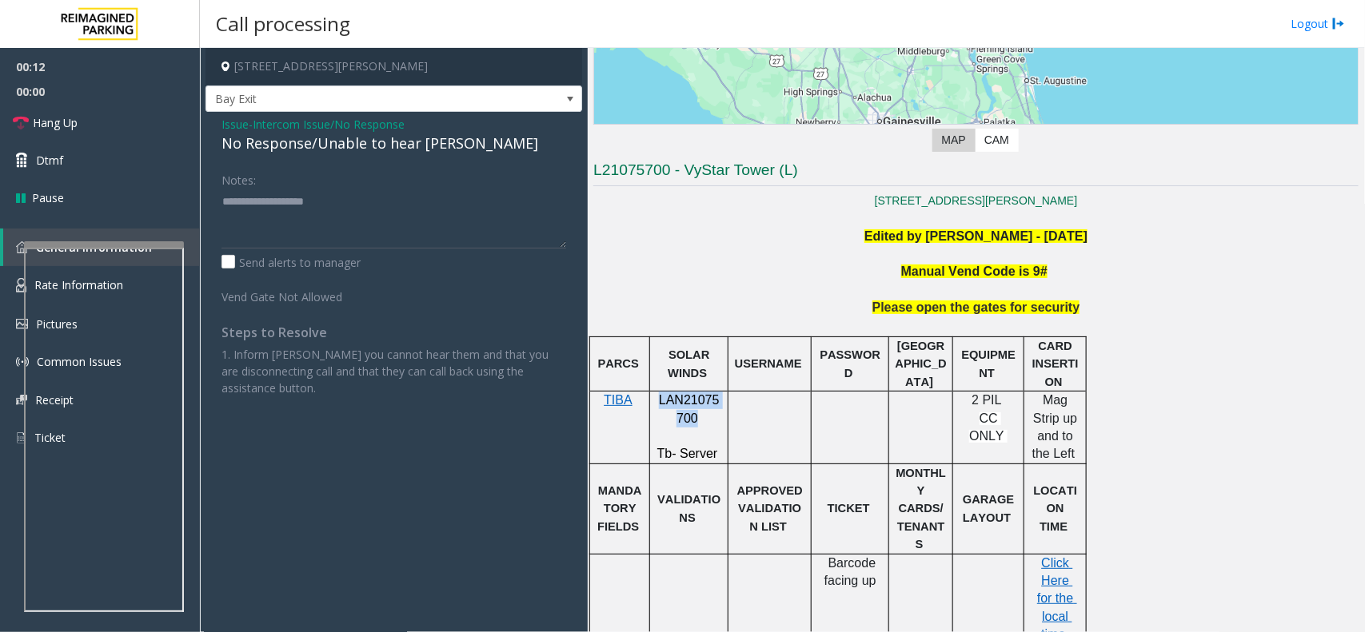
click at [360, 153] on div "No Response/Unable to hear [PERSON_NAME]" at bounding box center [393, 144] width 345 height 22
type textarea "**********"
click at [118, 114] on link "Hang Up" at bounding box center [100, 123] width 200 height 38
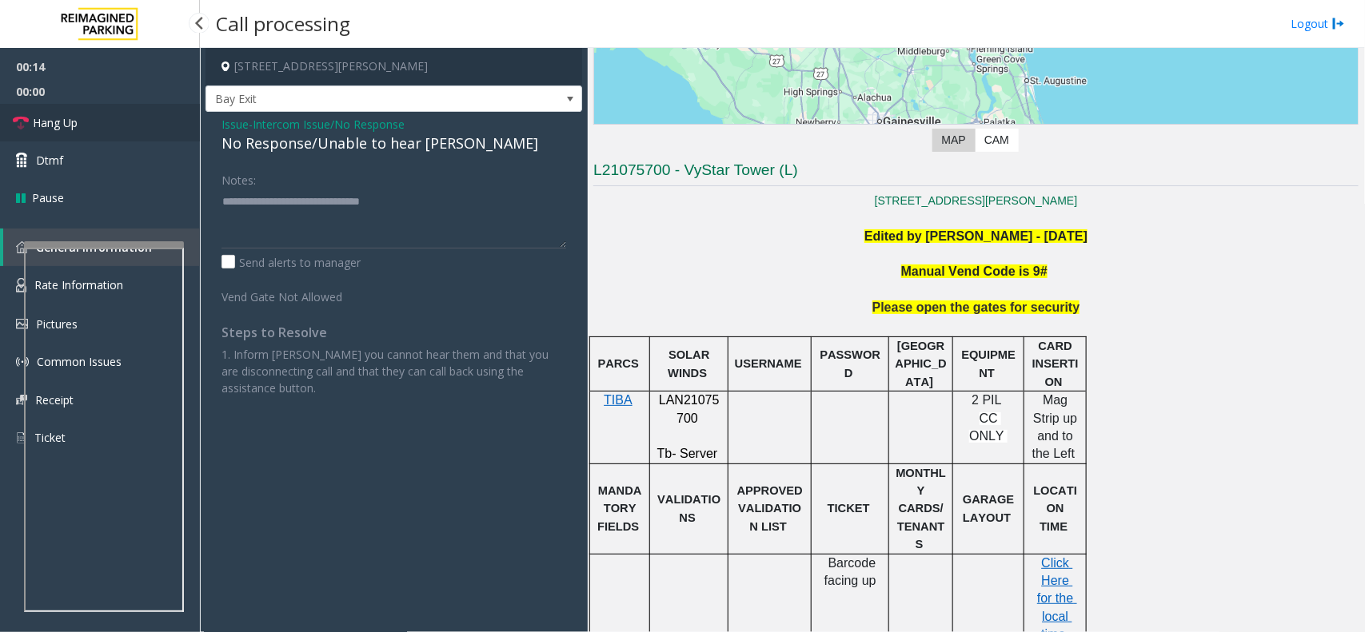
click at [118, 114] on link "Hang Up" at bounding box center [100, 123] width 200 height 38
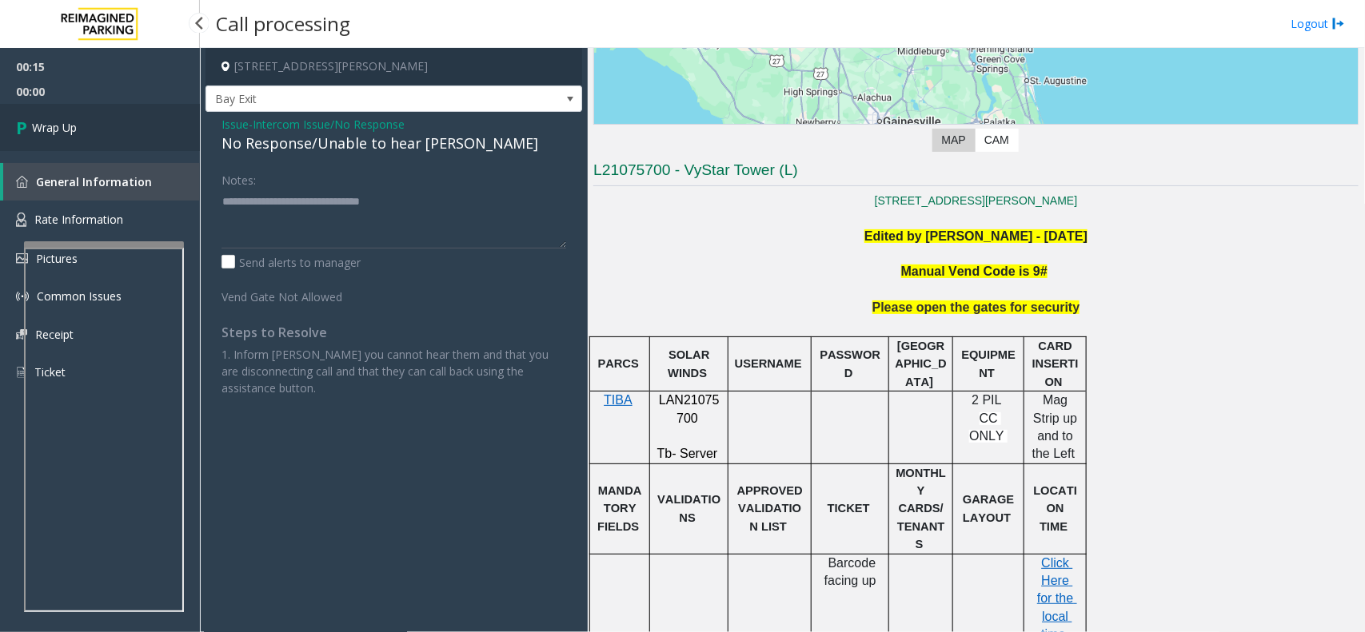
click at [118, 114] on link "Wrap Up" at bounding box center [100, 127] width 200 height 47
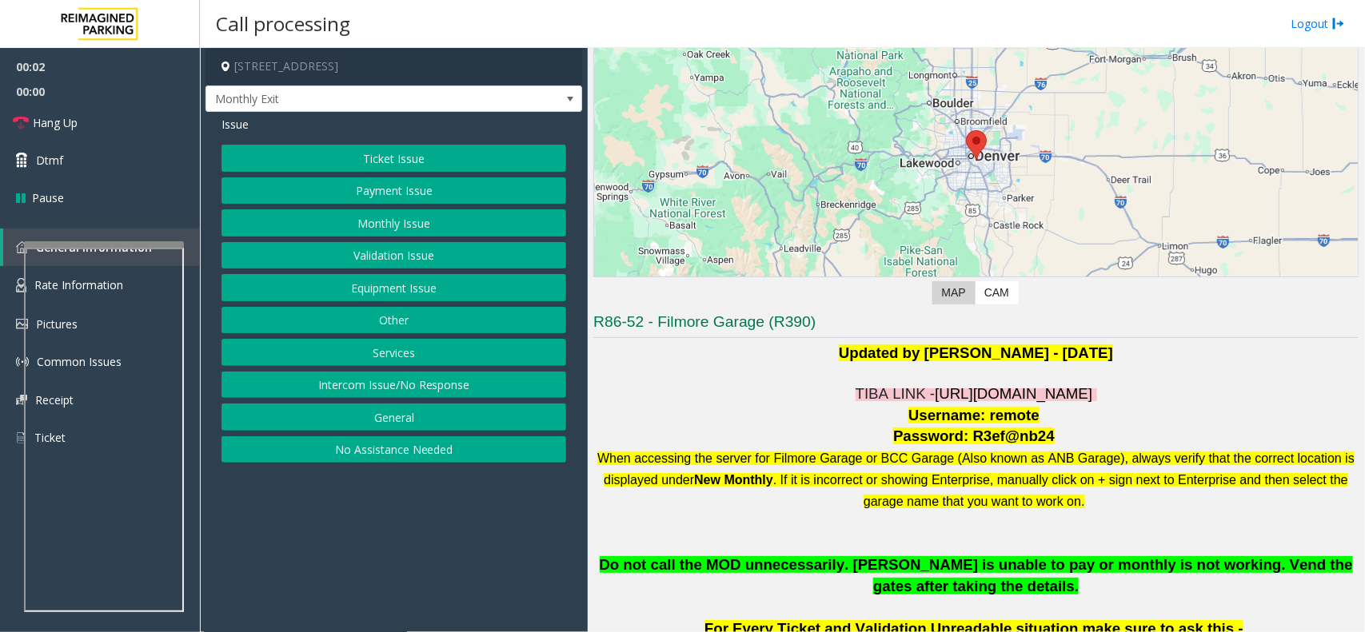
scroll to position [300, 0]
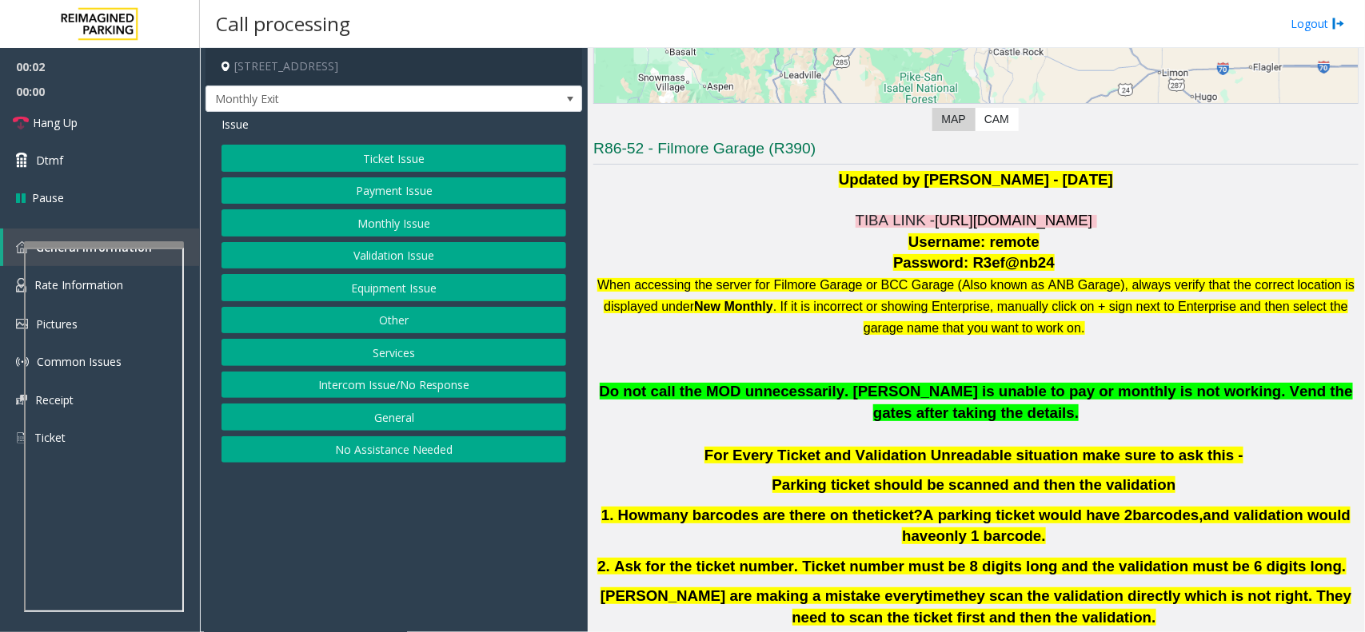
click at [934, 224] on span "[URL][DOMAIN_NAME]" at bounding box center [1012, 220] width 157 height 17
click at [404, 100] on span "Monthly Exit" at bounding box center [356, 99] width 300 height 26
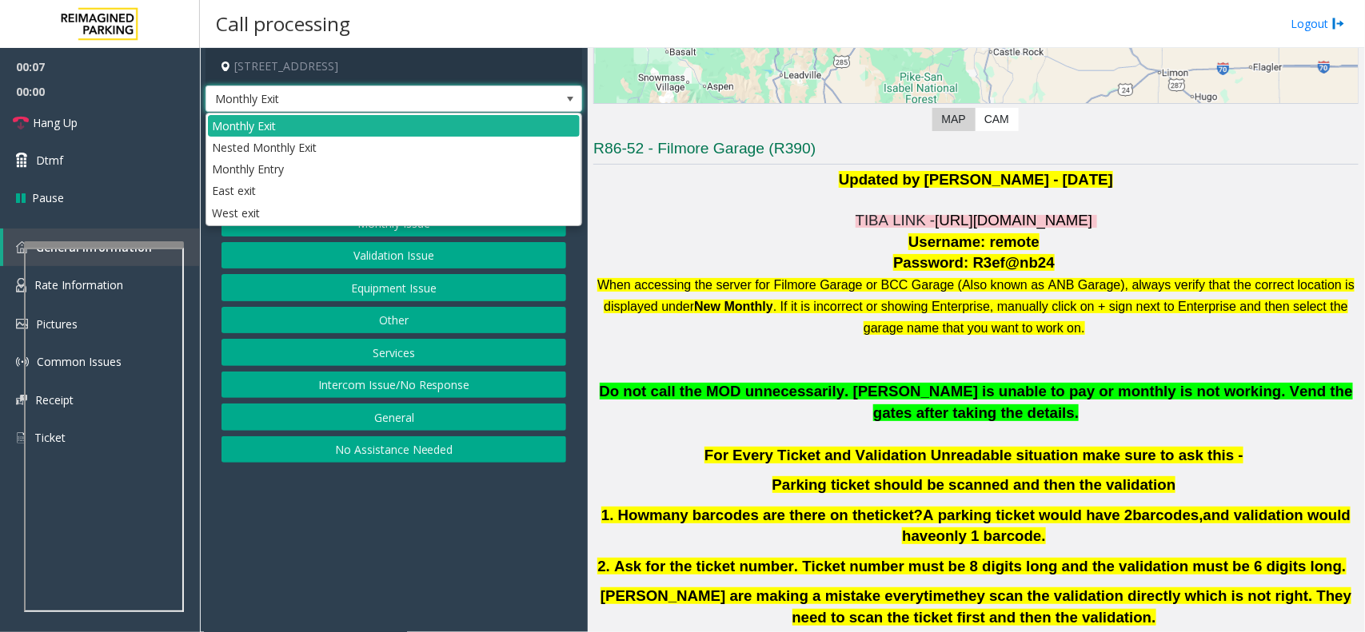
click at [404, 100] on span "Monthly Exit" at bounding box center [356, 99] width 300 height 26
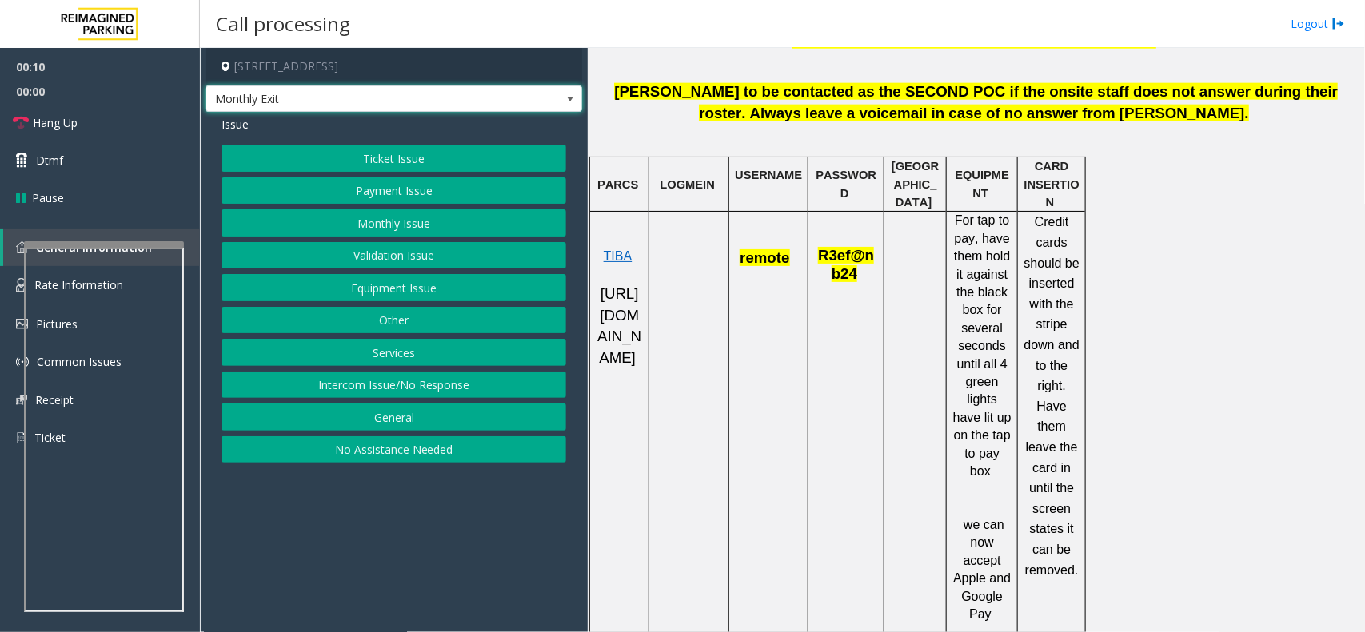
scroll to position [999, 0]
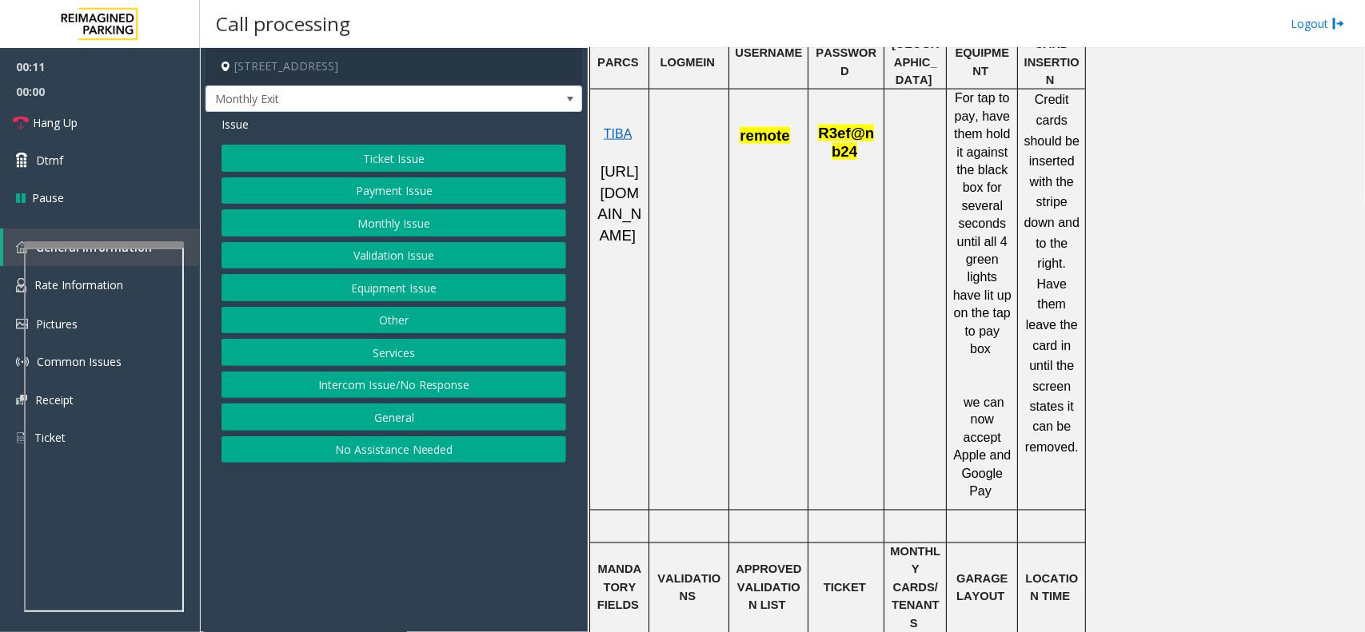
click at [1005, 377] on p at bounding box center [981, 386] width 59 height 18
click at [940, 113] on td at bounding box center [915, 300] width 62 height 421
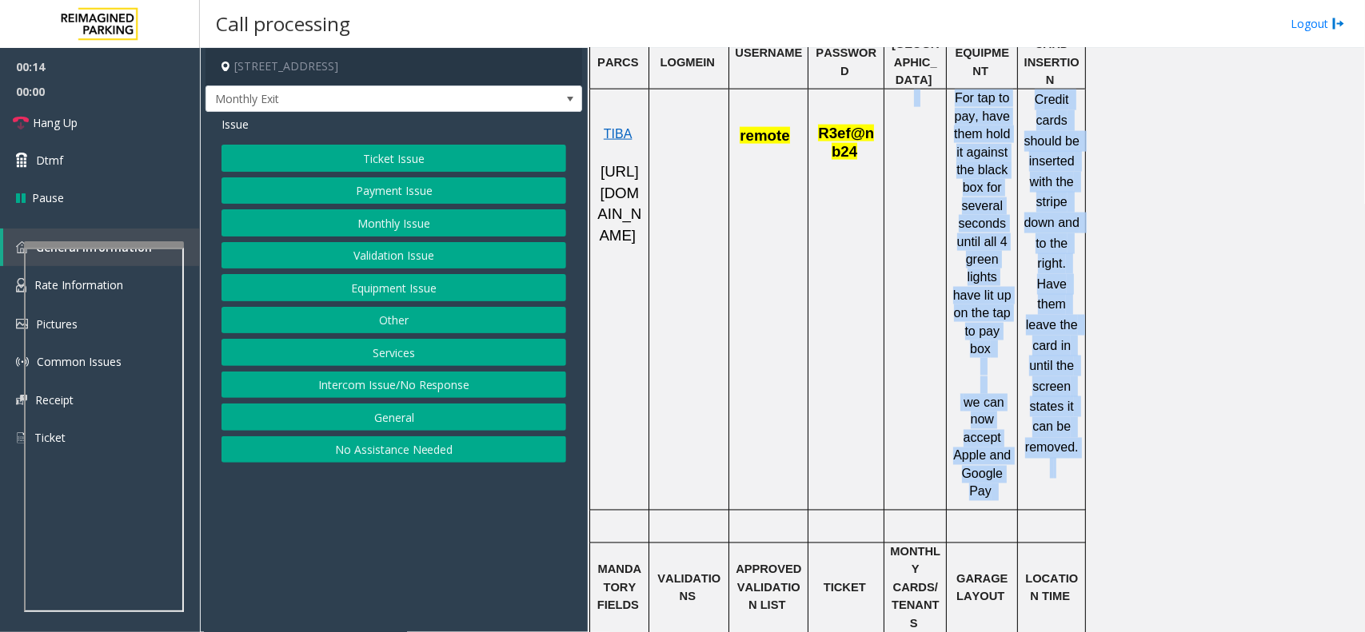
drag, startPoint x: 940, startPoint y: 113, endPoint x: 1049, endPoint y: 476, distance: 378.8
click at [1049, 476] on tr "TIBA https://fillmore-web.sp.tibaparking.net/ remote R3ef@nb24 For tap to pay, …" at bounding box center [838, 300] width 496 height 421
click at [1049, 476] on td "Credit cards should be inserted with the stripe down and to the right. Have the…" at bounding box center [1052, 300] width 68 height 421
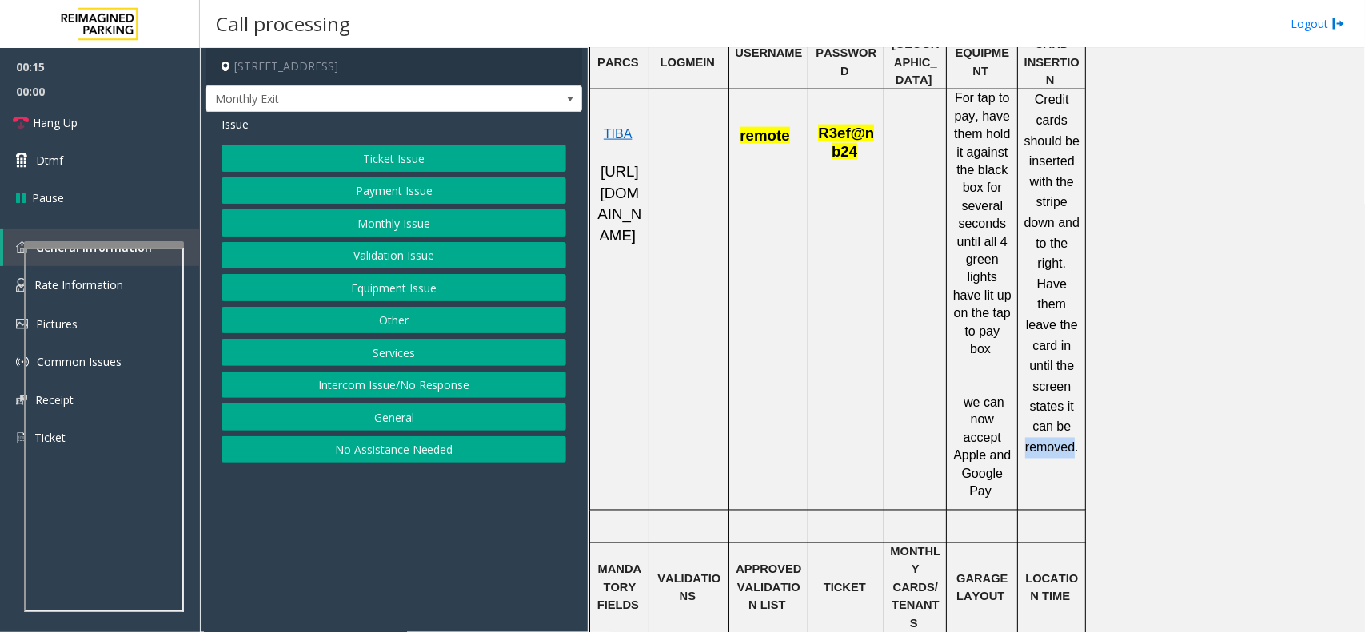
click at [1049, 476] on td "Credit cards should be inserted with the stripe down and to the right. Have the…" at bounding box center [1052, 300] width 68 height 421
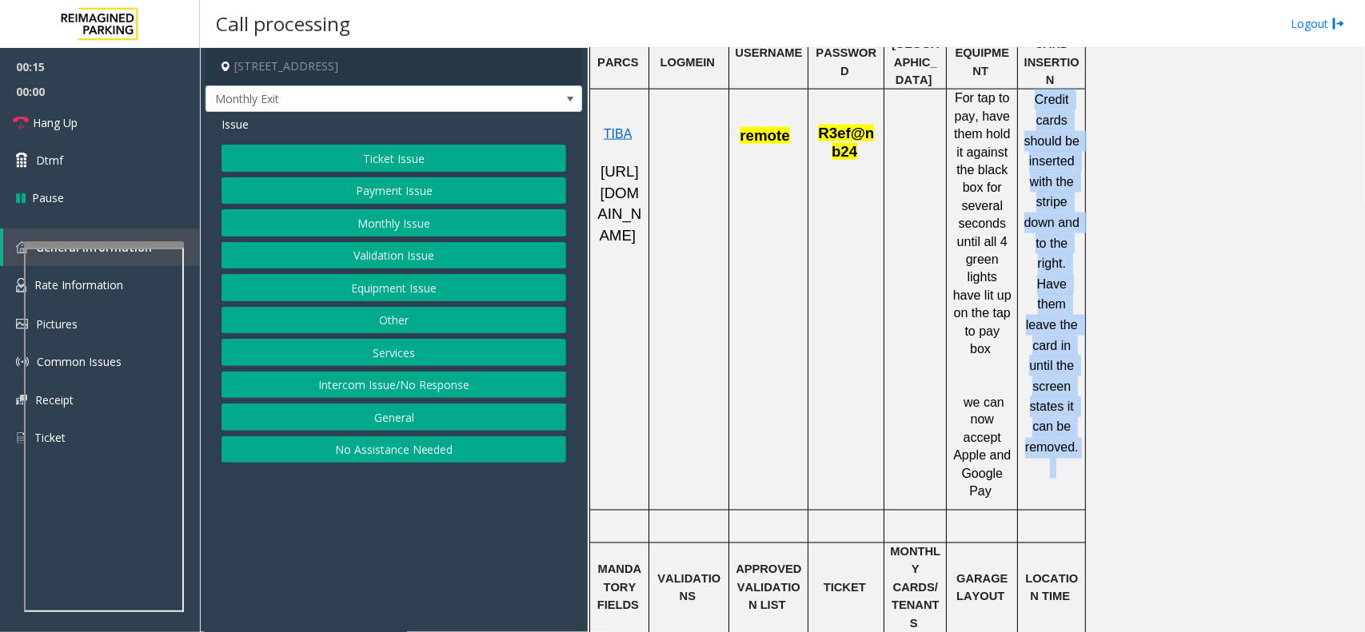
drag, startPoint x: 1049, startPoint y: 476, endPoint x: 1041, endPoint y: 442, distance: 34.5
click at [1041, 442] on td "Credit cards should be inserted with the stripe down and to the right. Have the…" at bounding box center [1052, 300] width 68 height 421
click at [521, 285] on button "Equipment Issue" at bounding box center [393, 287] width 345 height 27
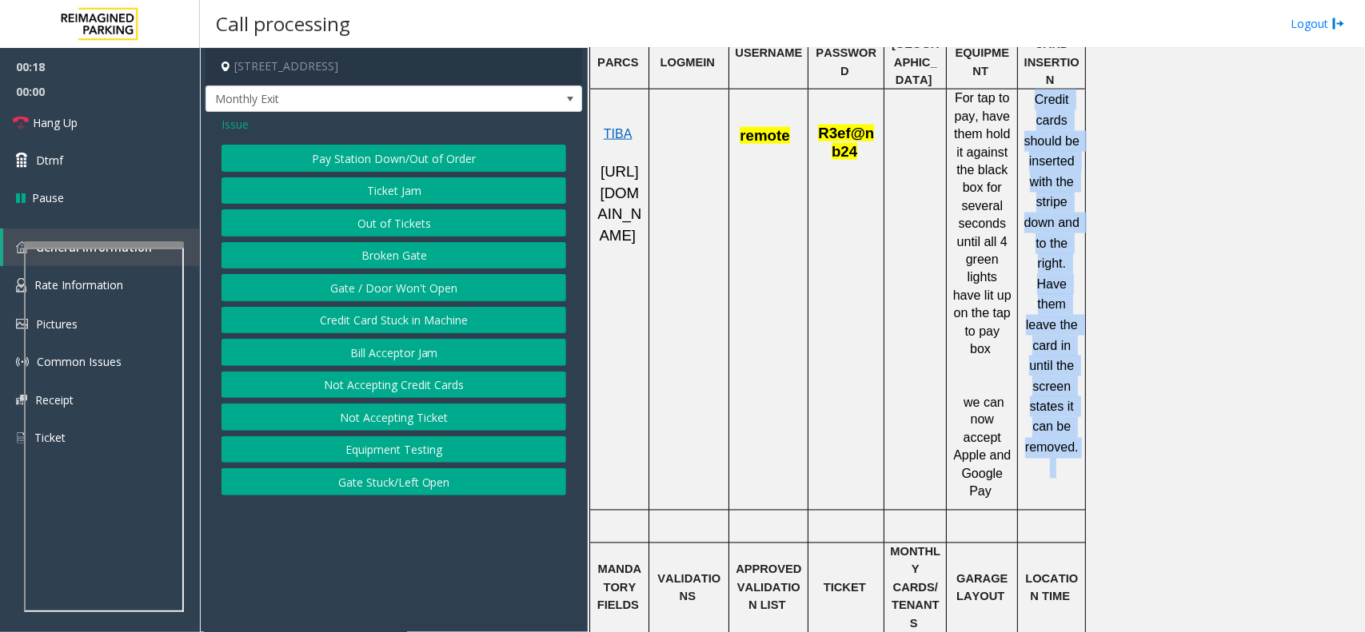
click at [521, 285] on button "Gate / Door Won't Open" at bounding box center [393, 287] width 345 height 27
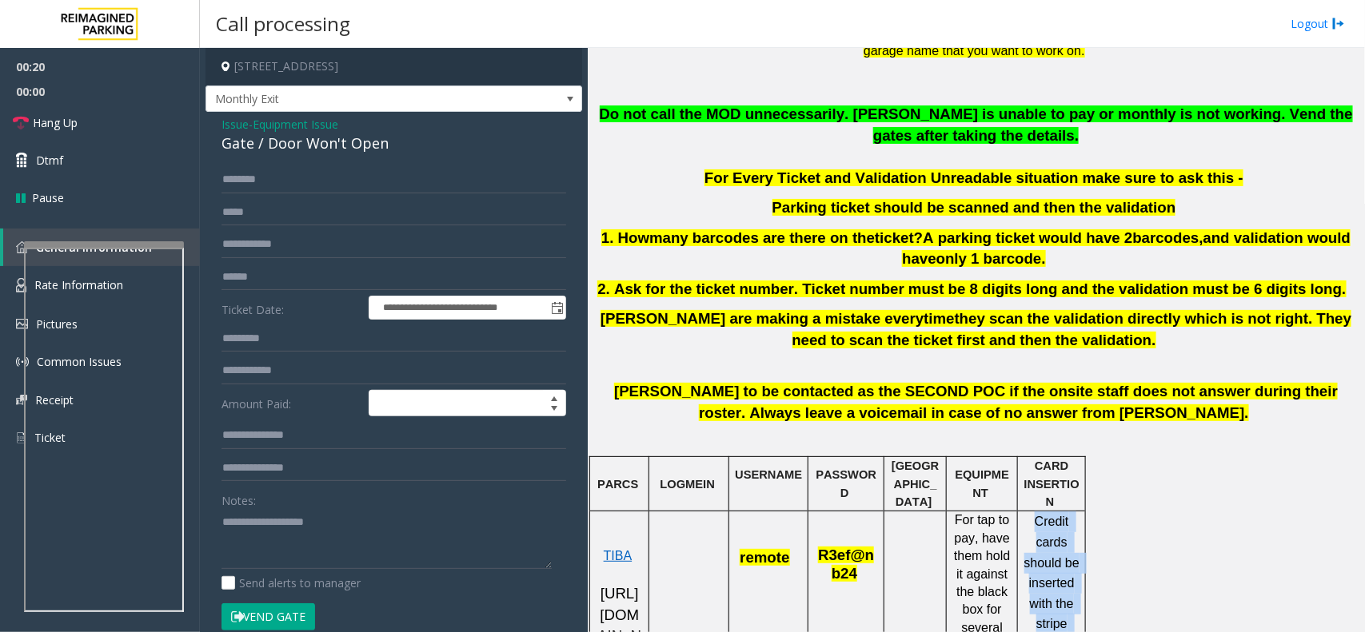
scroll to position [799, 0]
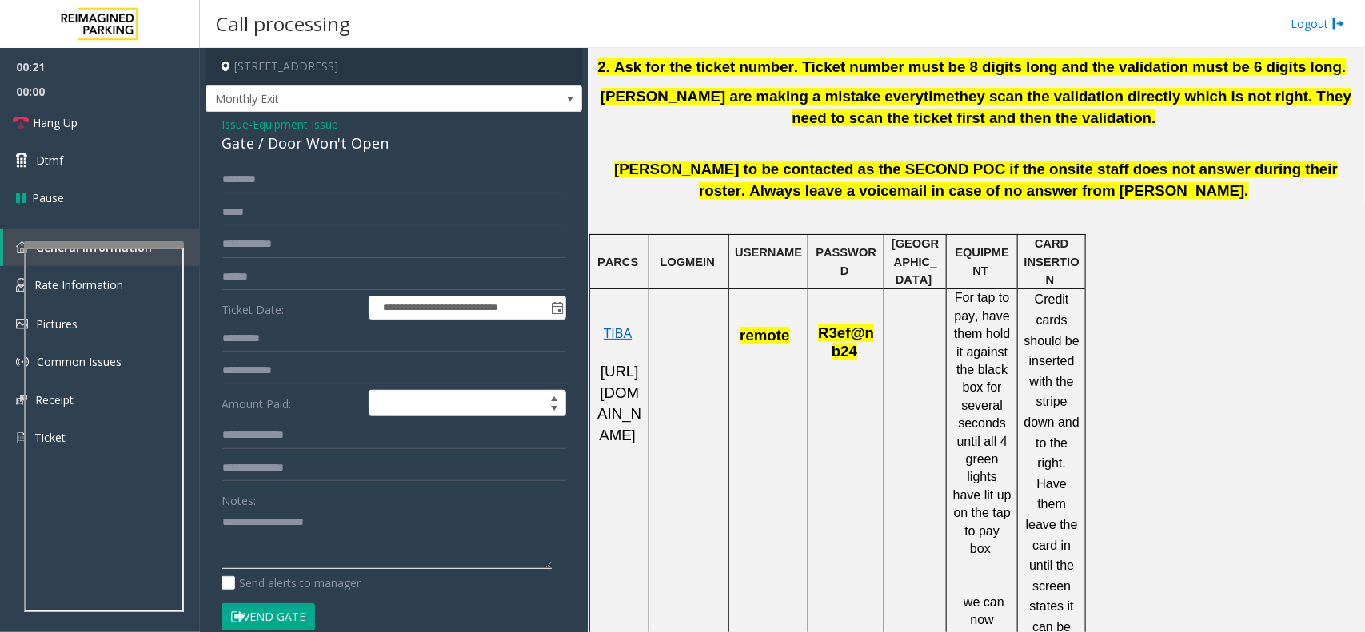
click at [384, 552] on textarea at bounding box center [386, 539] width 330 height 60
drag, startPoint x: 261, startPoint y: 500, endPoint x: 260, endPoint y: 521, distance: 20.8
click at [445, 545] on textarea at bounding box center [386, 539] width 330 height 60
click at [70, 116] on span "Hang Up" at bounding box center [55, 122] width 45 height 17
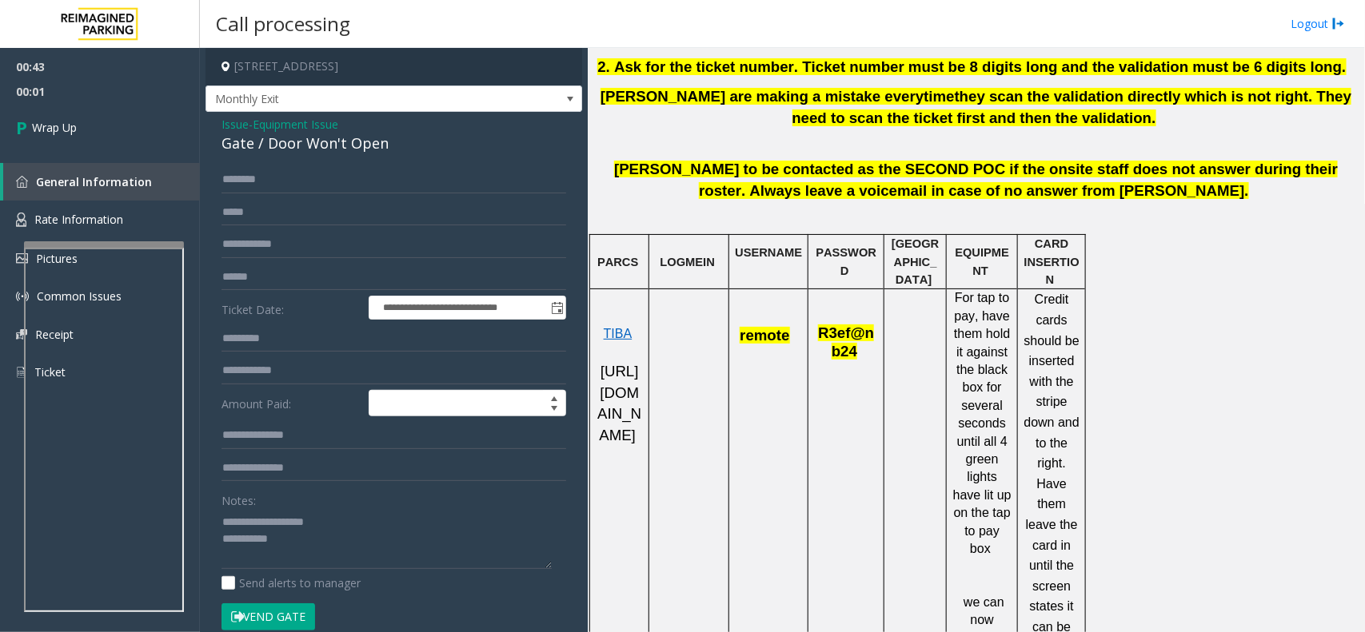
click at [273, 573] on div "Notes: Send alerts to manager" at bounding box center [393, 539] width 345 height 105
click at [258, 546] on textarea at bounding box center [386, 539] width 330 height 60
paste textarea "**********"
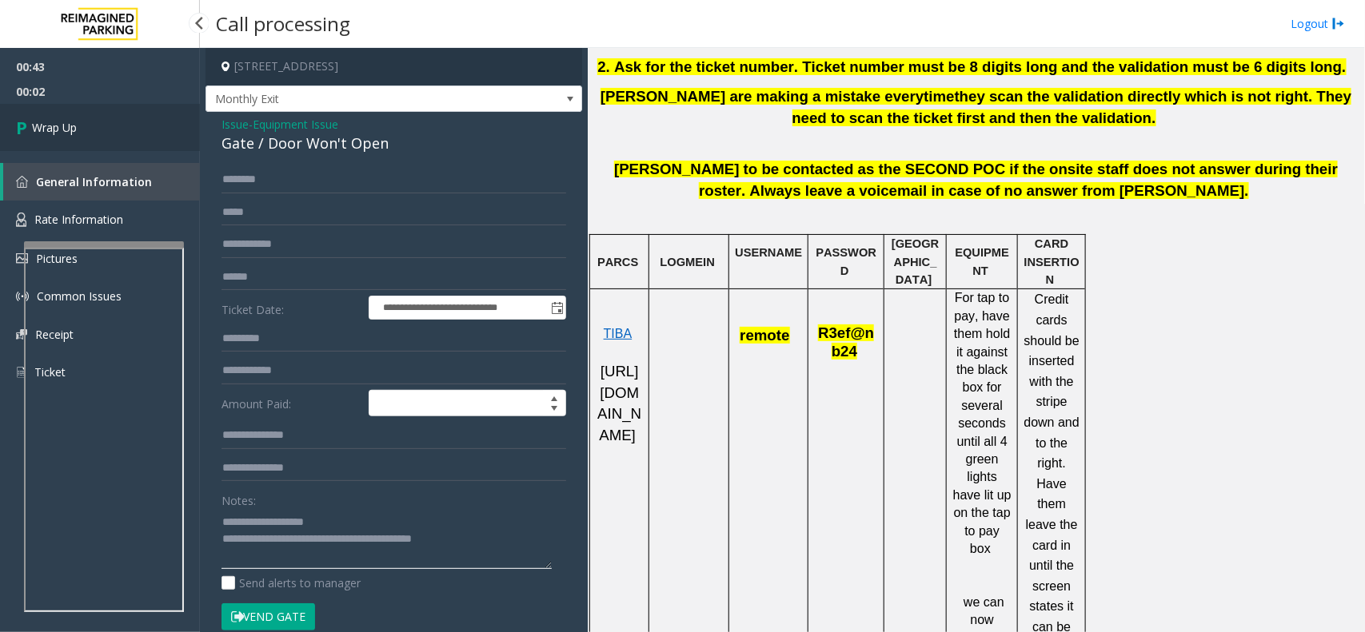
type textarea "**********"
click at [136, 129] on link "Wrap Up" at bounding box center [100, 127] width 200 height 47
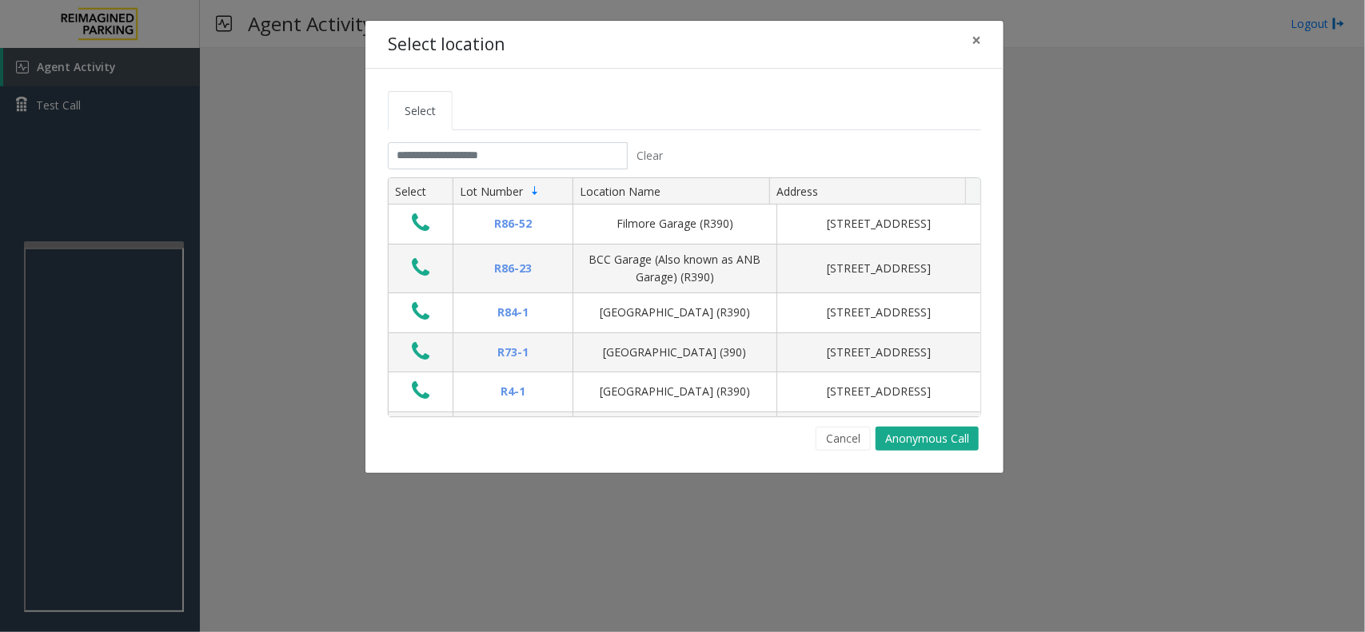
click at [839, 464] on div "Select Clear Select Lot Number Location Name Address R86-52 Filmore Garage (R39…" at bounding box center [684, 271] width 638 height 404
click at [839, 449] on button "Cancel" at bounding box center [842, 439] width 55 height 24
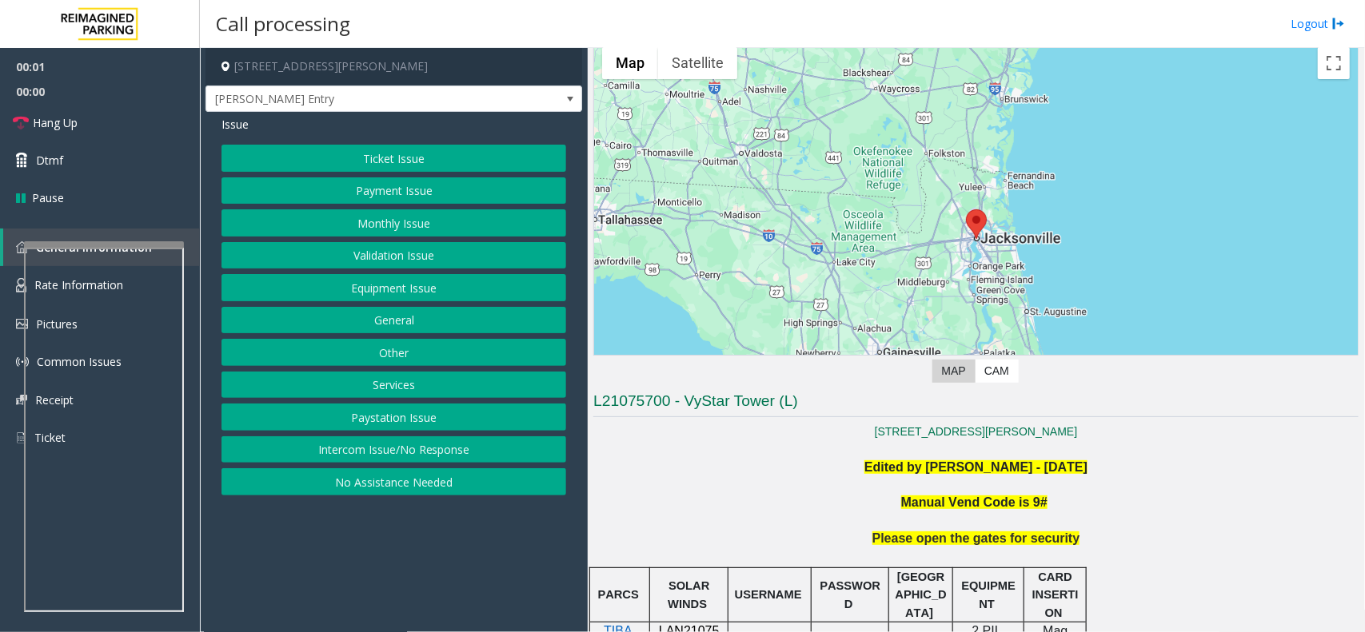
scroll to position [300, 0]
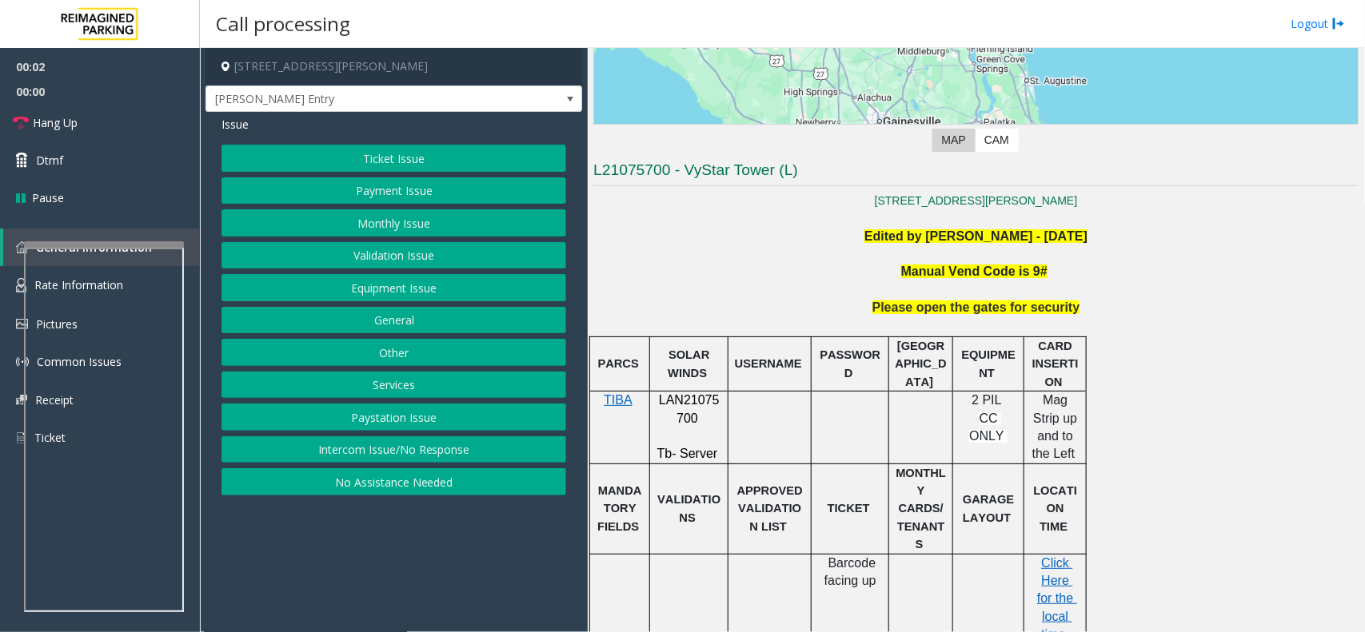
click at [852, 241] on p "Edited by Pranav Babbar - 6th March 2024" at bounding box center [975, 237] width 765 height 18
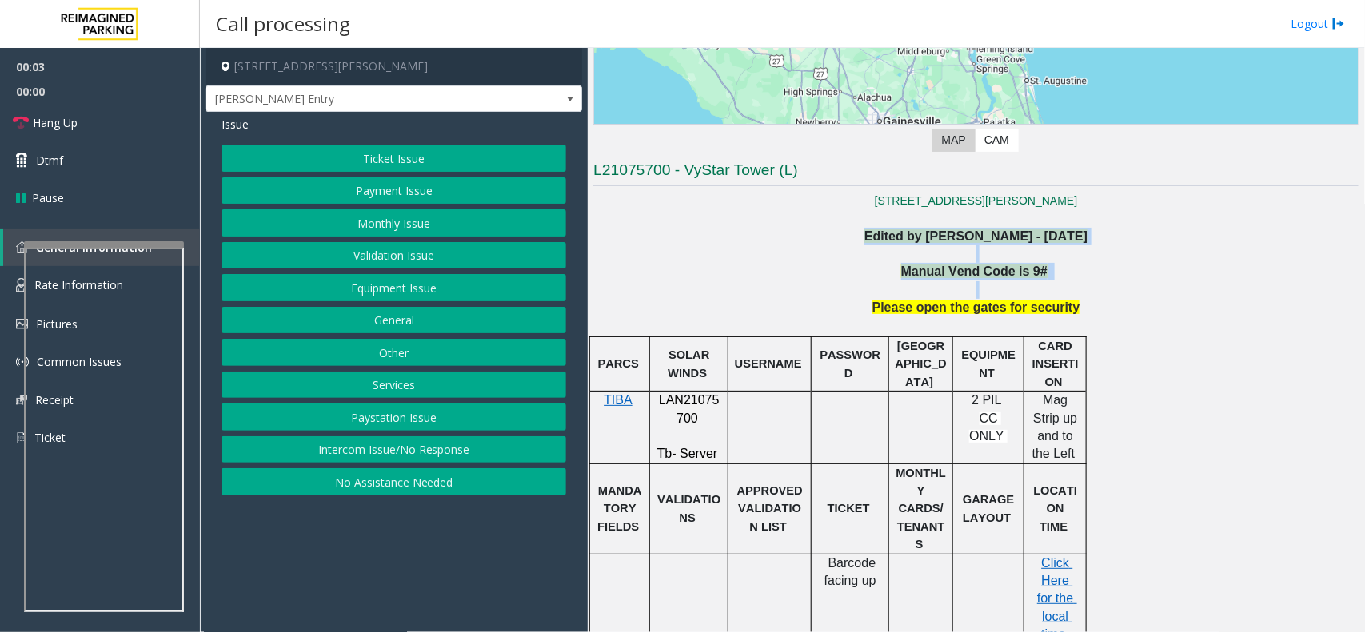
drag, startPoint x: 852, startPoint y: 241, endPoint x: 1063, endPoint y: 296, distance: 217.9
click at [1063, 296] on div "Edited by Pranav Babbar - 6th March 2024 Manual Vend Code is 9#" at bounding box center [975, 264] width 765 height 72
click at [1063, 296] on p at bounding box center [975, 290] width 765 height 18
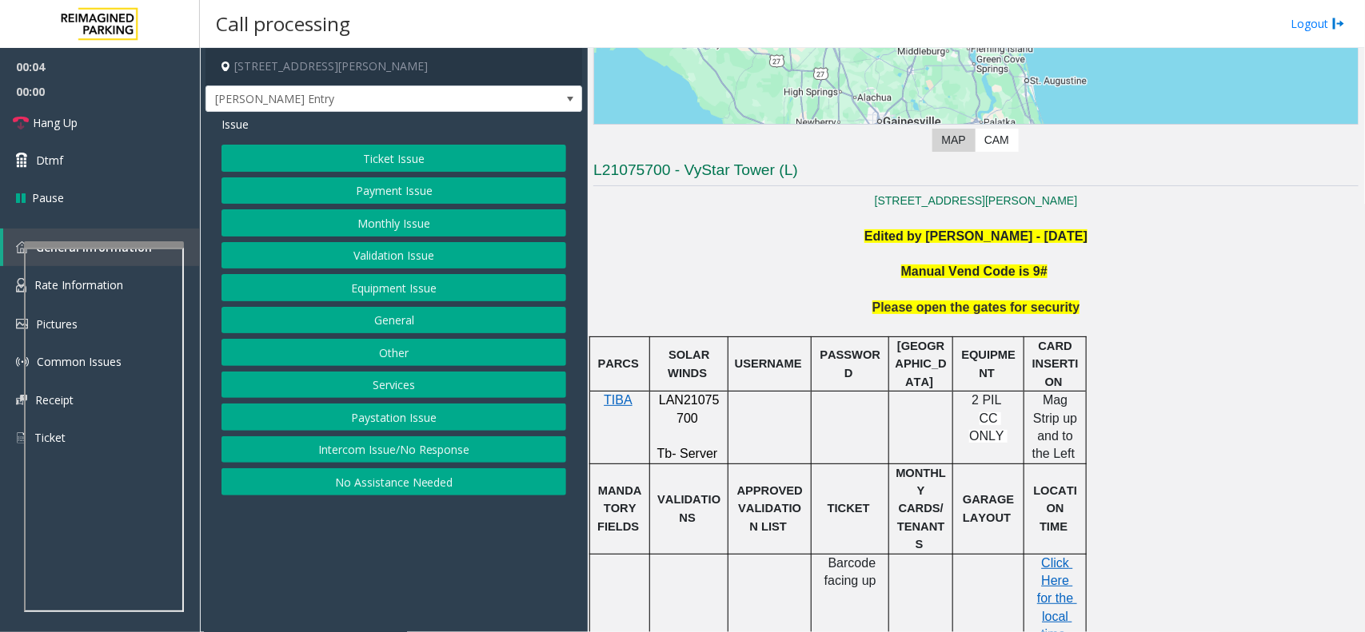
click at [1057, 306] on span "Please open the gates for security" at bounding box center [976, 308] width 208 height 14
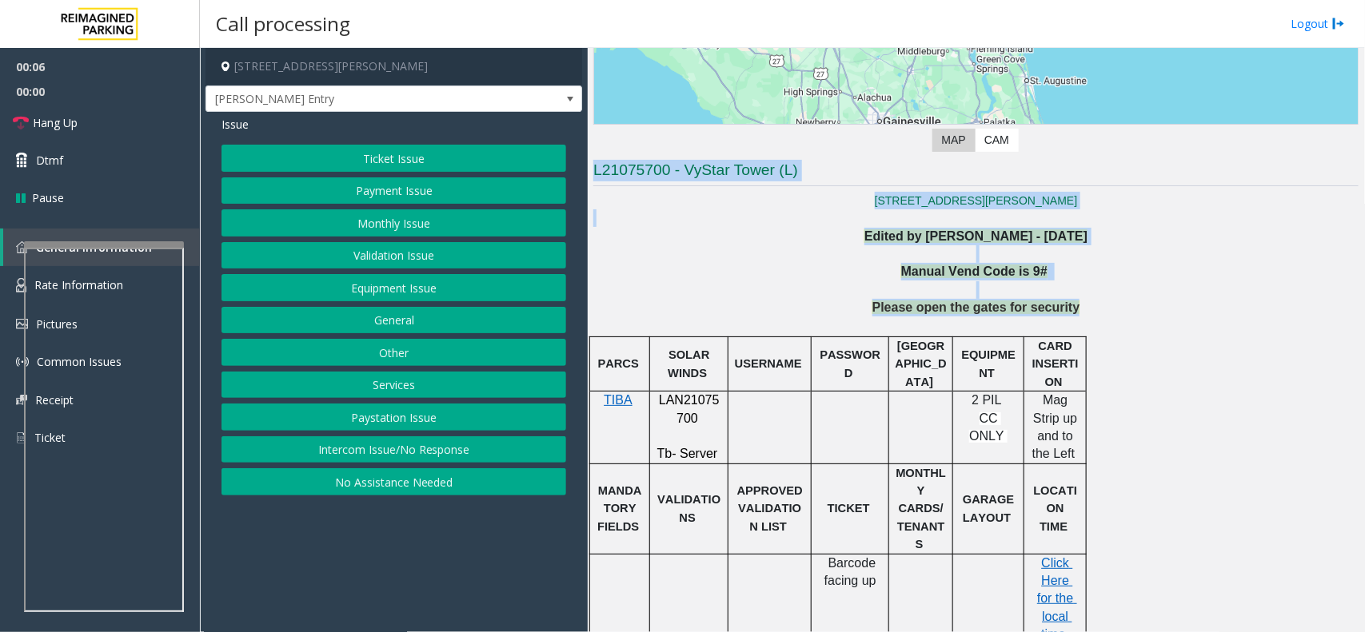
drag, startPoint x: 1057, startPoint y: 306, endPoint x: 680, endPoint y: 173, distance: 399.2
click at [684, 162] on h3 "L21075700 - VyStar Tower (L)" at bounding box center [975, 173] width 765 height 26
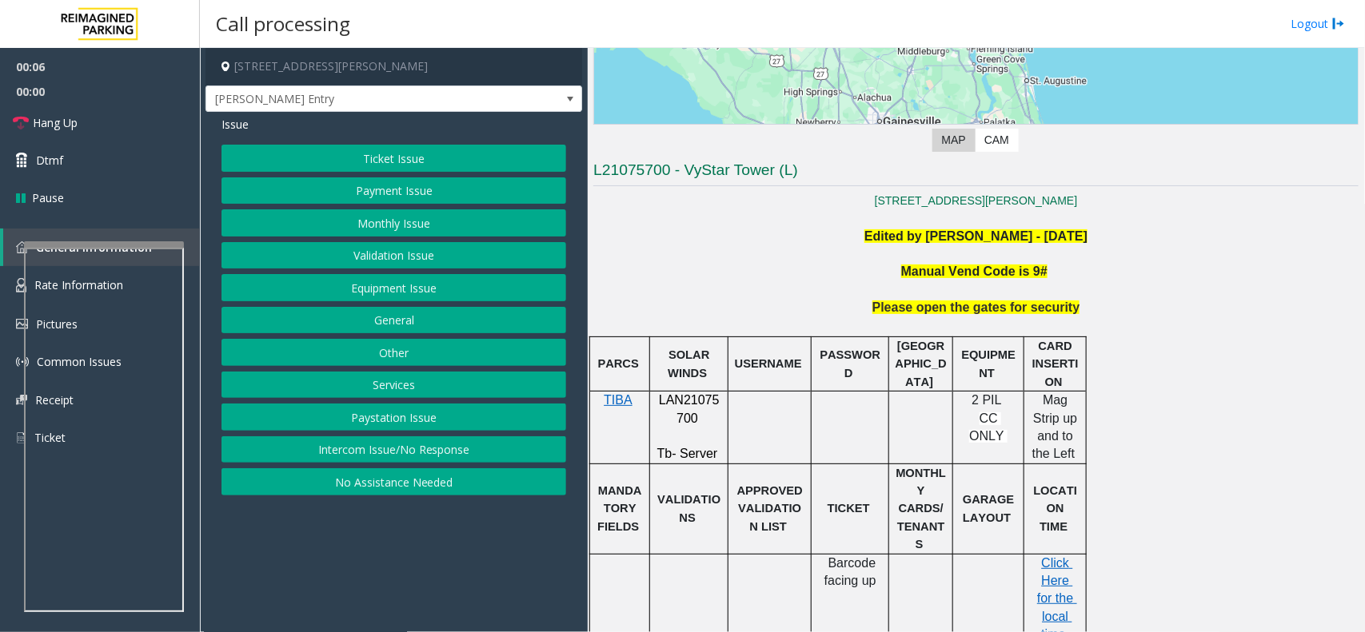
click at [692, 164] on h3 "L21075700 - VyStar Tower (L)" at bounding box center [975, 173] width 765 height 26
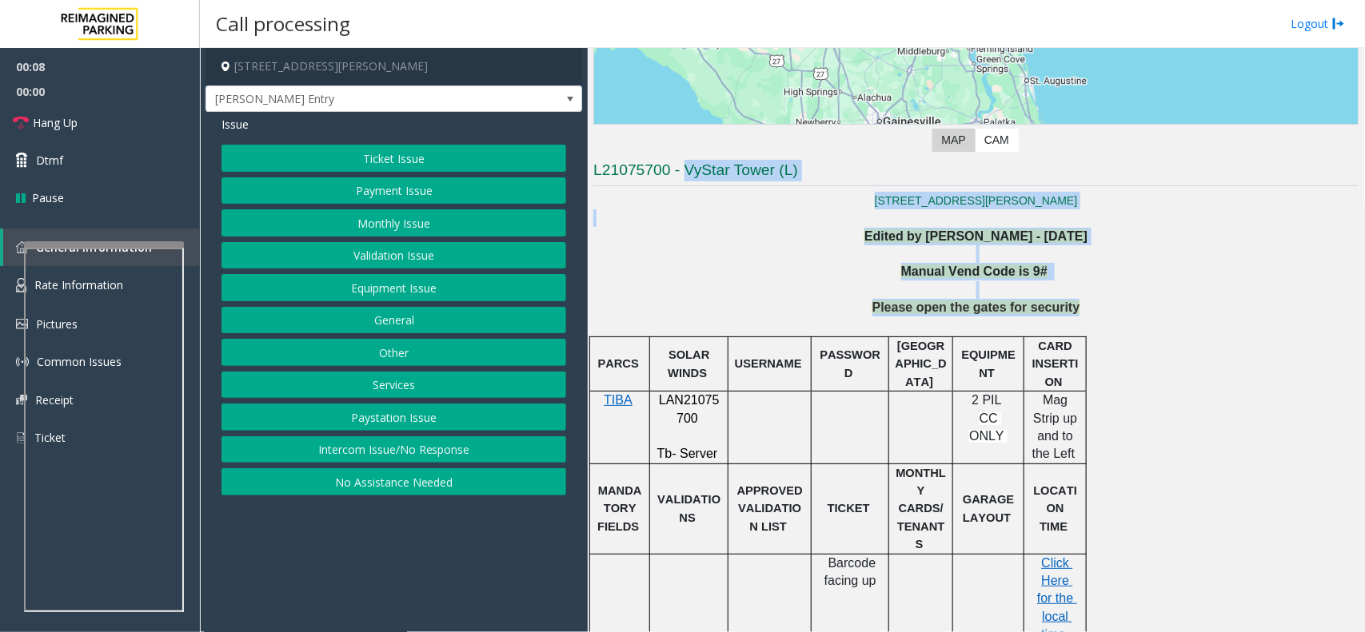
drag, startPoint x: 692, startPoint y: 164, endPoint x: 1018, endPoint y: 302, distance: 353.5
click at [1018, 302] on span "Please open the gates for security" at bounding box center [976, 308] width 208 height 14
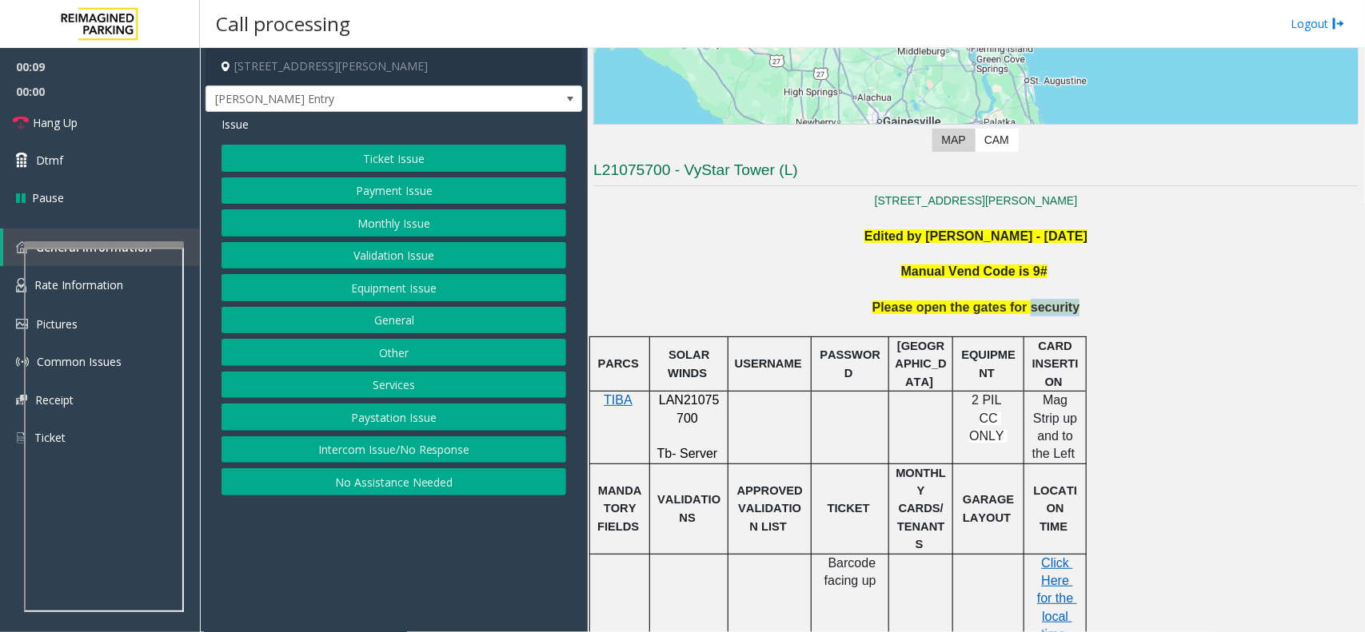
click at [1018, 302] on span "Please open the gates for security" at bounding box center [976, 308] width 208 height 14
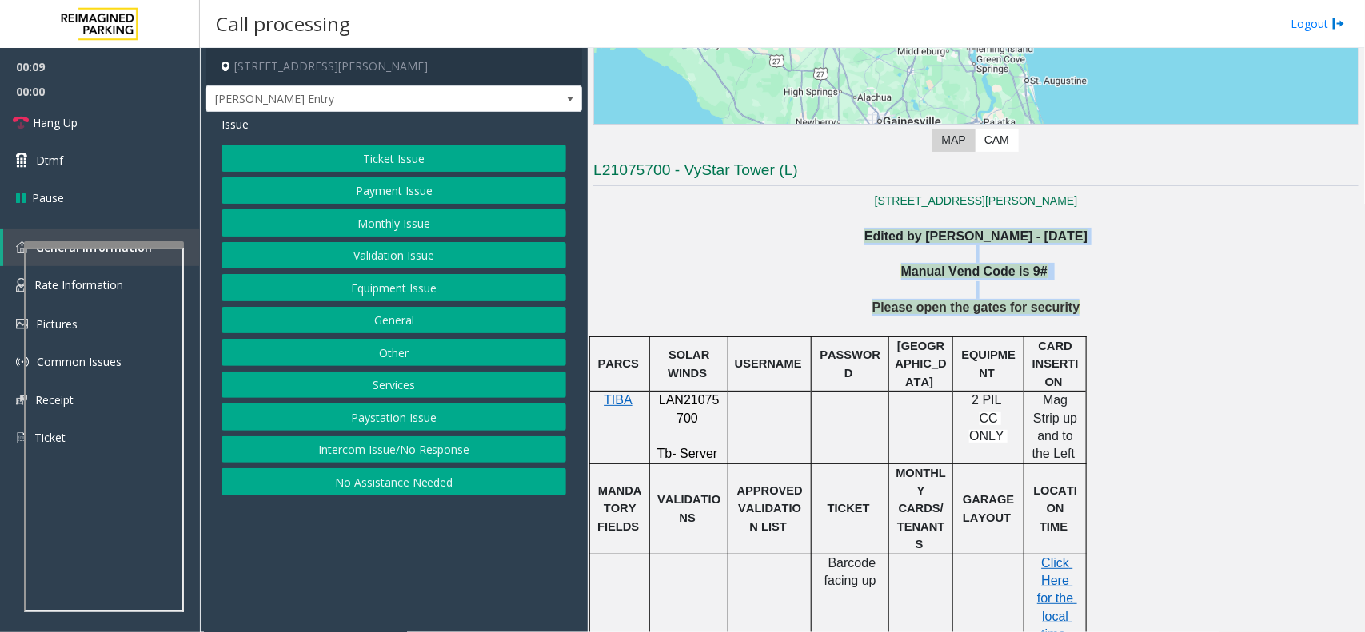
drag, startPoint x: 1018, startPoint y: 302, endPoint x: 956, endPoint y: 229, distance: 95.3
click at [956, 229] on b "Edited by Pranav Babbar - 6th March 2024" at bounding box center [975, 236] width 223 height 14
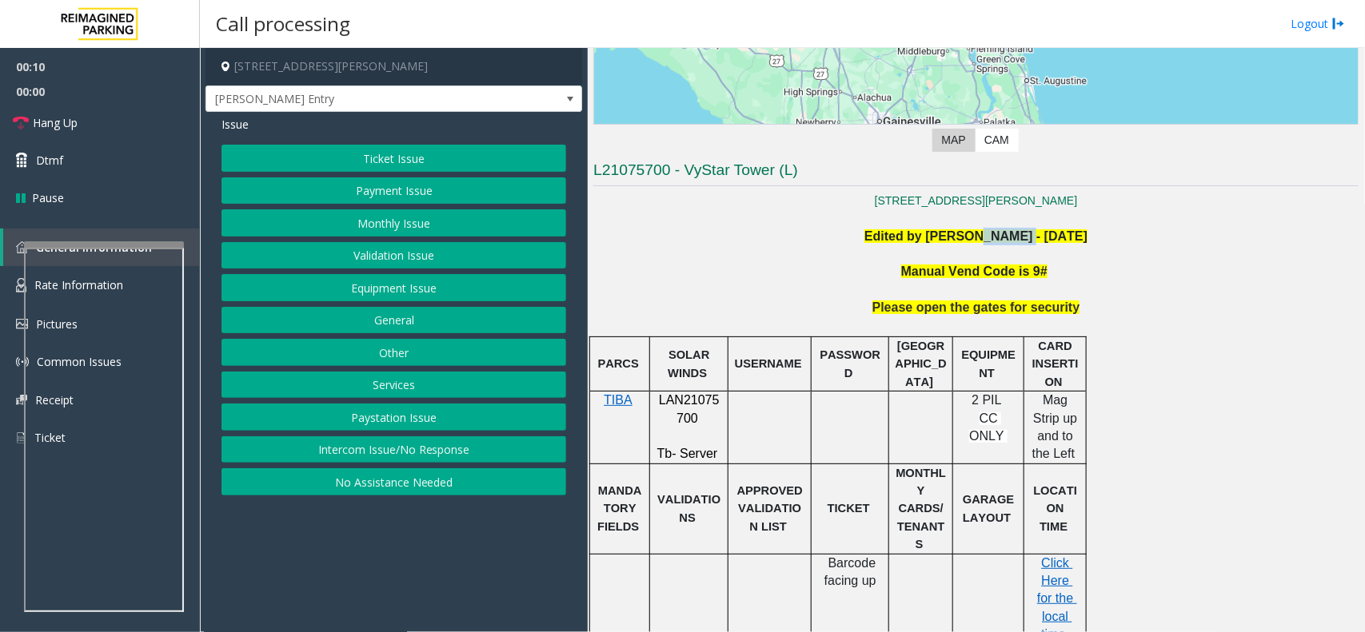
click at [956, 229] on b "Edited by Pranav Babbar - 6th March 2024" at bounding box center [975, 236] width 223 height 14
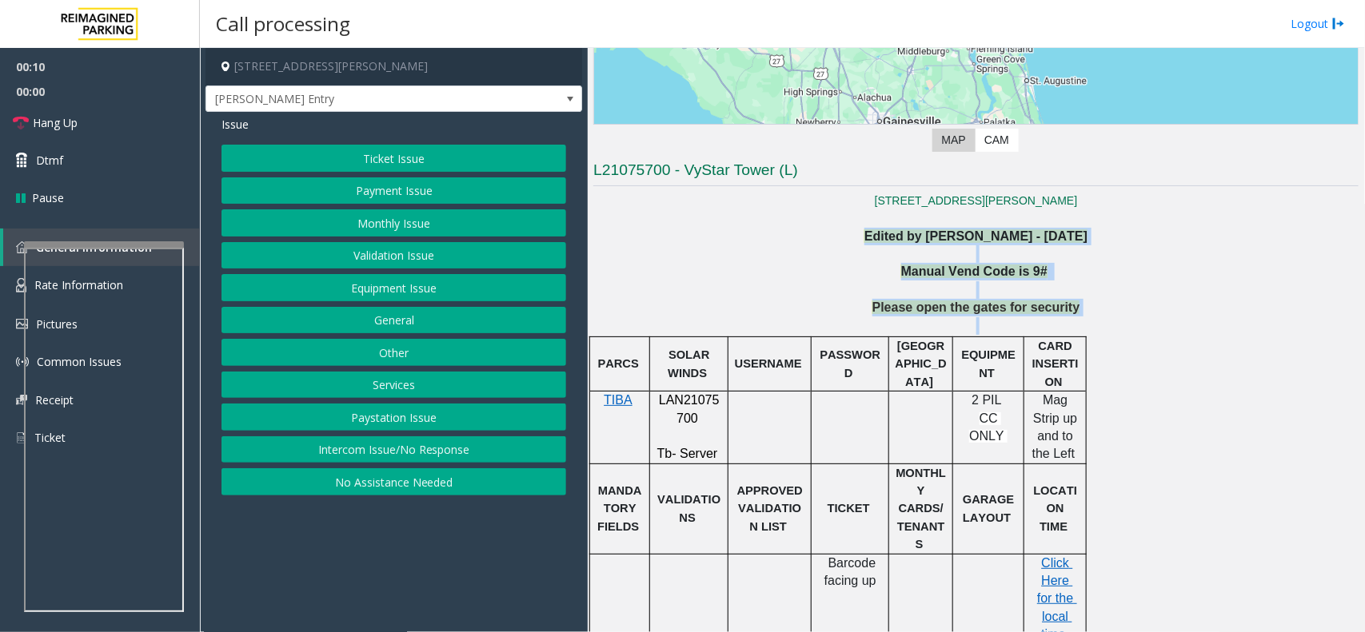
drag, startPoint x: 956, startPoint y: 229, endPoint x: 1045, endPoint y: 321, distance: 127.2
click at [1045, 321] on p at bounding box center [975, 326] width 765 height 18
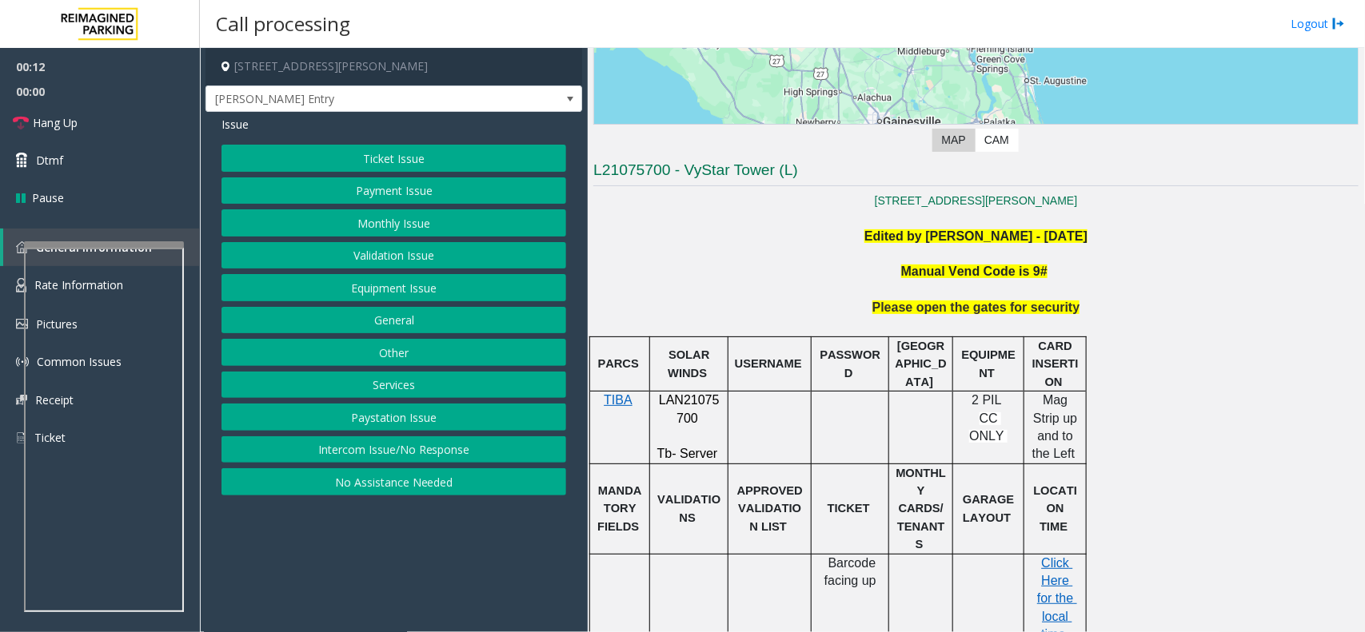
drag, startPoint x: 506, startPoint y: 436, endPoint x: 512, endPoint y: 450, distance: 15.0
click at [512, 450] on div "Ticket Issue Payment Issue Monthly Issue Validation Issue Equipment Issue Gener…" at bounding box center [393, 320] width 345 height 351
click at [512, 450] on button "Intercom Issue/No Response" at bounding box center [393, 449] width 345 height 27
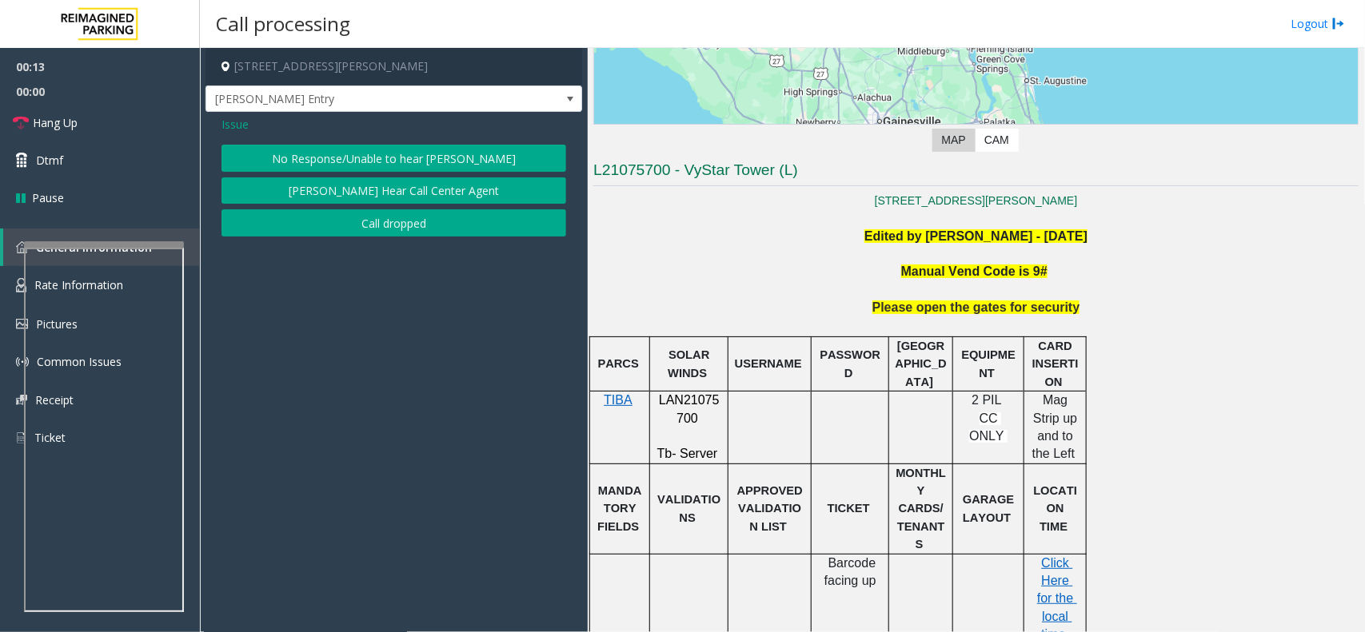
click at [462, 141] on div "Issue No Response/Unable to hear parker Parker Cannot Hear Call Center Agent Ca…" at bounding box center [393, 178] width 377 height 133
click at [466, 145] on button "No Response/Unable to hear [PERSON_NAME]" at bounding box center [393, 158] width 345 height 27
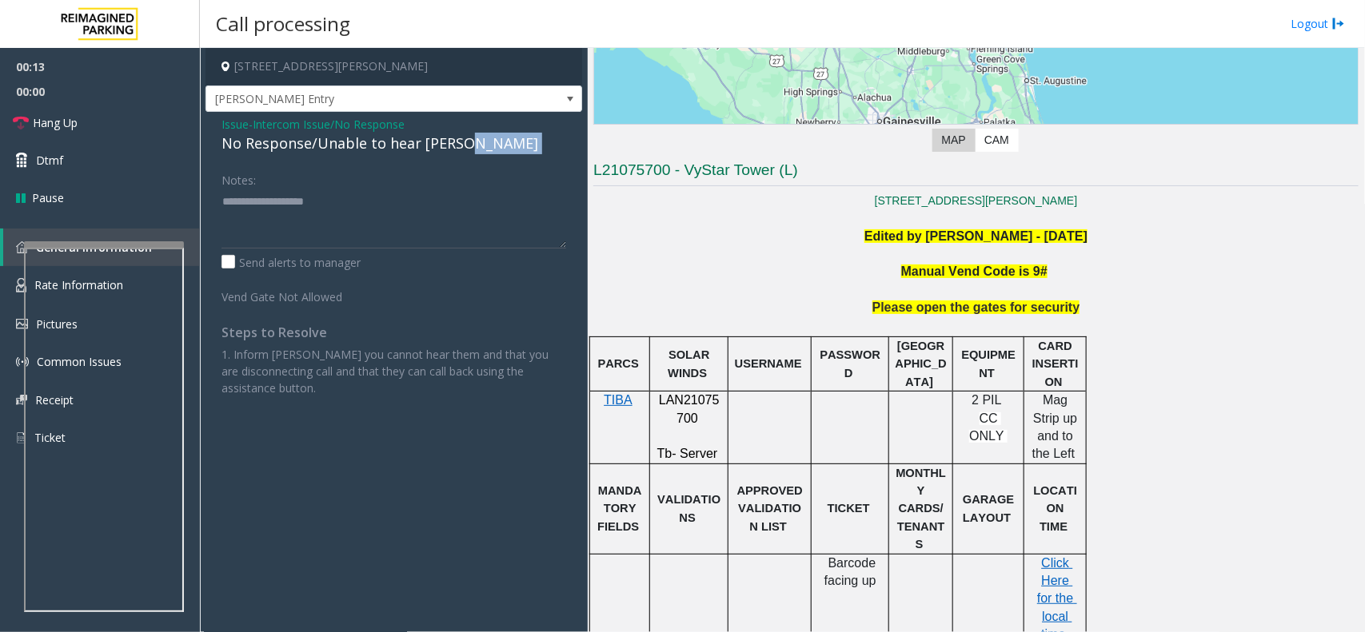
click at [466, 145] on div "No Response/Unable to hear [PERSON_NAME]" at bounding box center [393, 144] width 345 height 22
click at [472, 149] on div "No Response/Unable to hear [PERSON_NAME]" at bounding box center [393, 144] width 345 height 22
click at [456, 205] on textarea at bounding box center [393, 219] width 345 height 60
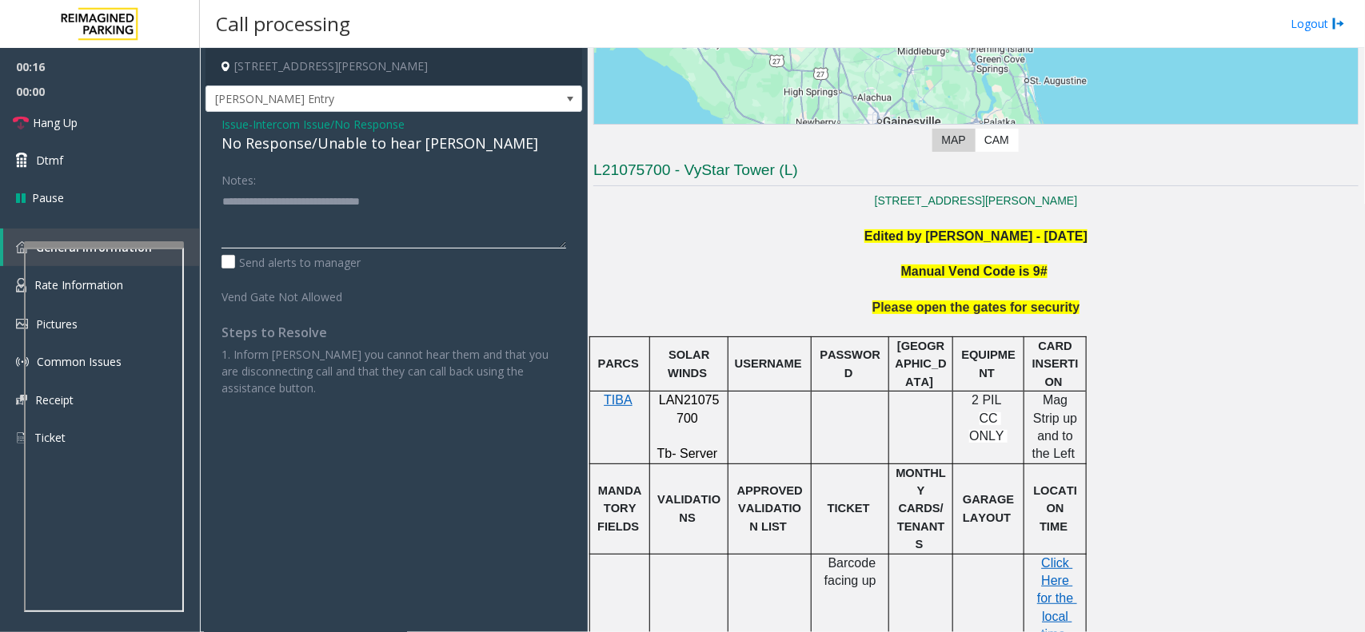
click at [456, 205] on textarea at bounding box center [393, 219] width 345 height 60
type textarea "**********"
click at [137, 129] on link "Hang Up" at bounding box center [100, 123] width 200 height 38
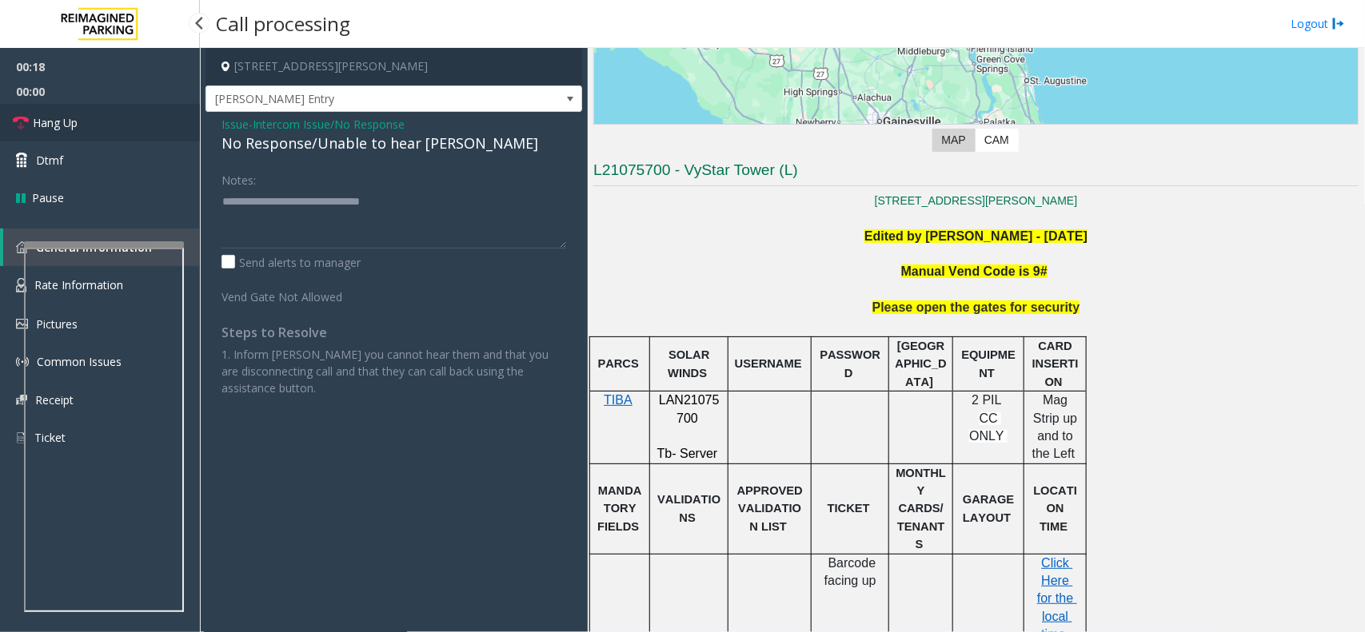
click at [137, 129] on link "Hang Up" at bounding box center [100, 123] width 200 height 38
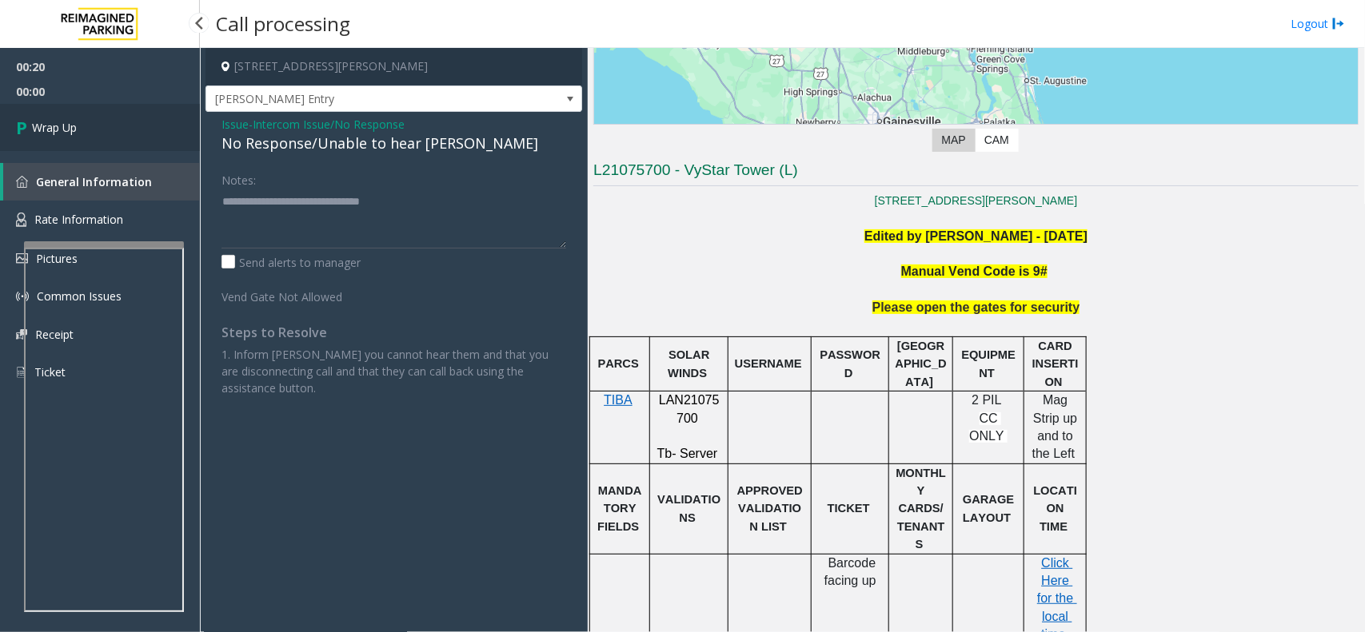
click at [137, 129] on link "Wrap Up" at bounding box center [100, 127] width 200 height 47
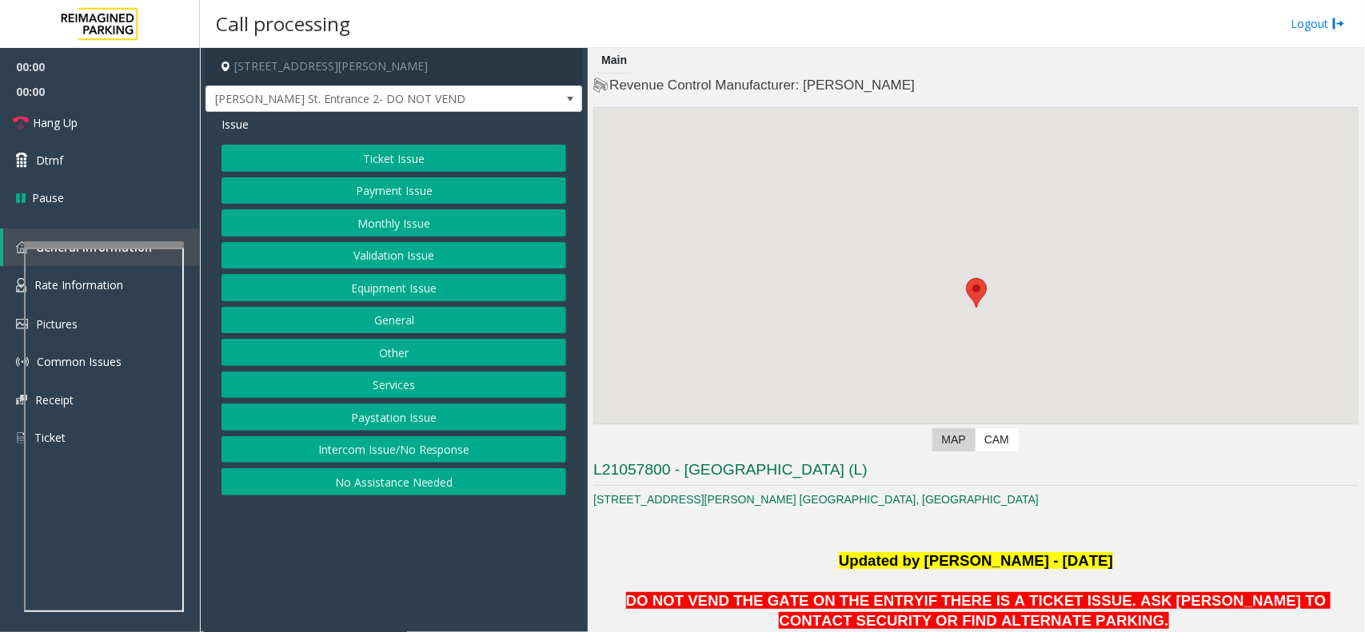
scroll to position [300, 0]
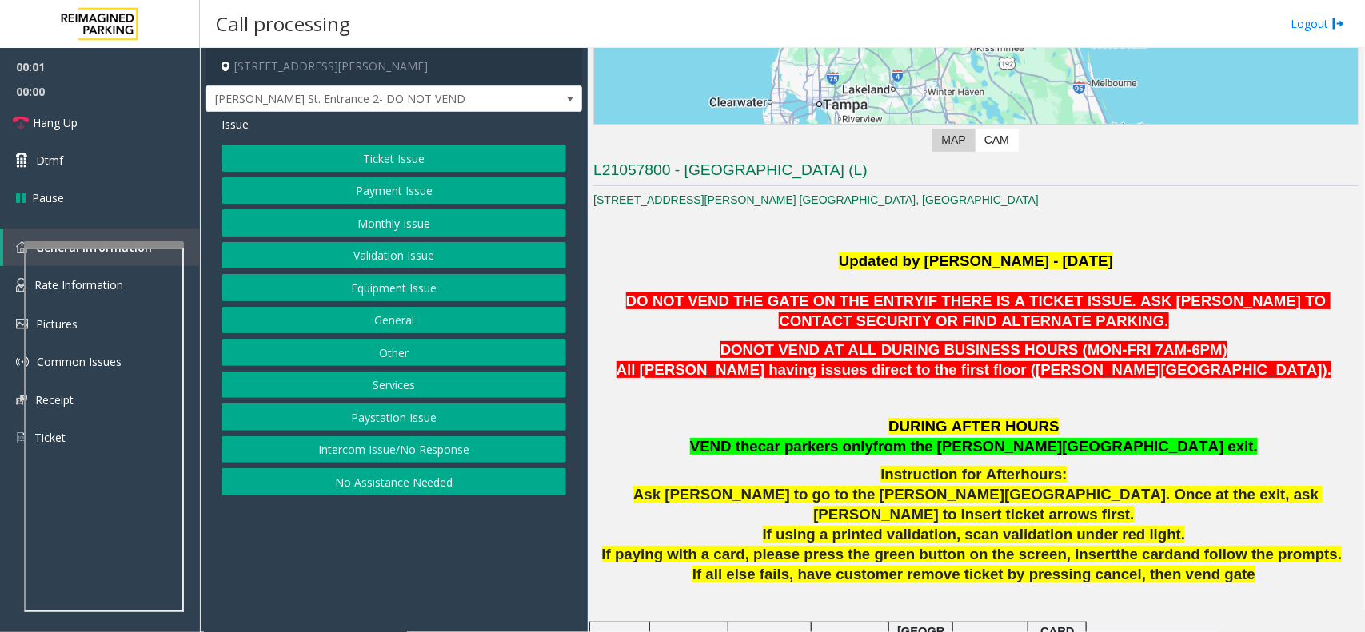
click at [830, 277] on p at bounding box center [975, 281] width 765 height 21
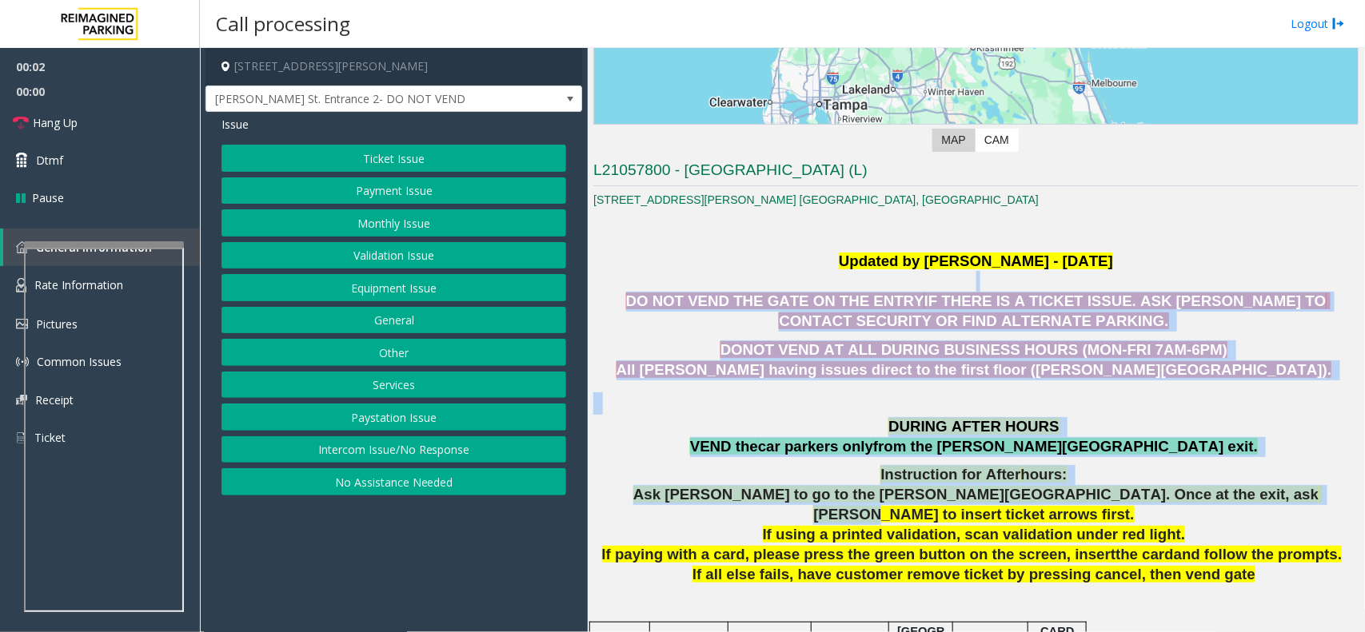
drag, startPoint x: 830, startPoint y: 277, endPoint x: 1213, endPoint y: 500, distance: 443.4
click at [1213, 500] on span "Ask parker to go to the Boone Ave exit. Once at the exit, ask parker to insert …" at bounding box center [977, 504] width 689 height 37
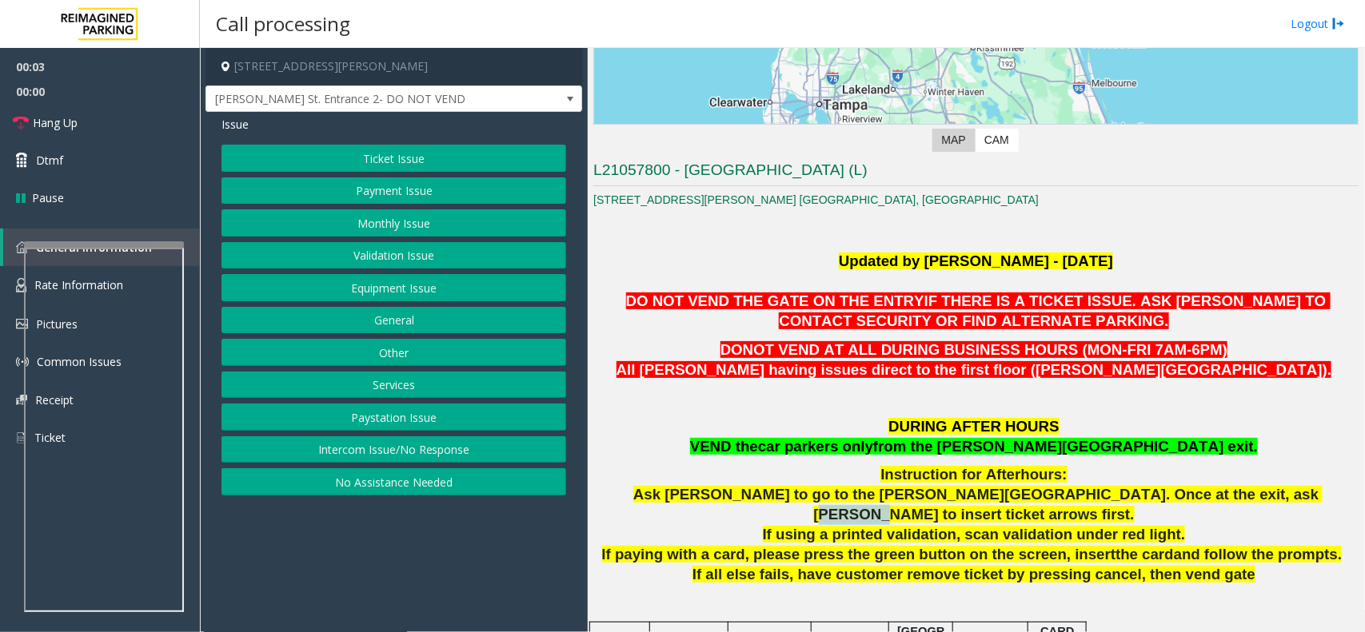
click at [1213, 500] on span "Ask parker to go to the Boone Ave exit. Once at the exit, ask parker to insert …" at bounding box center [977, 504] width 689 height 37
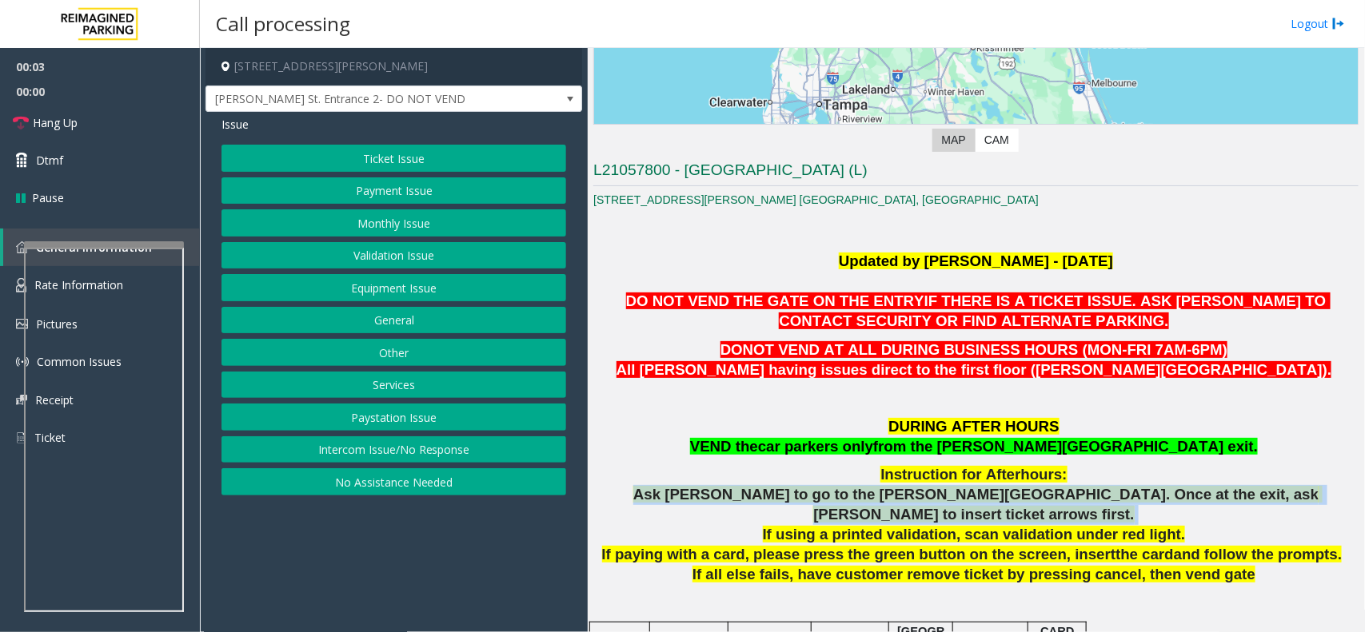
click at [1213, 500] on span "Ask parker to go to the Boone Ave exit. Once at the exit, ask parker to insert …" at bounding box center [977, 504] width 689 height 37
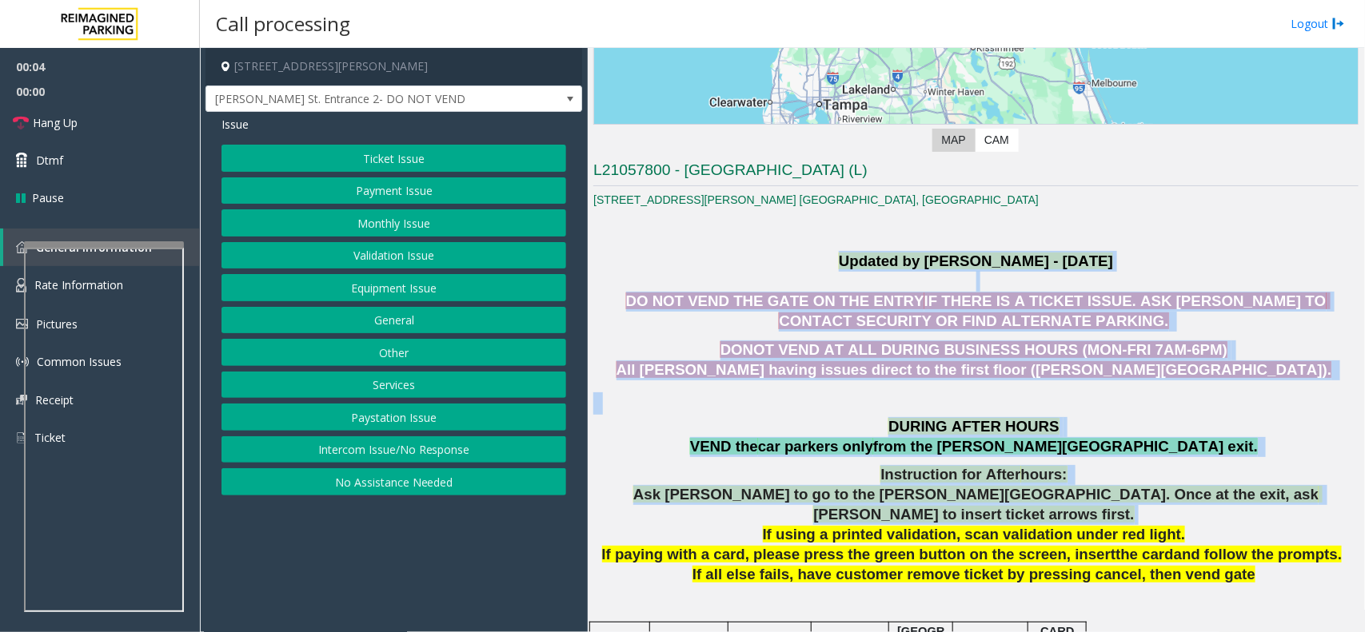
drag, startPoint x: 1213, startPoint y: 500, endPoint x: 872, endPoint y: 260, distance: 417.2
click at [872, 260] on b "Updated by Pranav Babbar - 14th Feb 2024" at bounding box center [976, 261] width 274 height 17
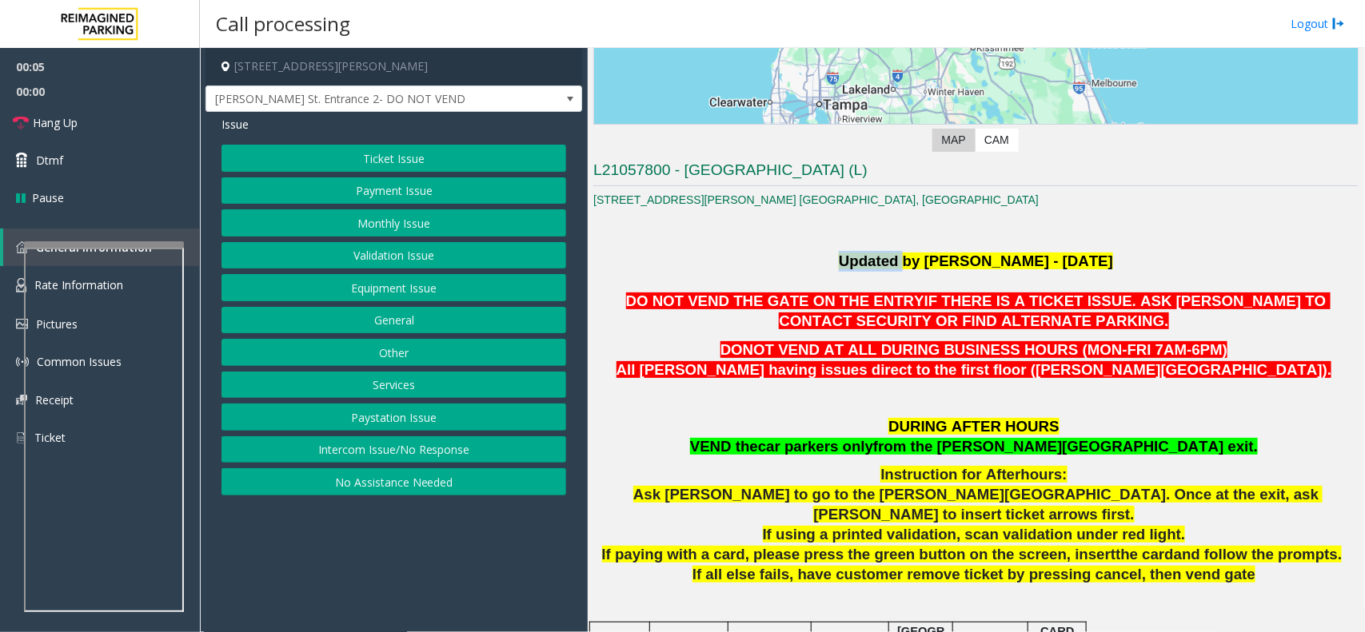
click at [872, 260] on b "Updated by Pranav Babbar - 14th Feb 2024" at bounding box center [976, 261] width 274 height 17
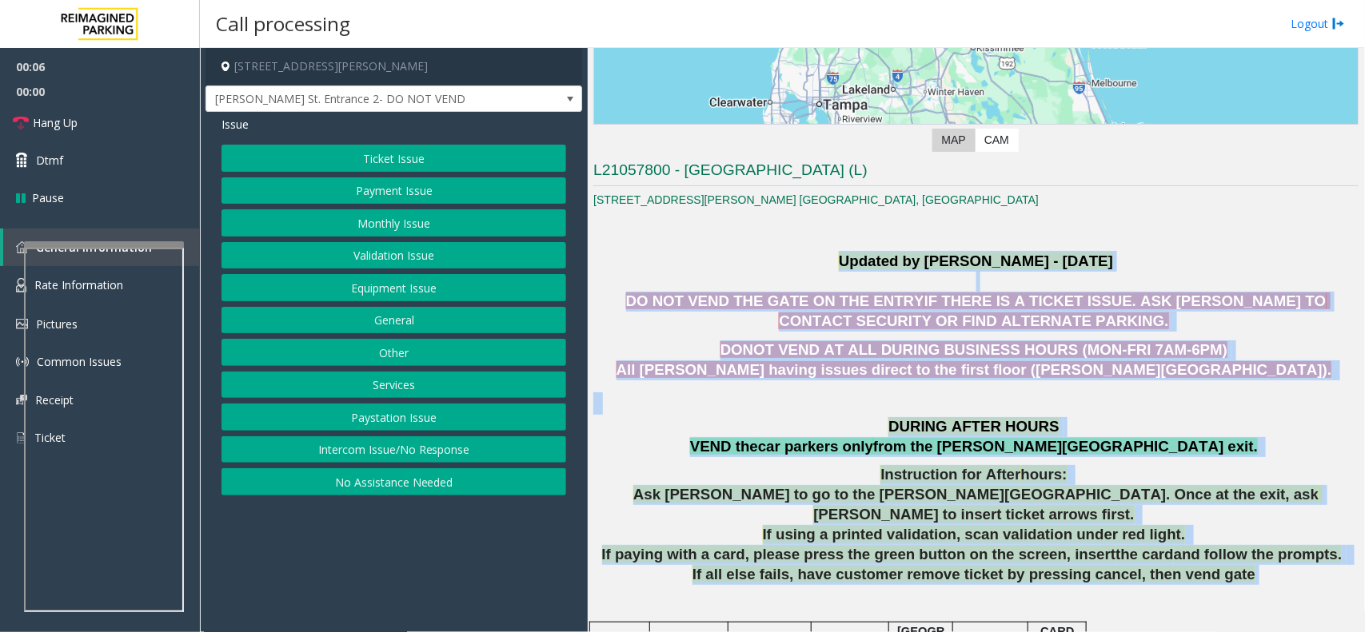
drag, startPoint x: 872, startPoint y: 260, endPoint x: 1257, endPoint y: 560, distance: 487.5
click at [1257, 565] on p "If all else fails, have customer remove ticket by pressing cancel, then vend ga…" at bounding box center [975, 575] width 765 height 20
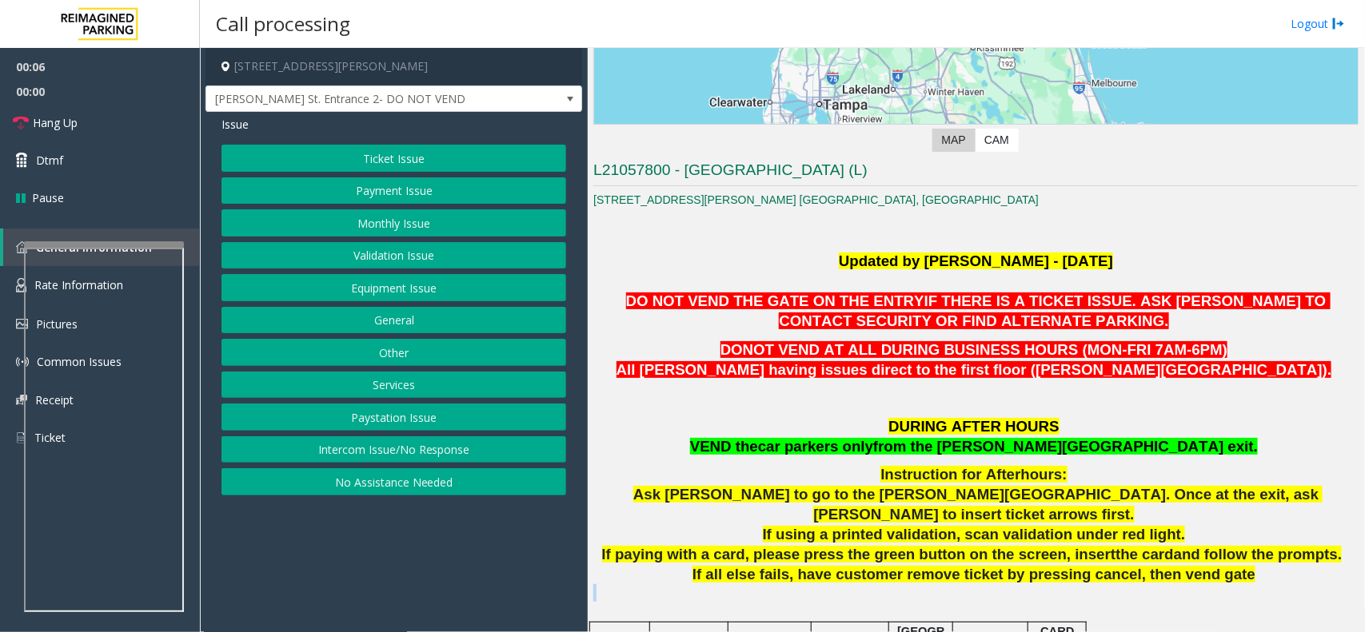
click at [1257, 565] on p "If all else fails, have customer remove ticket by pressing cancel, then vend ga…" at bounding box center [975, 575] width 765 height 20
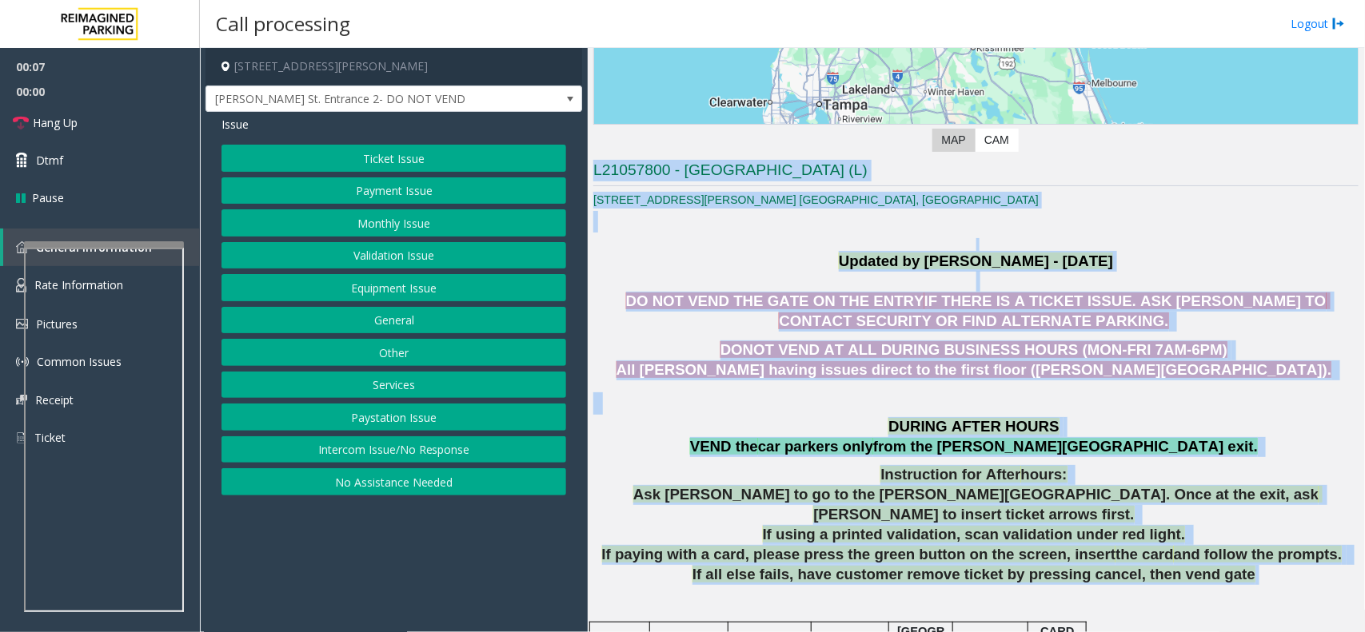
drag, startPoint x: 1257, startPoint y: 560, endPoint x: 621, endPoint y: 168, distance: 746.5
click at [621, 168] on h3 "L21057800 - City Commons (L)" at bounding box center [975, 173] width 765 height 26
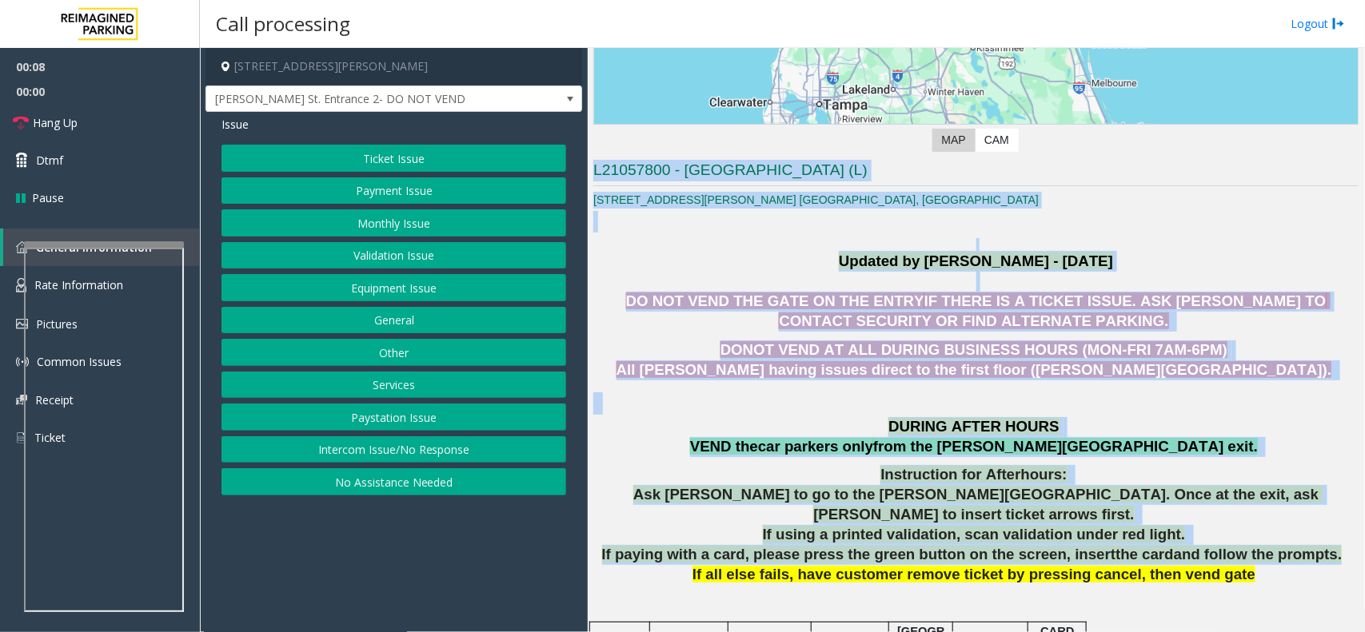
drag, startPoint x: 621, startPoint y: 168, endPoint x: 1249, endPoint y: 542, distance: 730.6
click at [1249, 546] on span "and follow the prompts." at bounding box center [1257, 554] width 168 height 17
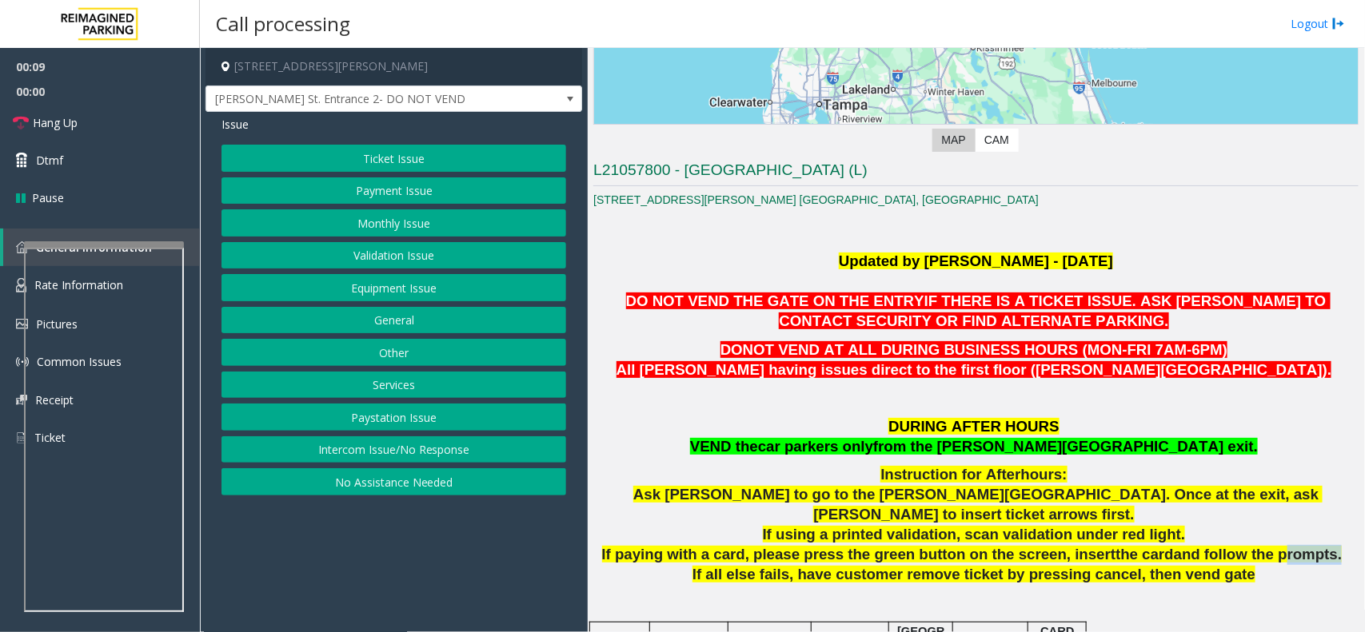
click at [1249, 546] on span "and follow the prompts." at bounding box center [1257, 554] width 168 height 17
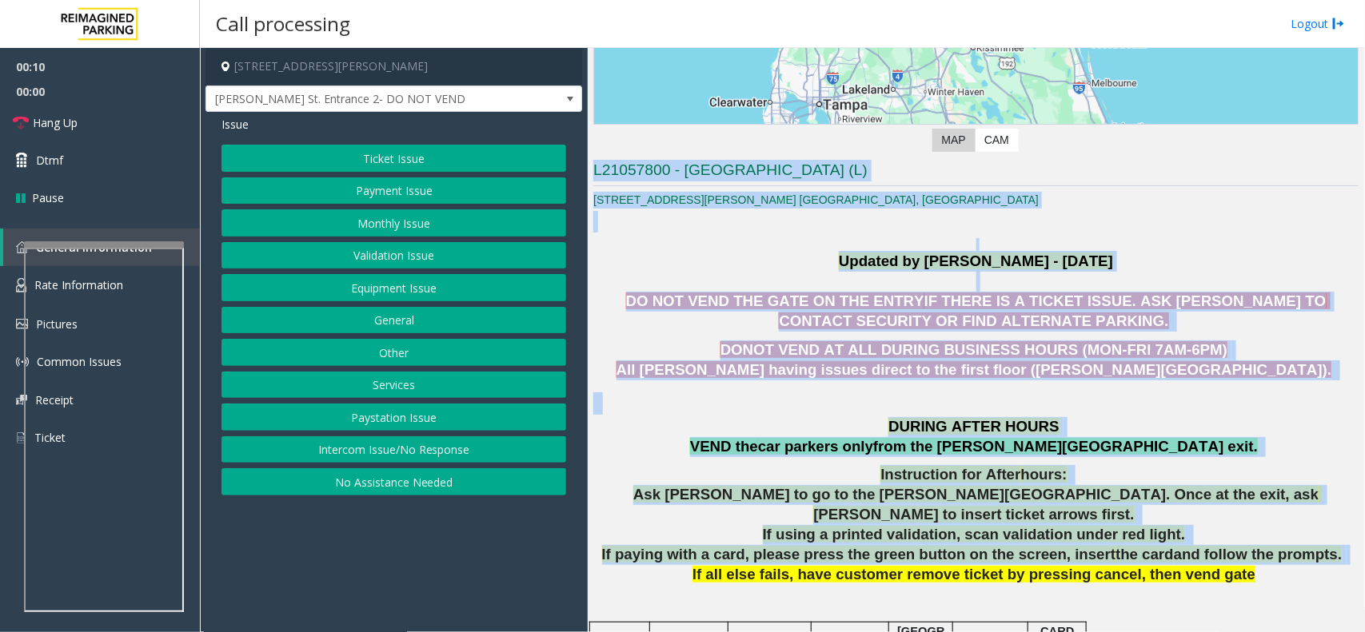
drag, startPoint x: 1249, startPoint y: 542, endPoint x: 698, endPoint y: 173, distance: 663.1
click at [698, 173] on h3 "L21057800 - City Commons (L)" at bounding box center [975, 173] width 765 height 26
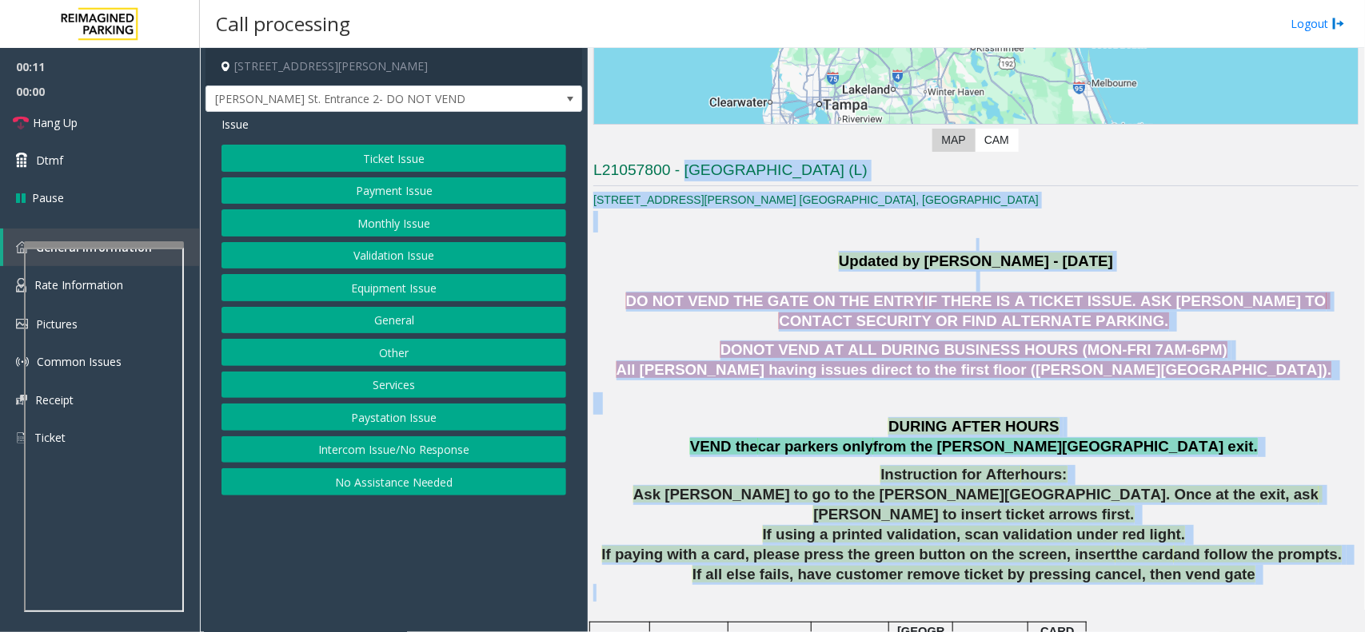
drag, startPoint x: 698, startPoint y: 173, endPoint x: 1273, endPoint y: 576, distance: 701.9
click at [1273, 584] on p at bounding box center [975, 593] width 765 height 18
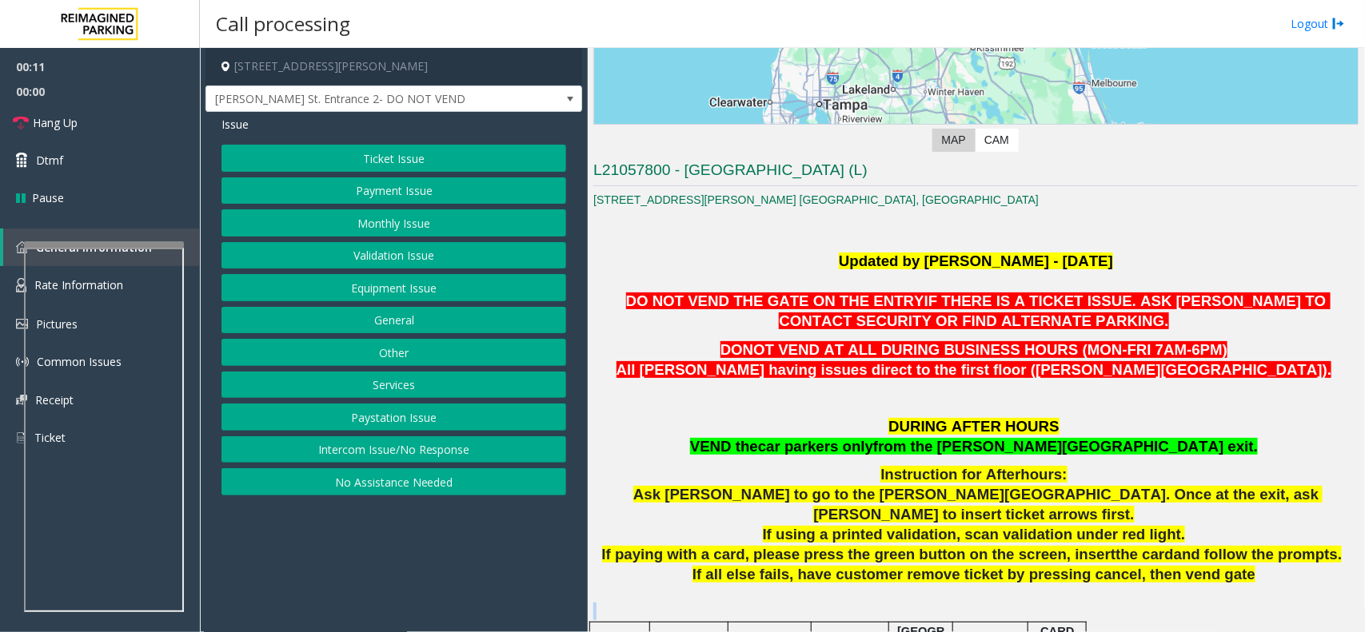
click at [1273, 584] on p at bounding box center [975, 593] width 765 height 18
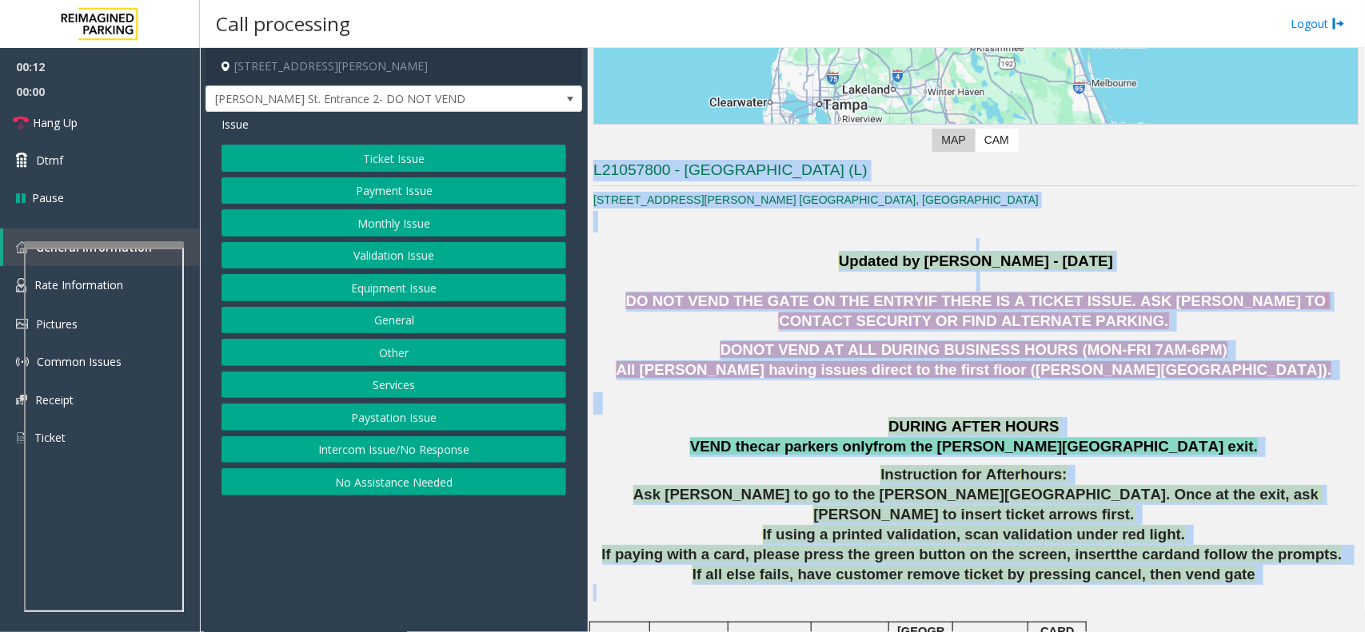
drag, startPoint x: 1273, startPoint y: 576, endPoint x: 670, endPoint y: 161, distance: 731.7
click at [670, 161] on h3 "L21057800 - City Commons (L)" at bounding box center [975, 173] width 765 height 26
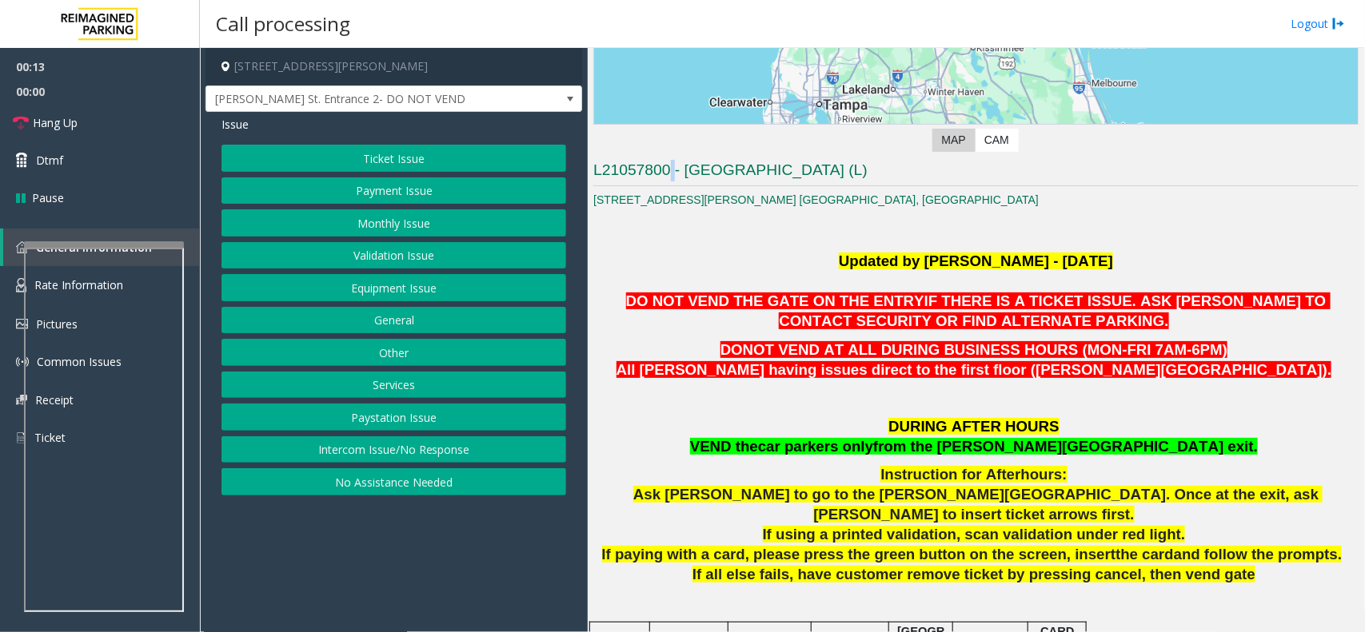
click at [670, 161] on h3 "L21057800 - City Commons (L)" at bounding box center [975, 173] width 765 height 26
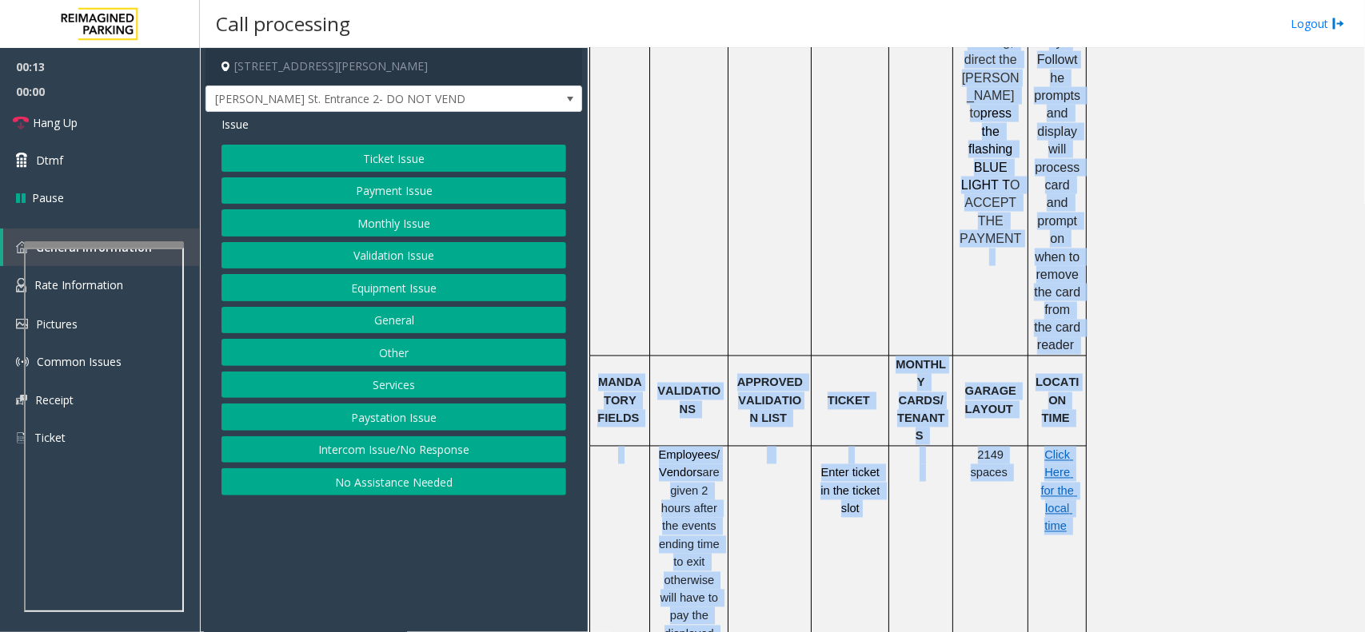
drag, startPoint x: 670, startPoint y: 161, endPoint x: 1291, endPoint y: 679, distance: 809.3
click at [1291, 632] on html "00:13 00:00 Hang Up Dtmf Pause General Information Rate Information Pictures Co…" at bounding box center [682, 316] width 1365 height 632
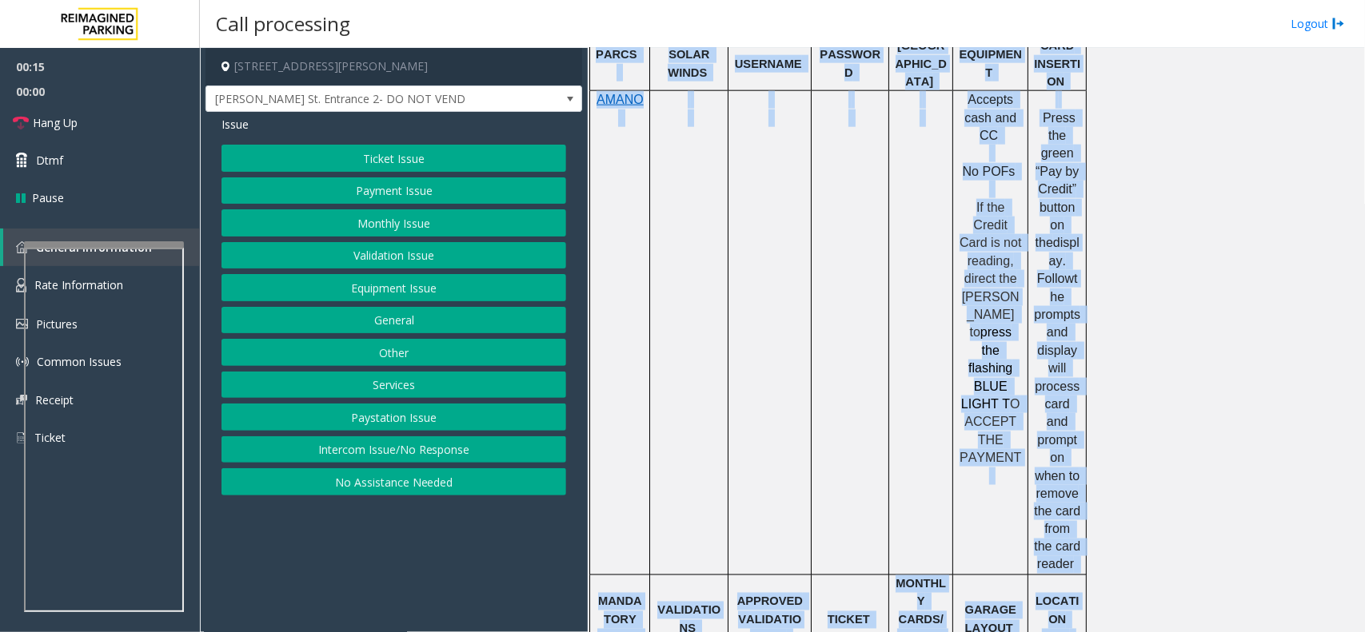
scroll to position [1485, 0]
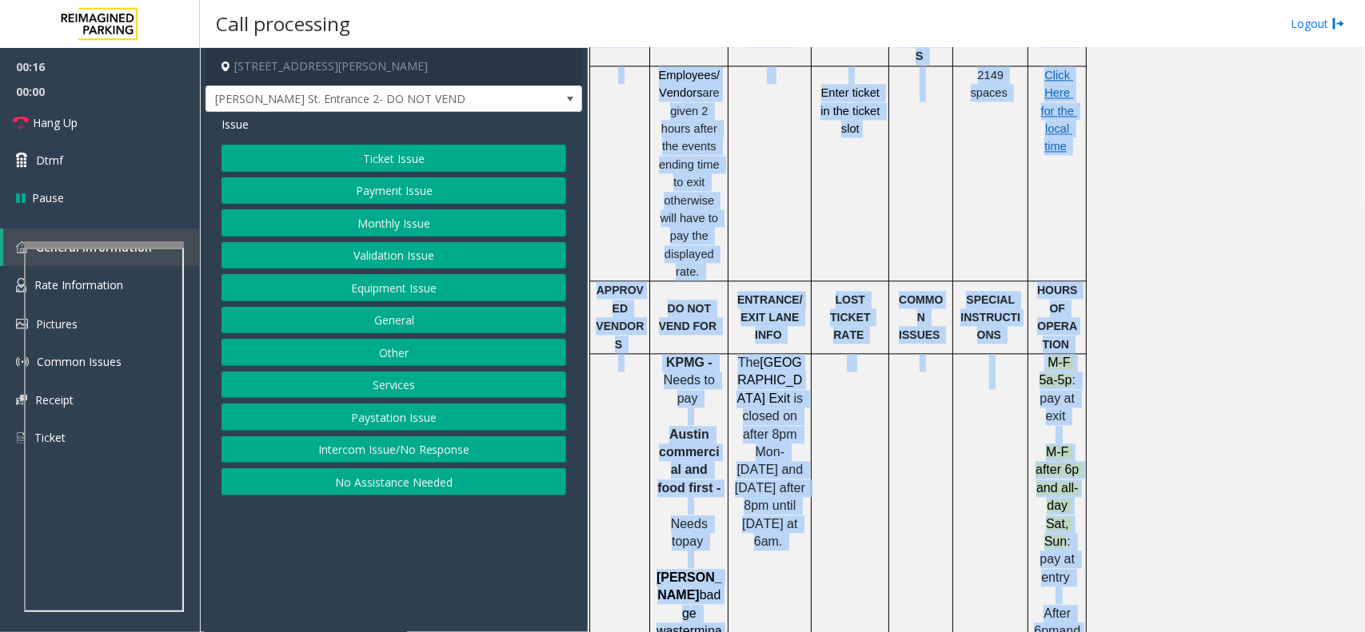
click at [1216, 332] on div "PARCS SOLAR WINDS USERNAME PASSWORD PARIS EQUIPMENT CARD INSERTION AMANO Accept…" at bounding box center [973, 280] width 769 height 1688
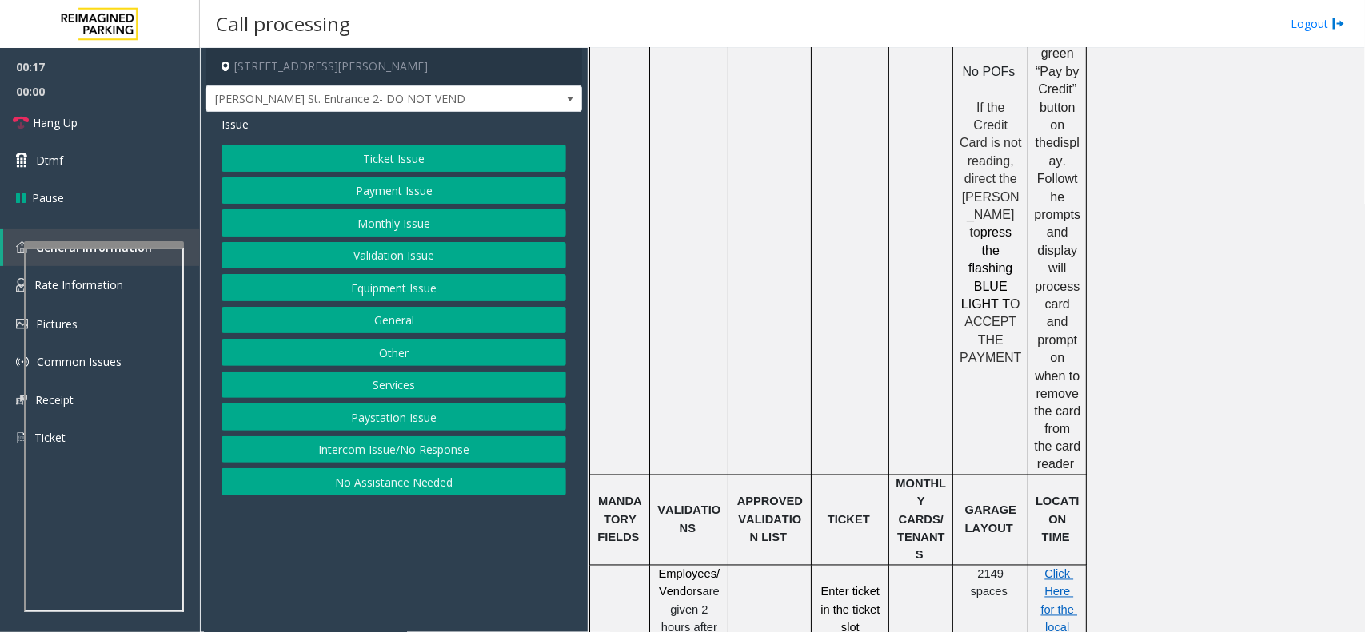
scroll to position [886, 0]
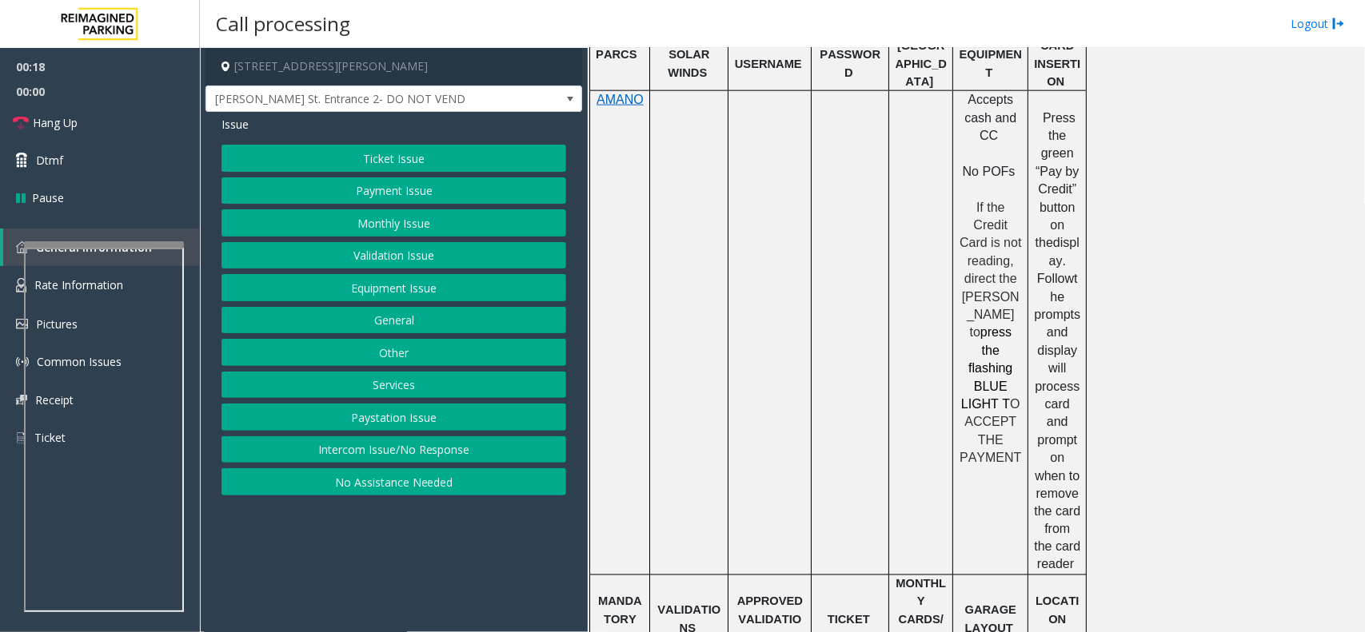
click at [404, 54] on h4 "[STREET_ADDRESS][PERSON_NAME]" at bounding box center [393, 67] width 377 height 38
click at [428, 84] on h4 "[STREET_ADDRESS][PERSON_NAME]" at bounding box center [393, 67] width 377 height 38
click at [432, 86] on span "Anderson St. Entrance 2- DO NOT VEND" at bounding box center [356, 99] width 300 height 26
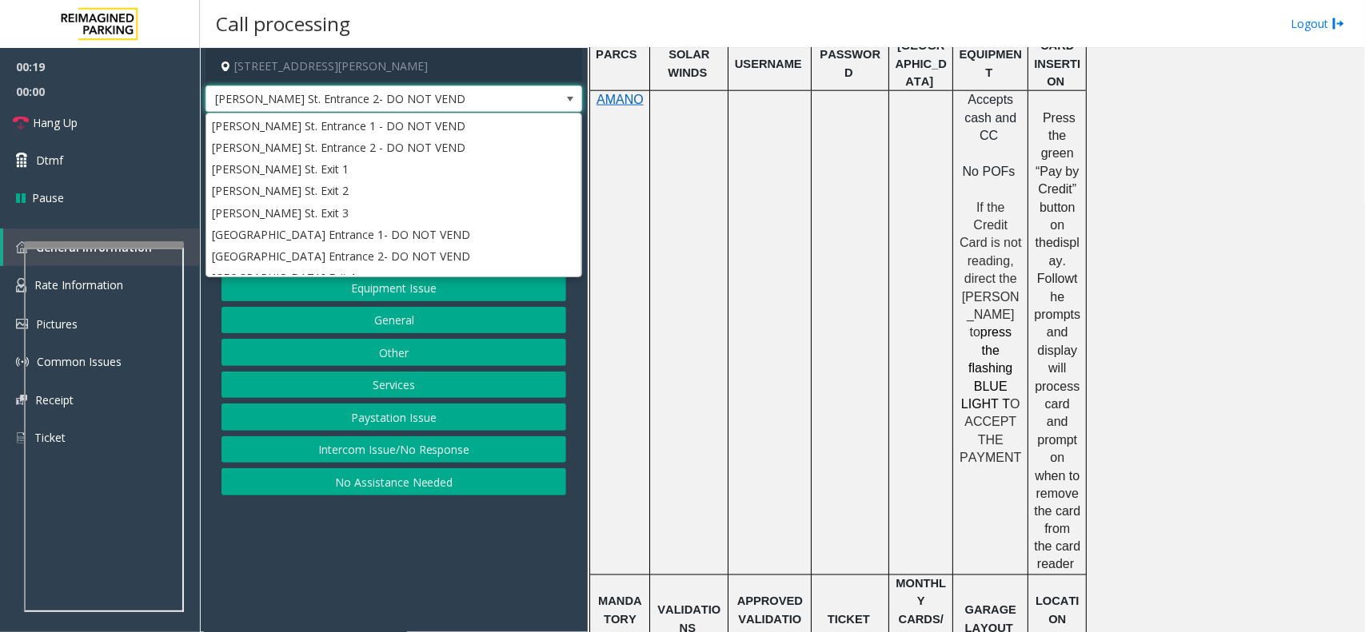
scroll to position [84, 0]
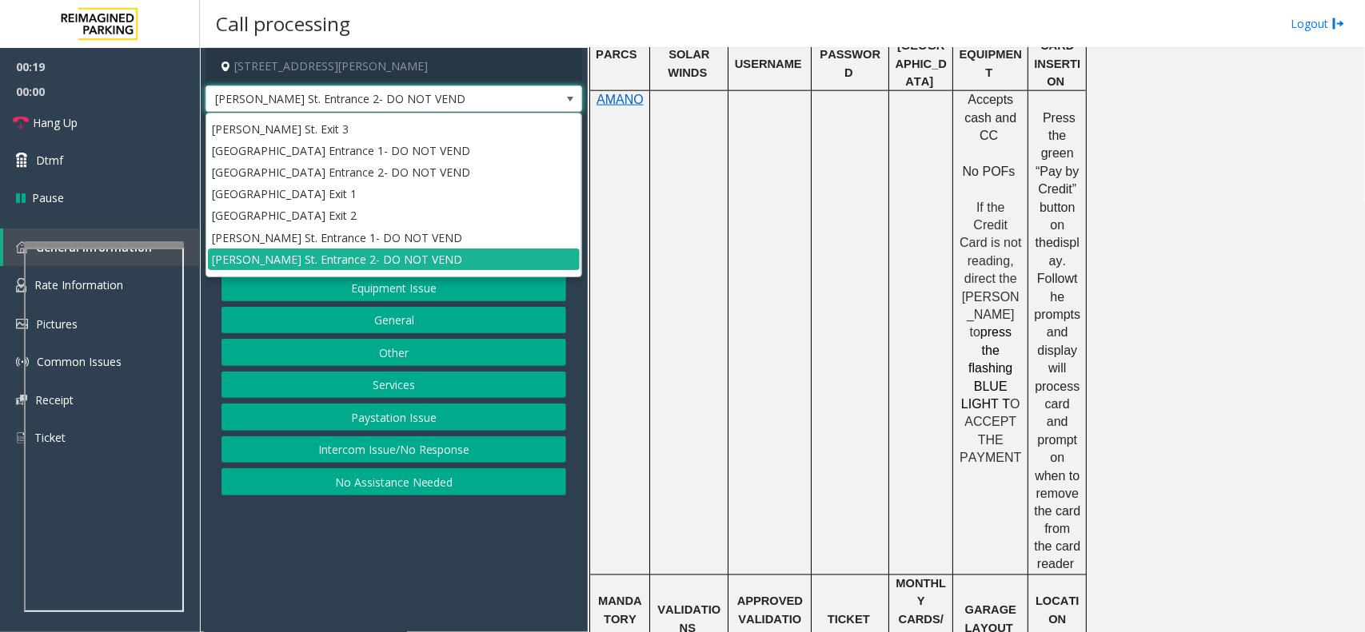
click at [457, 98] on span "Anderson St. Entrance 2- DO NOT VEND" at bounding box center [356, 99] width 300 height 26
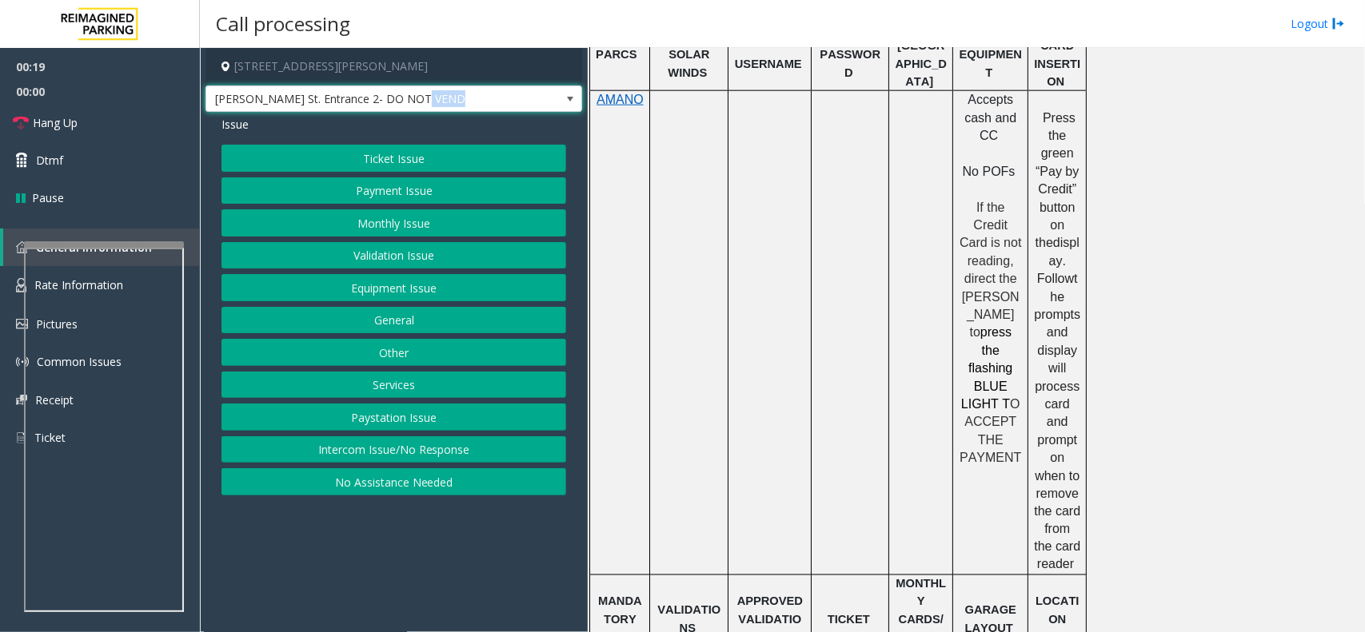
click at [457, 98] on span "Anderson St. Entrance 2- DO NOT VEND" at bounding box center [356, 99] width 300 height 26
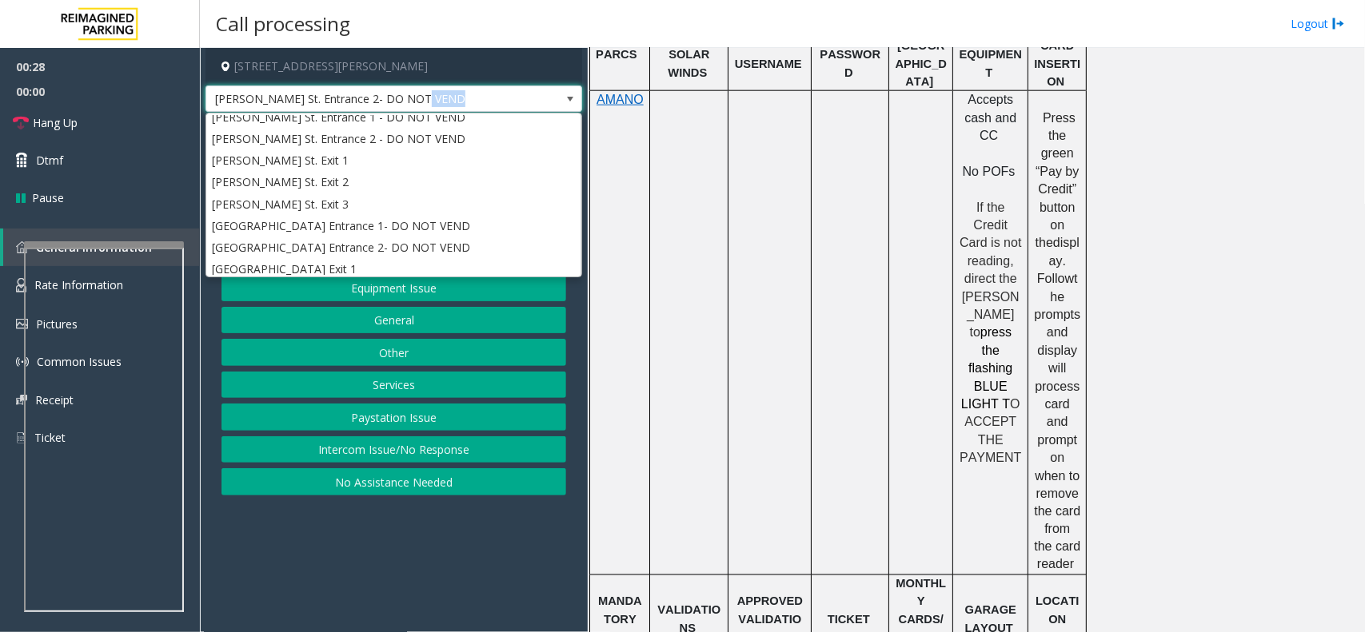
scroll to position [0, 0]
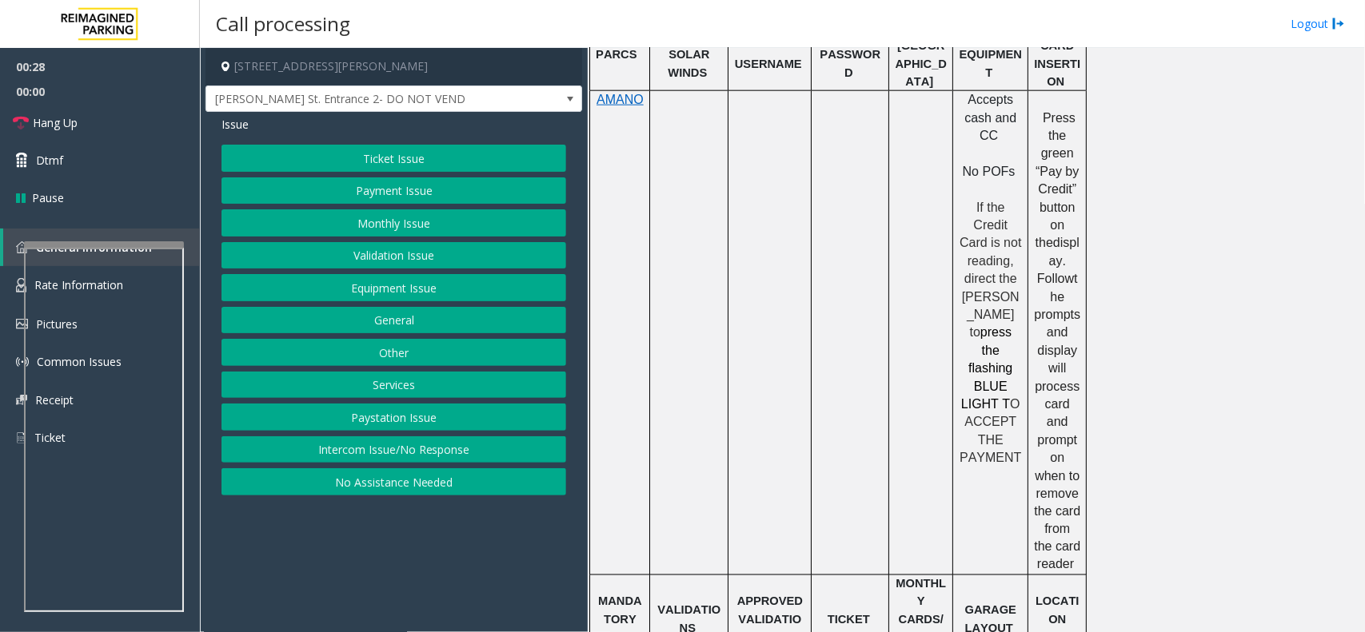
click at [866, 174] on td at bounding box center [850, 333] width 78 height 484
click at [365, 101] on span "Anderson St. Entrance 2- DO NOT VEND" at bounding box center [356, 99] width 300 height 26
click at [805, 166] on td at bounding box center [769, 333] width 83 height 484
click at [524, 97] on span "Anderson St. Entrance 2- DO NOT VEND" at bounding box center [393, 99] width 377 height 27
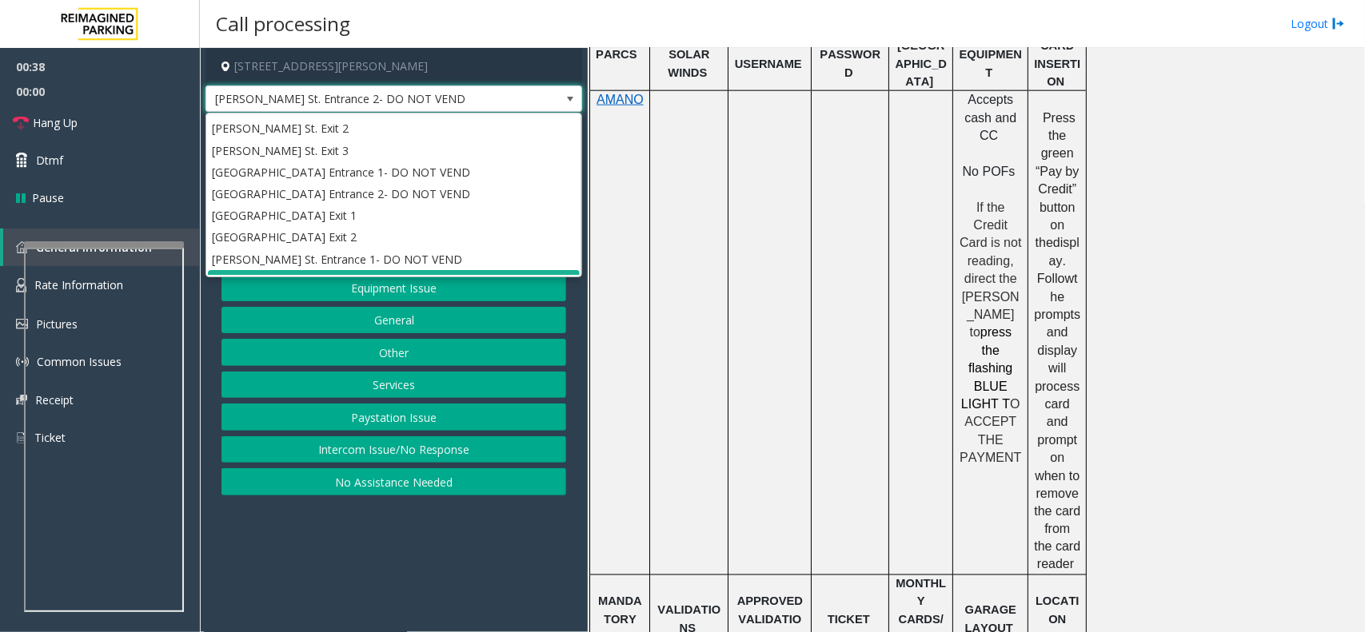
scroll to position [128, 0]
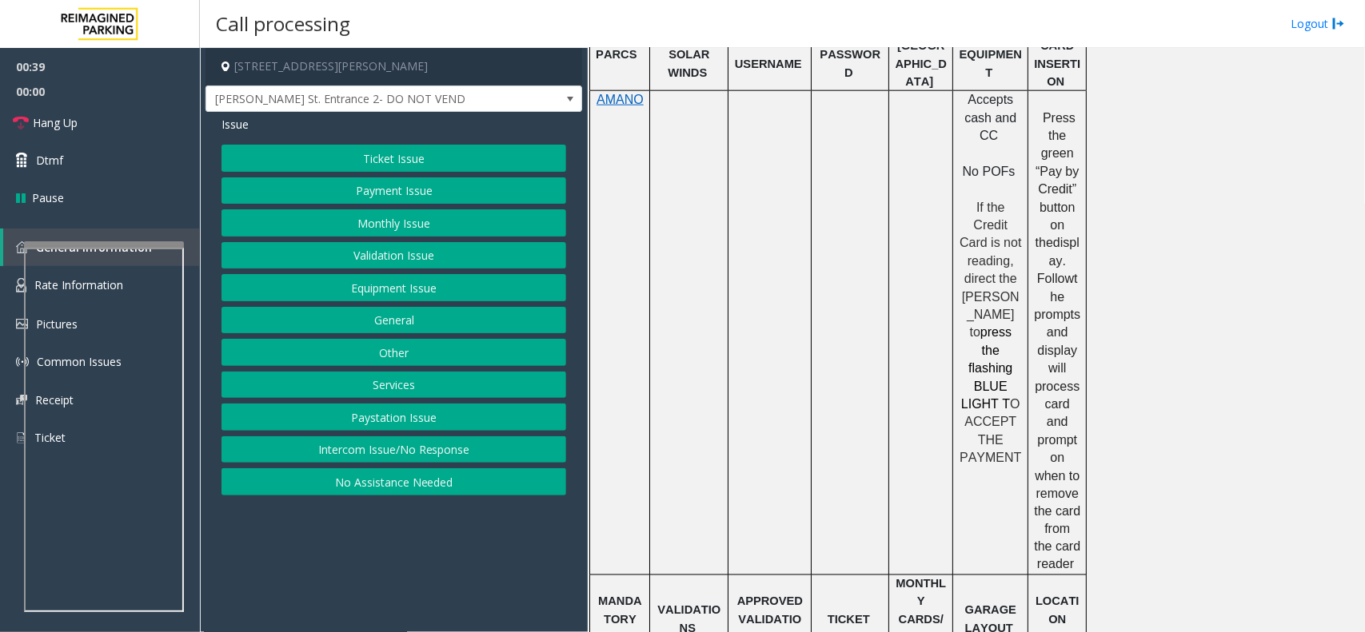
click at [714, 141] on td at bounding box center [689, 333] width 78 height 484
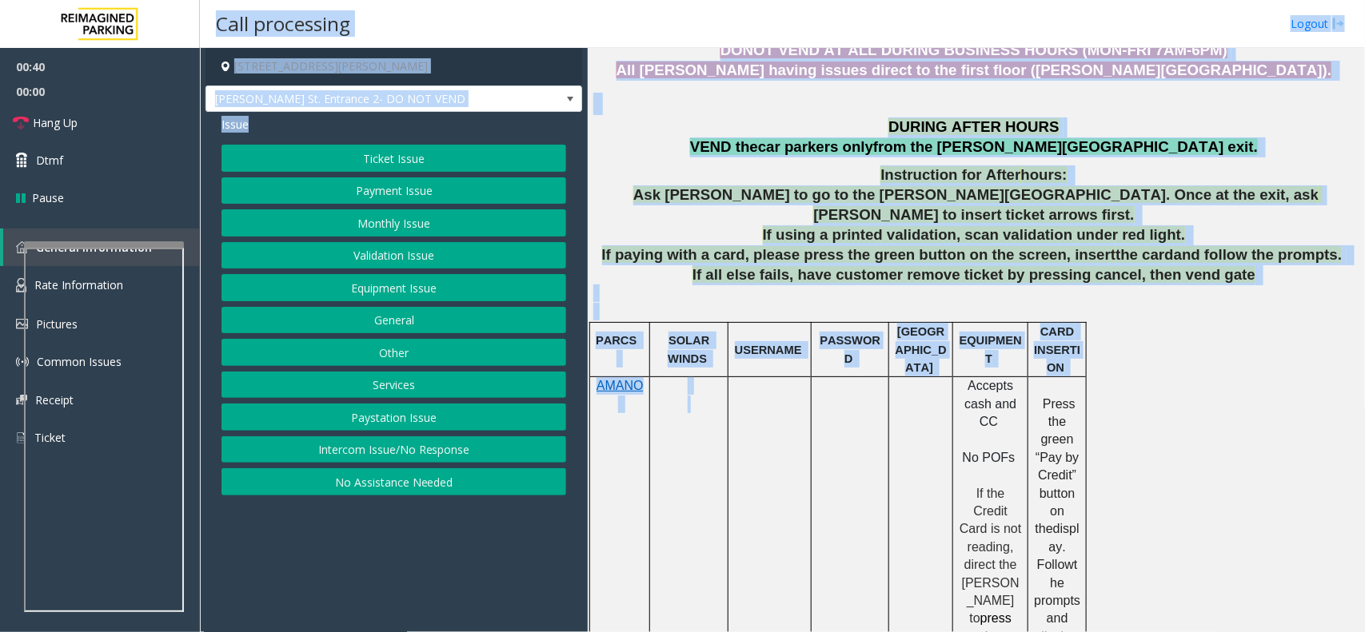
scroll to position [500, 0]
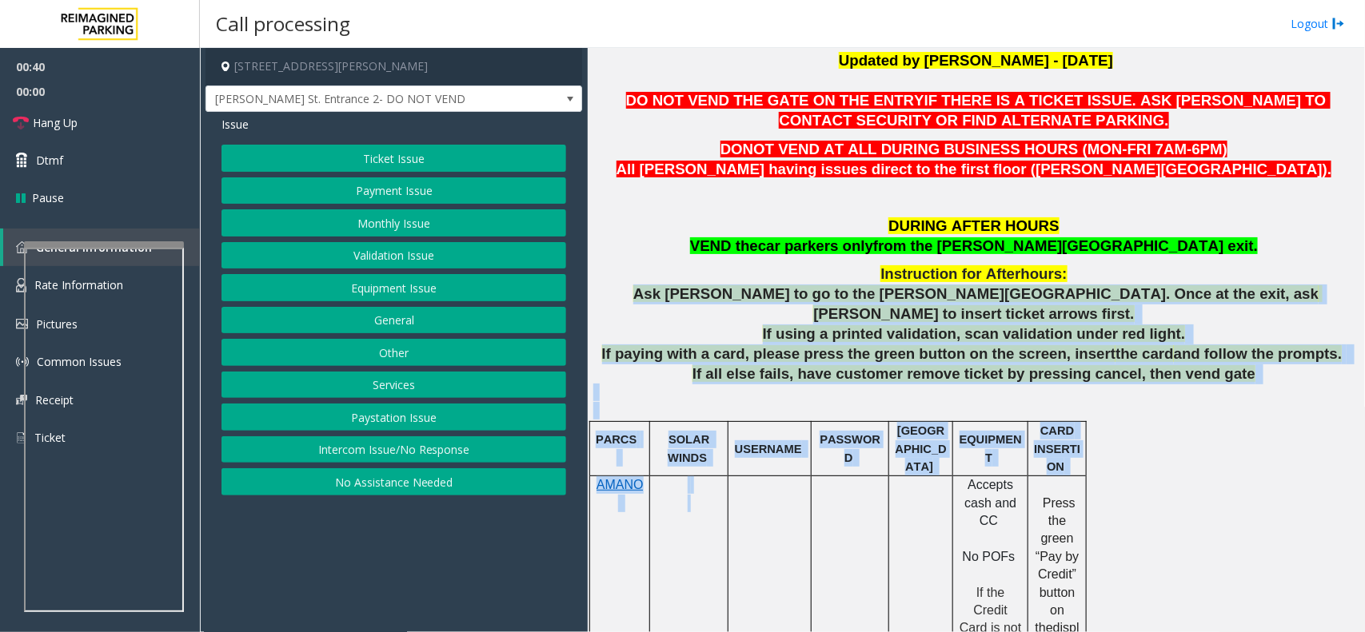
drag, startPoint x: 714, startPoint y: 141, endPoint x: 727, endPoint y: 298, distance: 158.1
click at [727, 298] on span "Ask parker to go to the Boone Ave exit. Once at the exit, ask parker to insert …" at bounding box center [977, 303] width 689 height 37
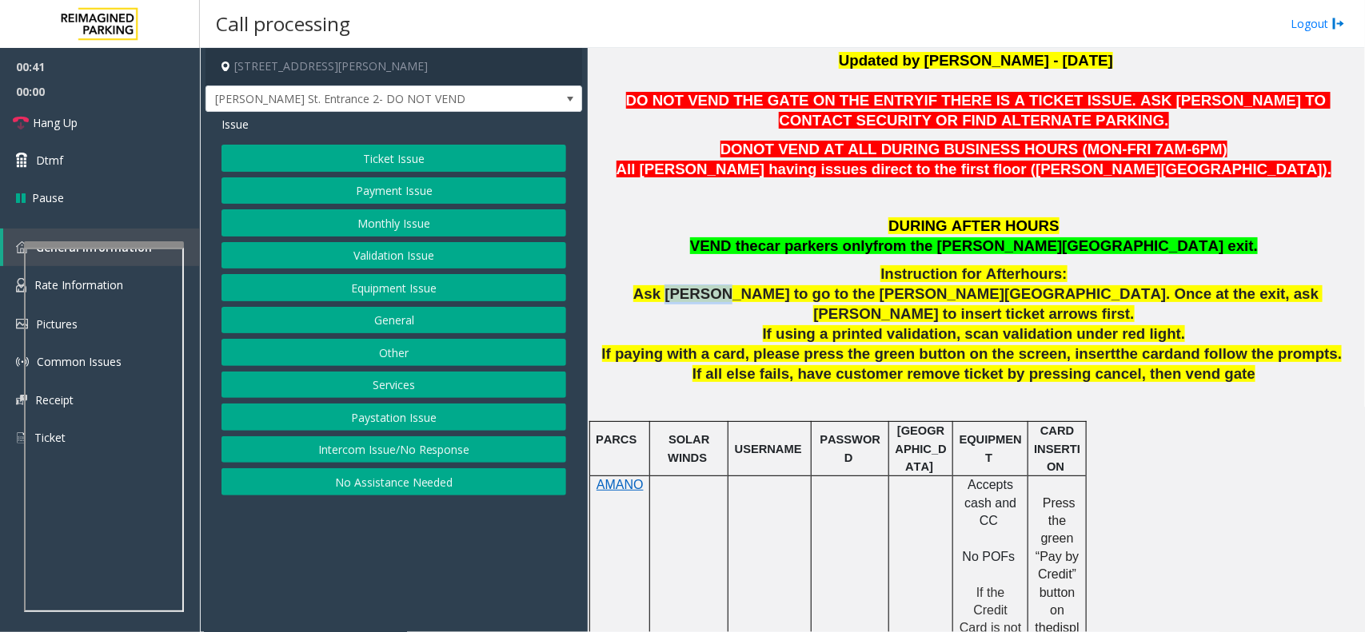
click at [727, 298] on span "Ask parker to go to the Boone Ave exit. Once at the exit, ask parker to insert …" at bounding box center [977, 303] width 689 height 37
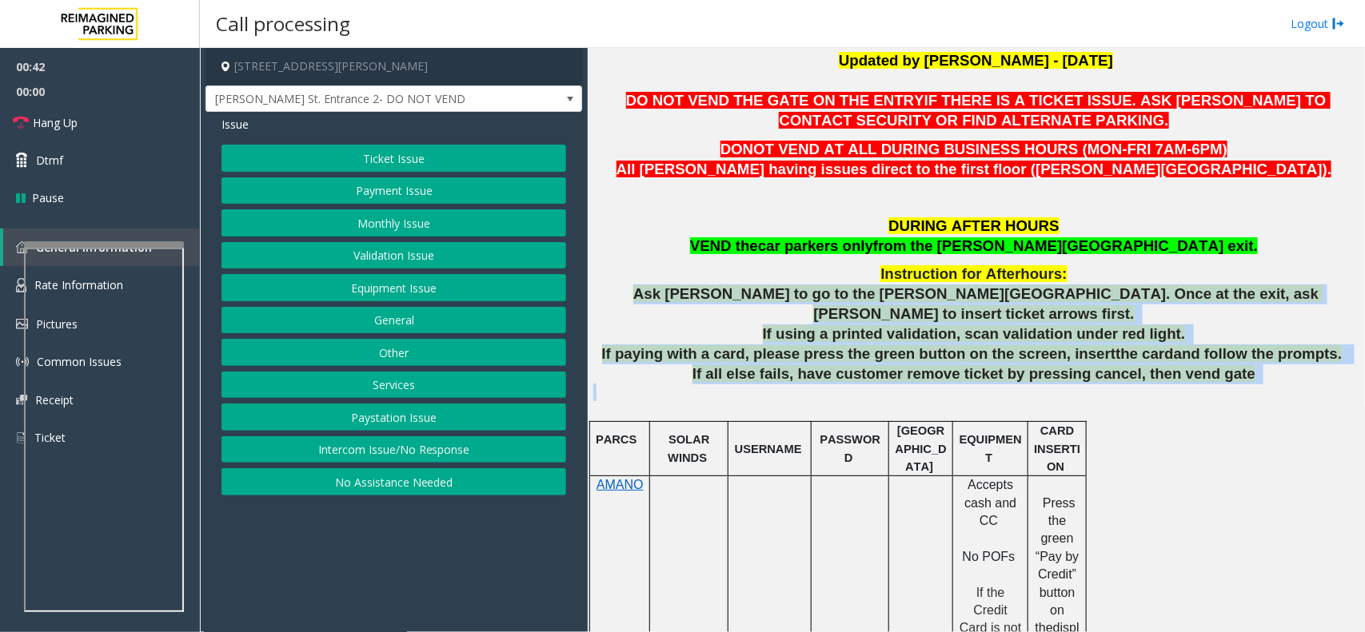
drag, startPoint x: 728, startPoint y: 298, endPoint x: 1277, endPoint y: 376, distance: 553.8
click at [1277, 384] on p at bounding box center [975, 393] width 765 height 18
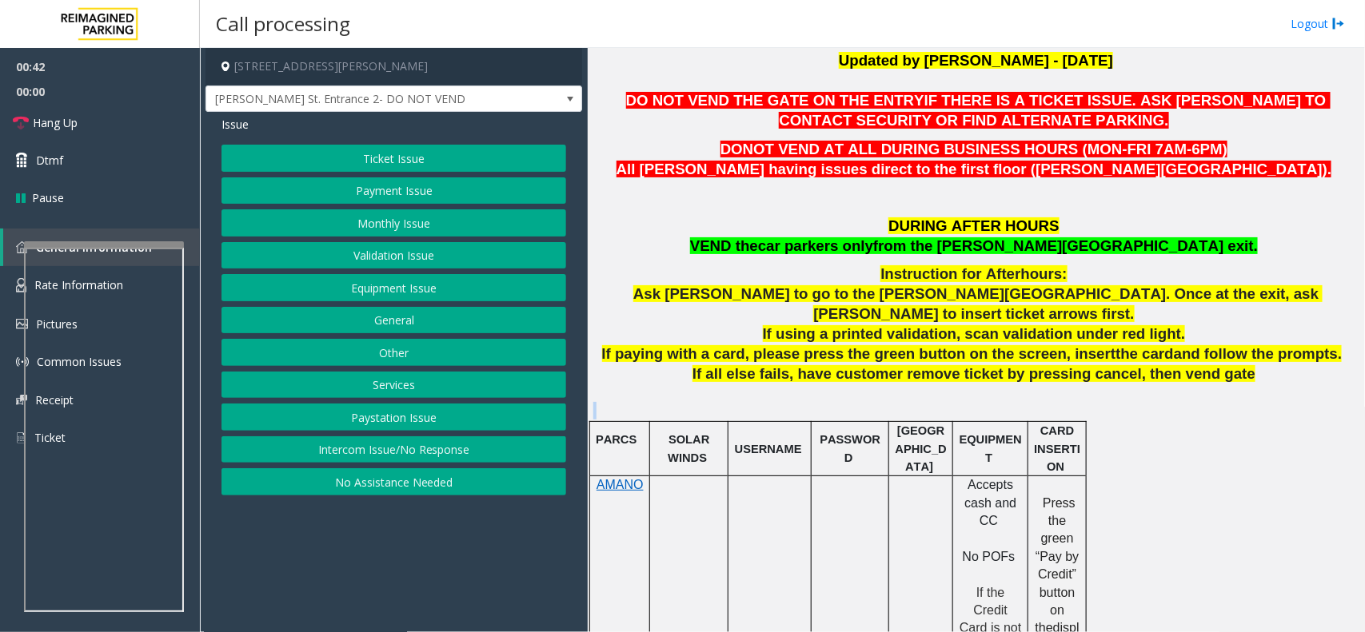
click at [1277, 384] on p at bounding box center [975, 393] width 765 height 18
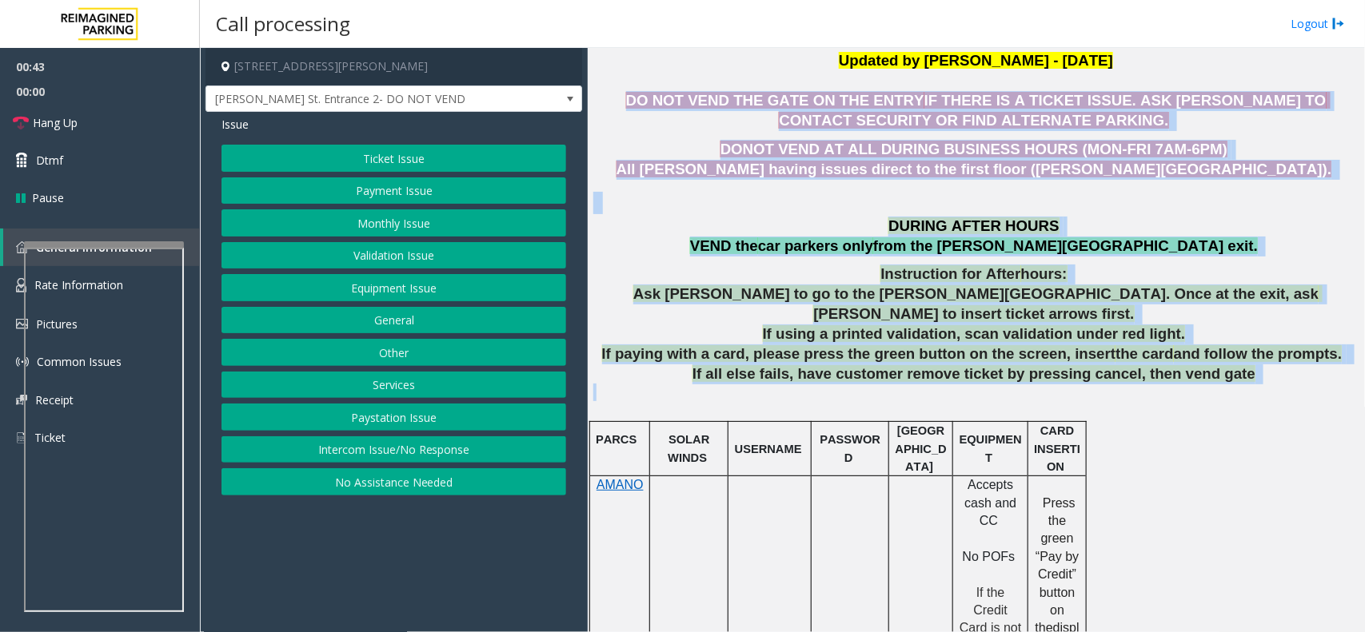
drag, startPoint x: 1277, startPoint y: 376, endPoint x: 678, endPoint y: 106, distance: 656.5
click at [678, 106] on span "DO NOT VEND THE GATE ON THE ENTRY" at bounding box center [775, 100] width 298 height 17
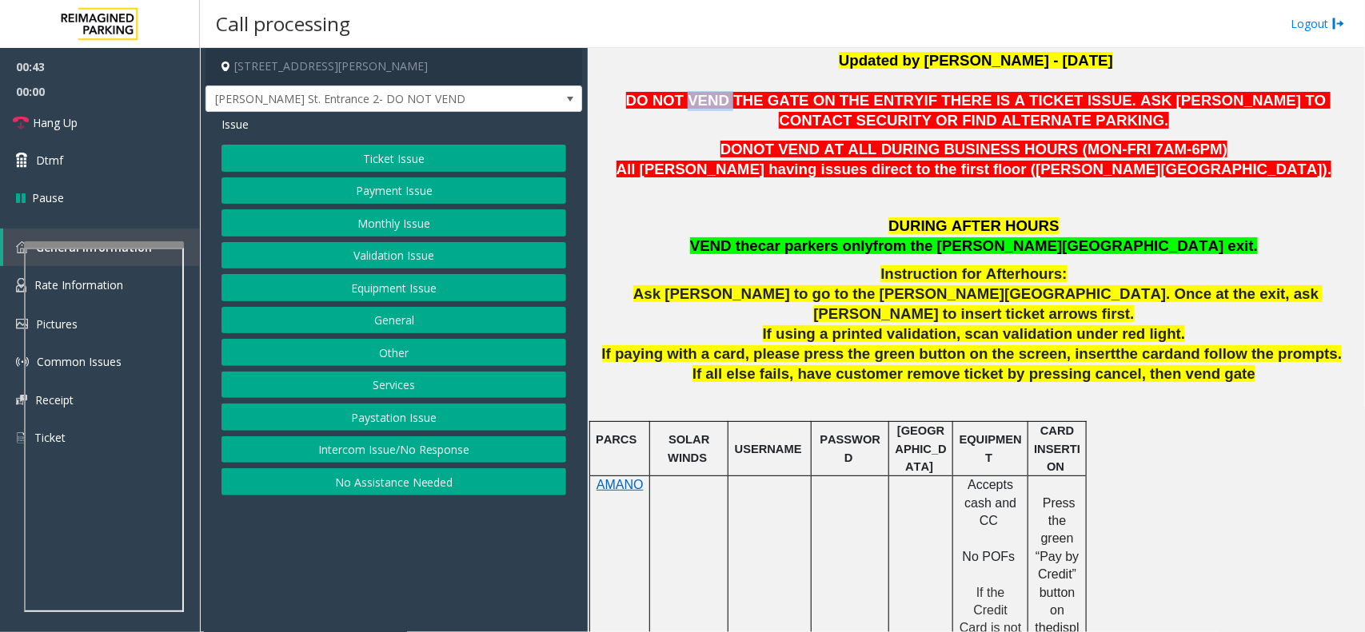
click at [678, 106] on span "DO NOT VEND THE GATE ON THE ENTRY" at bounding box center [775, 100] width 298 height 17
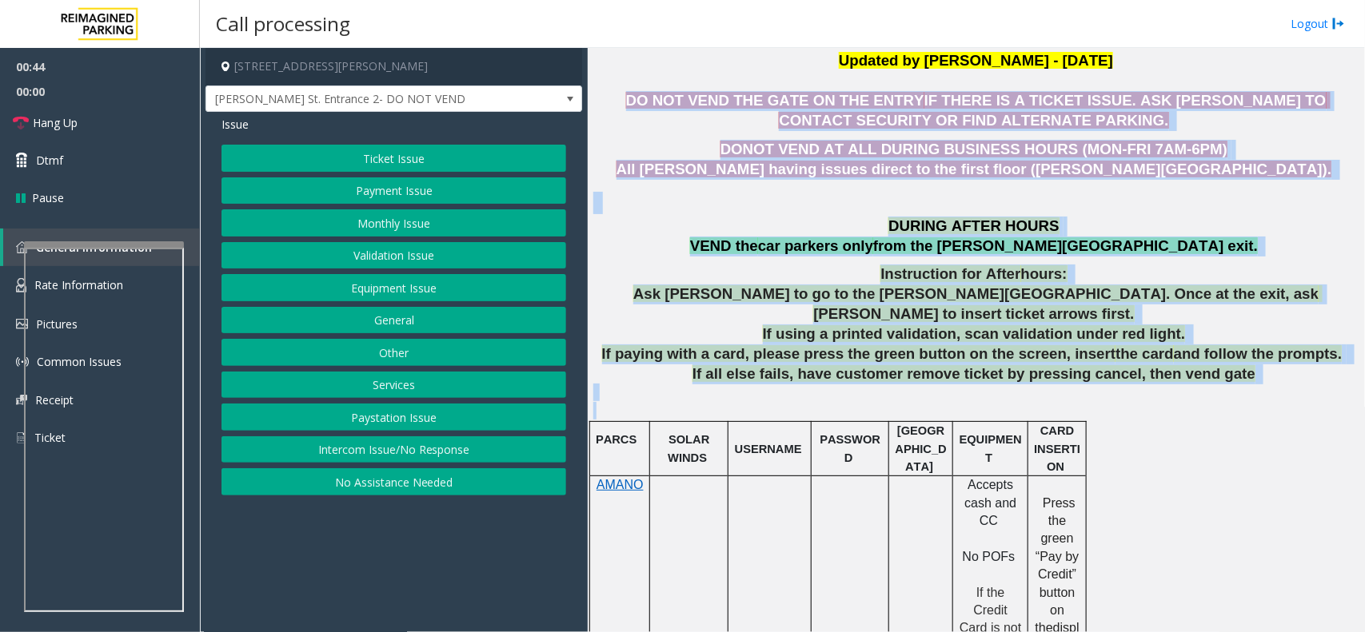
drag, startPoint x: 678, startPoint y: 106, endPoint x: 1293, endPoint y: 396, distance: 680.1
click at [1293, 402] on p at bounding box center [975, 411] width 765 height 18
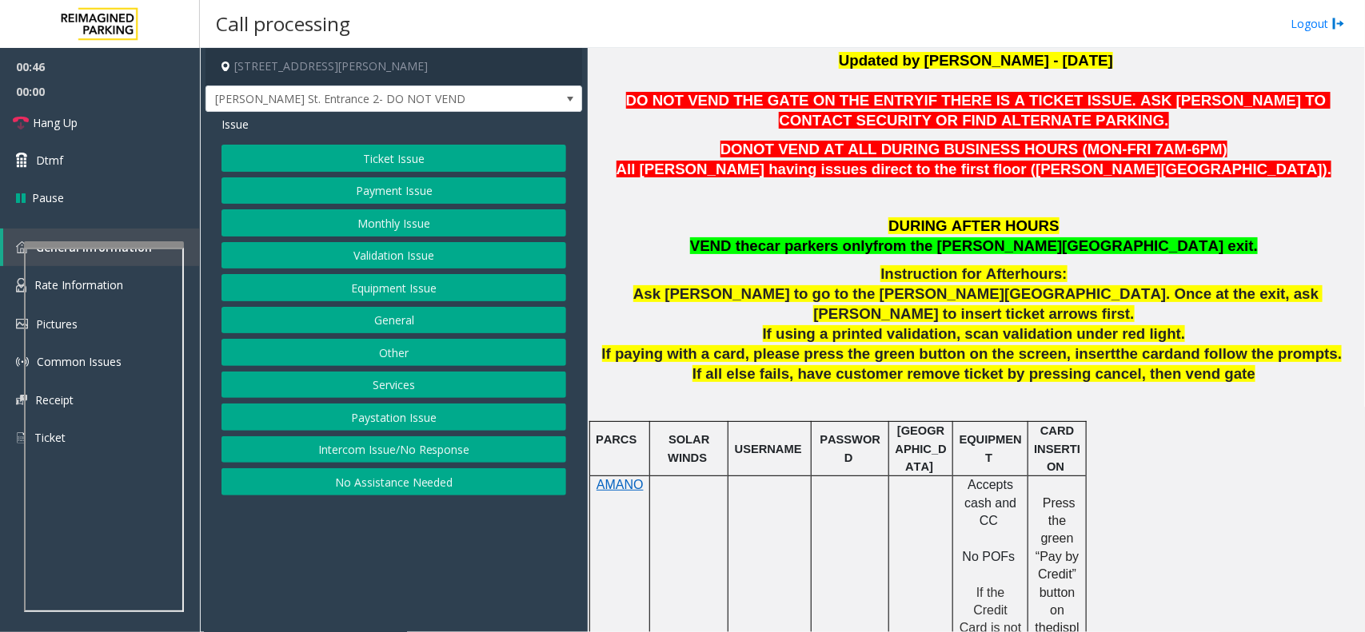
click at [480, 300] on button "Equipment Issue" at bounding box center [393, 287] width 345 height 27
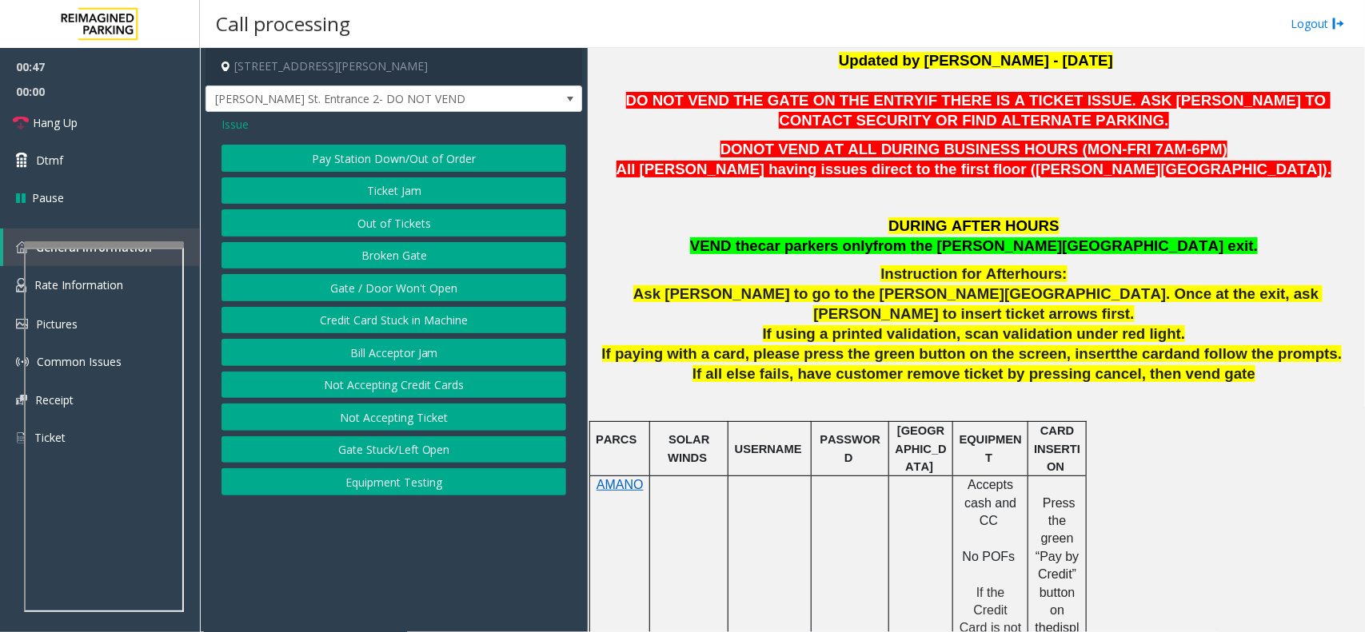
click at [480, 300] on button "Gate / Door Won't Open" at bounding box center [393, 287] width 345 height 27
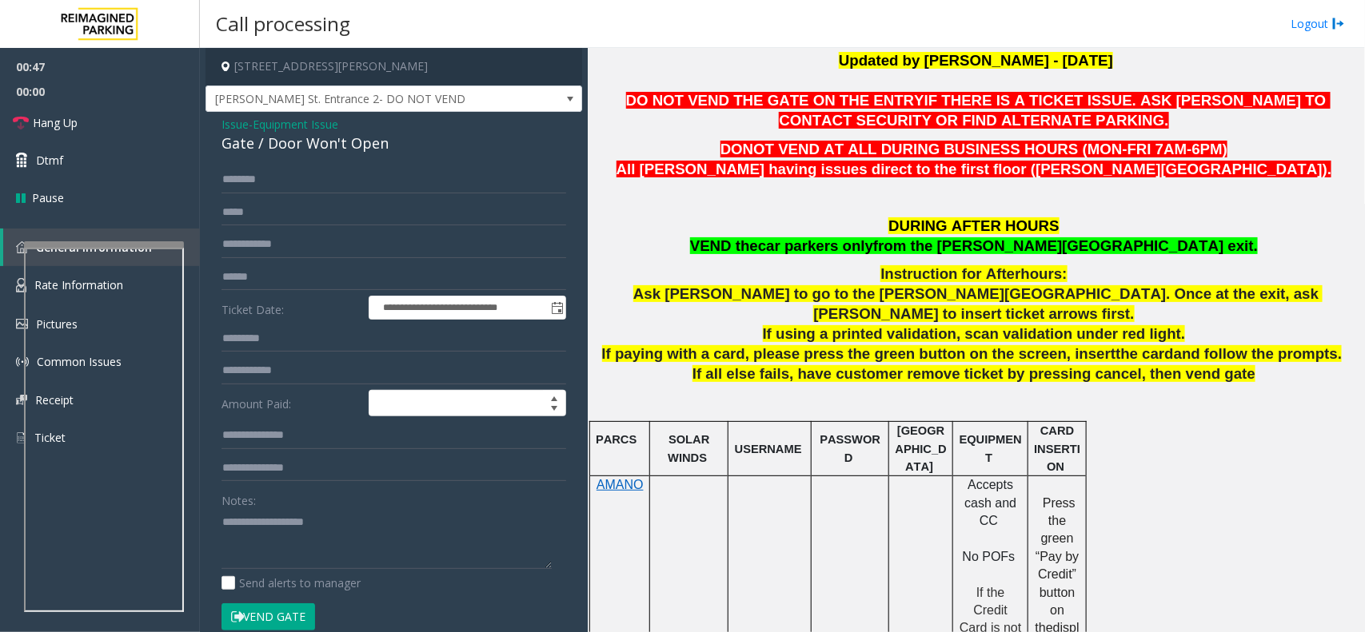
click at [357, 156] on div "**********" at bounding box center [393, 508] width 377 height 793
click at [281, 133] on div "Gate / Door Won't Open" at bounding box center [393, 144] width 345 height 22
click at [213, 129] on div "**********" at bounding box center [393, 508] width 377 height 793
click at [230, 134] on div "Gate / Door Won't Open" at bounding box center [393, 144] width 345 height 22
click at [226, 130] on span "Issue" at bounding box center [234, 124] width 27 height 17
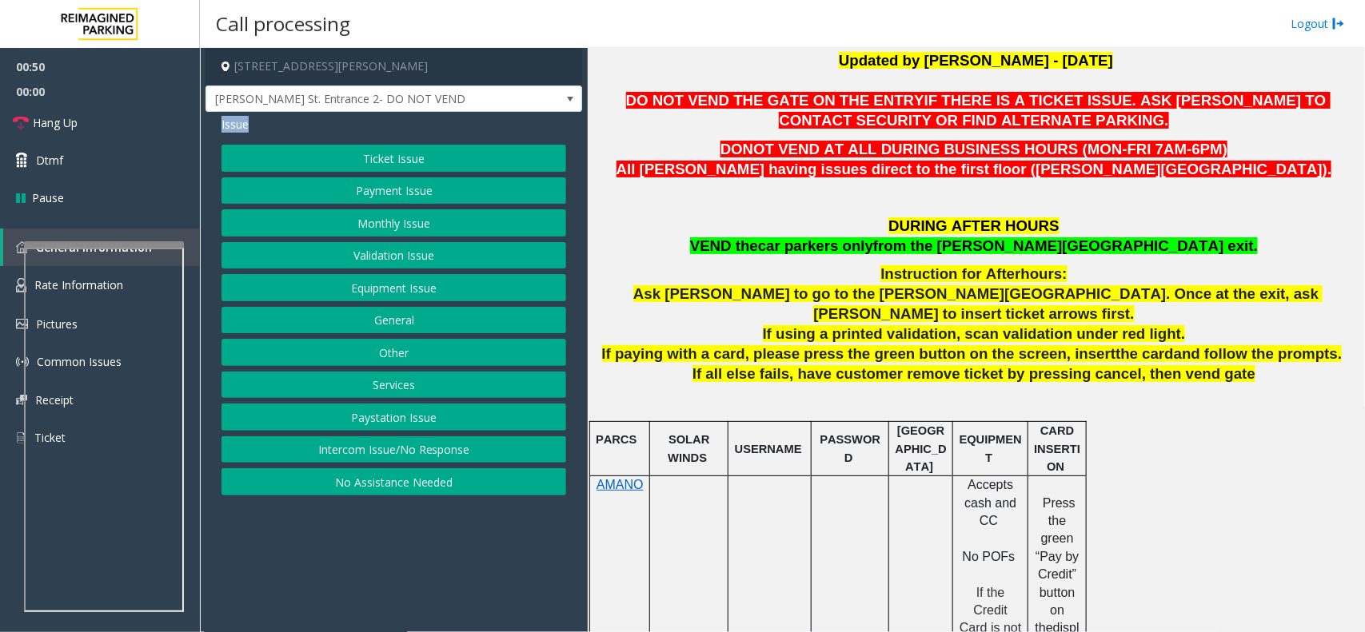
click at [226, 130] on span "Issue" at bounding box center [234, 124] width 27 height 17
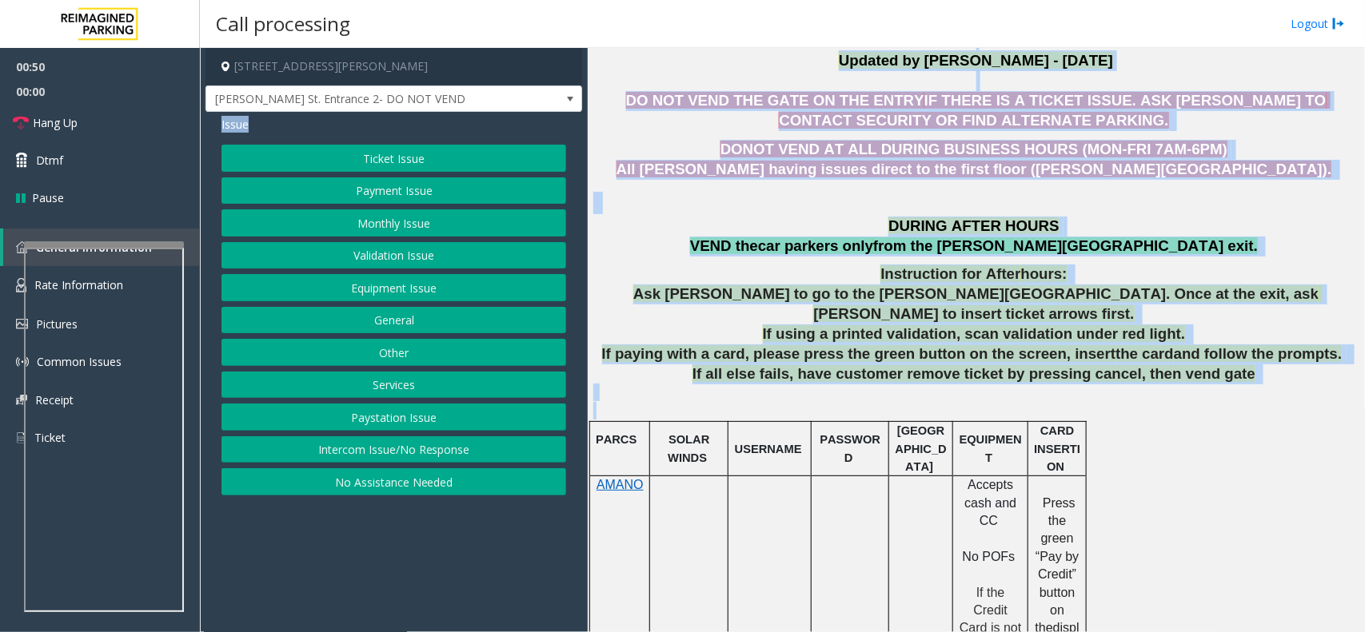
drag, startPoint x: 226, startPoint y: 130, endPoint x: 1124, endPoint y: 400, distance: 937.2
click at [1124, 400] on div "460 Boone Avenue, Orlando, FL Anderson St. Entrance 2- DO NOT VEND Issue Ticket…" at bounding box center [782, 340] width 1164 height 584
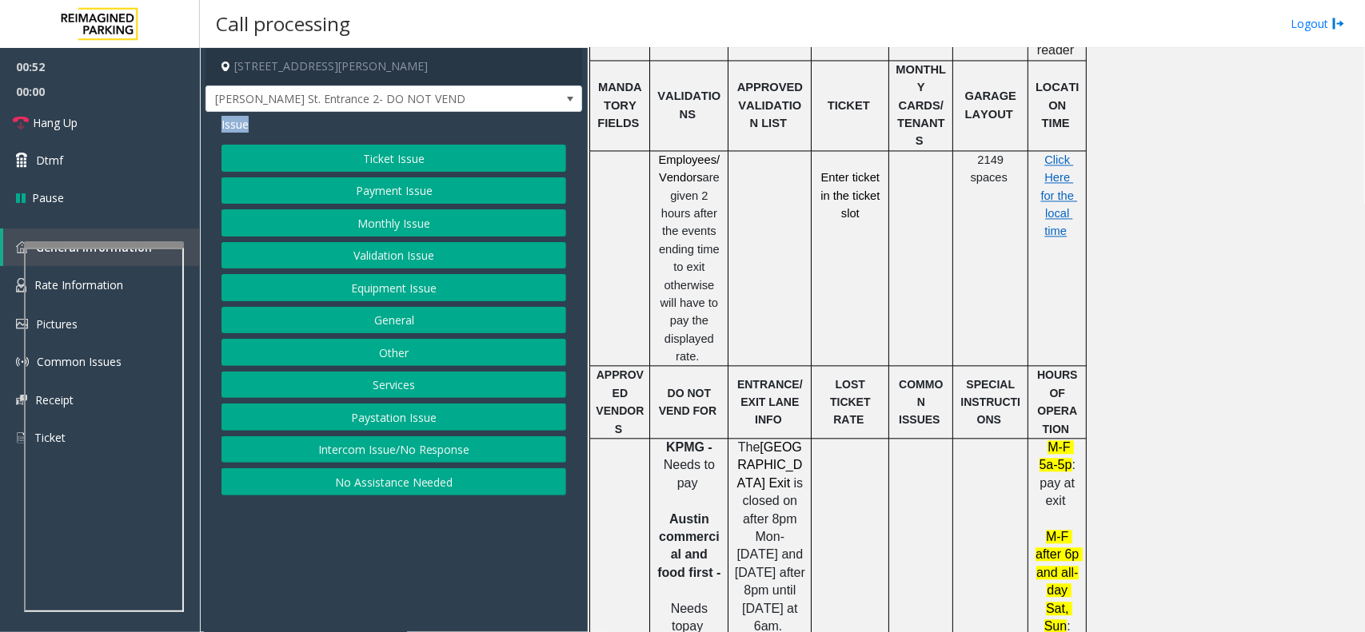
scroll to position [1200, 0]
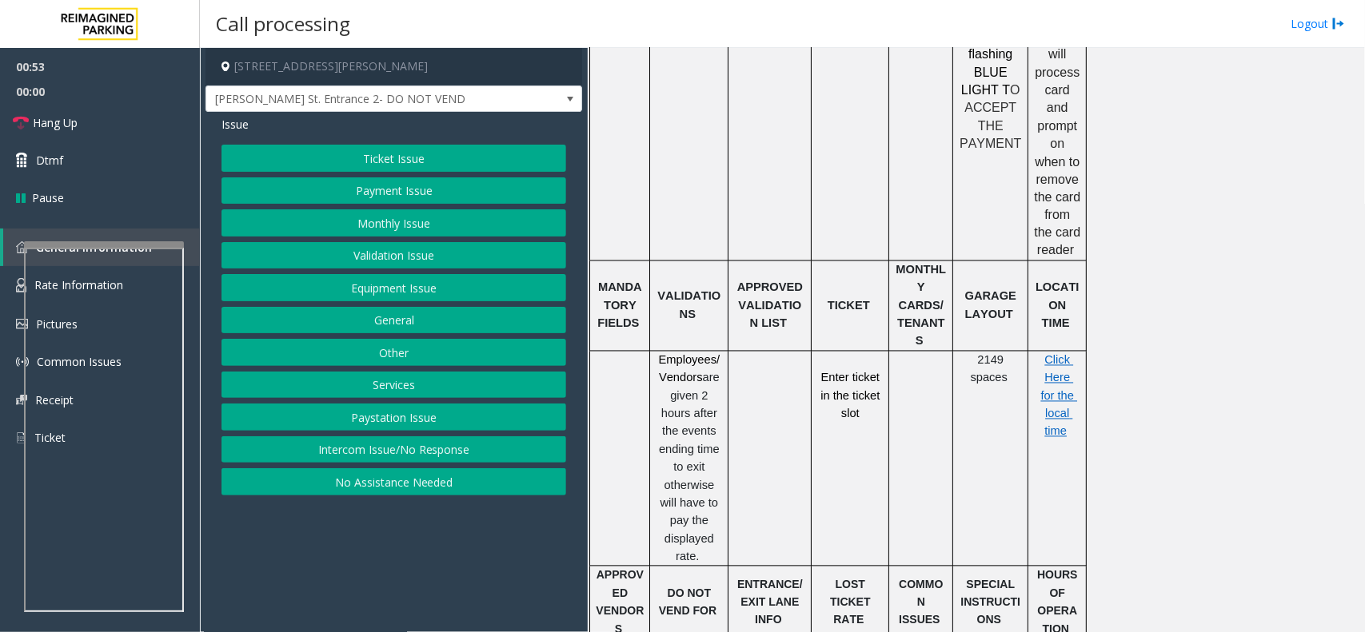
click at [1066, 352] on p "Click Here for the local time" at bounding box center [1057, 397] width 46 height 90
click at [1040, 352] on p "Click Here for the local time" at bounding box center [1057, 397] width 46 height 90
click at [1046, 354] on span "Click Here for the local time" at bounding box center [1059, 396] width 37 height 85
click at [430, 289] on button "Equipment Issue" at bounding box center [393, 287] width 345 height 27
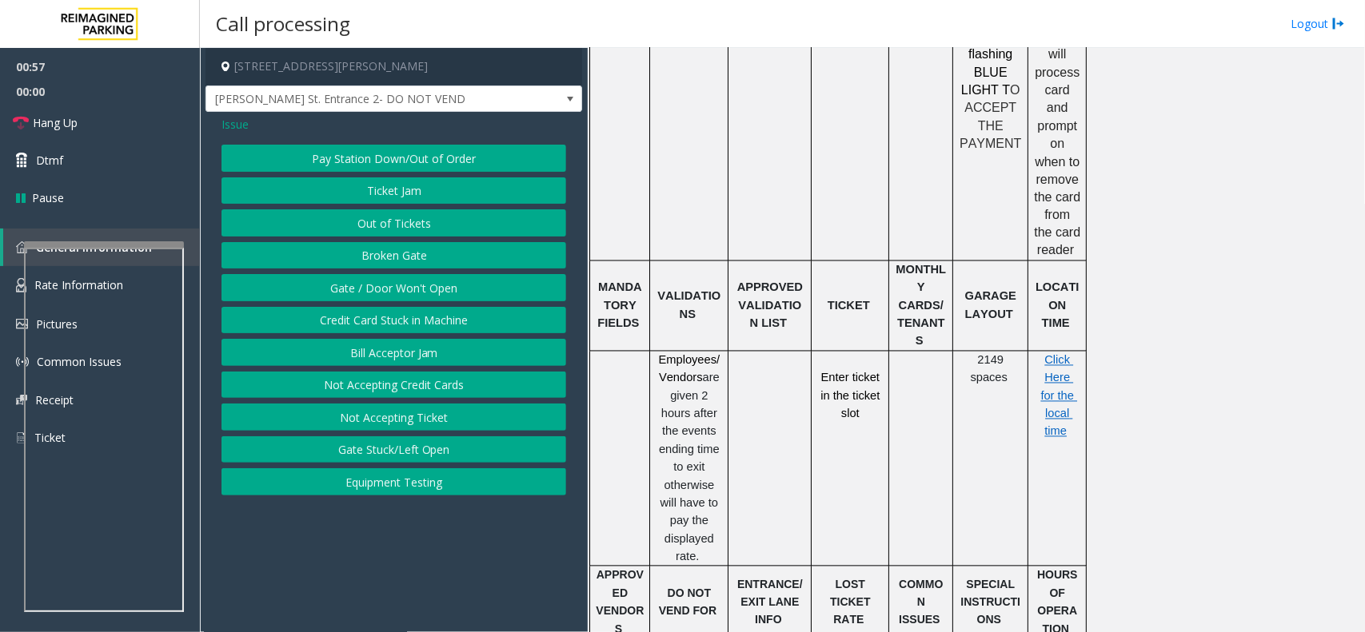
click at [430, 289] on button "Gate / Door Won't Open" at bounding box center [393, 287] width 345 height 27
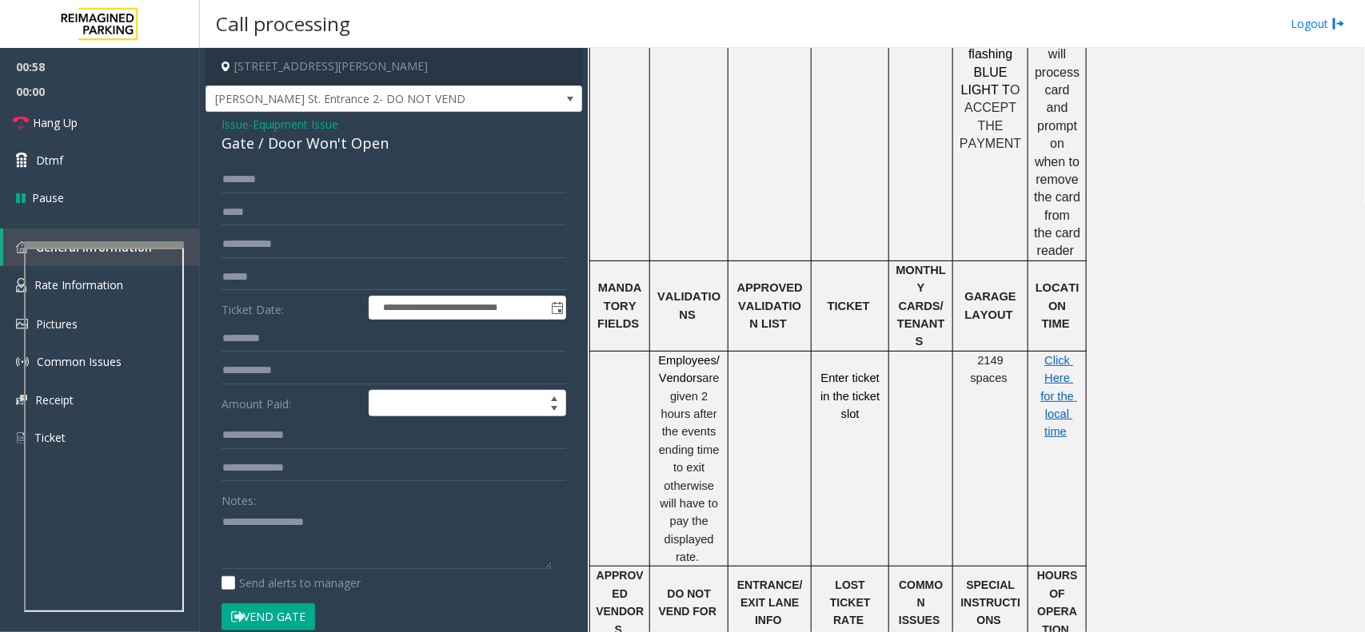
click at [345, 140] on div "Gate / Door Won't Open" at bounding box center [393, 144] width 345 height 22
click at [344, 137] on div "Gate / Door Won't Open" at bounding box center [393, 144] width 345 height 22
click at [137, 128] on link "Hang Up" at bounding box center [100, 123] width 200 height 38
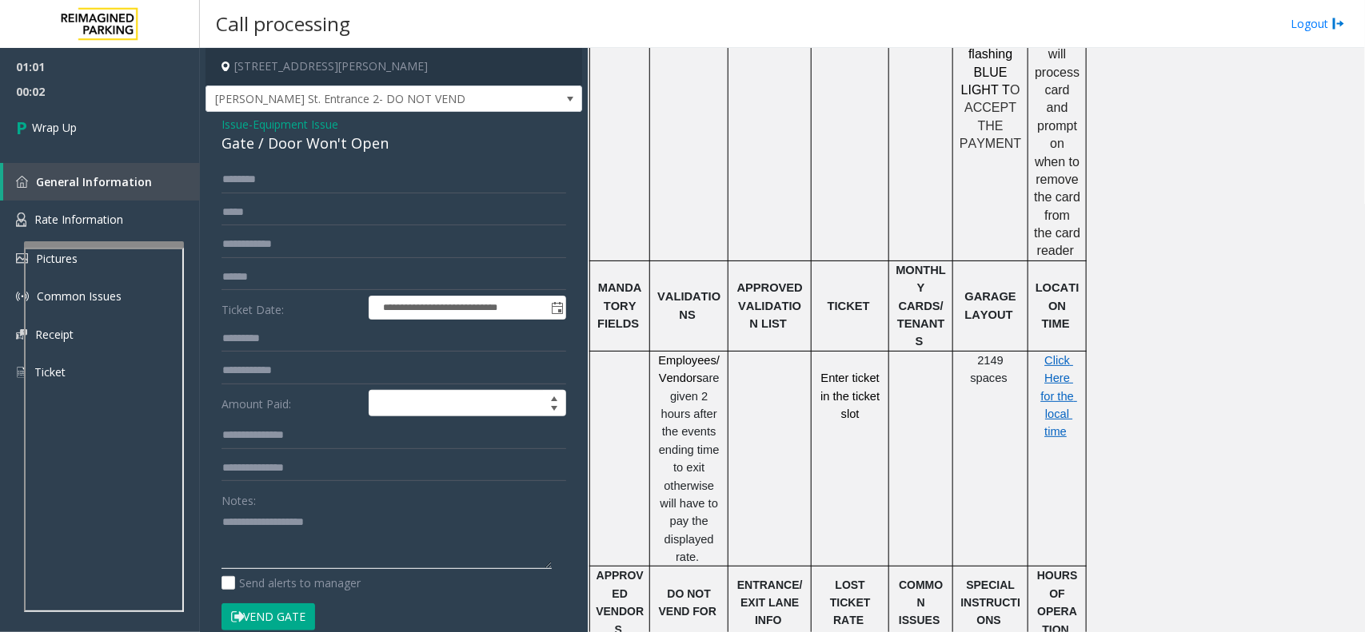
paste textarea "**********"
click at [264, 548] on textarea at bounding box center [386, 539] width 330 height 60
type textarea "**********"
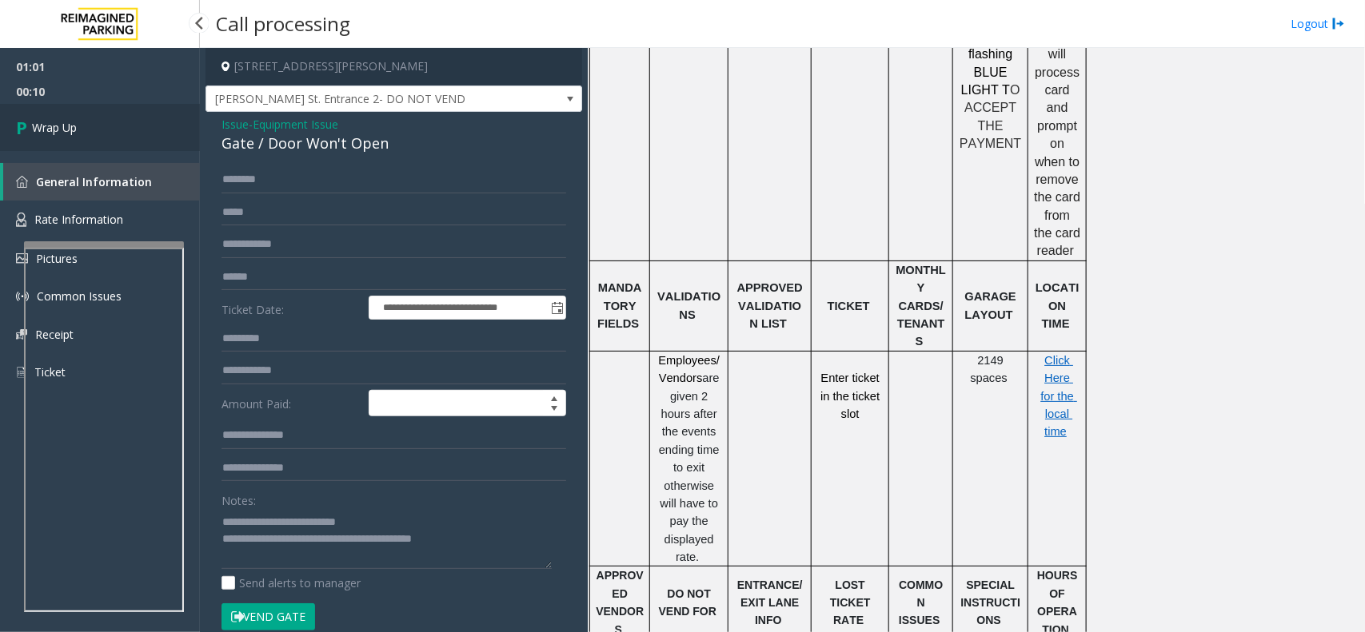
click at [98, 120] on link "Wrap Up" at bounding box center [100, 127] width 200 height 47
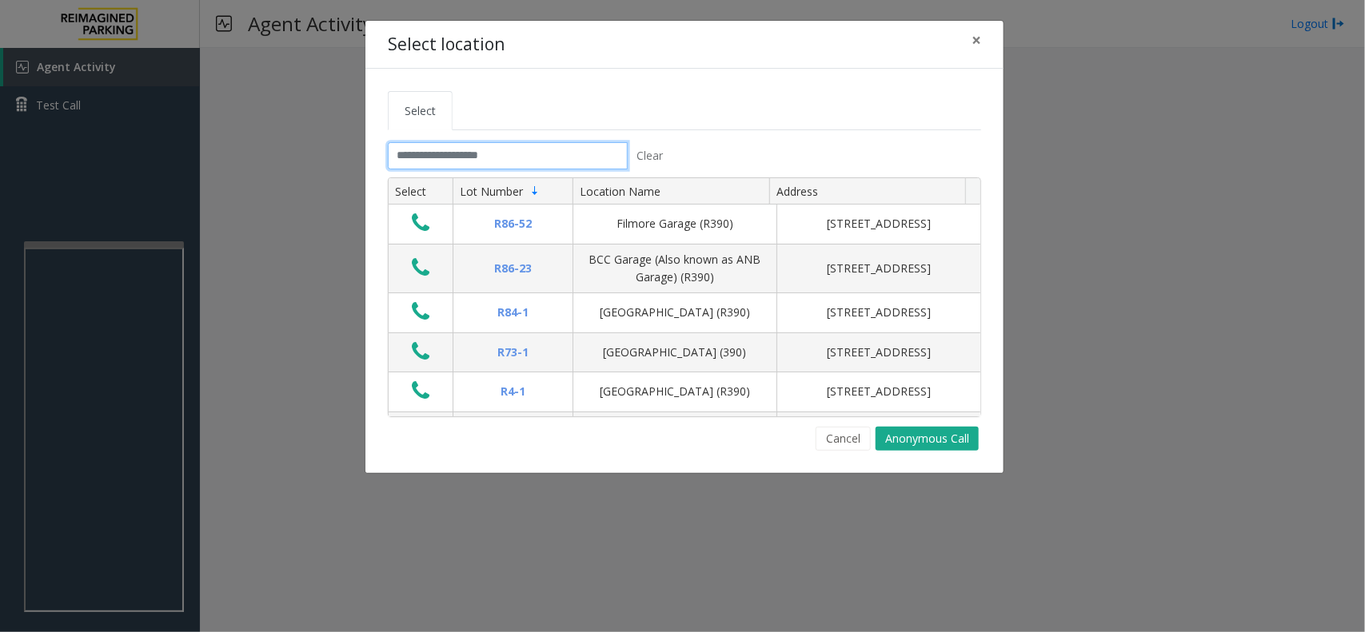
click at [424, 164] on input "text" at bounding box center [508, 155] width 240 height 27
click at [477, 153] on input "text" at bounding box center [508, 155] width 240 height 27
click at [836, 450] on button "Cancel" at bounding box center [842, 439] width 55 height 24
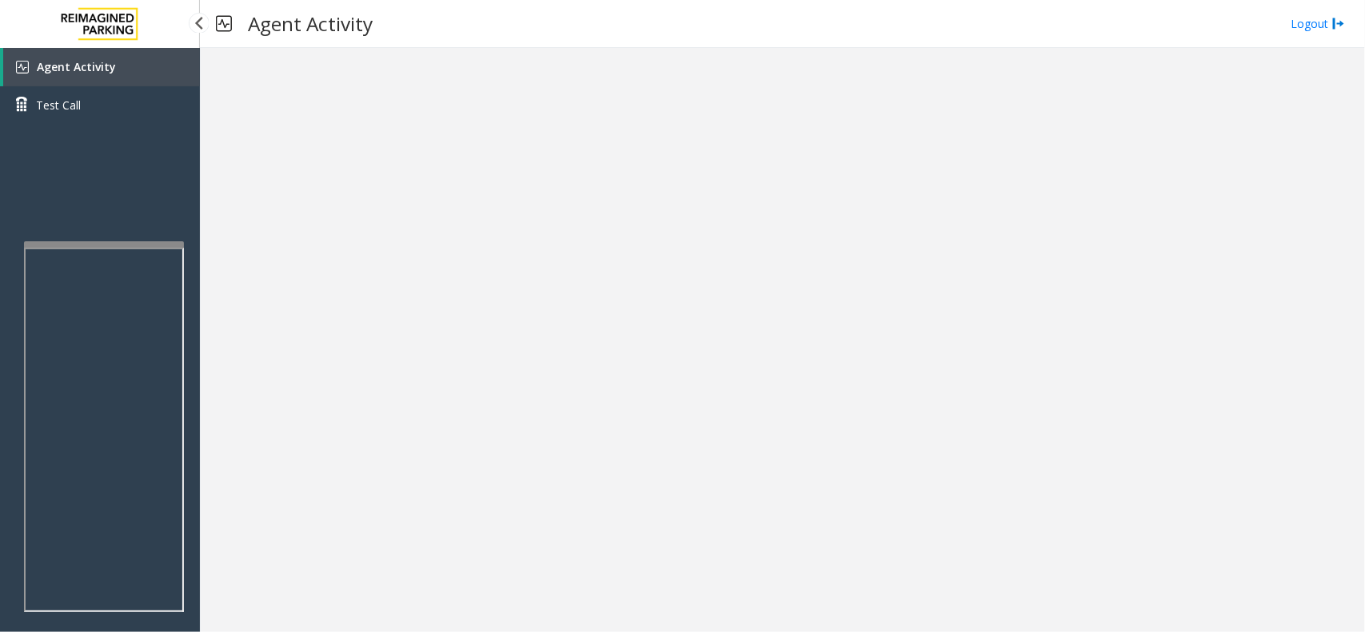
click at [126, 70] on link "Agent Activity" at bounding box center [101, 67] width 197 height 38
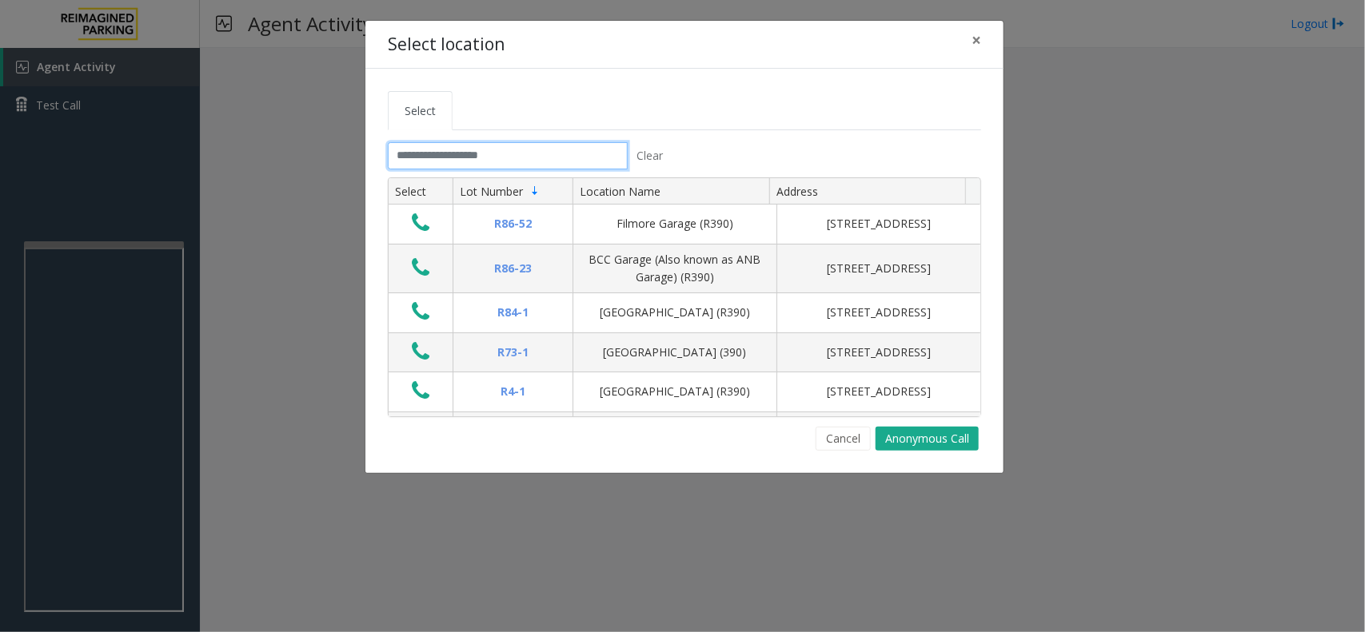
click at [432, 165] on input "text" at bounding box center [508, 155] width 240 height 27
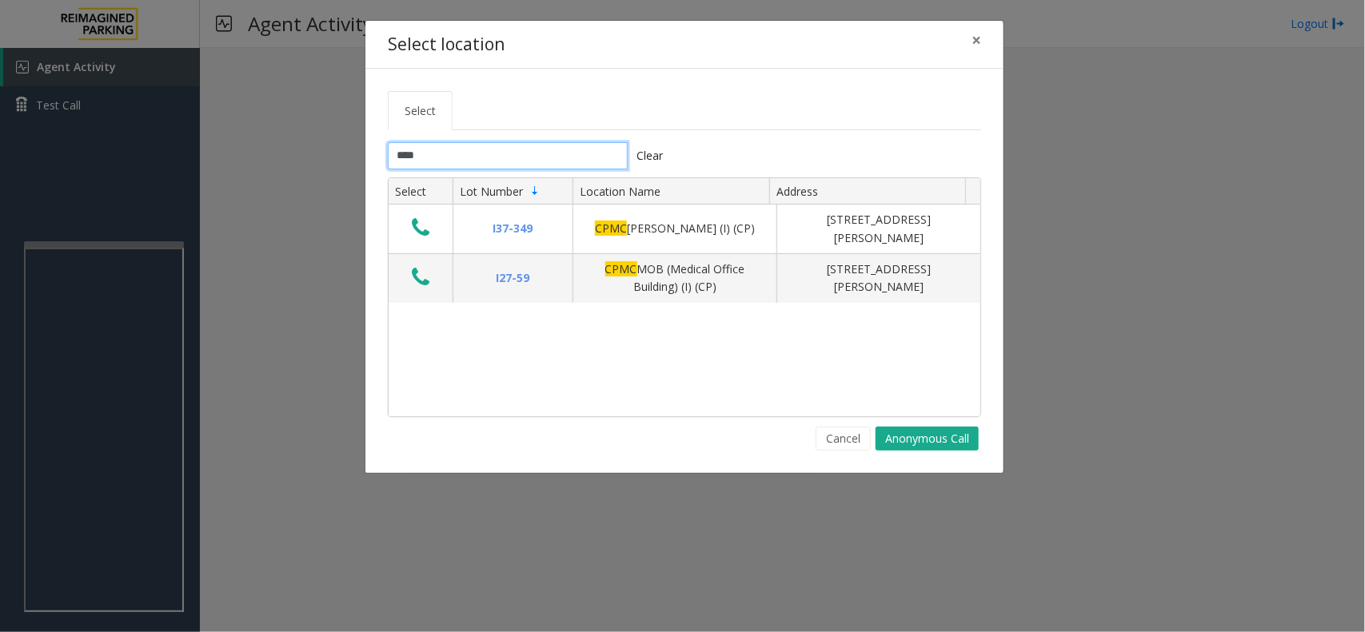
type input "****"
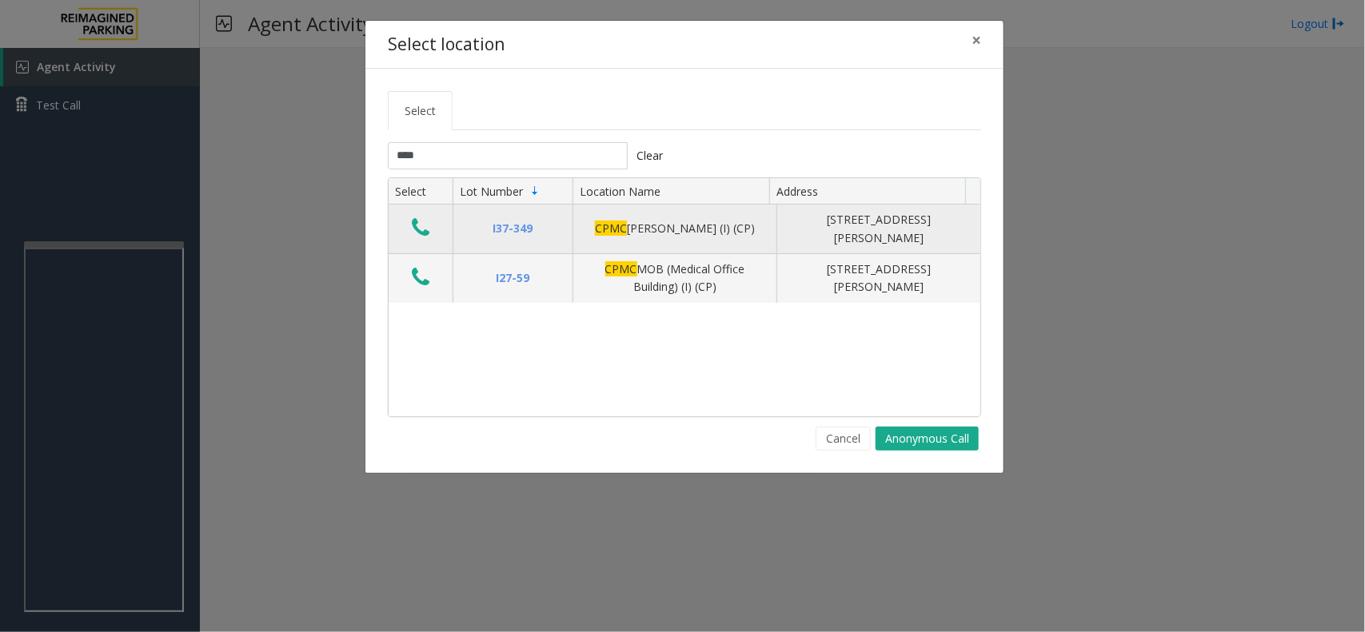
click at [418, 236] on icon "Data table" at bounding box center [421, 228] width 18 height 22
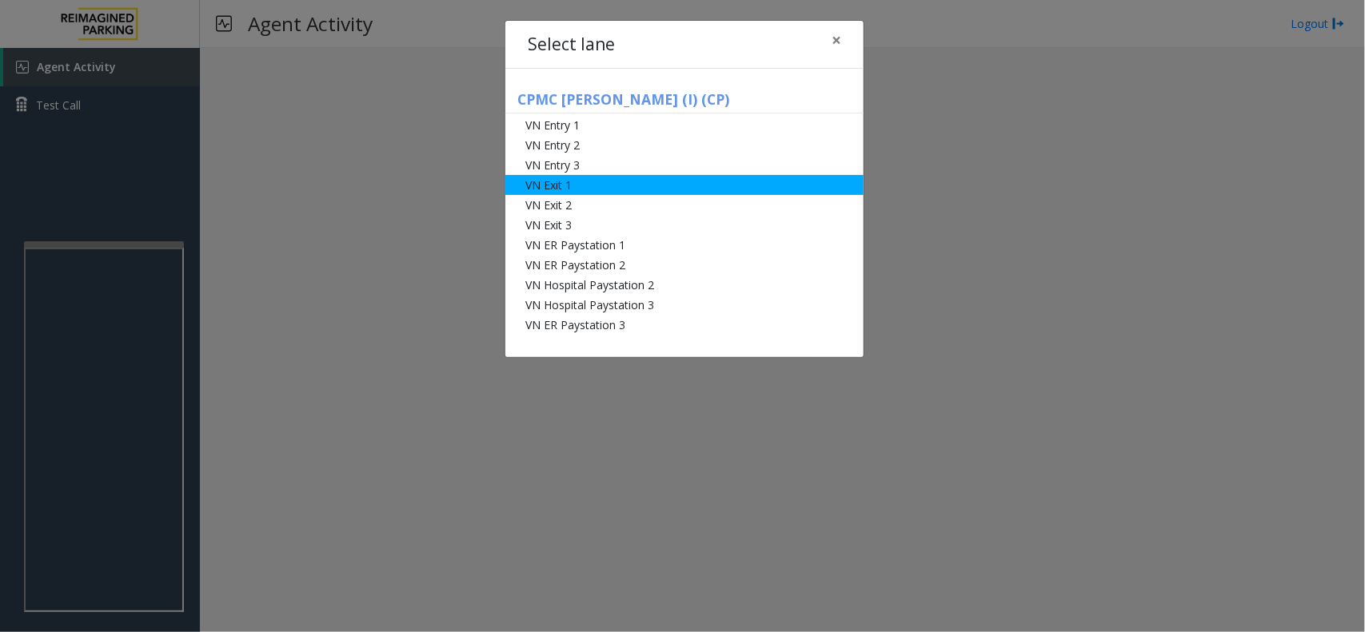
click at [678, 193] on li "VN Exit 1" at bounding box center [684, 185] width 358 height 20
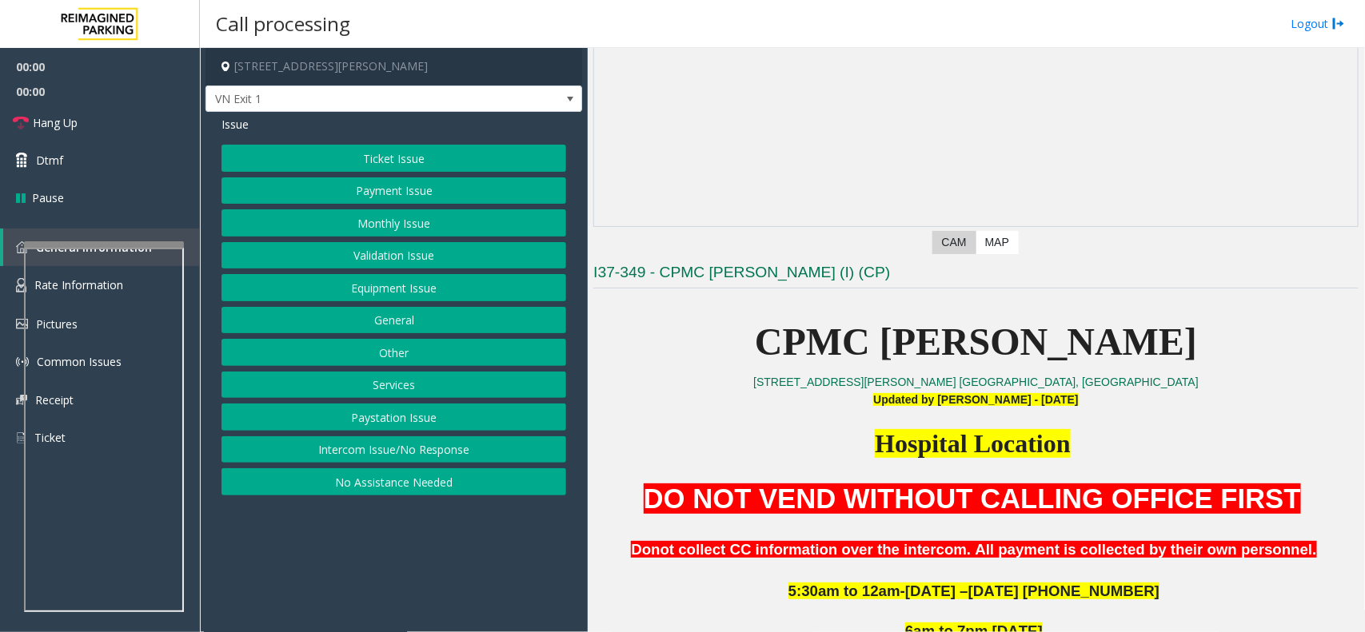
scroll to position [500, 0]
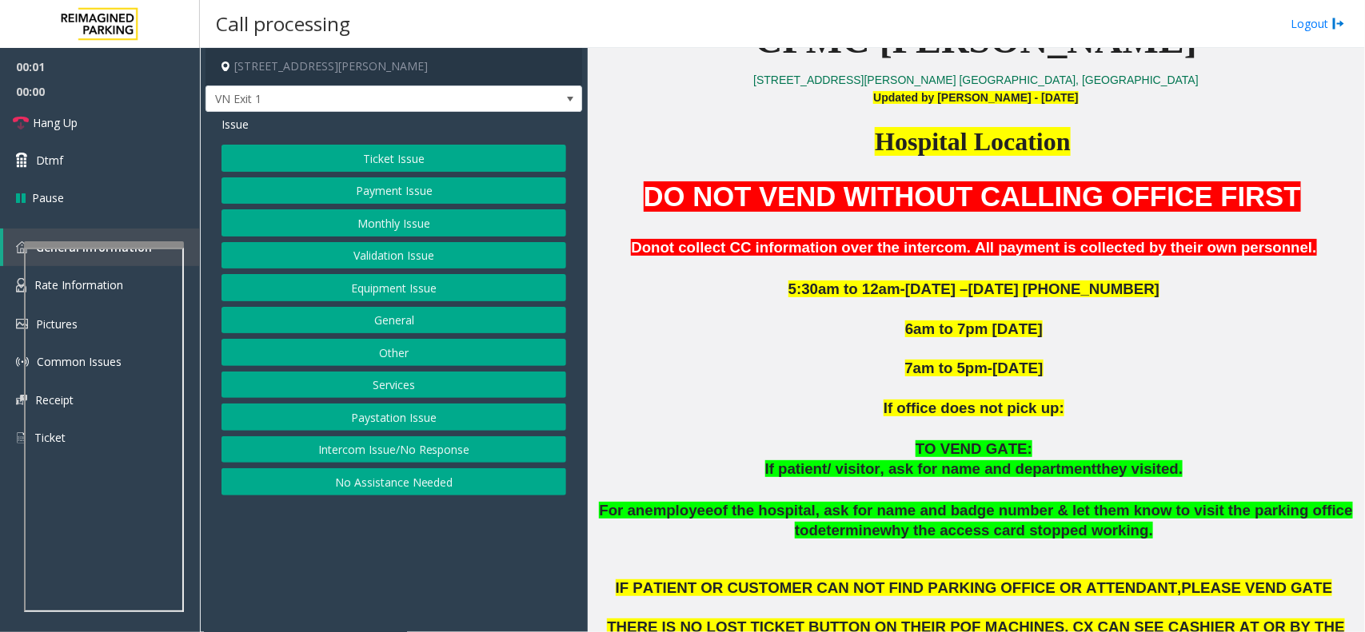
click at [428, 253] on button "Validation Issue" at bounding box center [393, 255] width 345 height 27
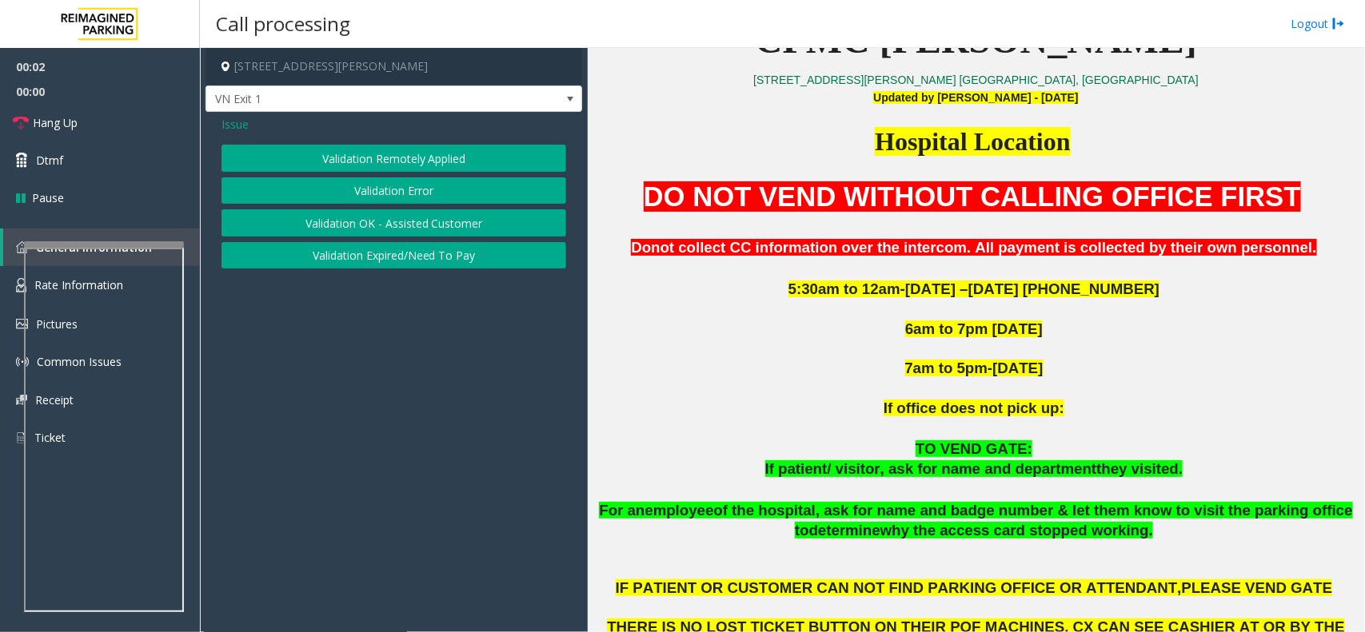
click at [368, 198] on button "Validation Error" at bounding box center [393, 190] width 345 height 27
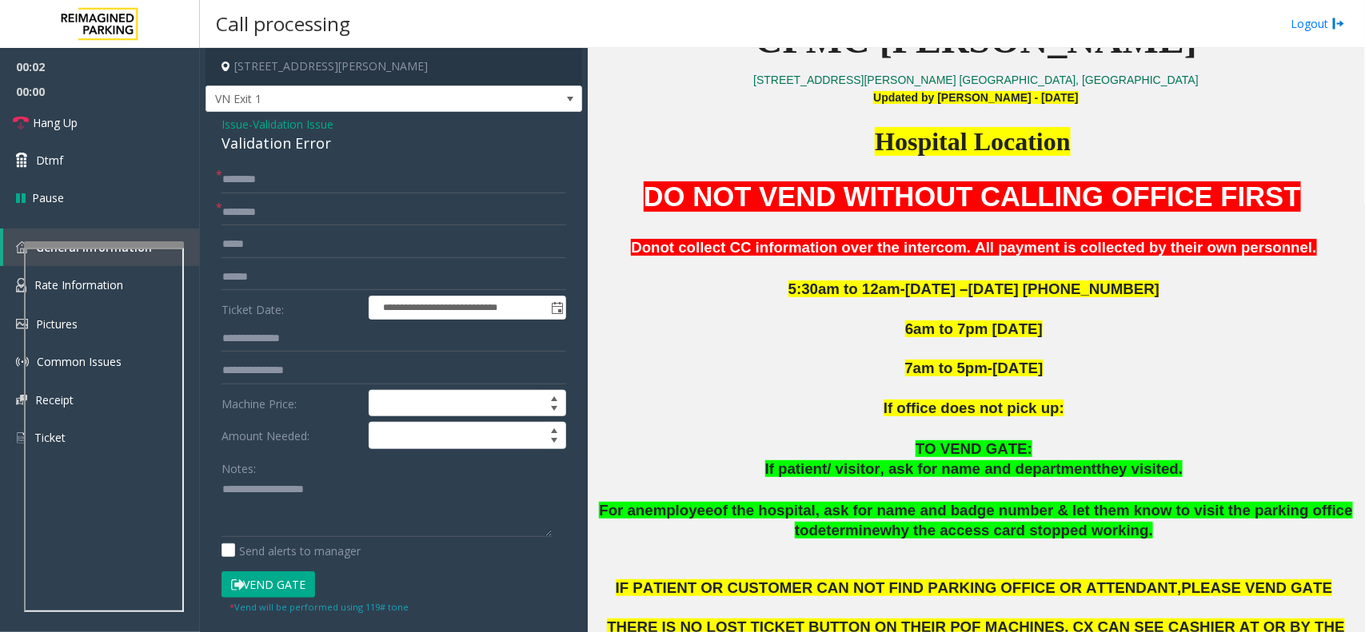
click at [289, 152] on div "Validation Error" at bounding box center [393, 144] width 345 height 22
paste textarea "**********"
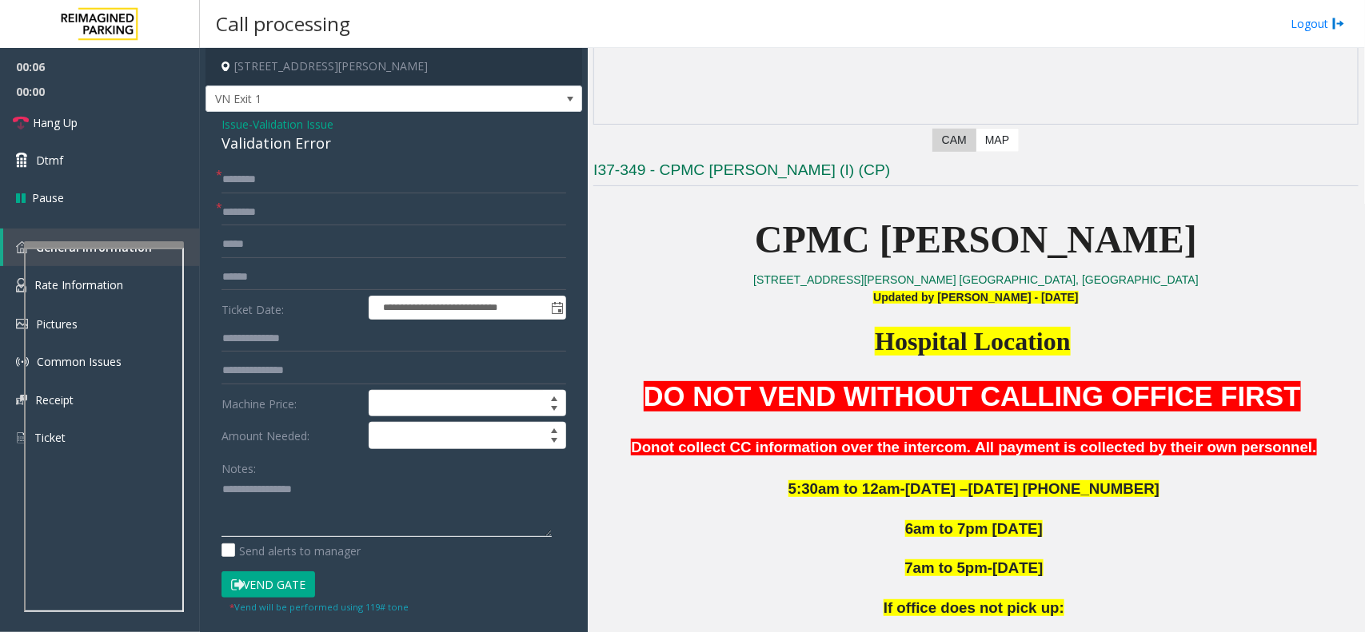
type textarea "**********"
click at [879, 213] on p "CPMC Van Ness" at bounding box center [975, 240] width 765 height 62
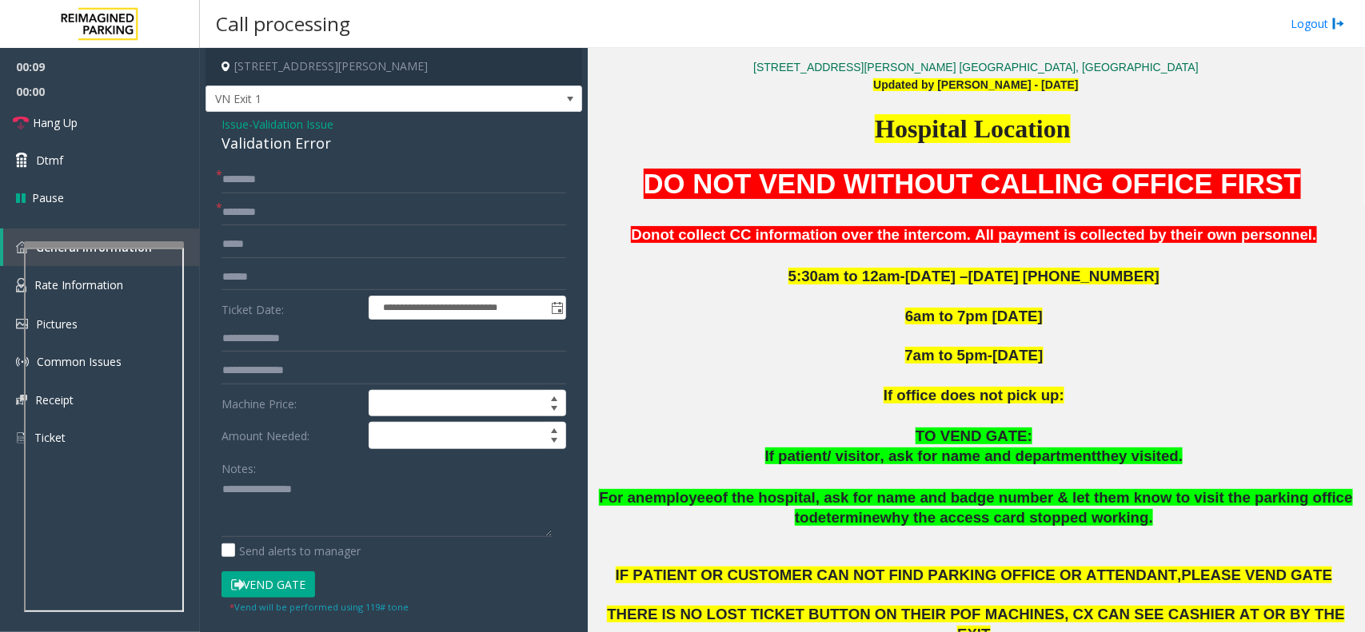
scroll to position [400, 0]
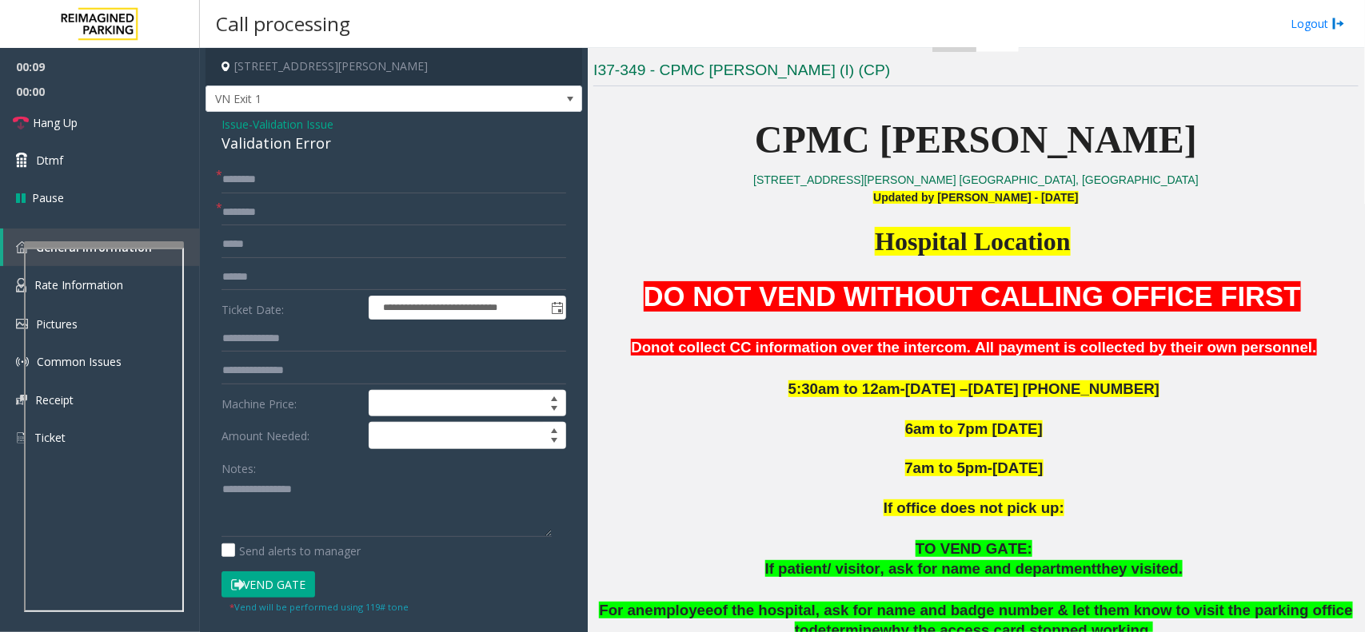
click at [919, 257] on p "Hospital Location" at bounding box center [975, 242] width 765 height 34
click at [913, 250] on span "Hospital Location" at bounding box center [972, 241] width 195 height 29
drag, startPoint x: 913, startPoint y: 250, endPoint x: 899, endPoint y: 244, distance: 15.0
click at [899, 244] on span "Hospital Location" at bounding box center [972, 241] width 195 height 29
paste input "********"
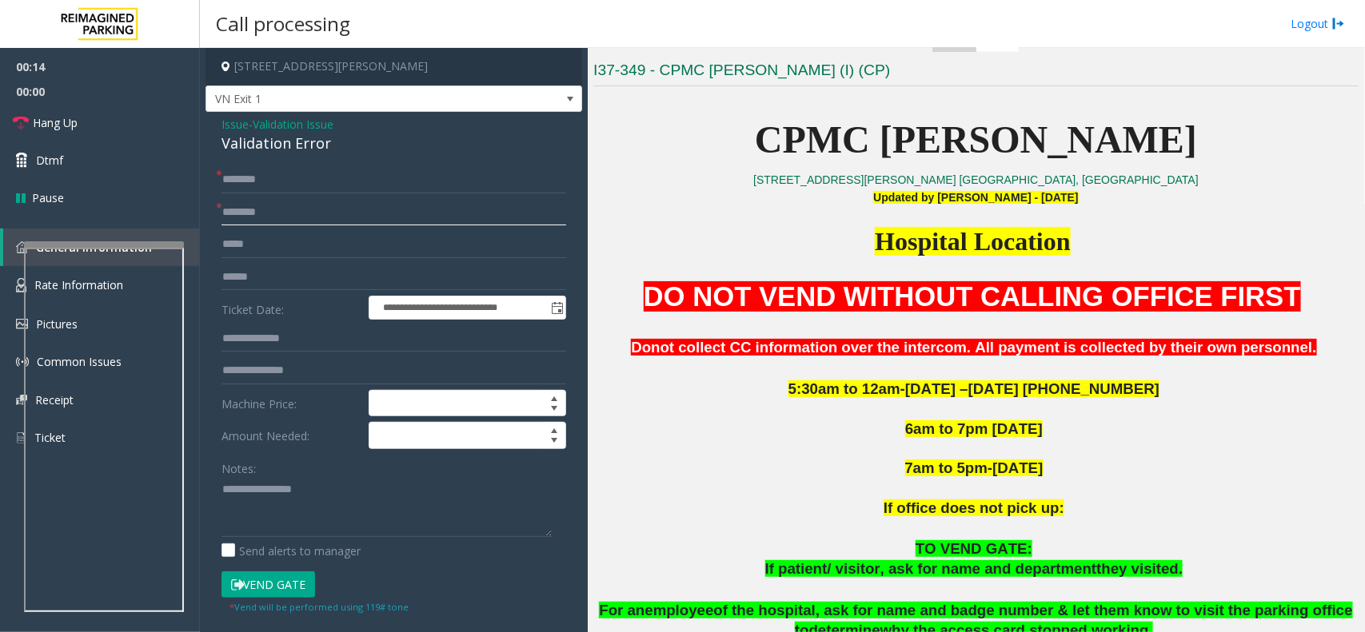
type input "********"
paste textarea "**********"
click at [225, 488] on textarea at bounding box center [386, 507] width 330 height 60
type textarea "**********"
click at [268, 173] on input "text" at bounding box center [393, 179] width 345 height 27
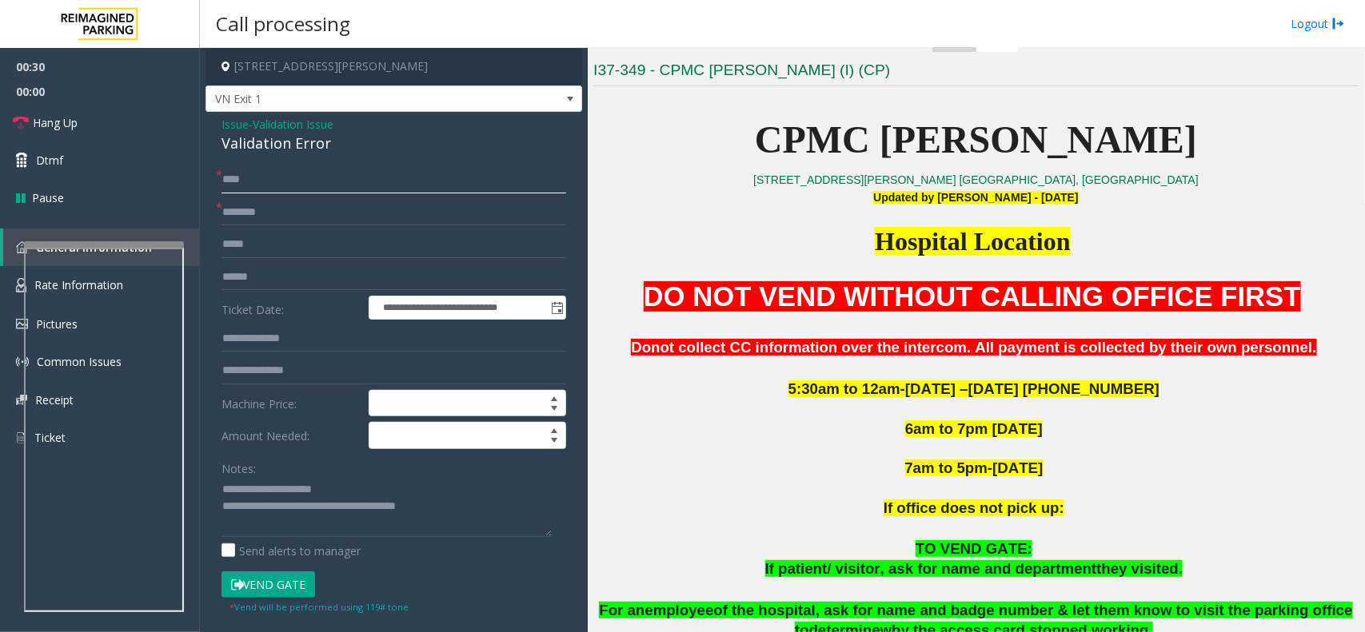
type input "****"
drag, startPoint x: 233, startPoint y: 192, endPoint x: 500, endPoint y: 177, distance: 267.4
click at [500, 177] on input "****" at bounding box center [393, 179] width 345 height 27
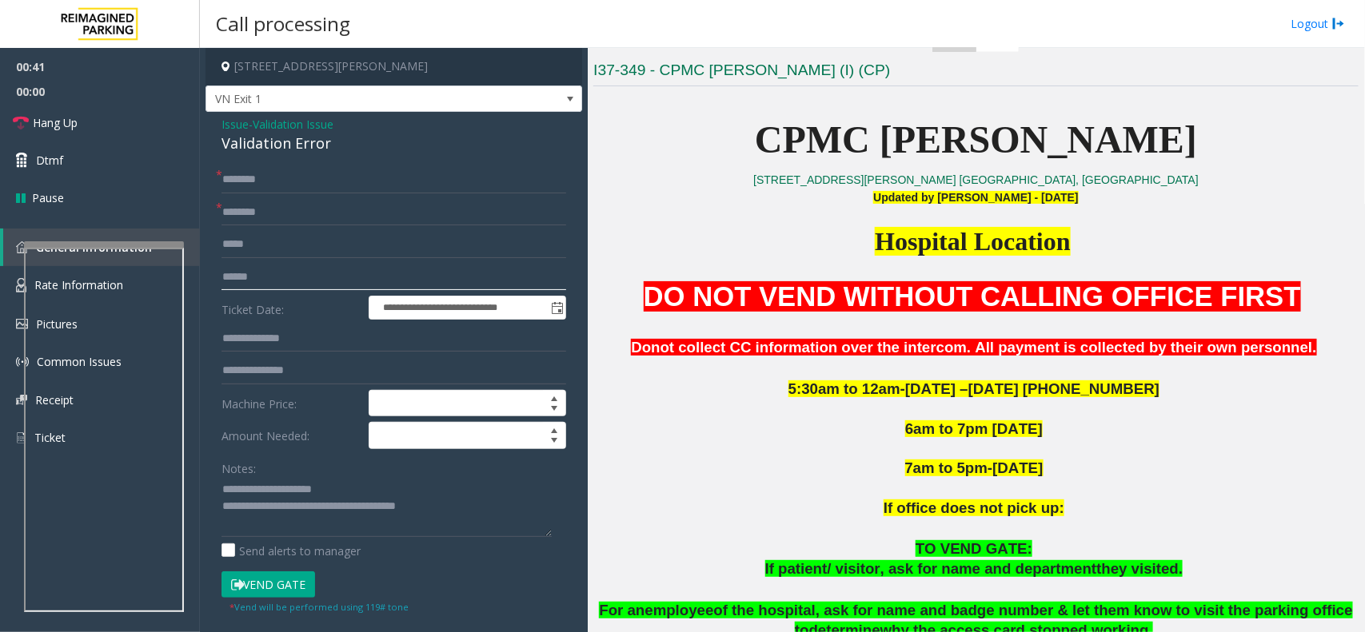
click at [314, 266] on input "text" at bounding box center [393, 277] width 345 height 27
type input "******"
click at [254, 193] on form "**********" at bounding box center [393, 390] width 345 height 448
click at [249, 176] on input "text" at bounding box center [393, 179] width 345 height 27
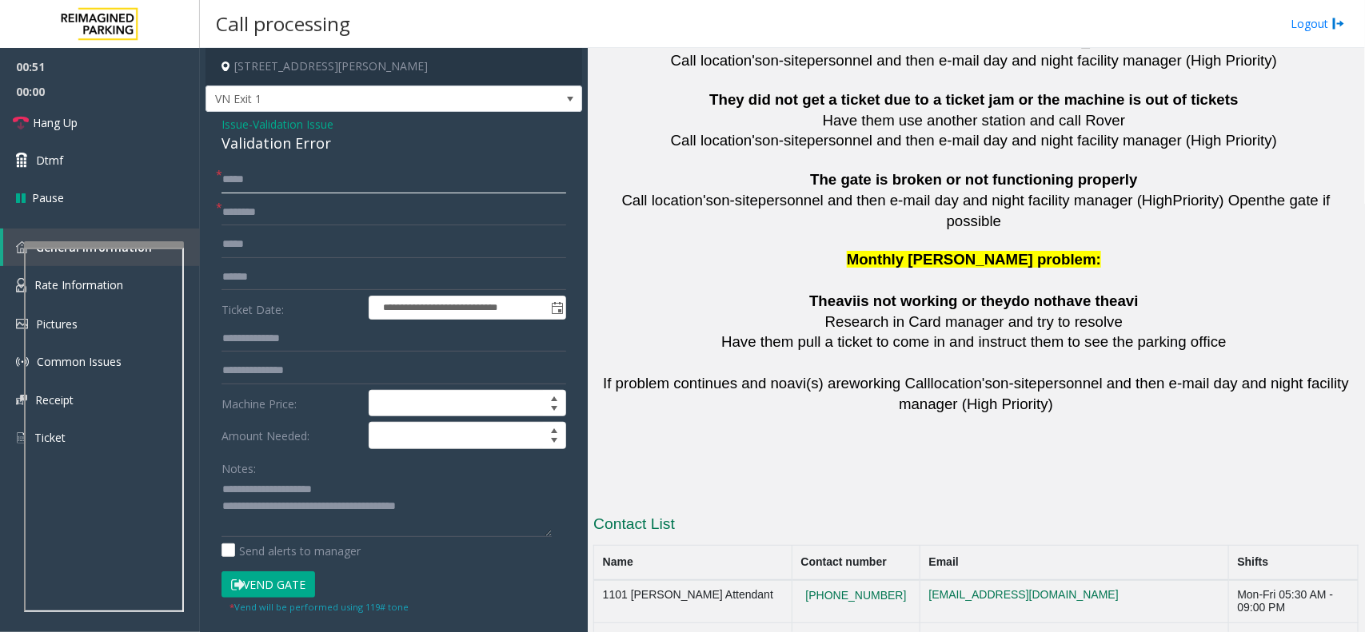
scroll to position [3555, 0]
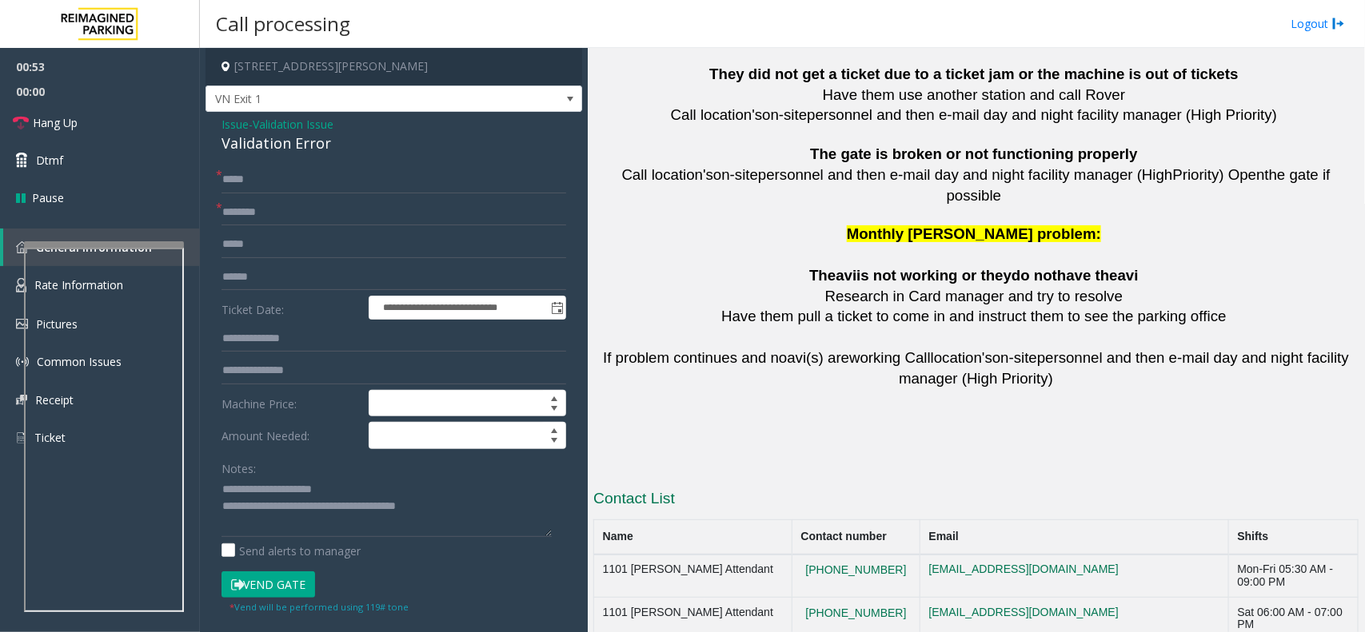
drag, startPoint x: 885, startPoint y: 534, endPoint x: 784, endPoint y: 532, distance: 100.7
drag, startPoint x: 902, startPoint y: 537, endPoint x: 772, endPoint y: 524, distance: 130.1
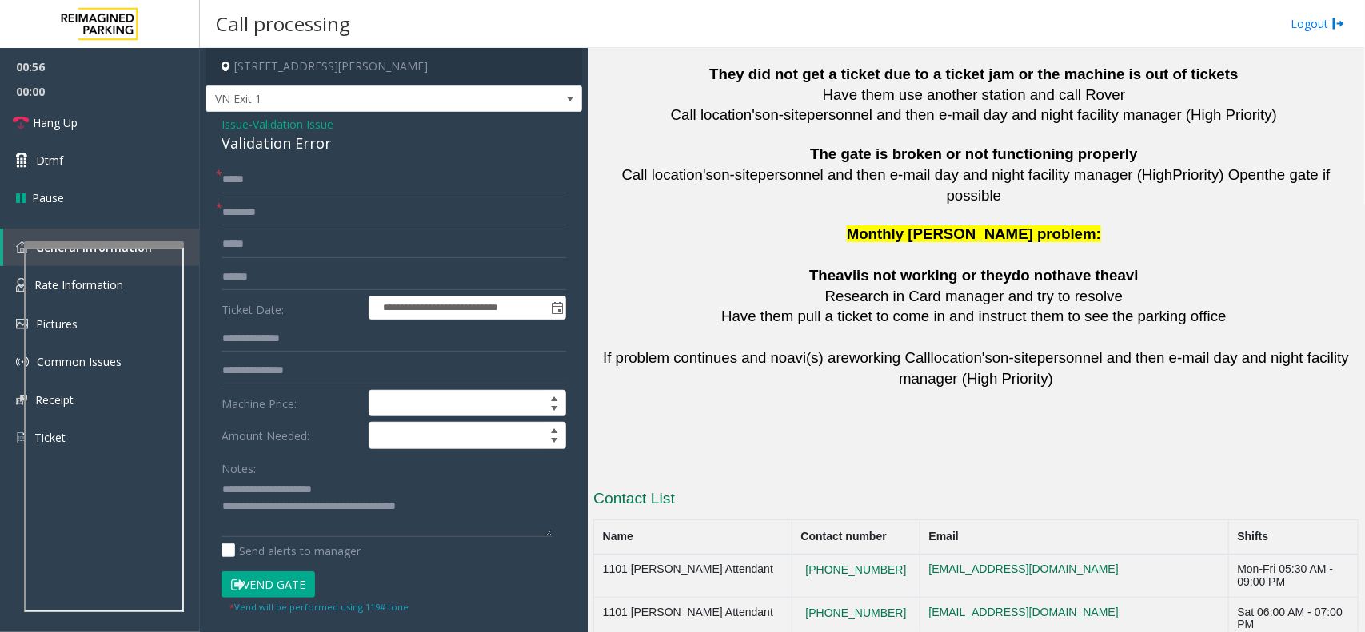
drag, startPoint x: 815, startPoint y: 544, endPoint x: 808, endPoint y: 538, distance: 9.1
drag, startPoint x: 783, startPoint y: 524, endPoint x: 874, endPoint y: 538, distance: 91.3
click at [281, 182] on input "****" at bounding box center [393, 179] width 345 height 27
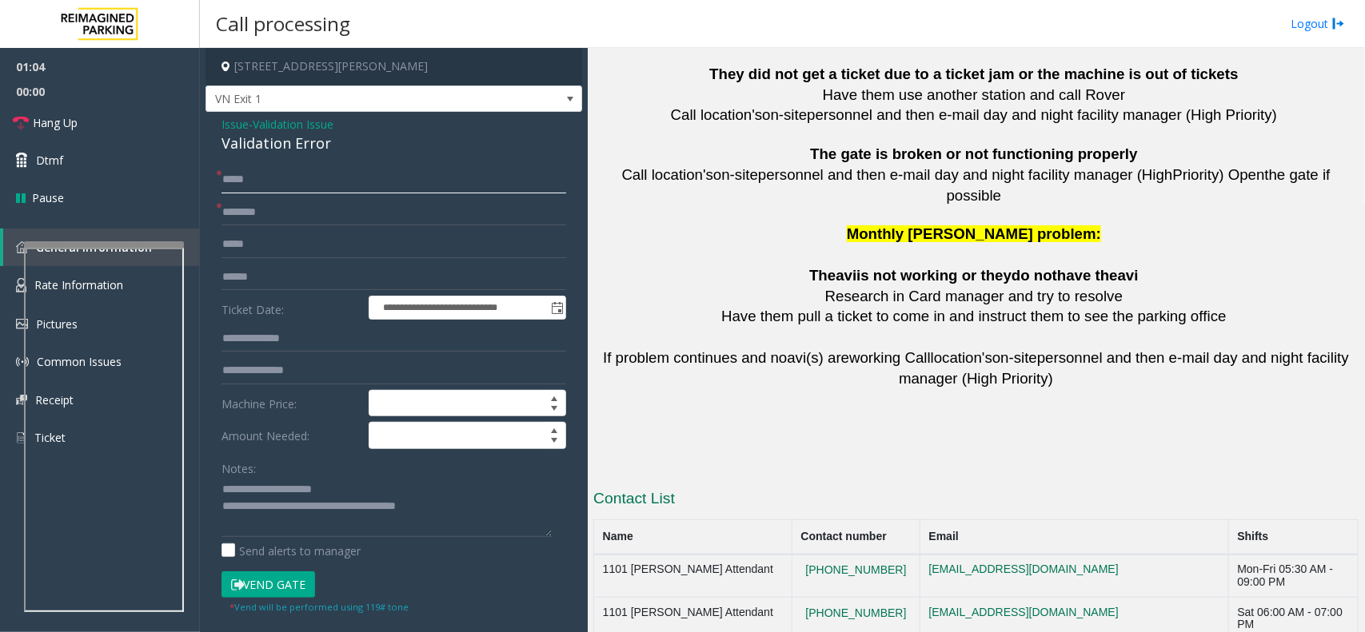
type input "****"
click at [282, 508] on textarea at bounding box center [386, 507] width 330 height 60
click at [286, 510] on textarea at bounding box center [386, 507] width 330 height 60
click at [426, 502] on textarea at bounding box center [386, 507] width 330 height 60
drag, startPoint x: 426, startPoint y: 502, endPoint x: 497, endPoint y: 514, distance: 72.1
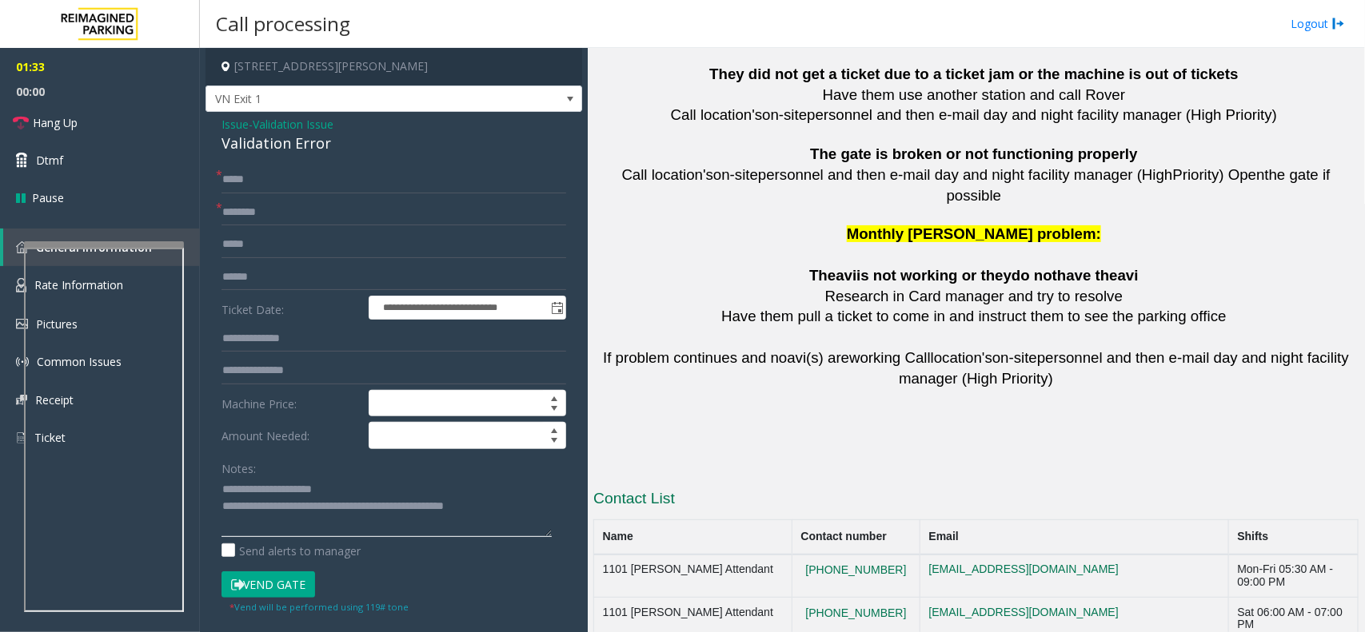
click at [497, 514] on textarea at bounding box center [386, 507] width 330 height 60
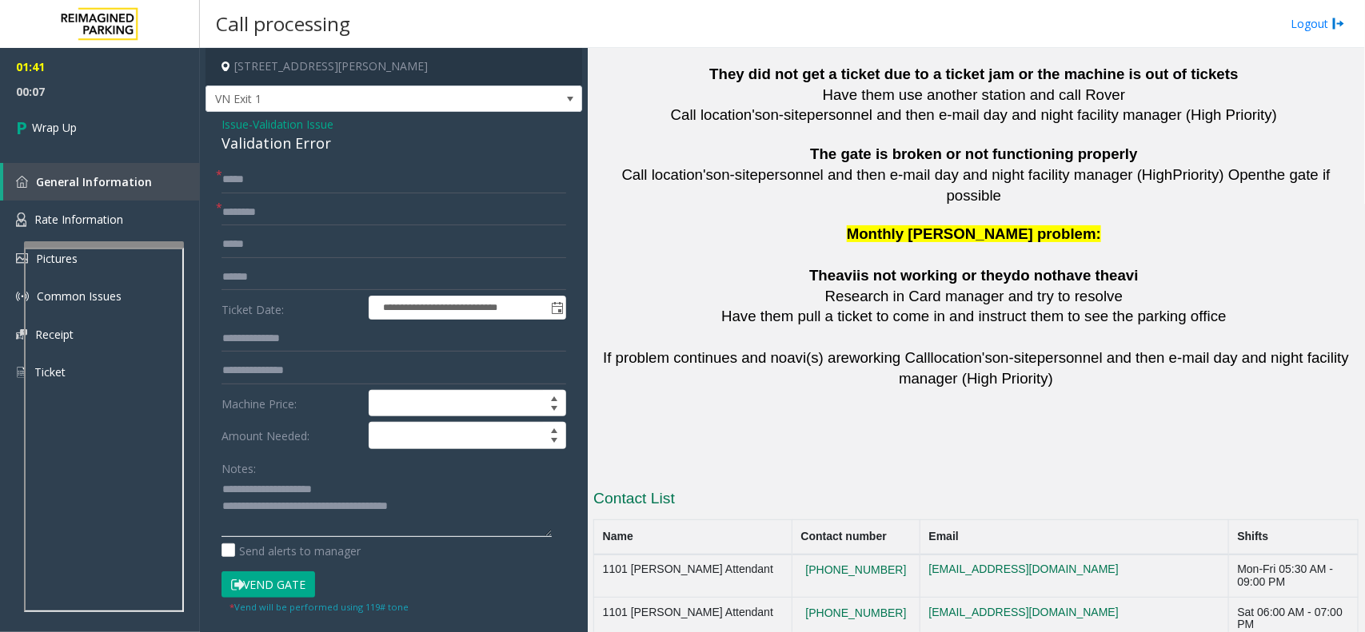
click at [336, 504] on textarea at bounding box center [386, 507] width 330 height 60
drag, startPoint x: 406, startPoint y: 504, endPoint x: 510, endPoint y: 509, distance: 104.0
click at [510, 509] on textarea at bounding box center [386, 507] width 330 height 60
click at [282, 510] on textarea at bounding box center [386, 507] width 330 height 60
click at [289, 510] on textarea at bounding box center [386, 507] width 330 height 60
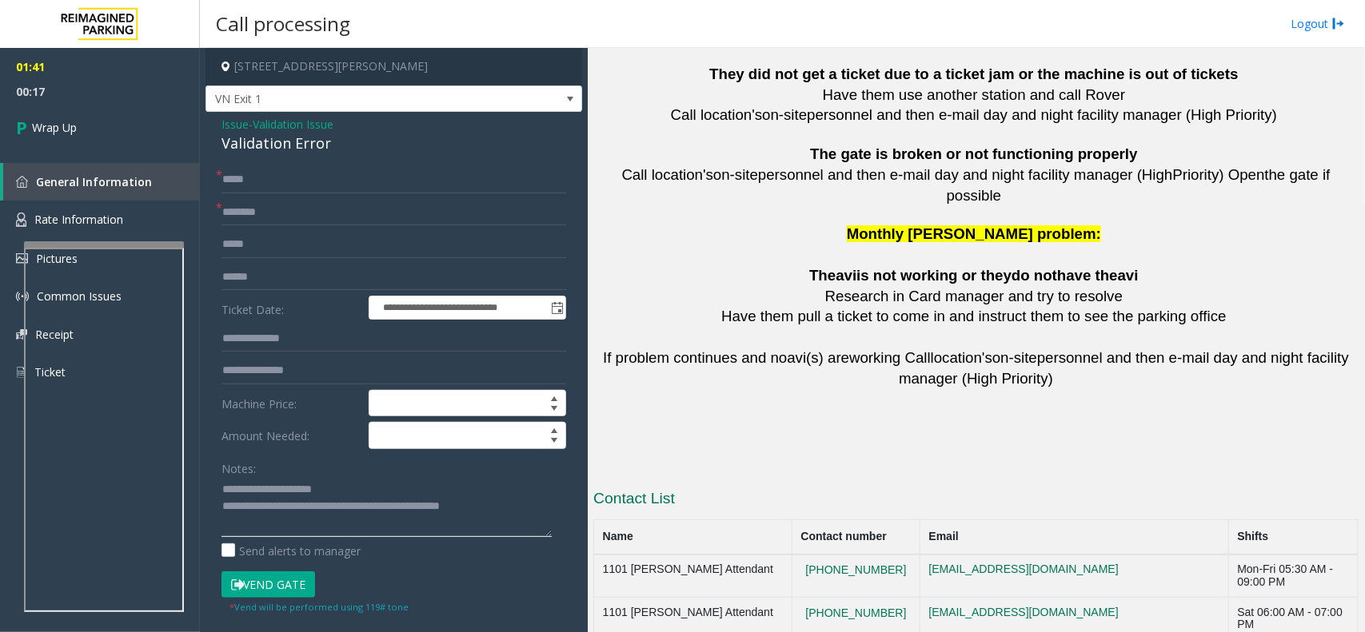
click at [285, 509] on textarea at bounding box center [386, 507] width 330 height 60
paste textarea "**********"
drag, startPoint x: 496, startPoint y: 504, endPoint x: 540, endPoint y: 544, distance: 59.4
click at [540, 544] on div "Notes: Send alerts to manager" at bounding box center [393, 507] width 345 height 105
click at [349, 516] on textarea at bounding box center [386, 507] width 330 height 60
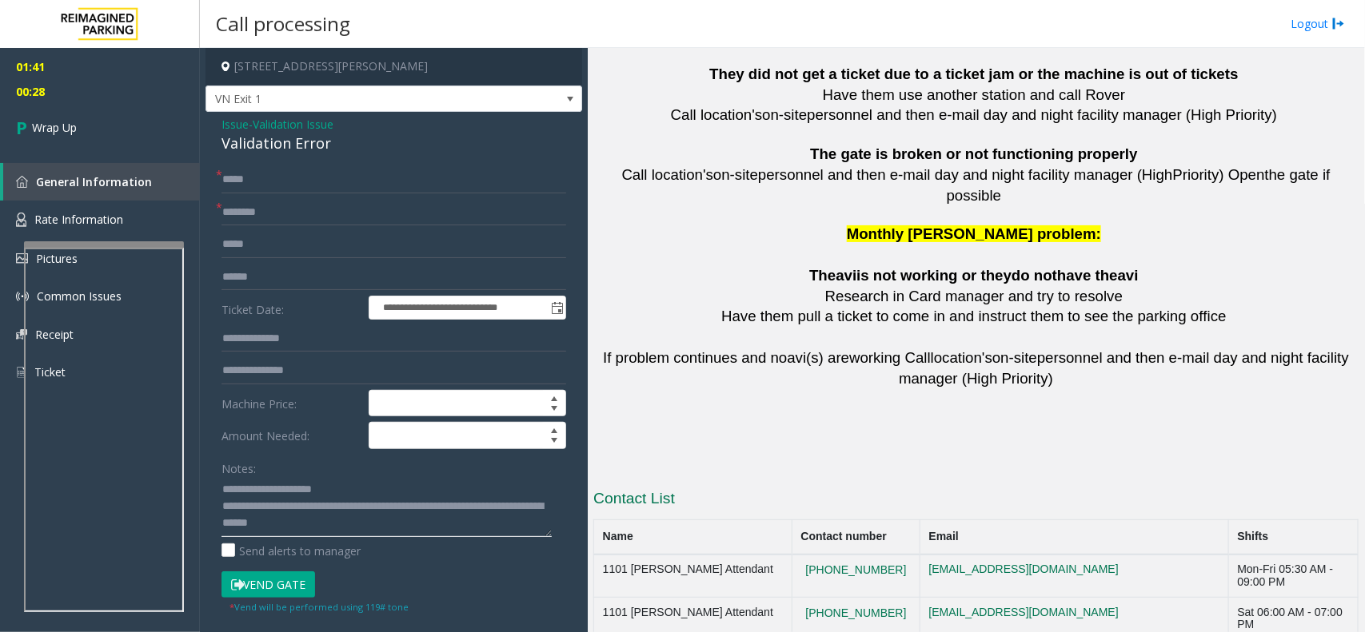
click at [356, 514] on textarea at bounding box center [386, 507] width 330 height 60
type textarea "**********"
click at [145, 132] on link "Wrap Up" at bounding box center [100, 127] width 200 height 47
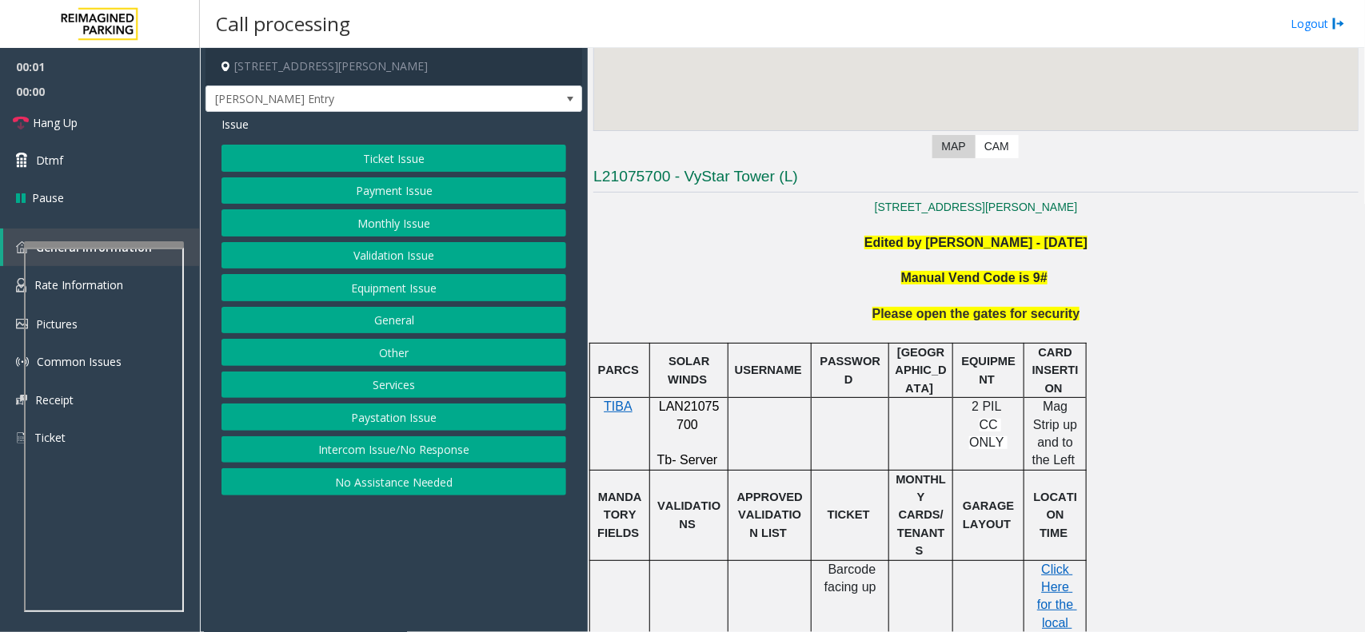
scroll to position [300, 0]
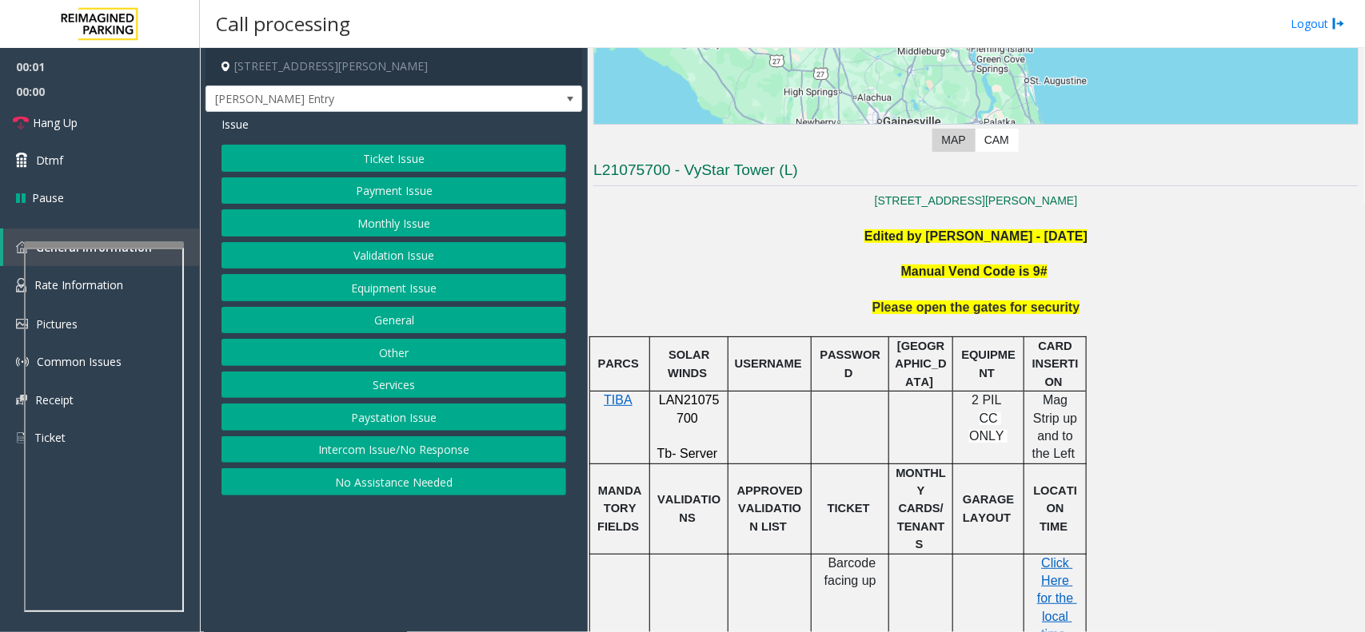
click at [831, 249] on p at bounding box center [975, 254] width 765 height 18
drag, startPoint x: 831, startPoint y: 249, endPoint x: 945, endPoint y: 312, distance: 129.5
click at [945, 312] on span "Please open the gates for security" at bounding box center [976, 308] width 208 height 14
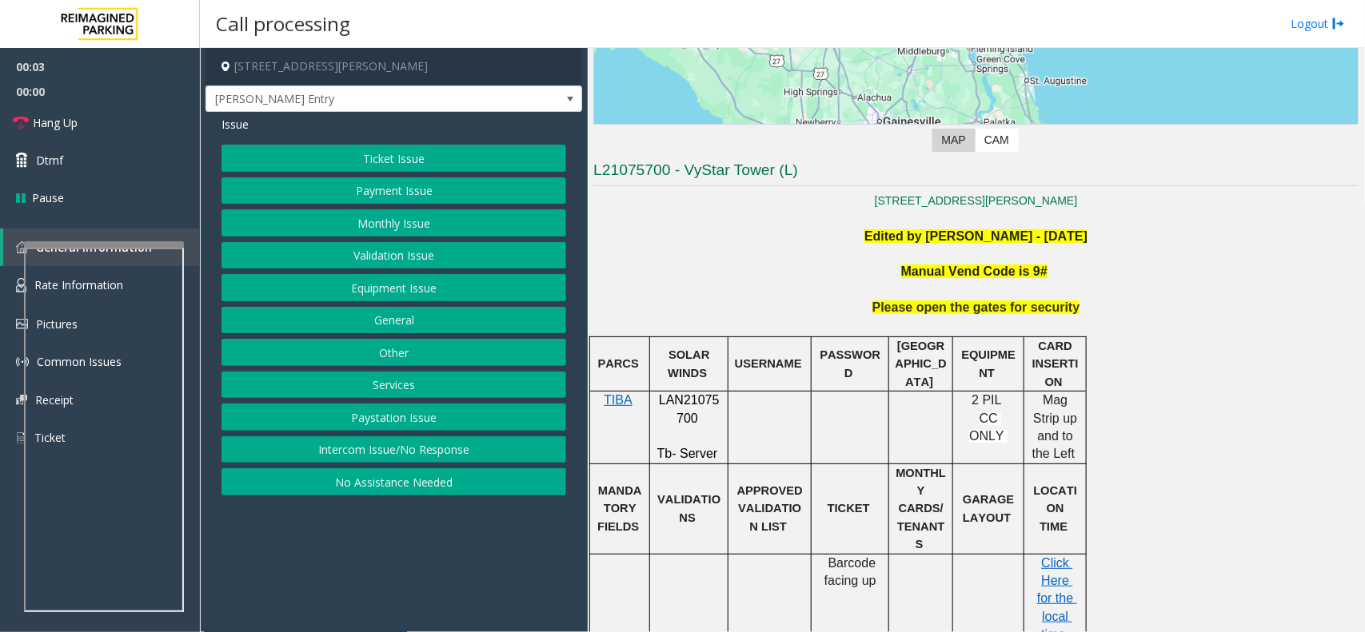
click at [388, 464] on button "Intercom Issue/No Response" at bounding box center [393, 449] width 345 height 27
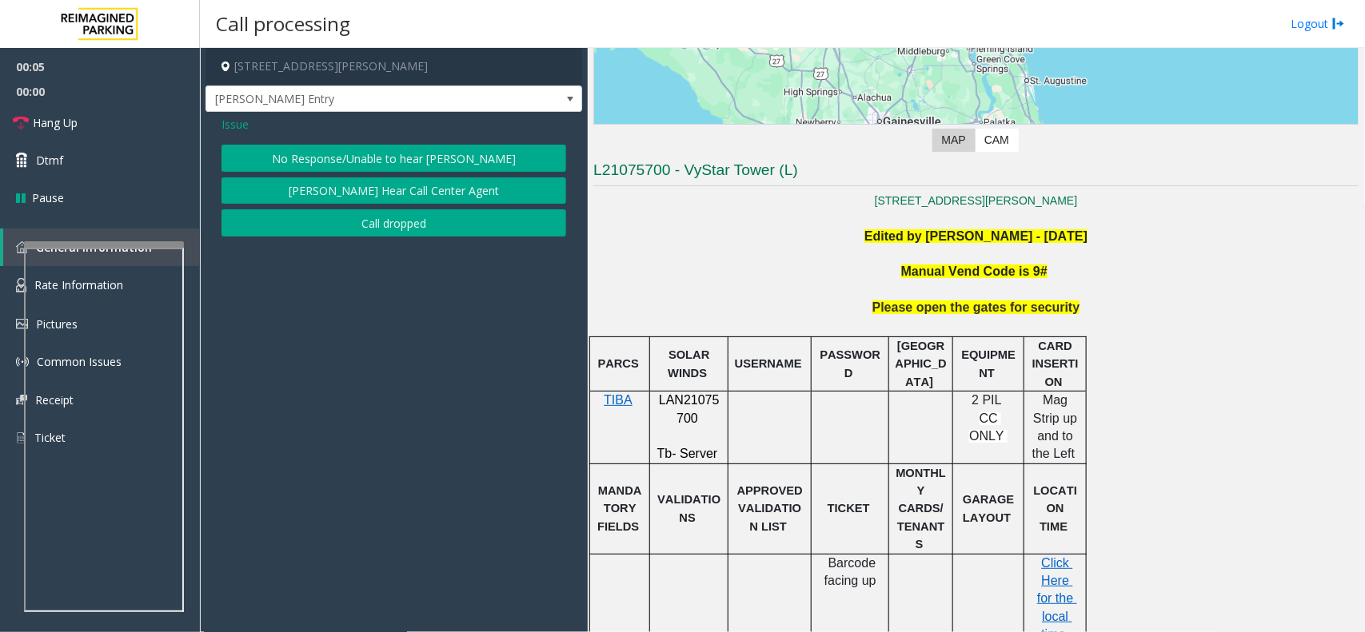
click at [374, 160] on button "No Response/Unable to hear [PERSON_NAME]" at bounding box center [393, 158] width 345 height 27
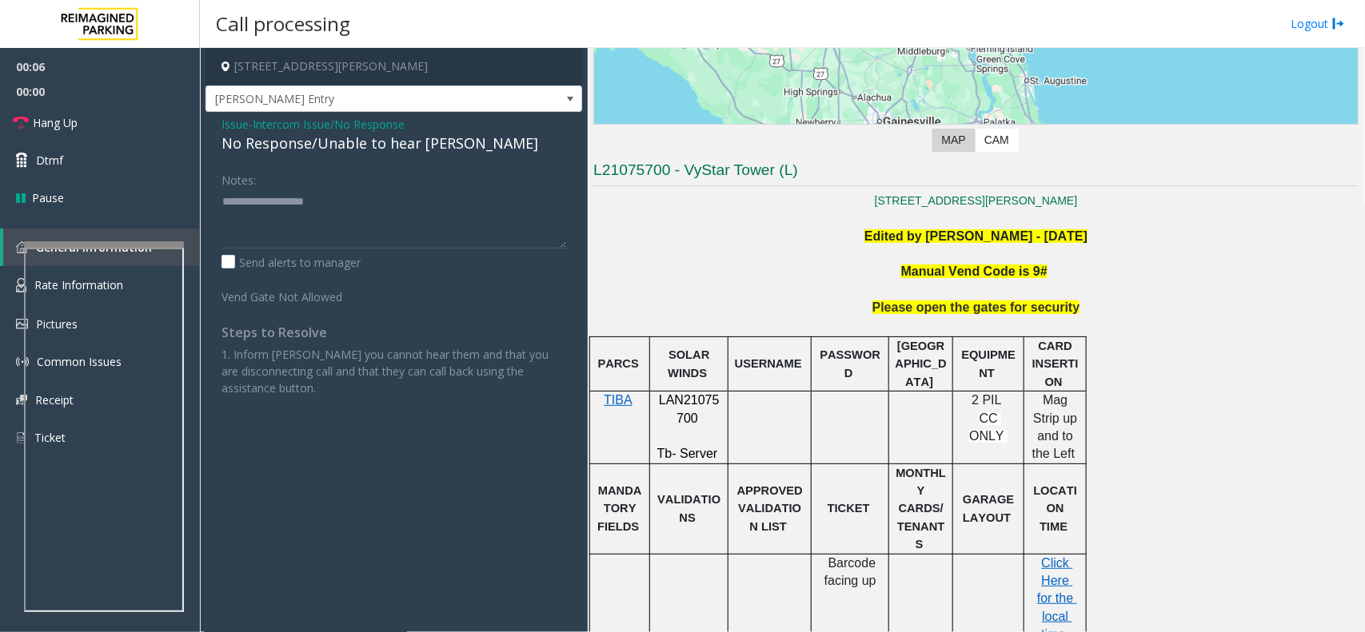
click at [357, 130] on span "Intercom Issue/No Response" at bounding box center [329, 124] width 152 height 17
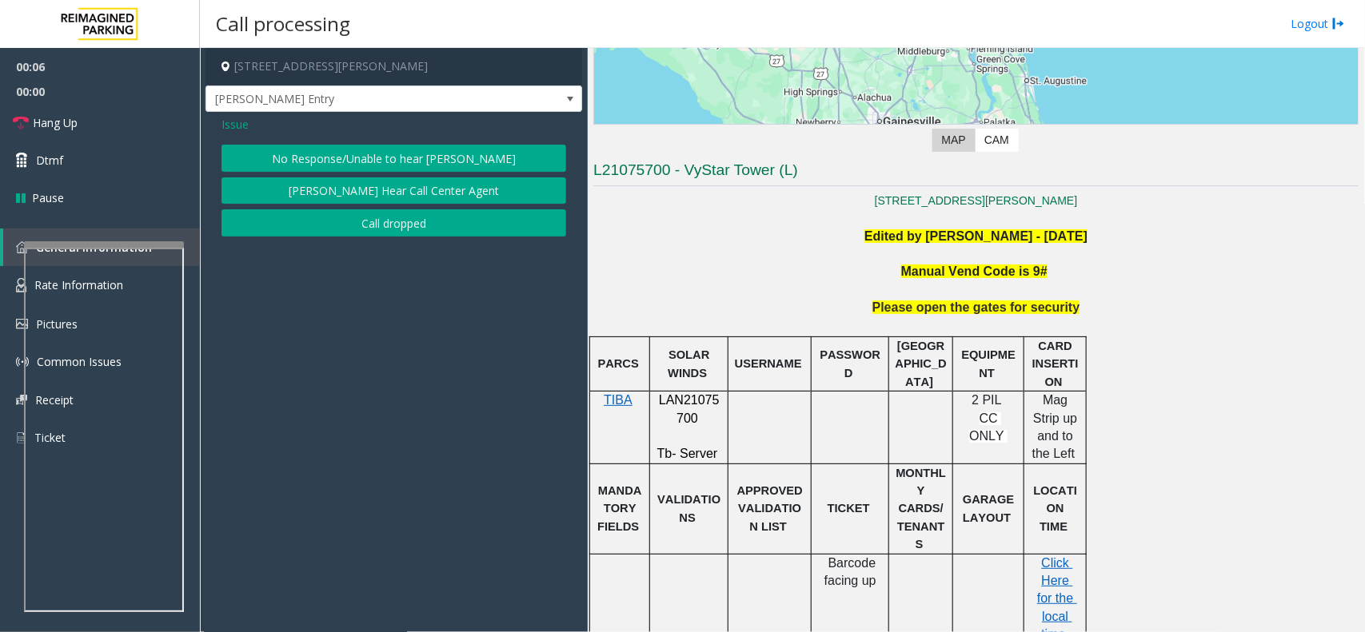
click at [357, 130] on div "Issue" at bounding box center [393, 124] width 345 height 17
click at [384, 153] on button "No Response/Unable to hear [PERSON_NAME]" at bounding box center [393, 158] width 345 height 27
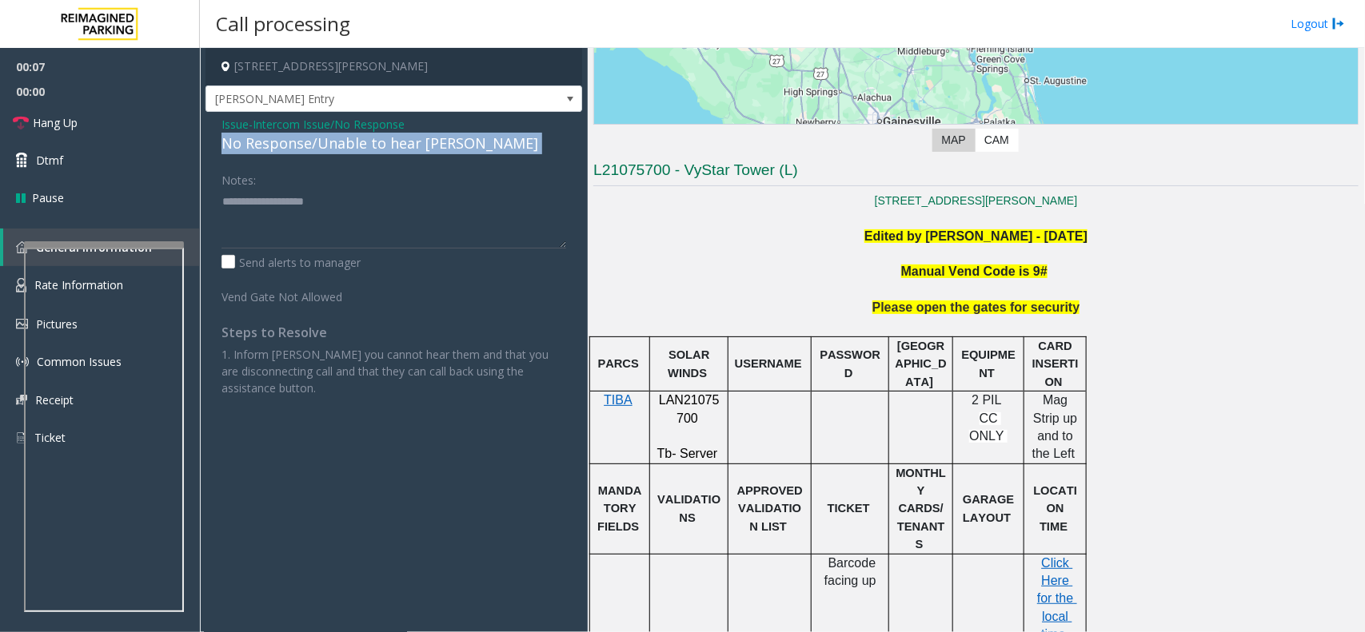
click at [384, 153] on div "No Response/Unable to hear [PERSON_NAME]" at bounding box center [393, 144] width 345 height 22
type textarea "**********"
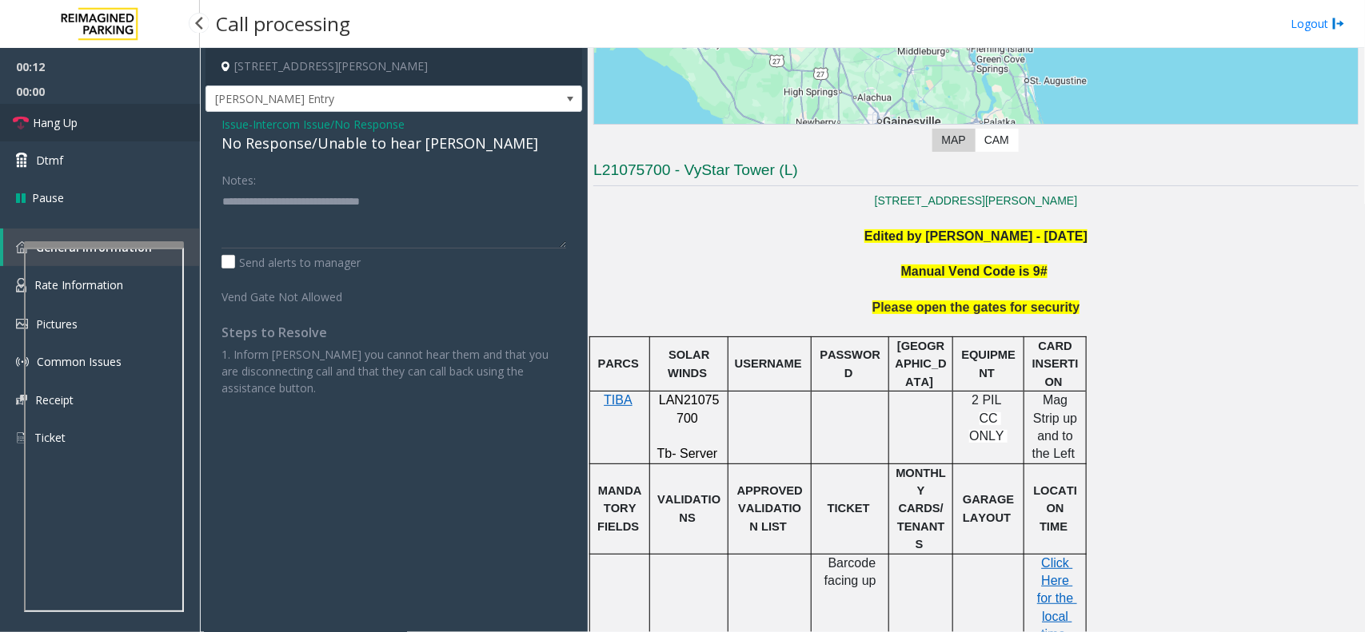
click at [57, 118] on span "Hang Up" at bounding box center [55, 122] width 45 height 17
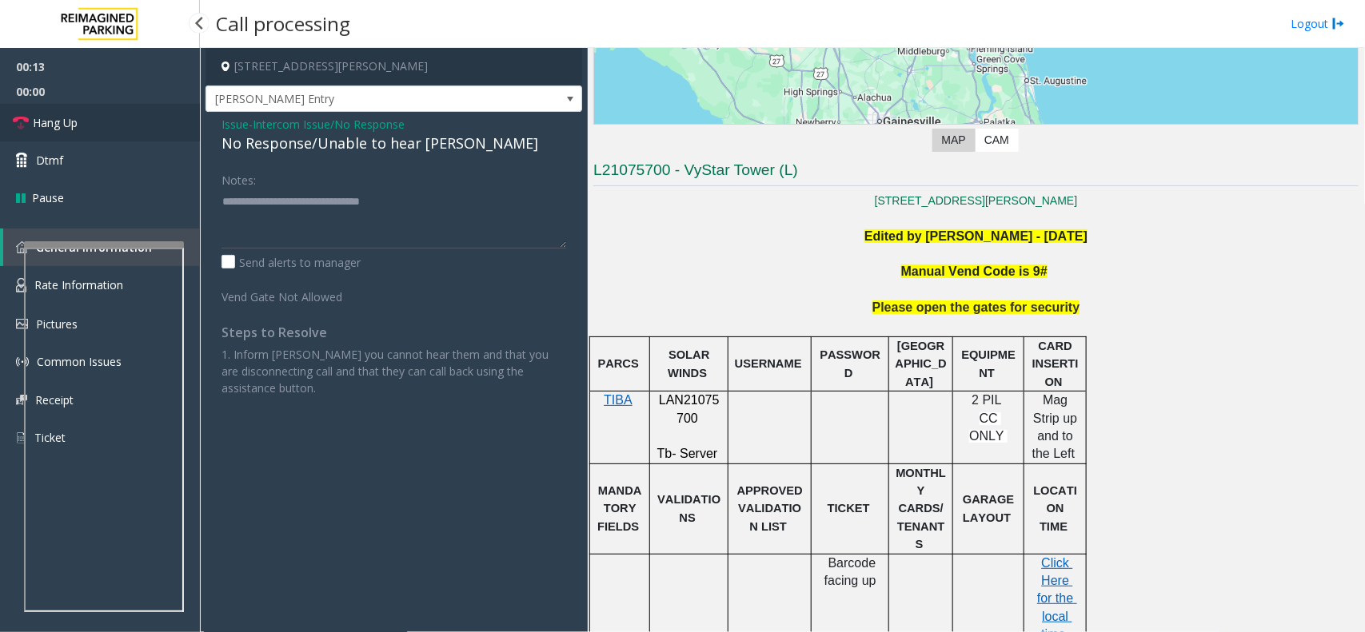
click at [57, 118] on span "Hang Up" at bounding box center [55, 122] width 45 height 17
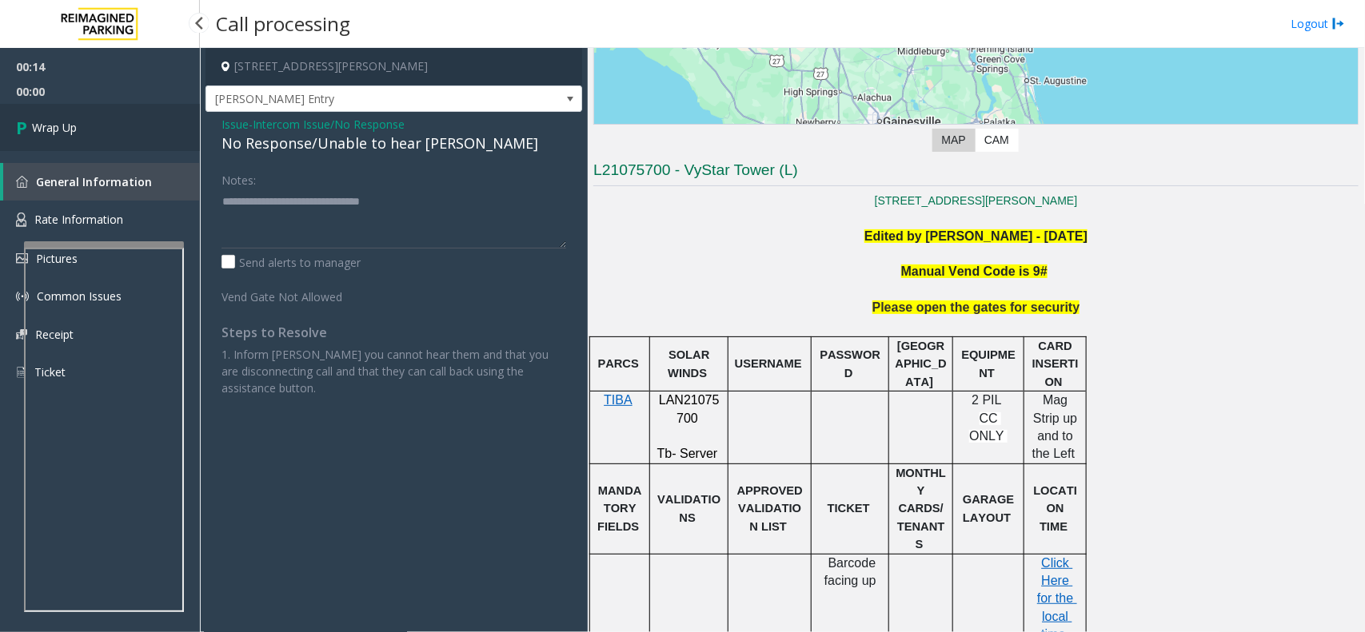
click at [57, 119] on span "Wrap Up" at bounding box center [54, 127] width 45 height 17
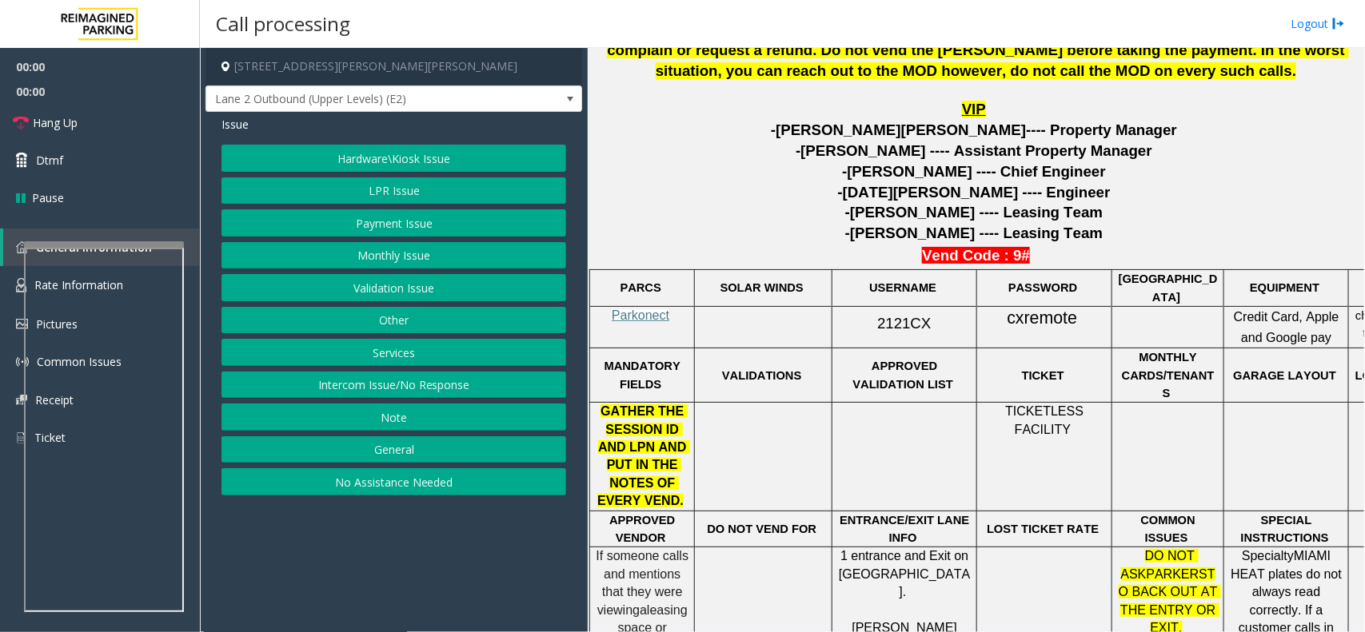
scroll to position [699, 0]
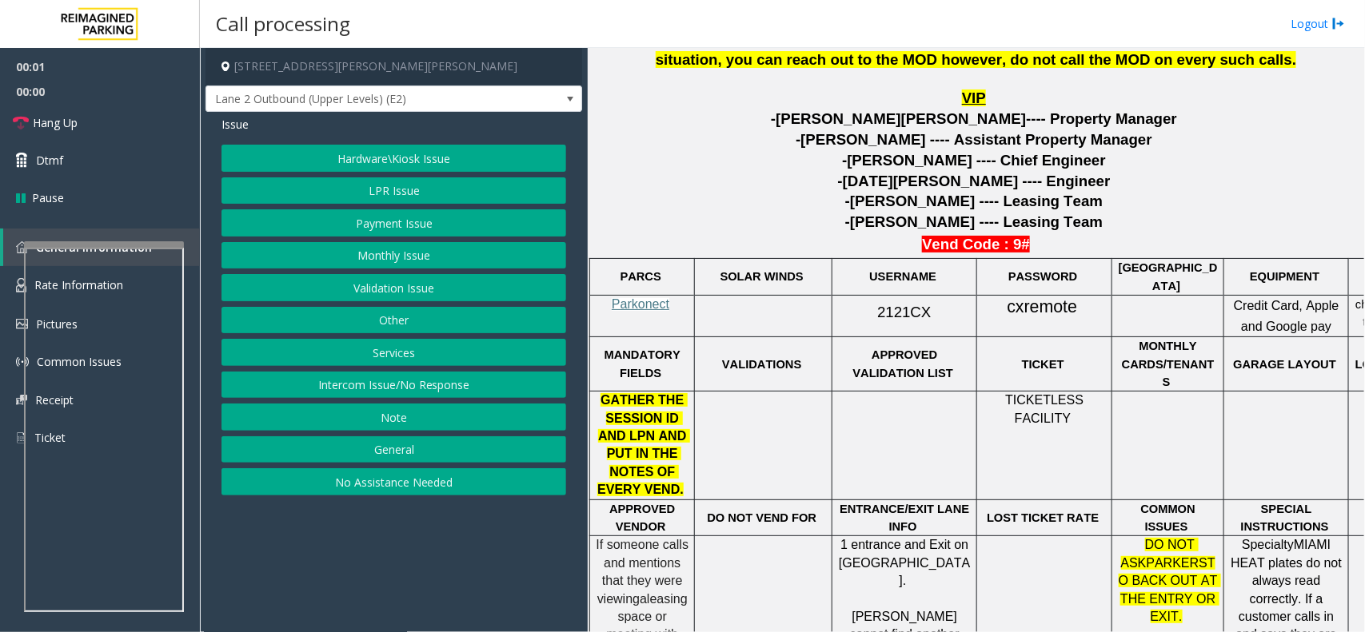
click at [637, 292] on div at bounding box center [642, 295] width 105 height 6
click at [649, 301] on span "Parkonect" at bounding box center [641, 304] width 58 height 14
click at [889, 309] on span "2121CX" at bounding box center [904, 312] width 54 height 17
click at [884, 308] on span "2121CX" at bounding box center [904, 312] width 54 height 17
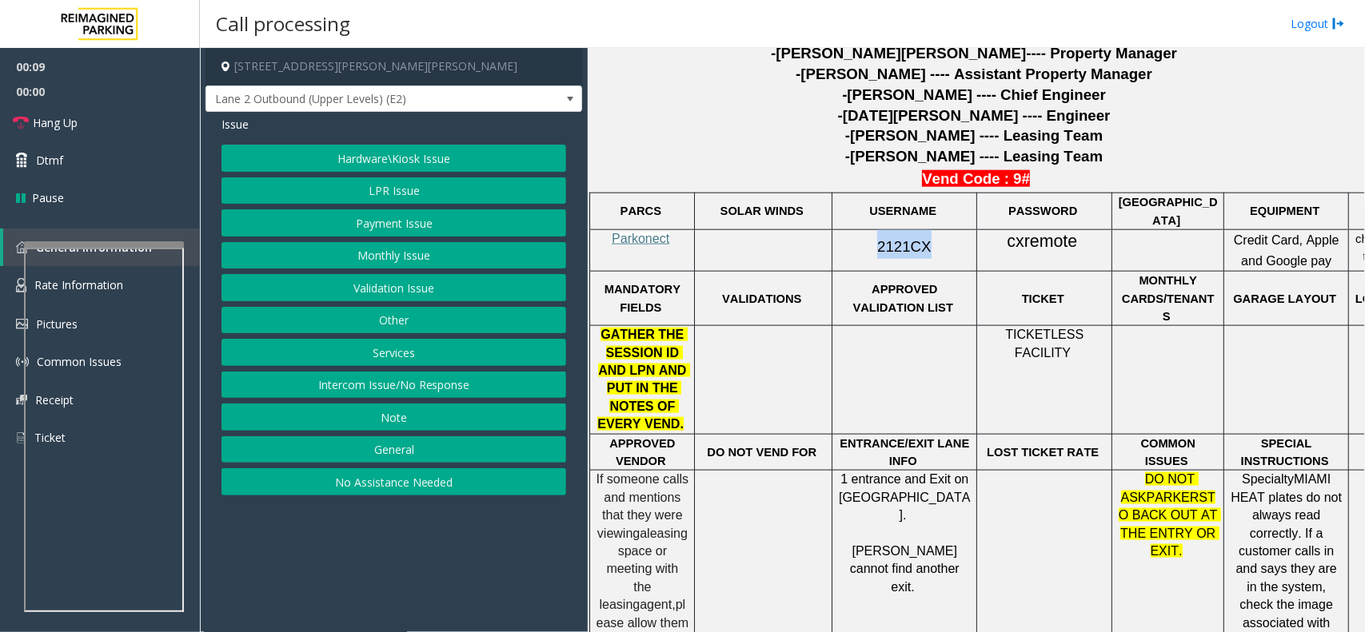
scroll to position [799, 0]
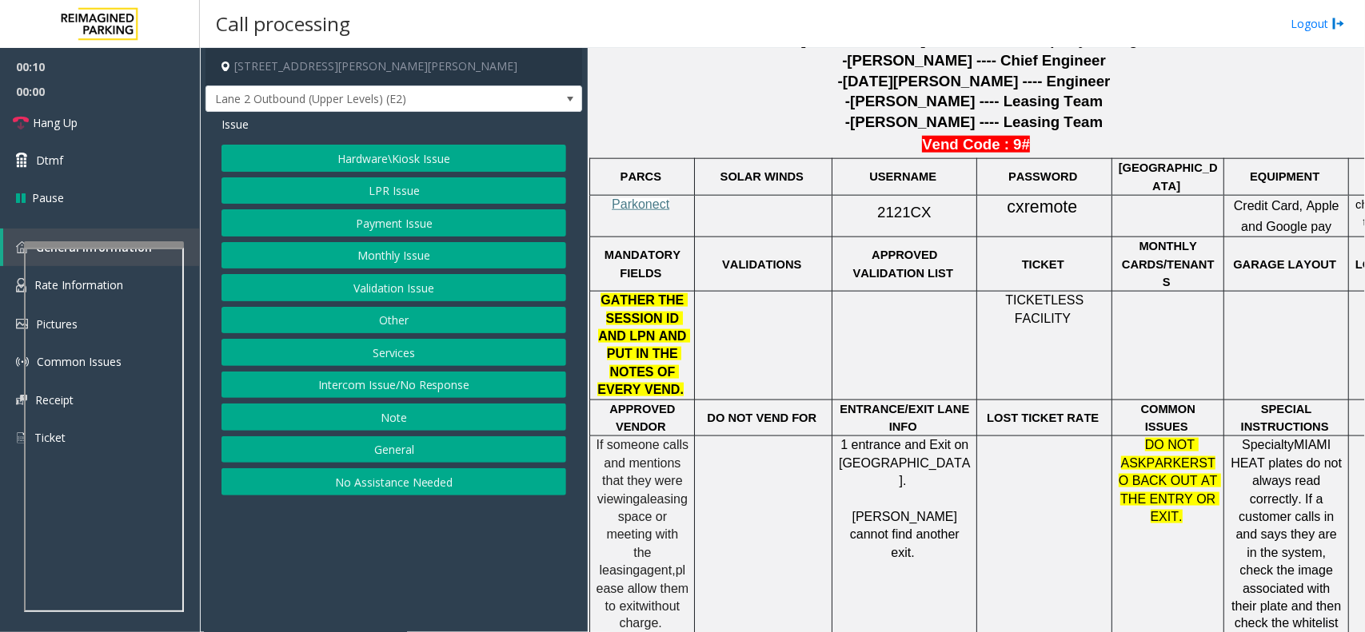
click at [1037, 200] on span "cxremote" at bounding box center [1042, 207] width 70 height 20
drag, startPoint x: 1037, startPoint y: 200, endPoint x: 1023, endPoint y: 200, distance: 13.6
click at [1023, 200] on span "cxremote" at bounding box center [1042, 207] width 70 height 20
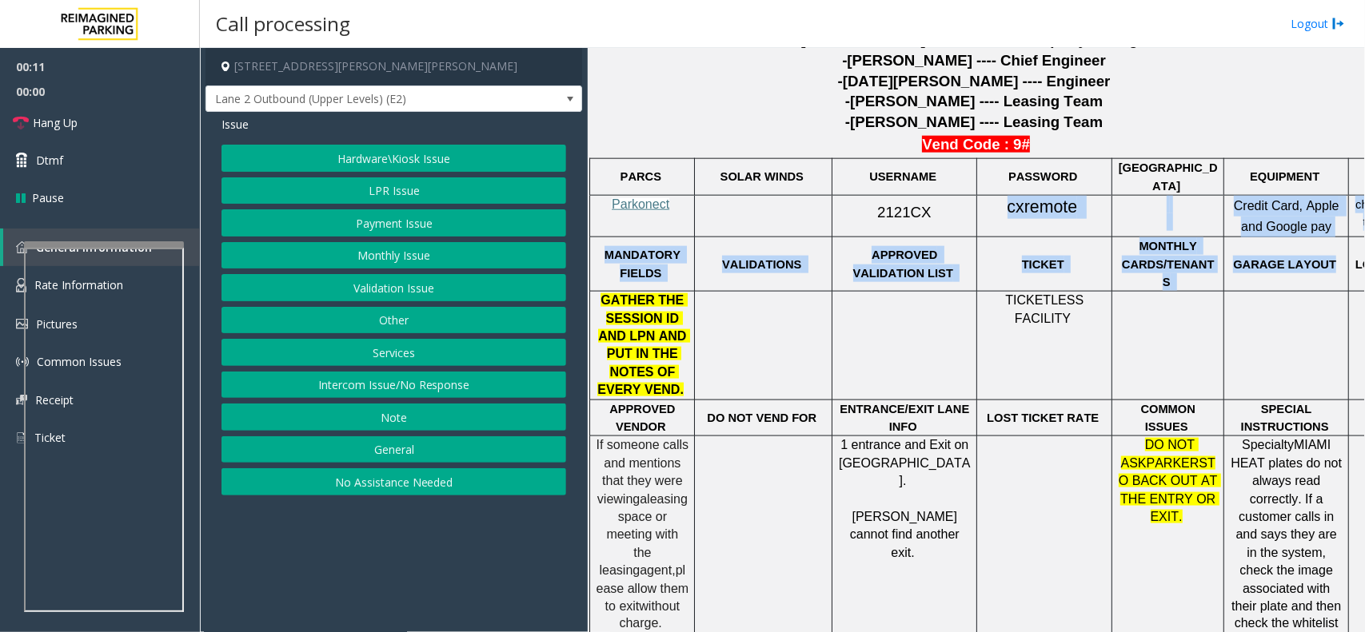
drag, startPoint x: 1023, startPoint y: 200, endPoint x: 1319, endPoint y: 249, distance: 299.8
click at [1319, 249] on tbody "PARCS SOLAR WINDS USERNAME PASSWORD PARIS EQUIPMENT CARD INSERTION Parkonect 21…" at bounding box center [1023, 432] width 867 height 547
click at [381, 156] on button "Hardware\Kiosk Issue" at bounding box center [393, 158] width 345 height 27
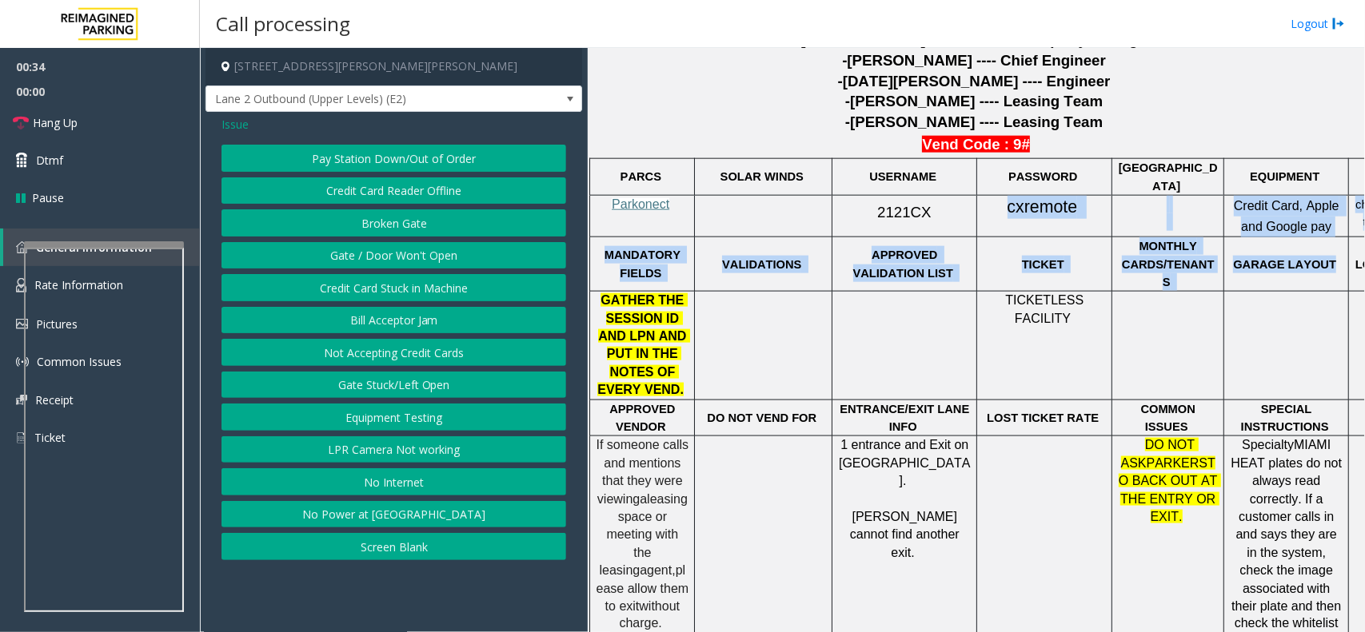
click at [409, 254] on button "Gate / Door Won't Open" at bounding box center [393, 255] width 345 height 27
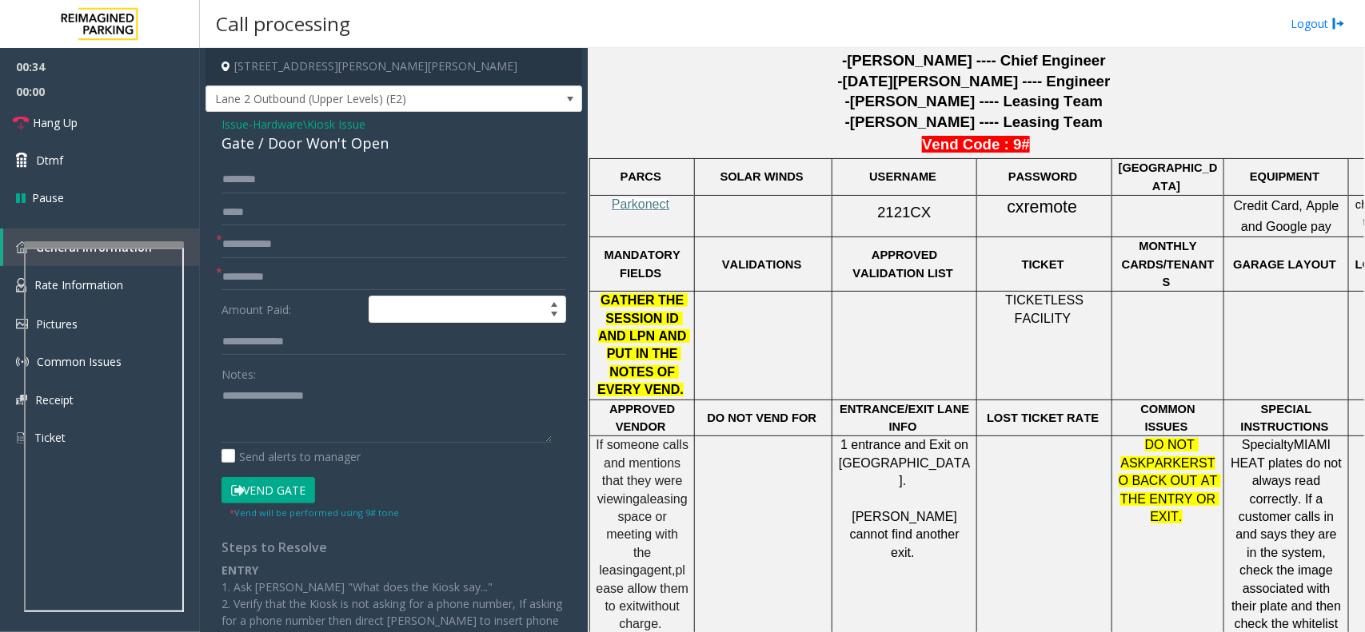
click at [337, 146] on div "Gate / Door Won't Open" at bounding box center [393, 144] width 345 height 22
paste textarea "**********"
type textarea "**********"
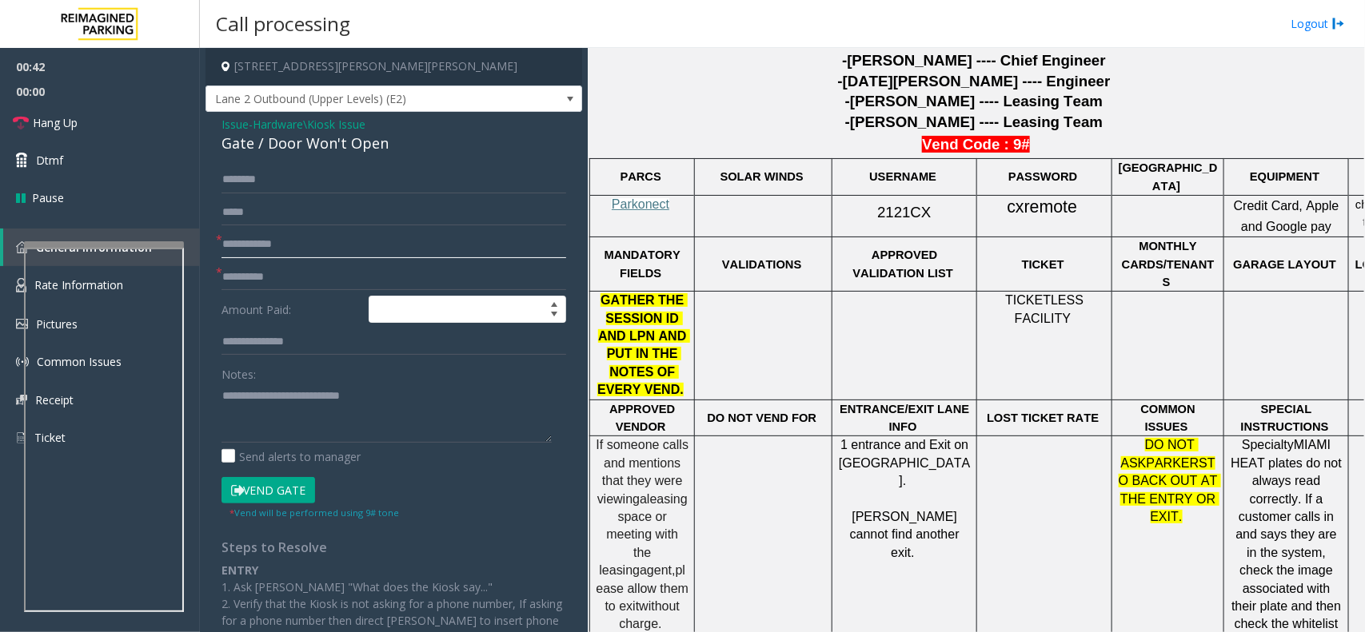
click at [370, 254] on input "text" at bounding box center [393, 244] width 345 height 27
type input "**"
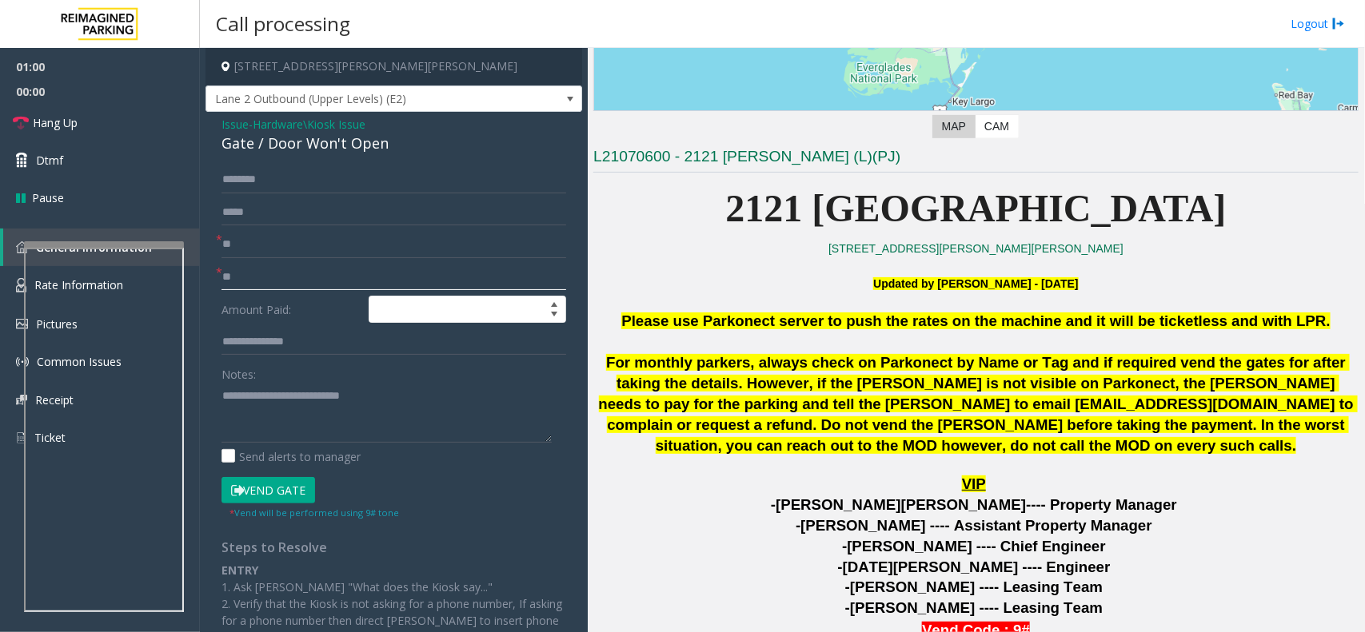
scroll to position [300, 0]
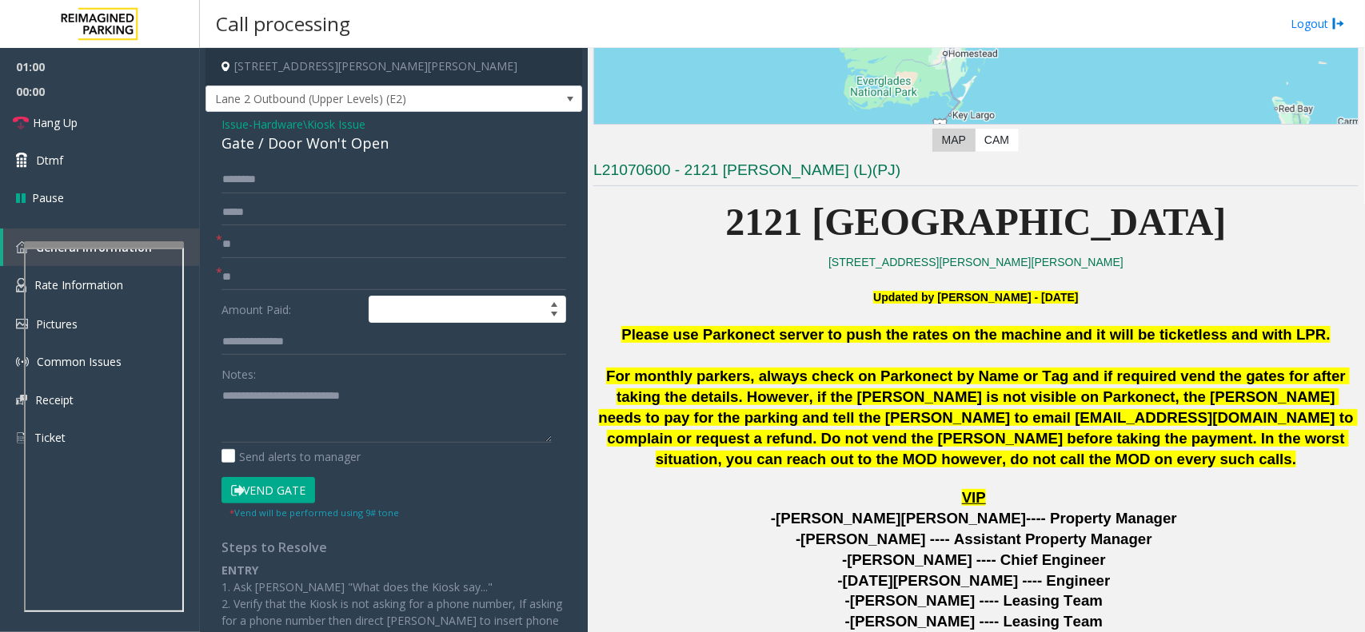
click at [960, 378] on span "For monthly parkers, always check on Parkonect by Name or Tag and if required v…" at bounding box center [978, 418] width 759 height 100
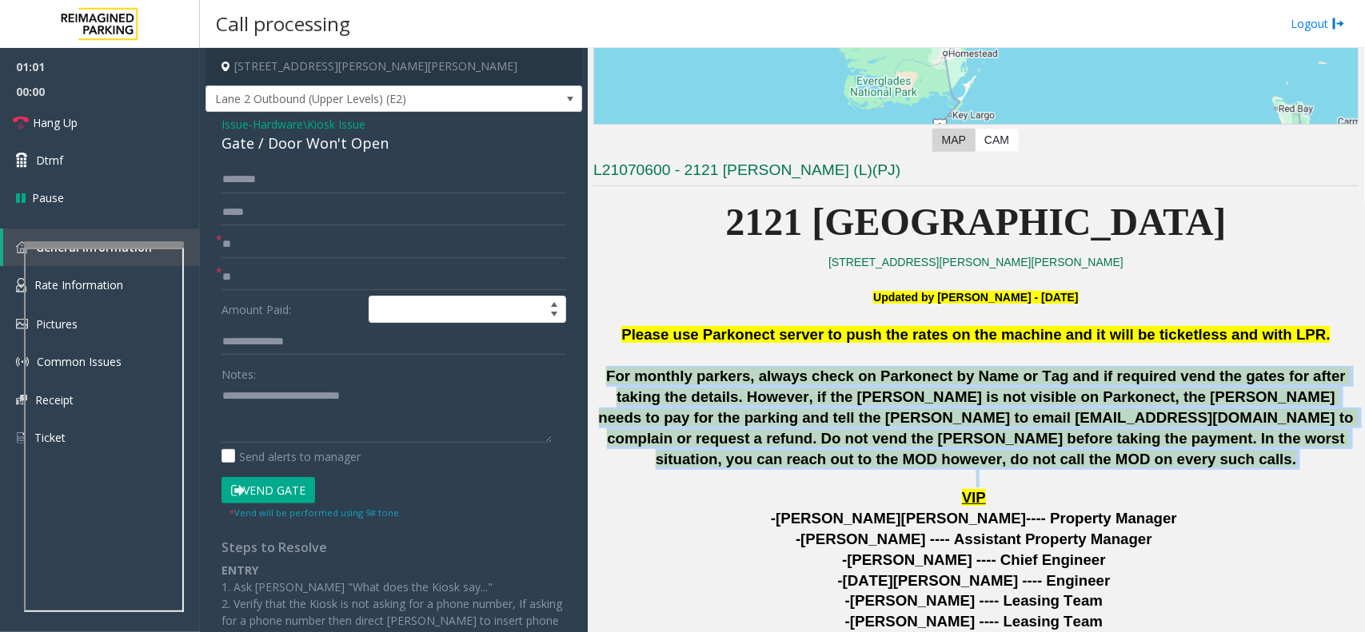
drag, startPoint x: 960, startPoint y: 378, endPoint x: 1121, endPoint y: 464, distance: 182.0
click at [1121, 464] on span "For monthly parkers, always check on Parkonect by Name or Tag and if required v…" at bounding box center [978, 418] width 759 height 100
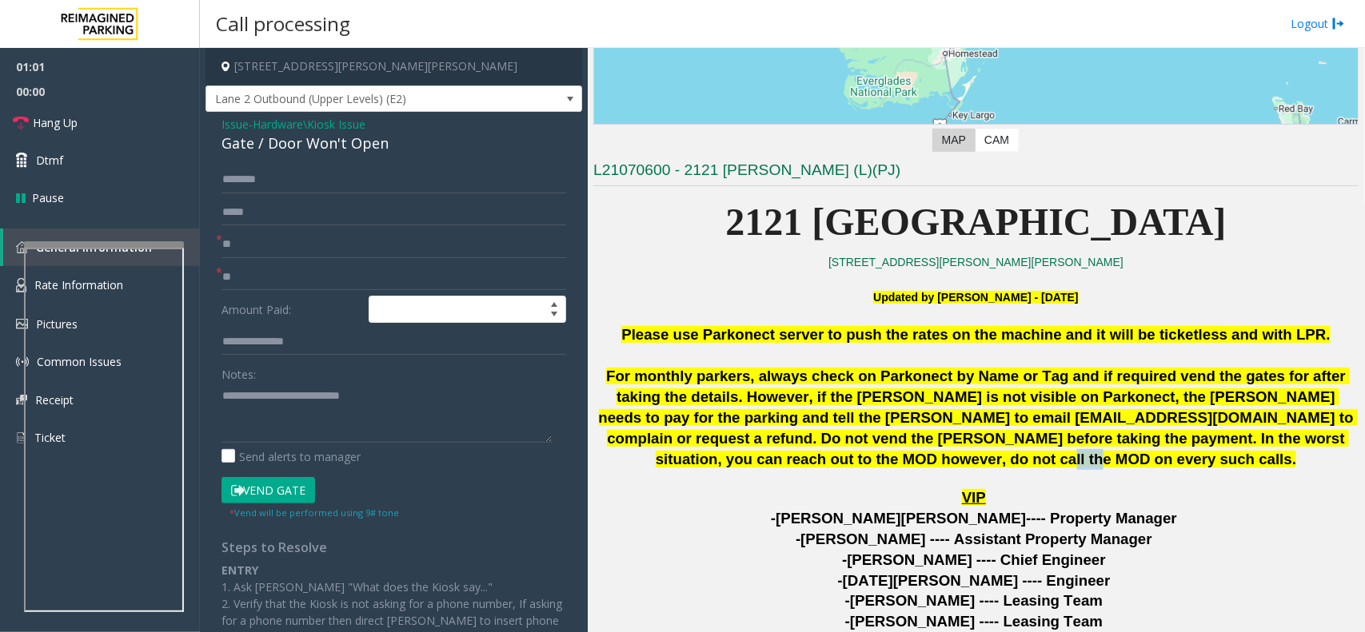
click at [1121, 464] on span "For monthly parkers, always check on Parkonect by Name or Tag and if required v…" at bounding box center [978, 418] width 759 height 100
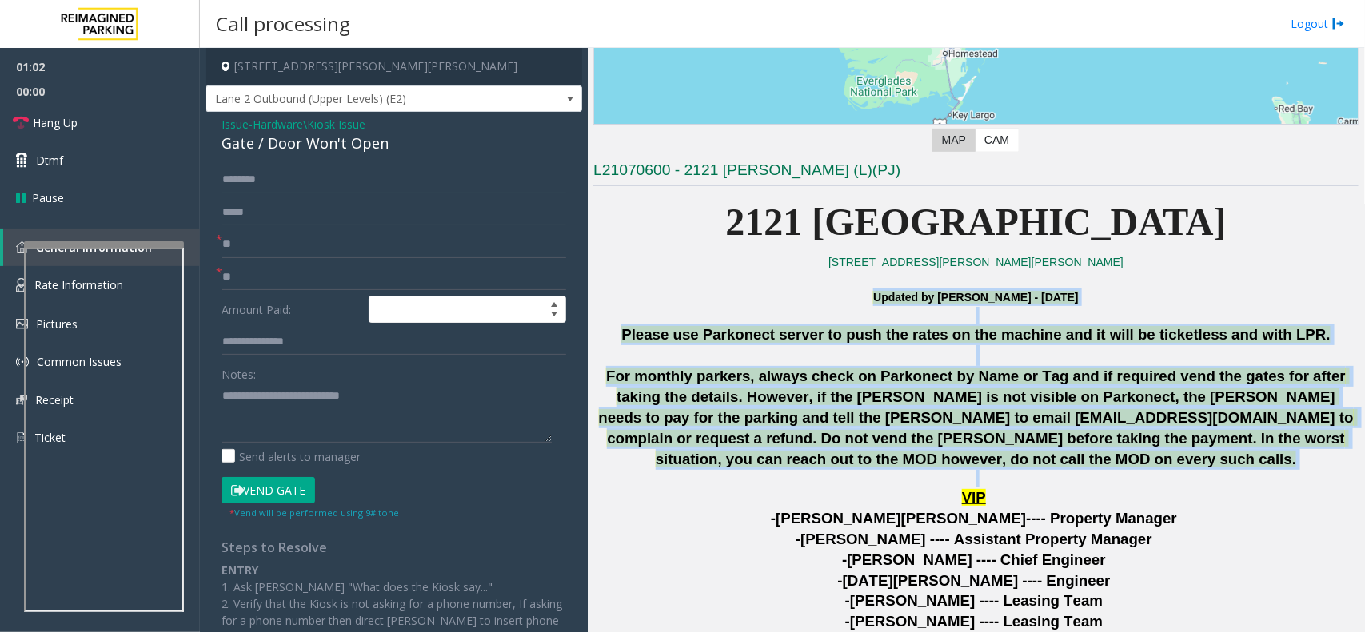
drag, startPoint x: 1121, startPoint y: 464, endPoint x: 630, endPoint y: 305, distance: 515.7
click at [658, 328] on span "Please use Parkonect server to push the rates on the machine and it will be tic…" at bounding box center [975, 334] width 708 height 17
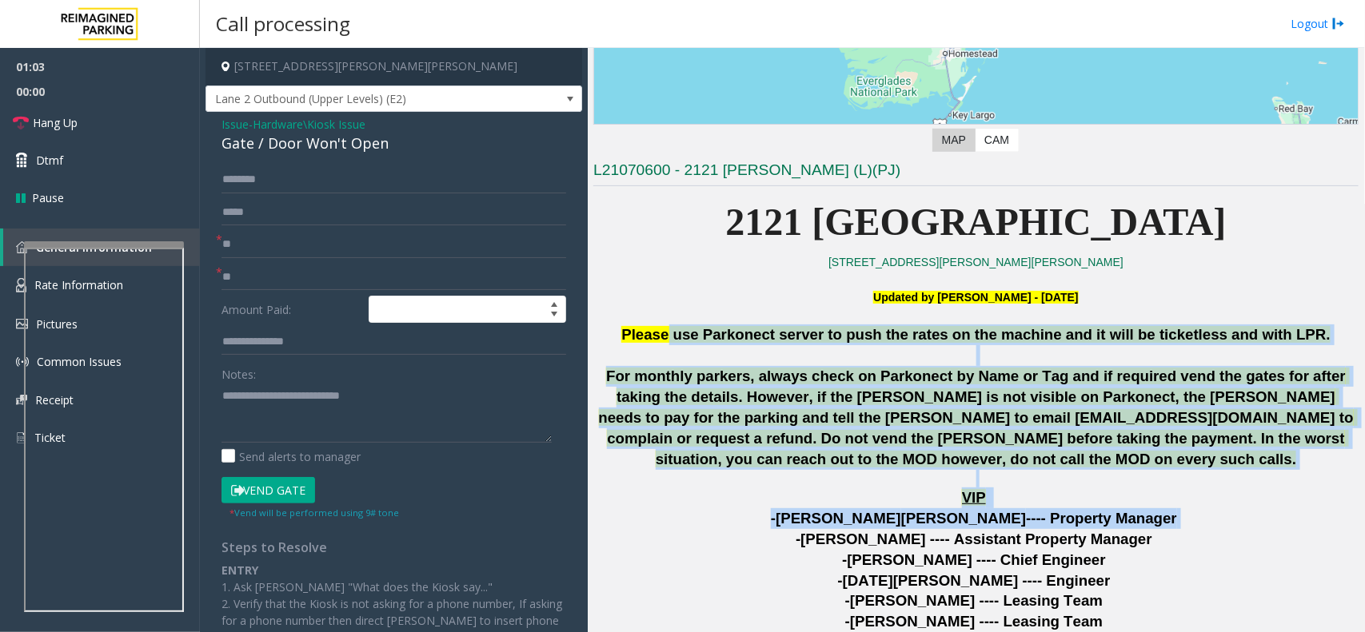
drag, startPoint x: 658, startPoint y: 328, endPoint x: 1168, endPoint y: 516, distance: 543.8
click at [1168, 516] on p "-Chris Zackschewski ---- Property Manager" at bounding box center [975, 518] width 765 height 21
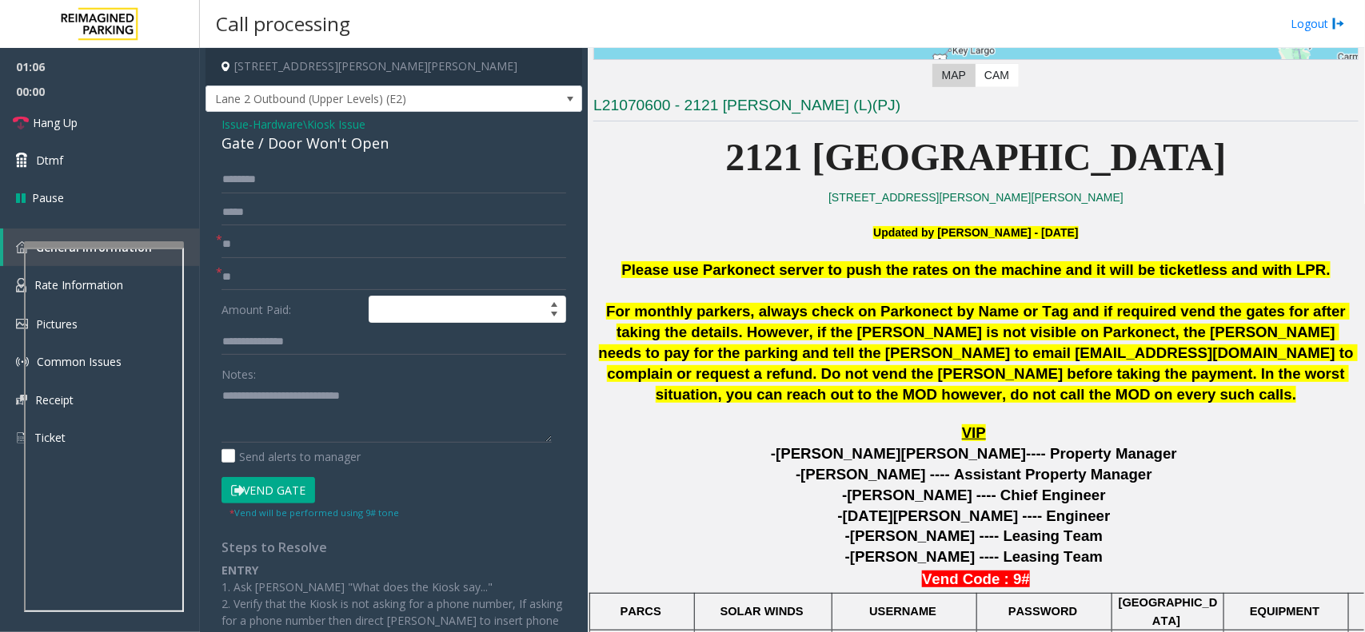
scroll to position [400, 0]
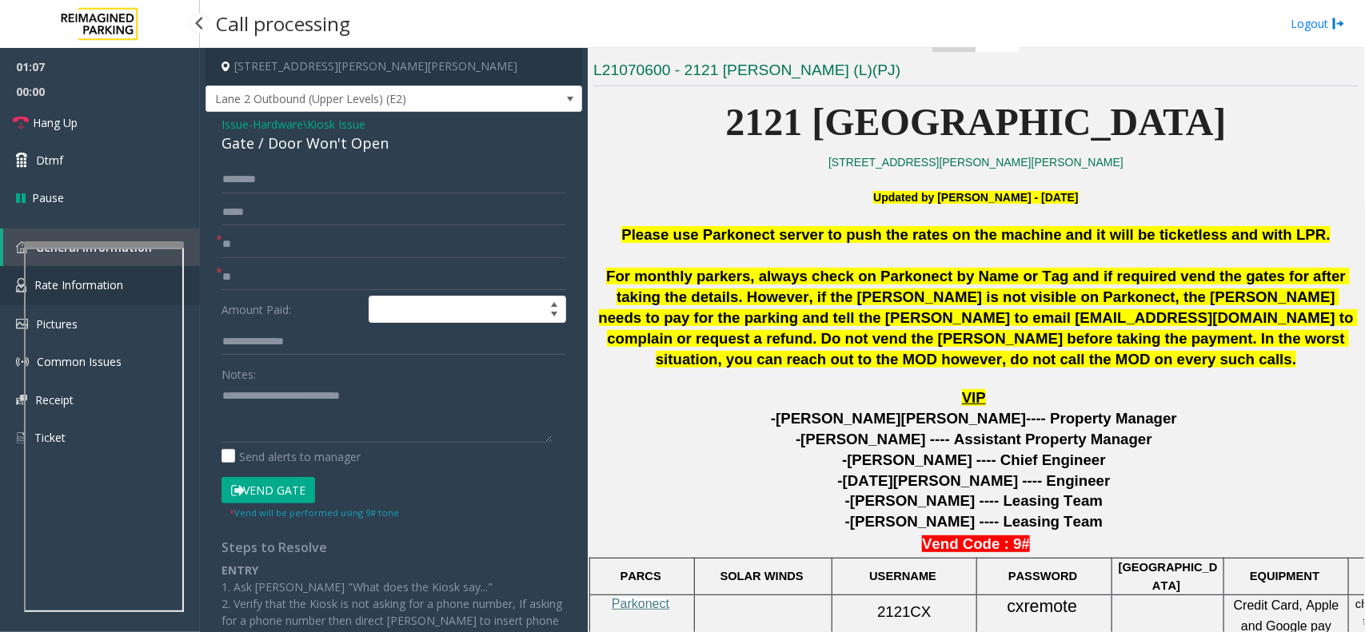
click at [5, 285] on link "Rate Information" at bounding box center [100, 285] width 200 height 39
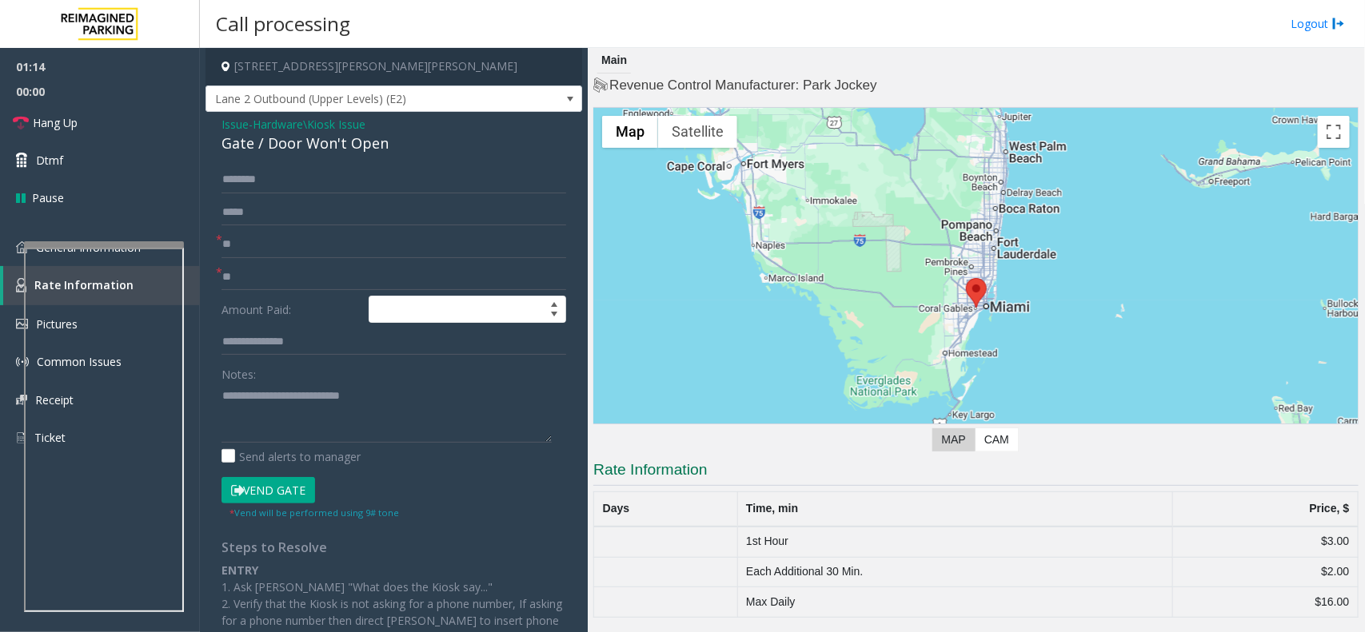
click at [272, 126] on span "Hardware\Kiosk Issue" at bounding box center [309, 124] width 113 height 17
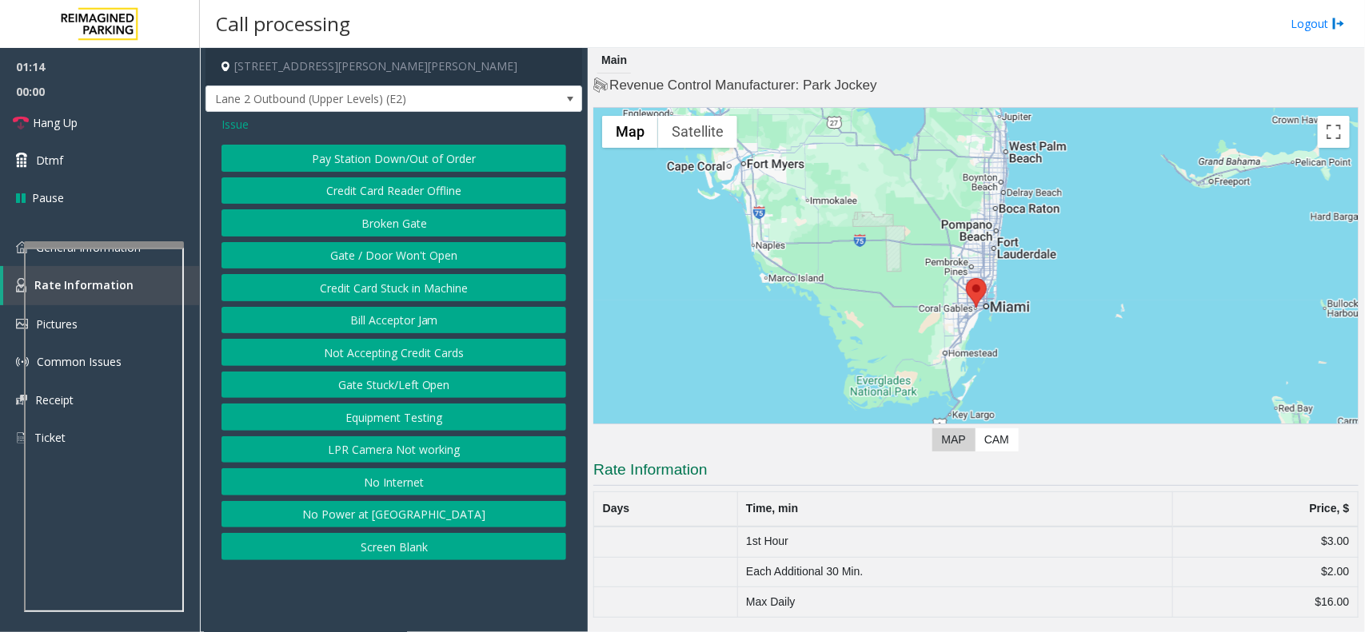
click at [241, 118] on span "Issue" at bounding box center [234, 124] width 27 height 17
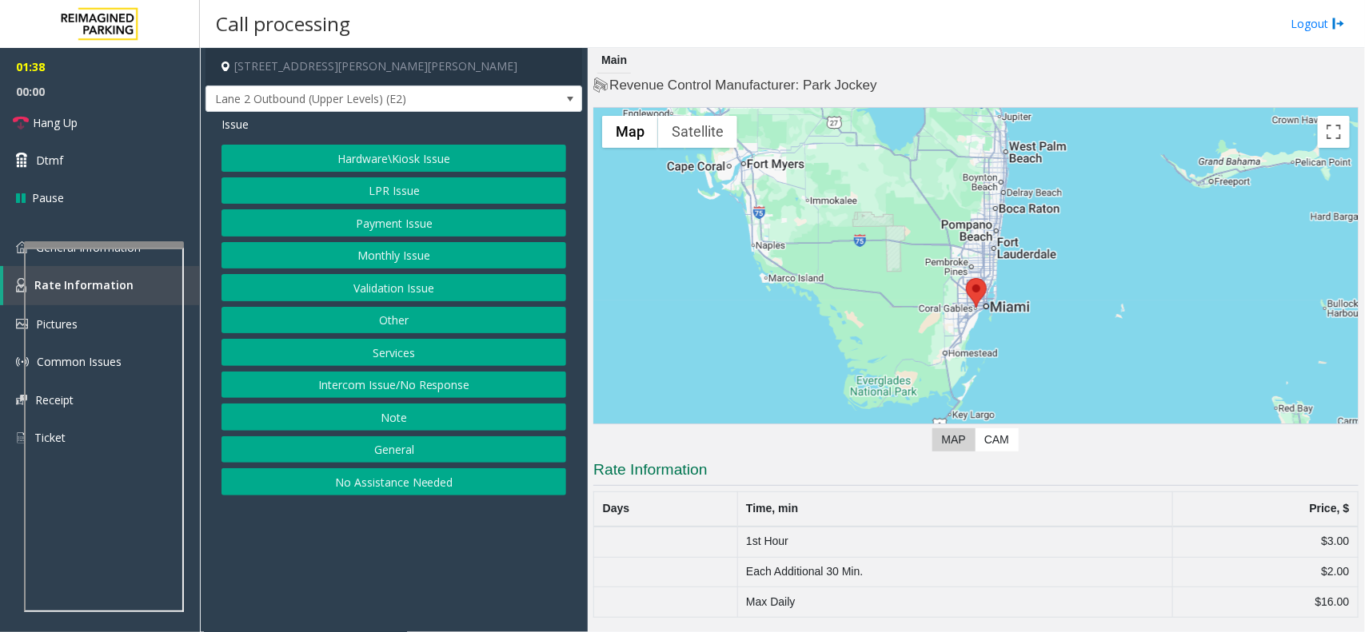
click at [400, 174] on div "Hardware\Kiosk Issue LPR Issue Payment Issue Monthly Issue Validation Issue Oth…" at bounding box center [393, 320] width 345 height 351
click at [405, 197] on button "LPR Issue" at bounding box center [393, 190] width 345 height 27
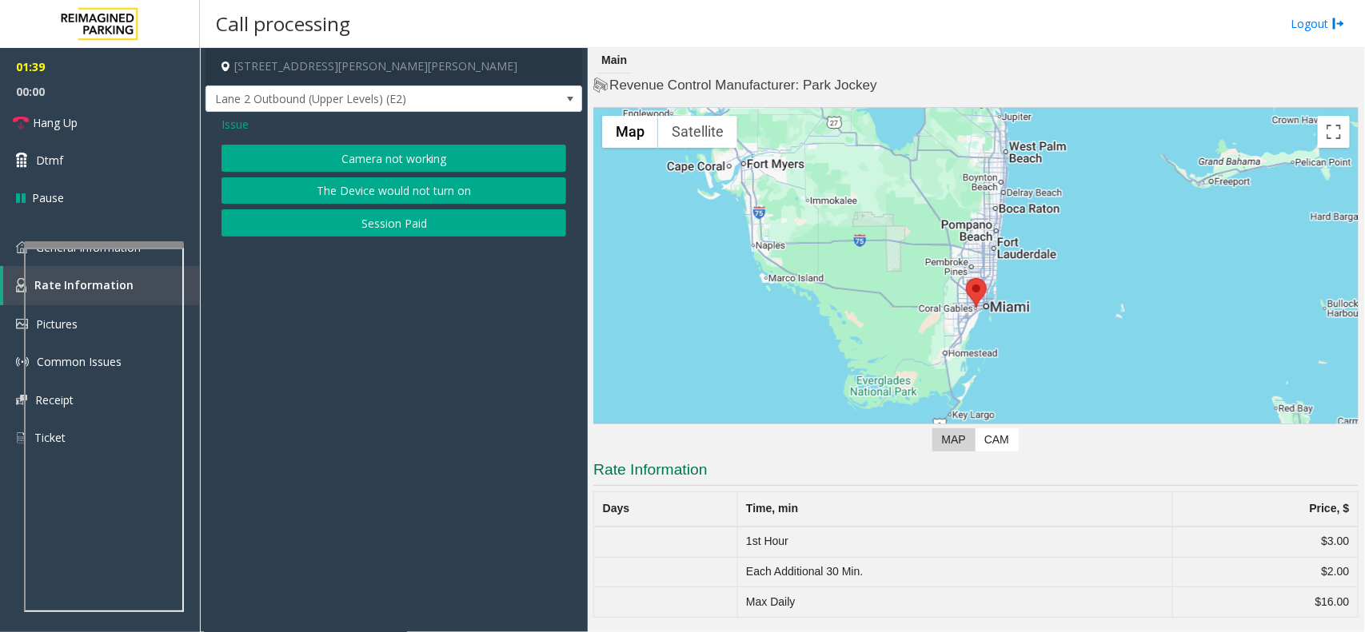
click at [381, 160] on button "Camera not working" at bounding box center [393, 158] width 345 height 27
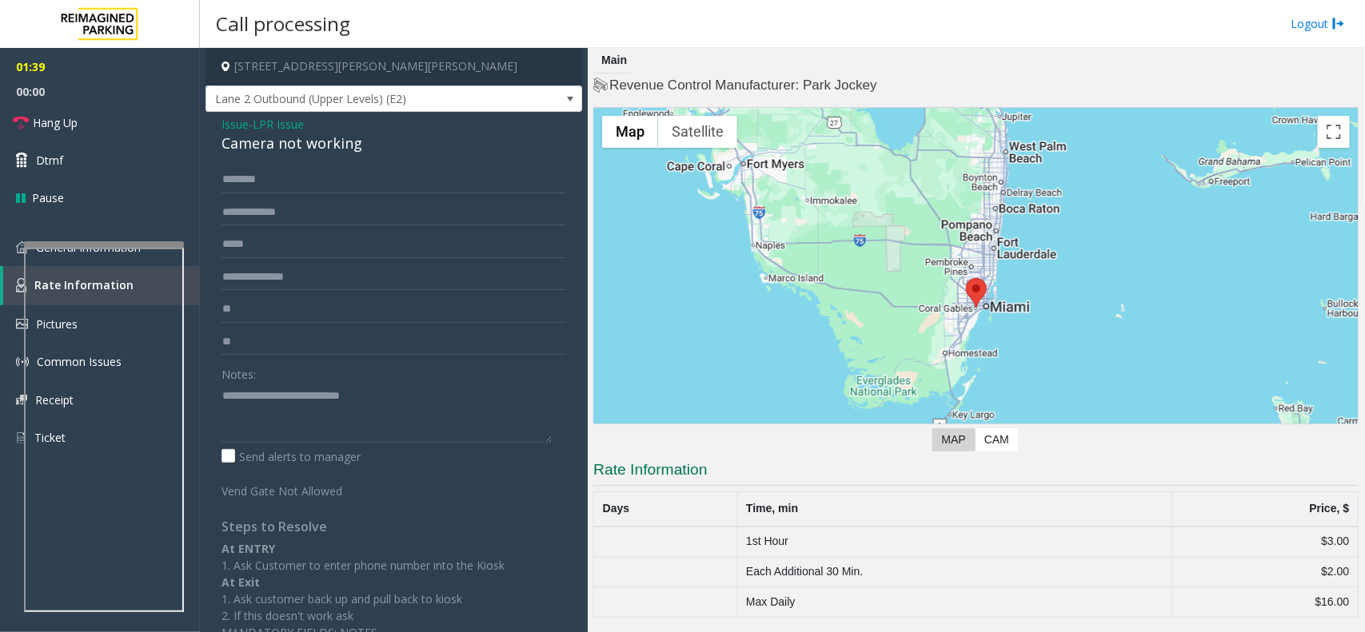
click at [348, 141] on div "Camera not working" at bounding box center [393, 144] width 345 height 22
click at [365, 308] on input "**" at bounding box center [393, 309] width 345 height 27
click at [364, 309] on input "**" at bounding box center [393, 309] width 345 height 27
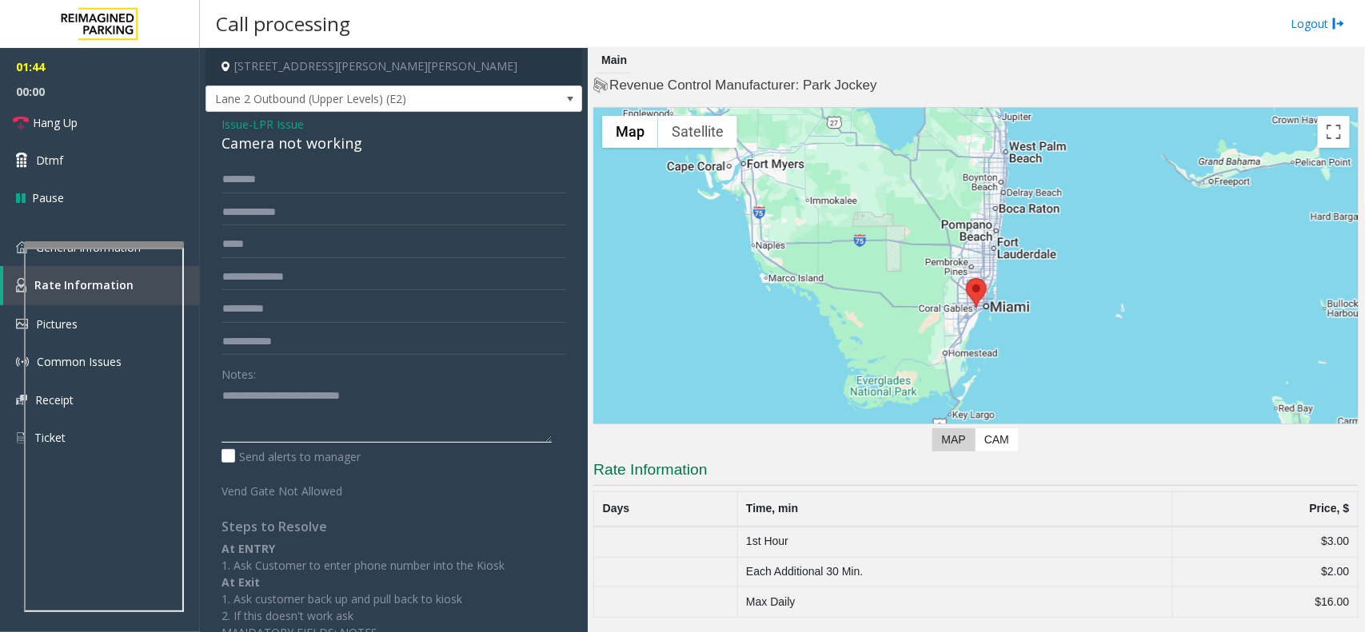
click at [272, 394] on textarea at bounding box center [386, 413] width 330 height 60
drag, startPoint x: 272, startPoint y: 394, endPoint x: 470, endPoint y: 388, distance: 198.3
click at [470, 388] on textarea at bounding box center [386, 413] width 330 height 60
paste textarea "**********"
click at [301, 293] on form "Notes: Send alerts to manager Vend Gate Not Allowed" at bounding box center [393, 332] width 345 height 333
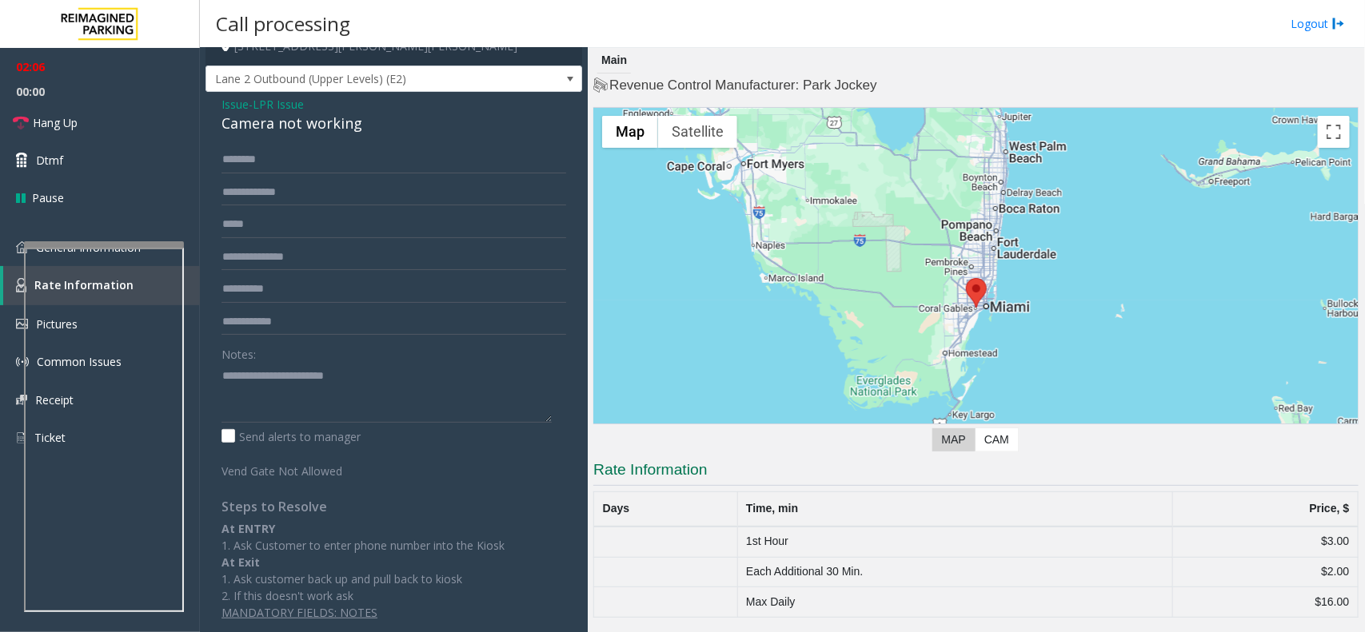
scroll to position [25, 0]
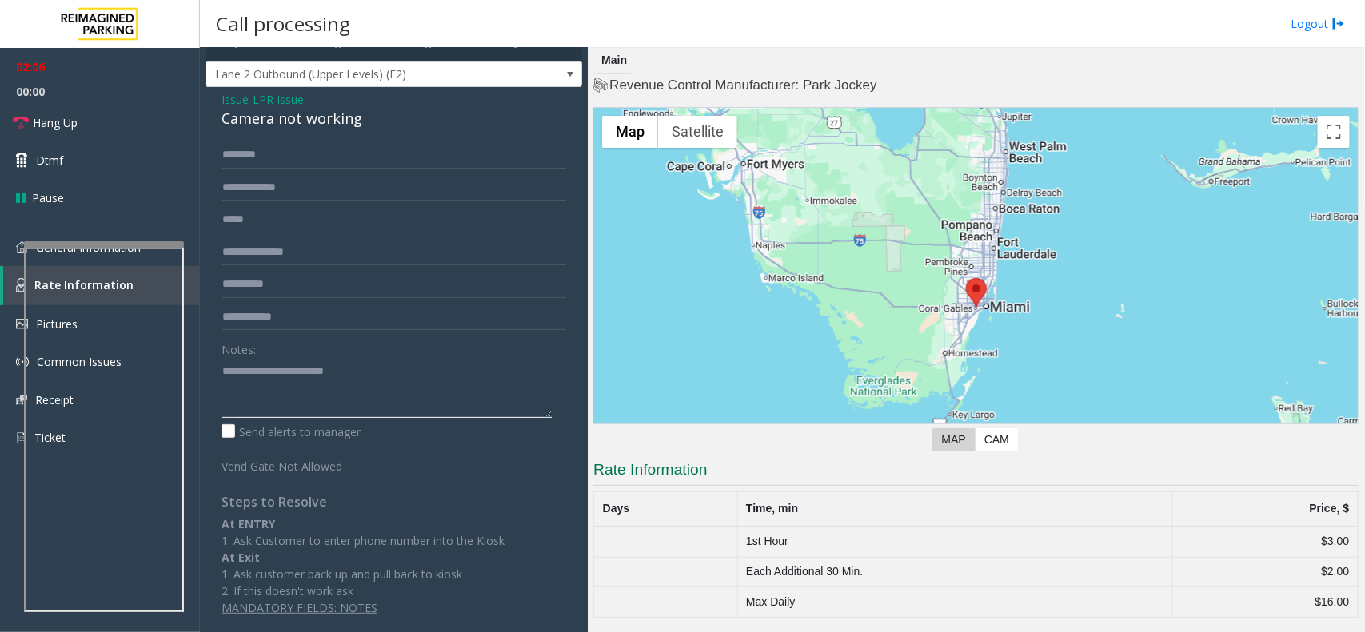
click at [425, 406] on textarea at bounding box center [386, 388] width 330 height 60
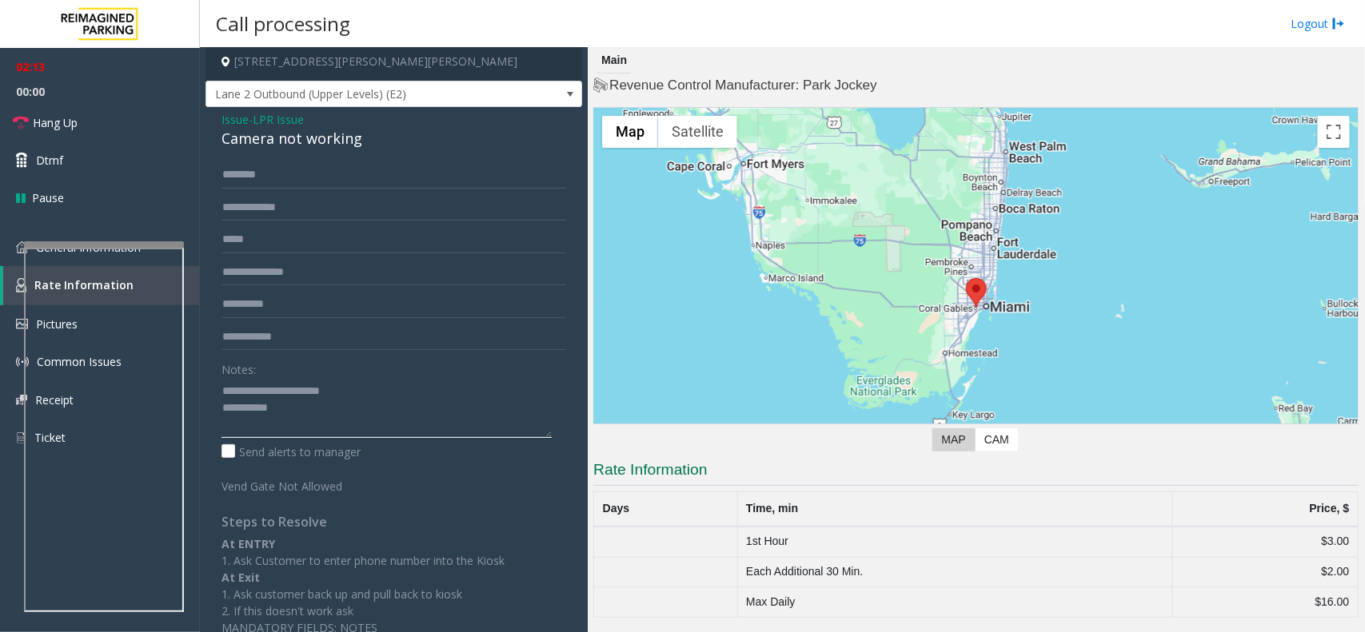
scroll to position [0, 0]
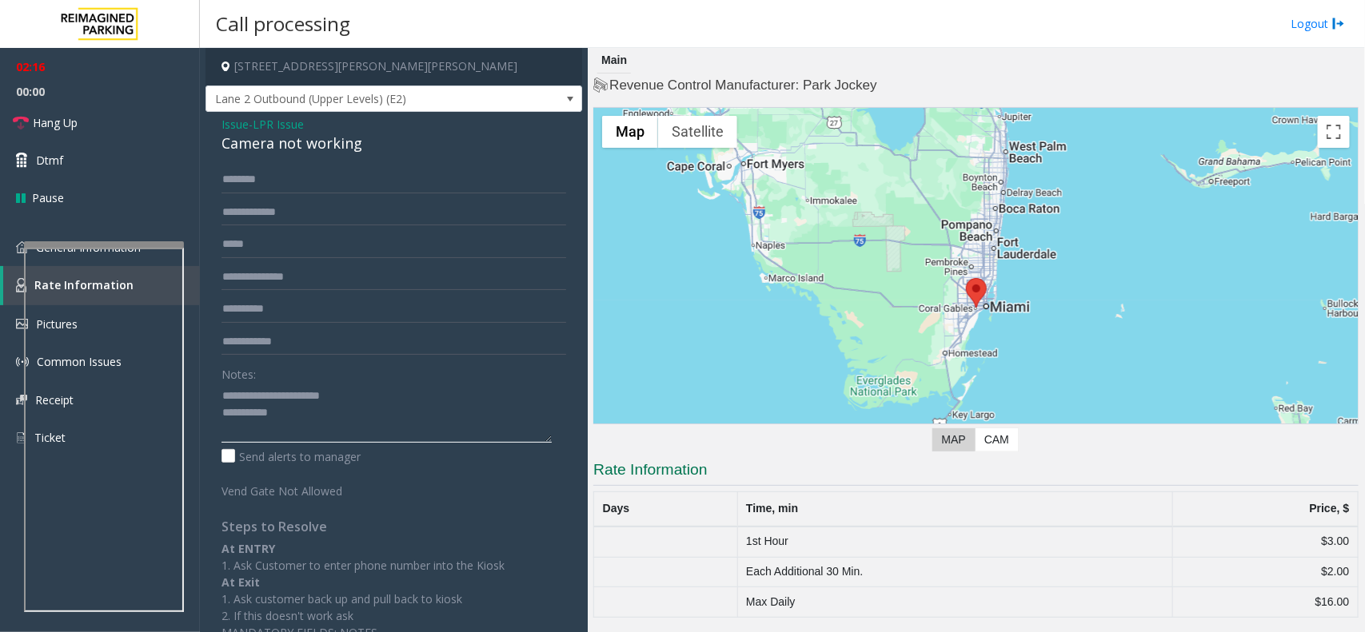
click at [320, 429] on textarea at bounding box center [386, 413] width 330 height 60
drag, startPoint x: 320, startPoint y: 429, endPoint x: 249, endPoint y: 381, distance: 86.3
click at [249, 381] on div "Notes:" at bounding box center [393, 402] width 345 height 82
click at [249, 381] on label "Notes:" at bounding box center [238, 372] width 34 height 22
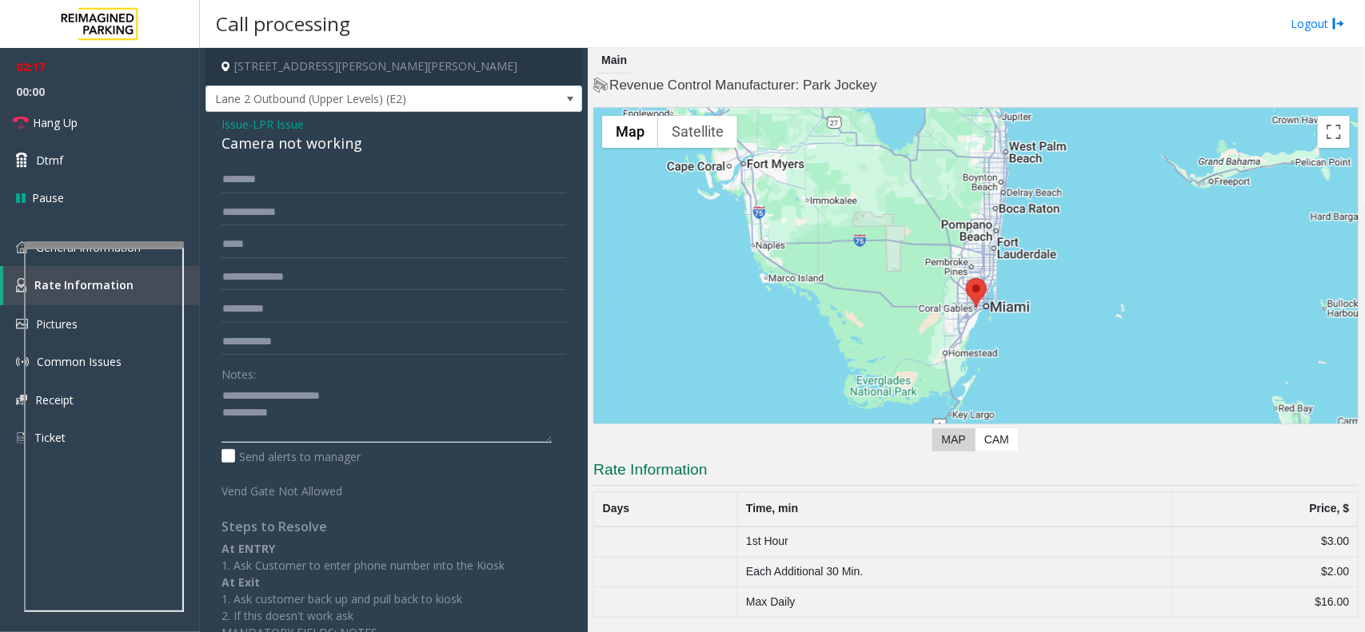
click at [269, 396] on textarea at bounding box center [386, 413] width 330 height 60
drag, startPoint x: 269, startPoint y: 396, endPoint x: 326, endPoint y: 433, distance: 68.1
click at [326, 433] on textarea at bounding box center [386, 413] width 330 height 60
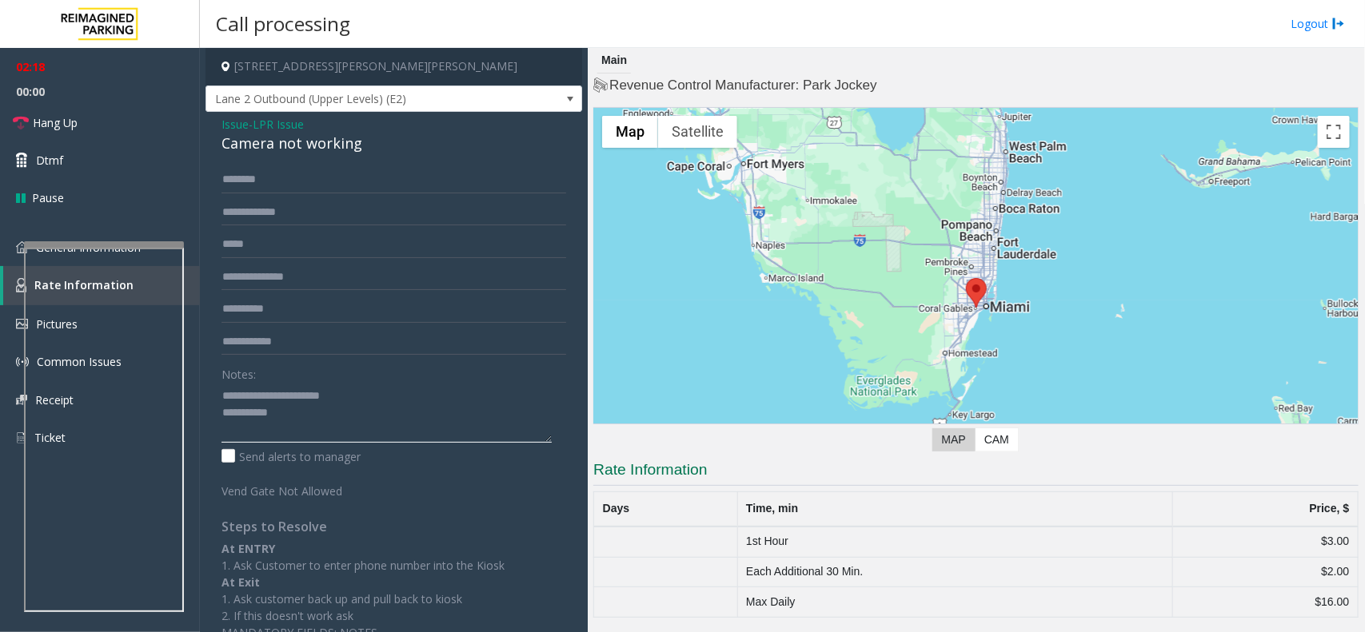
drag, startPoint x: 326, startPoint y: 433, endPoint x: 273, endPoint y: 402, distance: 62.0
click at [273, 402] on textarea at bounding box center [386, 413] width 330 height 60
click at [82, 137] on link "Hang Up" at bounding box center [100, 123] width 200 height 38
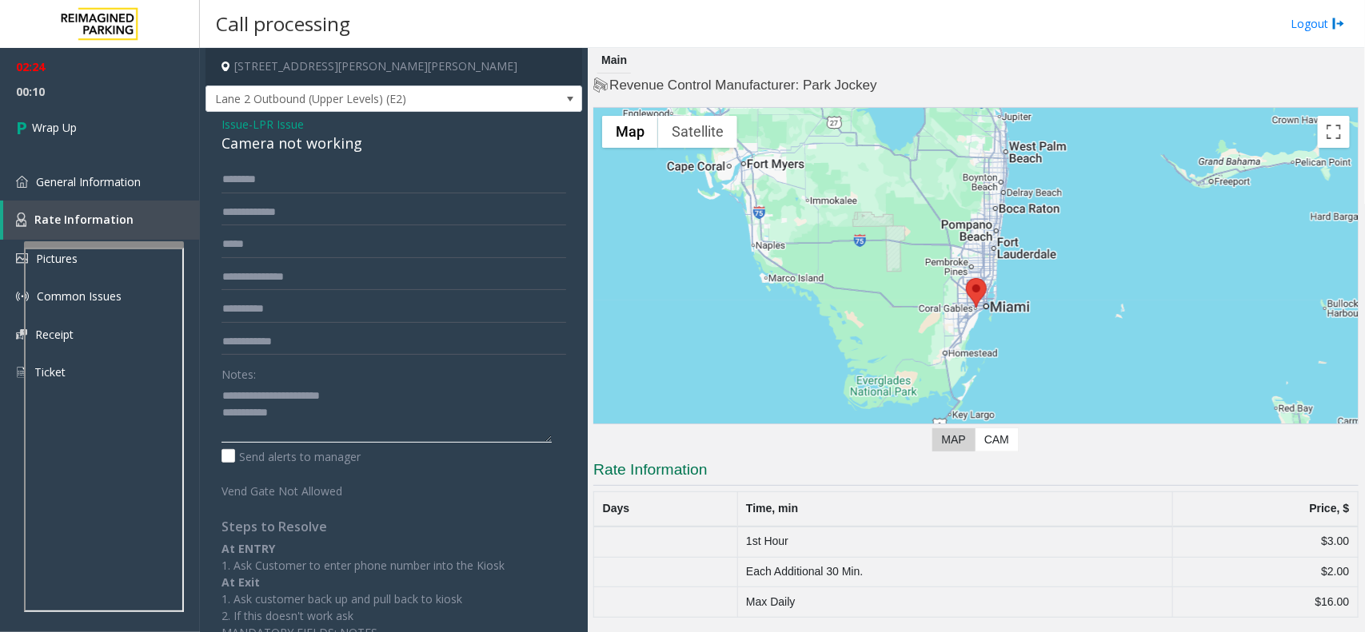
click at [293, 410] on textarea at bounding box center [386, 413] width 330 height 60
paste textarea "**********"
type textarea "**********"
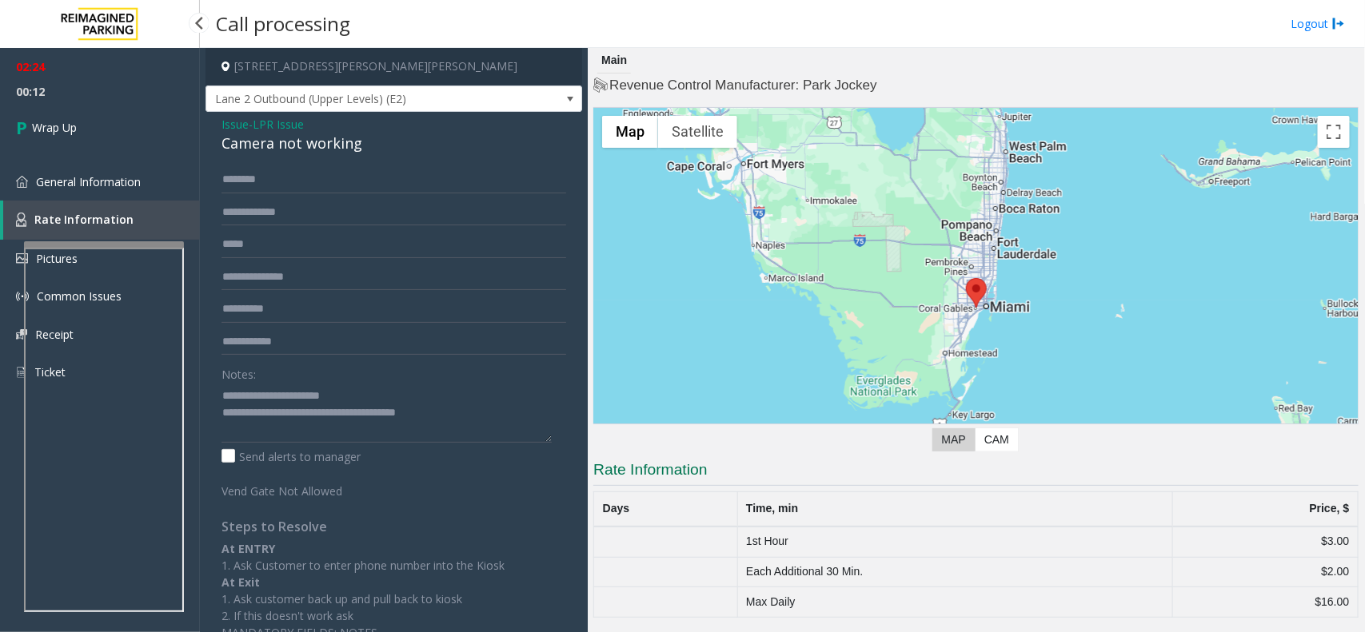
click at [136, 62] on span "02:24" at bounding box center [100, 66] width 200 height 25
click at [178, 118] on link "Wrap Up" at bounding box center [100, 127] width 200 height 47
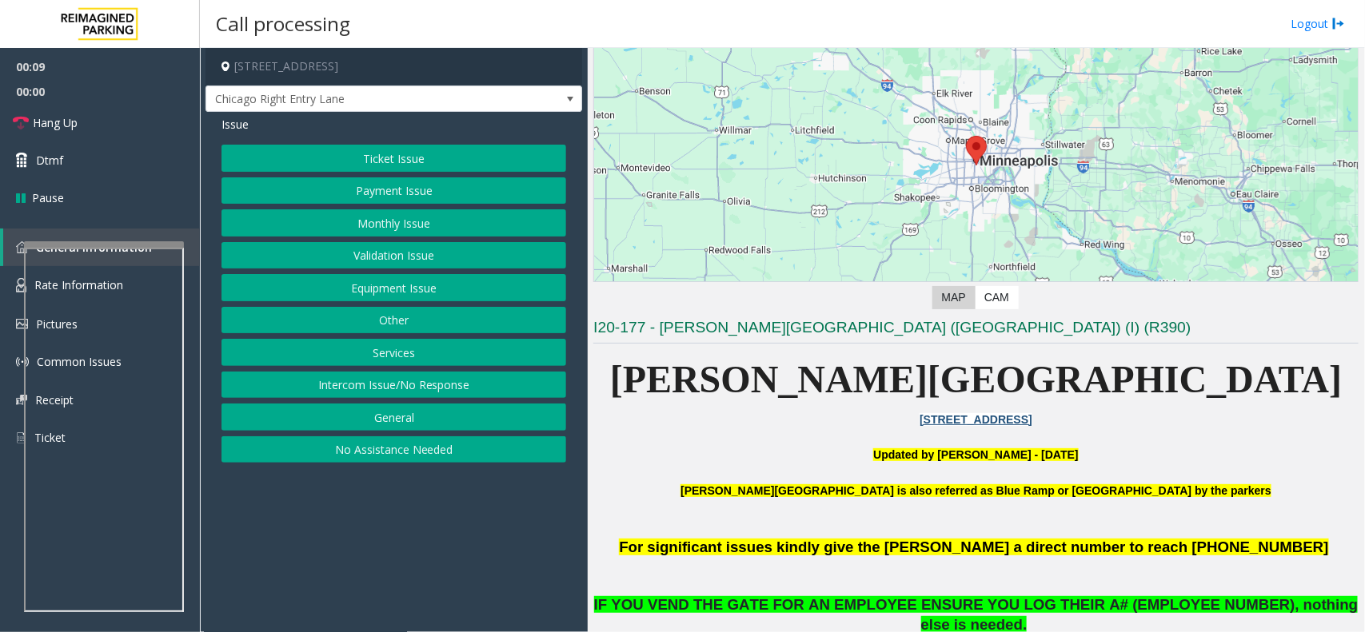
scroll to position [200, 0]
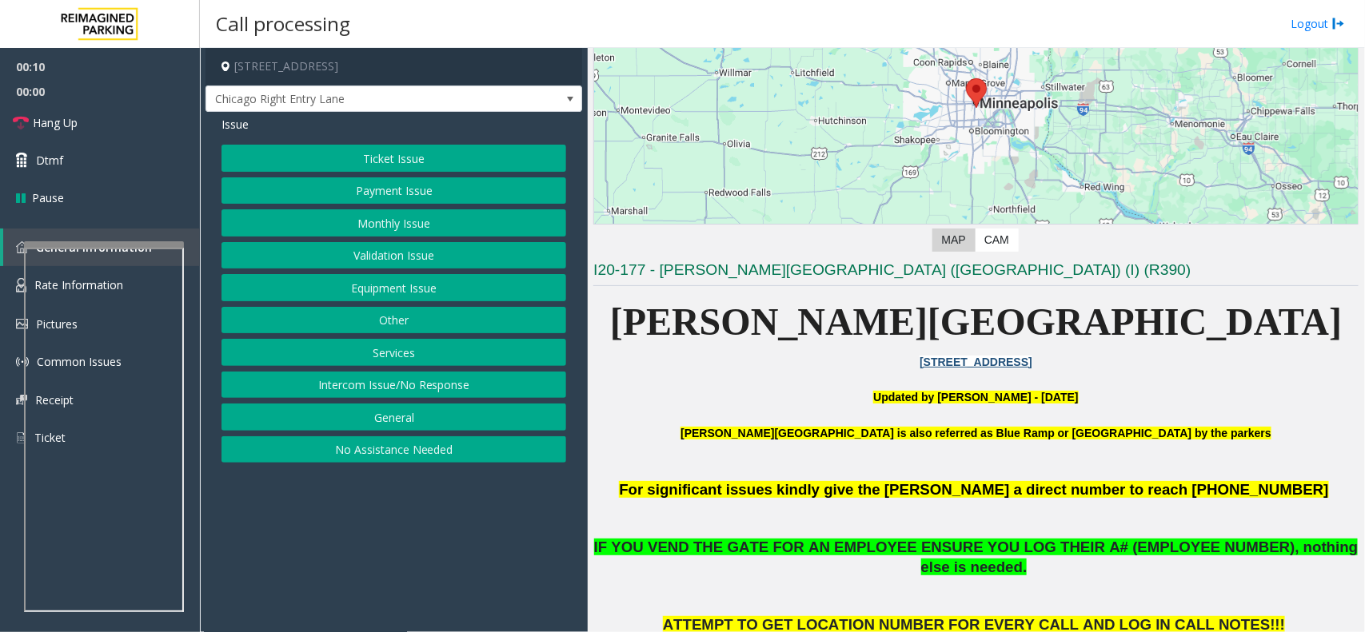
drag, startPoint x: 470, startPoint y: 392, endPoint x: 470, endPoint y: 305, distance: 87.1
click at [473, 392] on button "Intercom Issue/No Response" at bounding box center [393, 385] width 345 height 27
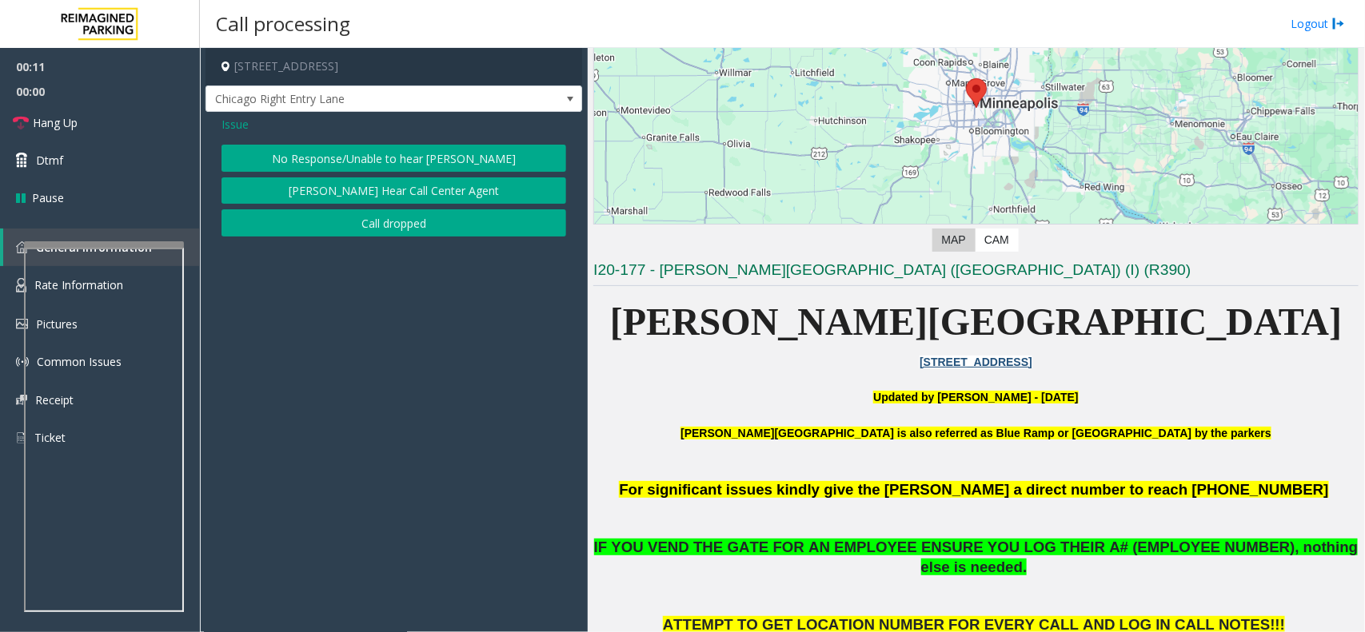
click at [454, 153] on button "No Response/Unable to hear [PERSON_NAME]" at bounding box center [393, 158] width 345 height 27
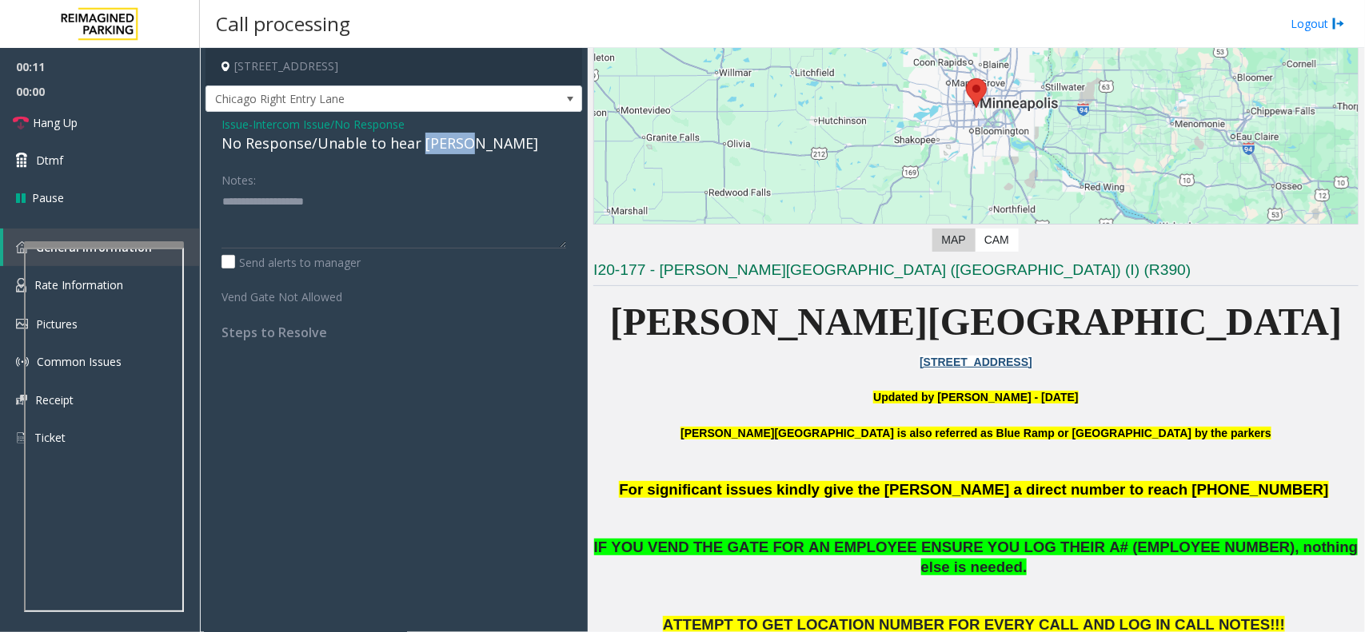
click at [454, 153] on div "No Response/Unable to hear [PERSON_NAME]" at bounding box center [393, 144] width 345 height 22
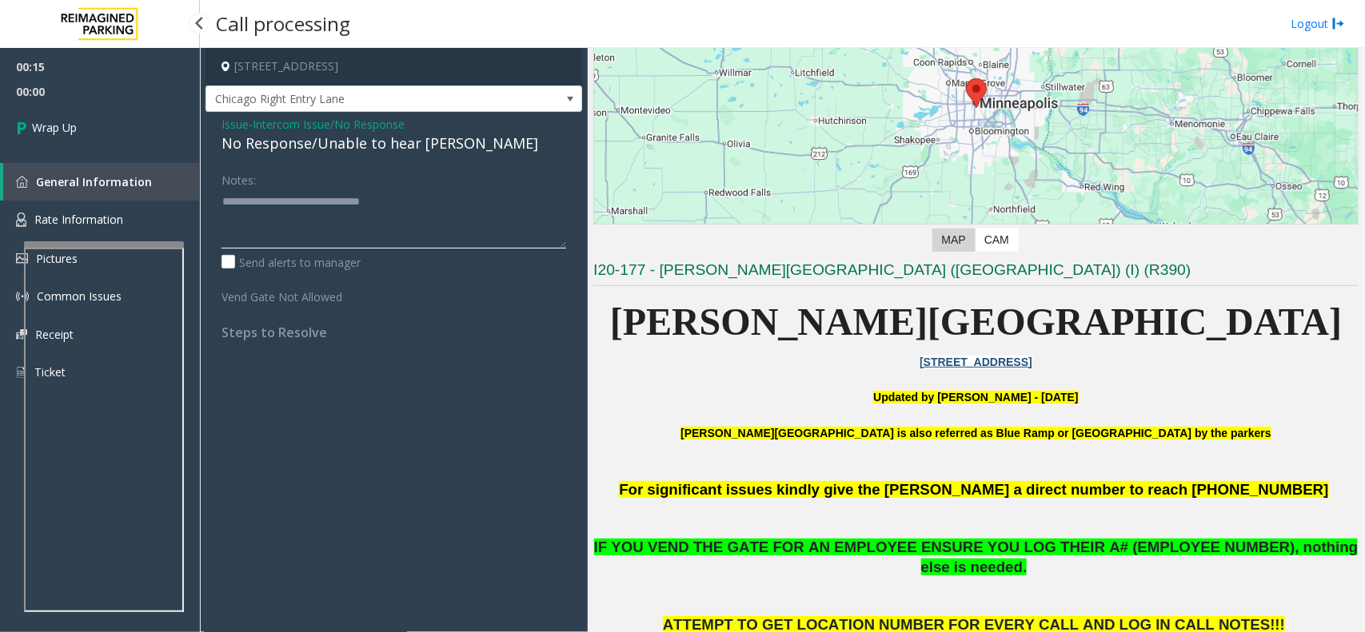
type textarea "**********"
click at [132, 133] on link "Wrap Up" at bounding box center [100, 127] width 200 height 47
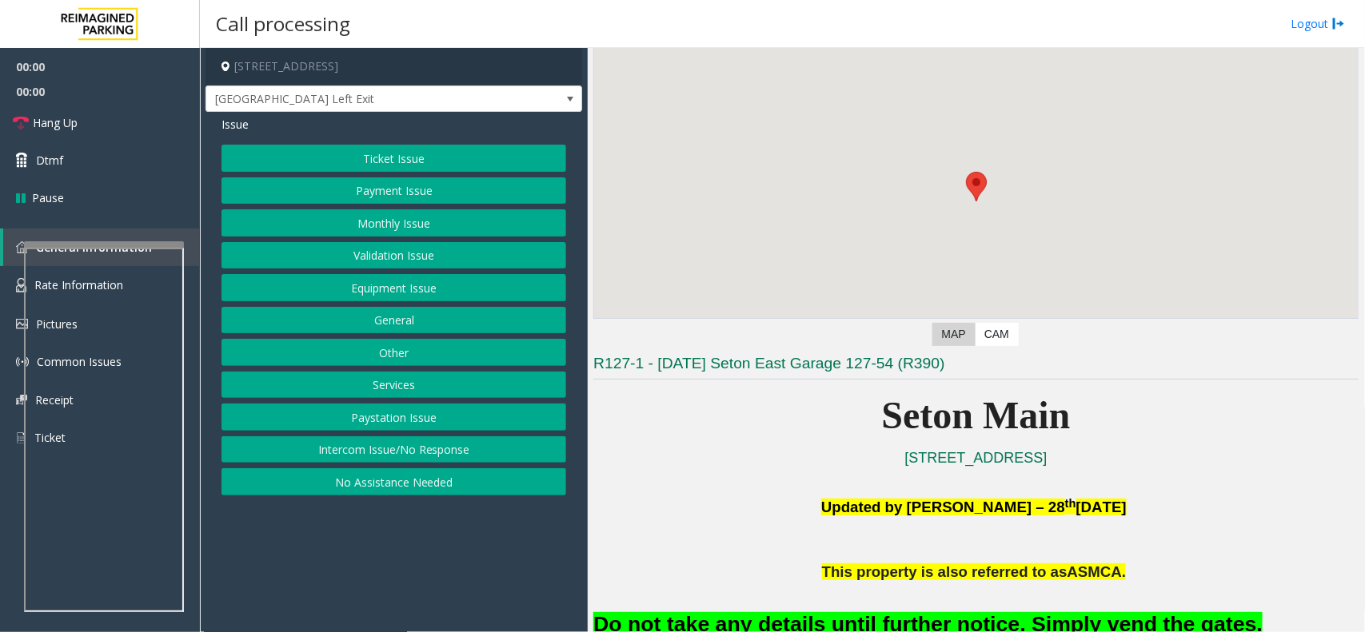
scroll to position [200, 0]
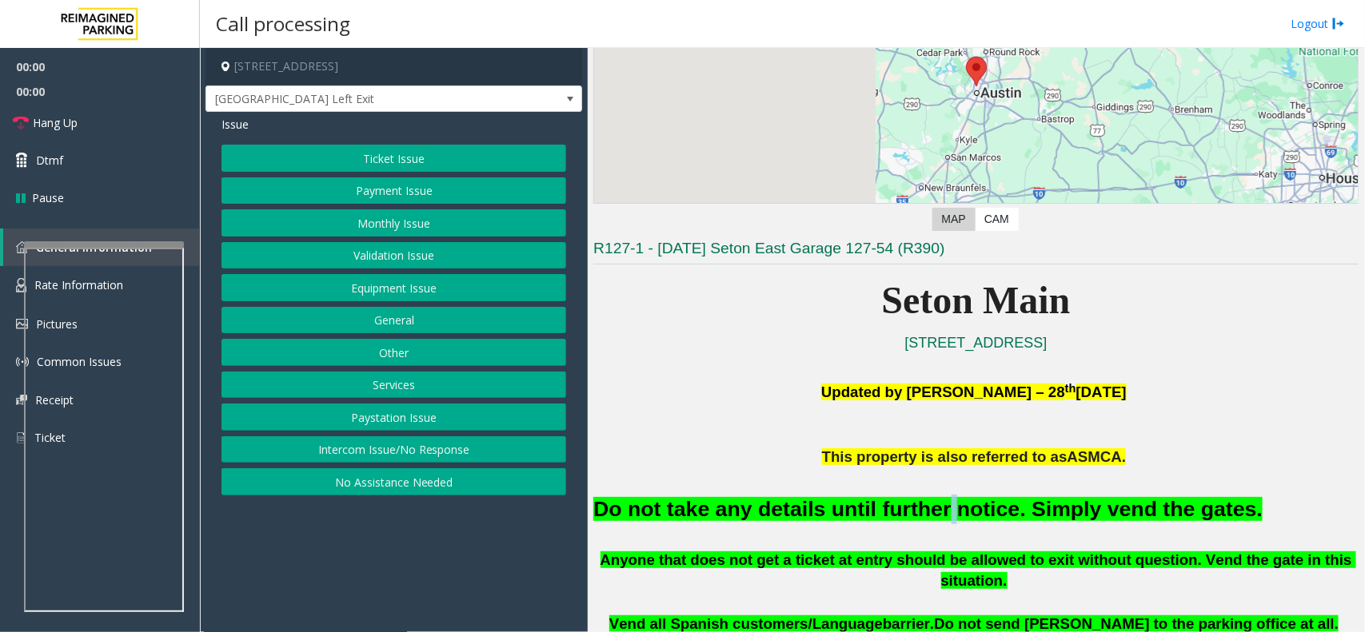
click at [912, 505] on font "Do not take any details until further notice. Simply vend the gates." at bounding box center [927, 509] width 669 height 24
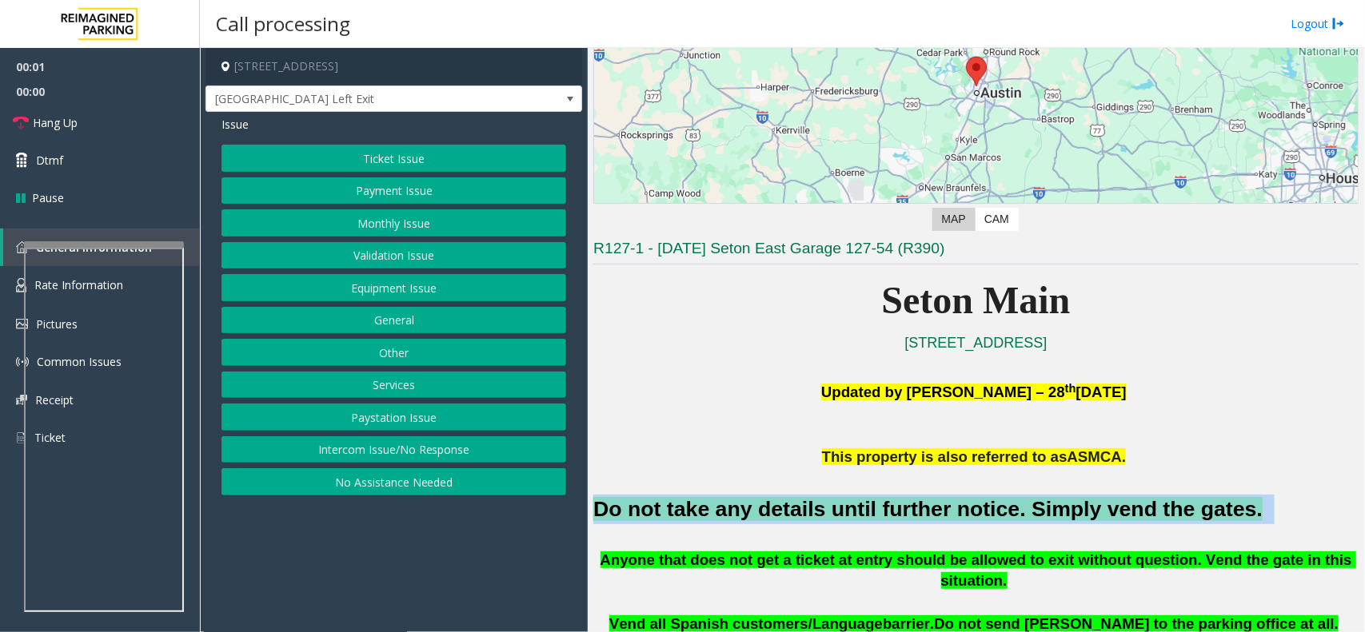
click at [912, 505] on font "Do not take any details until further notice. Simply vend the gates." at bounding box center [927, 509] width 669 height 24
click at [316, 297] on button "Equipment Issue" at bounding box center [393, 287] width 345 height 27
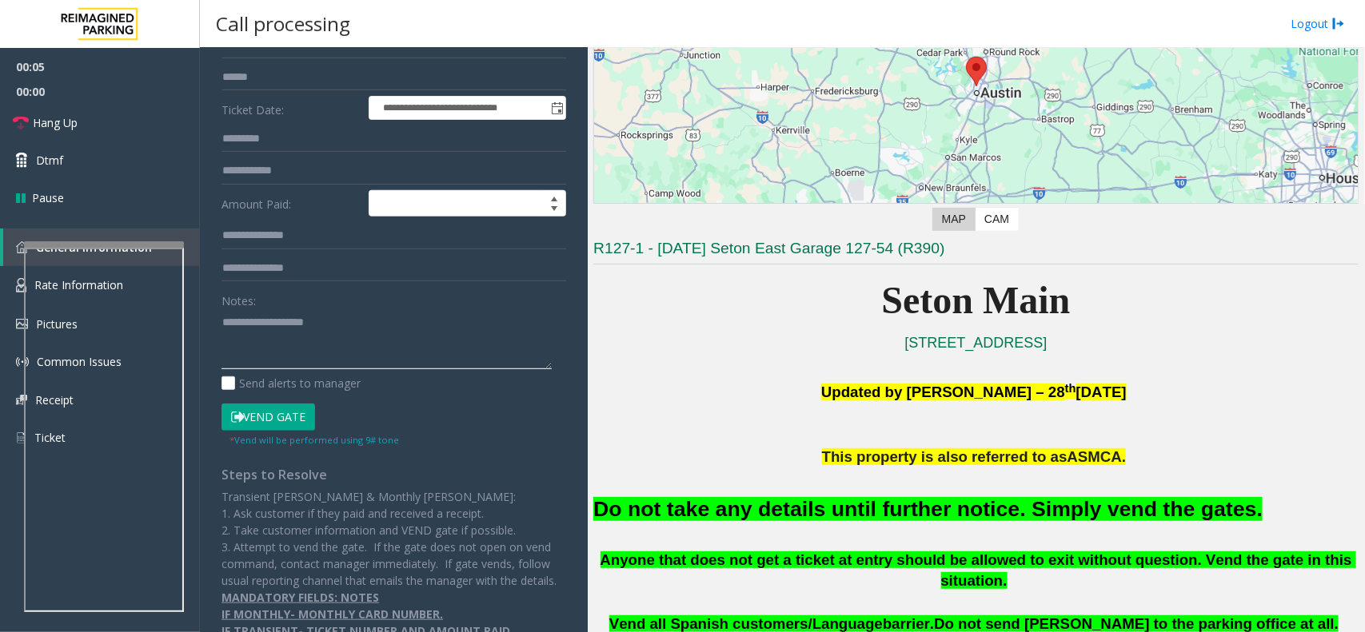
paste textarea "**********"
type textarea "**********"
click at [273, 408] on button "Vend Gate" at bounding box center [268, 417] width 94 height 27
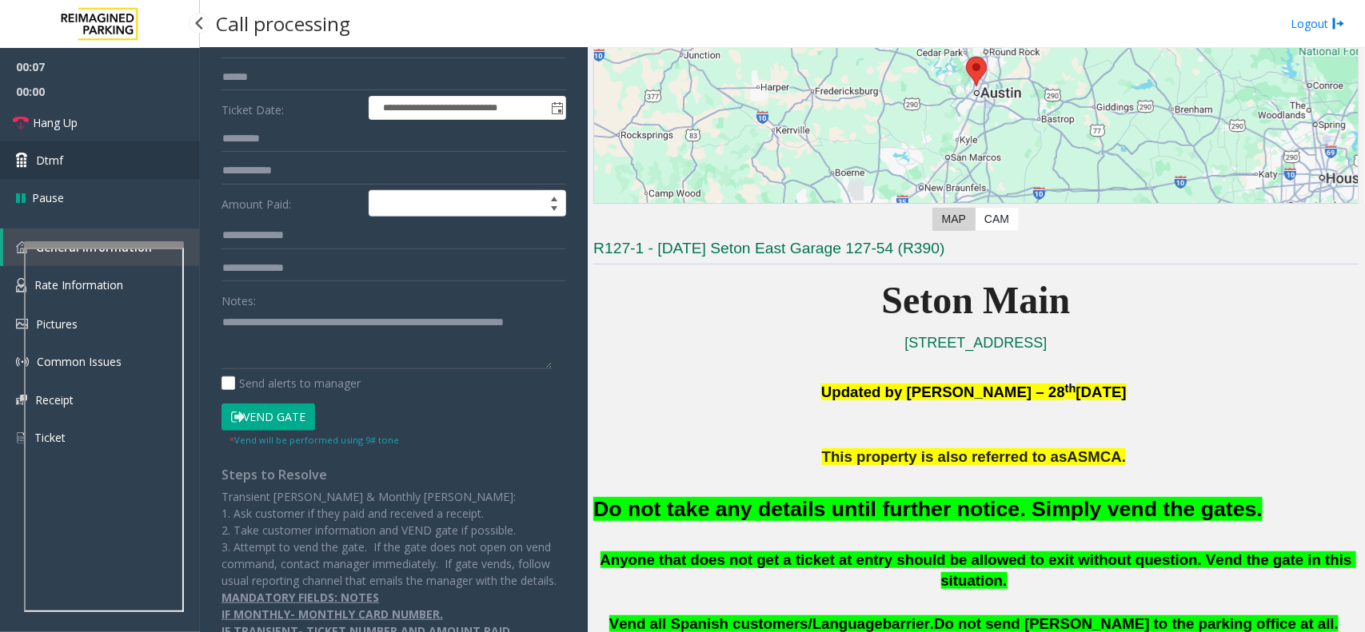
click at [114, 152] on link "Dtmf" at bounding box center [100, 160] width 200 height 38
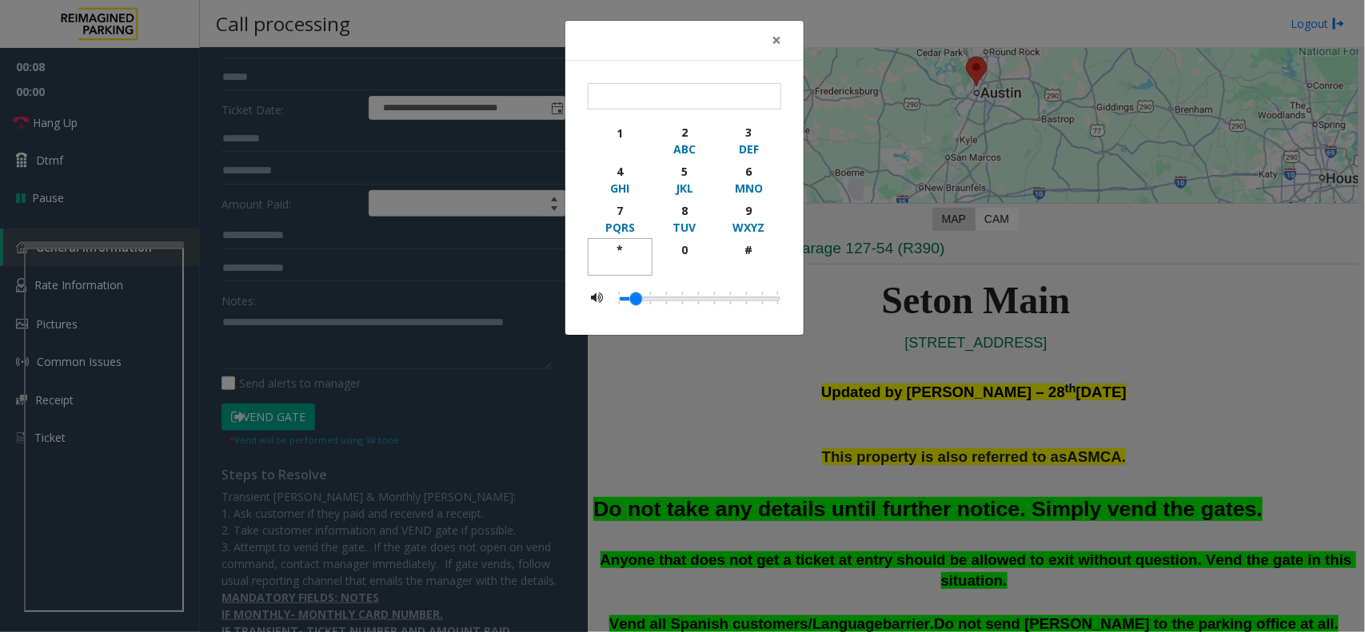
click at [625, 248] on div "*" at bounding box center [620, 249] width 44 height 17
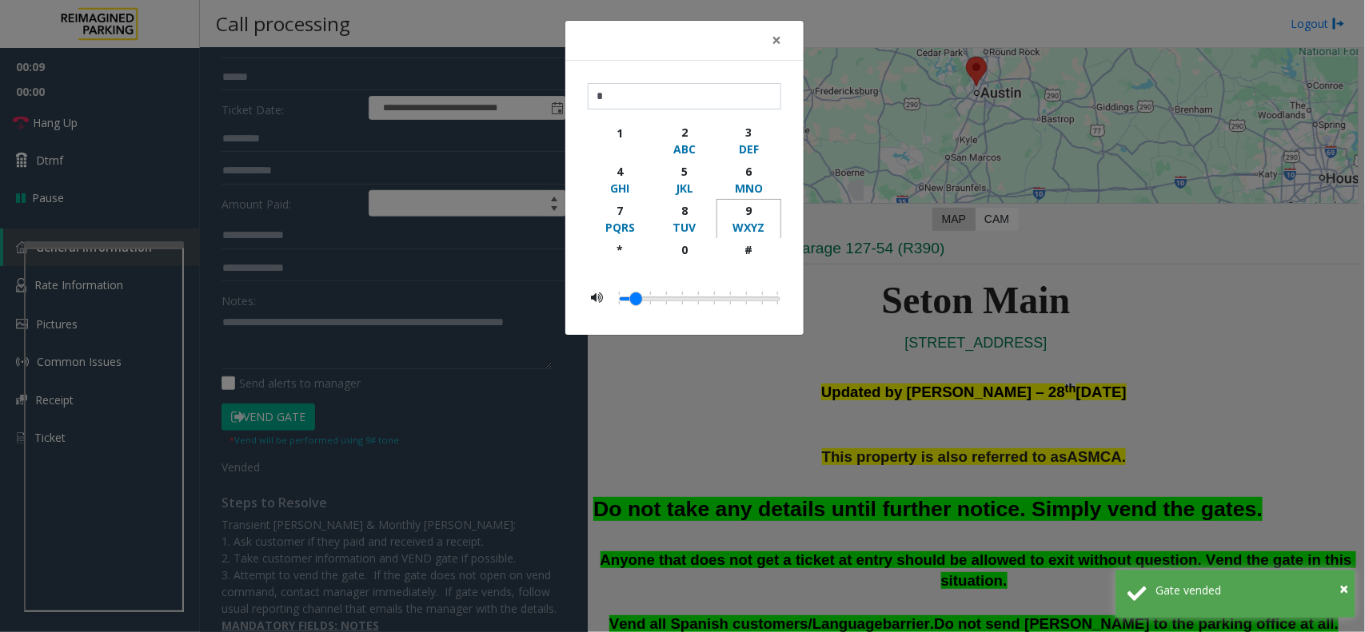
click at [731, 224] on div "WXYZ" at bounding box center [749, 227] width 44 height 17
click at [760, 260] on div "button" at bounding box center [749, 265] width 44 height 14
type input "***"
click at [927, 454] on div "× *** 1 2 ABC 3 DEF 4 GHI 5 JKL 6 MNO 7 PQRS 8 TUV 9 WXYZ * 0 #" at bounding box center [682, 316] width 1365 height 632
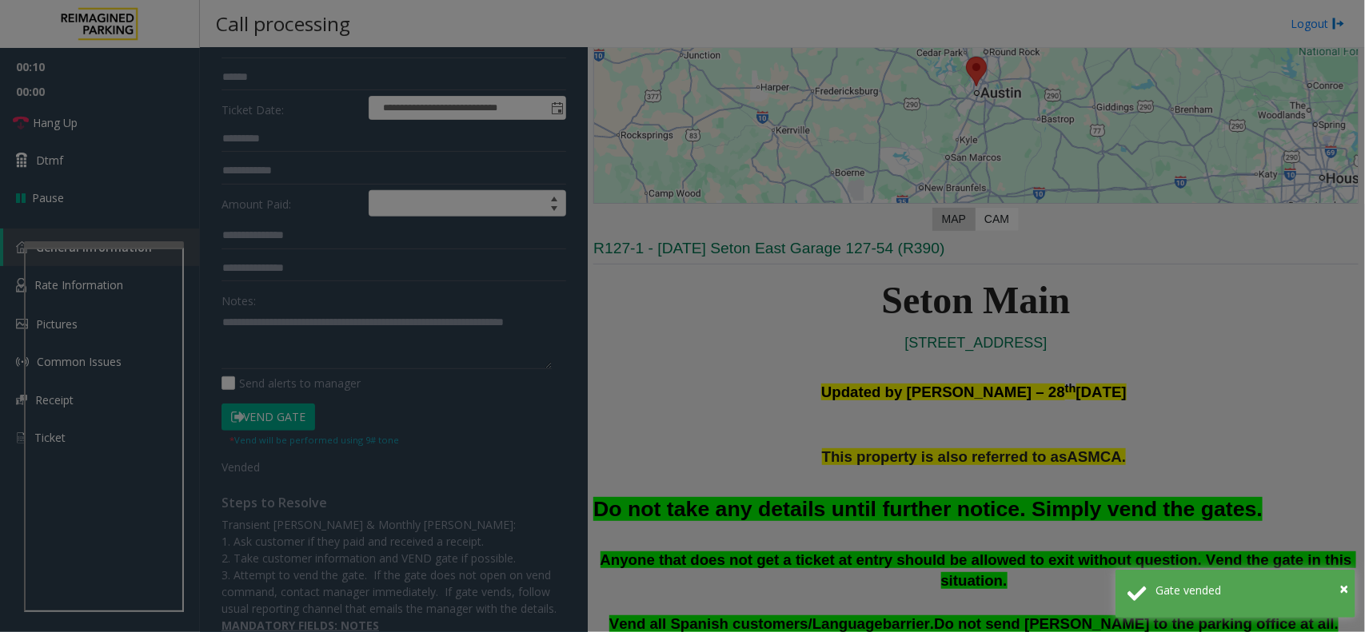
click at [927, 454] on div "× *** 1 2 ABC 3 DEF 4 GHI 5 JKL 6 MNO 7 PQRS 8 TUV 9 WXYZ * 0 #" at bounding box center [682, 316] width 1365 height 632
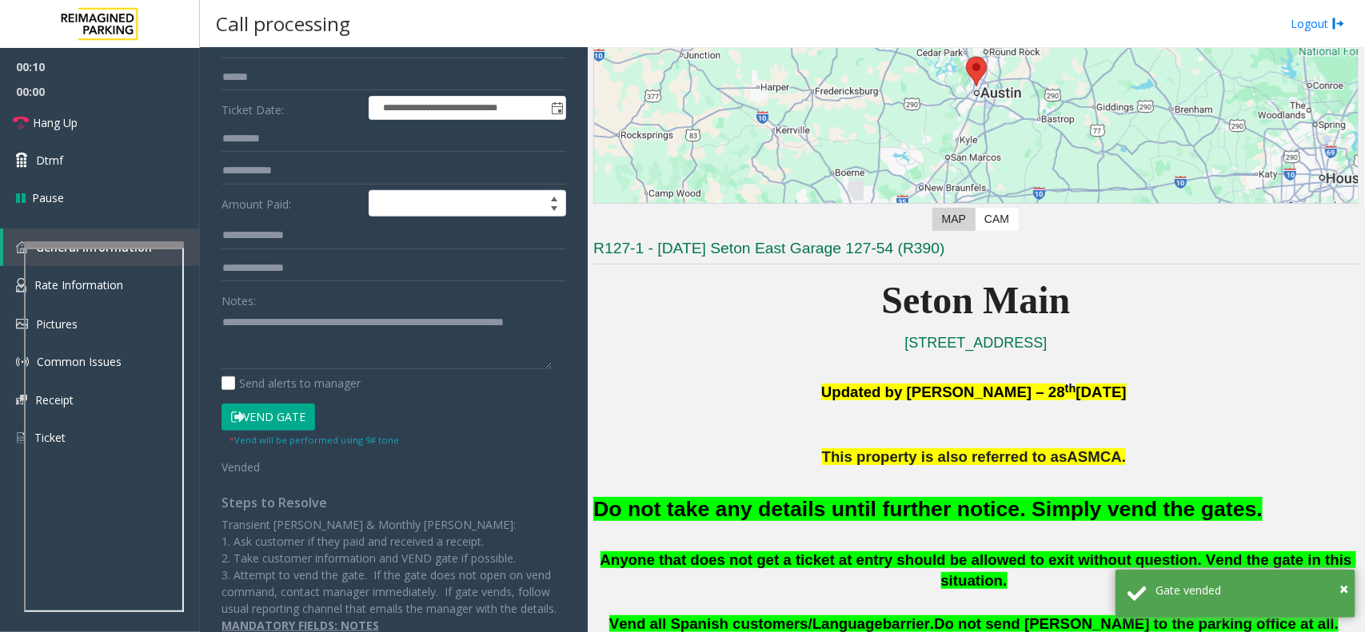
click at [927, 454] on body "**********" at bounding box center [682, 316] width 1365 height 632
click at [927, 454] on span "This property is also referred to as" at bounding box center [944, 456] width 245 height 17
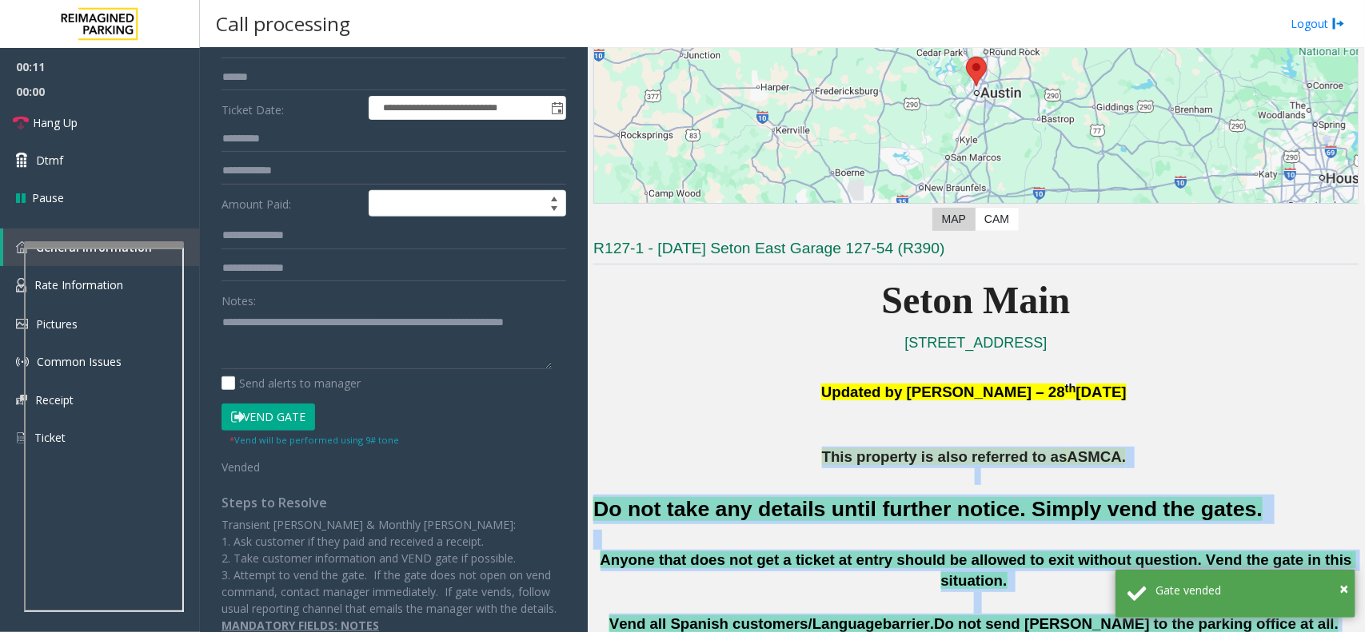
drag, startPoint x: 927, startPoint y: 454, endPoint x: 1110, endPoint y: 604, distance: 236.2
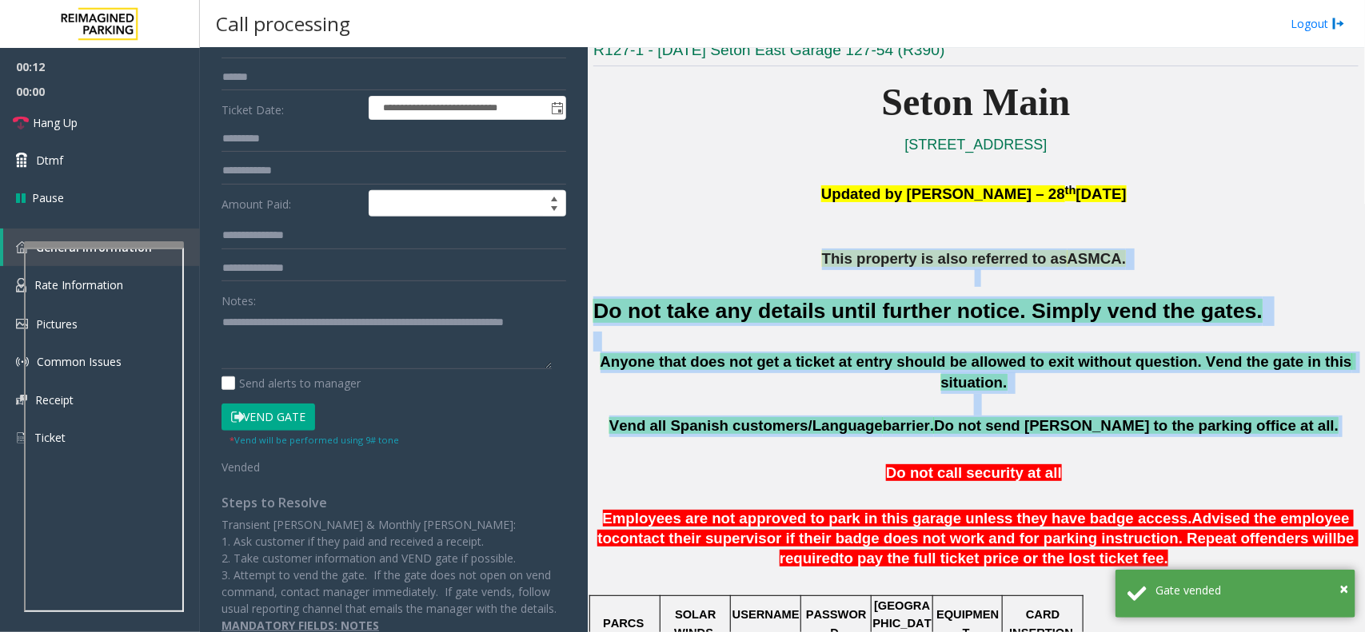
scroll to position [400, 0]
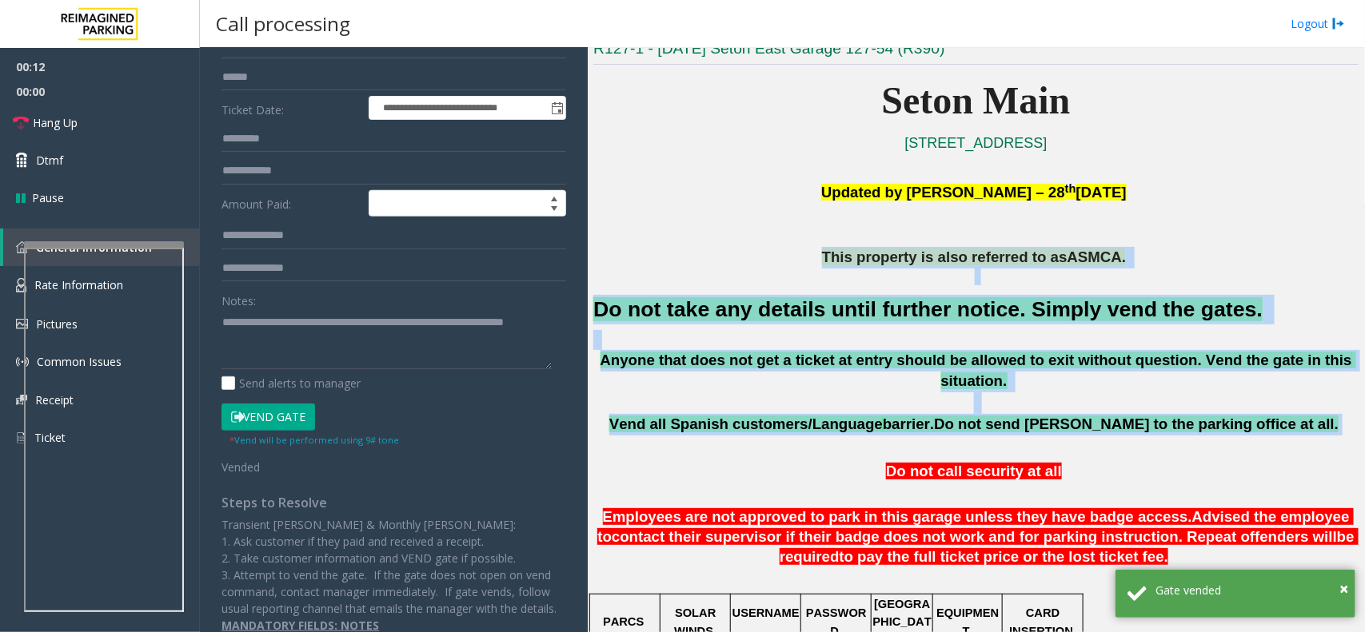
click at [794, 392] on p at bounding box center [975, 403] width 765 height 22
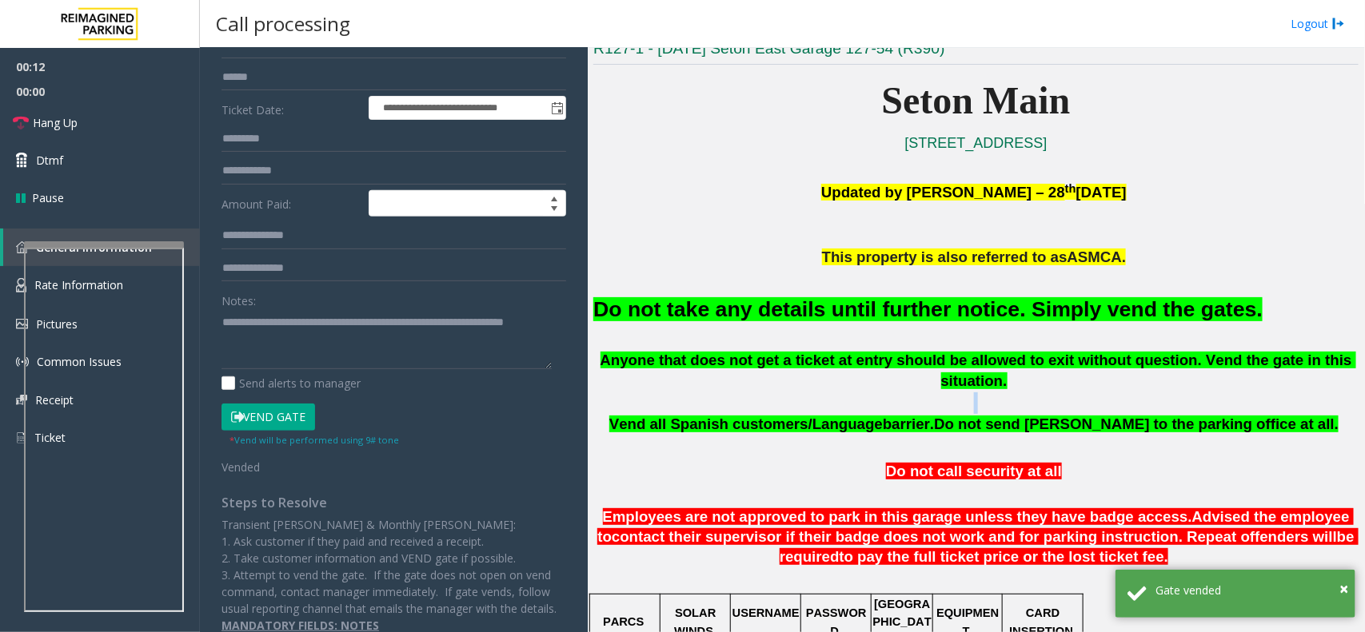
click at [794, 392] on p at bounding box center [975, 403] width 765 height 22
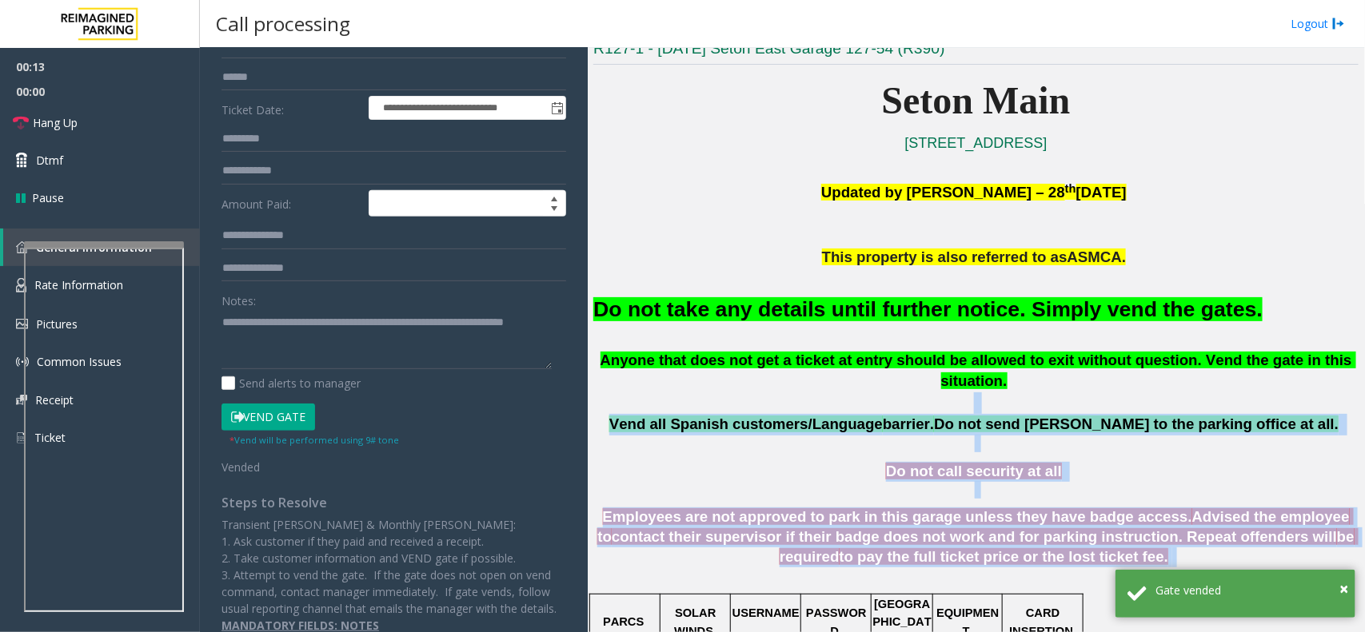
drag, startPoint x: 794, startPoint y: 388, endPoint x: 1082, endPoint y: 541, distance: 325.8
click at [1082, 541] on p "Employees are not approved to park in this garage unless they have badge access…" at bounding box center [975, 547] width 765 height 78
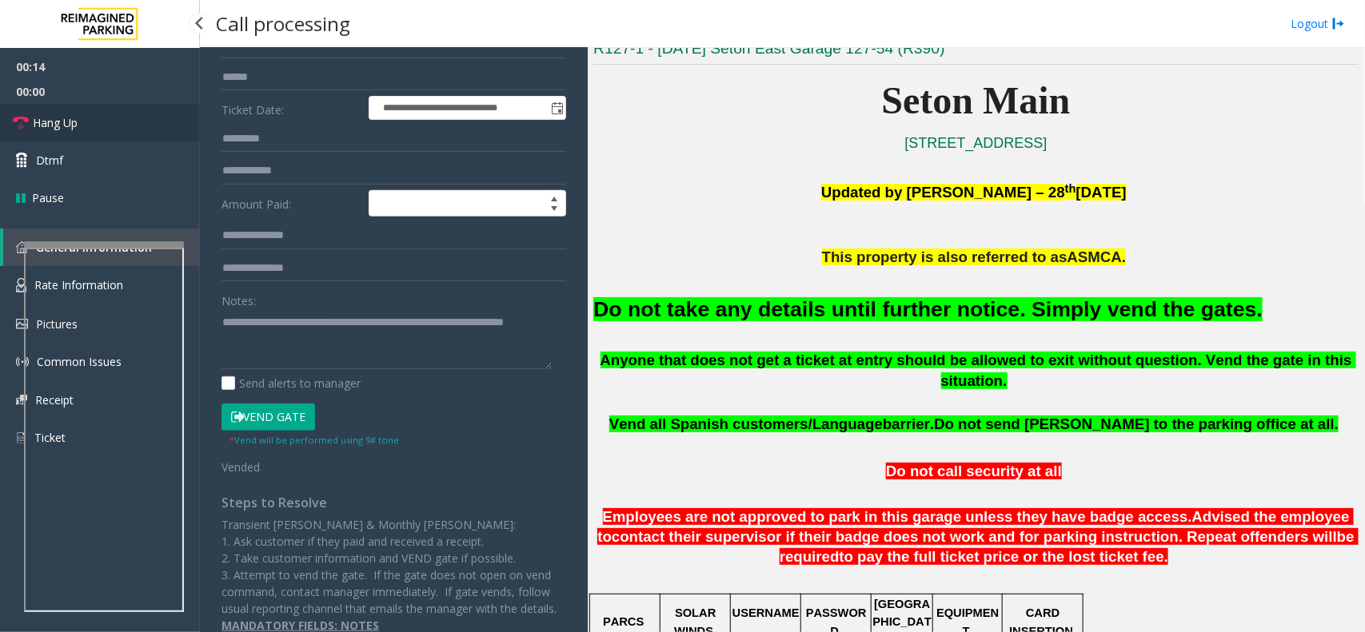
click at [97, 116] on link "Hang Up" at bounding box center [100, 123] width 200 height 38
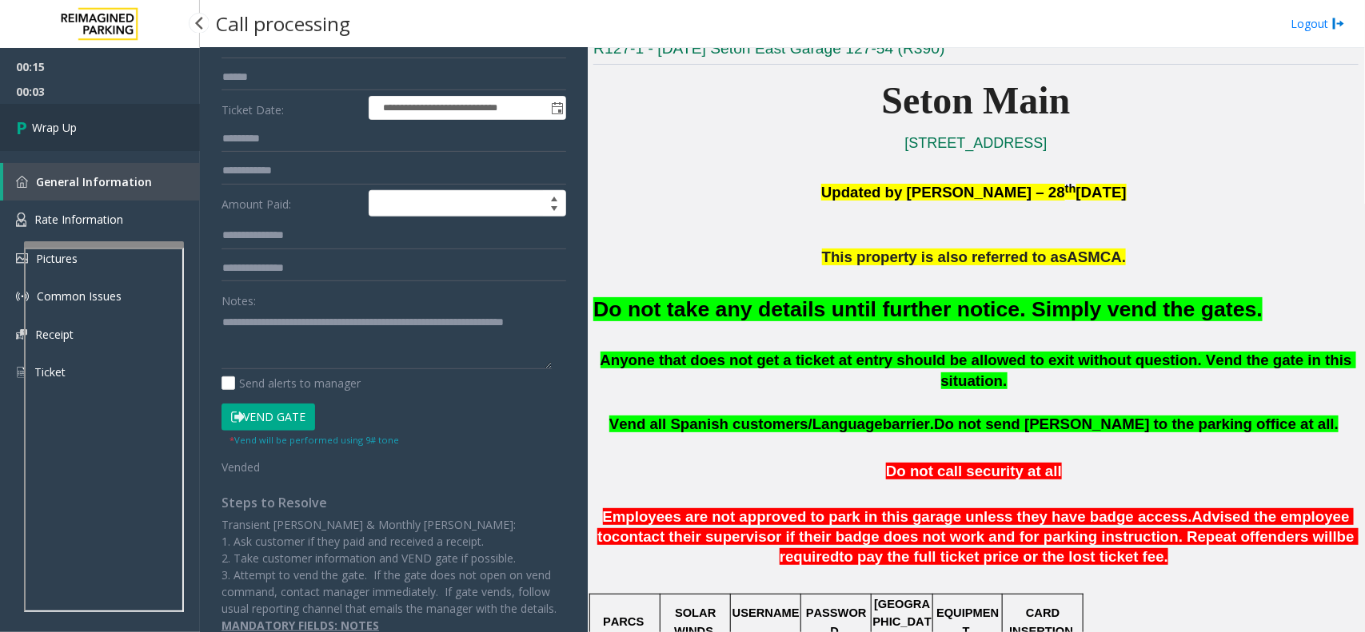
click at [97, 116] on link "Wrap Up" at bounding box center [100, 127] width 200 height 47
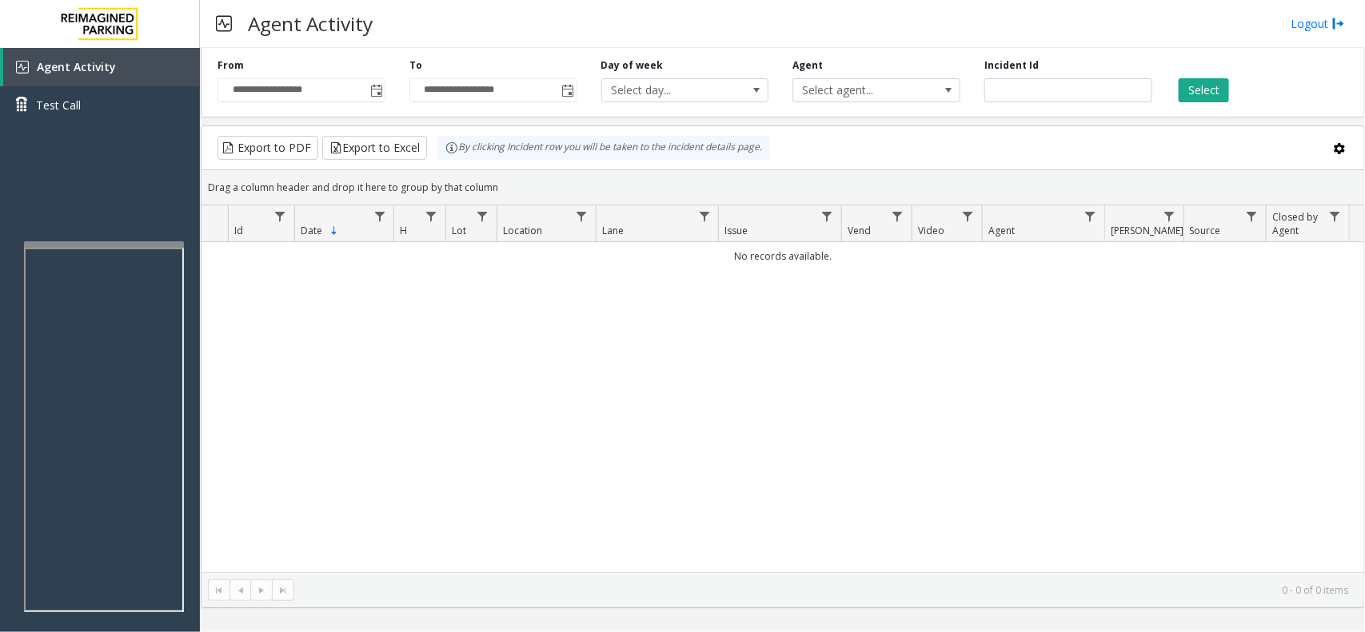
click at [1296, 42] on div "Agent Activity Logout" at bounding box center [782, 24] width 1165 height 48
click at [1305, 30] on link "Logout" at bounding box center [1317, 23] width 54 height 17
